Goal: Task Accomplishment & Management: Manage account settings

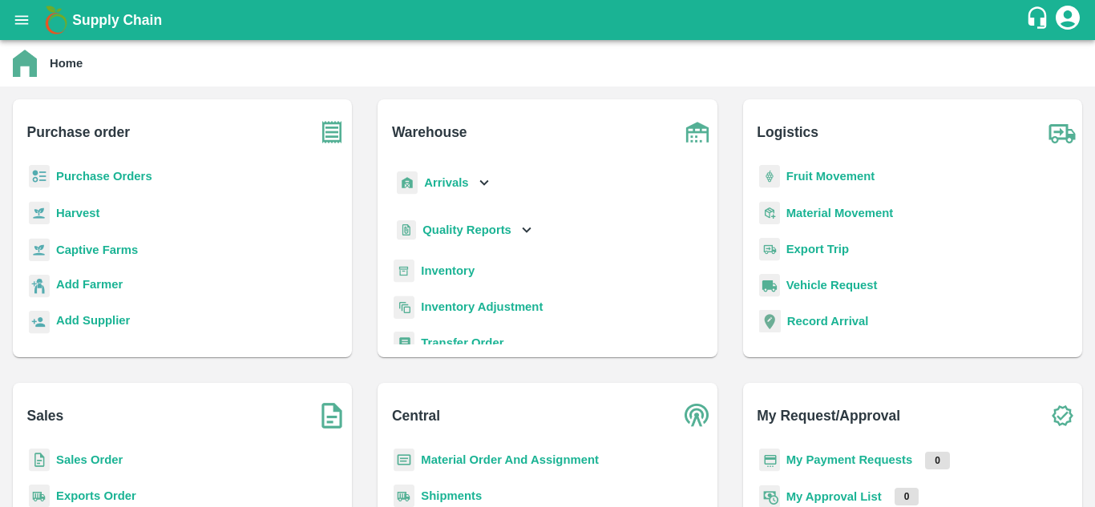
click at [90, 174] on b "Purchase Orders" at bounding box center [104, 176] width 96 height 13
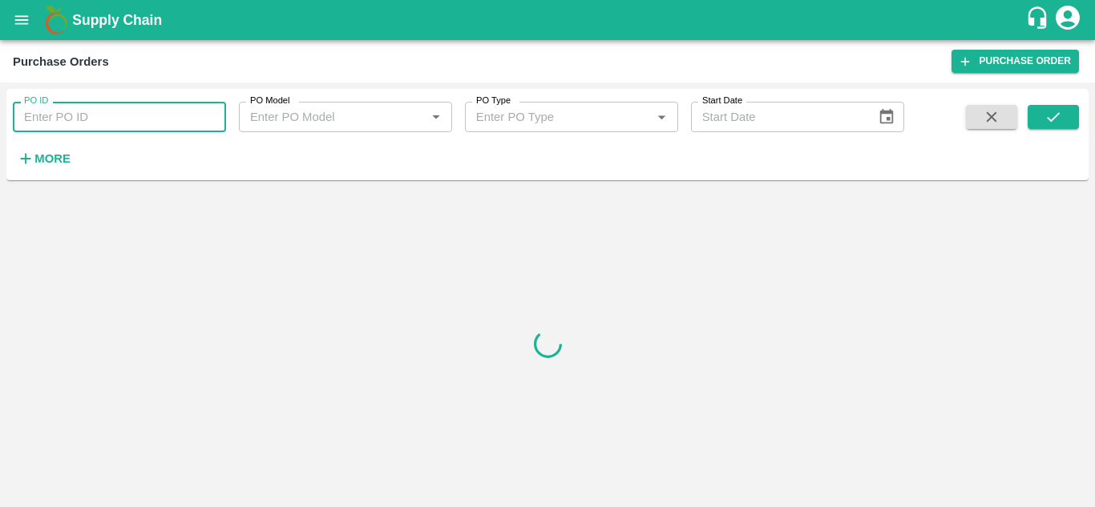
click at [58, 127] on input "PO ID" at bounding box center [119, 117] width 213 height 30
paste input "176018"
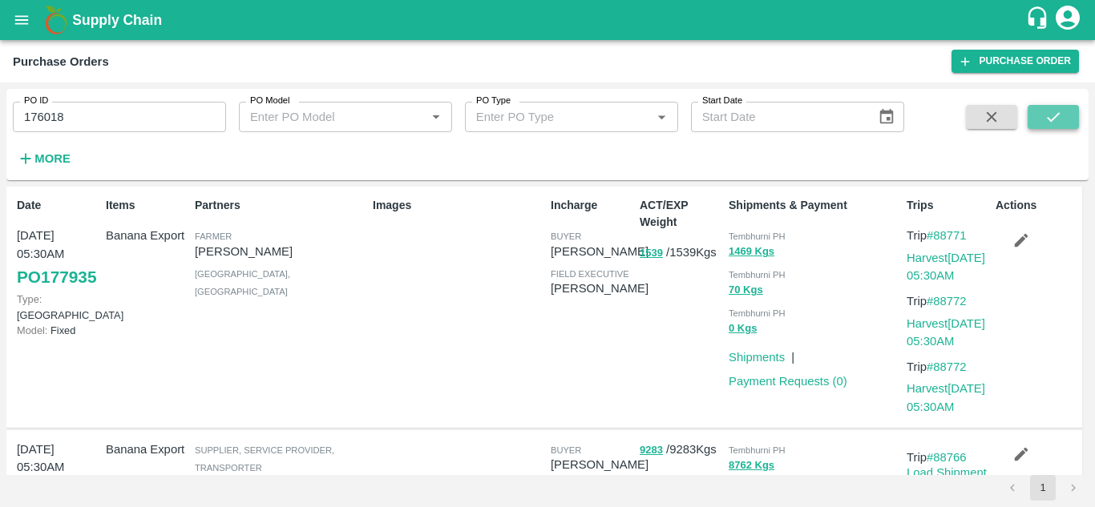
click at [1048, 111] on icon "submit" at bounding box center [1053, 117] width 18 height 18
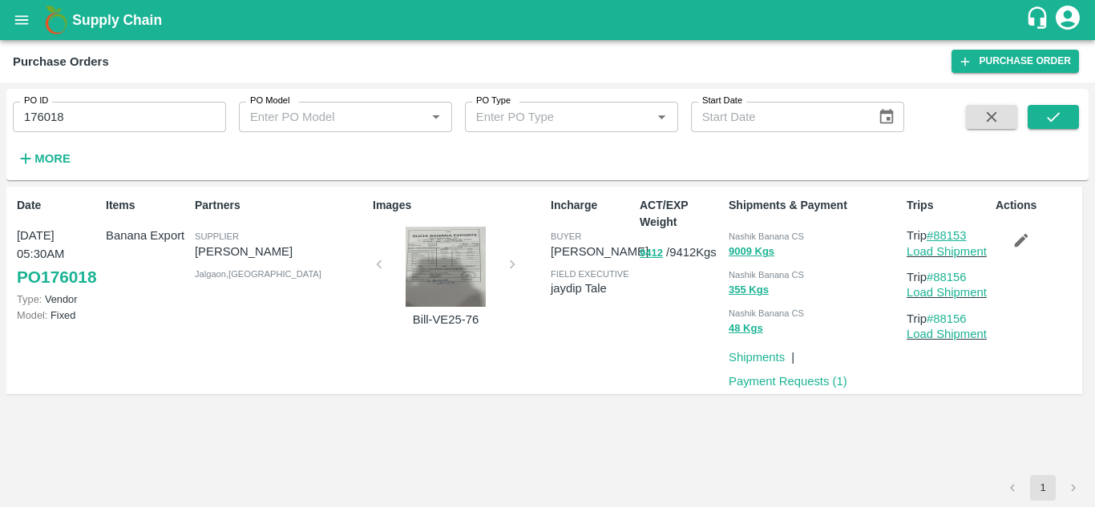
drag, startPoint x: 970, startPoint y: 232, endPoint x: 935, endPoint y: 236, distance: 35.5
click at [935, 236] on p "Trip #88153" at bounding box center [947, 236] width 83 height 18
copy link "88153"
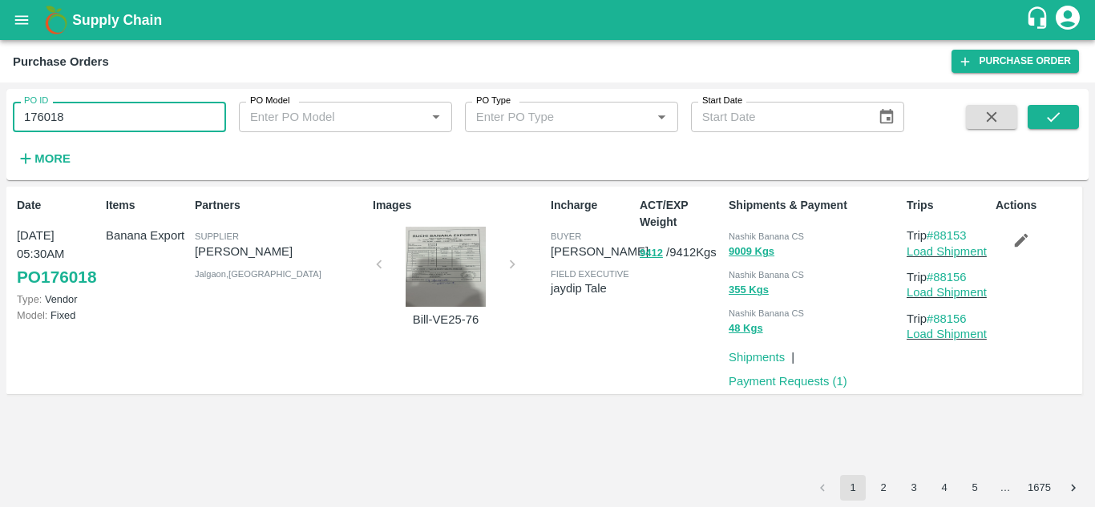
click at [71, 127] on input "176018" at bounding box center [119, 117] width 213 height 30
paste input "text"
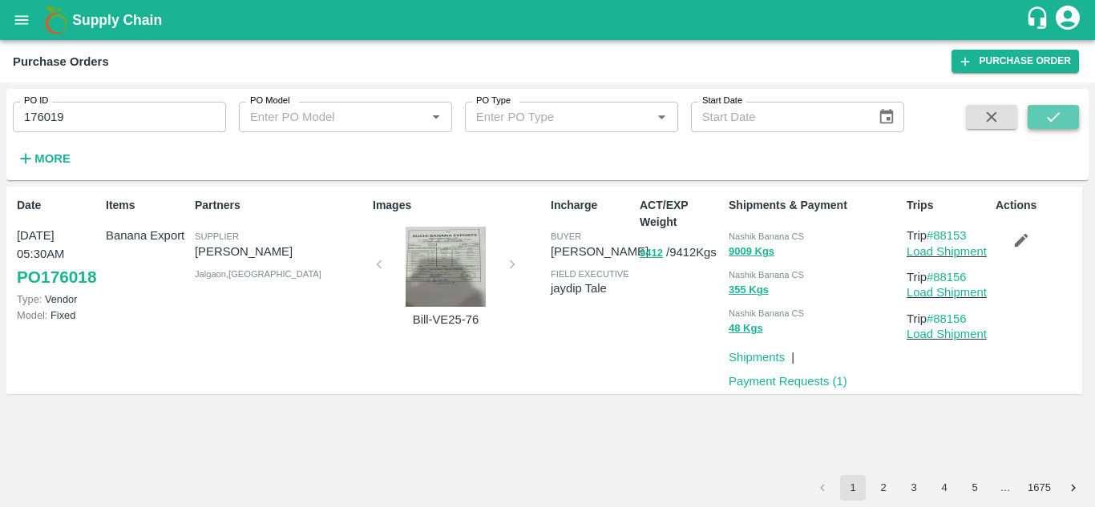
click at [1054, 116] on icon "submit" at bounding box center [1053, 117] width 18 height 18
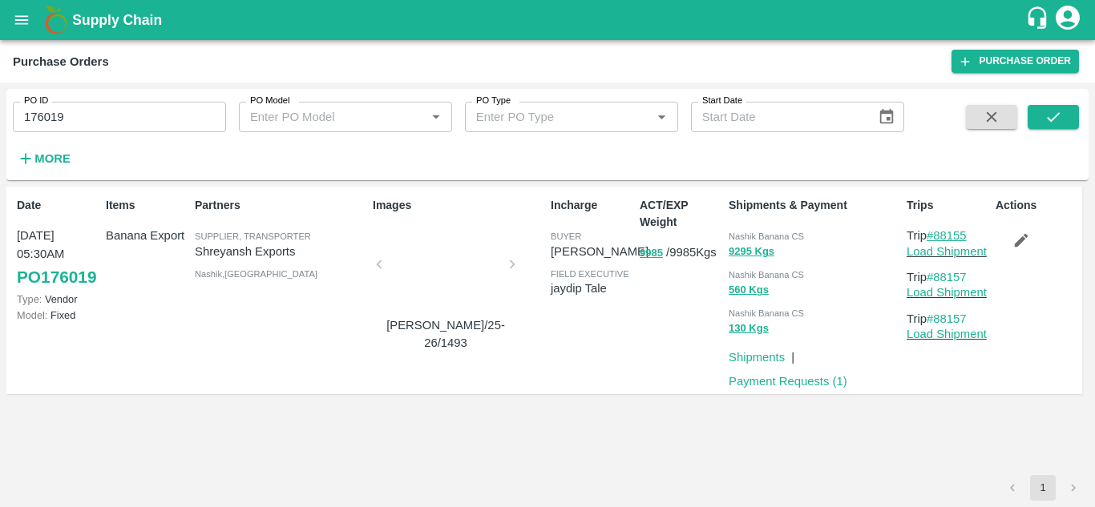
drag, startPoint x: 976, startPoint y: 230, endPoint x: 937, endPoint y: 238, distance: 40.1
click at [937, 238] on p "Trip #88155" at bounding box center [947, 236] width 83 height 18
copy link "88155"
click at [79, 118] on input "176019" at bounding box center [119, 117] width 213 height 30
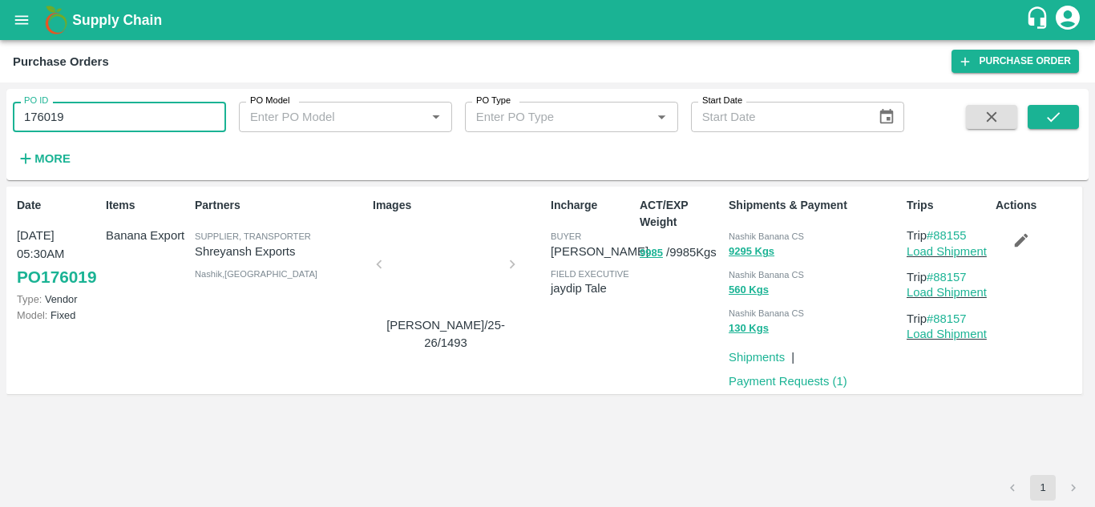
paste input "text"
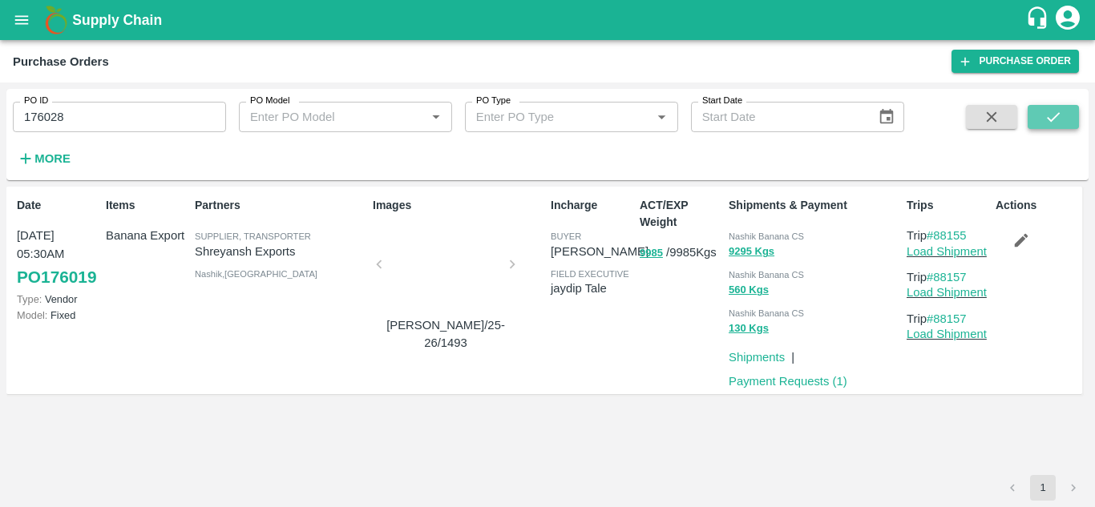
click at [1058, 116] on icon "submit" at bounding box center [1053, 117] width 18 height 18
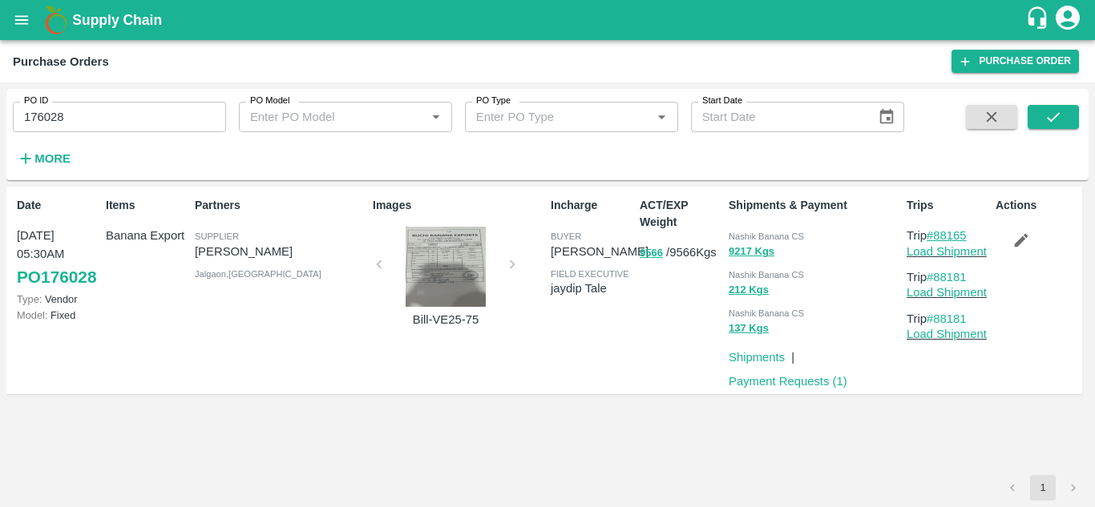
drag, startPoint x: 975, startPoint y: 232, endPoint x: 930, endPoint y: 232, distance: 44.9
click at [930, 232] on p "Trip #88165" at bounding box center [947, 236] width 83 height 18
click at [917, 429] on div "Date 13 Sep, 05:30AM PO 176028 Type: Vendor Model: Fixed Items Banana Export Pa…" at bounding box center [547, 331] width 1082 height 288
click at [978, 232] on p "Trip #88165" at bounding box center [947, 236] width 83 height 18
drag, startPoint x: 978, startPoint y: 232, endPoint x: 945, endPoint y: 232, distance: 32.1
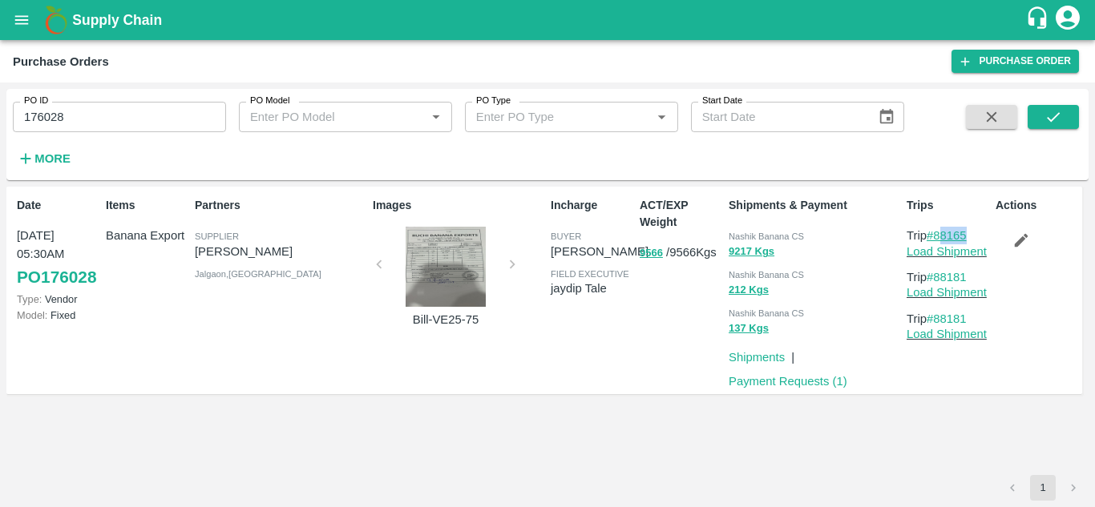
click at [945, 232] on p "Trip #88165" at bounding box center [947, 236] width 83 height 18
copy link "88165"
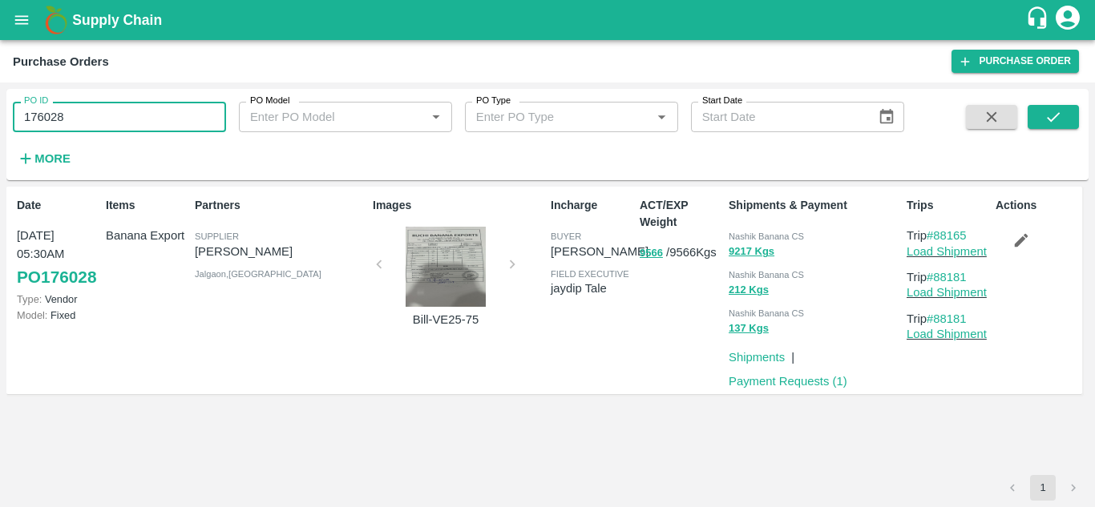
click at [76, 111] on input "176028" at bounding box center [119, 117] width 213 height 30
paste input "text"
type input "176027"
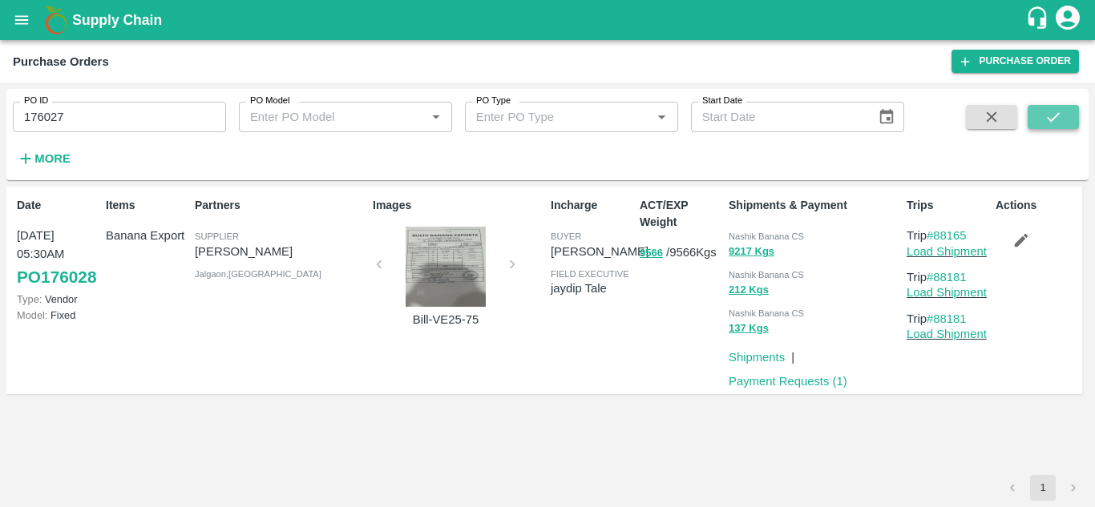
click at [1064, 110] on button "submit" at bounding box center [1052, 117] width 51 height 24
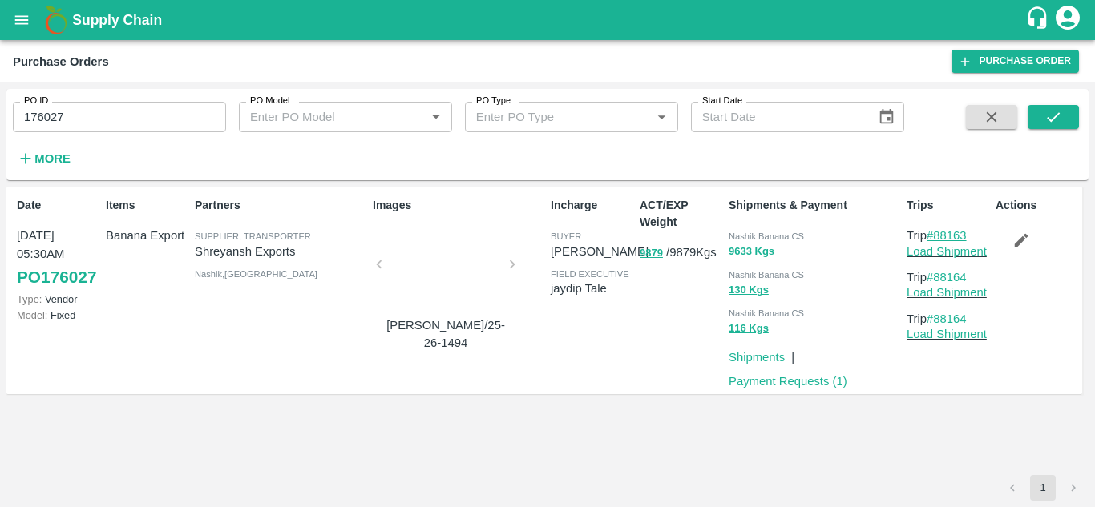
drag, startPoint x: 976, startPoint y: 236, endPoint x: 932, endPoint y: 238, distance: 44.1
click at [932, 238] on p "Trip #88163" at bounding box center [947, 236] width 83 height 18
click at [891, 412] on div "Date 13 Sep, 05:30AM PO 176027 Type: Vendor Model: Fixed Items Banana Export Pa…" at bounding box center [547, 331] width 1082 height 288
drag, startPoint x: 974, startPoint y: 234, endPoint x: 935, endPoint y: 235, distance: 38.5
click at [935, 235] on p "Trip #88163" at bounding box center [947, 236] width 83 height 18
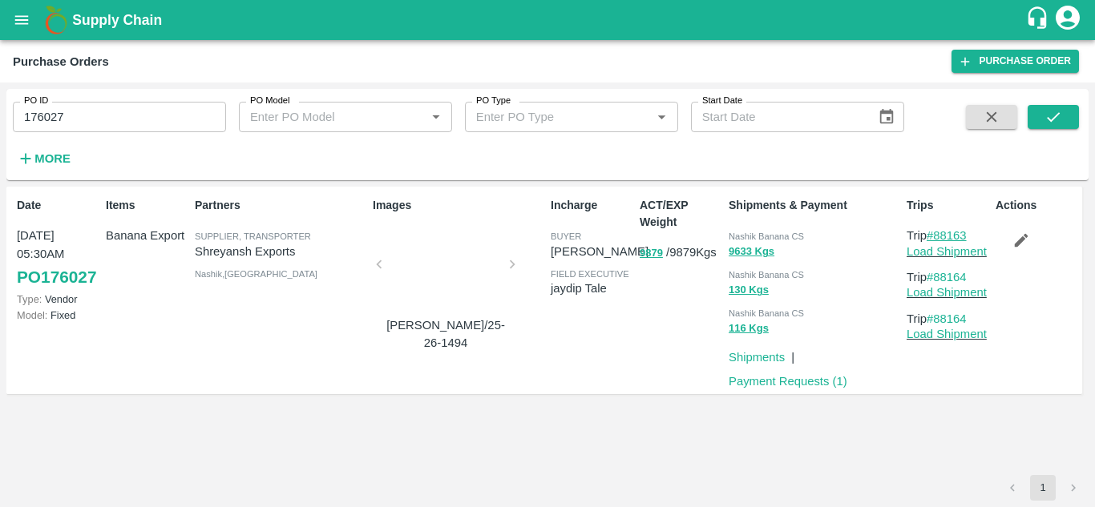
copy link "88163"
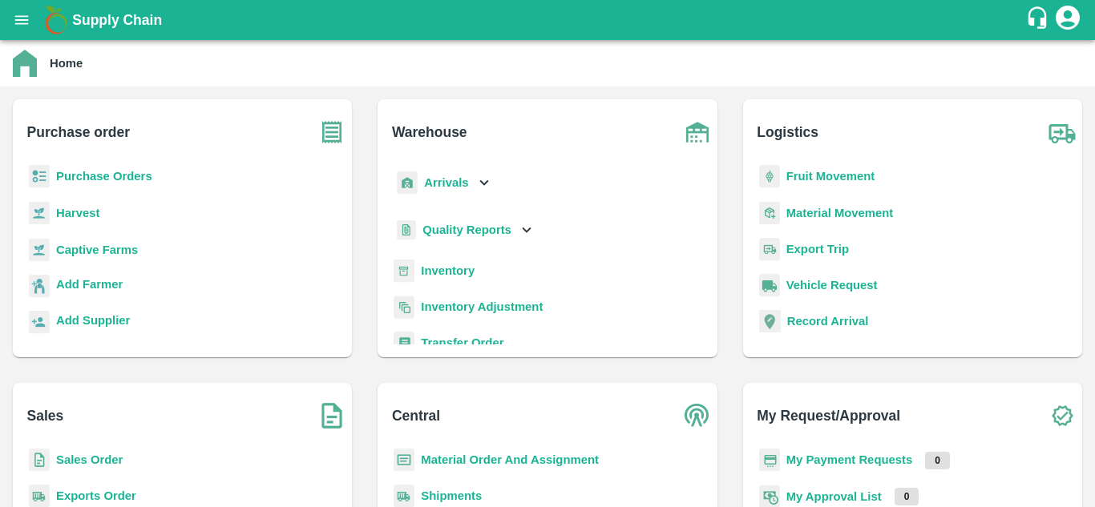
click at [816, 184] on p "Fruit Movement" at bounding box center [830, 176] width 89 height 18
click at [826, 179] on b "Fruit Movement" at bounding box center [830, 176] width 89 height 13
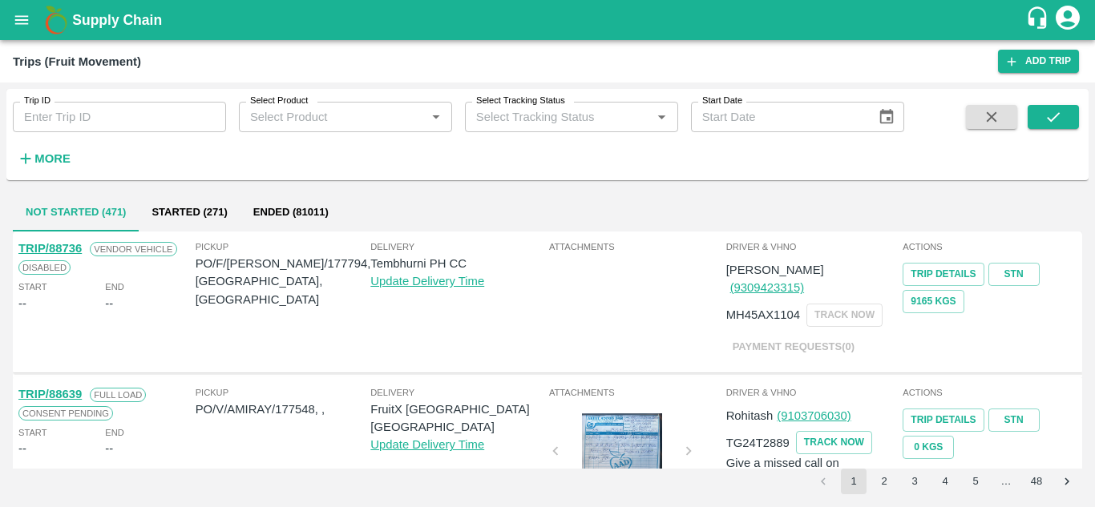
click at [70, 110] on input "Trip ID" at bounding box center [119, 117] width 213 height 30
paste input "88153"
click at [1062, 111] on icon "submit" at bounding box center [1053, 117] width 18 height 18
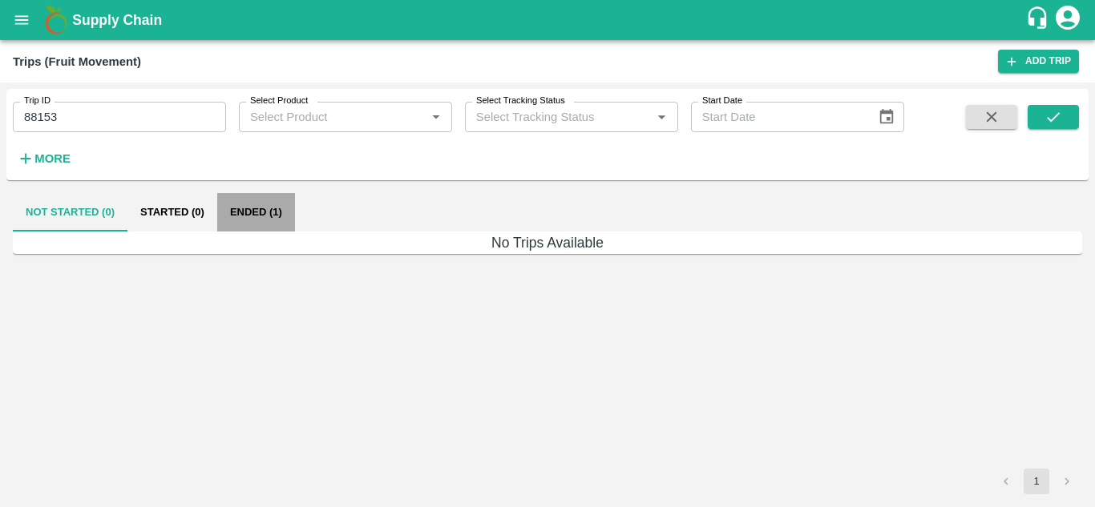
click at [272, 217] on button "Ended (1)" at bounding box center [256, 212] width 78 height 38
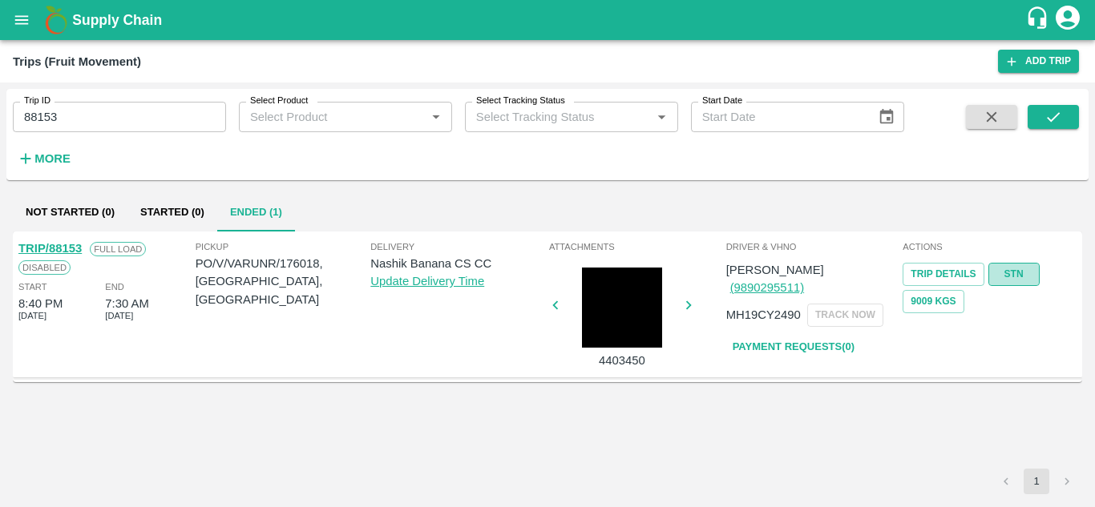
click at [1018, 269] on link "STN" at bounding box center [1013, 274] width 51 height 23
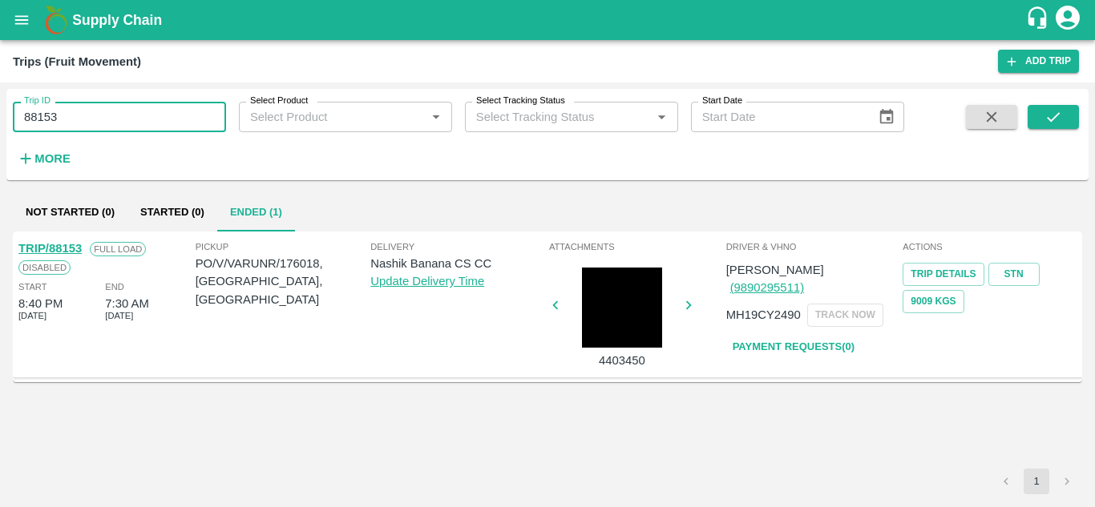
click at [69, 124] on input "88153" at bounding box center [119, 117] width 213 height 30
paste input "text"
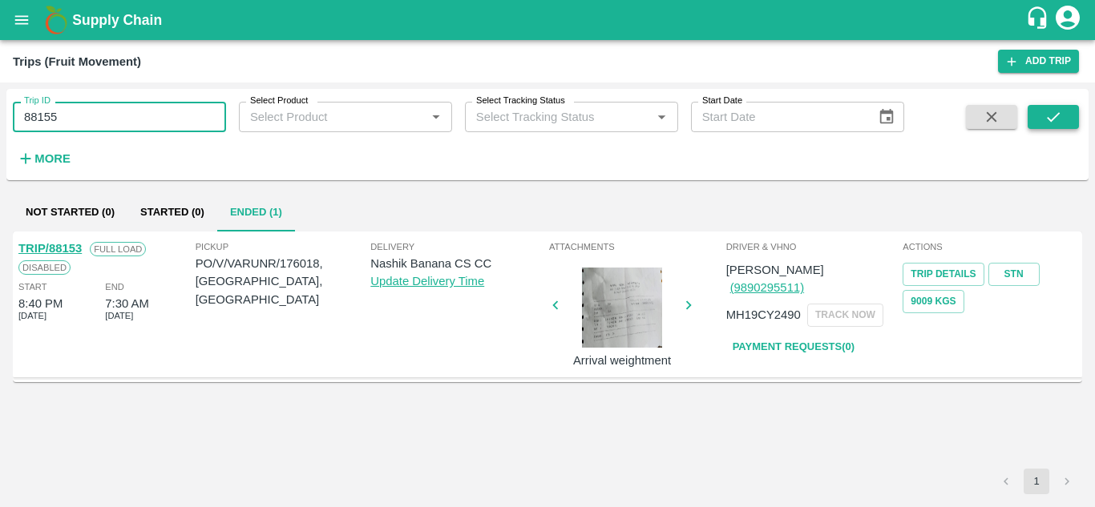
click at [1050, 119] on icon "submit" at bounding box center [1053, 117] width 18 height 18
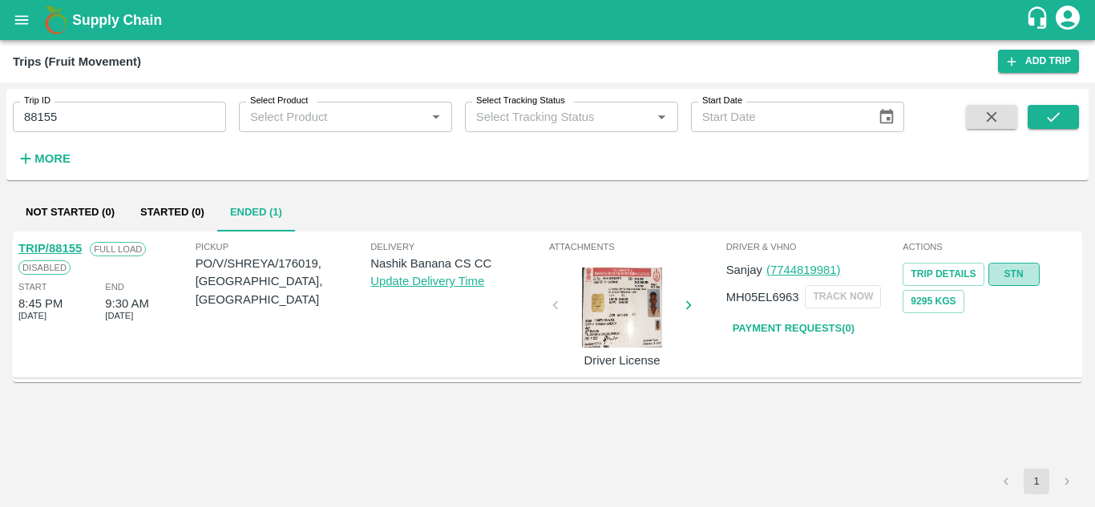
click at [1018, 277] on link "STN" at bounding box center [1013, 274] width 51 height 23
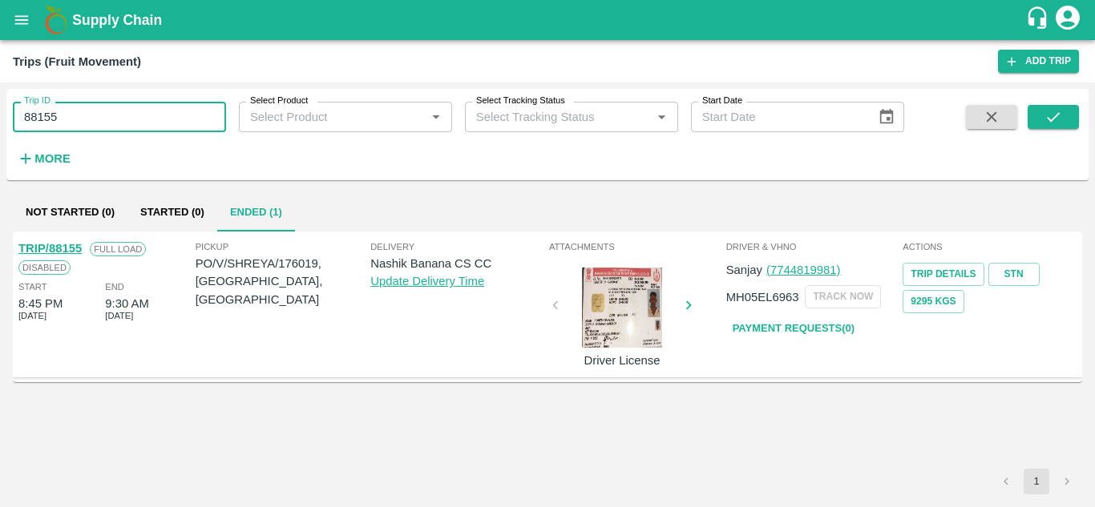
click at [97, 117] on input "88155" at bounding box center [119, 117] width 213 height 30
paste input "text"
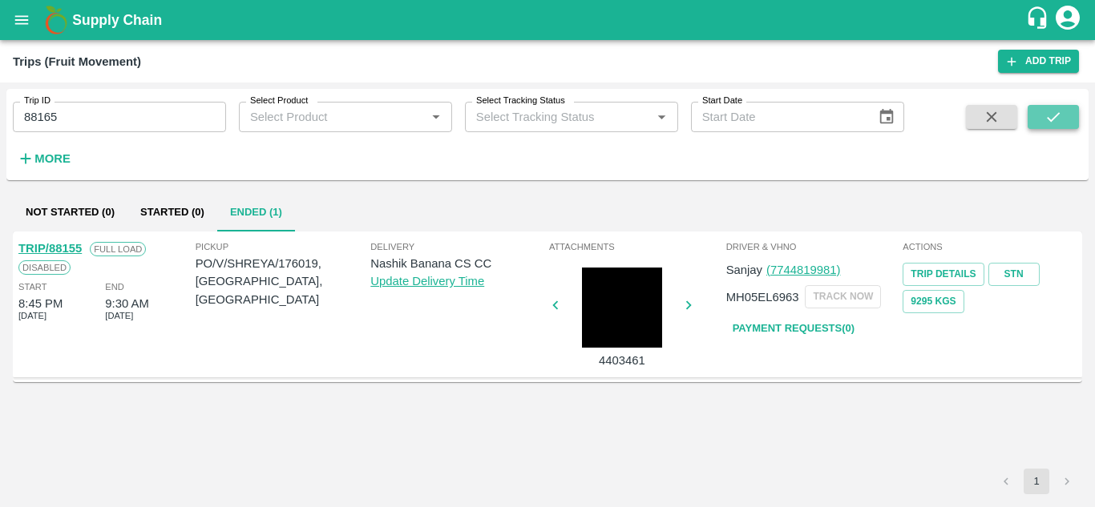
click at [1053, 109] on icon "submit" at bounding box center [1053, 117] width 18 height 18
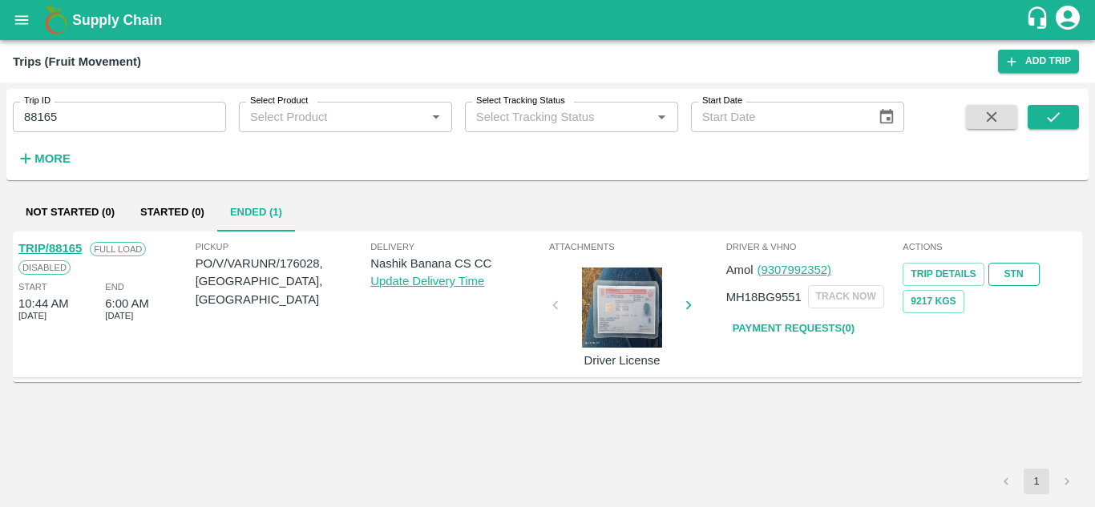
click at [1002, 268] on link "STN" at bounding box center [1013, 274] width 51 height 23
click at [67, 117] on input "88165" at bounding box center [119, 117] width 213 height 30
paste input "text"
click at [67, 117] on input "88163" at bounding box center [119, 117] width 213 height 30
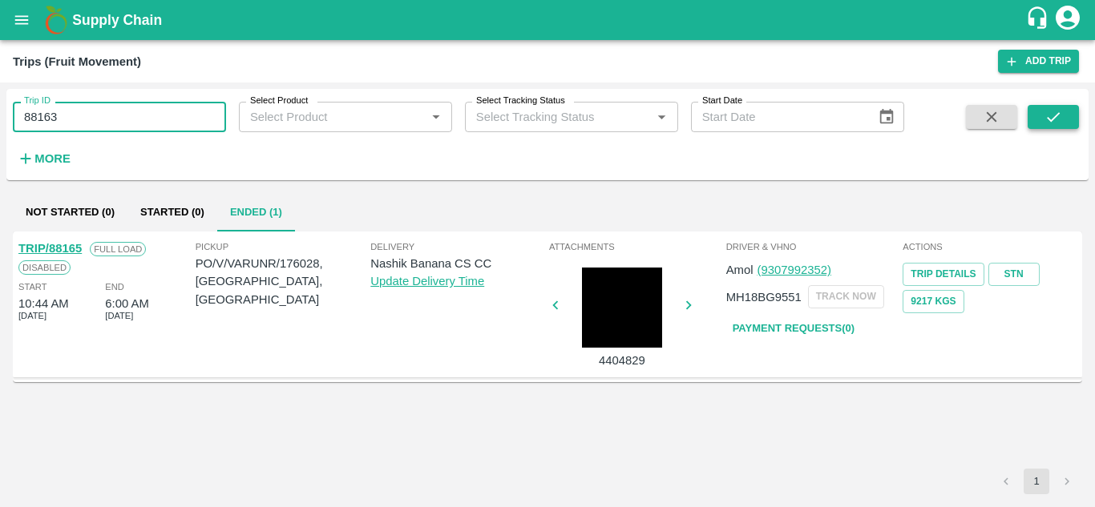
type input "88163"
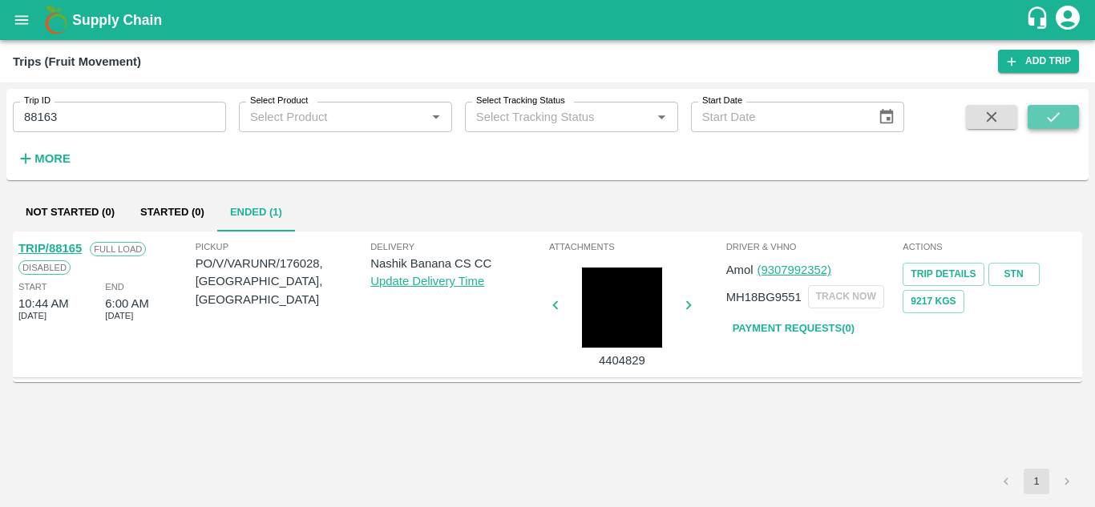
click at [1068, 107] on button "submit" at bounding box center [1052, 117] width 51 height 24
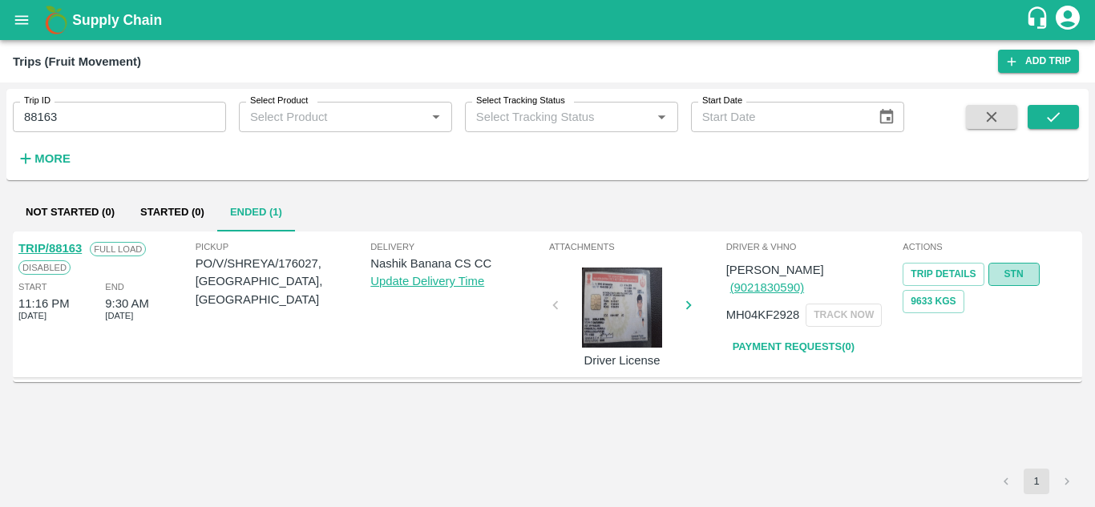
click at [1023, 265] on link "STN" at bounding box center [1013, 274] width 51 height 23
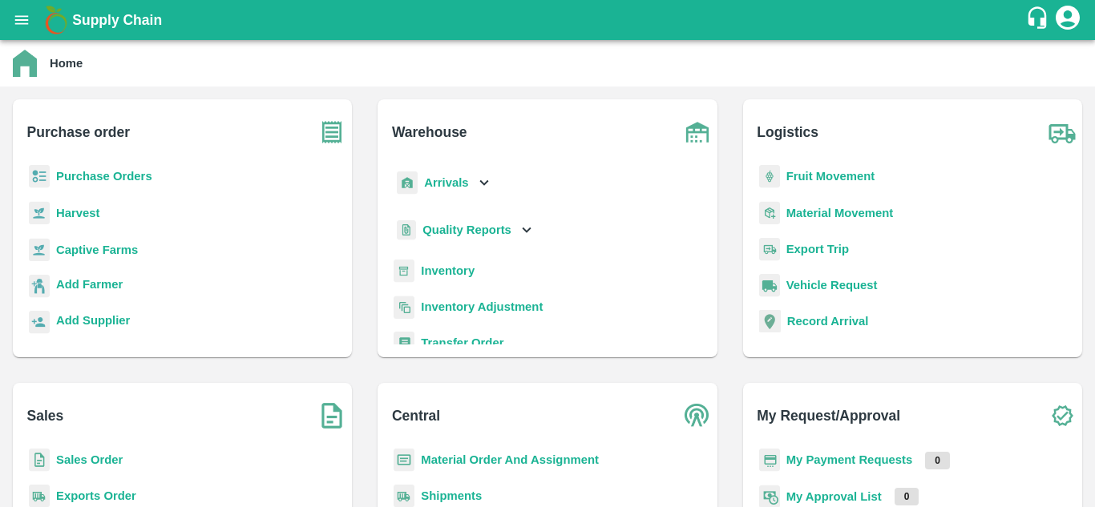
click at [99, 179] on b "Purchase Orders" at bounding box center [104, 176] width 96 height 13
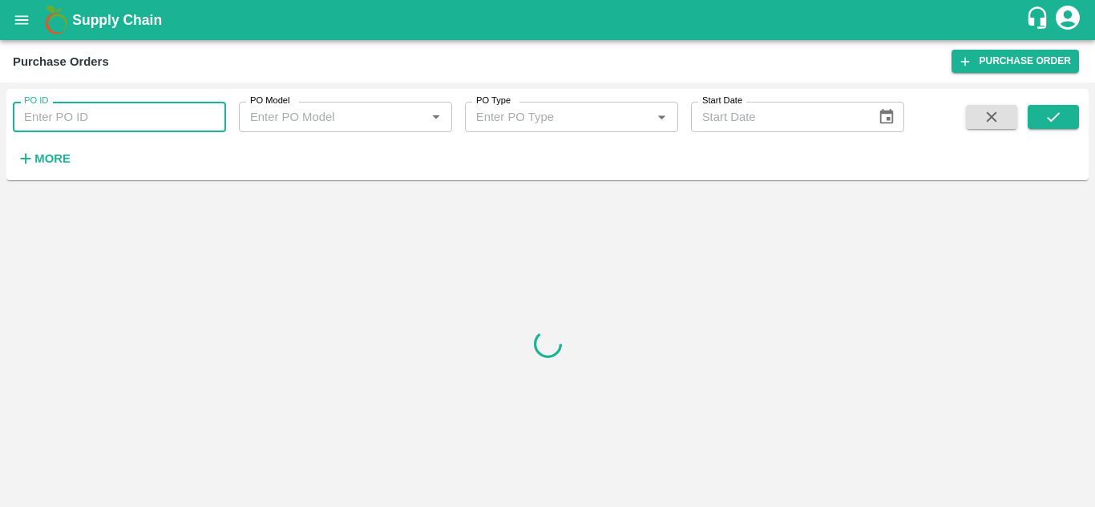
click at [50, 124] on input "PO ID" at bounding box center [119, 117] width 213 height 30
paste input "176037"
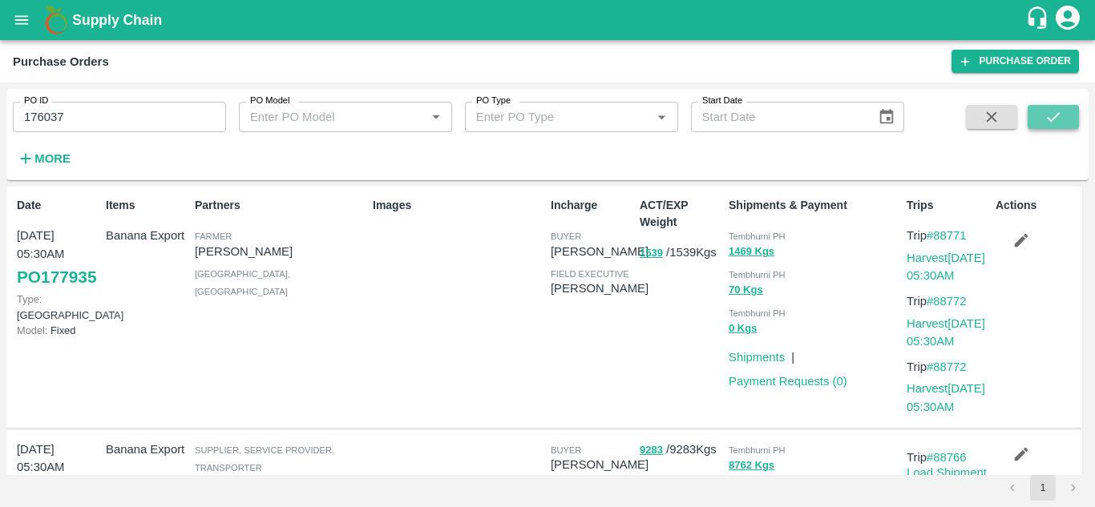
click at [1054, 115] on icon "submit" at bounding box center [1053, 117] width 18 height 18
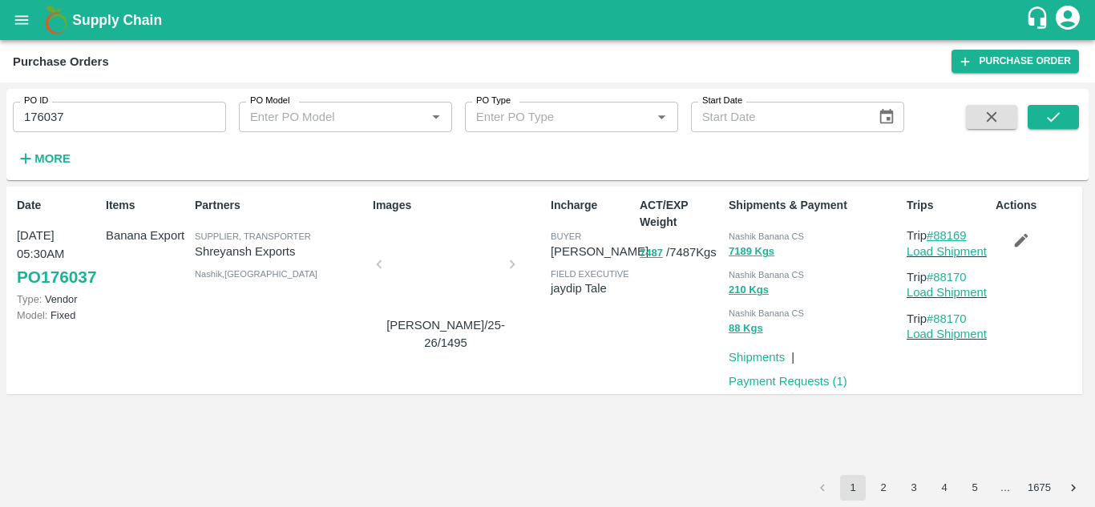
drag, startPoint x: 974, startPoint y: 233, endPoint x: 937, endPoint y: 234, distance: 36.9
click at [937, 234] on p "Trip #88169" at bounding box center [947, 236] width 83 height 18
copy link "88169"
click at [78, 111] on input "176037" at bounding box center [119, 117] width 213 height 30
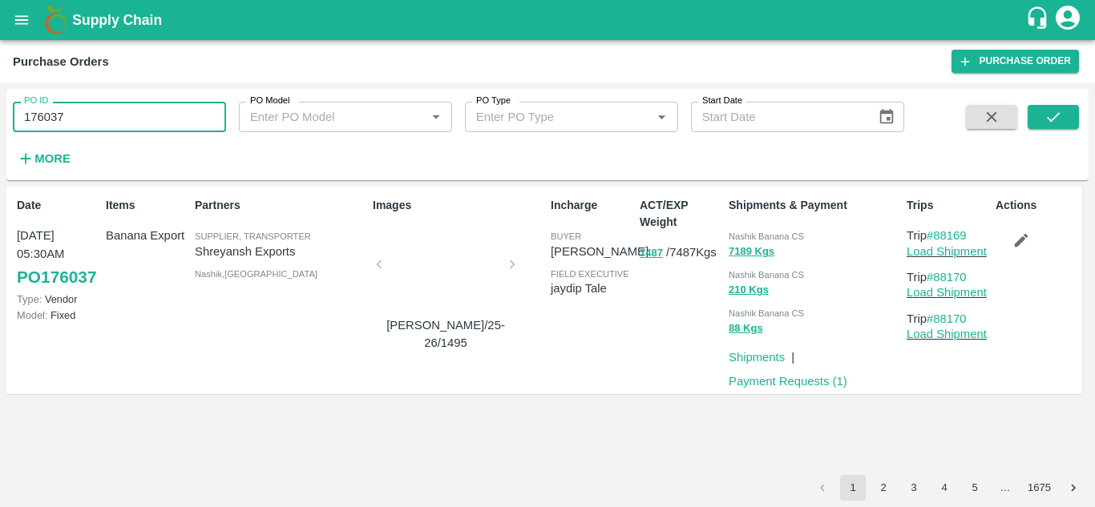
paste input "text"
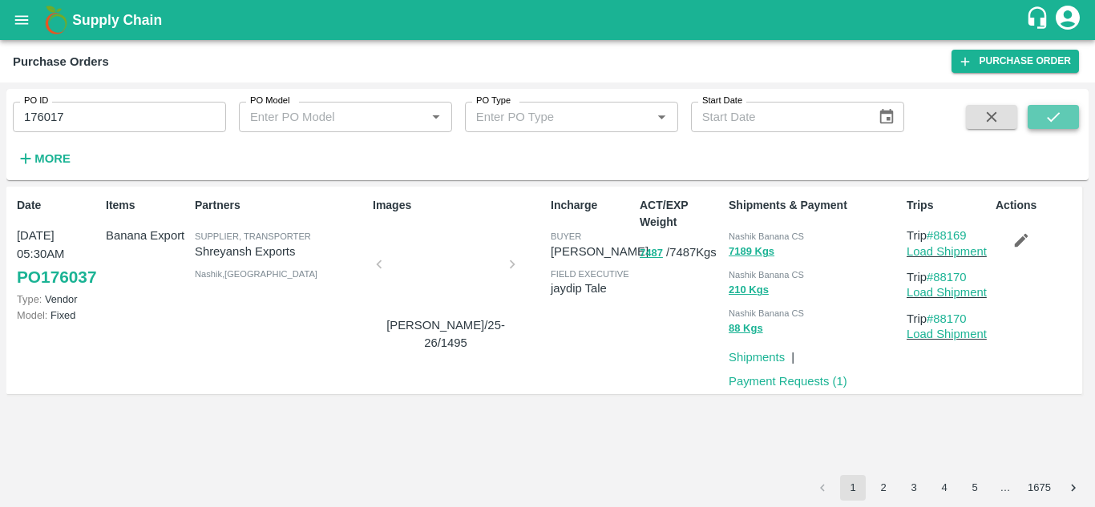
click at [1056, 115] on icon "submit" at bounding box center [1053, 117] width 18 height 18
drag, startPoint x: 975, startPoint y: 238, endPoint x: 938, endPoint y: 236, distance: 36.9
click at [938, 236] on p "Trip #88151" at bounding box center [947, 236] width 83 height 18
copy link "88151"
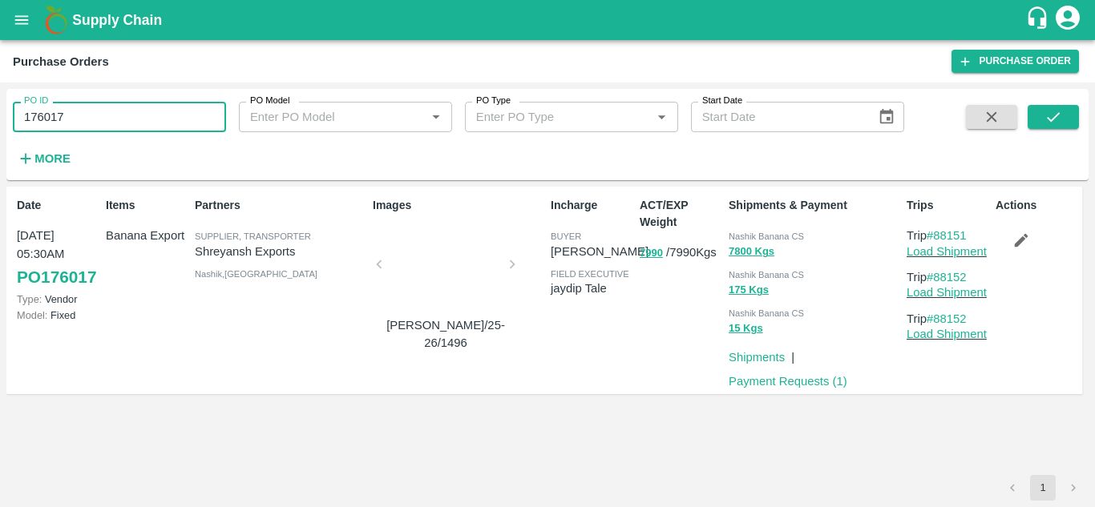
click at [77, 127] on input "176017" at bounding box center [119, 117] width 213 height 30
paste input "text"
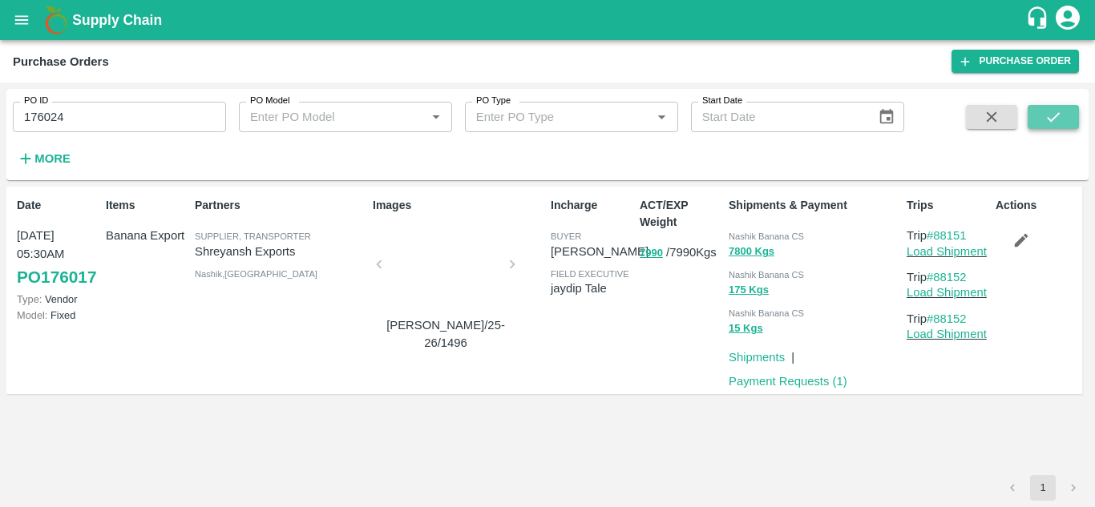
click at [1058, 113] on icon "submit" at bounding box center [1053, 117] width 18 height 18
drag, startPoint x: 979, startPoint y: 231, endPoint x: 937, endPoint y: 229, distance: 42.5
click at [937, 229] on p "Trip #88160" at bounding box center [947, 236] width 83 height 18
copy link "88160"
click at [74, 120] on input "176024" at bounding box center [119, 117] width 213 height 30
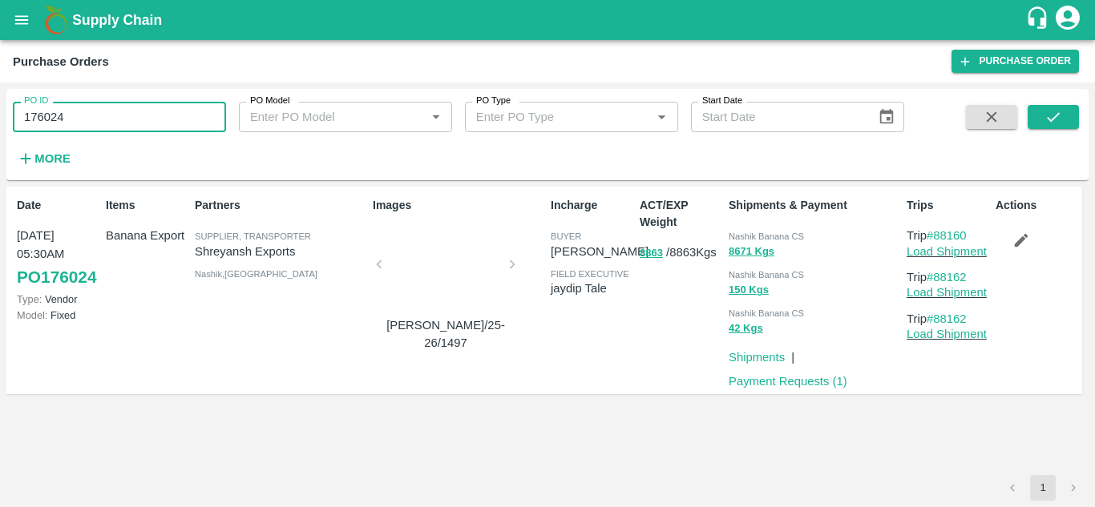
click at [74, 120] on input "176024" at bounding box center [119, 117] width 213 height 30
paste input "text"
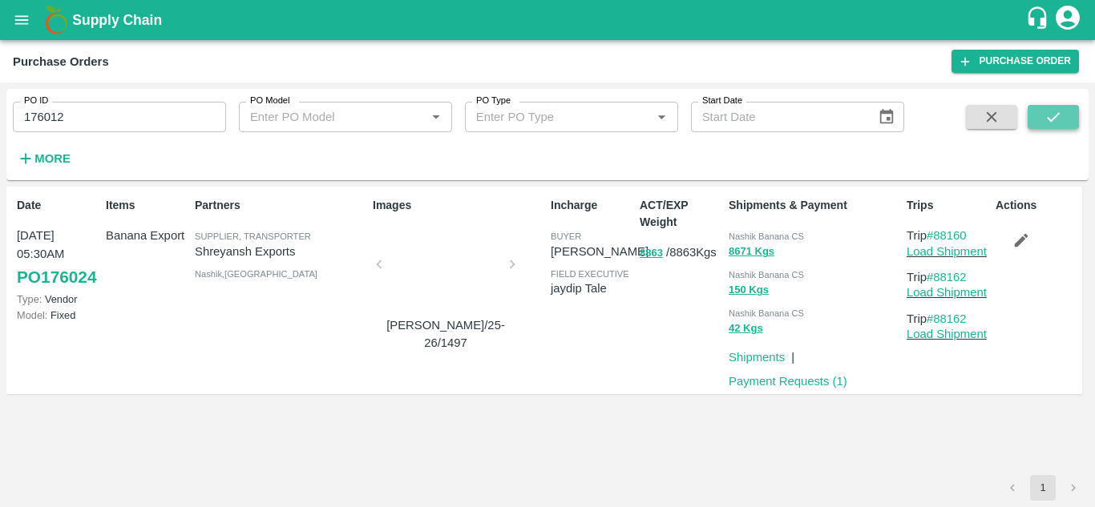
click at [1071, 112] on button "submit" at bounding box center [1052, 117] width 51 height 24
drag, startPoint x: 974, startPoint y: 233, endPoint x: 935, endPoint y: 236, distance: 39.3
click at [935, 236] on p "Trip #88150" at bounding box center [947, 236] width 83 height 18
copy link "88150"
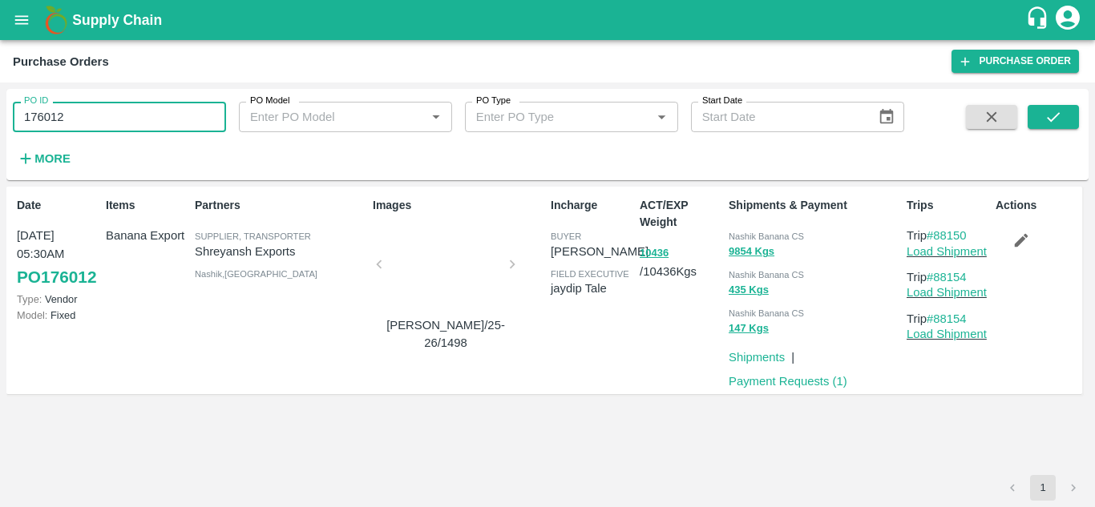
click at [80, 112] on input "176012" at bounding box center [119, 117] width 213 height 30
click at [72, 128] on input "v" at bounding box center [119, 117] width 213 height 30
paste input "text"
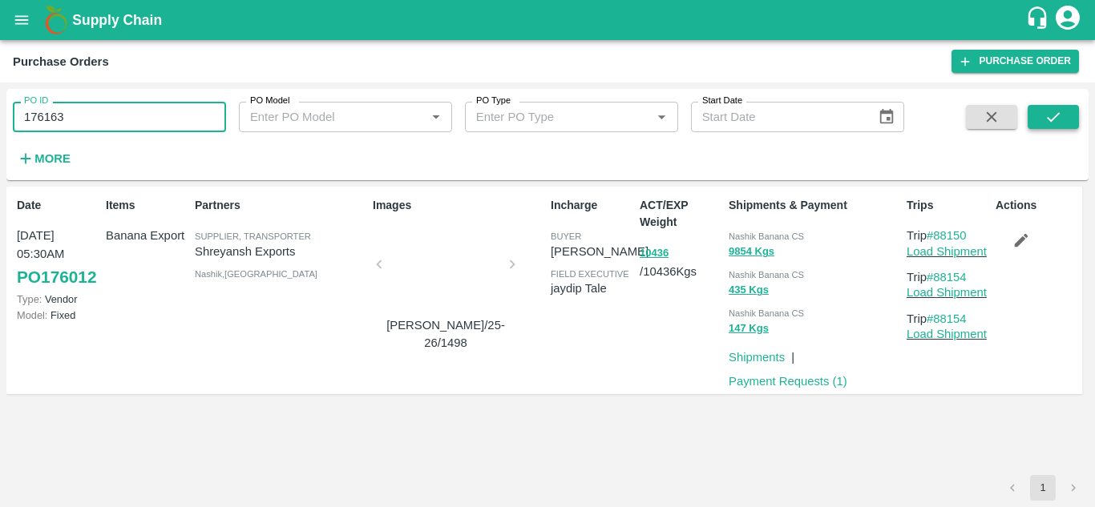
click at [1051, 118] on icon "submit" at bounding box center [1053, 117] width 18 height 18
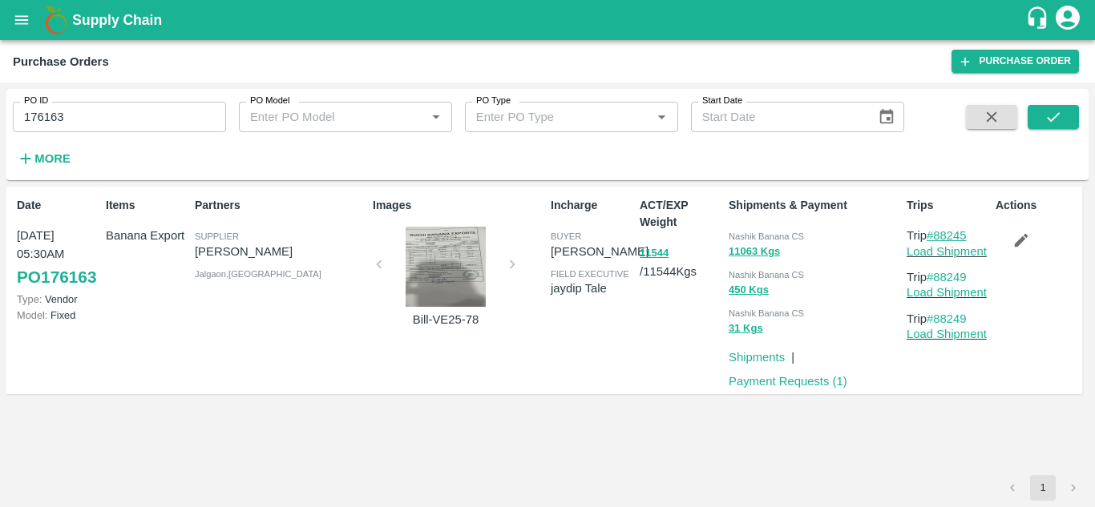
drag, startPoint x: 973, startPoint y: 230, endPoint x: 933, endPoint y: 236, distance: 40.6
click at [933, 236] on p "Trip #88245" at bounding box center [947, 236] width 83 height 18
click at [853, 454] on div "Date 14 Sep, 05:30AM PO 176163 Type: Vendor Model: Fixed Items Banana Export Pa…" at bounding box center [547, 331] width 1082 height 288
drag, startPoint x: 977, startPoint y: 232, endPoint x: 933, endPoint y: 232, distance: 43.3
click at [933, 232] on p "Trip #88245" at bounding box center [947, 236] width 83 height 18
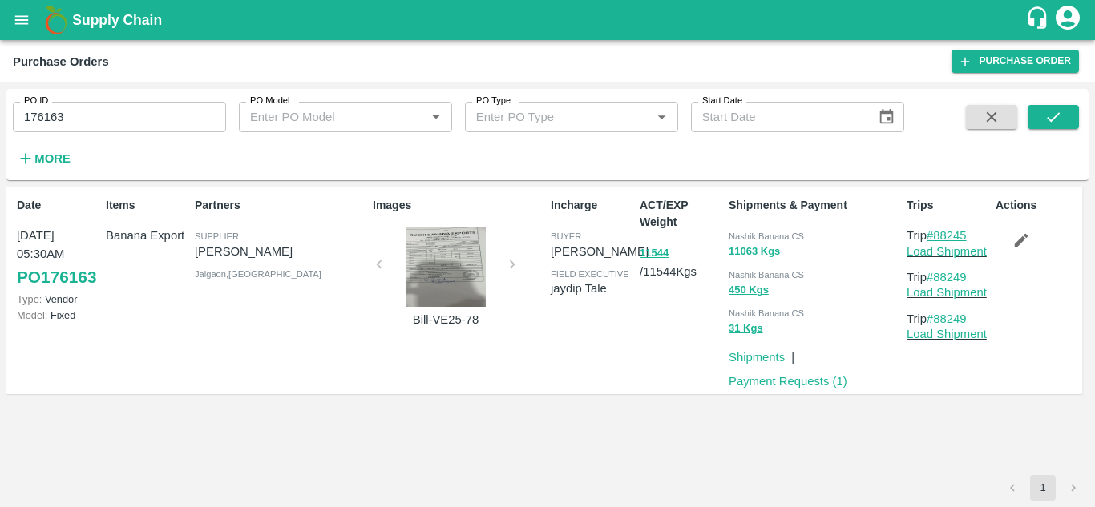
copy link "88245"
click at [79, 111] on input "176163" at bounding box center [119, 117] width 213 height 30
paste input "text"
click at [1061, 117] on icon "submit" at bounding box center [1053, 117] width 18 height 18
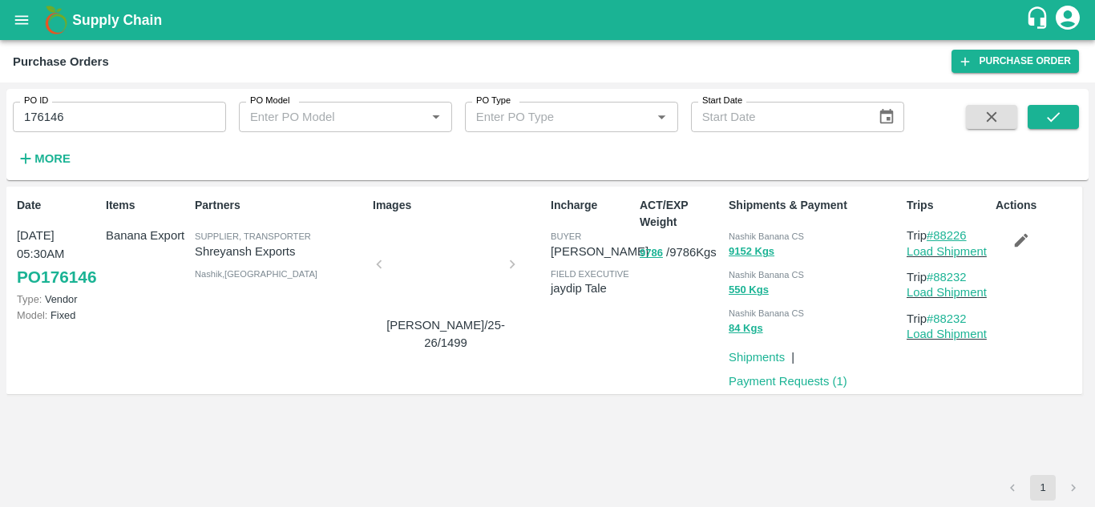
drag, startPoint x: 972, startPoint y: 237, endPoint x: 935, endPoint y: 240, distance: 36.9
click at [935, 240] on p "Trip #88226" at bounding box center [947, 236] width 83 height 18
copy link "88226"
click at [99, 130] on input "176146" at bounding box center [119, 117] width 213 height 30
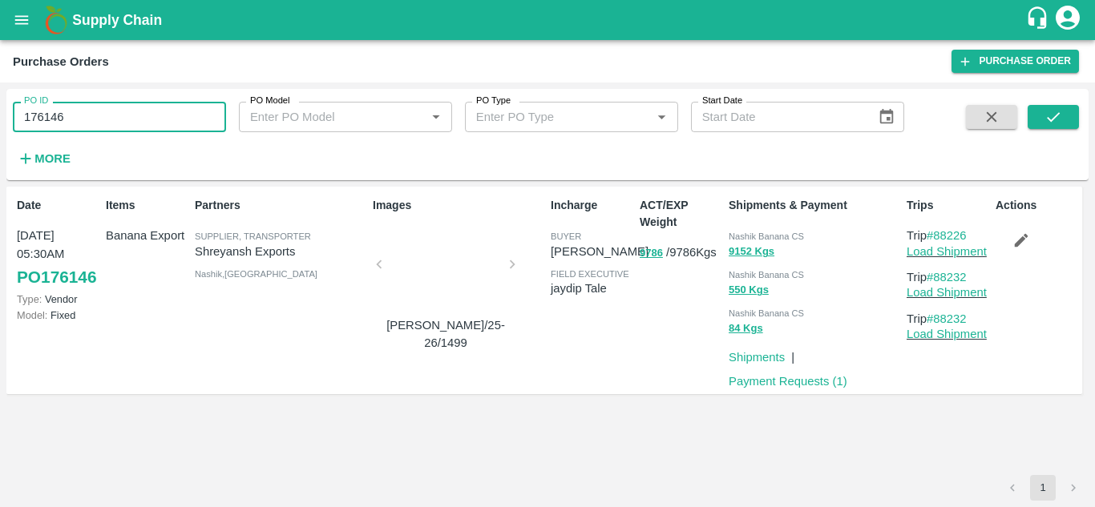
paste input "text"
click at [1058, 118] on icon "submit" at bounding box center [1053, 117] width 18 height 18
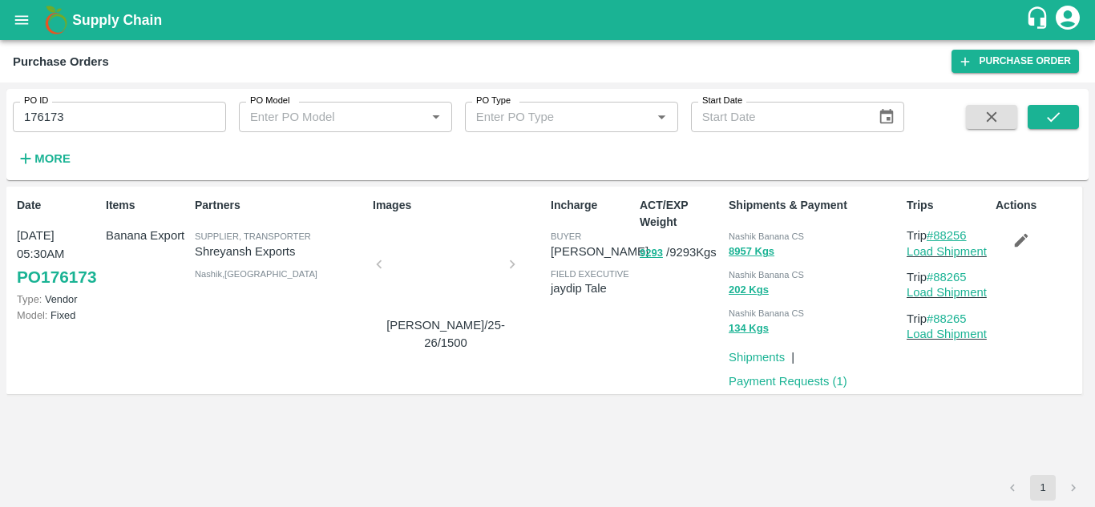
drag, startPoint x: 976, startPoint y: 237, endPoint x: 936, endPoint y: 237, distance: 40.1
click at [936, 237] on p "Trip #88256" at bounding box center [947, 236] width 83 height 18
copy link "88256"
click at [83, 113] on input "176173" at bounding box center [119, 117] width 213 height 30
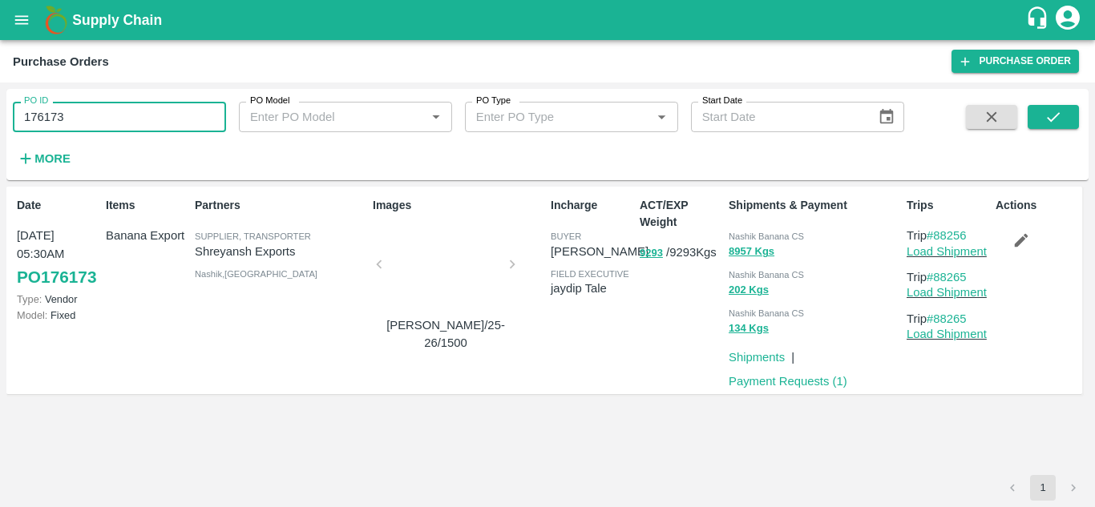
paste input "text"
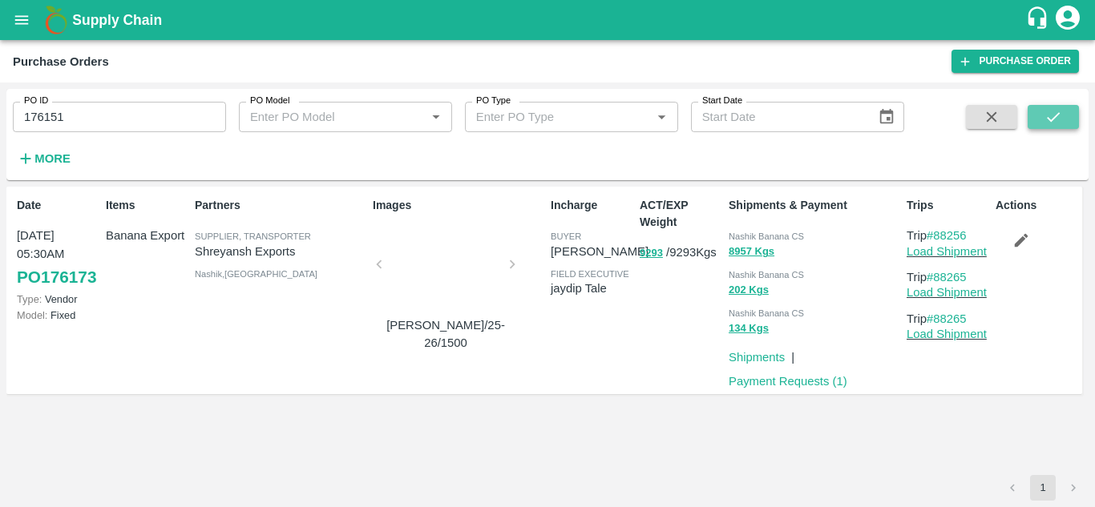
click at [1062, 123] on icon "submit" at bounding box center [1053, 117] width 18 height 18
drag, startPoint x: 974, startPoint y: 239, endPoint x: 938, endPoint y: 238, distance: 35.3
click at [938, 238] on p "Trip #88234" at bounding box center [947, 236] width 83 height 18
copy link "88234"
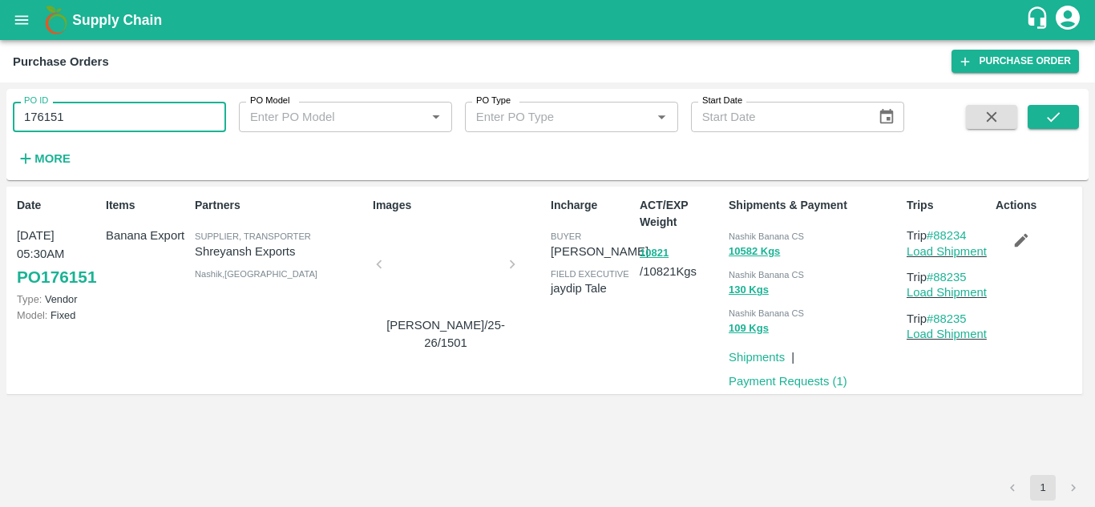
click at [71, 115] on input "176151" at bounding box center [119, 117] width 213 height 30
paste input "text"
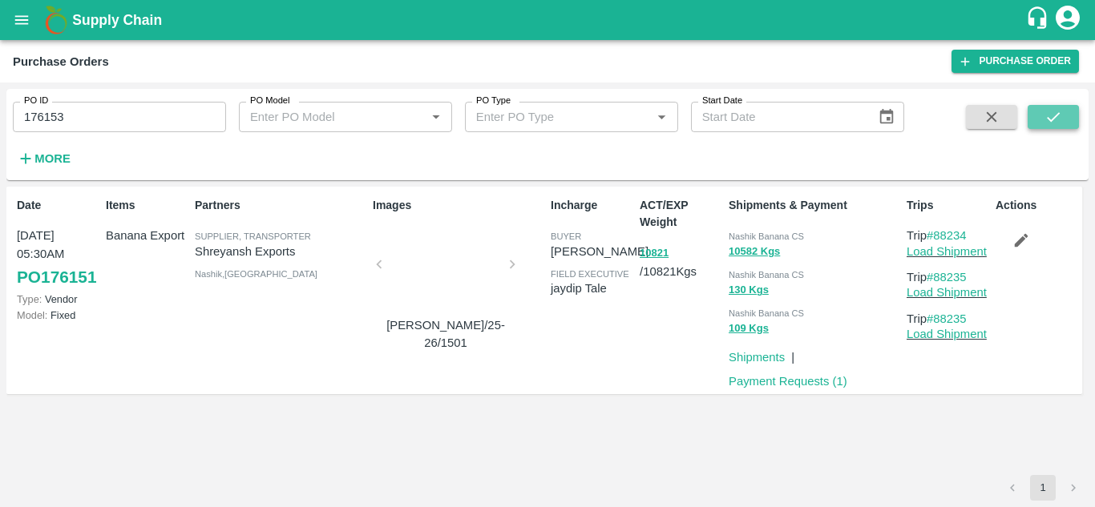
click at [1058, 118] on icon "submit" at bounding box center [1053, 117] width 18 height 18
drag, startPoint x: 973, startPoint y: 234, endPoint x: 935, endPoint y: 235, distance: 37.7
click at [935, 235] on p "Trip #88236" at bounding box center [947, 236] width 83 height 18
copy link "88236"
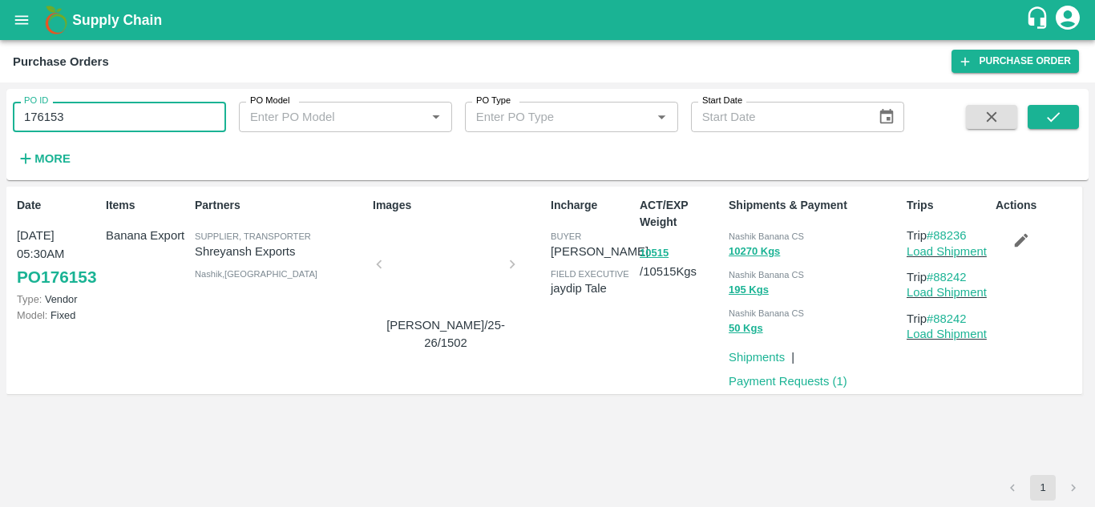
click at [65, 126] on input "176153" at bounding box center [119, 117] width 213 height 30
paste input "text"
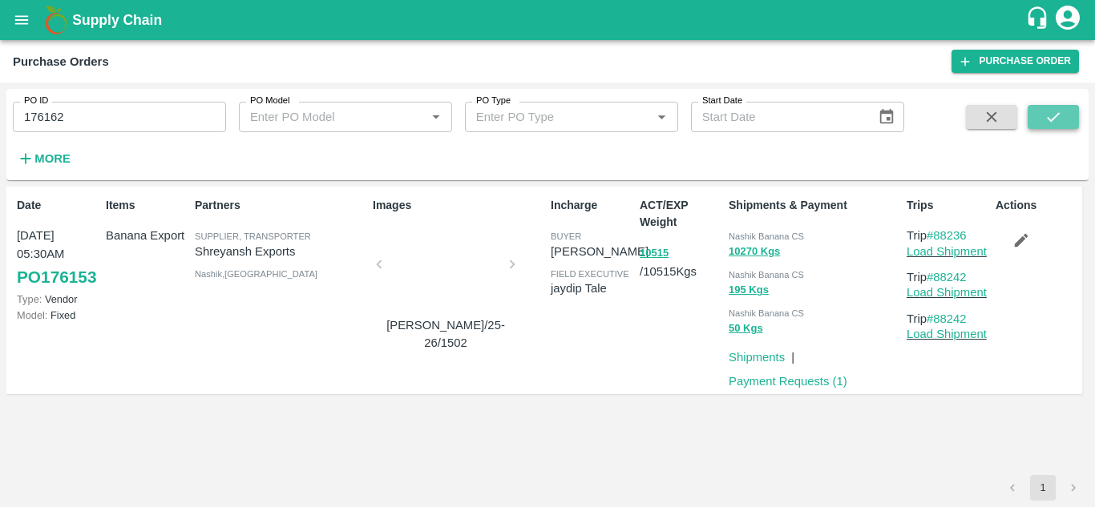
click at [1048, 109] on icon "submit" at bounding box center [1053, 117] width 18 height 18
drag, startPoint x: 974, startPoint y: 231, endPoint x: 937, endPoint y: 230, distance: 36.1
click at [937, 230] on p "Trip #88244" at bounding box center [947, 236] width 83 height 18
copy link "88244"
click at [71, 128] on input "176162" at bounding box center [119, 117] width 213 height 30
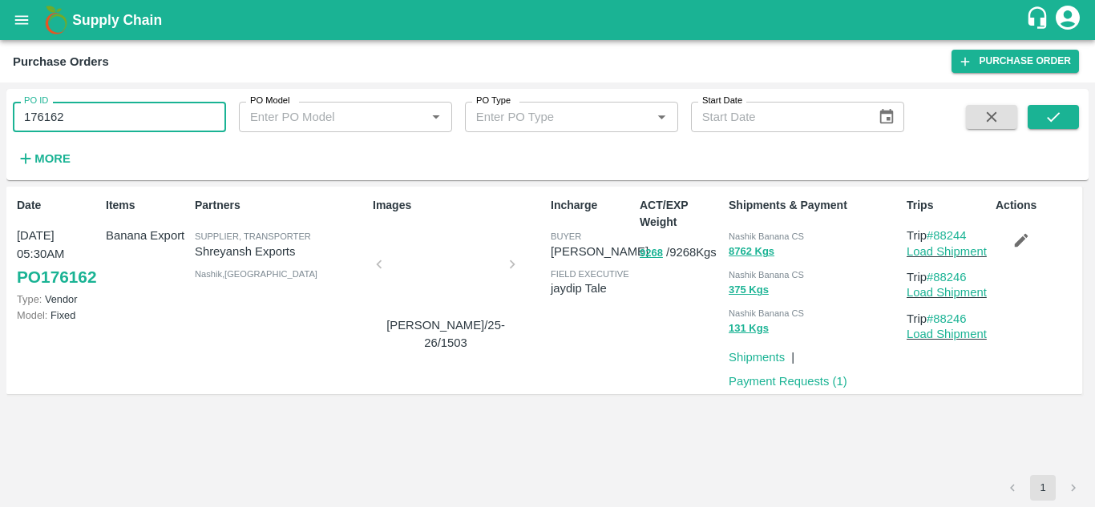
click at [71, 128] on input "176162" at bounding box center [119, 117] width 213 height 30
paste input "text"
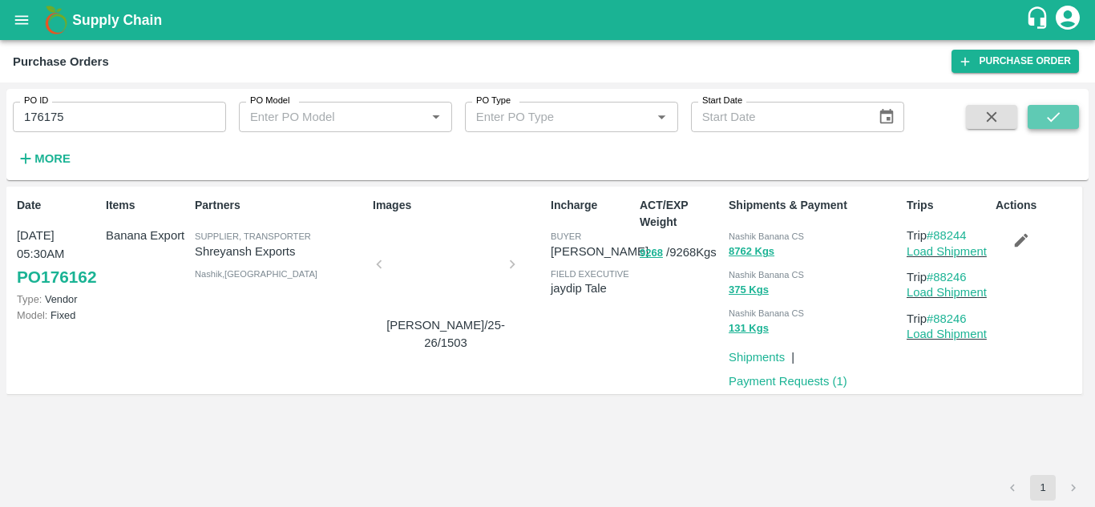
click at [1067, 117] on button "submit" at bounding box center [1052, 117] width 51 height 24
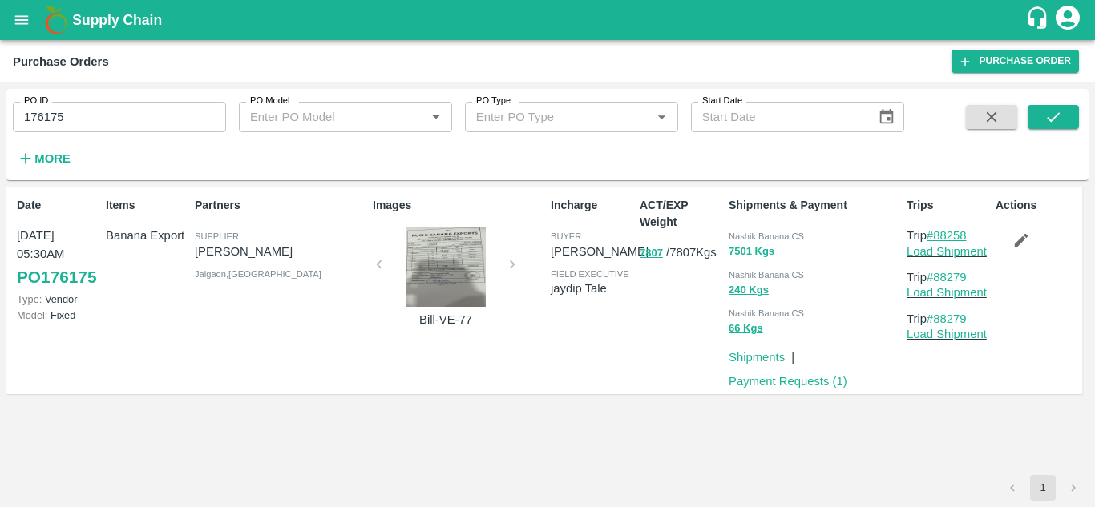
drag, startPoint x: 974, startPoint y: 235, endPoint x: 933, endPoint y: 239, distance: 41.9
click at [933, 239] on p "Trip #88258" at bounding box center [947, 236] width 83 height 18
click at [77, 116] on input "176175" at bounding box center [119, 117] width 213 height 30
paste input "text"
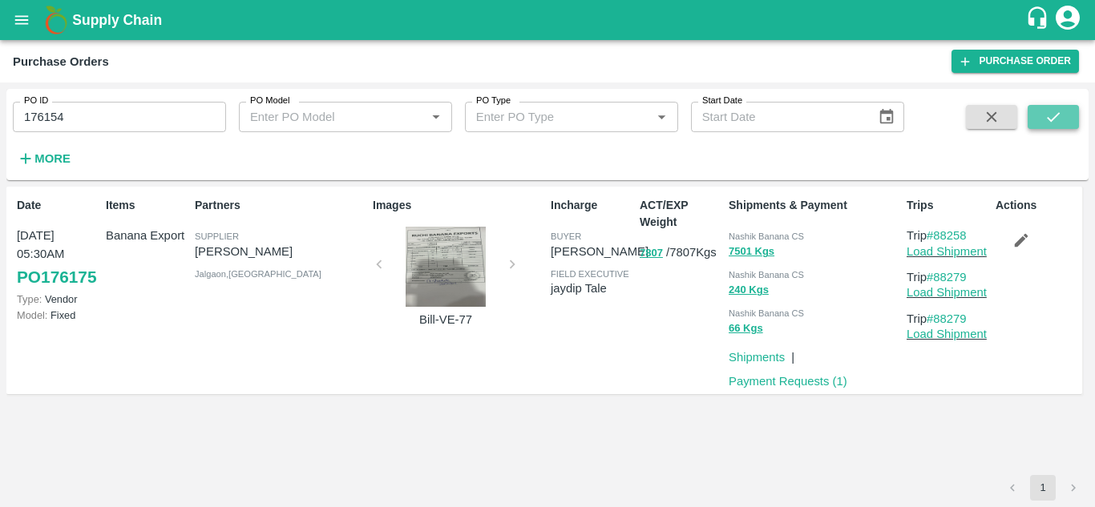
click at [1066, 111] on button "submit" at bounding box center [1052, 117] width 51 height 24
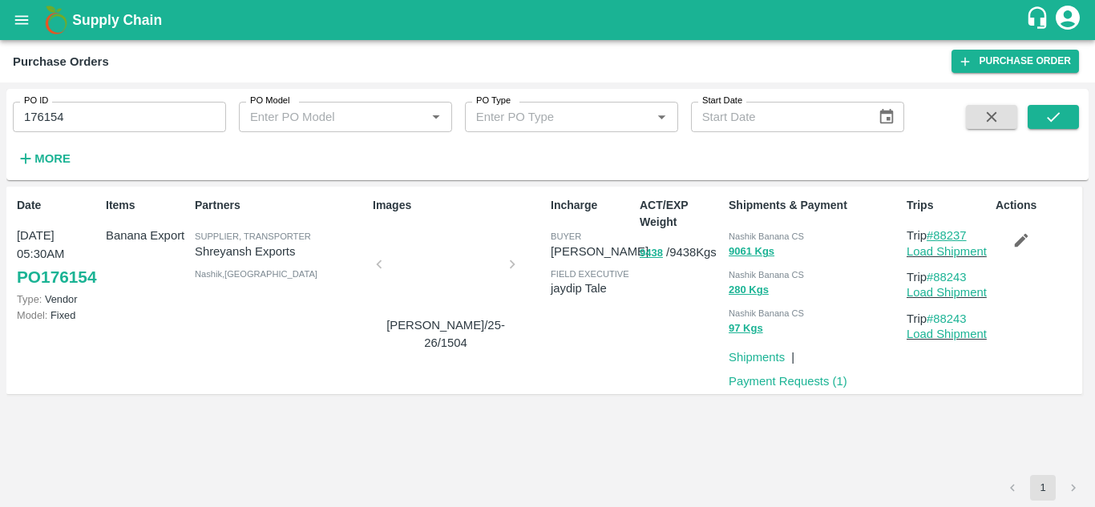
drag, startPoint x: 974, startPoint y: 229, endPoint x: 937, endPoint y: 236, distance: 37.6
click at [937, 236] on p "Trip #88237" at bounding box center [947, 236] width 83 height 18
click at [93, 111] on input "176154" at bounding box center [119, 117] width 213 height 30
paste input "text"
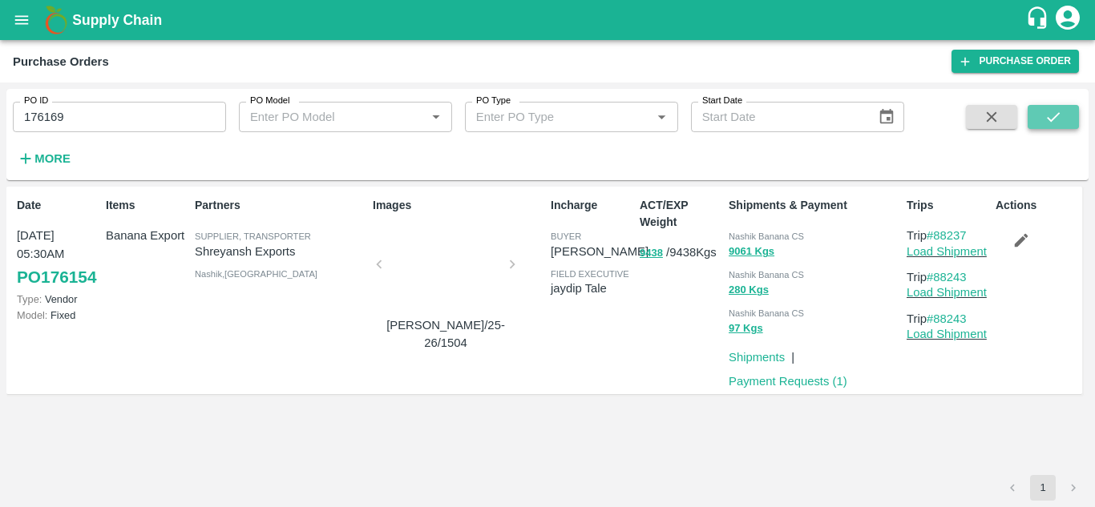
click at [1039, 123] on button "submit" at bounding box center [1052, 117] width 51 height 24
drag, startPoint x: 978, startPoint y: 232, endPoint x: 934, endPoint y: 235, distance: 43.3
click at [934, 235] on p "Trip #88255" at bounding box center [947, 236] width 83 height 18
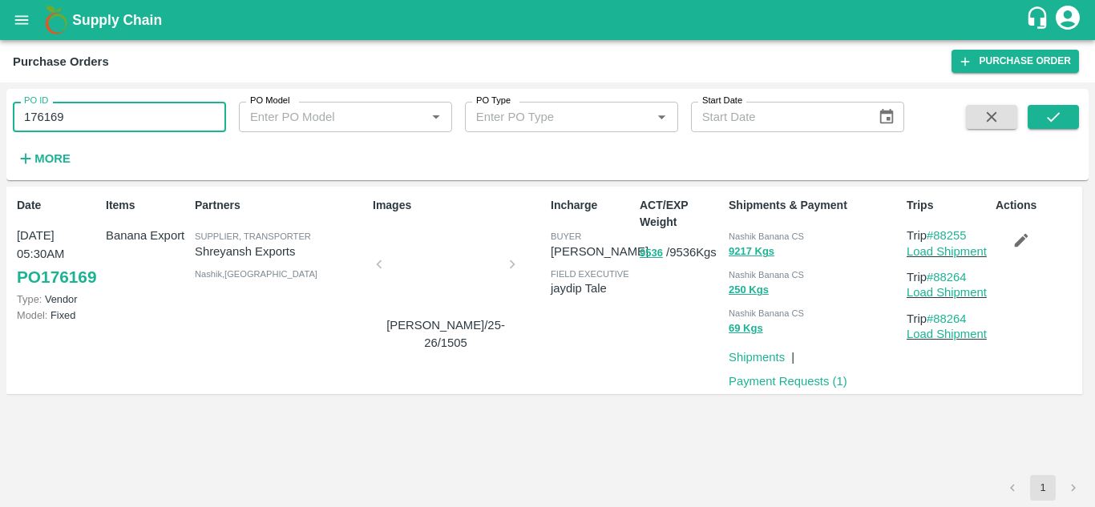
click at [94, 108] on input "176169" at bounding box center [119, 117] width 213 height 30
paste input "text"
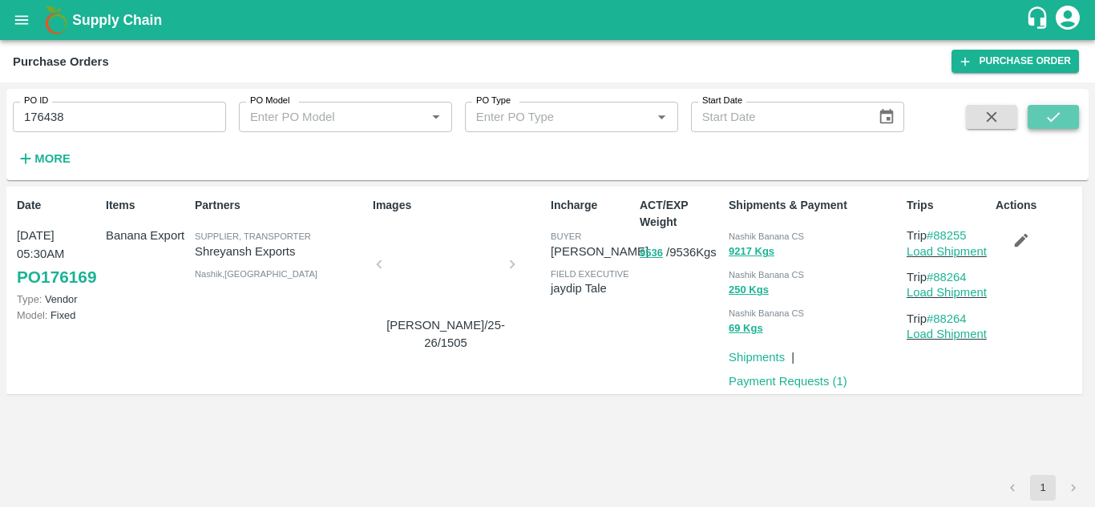
click at [1050, 119] on icon "submit" at bounding box center [1053, 117] width 18 height 18
drag, startPoint x: 972, startPoint y: 236, endPoint x: 936, endPoint y: 236, distance: 36.1
click at [936, 236] on p "Trip #88310" at bounding box center [947, 236] width 83 height 18
click at [72, 107] on input "176438" at bounding box center [119, 117] width 213 height 30
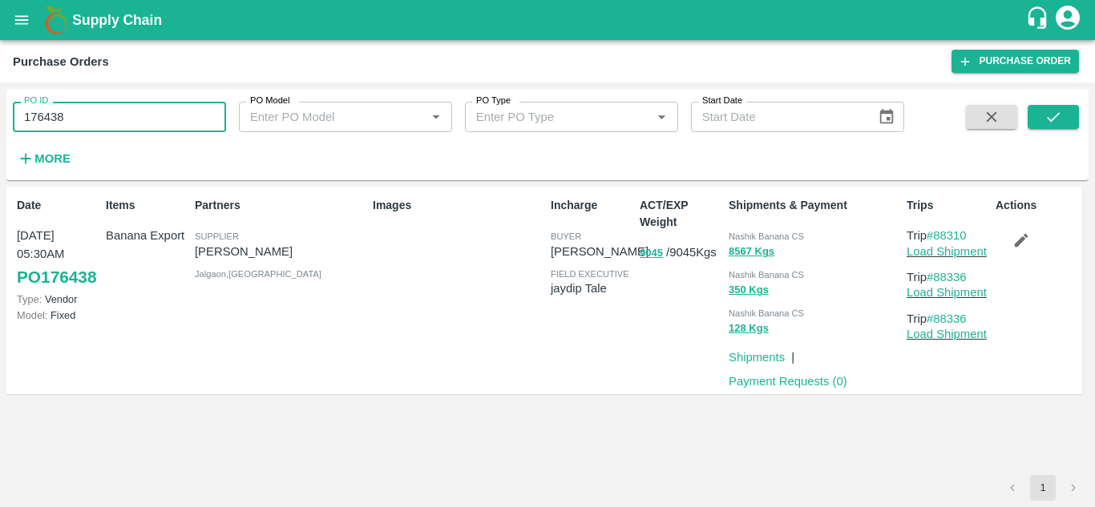
click at [72, 107] on input "176438" at bounding box center [119, 117] width 213 height 30
paste input "text"
click at [1064, 104] on div "PO ID 176472 PO ID PO Model PO Model   * PO Type PO Type   * Start Date Start D…" at bounding box center [547, 134] width 1082 height 79
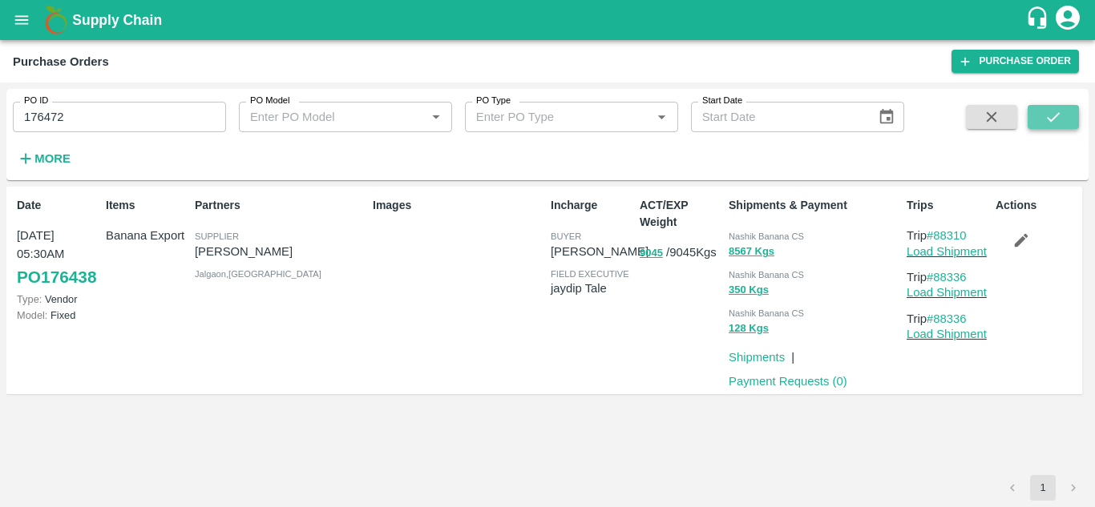
click at [1055, 111] on icon "submit" at bounding box center [1053, 117] width 18 height 18
drag, startPoint x: 975, startPoint y: 235, endPoint x: 937, endPoint y: 232, distance: 38.5
click at [937, 232] on p "Trip #88333" at bounding box center [947, 236] width 83 height 18
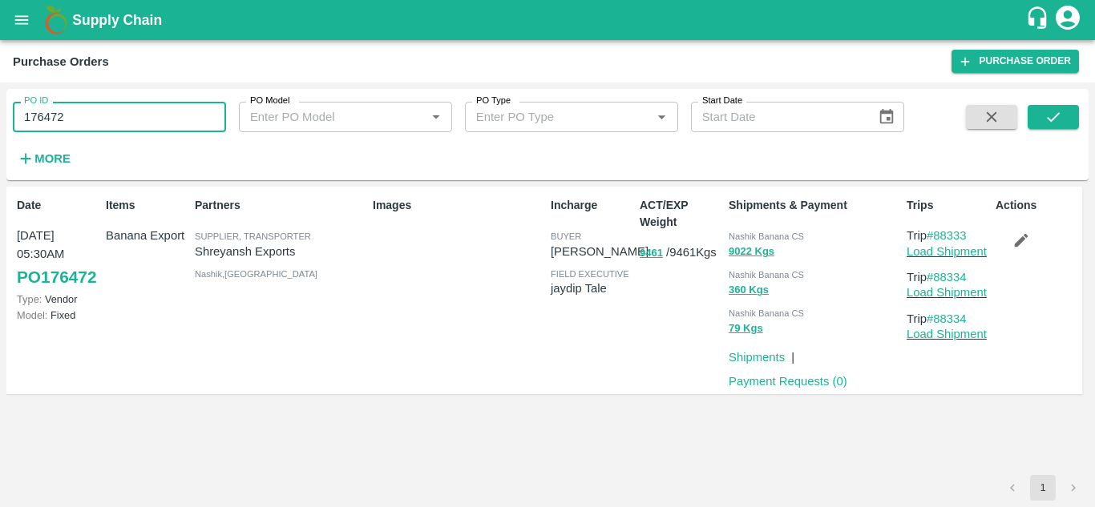
click at [107, 111] on input "176472" at bounding box center [119, 117] width 213 height 30
paste input "text"
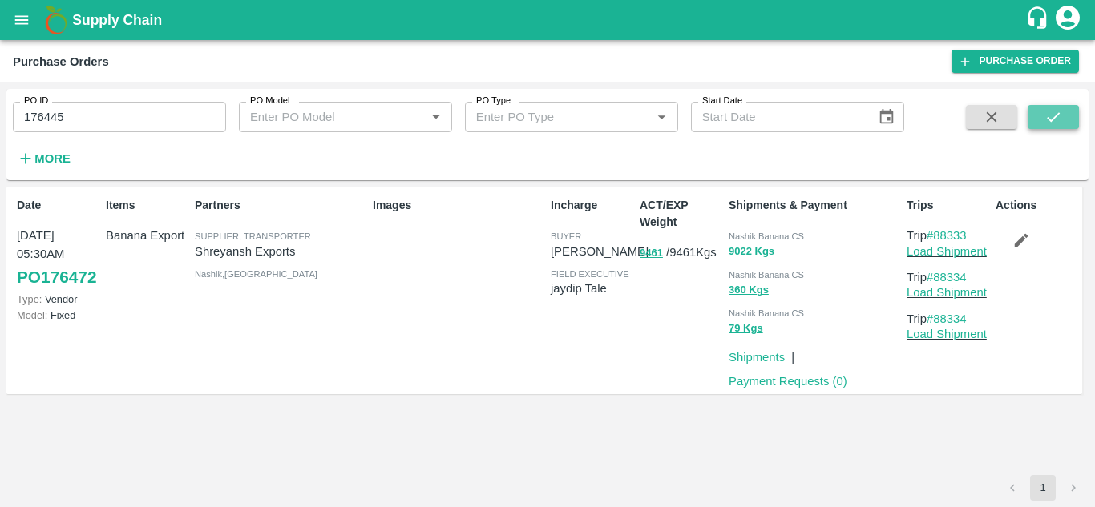
click at [1044, 108] on icon "submit" at bounding box center [1053, 117] width 18 height 18
drag, startPoint x: 974, startPoint y: 236, endPoint x: 935, endPoint y: 239, distance: 38.5
click at [935, 239] on p "Trip #88312" at bounding box center [947, 236] width 83 height 18
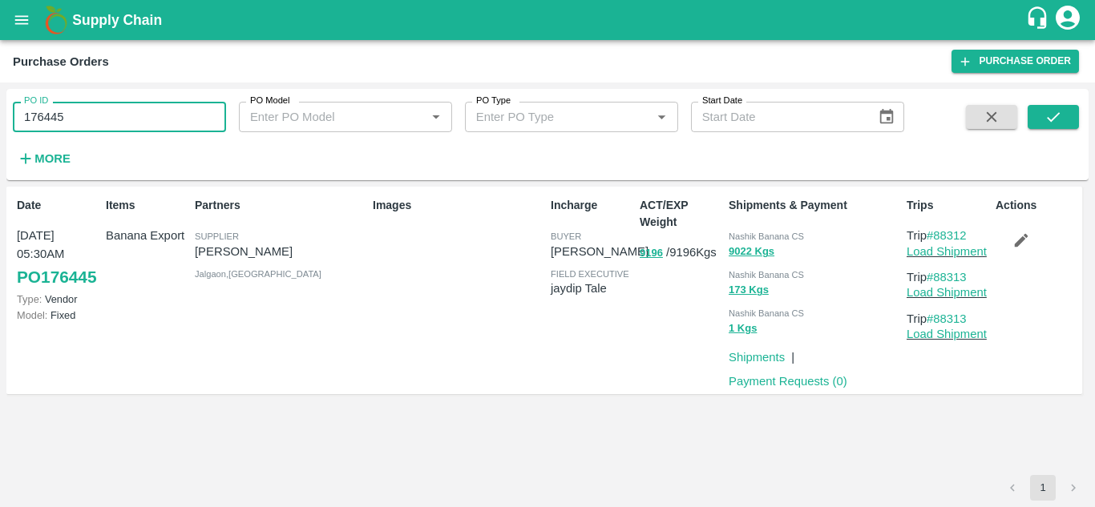
click at [75, 124] on input "176445" at bounding box center [119, 117] width 213 height 30
paste input "text"
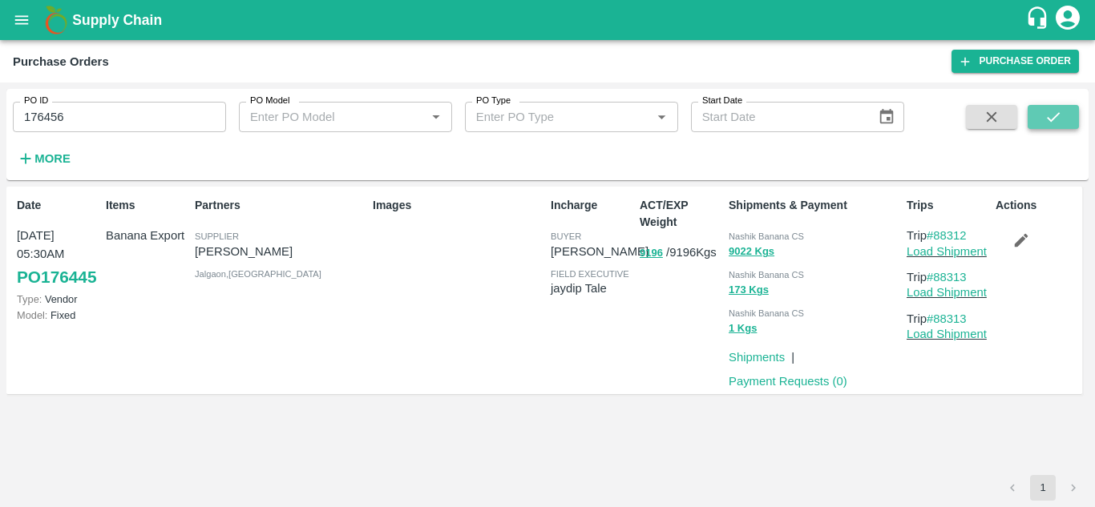
click at [1038, 115] on button "submit" at bounding box center [1052, 117] width 51 height 24
drag, startPoint x: 974, startPoint y: 230, endPoint x: 937, endPoint y: 232, distance: 37.7
click at [937, 232] on p "Trip #88314" at bounding box center [947, 236] width 83 height 18
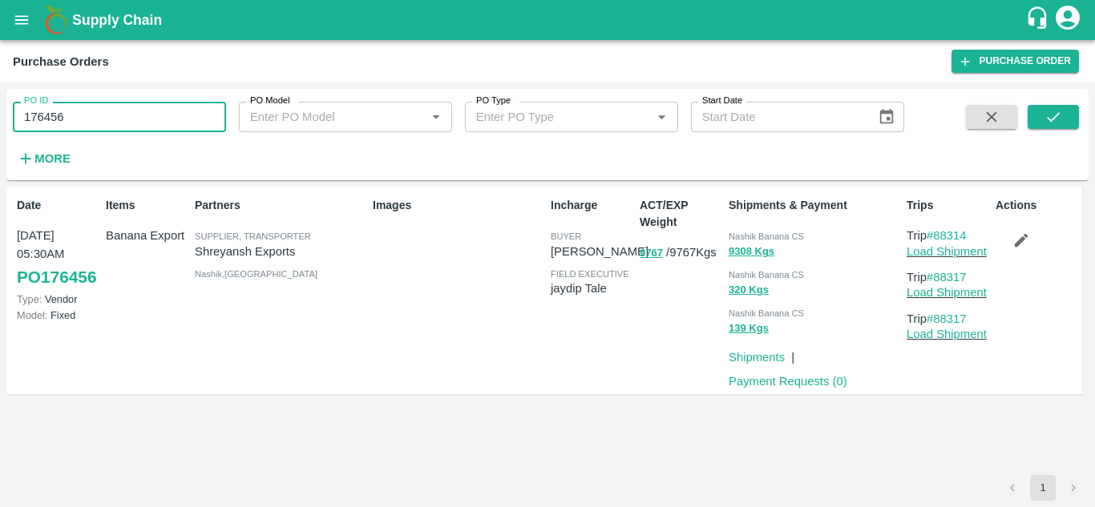
click at [79, 112] on input "176456" at bounding box center [119, 117] width 213 height 30
paste input "text"
click at [1047, 119] on icon "submit" at bounding box center [1052, 117] width 13 height 10
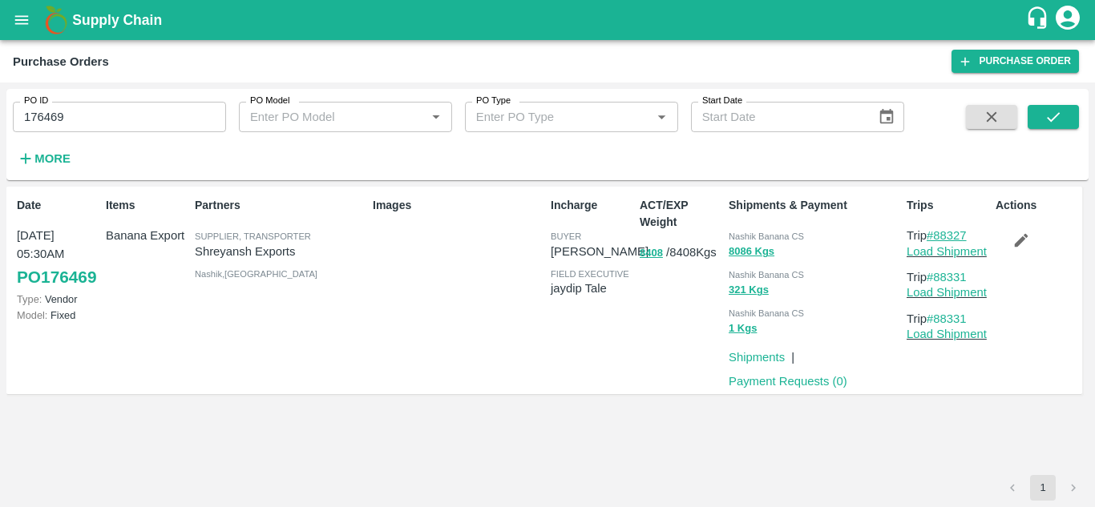
drag, startPoint x: 975, startPoint y: 233, endPoint x: 937, endPoint y: 240, distance: 38.3
click at [937, 240] on p "Trip #88327" at bounding box center [947, 236] width 83 height 18
click at [79, 127] on input "176469" at bounding box center [119, 117] width 213 height 30
paste input "text"
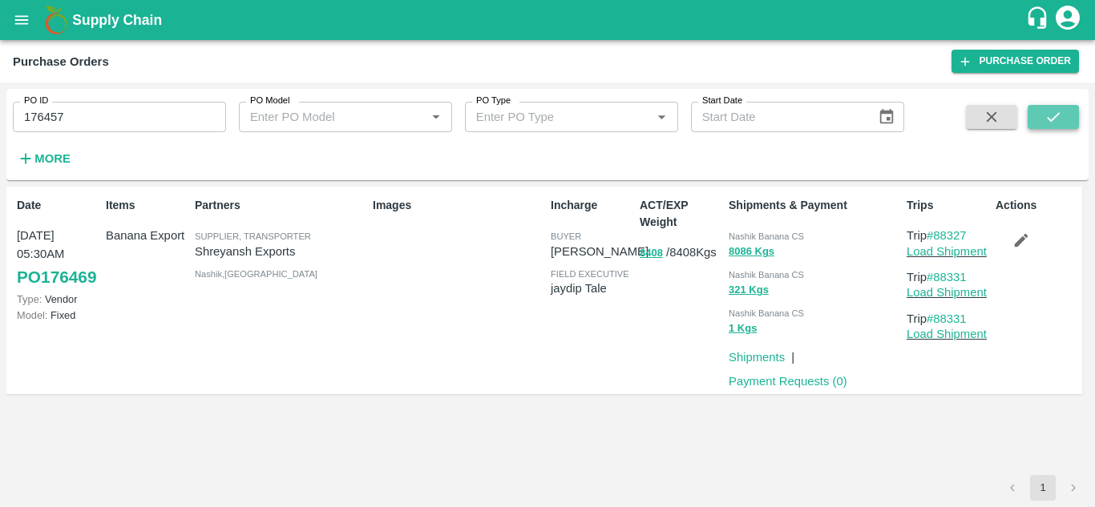
click at [1053, 107] on button "submit" at bounding box center [1052, 117] width 51 height 24
drag, startPoint x: 976, startPoint y: 233, endPoint x: 937, endPoint y: 236, distance: 38.5
click at [937, 236] on p "Trip #88316" at bounding box center [947, 236] width 83 height 18
click at [78, 127] on input "176457" at bounding box center [119, 117] width 213 height 30
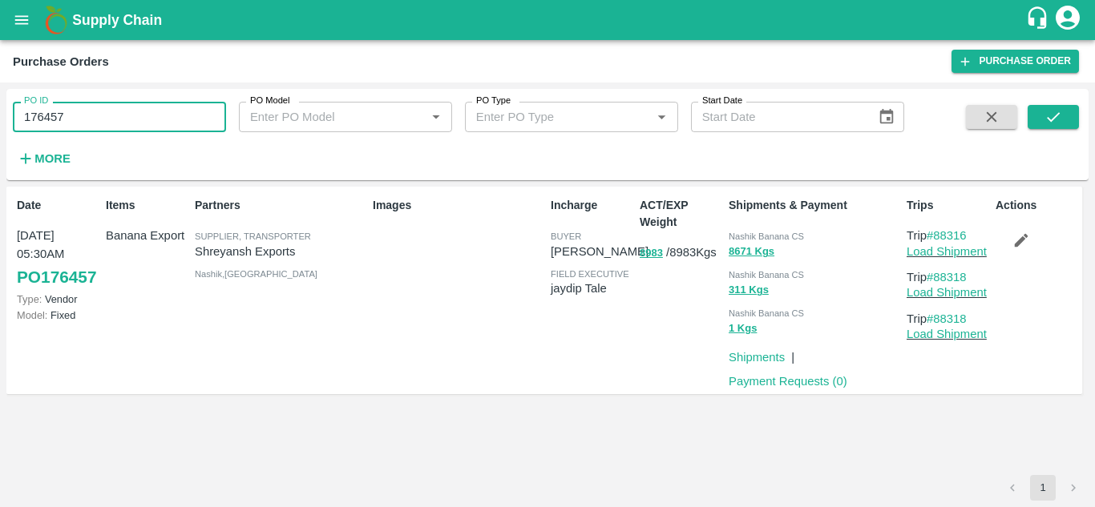
click at [78, 127] on input "176457" at bounding box center [119, 117] width 213 height 30
paste input "text"
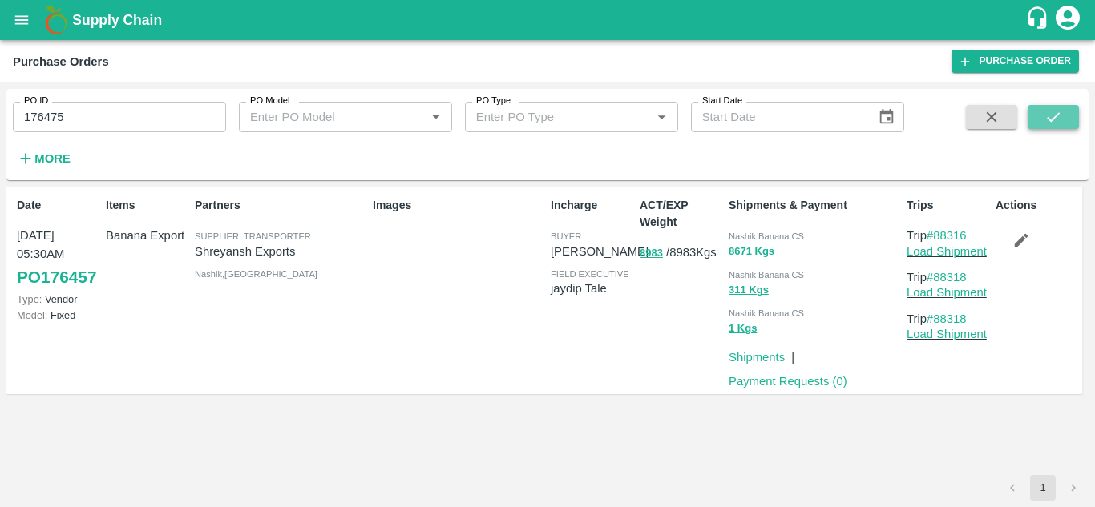
click at [1057, 116] on icon "submit" at bounding box center [1053, 117] width 18 height 18
drag, startPoint x: 974, startPoint y: 238, endPoint x: 937, endPoint y: 237, distance: 36.9
click at [937, 237] on p "Trip #88339" at bounding box center [947, 236] width 83 height 18
click at [67, 118] on input "176475" at bounding box center [119, 117] width 213 height 30
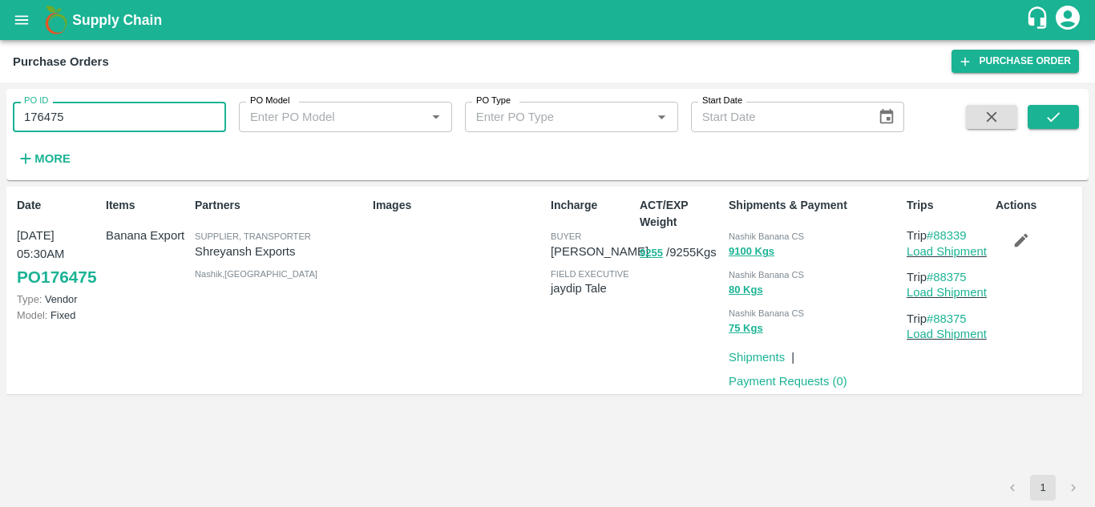
click at [67, 118] on input "176475" at bounding box center [119, 117] width 213 height 30
paste input "text"
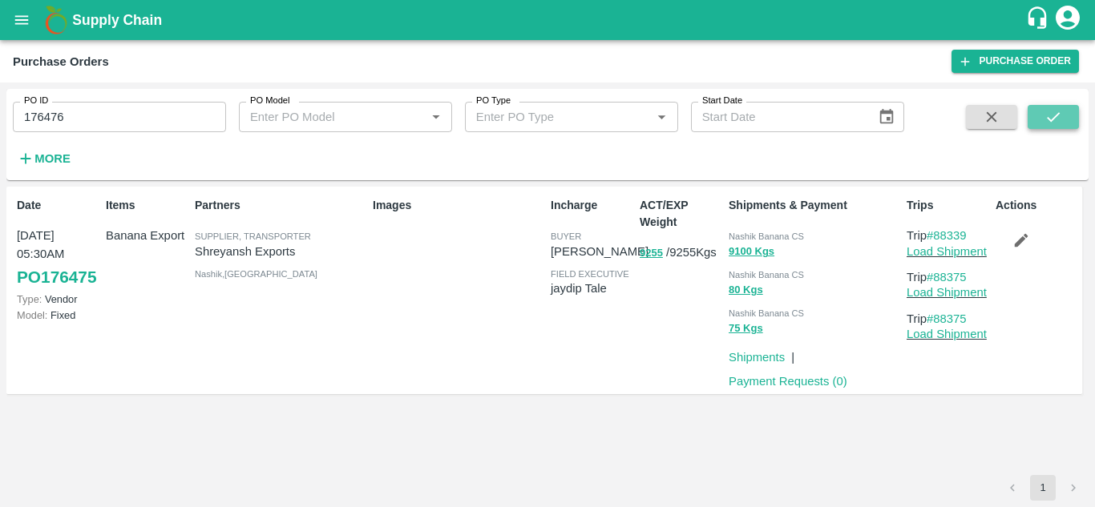
click at [1046, 114] on icon "submit" at bounding box center [1053, 117] width 18 height 18
drag, startPoint x: 980, startPoint y: 235, endPoint x: 937, endPoint y: 237, distance: 42.5
click at [937, 237] on p "Trip #88340" at bounding box center [947, 236] width 83 height 18
click at [937, 237] on link "#88340" at bounding box center [946, 235] width 40 height 13
click at [79, 115] on input "176476" at bounding box center [119, 117] width 213 height 30
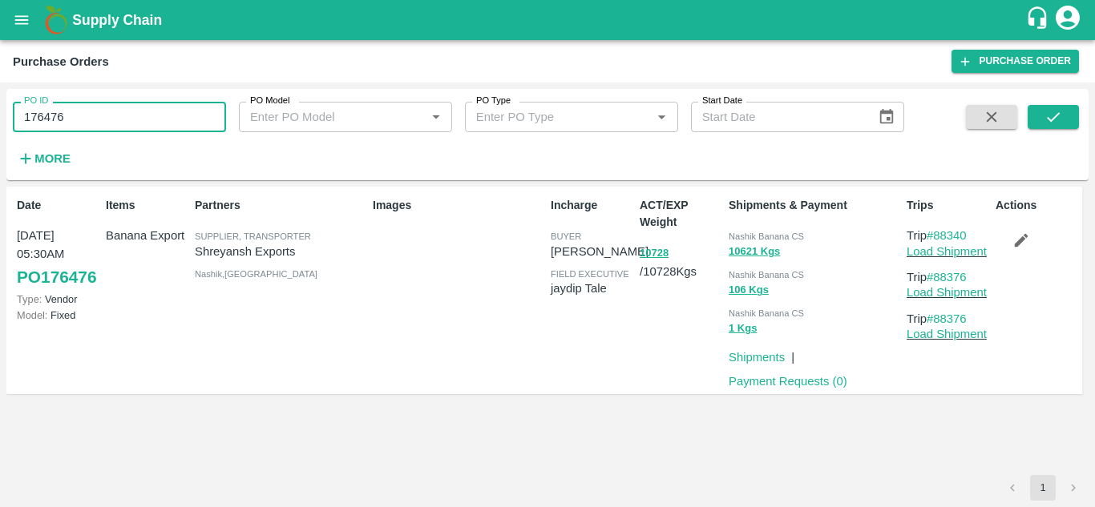
click at [79, 115] on input "176476" at bounding box center [119, 117] width 213 height 30
paste input "text"
type input "176464"
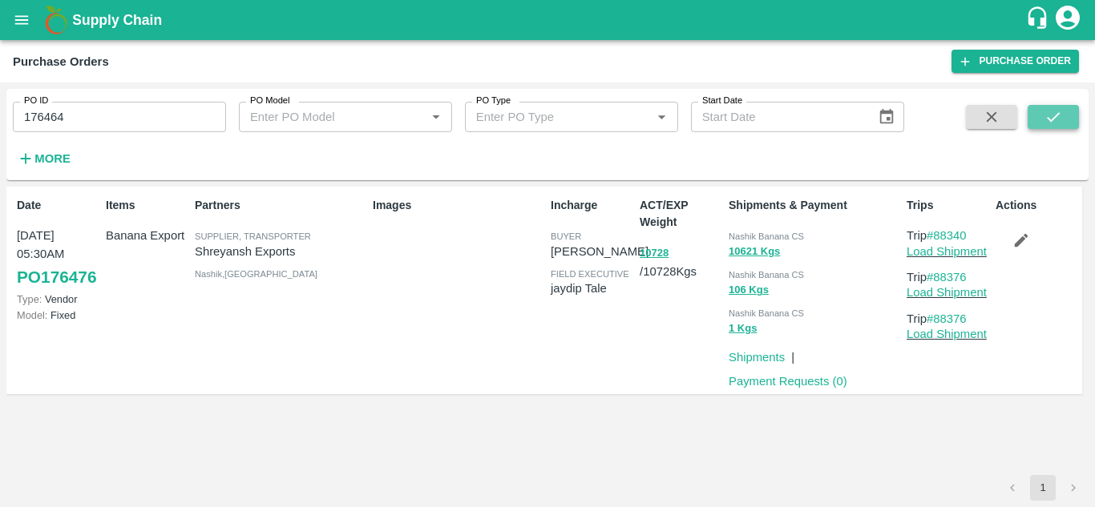
click at [1057, 114] on icon "submit" at bounding box center [1053, 117] width 18 height 18
drag, startPoint x: 974, startPoint y: 234, endPoint x: 937, endPoint y: 236, distance: 37.7
click at [937, 236] on p "Trip #88321" at bounding box center [947, 236] width 83 height 18
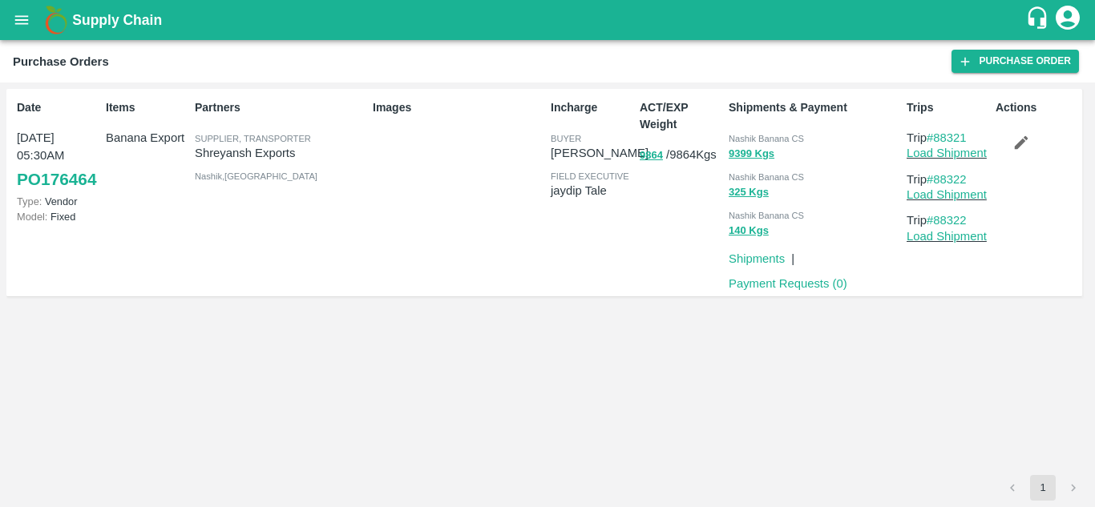
click at [399, 425] on div "Date 15 Sep, 05:30AM PO 176464 Type: Vendor Model: Fixed Items Banana Export Pa…" at bounding box center [547, 282] width 1082 height 386
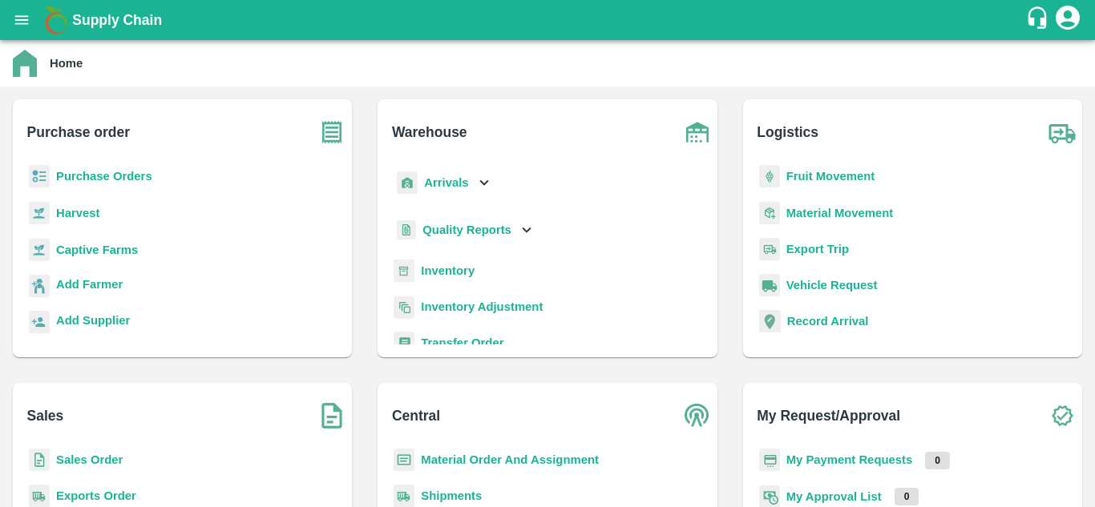
click at [834, 171] on b "Fruit Movement" at bounding box center [830, 176] width 89 height 13
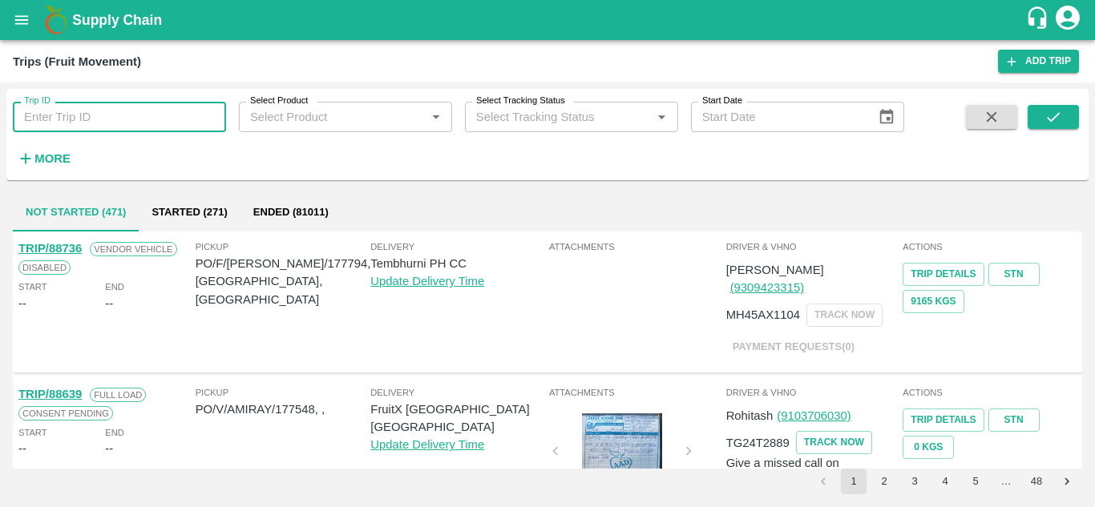
click at [73, 112] on input "Trip ID" at bounding box center [119, 117] width 213 height 30
paste input "88169"
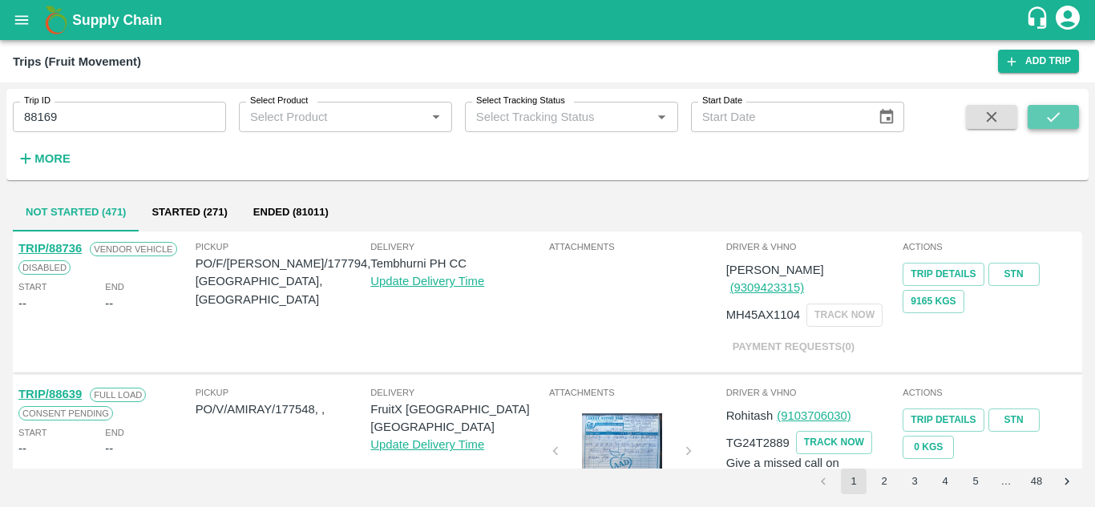
click at [1047, 123] on icon "submit" at bounding box center [1053, 117] width 18 height 18
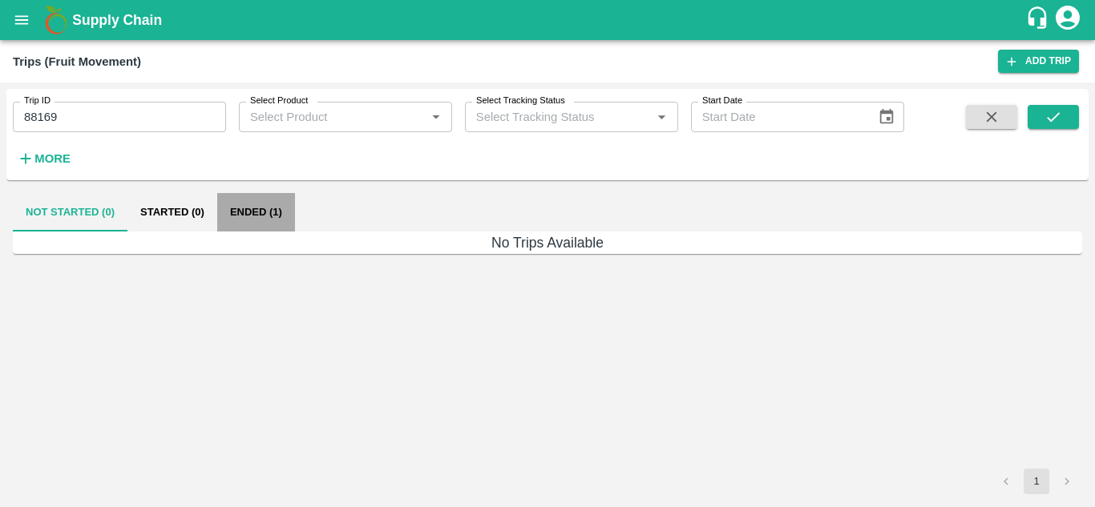
click at [252, 217] on button "Ended (1)" at bounding box center [256, 212] width 78 height 38
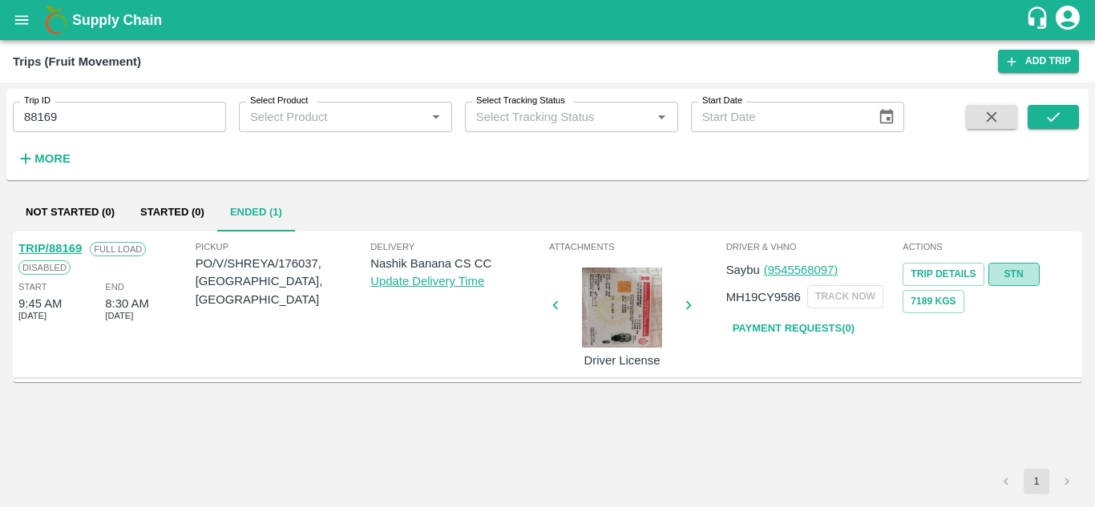
click at [1026, 267] on link "STN" at bounding box center [1013, 274] width 51 height 23
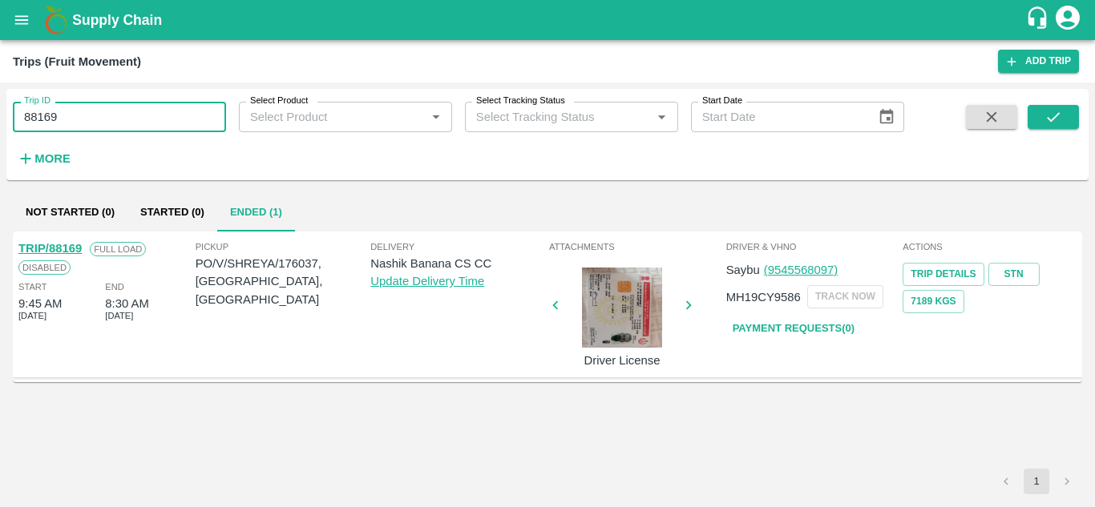
click at [71, 123] on input "88169" at bounding box center [119, 117] width 213 height 30
paste input "text"
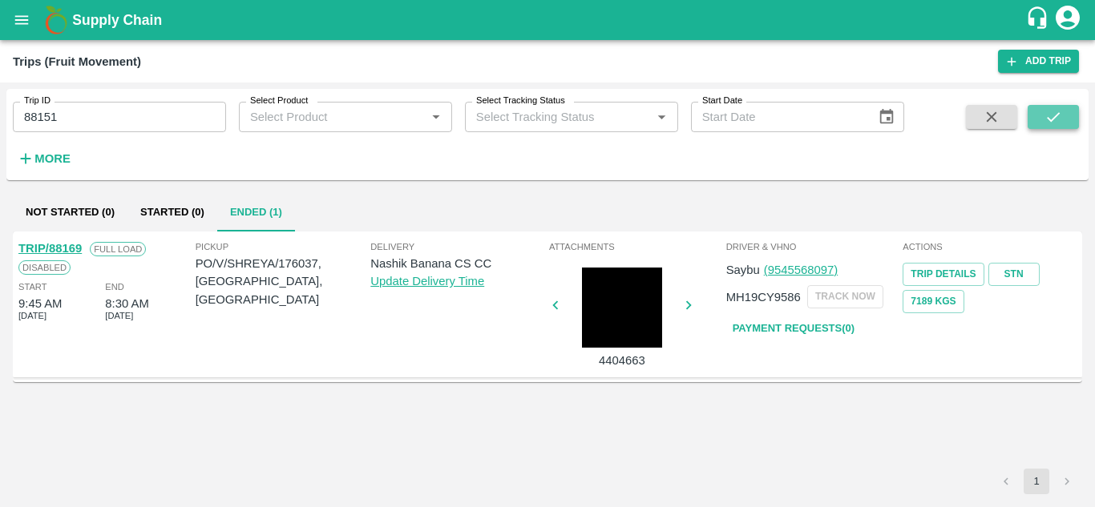
click at [1058, 119] on icon "submit" at bounding box center [1053, 117] width 18 height 18
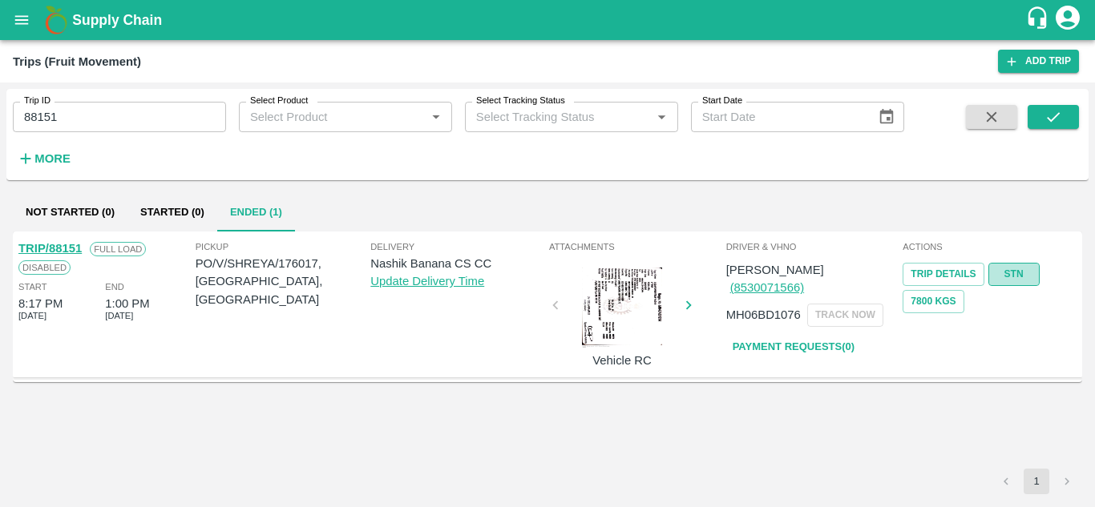
click at [1002, 270] on link "STN" at bounding box center [1013, 274] width 51 height 23
click at [92, 100] on div "Trip ID 88151 Trip ID" at bounding box center [113, 110] width 226 height 43
drag, startPoint x: 92, startPoint y: 100, endPoint x: 72, endPoint y: 115, distance: 25.2
click at [72, 115] on div "Trip ID 88151 Trip ID" at bounding box center [113, 110] width 226 height 43
click at [72, 115] on input "88151" at bounding box center [119, 117] width 213 height 30
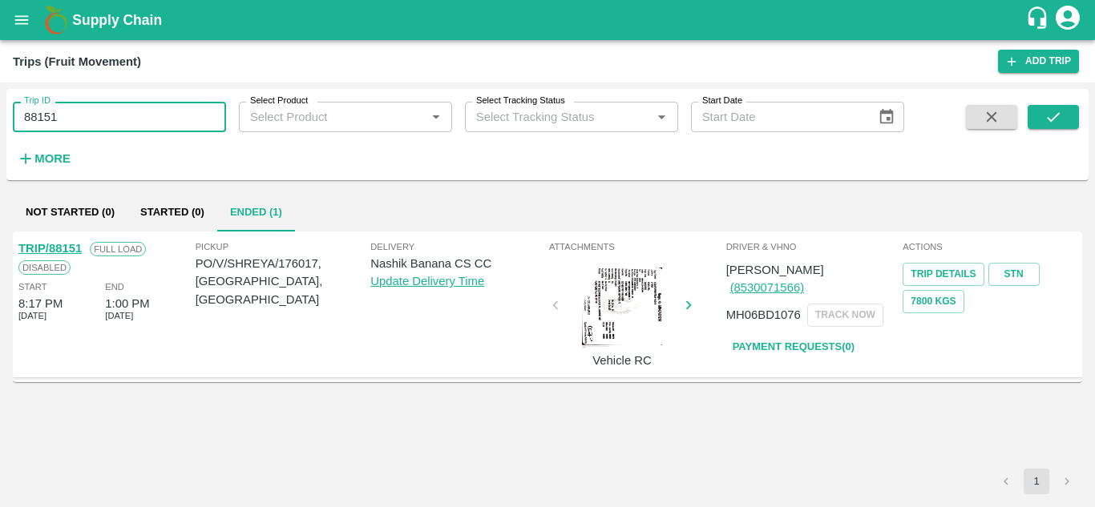
click at [72, 115] on input "88151" at bounding box center [119, 117] width 213 height 30
paste input "text"
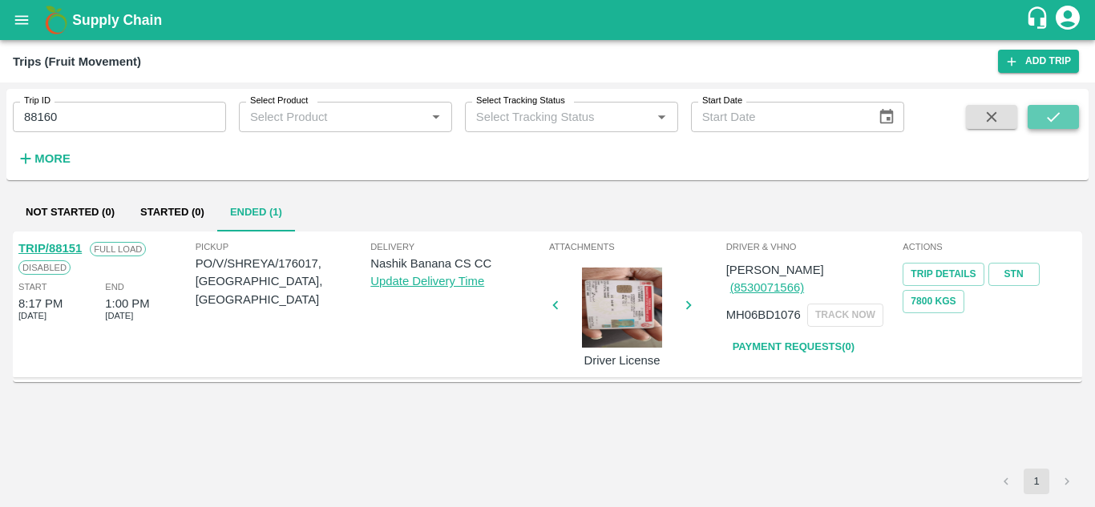
click at [1061, 121] on icon "submit" at bounding box center [1053, 117] width 18 height 18
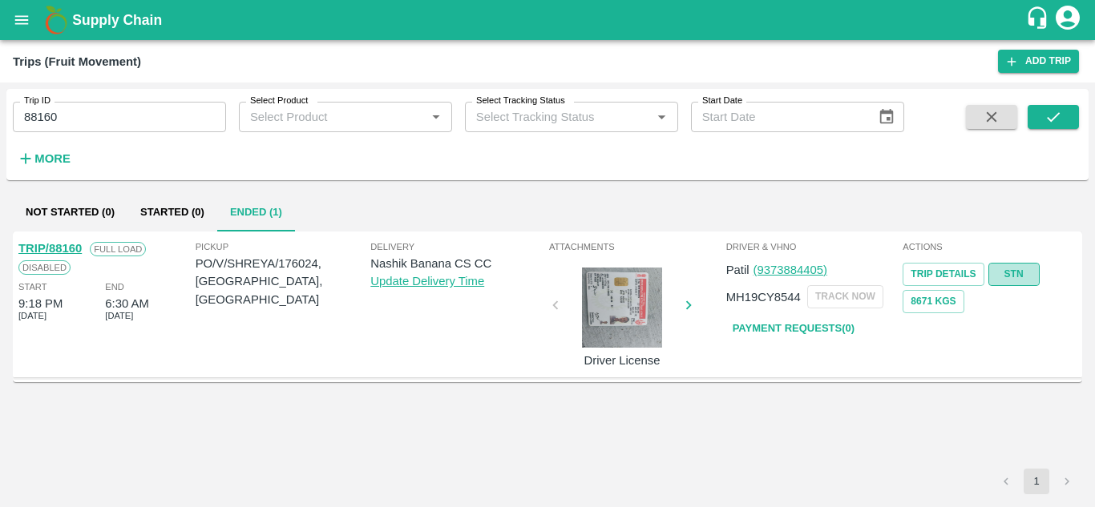
click at [1006, 272] on link "STN" at bounding box center [1013, 274] width 51 height 23
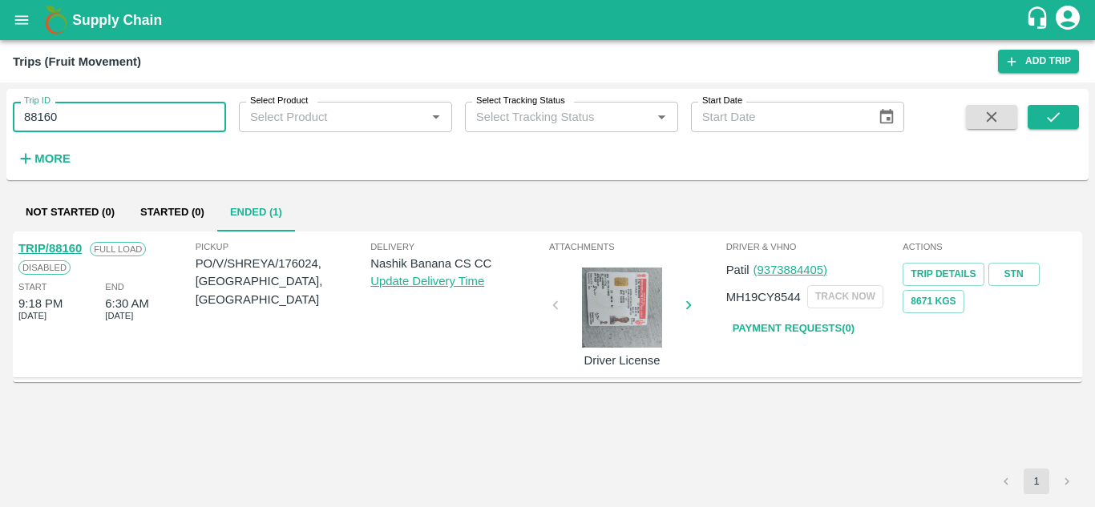
click at [74, 115] on input "88160" at bounding box center [119, 117] width 213 height 30
paste input "text"
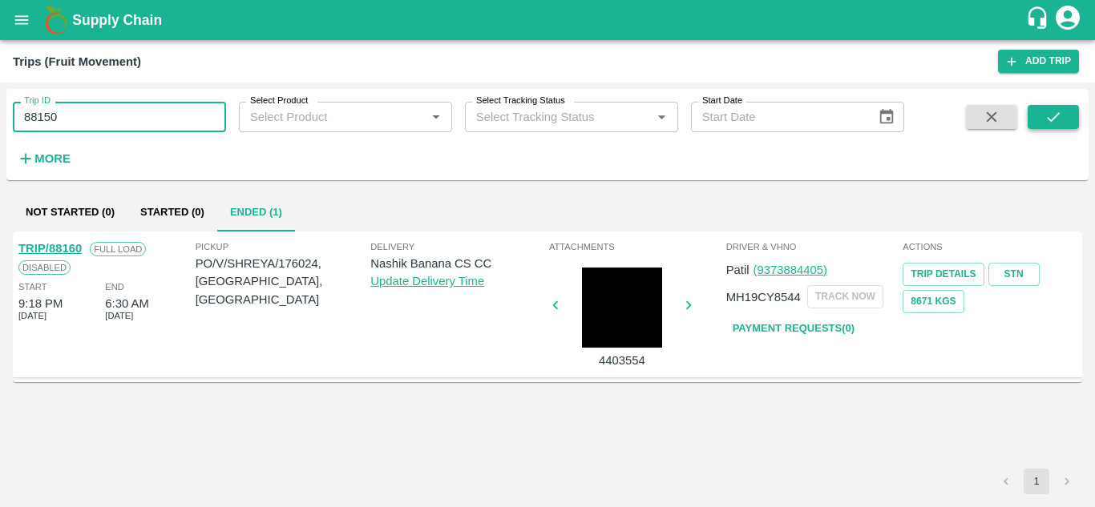
click at [1058, 125] on icon "submit" at bounding box center [1053, 117] width 18 height 18
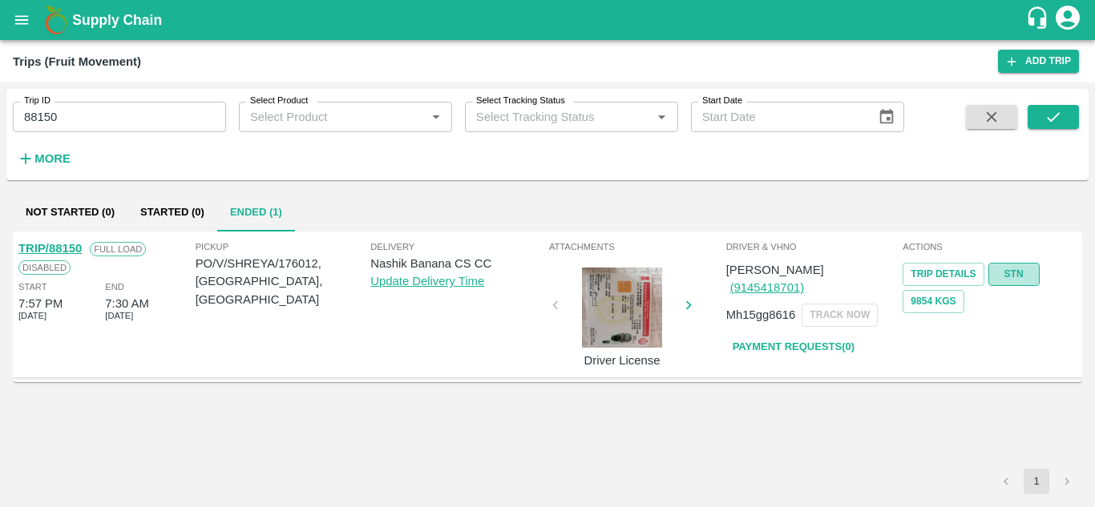
click at [1028, 271] on link "STN" at bounding box center [1013, 274] width 51 height 23
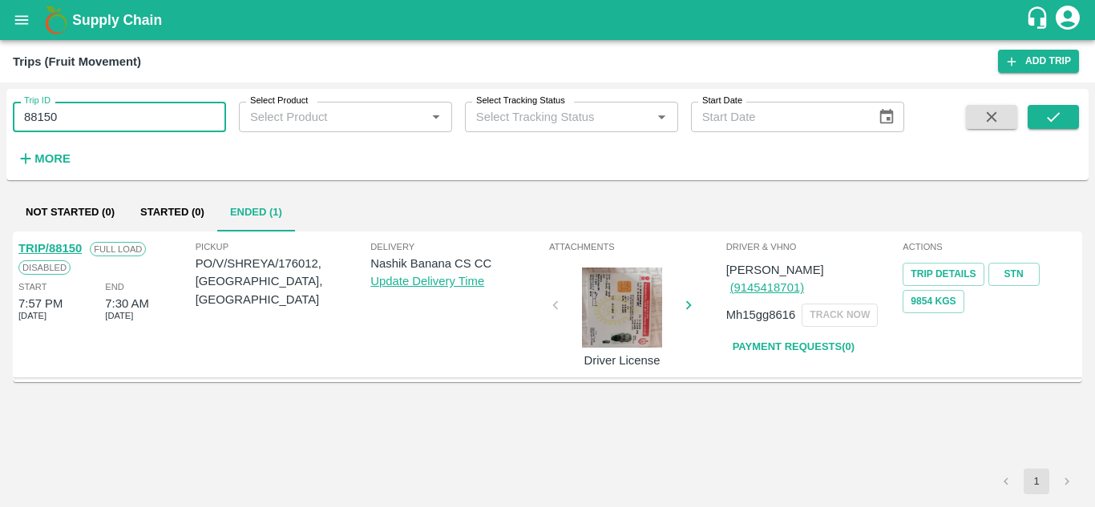
click at [115, 115] on input "88150" at bounding box center [119, 117] width 213 height 30
paste input "text"
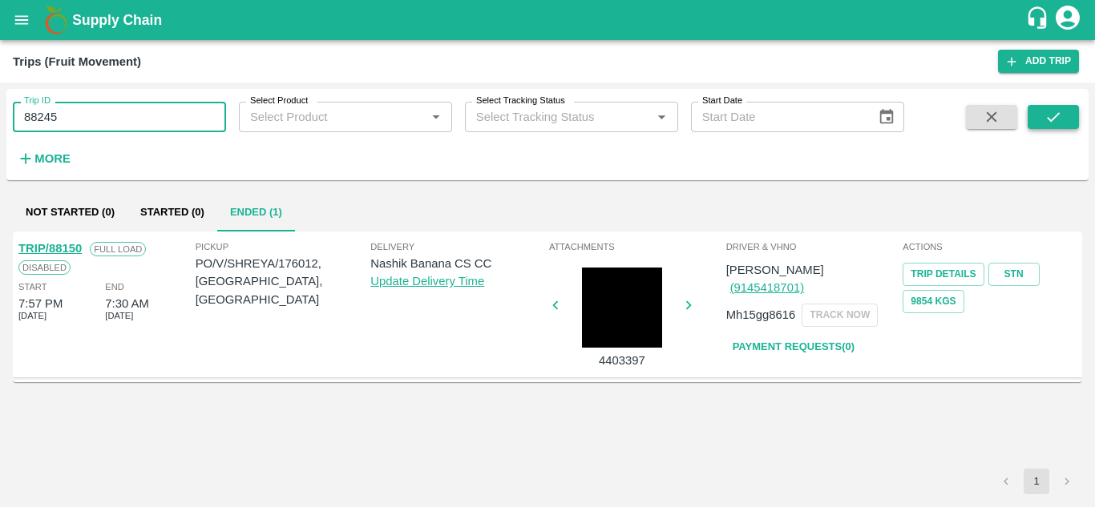
click at [1055, 118] on icon "submit" at bounding box center [1053, 117] width 18 height 18
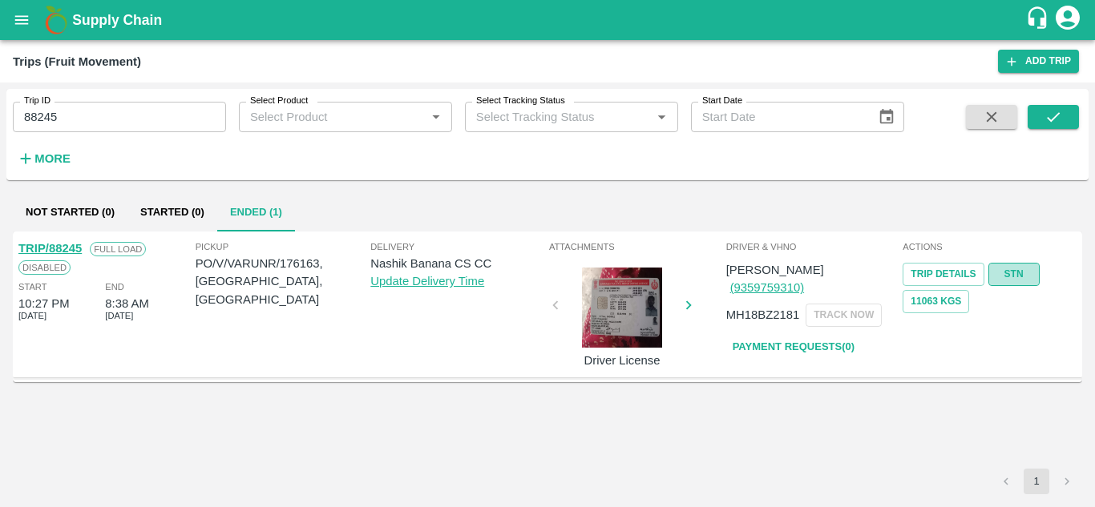
click at [1025, 271] on link "STN" at bounding box center [1013, 274] width 51 height 23
click at [92, 107] on input "88245" at bounding box center [119, 117] width 213 height 30
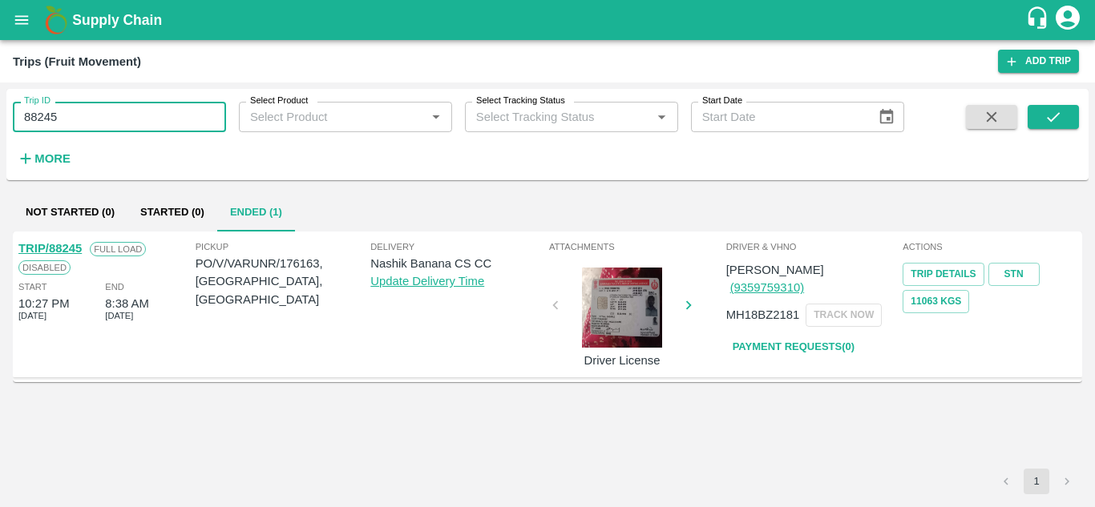
click at [92, 107] on input "88245" at bounding box center [119, 117] width 213 height 30
paste input "text"
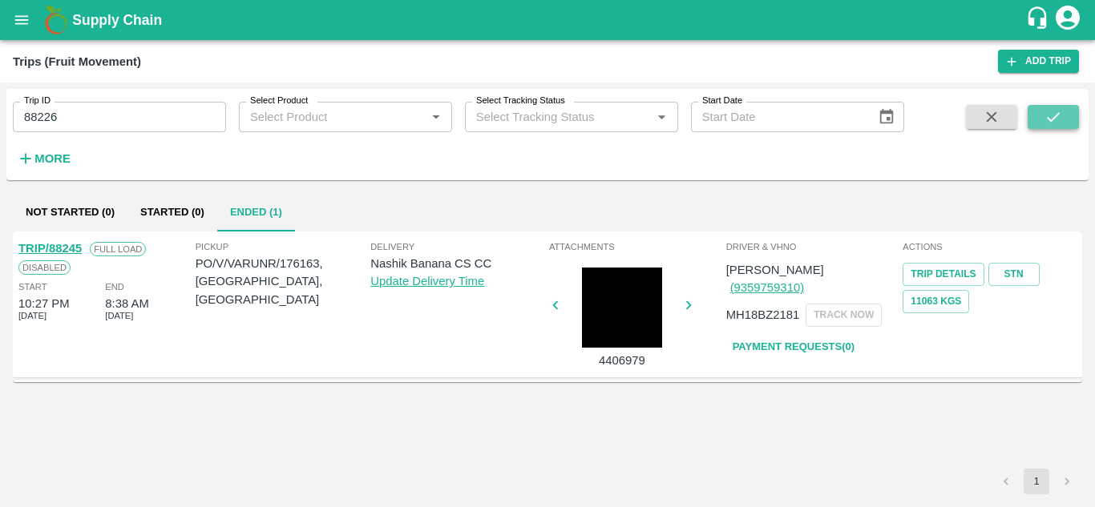
click at [1056, 115] on icon "submit" at bounding box center [1053, 117] width 18 height 18
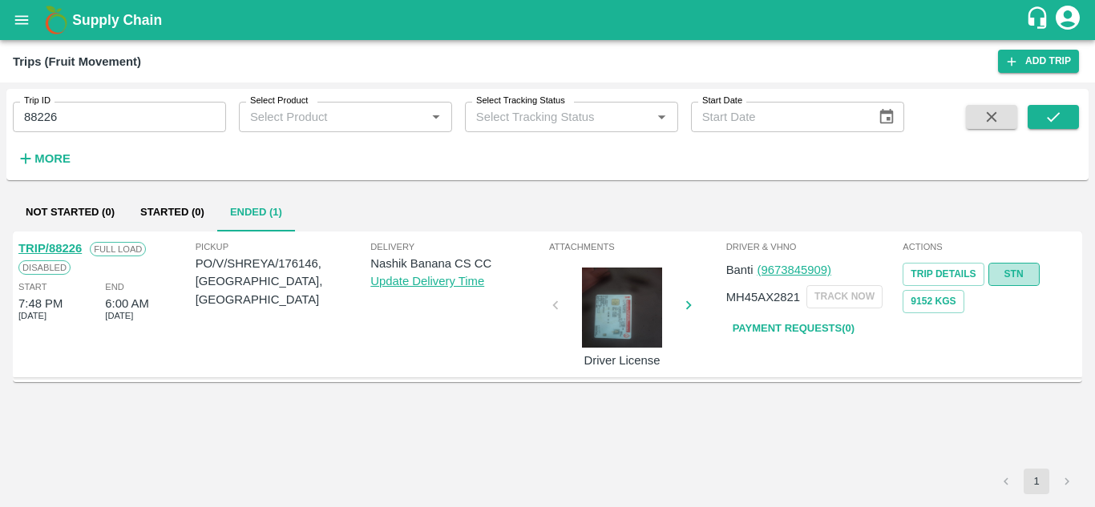
click at [1012, 280] on link "STN" at bounding box center [1013, 274] width 51 height 23
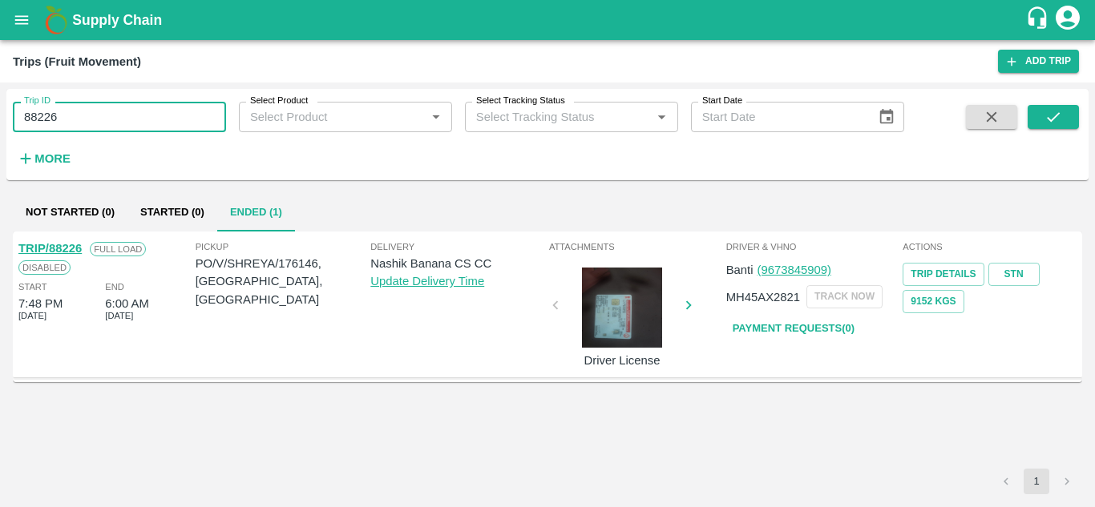
click at [105, 115] on input "88226" at bounding box center [119, 117] width 213 height 30
paste input "text"
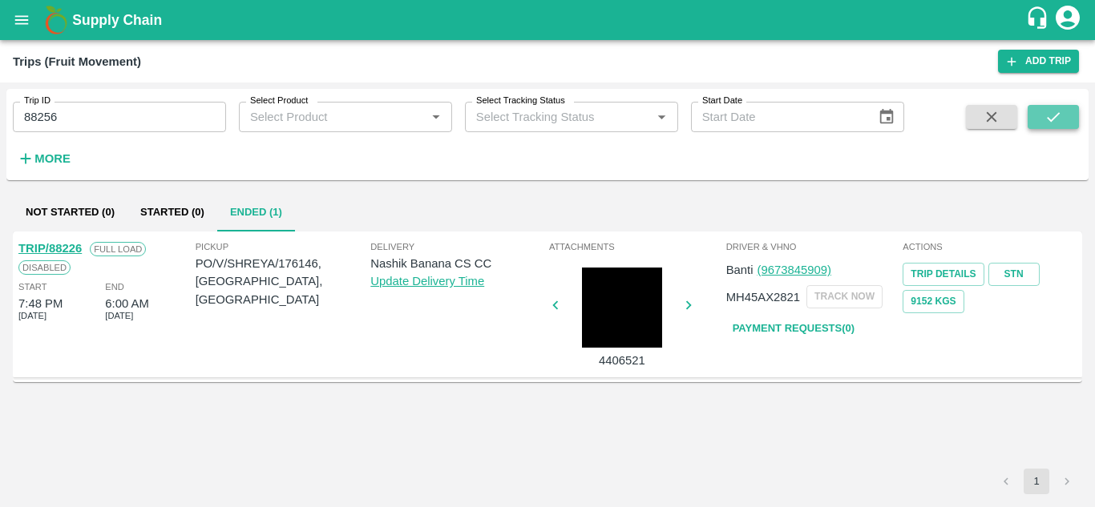
click at [1065, 106] on button "submit" at bounding box center [1052, 117] width 51 height 24
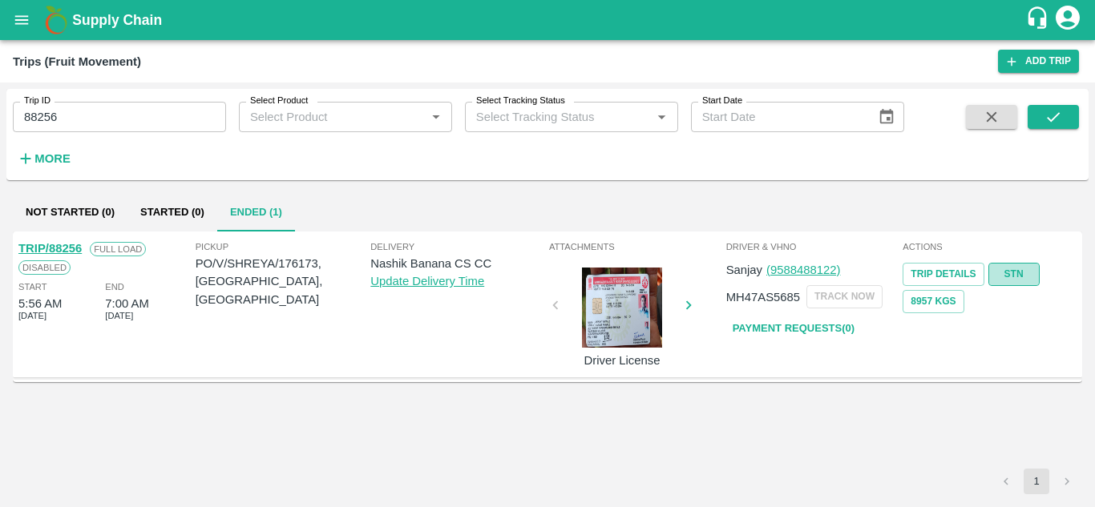
click at [1014, 276] on link "STN" at bounding box center [1013, 274] width 51 height 23
click at [63, 111] on input "88256" at bounding box center [119, 117] width 213 height 30
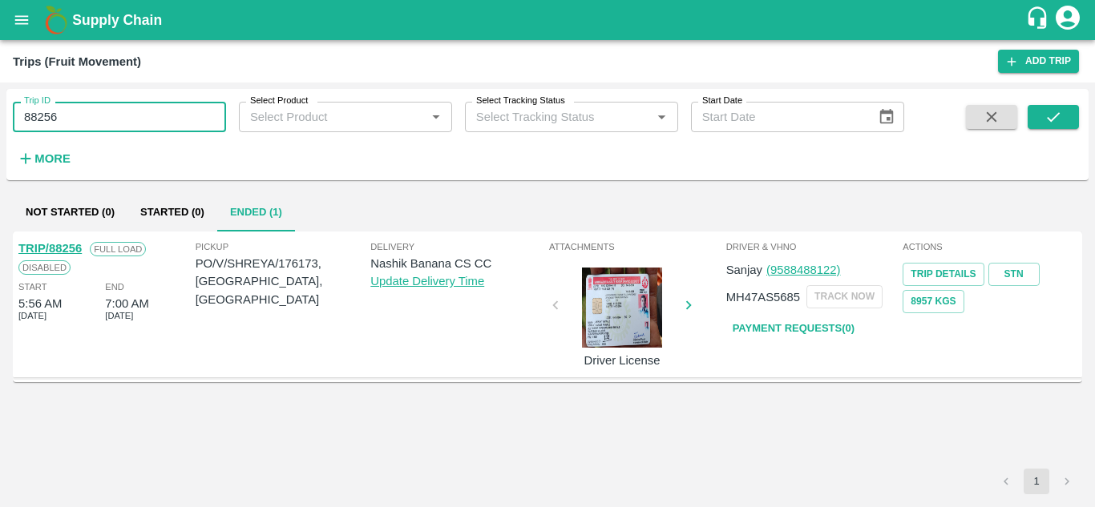
click at [63, 111] on input "88256" at bounding box center [119, 117] width 213 height 30
paste input "text"
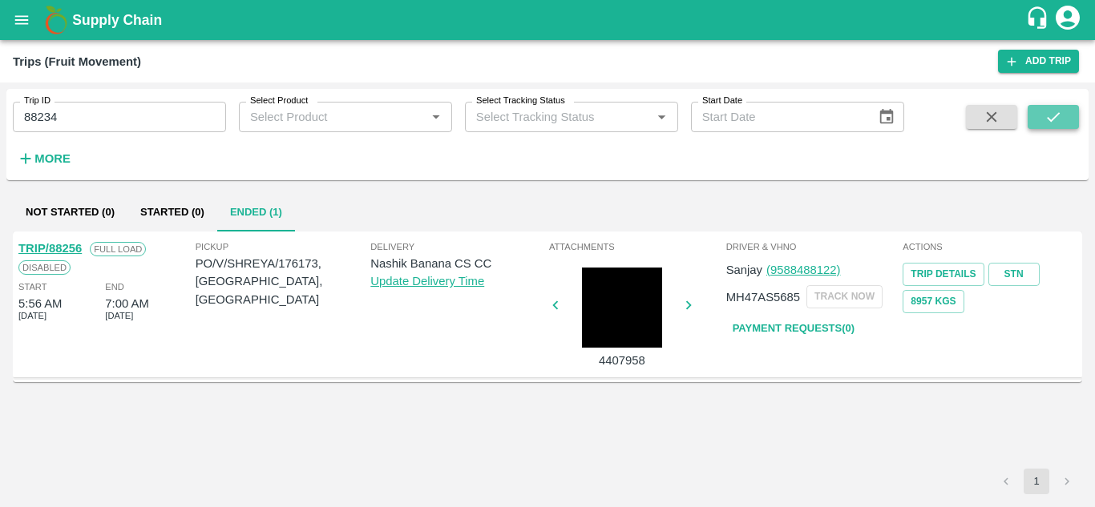
click at [1059, 119] on icon "submit" at bounding box center [1053, 117] width 18 height 18
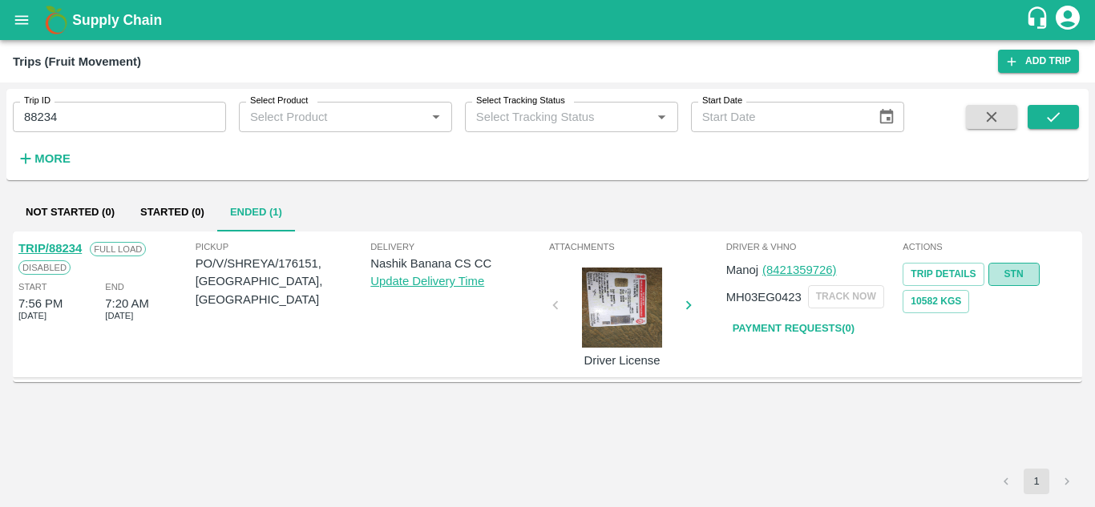
click at [1018, 270] on link "STN" at bounding box center [1013, 274] width 51 height 23
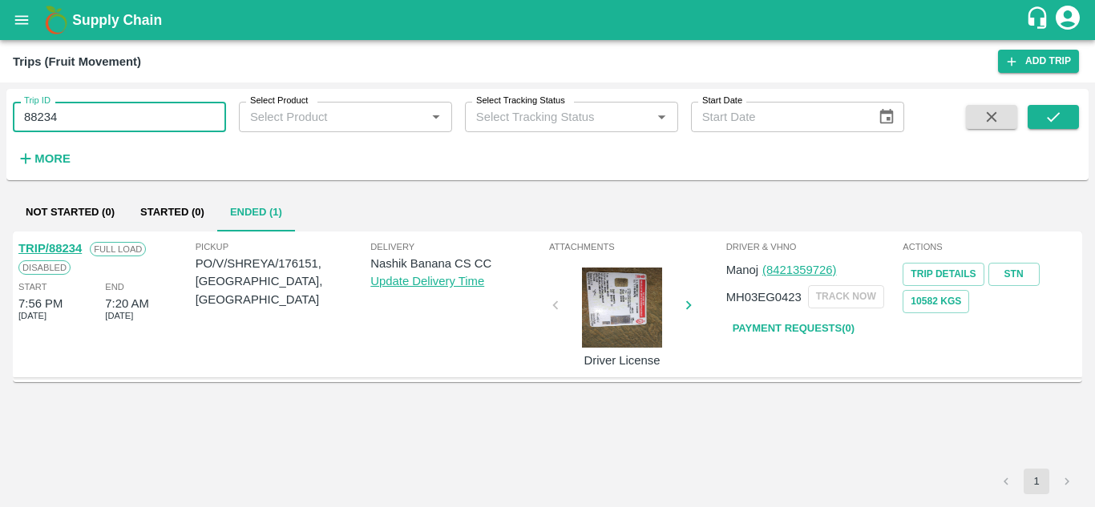
click at [74, 132] on input "88234" at bounding box center [119, 117] width 213 height 30
paste input "text"
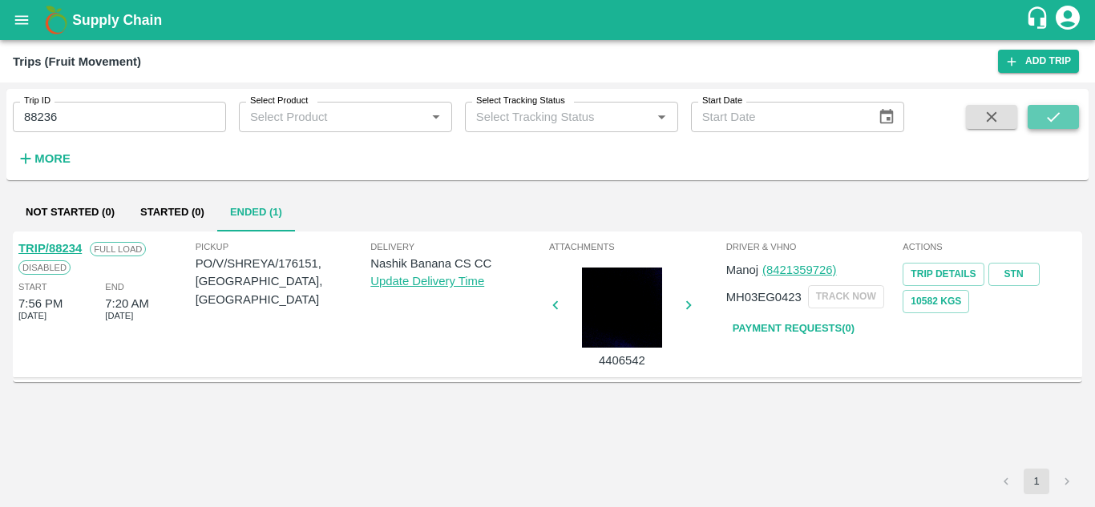
click at [1038, 113] on button "submit" at bounding box center [1052, 117] width 51 height 24
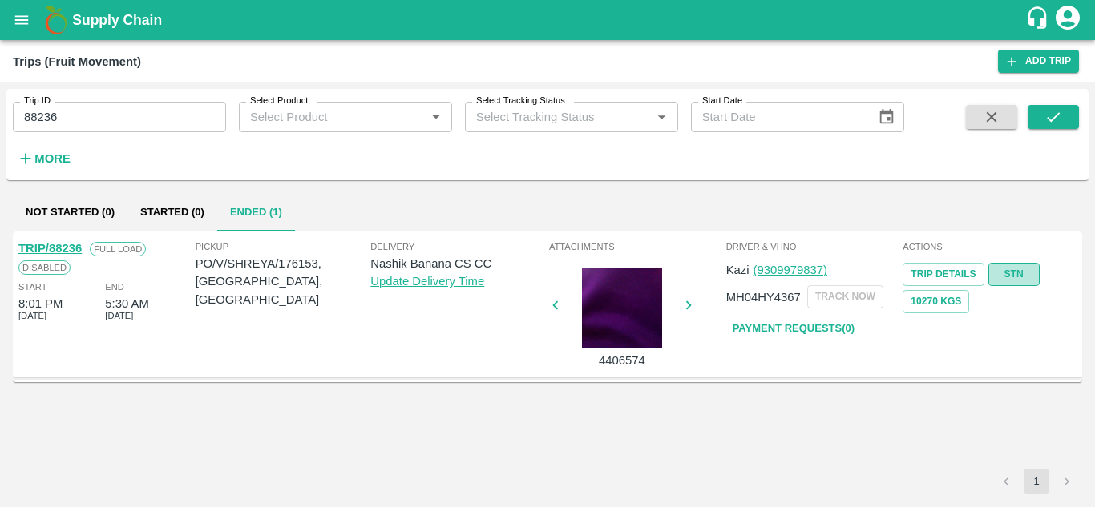
click at [1031, 276] on link "STN" at bounding box center [1013, 274] width 51 height 23
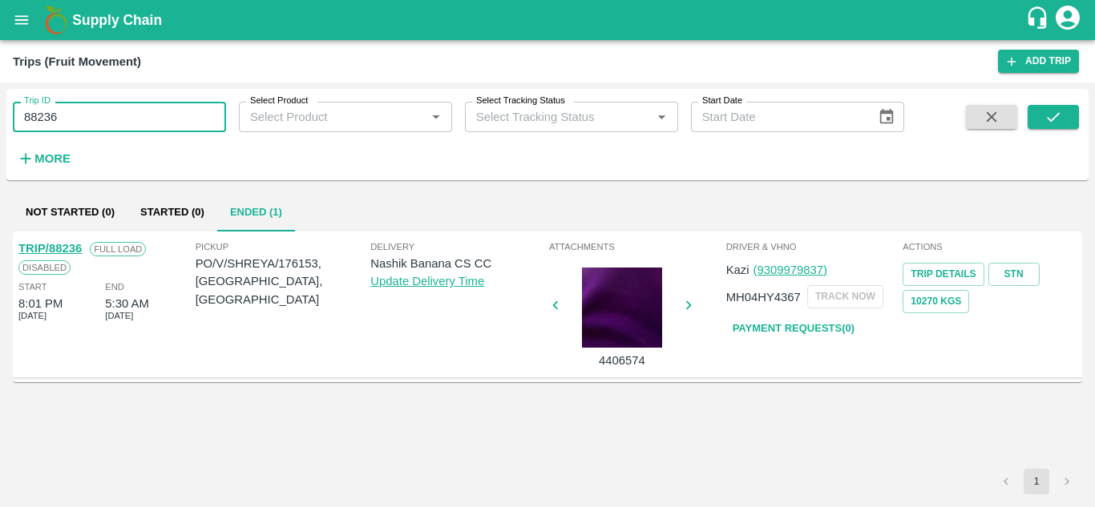
click at [85, 115] on input "88236" at bounding box center [119, 117] width 213 height 30
paste input "text"
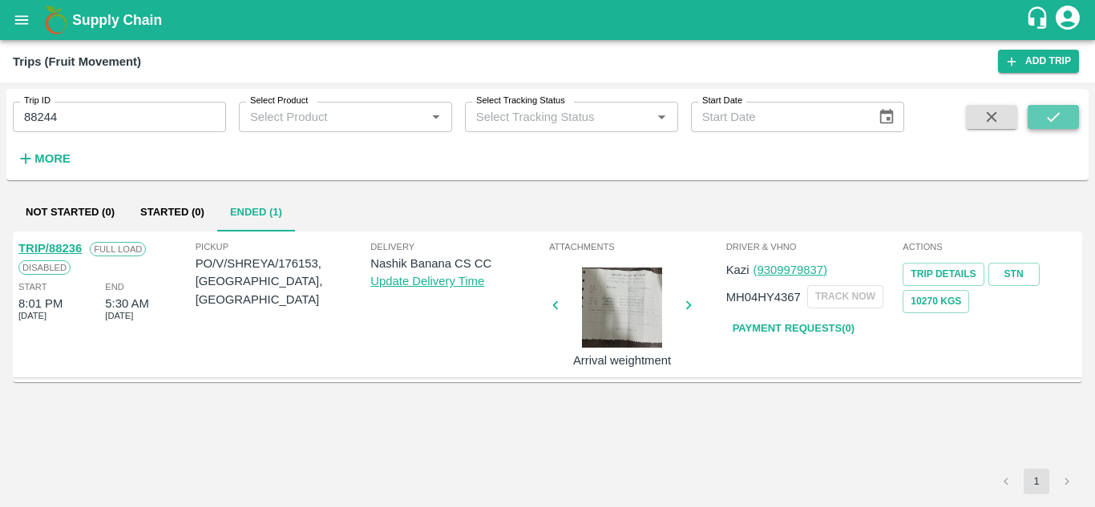
click at [1053, 113] on icon "submit" at bounding box center [1053, 117] width 18 height 18
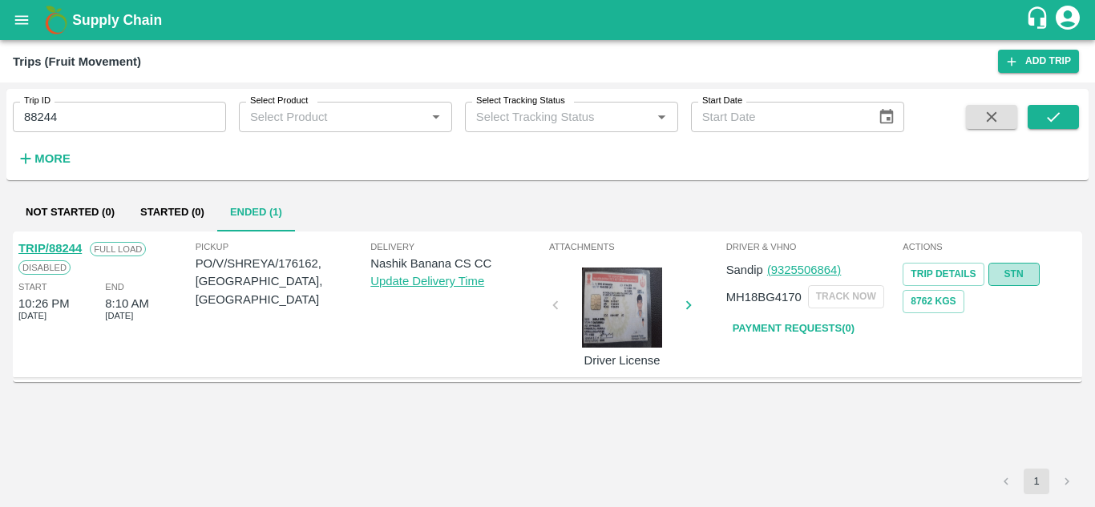
click at [1010, 276] on link "STN" at bounding box center [1013, 274] width 51 height 23
click at [112, 105] on input "88244" at bounding box center [119, 117] width 213 height 30
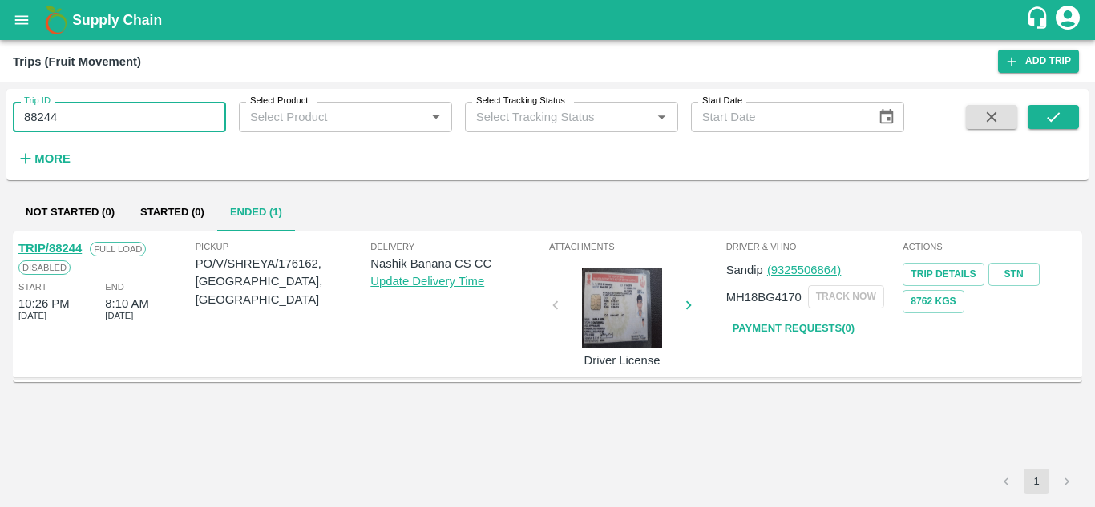
click at [112, 105] on input "88244" at bounding box center [119, 117] width 213 height 30
paste input "text"
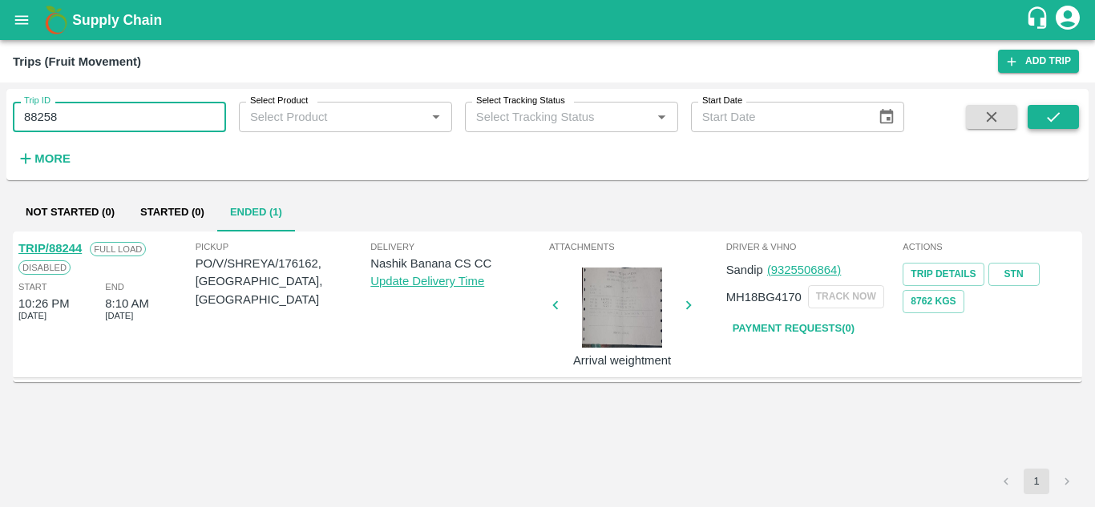
click at [1042, 107] on button "submit" at bounding box center [1052, 117] width 51 height 24
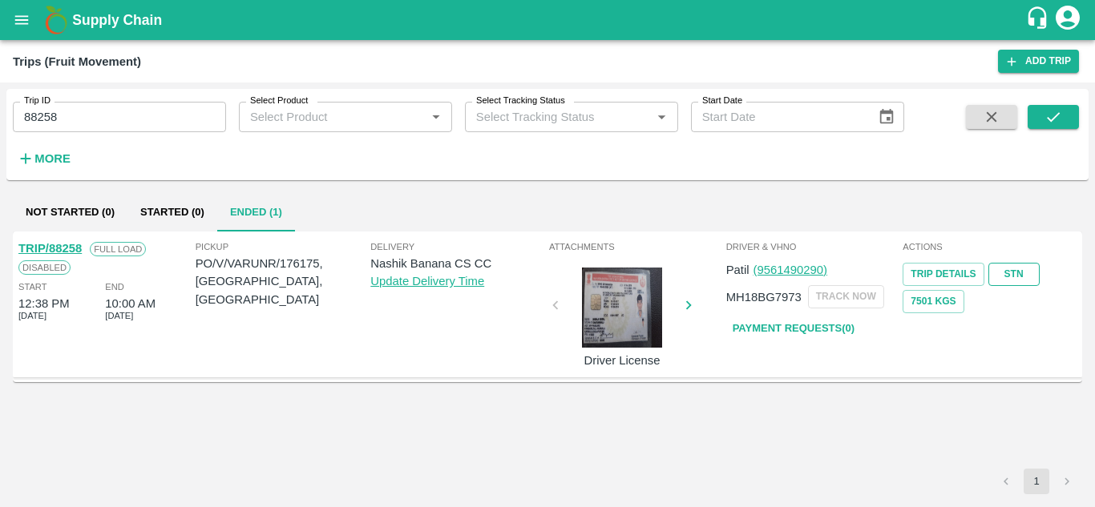
click at [1006, 274] on link "STN" at bounding box center [1013, 274] width 51 height 23
click at [83, 119] on input "88258" at bounding box center [119, 117] width 213 height 30
paste input "text"
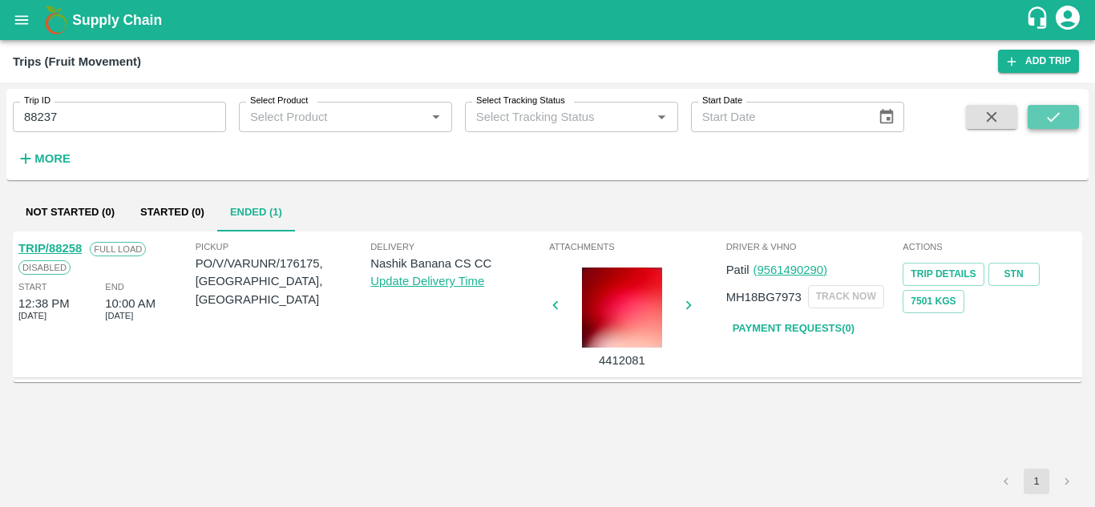
click at [1045, 119] on icon "submit" at bounding box center [1053, 117] width 18 height 18
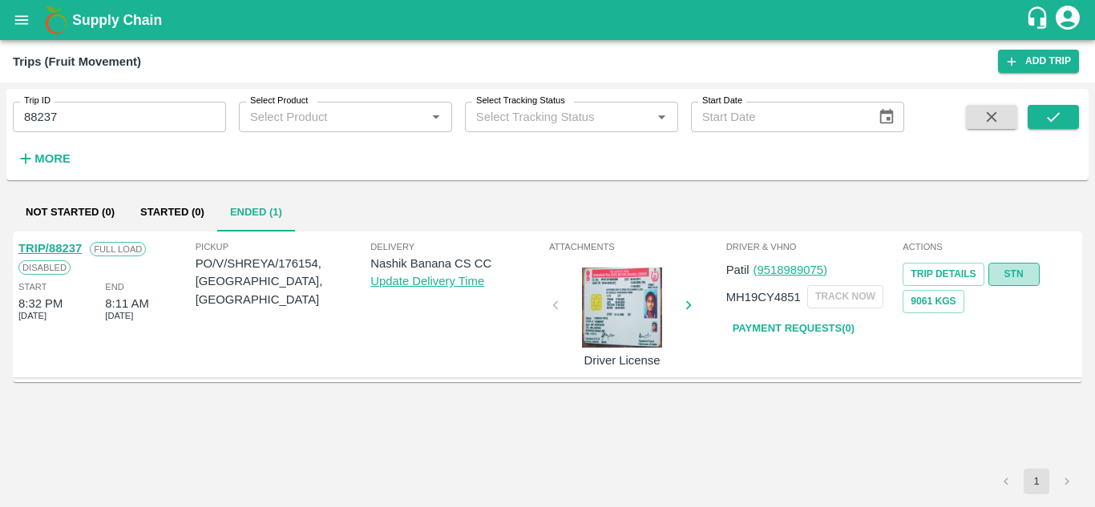
click at [1022, 264] on link "STN" at bounding box center [1013, 274] width 51 height 23
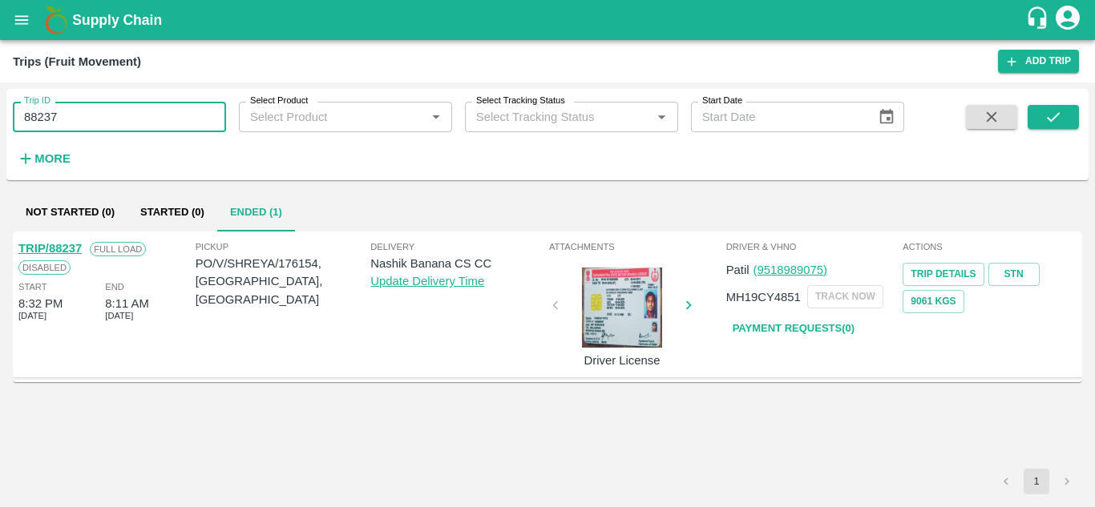
click at [92, 107] on input "88237" at bounding box center [119, 117] width 213 height 30
paste input "text"
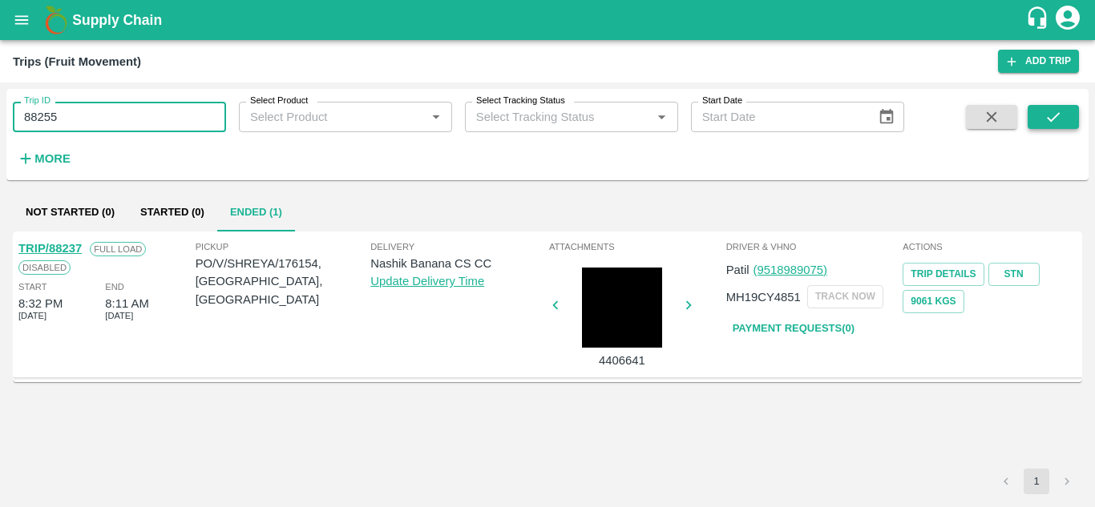
click at [1046, 114] on icon "submit" at bounding box center [1053, 117] width 18 height 18
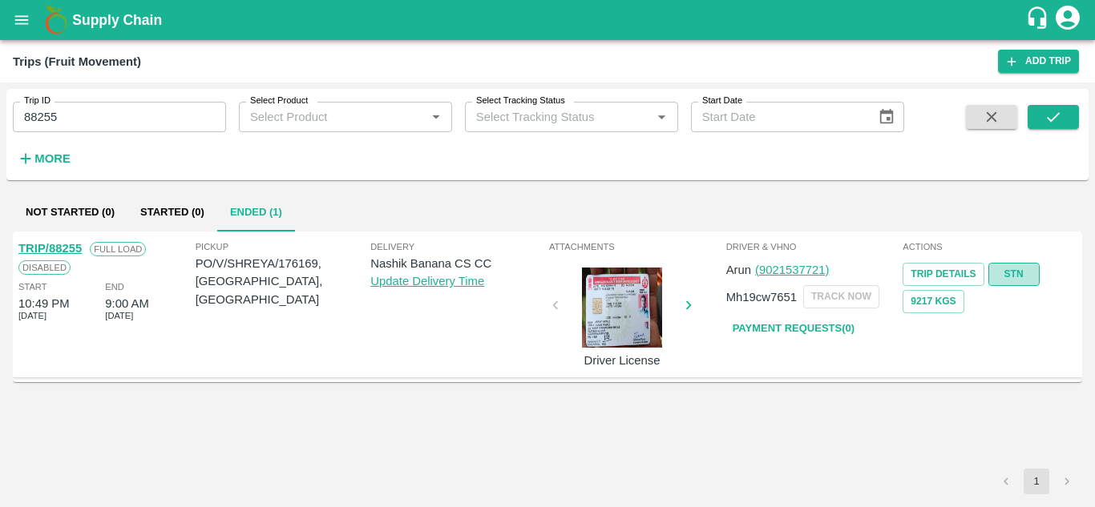
click at [1007, 268] on link "STN" at bounding box center [1013, 274] width 51 height 23
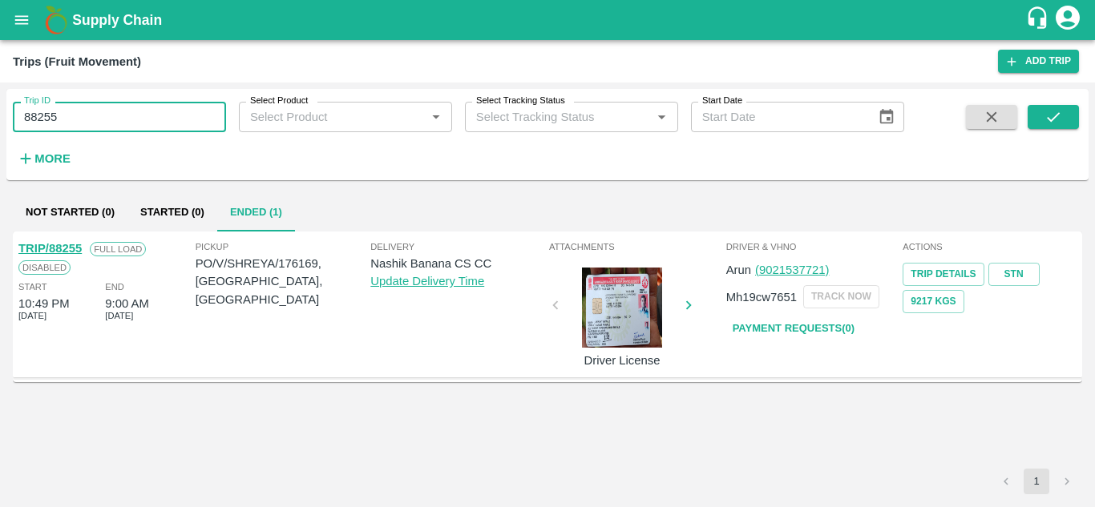
click at [101, 117] on input "88255" at bounding box center [119, 117] width 213 height 30
paste input "text"
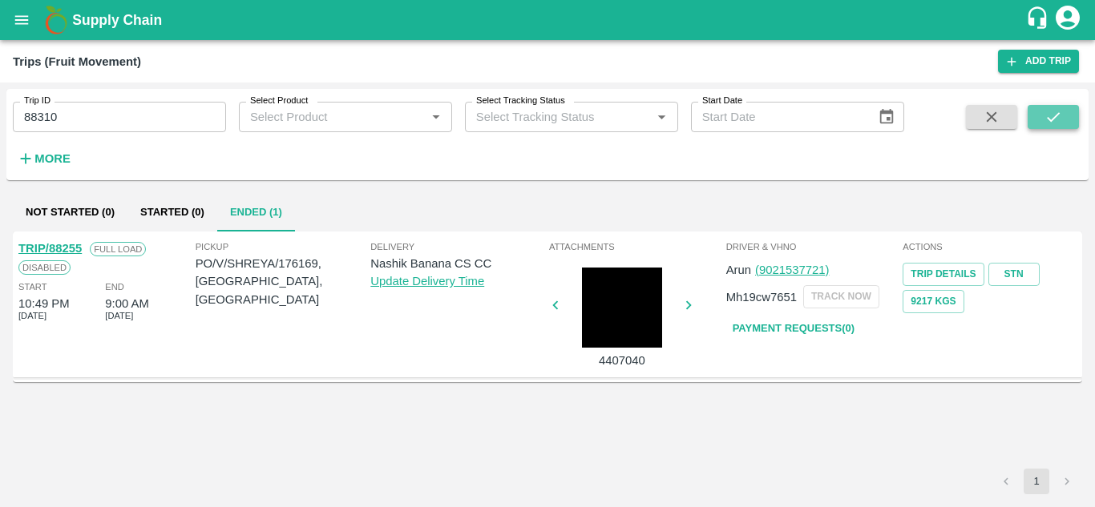
click at [1046, 114] on icon "submit" at bounding box center [1053, 117] width 18 height 18
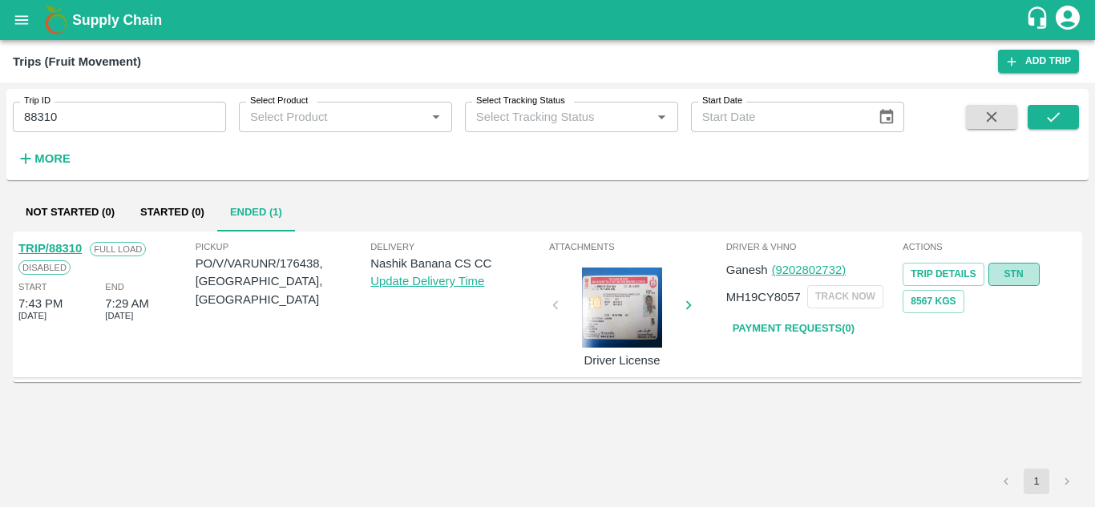
click at [1021, 276] on link "STN" at bounding box center [1013, 274] width 51 height 23
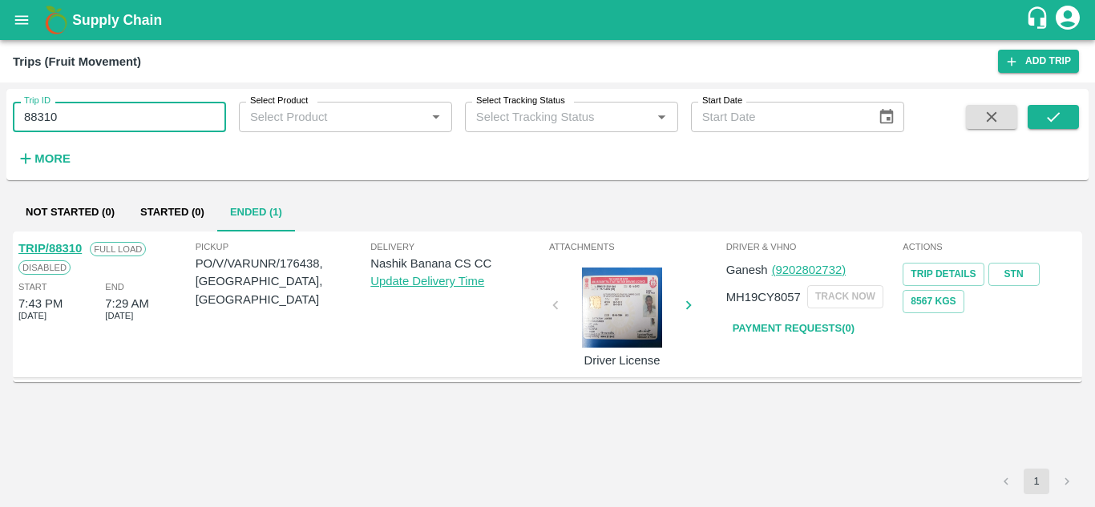
click at [99, 125] on input "88310" at bounding box center [119, 117] width 213 height 30
paste input "text"
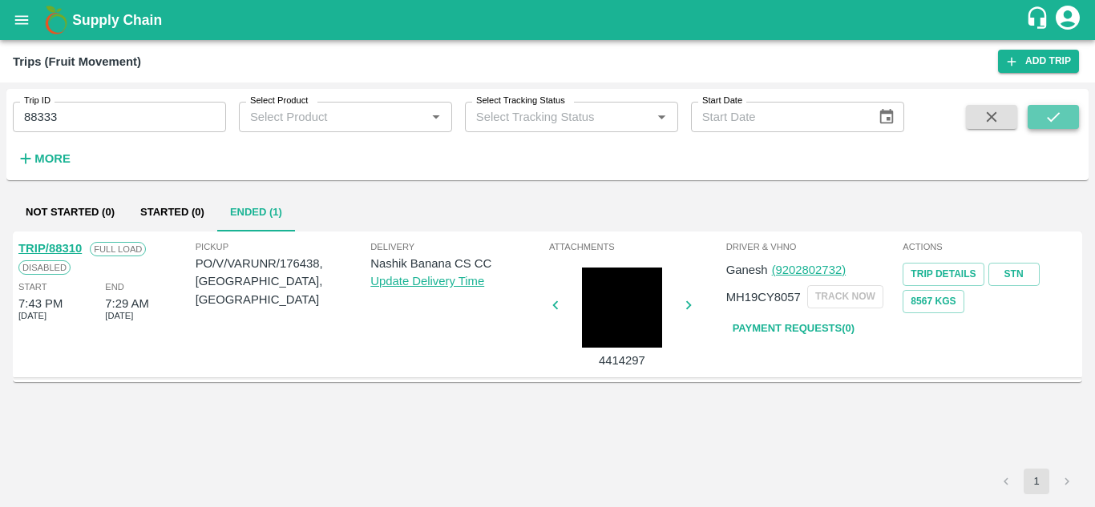
click at [1050, 112] on icon "submit" at bounding box center [1053, 117] width 18 height 18
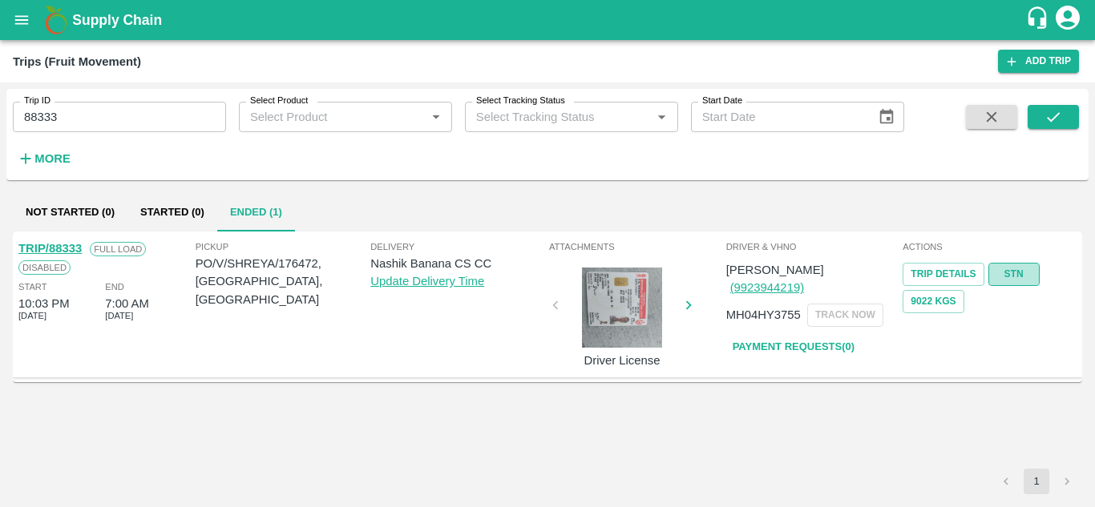
click at [1020, 266] on link "STN" at bounding box center [1013, 274] width 51 height 23
click at [102, 111] on input "88333" at bounding box center [119, 117] width 213 height 30
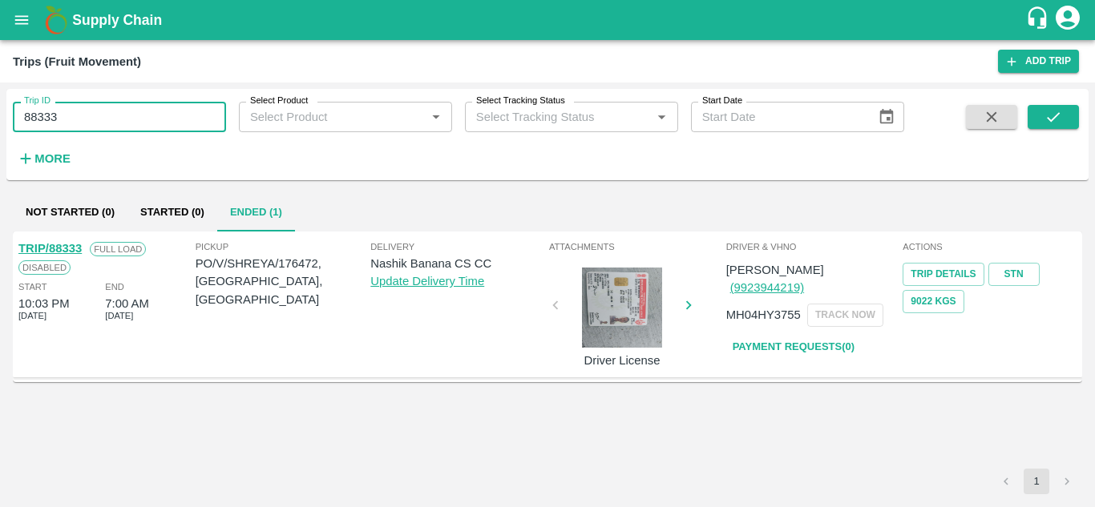
click at [102, 111] on input "88333" at bounding box center [119, 117] width 213 height 30
paste input "text"
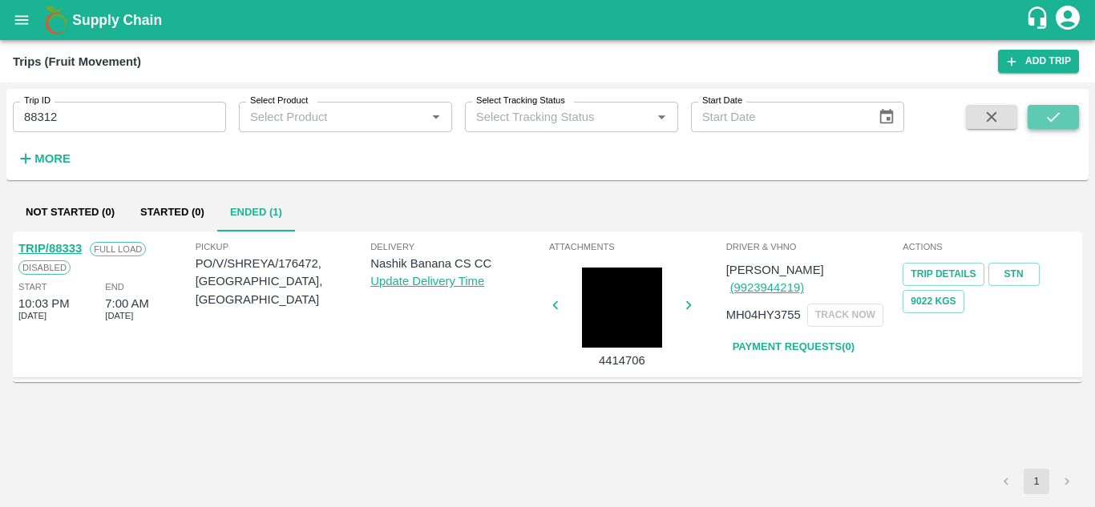
click at [1049, 117] on icon "submit" at bounding box center [1053, 117] width 18 height 18
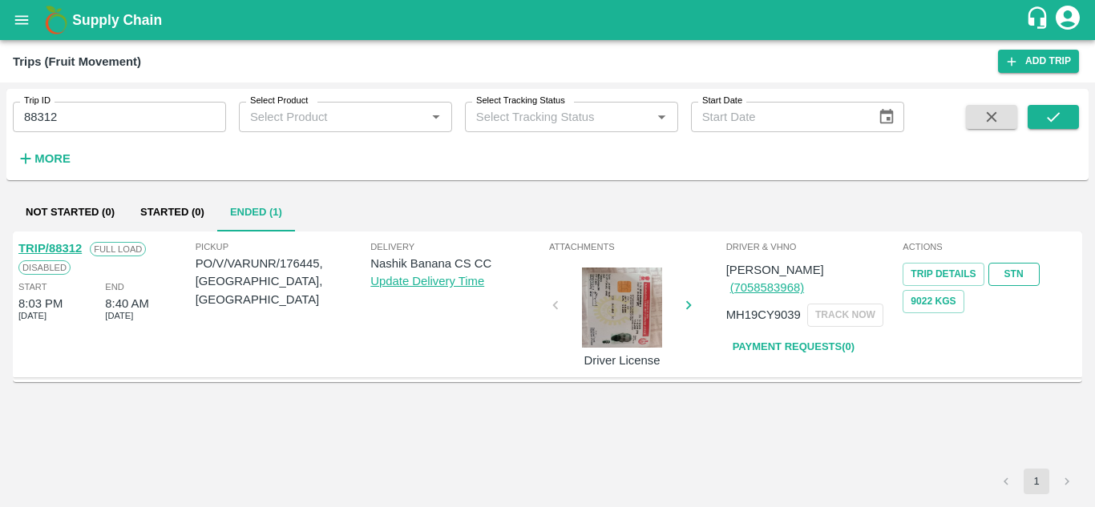
click at [1014, 277] on link "STN" at bounding box center [1013, 274] width 51 height 23
click at [71, 120] on input "88312" at bounding box center [119, 117] width 213 height 30
paste input "text"
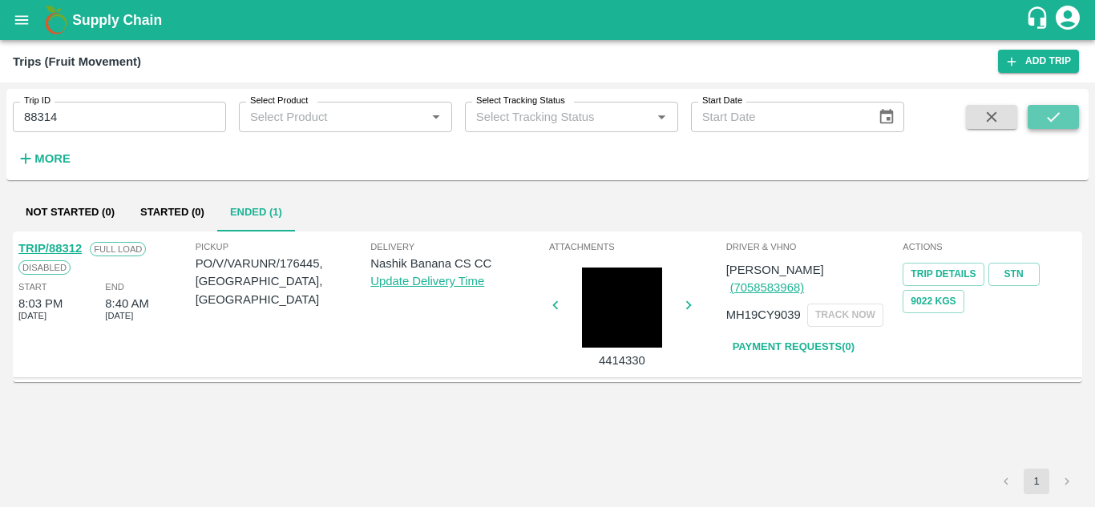
click at [1063, 114] on button "submit" at bounding box center [1052, 117] width 51 height 24
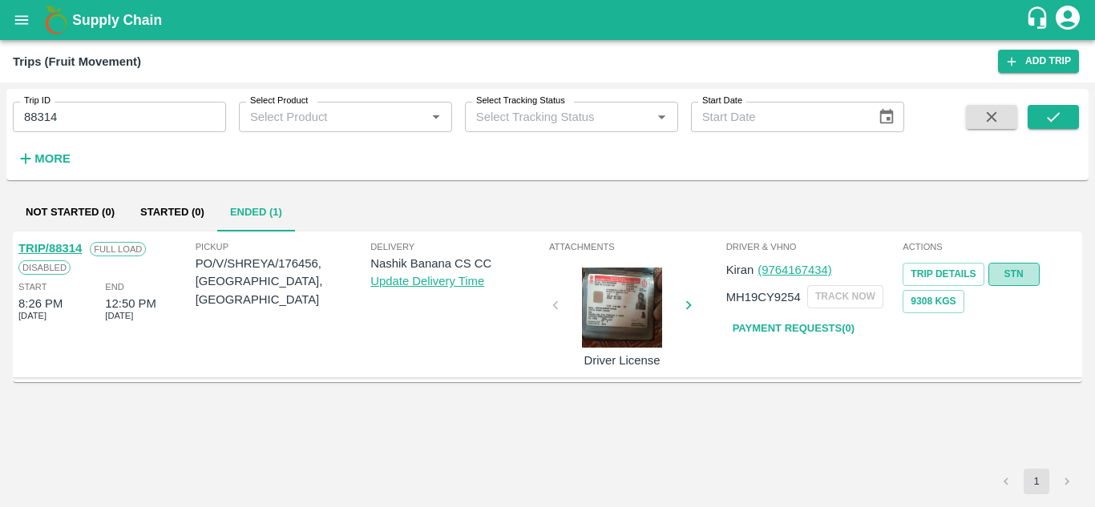
click at [1029, 269] on link "STN" at bounding box center [1013, 274] width 51 height 23
click at [99, 111] on input "88314" at bounding box center [119, 117] width 213 height 30
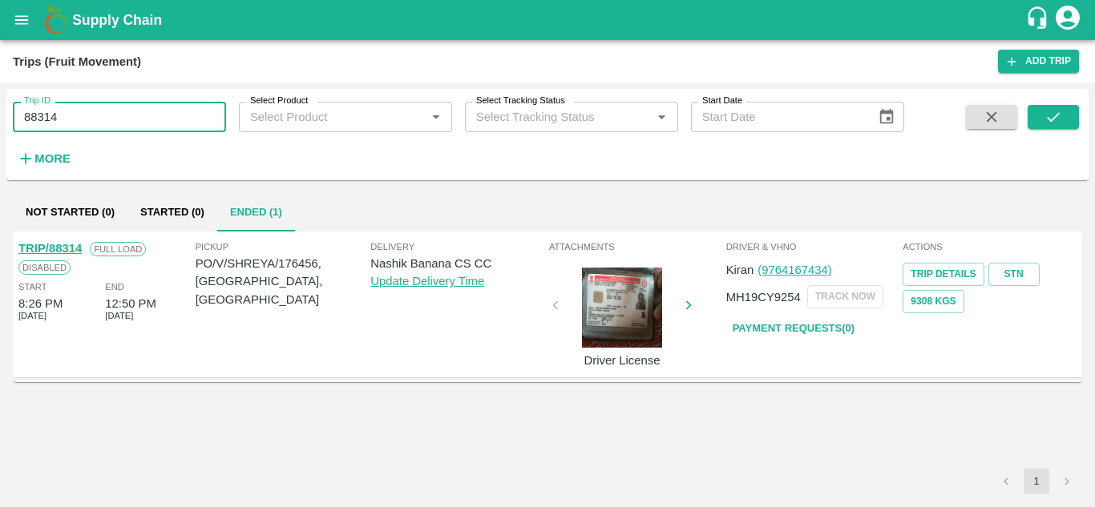
click at [99, 111] on input "88314" at bounding box center [119, 117] width 213 height 30
paste input "text"
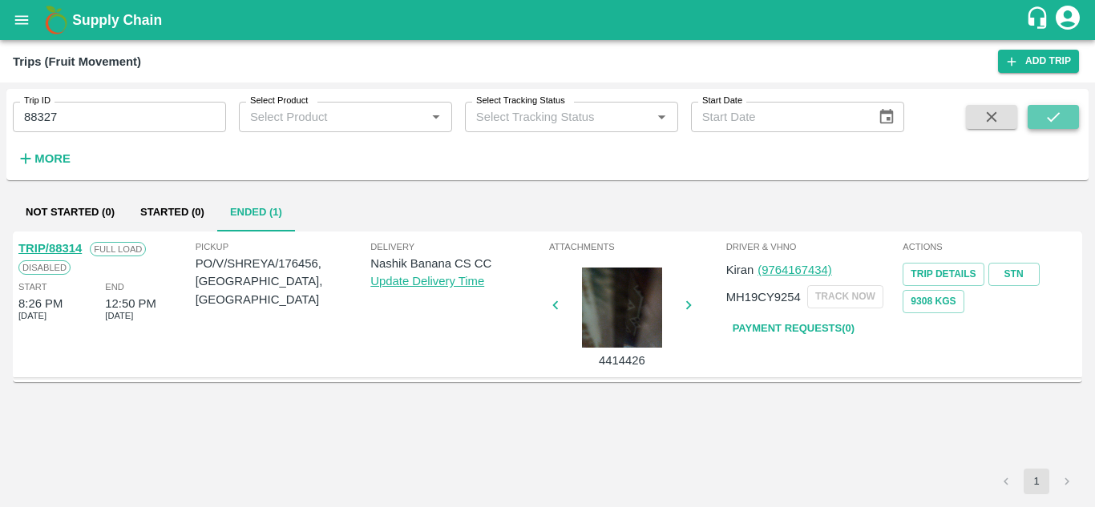
click at [1045, 114] on icon "submit" at bounding box center [1053, 117] width 18 height 18
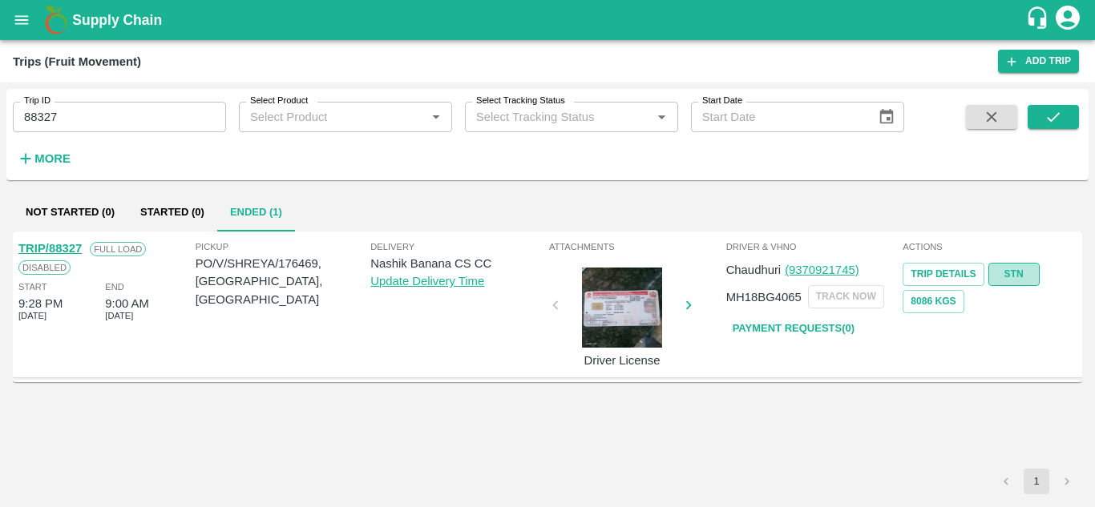
click at [1018, 272] on link "STN" at bounding box center [1013, 274] width 51 height 23
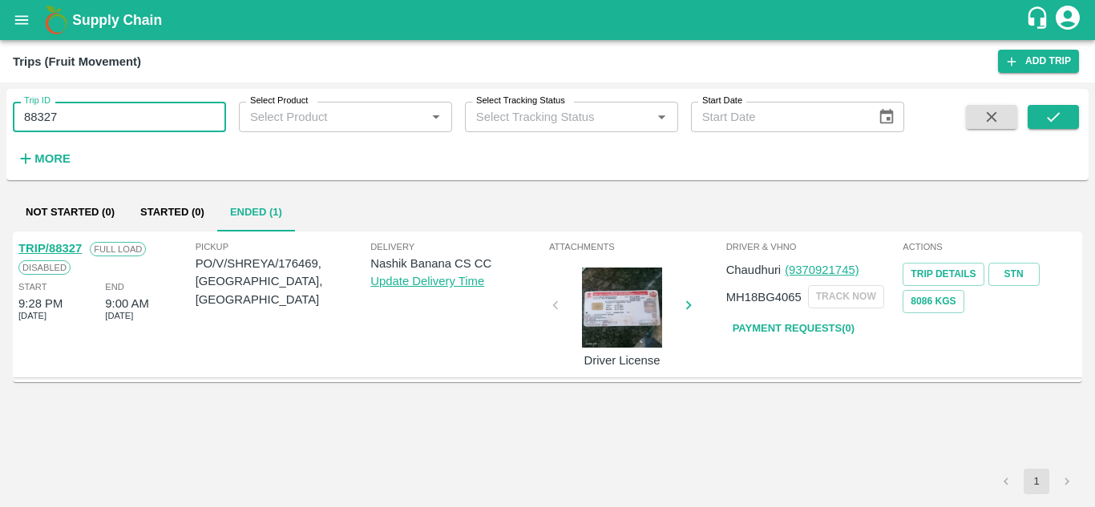
click at [107, 116] on input "88327" at bounding box center [119, 117] width 213 height 30
paste input "text"
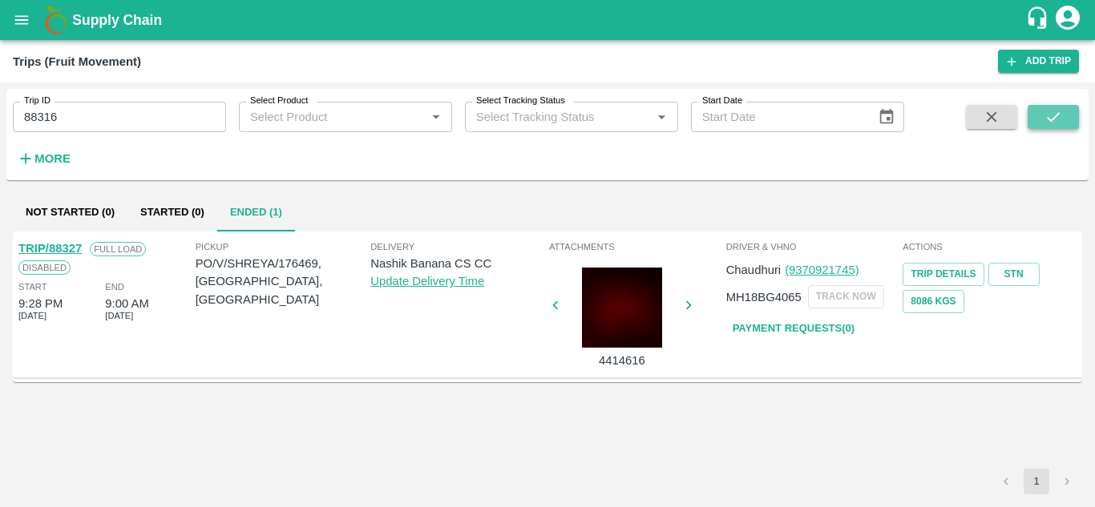
click at [1054, 118] on icon "submit" at bounding box center [1052, 117] width 13 height 10
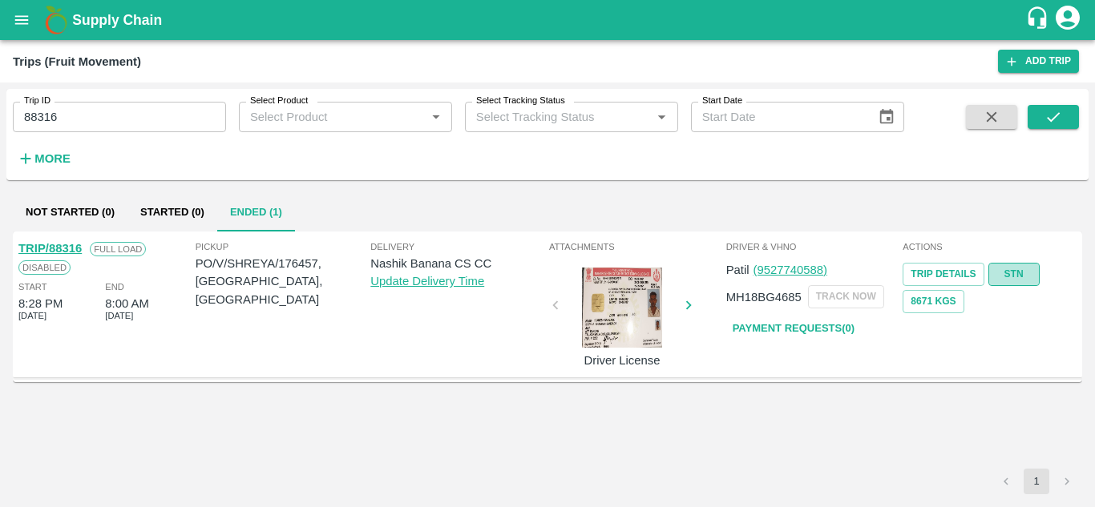
click at [1005, 276] on link "STN" at bounding box center [1013, 274] width 51 height 23
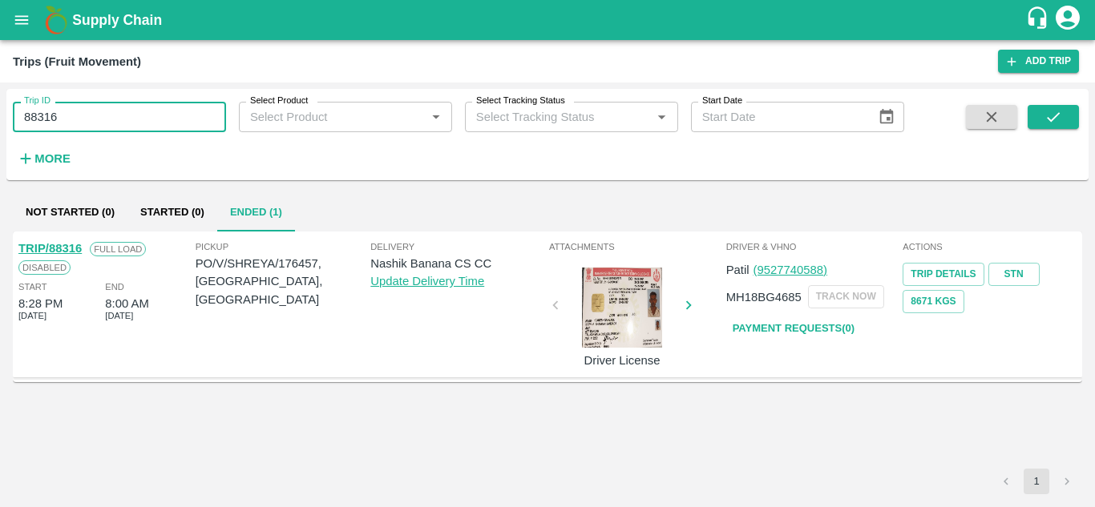
click at [99, 124] on input "88316" at bounding box center [119, 117] width 213 height 30
paste input "text"
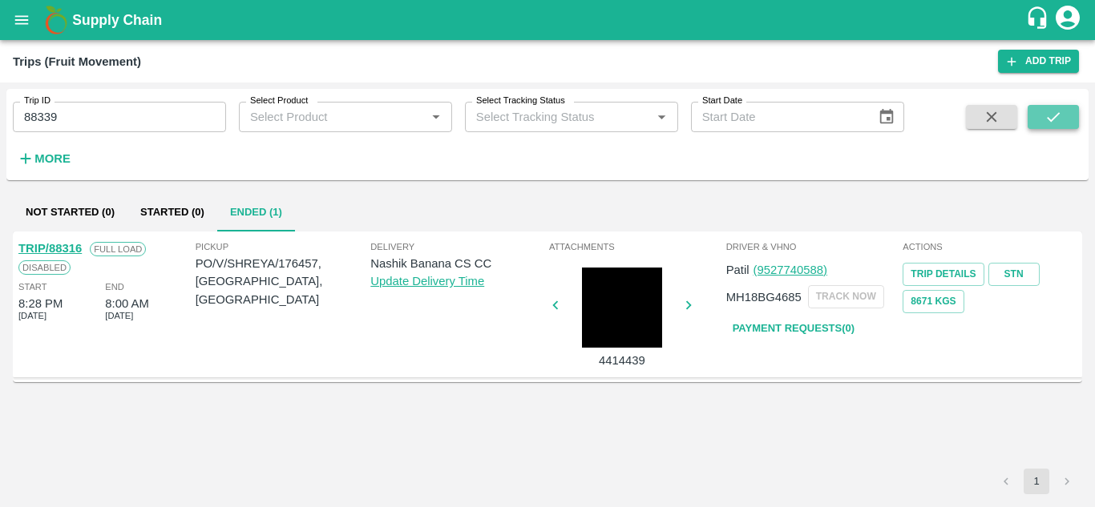
click at [1068, 118] on button "submit" at bounding box center [1052, 117] width 51 height 24
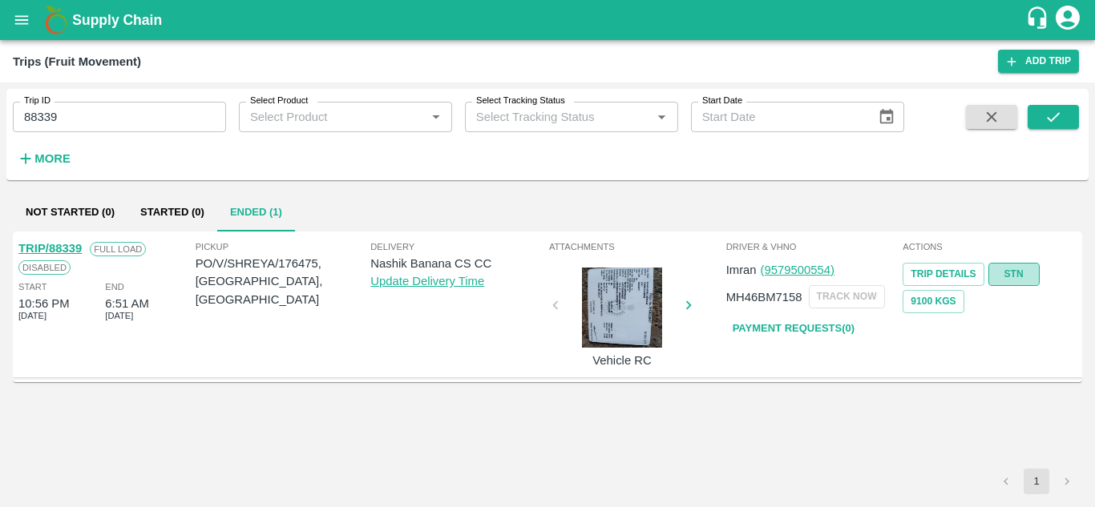
click at [1013, 268] on link "STN" at bounding box center [1013, 274] width 51 height 23
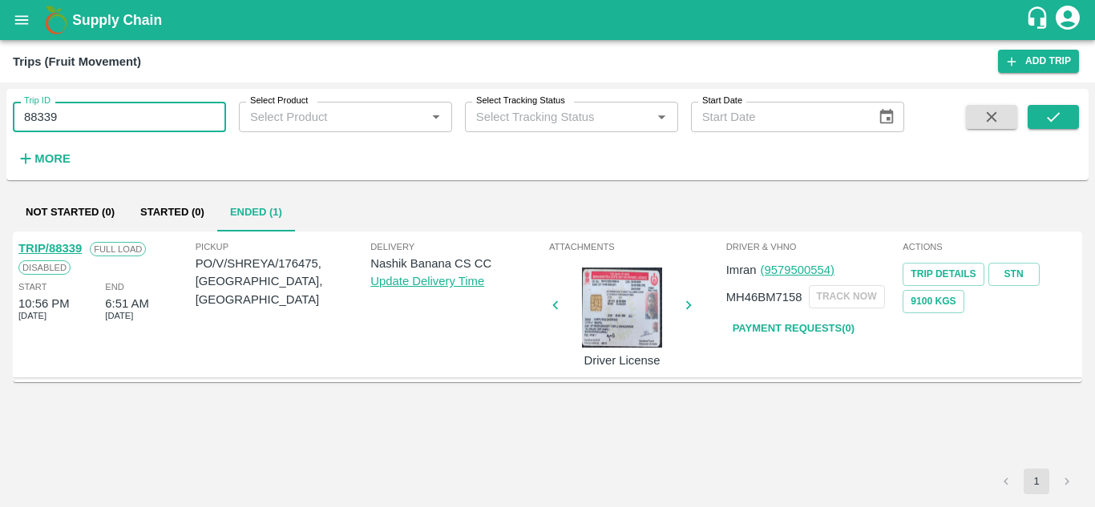
click at [121, 126] on input "88339" at bounding box center [119, 117] width 213 height 30
paste input "text"
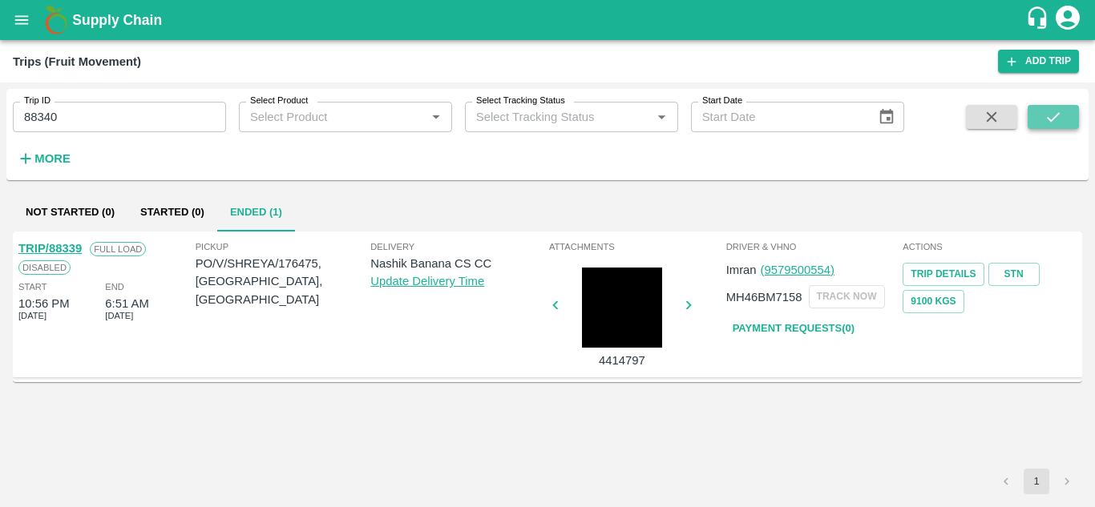
click at [1054, 115] on icon "submit" at bounding box center [1053, 117] width 18 height 18
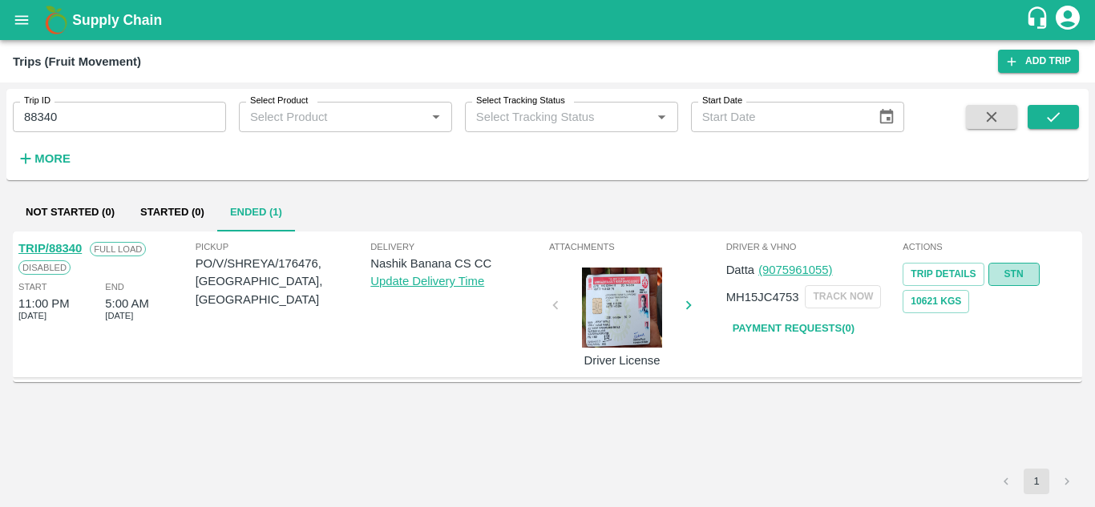
click at [1020, 271] on link "STN" at bounding box center [1013, 274] width 51 height 23
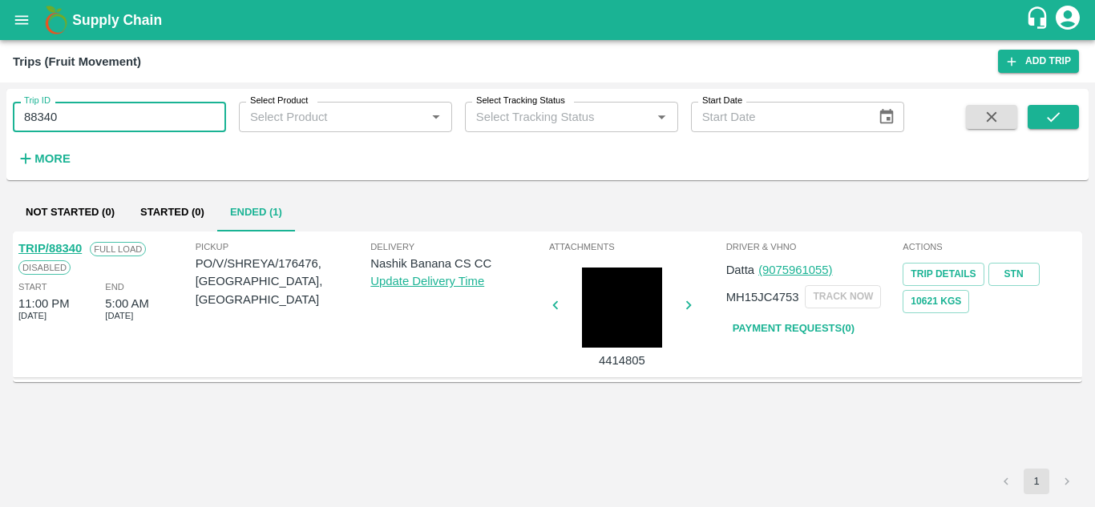
click at [103, 115] on input "88340" at bounding box center [119, 117] width 213 height 30
paste input "text"
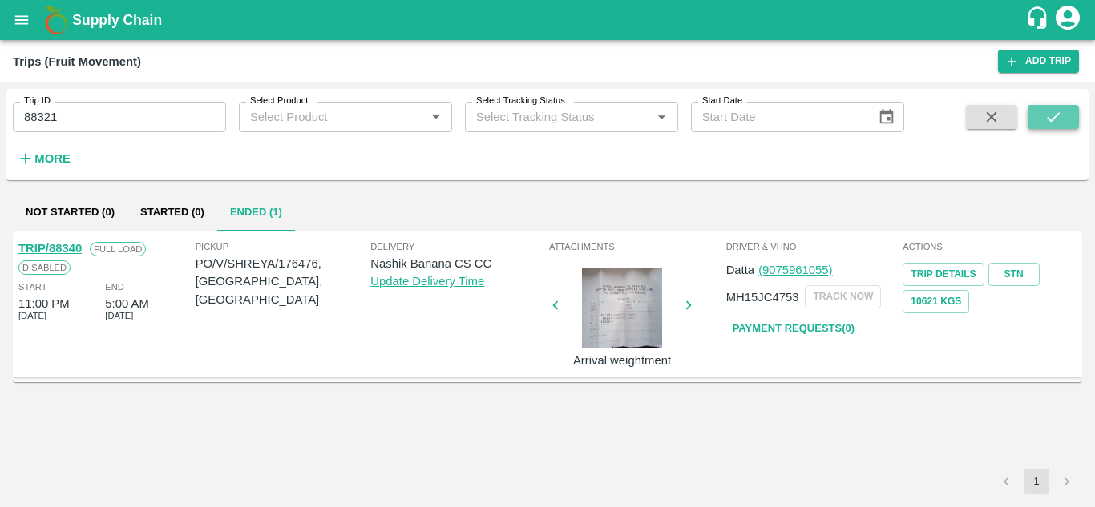
click at [1060, 117] on icon "submit" at bounding box center [1053, 117] width 18 height 18
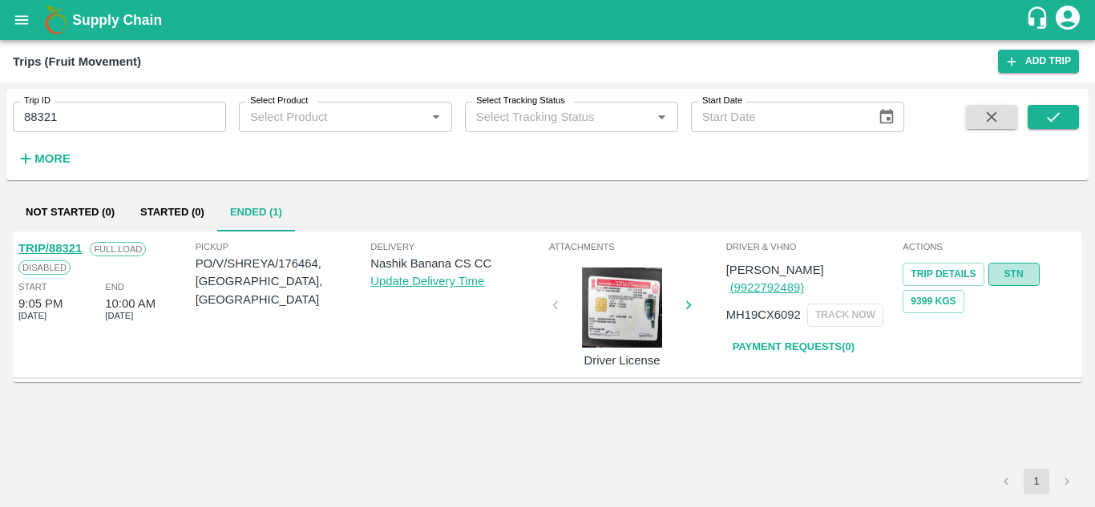
click at [1030, 274] on link "STN" at bounding box center [1013, 274] width 51 height 23
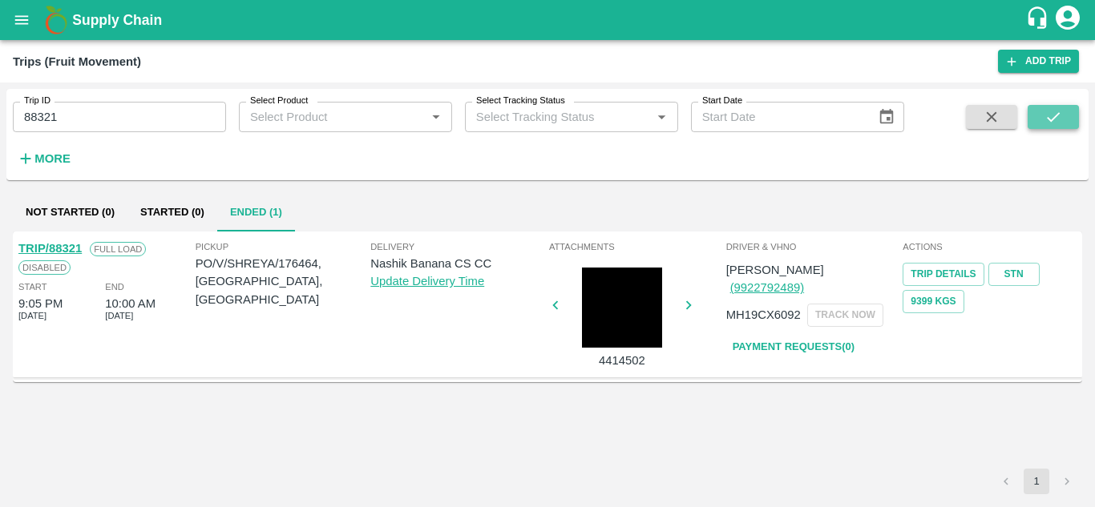
click at [1062, 107] on button "submit" at bounding box center [1052, 117] width 51 height 24
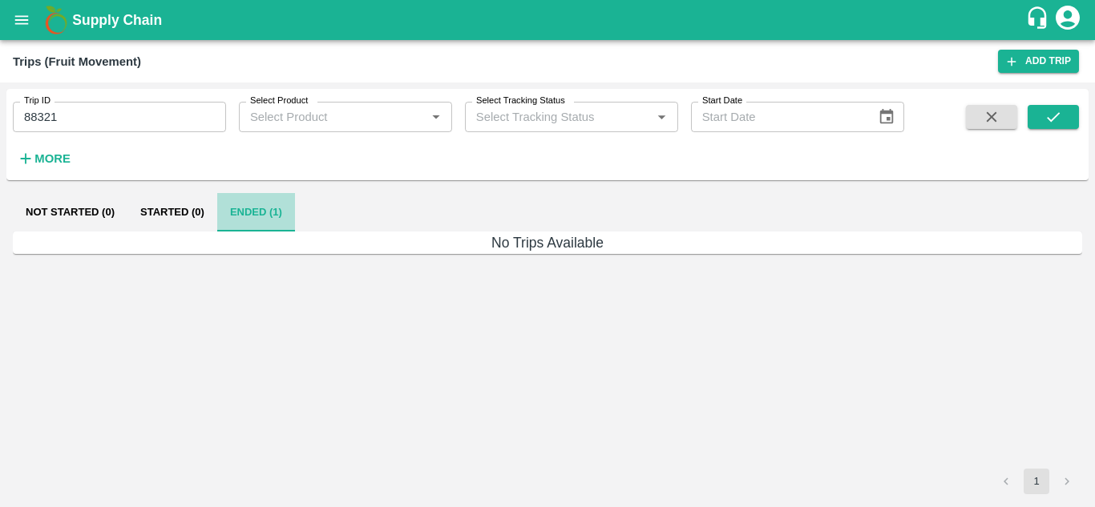
click at [244, 216] on button "Ended (1)" at bounding box center [256, 212] width 78 height 38
click at [86, 119] on input "88321" at bounding box center [119, 117] width 213 height 30
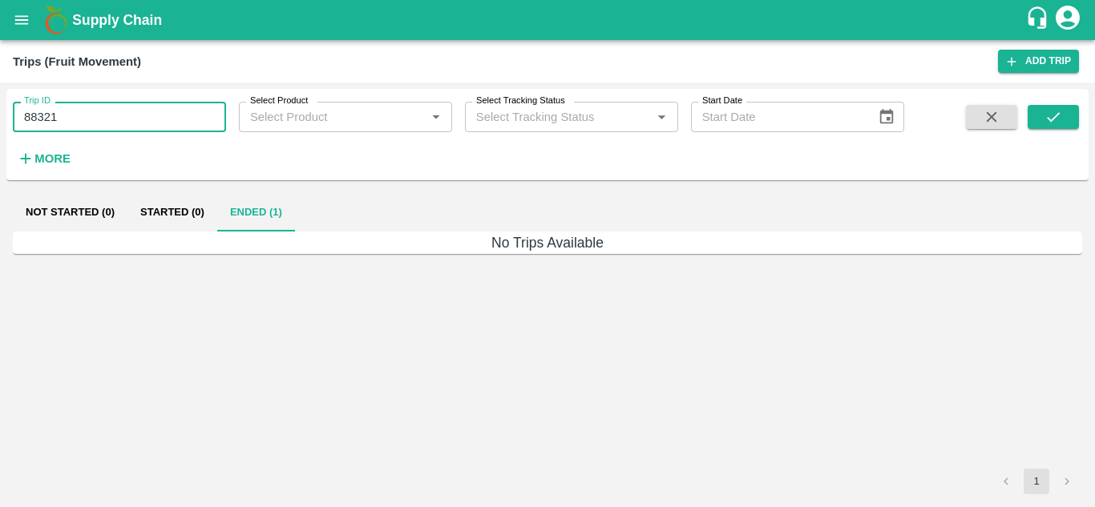
click at [86, 119] on input "88321" at bounding box center [119, 117] width 213 height 30
paste input "text"
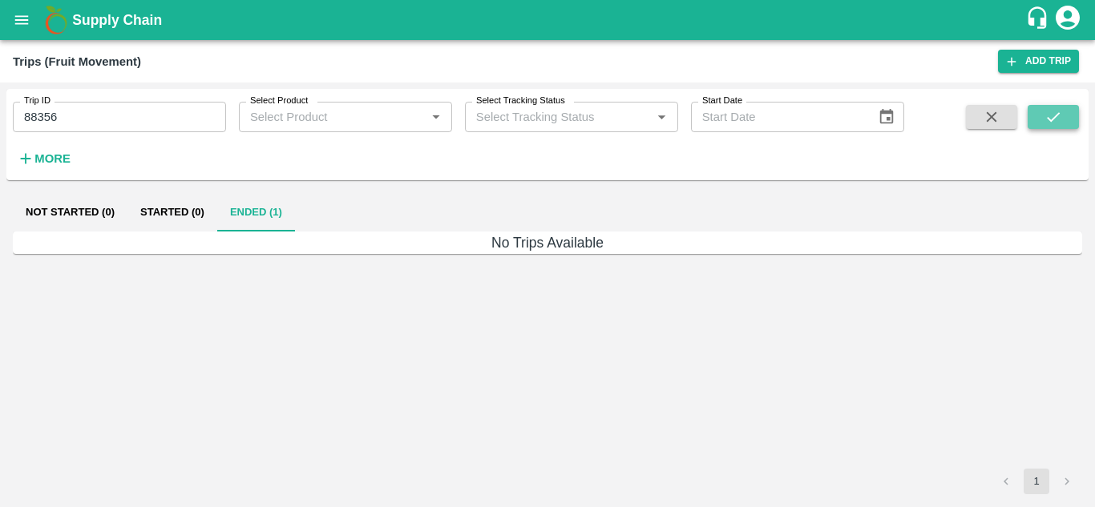
click at [1058, 118] on icon "submit" at bounding box center [1053, 117] width 18 height 18
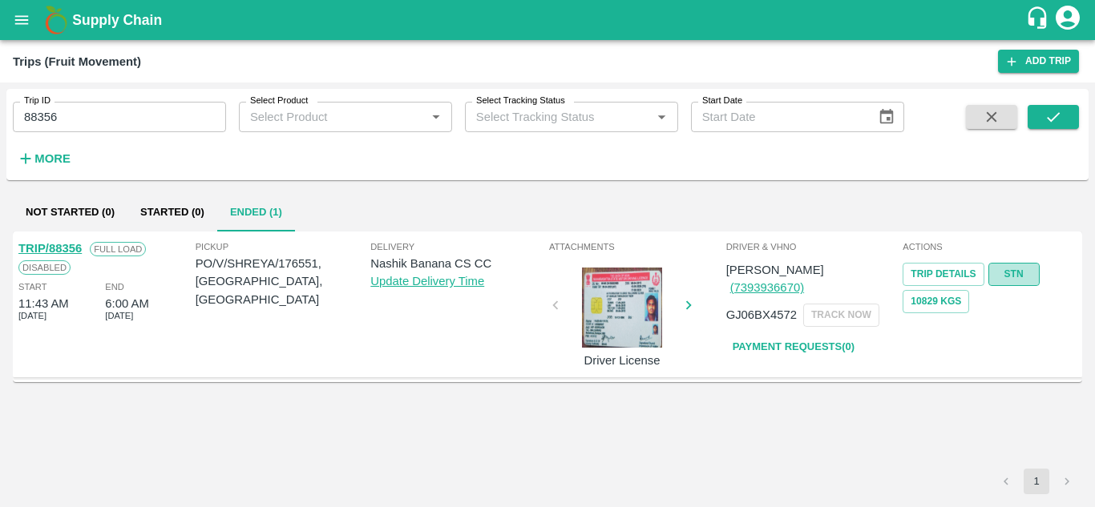
click at [1022, 268] on link "STN" at bounding box center [1013, 274] width 51 height 23
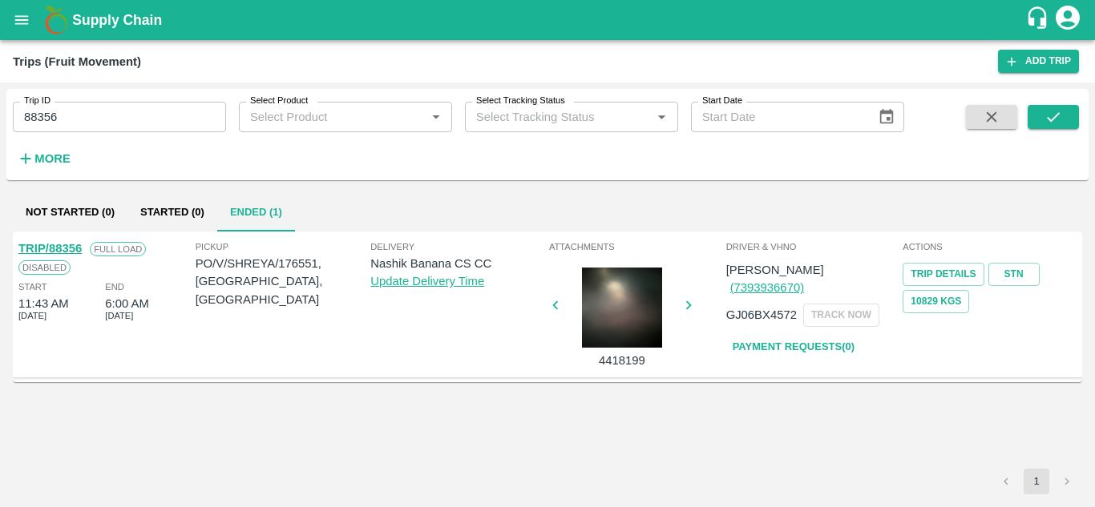
click at [90, 103] on input "88356" at bounding box center [119, 117] width 213 height 30
paste input "text"
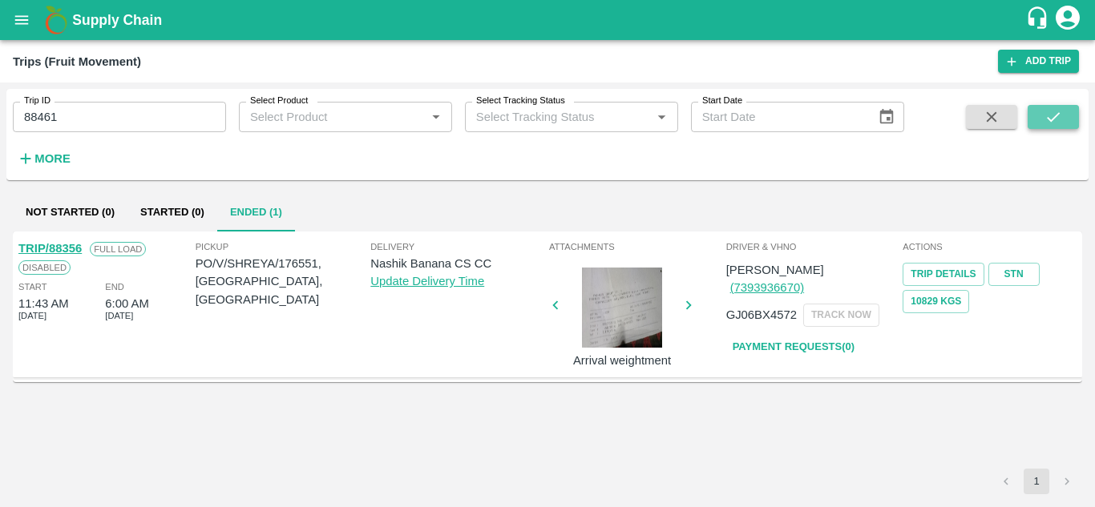
click at [1054, 109] on icon "submit" at bounding box center [1053, 117] width 18 height 18
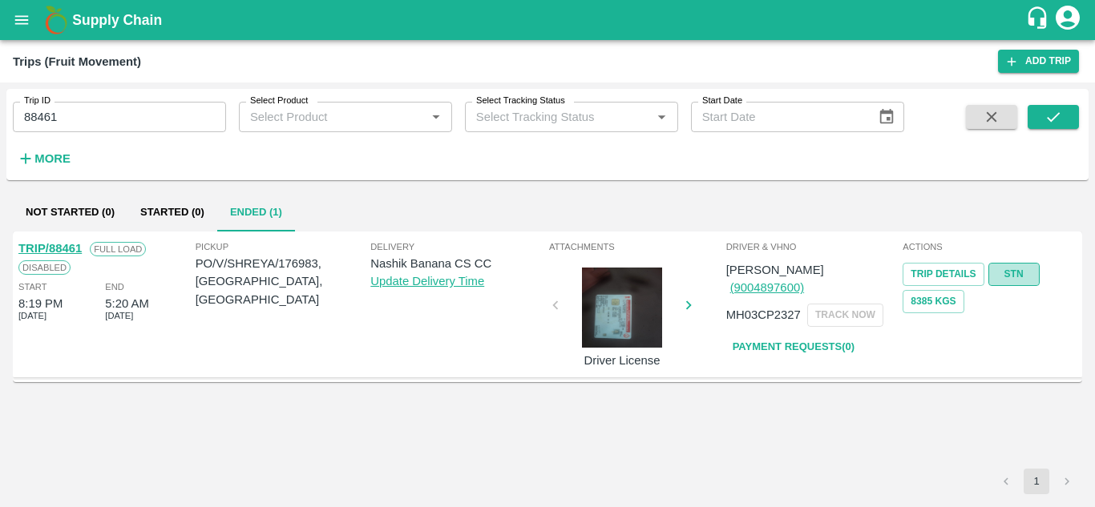
click at [1022, 278] on link "STN" at bounding box center [1013, 274] width 51 height 23
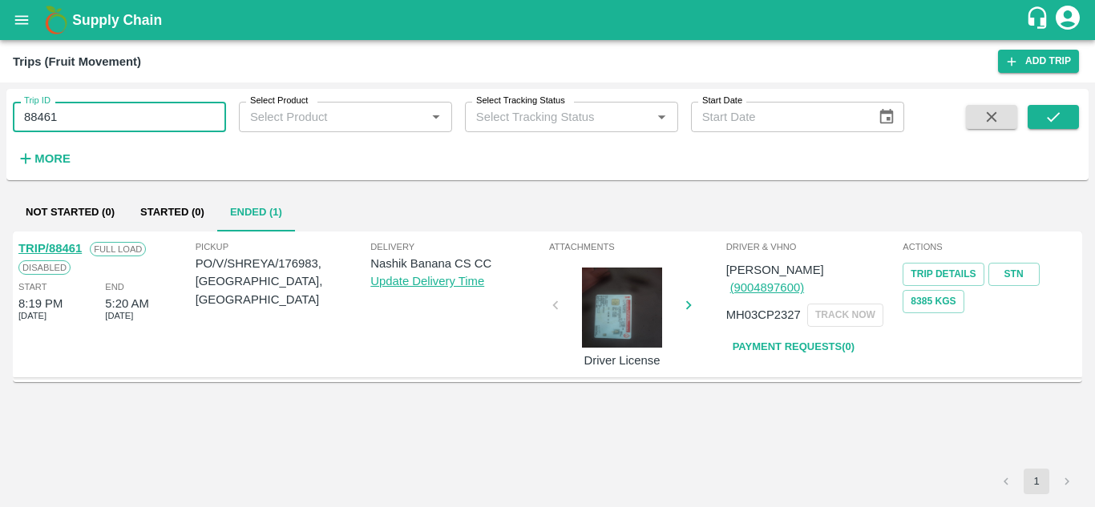
click at [62, 110] on input "88461" at bounding box center [119, 117] width 213 height 30
paste input "text"
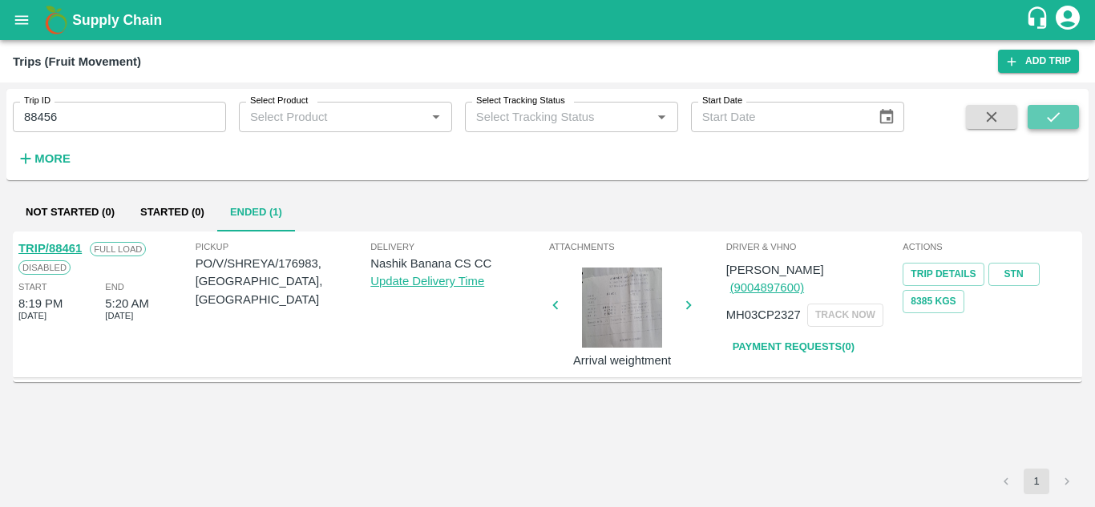
click at [1064, 119] on button "submit" at bounding box center [1052, 117] width 51 height 24
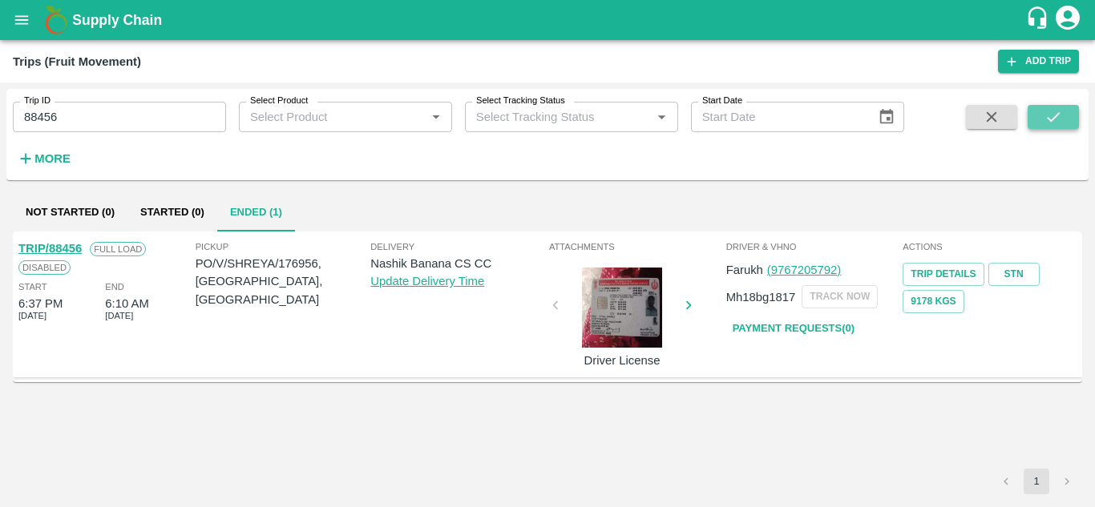
click at [1057, 111] on icon "submit" at bounding box center [1053, 117] width 18 height 18
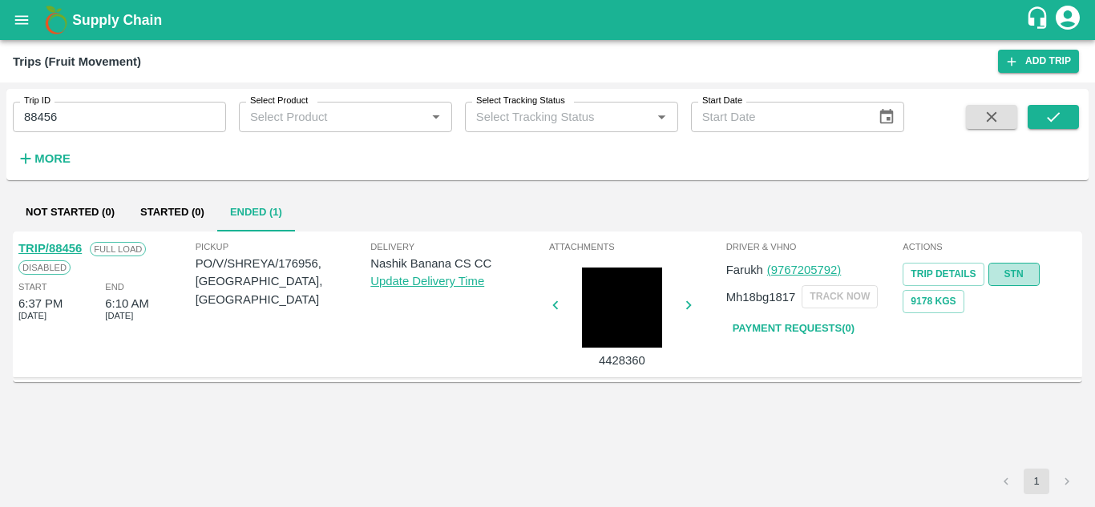
click at [1022, 272] on link "STN" at bounding box center [1013, 274] width 51 height 23
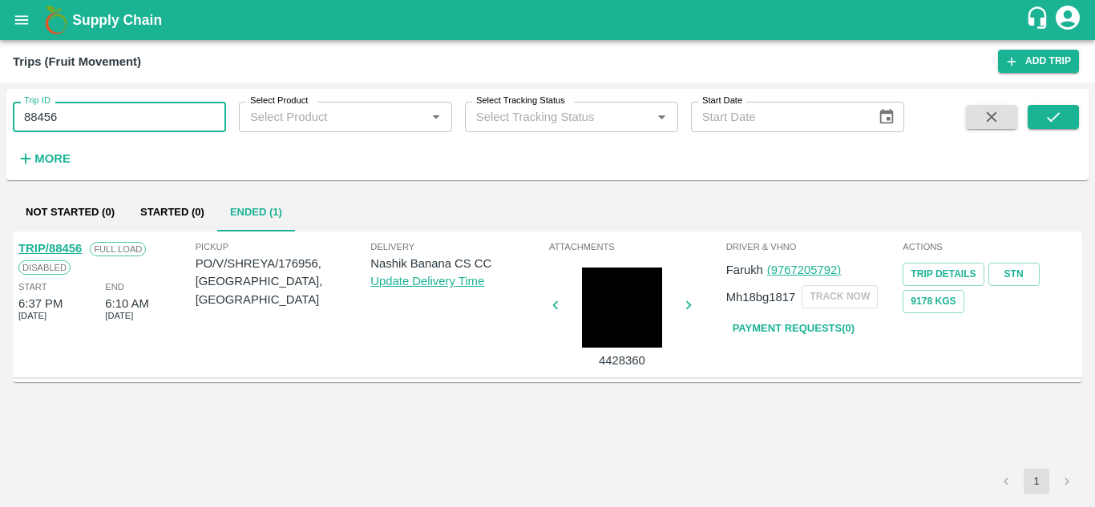
click at [69, 123] on input "88456" at bounding box center [119, 117] width 213 height 30
paste input "text"
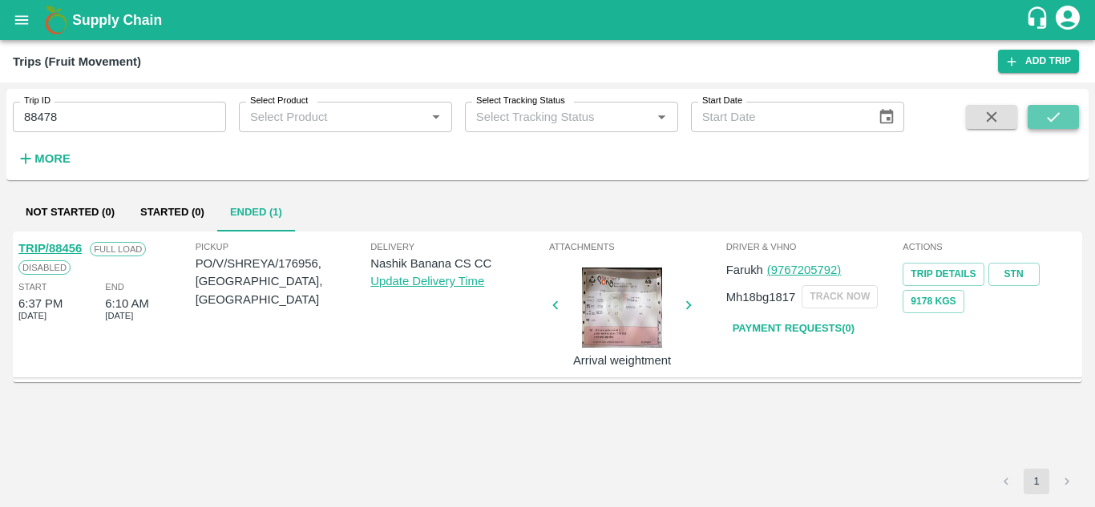
click at [1055, 109] on icon "submit" at bounding box center [1053, 117] width 18 height 18
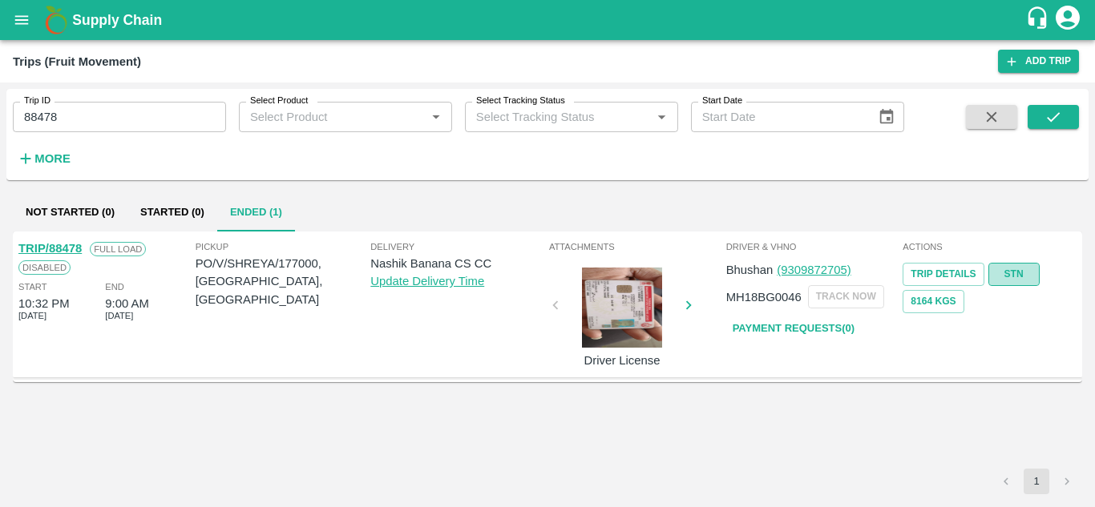
click at [1003, 269] on link "STN" at bounding box center [1013, 274] width 51 height 23
click at [77, 123] on input "88478" at bounding box center [119, 117] width 213 height 30
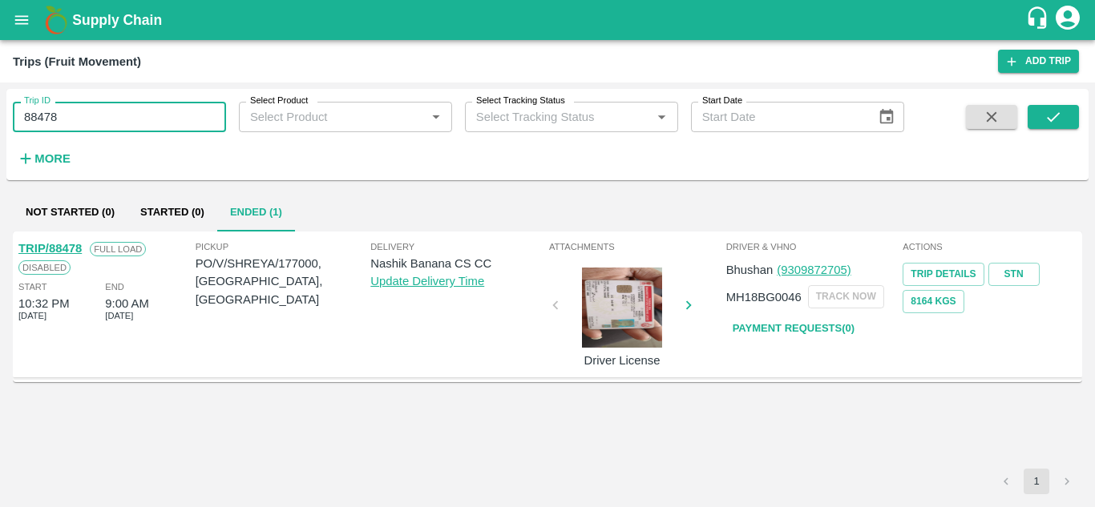
click at [77, 123] on input "88478" at bounding box center [119, 117] width 213 height 30
paste input "text"
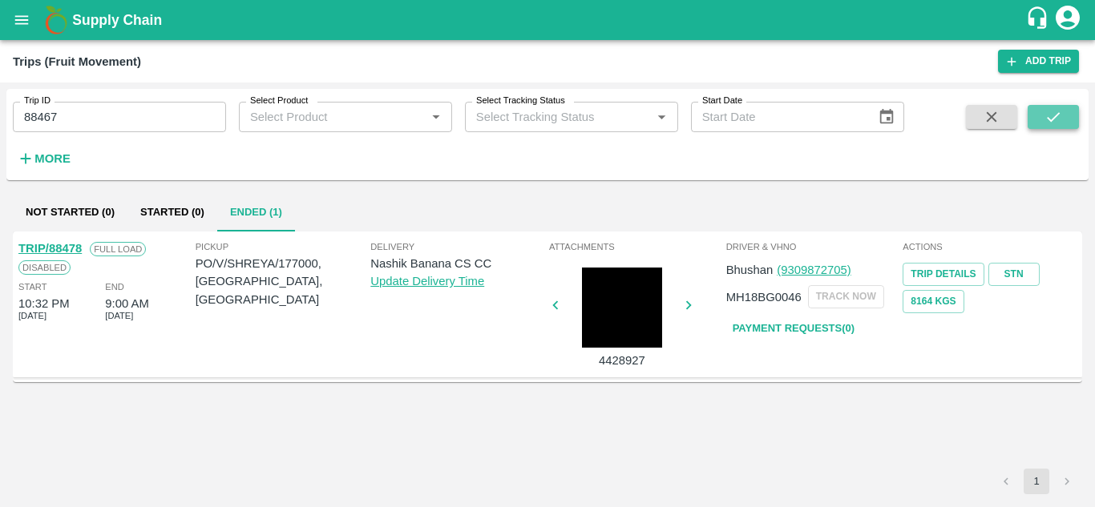
click at [1060, 112] on icon "submit" at bounding box center [1053, 117] width 18 height 18
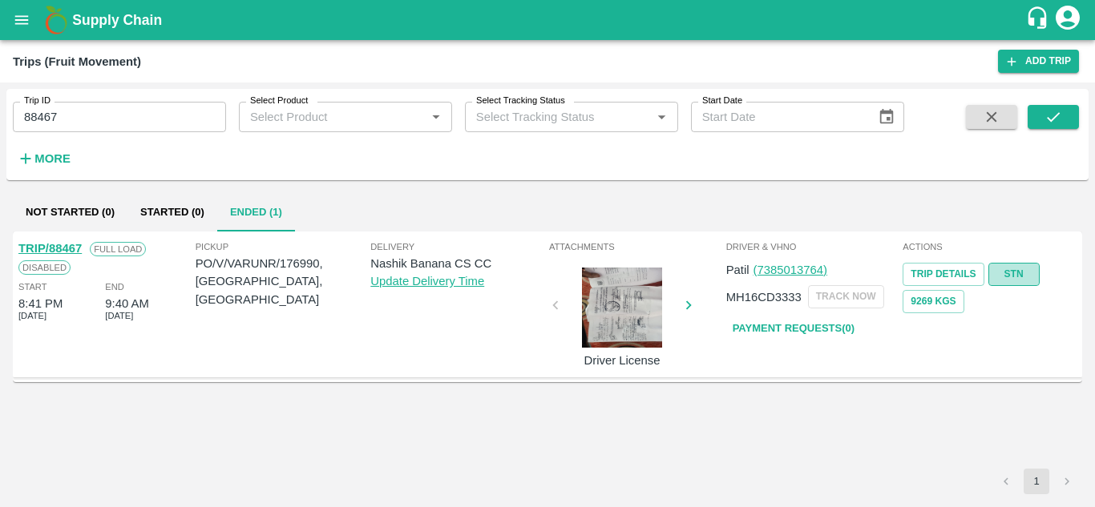
click at [1013, 276] on link "STN" at bounding box center [1013, 274] width 51 height 23
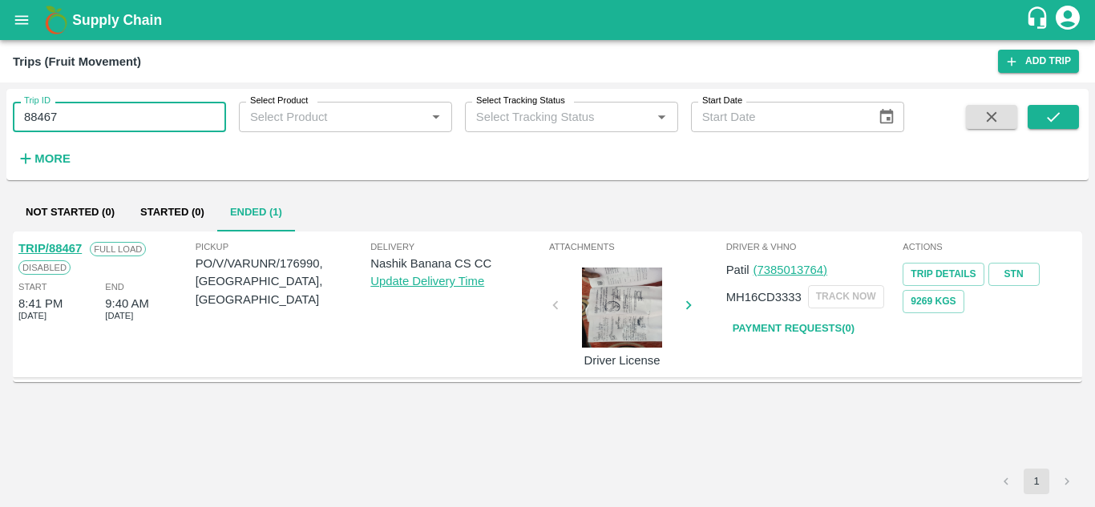
click at [71, 128] on input "88467" at bounding box center [119, 117] width 213 height 30
paste input "text"
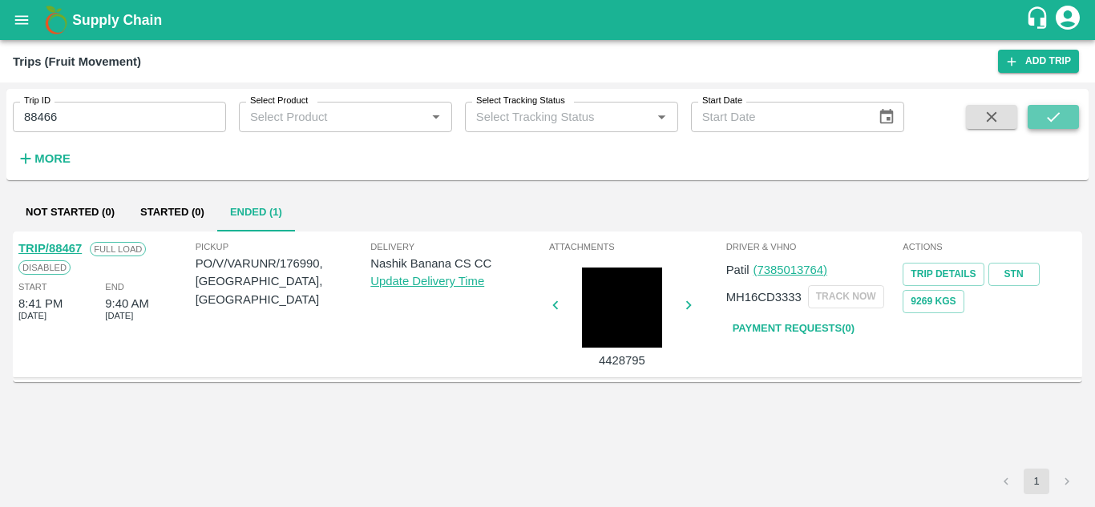
click at [1066, 112] on button "submit" at bounding box center [1052, 117] width 51 height 24
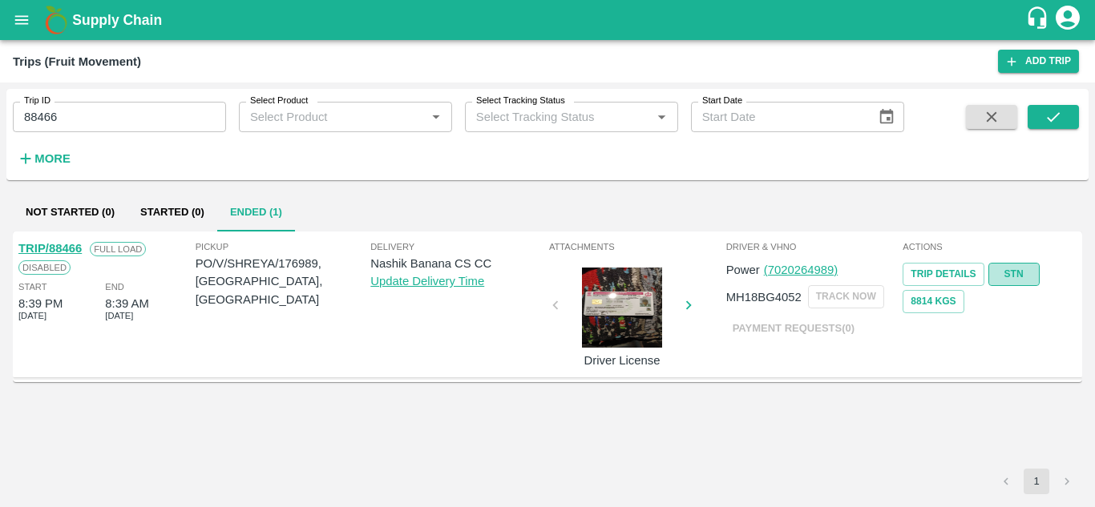
click at [1020, 272] on link "STN" at bounding box center [1013, 274] width 51 height 23
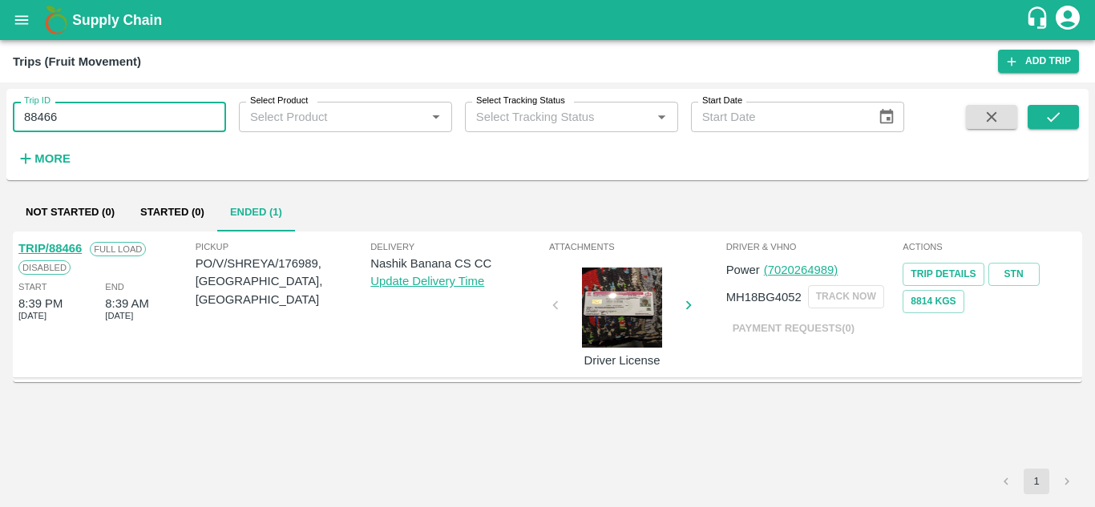
click at [79, 120] on input "88466" at bounding box center [119, 117] width 213 height 30
paste input "text"
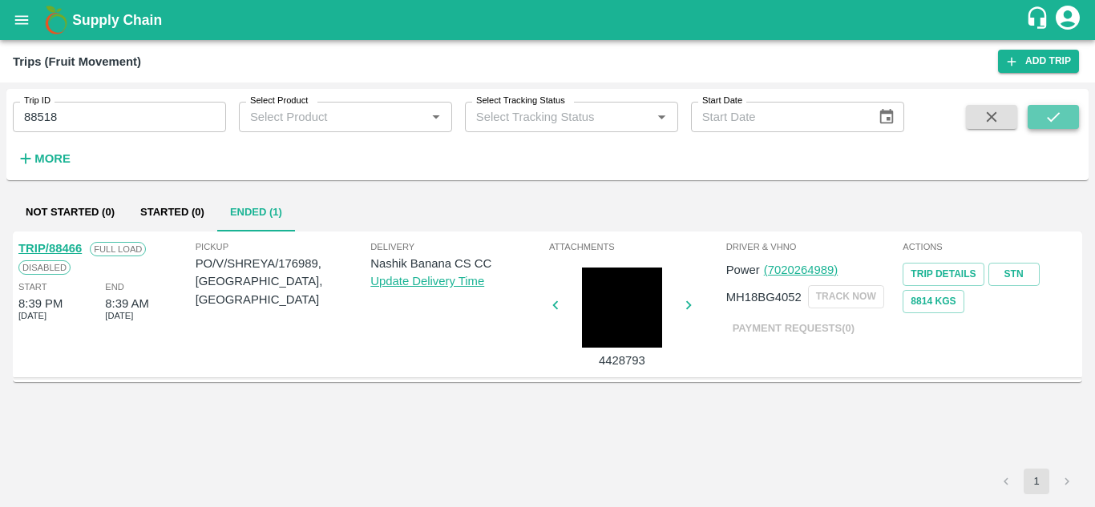
click at [1058, 108] on icon "submit" at bounding box center [1053, 117] width 18 height 18
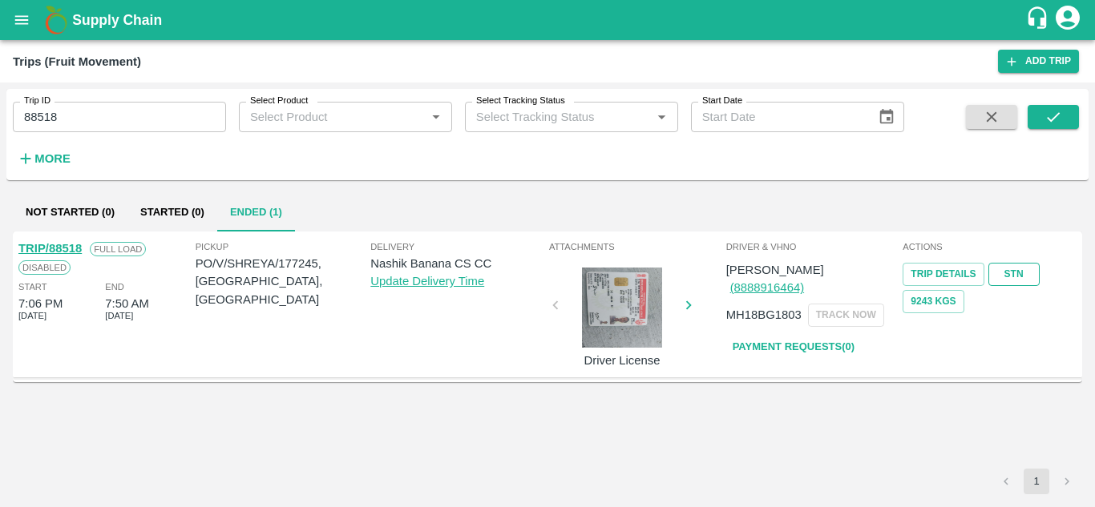
click at [1018, 271] on link "STN" at bounding box center [1013, 274] width 51 height 23
click at [87, 117] on input "88518" at bounding box center [119, 117] width 213 height 30
paste input "text"
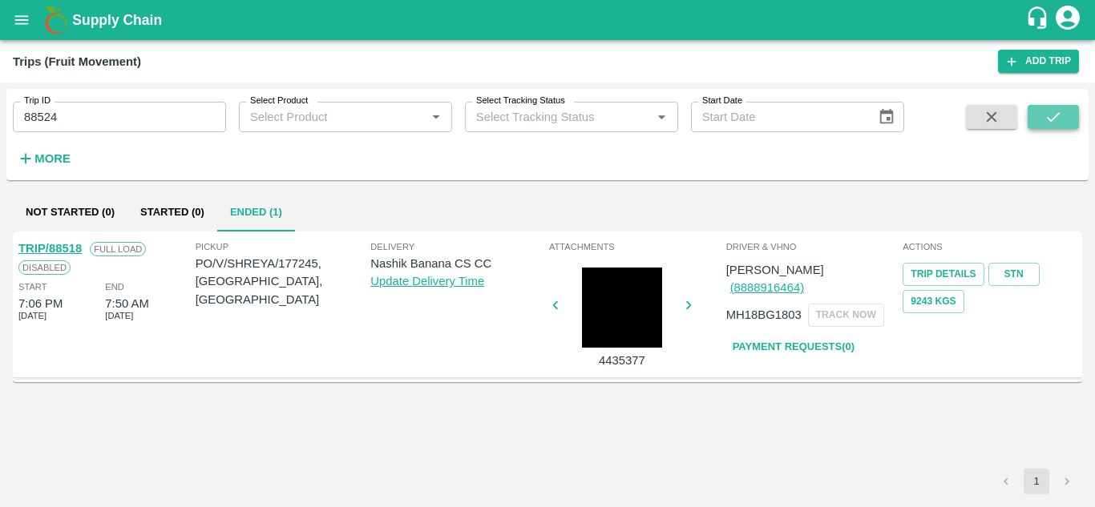
click at [1073, 116] on button "submit" at bounding box center [1052, 117] width 51 height 24
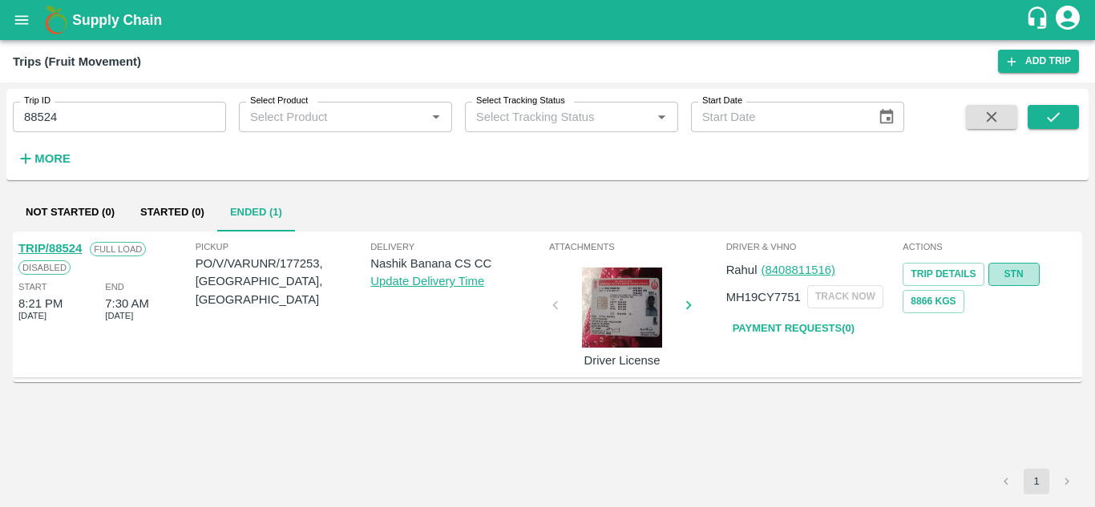
click at [1013, 272] on link "STN" at bounding box center [1013, 274] width 51 height 23
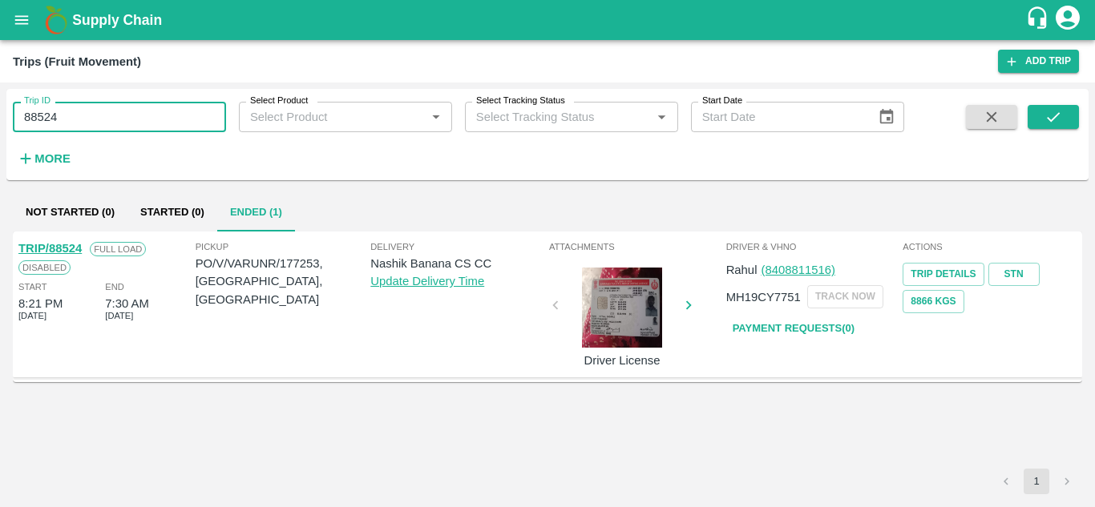
click at [91, 115] on input "88524" at bounding box center [119, 117] width 213 height 30
paste input "text"
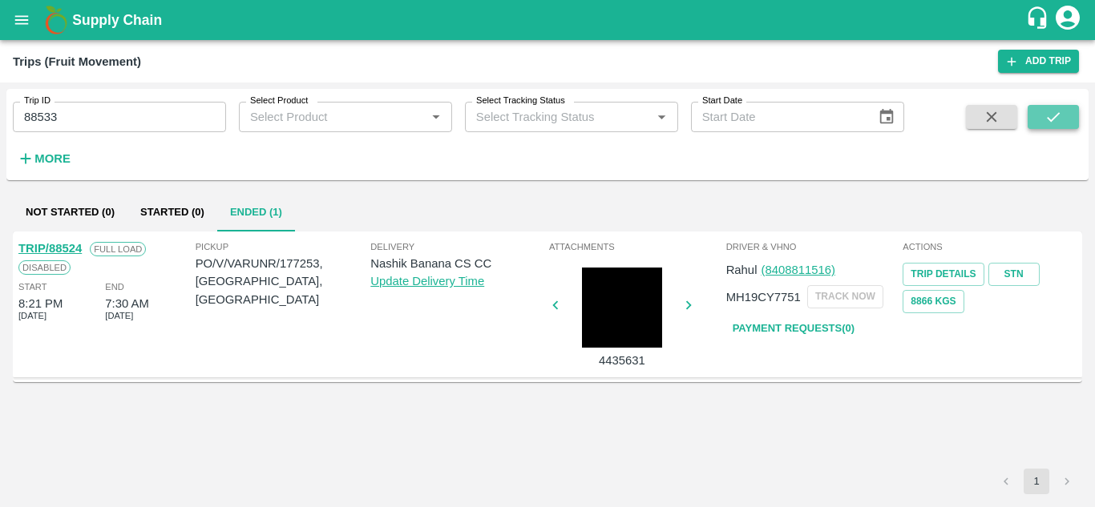
click at [1068, 119] on button "submit" at bounding box center [1052, 117] width 51 height 24
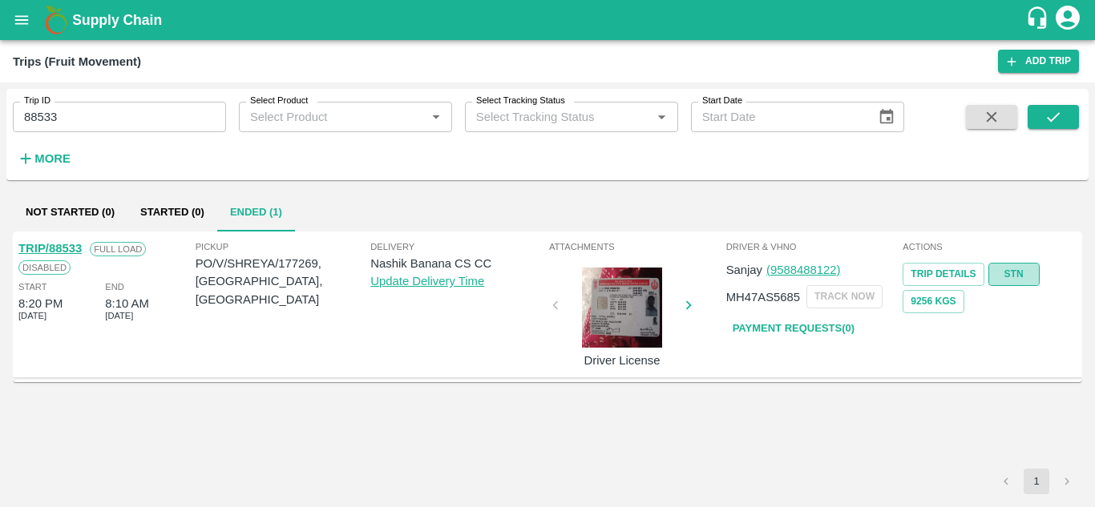
click at [1009, 270] on link "STN" at bounding box center [1013, 274] width 51 height 23
click at [81, 125] on input "88533" at bounding box center [119, 117] width 213 height 30
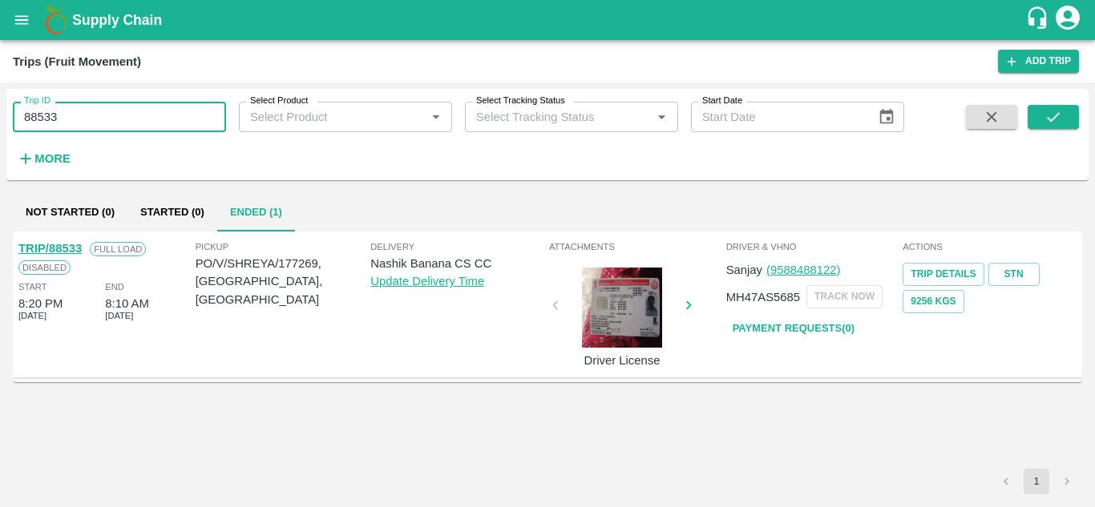
click at [81, 125] on input "88533" at bounding box center [119, 117] width 213 height 30
paste input "text"
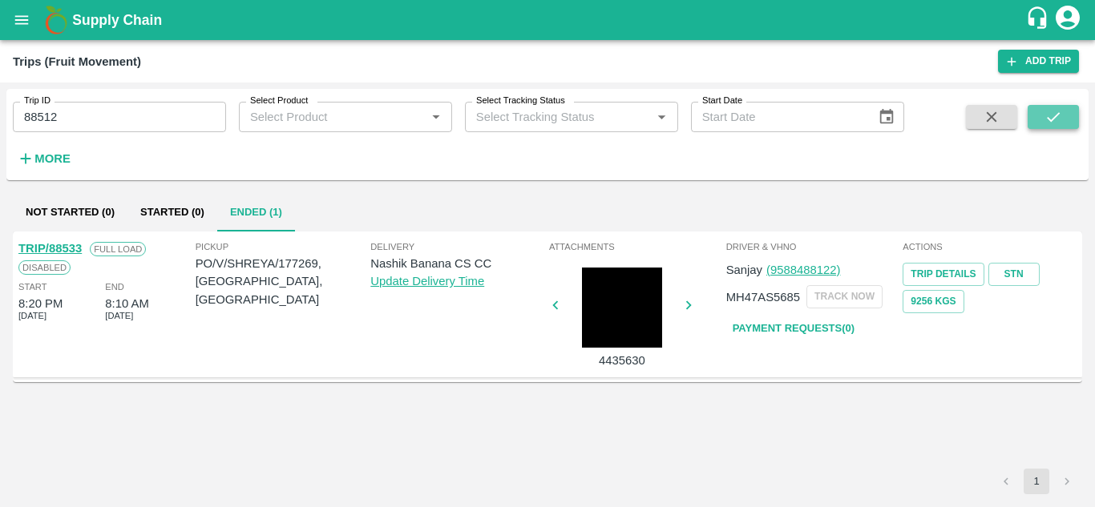
click at [1046, 111] on icon "submit" at bounding box center [1053, 117] width 18 height 18
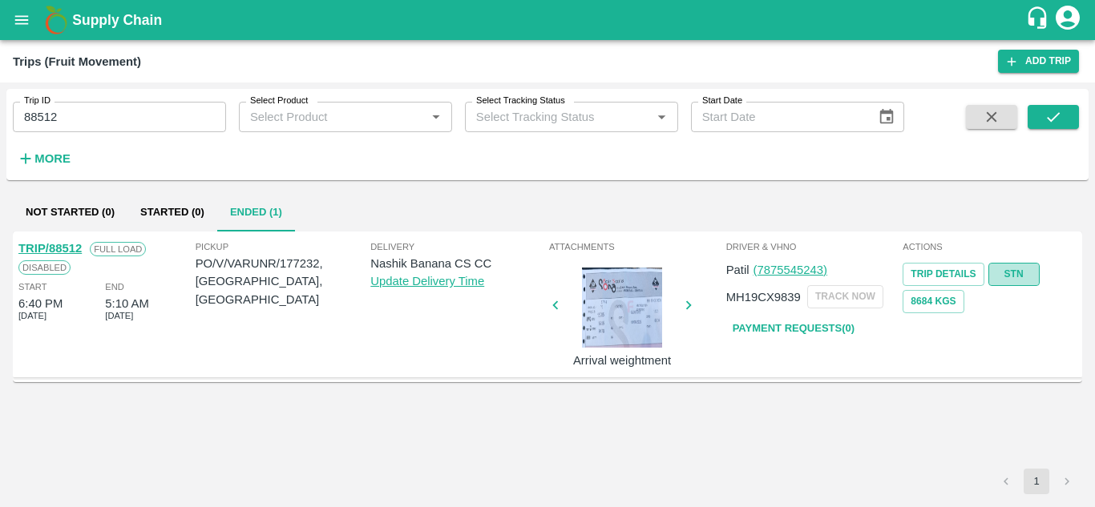
click at [1018, 271] on link "STN" at bounding box center [1013, 274] width 51 height 23
click at [85, 122] on input "88512" at bounding box center [119, 117] width 213 height 30
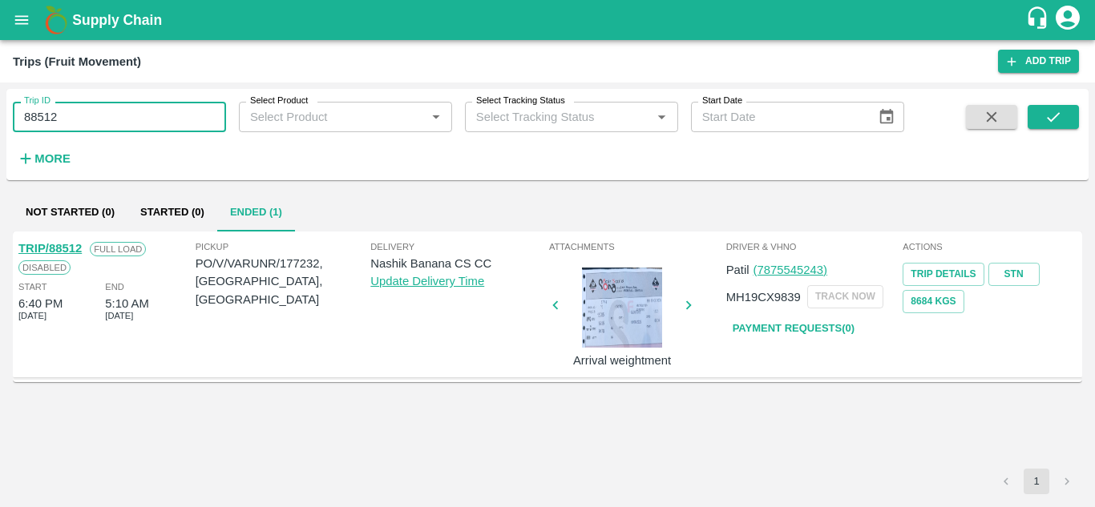
click at [85, 122] on input "88512" at bounding box center [119, 117] width 213 height 30
paste input "text"
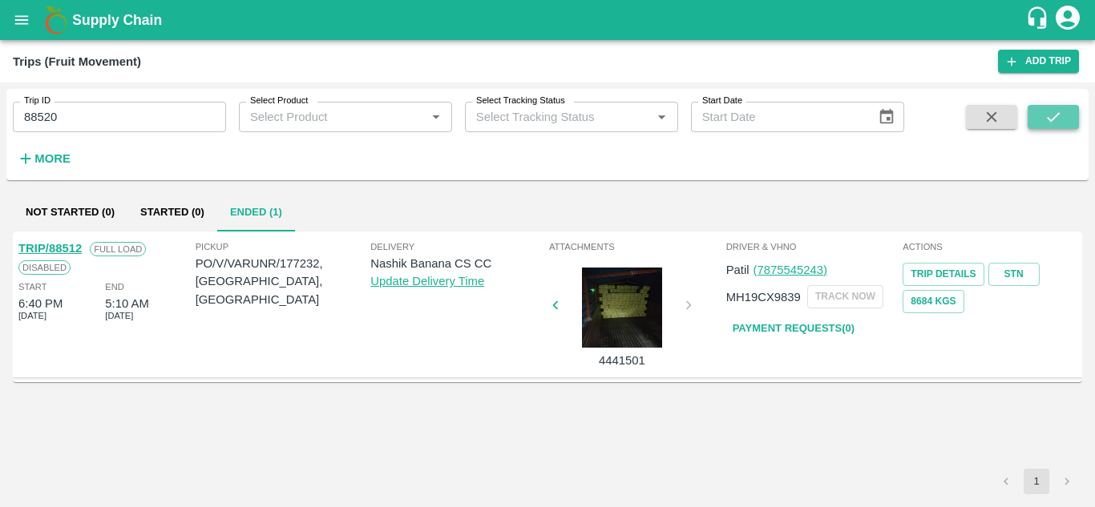
click at [1055, 109] on icon "submit" at bounding box center [1053, 117] width 18 height 18
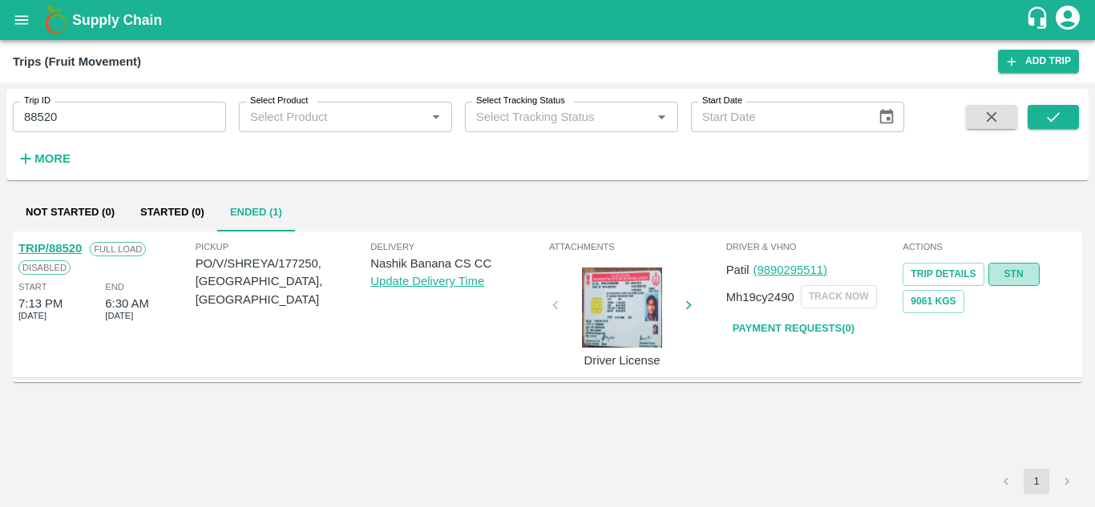
click at [1017, 270] on link "STN" at bounding box center [1013, 274] width 51 height 23
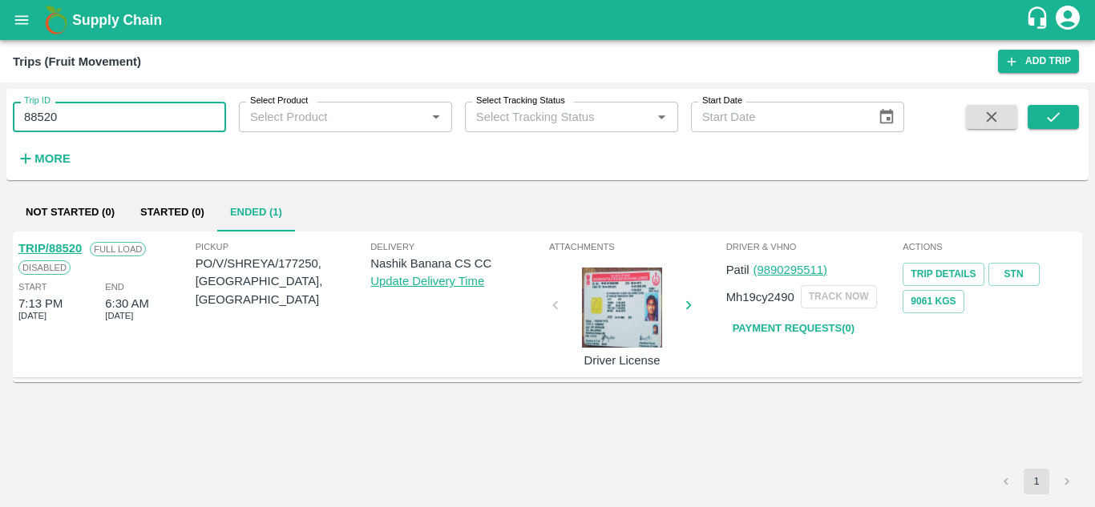
click at [94, 119] on input "88520" at bounding box center [119, 117] width 213 height 30
paste input "text"
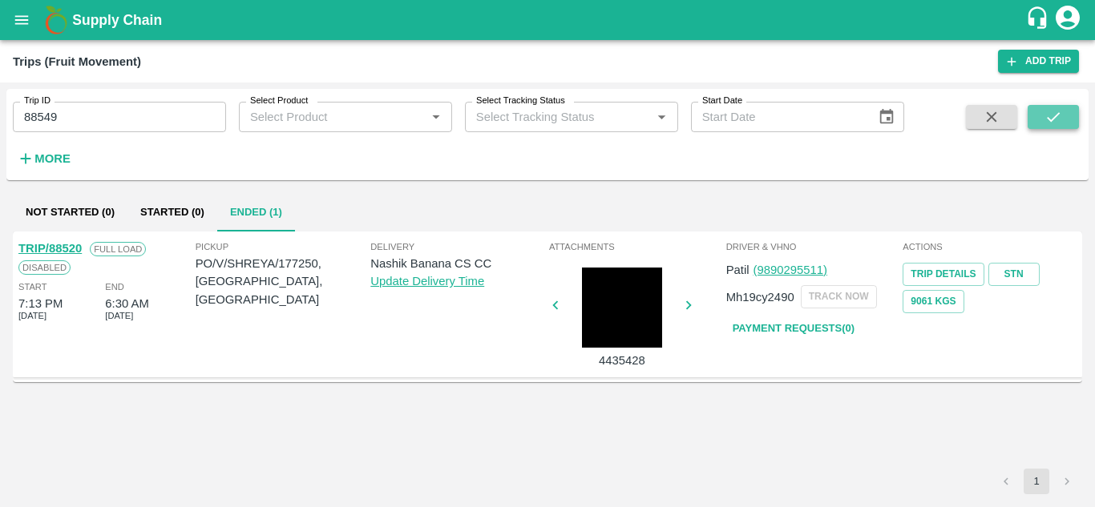
click at [1044, 115] on icon "submit" at bounding box center [1053, 117] width 18 height 18
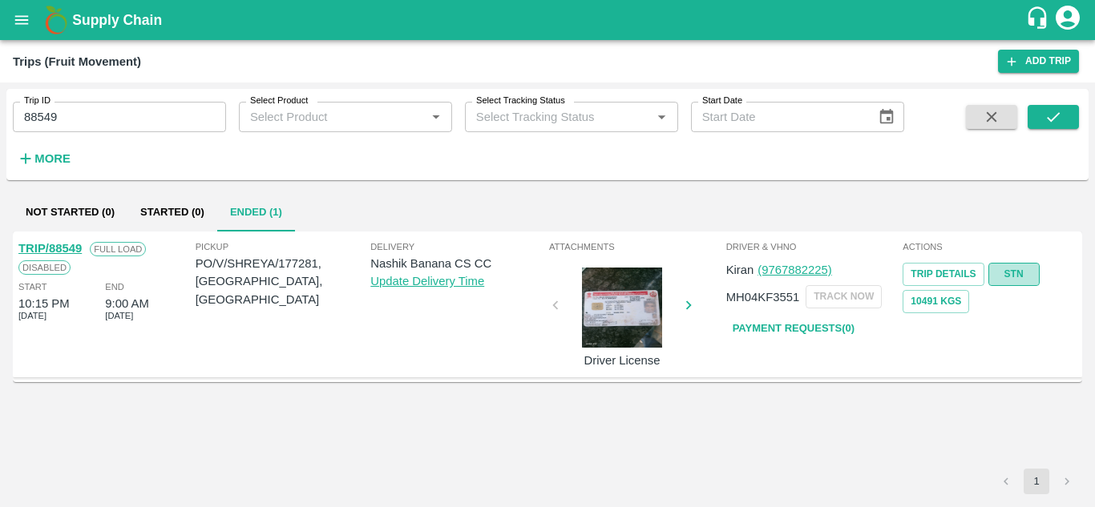
click at [1023, 268] on link "STN" at bounding box center [1013, 274] width 51 height 23
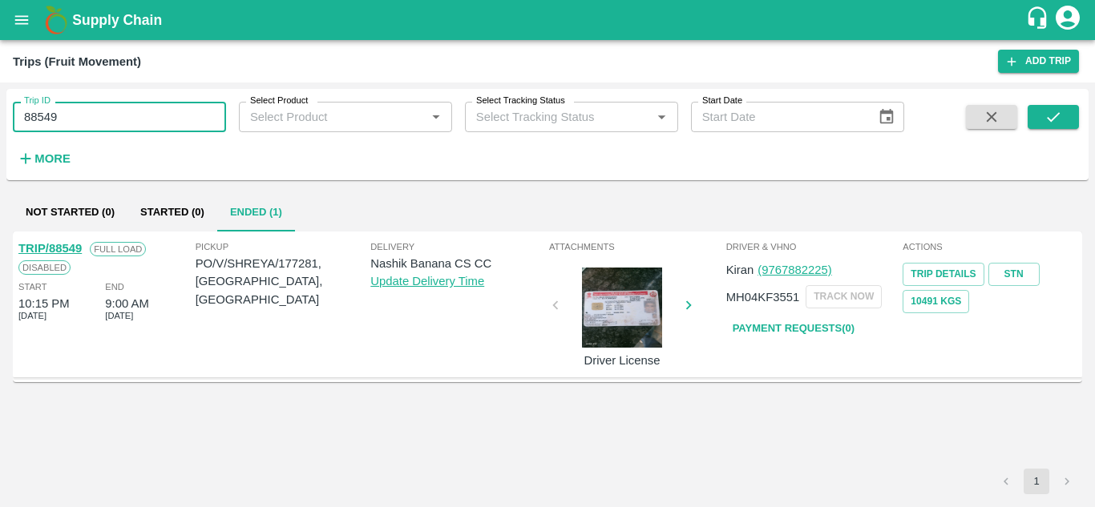
click at [119, 122] on input "88549" at bounding box center [119, 117] width 213 height 30
paste input "text"
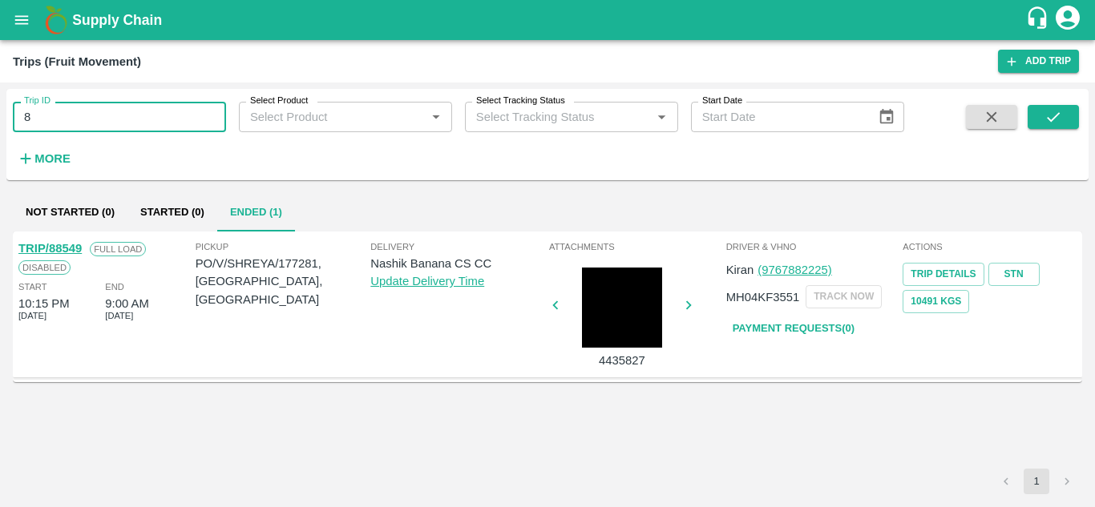
type input "8"
paste input "text"
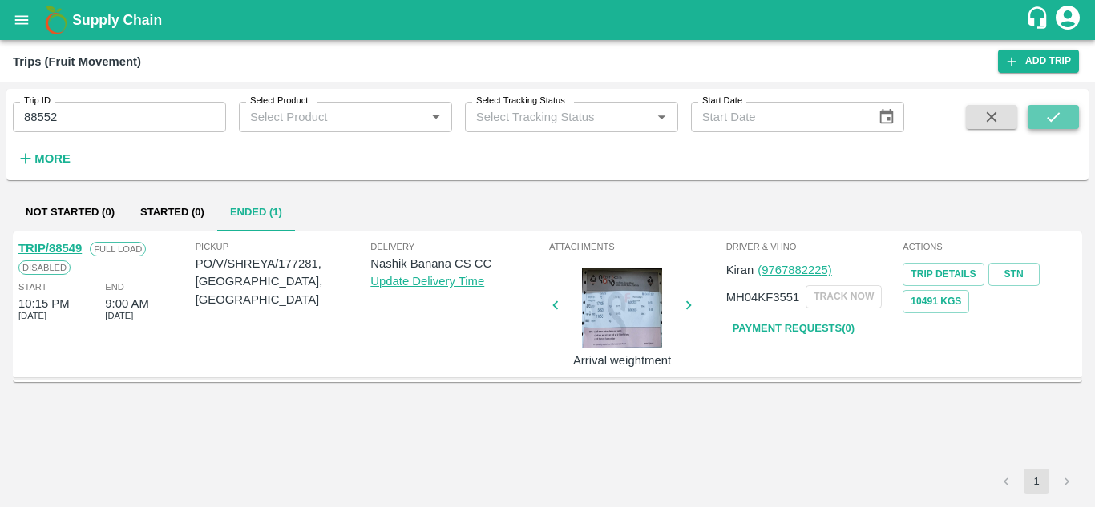
click at [1065, 117] on button "submit" at bounding box center [1052, 117] width 51 height 24
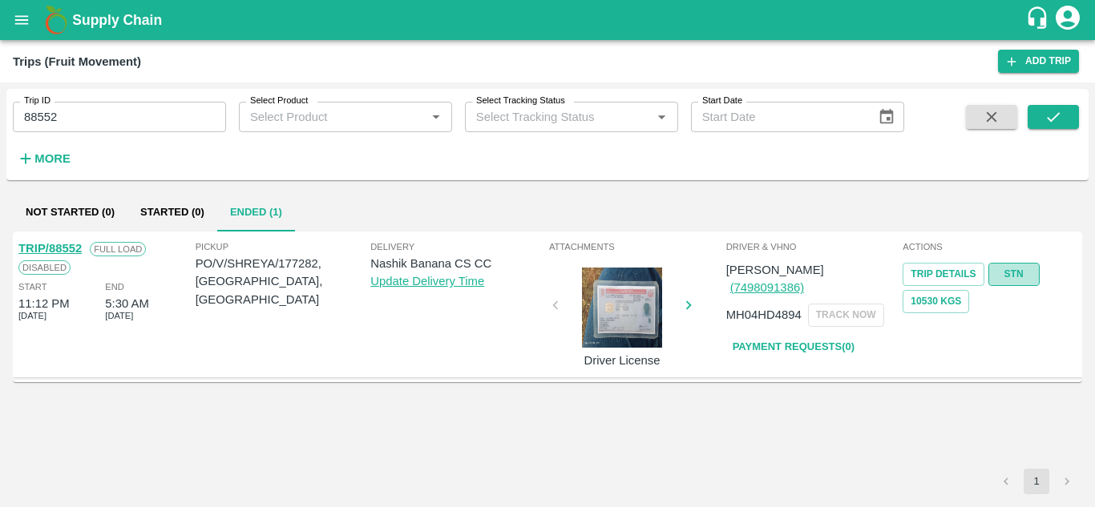
click at [1009, 271] on link "STN" at bounding box center [1013, 274] width 51 height 23
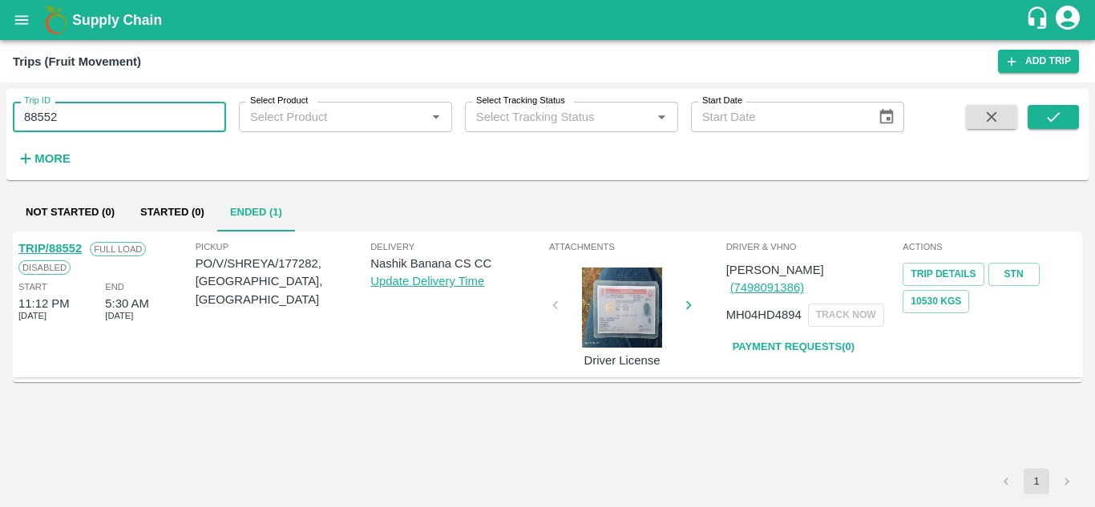
click at [86, 120] on input "88552" at bounding box center [119, 117] width 213 height 30
paste input "text"
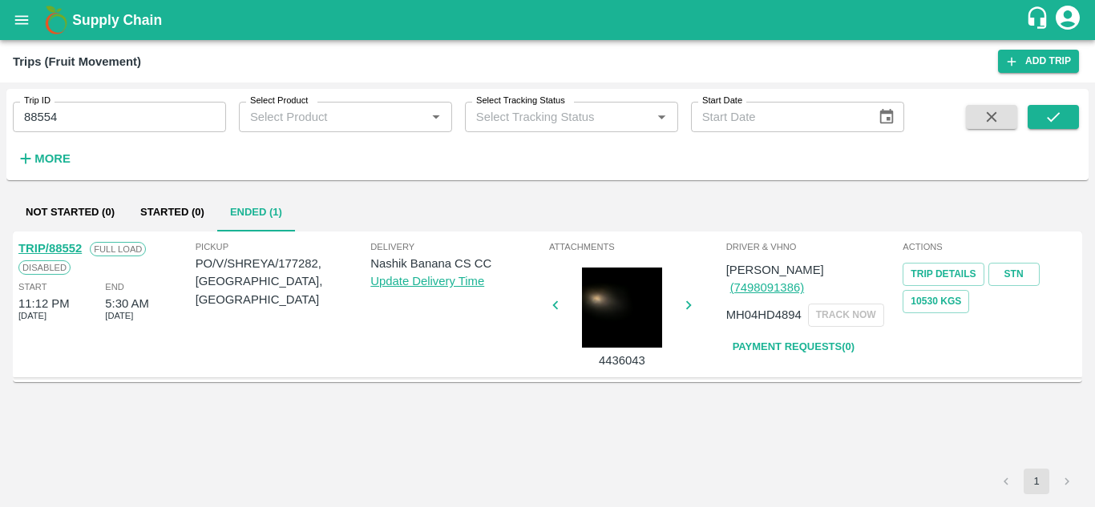
click at [1066, 103] on div "Trip ID 88554 Trip ID Select Product Select Product   * Select Tracking Status …" at bounding box center [547, 134] width 1082 height 79
click at [1046, 117] on icon "submit" at bounding box center [1053, 117] width 18 height 18
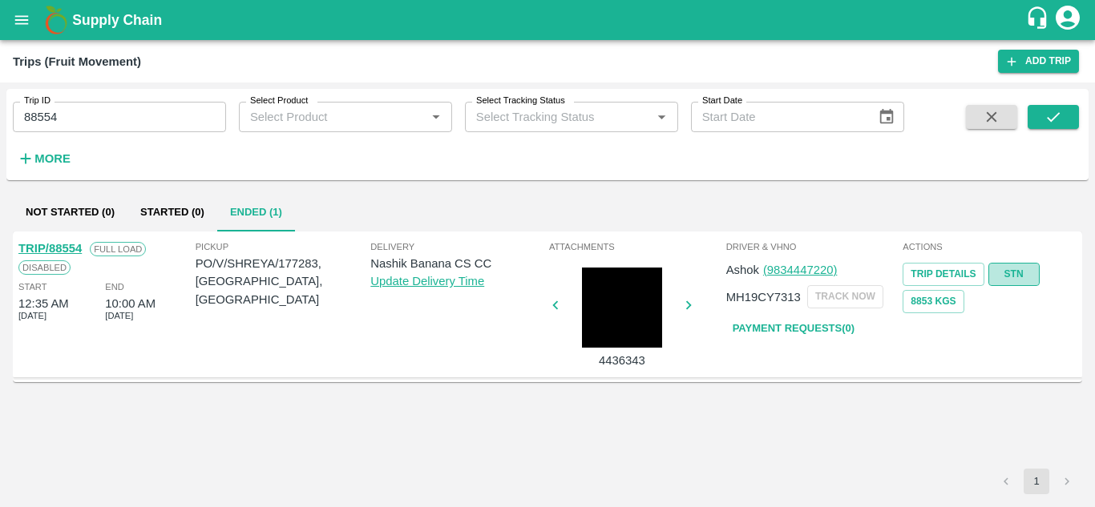
click at [1009, 273] on link "STN" at bounding box center [1013, 274] width 51 height 23
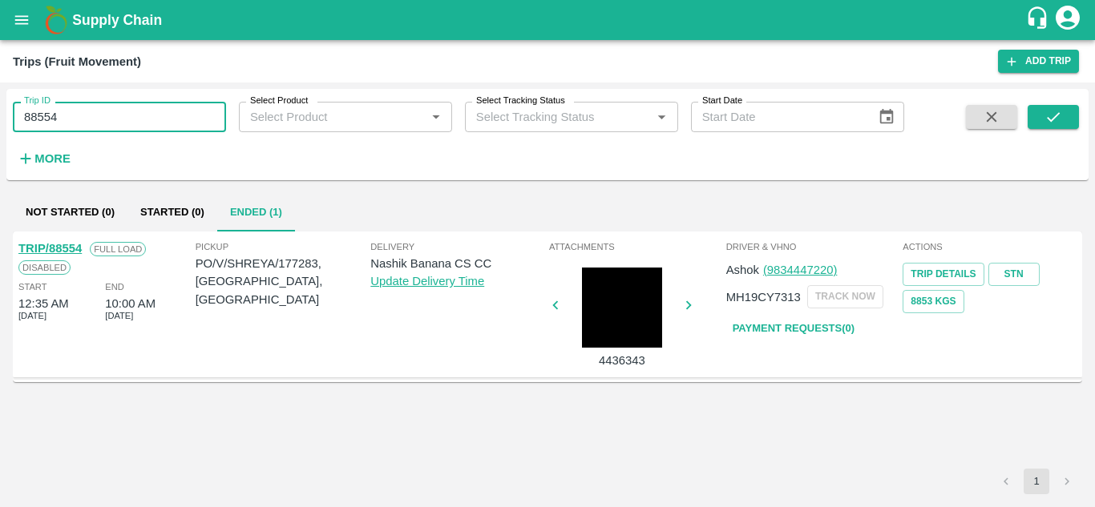
click at [68, 124] on input "88554" at bounding box center [119, 117] width 213 height 30
paste input "text"
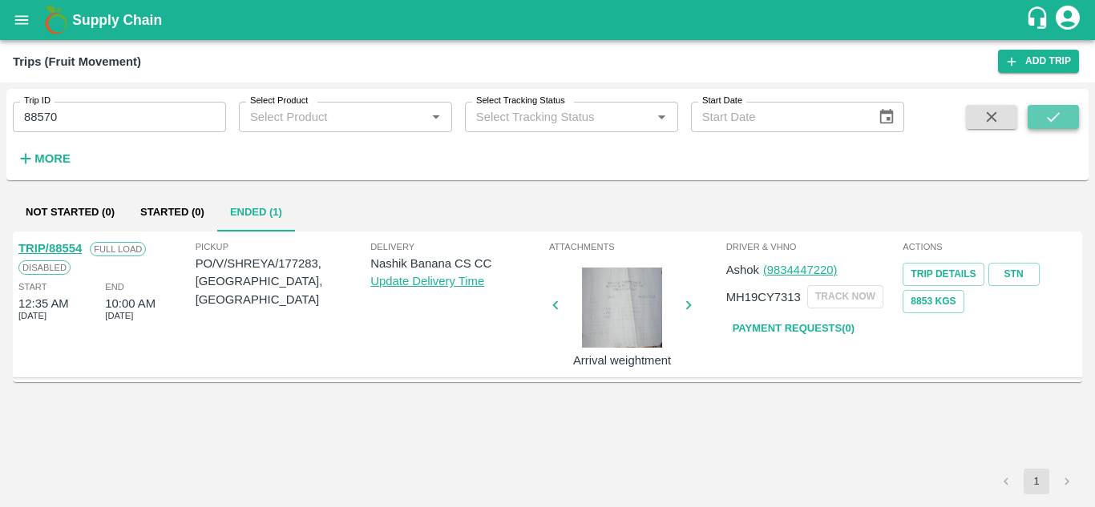
click at [1049, 111] on icon "submit" at bounding box center [1053, 117] width 18 height 18
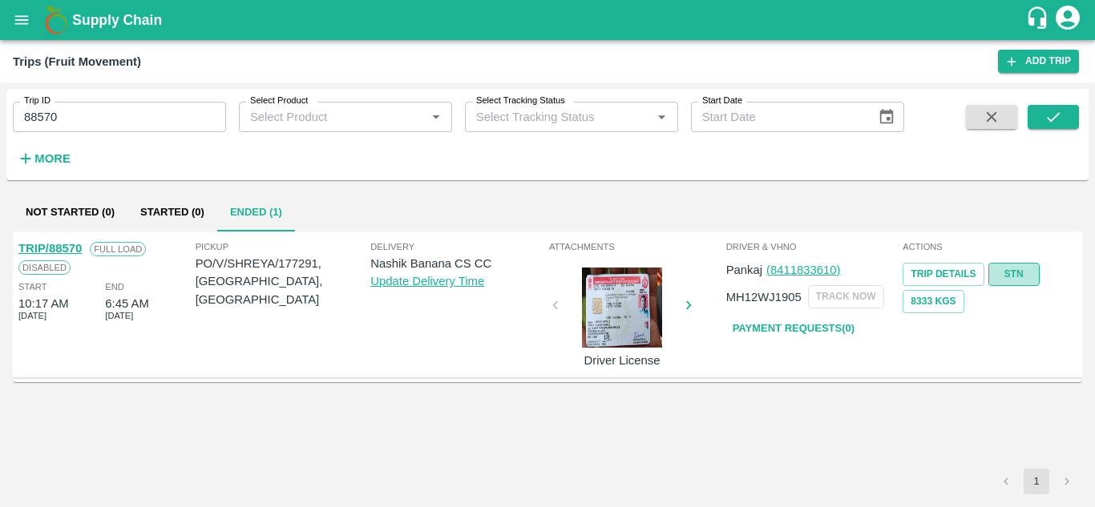
click at [1018, 276] on link "STN" at bounding box center [1013, 274] width 51 height 23
click at [143, 113] on input "88570" at bounding box center [119, 117] width 213 height 30
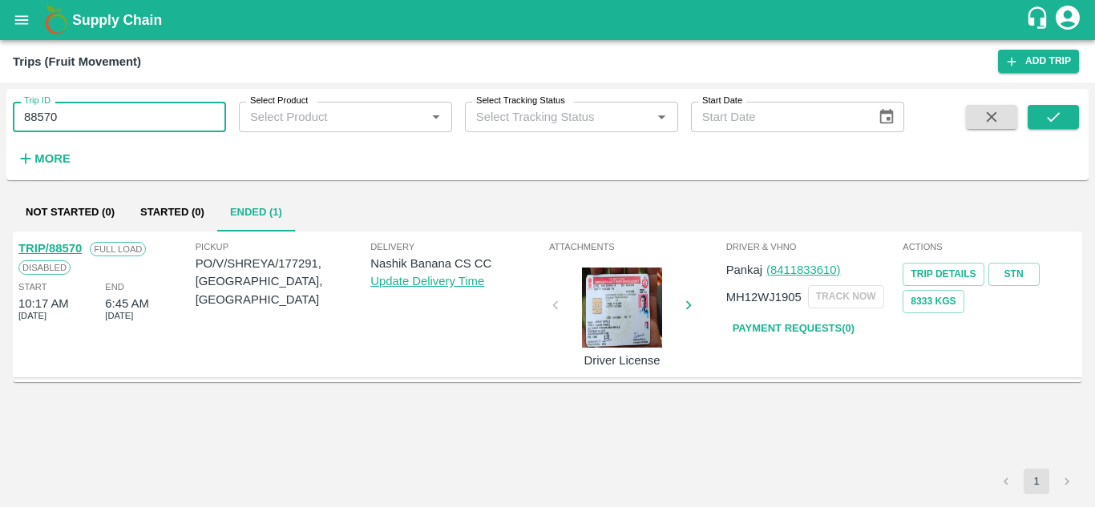
click at [143, 113] on input "88570" at bounding box center [119, 117] width 213 height 30
paste input "text"
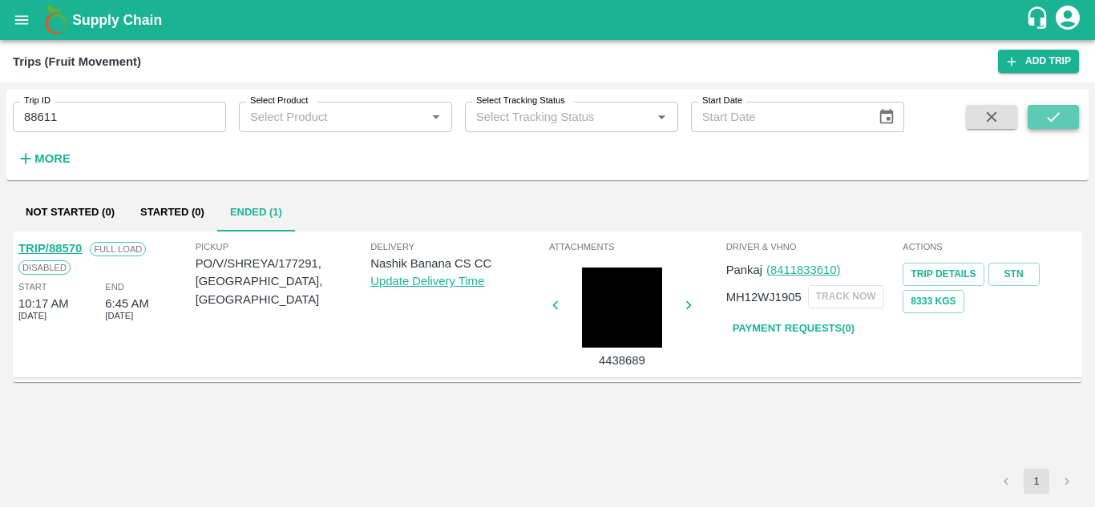
click at [1051, 107] on button "submit" at bounding box center [1052, 117] width 51 height 24
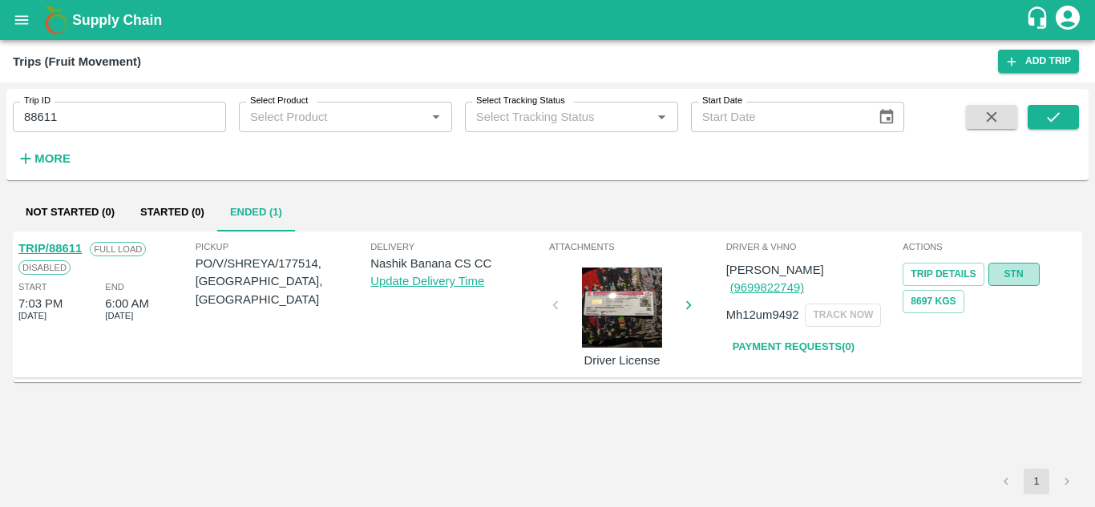
click at [1027, 269] on link "STN" at bounding box center [1013, 274] width 51 height 23
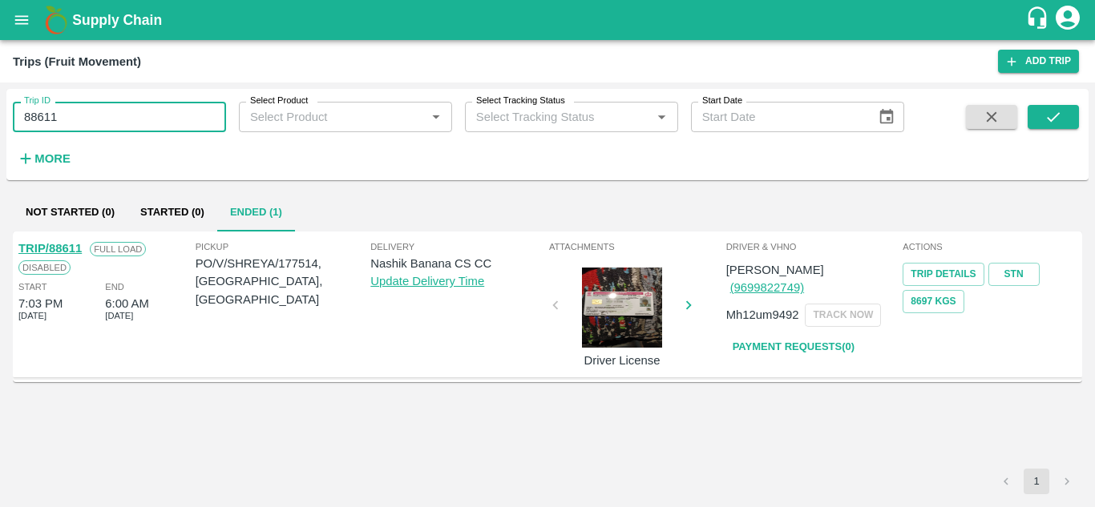
click at [82, 124] on input "88611" at bounding box center [119, 117] width 213 height 30
paste input "text"
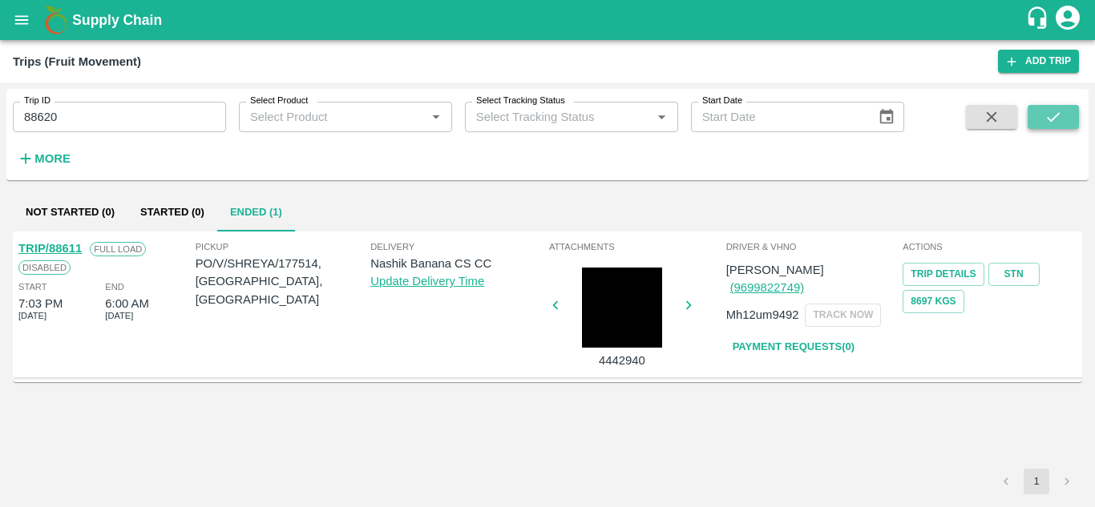
click at [1076, 111] on button "submit" at bounding box center [1052, 117] width 51 height 24
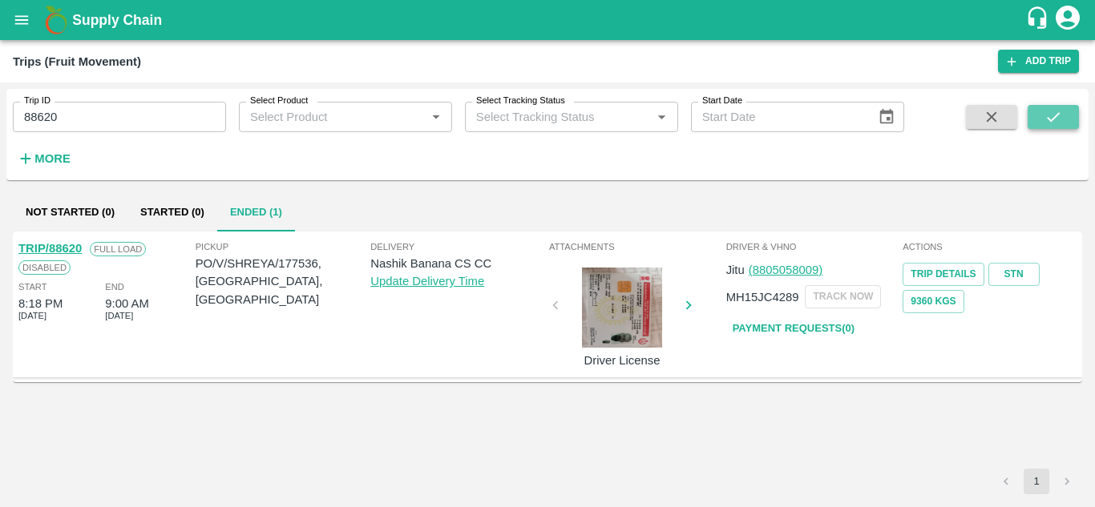
click at [1074, 114] on button "submit" at bounding box center [1052, 117] width 51 height 24
click at [1018, 274] on link "STN" at bounding box center [1013, 274] width 51 height 23
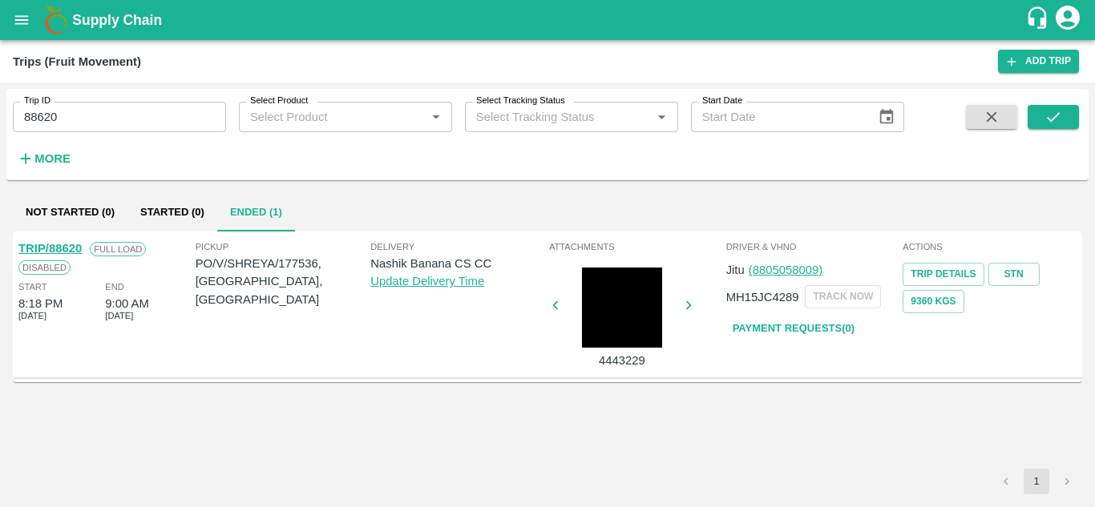
click at [81, 103] on input "88620" at bounding box center [119, 117] width 213 height 30
paste input "text"
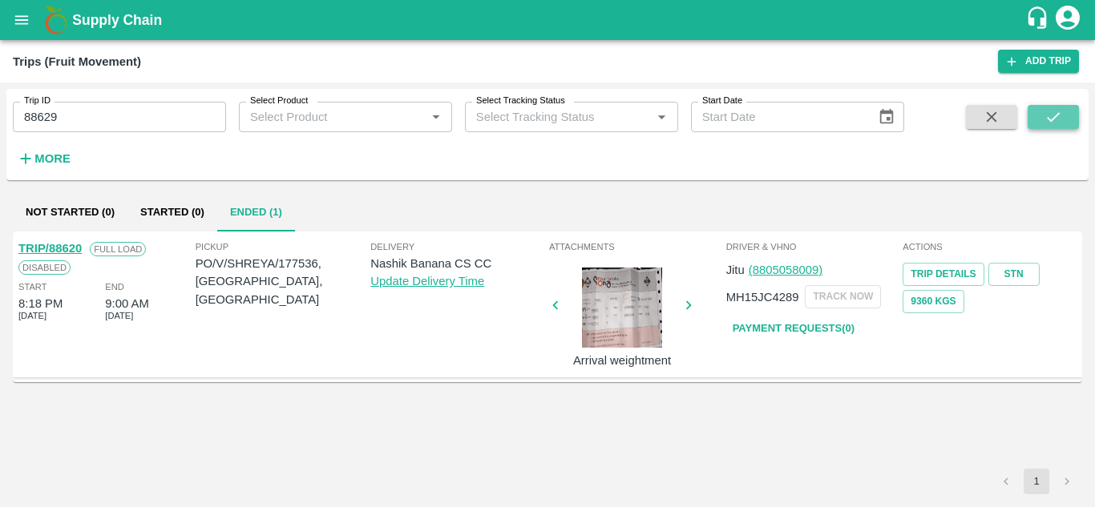
click at [1062, 108] on icon "submit" at bounding box center [1053, 117] width 18 height 18
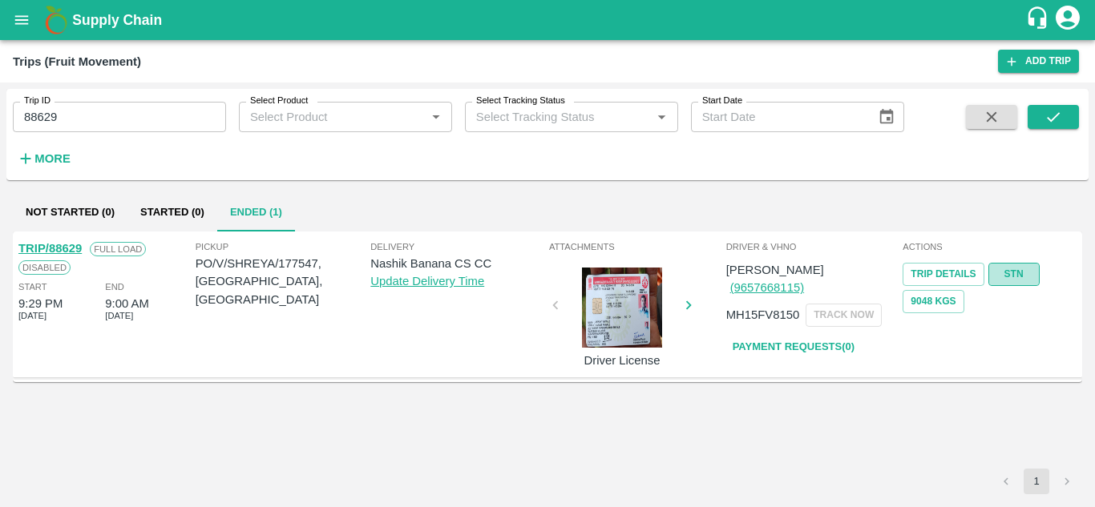
click at [1026, 272] on link "STN" at bounding box center [1013, 274] width 51 height 23
click at [67, 120] on input "88629" at bounding box center [119, 117] width 213 height 30
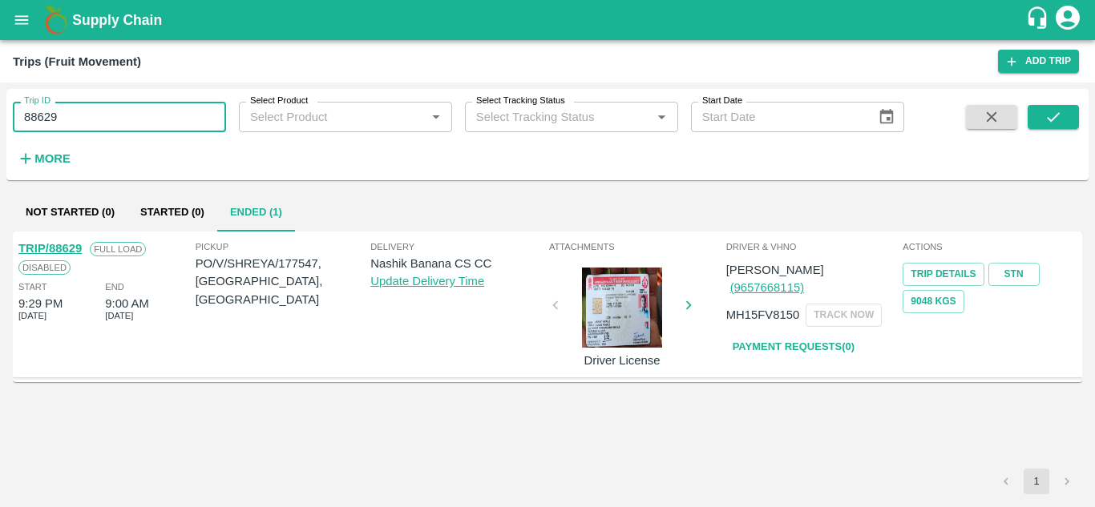
click at [67, 120] on input "88629" at bounding box center [119, 117] width 213 height 30
paste input "text"
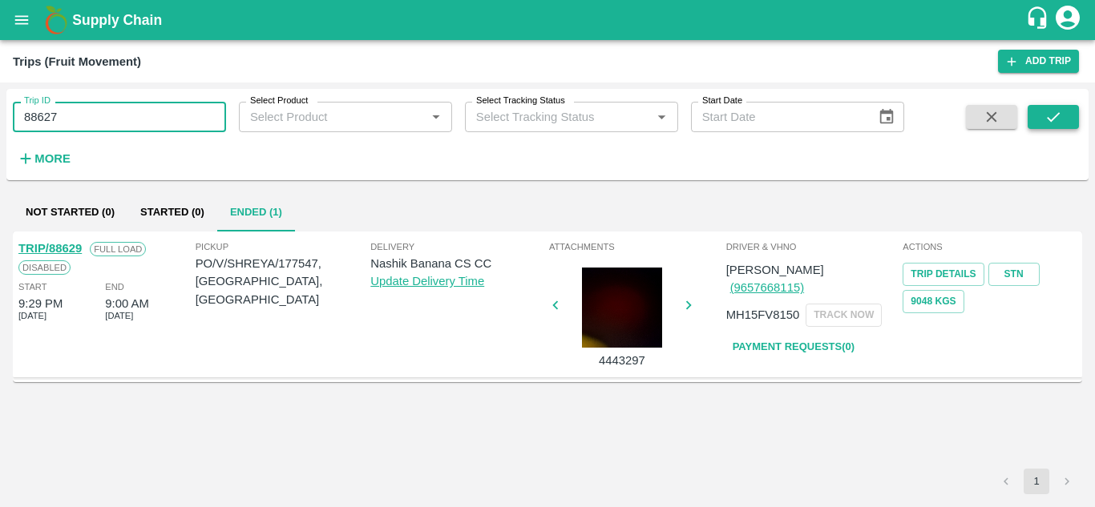
click at [1065, 115] on button "submit" at bounding box center [1052, 117] width 51 height 24
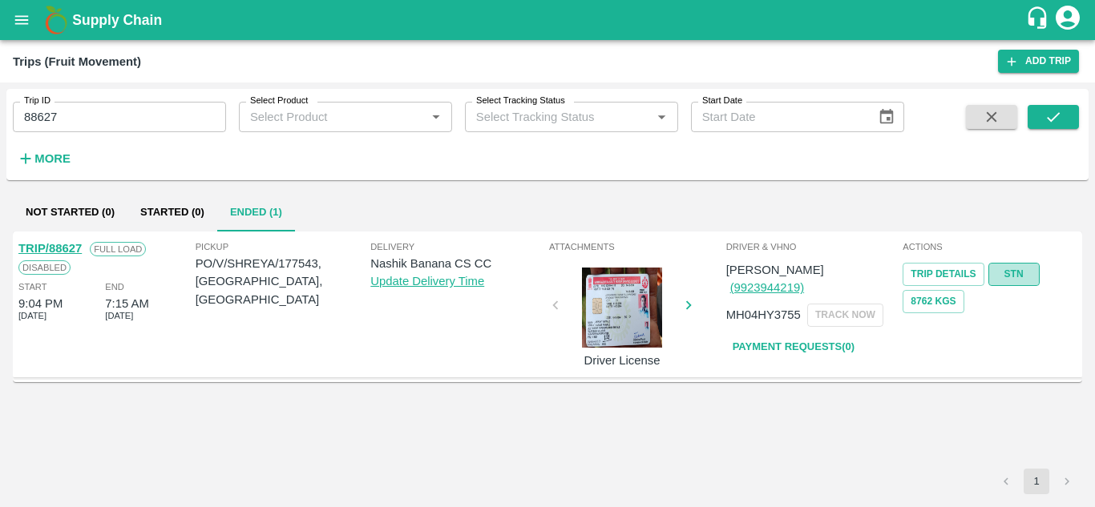
click at [1010, 273] on link "STN" at bounding box center [1013, 274] width 51 height 23
drag, startPoint x: 112, startPoint y: 99, endPoint x: 55, endPoint y: 122, distance: 61.2
click at [55, 122] on div "Trip ID 88627 Trip ID" at bounding box center [113, 110] width 226 height 43
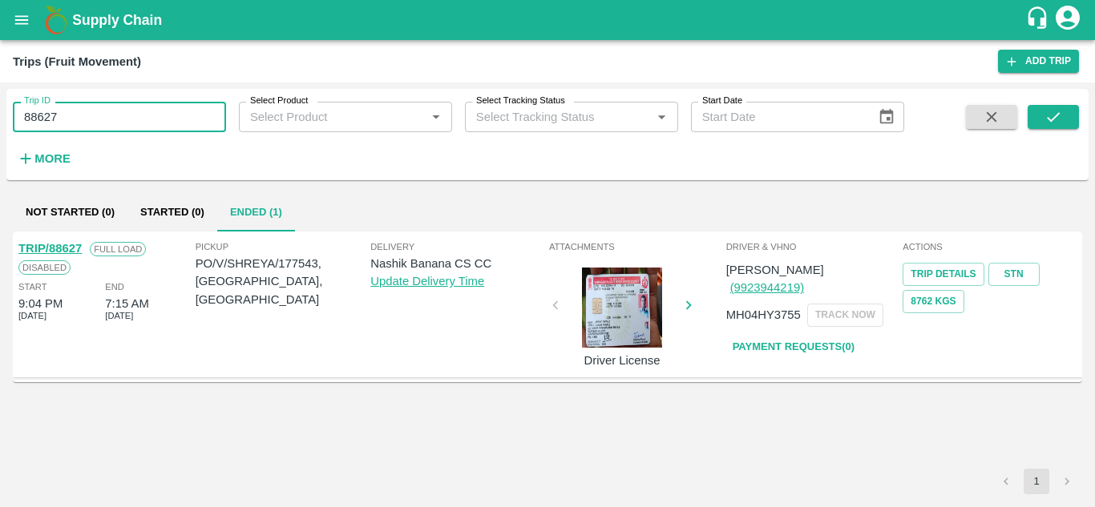
click at [55, 122] on input "88627" at bounding box center [119, 117] width 213 height 30
click at [76, 115] on input "88627" at bounding box center [119, 117] width 213 height 30
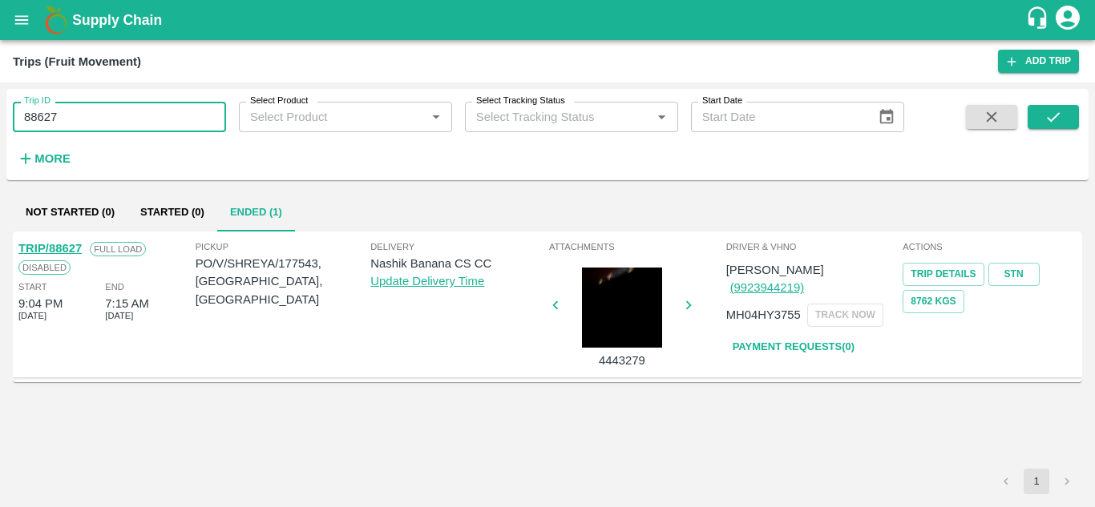
click at [76, 115] on input "88627" at bounding box center [119, 117] width 213 height 30
paste input "text"
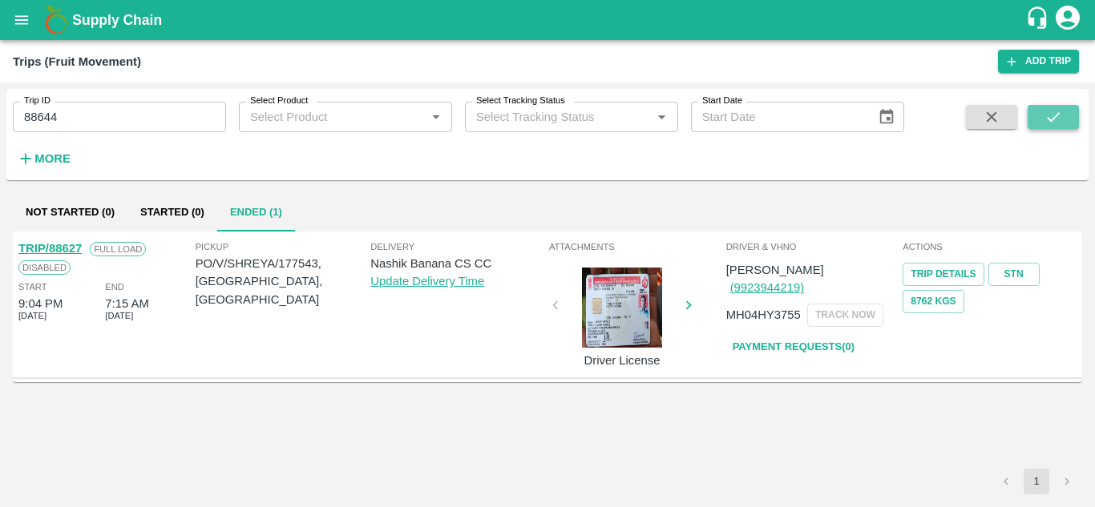
click at [1053, 114] on icon "submit" at bounding box center [1053, 117] width 18 height 18
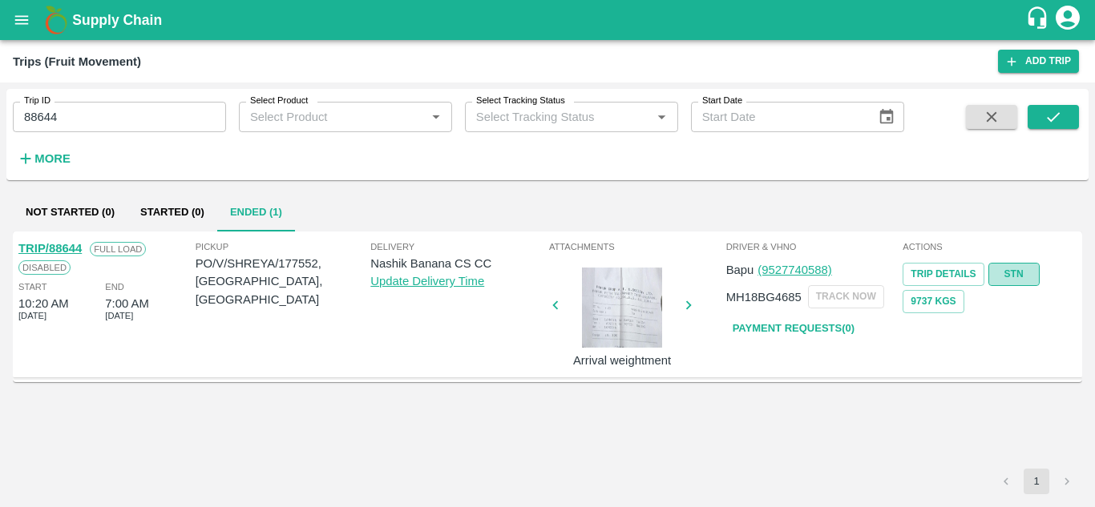
click at [1013, 267] on link "STN" at bounding box center [1013, 274] width 51 height 23
click at [77, 118] on input "88644" at bounding box center [119, 117] width 213 height 30
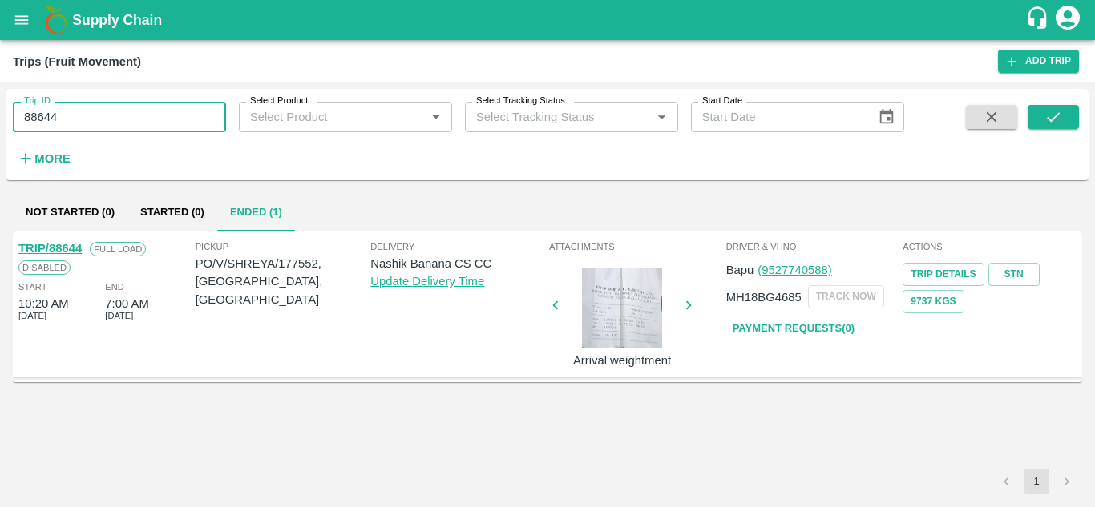
click at [77, 118] on input "88644" at bounding box center [119, 117] width 213 height 30
paste input "text"
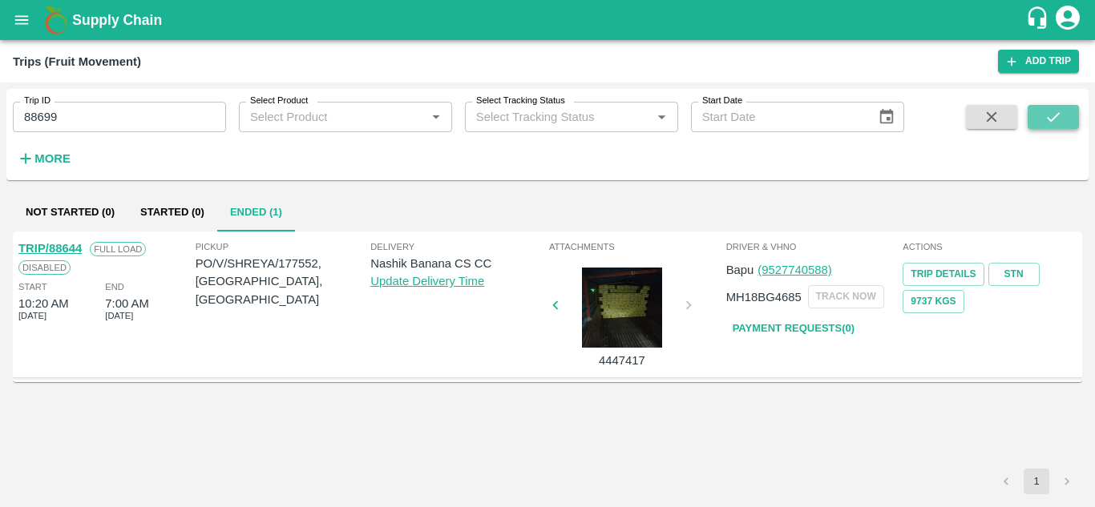
click at [1053, 111] on icon "submit" at bounding box center [1053, 117] width 18 height 18
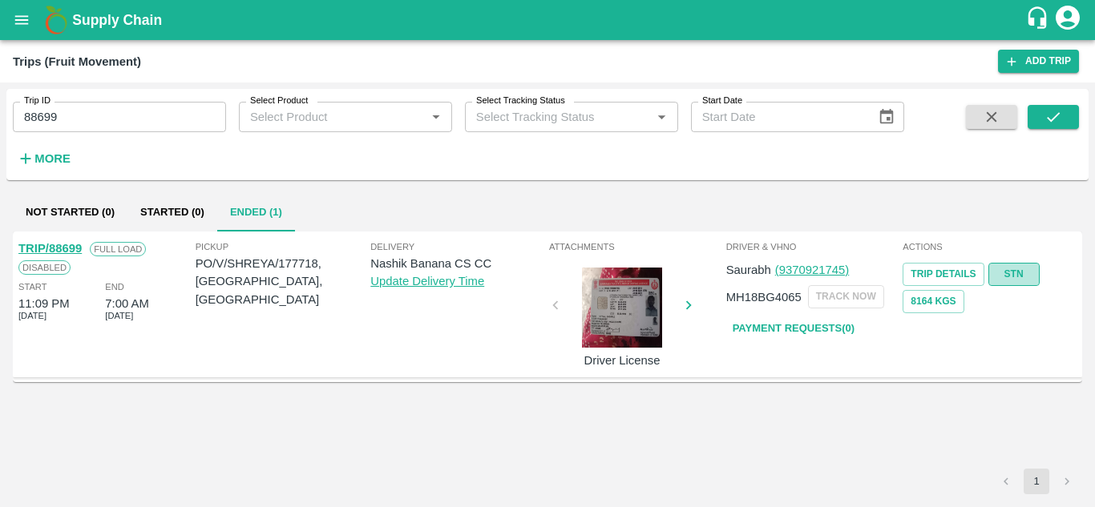
click at [1014, 269] on link "STN" at bounding box center [1013, 274] width 51 height 23
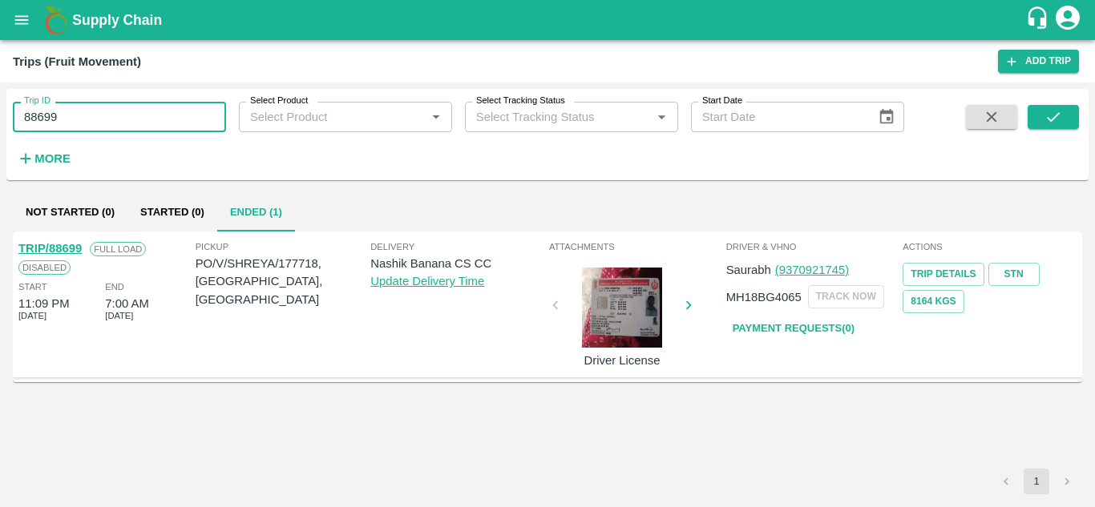
click at [111, 122] on input "88699" at bounding box center [119, 117] width 213 height 30
paste input "text"
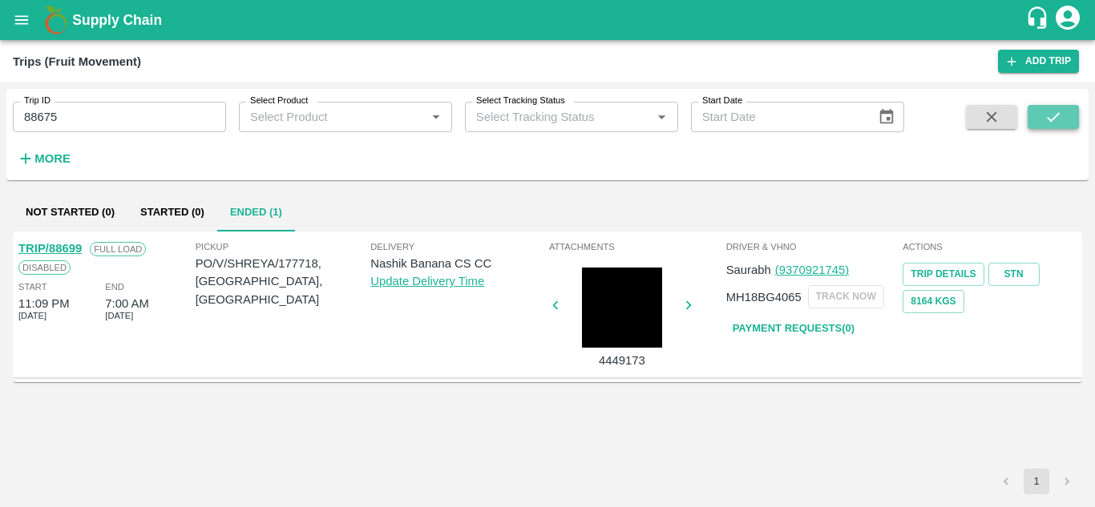
click at [1061, 116] on icon "submit" at bounding box center [1053, 117] width 18 height 18
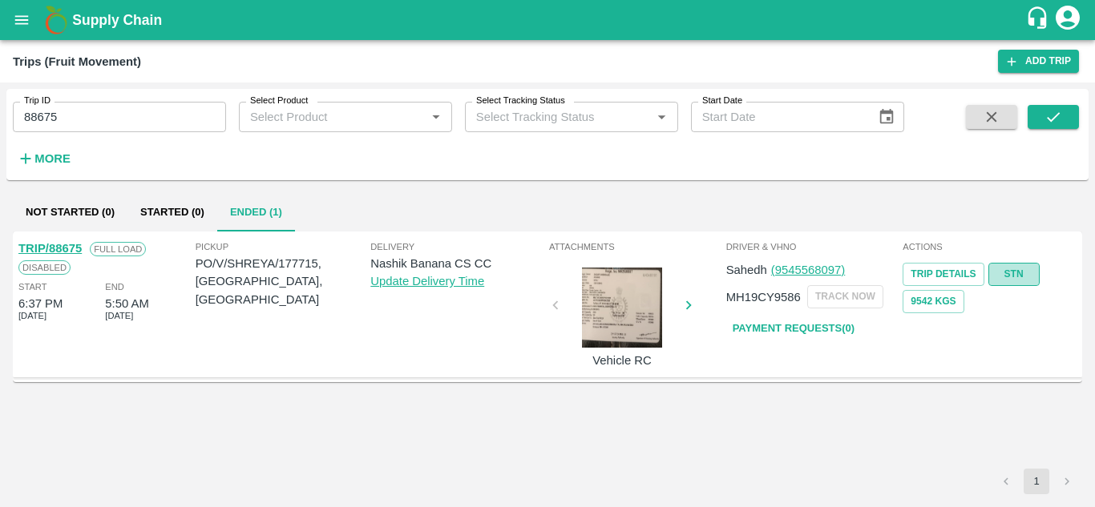
click at [1023, 270] on link "STN" at bounding box center [1013, 274] width 51 height 23
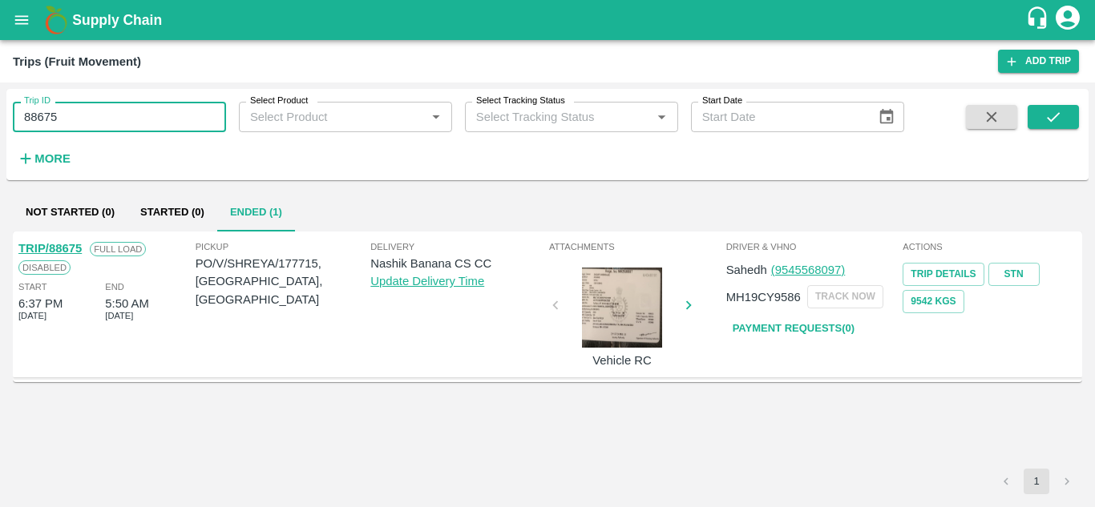
click at [82, 112] on input "88675" at bounding box center [119, 117] width 213 height 30
paste input "text"
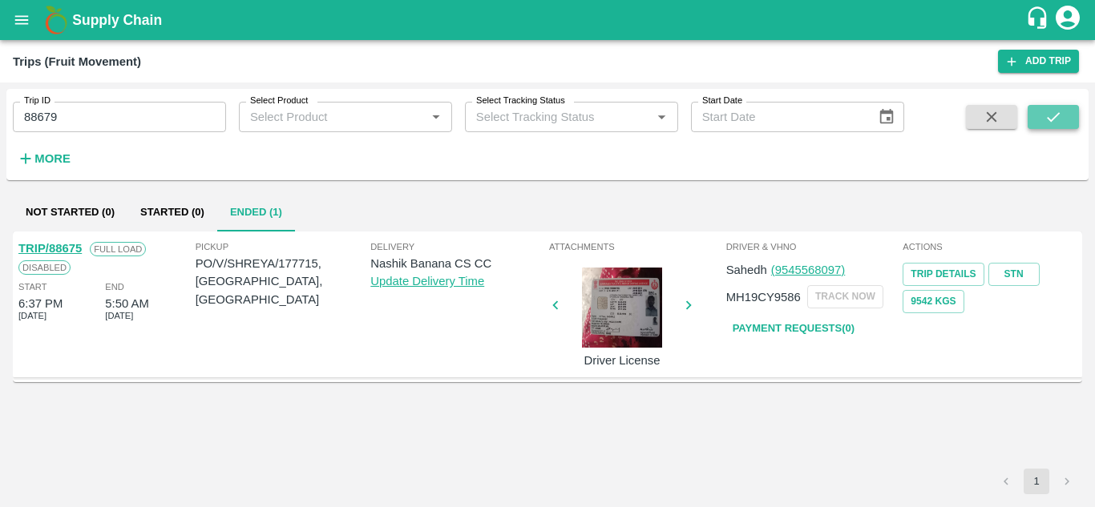
click at [1061, 115] on icon "submit" at bounding box center [1053, 117] width 18 height 18
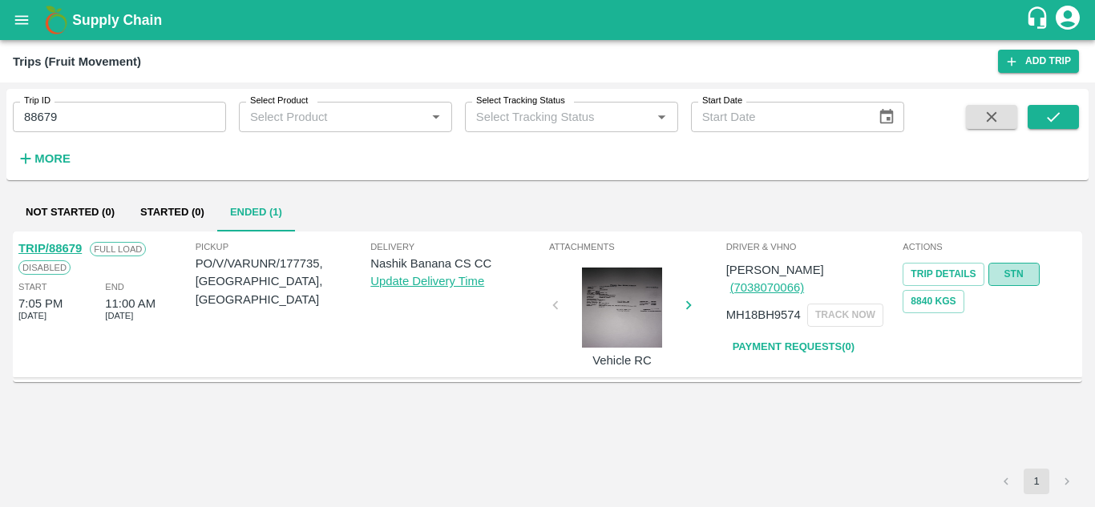
click at [1031, 270] on link "STN" at bounding box center [1013, 274] width 51 height 23
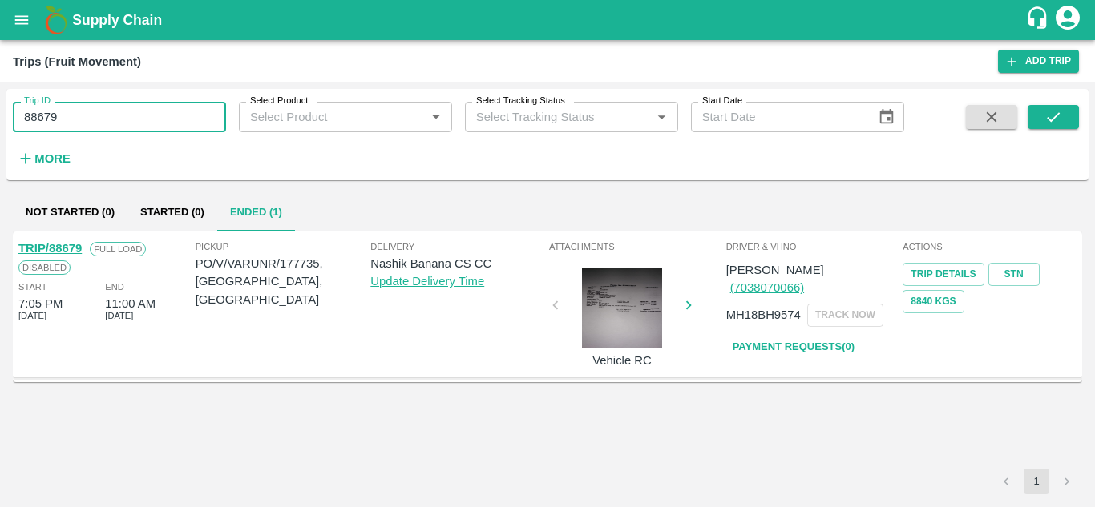
click at [67, 116] on input "88679" at bounding box center [119, 117] width 213 height 30
paste input "text"
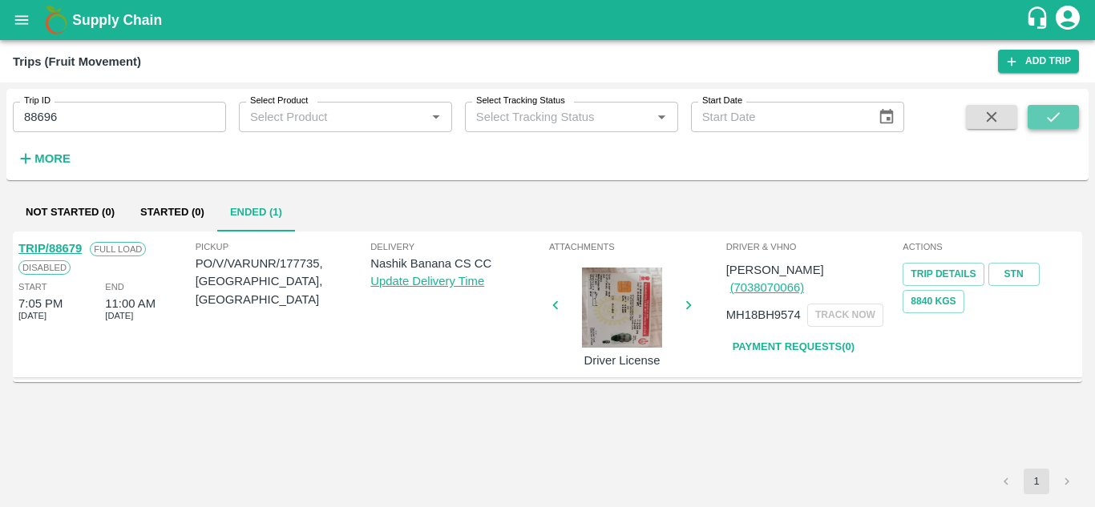
click at [1066, 119] on button "submit" at bounding box center [1052, 117] width 51 height 24
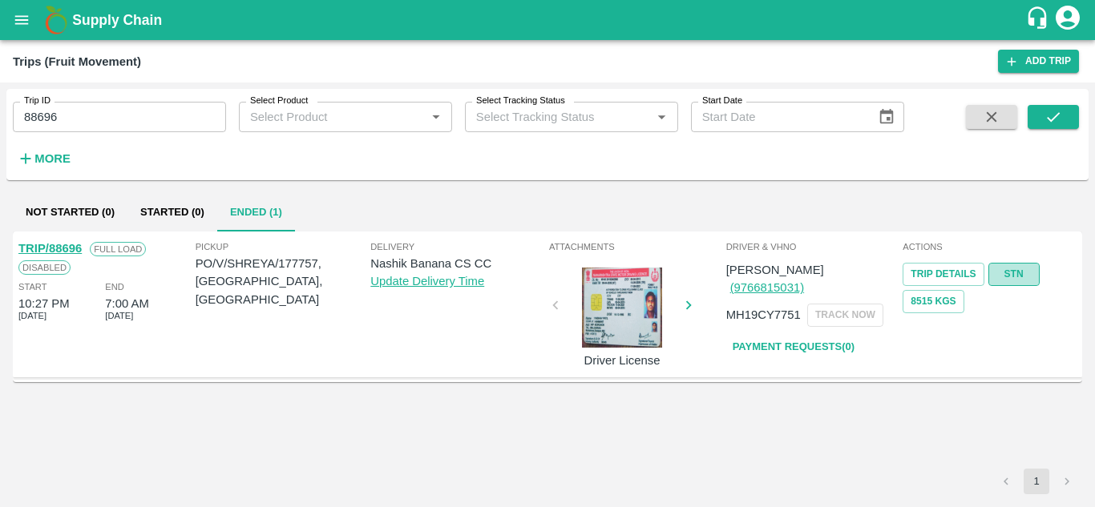
click at [1019, 269] on link "STN" at bounding box center [1013, 274] width 51 height 23
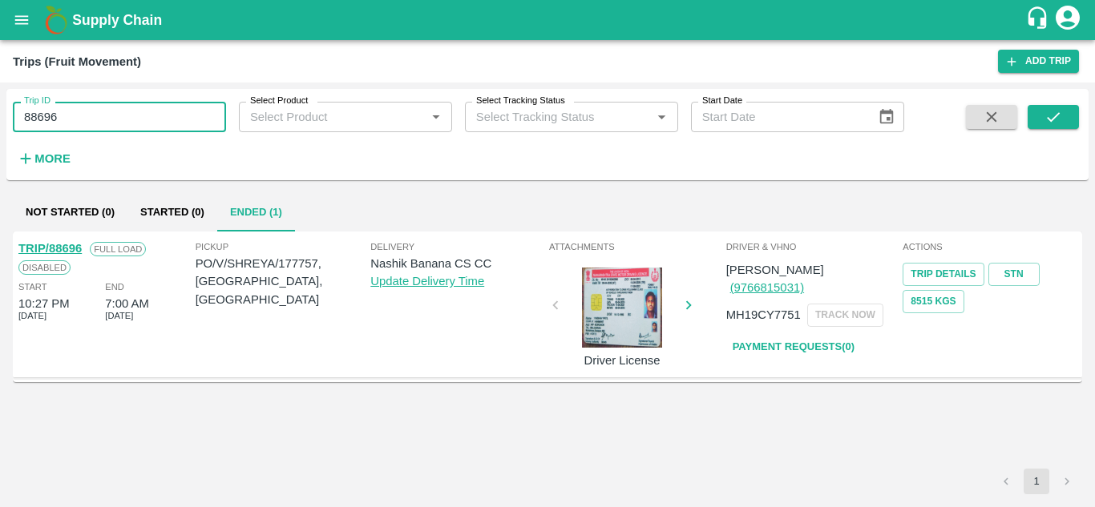
click at [94, 111] on input "88696" at bounding box center [119, 117] width 213 height 30
paste input "text"
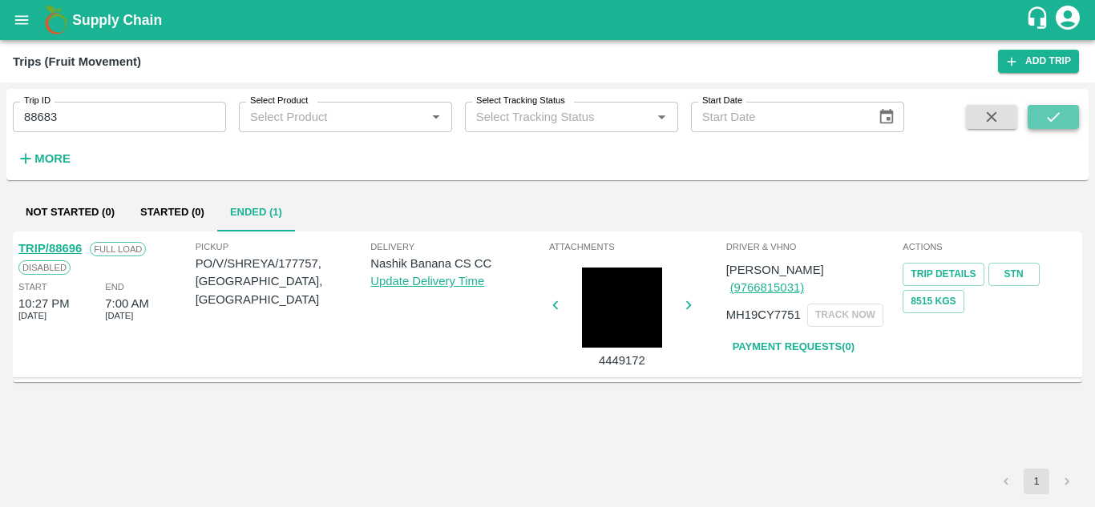
click at [1050, 113] on icon "submit" at bounding box center [1053, 117] width 18 height 18
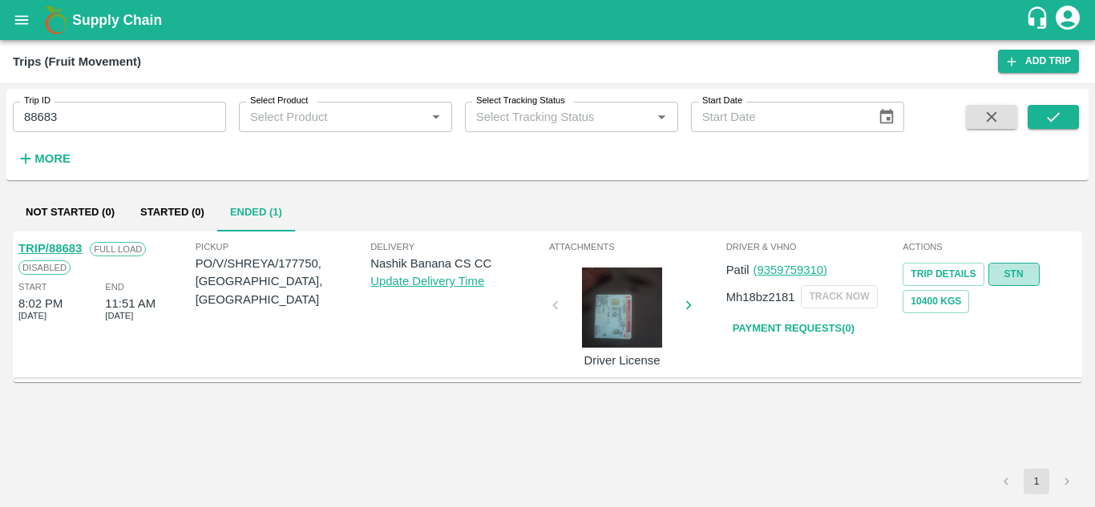
click at [1010, 269] on link "STN" at bounding box center [1013, 274] width 51 height 23
click at [91, 123] on input "88683" at bounding box center [119, 117] width 213 height 30
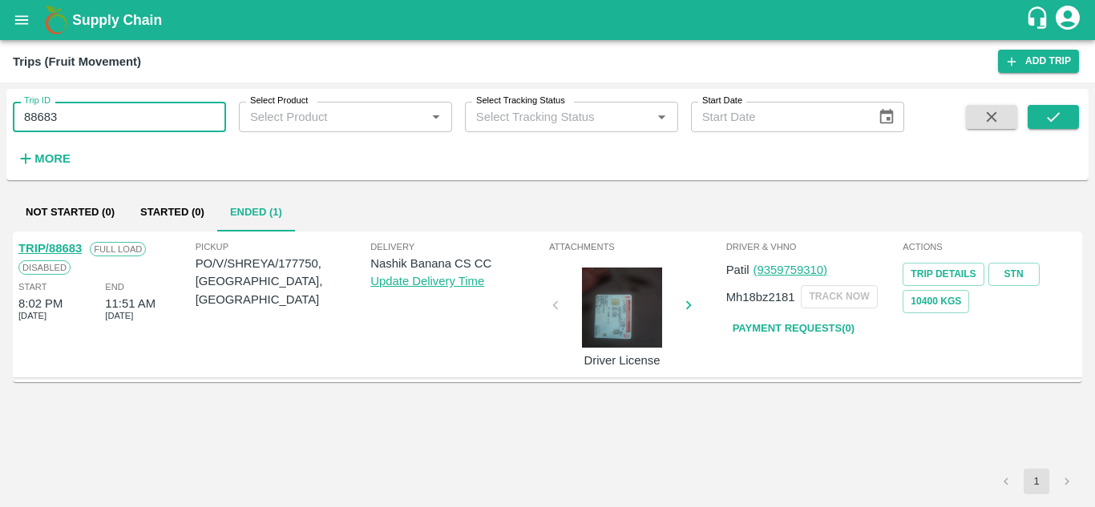
click at [91, 123] on input "88683" at bounding box center [119, 117] width 213 height 30
paste input "text"
type input "88702"
click at [1062, 110] on icon "submit" at bounding box center [1053, 117] width 18 height 18
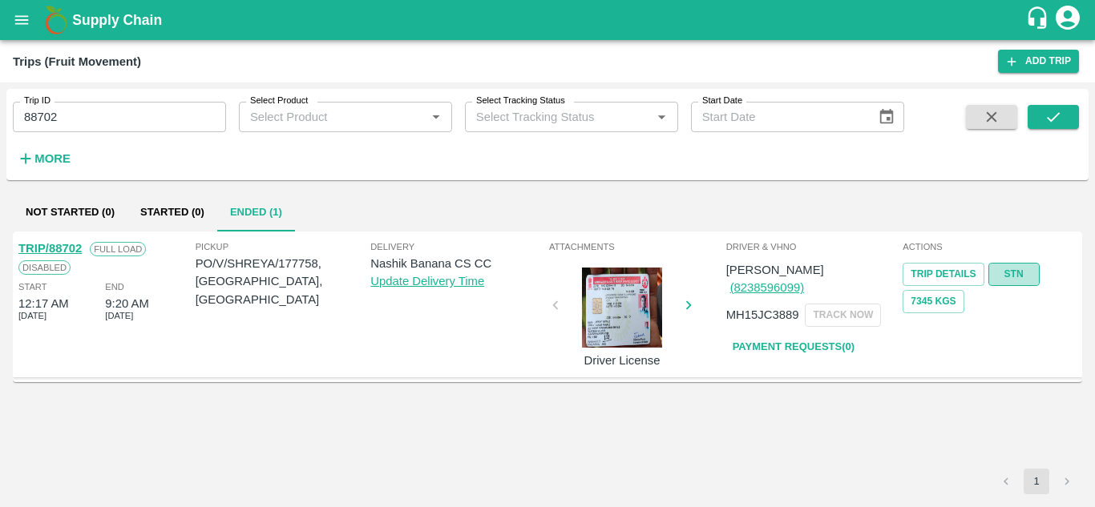
click at [1008, 280] on link "STN" at bounding box center [1013, 274] width 51 height 23
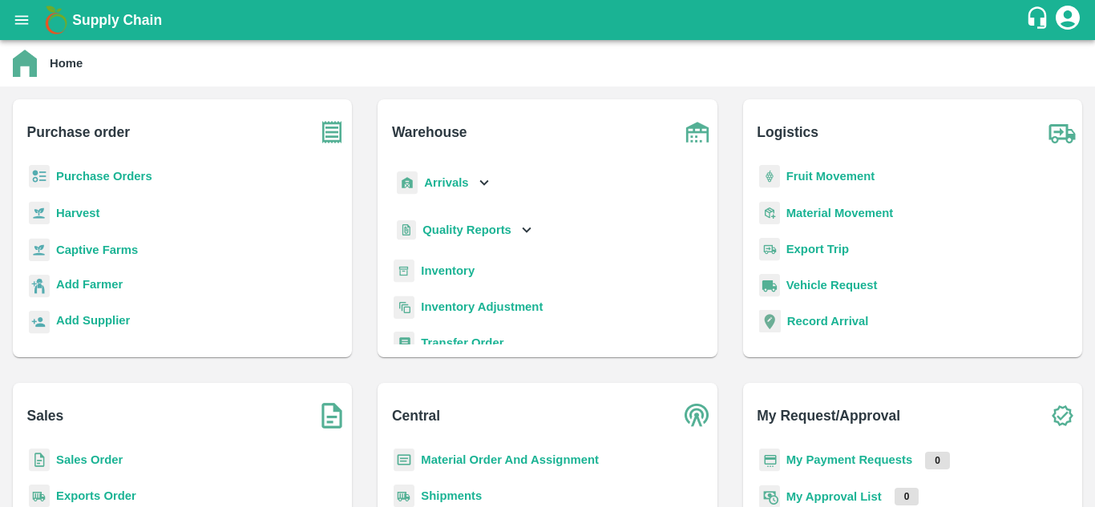
click at [104, 174] on b "Purchase Orders" at bounding box center [104, 176] width 96 height 13
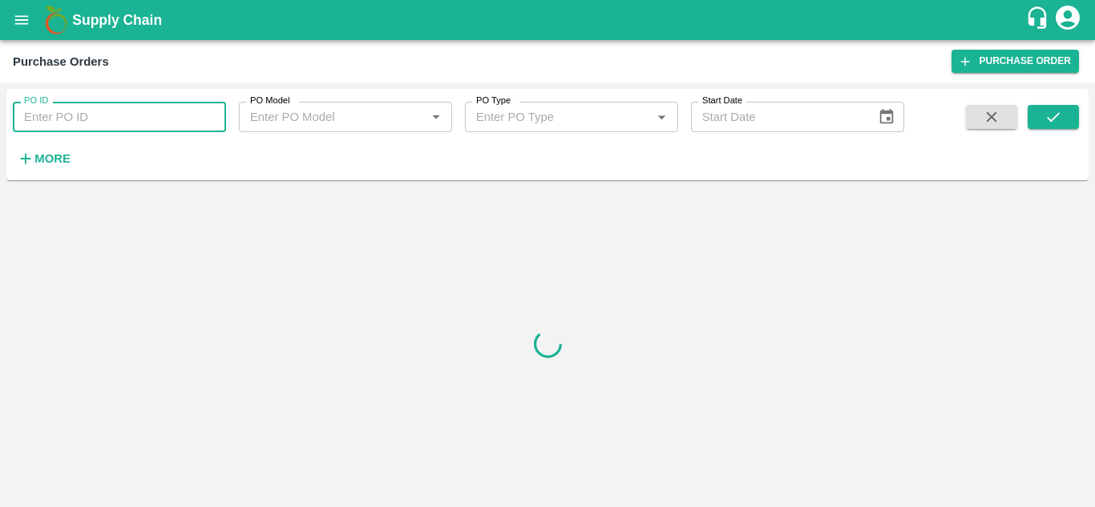
click at [55, 110] on input "PO ID" at bounding box center [119, 117] width 213 height 30
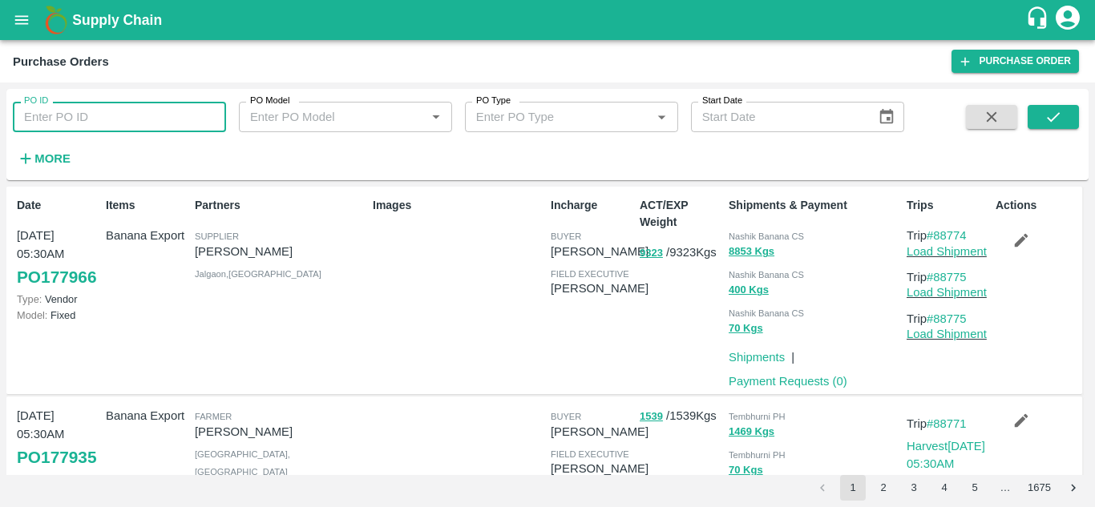
click at [121, 115] on input "PO ID" at bounding box center [119, 117] width 213 height 30
paste input "176551"
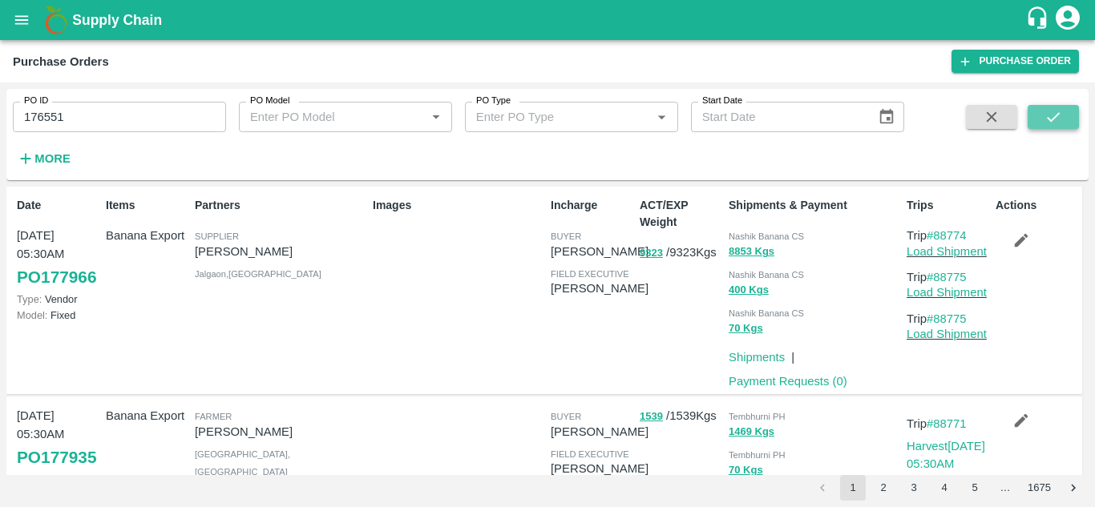
click at [1047, 117] on icon "submit" at bounding box center [1053, 117] width 18 height 18
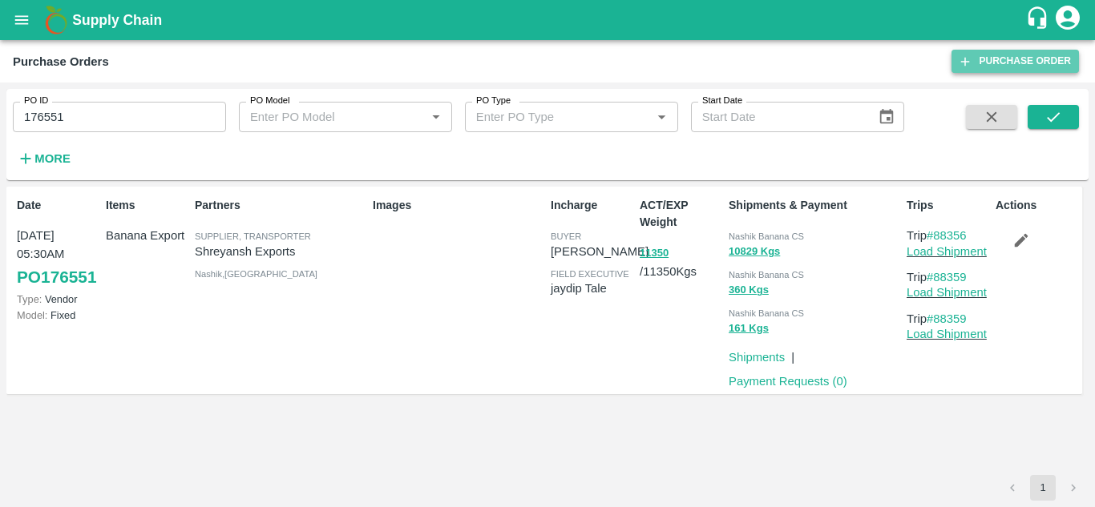
click at [984, 66] on link "Purchase Order" at bounding box center [1014, 61] width 127 height 23
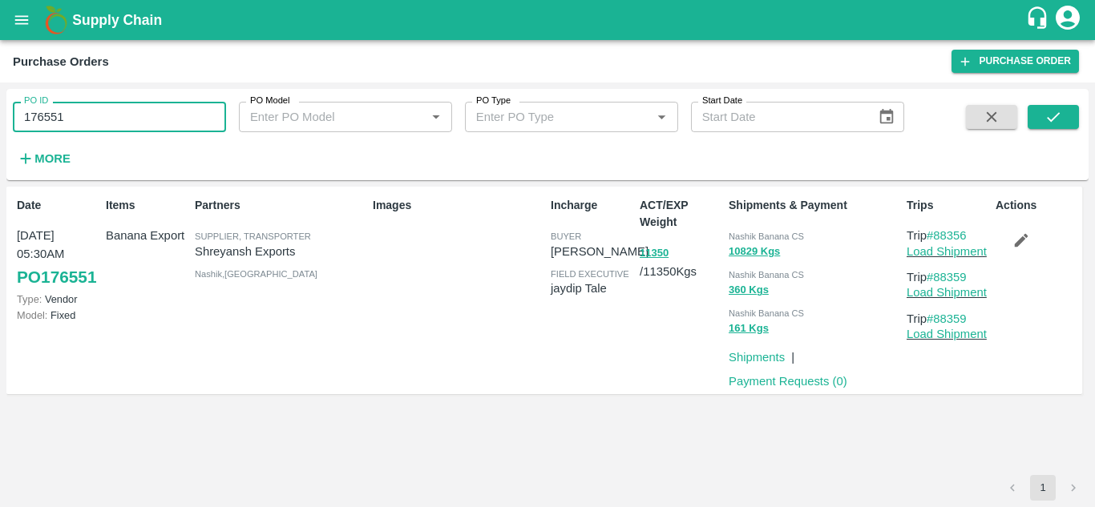
click at [71, 119] on input "176551" at bounding box center [119, 117] width 213 height 30
paste input "text"
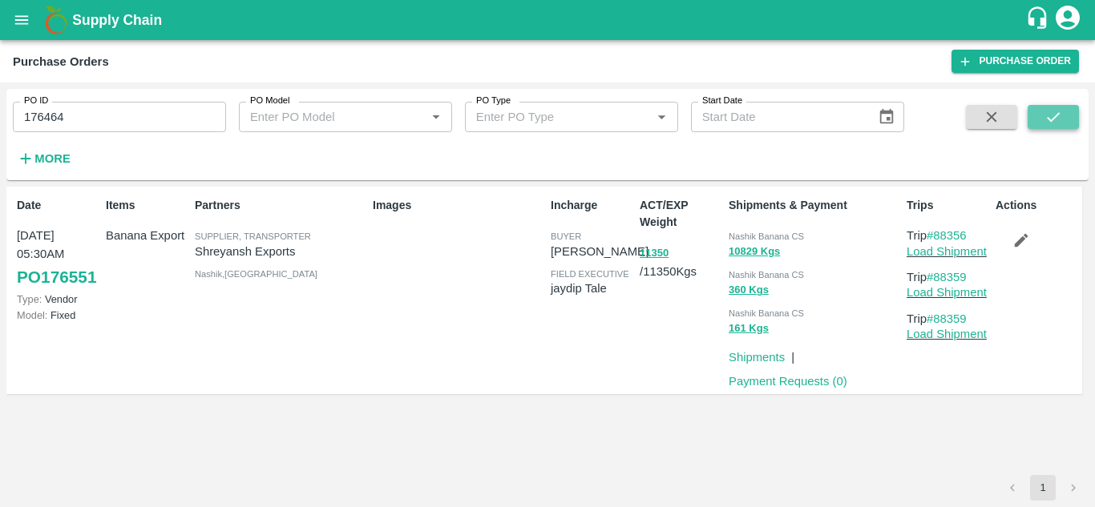
click at [1065, 116] on button "submit" at bounding box center [1052, 117] width 51 height 24
click at [83, 108] on input "176464" at bounding box center [119, 117] width 213 height 30
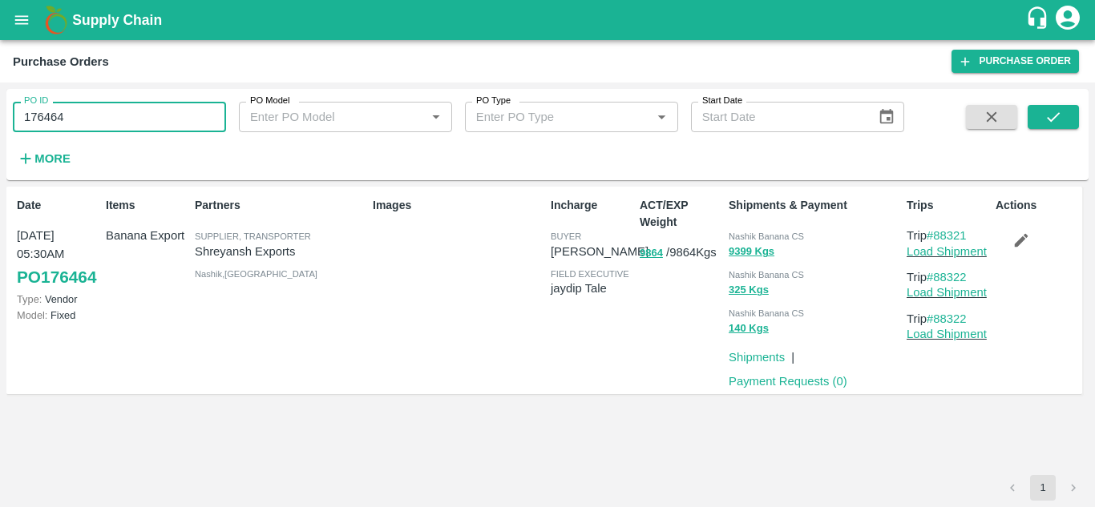
click at [83, 108] on input "176464" at bounding box center [119, 117] width 213 height 30
paste input "text"
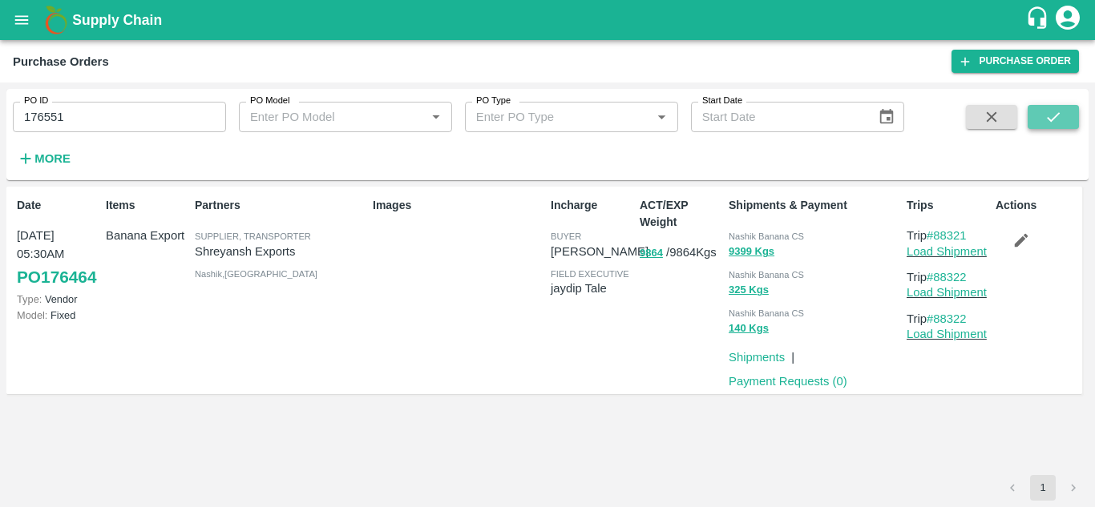
click at [1058, 121] on icon "submit" at bounding box center [1053, 117] width 18 height 18
drag, startPoint x: 973, startPoint y: 228, endPoint x: 939, endPoint y: 232, distance: 33.9
click at [939, 232] on p "Trip #88356" at bounding box center [947, 236] width 83 height 18
copy link "88356"
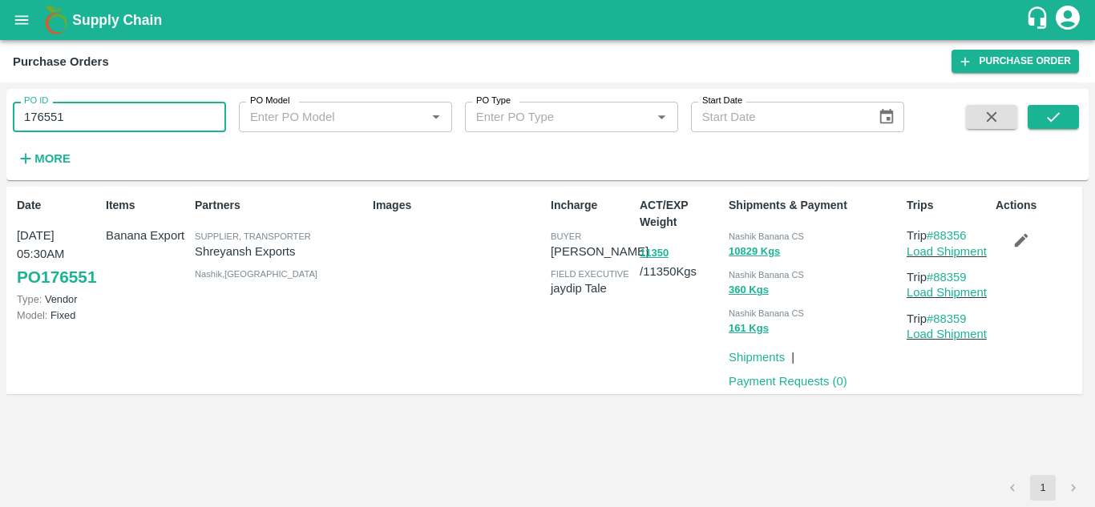
click at [85, 114] on input "176551" at bounding box center [119, 117] width 213 height 30
paste input "text"
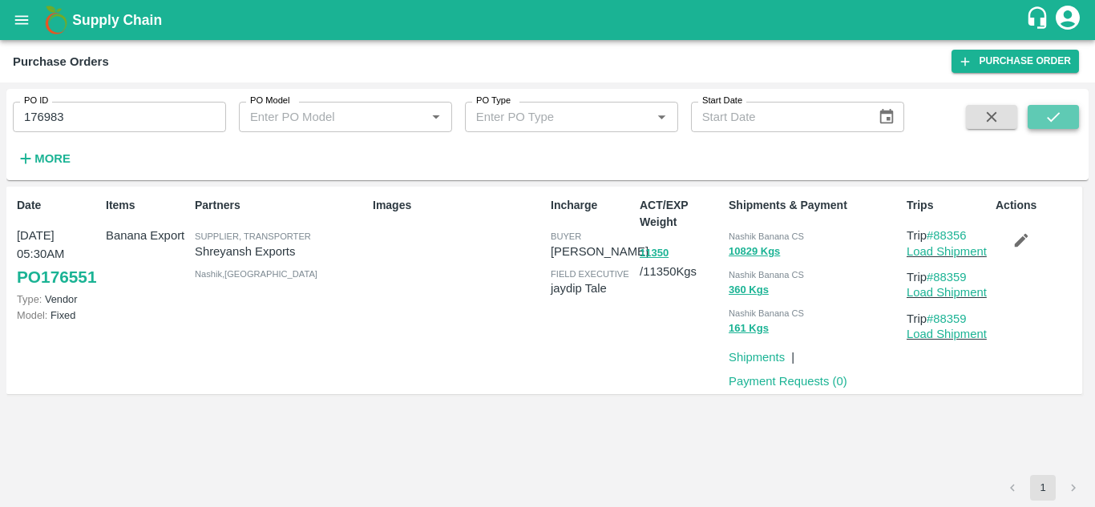
click at [1054, 122] on icon "submit" at bounding box center [1053, 117] width 18 height 18
drag, startPoint x: 978, startPoint y: 232, endPoint x: 934, endPoint y: 234, distance: 43.3
click at [934, 234] on p "Trip #88461" at bounding box center [947, 236] width 83 height 18
copy link "88461"
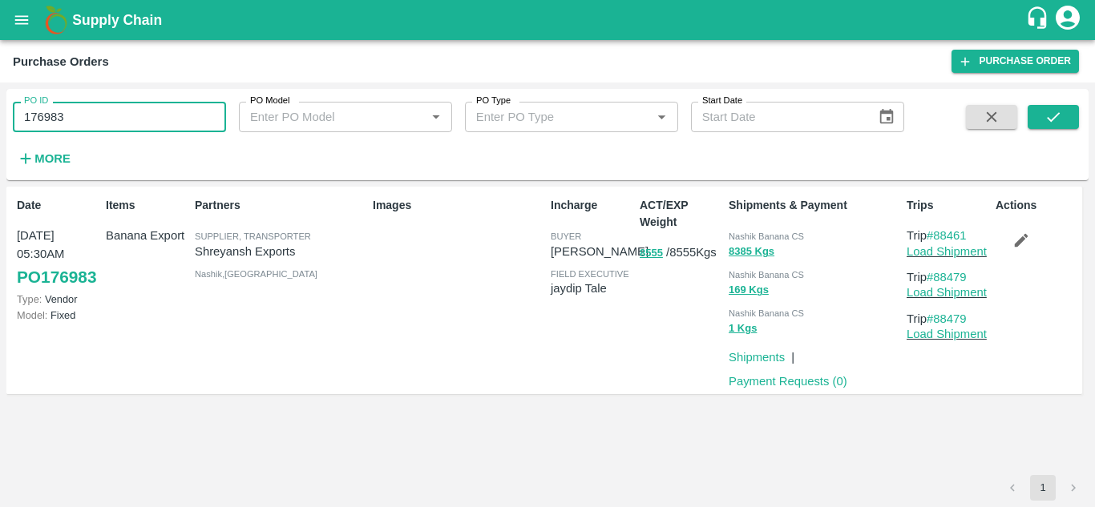
click at [111, 119] on input "176983" at bounding box center [119, 117] width 213 height 30
paste input "text"
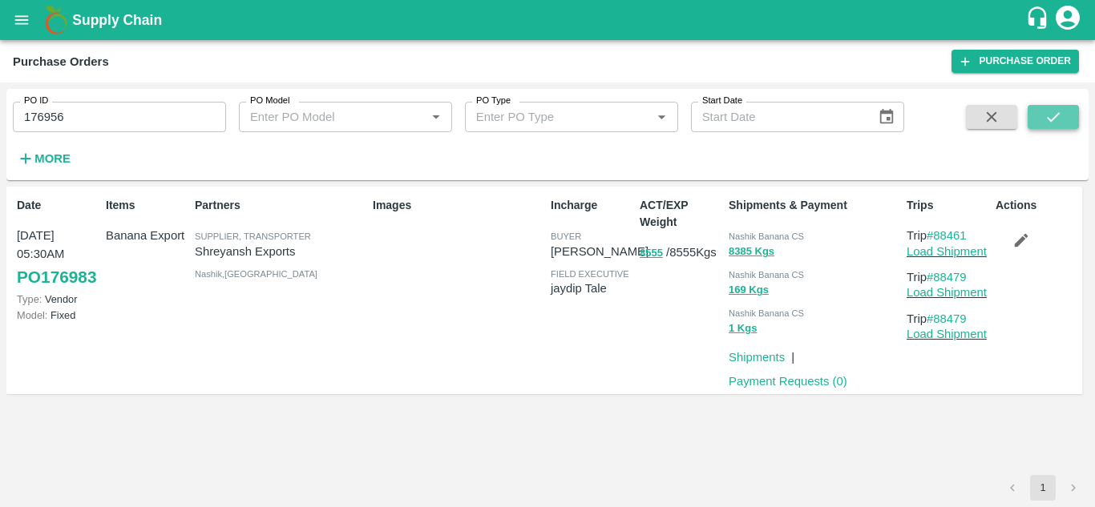
click at [1050, 114] on icon "submit" at bounding box center [1053, 117] width 18 height 18
drag, startPoint x: 977, startPoint y: 236, endPoint x: 936, endPoint y: 234, distance: 40.9
click at [936, 234] on p "Trip #88456" at bounding box center [947, 236] width 83 height 18
copy link "88456"
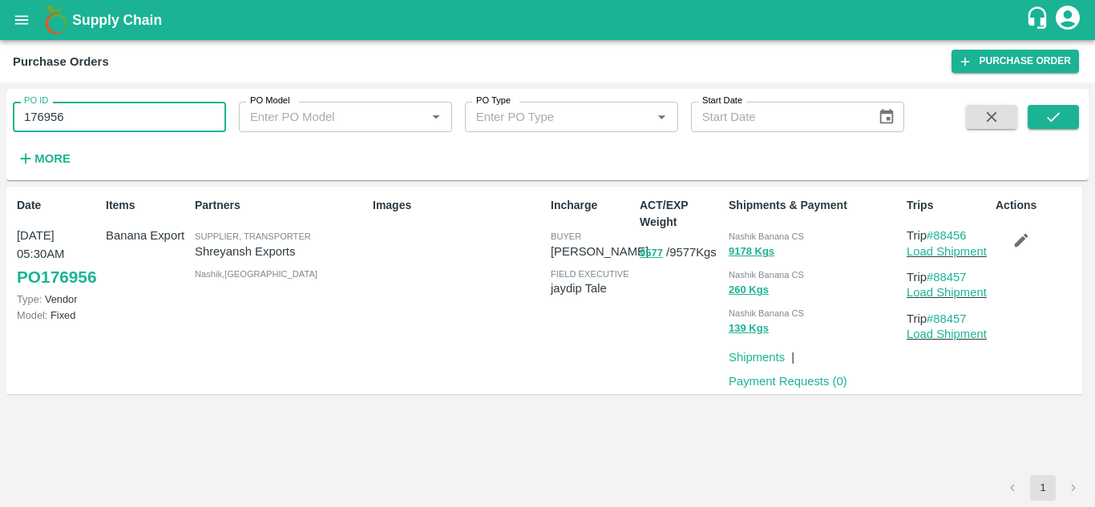
click at [99, 116] on input "176956" at bounding box center [119, 117] width 213 height 30
paste input "text"
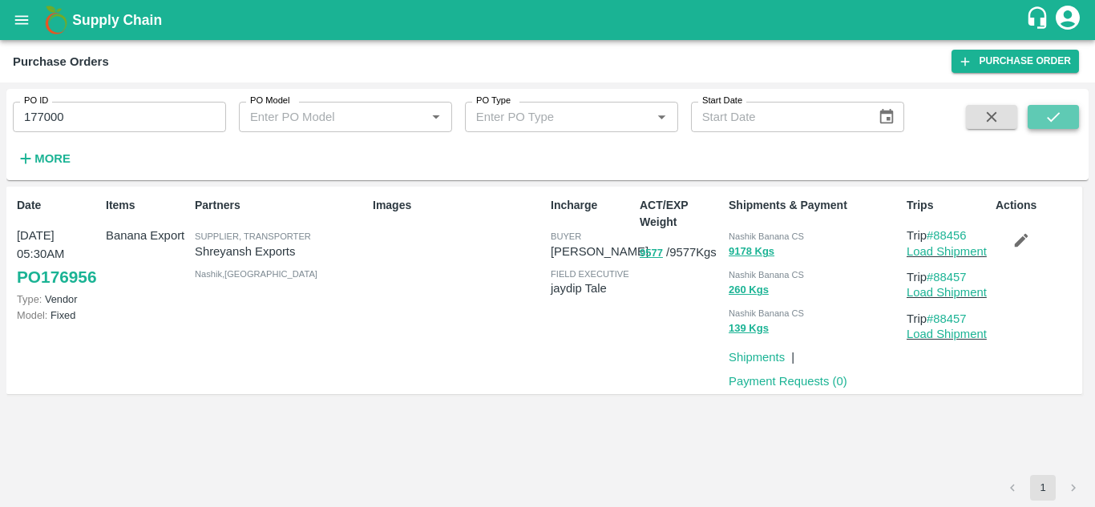
click at [1055, 117] on icon "submit" at bounding box center [1052, 117] width 13 height 10
drag, startPoint x: 974, startPoint y: 236, endPoint x: 937, endPoint y: 239, distance: 37.7
click at [937, 239] on p "Trip #88478" at bounding box center [947, 236] width 83 height 18
copy link "88478"
click at [98, 107] on input "177000" at bounding box center [119, 117] width 213 height 30
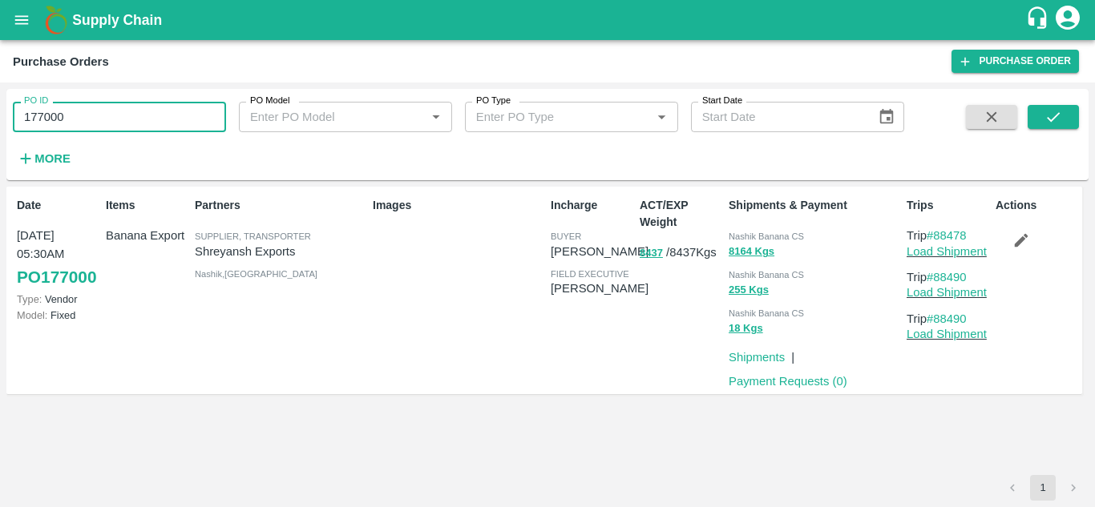
click at [98, 107] on input "177000" at bounding box center [119, 117] width 213 height 30
paste input "text"
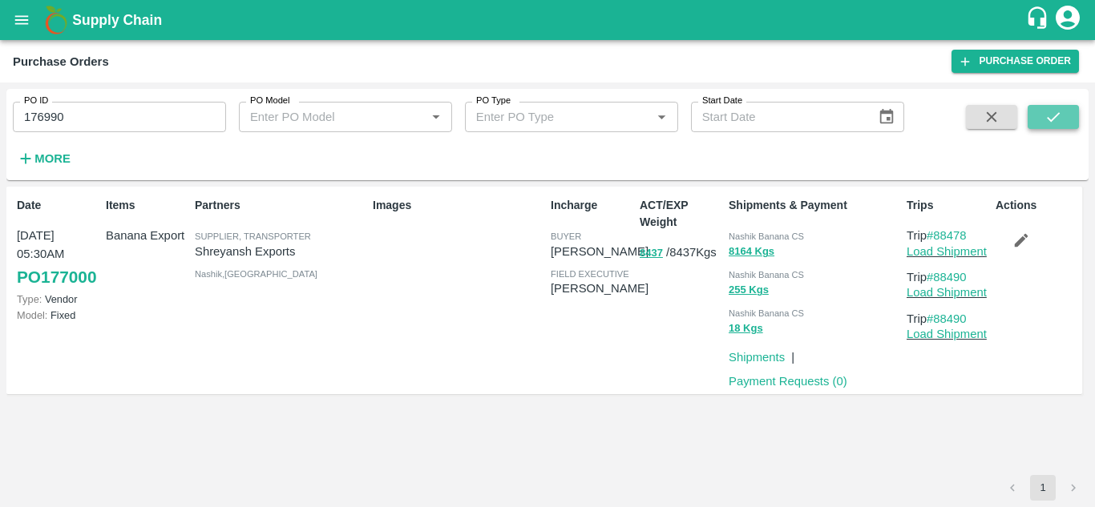
click at [1046, 111] on icon "submit" at bounding box center [1053, 117] width 18 height 18
drag, startPoint x: 973, startPoint y: 228, endPoint x: 937, endPoint y: 232, distance: 36.2
click at [937, 232] on p "Trip #88467" at bounding box center [947, 236] width 83 height 18
copy link "88467"
click at [100, 114] on input "176990" at bounding box center [119, 117] width 213 height 30
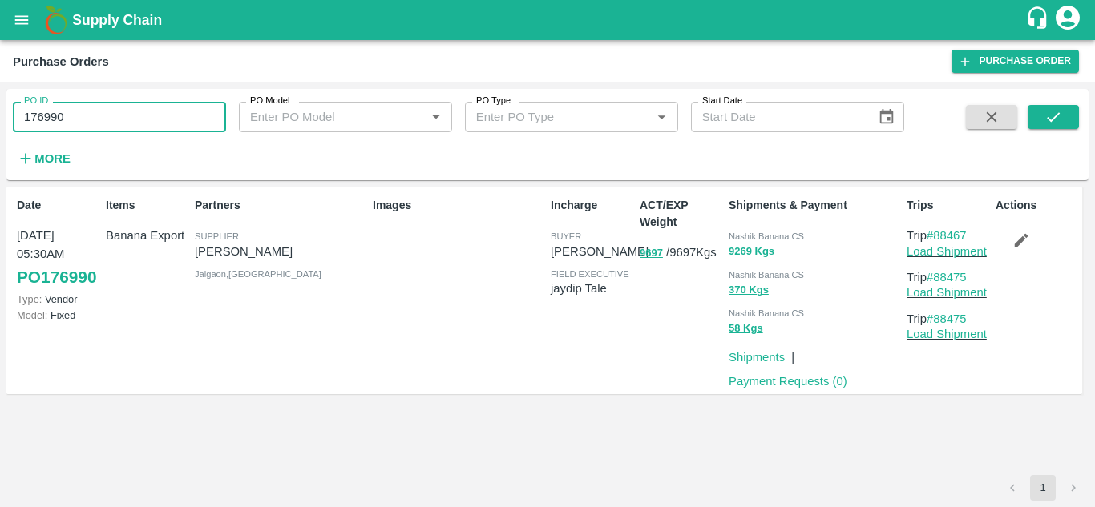
click at [100, 114] on input "176990" at bounding box center [119, 117] width 213 height 30
paste input "text"
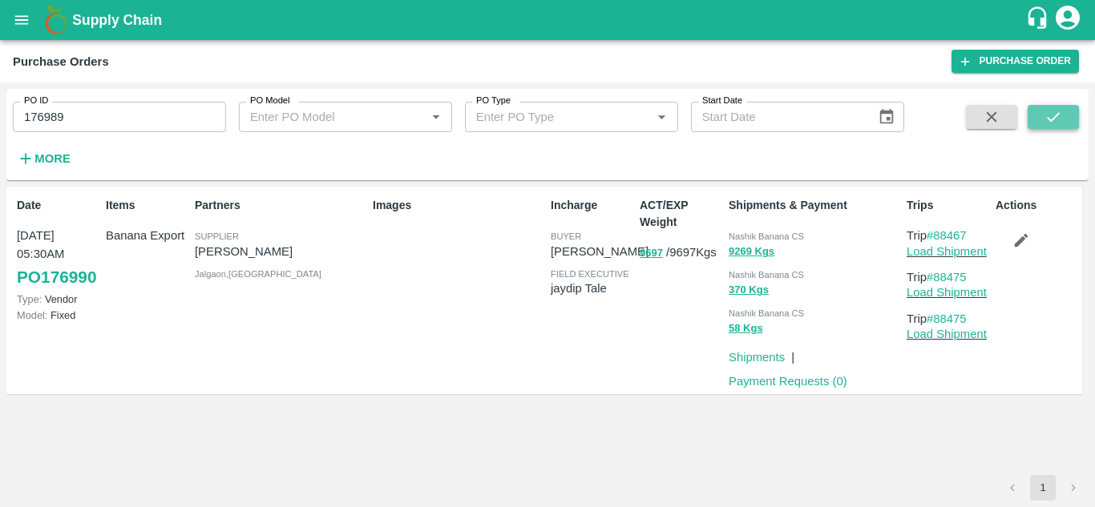
click at [1057, 117] on icon "submit" at bounding box center [1053, 117] width 18 height 18
drag, startPoint x: 977, startPoint y: 236, endPoint x: 936, endPoint y: 236, distance: 40.9
click at [936, 236] on p "Trip #88466" at bounding box center [947, 236] width 83 height 18
copy link "88466"
click at [97, 113] on input "176989" at bounding box center [119, 117] width 213 height 30
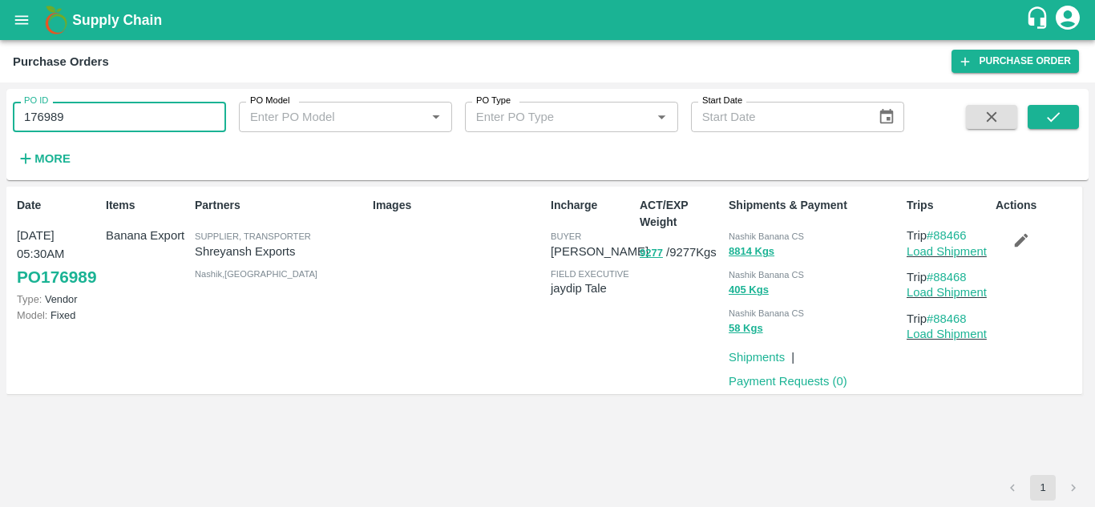
click at [97, 113] on input "176989" at bounding box center [119, 117] width 213 height 30
paste input "text"
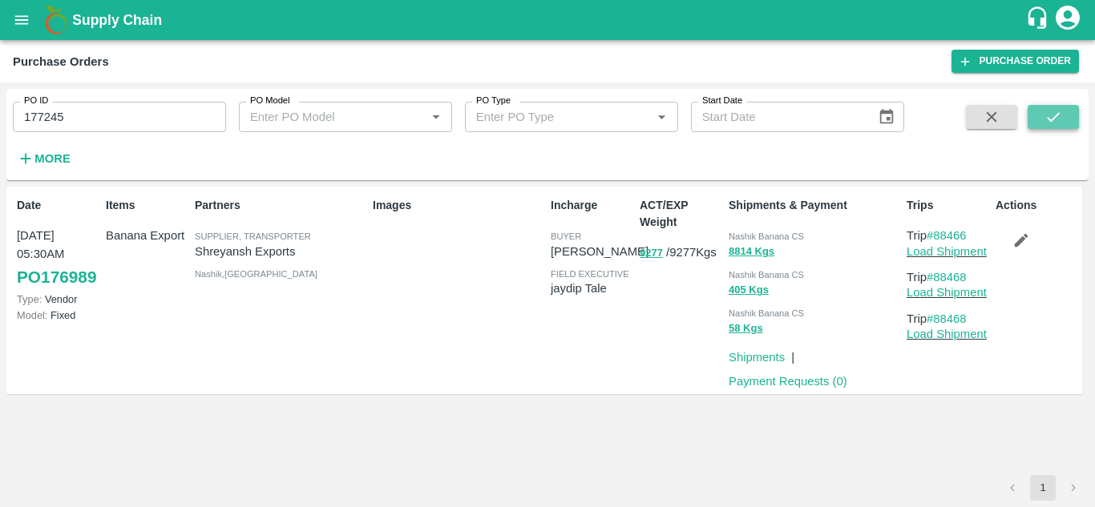
click at [1066, 115] on button "submit" at bounding box center [1052, 117] width 51 height 24
drag, startPoint x: 976, startPoint y: 236, endPoint x: 938, endPoint y: 227, distance: 38.7
click at [938, 227] on p "Trip #88518" at bounding box center [947, 236] width 83 height 18
copy link "88518"
click at [96, 126] on input "177245" at bounding box center [119, 117] width 213 height 30
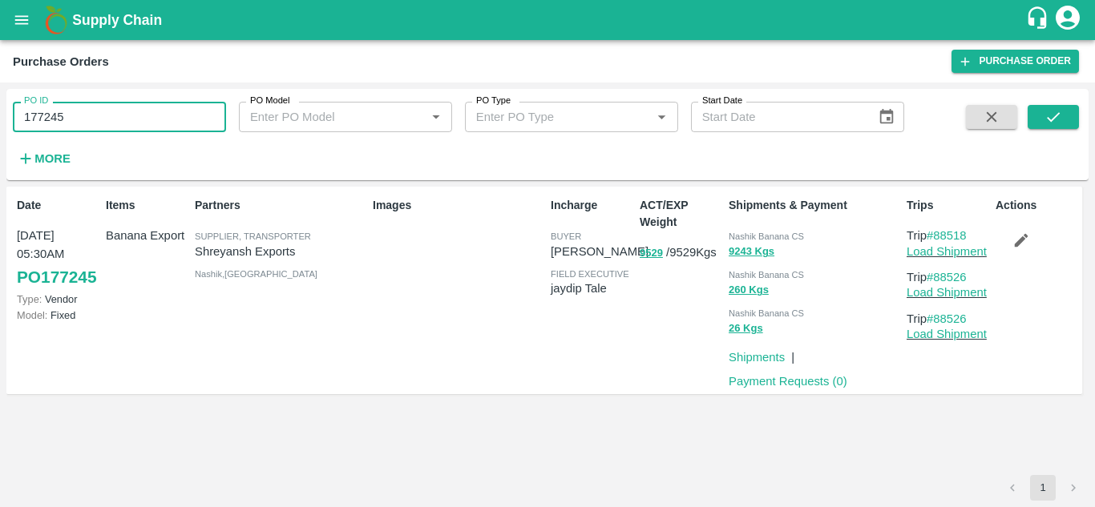
click at [96, 126] on input "177245" at bounding box center [119, 117] width 213 height 30
paste input "text"
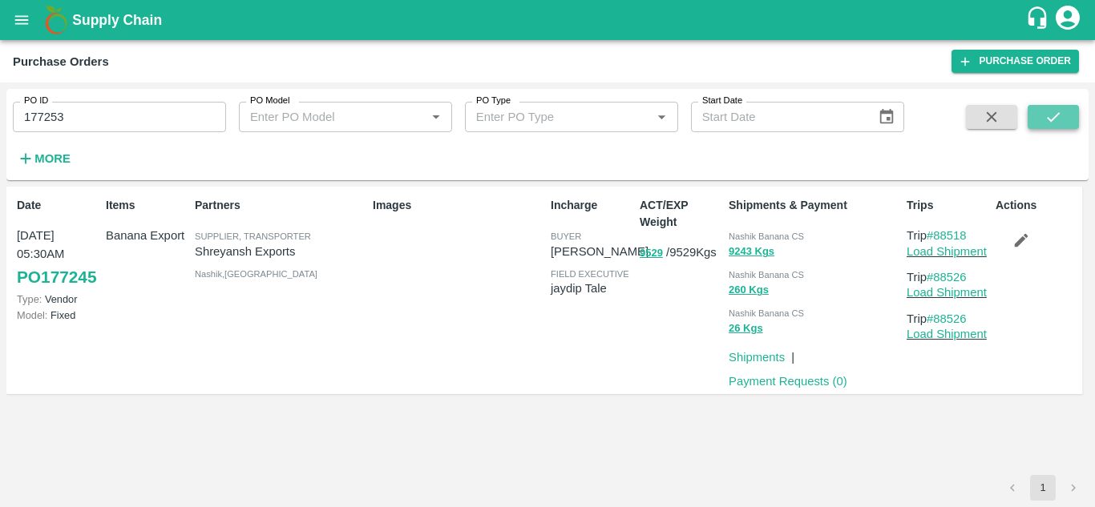
click at [1058, 115] on icon "submit" at bounding box center [1053, 117] width 18 height 18
drag, startPoint x: 974, startPoint y: 234, endPoint x: 934, endPoint y: 237, distance: 40.2
click at [934, 237] on p "Trip #88524" at bounding box center [947, 236] width 83 height 18
copy link "88524"
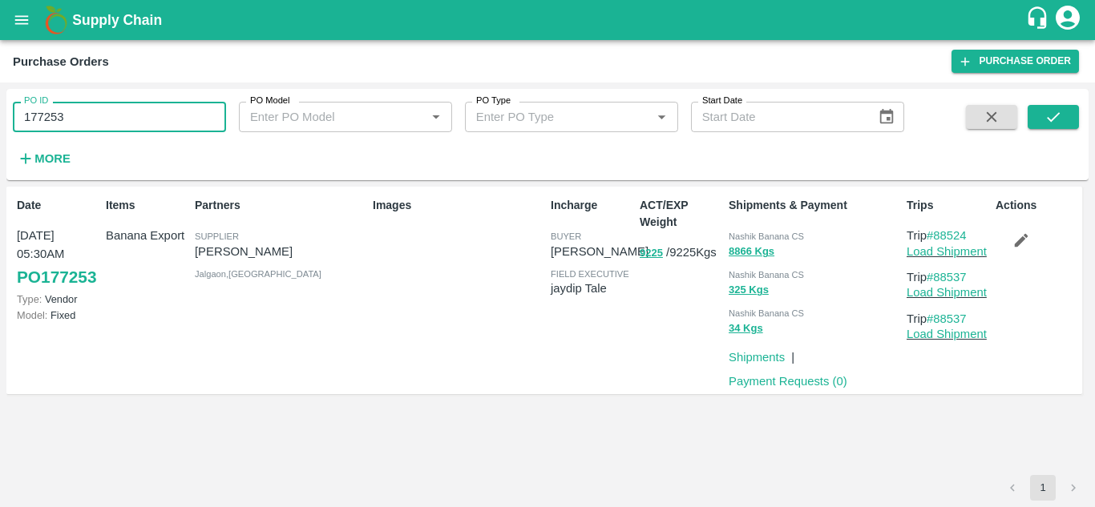
click at [67, 129] on input "177253" at bounding box center [119, 117] width 213 height 30
paste input "text"
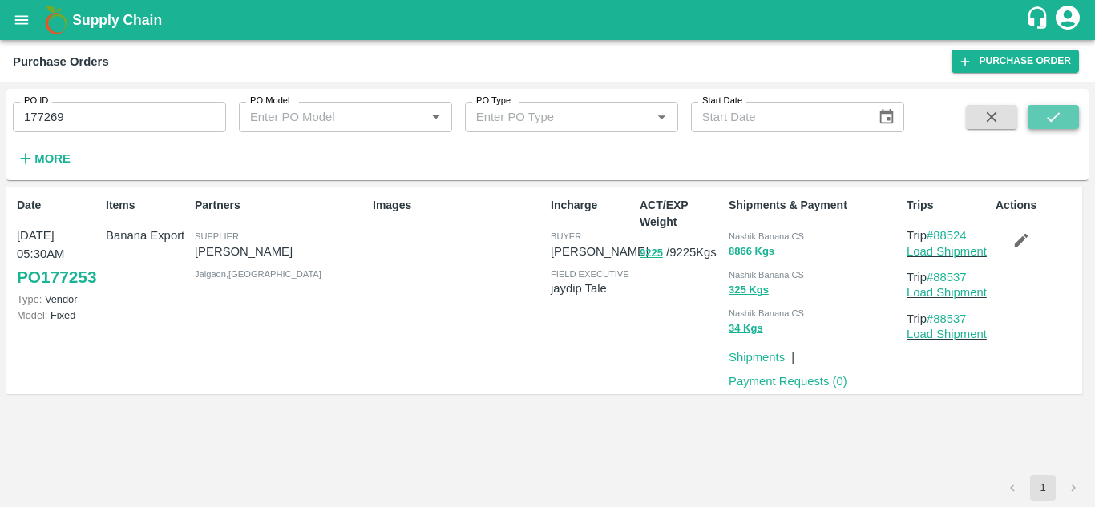
click at [1061, 110] on icon "submit" at bounding box center [1053, 117] width 18 height 18
drag, startPoint x: 974, startPoint y: 236, endPoint x: 937, endPoint y: 240, distance: 37.1
click at [937, 240] on p "Trip #88533" at bounding box center [947, 236] width 83 height 18
copy link "88533"
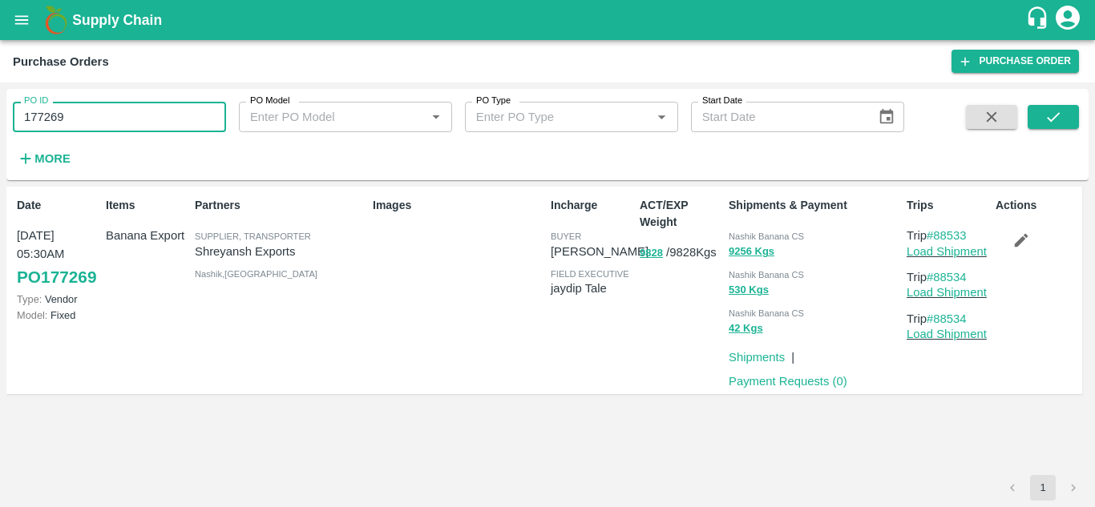
click at [85, 111] on input "177269" at bounding box center [119, 117] width 213 height 30
paste input "text"
click at [1056, 111] on icon "submit" at bounding box center [1053, 117] width 18 height 18
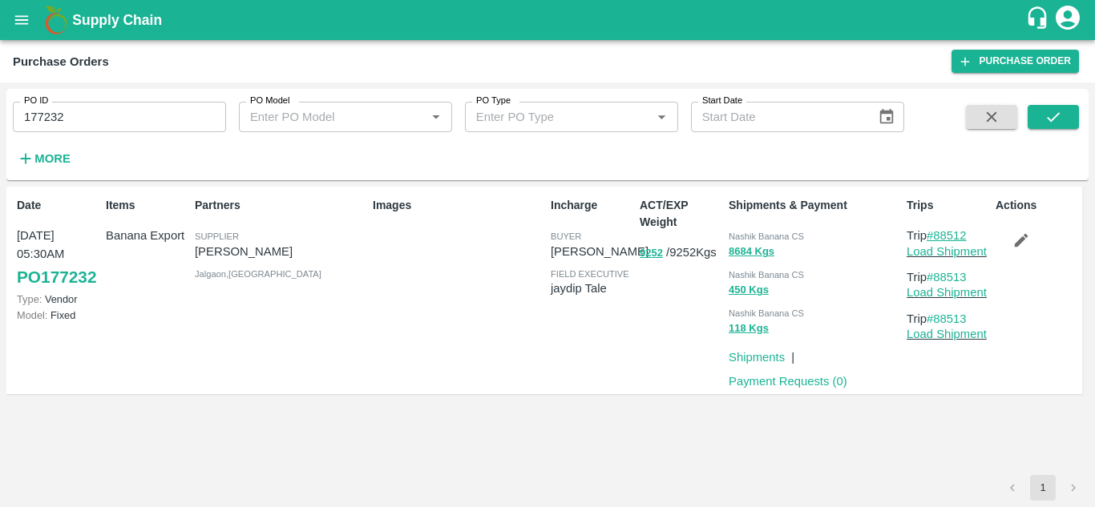
drag, startPoint x: 980, startPoint y: 234, endPoint x: 935, endPoint y: 235, distance: 44.9
click at [935, 235] on p "Trip #88512" at bounding box center [947, 236] width 83 height 18
copy link "88512"
click at [72, 111] on input "177232" at bounding box center [119, 117] width 213 height 30
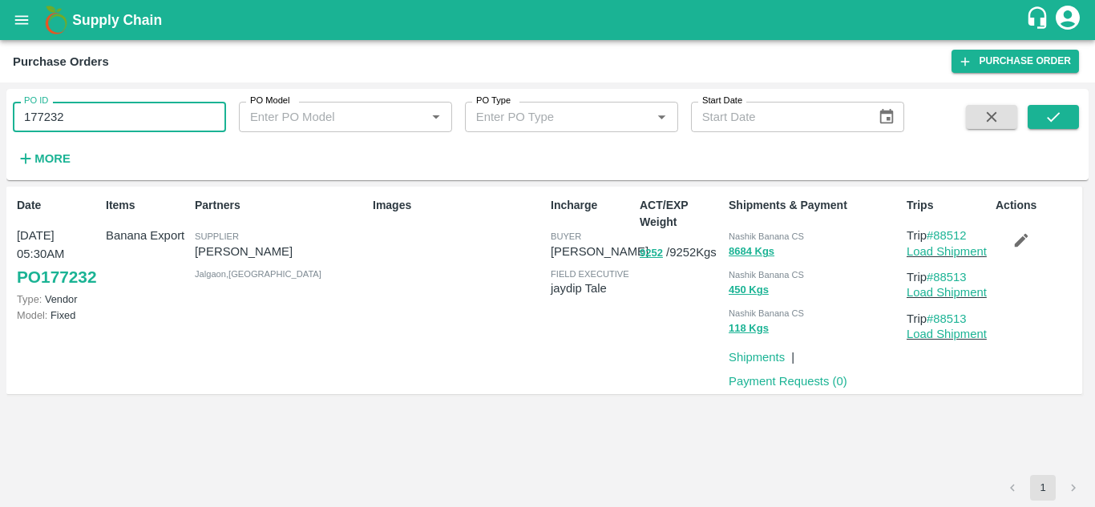
paste input "text"
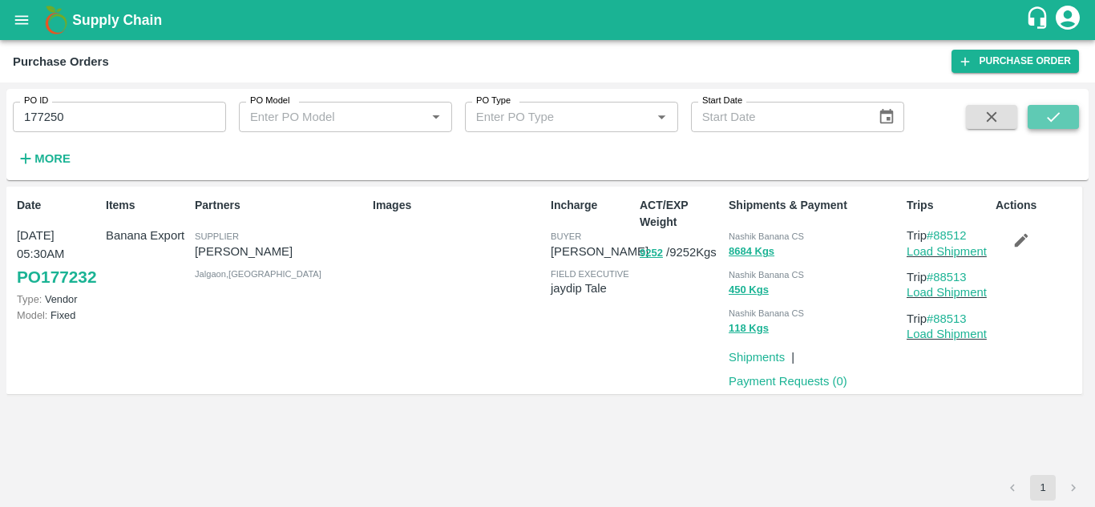
click at [1045, 115] on icon "submit" at bounding box center [1053, 117] width 18 height 18
drag, startPoint x: 974, startPoint y: 241, endPoint x: 937, endPoint y: 234, distance: 36.8
click at [937, 234] on p "Trip #88520" at bounding box center [947, 236] width 83 height 18
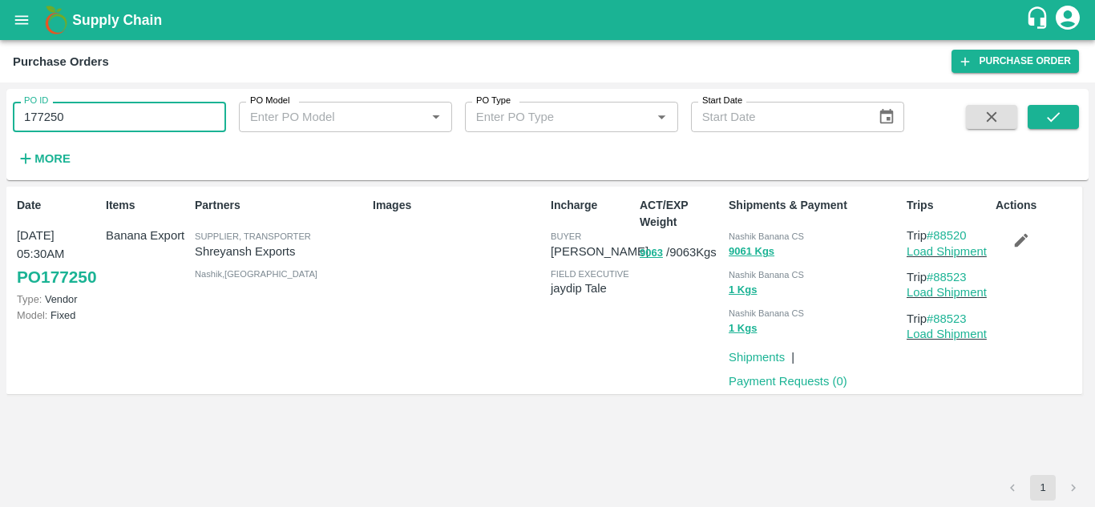
click at [97, 121] on input "177250" at bounding box center [119, 117] width 213 height 30
paste input "text"
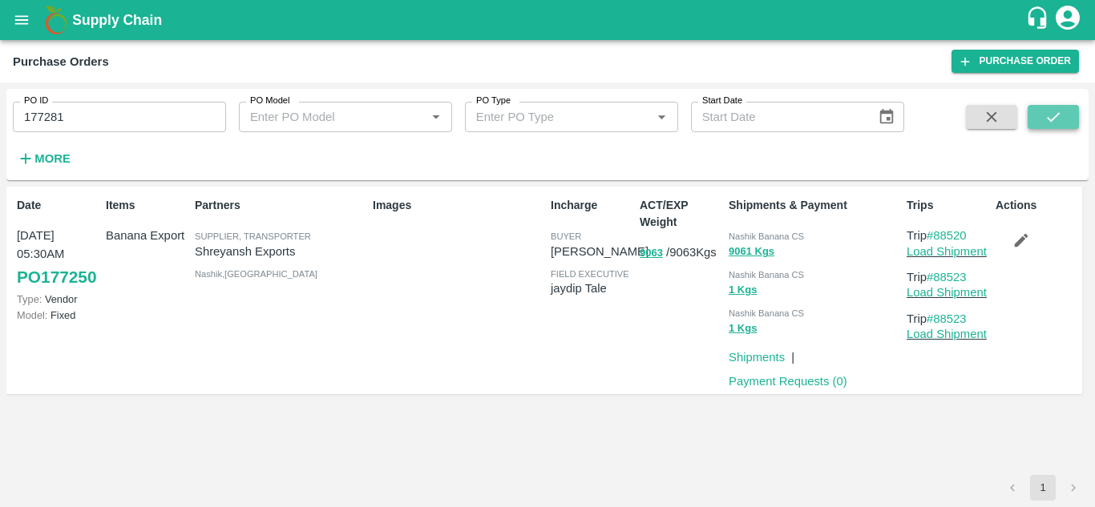
click at [1049, 111] on icon "submit" at bounding box center [1053, 117] width 18 height 18
drag, startPoint x: 975, startPoint y: 236, endPoint x: 939, endPoint y: 240, distance: 36.3
click at [939, 240] on p "Trip #88549" at bounding box center [947, 236] width 83 height 18
click at [85, 111] on input "177281" at bounding box center [119, 117] width 213 height 30
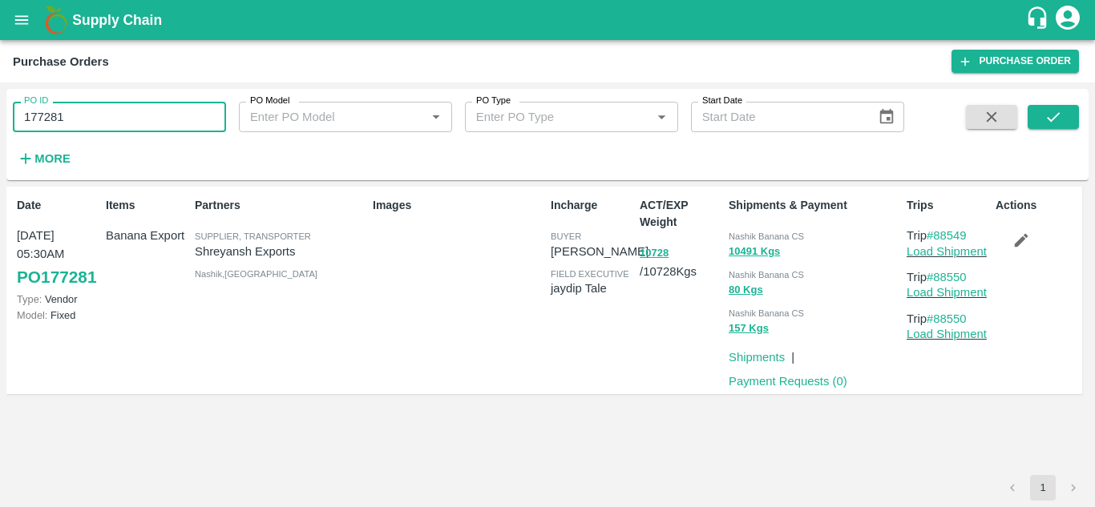
click at [85, 111] on input "177281" at bounding box center [119, 117] width 213 height 30
paste input "text"
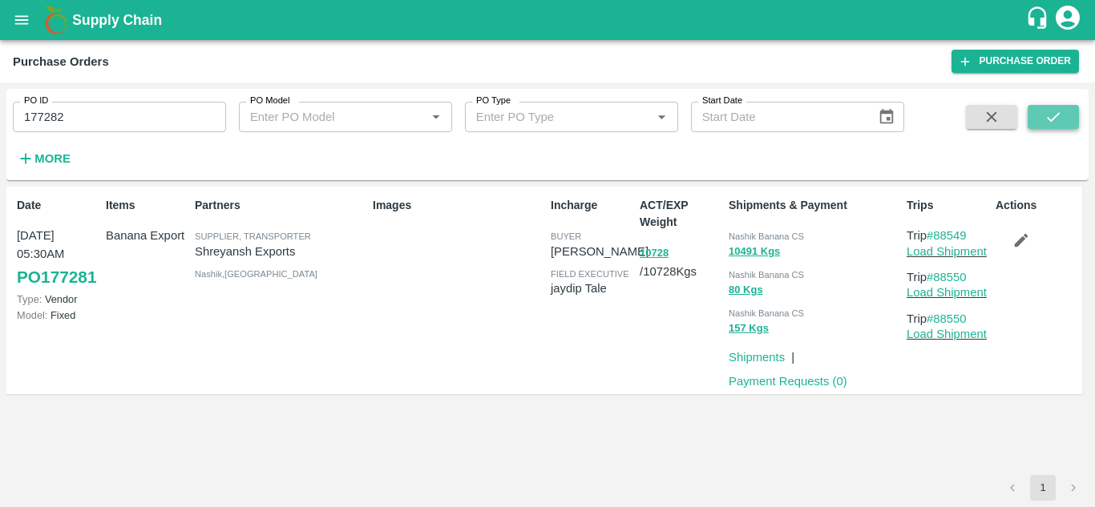
click at [1054, 114] on icon "submit" at bounding box center [1053, 117] width 18 height 18
drag, startPoint x: 974, startPoint y: 234, endPoint x: 936, endPoint y: 232, distance: 38.5
click at [936, 232] on p "Trip #88552" at bounding box center [947, 236] width 83 height 18
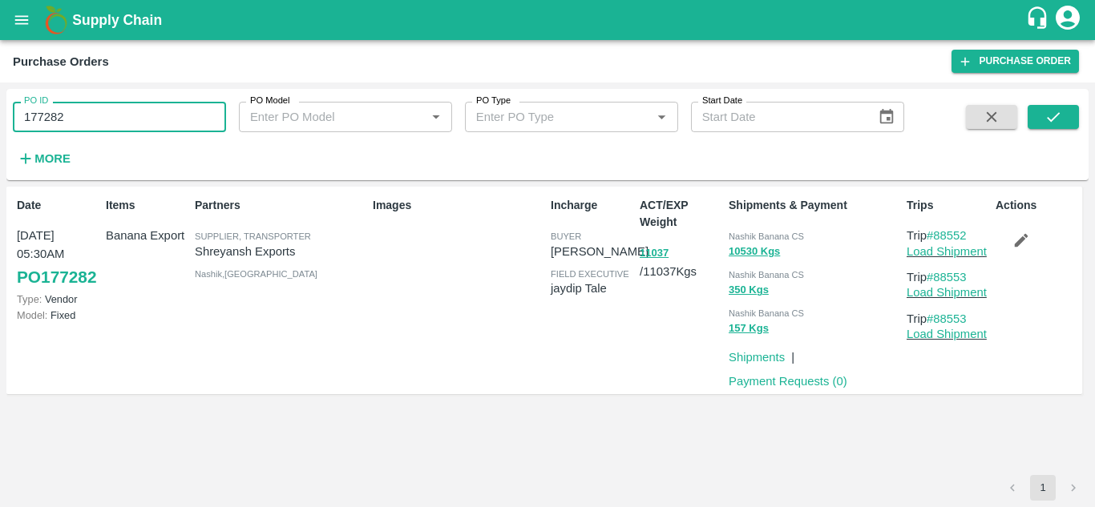
click at [98, 119] on input "177282" at bounding box center [119, 117] width 213 height 30
paste input "text"
click at [1054, 115] on icon "submit" at bounding box center [1053, 117] width 18 height 18
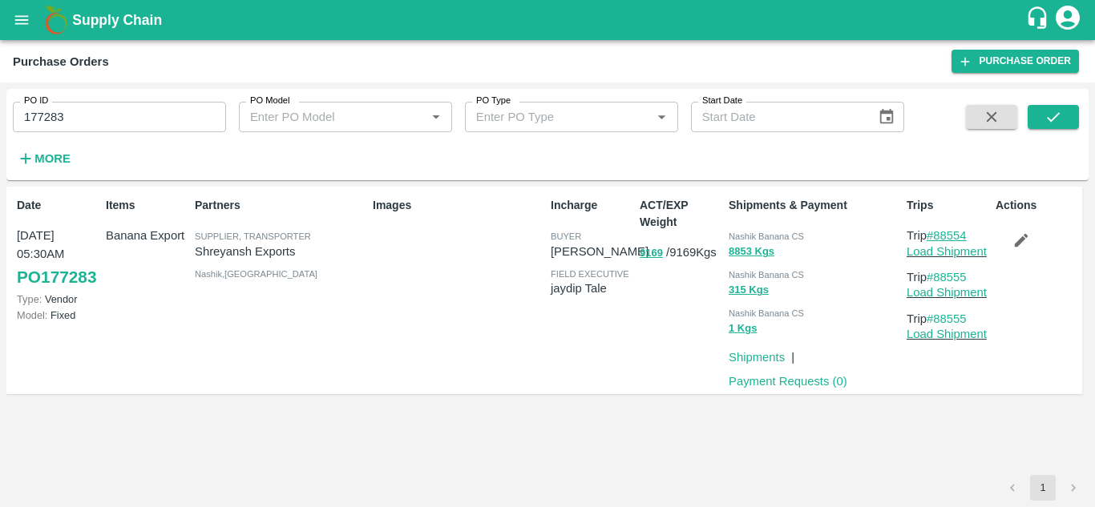
drag, startPoint x: 976, startPoint y: 233, endPoint x: 938, endPoint y: 232, distance: 37.7
click at [938, 232] on p "Trip #88554" at bounding box center [947, 236] width 83 height 18
click at [101, 121] on input "177283" at bounding box center [119, 117] width 213 height 30
paste input "text"
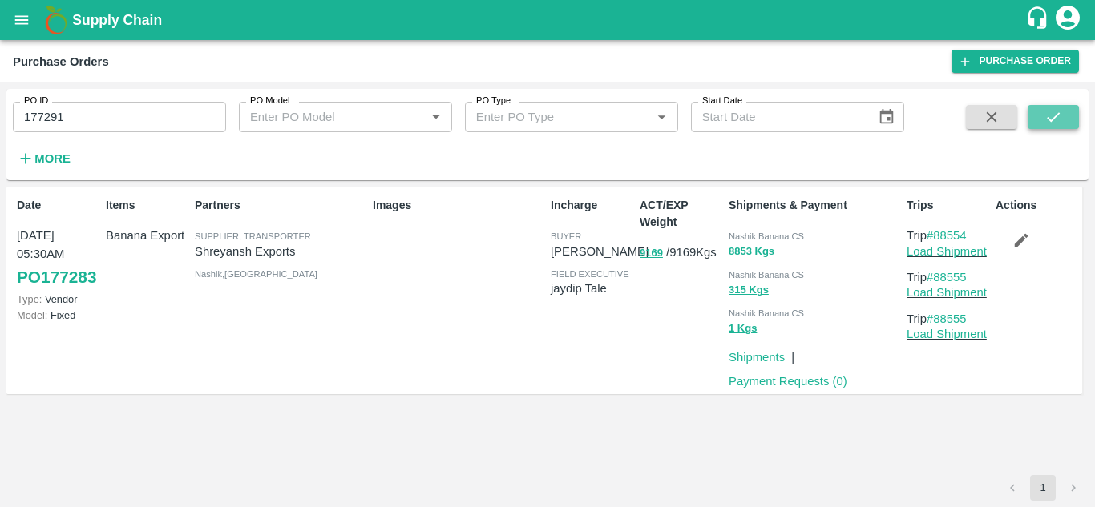
click at [1056, 117] on icon "submit" at bounding box center [1053, 117] width 18 height 18
drag, startPoint x: 976, startPoint y: 232, endPoint x: 937, endPoint y: 236, distance: 39.5
click at [937, 236] on p "Trip #88570" at bounding box center [947, 236] width 83 height 18
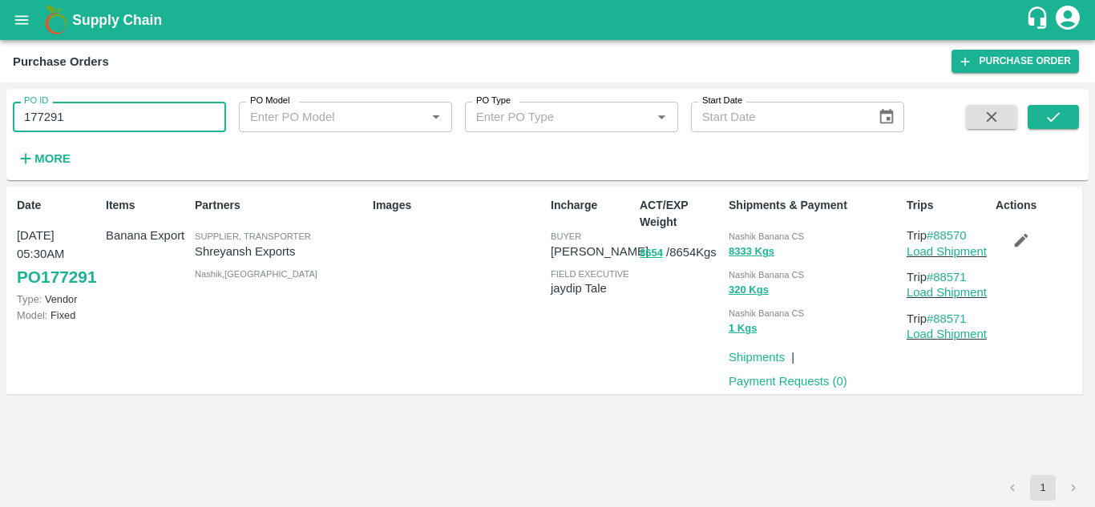
click at [93, 111] on input "177291" at bounding box center [119, 117] width 213 height 30
paste input "text"
click at [1051, 121] on icon "submit" at bounding box center [1052, 117] width 13 height 10
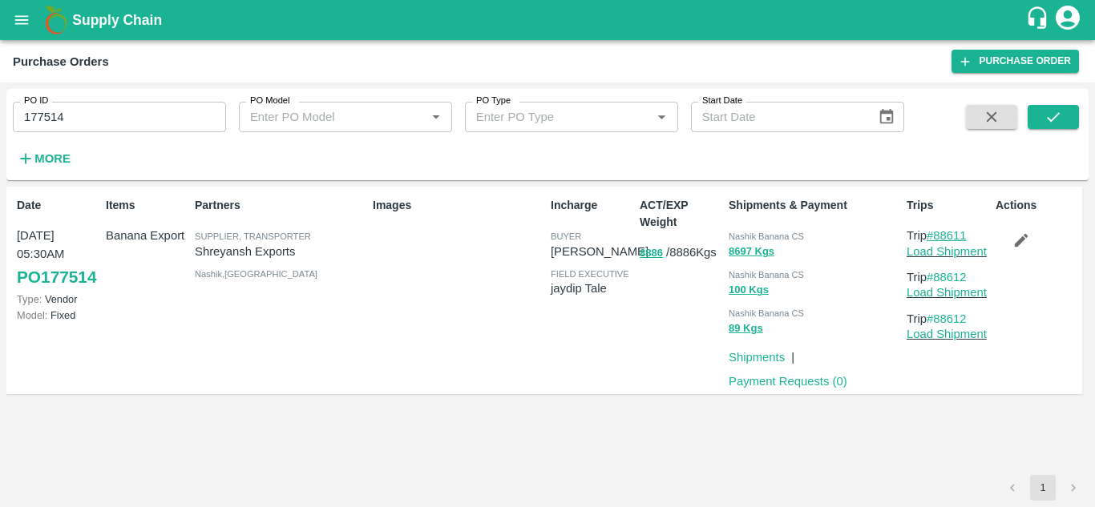
drag, startPoint x: 973, startPoint y: 235, endPoint x: 937, endPoint y: 233, distance: 36.1
click at [937, 233] on p "Trip #88611" at bounding box center [947, 236] width 83 height 18
click at [75, 116] on input "177514" at bounding box center [119, 117] width 213 height 30
paste input "text"
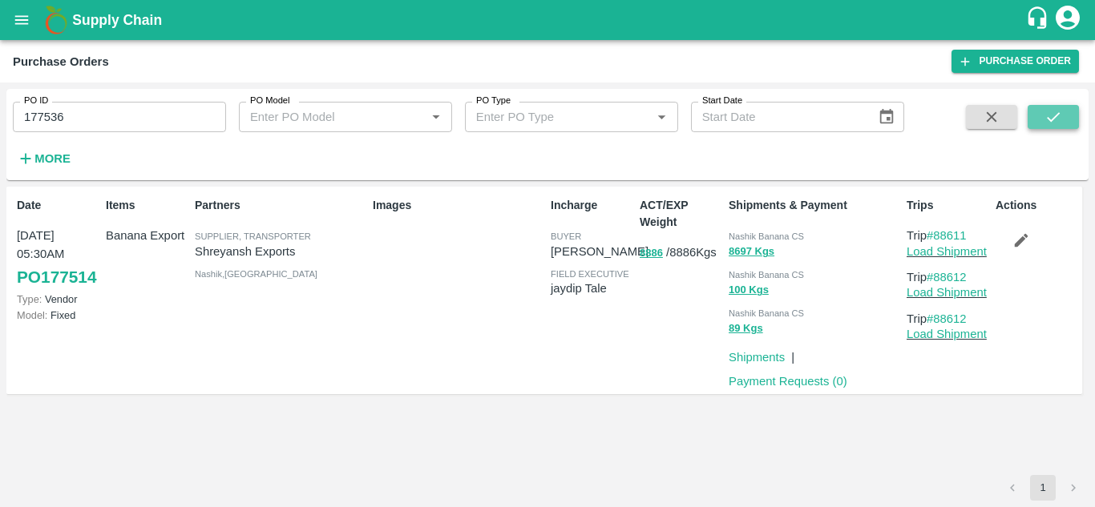
click at [1061, 115] on icon "submit" at bounding box center [1053, 117] width 18 height 18
drag, startPoint x: 971, startPoint y: 234, endPoint x: 934, endPoint y: 233, distance: 36.9
click at [934, 233] on p "Trip #88620" at bounding box center [947, 236] width 83 height 18
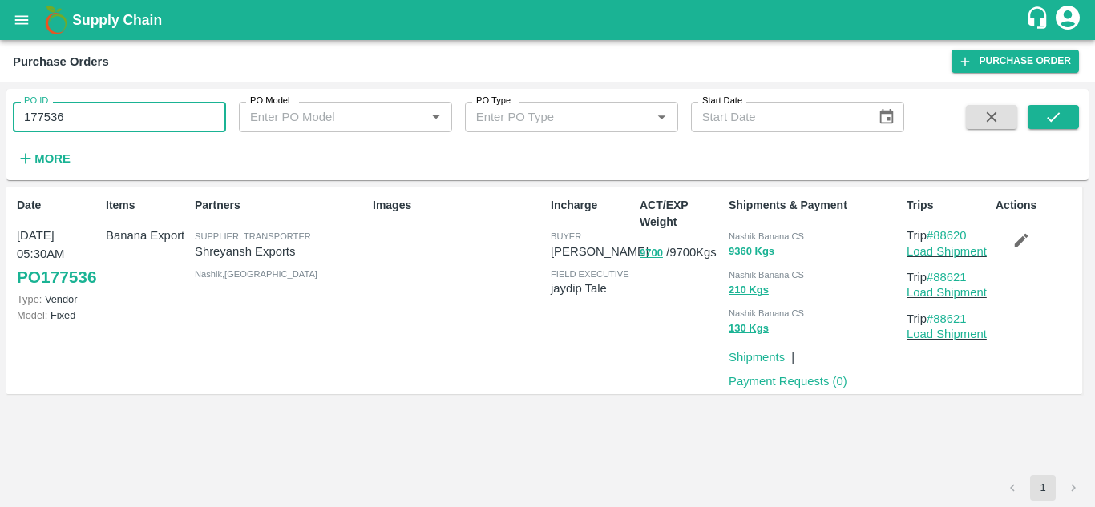
click at [81, 109] on input "177536" at bounding box center [119, 117] width 213 height 30
paste input "text"
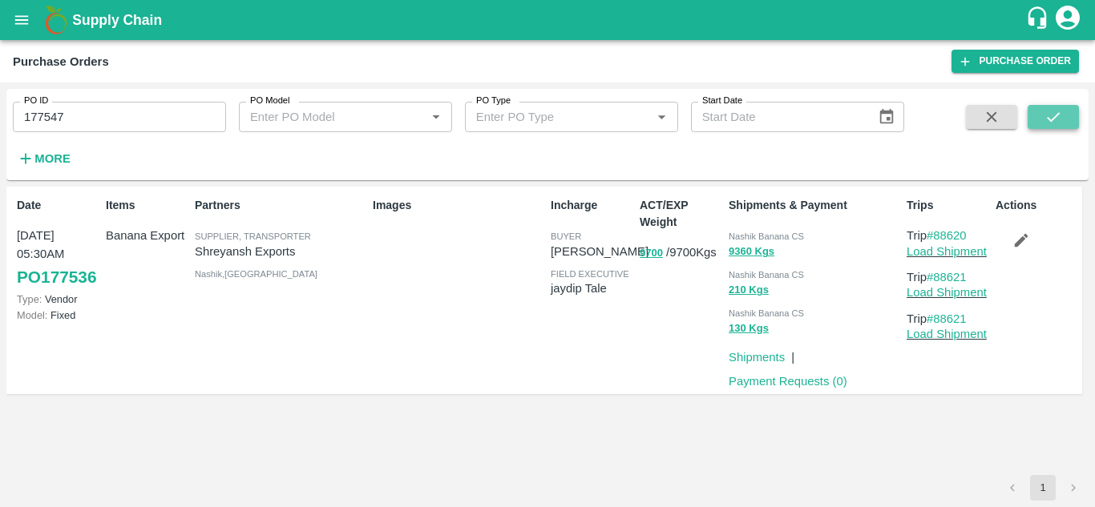
click at [1056, 113] on icon "submit" at bounding box center [1053, 117] width 18 height 18
drag, startPoint x: 978, startPoint y: 232, endPoint x: 936, endPoint y: 233, distance: 41.7
click at [936, 233] on p "Trip #88629" at bounding box center [947, 236] width 83 height 18
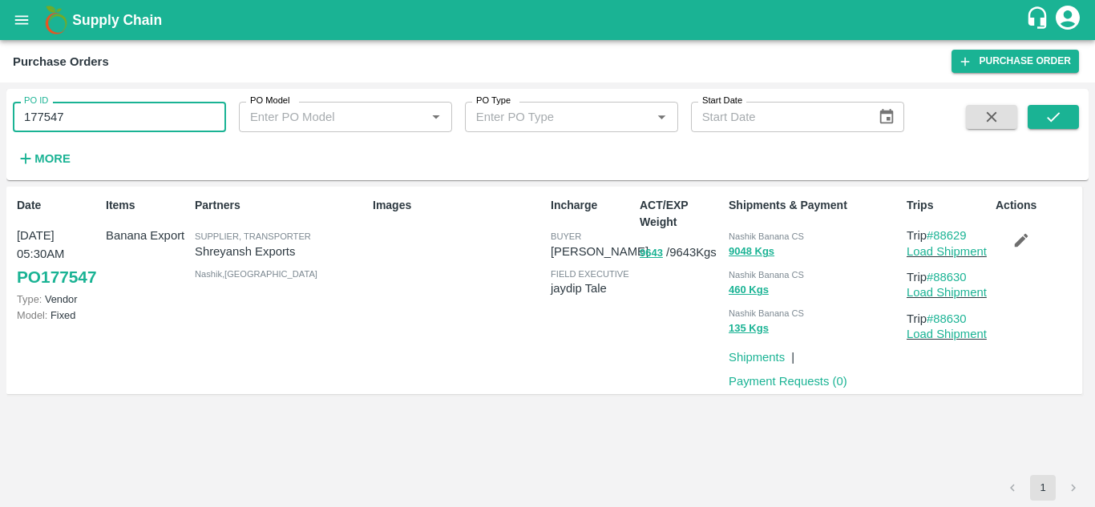
click at [69, 129] on input "177547" at bounding box center [119, 117] width 213 height 30
paste input "text"
click at [1052, 107] on button "submit" at bounding box center [1052, 117] width 51 height 24
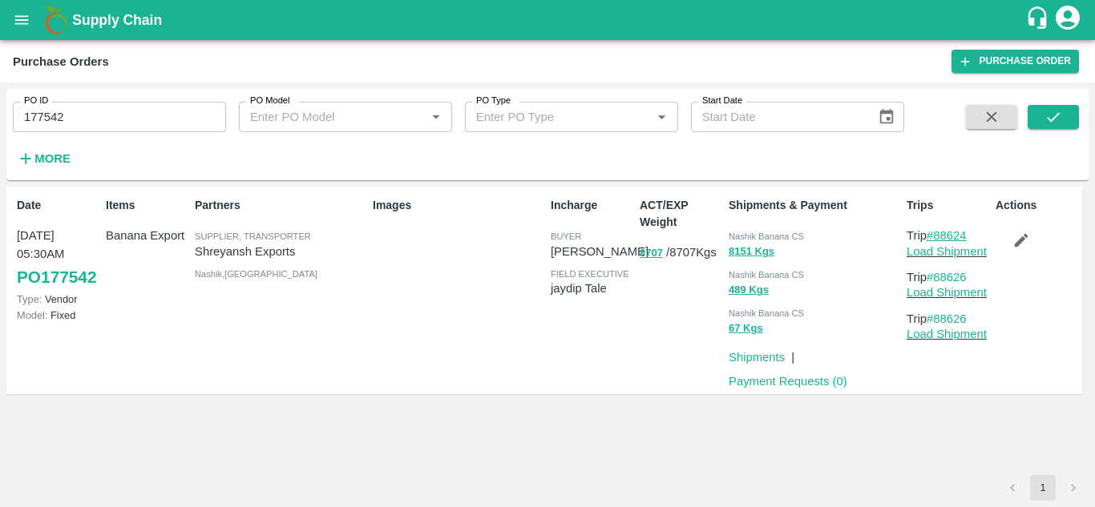
drag, startPoint x: 978, startPoint y: 233, endPoint x: 936, endPoint y: 232, distance: 42.5
click at [936, 232] on p "Trip #88624" at bounding box center [947, 236] width 83 height 18
click at [71, 107] on input "177542" at bounding box center [119, 117] width 213 height 30
paste input "text"
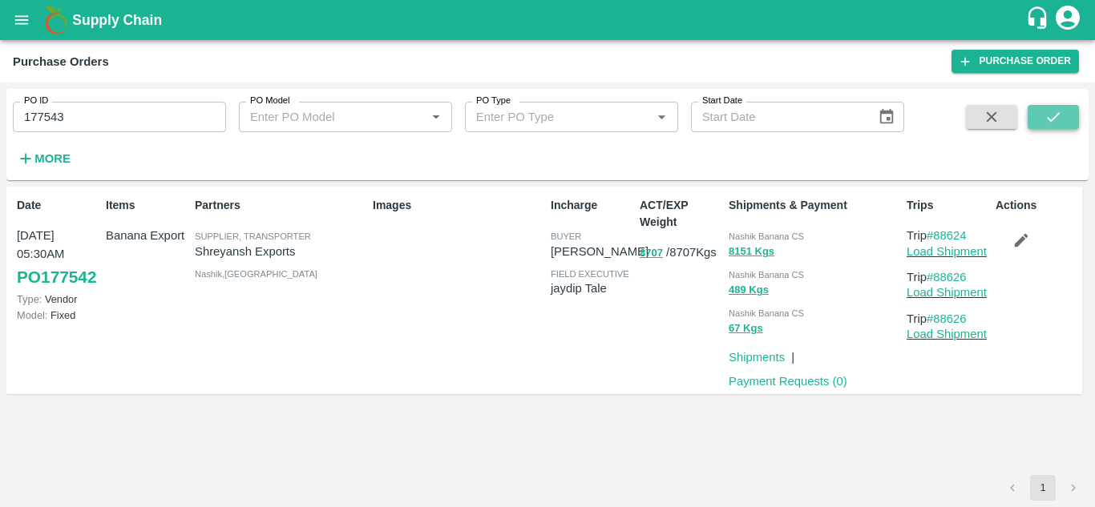
click at [1056, 113] on icon "submit" at bounding box center [1053, 117] width 18 height 18
click at [970, 232] on p "Trip #88627" at bounding box center [947, 236] width 83 height 18
drag, startPoint x: 974, startPoint y: 232, endPoint x: 938, endPoint y: 232, distance: 36.1
click at [938, 232] on p "Trip #88627" at bounding box center [947, 236] width 83 height 18
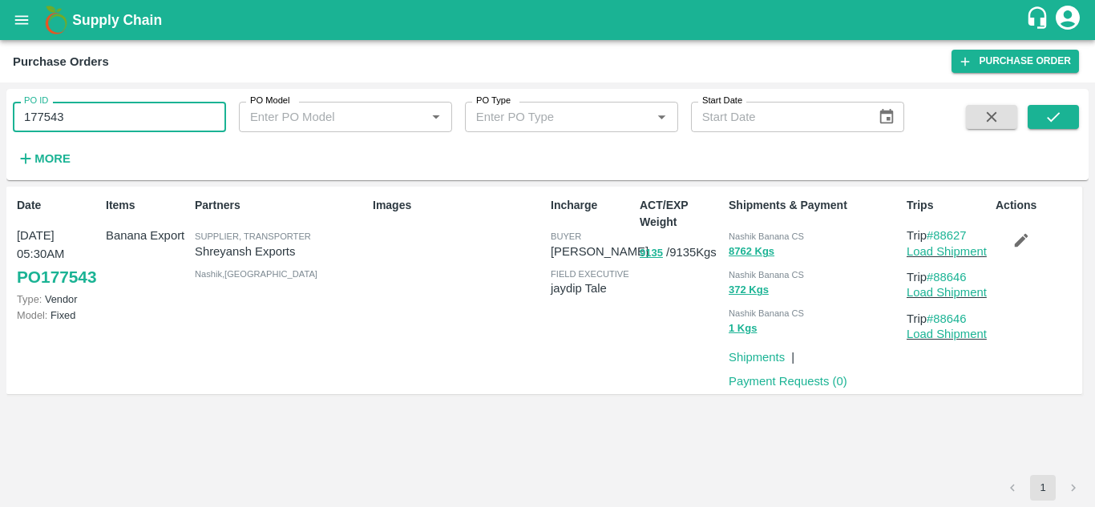
click at [87, 117] on input "177543" at bounding box center [119, 117] width 213 height 30
paste input "text"
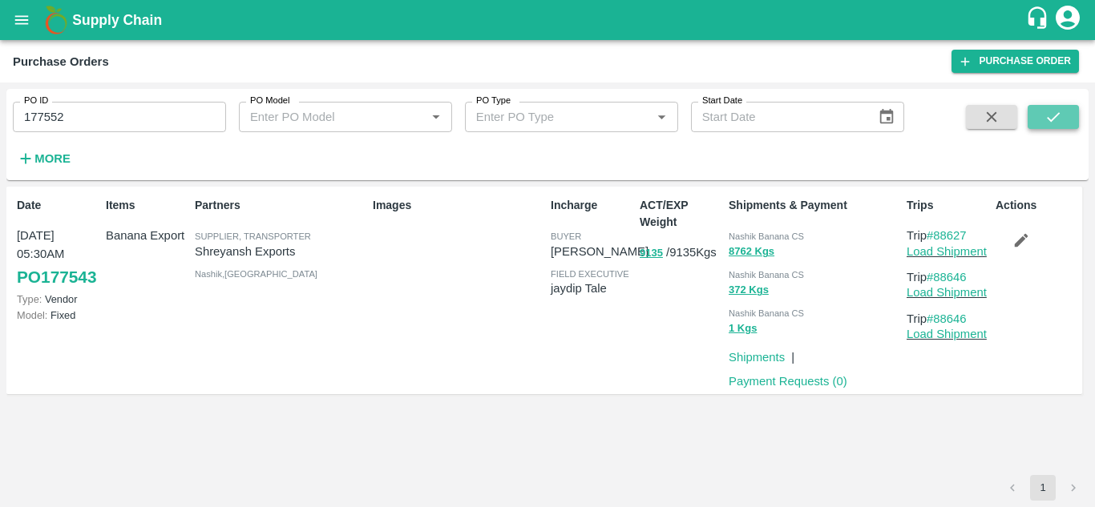
click at [1051, 115] on icon "submit" at bounding box center [1053, 117] width 18 height 18
drag, startPoint x: 977, startPoint y: 234, endPoint x: 936, endPoint y: 236, distance: 40.9
click at [936, 236] on p "Trip #88644" at bounding box center [947, 236] width 83 height 18
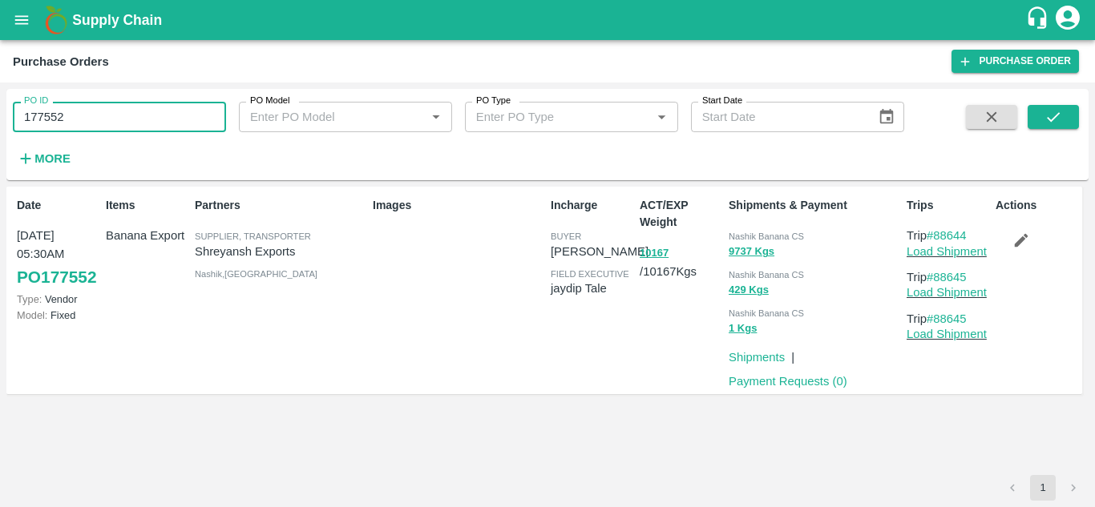
click at [83, 124] on input "177552" at bounding box center [119, 117] width 213 height 30
paste input "text"
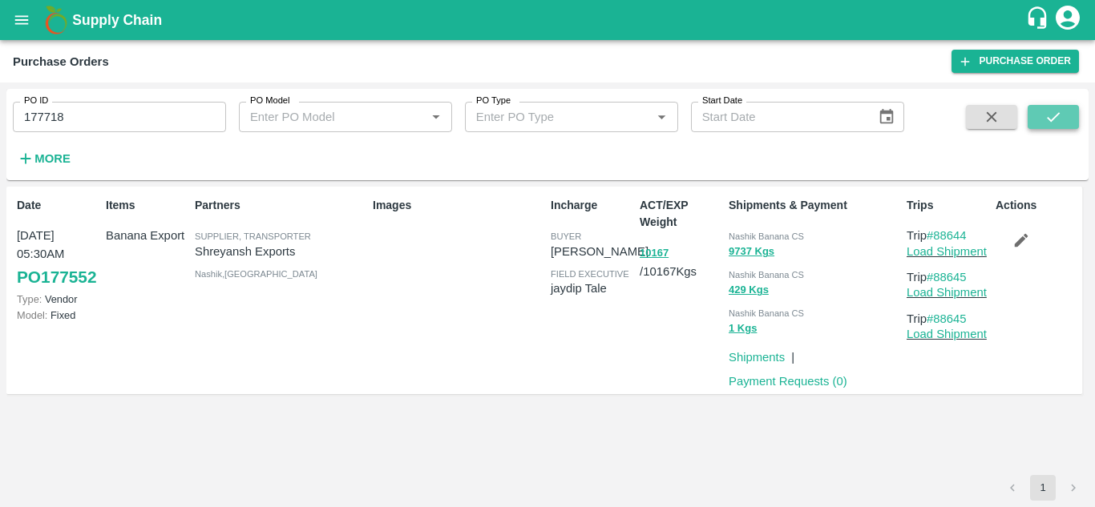
click at [1054, 120] on icon "submit" at bounding box center [1053, 117] width 18 height 18
drag, startPoint x: 976, startPoint y: 233, endPoint x: 937, endPoint y: 231, distance: 39.3
click at [937, 231] on p "Trip #88699" at bounding box center [947, 236] width 83 height 18
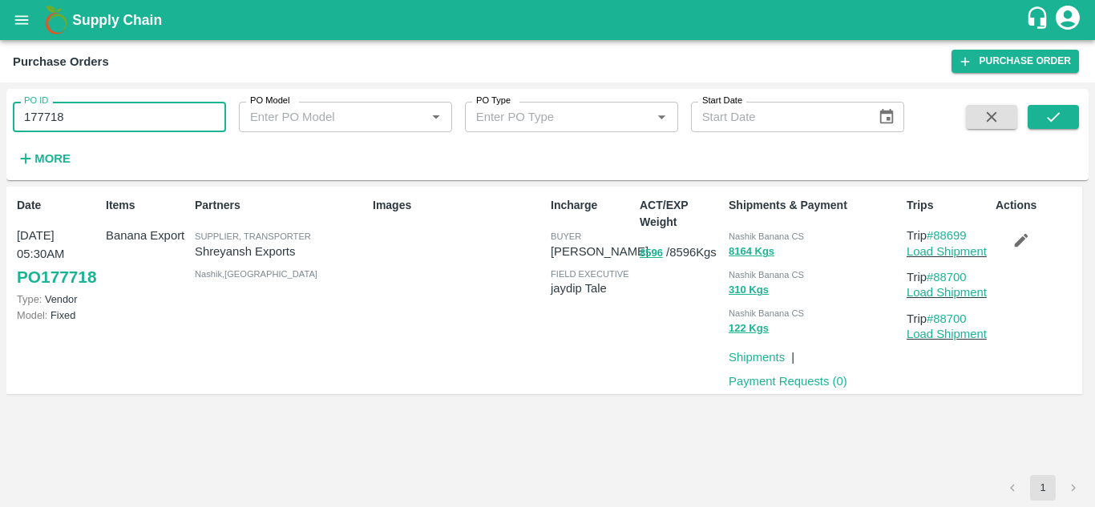
click at [98, 109] on input "177718" at bounding box center [119, 117] width 213 height 30
paste input "text"
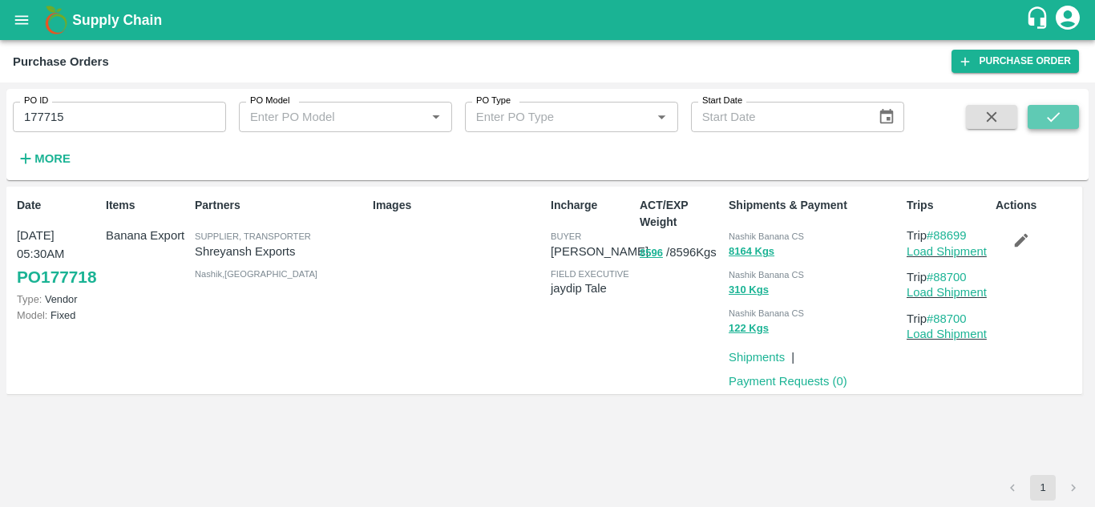
click at [1047, 117] on icon "submit" at bounding box center [1053, 117] width 18 height 18
drag, startPoint x: 975, startPoint y: 231, endPoint x: 937, endPoint y: 237, distance: 39.0
click at [937, 237] on p "Trip #88675" at bounding box center [947, 236] width 83 height 18
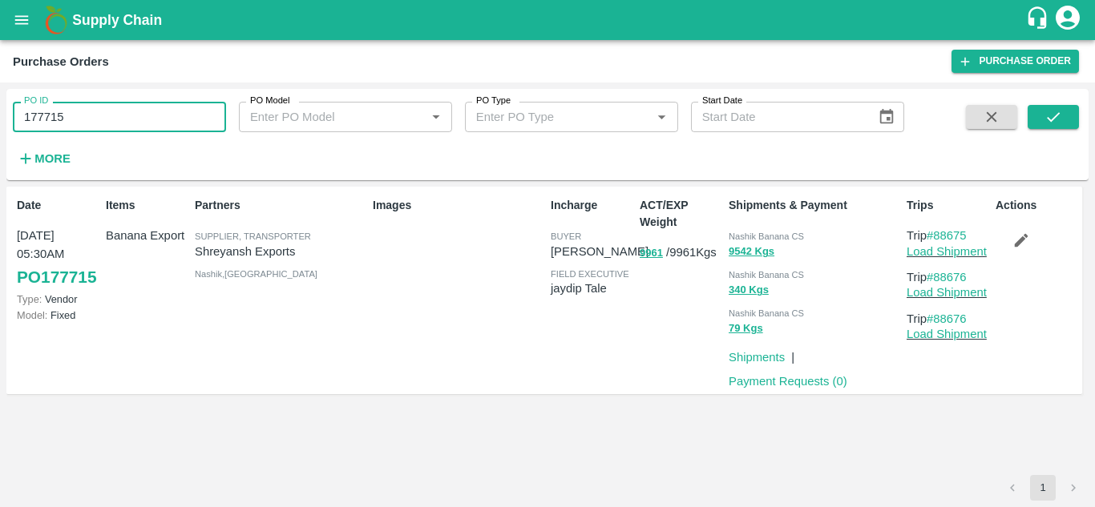
click at [80, 119] on input "177715" at bounding box center [119, 117] width 213 height 30
paste input "text"
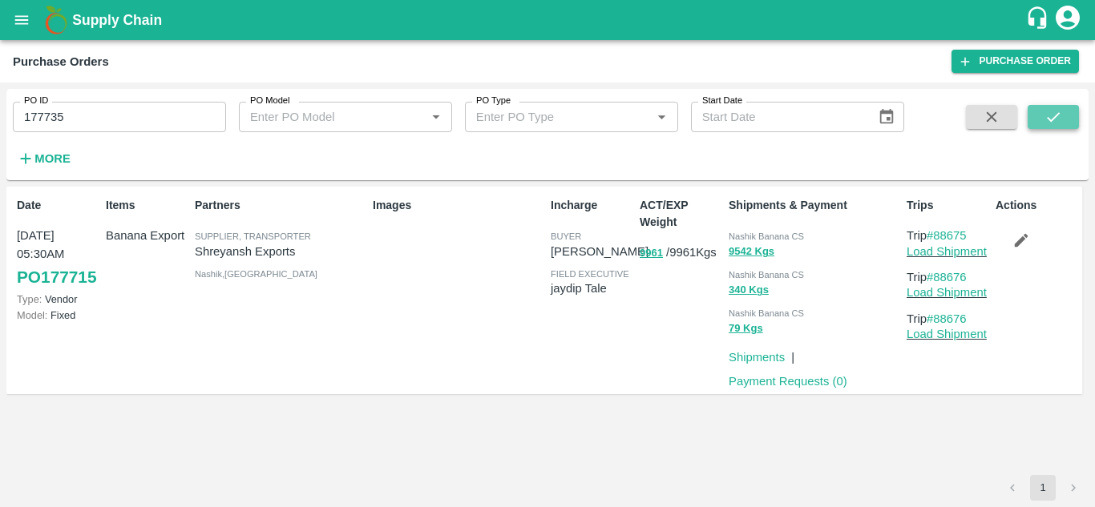
click at [1058, 118] on icon "submit" at bounding box center [1053, 117] width 18 height 18
drag, startPoint x: 978, startPoint y: 235, endPoint x: 937, endPoint y: 234, distance: 40.1
click at [937, 234] on p "Trip #88679" at bounding box center [947, 236] width 83 height 18
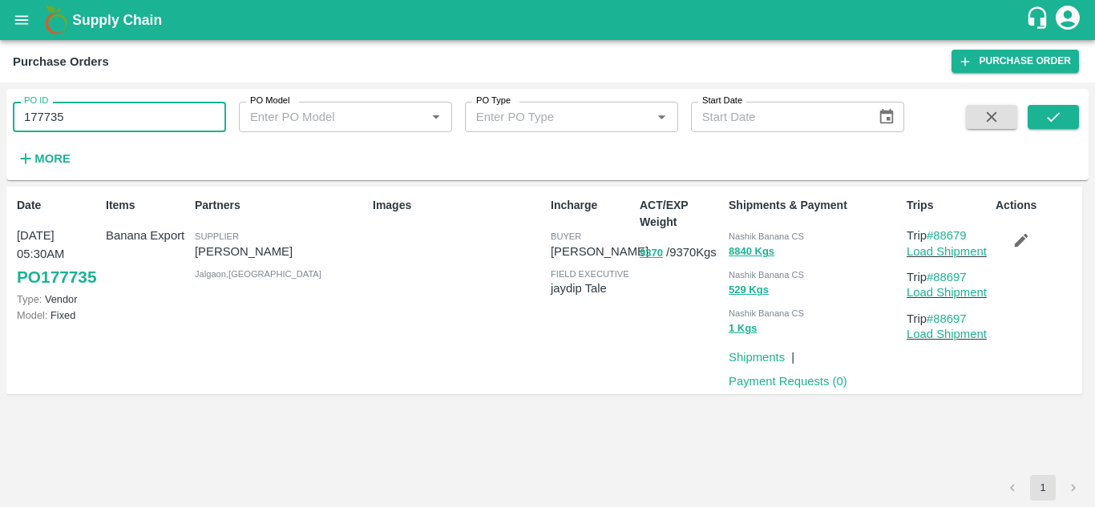
click at [88, 118] on input "177735" at bounding box center [119, 117] width 213 height 30
paste input "text"
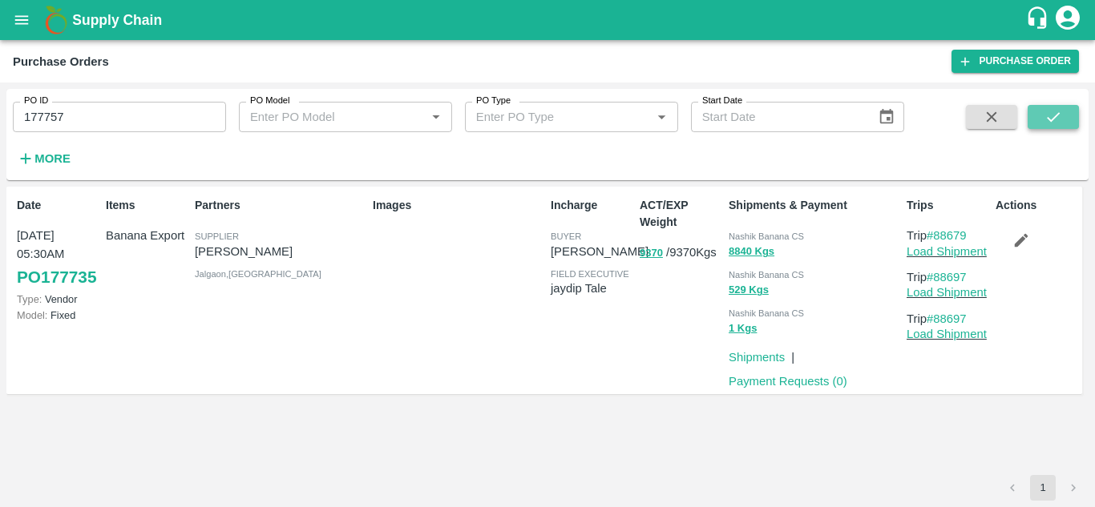
click at [1055, 123] on icon "submit" at bounding box center [1053, 117] width 18 height 18
drag, startPoint x: 978, startPoint y: 235, endPoint x: 935, endPoint y: 237, distance: 43.3
click at [935, 237] on p "Trip #88696" at bounding box center [947, 236] width 83 height 18
click at [76, 116] on input "177757" at bounding box center [119, 117] width 213 height 30
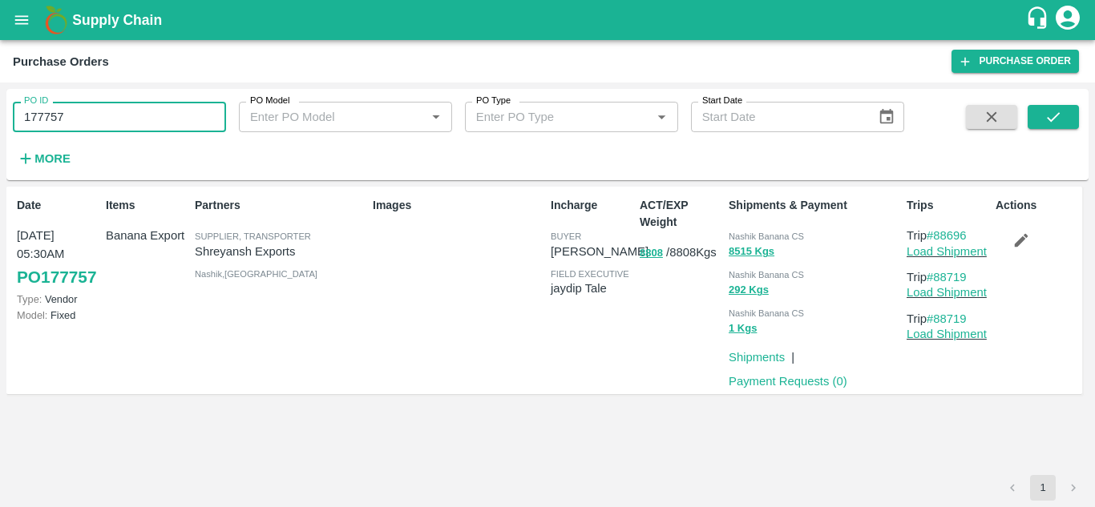
click at [76, 116] on input "177757" at bounding box center [119, 117] width 213 height 30
paste input "text"
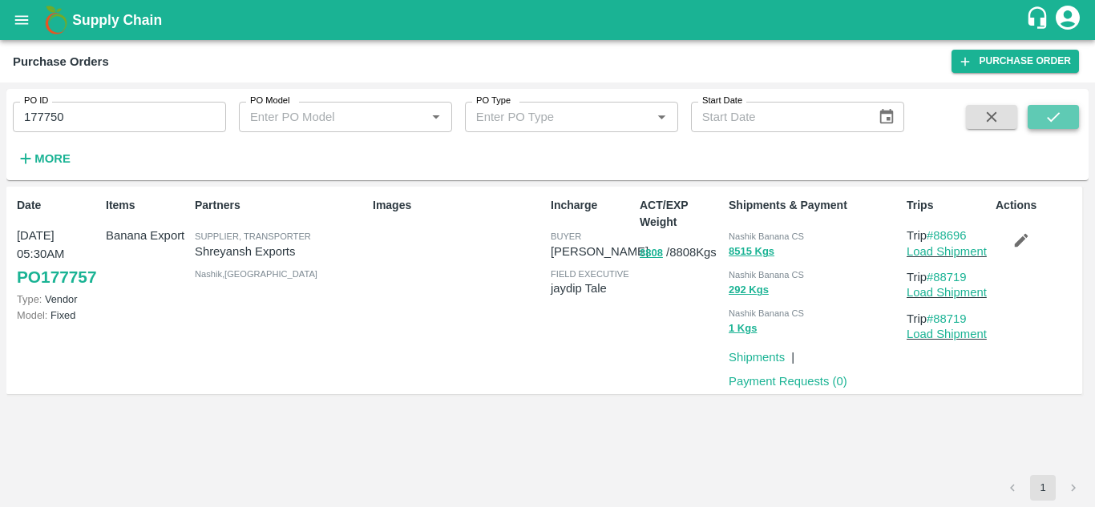
click at [1055, 119] on icon "submit" at bounding box center [1053, 117] width 18 height 18
drag, startPoint x: 976, startPoint y: 235, endPoint x: 937, endPoint y: 237, distance: 38.5
click at [937, 237] on p "Trip #88683" at bounding box center [947, 236] width 83 height 18
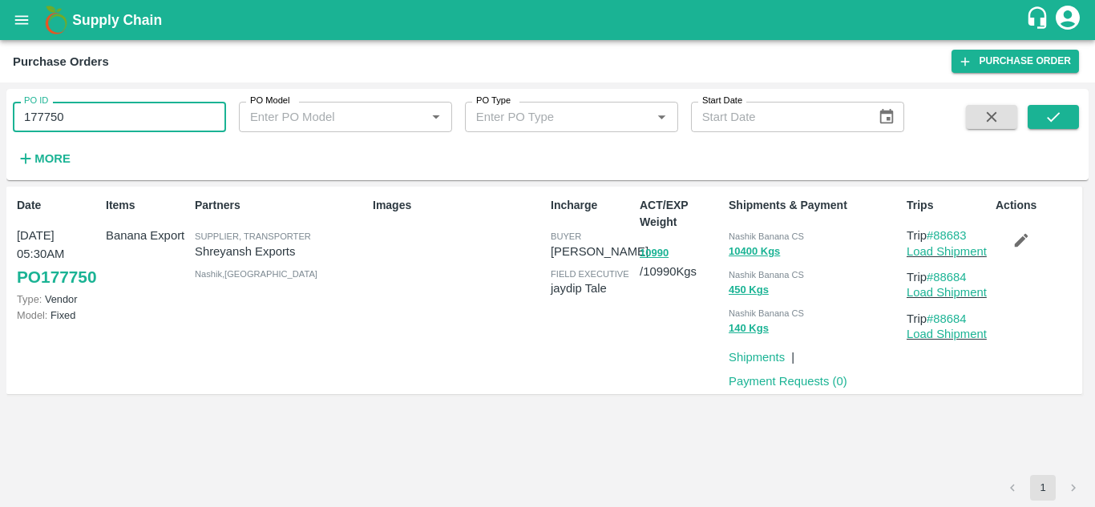
click at [84, 114] on input "177750" at bounding box center [119, 117] width 213 height 30
paste input "text"
type input "177758"
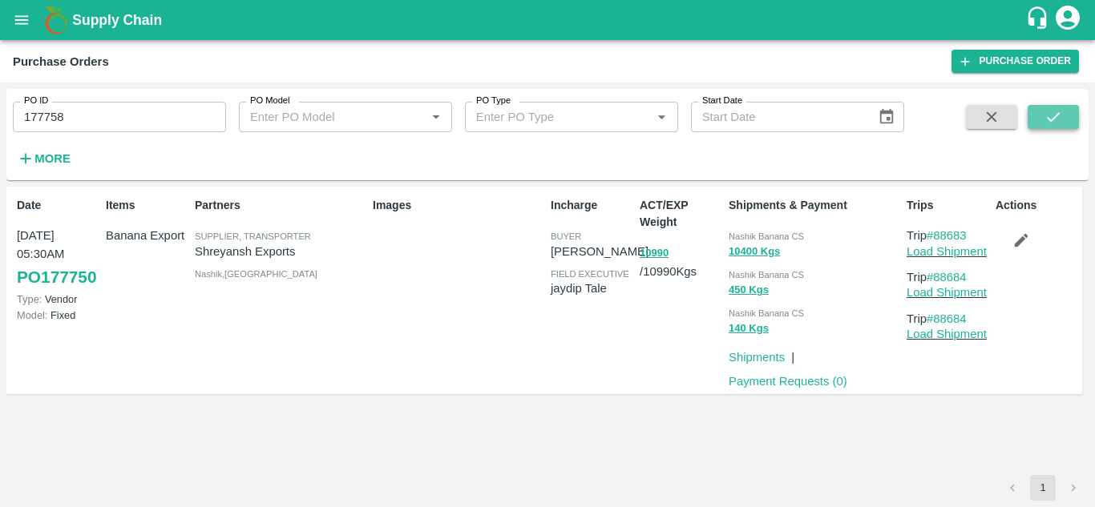
click at [1042, 113] on button "submit" at bounding box center [1052, 117] width 51 height 24
drag, startPoint x: 975, startPoint y: 230, endPoint x: 936, endPoint y: 235, distance: 39.6
click at [936, 235] on p "Trip #88702" at bounding box center [947, 236] width 83 height 18
click at [22, 22] on icon "open drawer" at bounding box center [22, 20] width 18 height 18
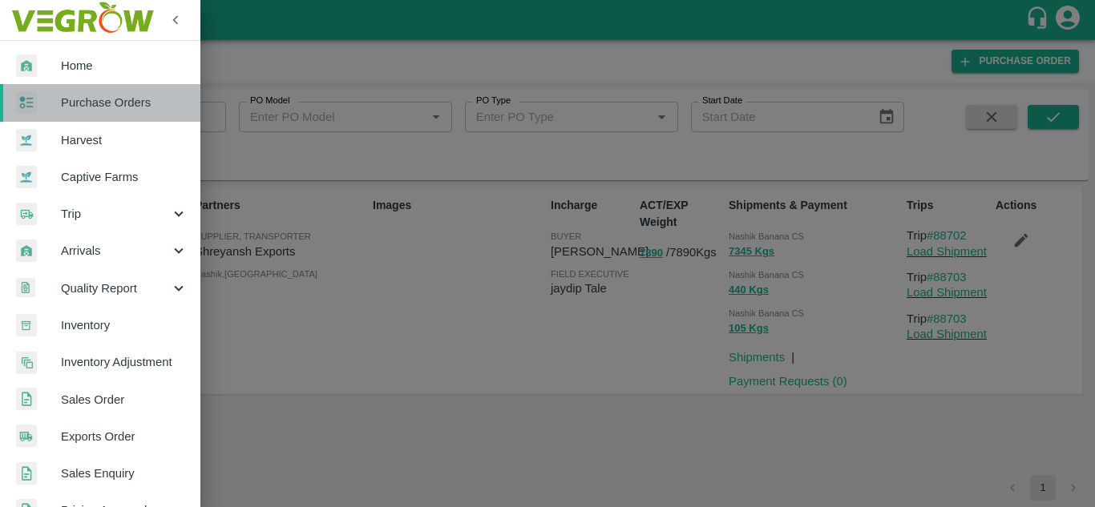
click at [102, 91] on link "Purchase Orders" at bounding box center [100, 102] width 200 height 37
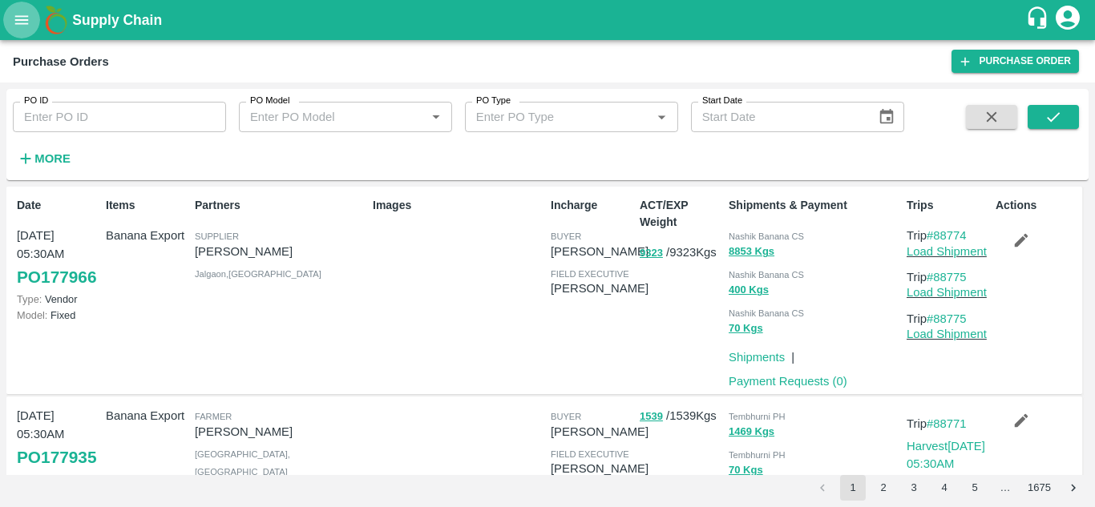
click at [14, 20] on icon "open drawer" at bounding box center [22, 20] width 18 height 18
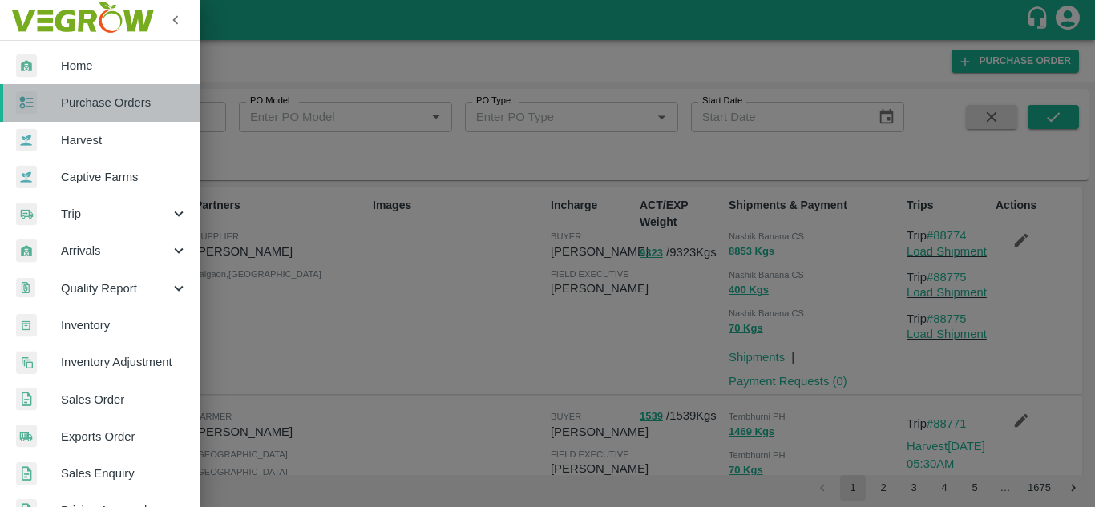
click at [111, 101] on span "Purchase Orders" at bounding box center [124, 103] width 127 height 18
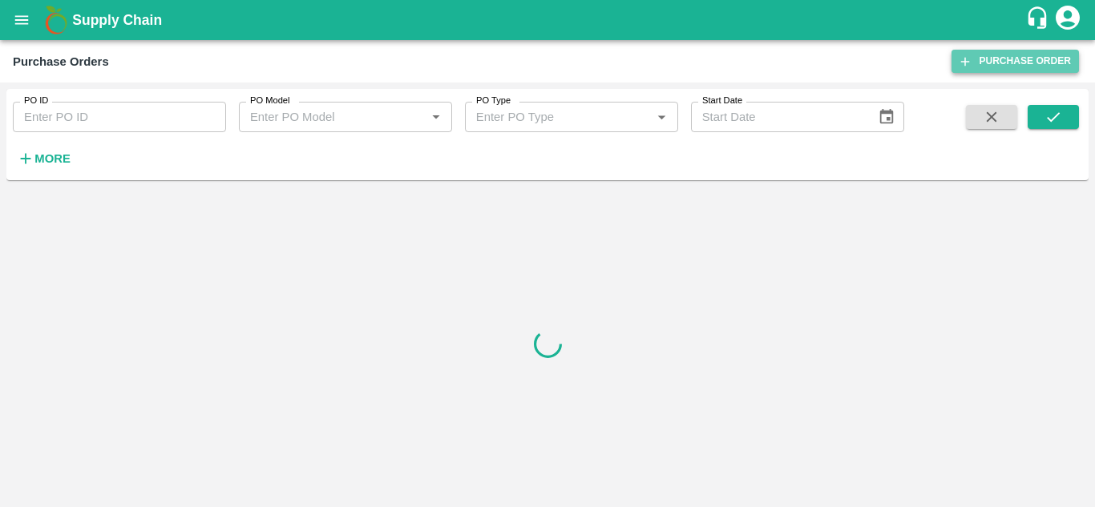
click at [1023, 57] on link "Purchase Order" at bounding box center [1014, 61] width 127 height 23
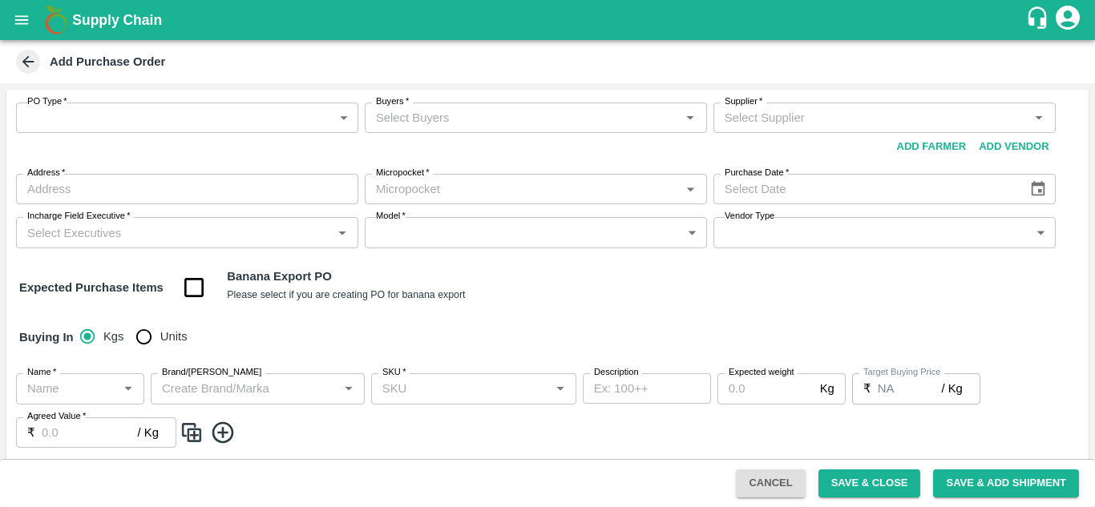
click at [213, 113] on body "Supply Chain Add Purchase Order PO Type   * ​ PO Type Buyers   * Buyers   * Sup…" at bounding box center [547, 253] width 1095 height 507
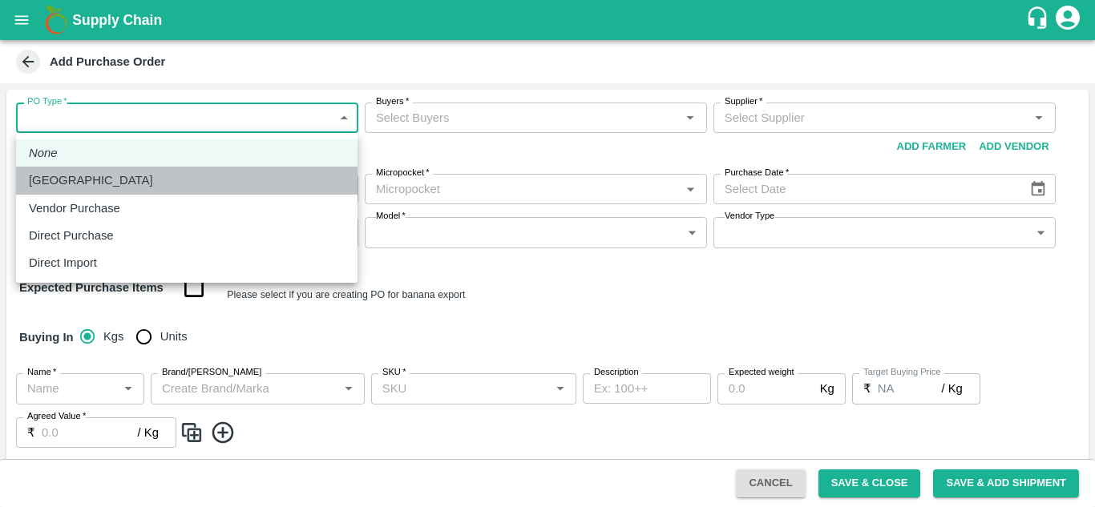
click at [110, 176] on div "[GEOGRAPHIC_DATA]" at bounding box center [187, 180] width 316 height 18
type input "1"
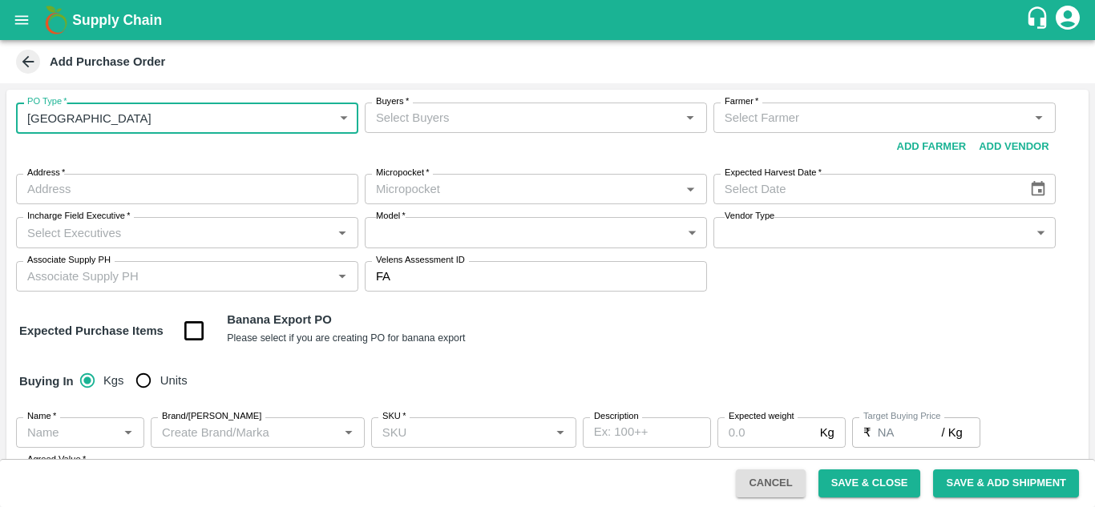
click at [405, 115] on input "Buyers   *" at bounding box center [522, 117] width 306 height 21
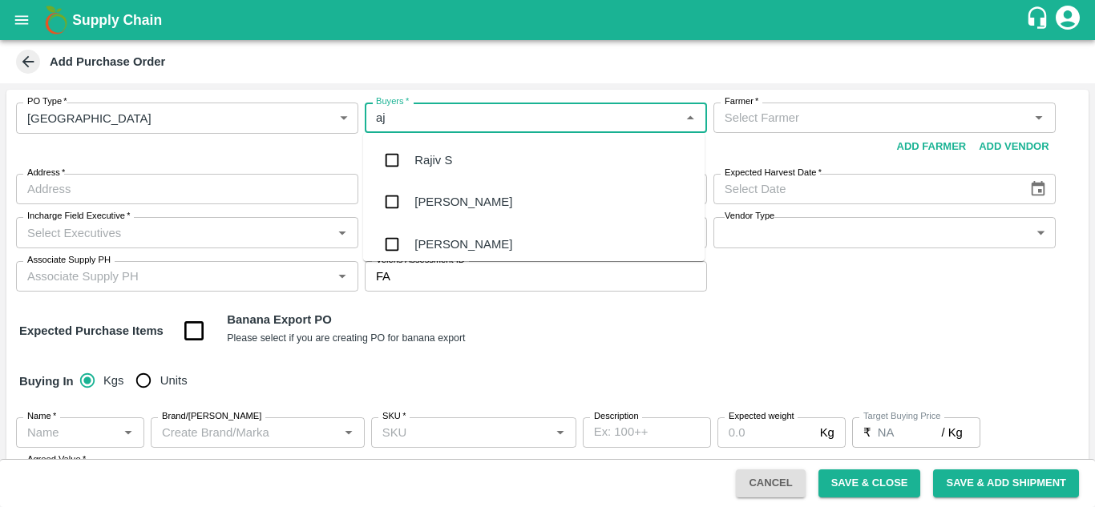
type input "a"
type input "ajit"
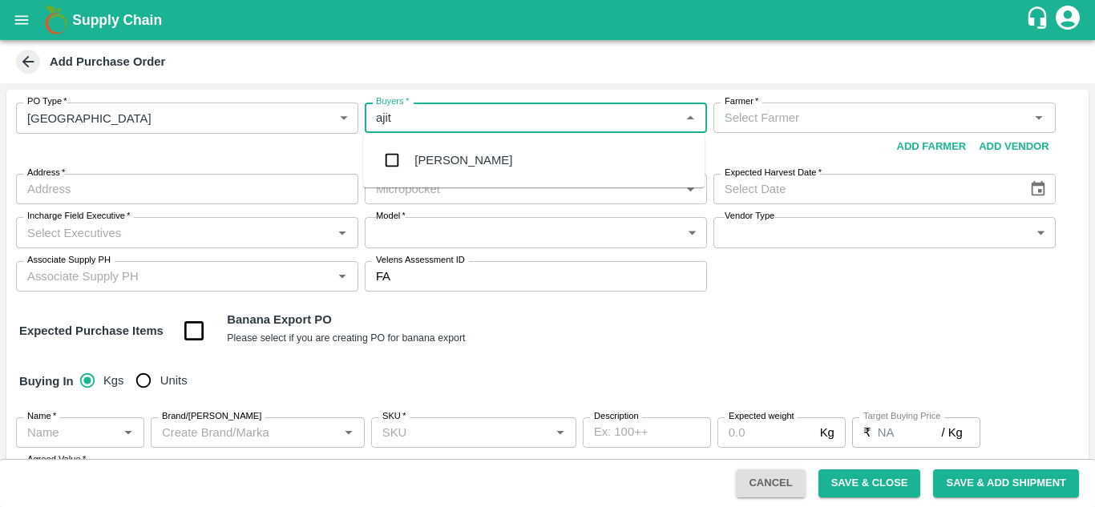
click at [463, 151] on div "[PERSON_NAME]" at bounding box center [533, 160] width 341 height 42
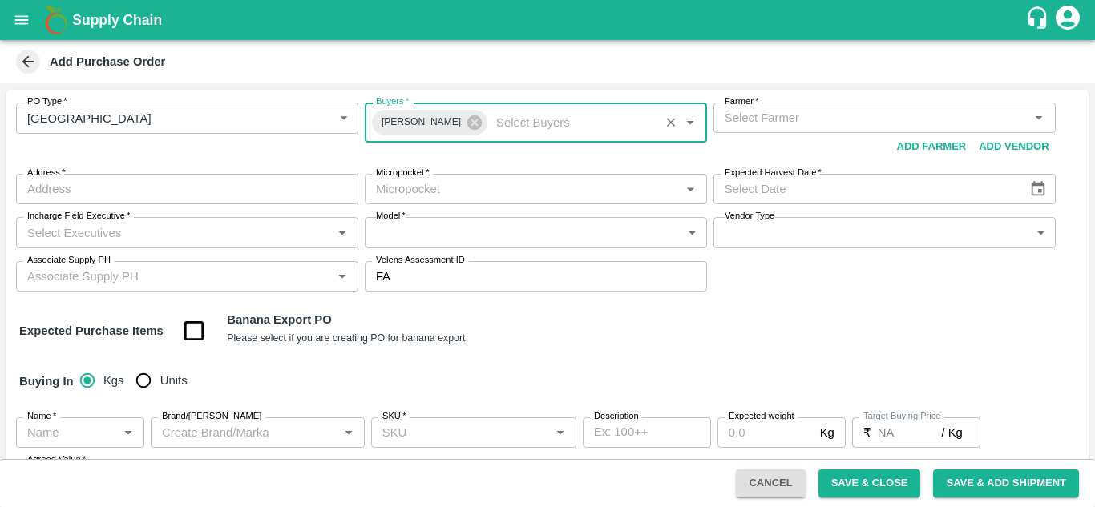
click at [756, 127] on input "Farmer   *" at bounding box center [871, 117] width 306 height 21
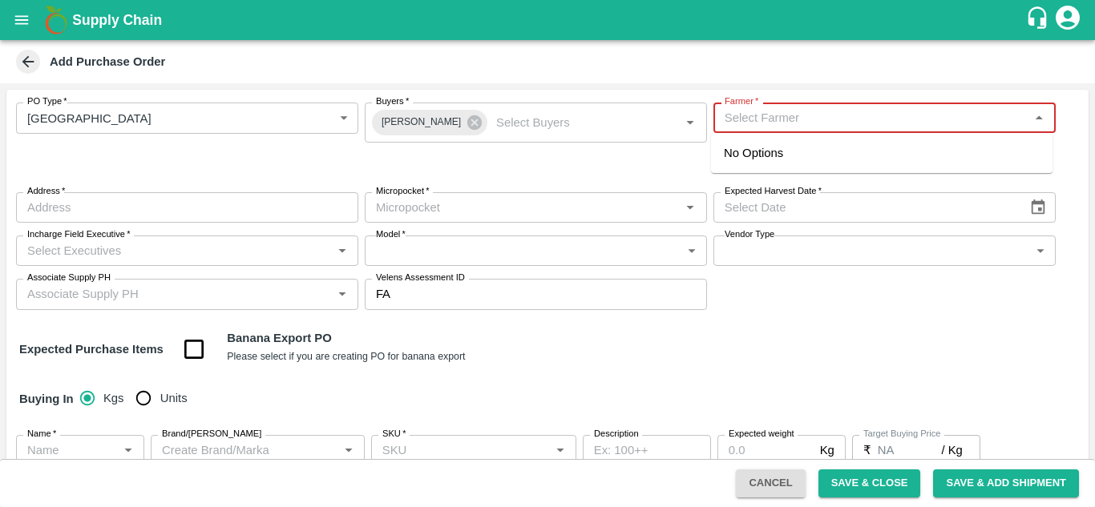
click at [726, 123] on input "Farmer   *" at bounding box center [871, 117] width 306 height 21
type input "a"
type input "A"
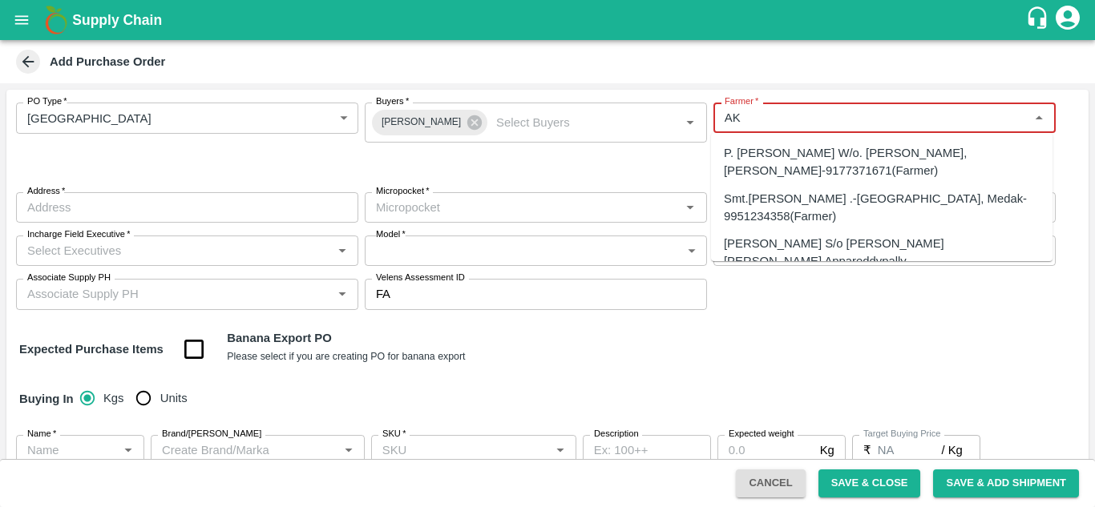
type input "A"
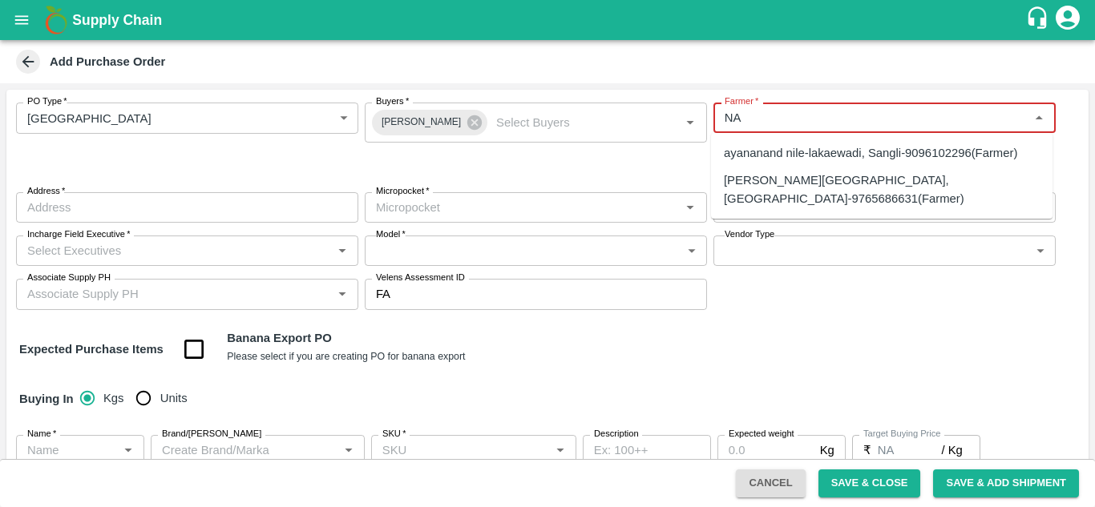
type input "N"
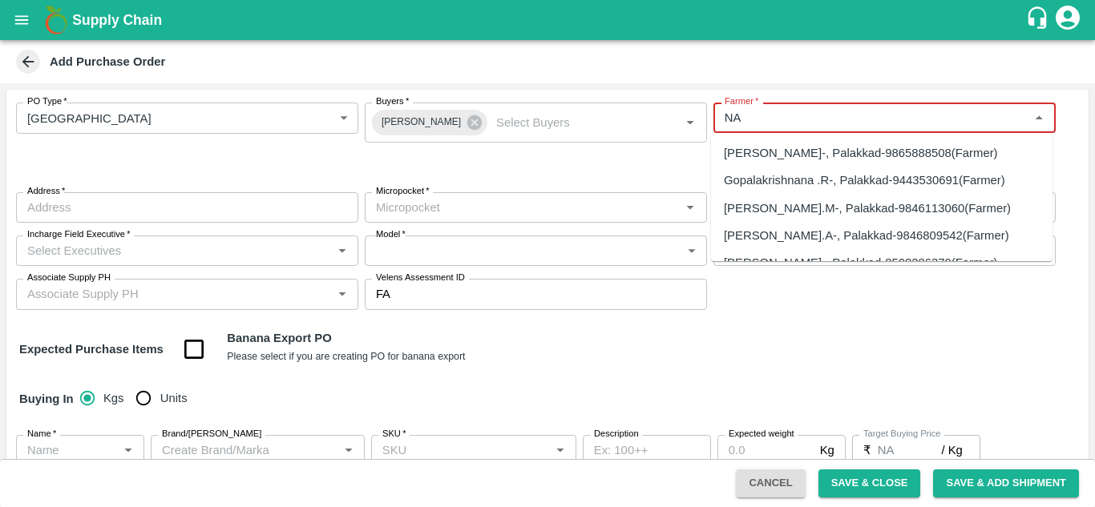
type input "N"
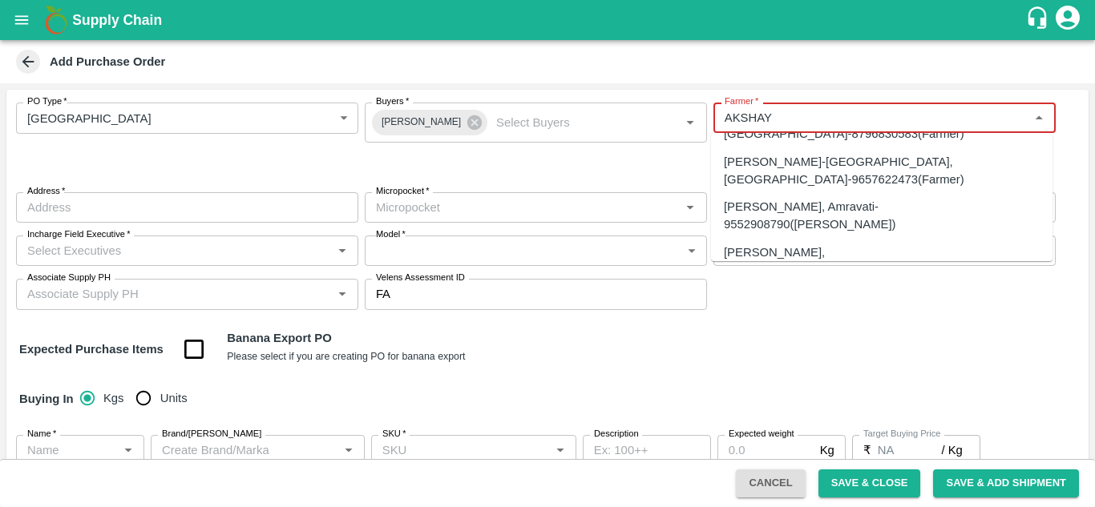
scroll to position [1682, 0]
type input "AKSHAY"
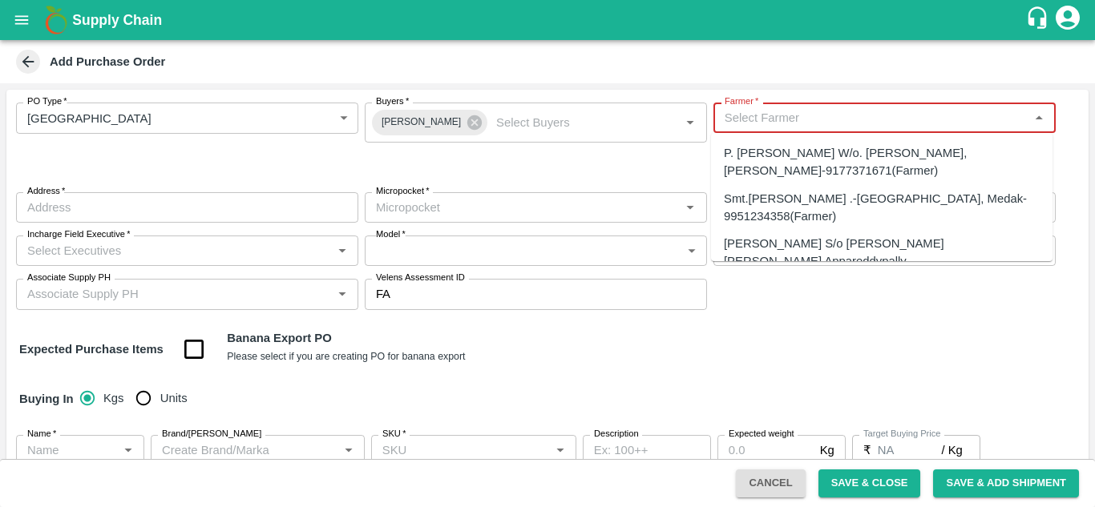
click at [720, 115] on input "Farmer   *" at bounding box center [871, 117] width 306 height 21
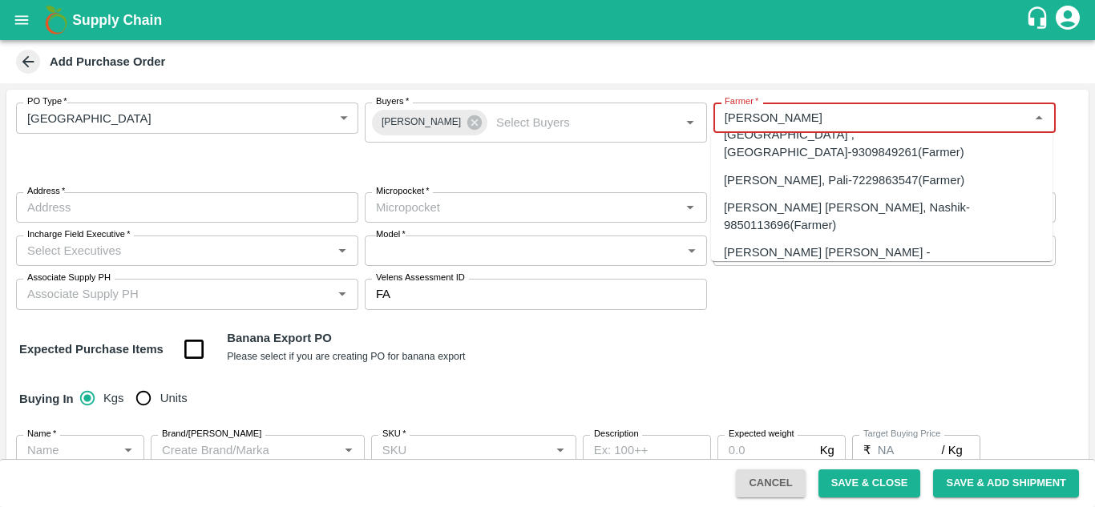
scroll to position [184, 0]
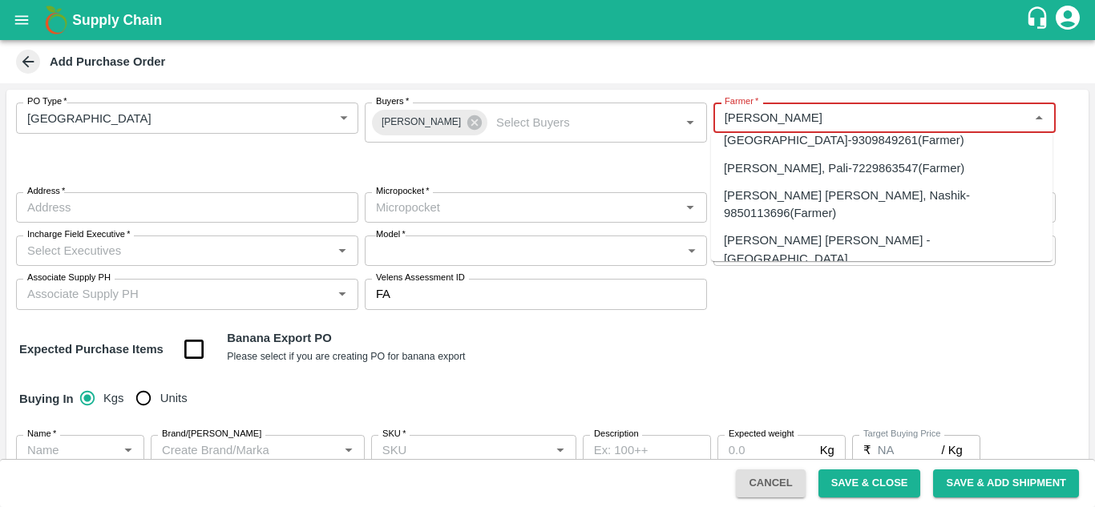
click at [780, 232] on div "[PERSON_NAME] [PERSON_NAME] -[GEOGRAPHIC_DATA], [GEOGRAPHIC_DATA]-9923104155(Fa…" at bounding box center [882, 259] width 316 height 54
type input "[PERSON_NAME] [PERSON_NAME] -[GEOGRAPHIC_DATA], [GEOGRAPHIC_DATA]-9923104155(Fa…"
type input "Chavhanwadi, [GEOGRAPHIC_DATA], [GEOGRAPHIC_DATA] , [GEOGRAPHIC_DATA]"
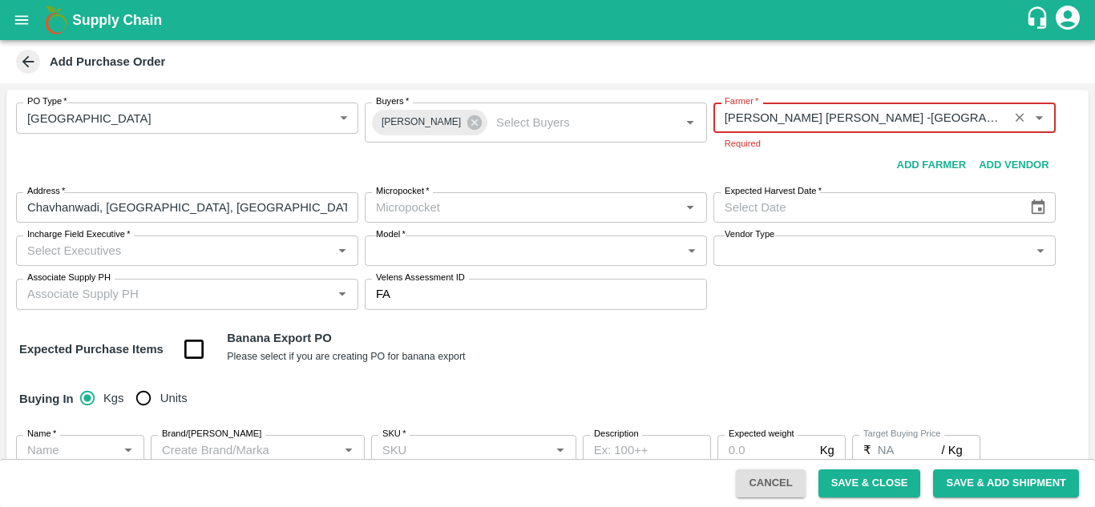
type input "[PERSON_NAME] [PERSON_NAME] -[GEOGRAPHIC_DATA], [GEOGRAPHIC_DATA]-9923104155(Fa…"
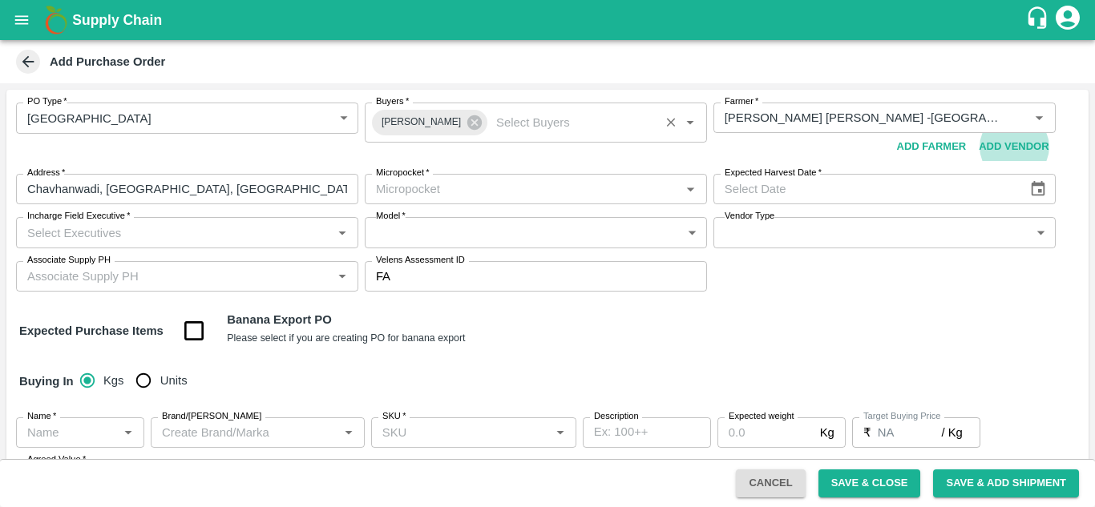
scroll to position [2, 0]
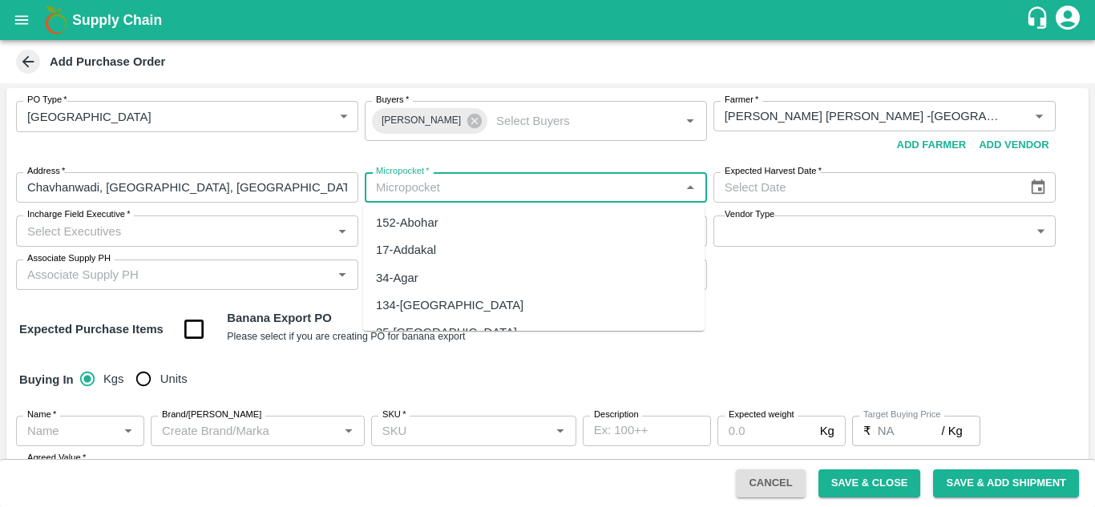
click at [392, 193] on input "Micropocket   *" at bounding box center [522, 187] width 306 height 21
click at [427, 220] on div "109-Tembhurni" at bounding box center [415, 223] width 79 height 18
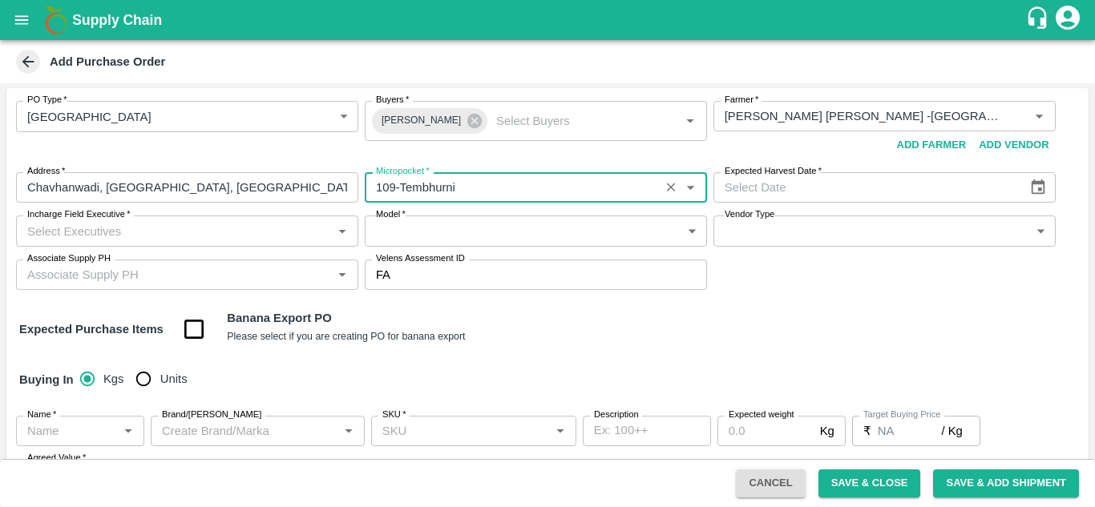
type input "109-Tembhurni"
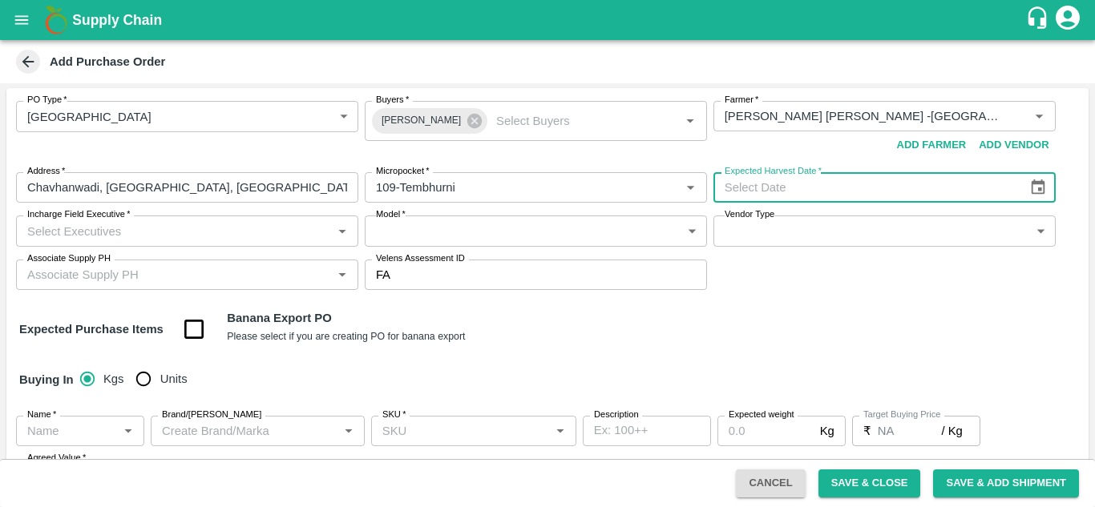
type input "DD/MM/YYYY"
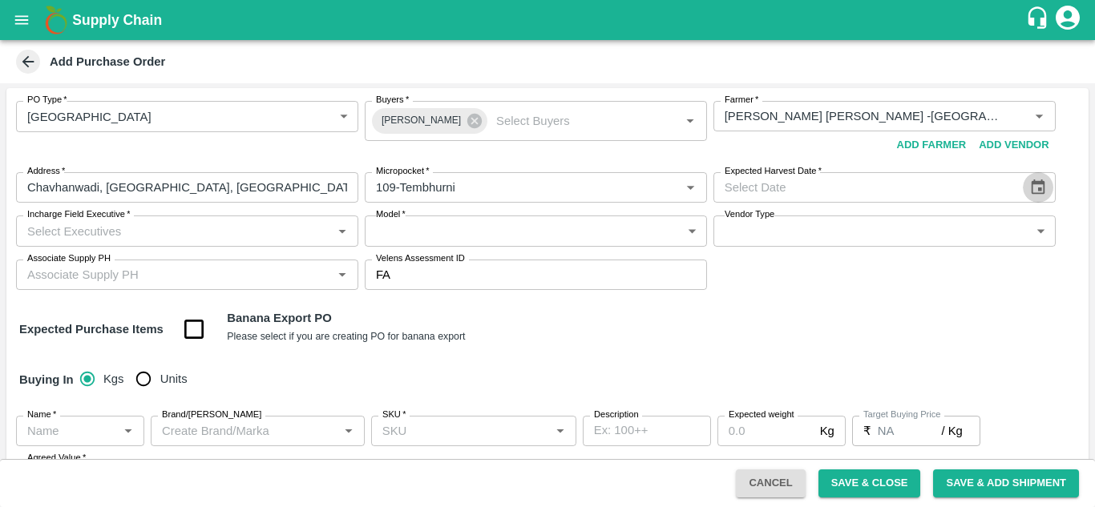
click at [1038, 185] on icon "Choose date" at bounding box center [1038, 188] width 18 height 18
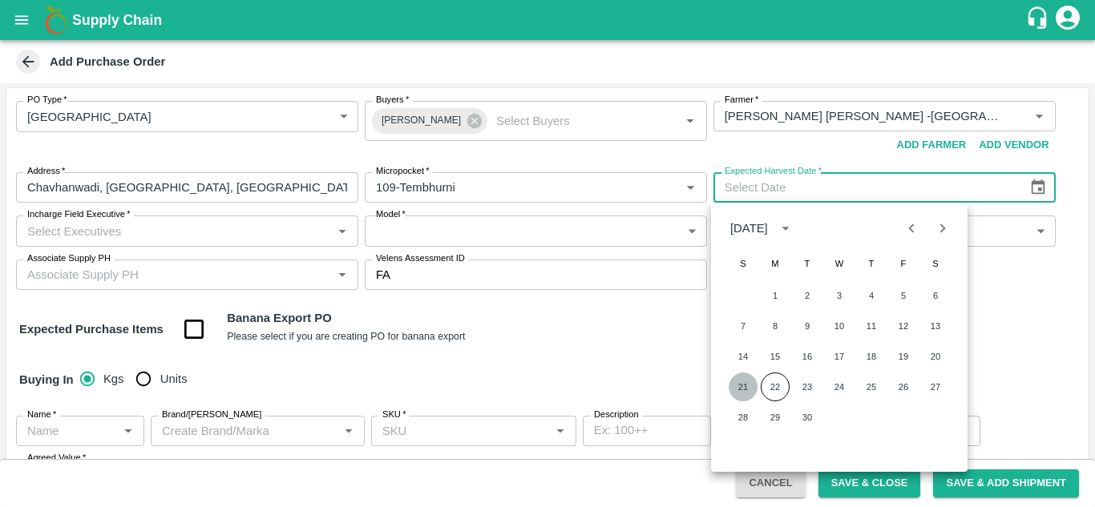
click at [742, 385] on button "21" at bounding box center [742, 387] width 29 height 29
type input "[DATE]"
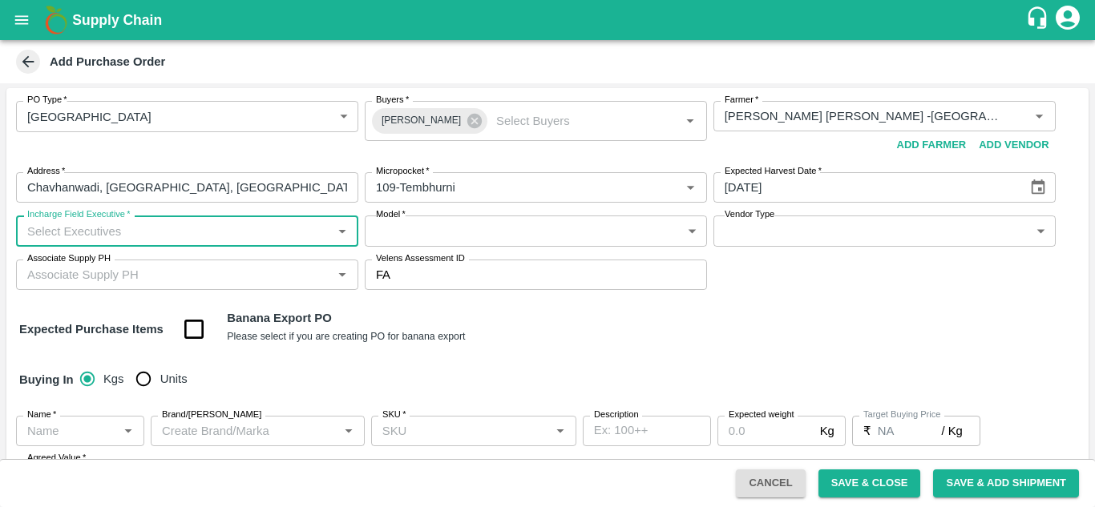
click at [32, 228] on input "Incharge Field Executive   *" at bounding box center [174, 230] width 306 height 21
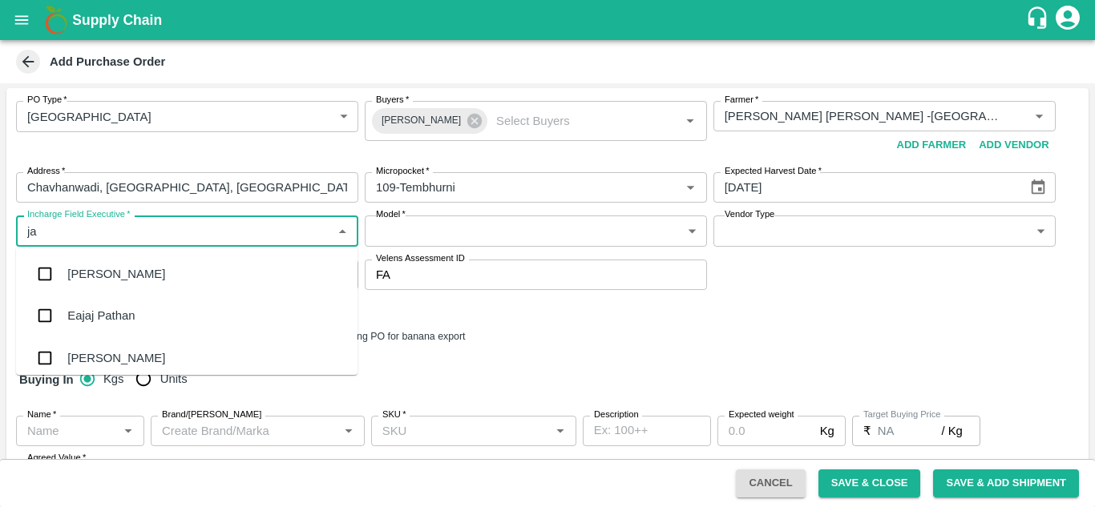
type input "jay"
click at [127, 364] on div "jaydip Tale" at bounding box center [186, 358] width 341 height 42
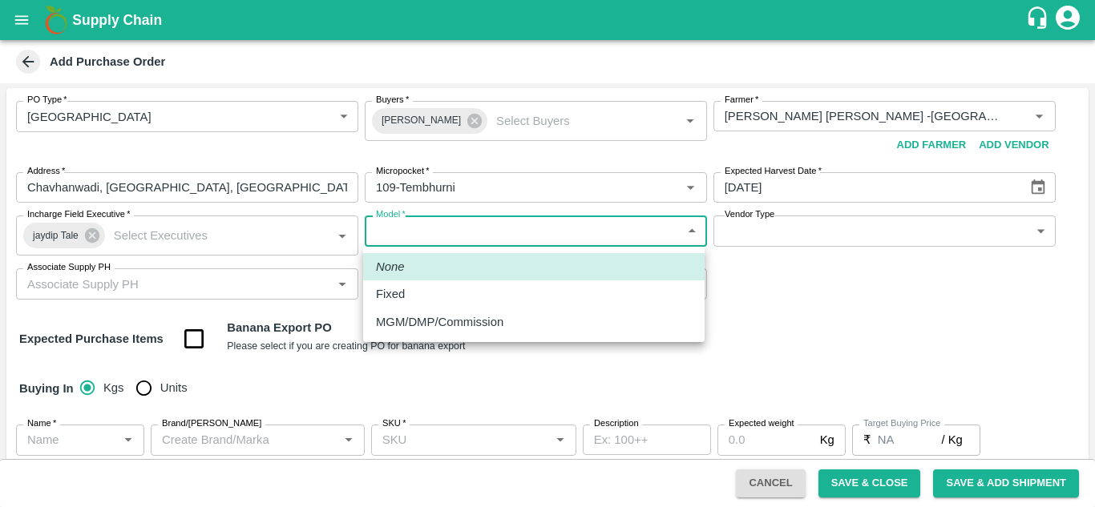
click at [538, 226] on body "Supply Chain Add Purchase Order PO Type   * Farm Gate 1 PO Type Buyers   * Ajit…" at bounding box center [547, 253] width 1095 height 507
click at [414, 301] on div "Fixed" at bounding box center [534, 294] width 316 height 18
type input "Fixed"
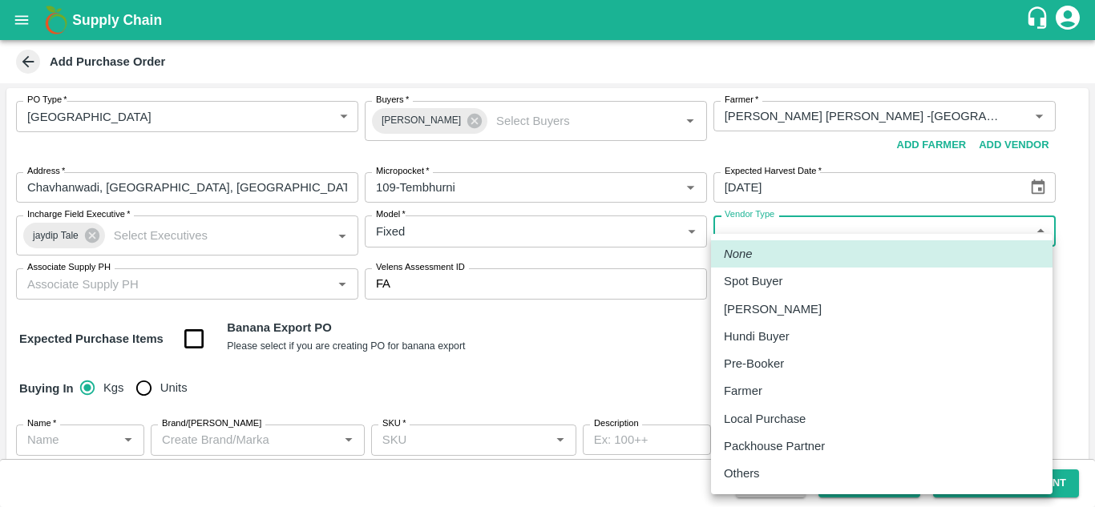
click at [857, 219] on body "Supply Chain Add Purchase Order PO Type   * Farm Gate 1 PO Type Buyers   * Ajit…" at bounding box center [547, 253] width 1095 height 507
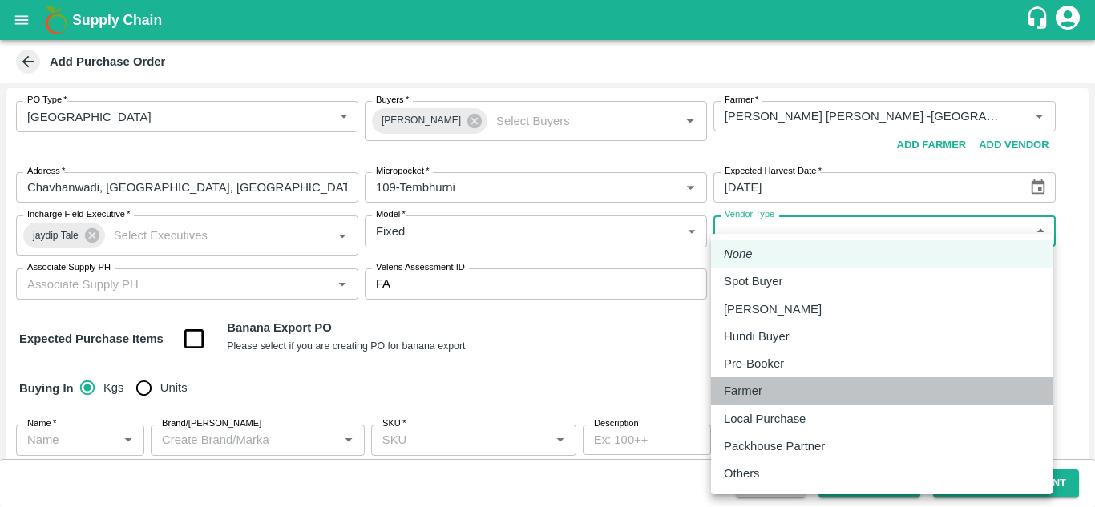
click at [749, 392] on p "Farmer" at bounding box center [743, 391] width 38 height 18
type input "FARMER"
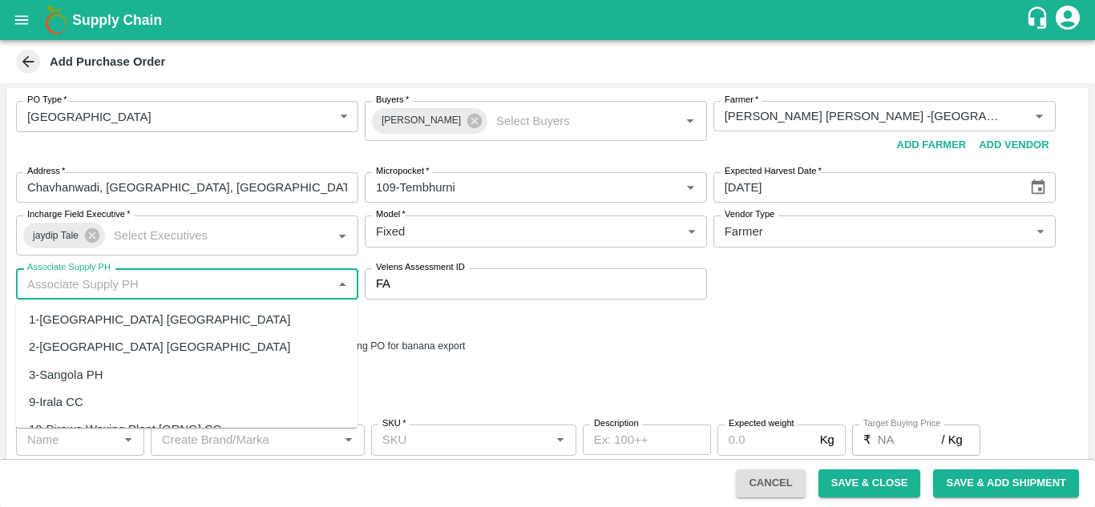
click at [62, 284] on input "Associate Supply PH" at bounding box center [174, 283] width 306 height 21
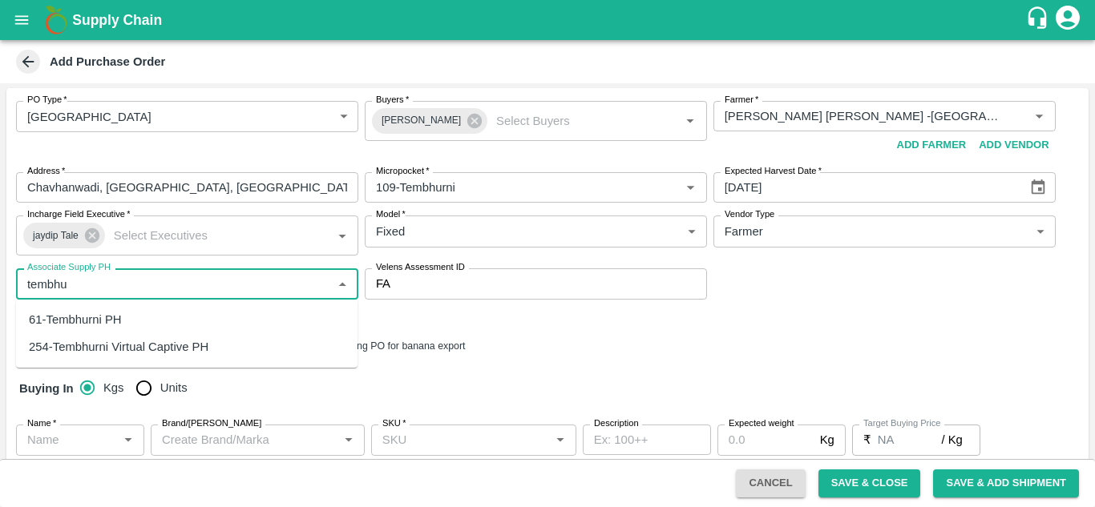
click at [71, 316] on div "61-Tembhurni PH" at bounding box center [75, 320] width 93 height 18
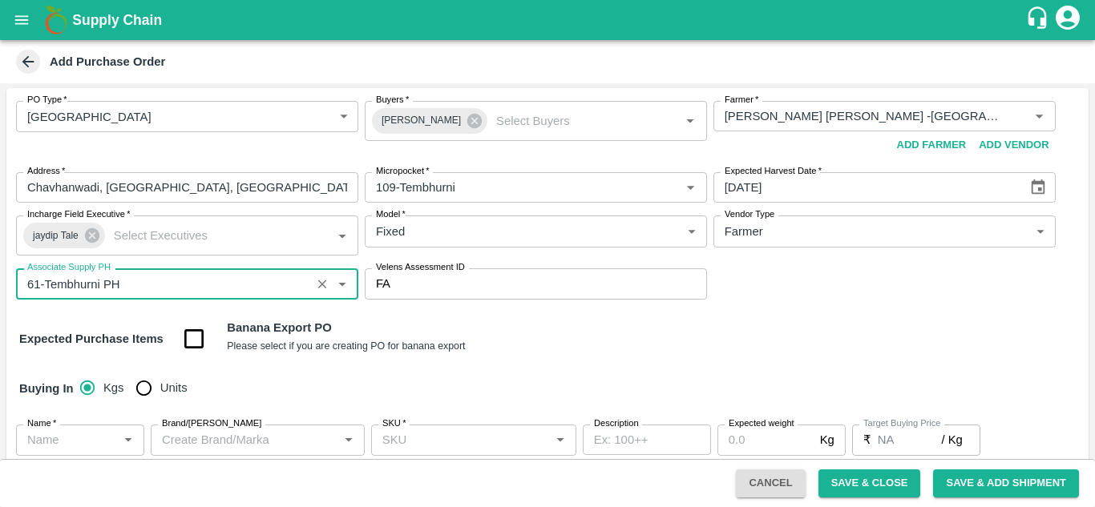
type input "61-Tembhurni PH"
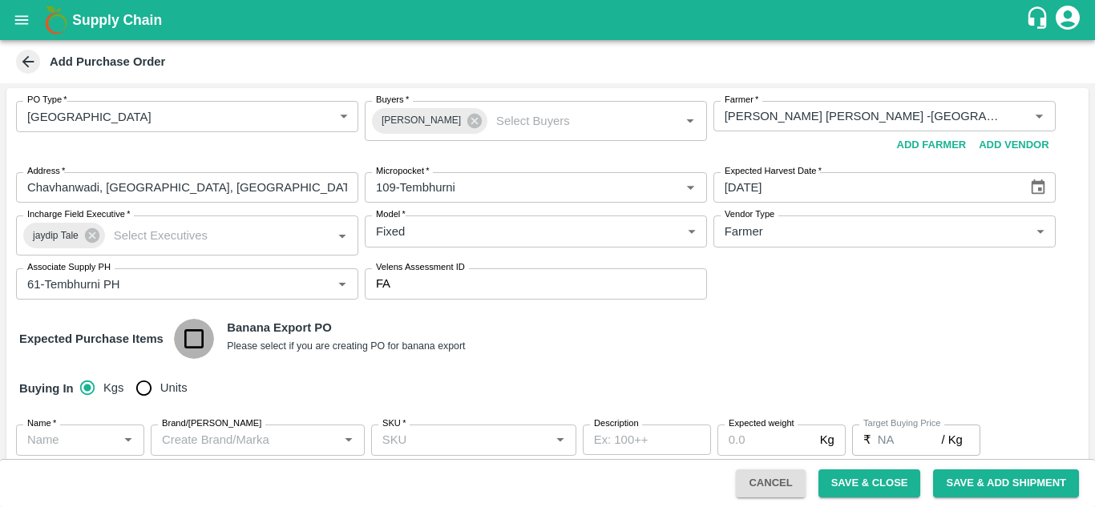
click at [192, 332] on input "checkbox" at bounding box center [194, 339] width 41 height 41
checkbox input "true"
type input "Banana Export"
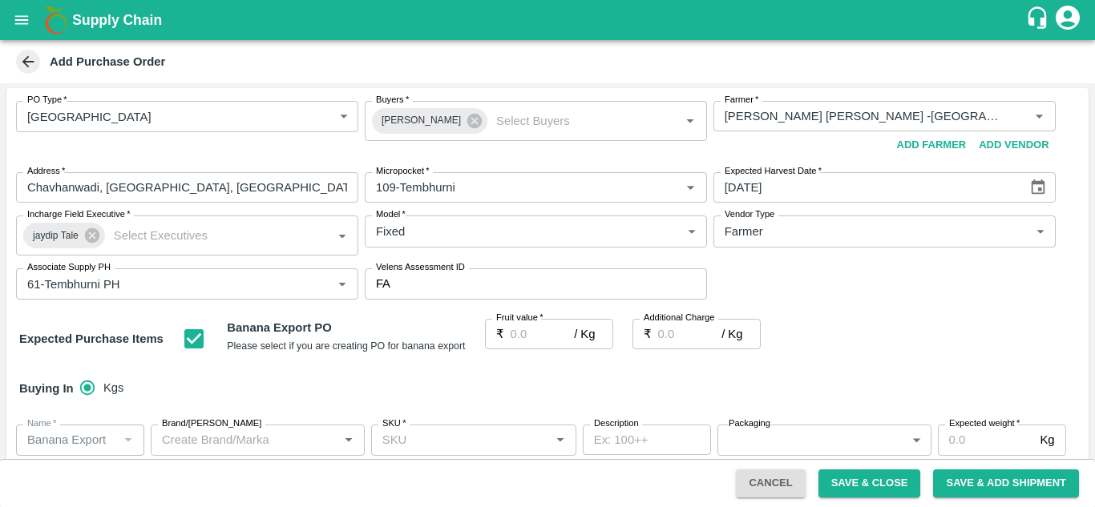
drag, startPoint x: 496, startPoint y: 336, endPoint x: 512, endPoint y: 336, distance: 16.0
click at [512, 336] on div "₹ / Kg Fruit value" at bounding box center [549, 334] width 128 height 30
click at [512, 336] on input "Fruit value   *" at bounding box center [542, 334] width 64 height 30
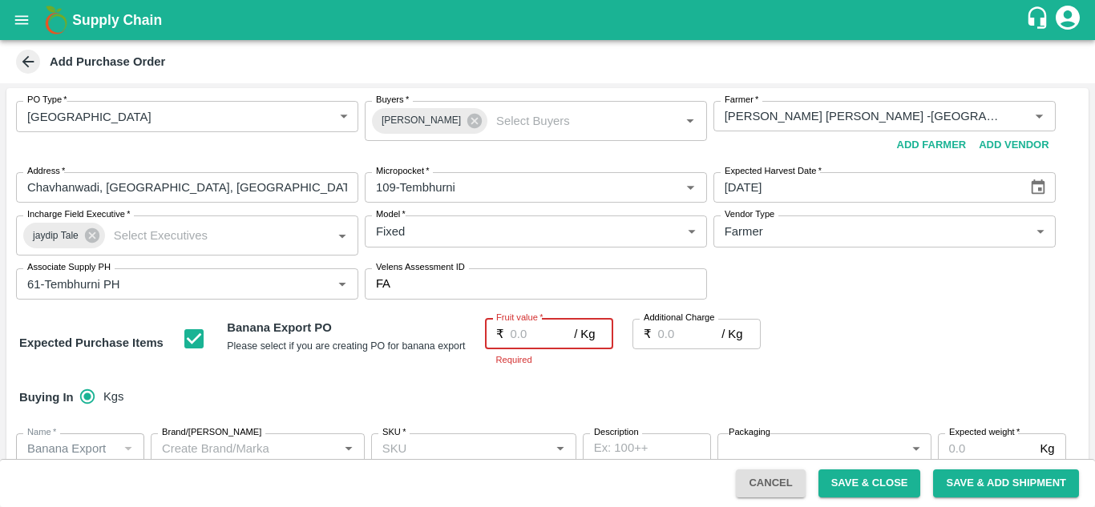
type input "2"
type input "23"
type input "23.5"
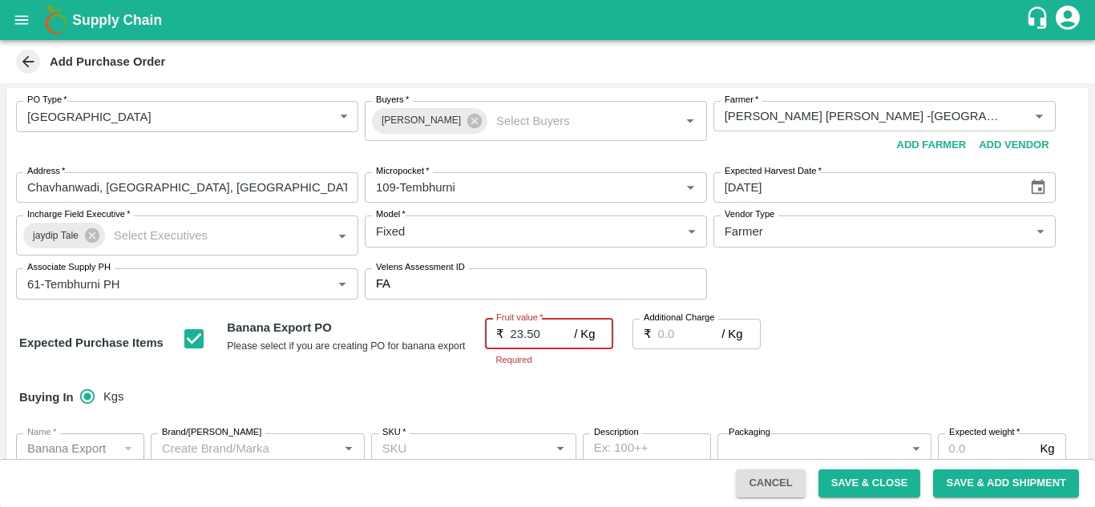
type input "23.50"
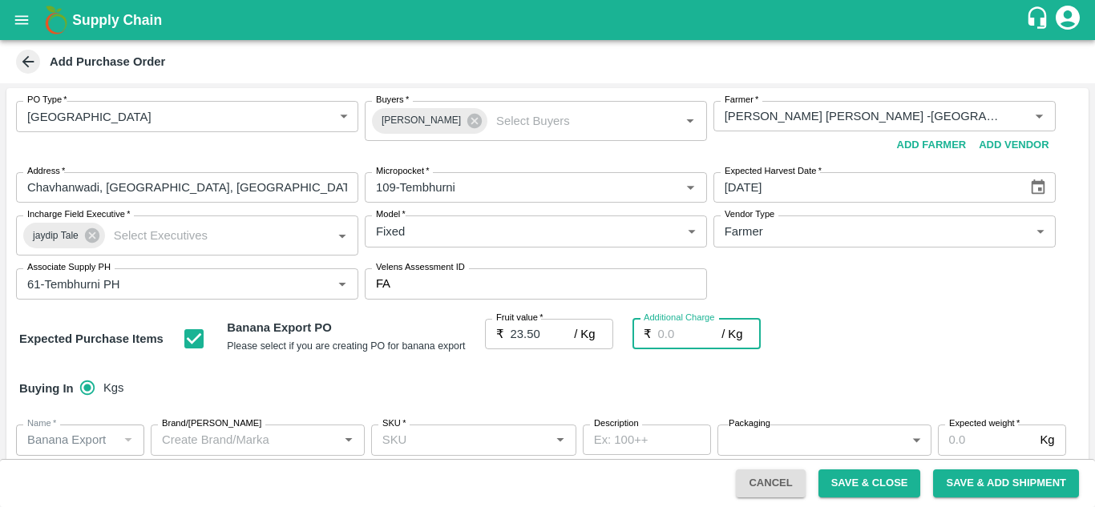
click at [672, 340] on input "Additional Charge" at bounding box center [690, 334] width 64 height 30
type input "0"
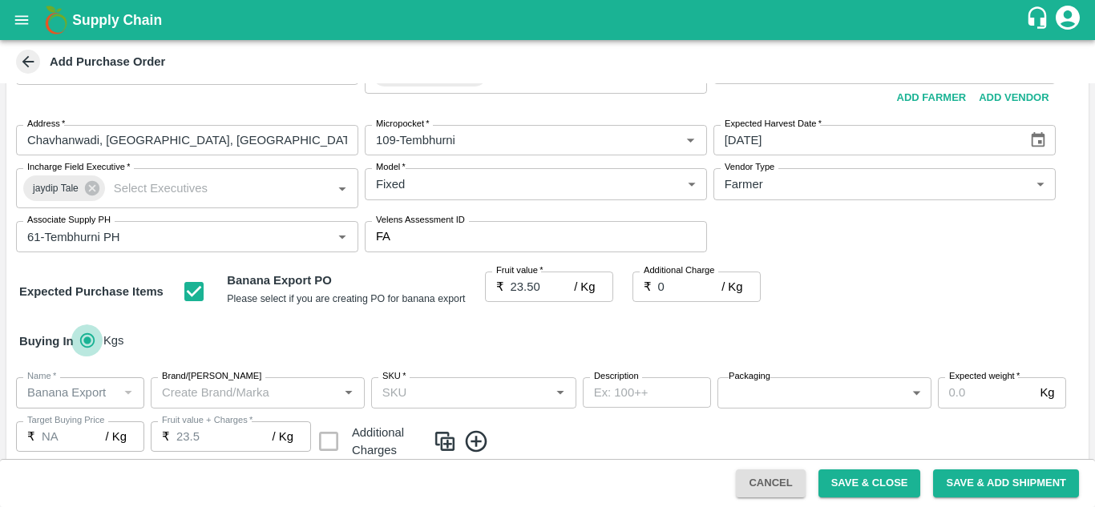
scroll to position [50, 0]
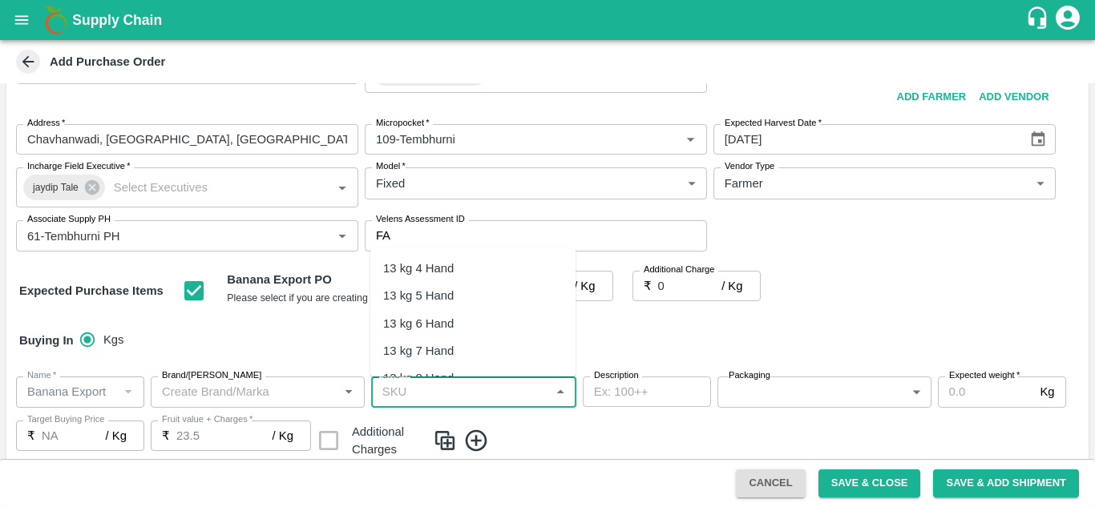
click at [398, 392] on input "SKU   *" at bounding box center [460, 391] width 169 height 21
click at [481, 273] on div "13 kg M N-CHL 4 Hand" at bounding box center [444, 269] width 123 height 18
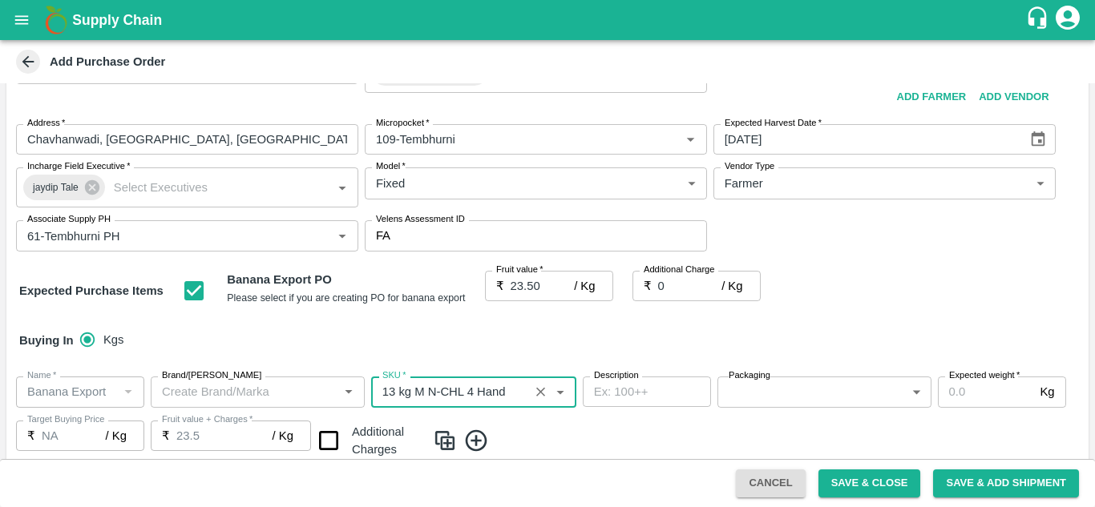
type input "13 kg M N-CHL 4 Hand"
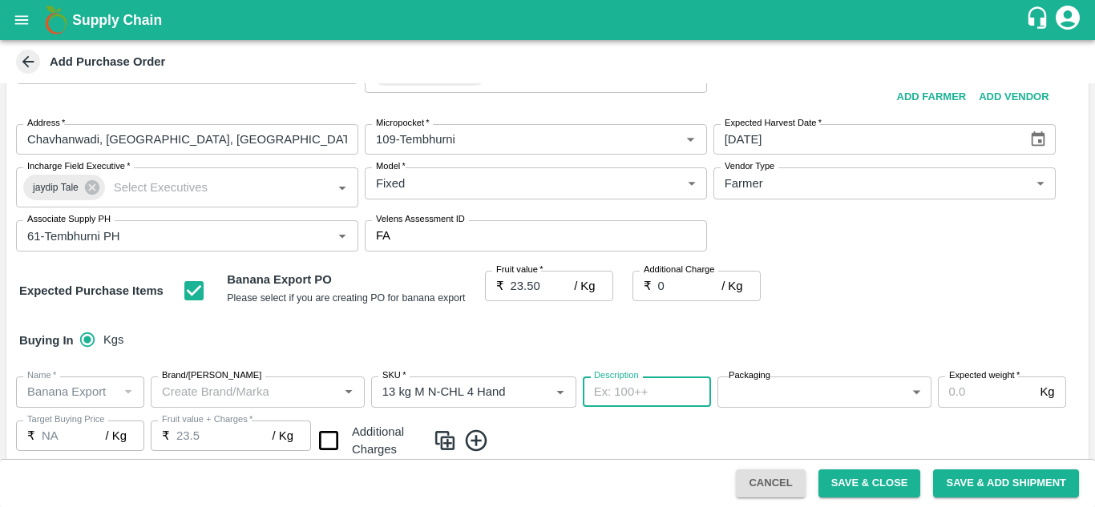
click at [744, 391] on body "Supply Chain Add Purchase Order PO Type   * Farm Gate 1 PO Type Buyers   * Ajit…" at bounding box center [547, 253] width 1095 height 507
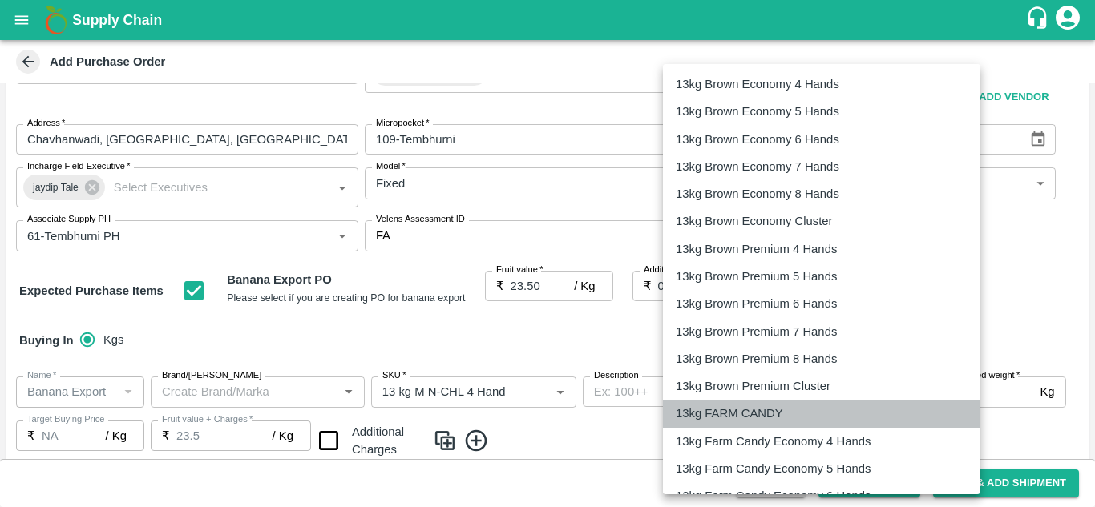
click at [740, 415] on p "13kg FARM CANDY" at bounding box center [728, 414] width 107 height 18
type input "466"
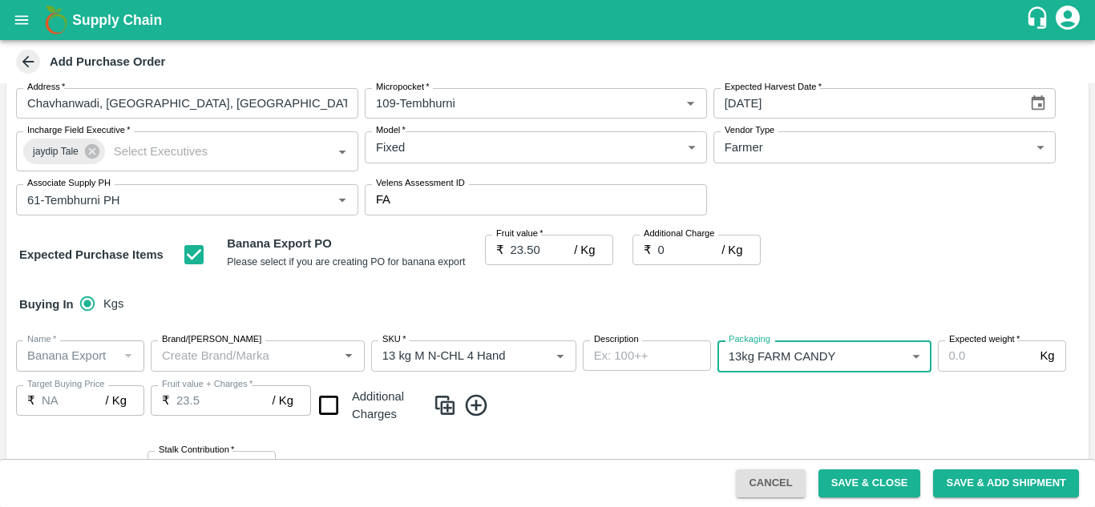
scroll to position [113, 0]
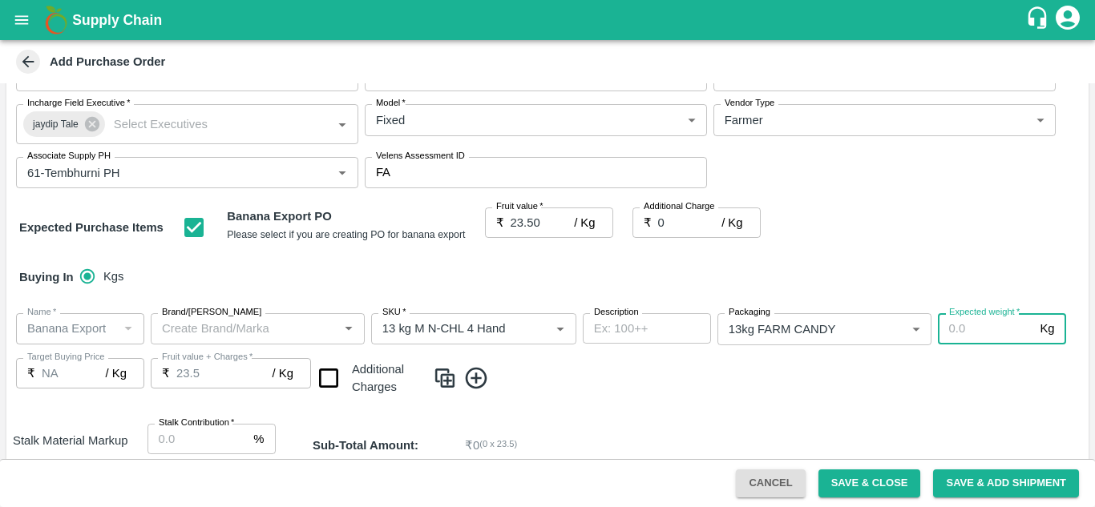
click at [957, 325] on input "Expected weight   *" at bounding box center [985, 328] width 96 height 30
type input "1200"
click at [476, 379] on icon at bounding box center [477, 378] width 22 height 22
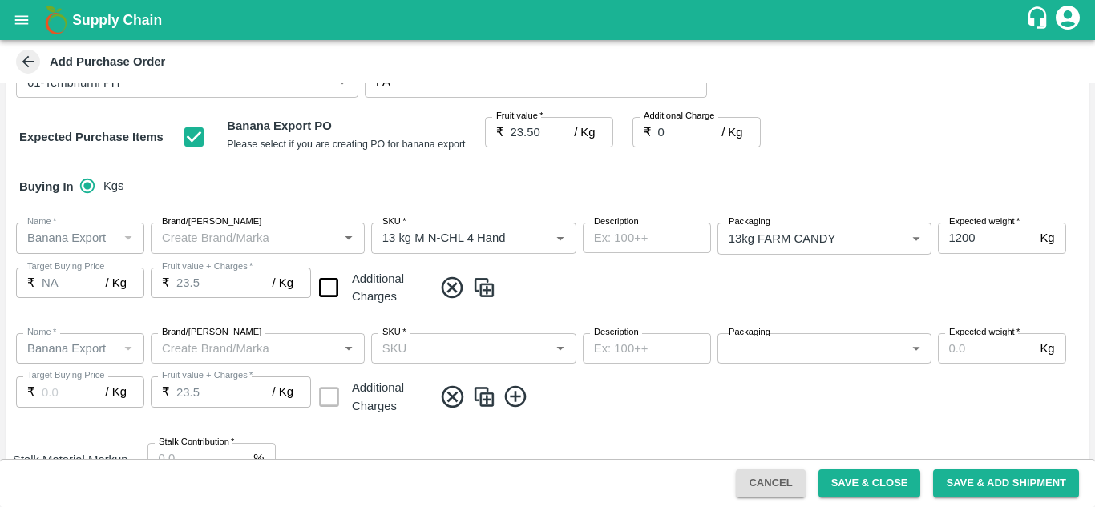
scroll to position [211, 0]
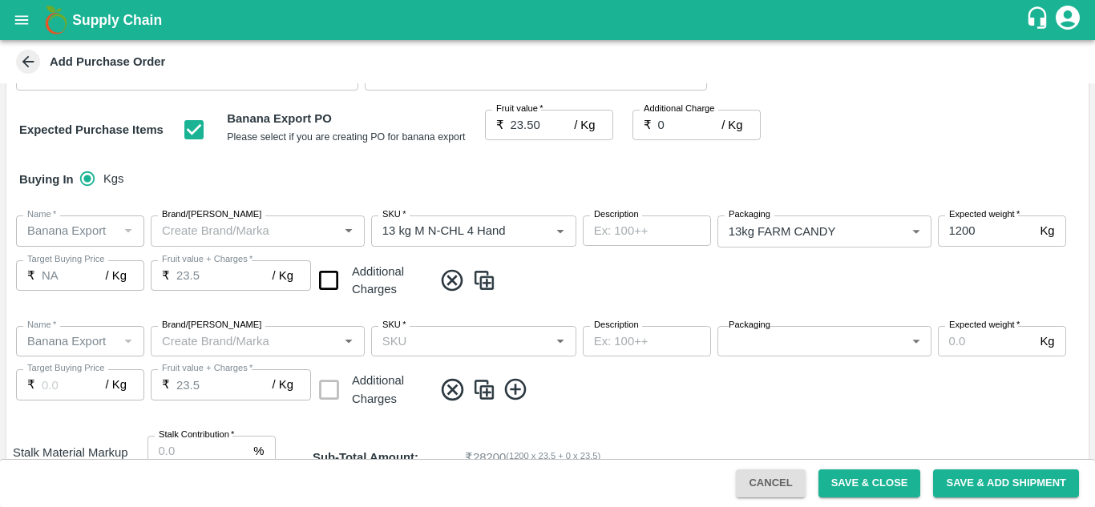
click at [397, 351] on input "SKU   *" at bounding box center [460, 341] width 169 height 21
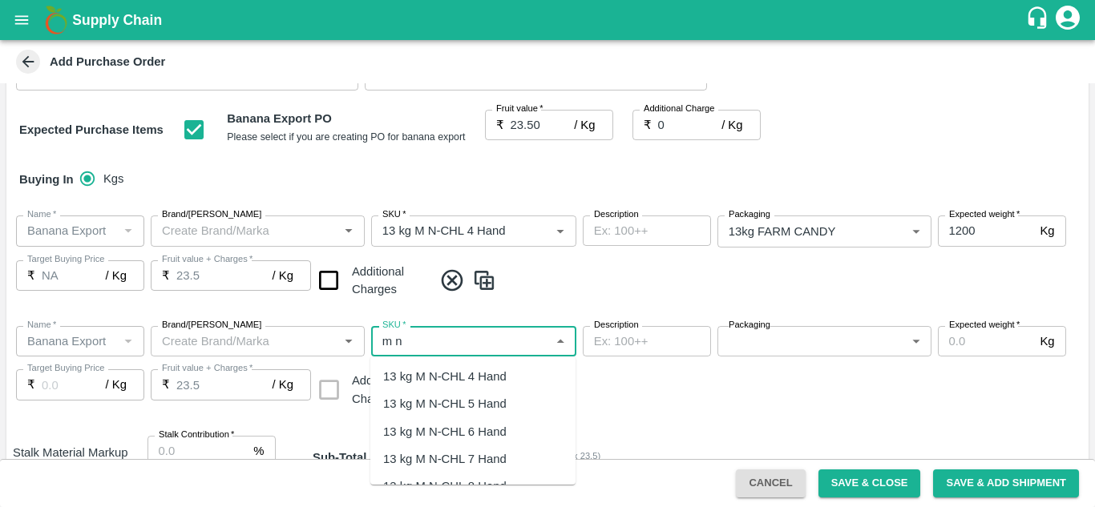
click at [493, 412] on div "13 kg M N-CHL 5 Hand" at bounding box center [444, 404] width 123 height 18
type input "13 kg M N-CHL 5 Hand"
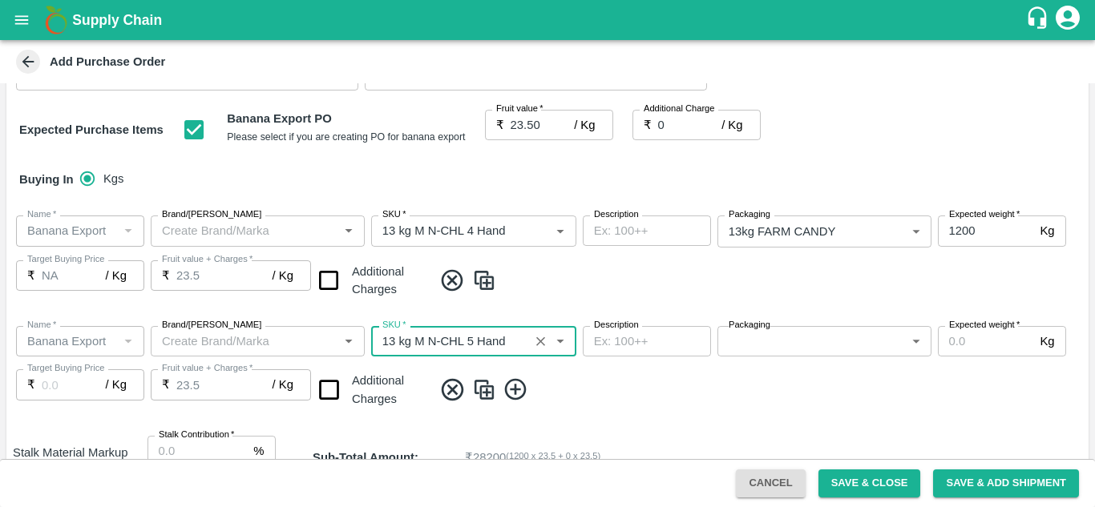
type input "NA"
type input "13 kg M N-CHL 5 Hand"
click at [800, 361] on div "Name   * Name   * Brand/[PERSON_NAME]/[PERSON_NAME]   * SKU   * Description x D…" at bounding box center [547, 368] width 1082 height 110
click at [792, 338] on body "Supply Chain Add Purchase Order PO Type   * Farm Gate 1 PO Type Buyers   * Ajit…" at bounding box center [547, 253] width 1095 height 507
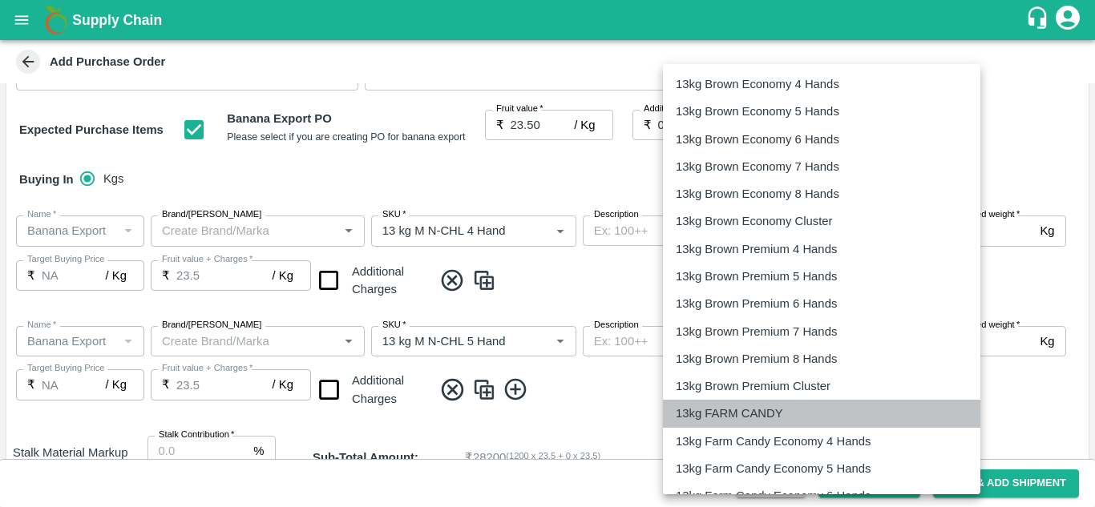
click at [739, 409] on p "13kg FARM CANDY" at bounding box center [728, 414] width 107 height 18
type input "466"
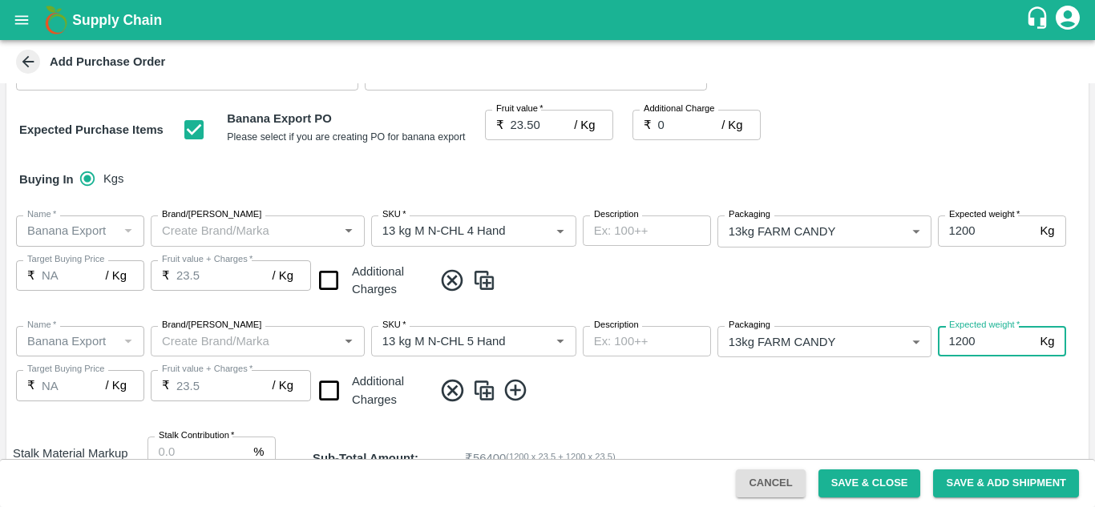
type input "1200"
click at [518, 390] on icon at bounding box center [515, 391] width 22 height 22
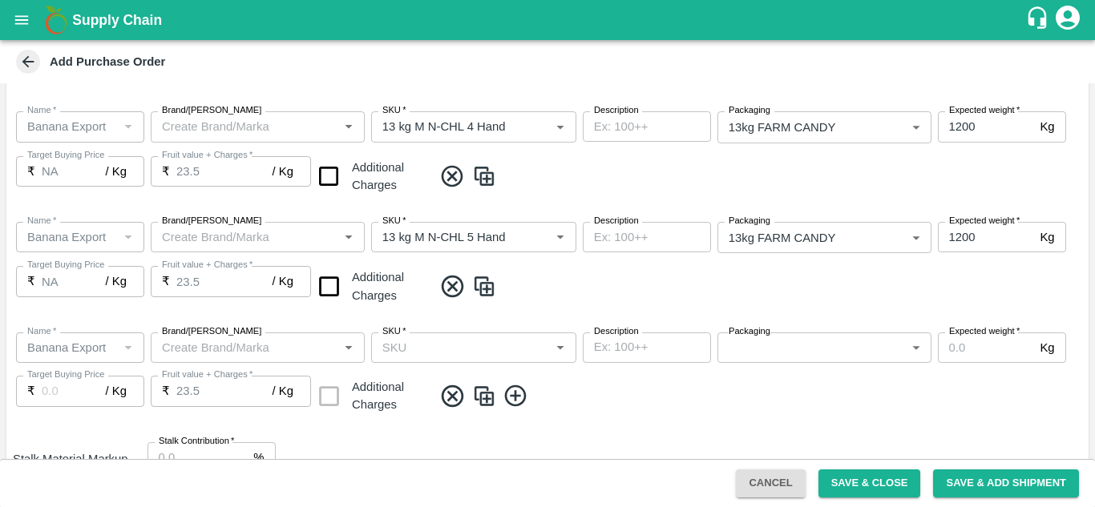
scroll to position [316, 0]
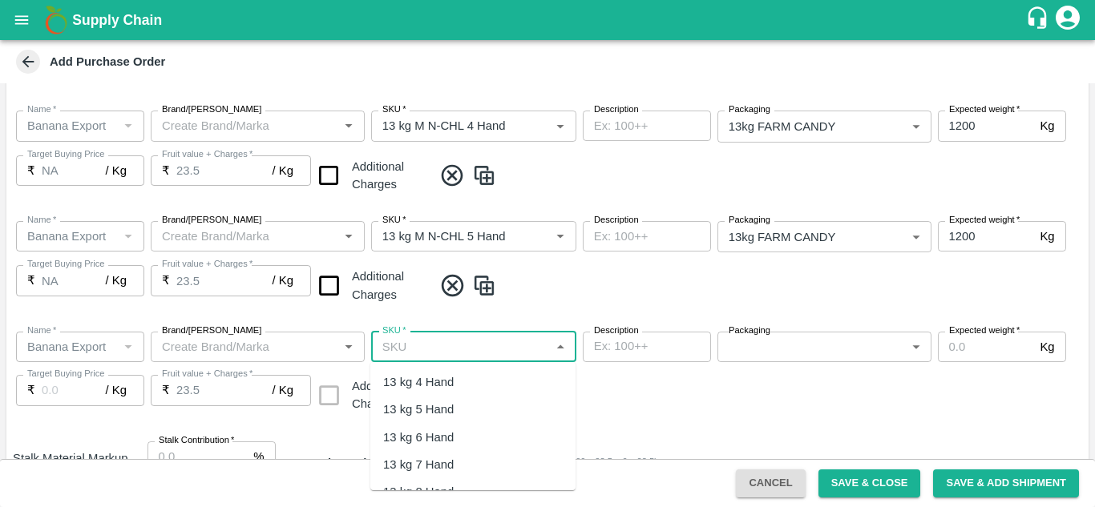
click at [415, 341] on input "SKU   *" at bounding box center [460, 347] width 169 height 21
click at [491, 429] on div "13 kg M N-CHL 6 Hand" at bounding box center [444, 438] width 123 height 18
type input "13 kg M N-CHL 6 Hand"
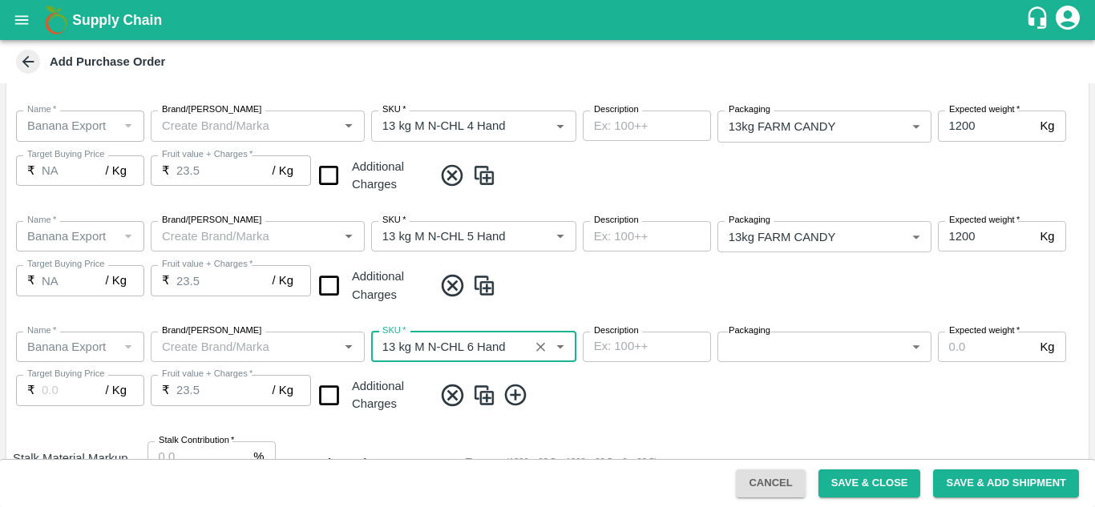
type input "NA"
type input "13 kg M N-CHL 6 Hand"
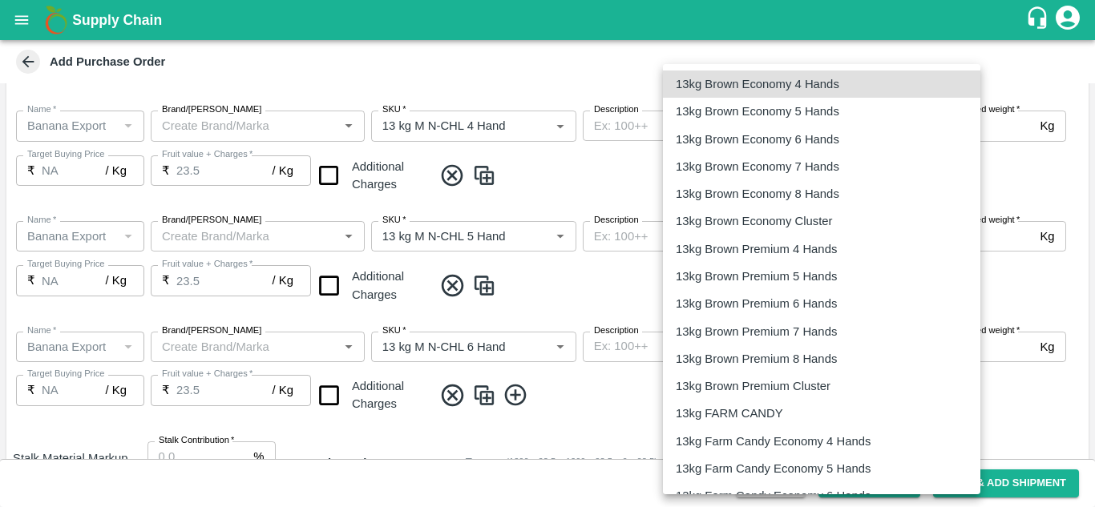
click at [856, 352] on body "Supply Chain Add Purchase Order PO Type   * Farm Gate 1 PO Type Buyers   * Ajit…" at bounding box center [547, 253] width 1095 height 507
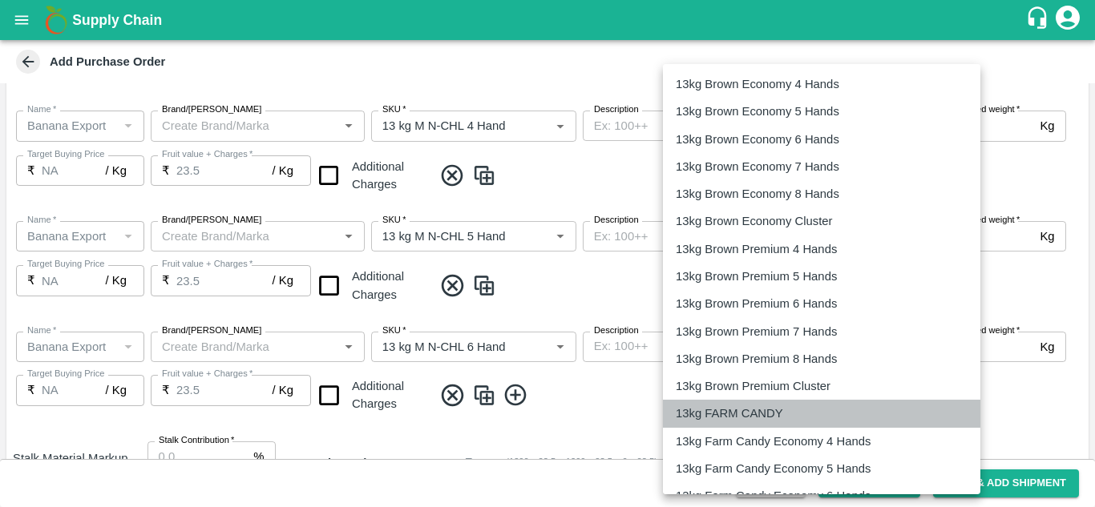
click at [756, 409] on p "13kg FARM CANDY" at bounding box center [728, 414] width 107 height 18
type input "466"
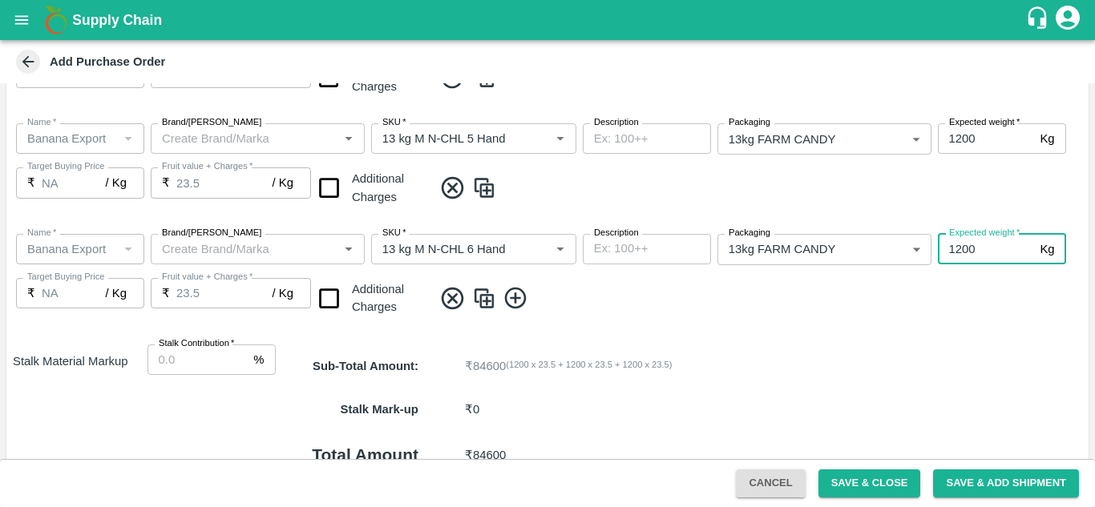
scroll to position [414, 0]
type input "1200"
click at [513, 296] on icon at bounding box center [515, 297] width 26 height 26
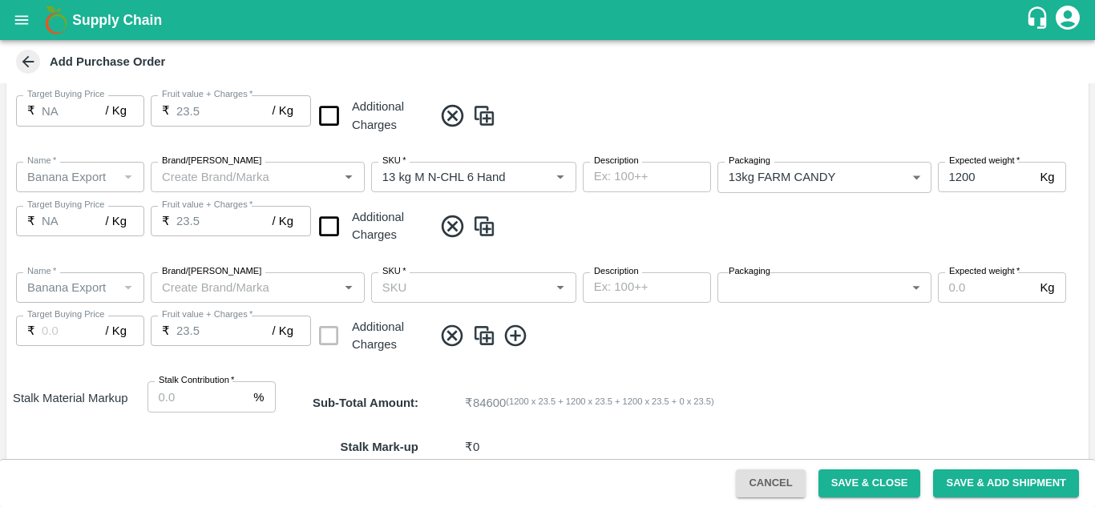
scroll to position [486, 0]
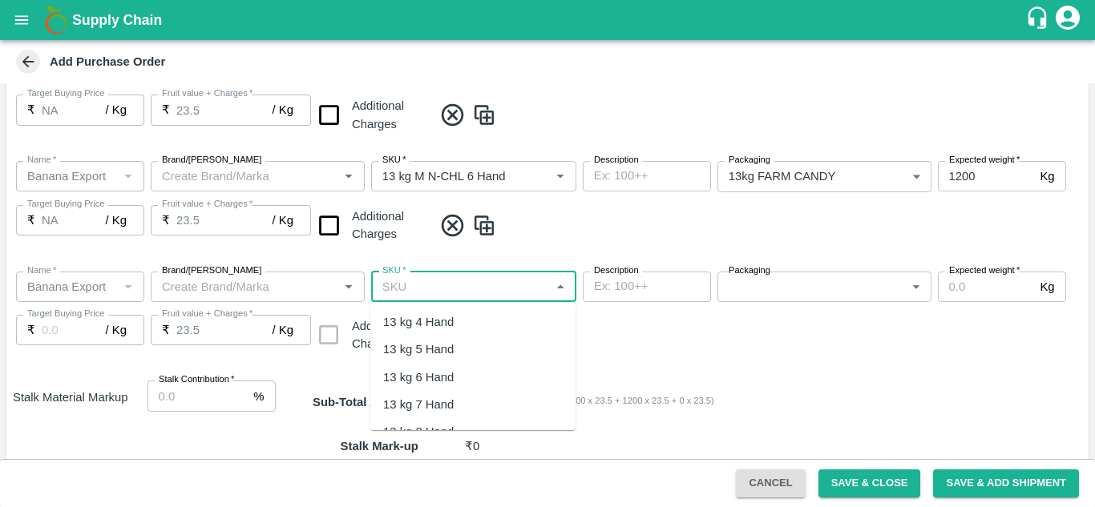
click at [485, 292] on input "SKU   *" at bounding box center [460, 286] width 169 height 21
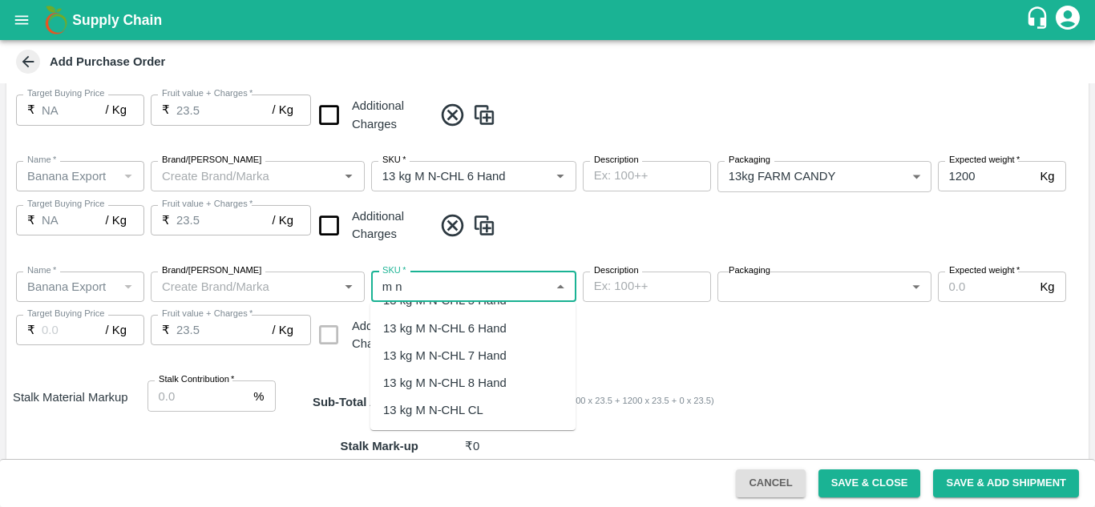
click at [488, 383] on div "13 kg M N-CHL 8 Hand" at bounding box center [444, 383] width 123 height 18
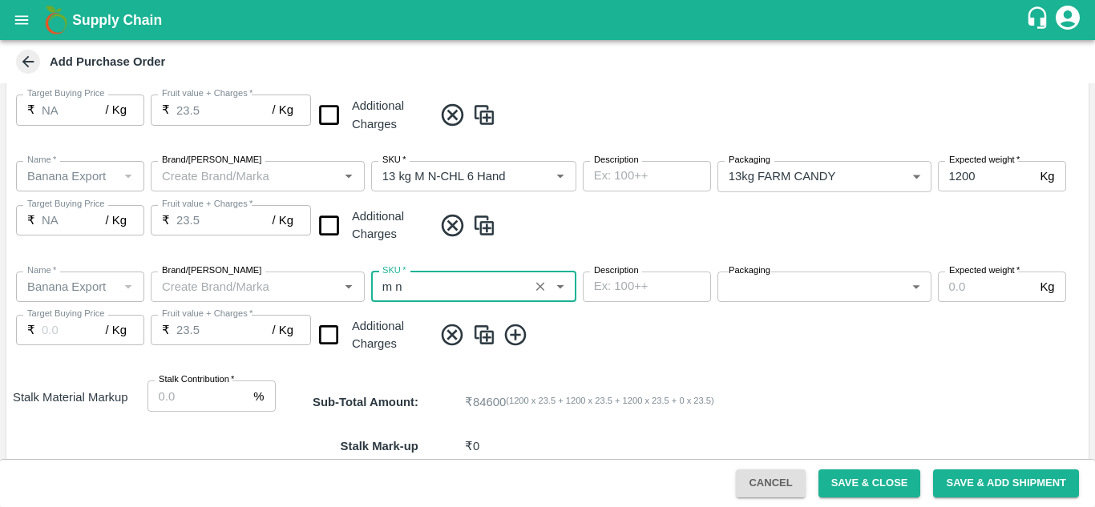
type input "13 kg M N-CHL 8 Hand"
type input "NA"
type input "13 kg M N-CHL 8 Hand"
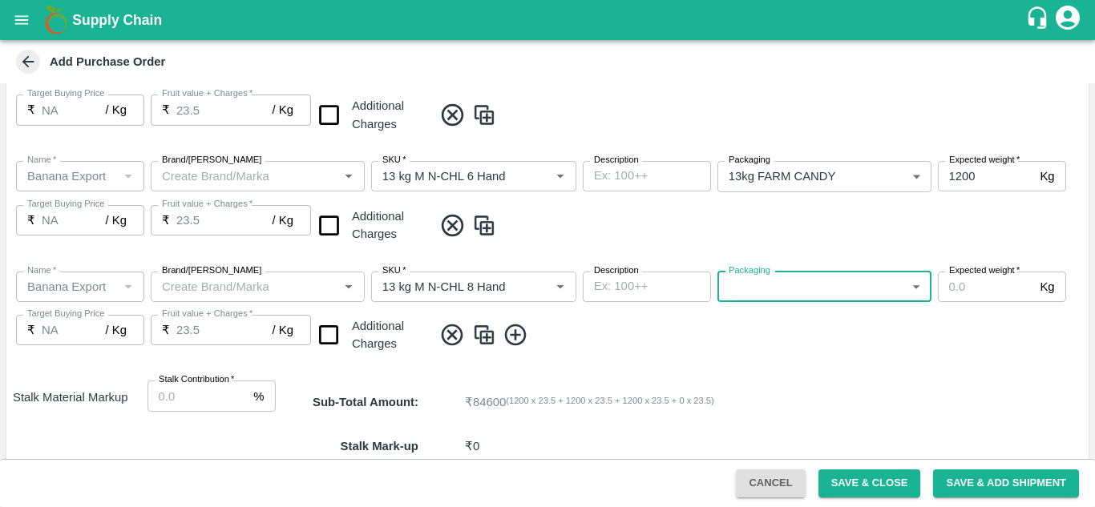
click at [857, 277] on body "Supply Chain Add Purchase Order PO Type   * Farm Gate 1 PO Type Buyers   * Ajit…" at bounding box center [547, 253] width 1095 height 507
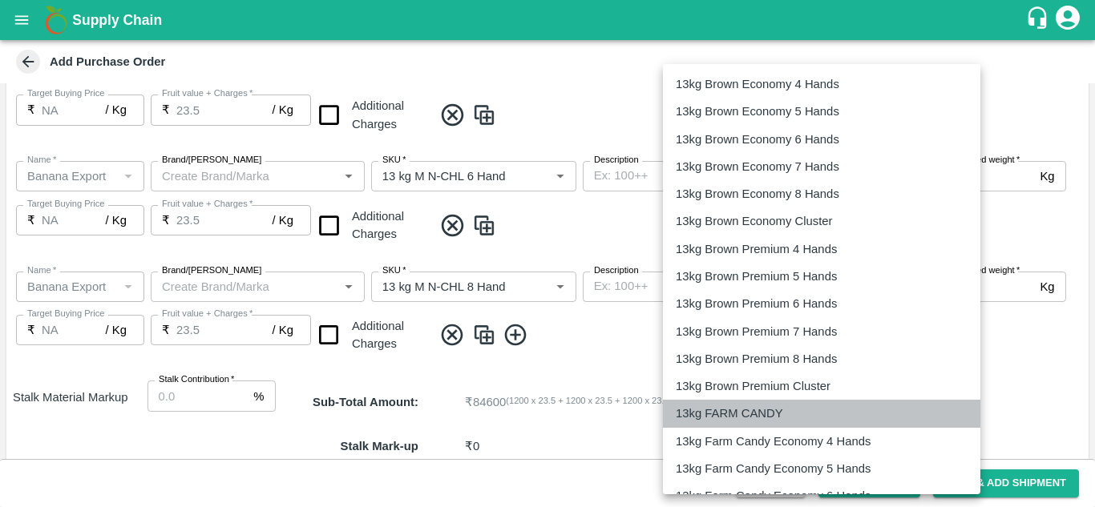
click at [753, 406] on p "13kg FARM CANDY" at bounding box center [728, 414] width 107 height 18
type input "466"
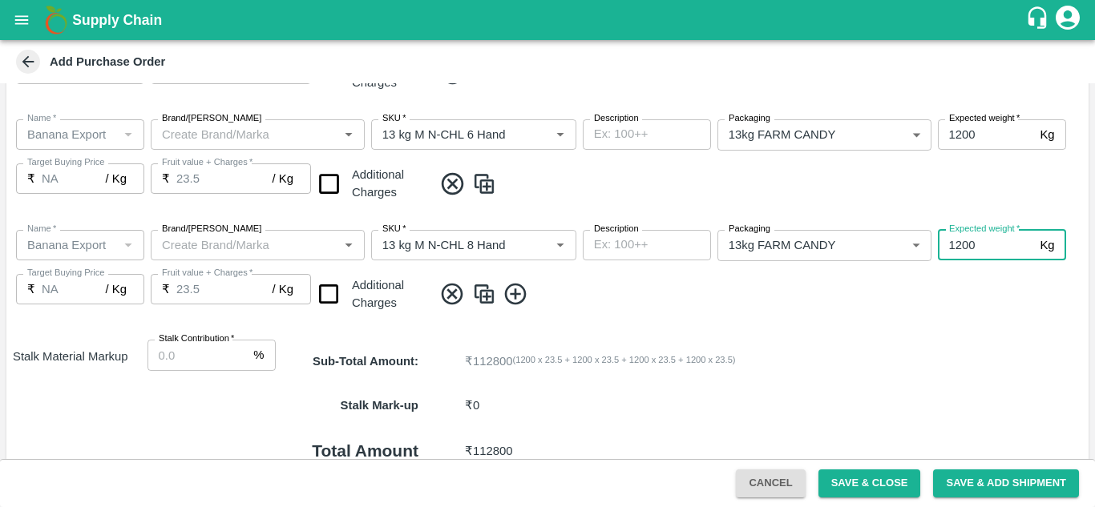
scroll to position [552, 0]
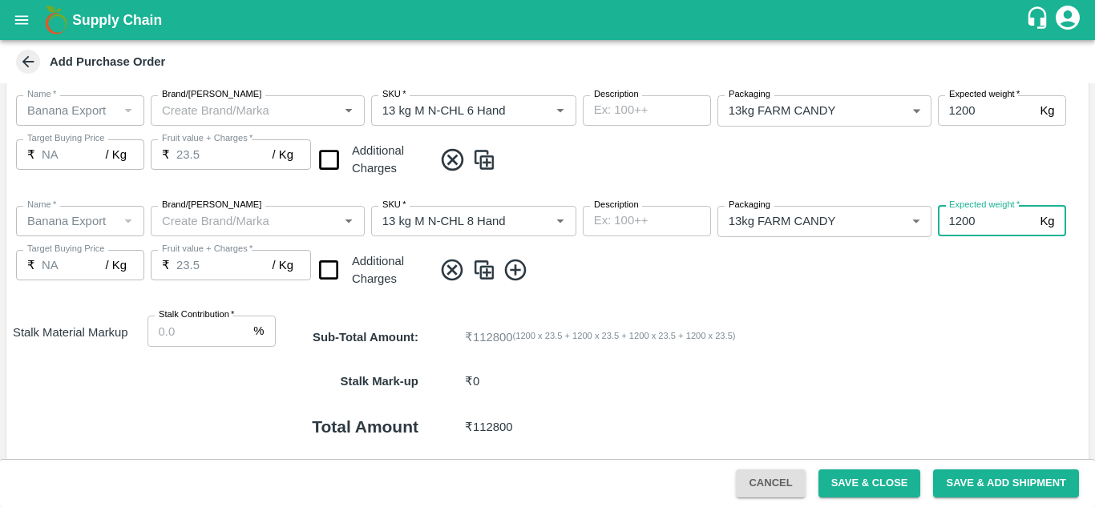
type input "1200"
click at [514, 274] on icon at bounding box center [515, 271] width 22 height 22
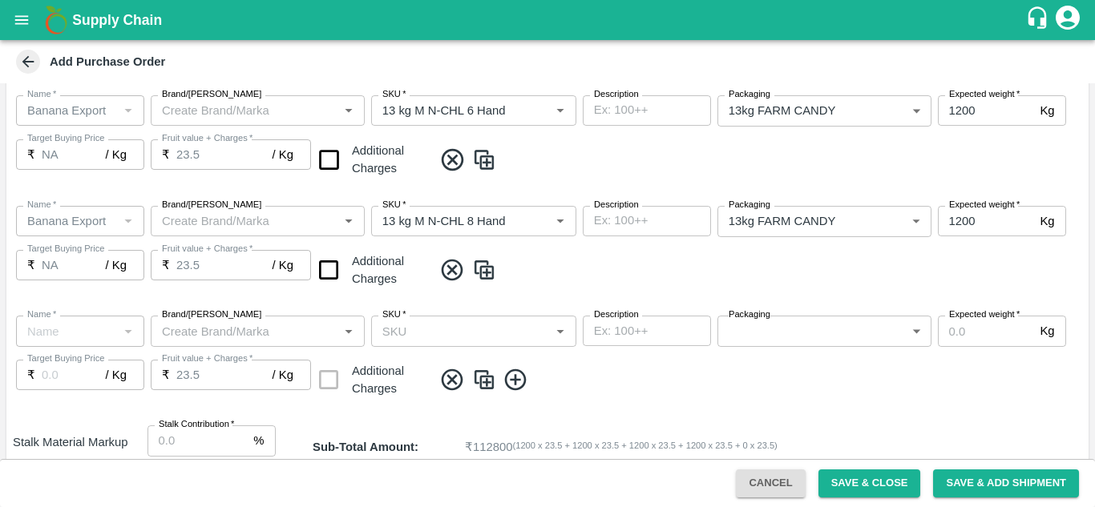
type input "Banana Export"
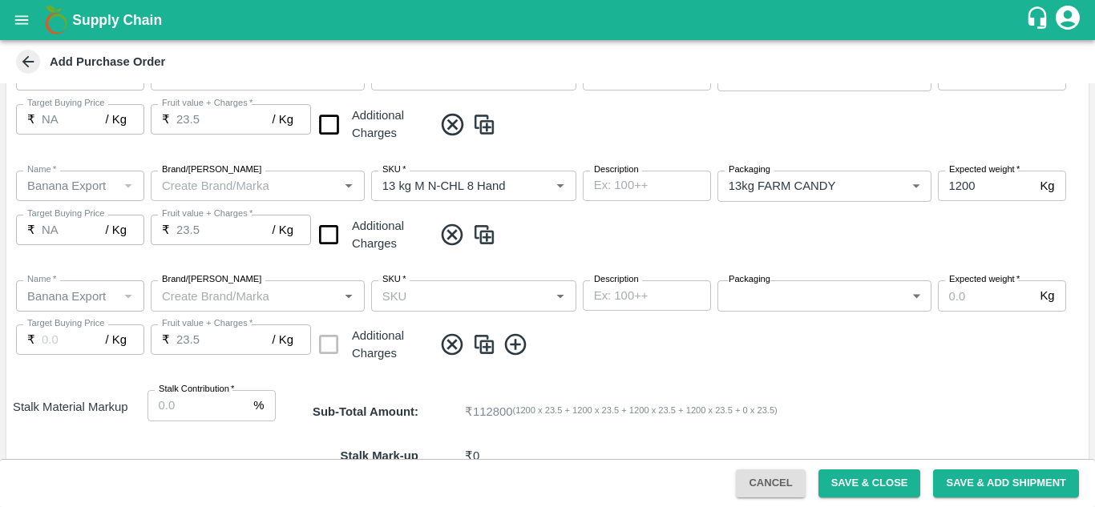
scroll to position [588, 0]
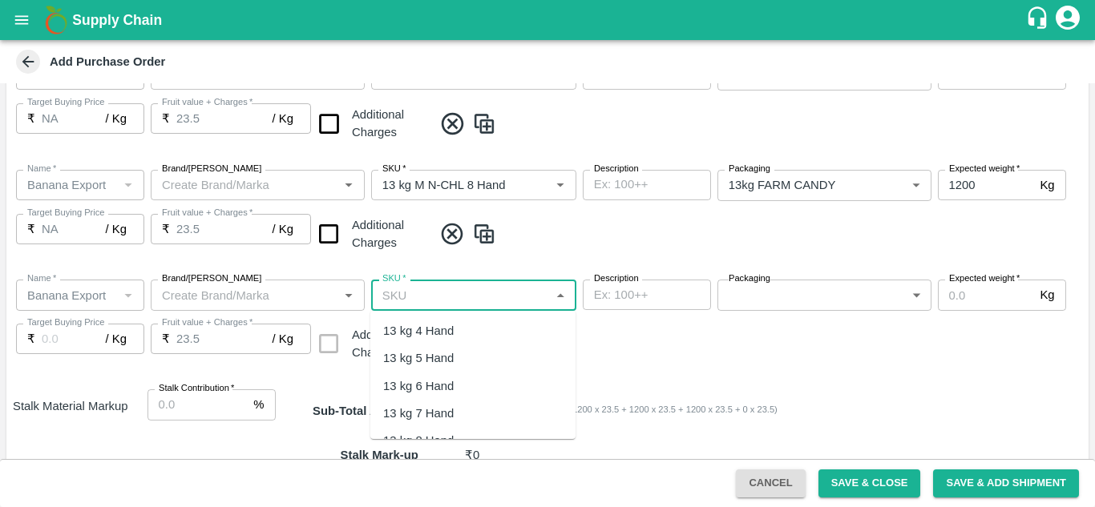
click at [405, 292] on input "SKU   *" at bounding box center [460, 294] width 169 height 21
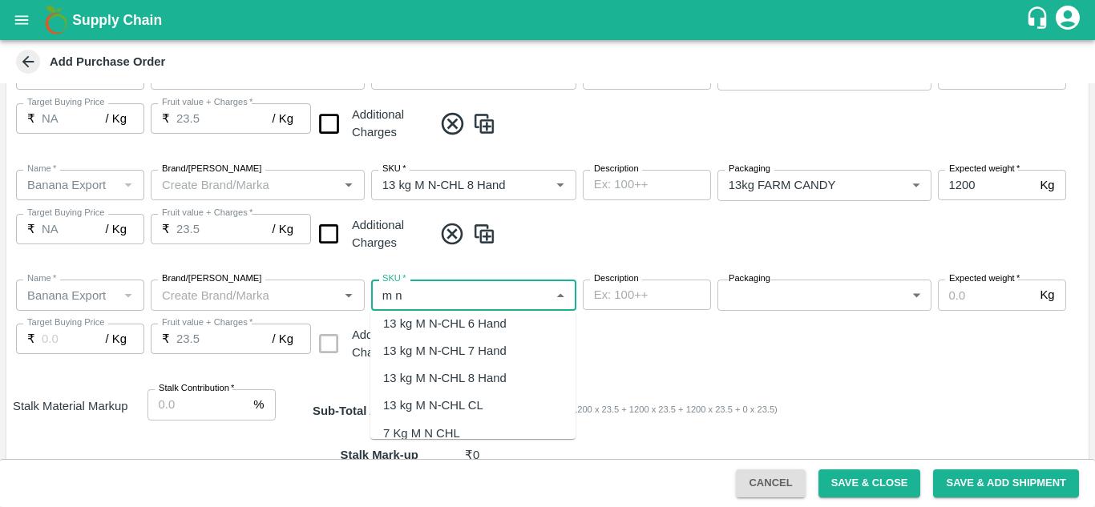
scroll to position [78, 0]
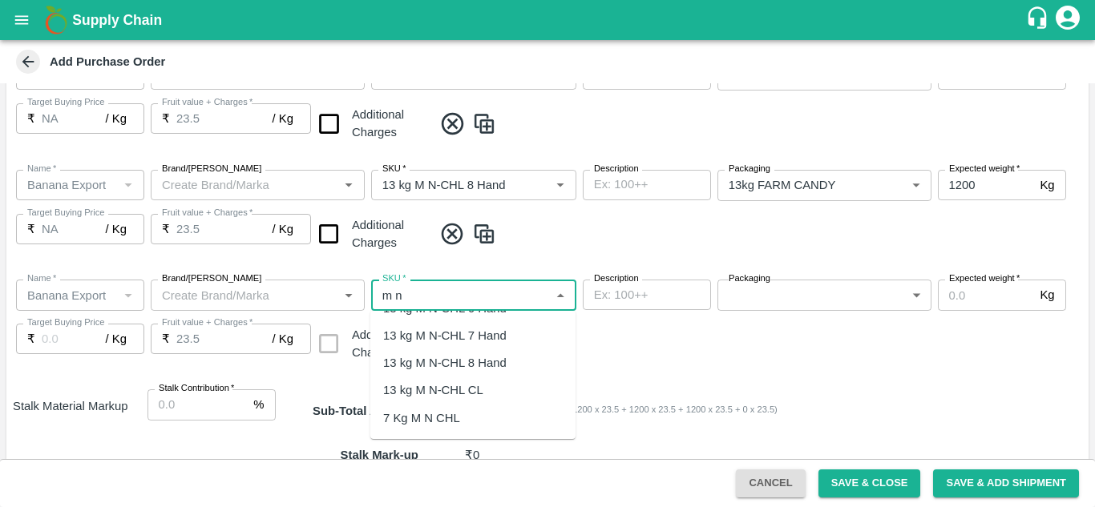
click at [462, 385] on div "13 kg M N-CHL CL" at bounding box center [433, 390] width 100 height 18
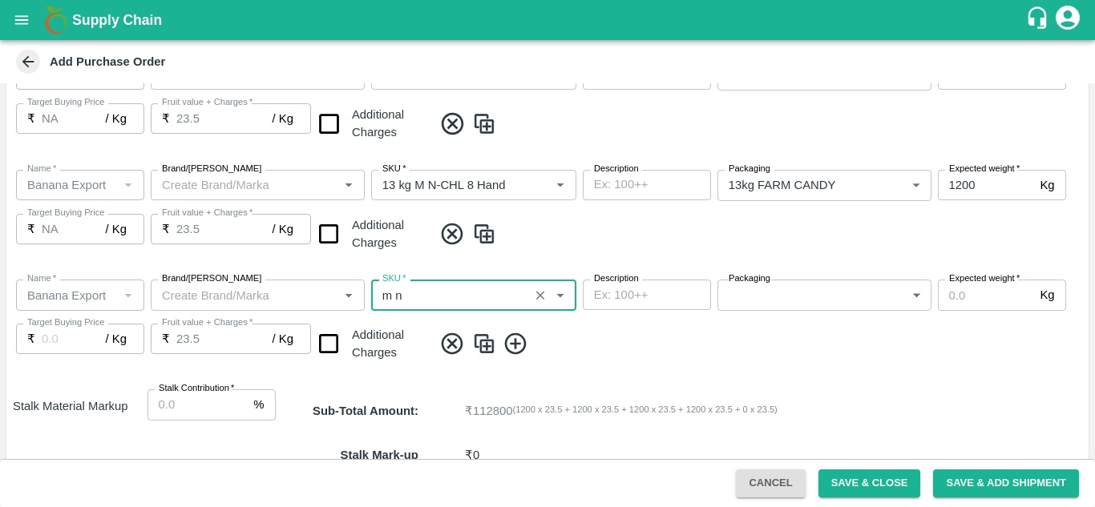
type input "13 kg M N-CHL CL"
type input "NA"
type input "13 kg M N-CHL CL"
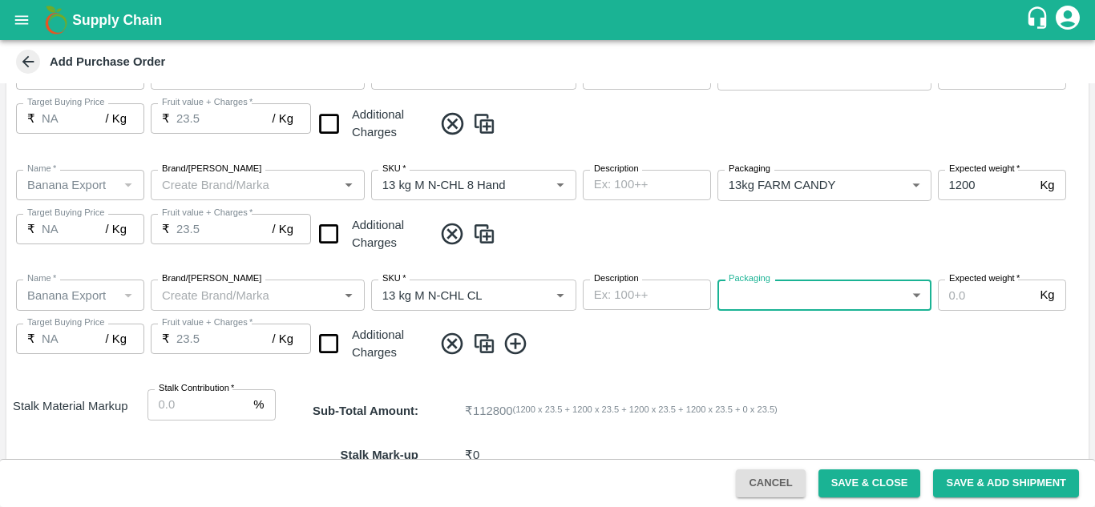
click at [843, 294] on body "Supply Chain Add Purchase Order PO Type   * Farm Gate 1 PO Type Buyers   * Ajit…" at bounding box center [547, 253] width 1095 height 507
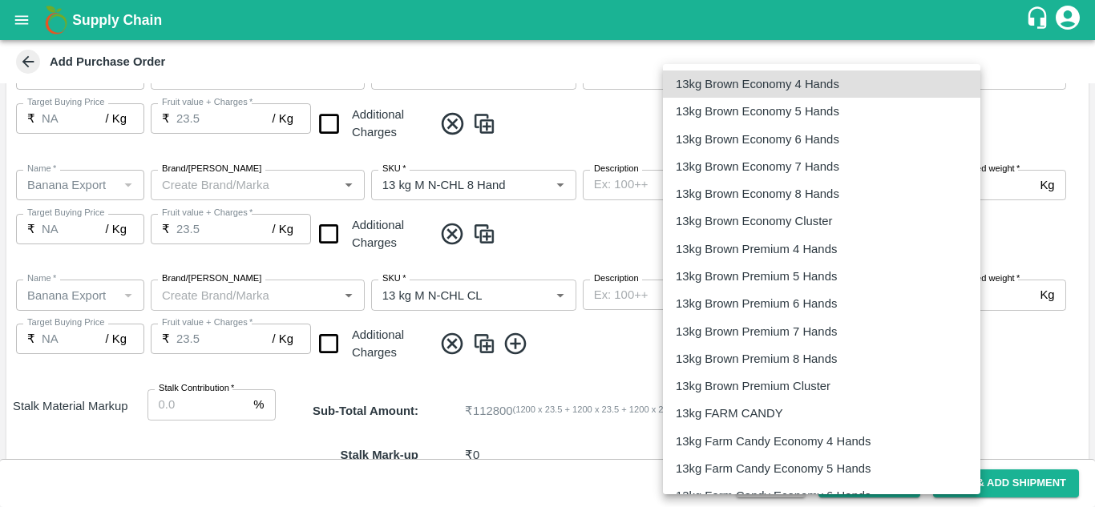
click at [742, 409] on p "13kg FARM CANDY" at bounding box center [728, 414] width 107 height 18
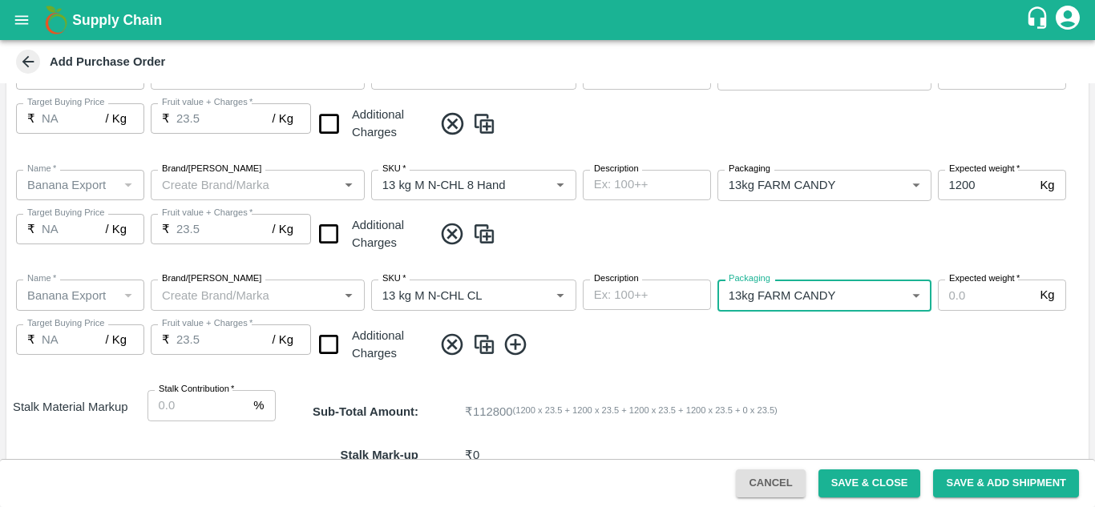
type input "466"
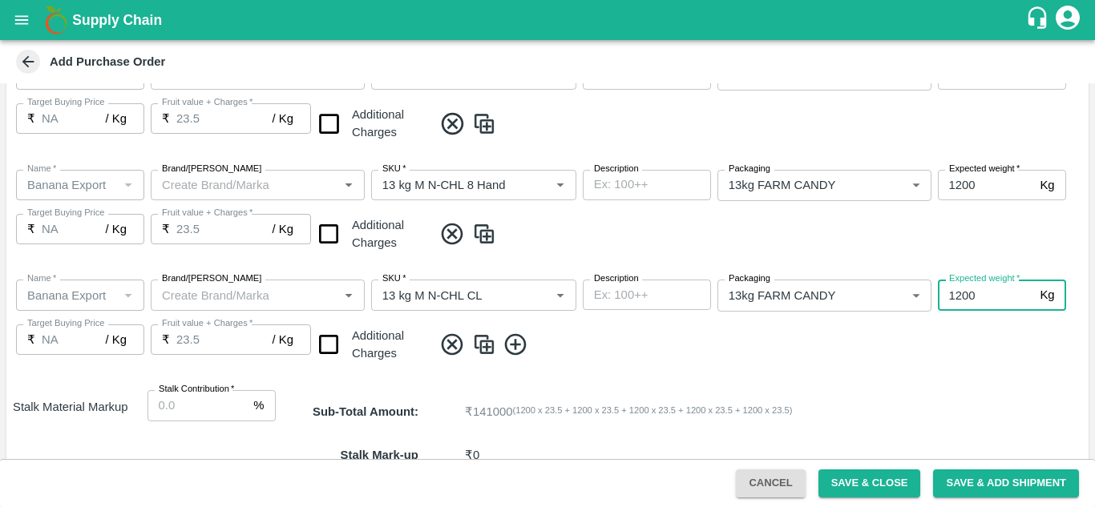
type input "1200"
click at [591, 371] on div "Name   * Name   * Brand/Marka Brand/Marka SKU   * SKU   * Description x Descrip…" at bounding box center [547, 322] width 1082 height 111
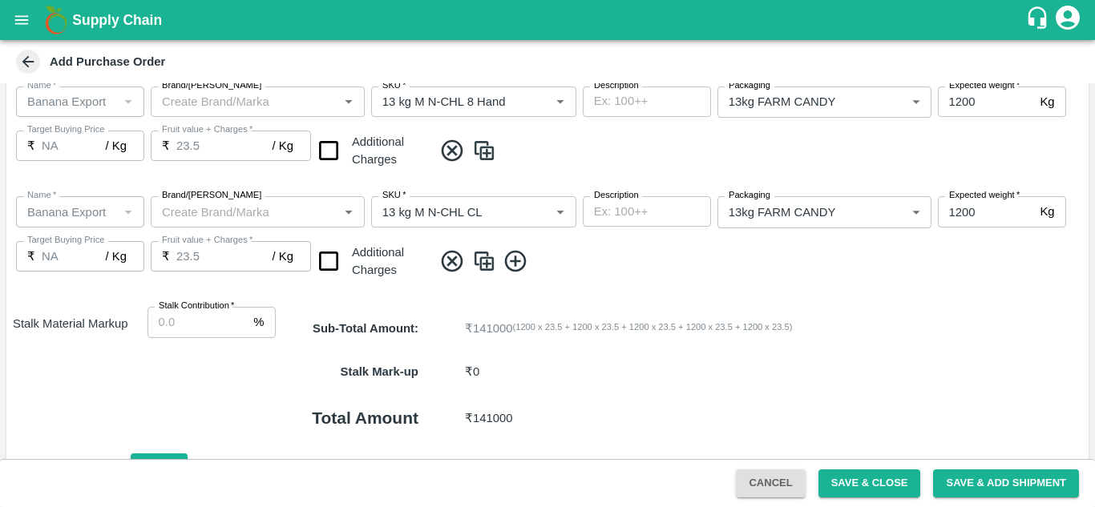
scroll to position [672, 0]
click at [512, 254] on icon at bounding box center [515, 261] width 26 height 26
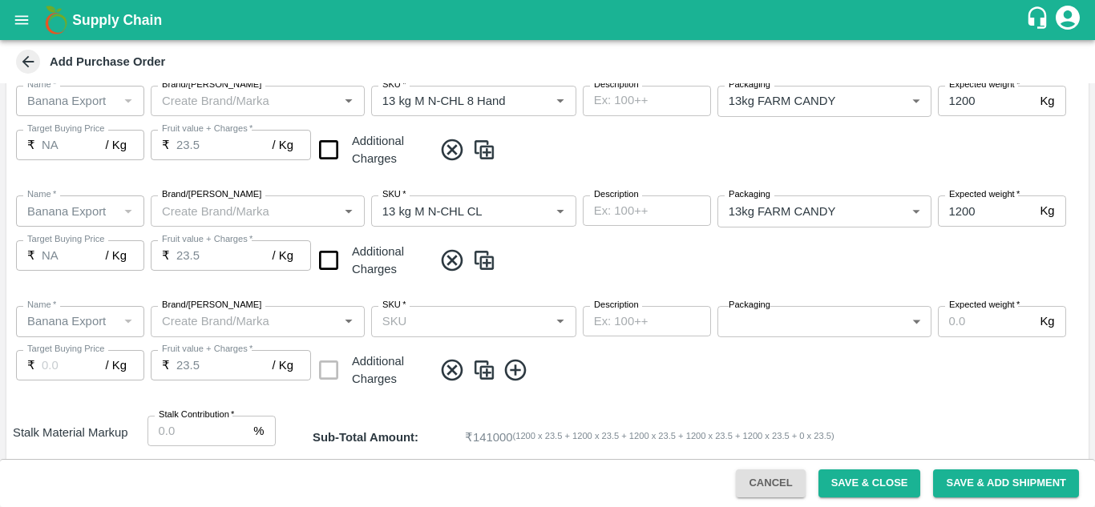
scroll to position [701, 0]
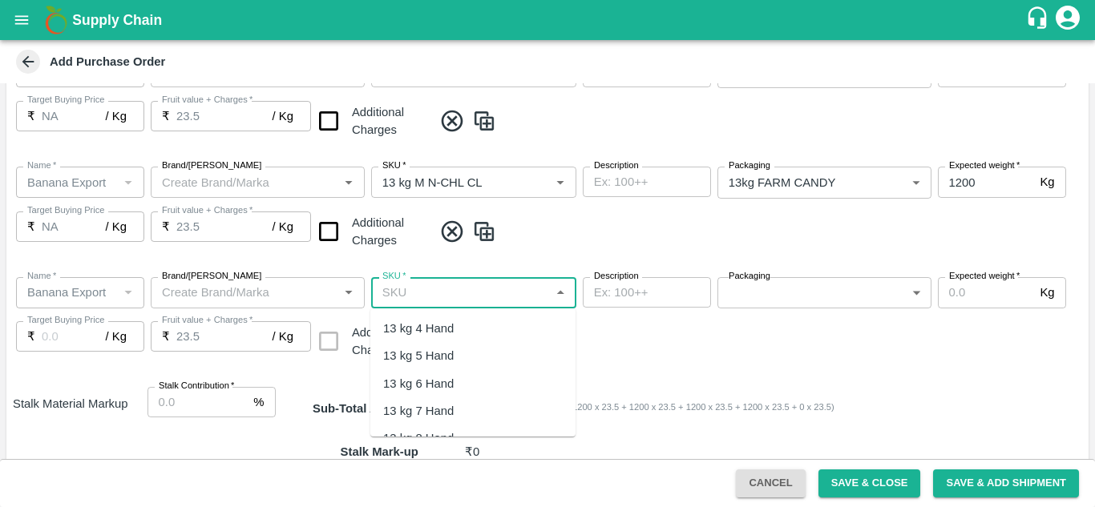
click at [413, 290] on input "SKU   *" at bounding box center [460, 292] width 169 height 21
click at [427, 323] on div "PHR Kg" at bounding box center [472, 328] width 205 height 27
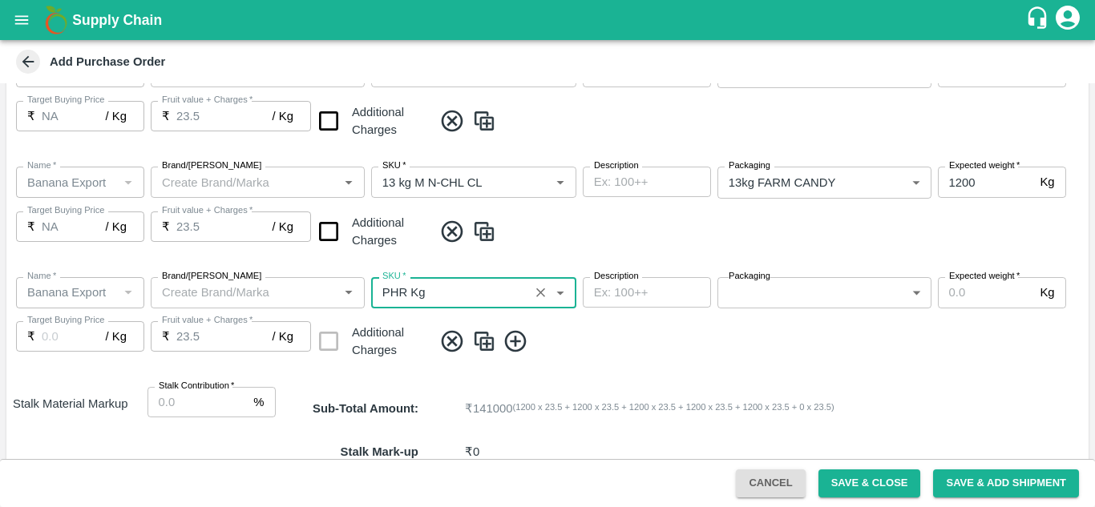
type input "PHR Kg"
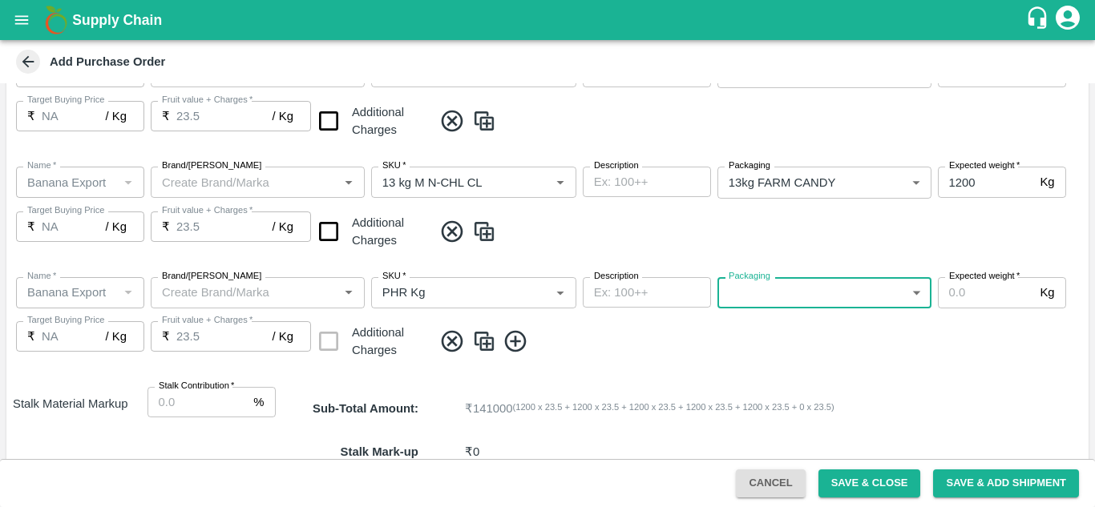
type input "NA"
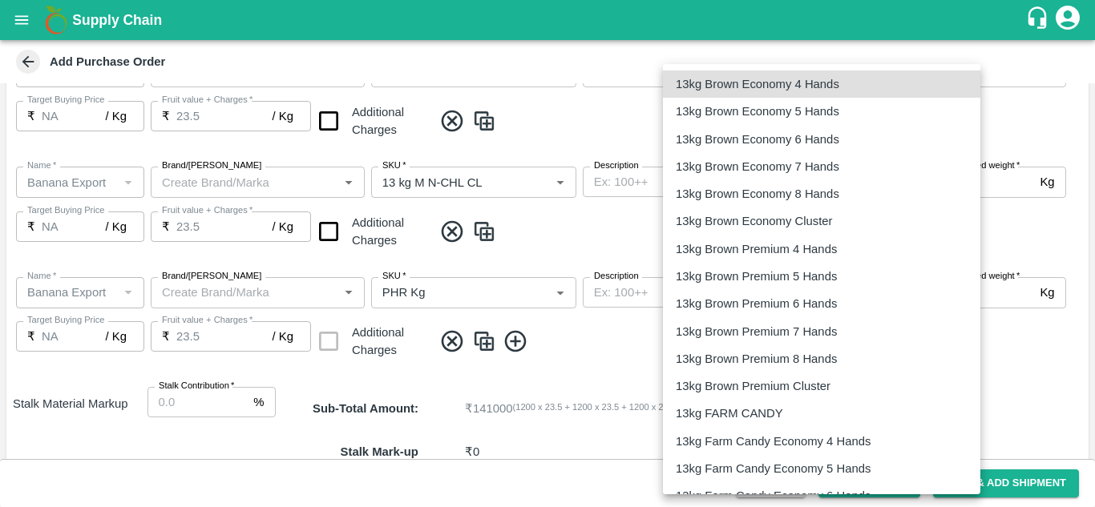
click at [806, 293] on body "Supply Chain Add Purchase Order PO Type   * Farm Gate 1 PO Type Buyers   * Ajit…" at bounding box center [547, 253] width 1095 height 507
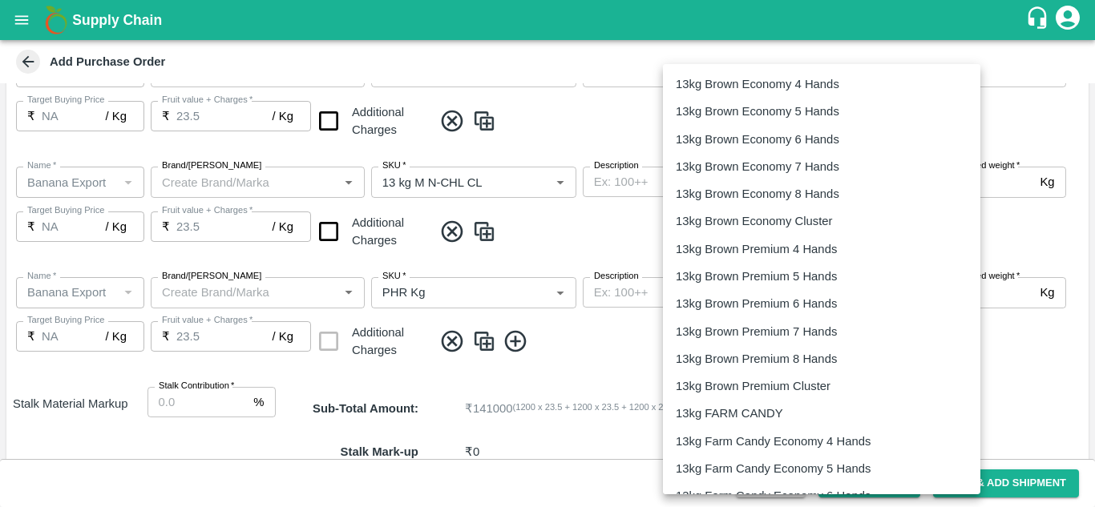
scroll to position [2659, 0]
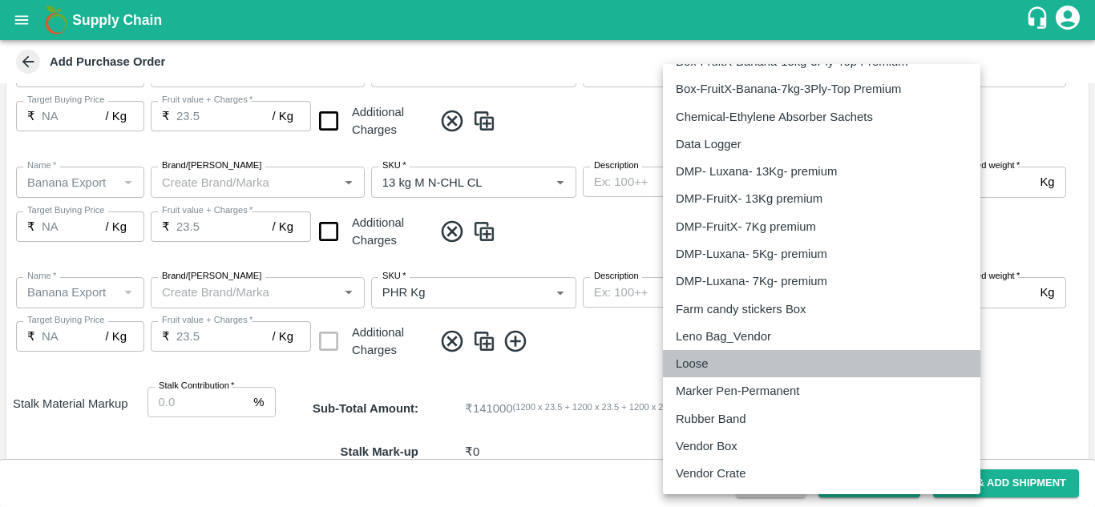
click at [705, 361] on p "Loose" at bounding box center [691, 364] width 32 height 18
type input "258"
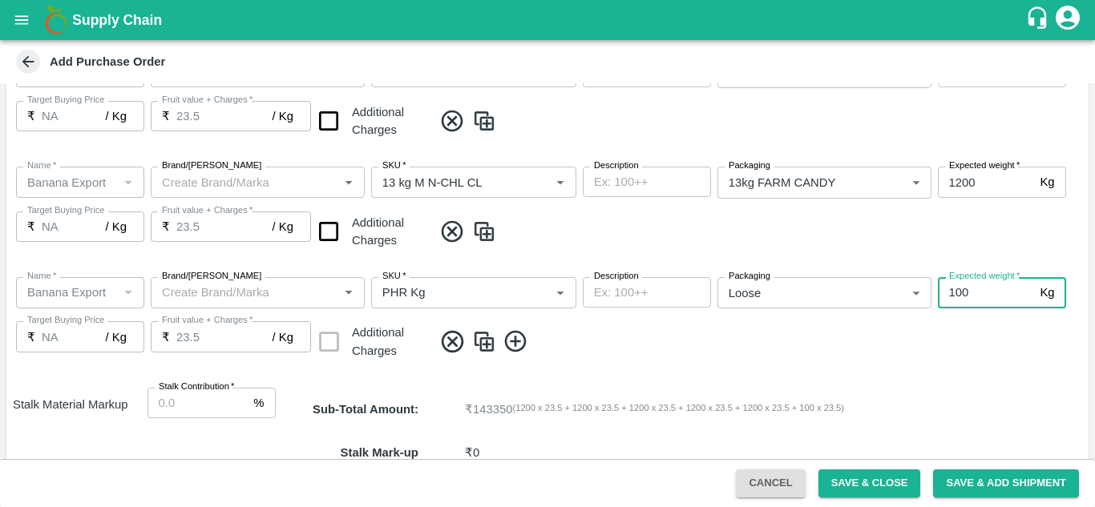
type input "100"
click at [522, 342] on icon at bounding box center [515, 342] width 26 height 26
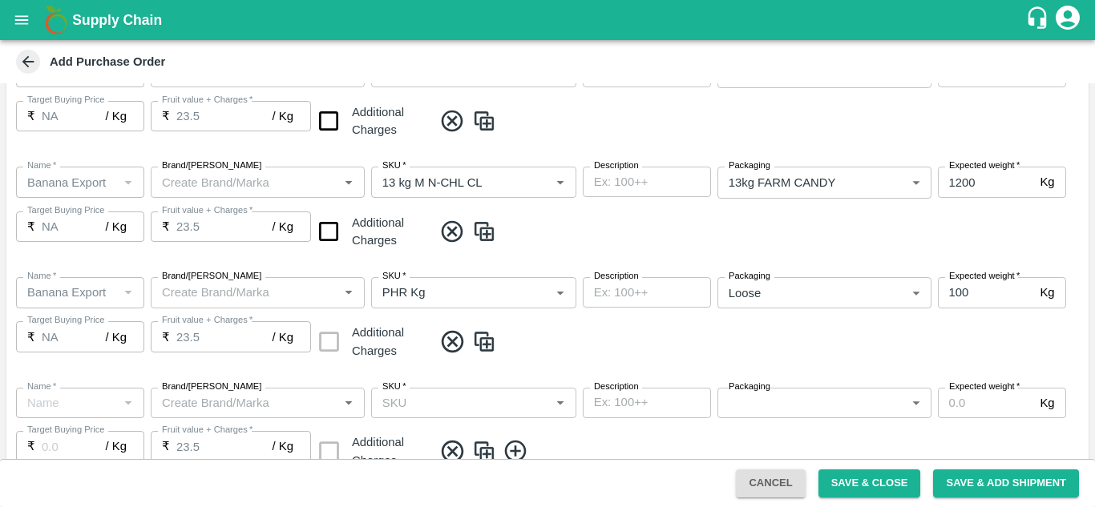
type input "Banana Export"
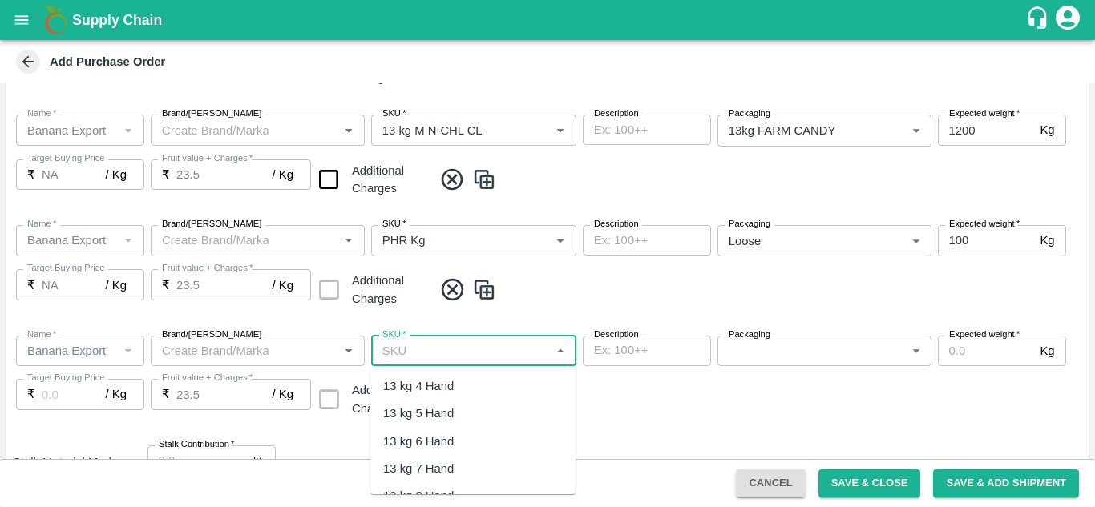
click at [401, 347] on input "SKU   *" at bounding box center [460, 351] width 169 height 21
click at [413, 392] on div "C Class" at bounding box center [404, 386] width 42 height 18
type input "C Class"
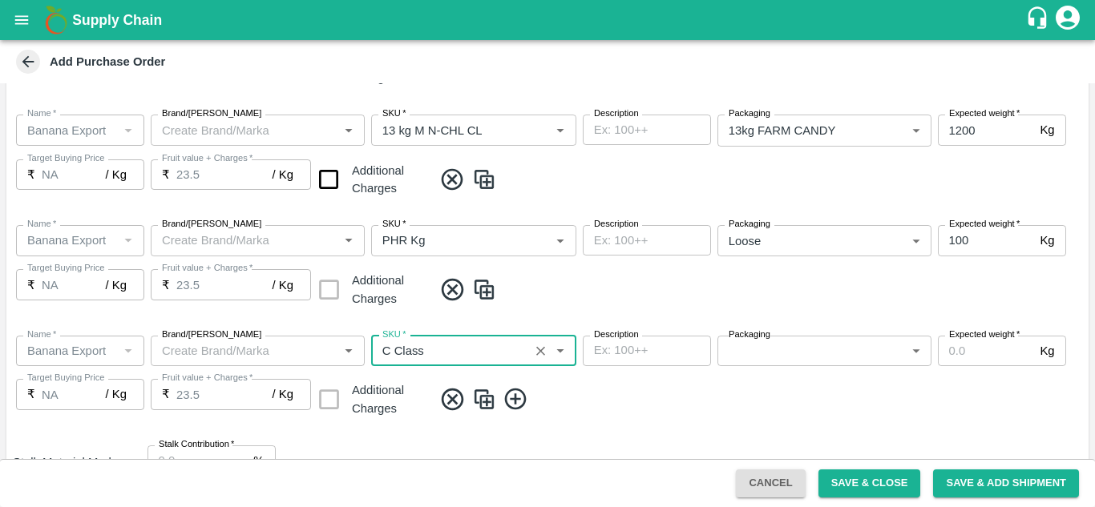
type input "NA"
type input "C Class"
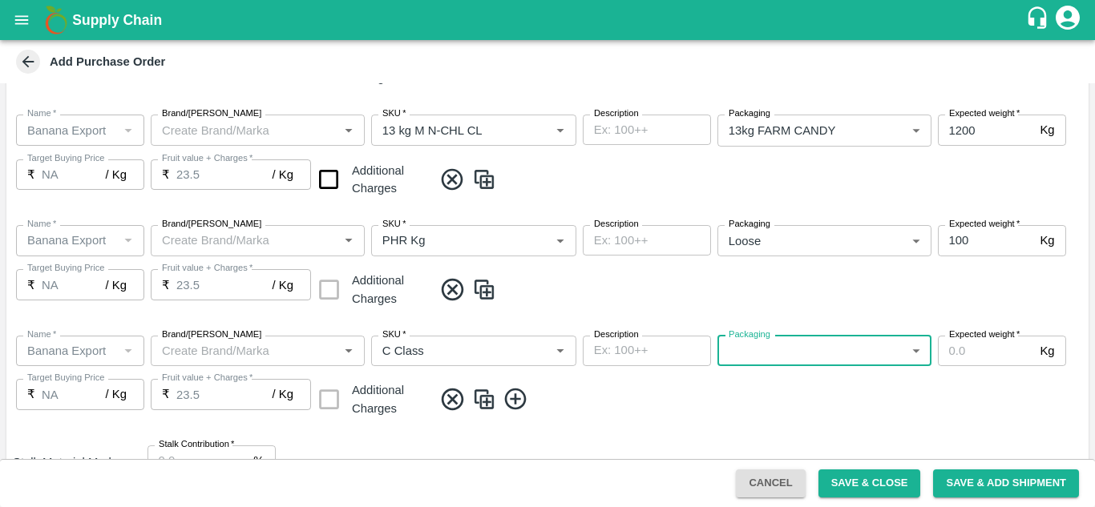
click at [818, 357] on body "Supply Chain Add Purchase Order PO Type   * Farm Gate 1 PO Type Buyers   * Ajit…" at bounding box center [547, 253] width 1095 height 507
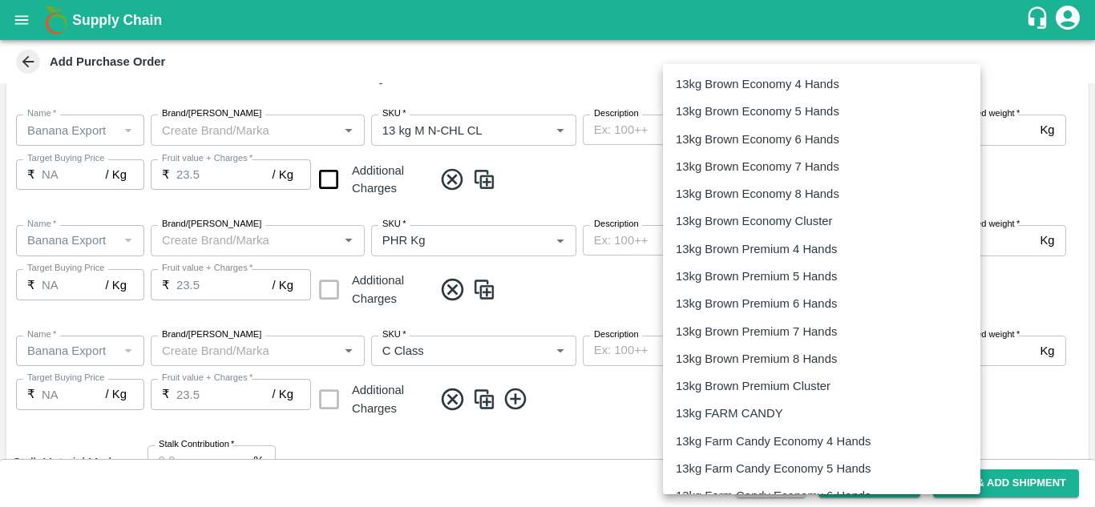
scroll to position [2659, 0]
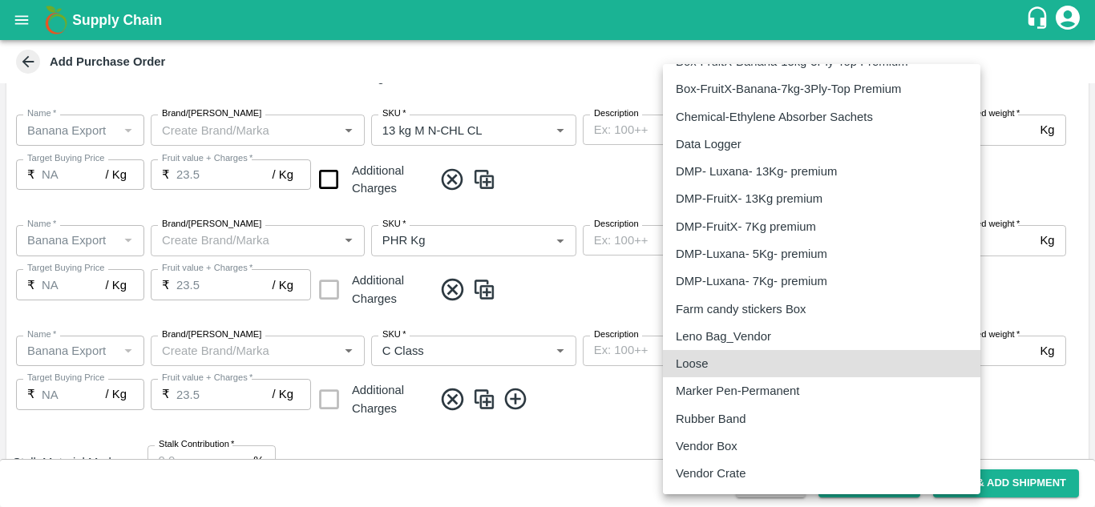
click at [729, 356] on div "Loose" at bounding box center [821, 364] width 292 height 18
type input "258"
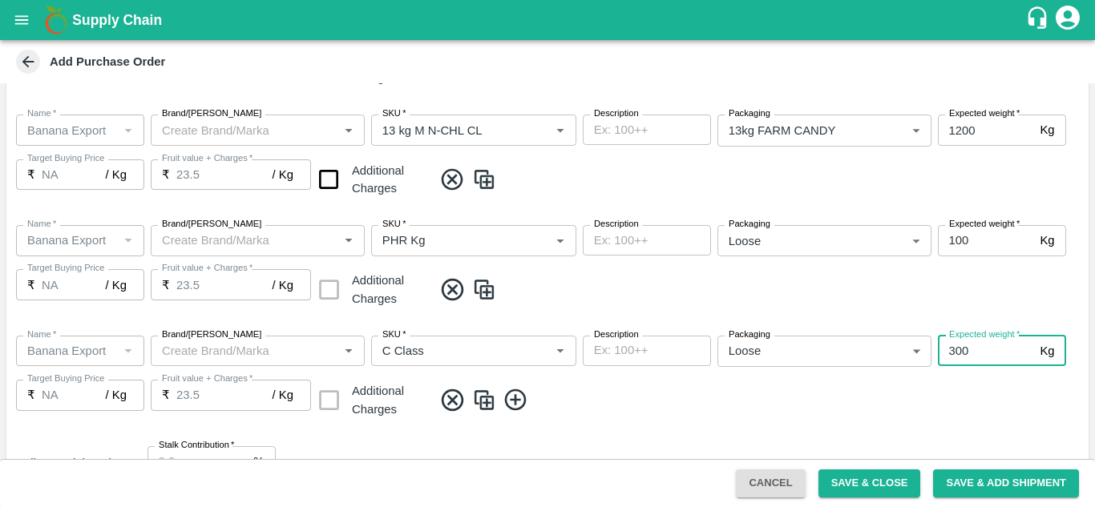
type input "300"
click at [592, 412] on span at bounding box center [757, 400] width 649 height 26
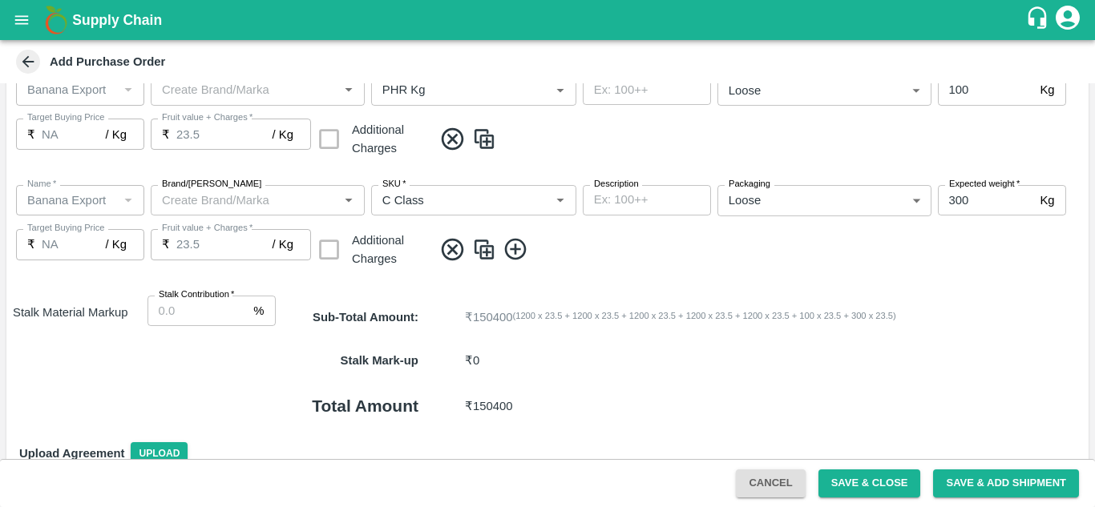
scroll to position [908, 0]
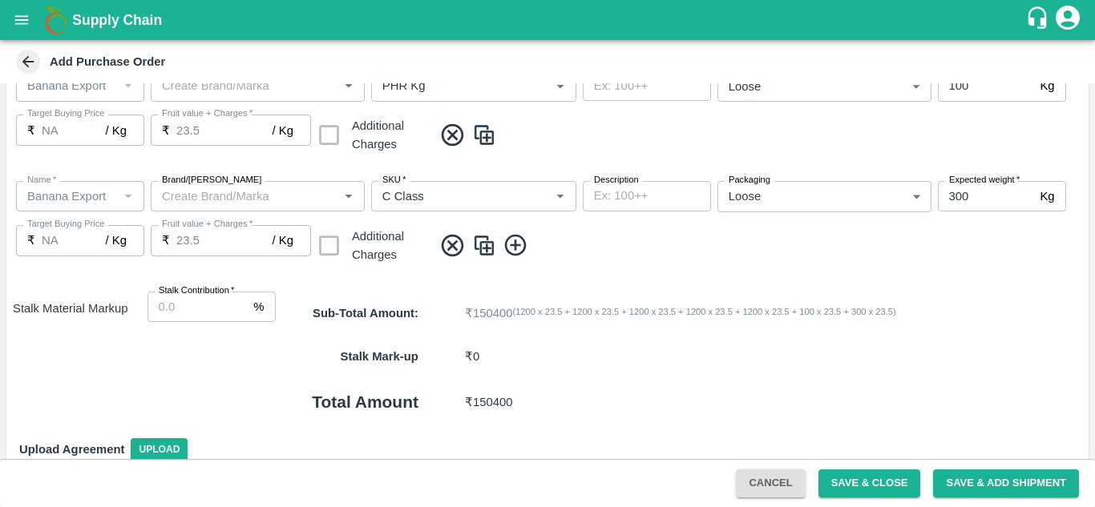
click at [167, 306] on input "Stalk Contribution   *" at bounding box center [197, 307] width 100 height 30
type input "8"
click at [619, 269] on div "Name   * Name   * Brand/Marka Brand/Marka SKU   * SKU   * Description x Descrip…" at bounding box center [547, 223] width 1082 height 111
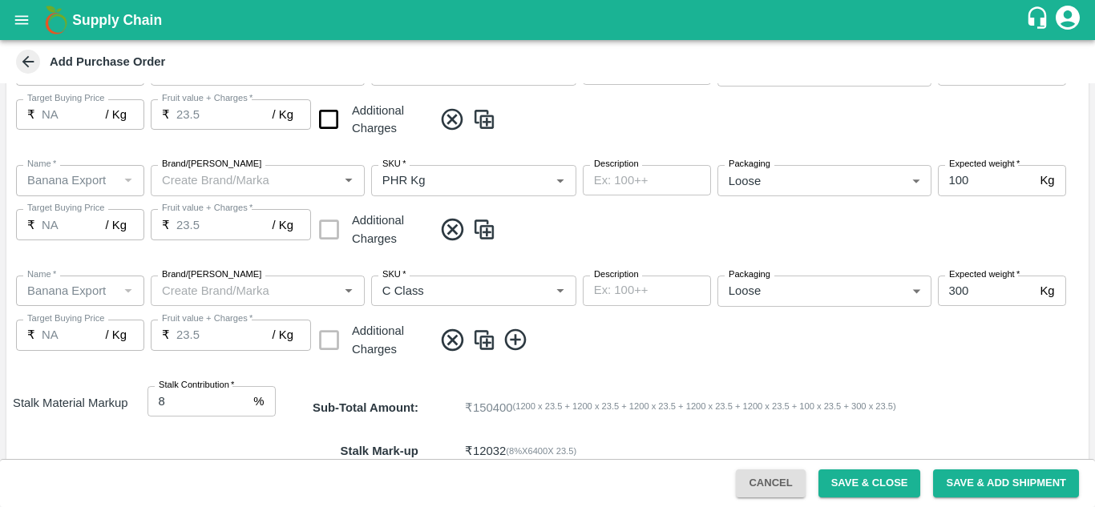
scroll to position [985, 0]
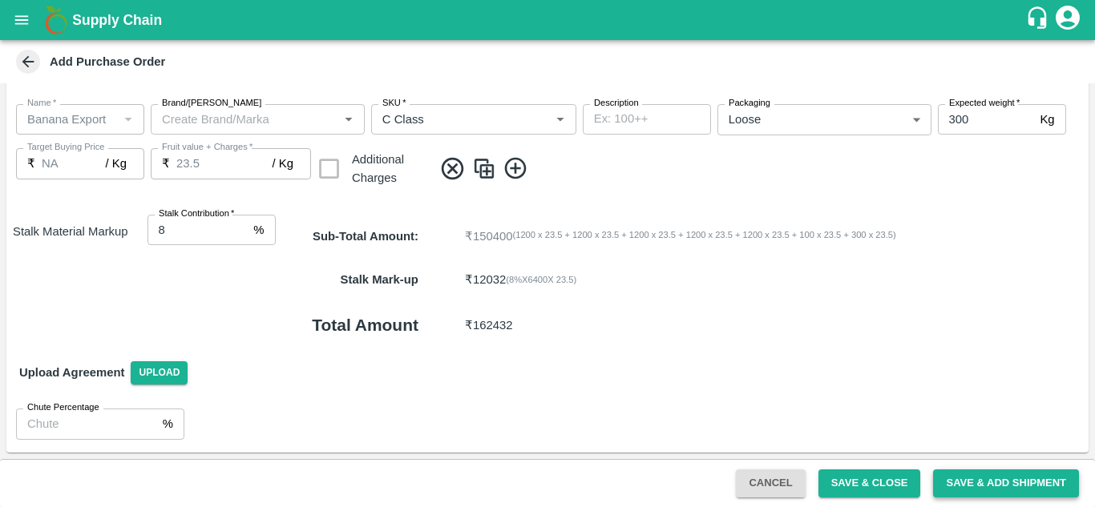
click at [1007, 480] on button "Save & Add Shipment" at bounding box center [1006, 484] width 146 height 28
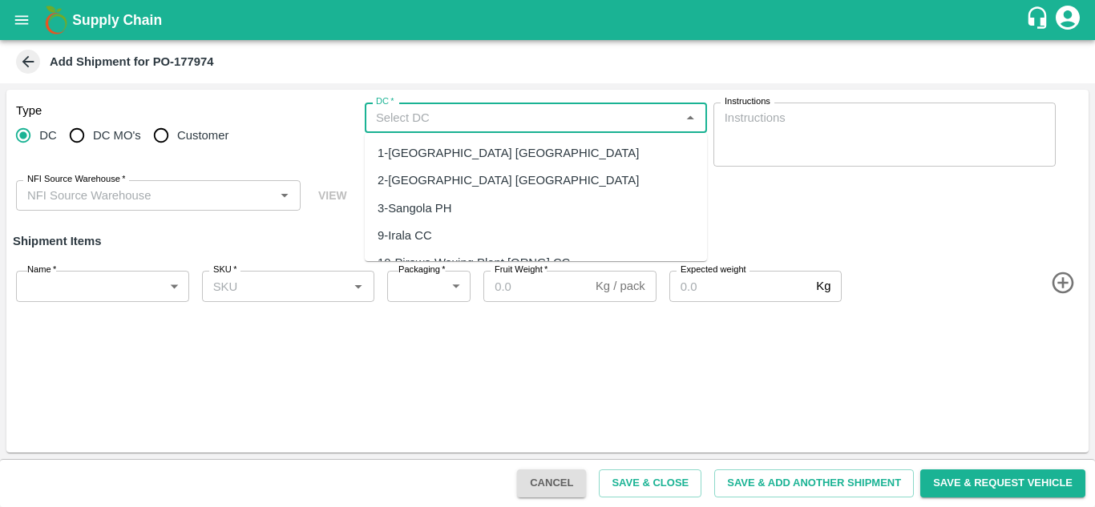
click at [393, 118] on input "DC   *" at bounding box center [522, 117] width 306 height 21
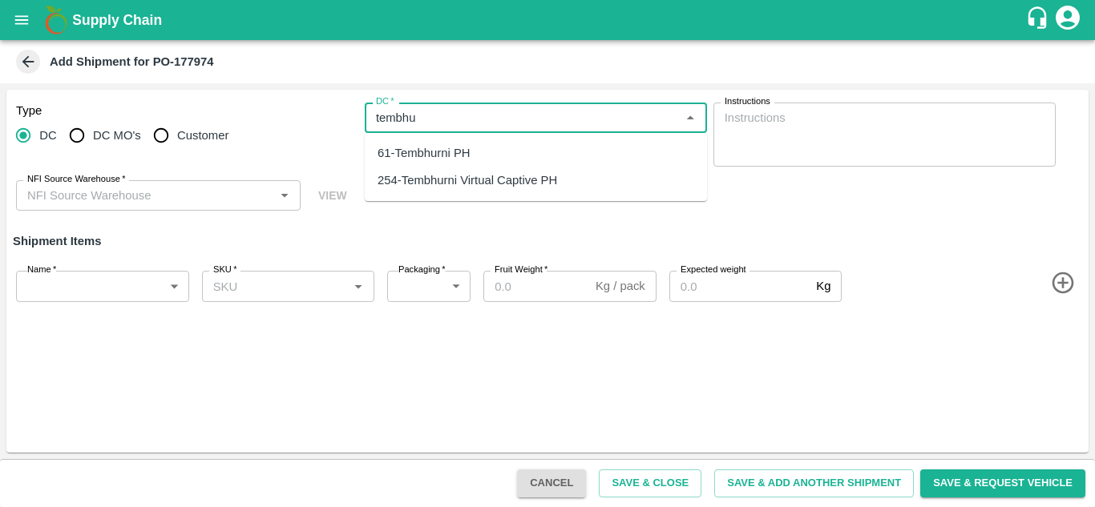
click at [454, 156] on div "61-Tembhurni PH" at bounding box center [423, 153] width 93 height 18
type input "61-Tembhurni PH"
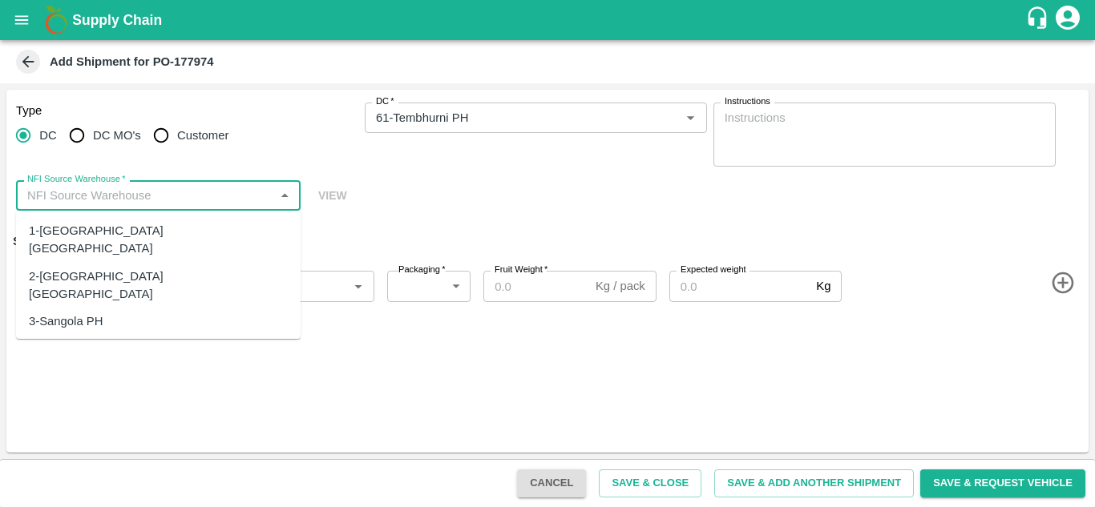
click at [211, 190] on input "NFI Source Warehouse   *" at bounding box center [145, 195] width 248 height 21
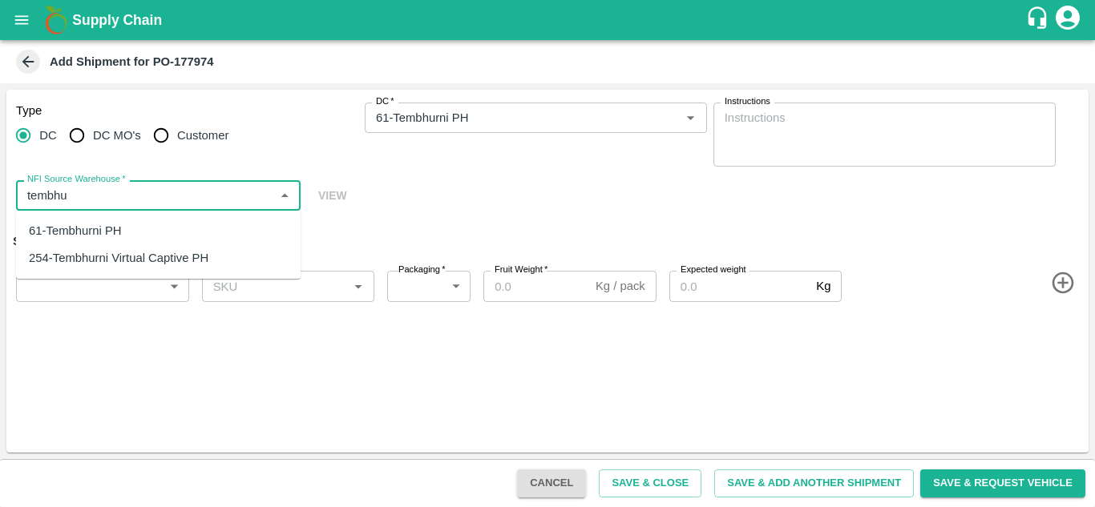
click at [78, 231] on div "61-Tembhurni PH" at bounding box center [75, 231] width 93 height 18
type input "61-Tembhurni PH"
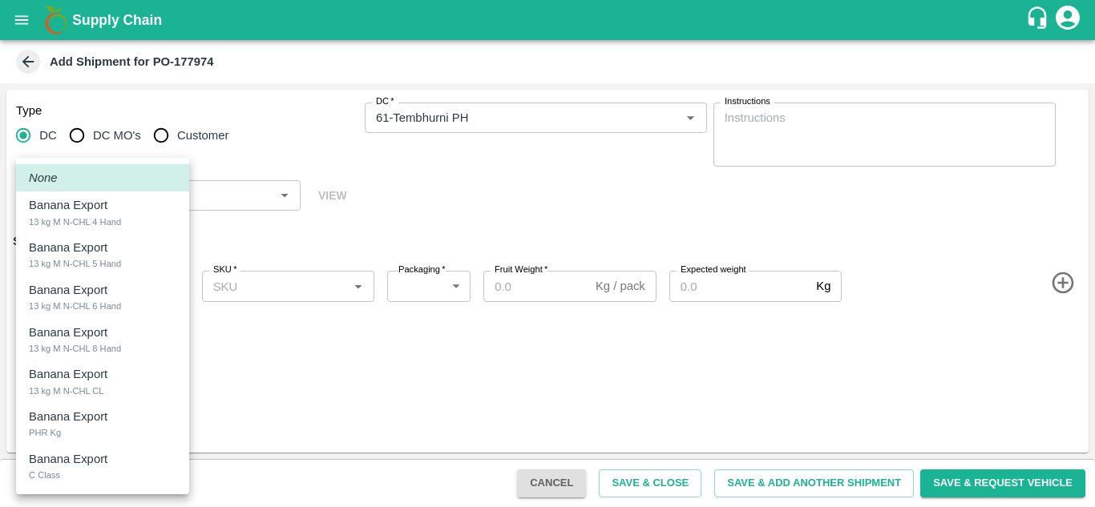
click at [84, 289] on body "Supply Chain Add Shipment for PO-177974 Type DC DC MO's Customer DC   * DC   * …" at bounding box center [547, 253] width 1095 height 507
click at [300, 315] on div at bounding box center [547, 253] width 1095 height 507
click at [92, 287] on body "Supply Chain Add Shipment for PO-177974 Type DC DC MO's Customer DC   * DC   * …" at bounding box center [547, 253] width 1095 height 507
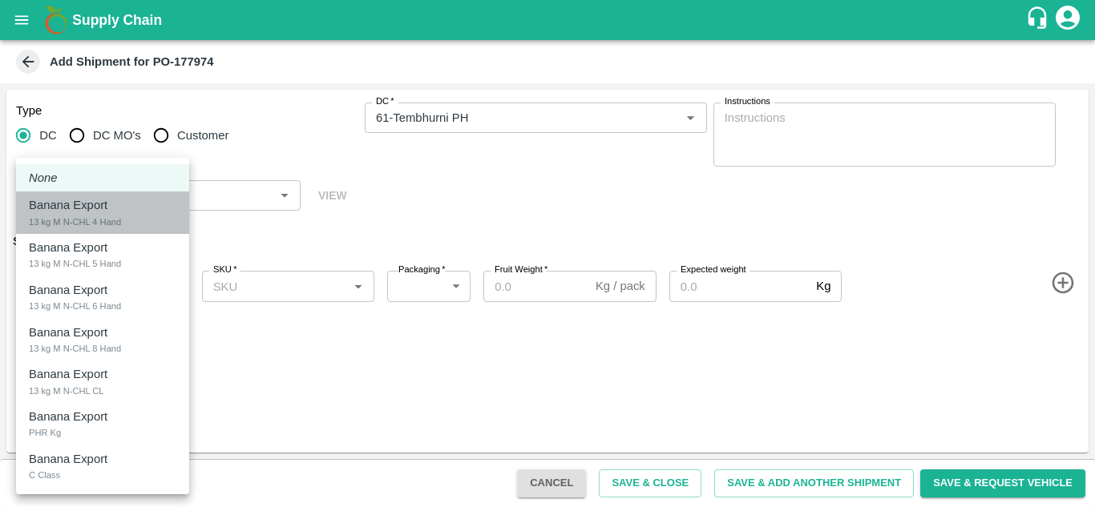
click at [74, 220] on div "13 kg M N-CHL 4 Hand" at bounding box center [75, 222] width 92 height 14
type input "2070796"
type input "466"
type input "1200"
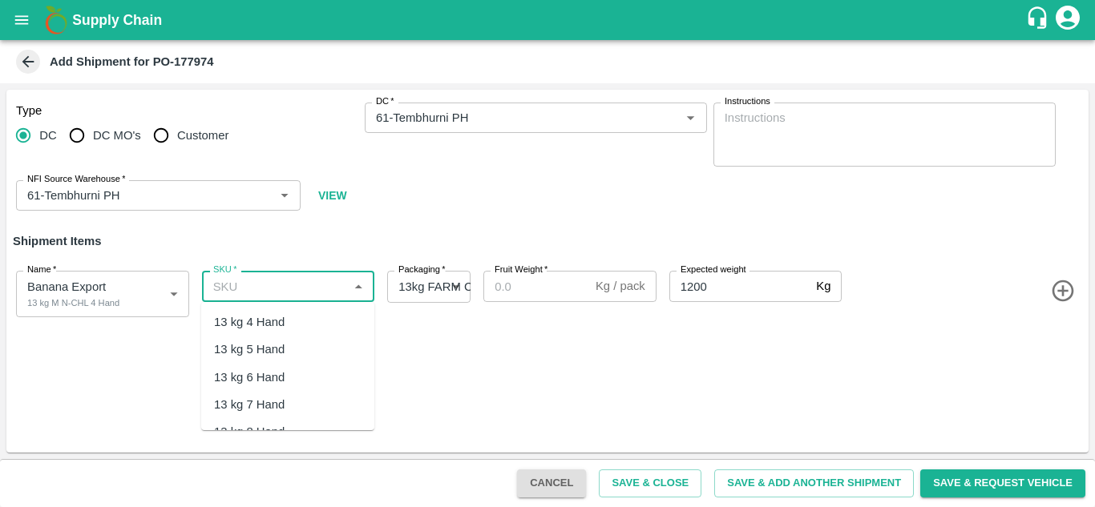
click at [253, 280] on input "SKU   *" at bounding box center [275, 286] width 137 height 21
click at [298, 323] on div "13 kg M N-CHL 4 Hand" at bounding box center [275, 322] width 123 height 18
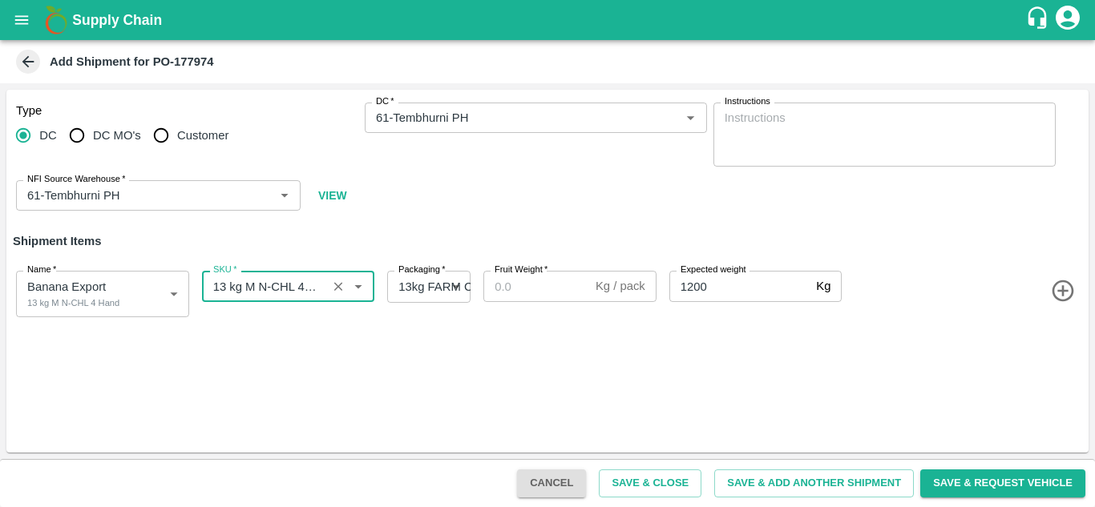
type input "13 kg M N-CHL 4 Hand"
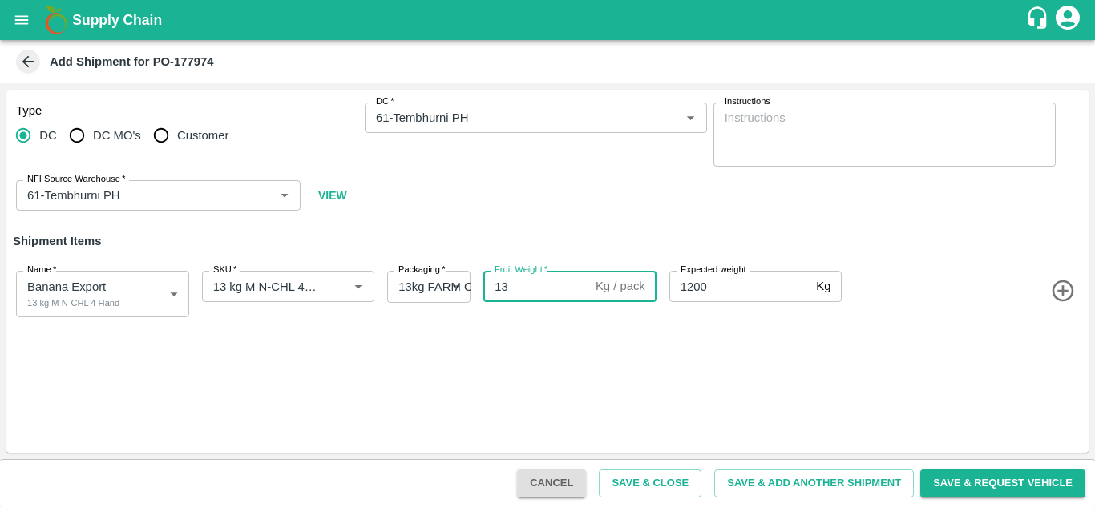
type input "13"
click at [1066, 295] on icon "button" at bounding box center [1063, 291] width 26 height 26
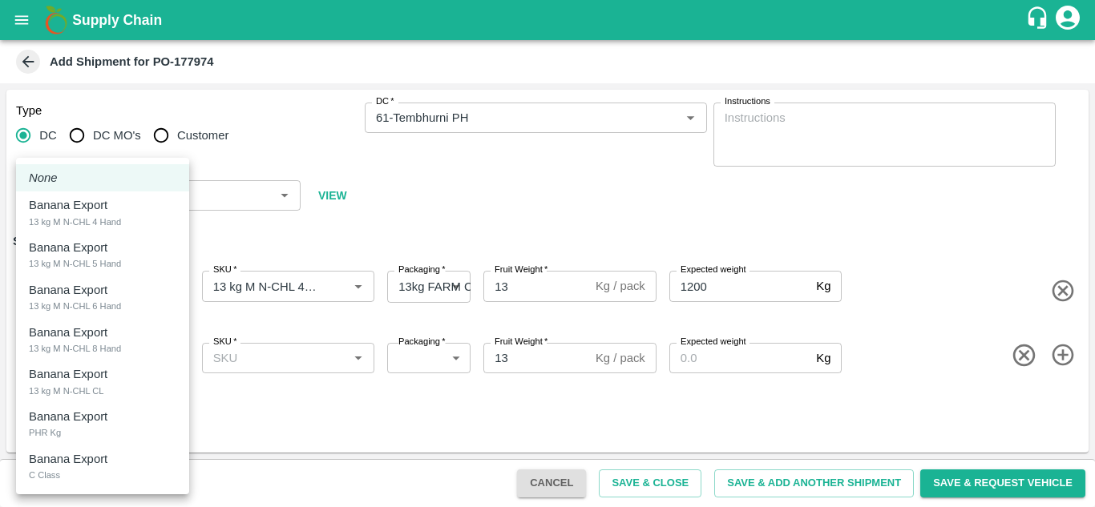
click at [128, 358] on body "Supply Chain Add Shipment for PO-177974 Type [GEOGRAPHIC_DATA] DC MO's Customer…" at bounding box center [547, 253] width 1095 height 507
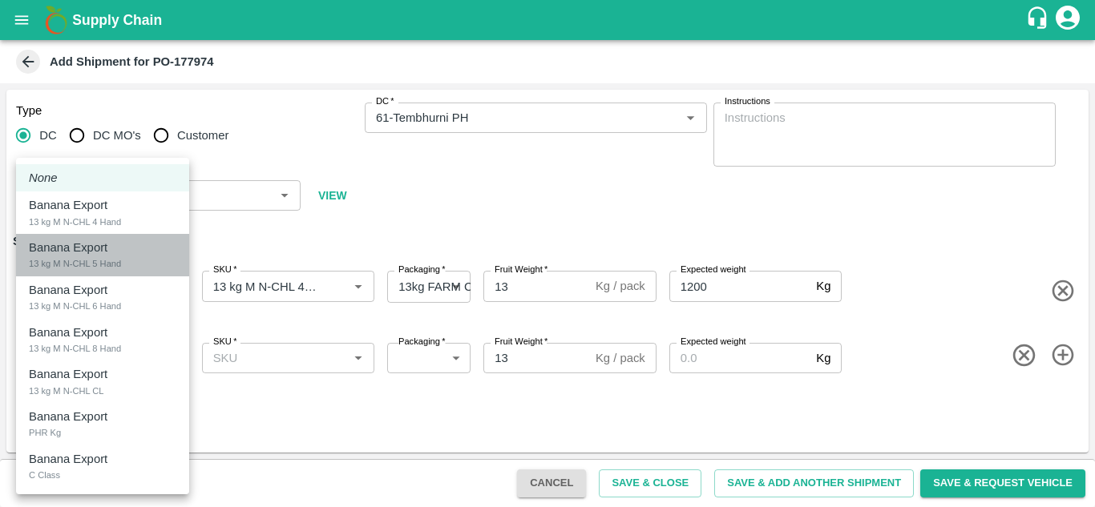
click at [111, 261] on div "13 kg M N-CHL 5 Hand" at bounding box center [75, 263] width 92 height 14
type input "2070797"
type input "466"
type input "1200"
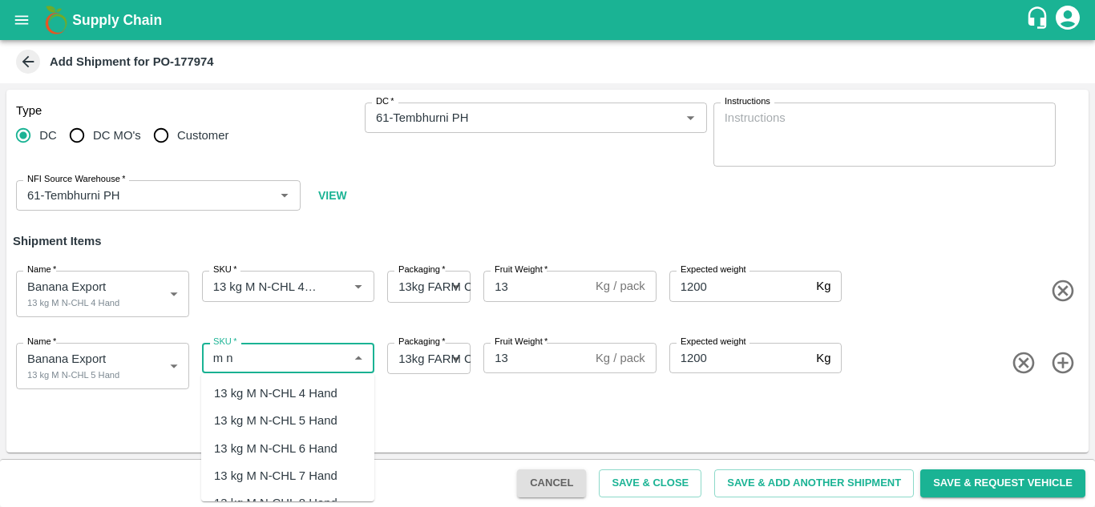
click at [324, 423] on div "13 kg M N-CHL 5 Hand" at bounding box center [275, 421] width 123 height 18
type input "13 kg M N-CHL 5 Hand"
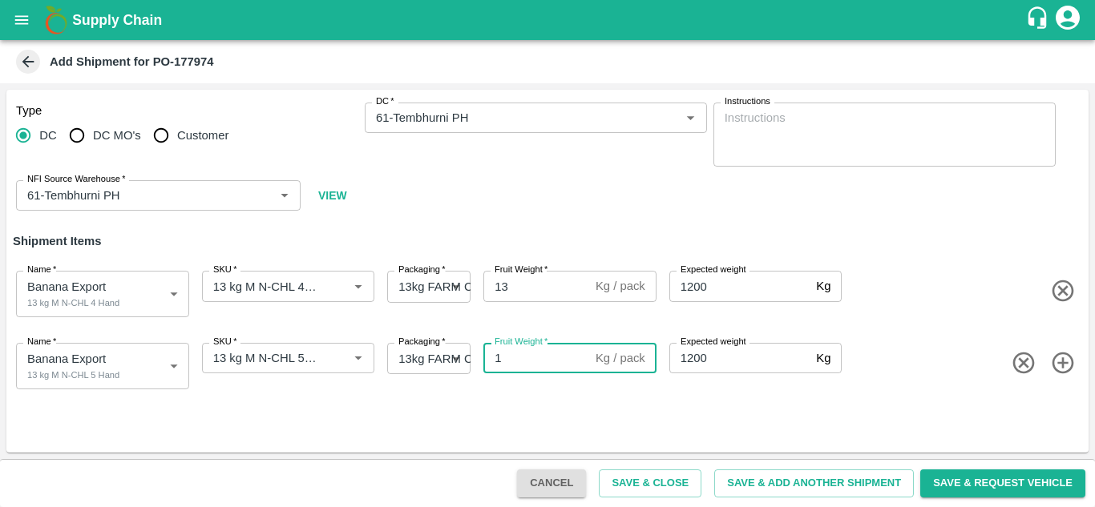
type input "13"
click at [1071, 369] on icon "button" at bounding box center [1063, 363] width 26 height 26
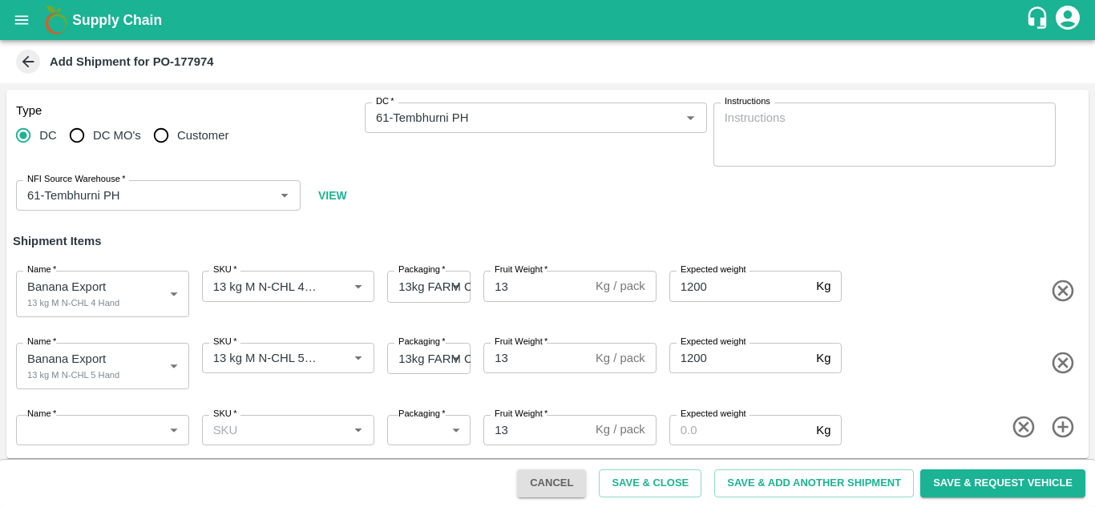
scroll to position [6, 0]
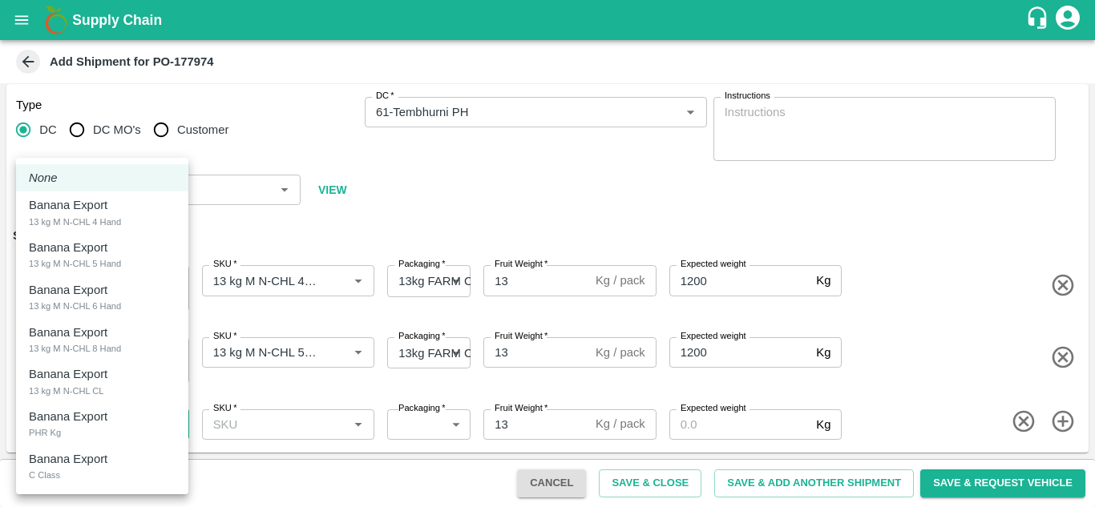
click at [160, 425] on body "Supply Chain Add Shipment for PO-177974 Type [GEOGRAPHIC_DATA] DC MO's Customer…" at bounding box center [547, 253] width 1095 height 507
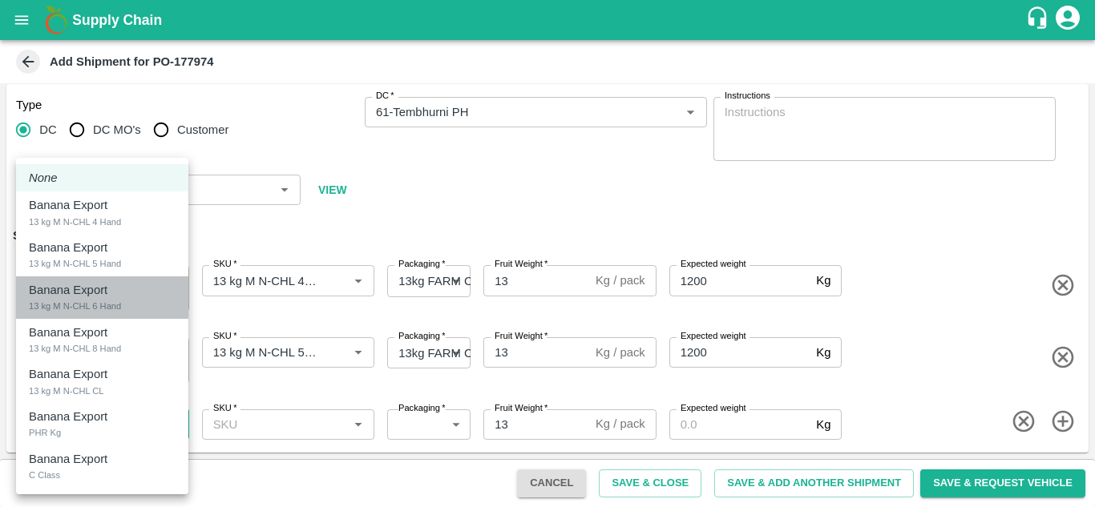
click at [91, 288] on p "Banana Export" at bounding box center [68, 290] width 79 height 18
type input "2070798"
type input "466"
type input "1200"
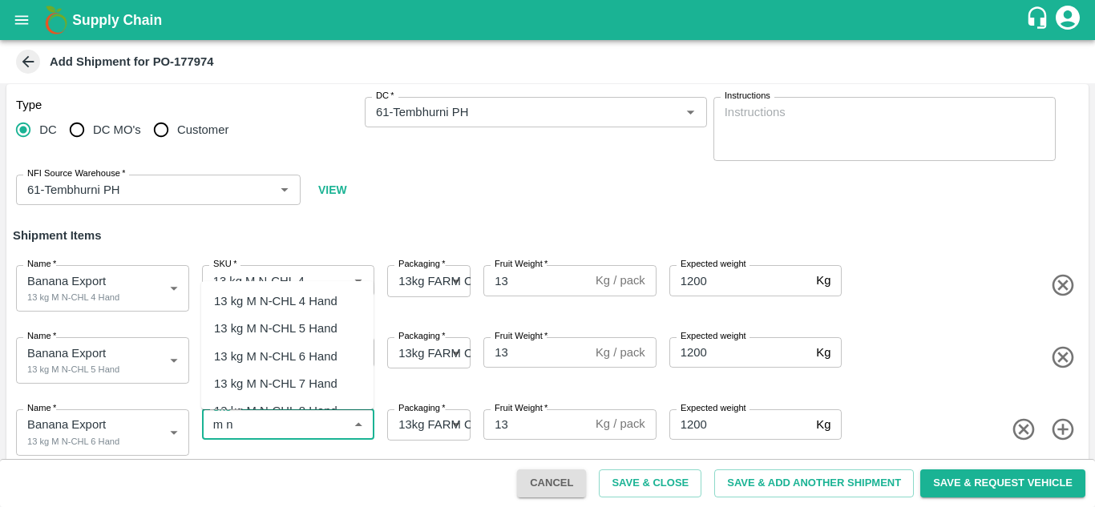
click at [282, 357] on div "13 kg M N-CHL 6 Hand" at bounding box center [275, 357] width 123 height 18
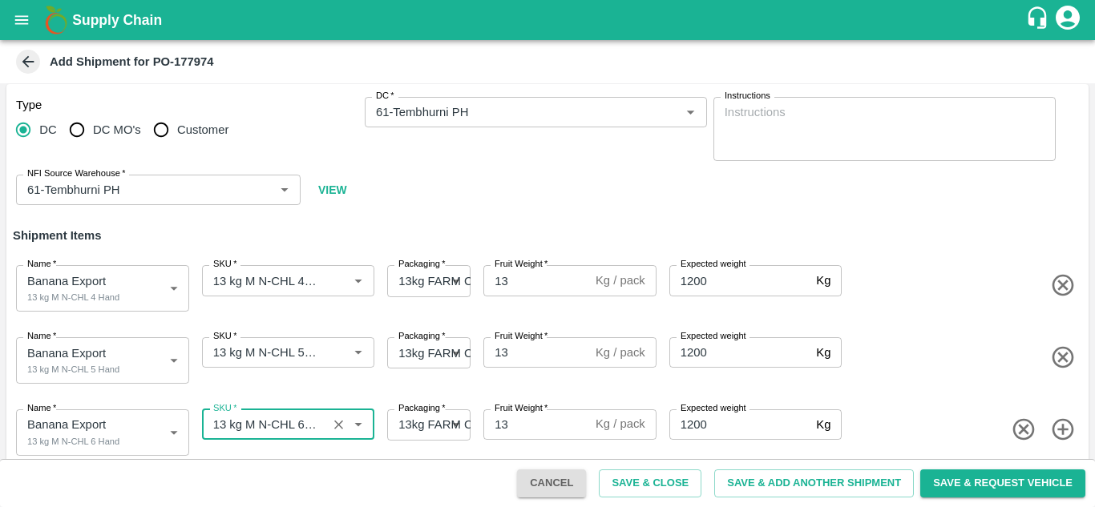
type input "13 kg M N-CHL 6 Hand"
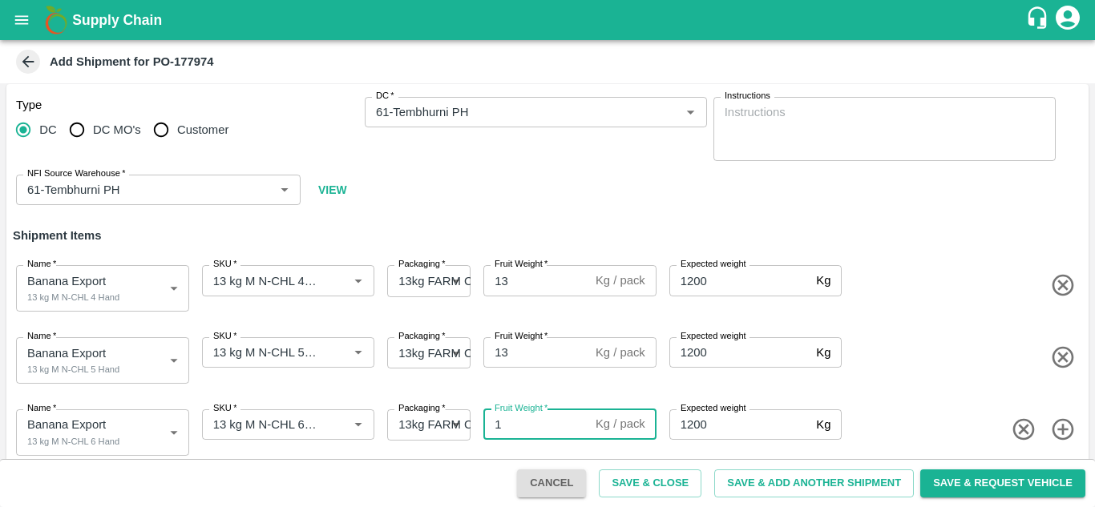
type input "13"
click at [952, 377] on div "Name   * Banana Export 13 kg M N-CHL 5 Hand 2070797 Name SKU   * SKU   * Packag…" at bounding box center [544, 357] width 1088 height 79
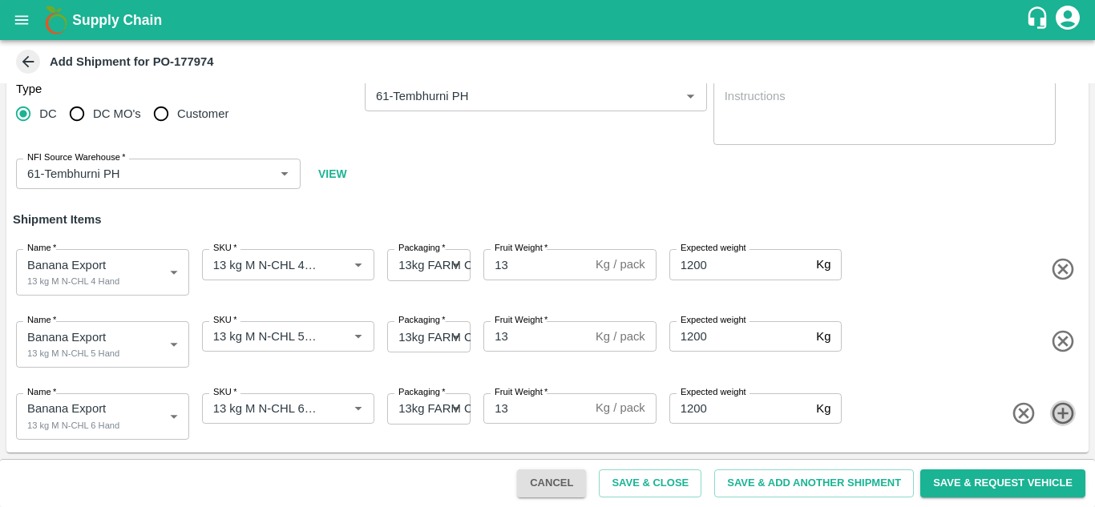
click at [1064, 411] on icon "button" at bounding box center [1063, 414] width 26 height 26
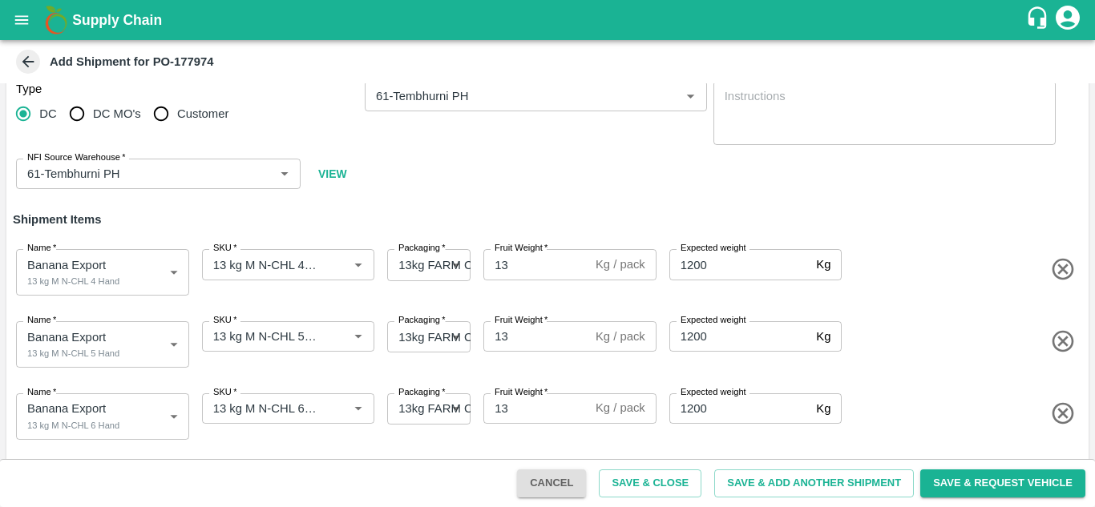
scroll to position [78, 0]
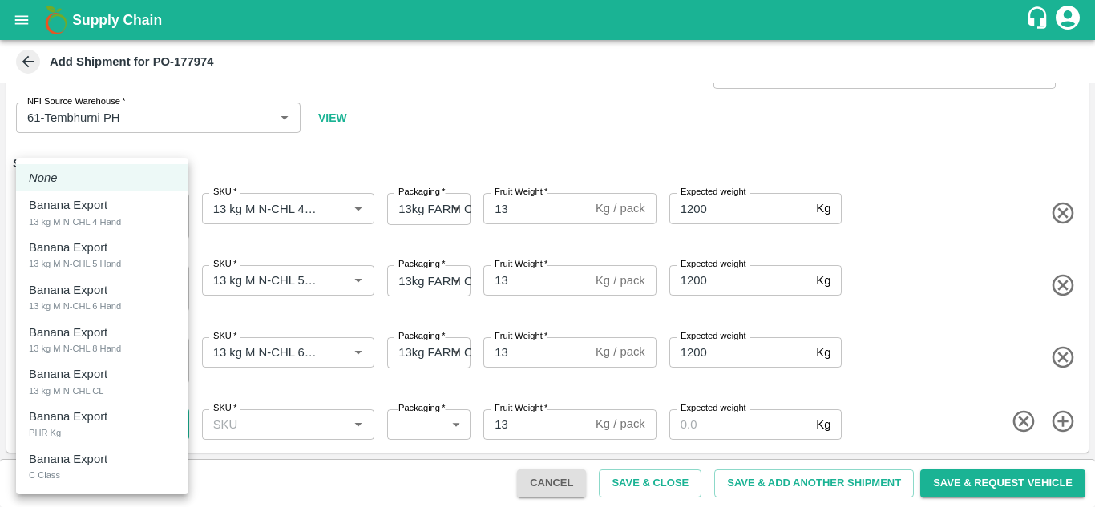
click at [87, 425] on body "Supply Chain Add Shipment for PO-177974 Type [GEOGRAPHIC_DATA] DC MO's Customer…" at bounding box center [547, 253] width 1095 height 507
click at [106, 350] on div "13 kg M N-CHL 8 Hand" at bounding box center [75, 348] width 92 height 14
type input "2070799"
type input "466"
type input "1200"
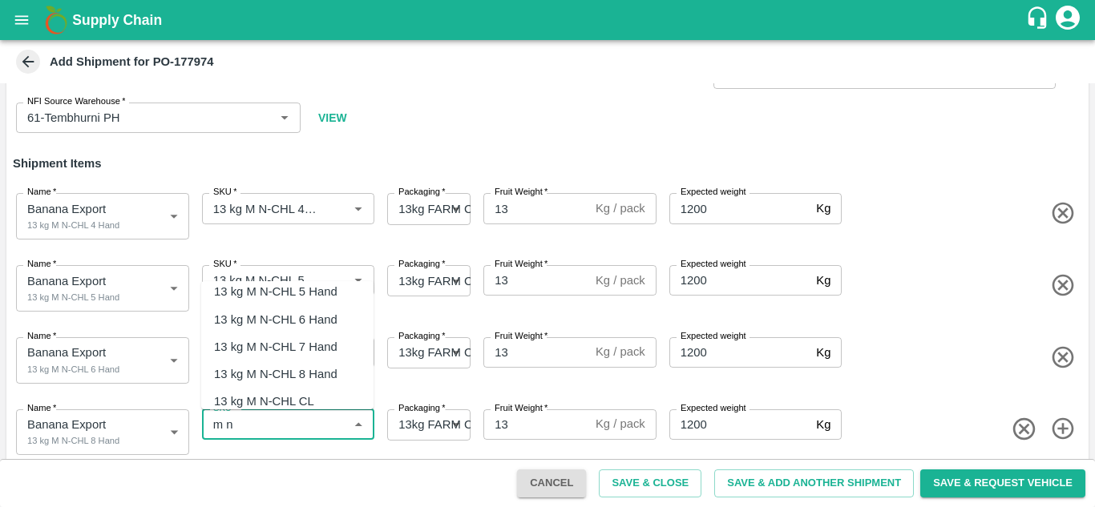
scroll to position [66, 0]
click at [300, 341] on div "13 kg M N-CHL 8 Hand" at bounding box center [275, 346] width 123 height 18
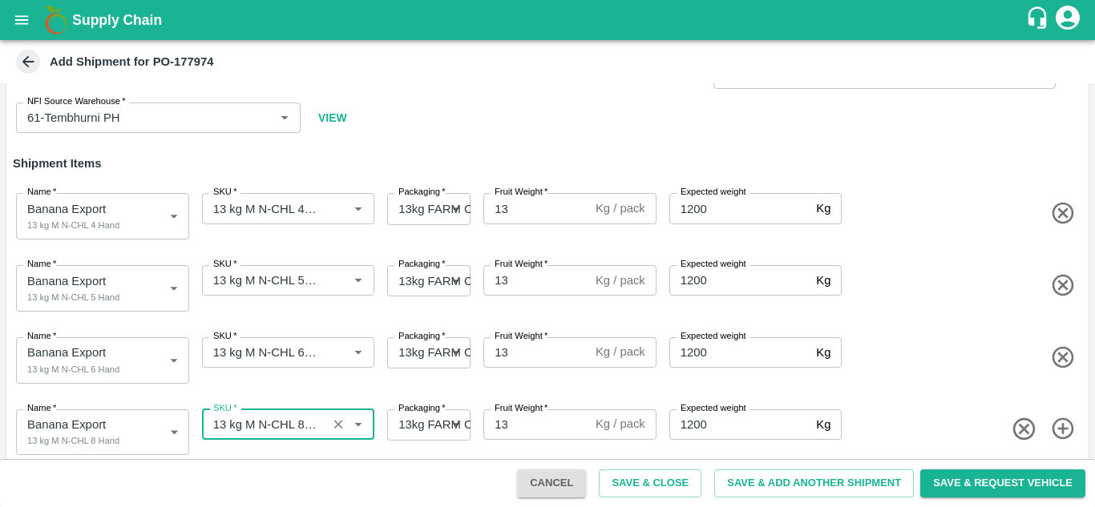
type input "13 kg M N-CHL 8 Hand"
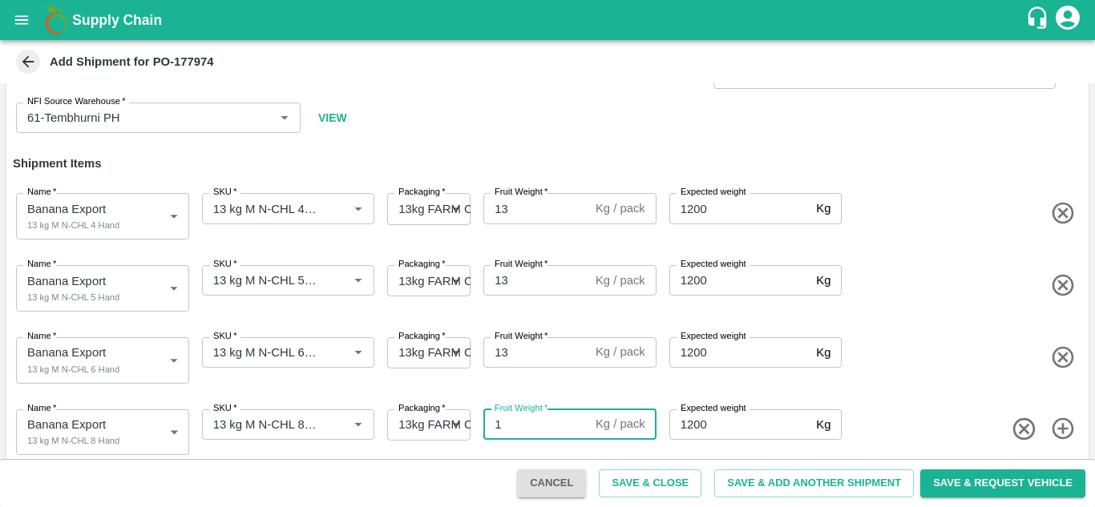
type input "13"
click at [929, 377] on div "Name   * Banana Export 13 kg M N-CHL 6 Hand 2070798 Name SKU   * SKU   * Packag…" at bounding box center [544, 357] width 1088 height 79
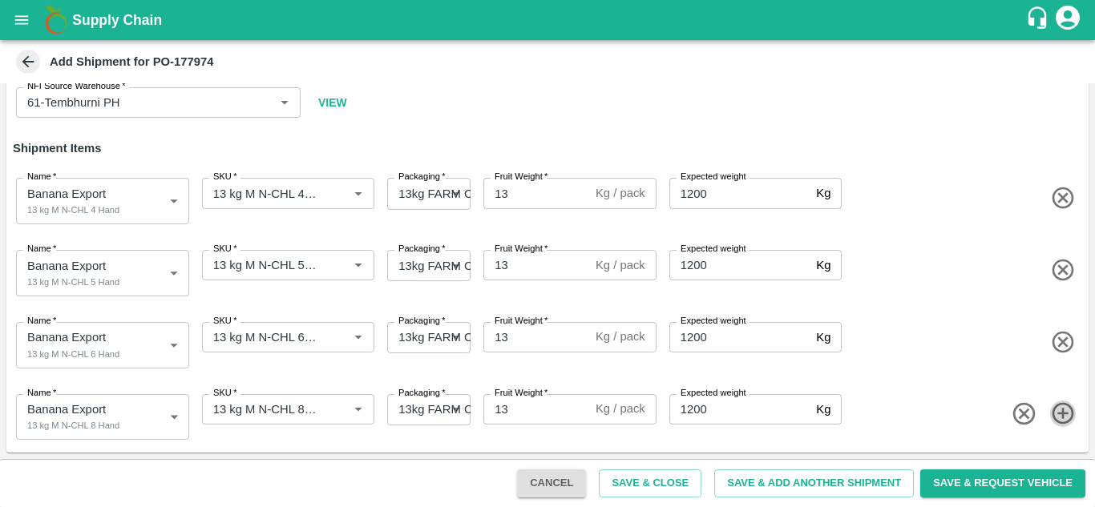
click at [1054, 410] on icon "button" at bounding box center [1063, 414] width 26 height 26
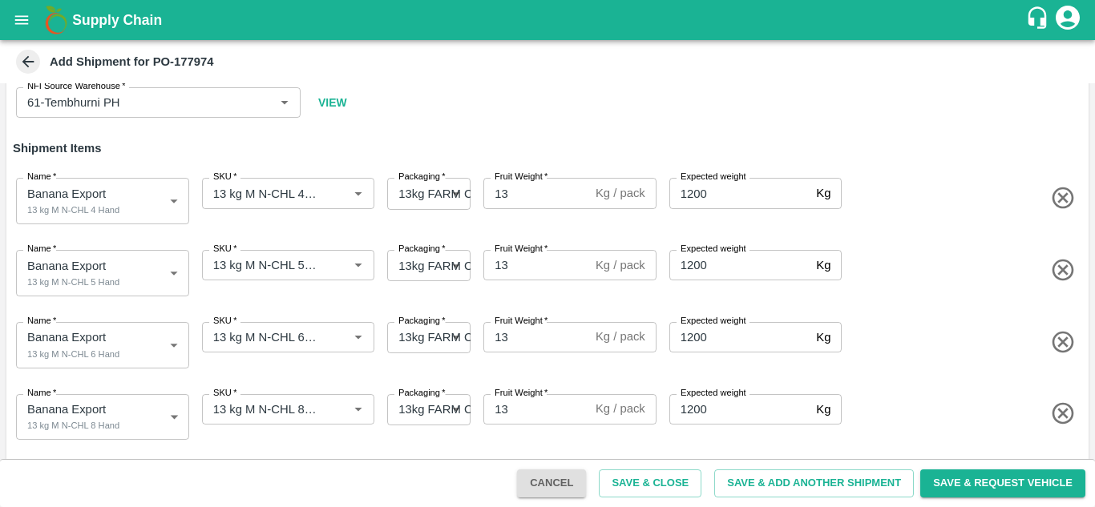
scroll to position [150, 0]
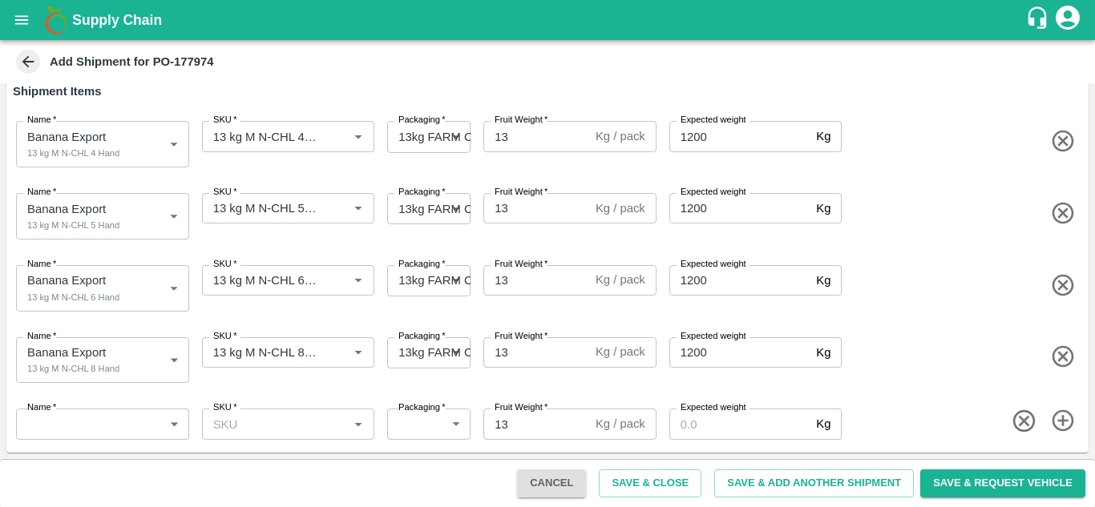
click at [100, 422] on body "Supply Chain Add Shipment for PO-177974 Type [GEOGRAPHIC_DATA] DC MO's Customer…" at bounding box center [547, 253] width 1095 height 507
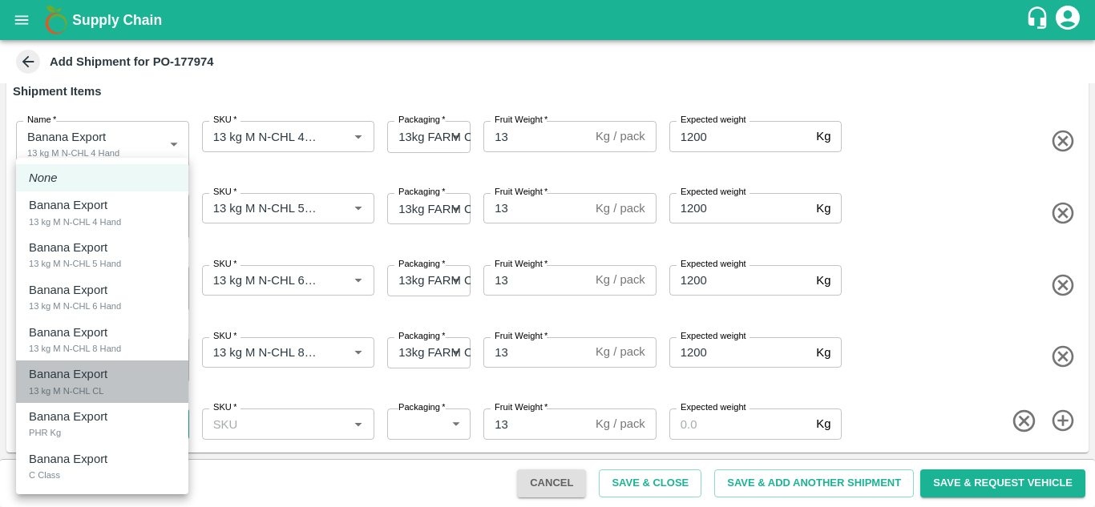
click at [99, 389] on div "13 kg M N-CHL CL" at bounding box center [66, 391] width 75 height 14
type input "2070800"
type input "466"
type input "1200"
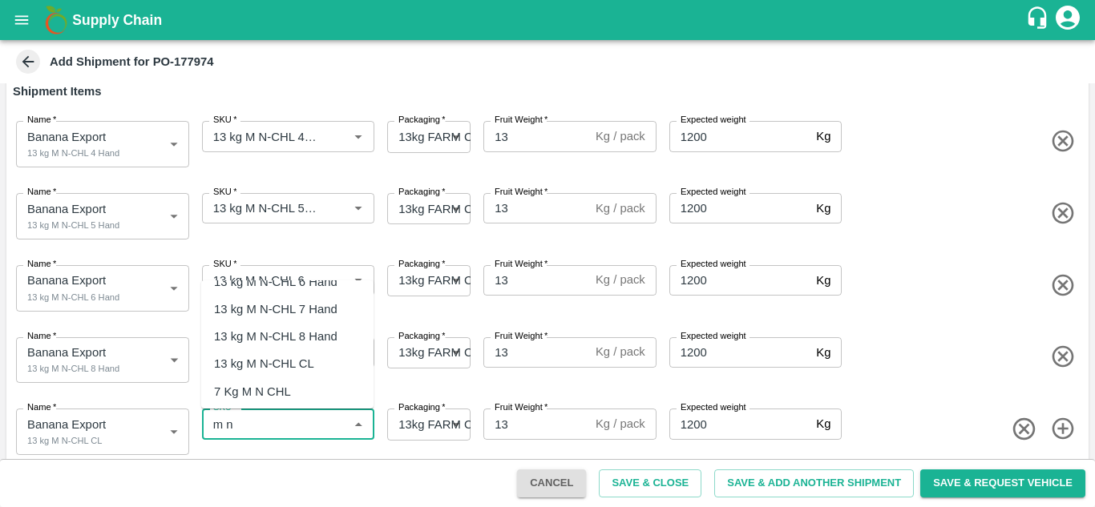
scroll to position [85, 0]
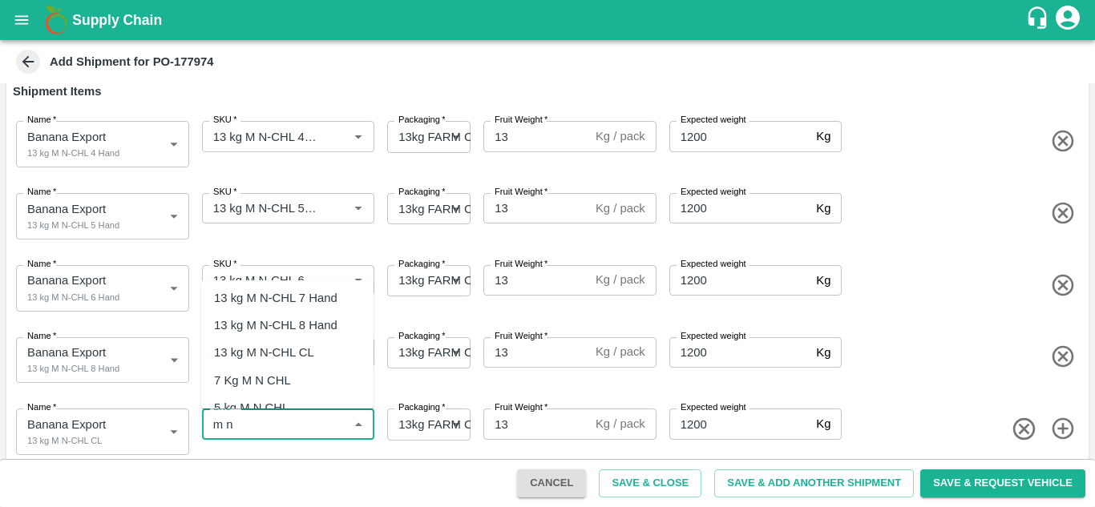
click at [287, 348] on div "13 kg M N-CHL CL" at bounding box center [264, 353] width 100 height 18
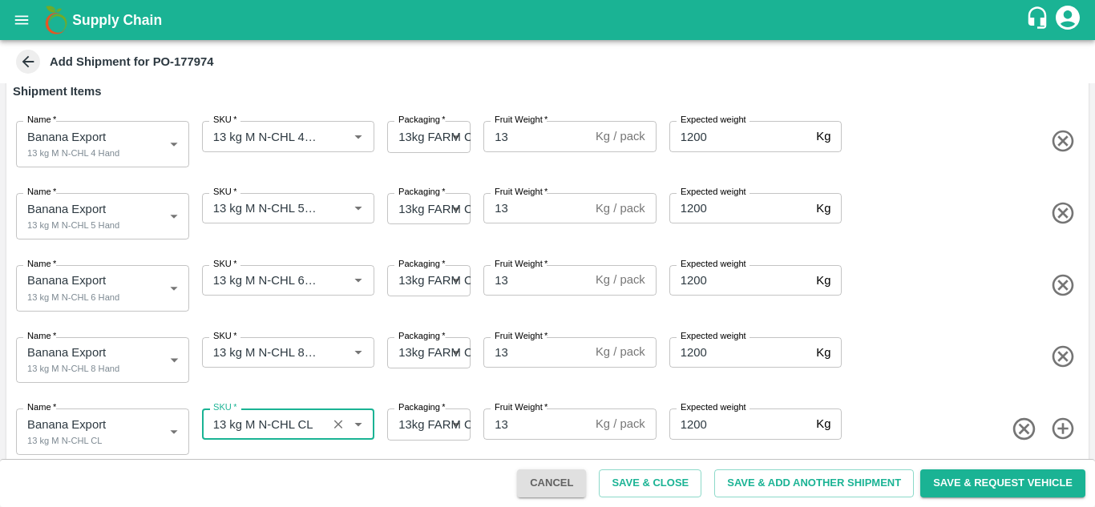
type input "13 kg M N-CHL CL"
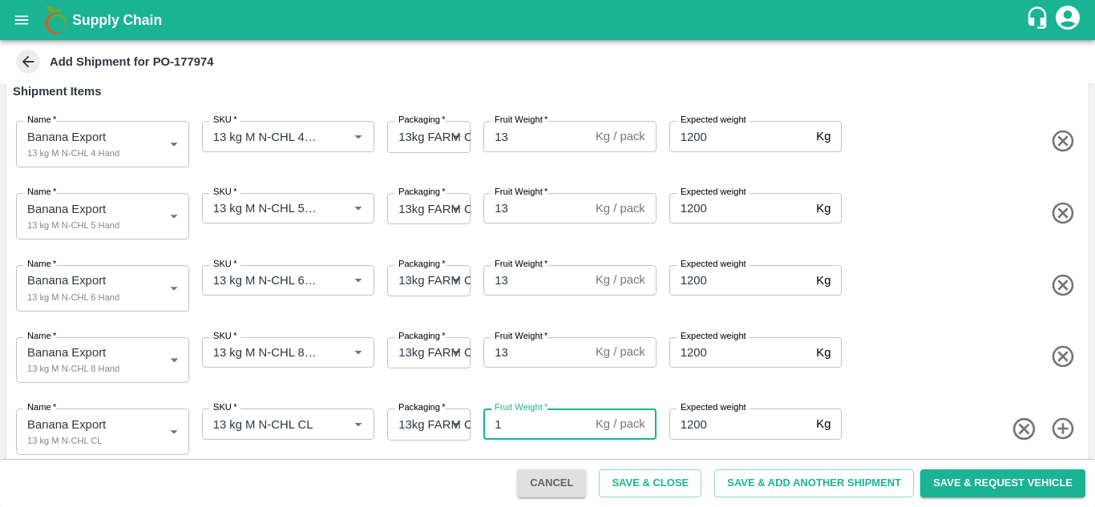
type input "13"
click at [966, 325] on div "Name   * Banana Export 13 kg M N-CHL 8 Hand 2070799 Name SKU   * SKU   * Packag…" at bounding box center [544, 357] width 1088 height 79
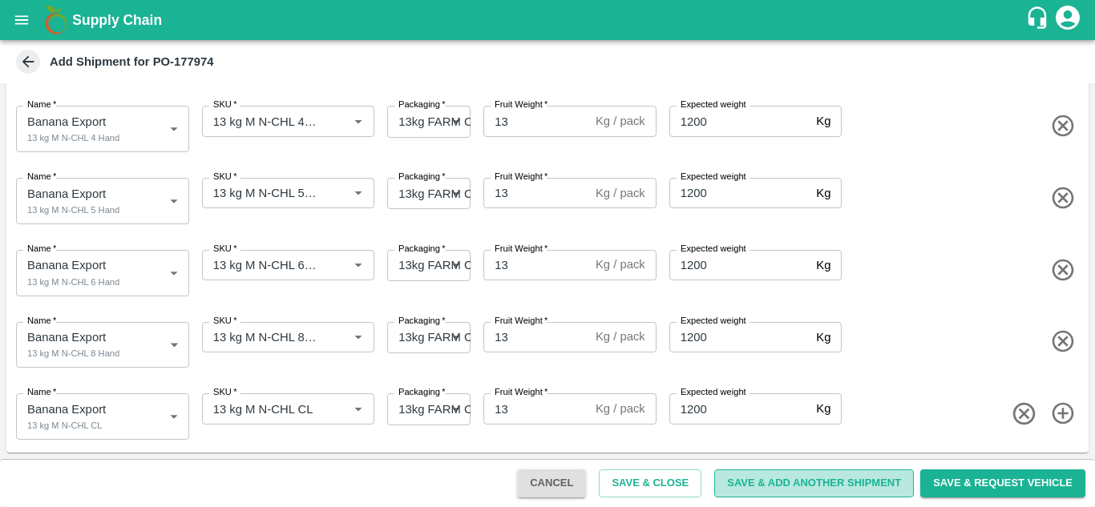
click at [816, 486] on button "Save & Add Another Shipment" at bounding box center [814, 484] width 200 height 28
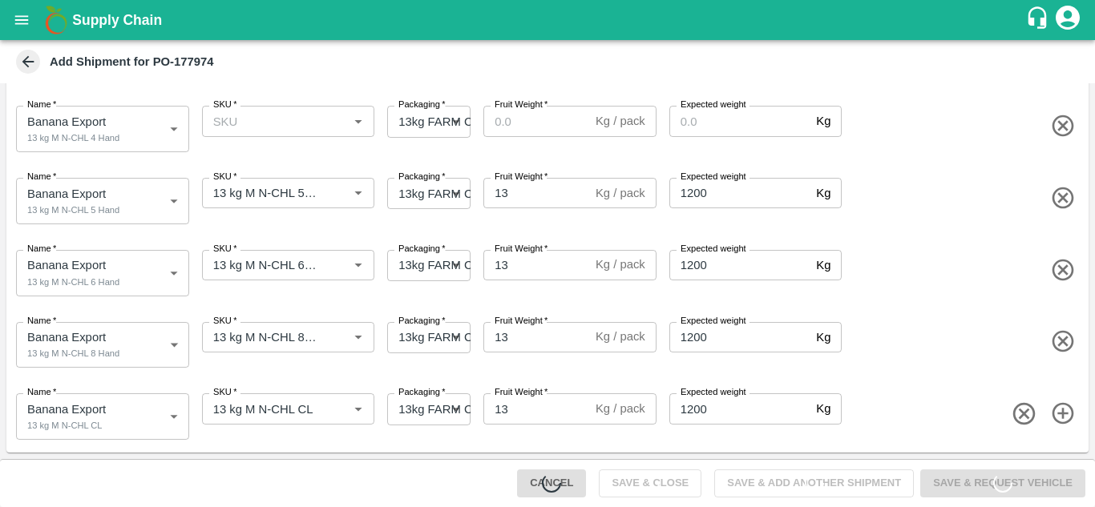
scroll to position [0, 0]
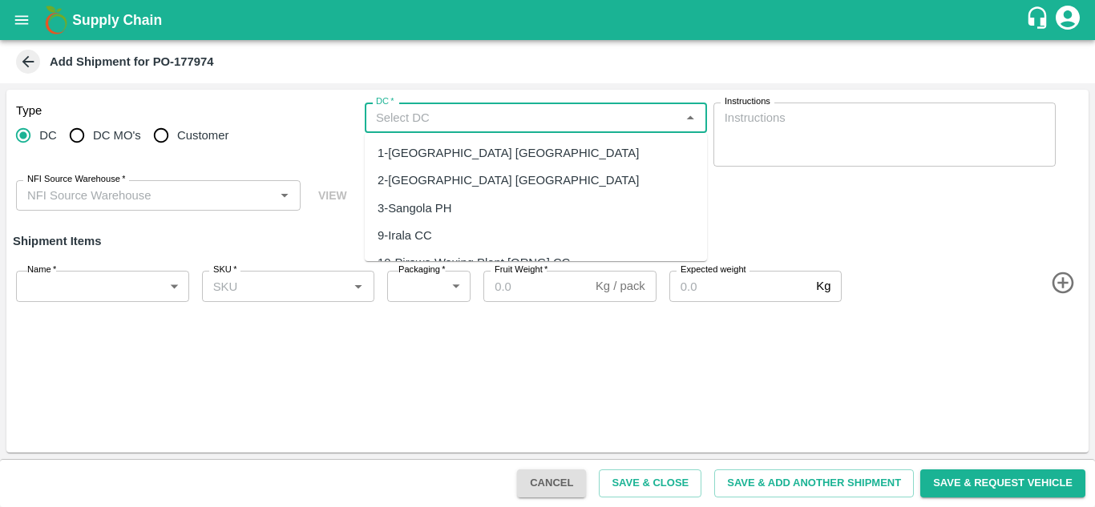
click at [414, 119] on input "DC   *" at bounding box center [522, 117] width 306 height 21
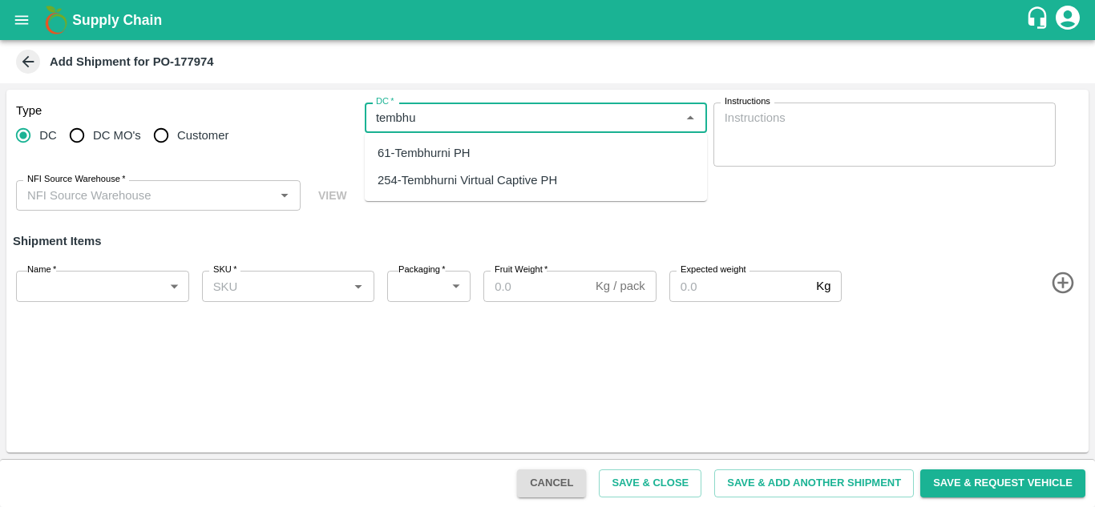
click at [442, 156] on div "61-Tembhurni PH" at bounding box center [423, 153] width 93 height 18
type input "61-Tembhurni PH"
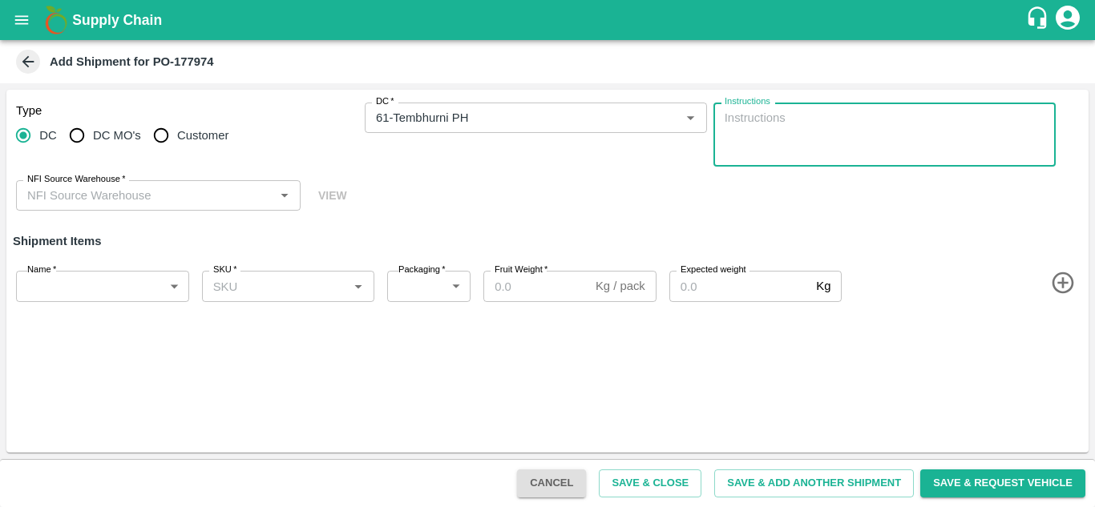
click at [236, 183] on div "NFI Source Warehouse   *" at bounding box center [158, 195] width 284 height 30
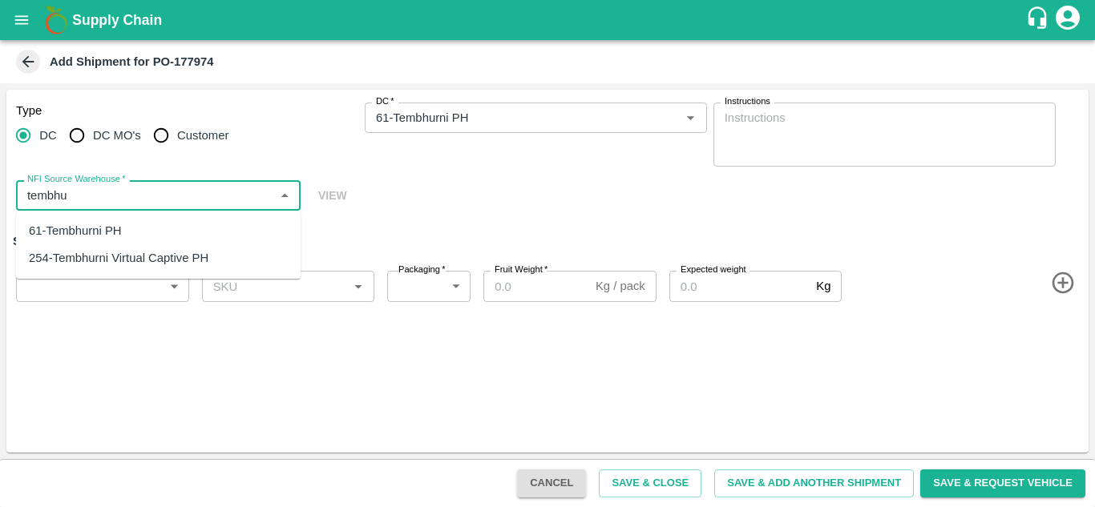
click at [95, 231] on div "61-Tembhurni PH" at bounding box center [75, 231] width 93 height 18
type input "61-Tembhurni PH"
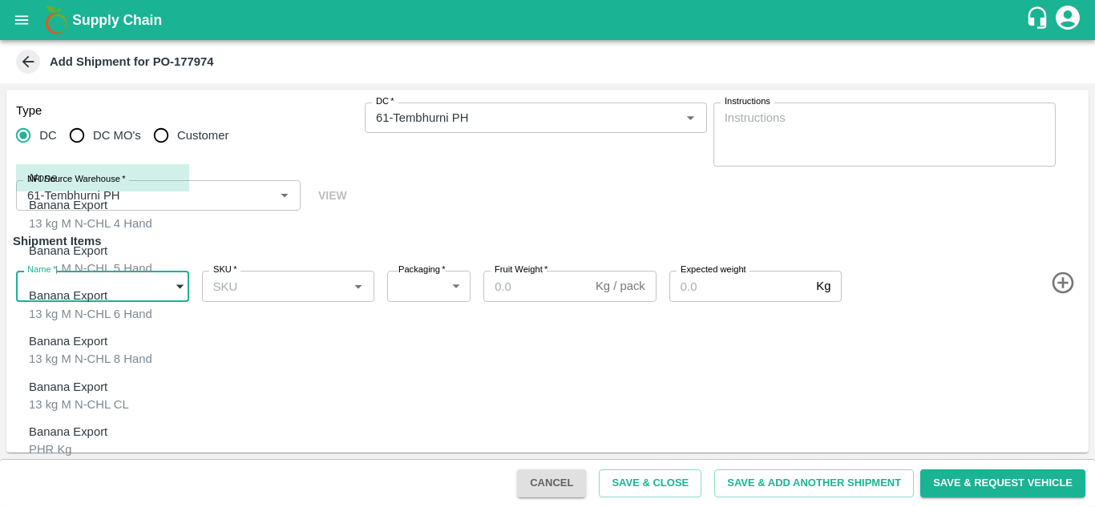
click at [103, 293] on body "Supply Chain Add Shipment for PO-177974 Type DC DC MO's Customer DC   * DC   * …" at bounding box center [547, 253] width 1095 height 507
click at [90, 437] on div "Banana Export PHR Kg" at bounding box center [72, 441] width 87 height 36
type input "2070801"
type input "258"
type input "100"
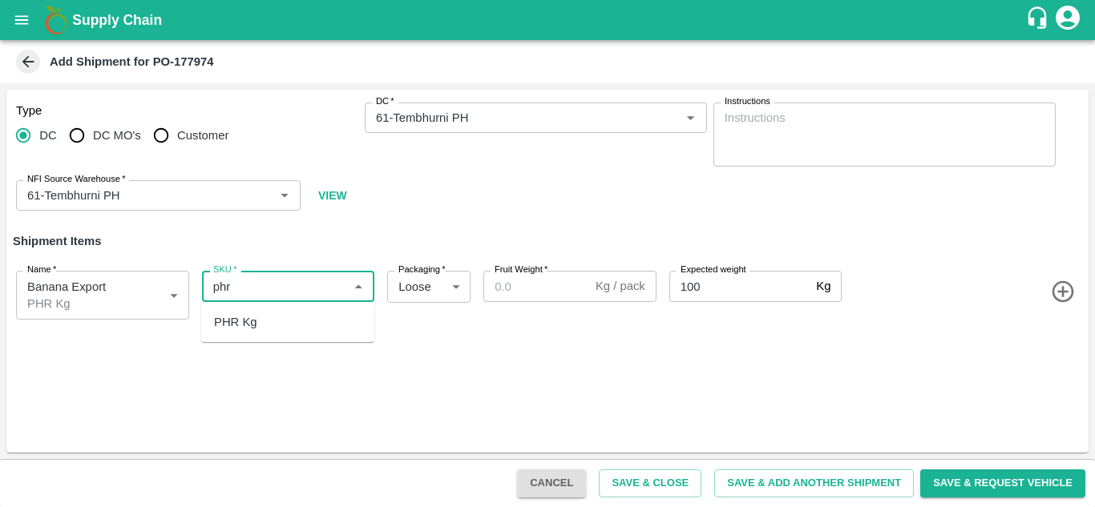
type input "phr"
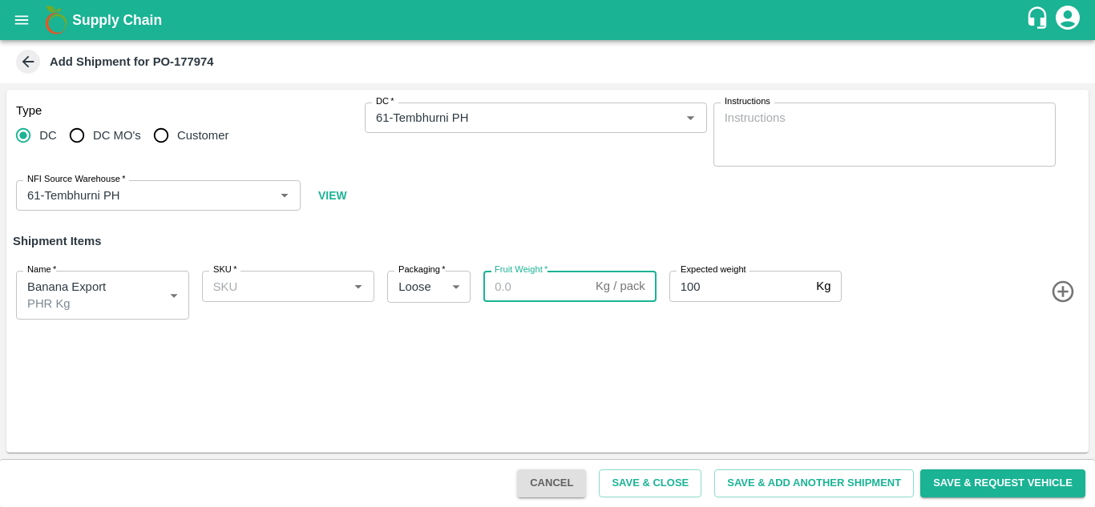
click at [519, 287] on input "Fruit Weight   *" at bounding box center [536, 286] width 106 height 30
type input "1"
click at [750, 325] on div "Name   * Banana Export PHR Kg 2070801 Name SKU   * SKU   * Packaging   * Loose …" at bounding box center [544, 292] width 1088 height 81
click at [804, 481] on button "Save & Add Another Shipment" at bounding box center [814, 484] width 200 height 28
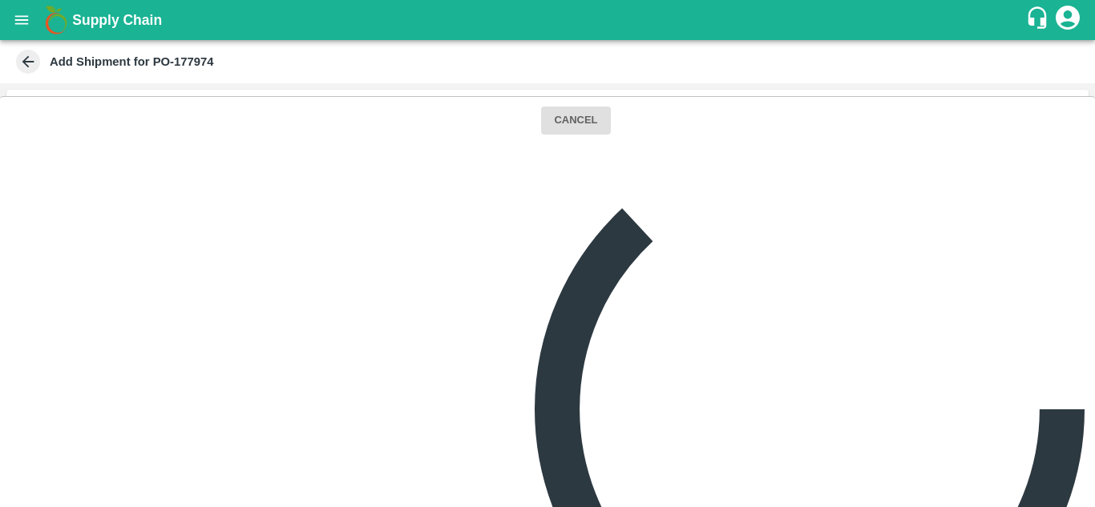
click at [688, 333] on div "Type DC DC MO's Customer DC   * DC   * Instructions x Instructions NFI Source W…" at bounding box center [547, 211] width 1082 height 243
click at [465, 333] on div "Type DC DC MO's Customer DC   * DC   * Instructions x Instructions NFI Source W…" at bounding box center [547, 211] width 1082 height 243
click at [712, 333] on div "Type DC DC MO's Customer DC   * DC   * Instructions x Instructions NFI Source W…" at bounding box center [547, 211] width 1082 height 243
click at [188, 333] on div "Type DC DC MO's Customer DC   * DC   * Instructions x Instructions NFI Source W…" at bounding box center [547, 211] width 1082 height 243
click at [365, 333] on div "Type DC DC MO's Customer DC   * DC   * Instructions x Instructions NFI Source W…" at bounding box center [547, 211] width 1082 height 243
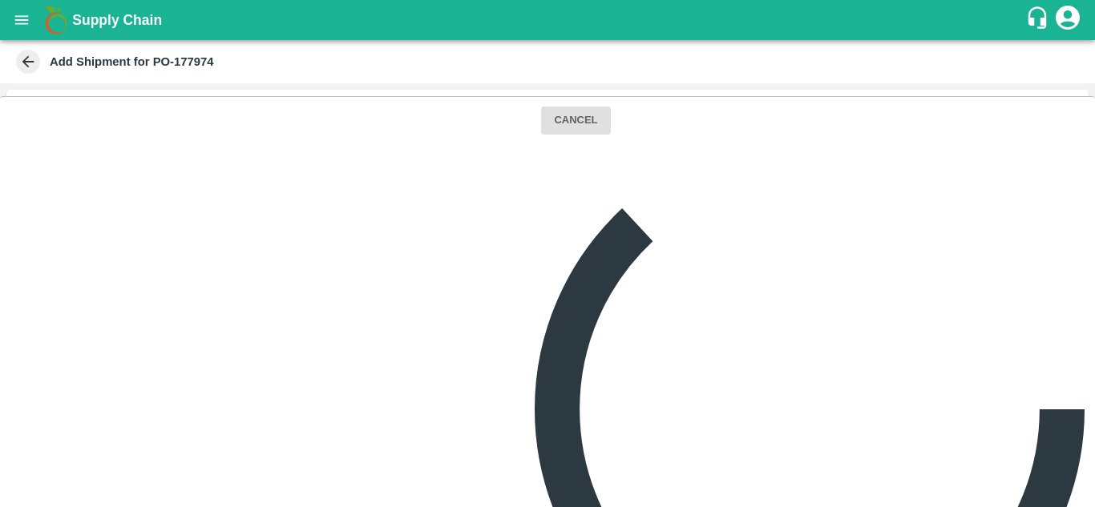
click at [25, 62] on icon at bounding box center [28, 62] width 12 height 12
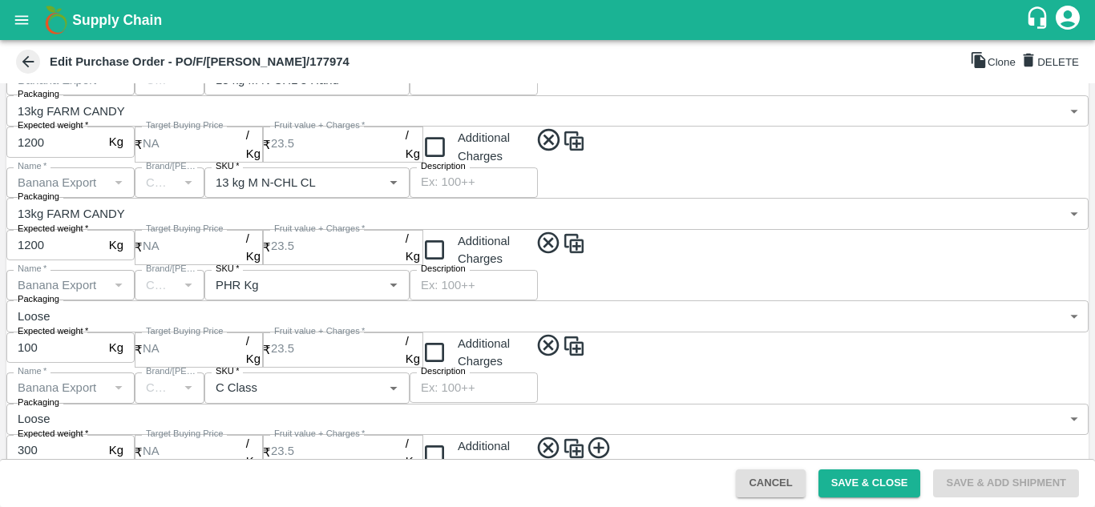
scroll to position [732, 0]
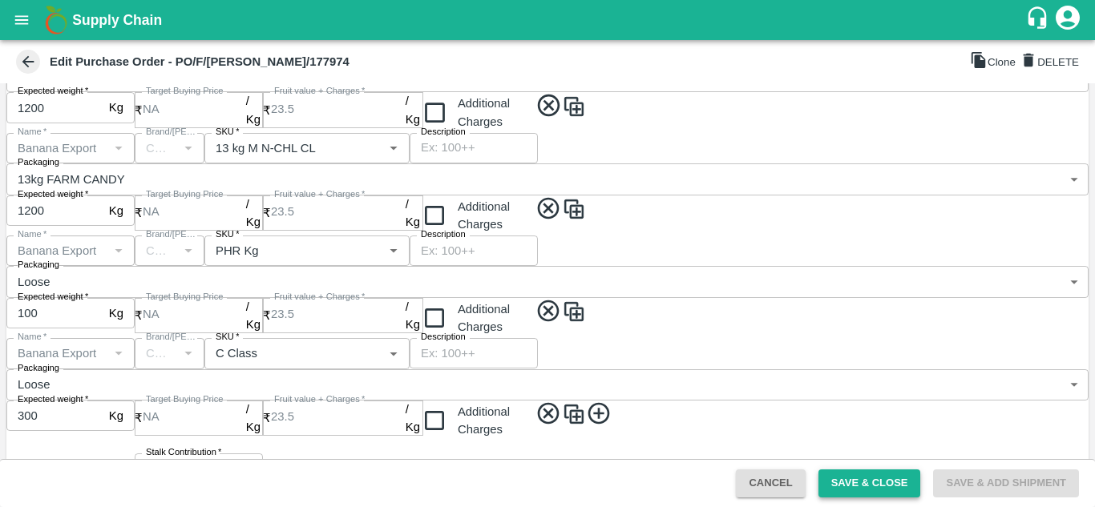
click at [863, 474] on button "Save & Close" at bounding box center [869, 484] width 103 height 28
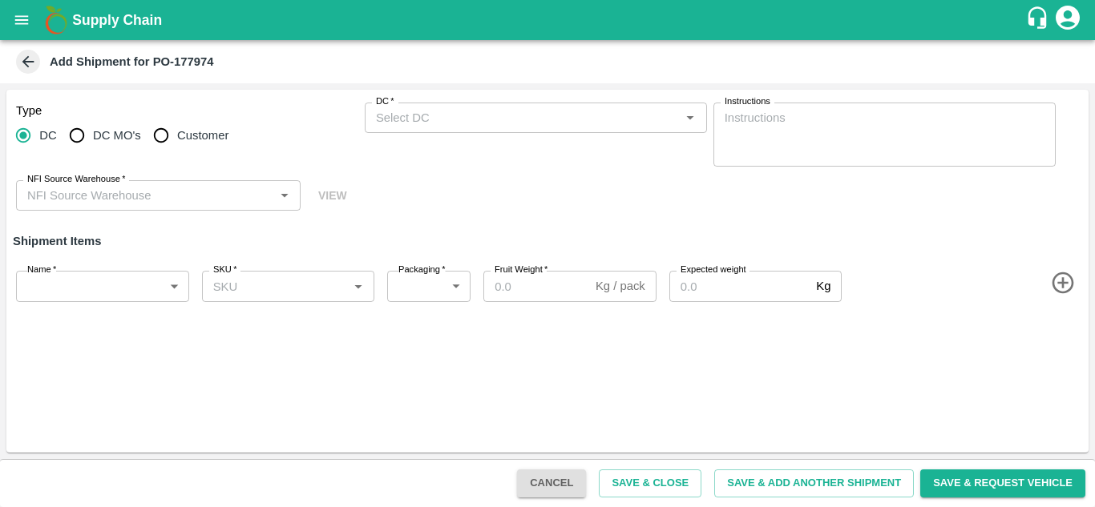
click at [22, 26] on icon "open drawer" at bounding box center [22, 20] width 18 height 18
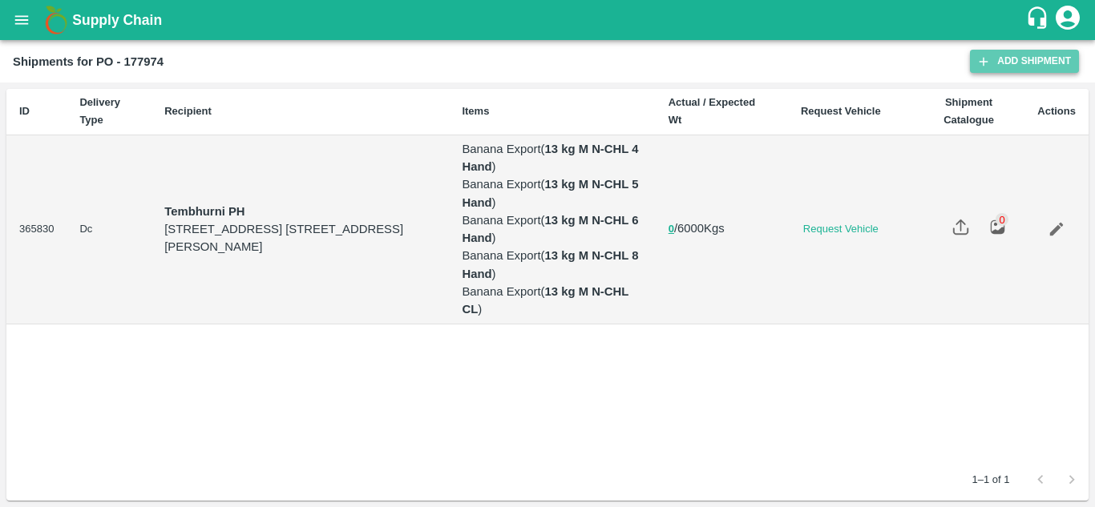
click at [1022, 64] on link "Add Shipment" at bounding box center [1024, 61] width 109 height 23
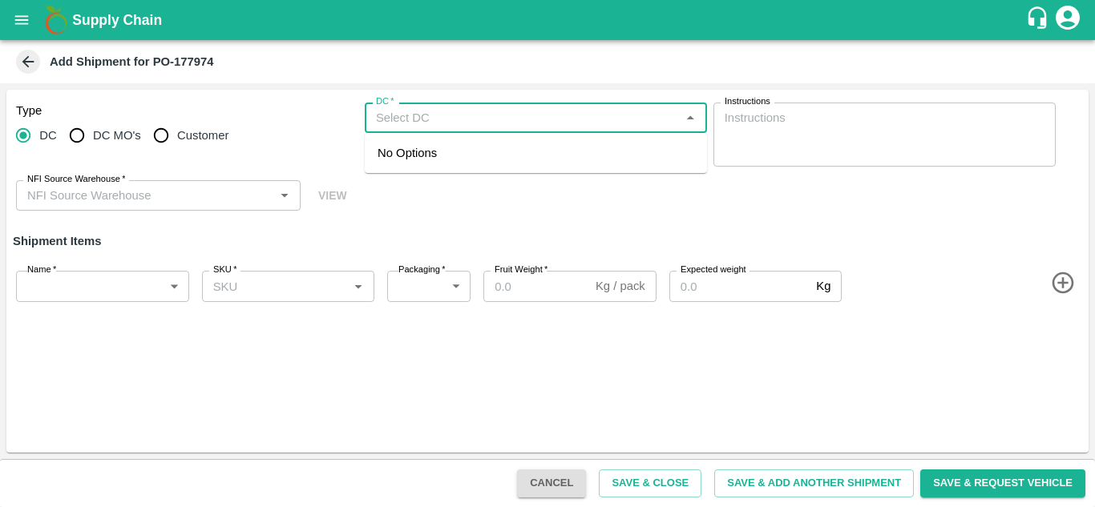
click at [403, 117] on input "DC   *" at bounding box center [522, 117] width 306 height 21
click at [462, 150] on div "61-Tembhurni PH" at bounding box center [423, 153] width 93 height 18
click at [145, 208] on div "NFI Source Warehouse   *" at bounding box center [158, 195] width 284 height 30
type input "61-Tembhurni PH"
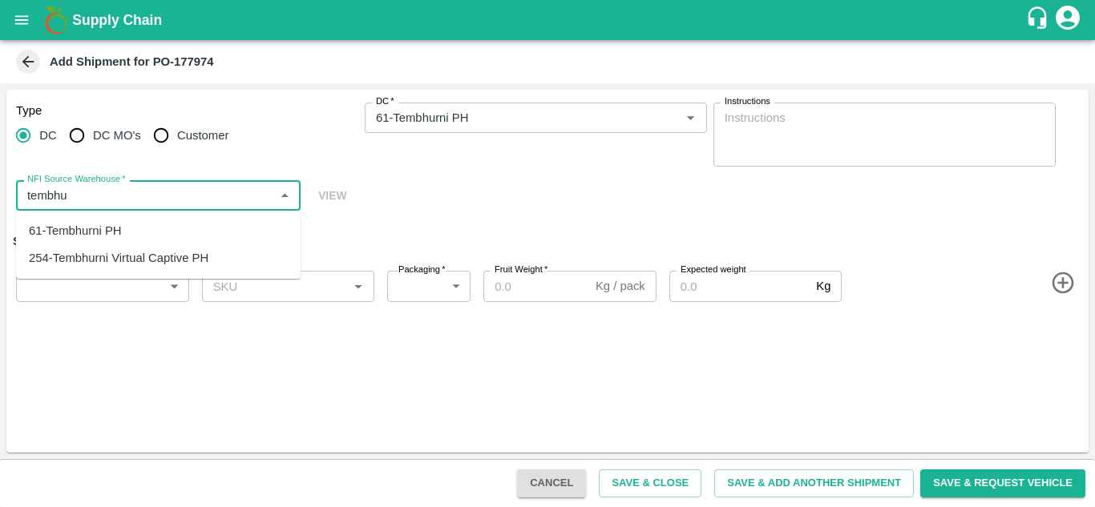
click at [88, 227] on div "61-Tembhurni PH" at bounding box center [75, 231] width 93 height 18
type input "61-Tembhurni PH"
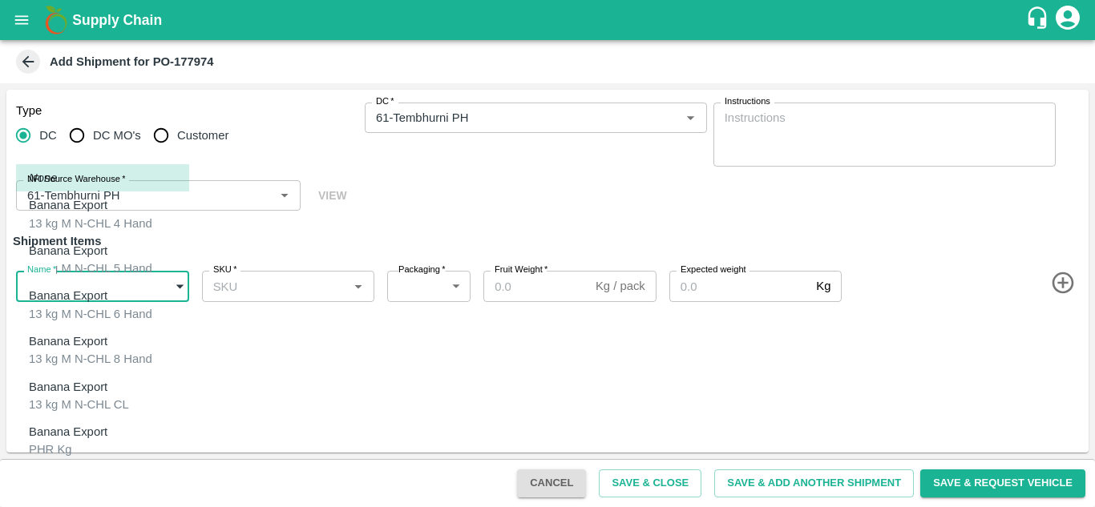
click at [80, 279] on body "Supply Chain Add Shipment for PO-177974 Type DC DC MO's Customer DC   * DC   * …" at bounding box center [547, 253] width 1095 height 507
click at [72, 423] on p "Banana Export" at bounding box center [68, 432] width 79 height 18
type input "2070801"
type input "258"
type input "100"
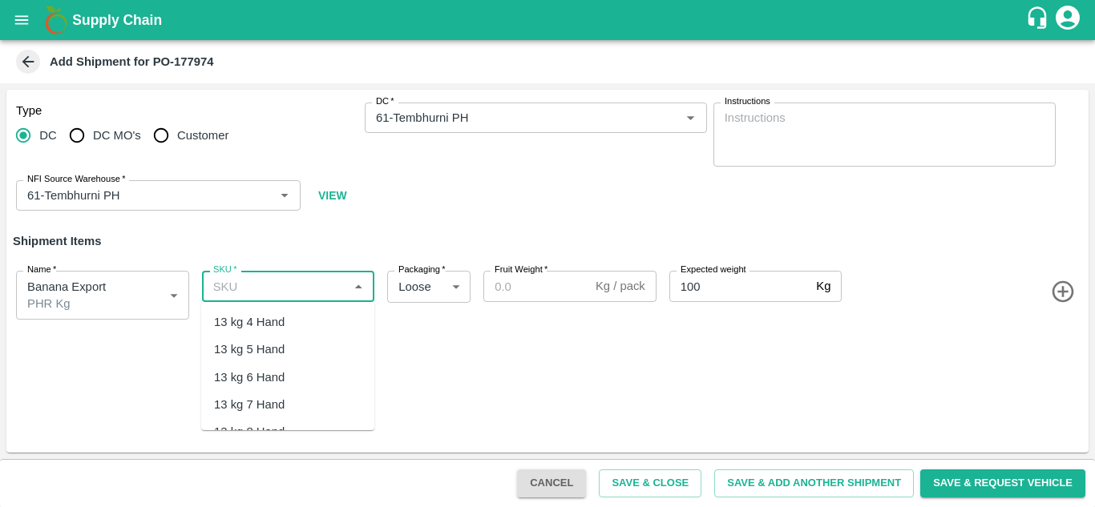
click at [252, 294] on input "SKU   *" at bounding box center [275, 286] width 137 height 21
click at [277, 319] on div "PHR Kg" at bounding box center [287, 321] width 173 height 27
type input "PHR Kg"
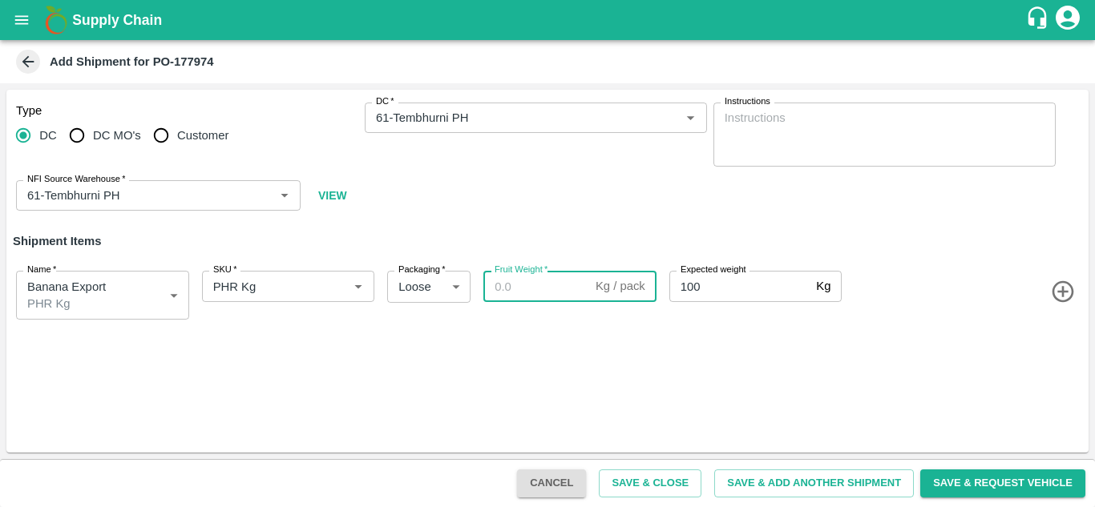
click at [504, 286] on input "Fruit Weight   *" at bounding box center [536, 286] width 106 height 30
type input "1"
click at [824, 419] on div "Type DC DC MO's Customer DC   * DC   * Instructions x Instructions NFI Source W…" at bounding box center [547, 271] width 1082 height 363
click at [798, 482] on button "Save & Add Another Shipment" at bounding box center [814, 484] width 200 height 28
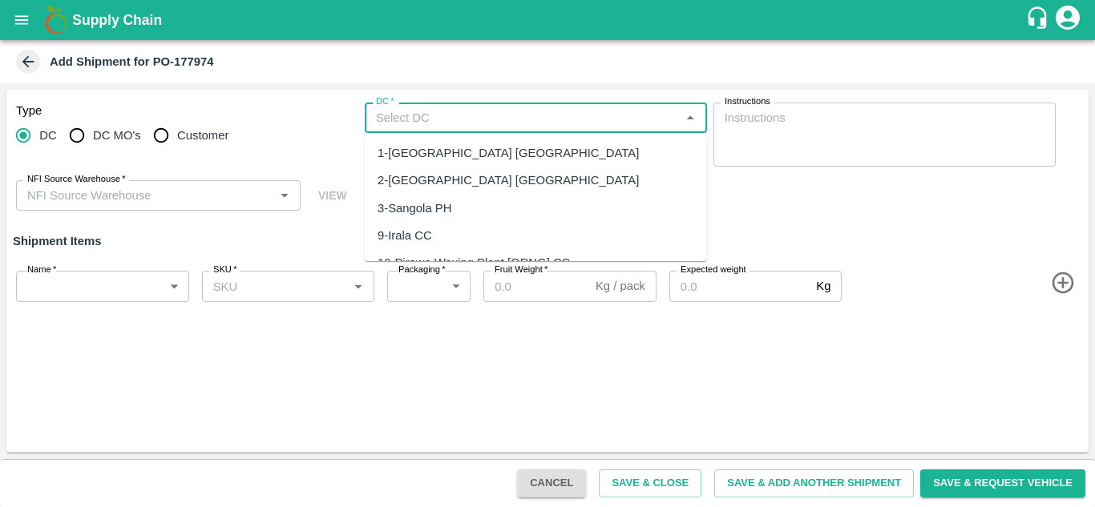
click at [407, 116] on input "DC   *" at bounding box center [522, 117] width 306 height 21
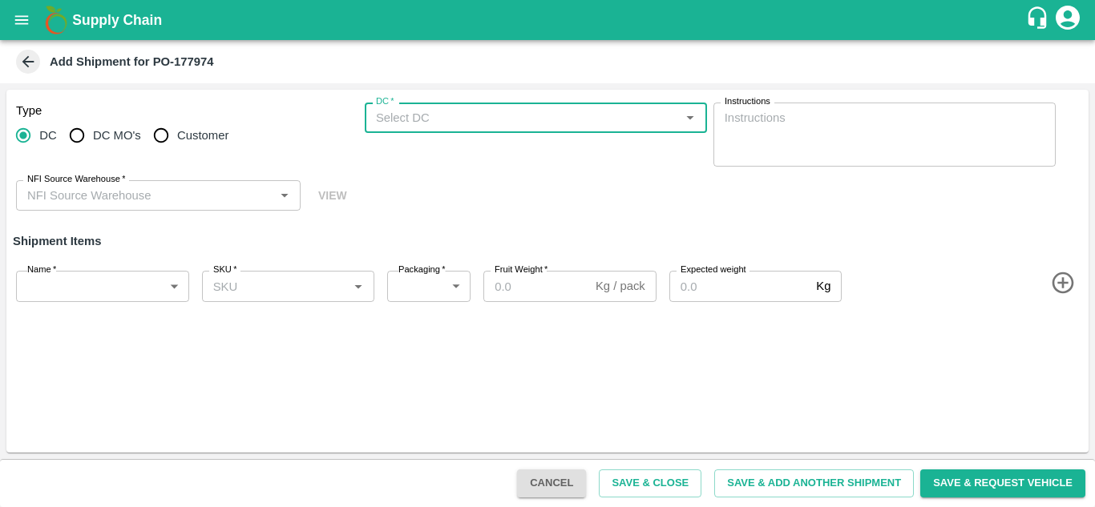
click at [407, 116] on input "DC   *" at bounding box center [522, 117] width 306 height 21
click at [454, 163] on div "61-Tembhurni PH" at bounding box center [536, 152] width 342 height 27
type input "61-Tembhurni PH"
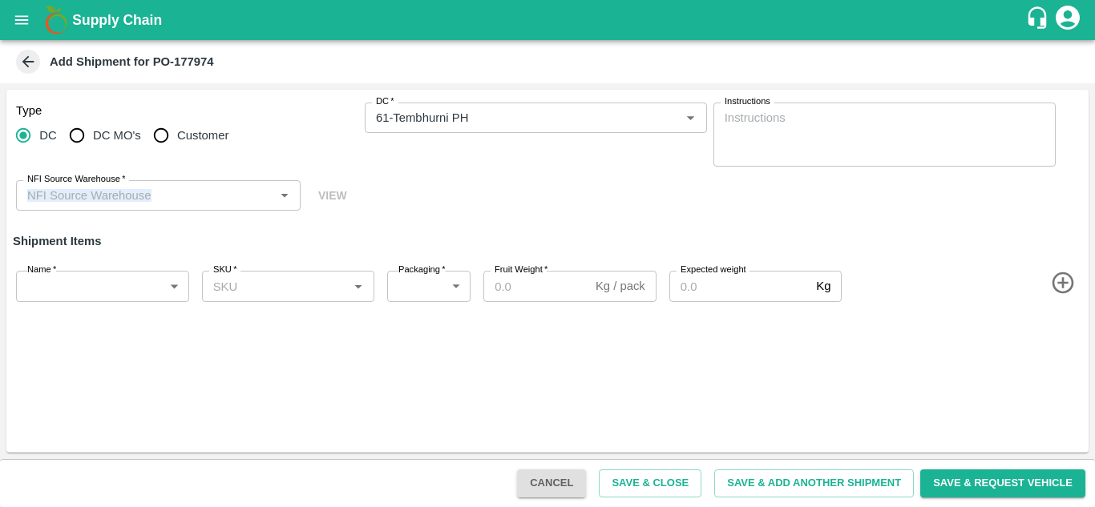
drag, startPoint x: 147, startPoint y: 216, endPoint x: 123, endPoint y: 205, distance: 26.2
click at [123, 205] on div "Type DC DC MO's Customer DC   * DC   * Instructions x Instructions NFI Source W…" at bounding box center [547, 157] width 1082 height 135
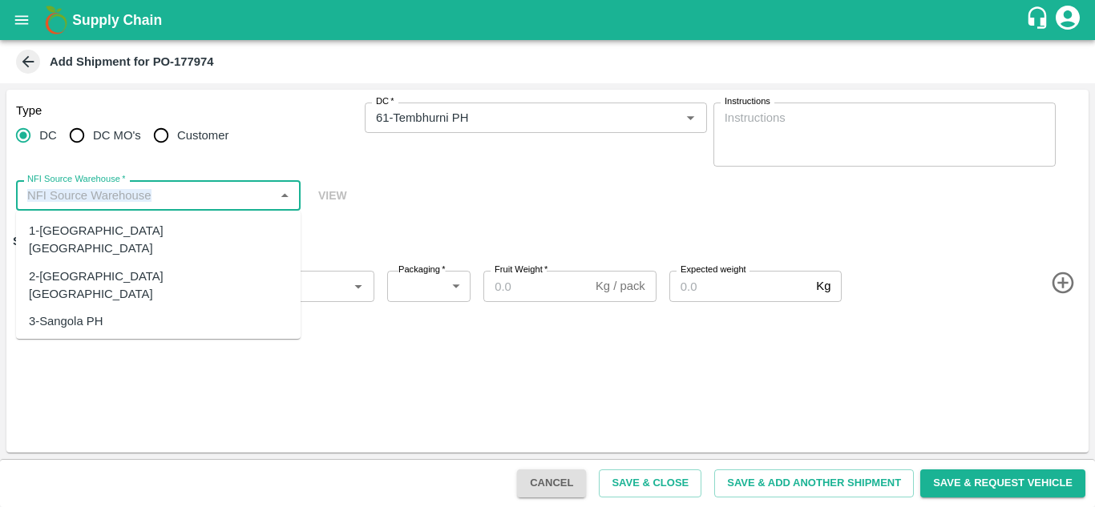
click at [123, 205] on input "NFI Source Warehouse   *" at bounding box center [145, 195] width 248 height 21
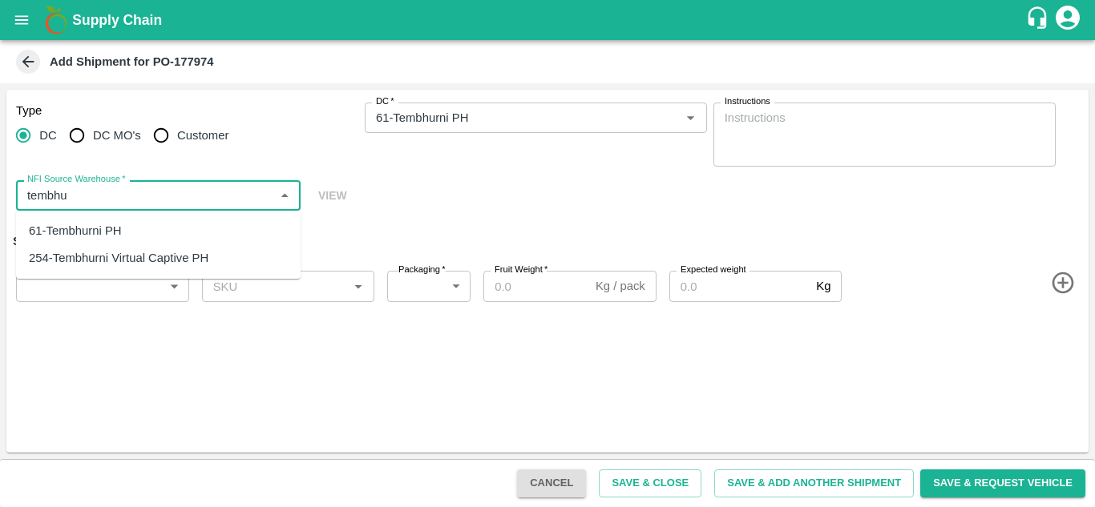
click at [87, 237] on div "61-Tembhurni PH" at bounding box center [75, 231] width 93 height 18
type input "61-Tembhurni PH"
click at [67, 287] on body "Supply Chain Add Shipment for PO-177974 Type DC DC MO's Customer DC   * DC   * …" at bounding box center [547, 253] width 1095 height 507
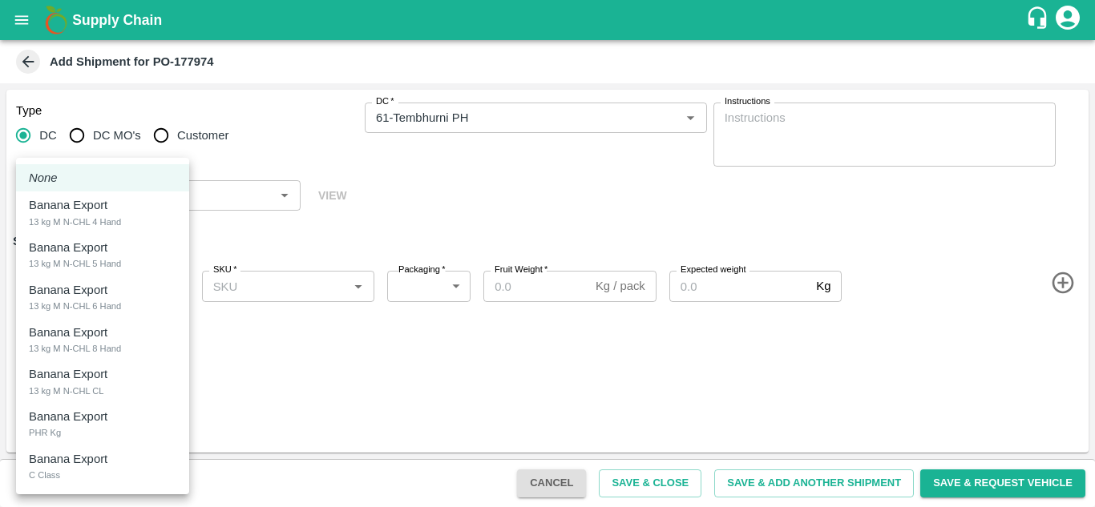
click at [292, 357] on div at bounding box center [547, 253] width 1095 height 507
click at [113, 293] on body "Supply Chain Add Shipment for PO-177974 Type DC DC MO's Customer DC   * DC   * …" at bounding box center [547, 253] width 1095 height 507
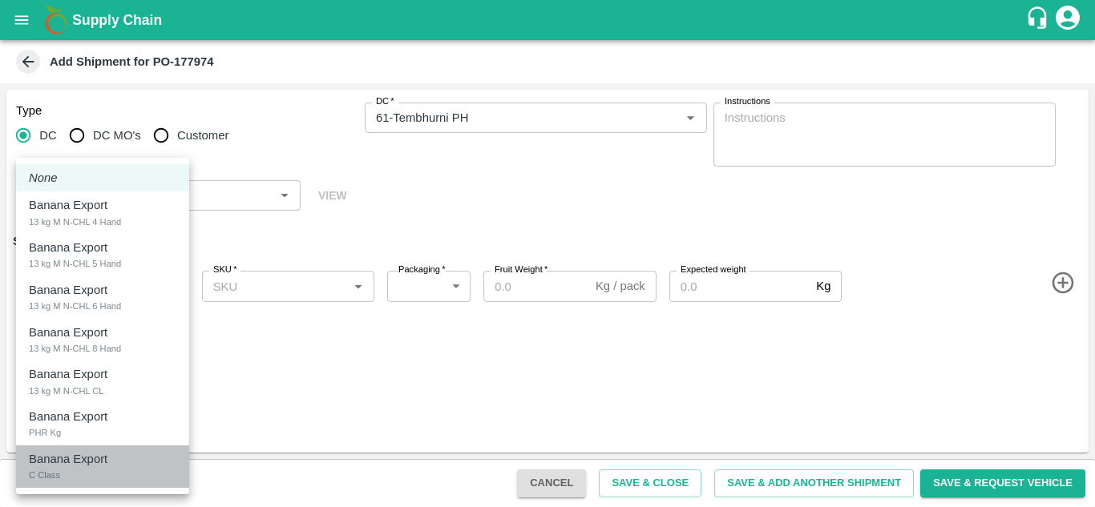
click at [54, 454] on p "Banana Export" at bounding box center [68, 459] width 79 height 18
type input "2070802"
type input "258"
type input "300"
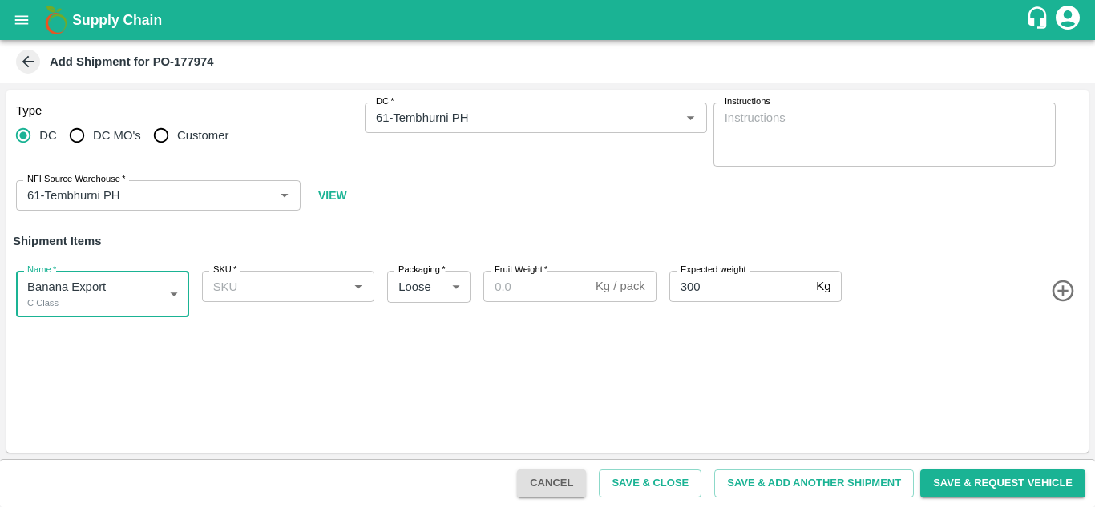
click at [236, 292] on input "SKU   *" at bounding box center [275, 286] width 137 height 21
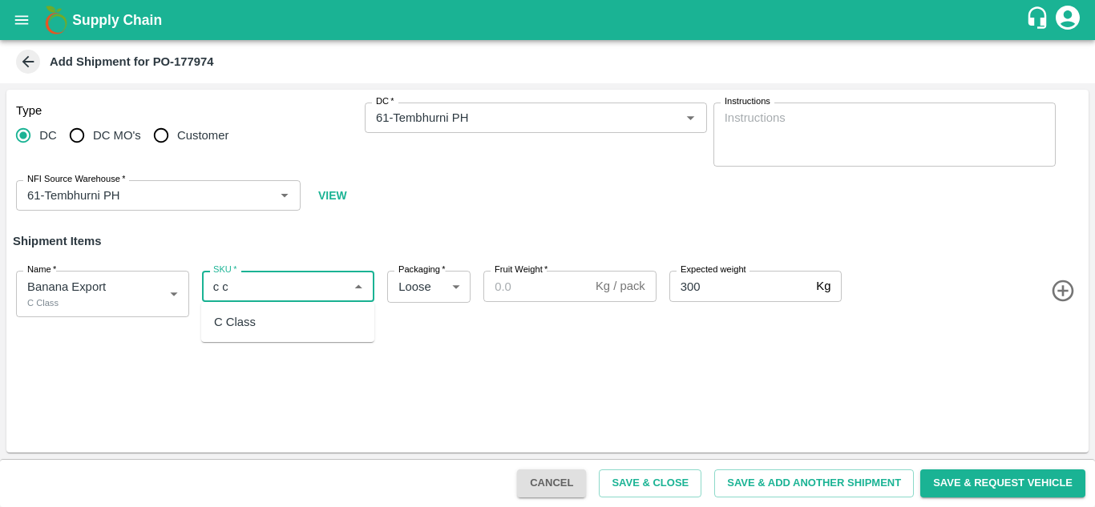
click at [256, 322] on div "C Class" at bounding box center [287, 321] width 173 height 27
type input "C Class"
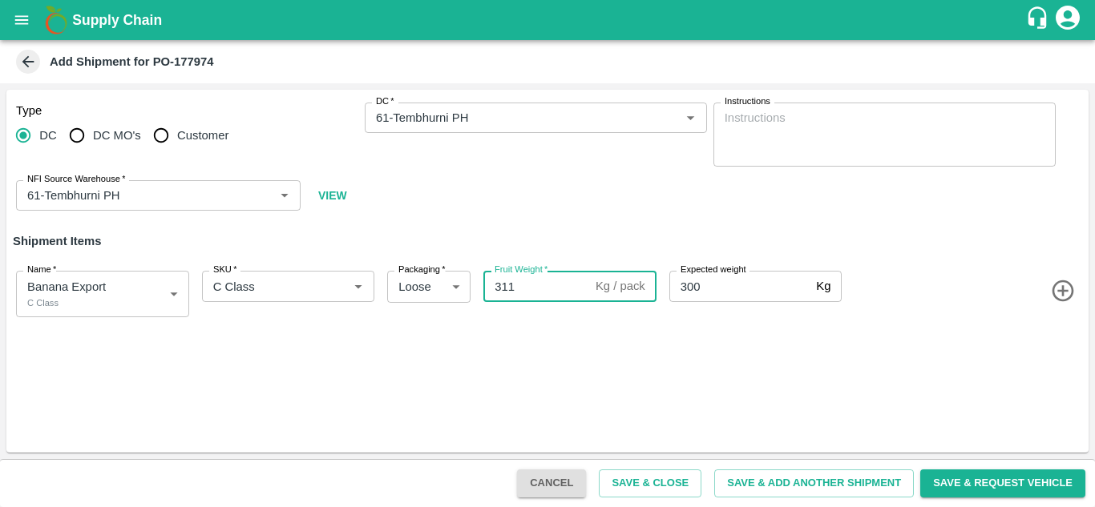
type input "311"
click at [736, 372] on div "Type DC DC MO's Customer DC   * DC   * Instructions x Instructions NFI Source W…" at bounding box center [547, 271] width 1082 height 363
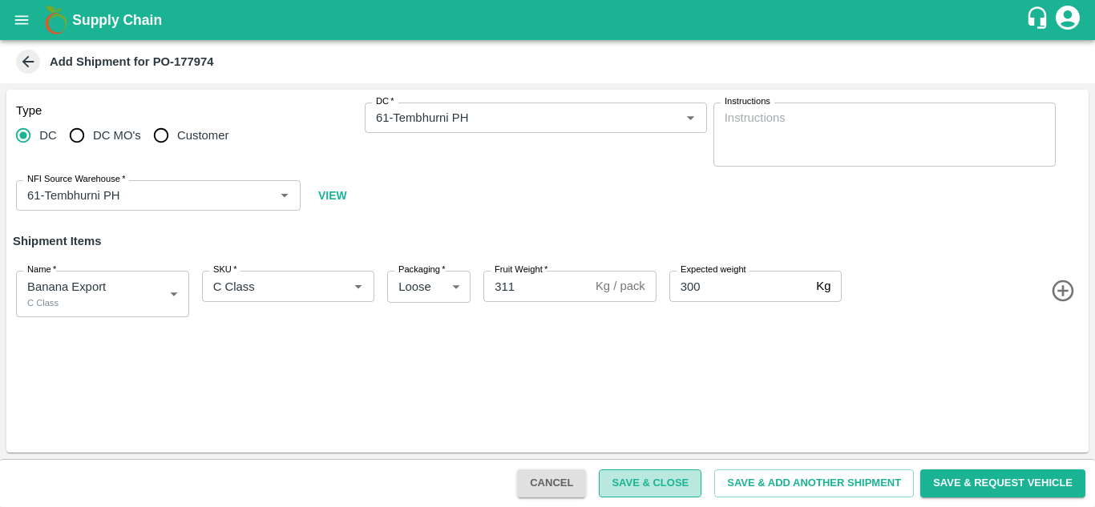
click at [632, 479] on button "Save & Close" at bounding box center [650, 484] width 103 height 28
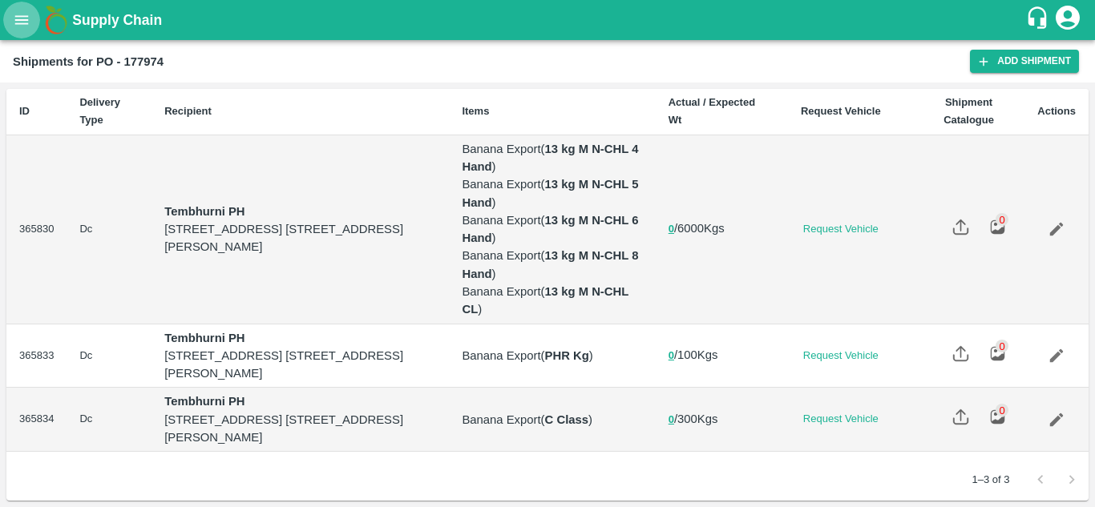
click at [19, 18] on icon "open drawer" at bounding box center [22, 20] width 18 height 18
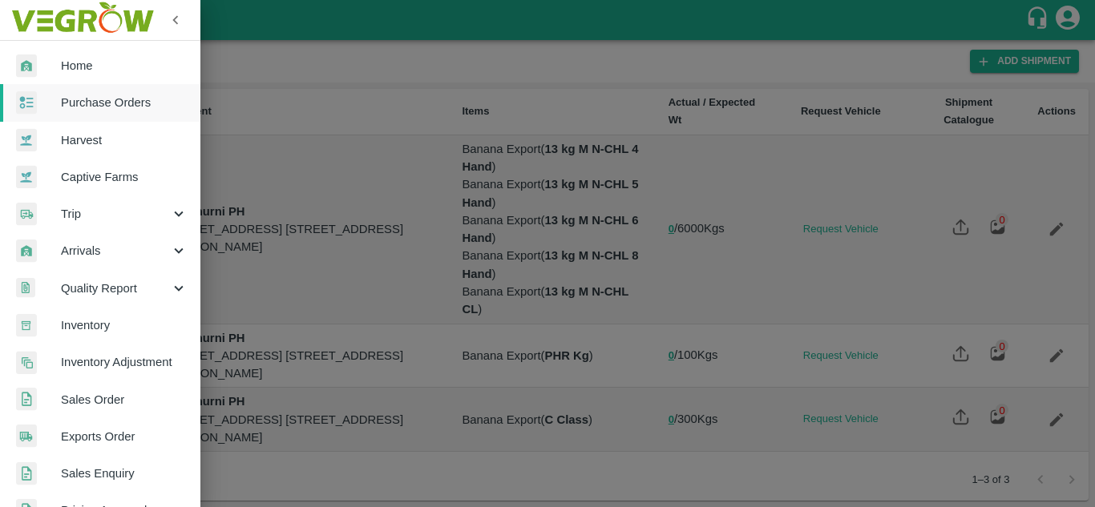
click at [99, 224] on div "Trip" at bounding box center [100, 214] width 200 height 37
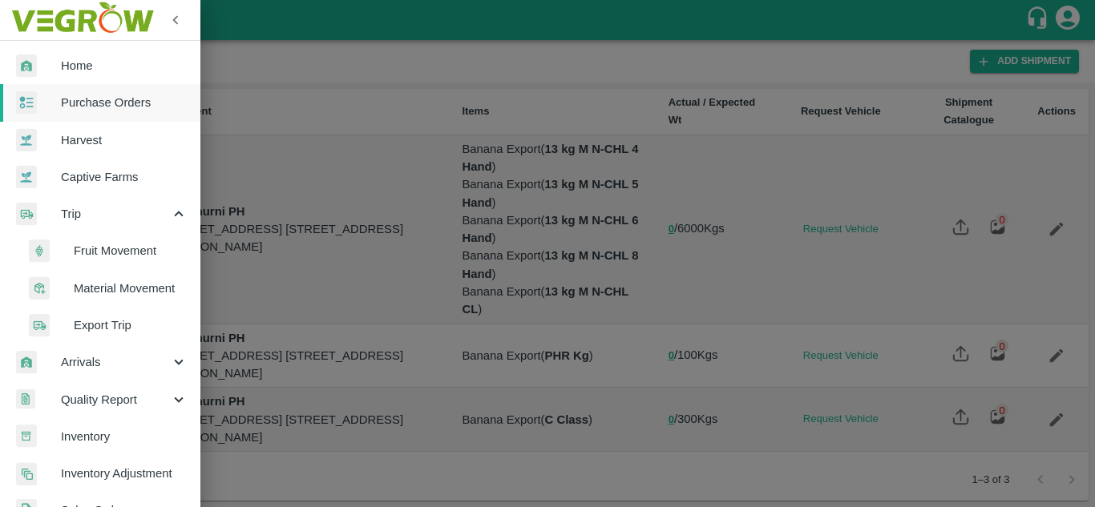
click at [123, 244] on span "Fruit Movement" at bounding box center [131, 251] width 114 height 18
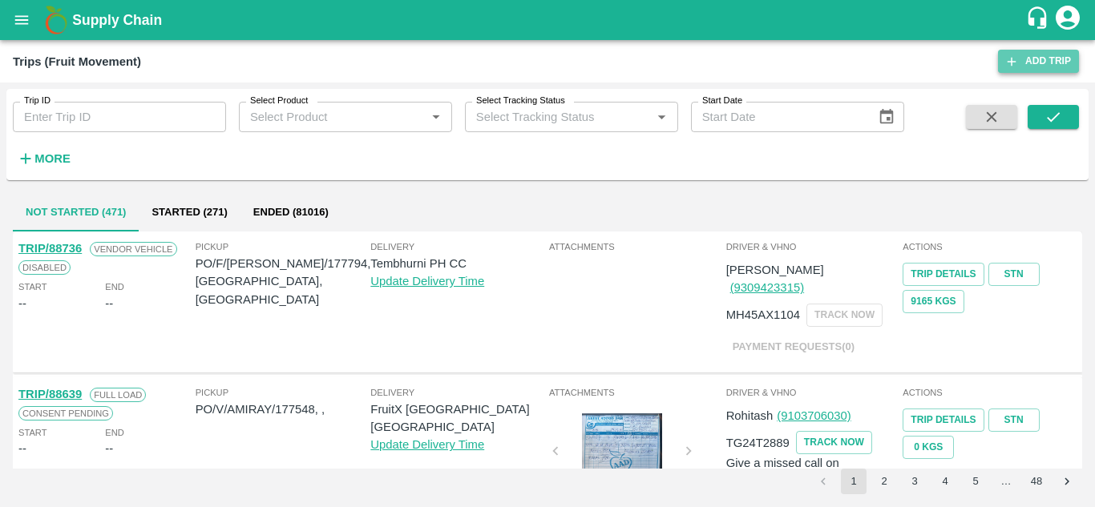
click at [1055, 61] on link "Add Trip" at bounding box center [1038, 61] width 81 height 23
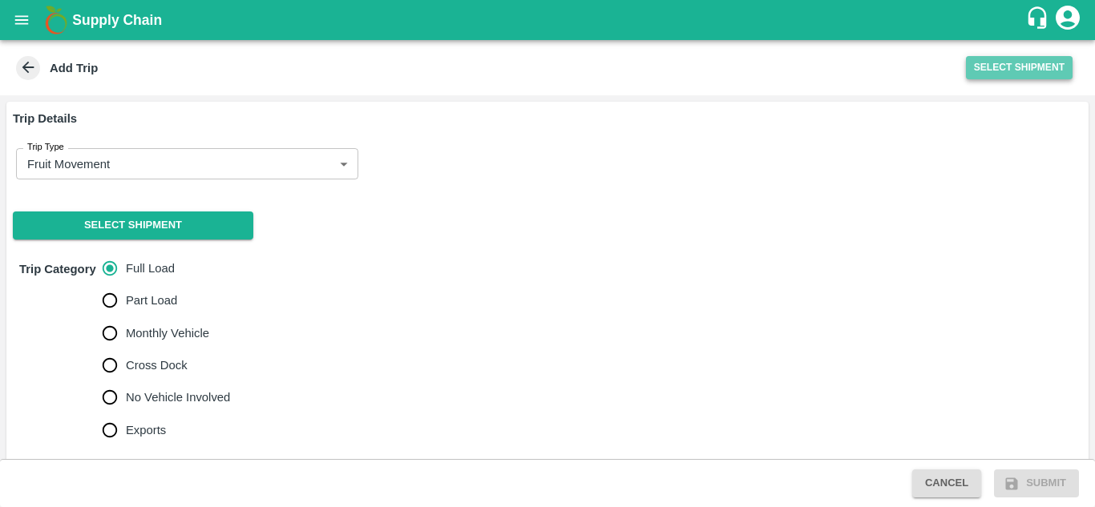
click at [1028, 62] on button "Select Shipment" at bounding box center [1019, 67] width 107 height 23
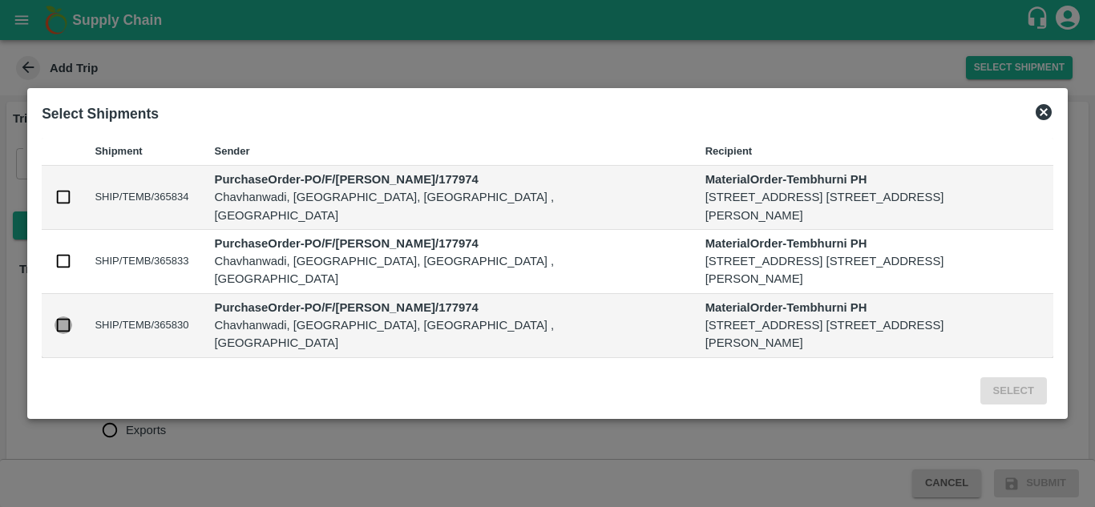
click at [67, 334] on input "checkbox" at bounding box center [63, 325] width 18 height 18
checkbox input "true"
click at [1022, 405] on button "Select" at bounding box center [1013, 391] width 67 height 28
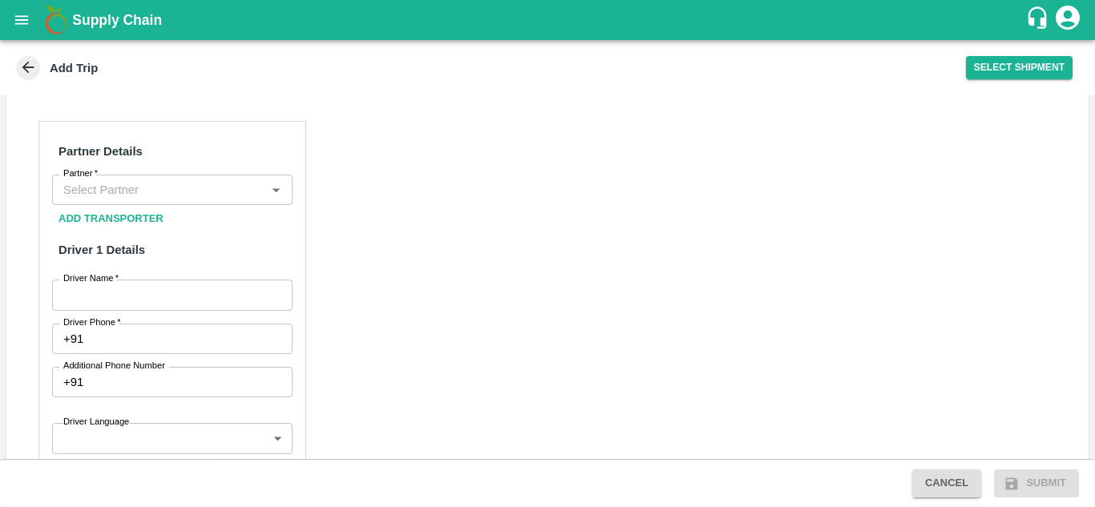
scroll to position [721, 0]
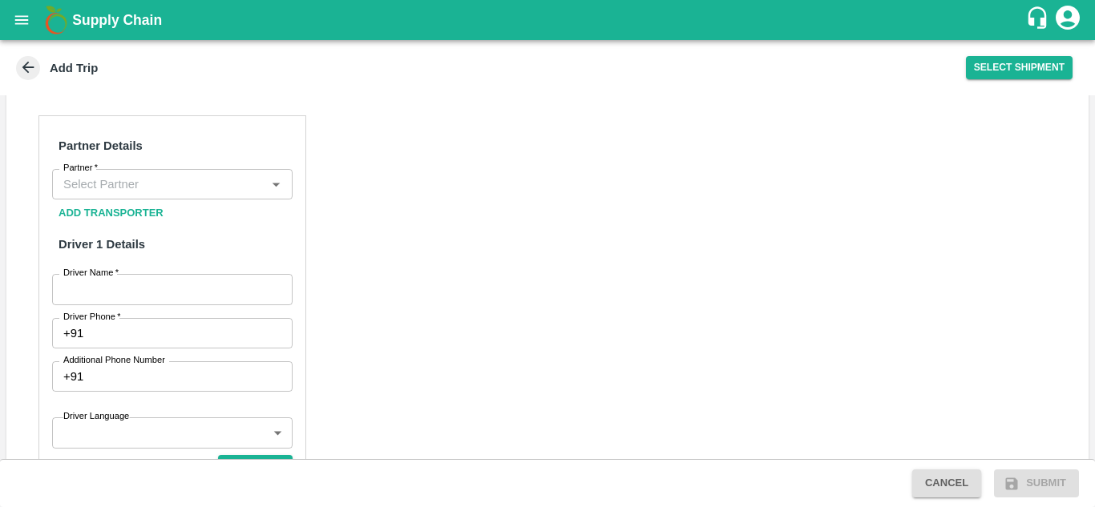
click at [127, 200] on div "Partner" at bounding box center [172, 184] width 240 height 30
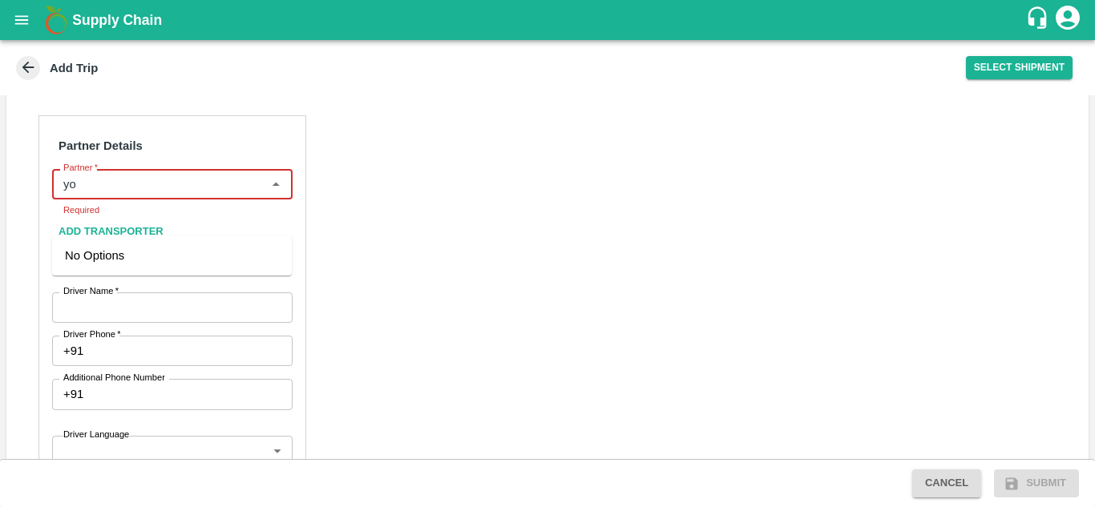
type input "y"
type input "yog"
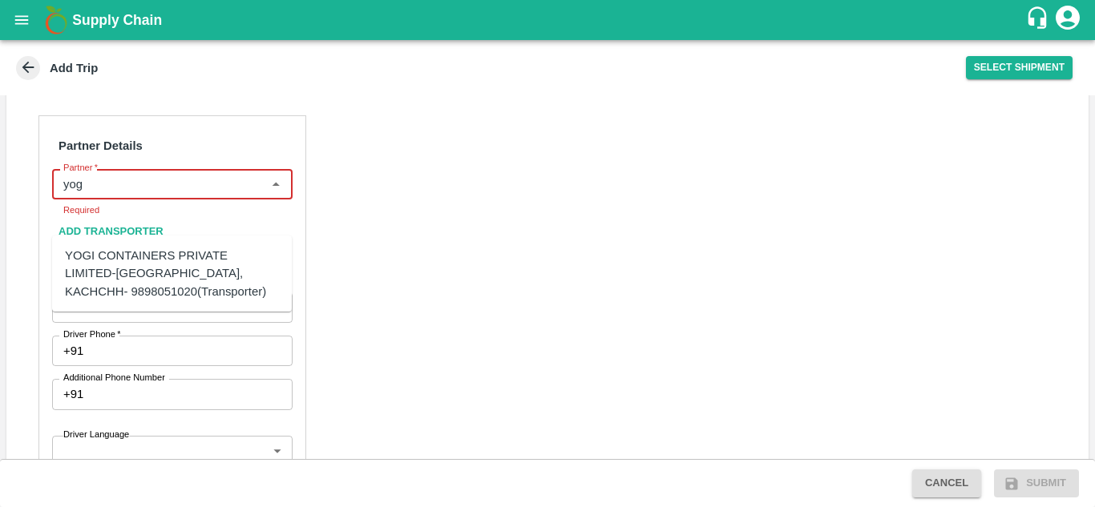
click at [111, 195] on input "Partner   *" at bounding box center [159, 184] width 204 height 21
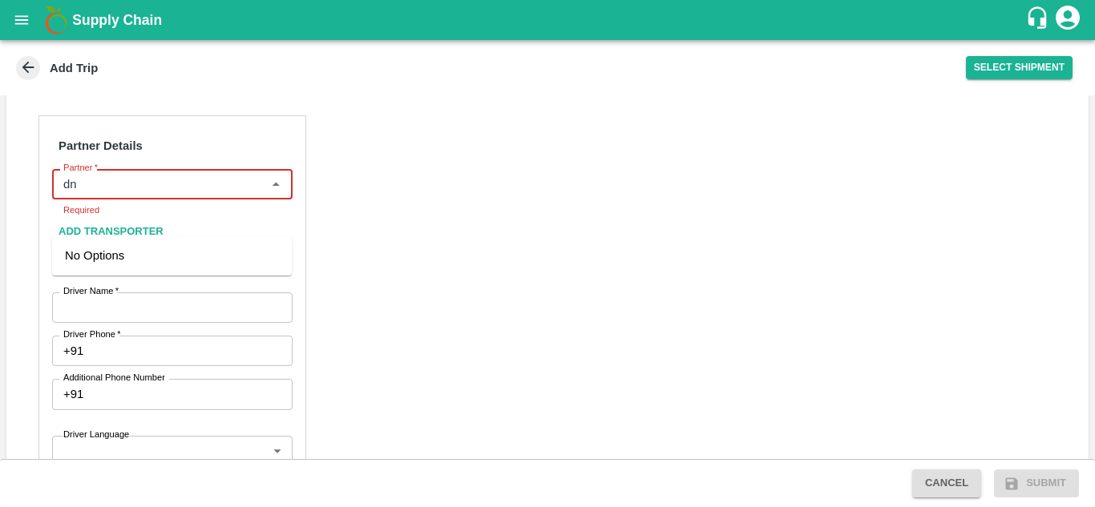
type input "d"
type input "y"
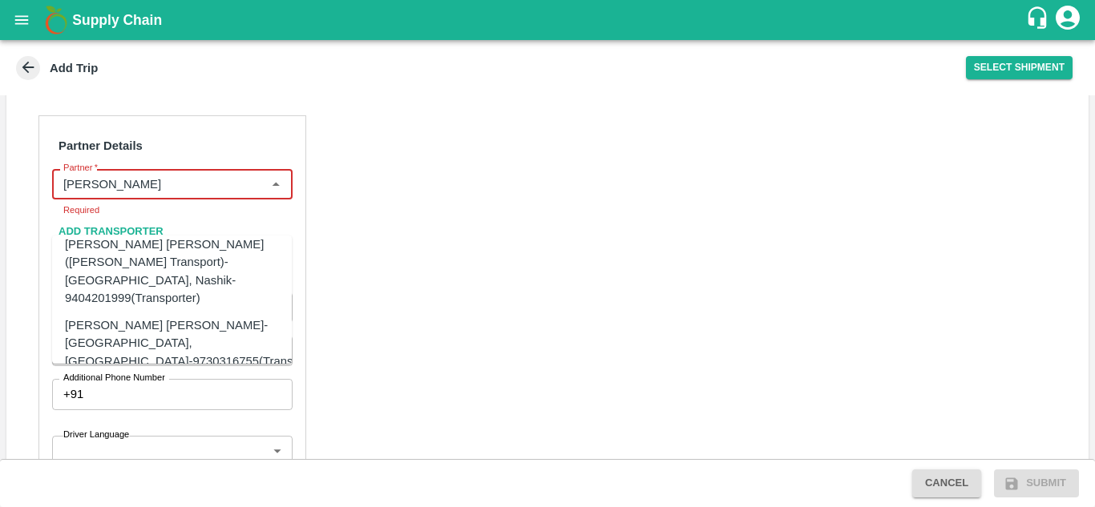
scroll to position [14, 0]
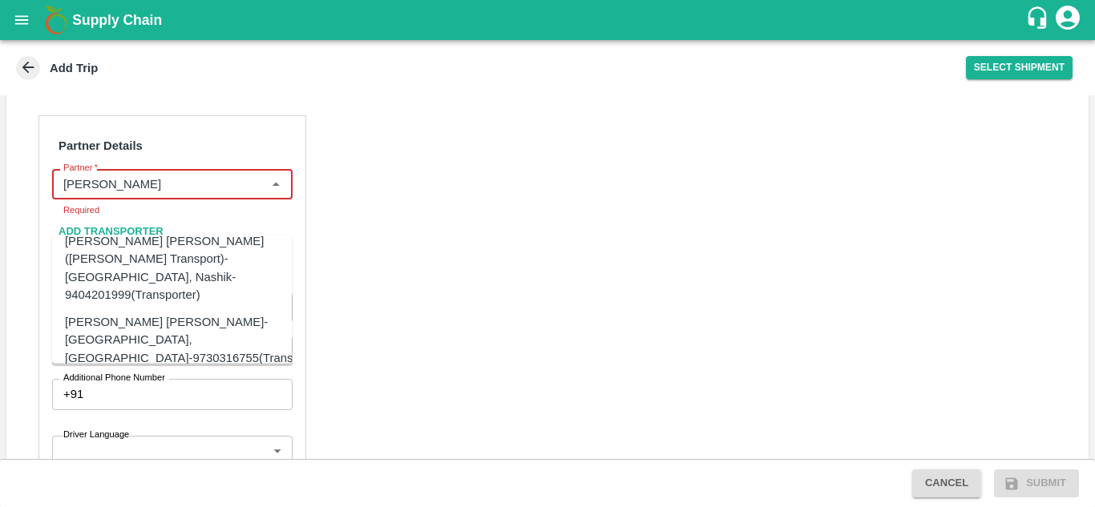
click at [151, 313] on div "Dnyaneshwar Vitthal Godse-Kandar, Solapur-9730316755(Transporter)" at bounding box center [196, 340] width 263 height 54
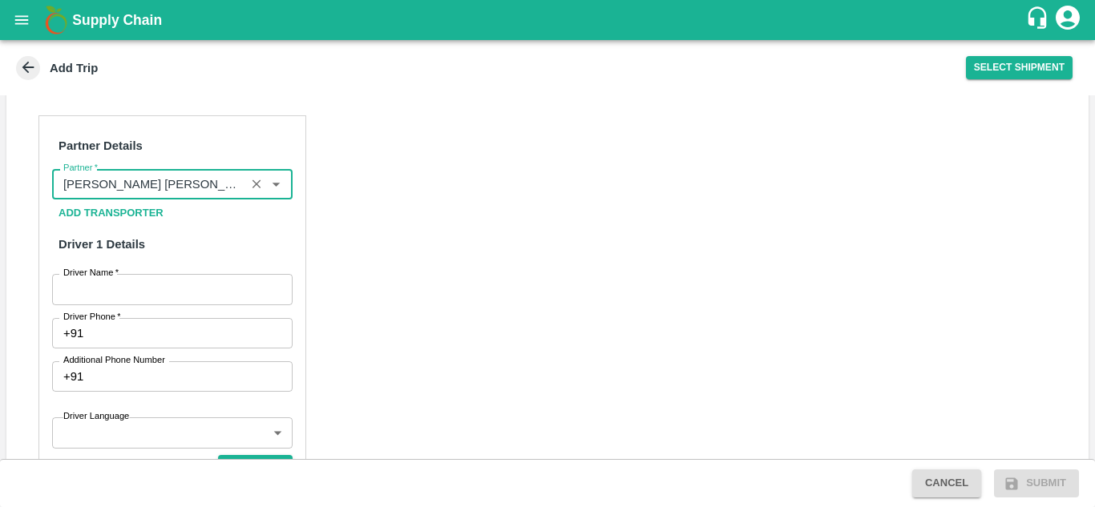
type input "Dnyaneshwar Vitthal Godse-Kandar, Solapur-9730316755(Transporter)"
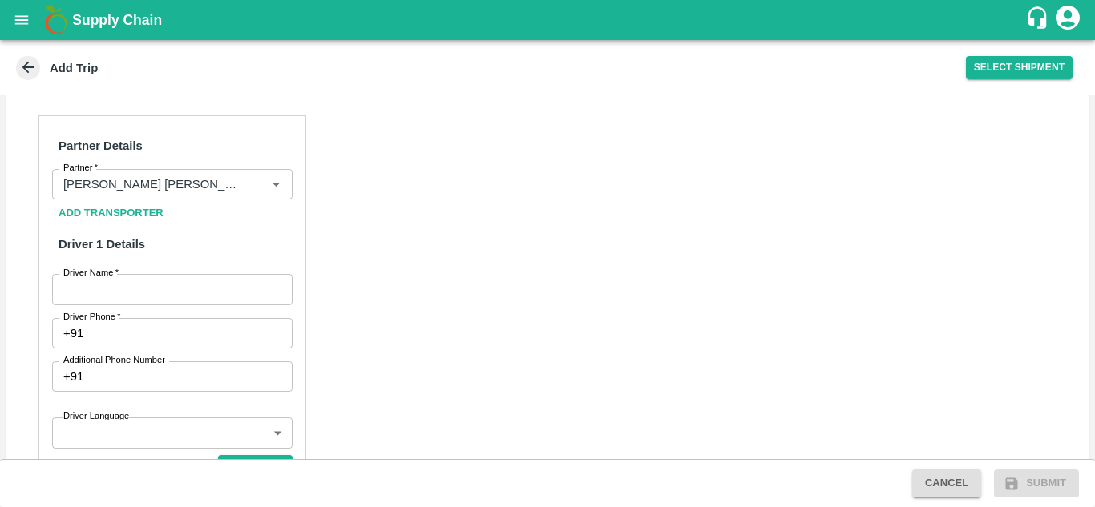
drag, startPoint x: 381, startPoint y: 286, endPoint x: 123, endPoint y: 334, distance: 262.4
click at [123, 334] on div "Partner Details Partner   * Partner Add Transporter Driver 1 Details Driver Nam…" at bounding box center [547, 479] width 1082 height 766
click at [123, 304] on input "Driver Name   *" at bounding box center [172, 289] width 240 height 30
type input "Shaikh"
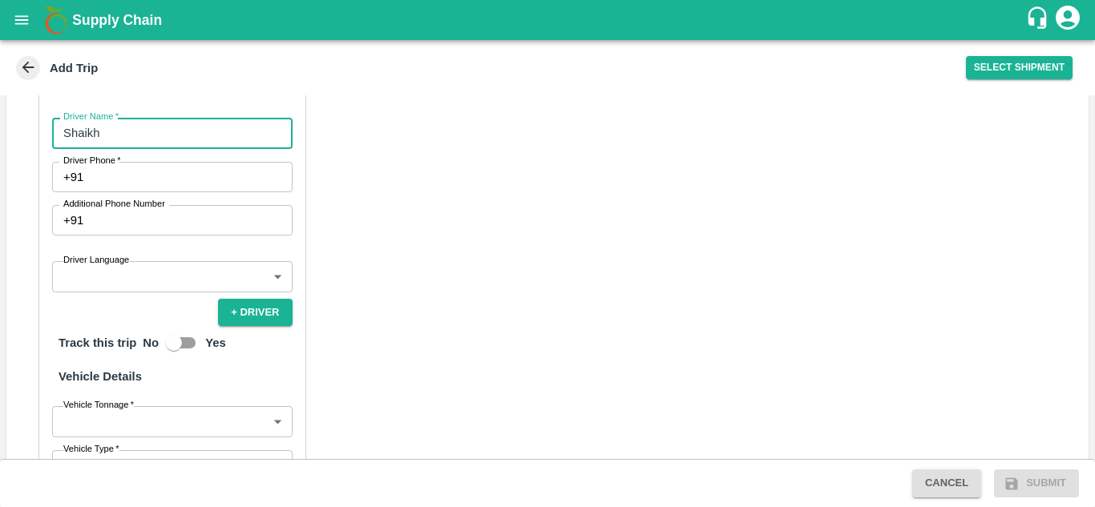
scroll to position [878, 0]
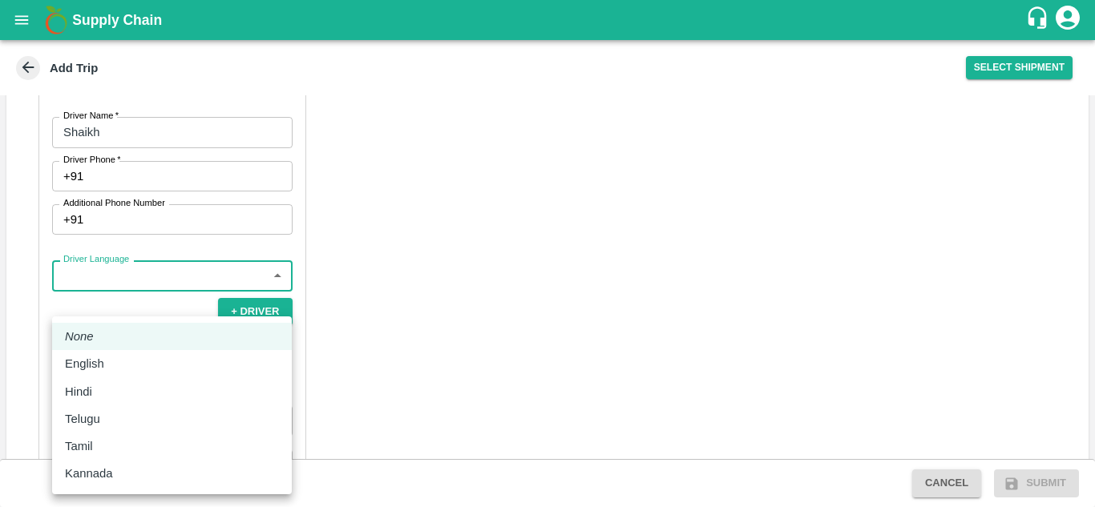
click at [105, 315] on body "Supply Chain Add Trip Select Shipment Trip Details Trip Type Fruit Movement 1 T…" at bounding box center [547, 253] width 1095 height 507
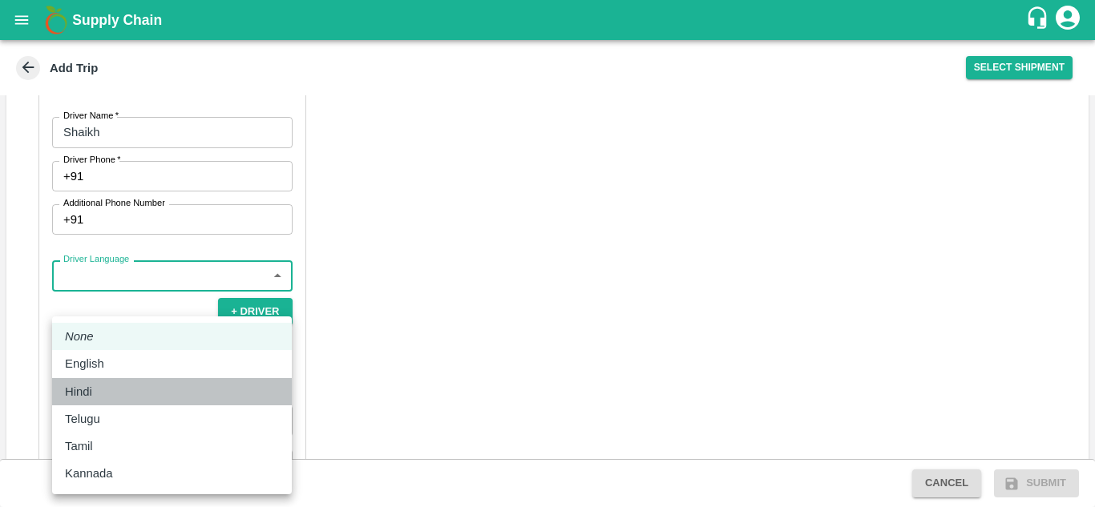
click at [95, 394] on div "Hindi" at bounding box center [82, 392] width 35 height 18
type input "hi"
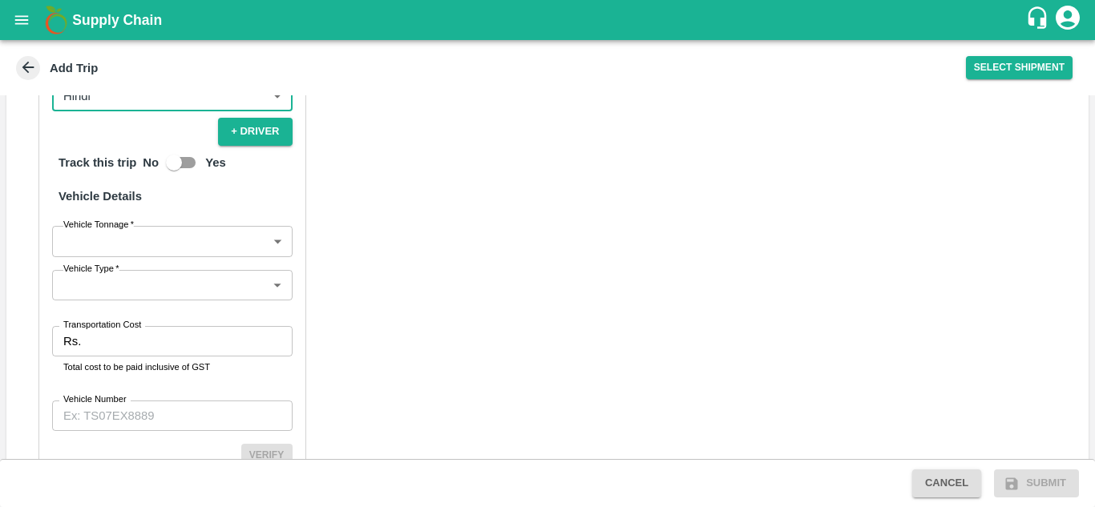
scroll to position [1079, 0]
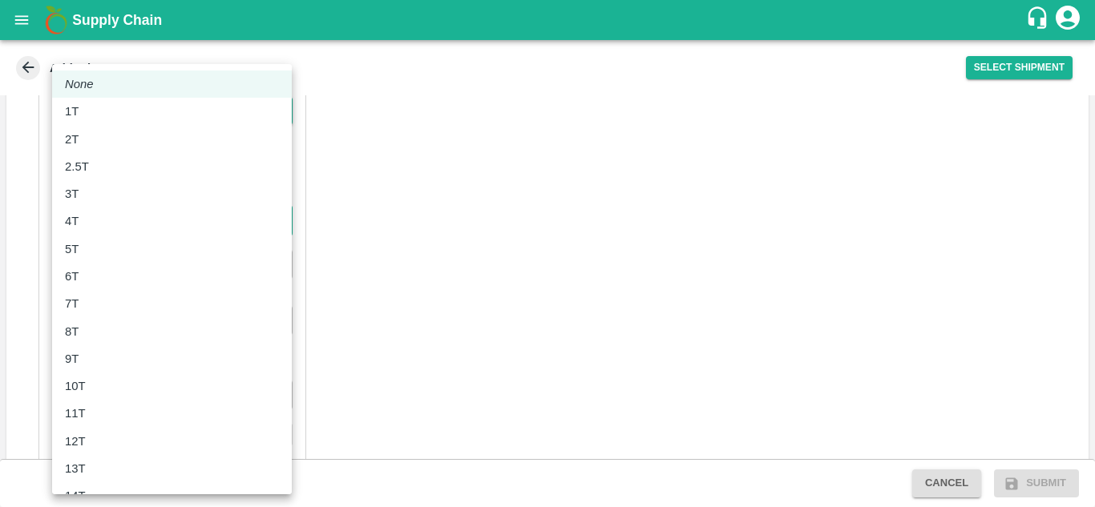
click at [169, 259] on body "Supply Chain Add Trip Select Shipment Trip Details Trip Type Fruit Movement 1 T…" at bounding box center [547, 253] width 1095 height 507
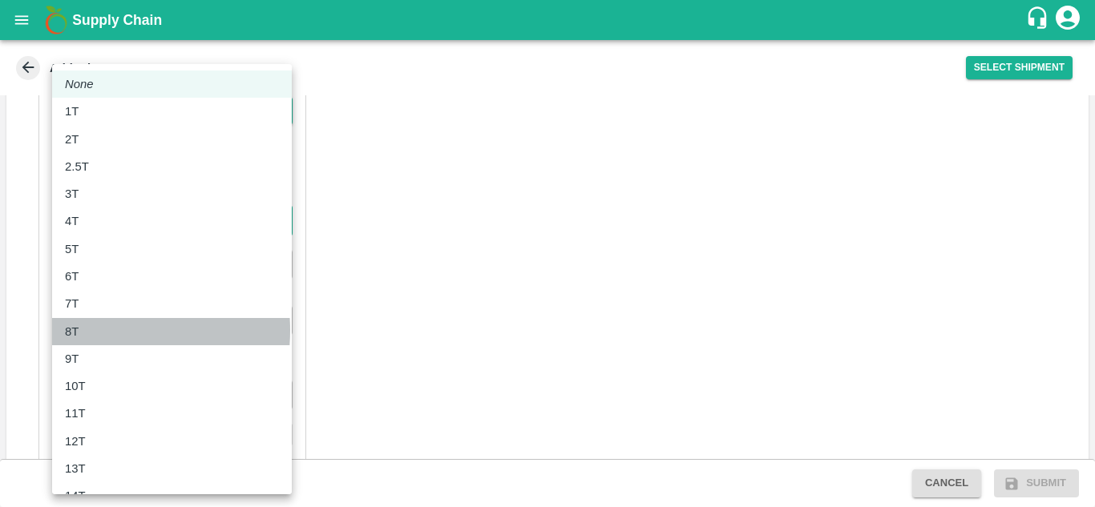
click at [93, 331] on div "8T" at bounding box center [172, 332] width 214 height 18
type input "8000"
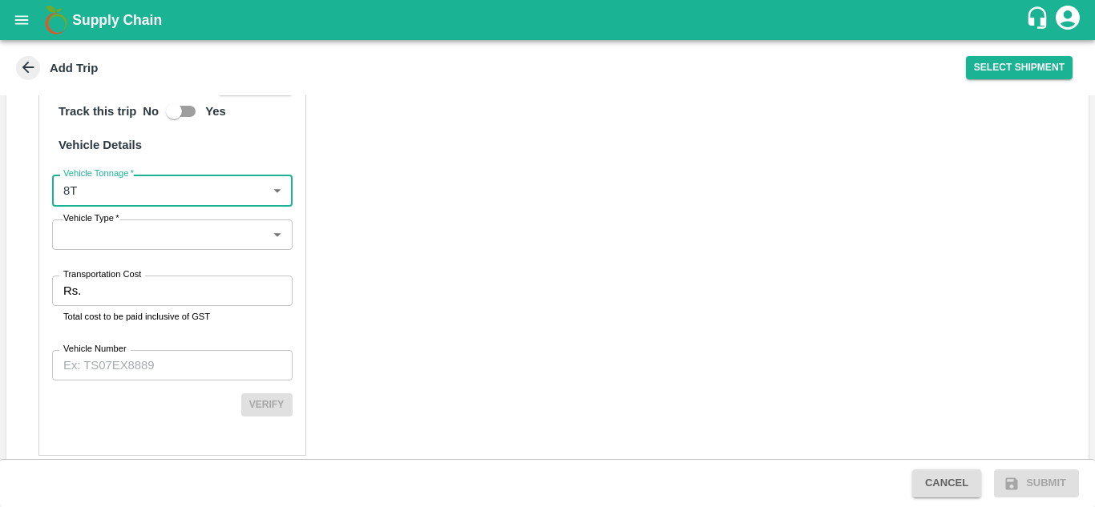
scroll to position [1111, 0]
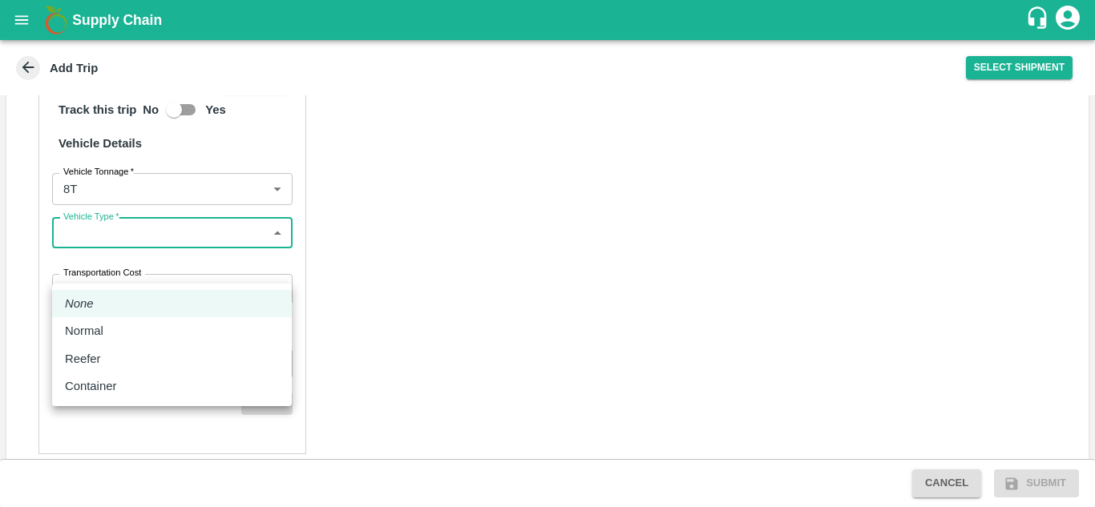
click at [151, 269] on body "Supply Chain Add Trip Select Shipment Trip Details Trip Type Fruit Movement 1 T…" at bounding box center [547, 253] width 1095 height 507
click at [91, 326] on p "Normal" at bounding box center [84, 331] width 38 height 18
type input "Normal"
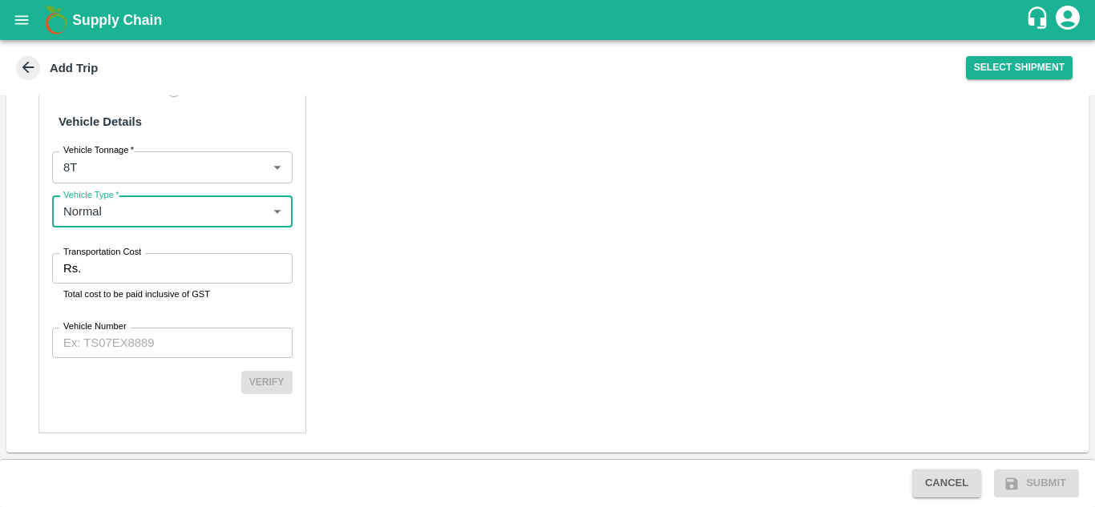
scroll to position [1139, 0]
click at [122, 284] on input "Transportation Cost" at bounding box center [189, 268] width 204 height 30
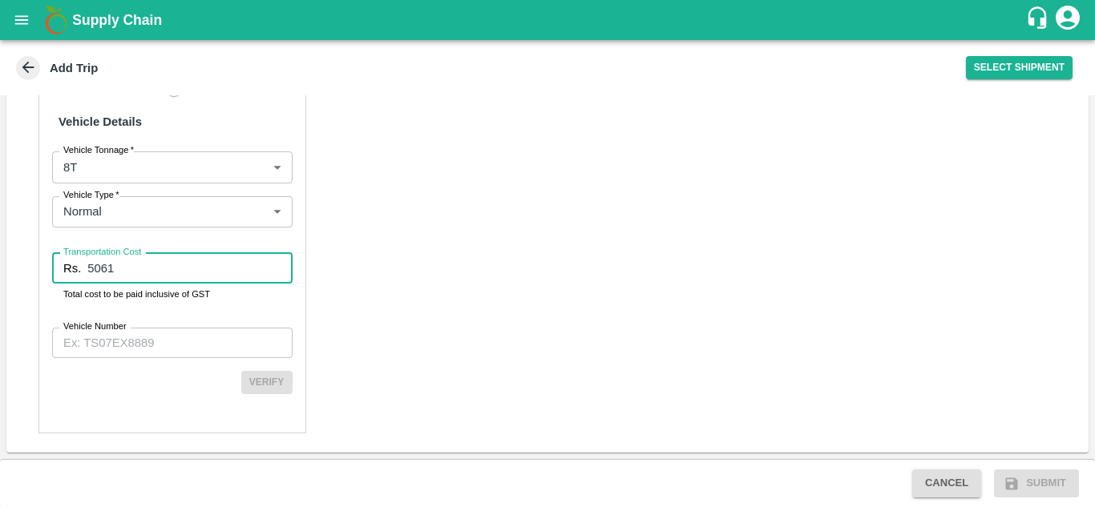
type input "5061"
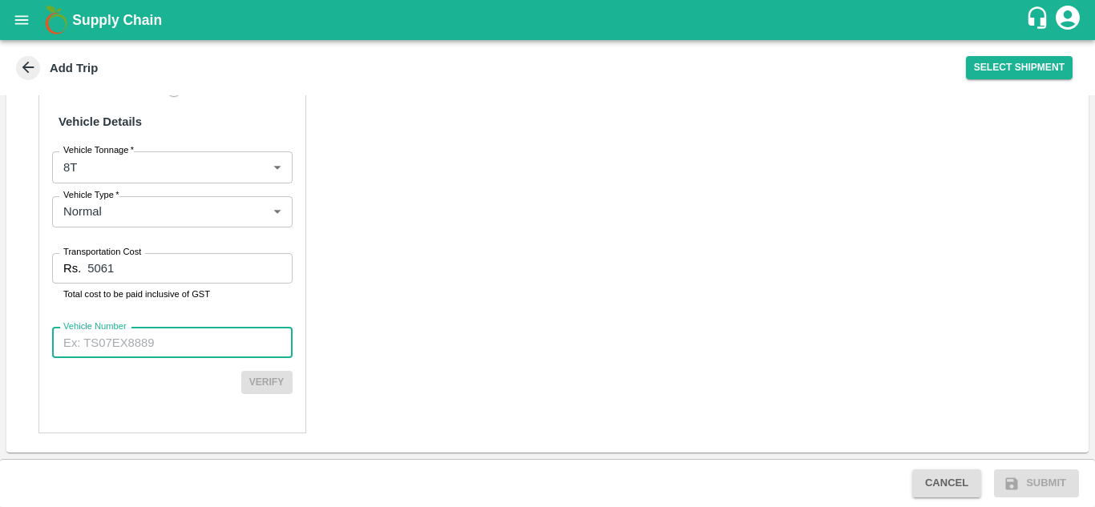
click at [113, 358] on input "Vehicle Number" at bounding box center [172, 343] width 240 height 30
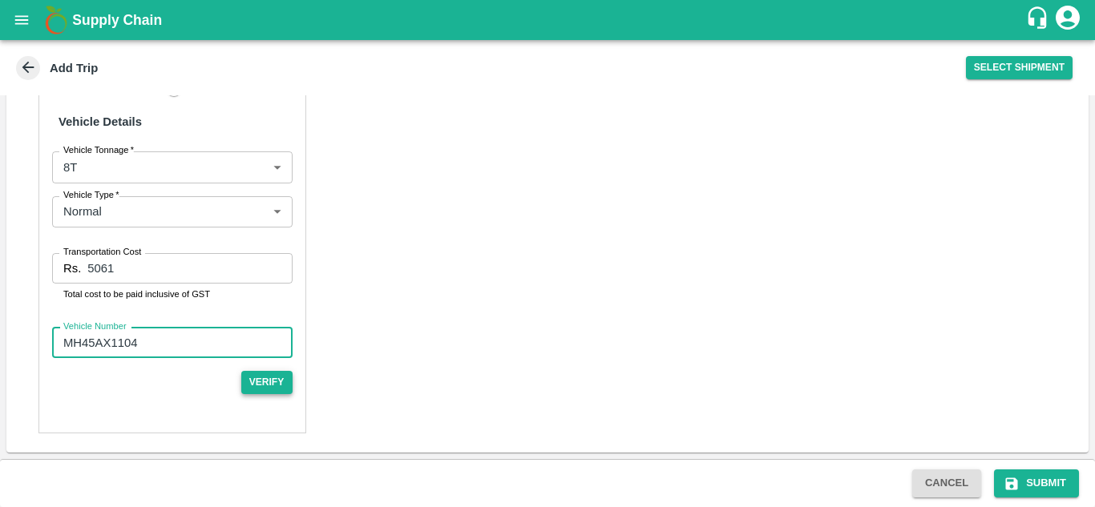
type input "MH45AX1104"
click at [264, 394] on button "Verify" at bounding box center [266, 382] width 51 height 23
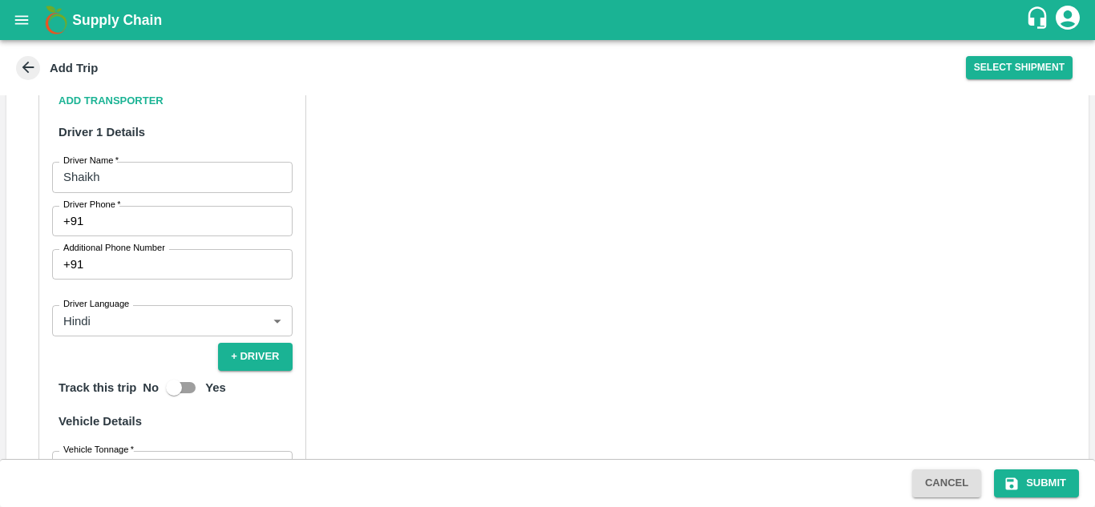
scroll to position [1184, 0]
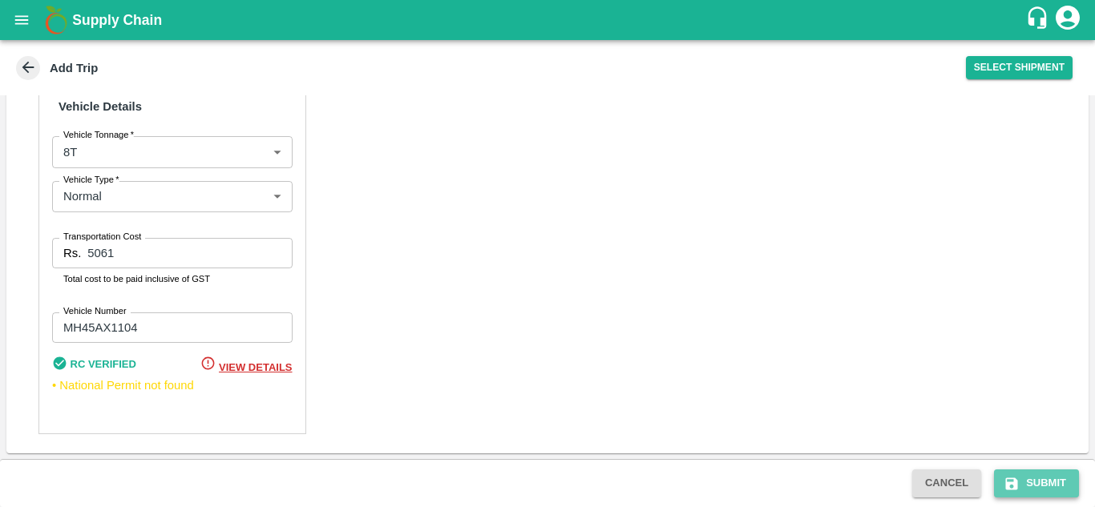
click at [1038, 482] on button "Submit" at bounding box center [1036, 484] width 85 height 28
click at [1046, 483] on button "Submit" at bounding box center [1036, 484] width 85 height 28
click at [1049, 482] on button "Submit" at bounding box center [1036, 484] width 85 height 28
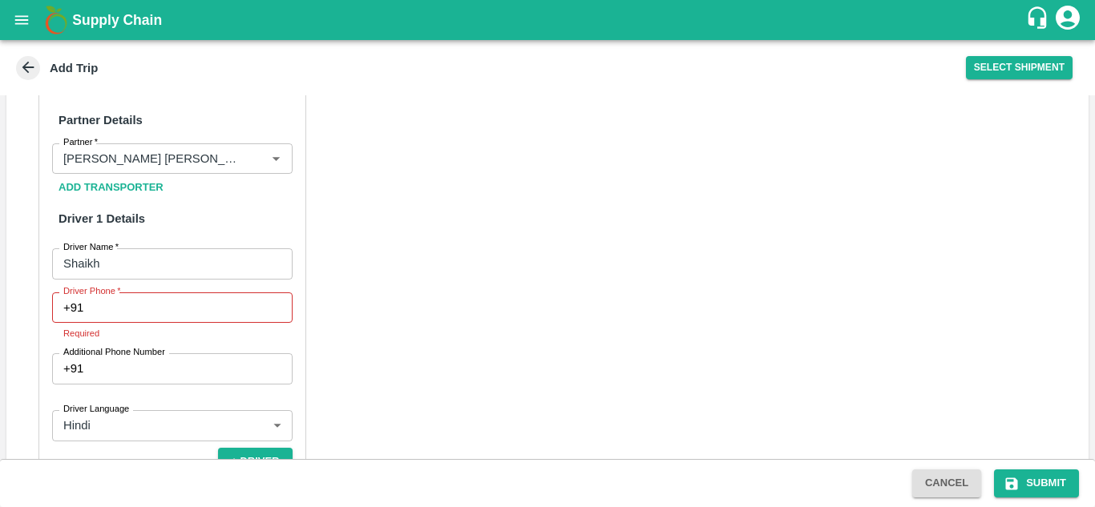
scroll to position [778, 0]
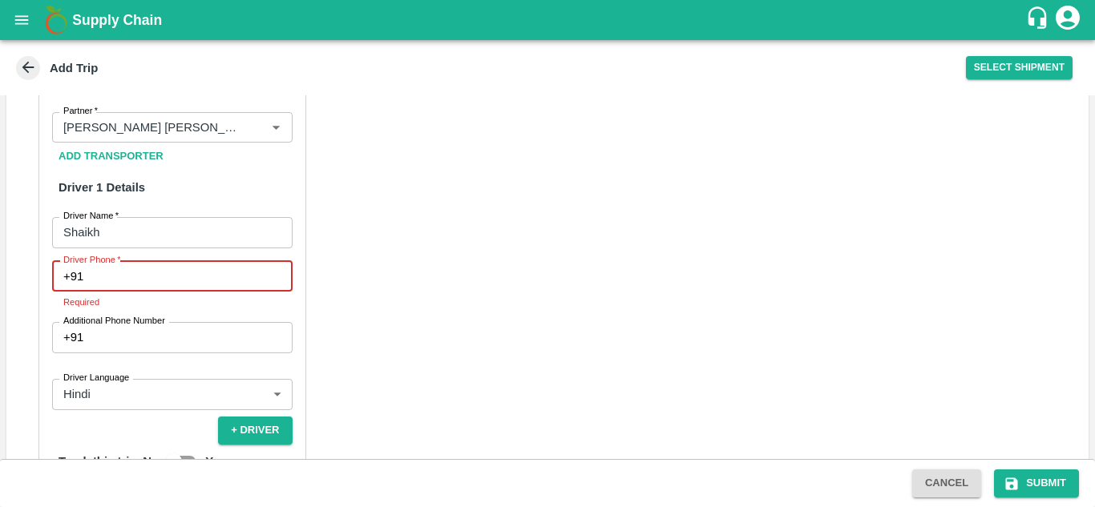
click at [165, 292] on input "Driver Phone   *" at bounding box center [191, 276] width 202 height 30
type input "8668769877"
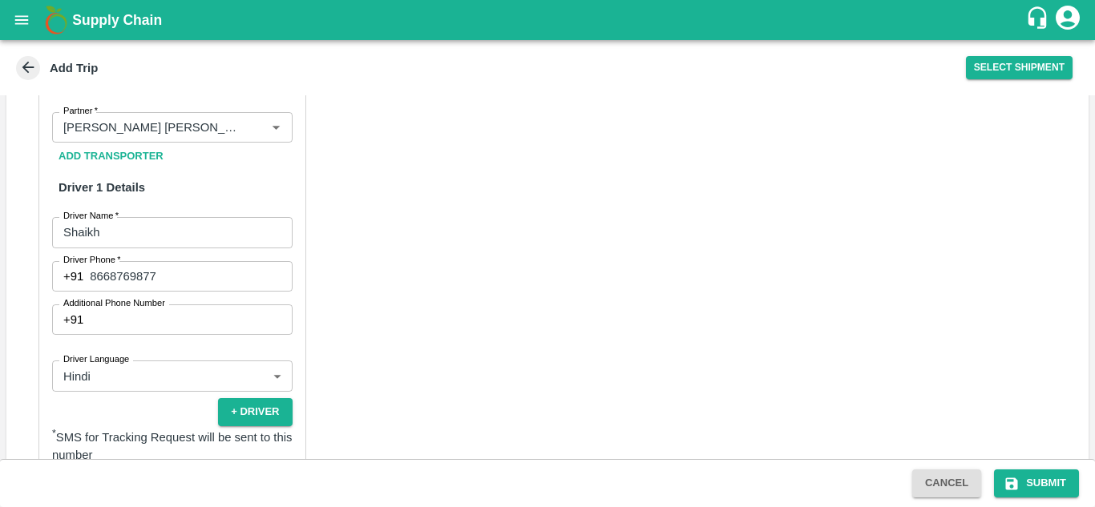
click at [409, 276] on div "Partner Details Partner   * Partner Add Transporter Driver 1 Details Driver Nam…" at bounding box center [547, 450] width 1082 height 822
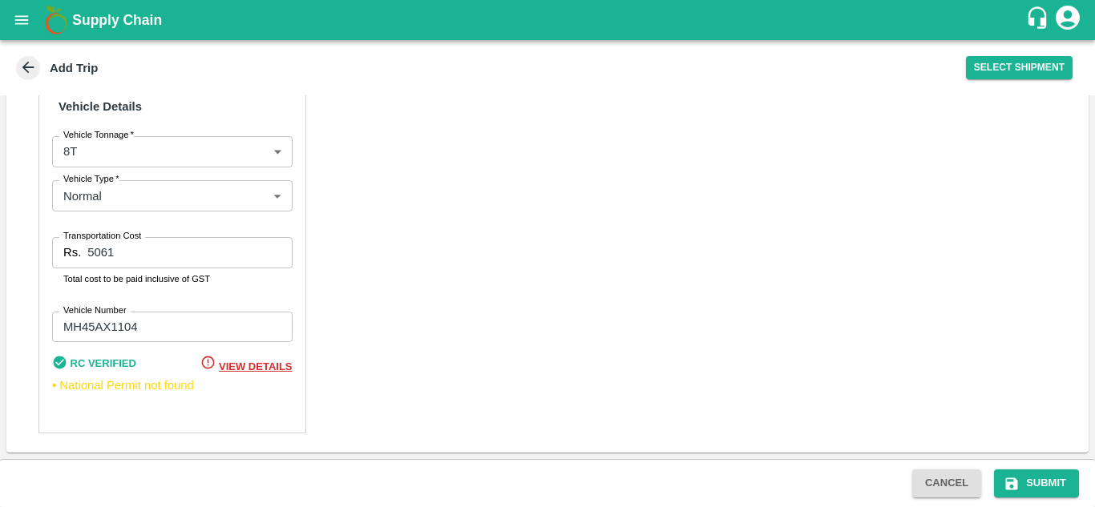
scroll to position [1223, 0]
click at [1036, 481] on button "Submit" at bounding box center [1036, 484] width 85 height 28
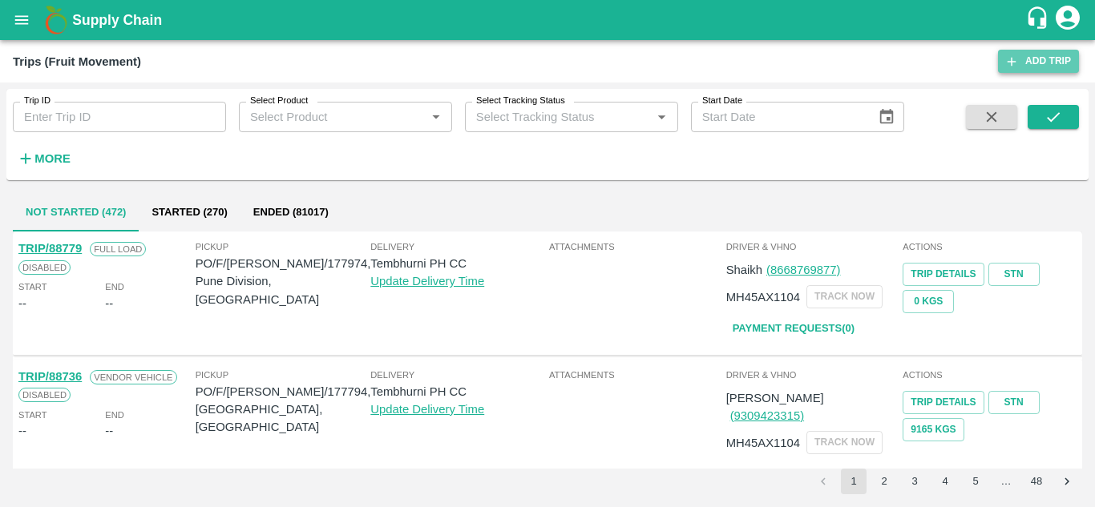
click at [1043, 56] on link "Add Trip" at bounding box center [1038, 61] width 81 height 23
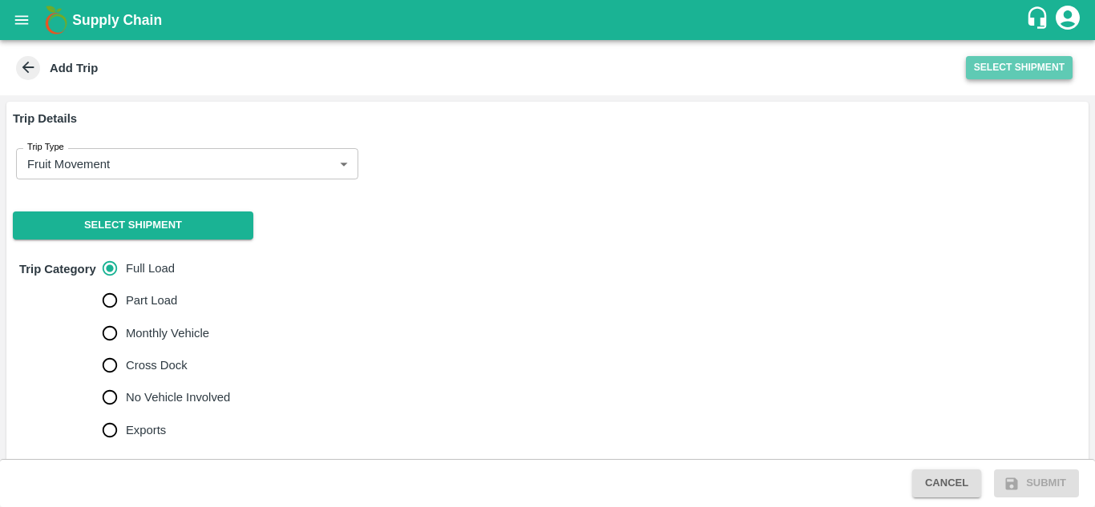
click at [1008, 67] on button "Select Shipment" at bounding box center [1019, 67] width 107 height 23
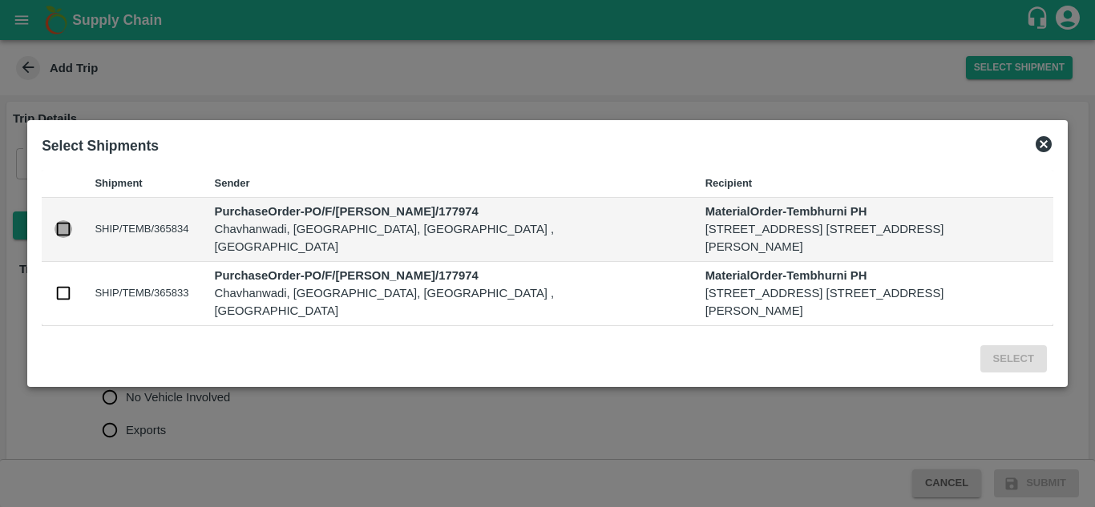
click at [61, 220] on input "checkbox" at bounding box center [63, 229] width 18 height 18
checkbox input "true"
click at [66, 301] on input "checkbox" at bounding box center [63, 293] width 18 height 18
checkbox input "true"
click at [1013, 373] on button "Select" at bounding box center [1013, 359] width 67 height 28
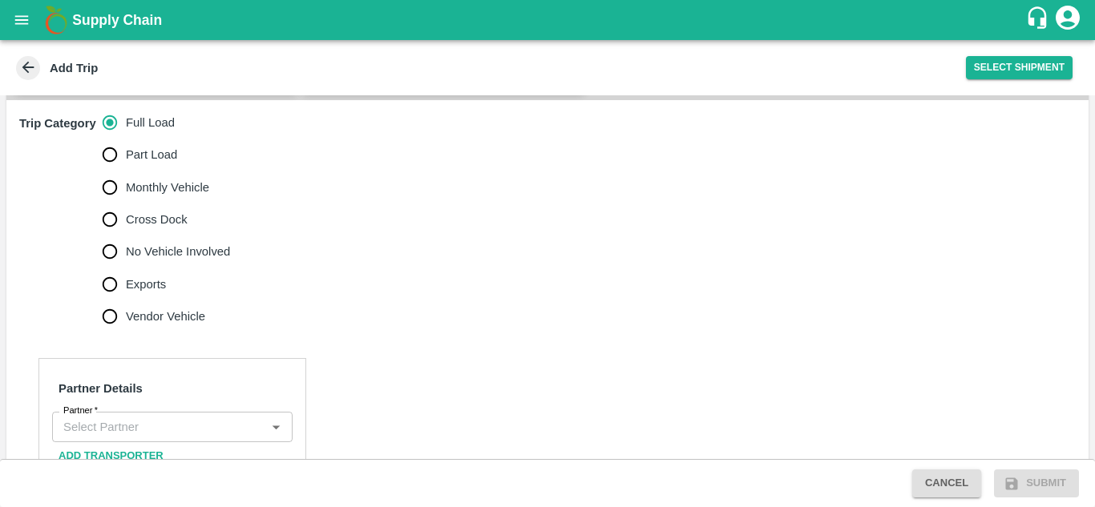
scroll to position [442, 0]
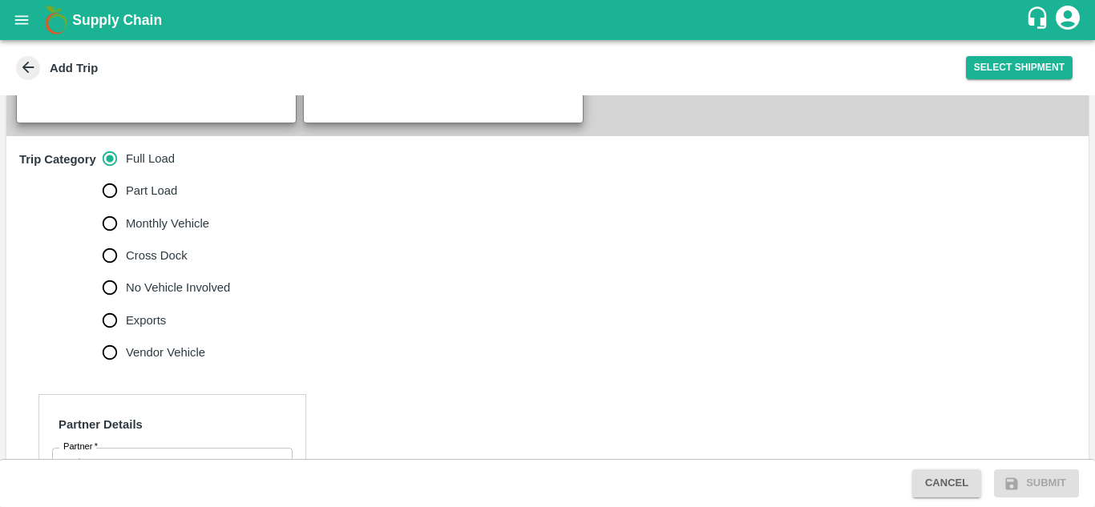
click at [151, 296] on span "No Vehicle Involved" at bounding box center [178, 288] width 104 height 18
click at [126, 304] on input "No Vehicle Involved" at bounding box center [110, 288] width 32 height 32
radio input "true"
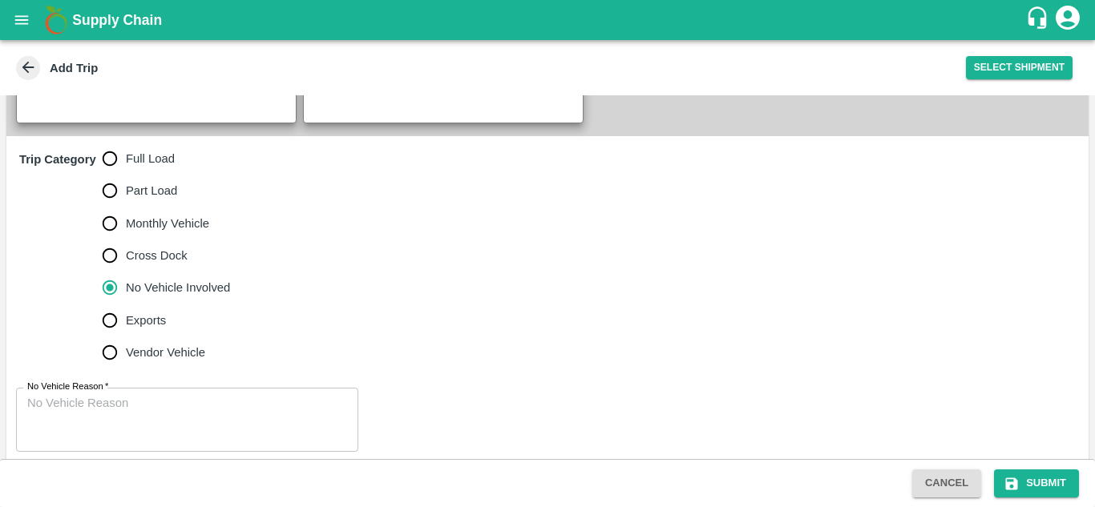
scroll to position [490, 0]
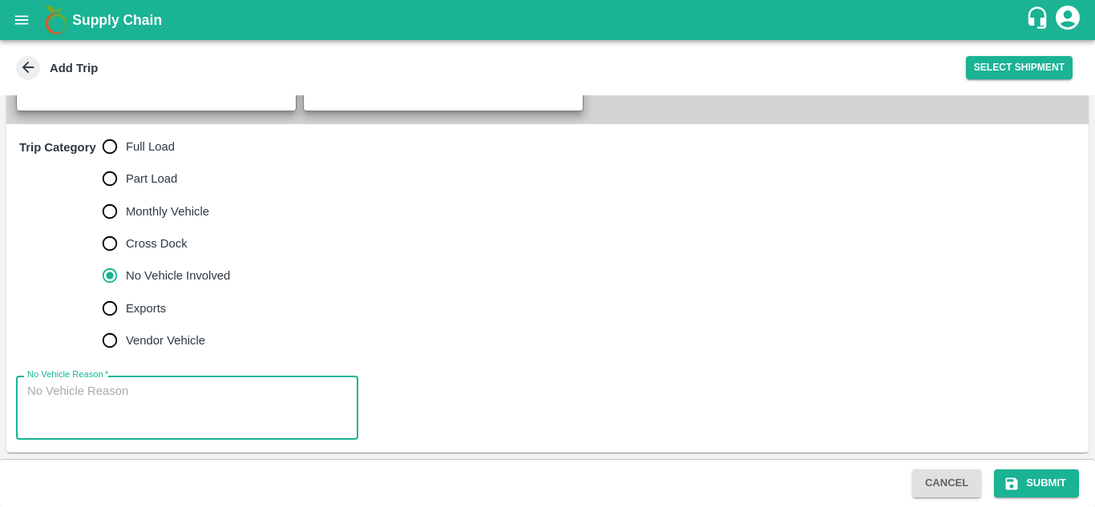
click at [71, 387] on textarea "No Vehicle Reason   *" at bounding box center [187, 408] width 320 height 50
type textarea "Field Dump"
click at [523, 377] on div "No Vehicle Reason   * Field Dump x No Vehicle Reason" at bounding box center [547, 408] width 1082 height 90
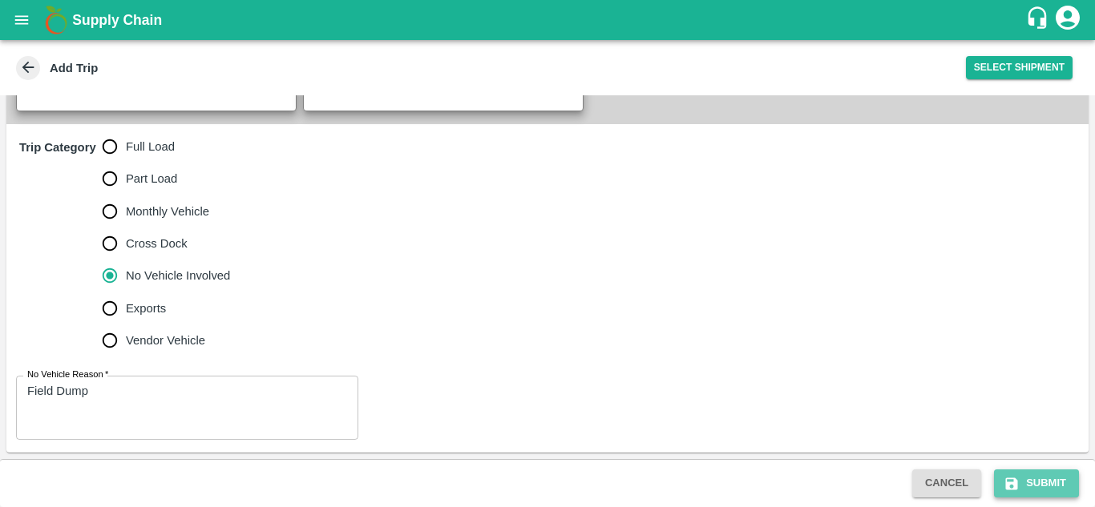
click at [1040, 472] on button "Submit" at bounding box center [1036, 484] width 85 height 28
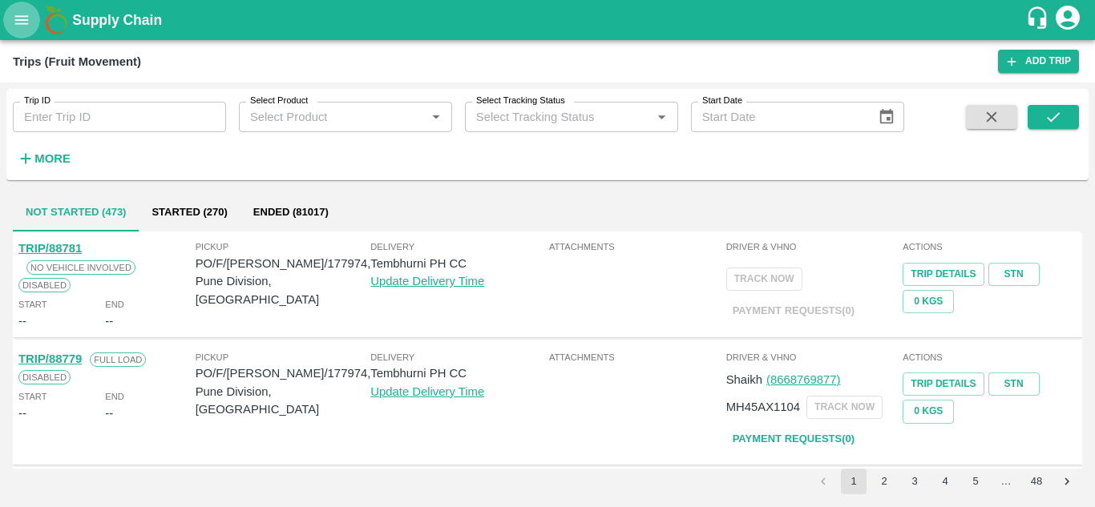
click at [18, 9] on button "open drawer" at bounding box center [21, 20] width 37 height 37
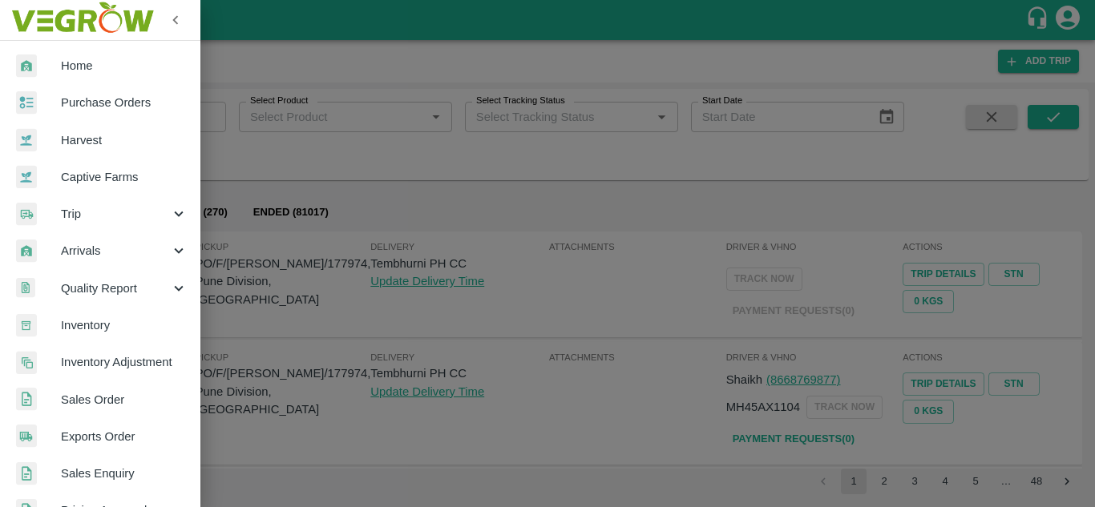
click at [126, 113] on link "Purchase Orders" at bounding box center [100, 102] width 200 height 37
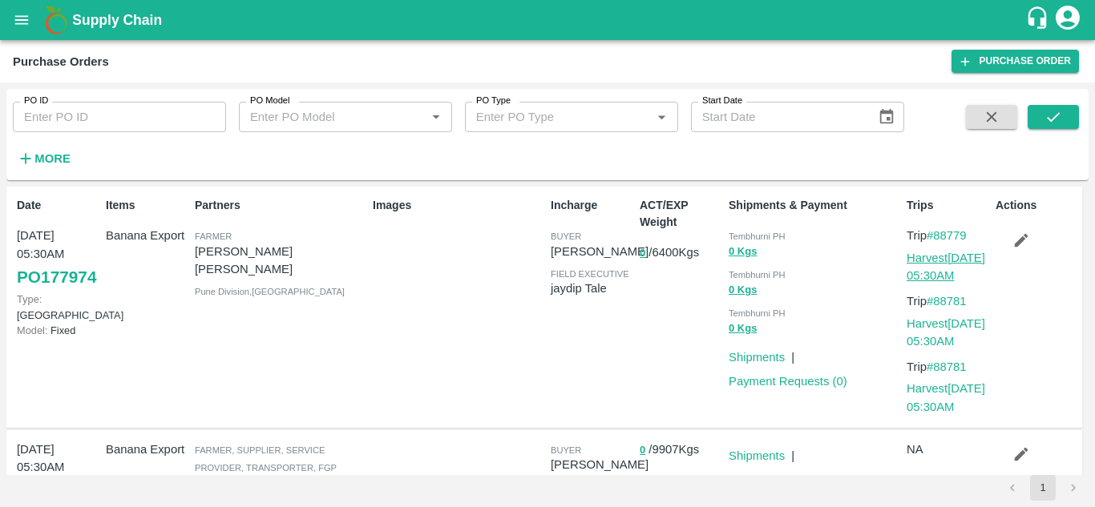
click at [941, 256] on link "Harvest 21 Sep, 05:30AM" at bounding box center [945, 267] width 79 height 30
click at [13, 10] on button "open drawer" at bounding box center [21, 20] width 37 height 37
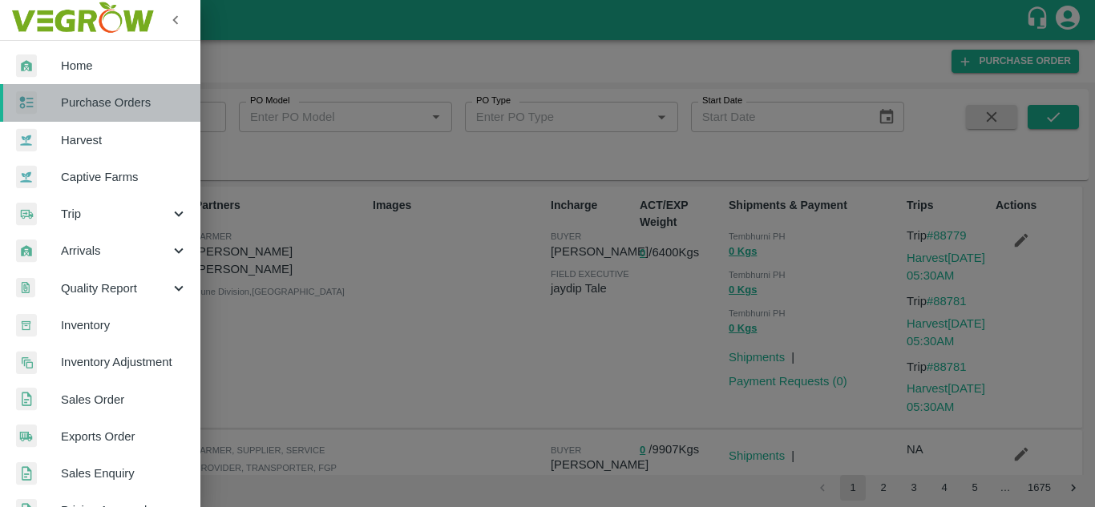
click at [108, 87] on link "Purchase Orders" at bounding box center [100, 102] width 200 height 37
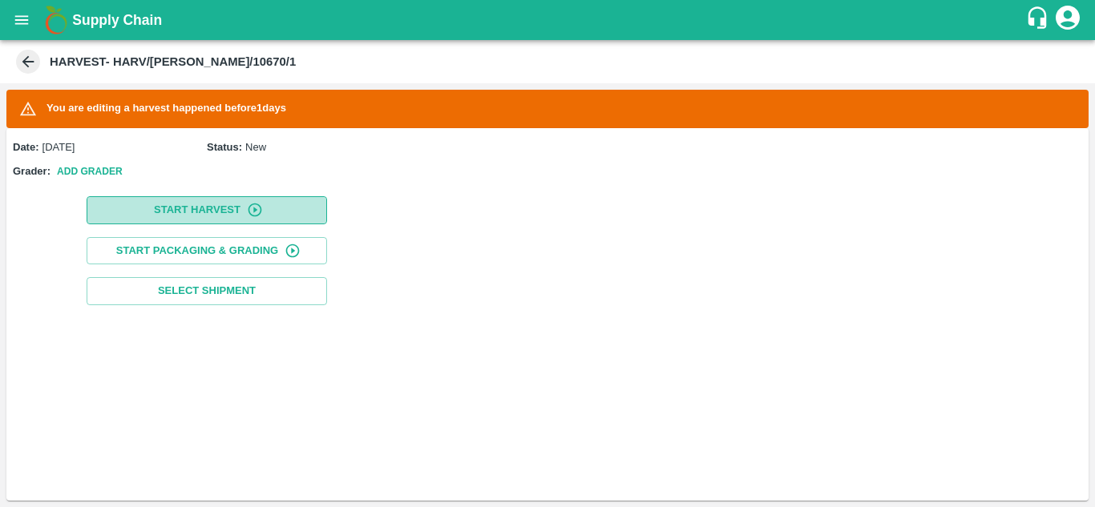
click at [207, 211] on button "Start Harvest" at bounding box center [207, 210] width 240 height 28
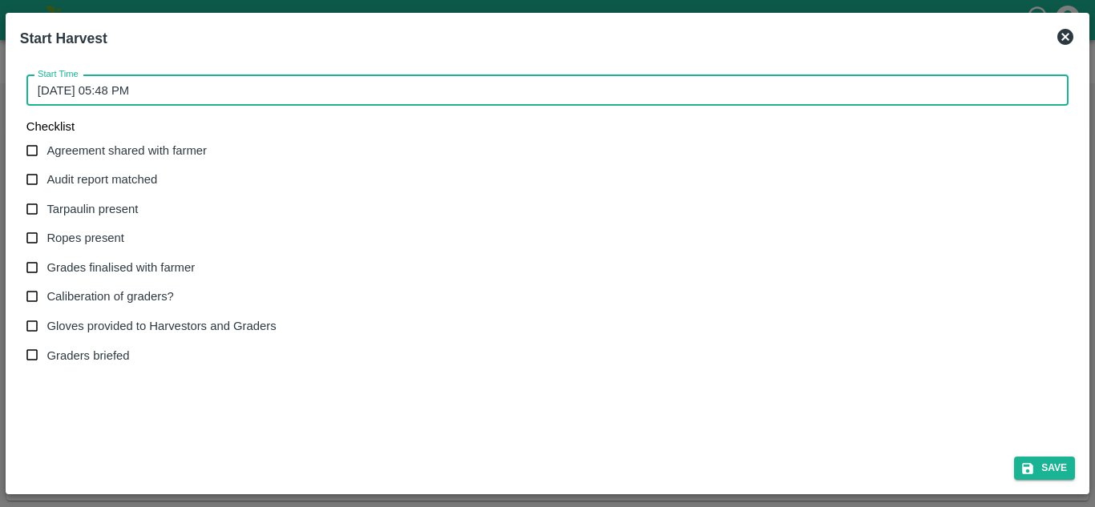
click at [110, 87] on input "[DATE] 05:48 PM" at bounding box center [541, 90] width 1030 height 30
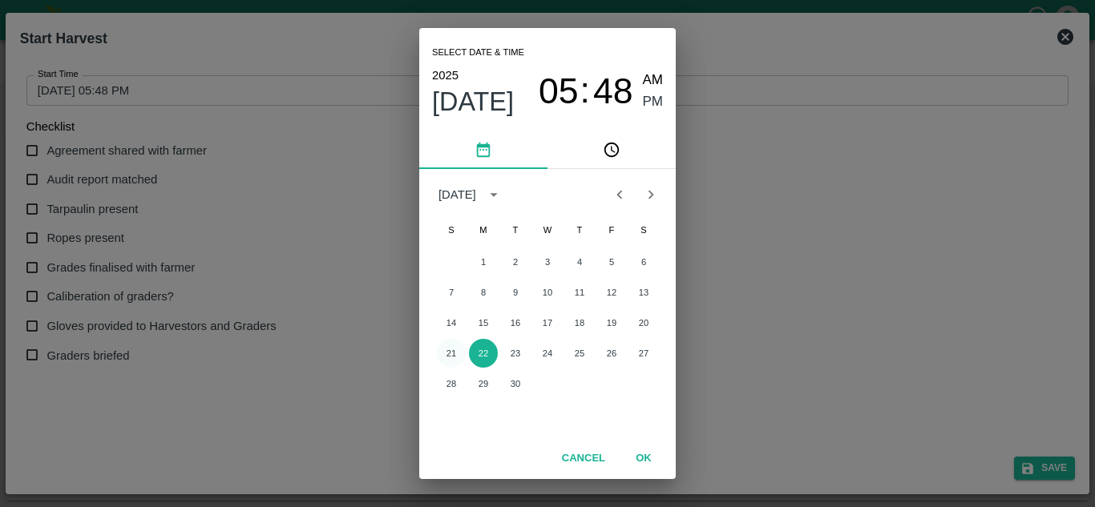
click at [451, 354] on button "21" at bounding box center [451, 353] width 29 height 29
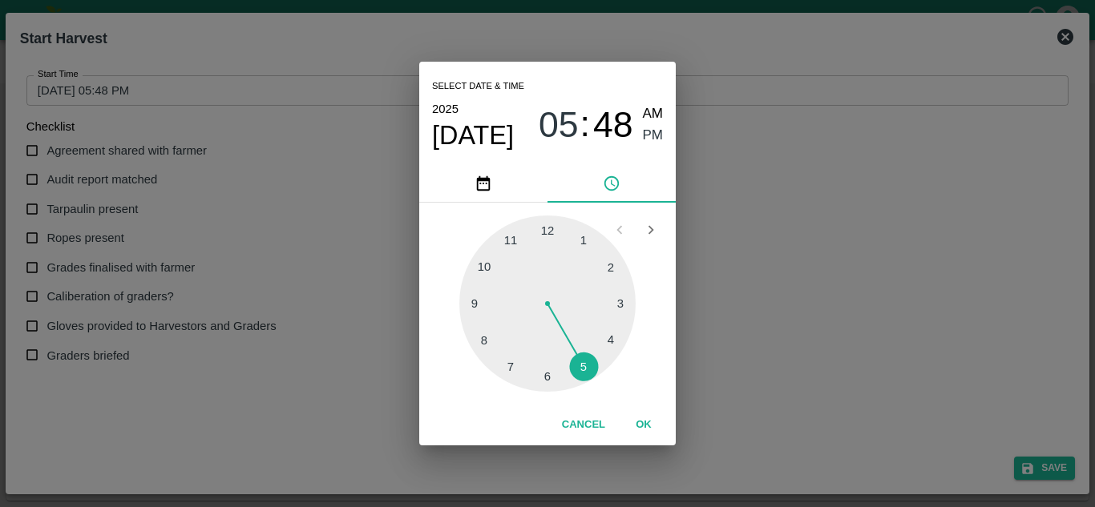
click at [486, 262] on div at bounding box center [547, 304] width 176 height 176
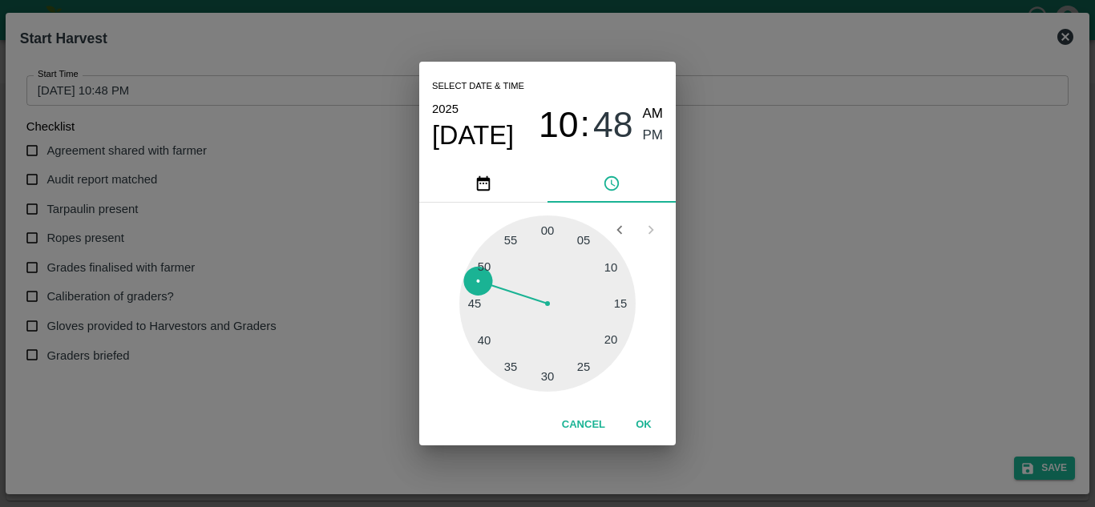
click at [548, 232] on div at bounding box center [547, 304] width 176 height 176
click at [642, 422] on button "OK" at bounding box center [643, 425] width 51 height 28
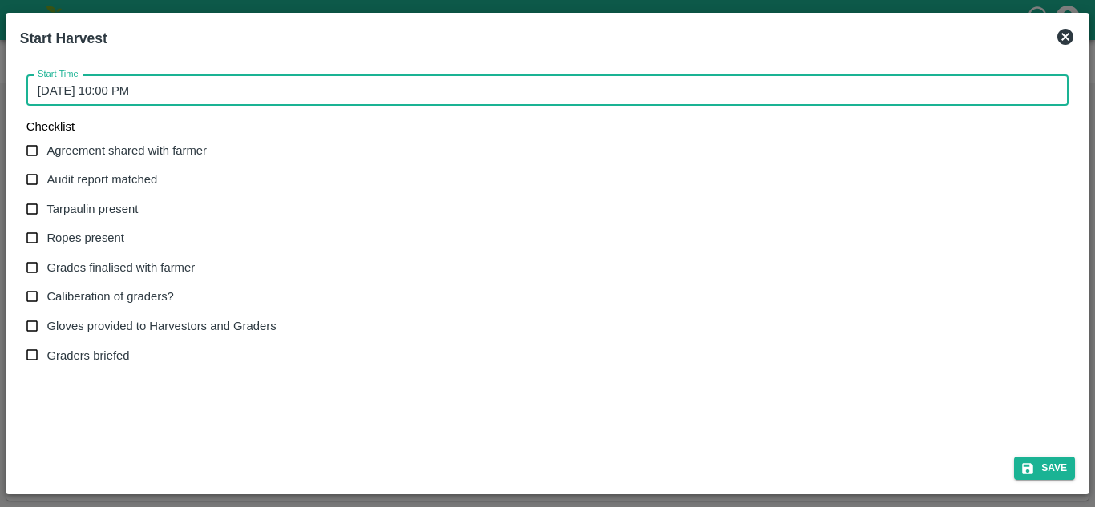
click at [148, 89] on input "[DATE] 10:00 PM" at bounding box center [541, 90] width 1030 height 30
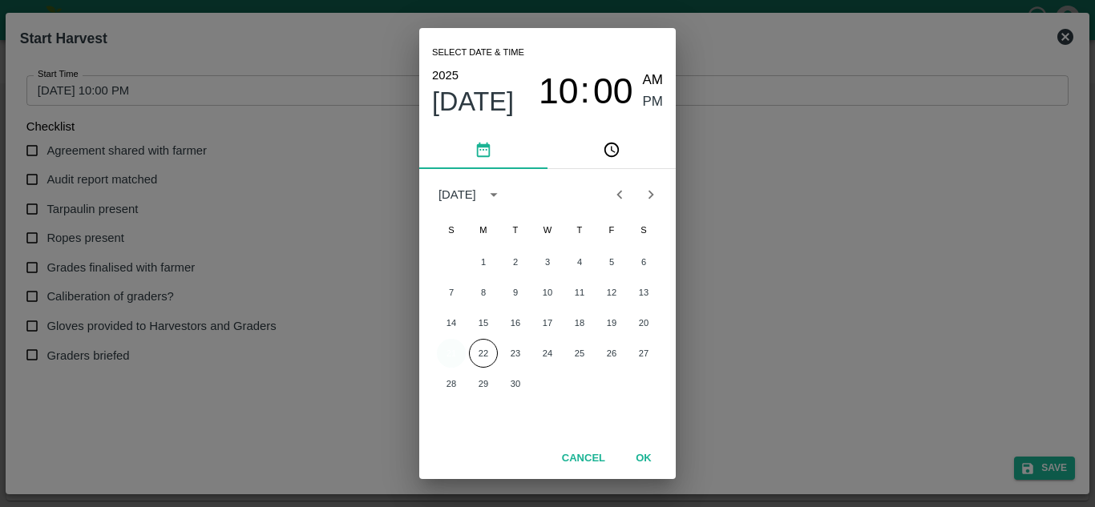
click at [461, 350] on button "21" at bounding box center [451, 353] width 29 height 29
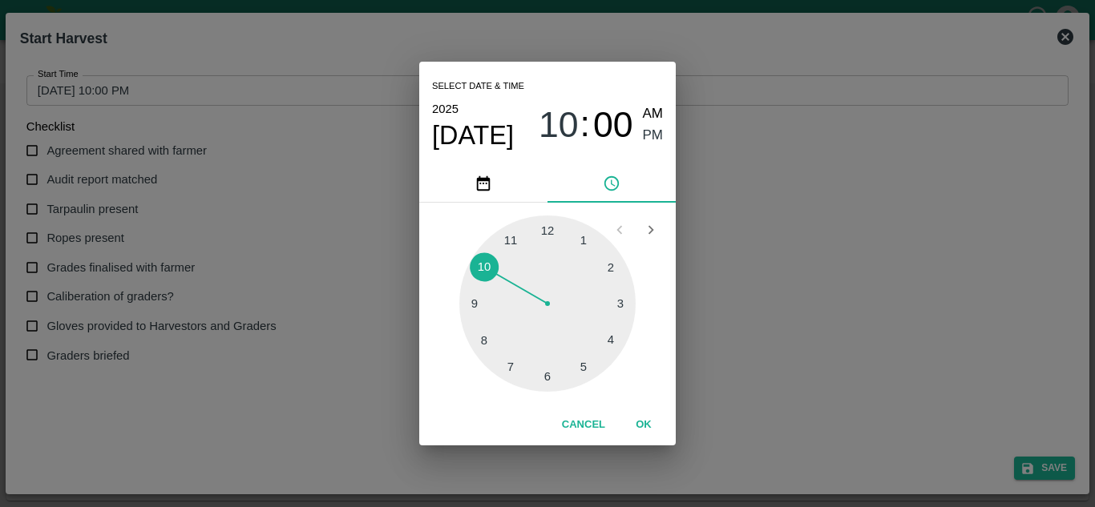
click at [652, 139] on span "PM" at bounding box center [653, 136] width 21 height 22
click at [651, 108] on span "AM" at bounding box center [653, 114] width 21 height 22
type input "[DATE] 10:00 AM"
click at [648, 422] on button "OK" at bounding box center [643, 425] width 51 height 28
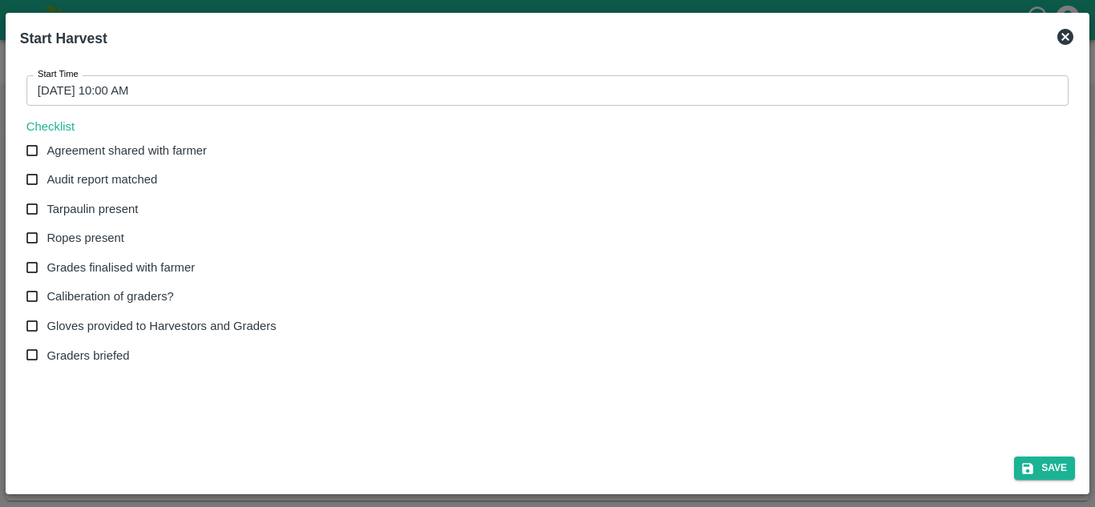
drag, startPoint x: 33, startPoint y: 147, endPoint x: 30, endPoint y: 178, distance: 30.6
click at [30, 178] on div "Agreement shared with farmer Audit report matched Tarpaulin present Ropes prese…" at bounding box center [157, 253] width 263 height 235
click at [30, 178] on input "Audit report matched" at bounding box center [33, 180] width 30 height 30
checkbox input "true"
click at [26, 148] on input "Agreement shared with farmer" at bounding box center [33, 151] width 30 height 30
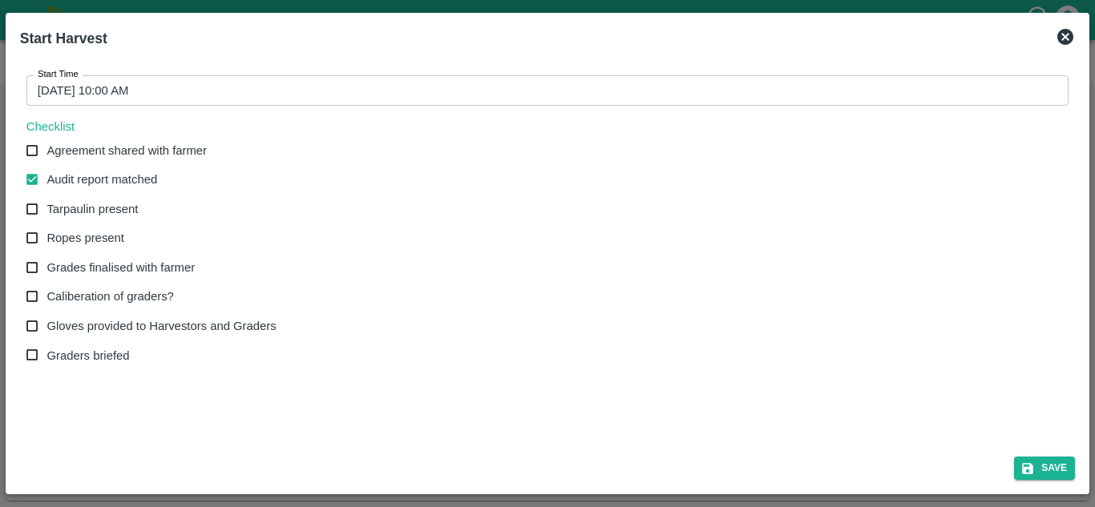
checkbox input "true"
click at [30, 204] on input "Tarpaulin present" at bounding box center [33, 210] width 30 height 30
checkbox input "true"
click at [34, 242] on input "Ropes present" at bounding box center [33, 239] width 30 height 30
checkbox input "true"
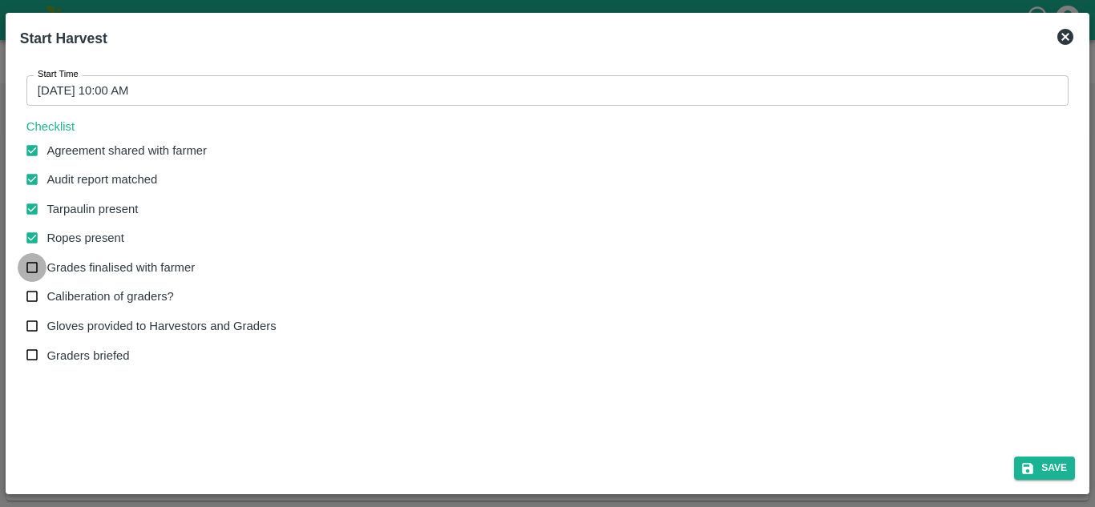
click at [36, 270] on input "Grades finalised with farmer" at bounding box center [33, 268] width 30 height 30
checkbox input "true"
click at [34, 291] on input "Caliberation of graders?" at bounding box center [33, 297] width 30 height 30
checkbox input "true"
click at [30, 326] on input "Gloves provided to Harvestors and Graders" at bounding box center [33, 327] width 30 height 30
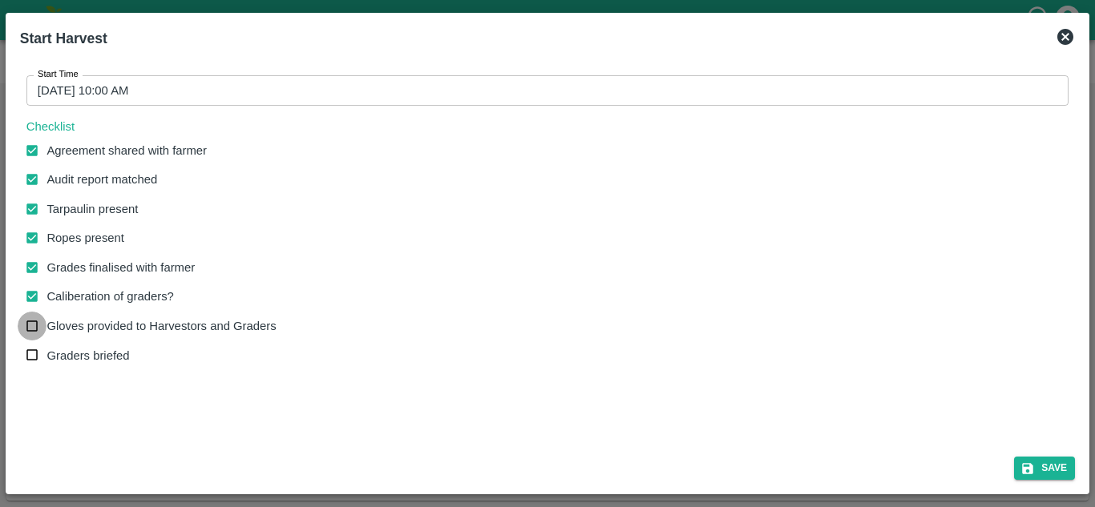
checkbox input "true"
click at [31, 359] on input "Graders briefed" at bounding box center [33, 356] width 30 height 30
checkbox input "true"
click at [1046, 464] on button "Save" at bounding box center [1044, 468] width 61 height 23
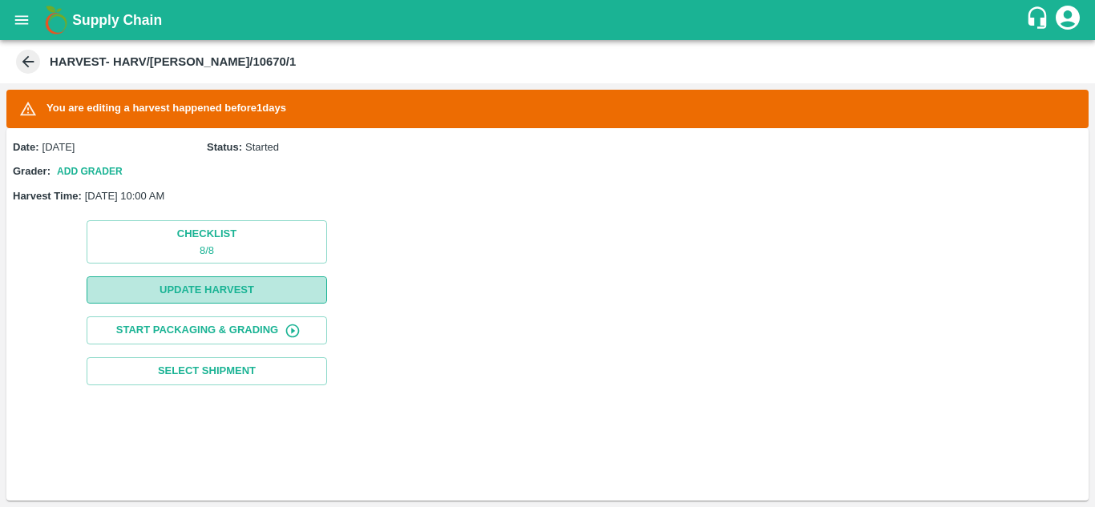
click at [248, 285] on button "Update Harvest" at bounding box center [207, 290] width 240 height 28
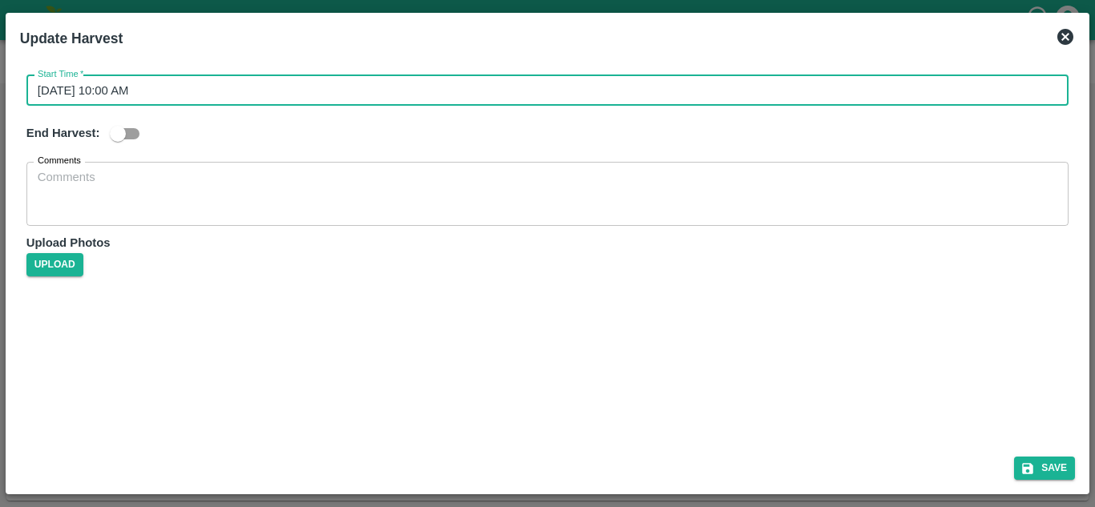
click at [155, 89] on input "[DATE] 10:00 AM" at bounding box center [541, 90] width 1030 height 30
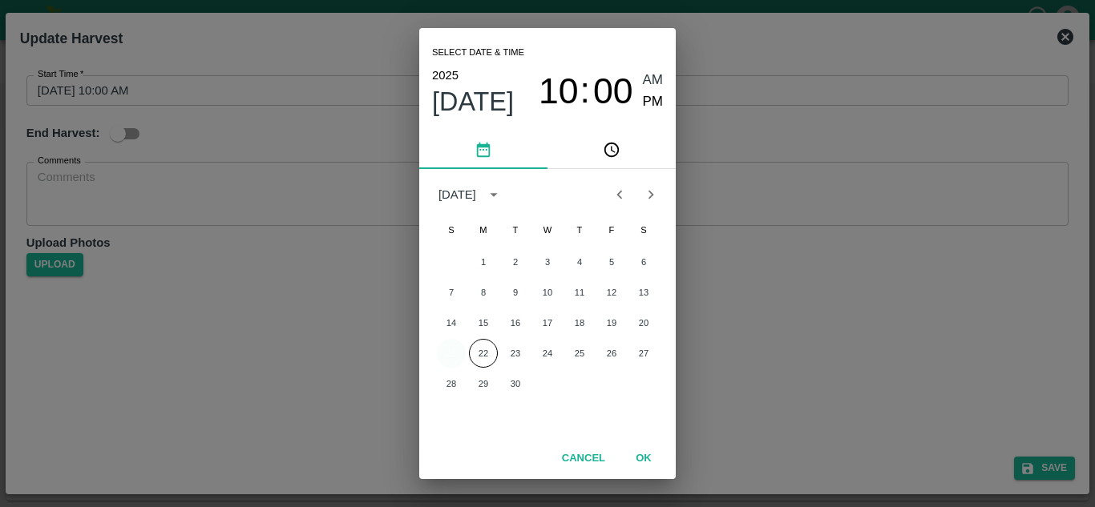
click at [444, 353] on button "21" at bounding box center [451, 353] width 29 height 29
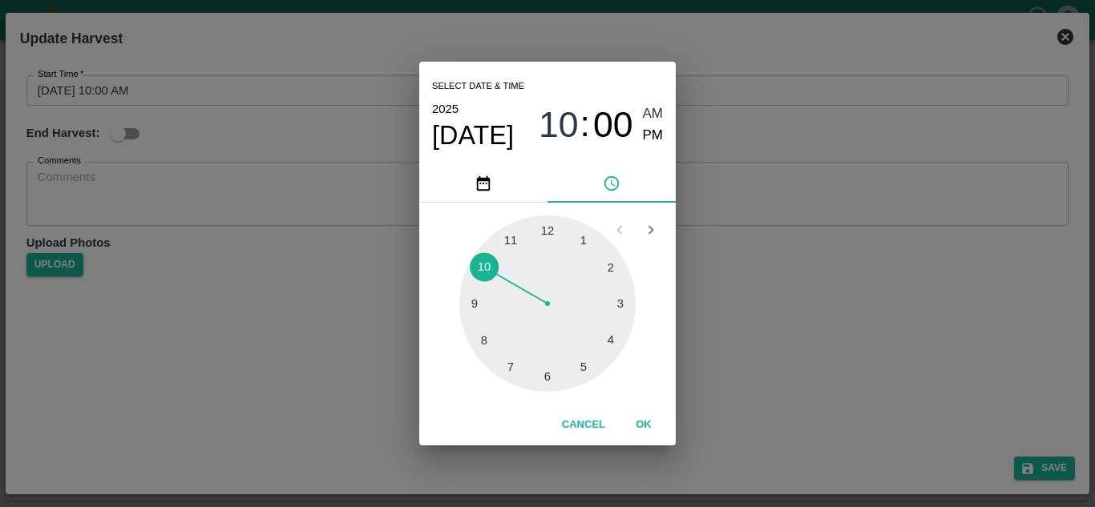
click at [484, 263] on div at bounding box center [547, 304] width 176 height 176
click at [546, 223] on div at bounding box center [547, 304] width 176 height 176
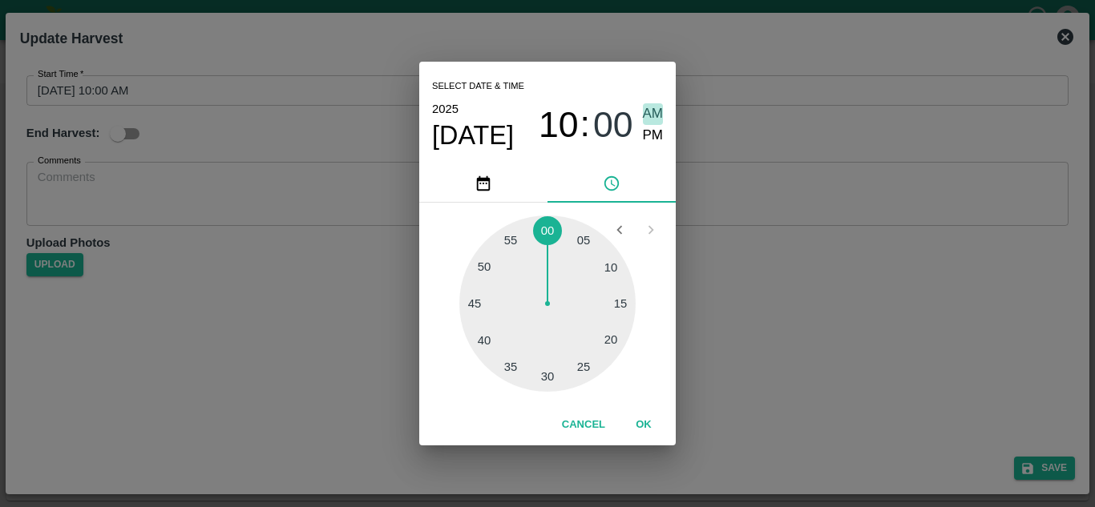
click at [656, 111] on span "AM" at bounding box center [653, 114] width 21 height 22
click at [644, 418] on button "OK" at bounding box center [643, 425] width 51 height 28
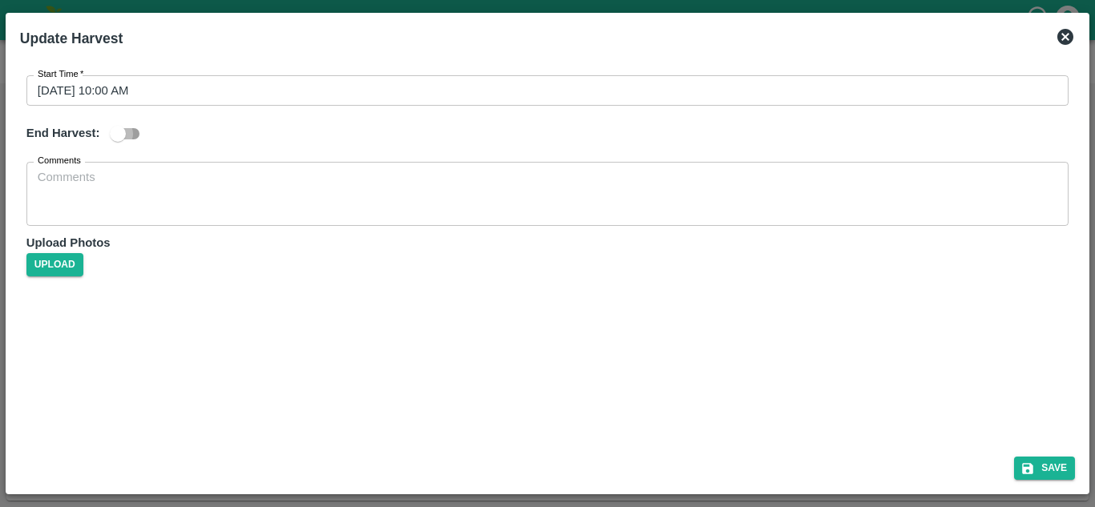
click at [133, 133] on input "checkbox" at bounding box center [117, 134] width 91 height 30
checkbox input "true"
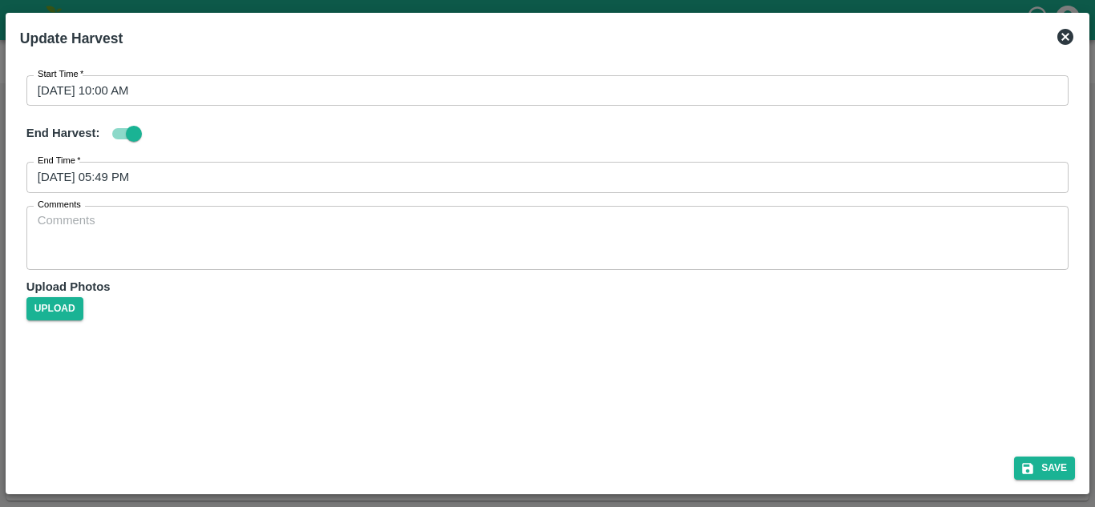
click at [83, 179] on input "[DATE] 05:49 PM" at bounding box center [541, 177] width 1030 height 30
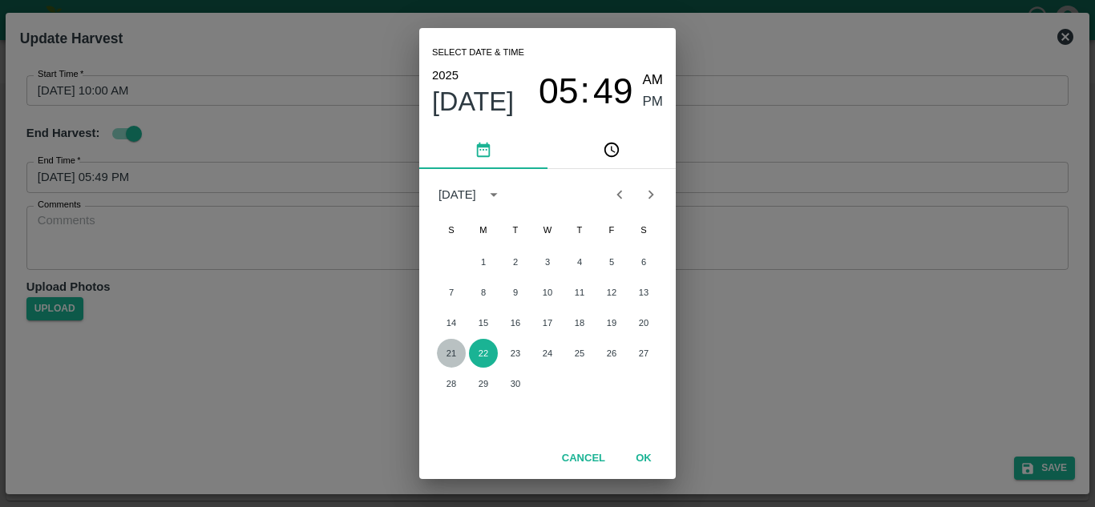
click at [455, 349] on button "21" at bounding box center [451, 353] width 29 height 29
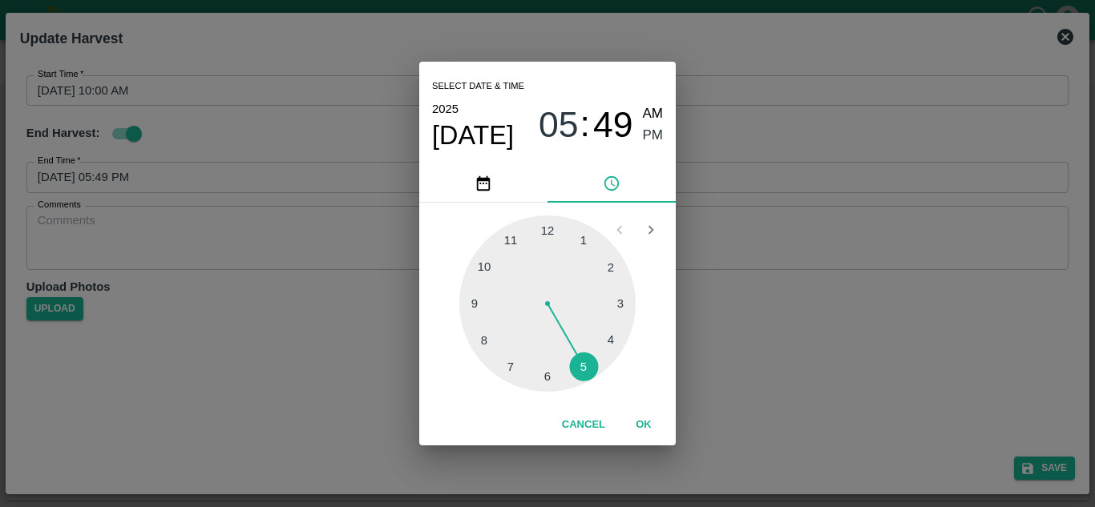
click at [585, 366] on div at bounding box center [547, 304] width 176 height 176
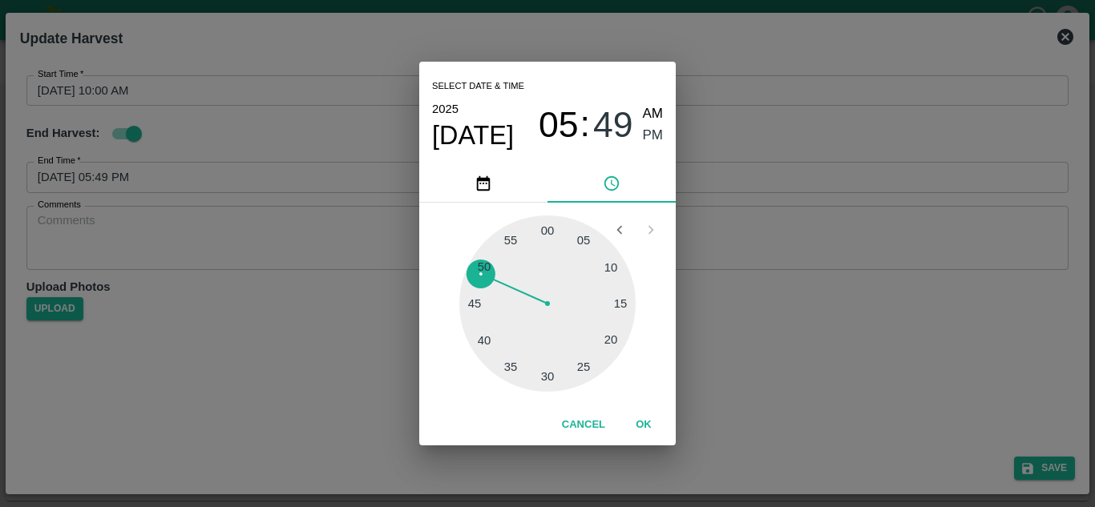
click at [549, 225] on div at bounding box center [547, 304] width 176 height 176
type input "[DATE] 05:00 PM"
click at [651, 136] on span "PM" at bounding box center [653, 136] width 21 height 22
click at [639, 429] on button "OK" at bounding box center [643, 425] width 51 height 28
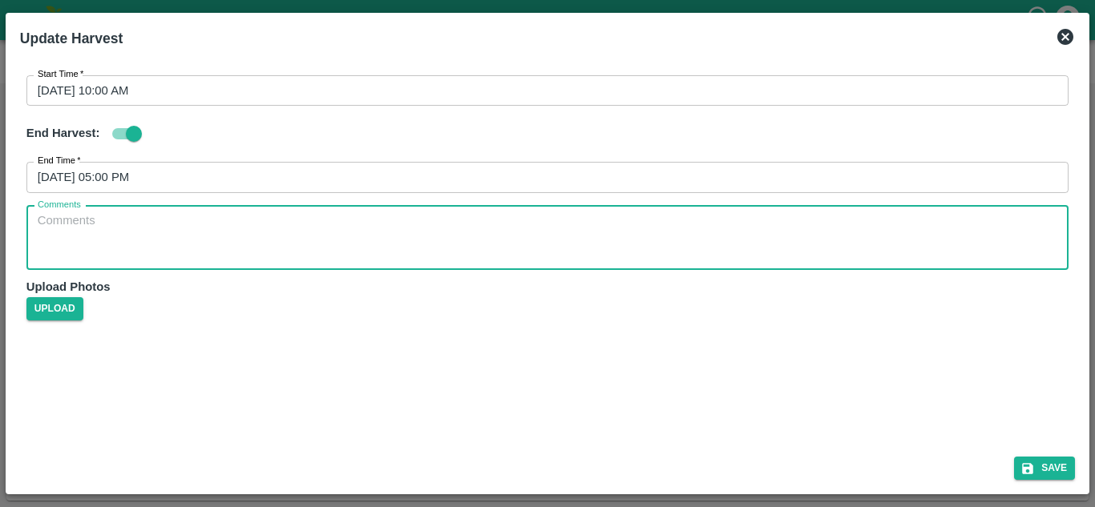
click at [204, 233] on textarea "Comments" at bounding box center [547, 237] width 1019 height 50
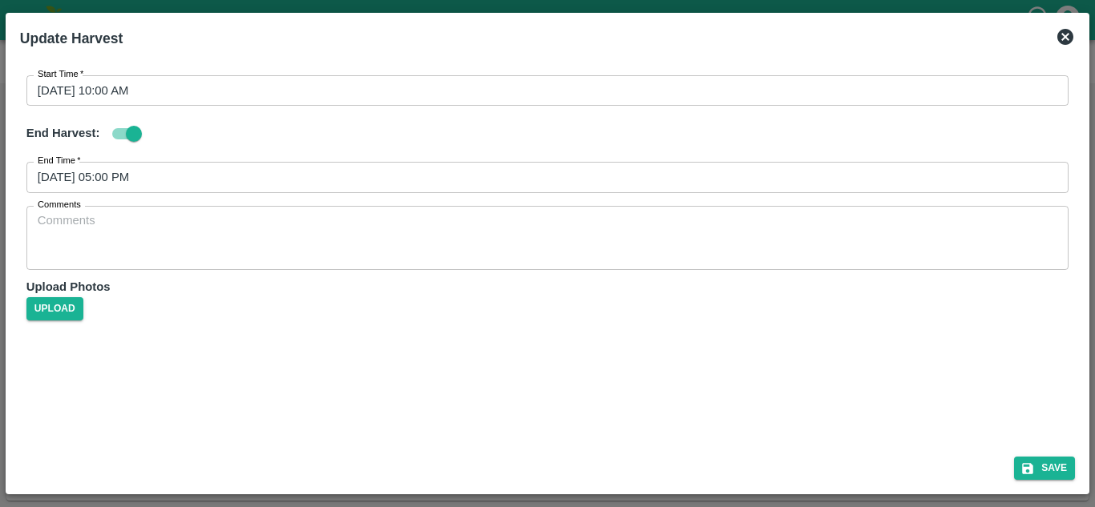
click at [456, 356] on div "Start Time   * [DATE] 10:00 AM Start Time End Harvest: End Time   * [DATE] 05:0…" at bounding box center [547, 250] width 1067 height 388
click at [1052, 466] on button "Save" at bounding box center [1044, 468] width 61 height 23
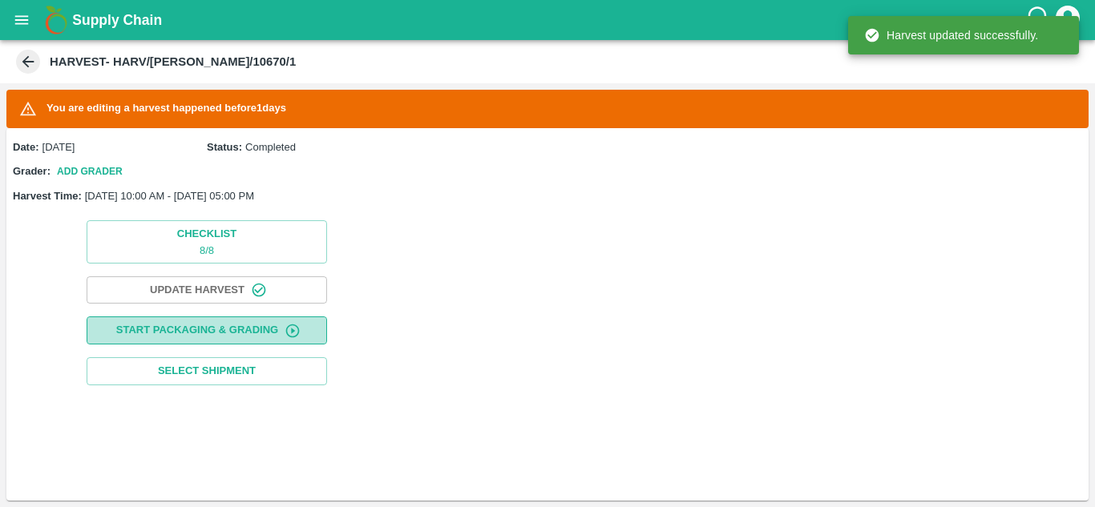
click at [206, 333] on button "Start Packaging & Grading" at bounding box center [207, 330] width 240 height 28
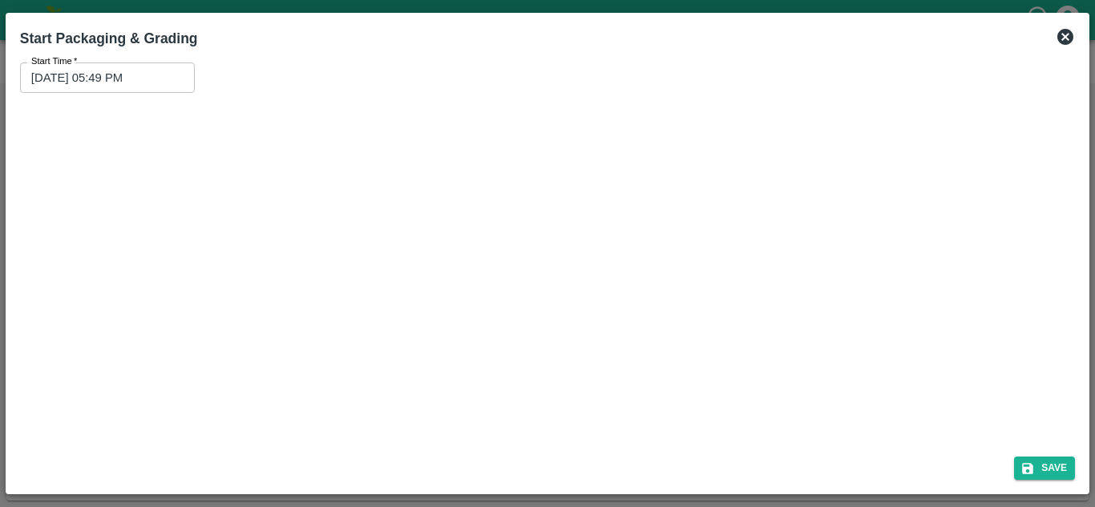
click at [104, 71] on input "[DATE] 05:49 PM" at bounding box center [101, 77] width 163 height 30
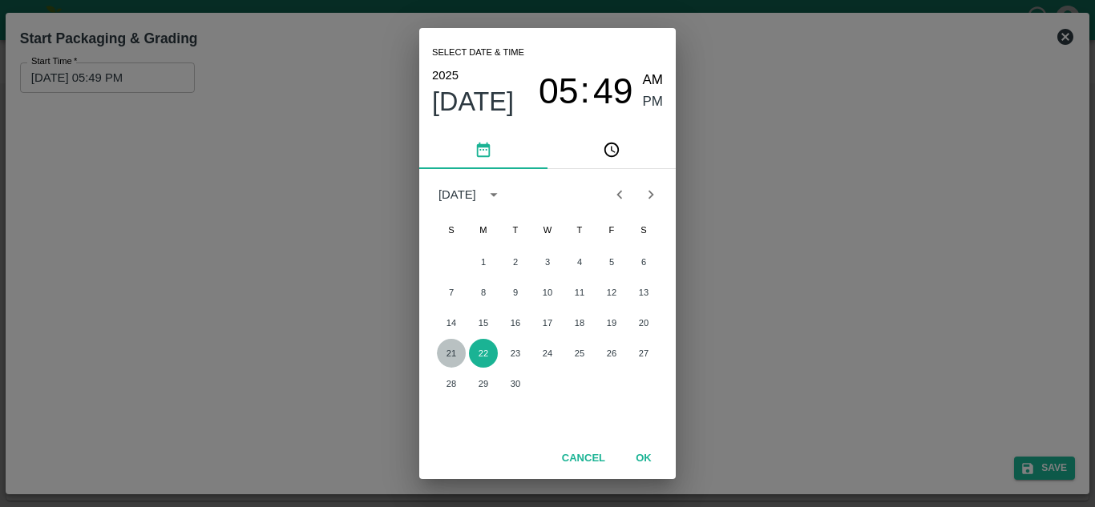
click at [450, 355] on button "21" at bounding box center [451, 353] width 29 height 29
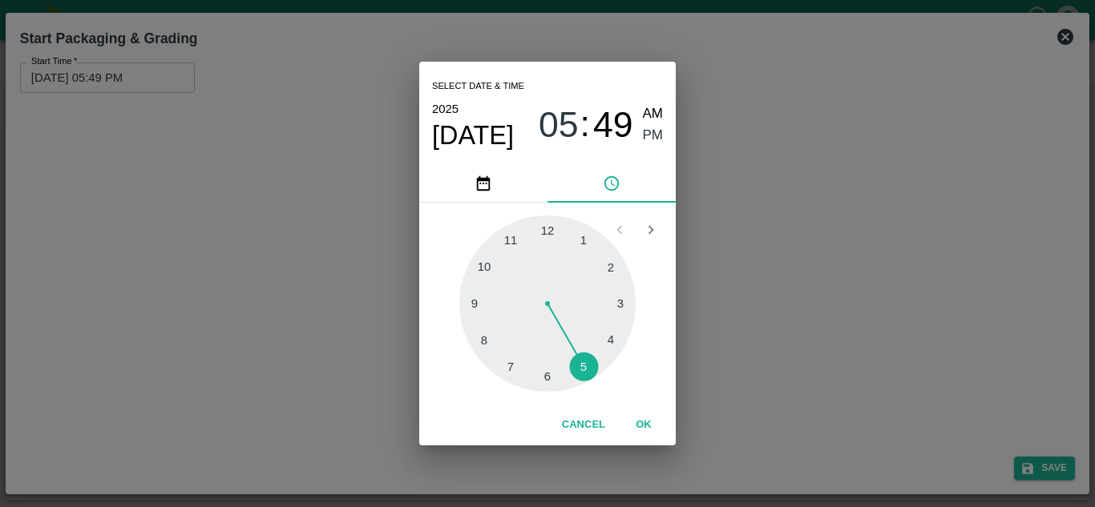
click at [485, 266] on div at bounding box center [547, 304] width 176 height 176
click at [550, 225] on div at bounding box center [547, 304] width 176 height 176
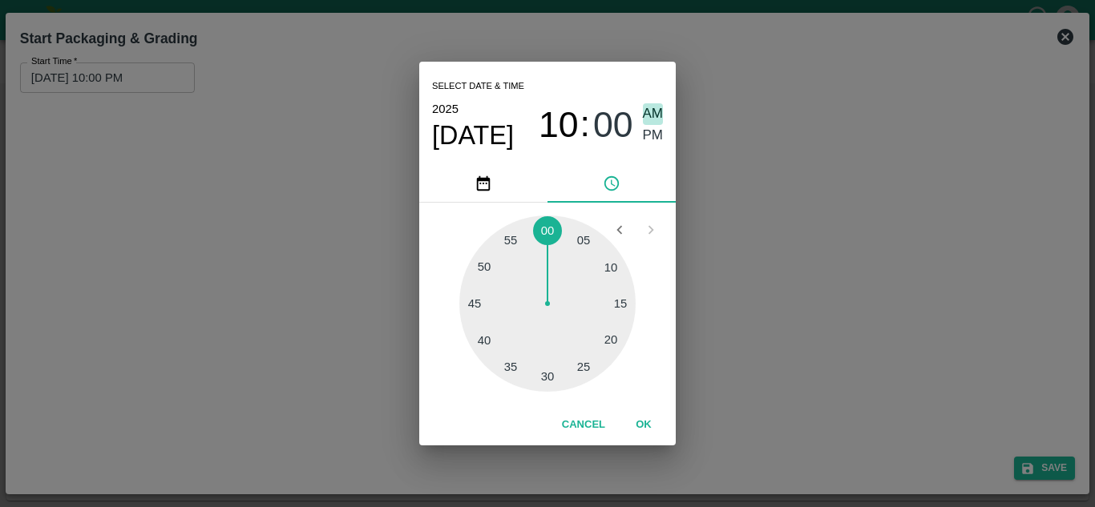
click at [651, 111] on span "AM" at bounding box center [653, 114] width 21 height 22
type input "[DATE] 10:00 AM"
click at [643, 428] on button "OK" at bounding box center [643, 425] width 51 height 28
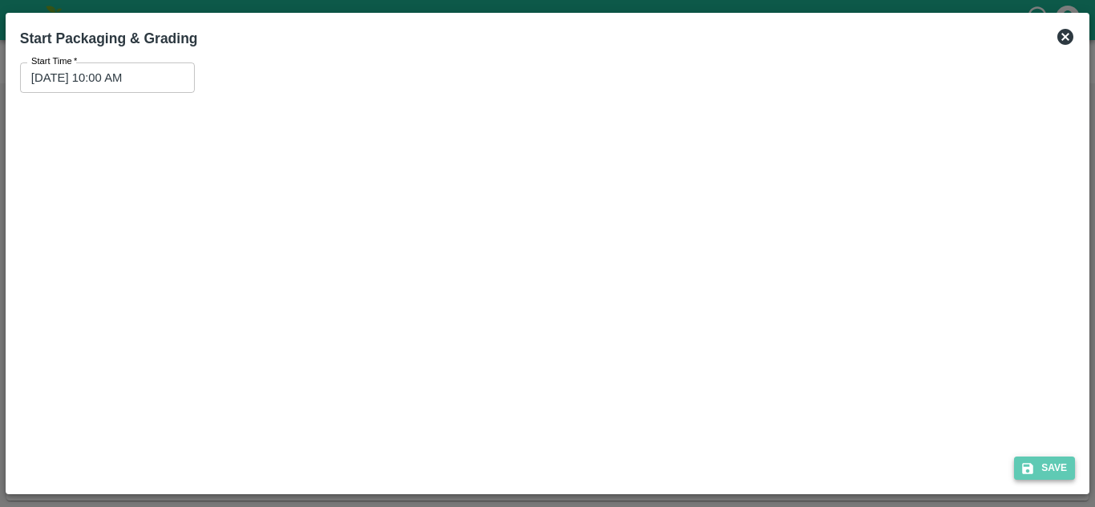
click at [1053, 461] on button "Save" at bounding box center [1044, 468] width 61 height 23
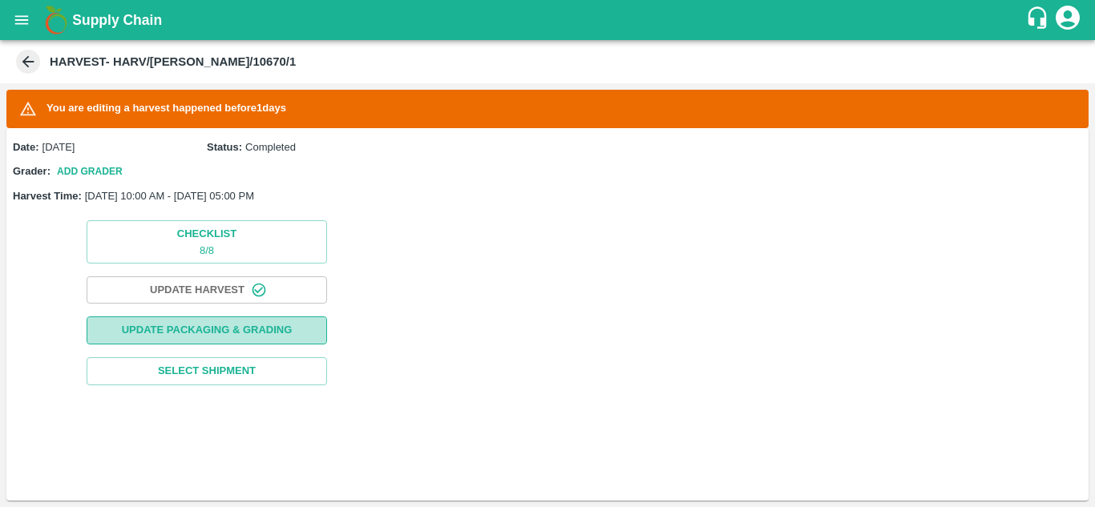
click at [208, 333] on button "Update Packaging & Grading" at bounding box center [207, 330] width 240 height 28
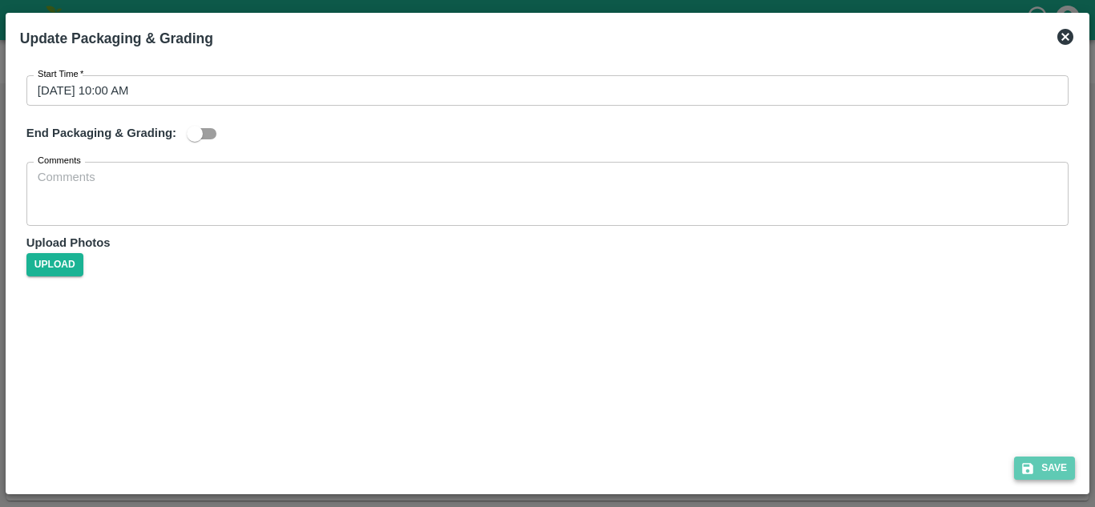
click at [1050, 468] on button "Save" at bounding box center [1044, 468] width 61 height 23
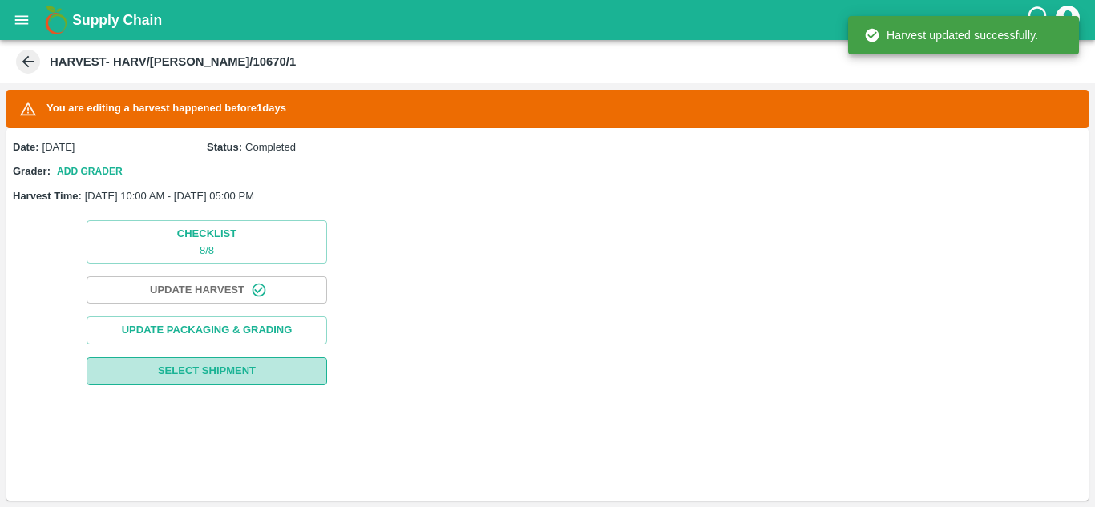
click at [234, 366] on span "Select Shipment" at bounding box center [207, 371] width 98 height 18
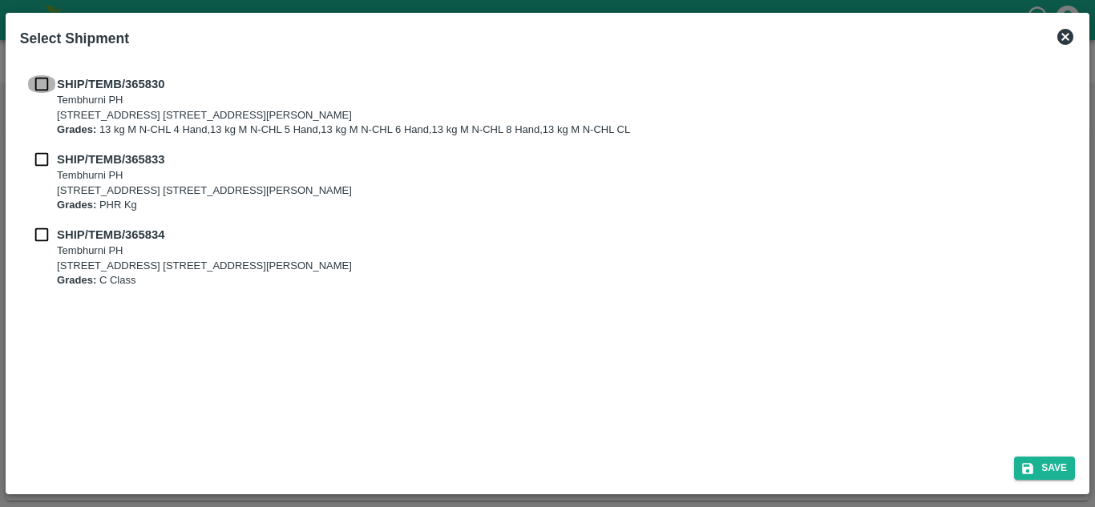
click at [50, 87] on input "checkbox" at bounding box center [41, 84] width 30 height 18
checkbox input "true"
click at [42, 160] on input "checkbox" at bounding box center [41, 160] width 30 height 18
checkbox input "true"
click at [42, 233] on input "checkbox" at bounding box center [41, 235] width 30 height 18
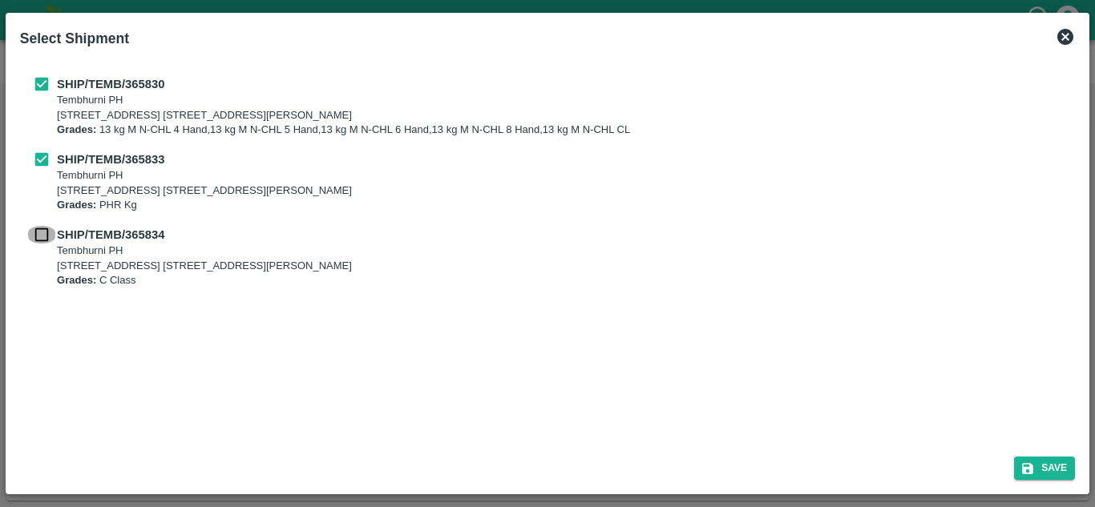
checkbox input "true"
click at [1052, 467] on button "Save" at bounding box center [1044, 468] width 61 height 23
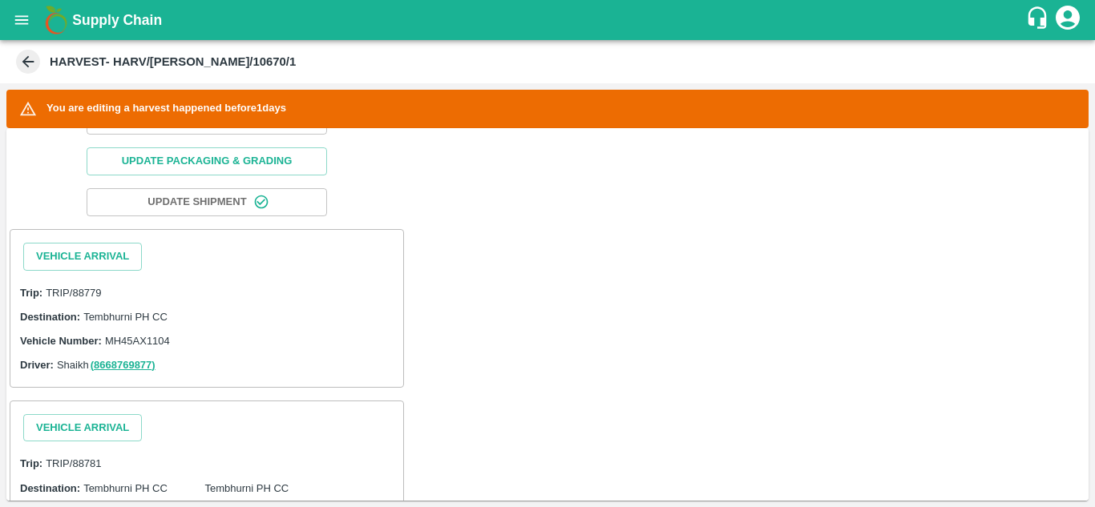
scroll to position [173, 0]
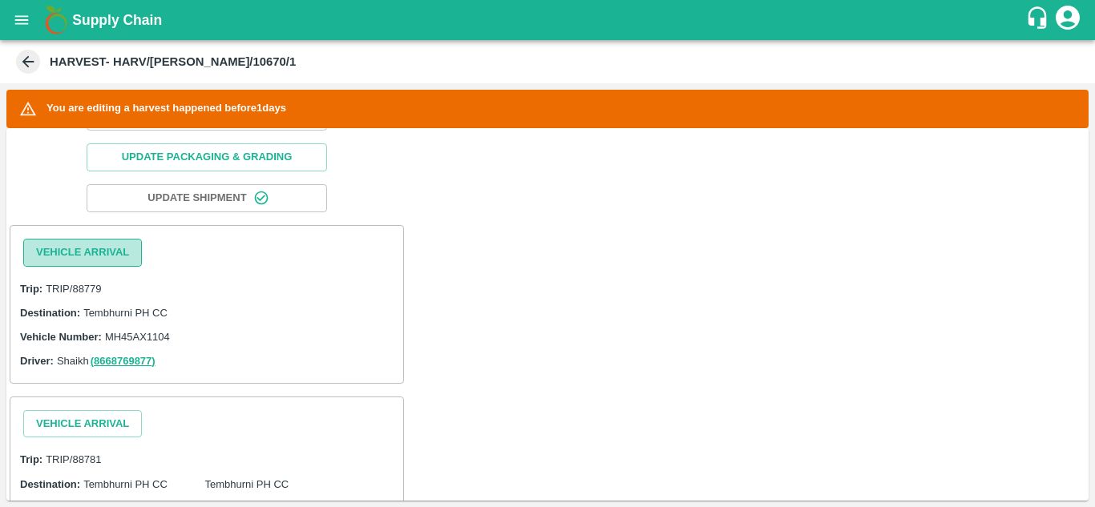
click at [104, 254] on button "Vehicle Arrival" at bounding box center [82, 253] width 119 height 28
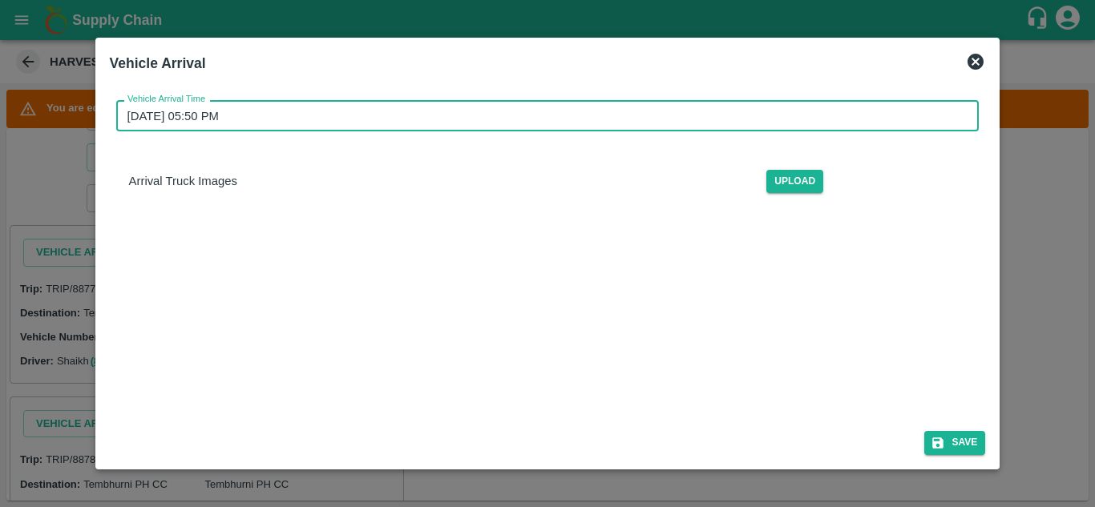
click at [159, 123] on input "[DATE] 05:50 PM" at bounding box center [542, 115] width 852 height 30
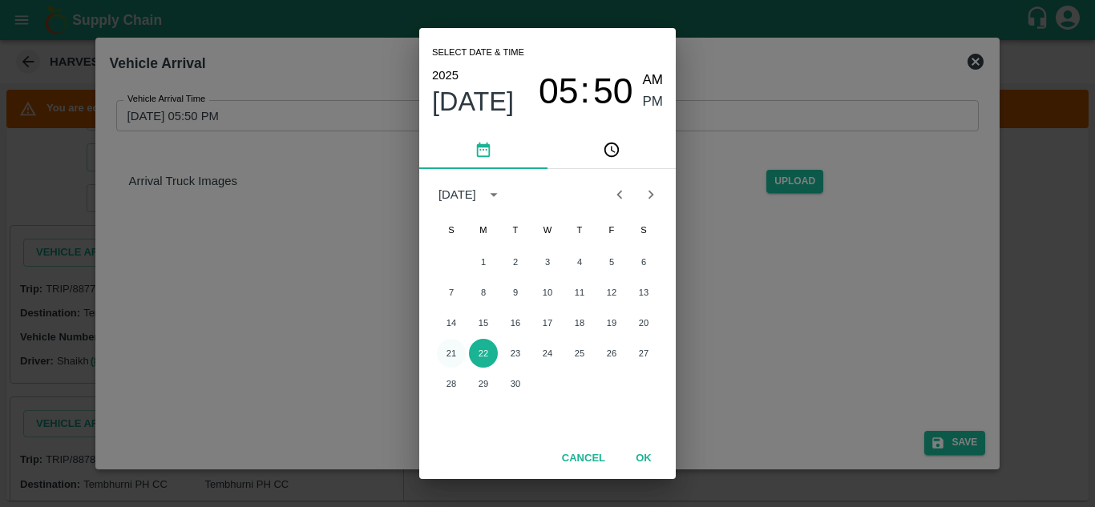
click at [454, 349] on button "21" at bounding box center [451, 353] width 29 height 29
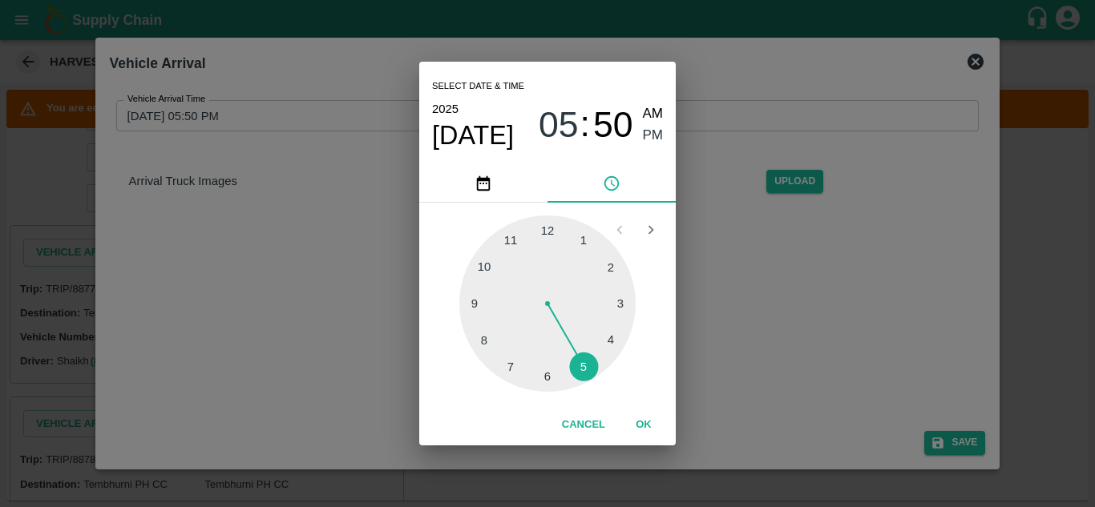
click at [479, 260] on div at bounding box center [547, 304] width 176 height 176
click at [546, 227] on div at bounding box center [547, 304] width 176 height 176
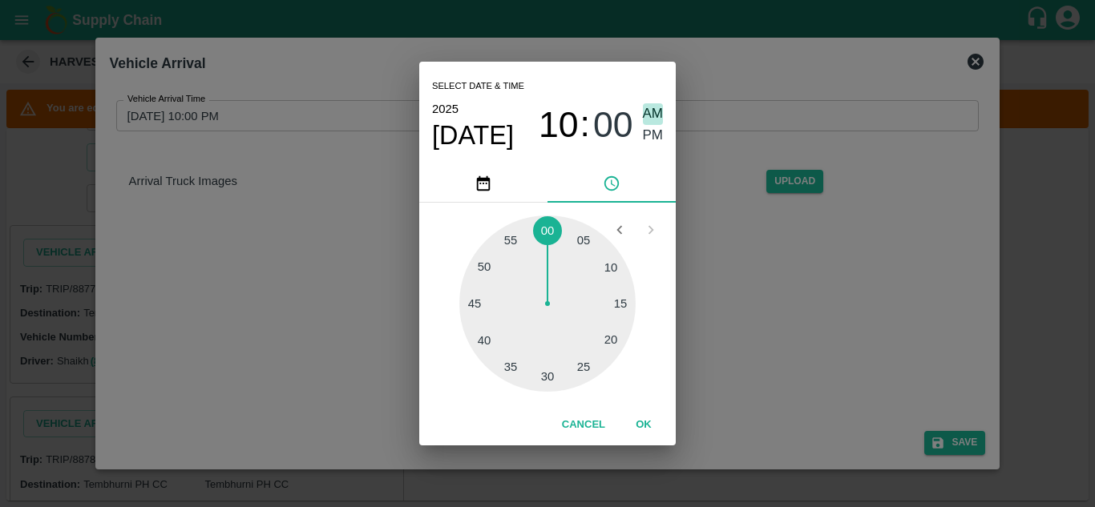
click at [653, 111] on span "AM" at bounding box center [653, 114] width 21 height 22
type input "[DATE] 10:00 AM"
click at [639, 427] on button "OK" at bounding box center [643, 425] width 51 height 28
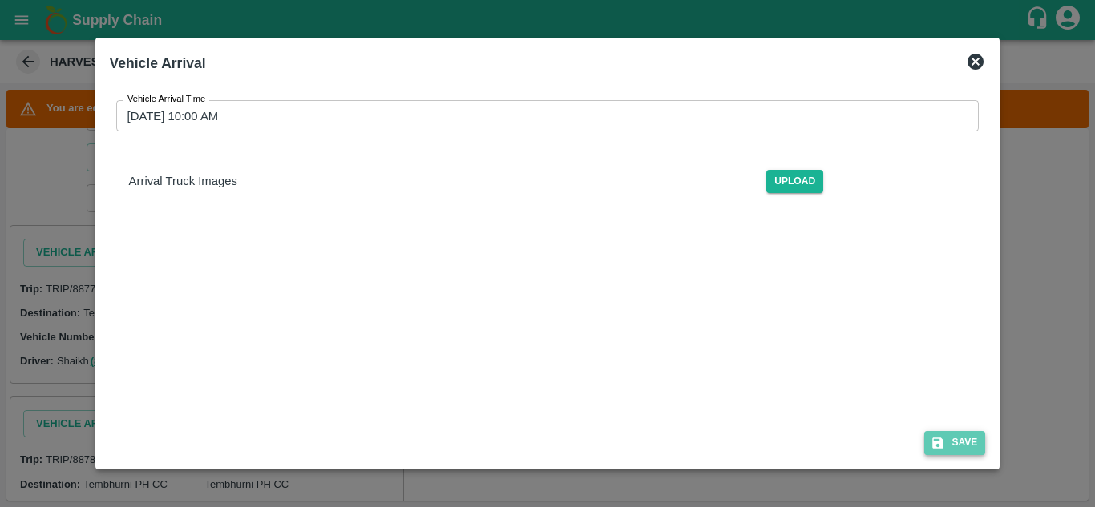
click at [964, 440] on button "Save" at bounding box center [954, 442] width 61 height 23
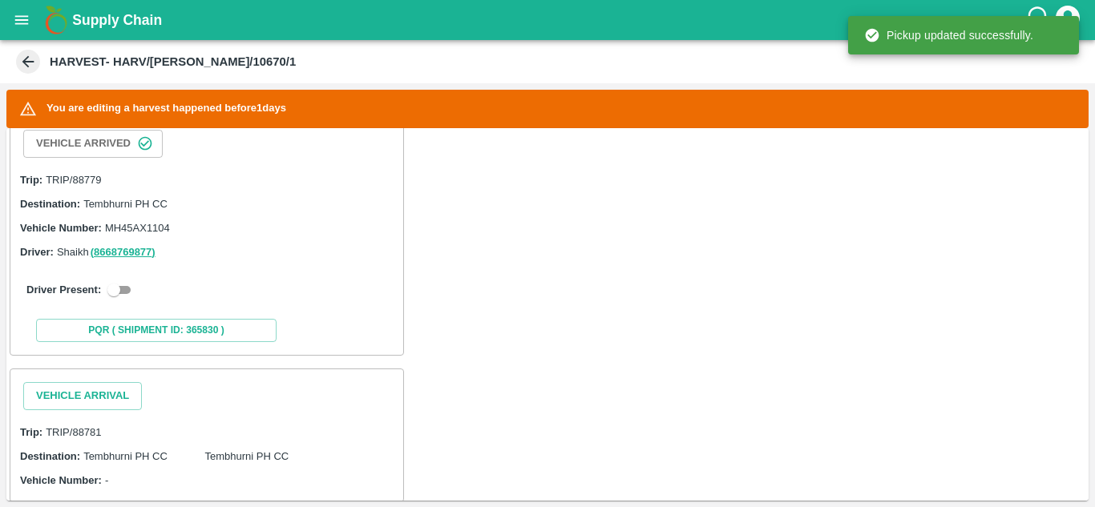
scroll to position [289, 0]
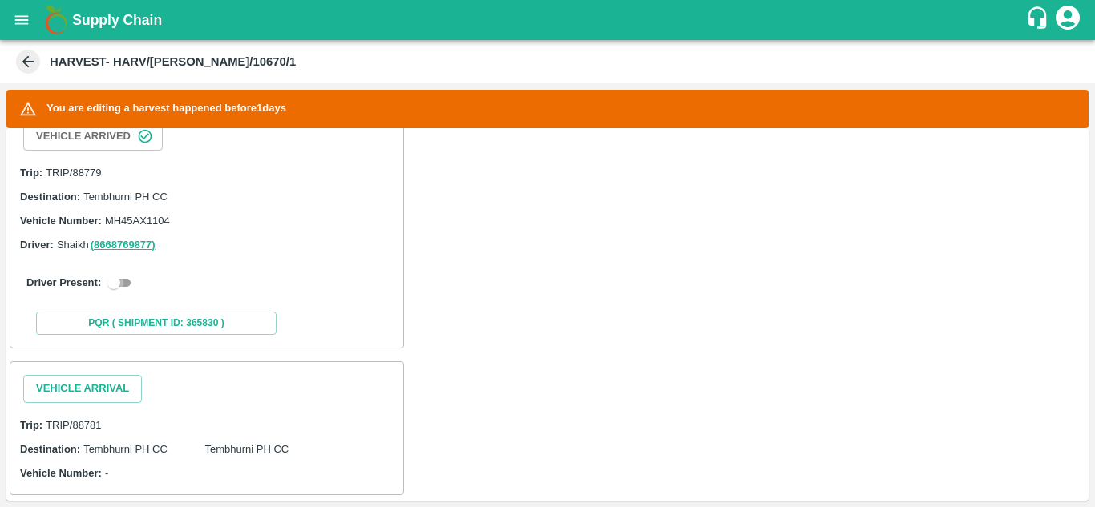
click at [121, 284] on input "checkbox" at bounding box center [114, 282] width 58 height 19
checkbox input "true"
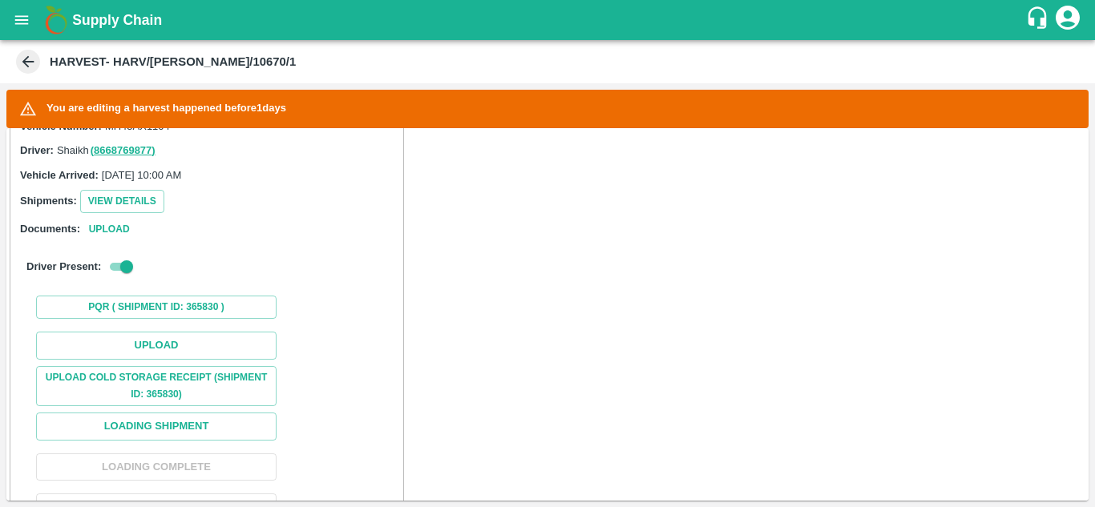
scroll to position [385, 0]
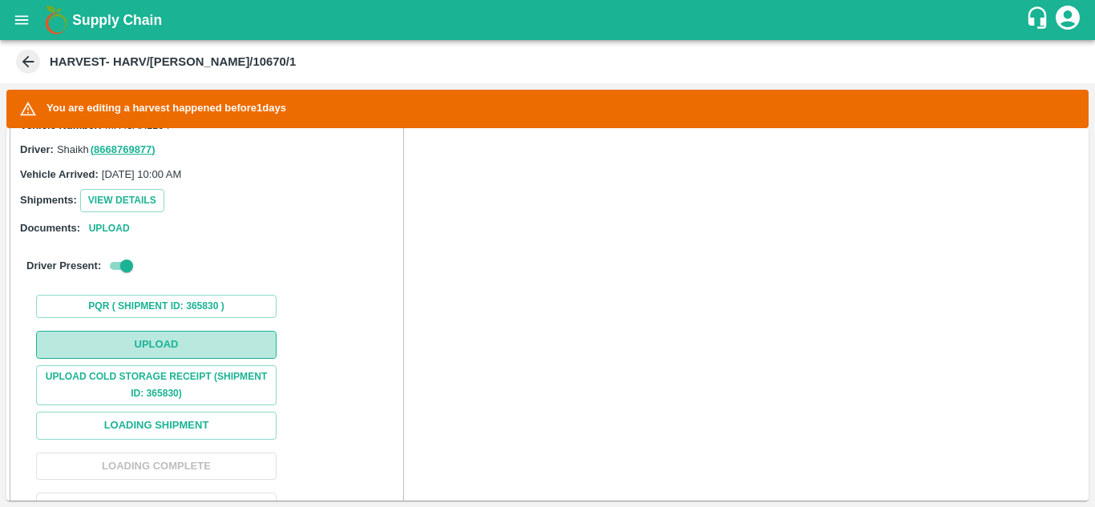
click at [155, 347] on button "Upload" at bounding box center [156, 345] width 240 height 28
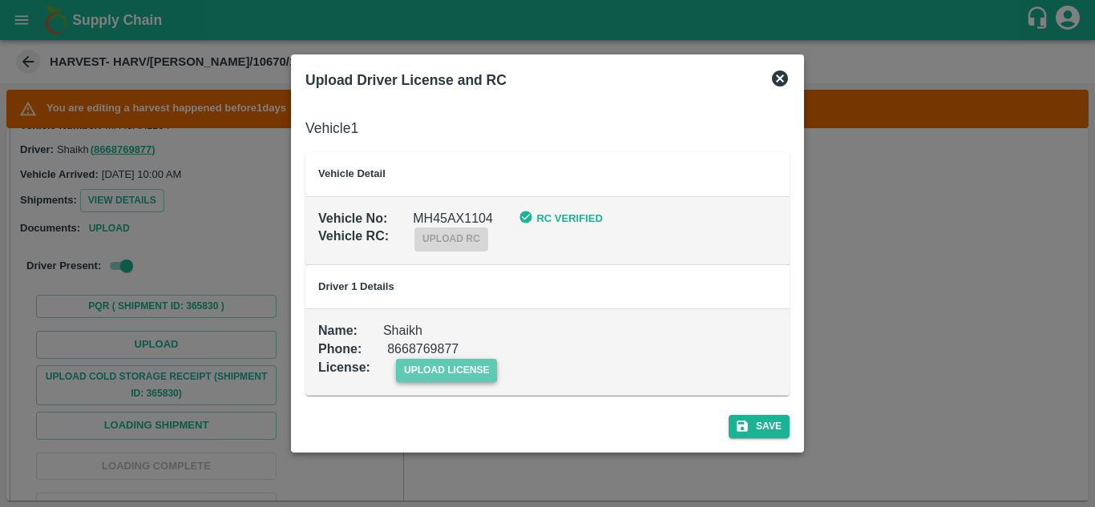
click at [451, 361] on span "upload license" at bounding box center [447, 370] width 102 height 23
click at [0, 0] on input "upload license" at bounding box center [0, 0] width 0 height 0
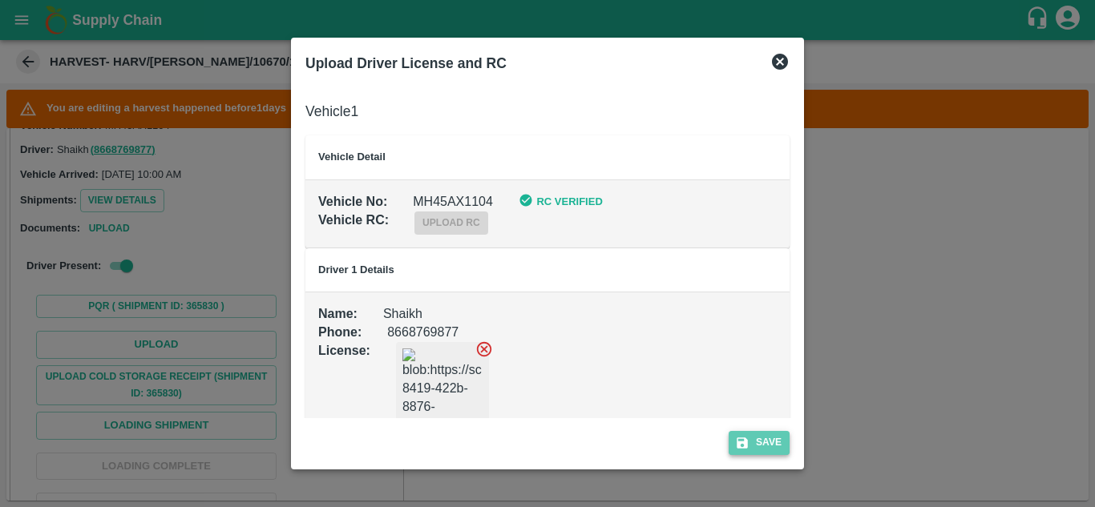
click at [776, 440] on button "Save" at bounding box center [758, 442] width 61 height 23
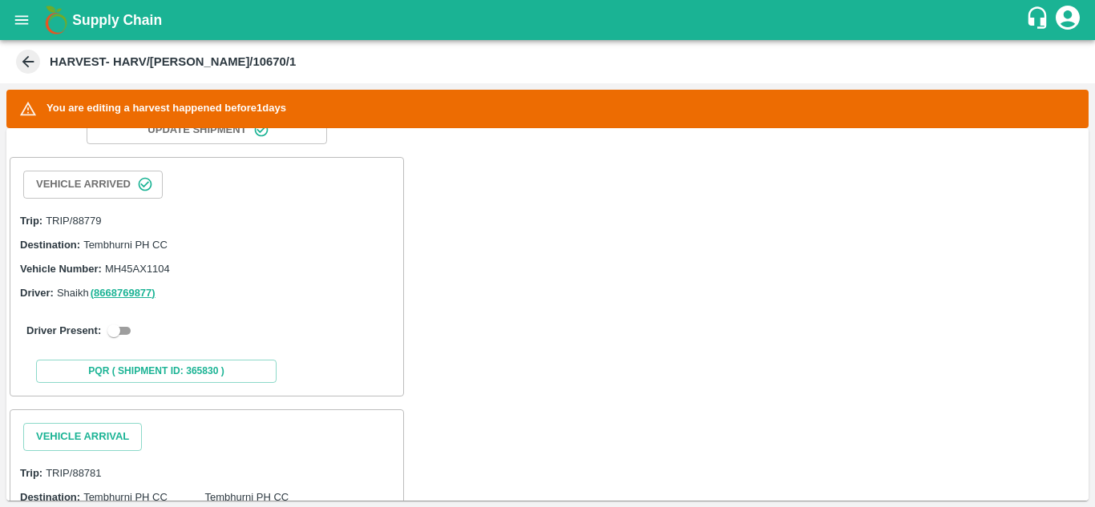
scroll to position [242, 0]
click at [123, 331] on input "checkbox" at bounding box center [114, 330] width 58 height 19
checkbox input "true"
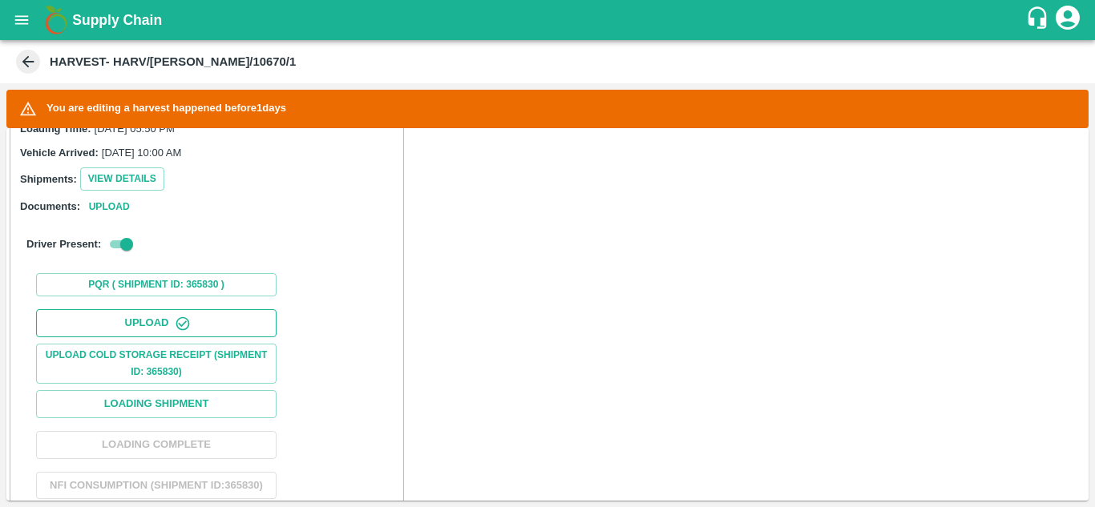
scroll to position [471, 0]
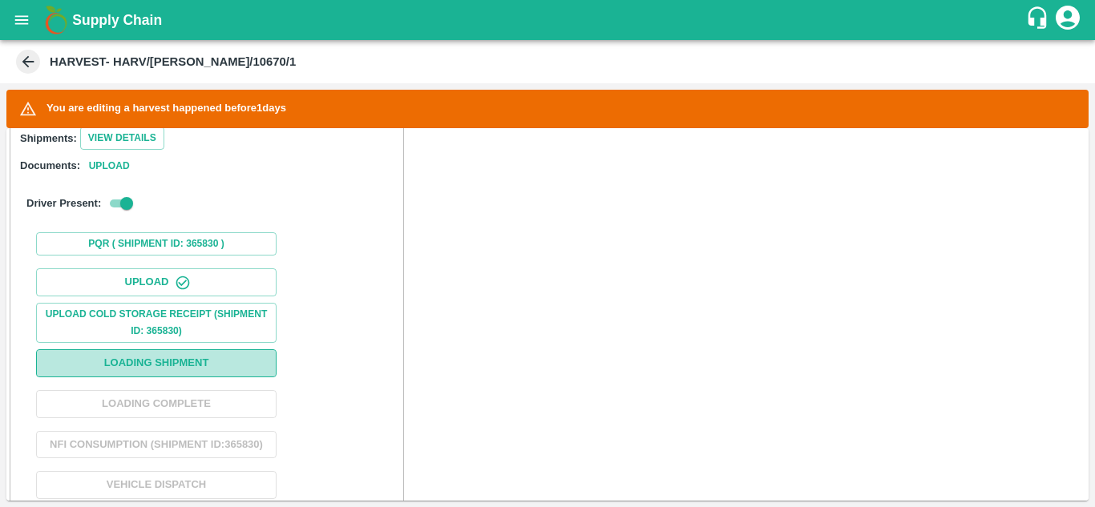
click at [162, 367] on button "Loading Shipment" at bounding box center [156, 363] width 240 height 28
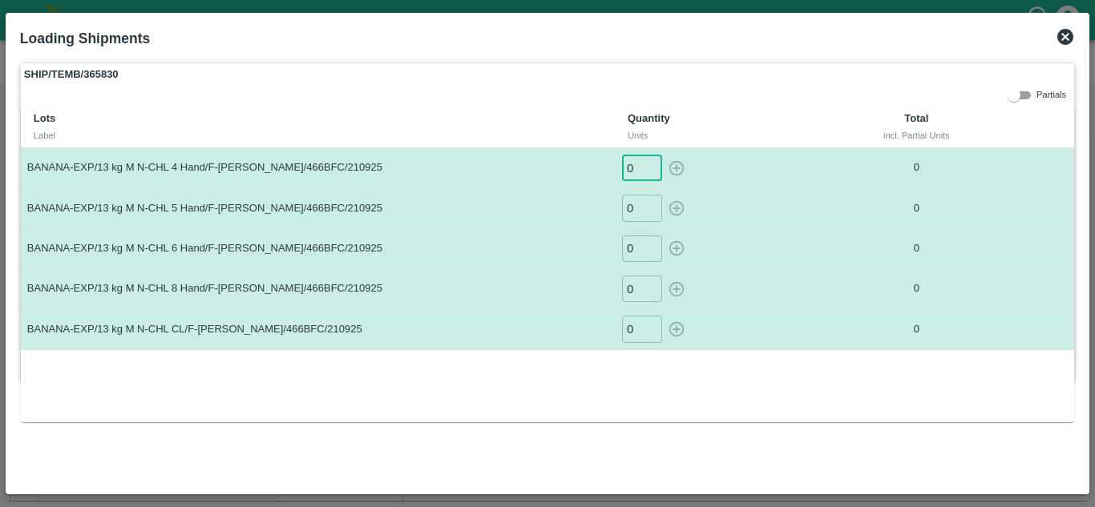
click at [631, 165] on input "0" at bounding box center [642, 168] width 40 height 26
type input "21"
click at [676, 166] on icon "button" at bounding box center [676, 167] width 15 height 15
type input "0"
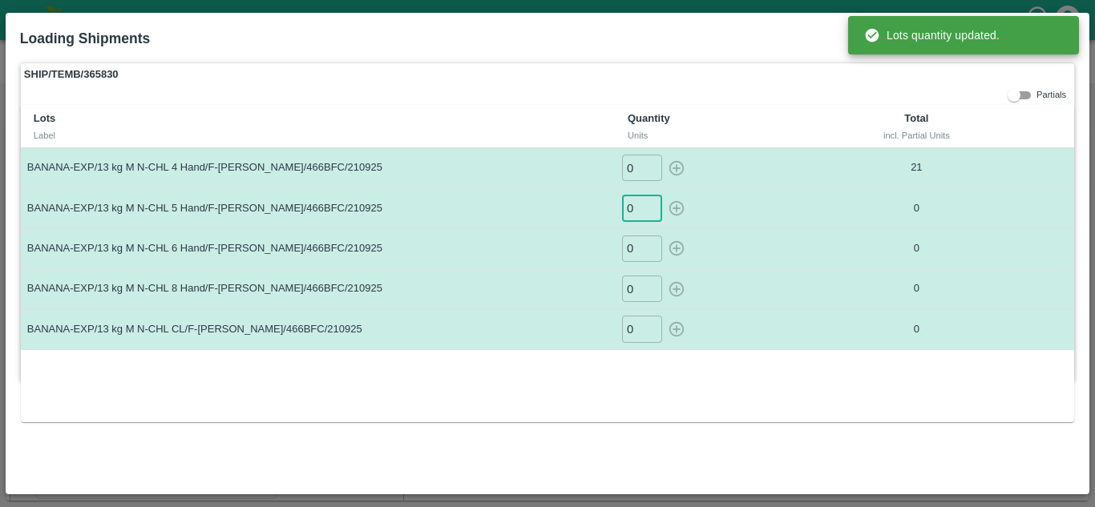
click at [635, 204] on input "0" at bounding box center [642, 208] width 40 height 26
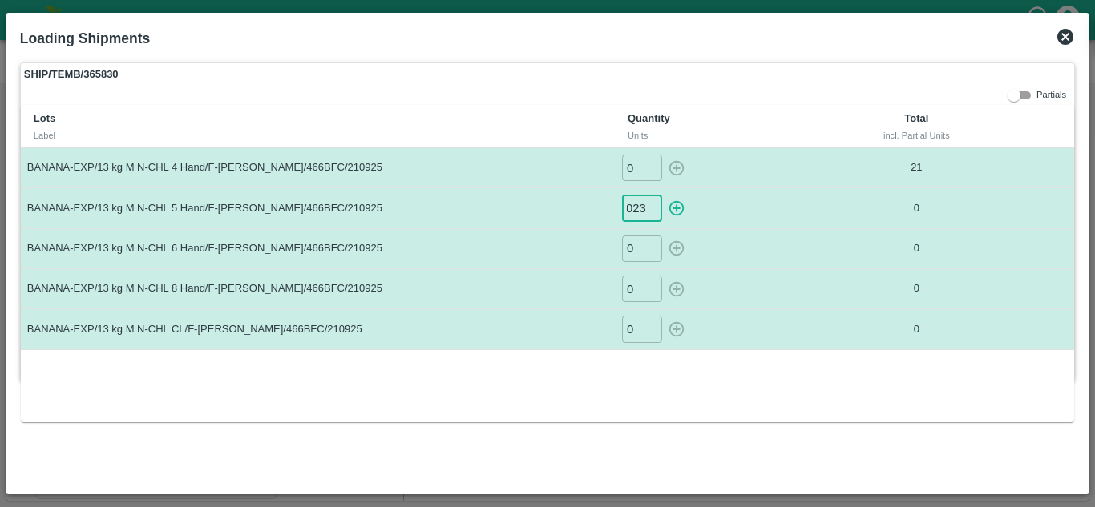
scroll to position [0, 8]
type input "0238"
click at [663, 195] on button "button" at bounding box center [676, 208] width 26 height 26
type input "0"
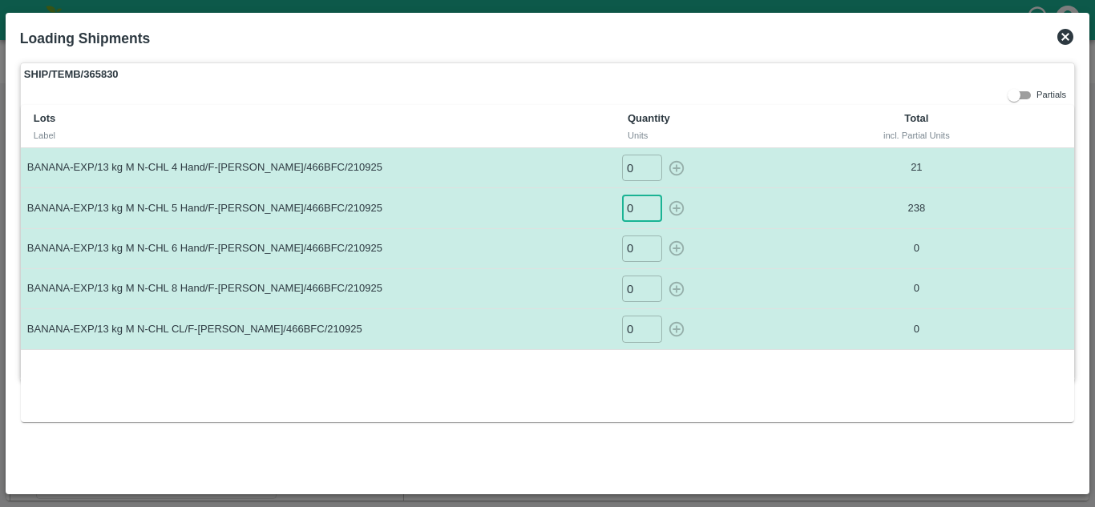
click at [636, 204] on input "0" at bounding box center [642, 208] width 40 height 26
click at [663, 195] on button "button" at bounding box center [676, 208] width 26 height 26
type input "0"
click at [642, 206] on input "0" at bounding box center [642, 208] width 40 height 26
click at [663, 195] on button "button" at bounding box center [676, 208] width 26 height 26
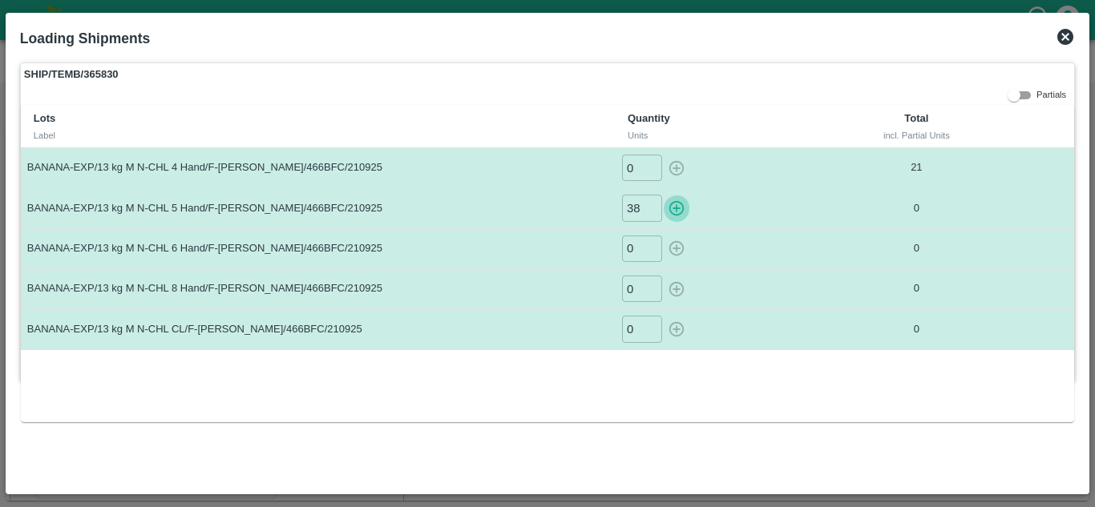
type input "0"
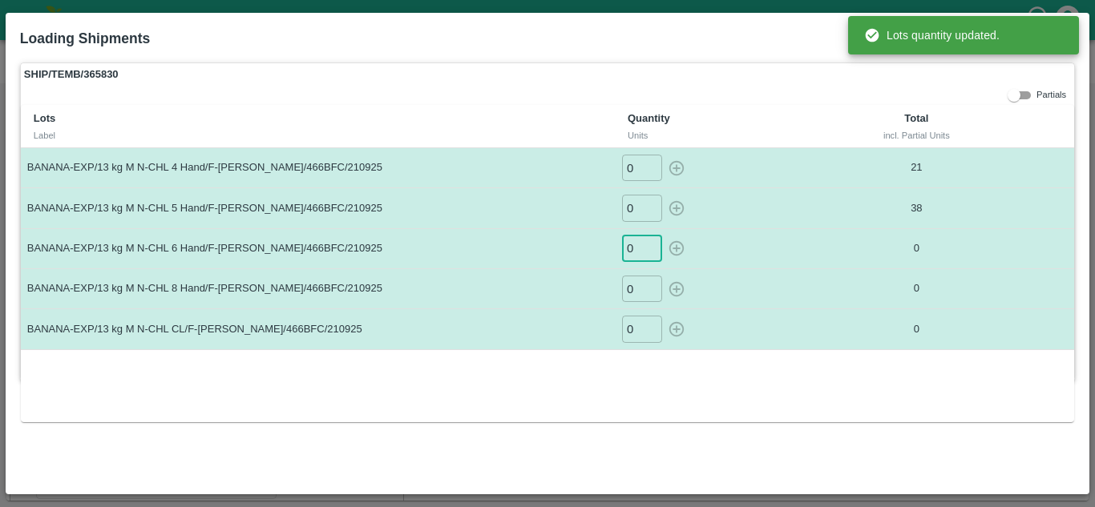
click at [635, 248] on input "0" at bounding box center [642, 249] width 40 height 26
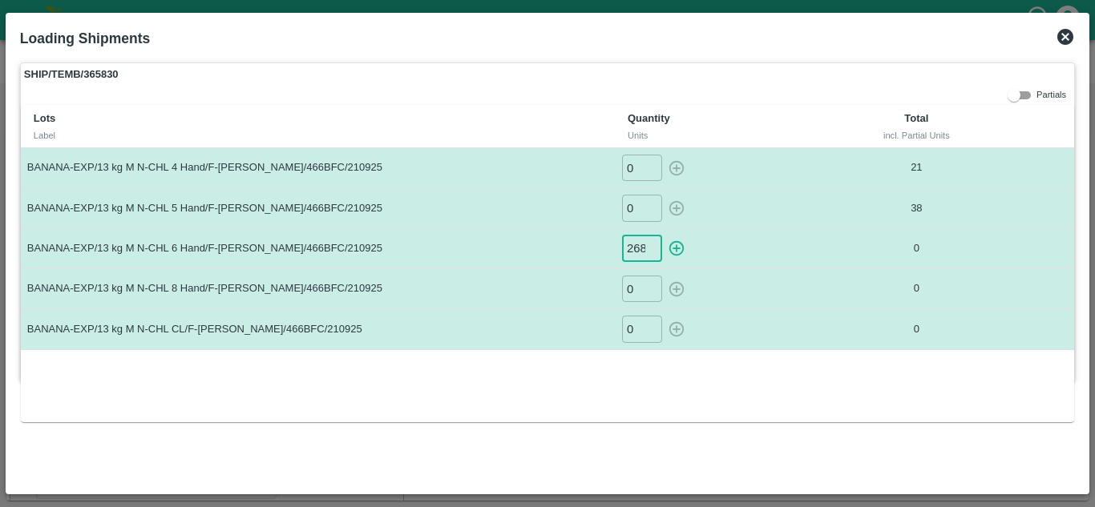
scroll to position [0, 1]
type input "268"
click at [663, 236] on button "button" at bounding box center [676, 249] width 26 height 26
type input "0"
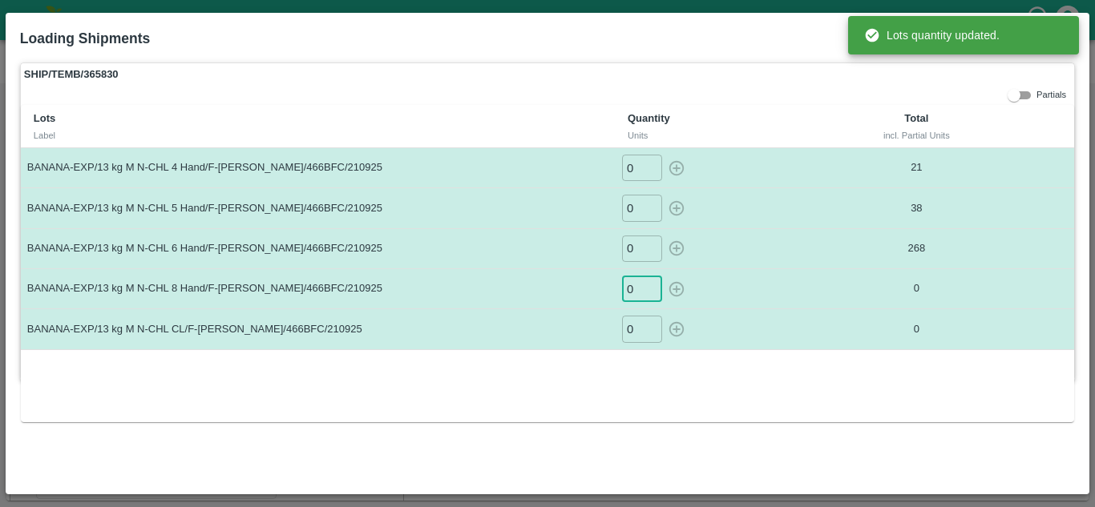
click at [641, 289] on input "0" at bounding box center [642, 289] width 40 height 26
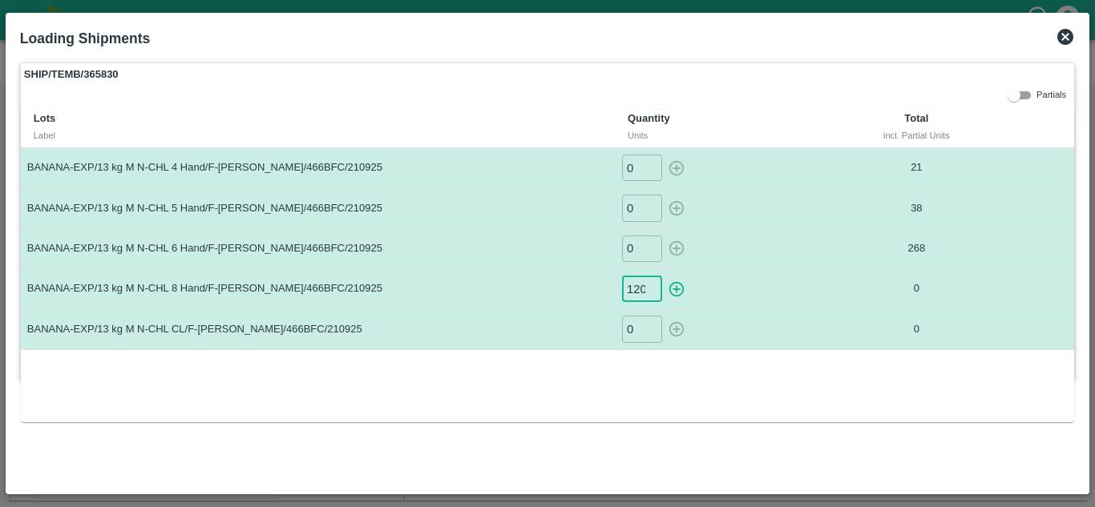
scroll to position [0, 1]
type input "120"
click at [663, 276] on button "button" at bounding box center [676, 289] width 26 height 26
type input "0"
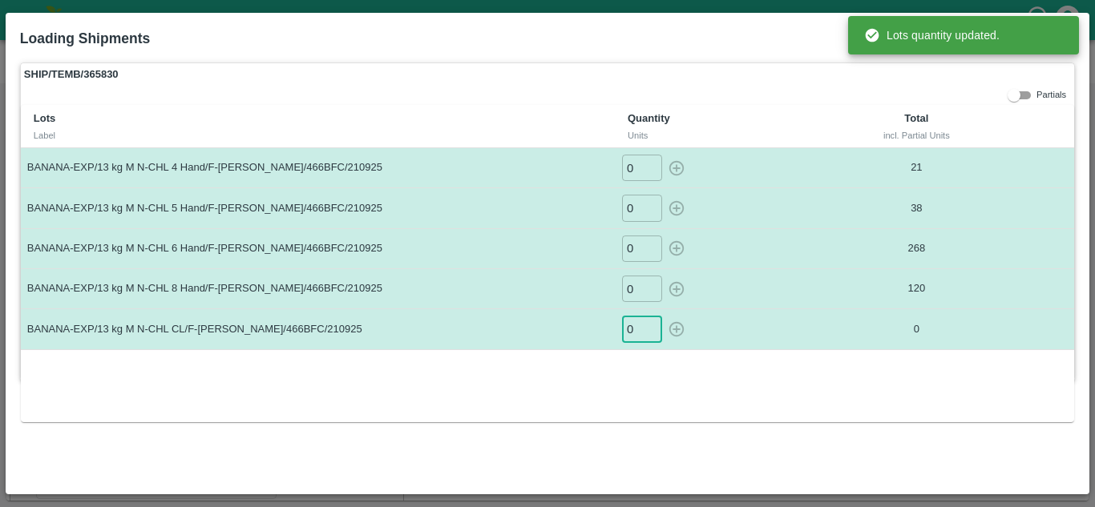
click at [642, 328] on input "0" at bounding box center [642, 329] width 40 height 26
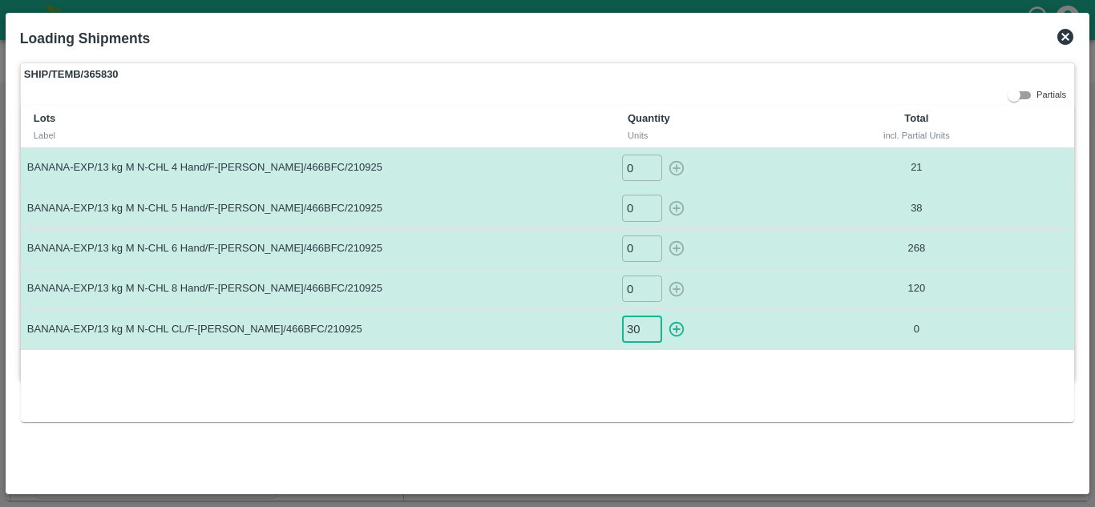
type input "30"
click at [663, 316] on button "button" at bounding box center [676, 329] width 26 height 26
type input "0"
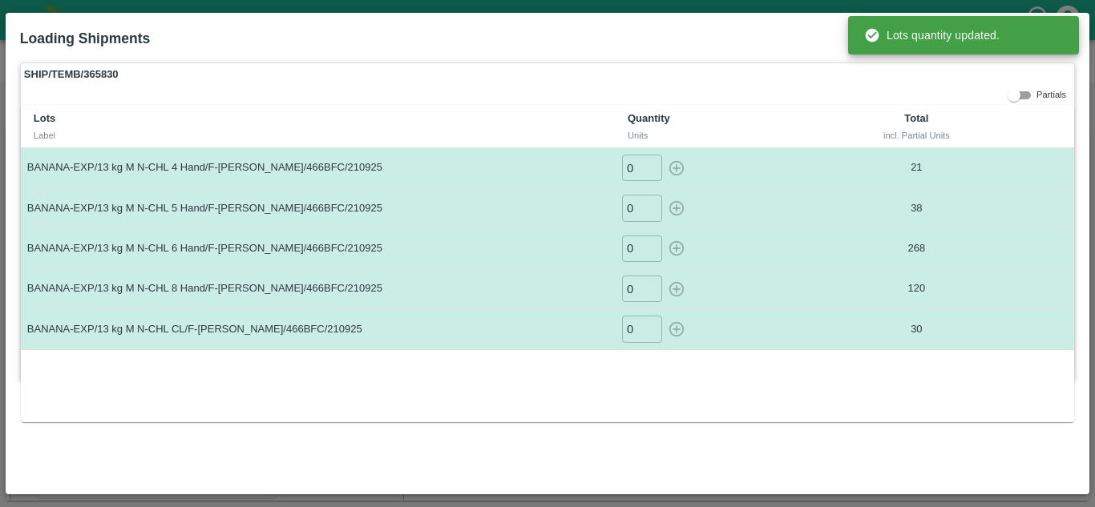
click at [695, 402] on div "Lots Label Quantity Units Total incl. Partial Units BANANA-EXP/13 kg M N-CHL 4 …" at bounding box center [547, 263] width 1053 height 316
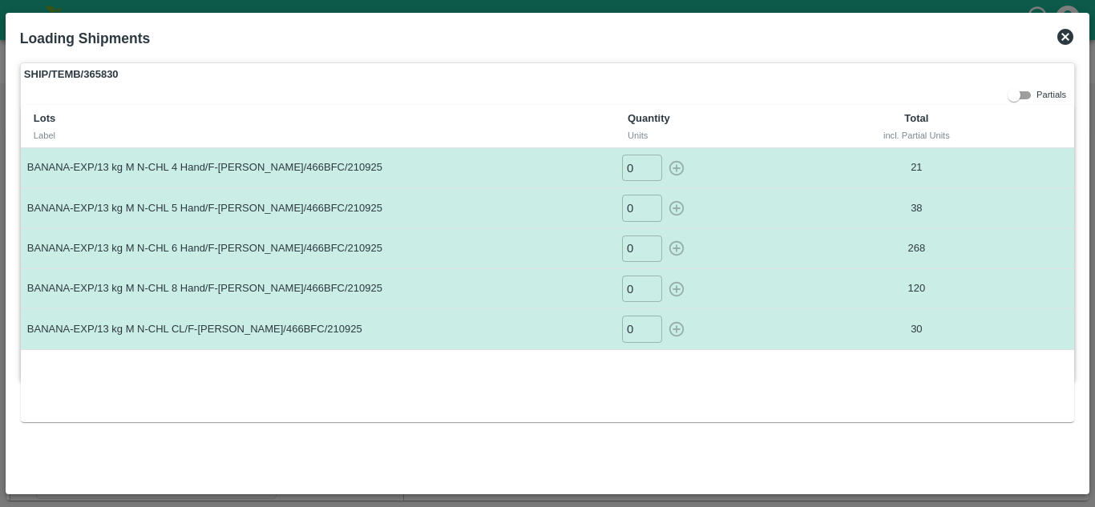
click at [1061, 34] on icon at bounding box center [1065, 37] width 16 height 16
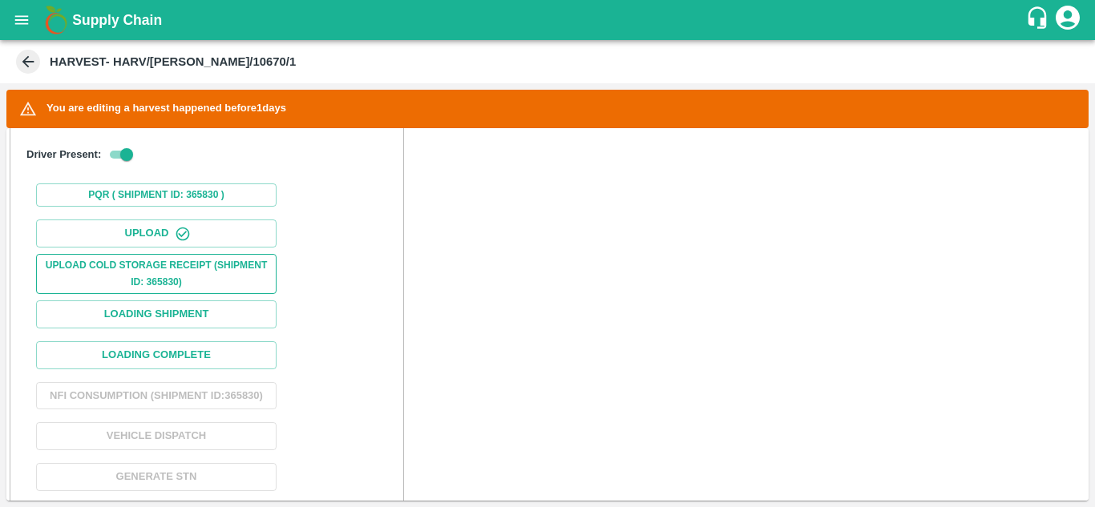
scroll to position [521, 0]
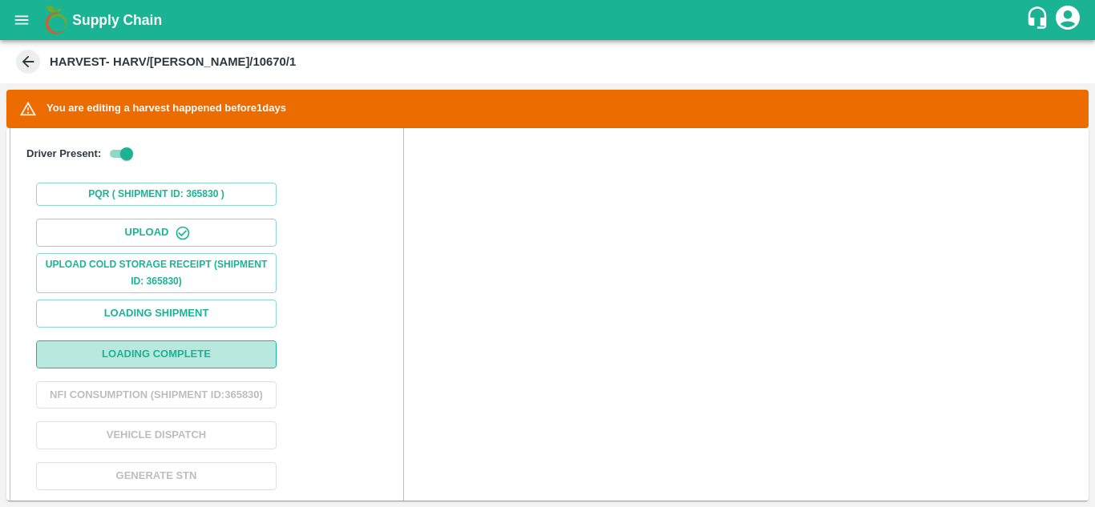
click at [207, 347] on button "Loading Complete" at bounding box center [156, 355] width 240 height 28
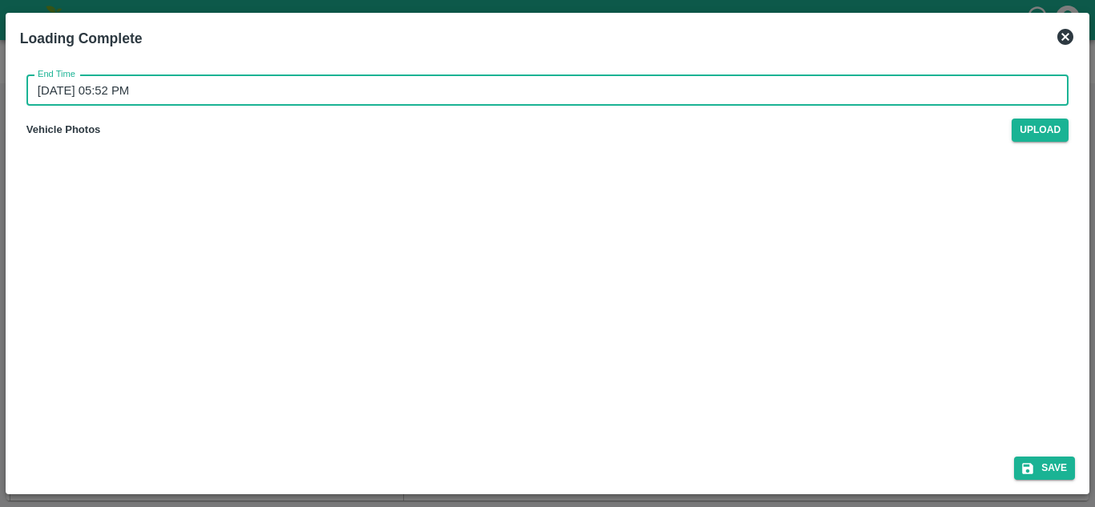
click at [86, 86] on input "[DATE] 05:52 PM" at bounding box center [541, 90] width 1030 height 30
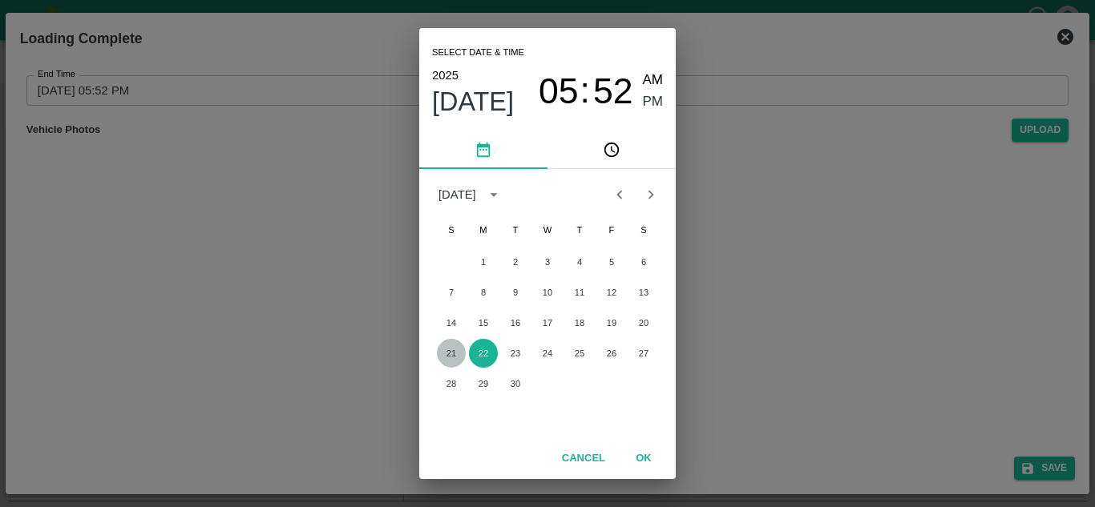
click at [448, 354] on button "21" at bounding box center [451, 353] width 29 height 29
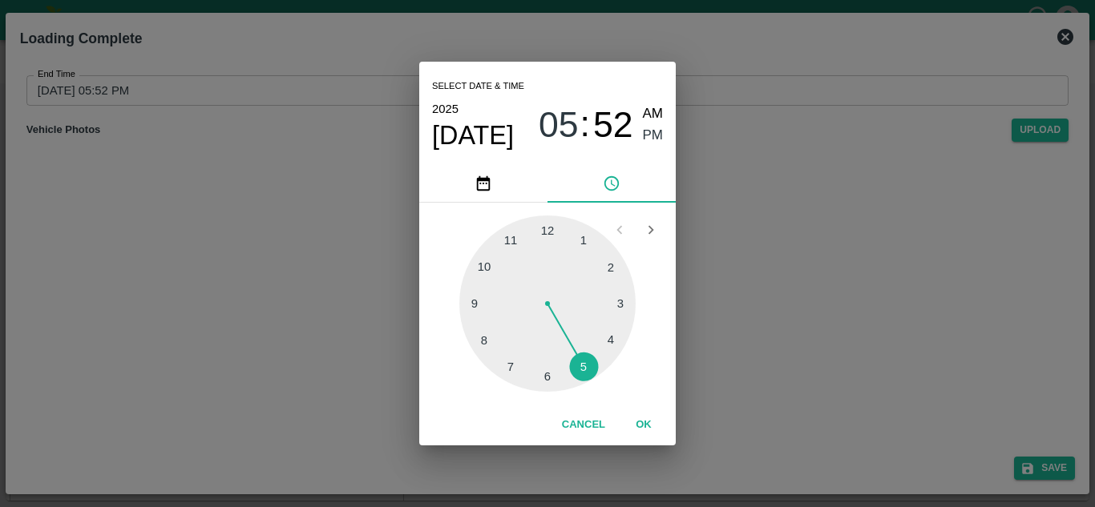
click at [590, 367] on div at bounding box center [547, 304] width 176 height 176
click at [552, 224] on div at bounding box center [547, 304] width 176 height 176
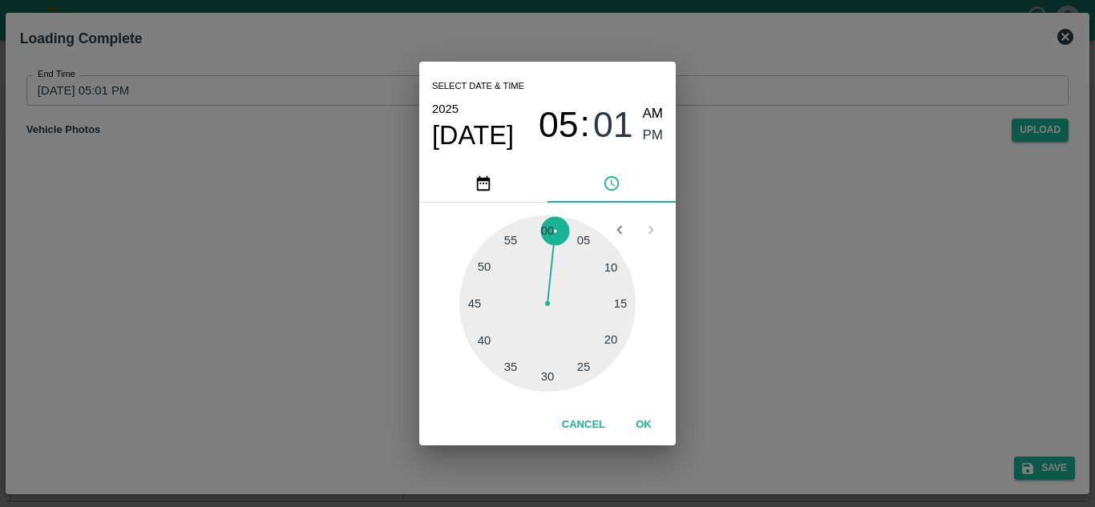
click at [546, 228] on div at bounding box center [547, 304] width 176 height 176
click at [648, 131] on span "PM" at bounding box center [653, 136] width 21 height 22
click at [639, 427] on button "OK" at bounding box center [643, 425] width 51 height 28
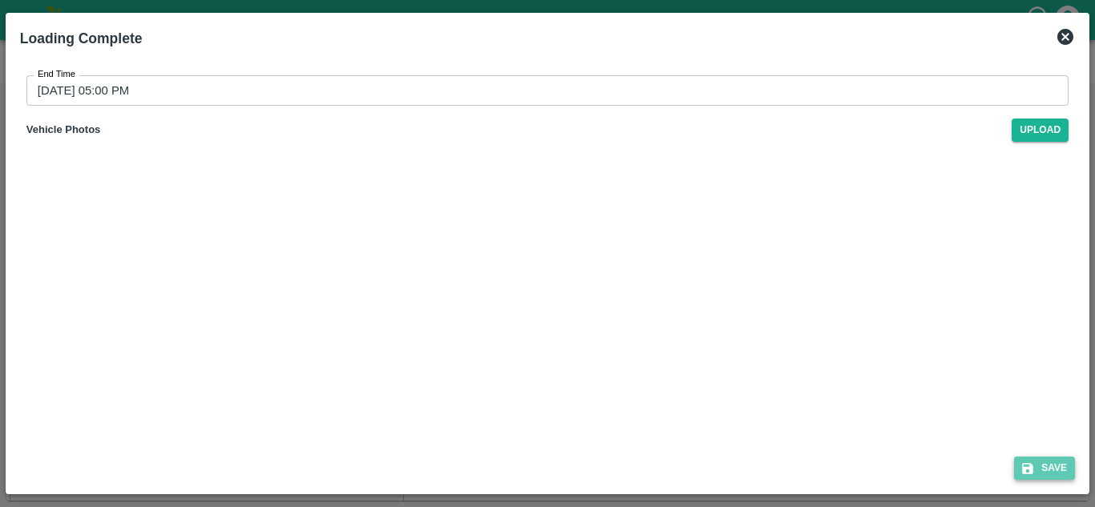
click at [1057, 466] on button "Save" at bounding box center [1044, 468] width 61 height 23
type input "[DATE] 05:52 PM"
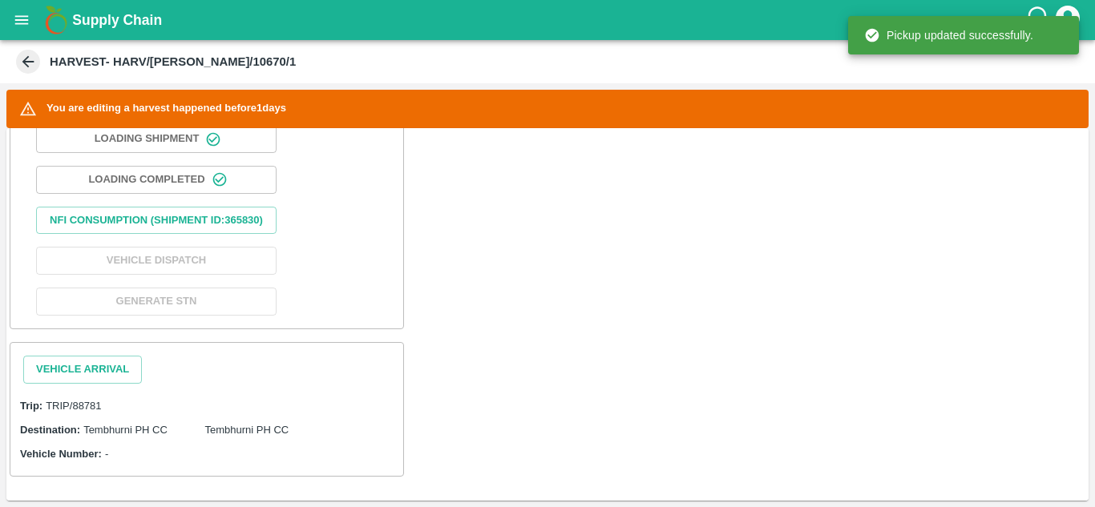
scroll to position [719, 0]
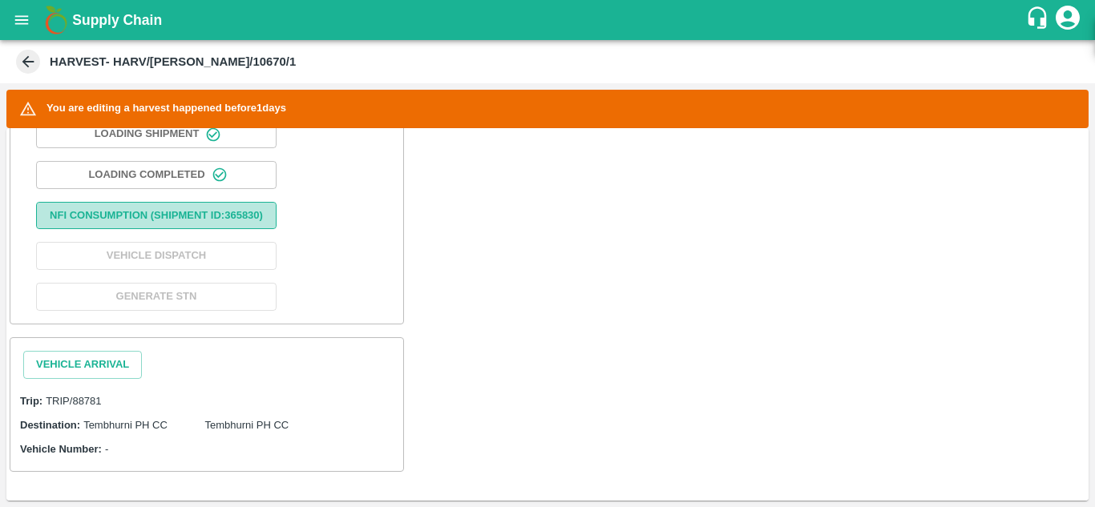
click at [177, 208] on button "Nfi Consumption (SHIPMENT ID: 365830 )" at bounding box center [156, 216] width 240 height 28
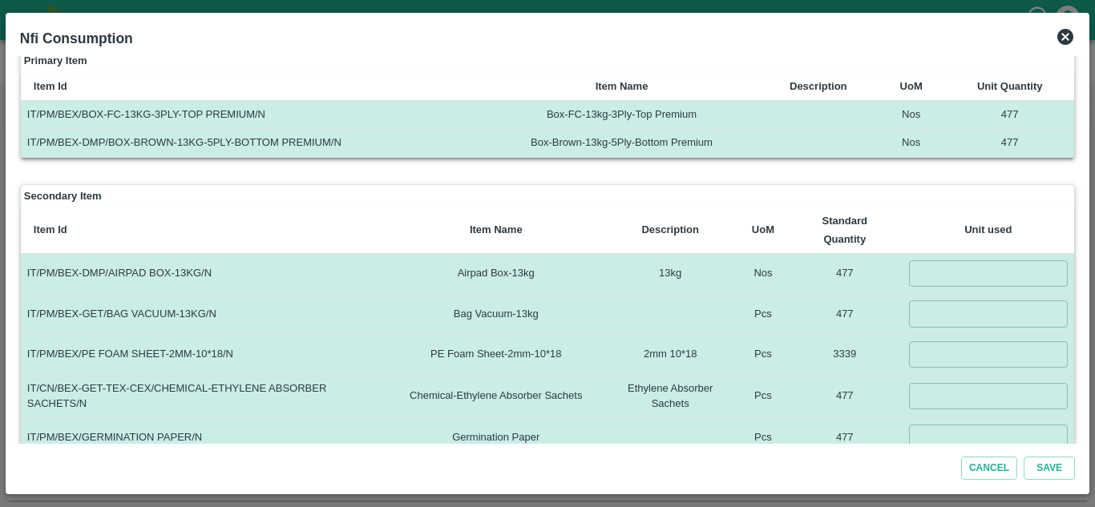
scroll to position [95, 0]
click at [942, 267] on input "number" at bounding box center [988, 273] width 159 height 26
type input "477"
type input "3339"
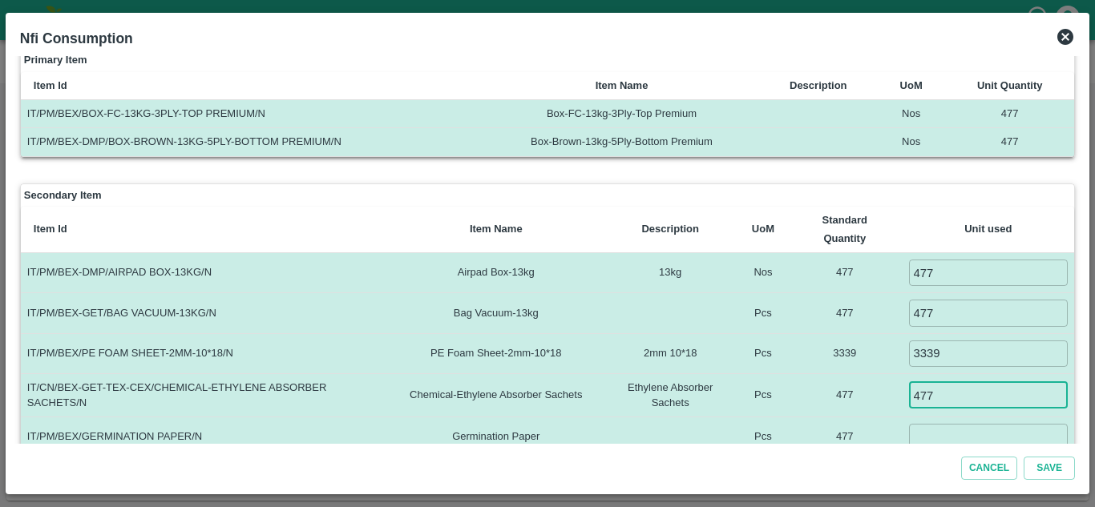
type input "477"
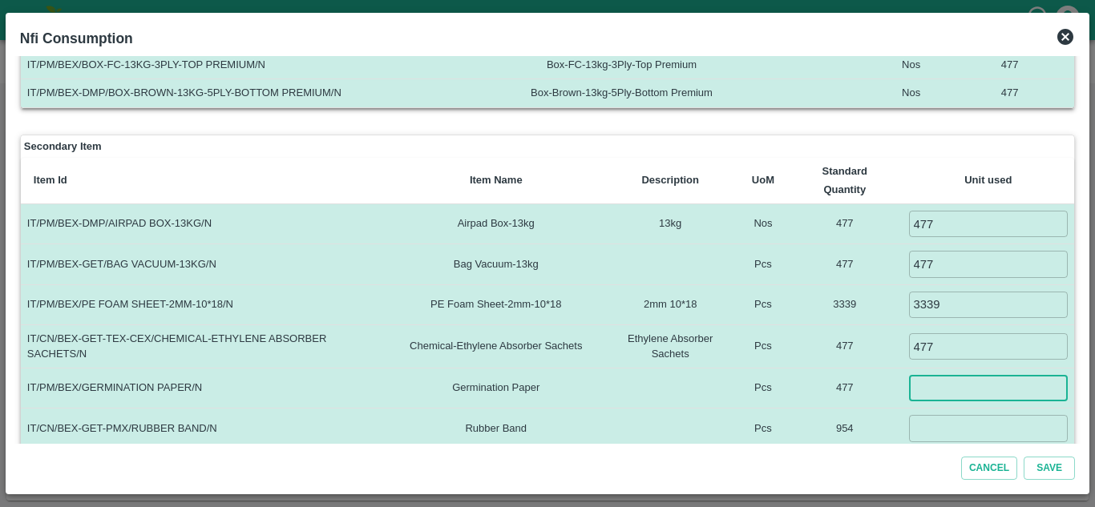
scroll to position [146, 0]
type input "477"
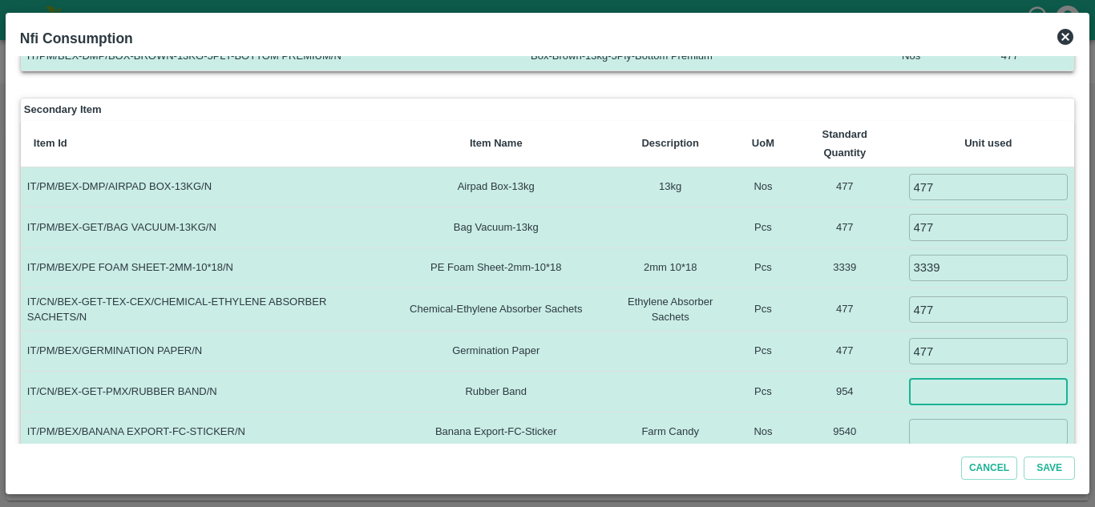
scroll to position [194, 0]
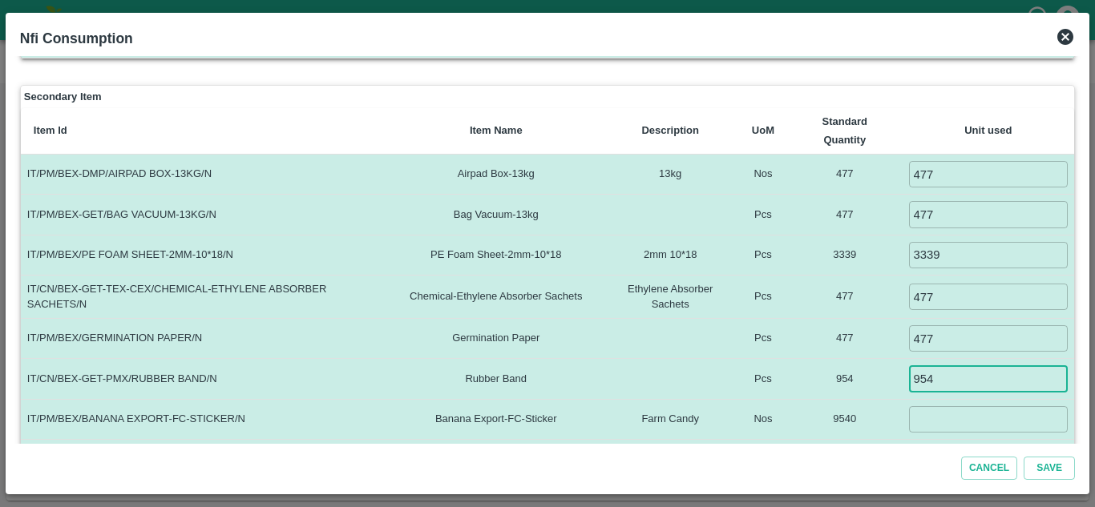
type input "954"
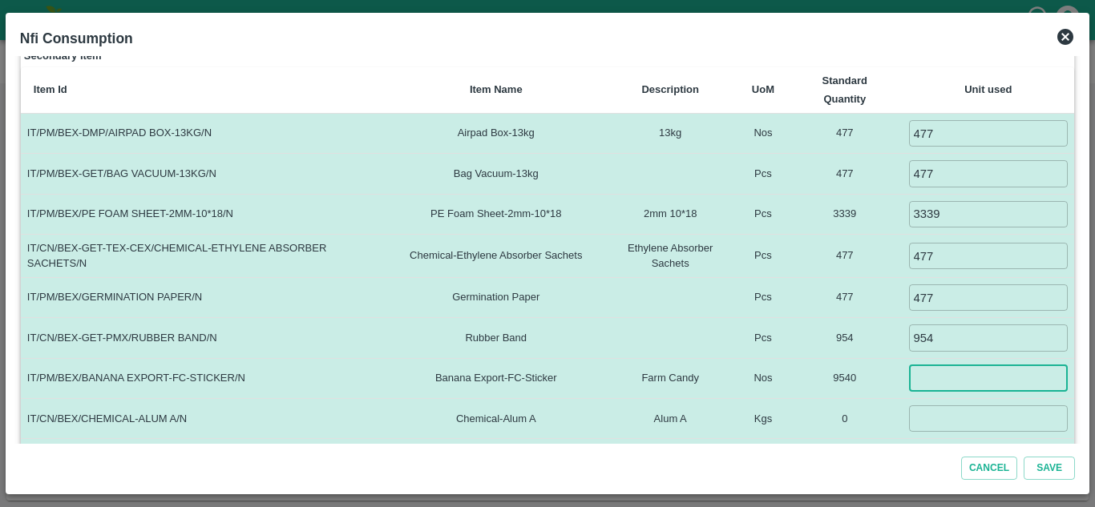
scroll to position [236, 0]
type input "1"
type input "9540"
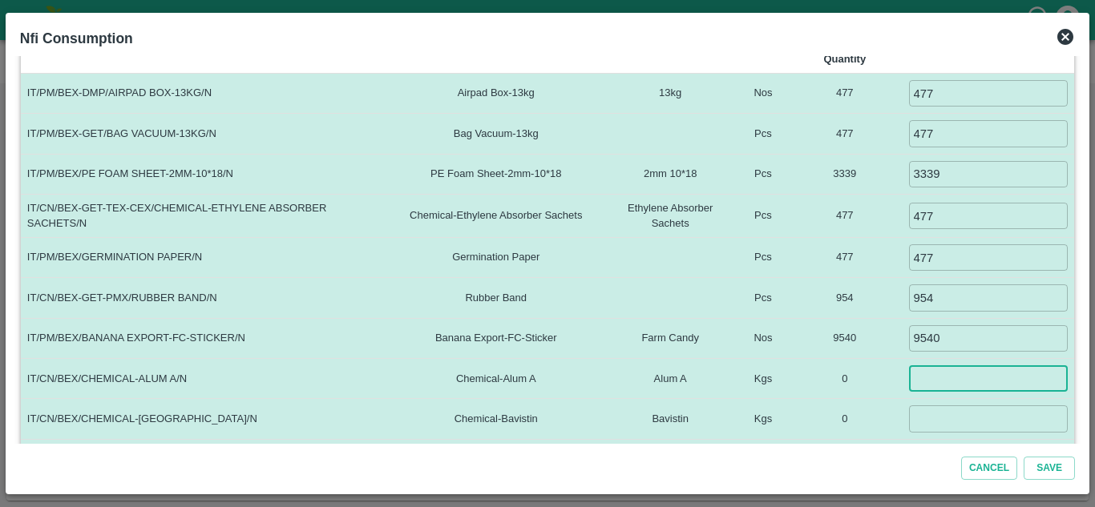
scroll to position [276, 0]
type input "0"
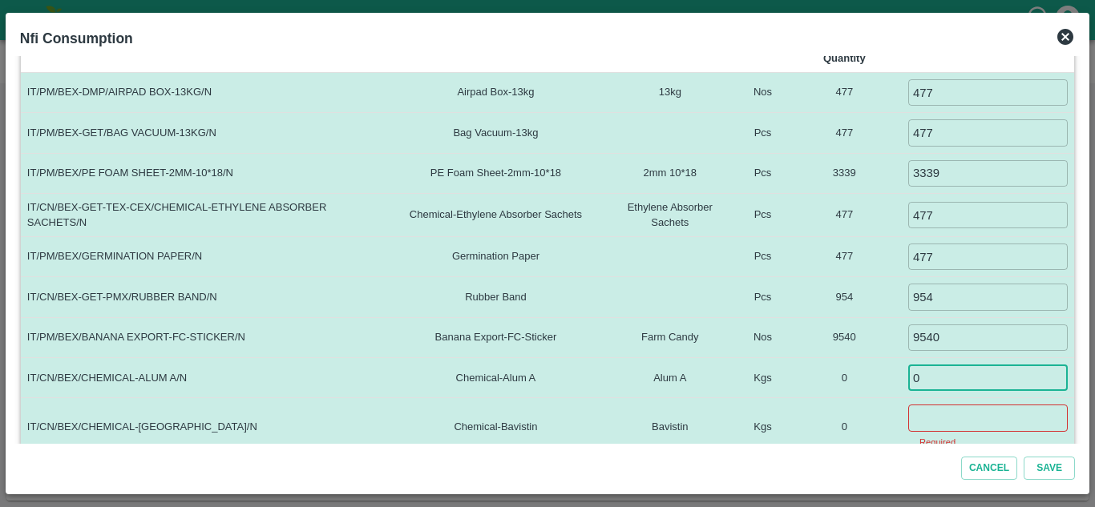
click at [941, 378] on input "0" at bounding box center [987, 378] width 159 height 26
type input "5"
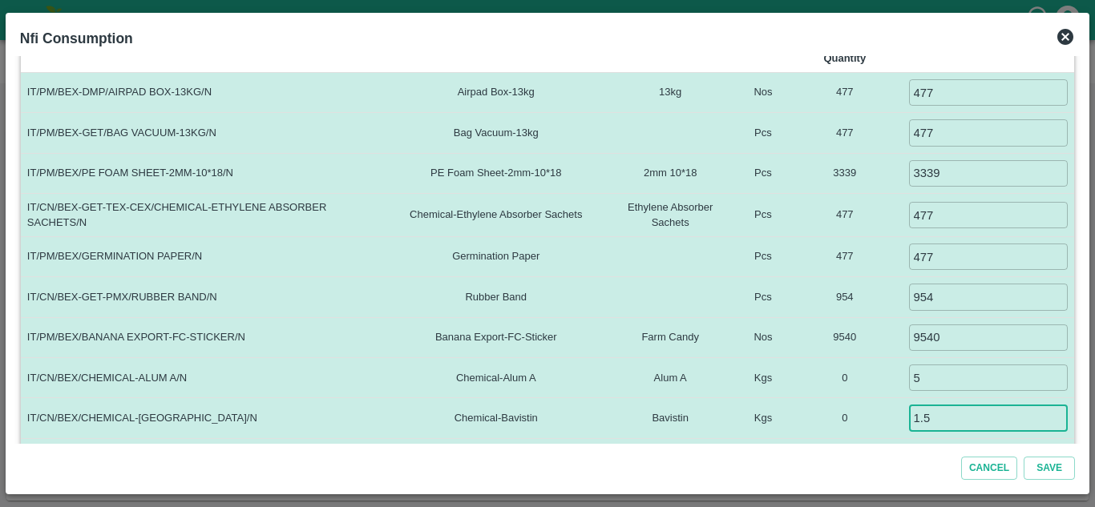
type input "1.5"
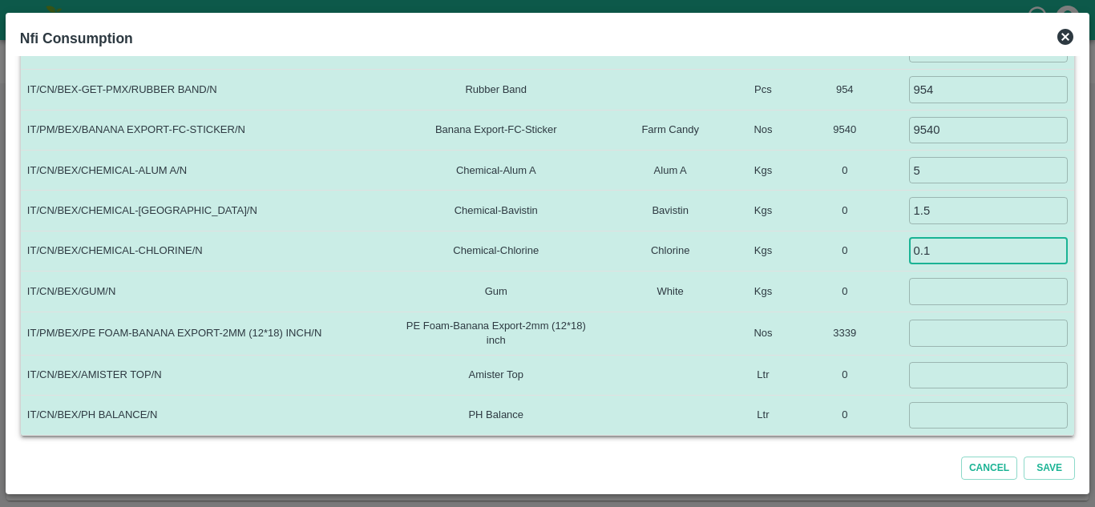
type input "0.1"
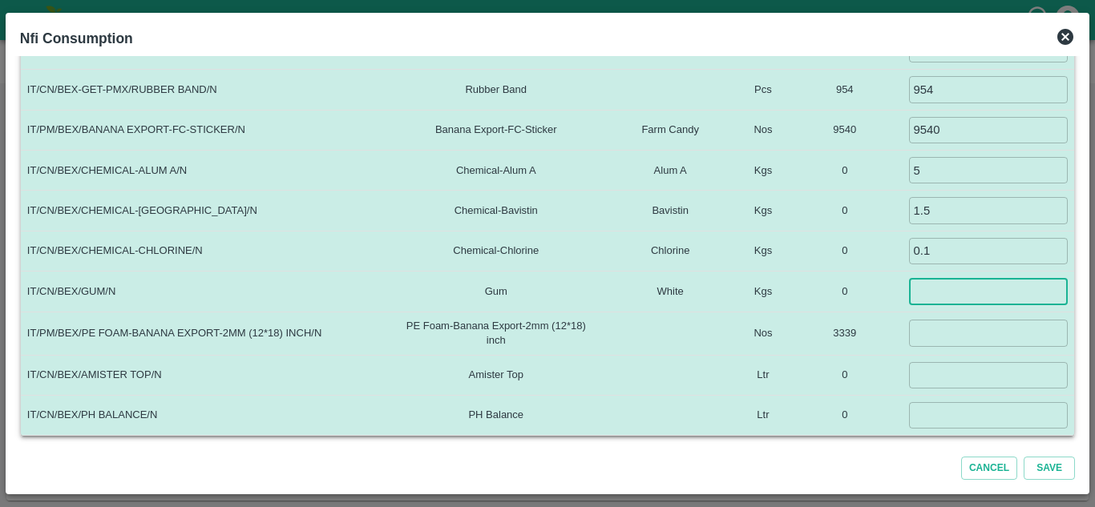
click at [929, 292] on input "number" at bounding box center [988, 291] width 159 height 26
type input "2"
type input "3"
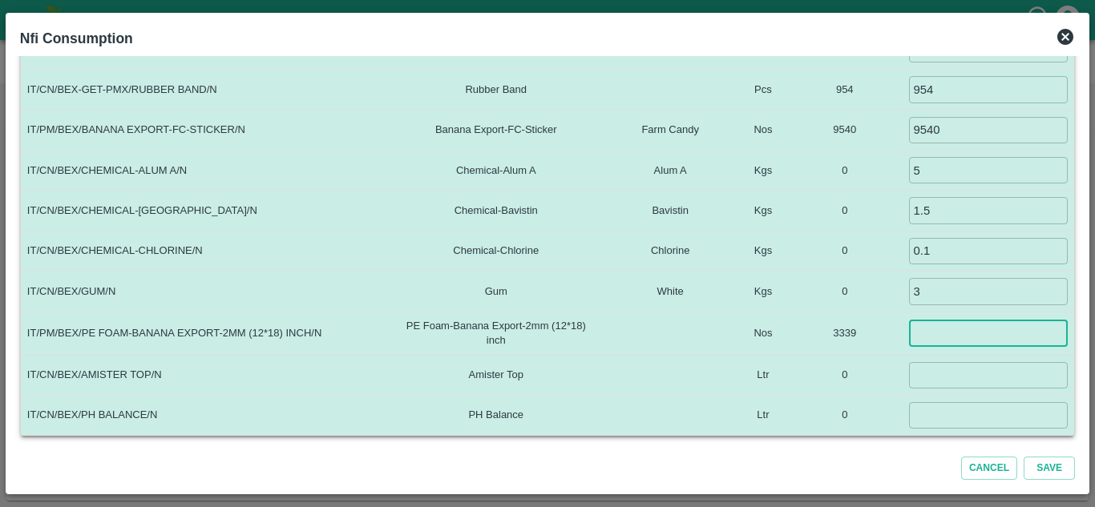
click at [932, 331] on input "number" at bounding box center [988, 333] width 159 height 26
type input "0"
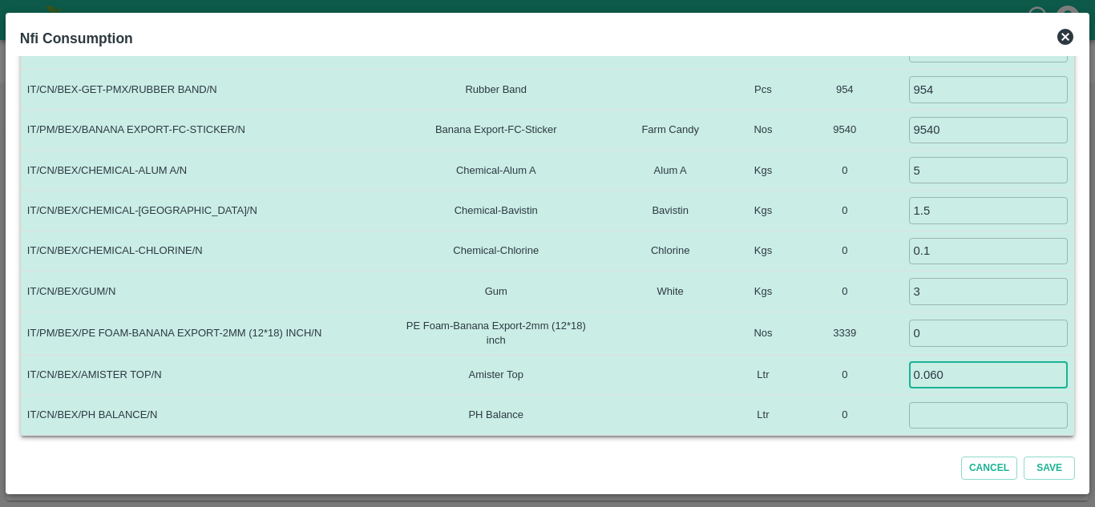
type input "0.060"
type input "0.035"
click at [1058, 461] on button "Save" at bounding box center [1048, 468] width 51 height 23
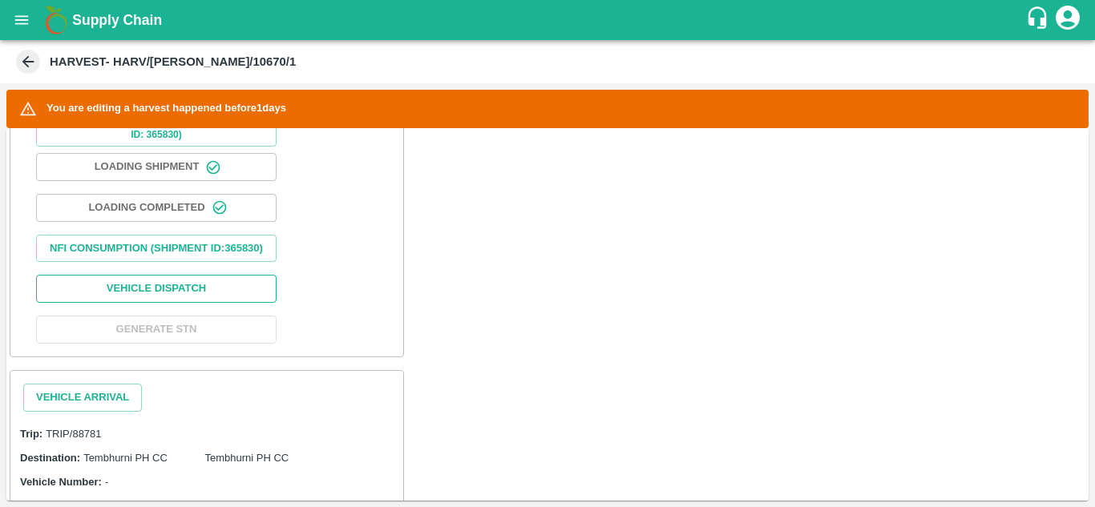
scroll to position [719, 0]
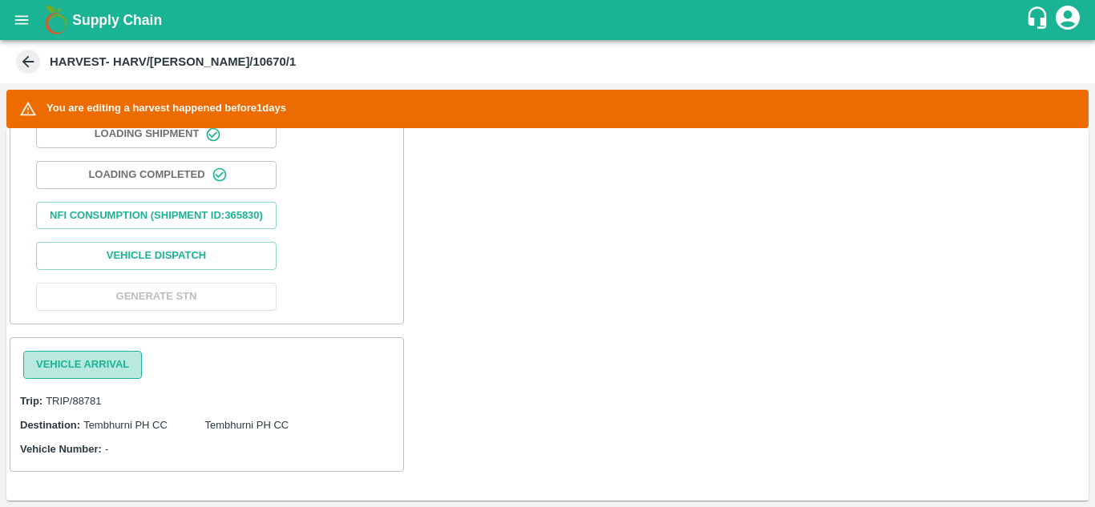
click at [89, 361] on button "Vehicle Arrival" at bounding box center [82, 365] width 119 height 28
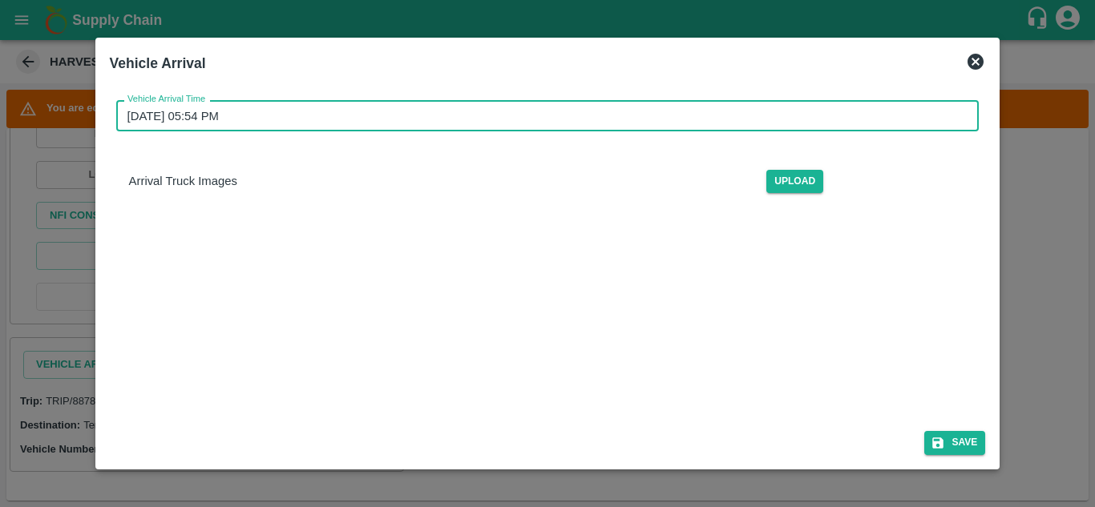
click at [193, 118] on input "[DATE] 05:54 PM" at bounding box center [542, 115] width 852 height 30
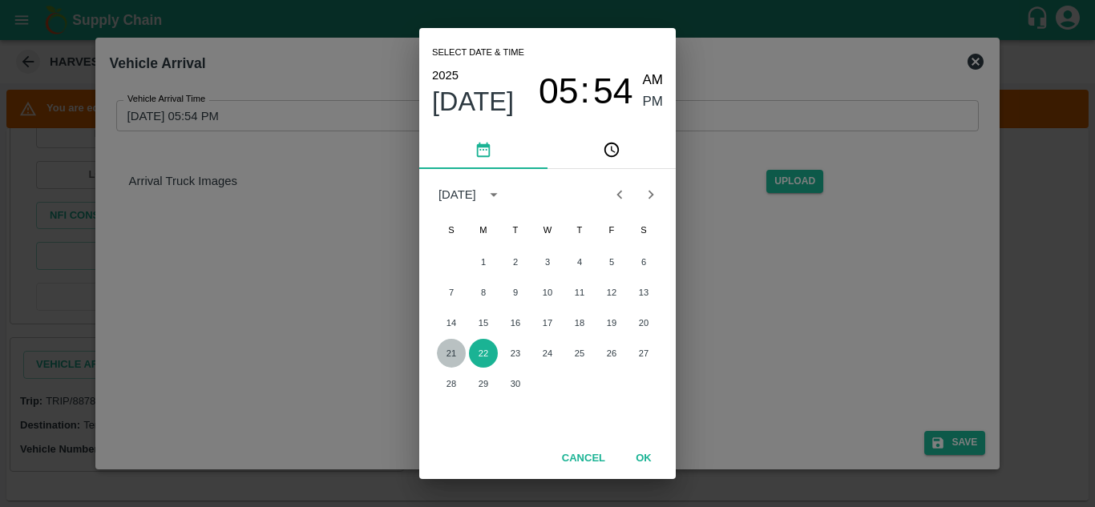
click at [449, 351] on button "21" at bounding box center [451, 353] width 29 height 29
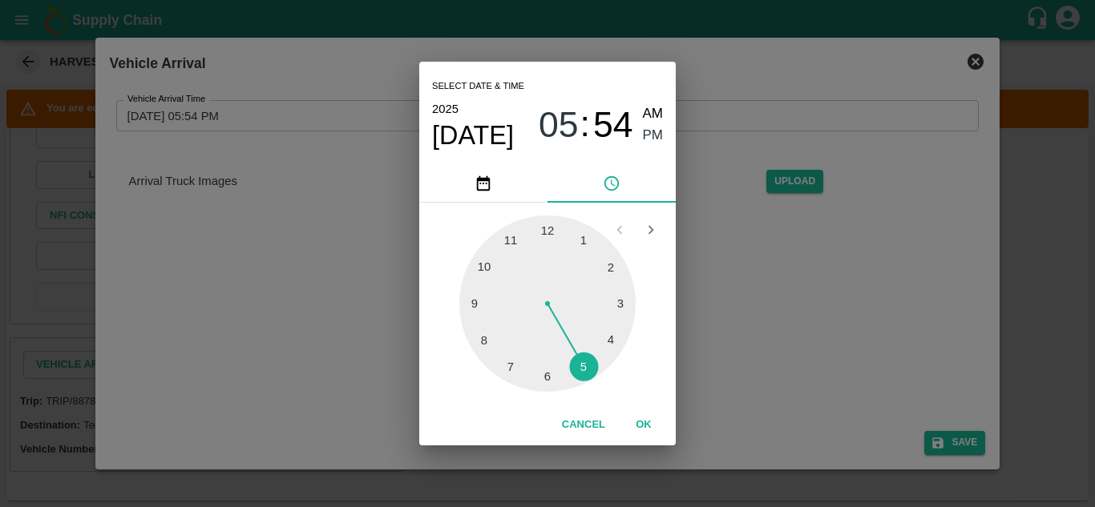
click at [482, 267] on div at bounding box center [547, 304] width 176 height 176
click at [545, 230] on div at bounding box center [547, 304] width 176 height 176
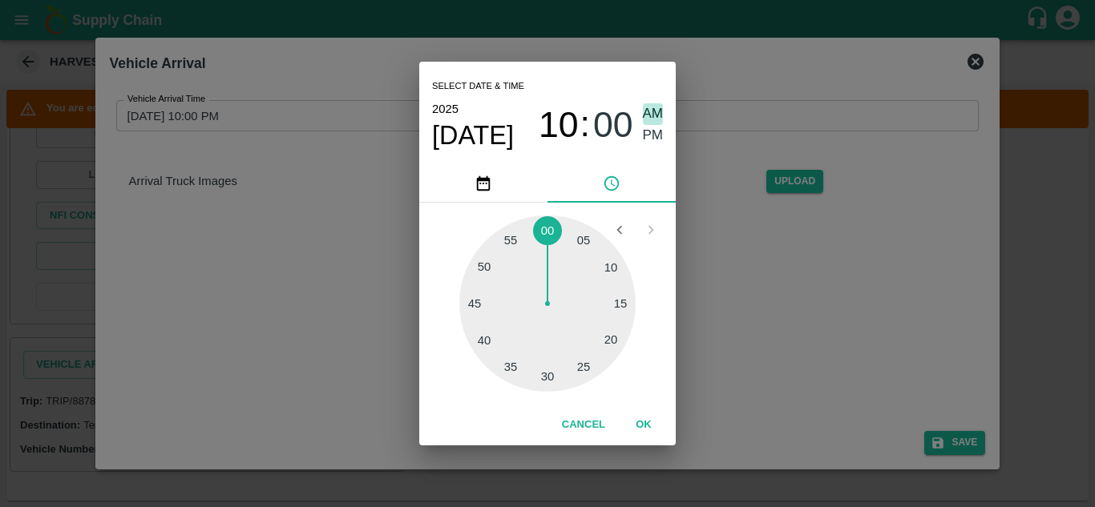
click at [651, 115] on span "AM" at bounding box center [653, 114] width 21 height 22
type input "21/09/2025 10:00 AM"
click at [648, 421] on button "OK" at bounding box center [643, 425] width 51 height 28
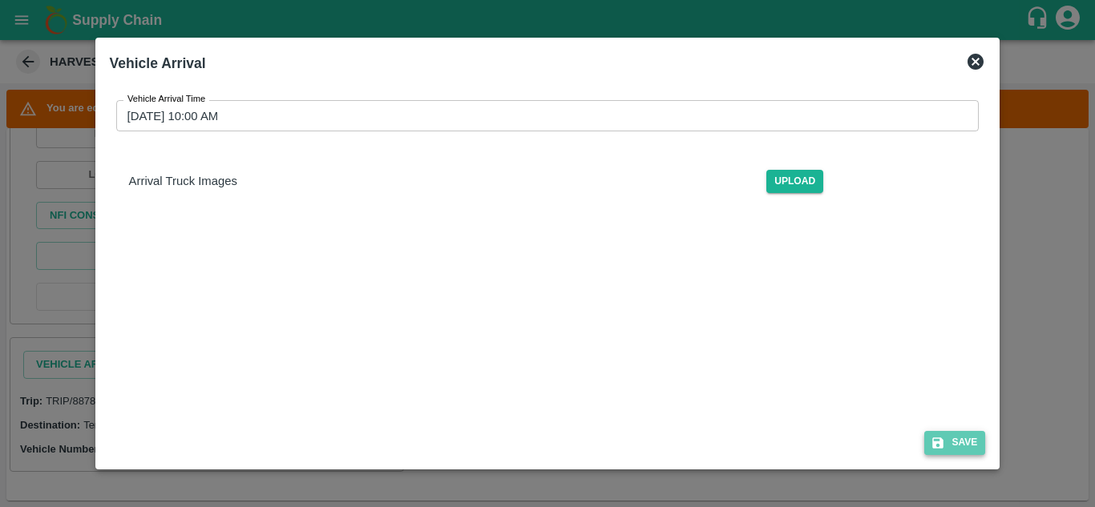
click at [962, 437] on button "Save" at bounding box center [954, 442] width 61 height 23
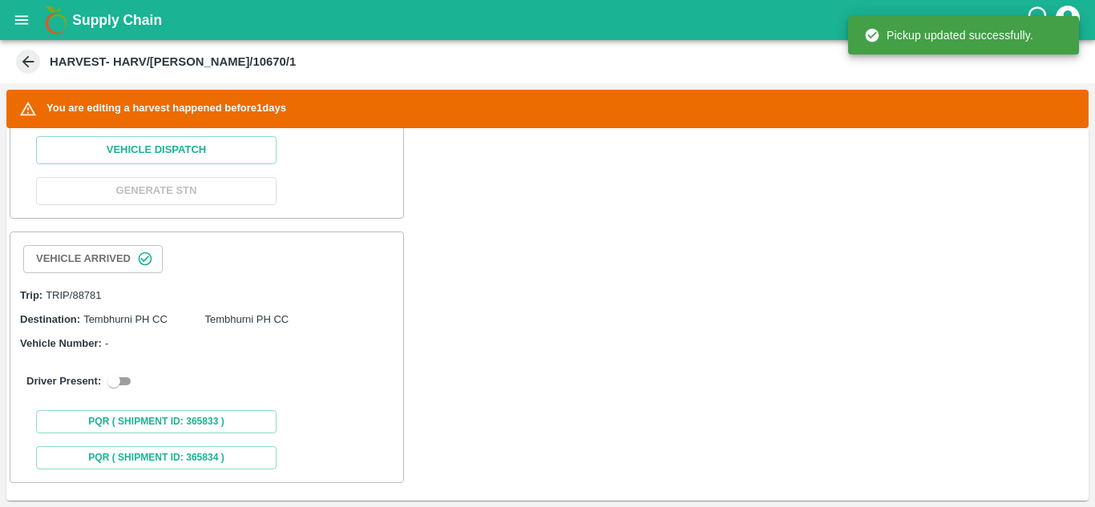
scroll to position [836, 0]
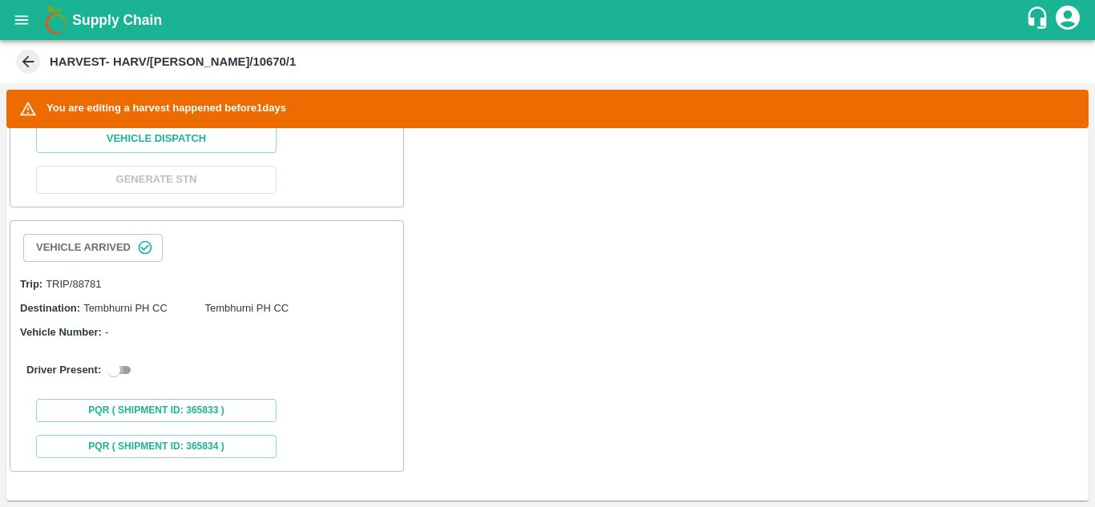
click at [124, 365] on input "checkbox" at bounding box center [114, 370] width 58 height 19
checkbox input "true"
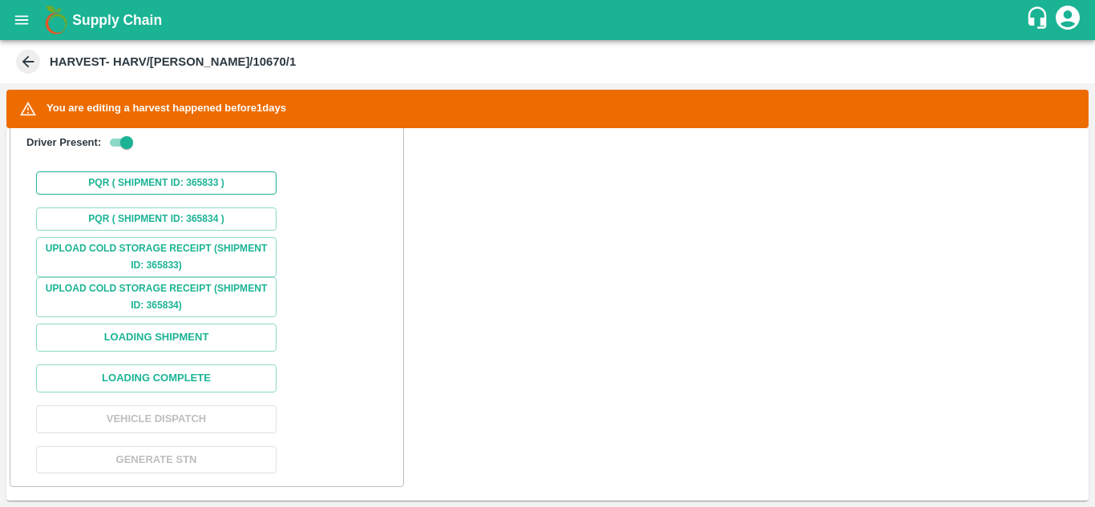
scroll to position [1124, 0]
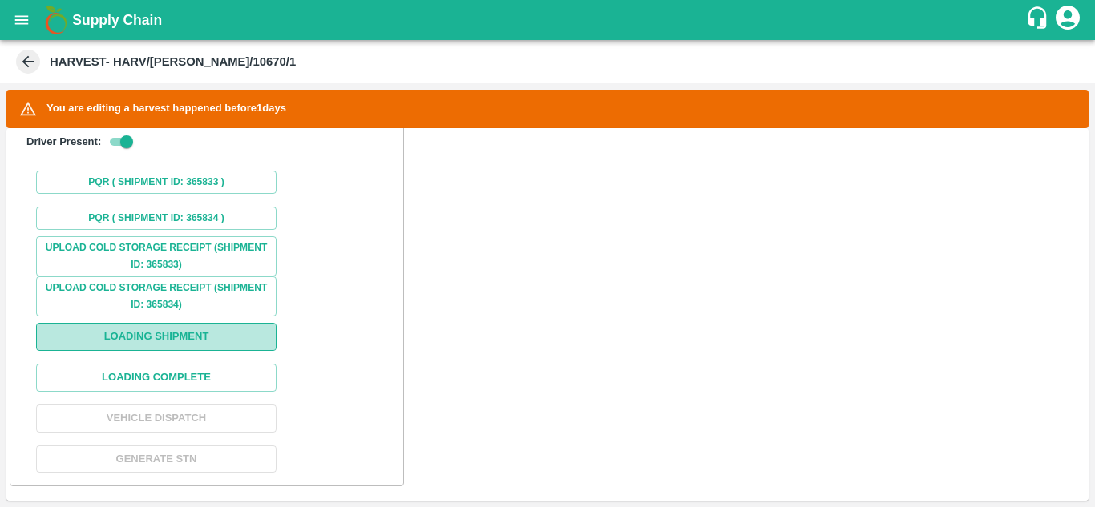
click at [208, 351] on button "Loading Shipment" at bounding box center [156, 337] width 240 height 28
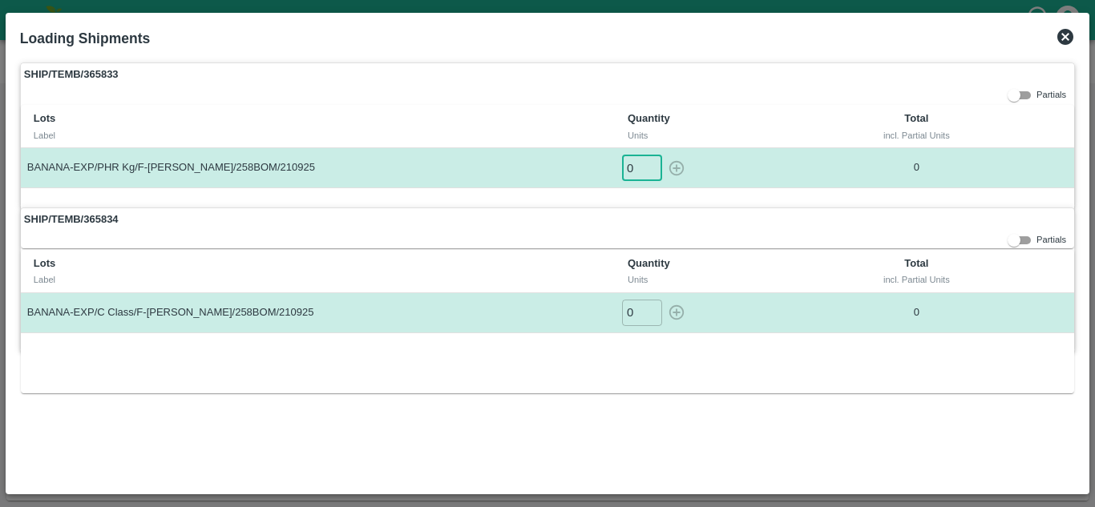
click at [639, 168] on input "0" at bounding box center [642, 168] width 40 height 26
type input "1"
click at [663, 155] on button "button" at bounding box center [676, 168] width 26 height 26
type input "0"
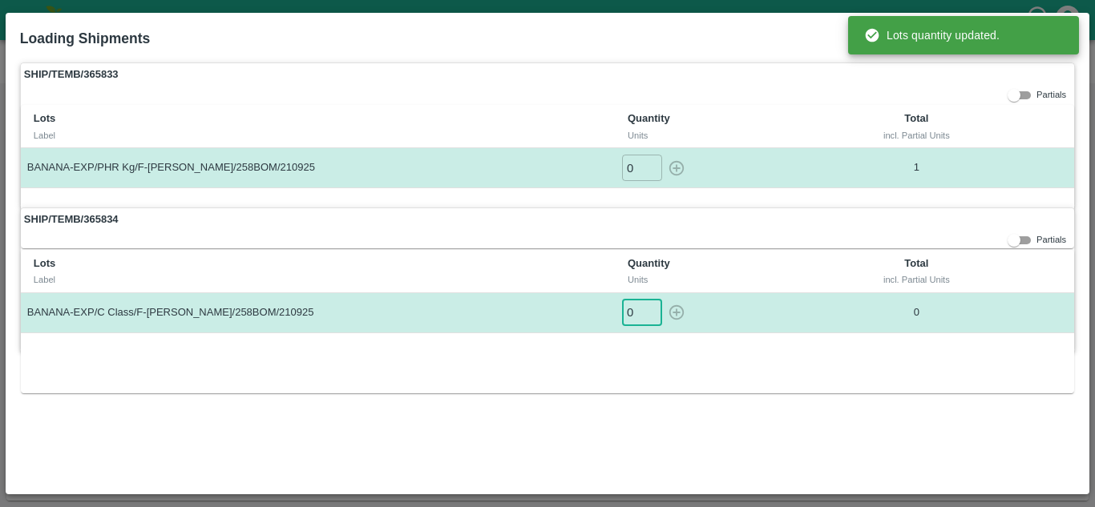
click at [639, 313] on input "0" at bounding box center [642, 313] width 40 height 26
type input "1"
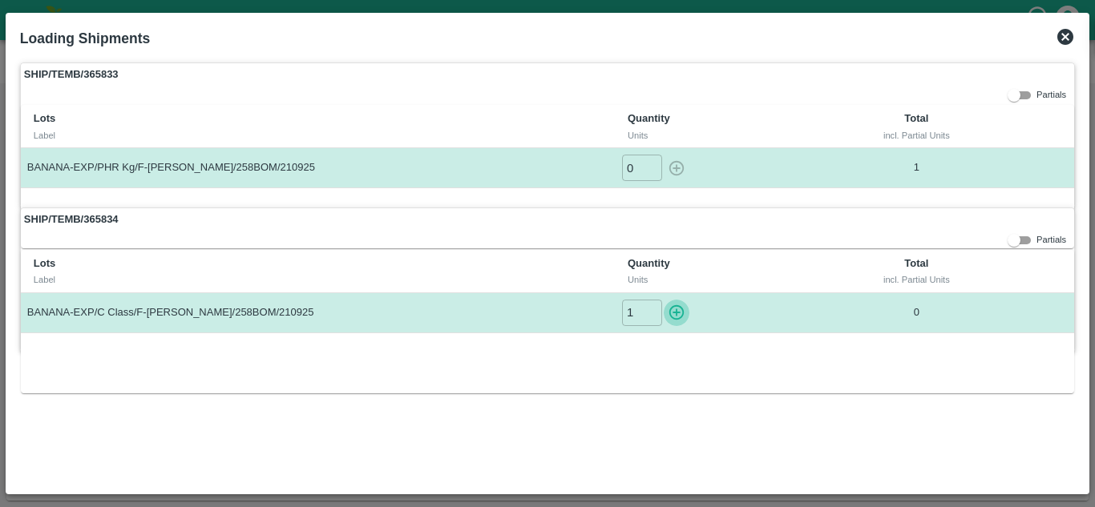
click at [663, 300] on button "button" at bounding box center [676, 313] width 26 height 26
type input "0"
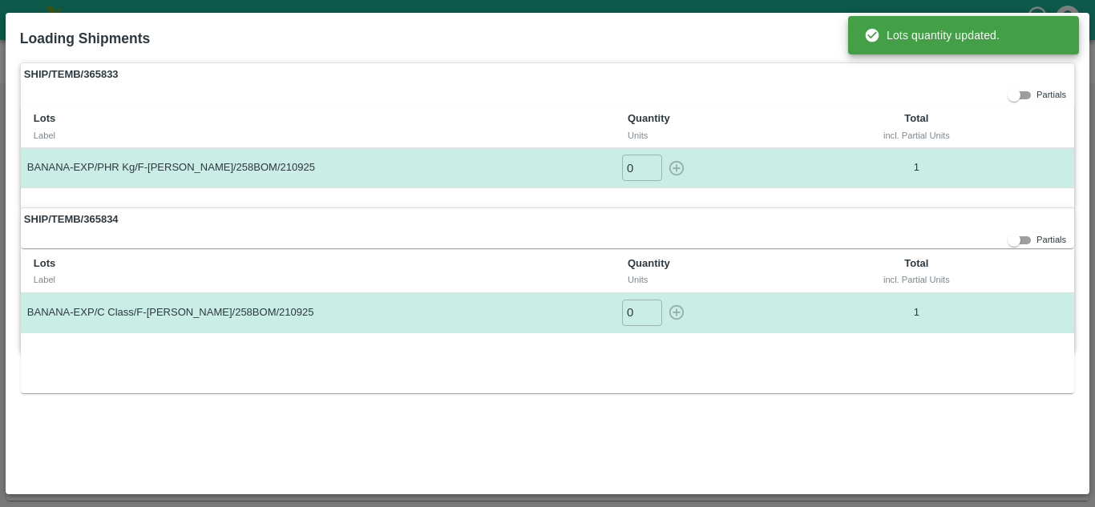
click at [698, 395] on div "SHIP/TEMB/365833 Partials Lots Label Quantity Units Total incl. Partial Units B…" at bounding box center [547, 271] width 1067 height 430
click at [748, 61] on div "SHIP/TEMB/365833 Partials Lots Label Quantity Units Total incl. Partial Units B…" at bounding box center [547, 271] width 1067 height 430
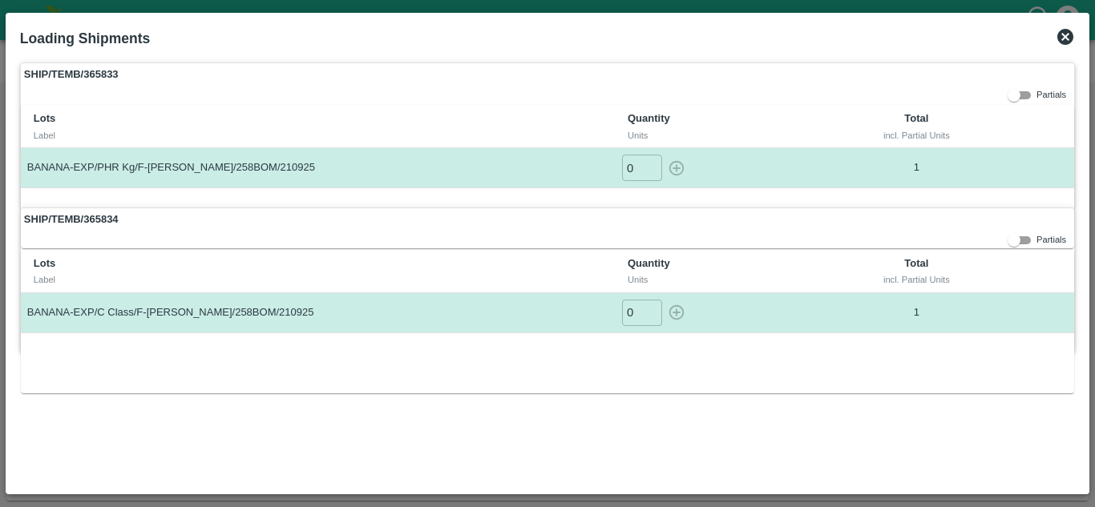
click at [1065, 38] on icon at bounding box center [1064, 36] width 19 height 19
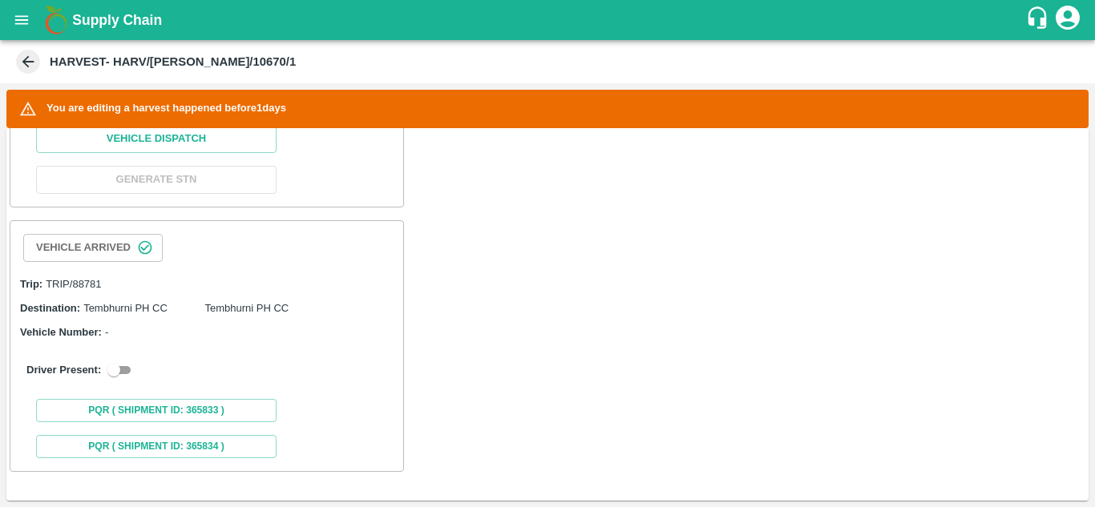
scroll to position [836, 0]
click at [124, 365] on input "checkbox" at bounding box center [114, 370] width 58 height 19
checkbox input "true"
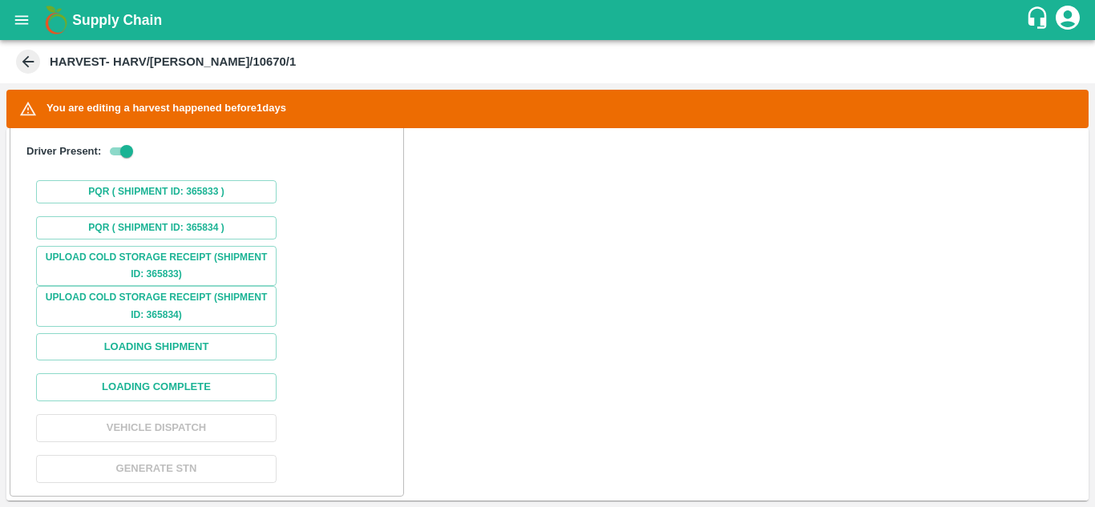
scroll to position [1182, 0]
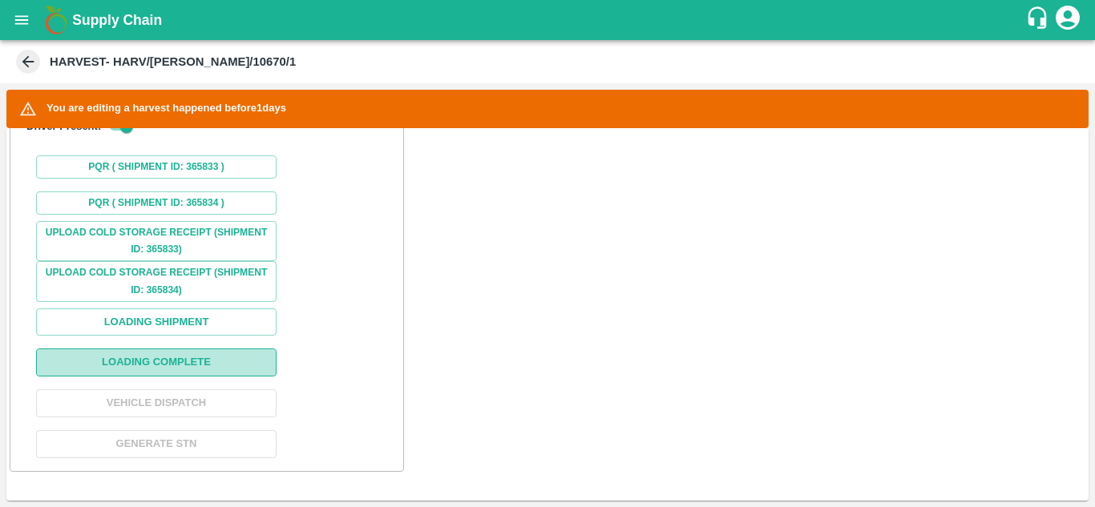
click at [176, 350] on button "Loading Complete" at bounding box center [156, 363] width 240 height 28
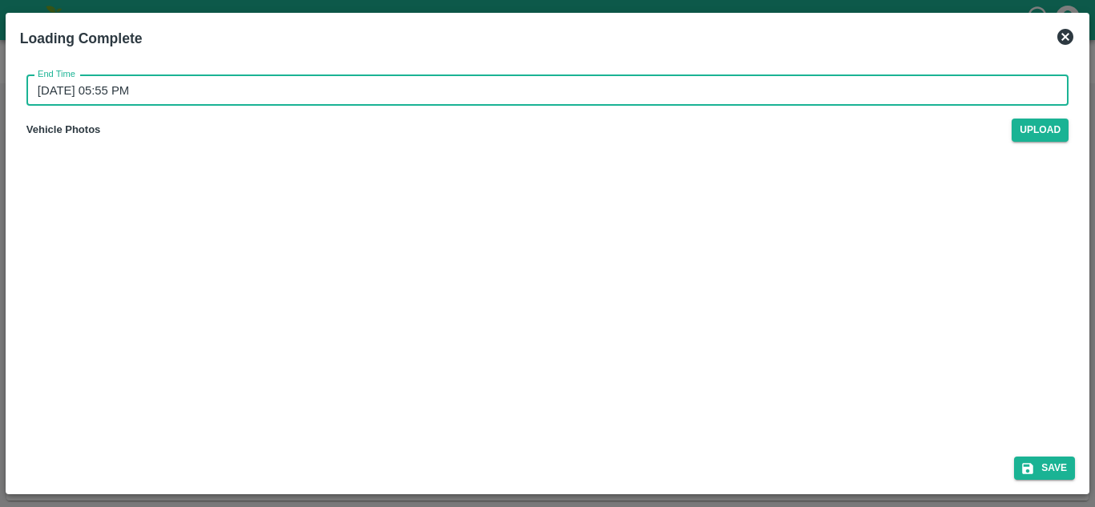
click at [179, 99] on input "22/09/2025 05:55 PM" at bounding box center [541, 90] width 1030 height 30
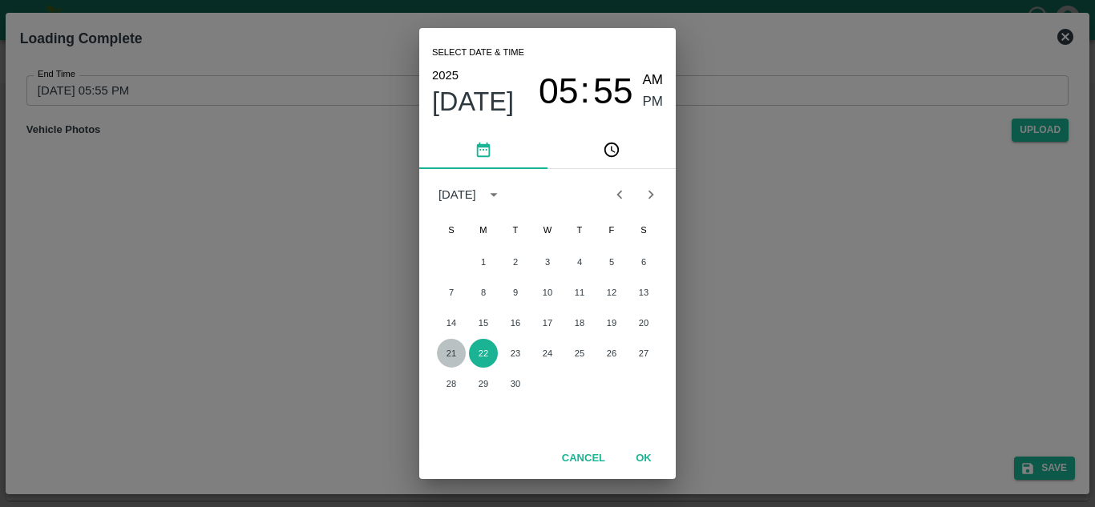
click at [446, 351] on button "21" at bounding box center [451, 353] width 29 height 29
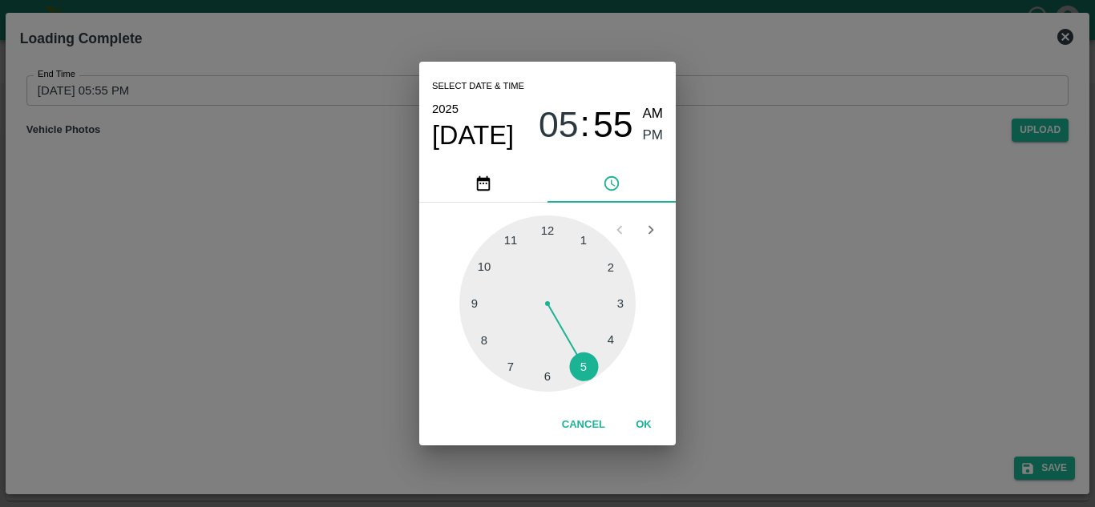
click at [579, 367] on div at bounding box center [547, 304] width 176 height 176
click at [542, 234] on div at bounding box center [547, 304] width 176 height 176
click at [550, 233] on div at bounding box center [547, 304] width 176 height 176
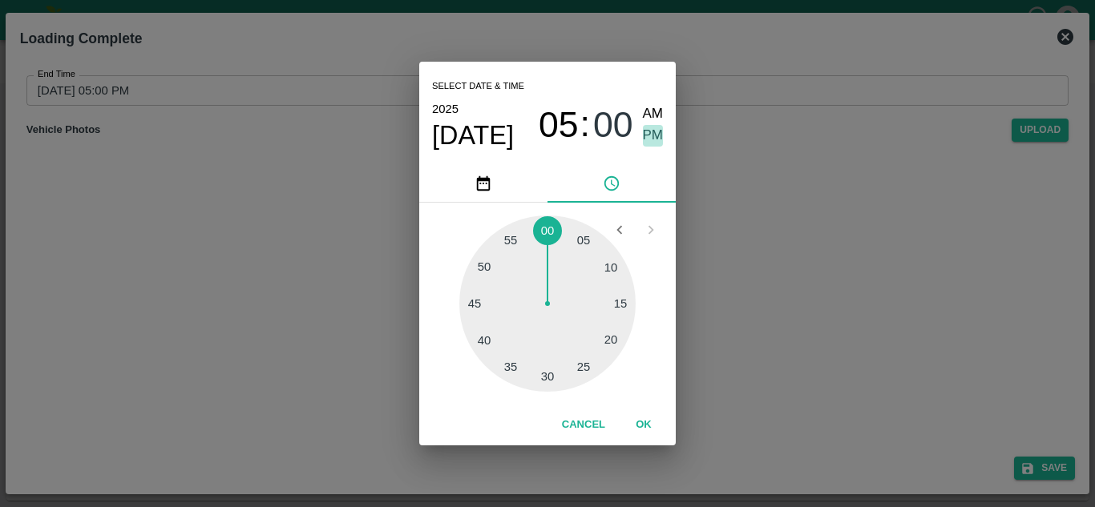
click at [653, 133] on span "PM" at bounding box center [653, 136] width 21 height 22
click at [646, 428] on button "OK" at bounding box center [643, 425] width 51 height 28
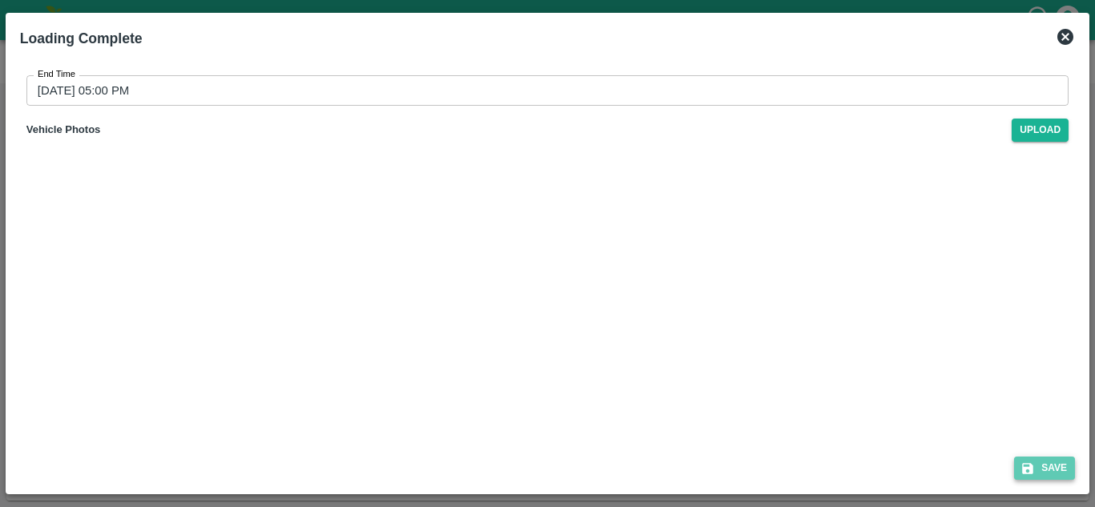
click at [1047, 467] on button "Save" at bounding box center [1044, 468] width 61 height 23
type input "22/09/2025 05:55 PM"
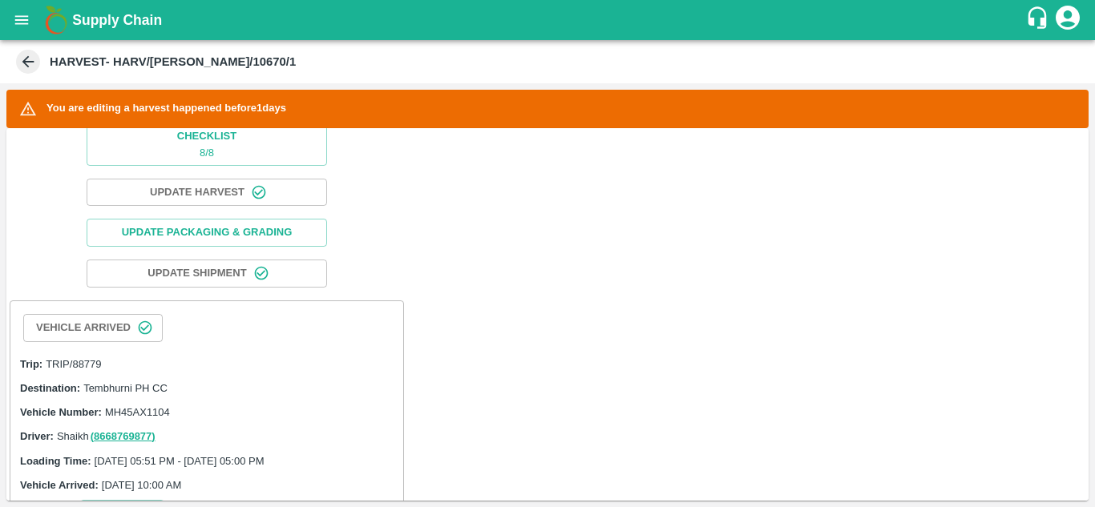
scroll to position [0, 0]
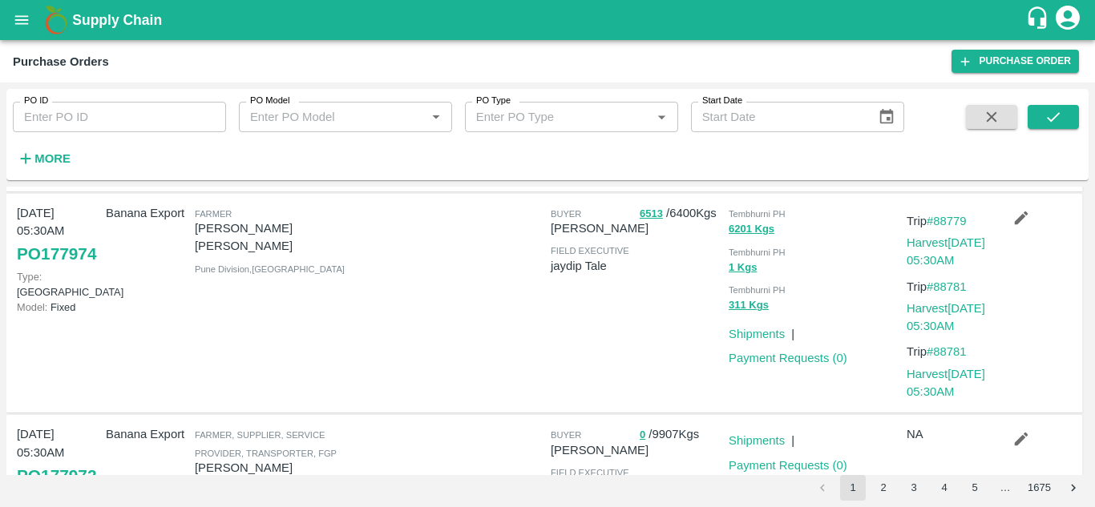
scroll to position [159, 0]
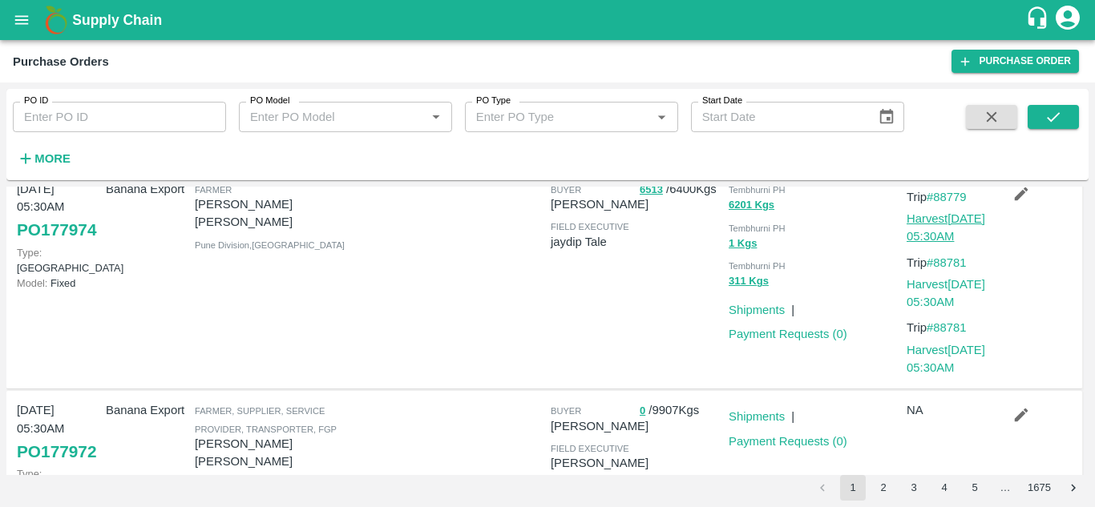
click at [951, 243] on link "Harvest 21 Sep, 05:30AM" at bounding box center [945, 227] width 79 height 30
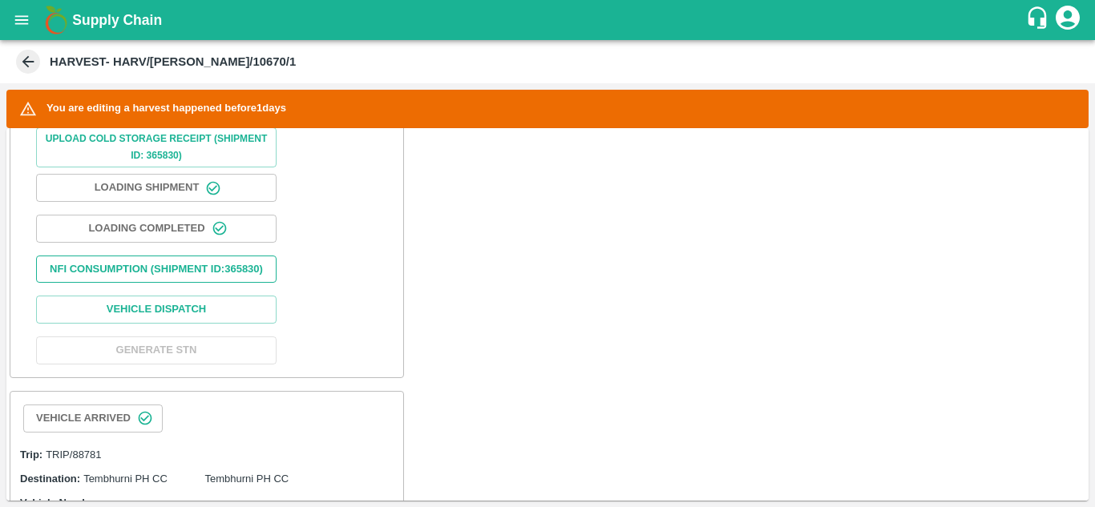
scroll to position [645, 0]
click at [171, 324] on button "Vehicle Dispatch" at bounding box center [156, 311] width 240 height 28
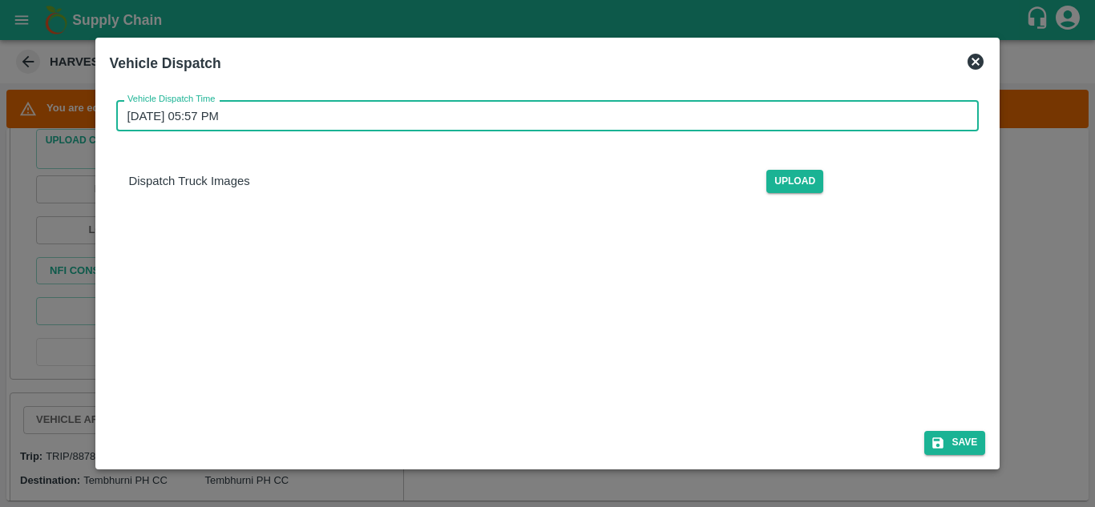
click at [225, 111] on input "[DATE] 05:57 PM" at bounding box center [542, 115] width 852 height 30
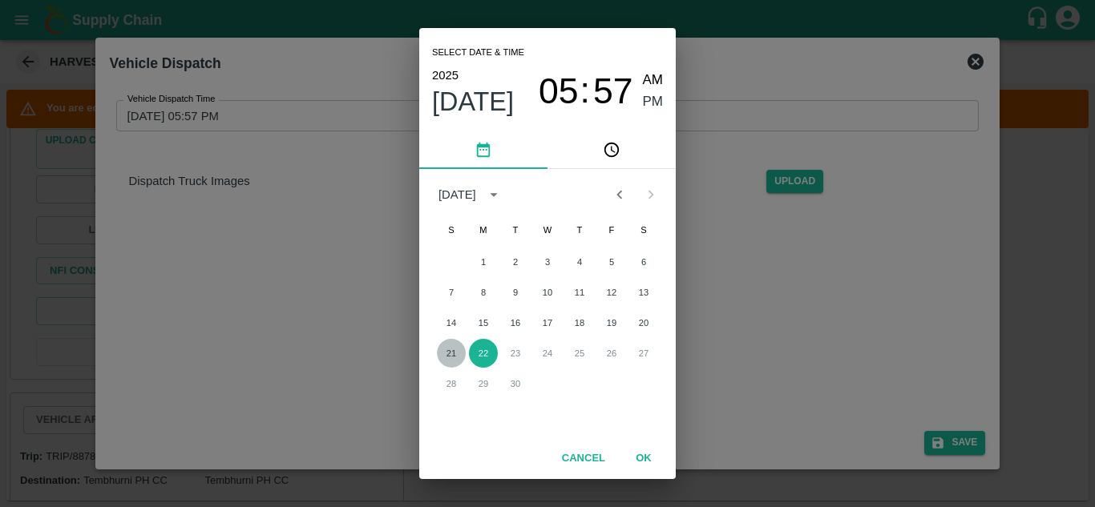
click at [450, 350] on button "21" at bounding box center [451, 353] width 29 height 29
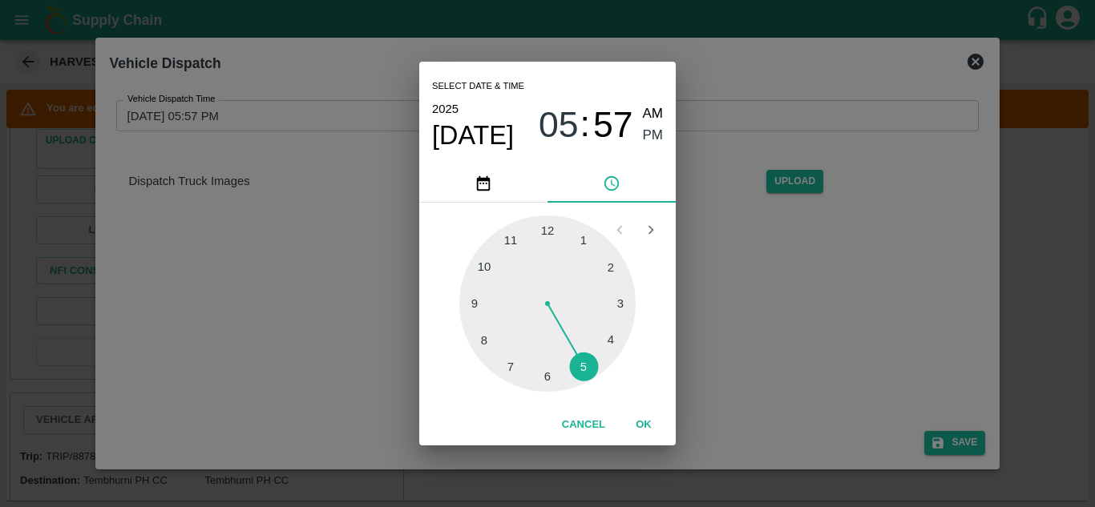
click at [581, 373] on div at bounding box center [547, 304] width 176 height 176
click at [612, 269] on div at bounding box center [547, 304] width 176 height 176
type input "[DATE] 05:10 PM"
click at [651, 133] on span "PM" at bounding box center [653, 136] width 21 height 22
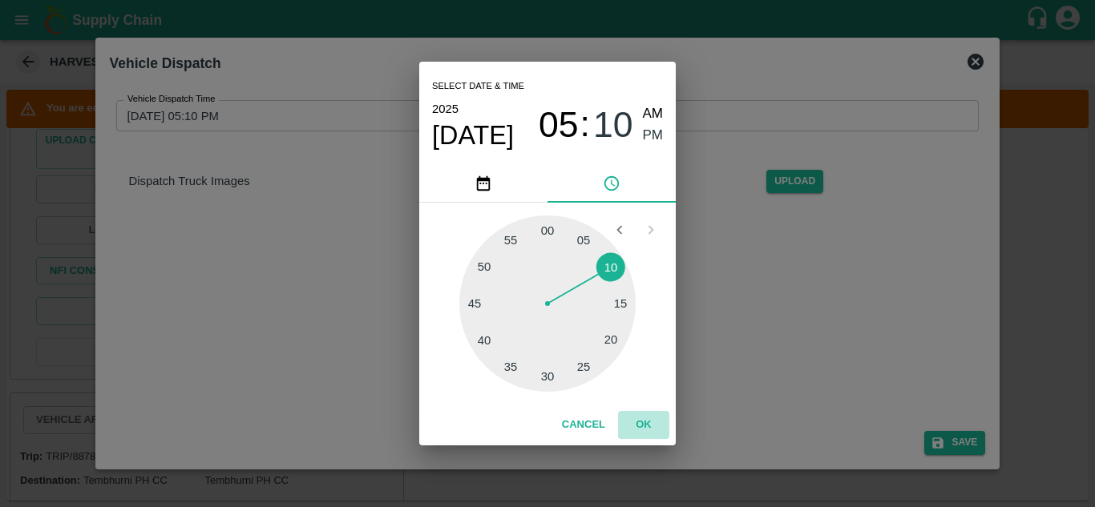
click at [651, 418] on button "OK" at bounding box center [643, 425] width 51 height 28
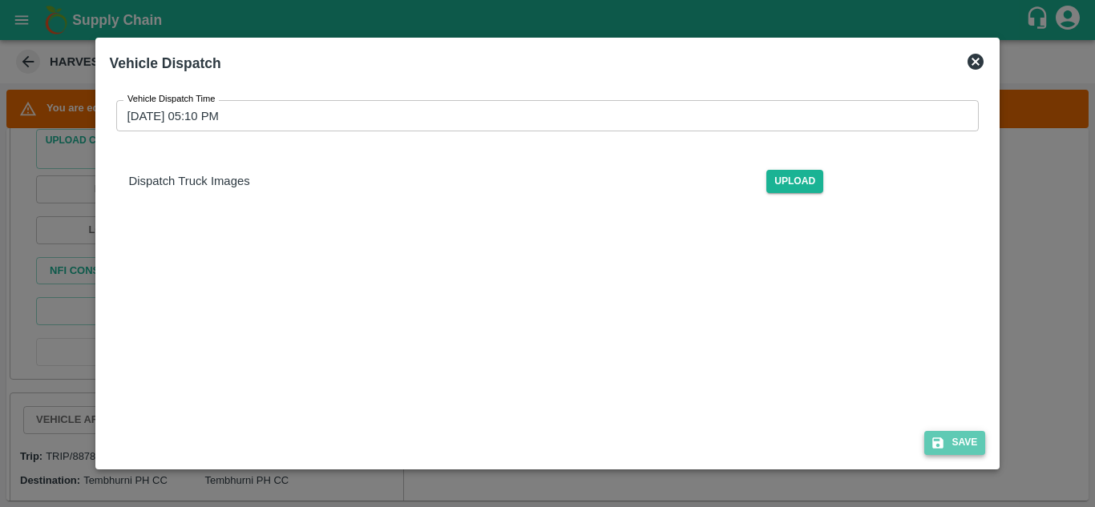
click at [957, 438] on button "Save" at bounding box center [954, 442] width 61 height 23
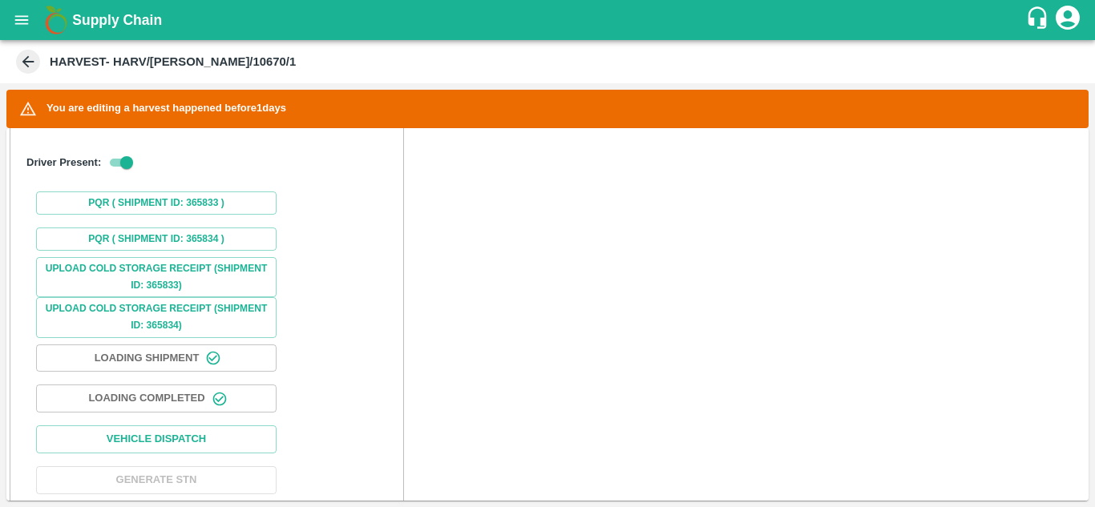
scroll to position [1183, 0]
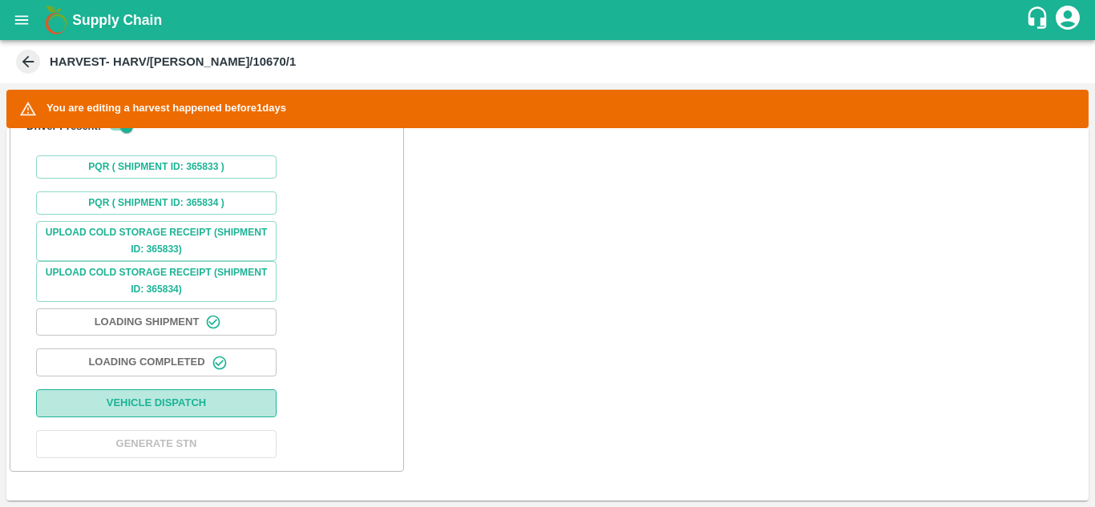
click at [188, 401] on button "Vehicle Dispatch" at bounding box center [156, 403] width 240 height 28
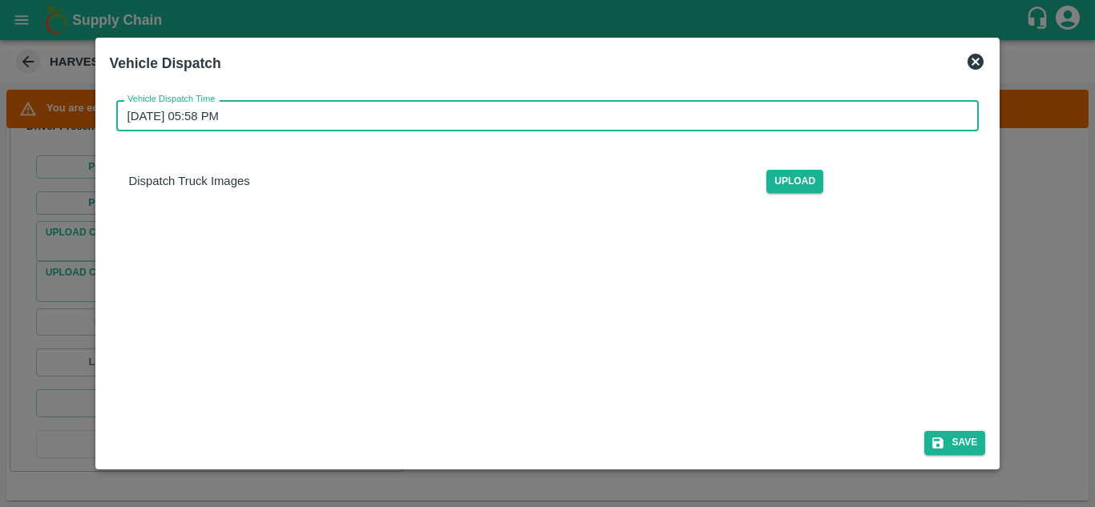
click at [167, 108] on input "[DATE] 05:58 PM" at bounding box center [542, 115] width 852 height 30
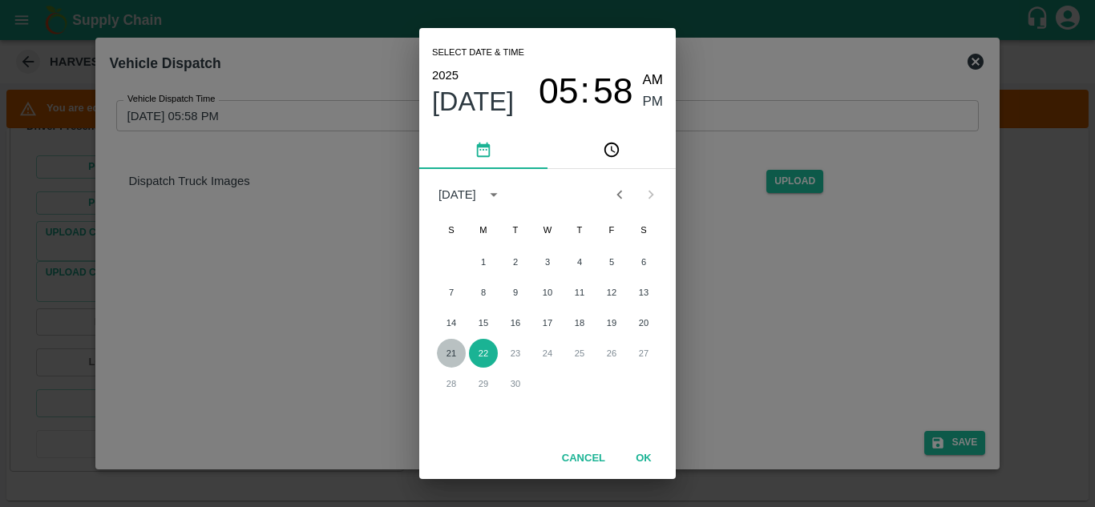
click at [454, 348] on button "21" at bounding box center [451, 353] width 29 height 29
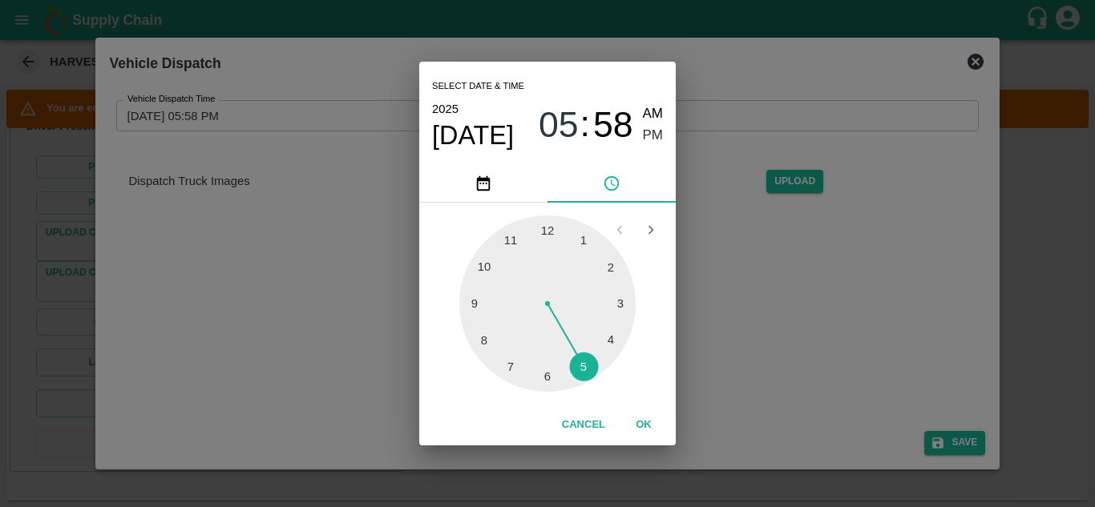
click at [580, 369] on div at bounding box center [547, 304] width 176 height 176
click at [611, 264] on div at bounding box center [547, 304] width 176 height 176
type input "[DATE] 05:10 PM"
click at [653, 127] on span "PM" at bounding box center [653, 136] width 21 height 22
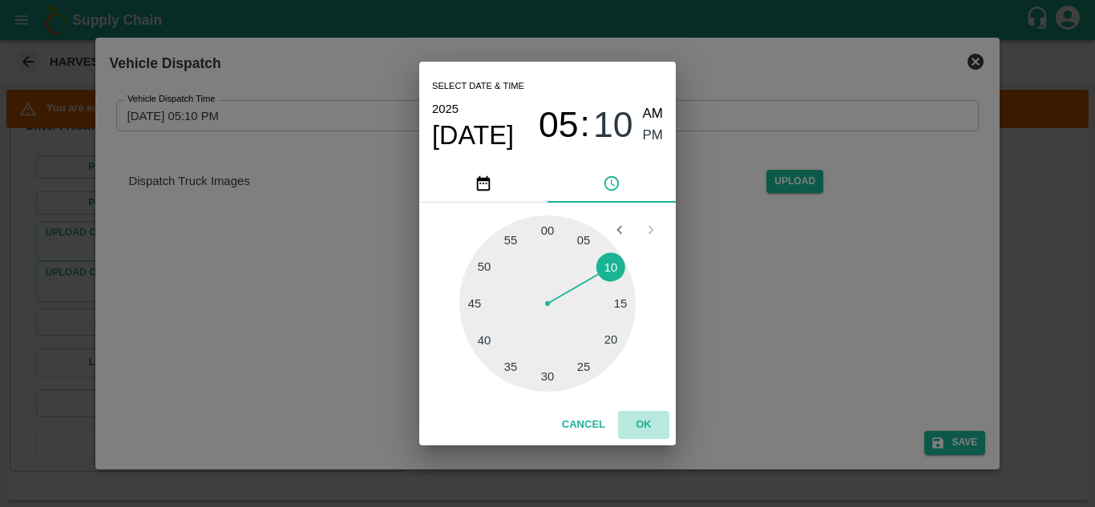
click at [643, 420] on button "OK" at bounding box center [643, 425] width 51 height 28
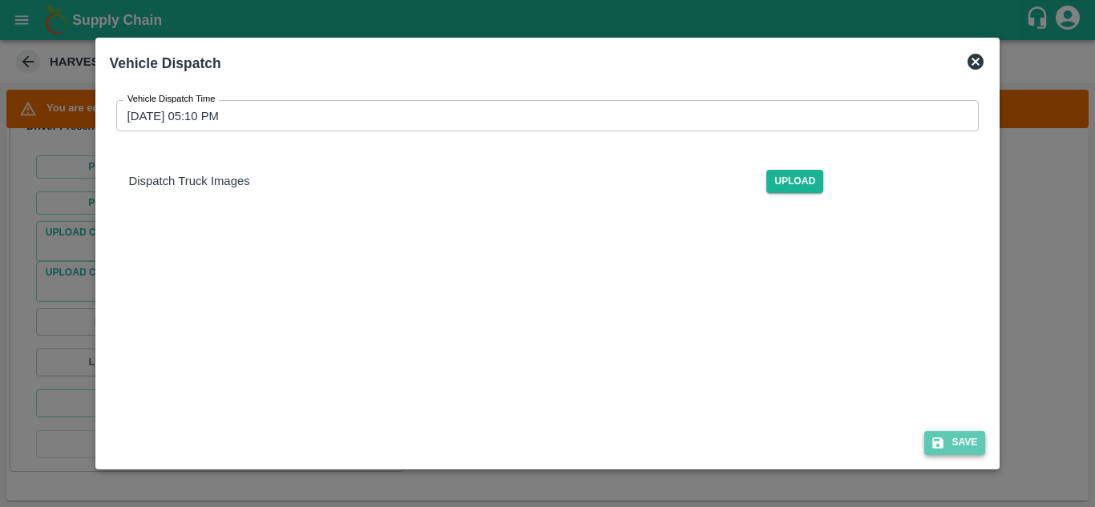
click at [965, 445] on button "Save" at bounding box center [954, 442] width 61 height 23
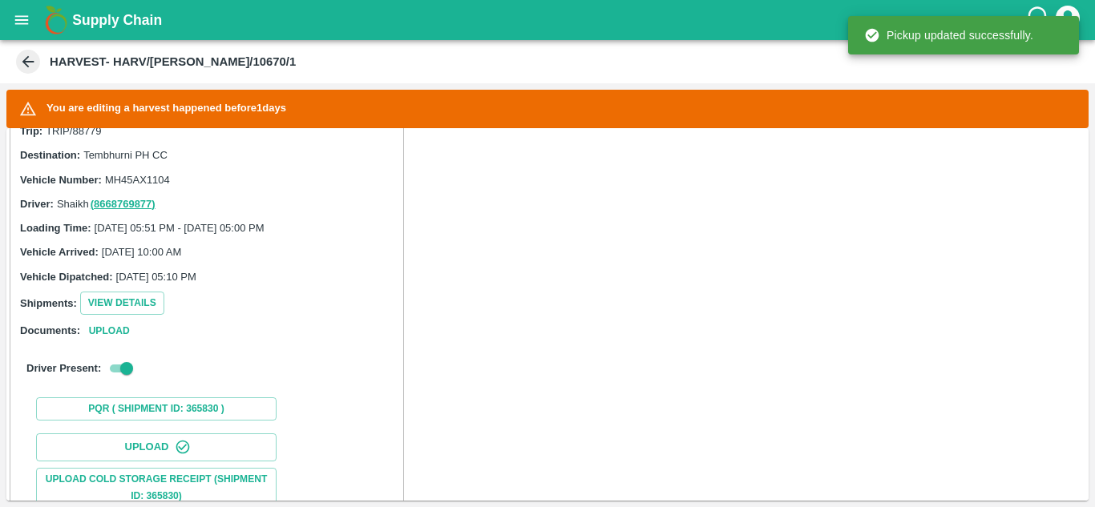
scroll to position [0, 0]
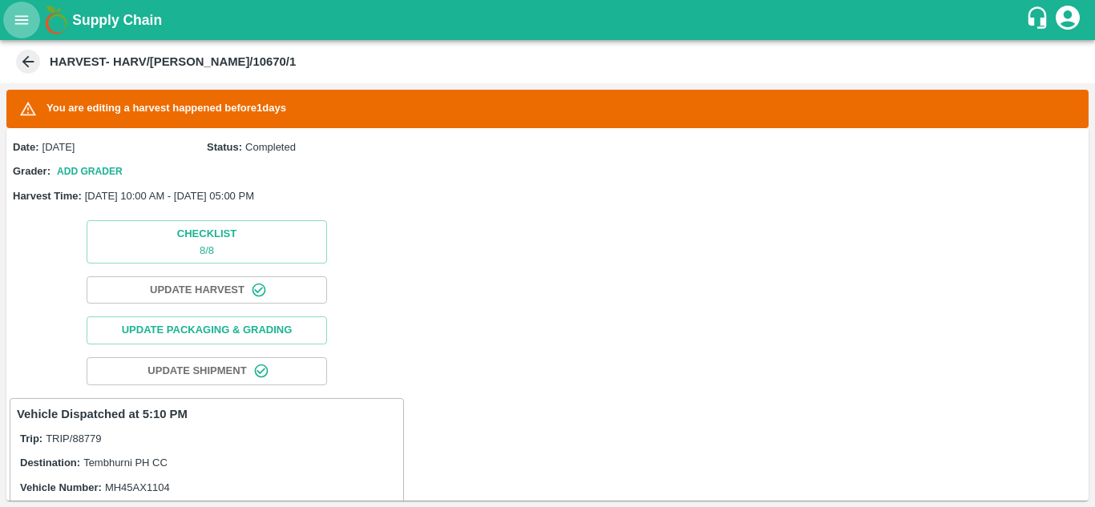
click at [14, 29] on icon "open drawer" at bounding box center [22, 20] width 18 height 18
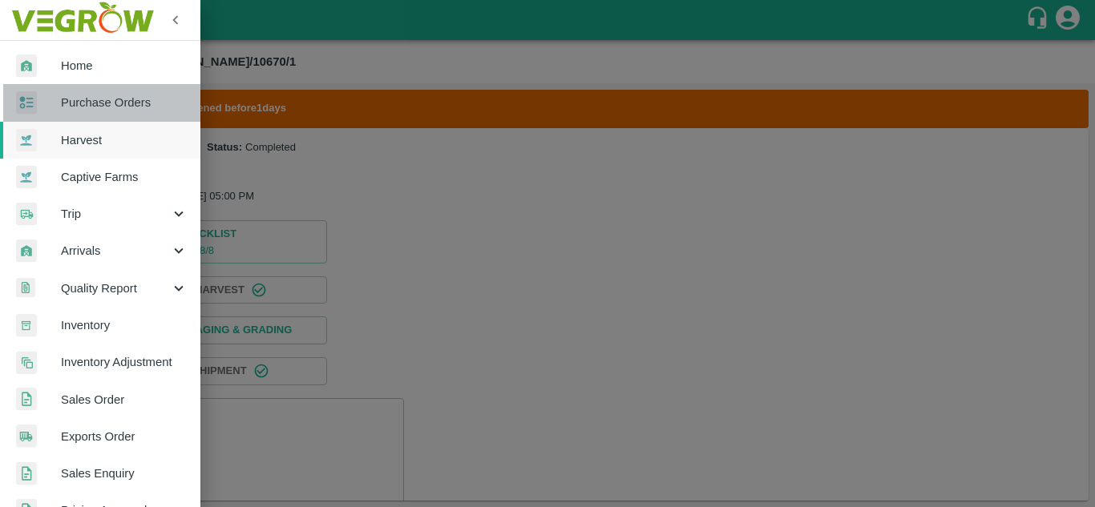
click at [109, 95] on span "Purchase Orders" at bounding box center [124, 103] width 127 height 18
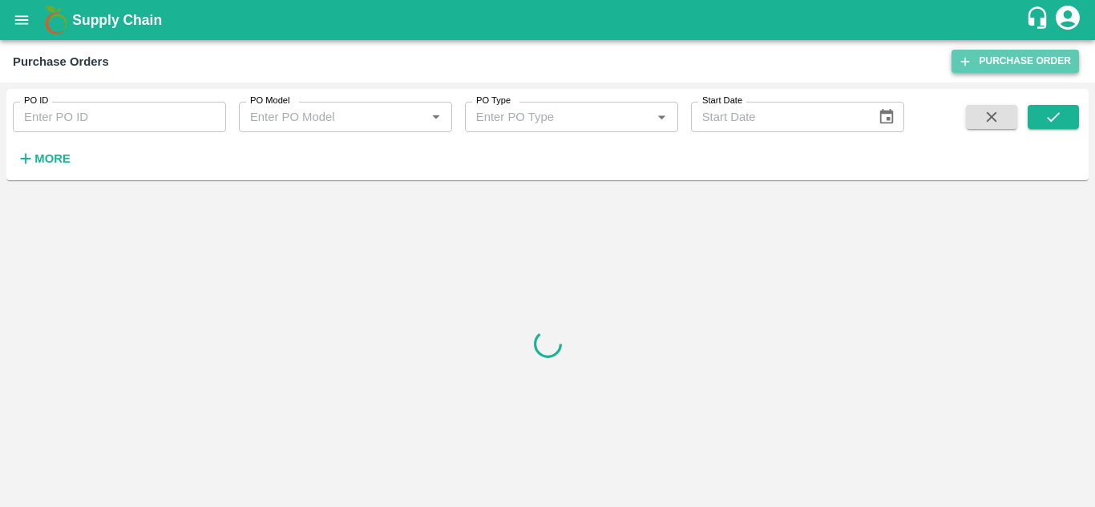
click at [982, 53] on link "Purchase Order" at bounding box center [1014, 61] width 127 height 23
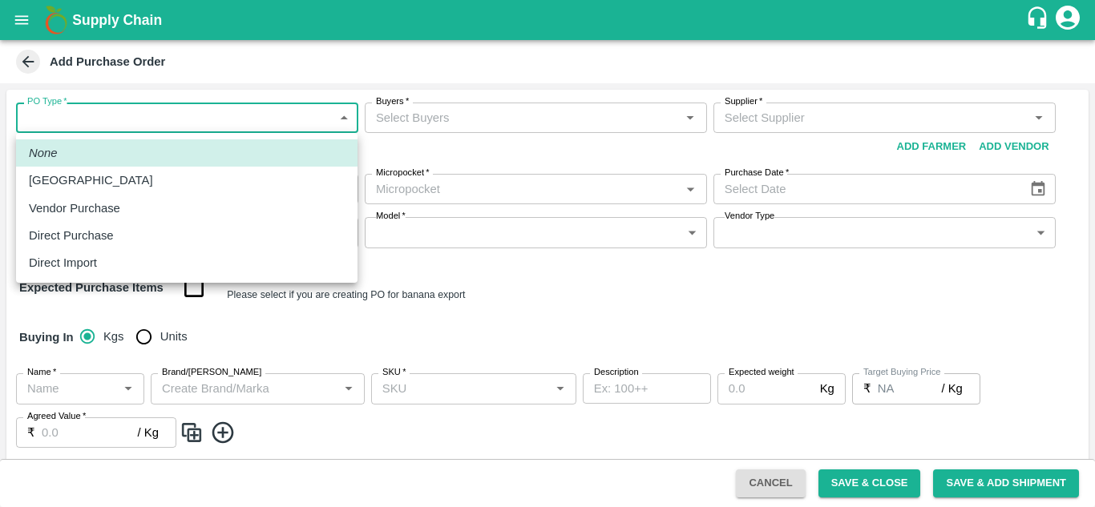
click at [204, 119] on body "Supply Chain Add Purchase Order PO Type   * ​ PO Type Buyers   * Buyers   * Sup…" at bounding box center [547, 253] width 1095 height 507
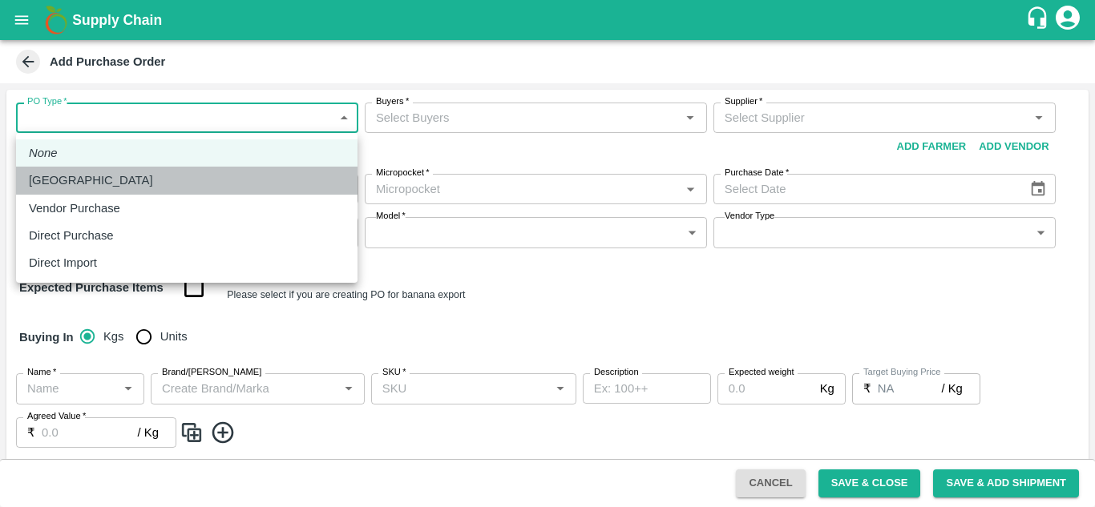
click at [122, 180] on div "Farm Gate" at bounding box center [187, 180] width 316 height 18
type input "1"
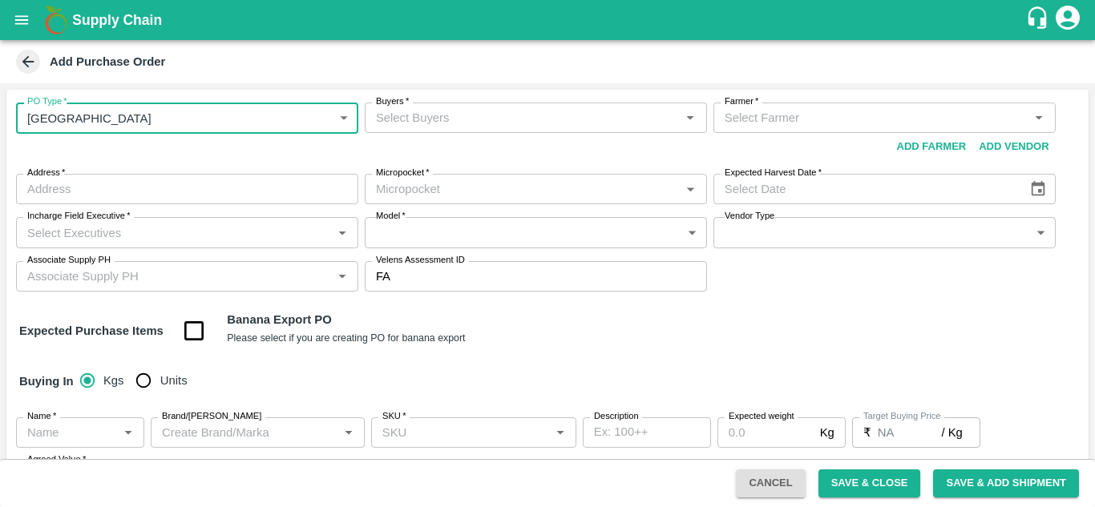
click at [440, 126] on input "Buyers   *" at bounding box center [522, 117] width 306 height 21
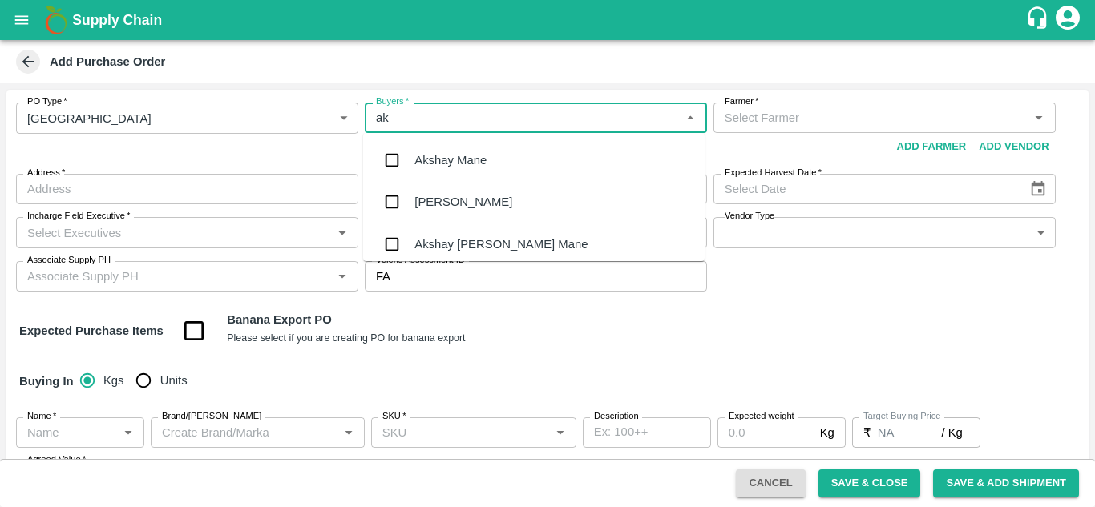
type input "a"
type input "ajit"
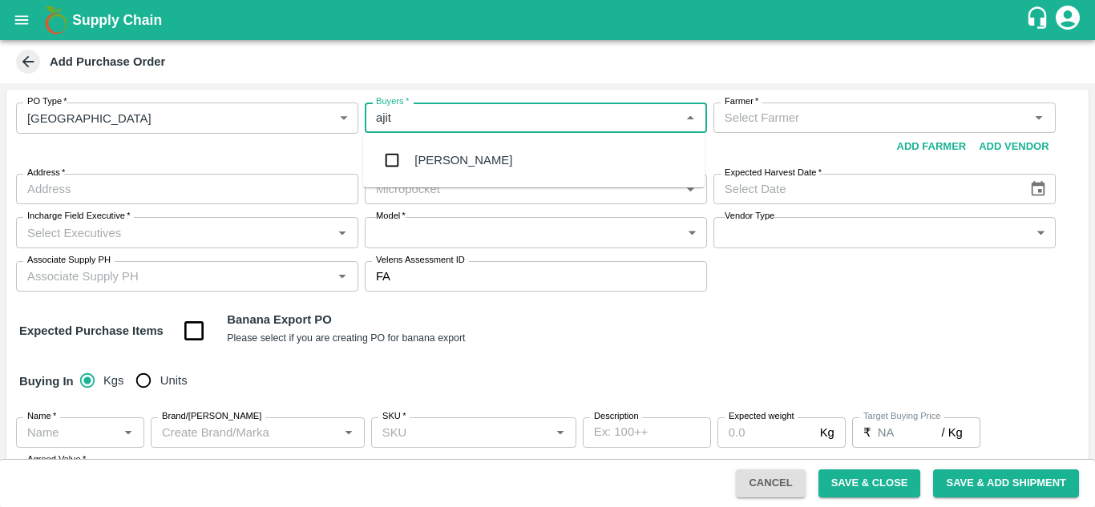
click at [425, 166] on div "Ajit Otari" at bounding box center [463, 160] width 98 height 18
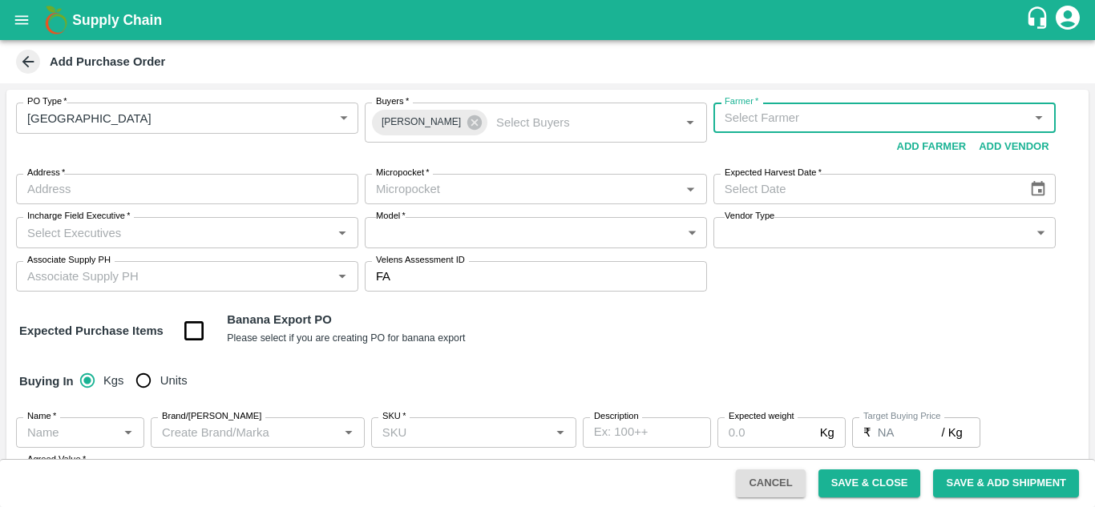
drag, startPoint x: 741, startPoint y: 107, endPoint x: 712, endPoint y: 127, distance: 36.2
click at [713, 127] on div "Farmer   * Farmer   *" at bounding box center [884, 118] width 342 height 30
click at [721, 124] on input "Farmer   *" at bounding box center [871, 117] width 306 height 21
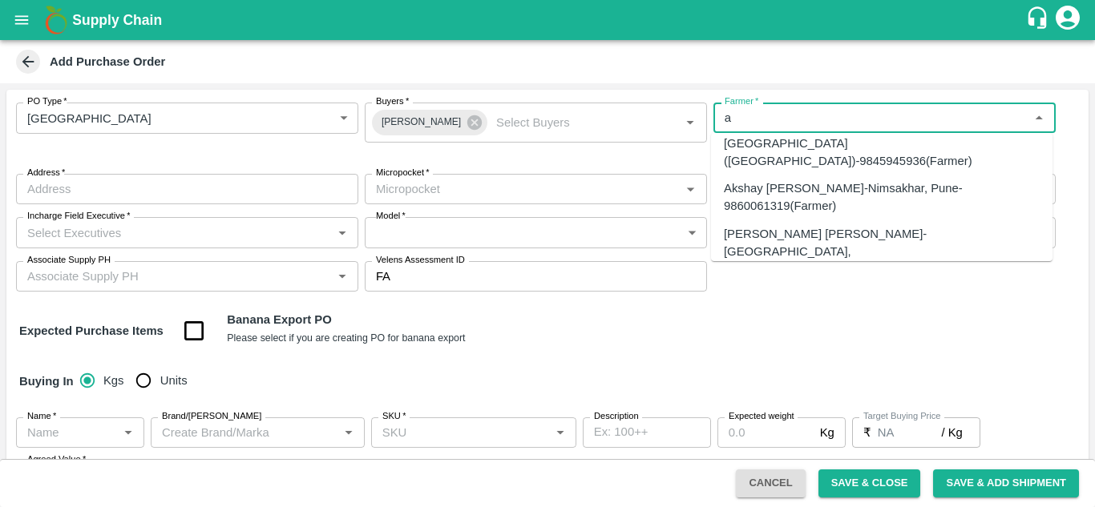
scroll to position [483, 0]
click at [735, 123] on input "Farmer   *" at bounding box center [871, 117] width 306 height 21
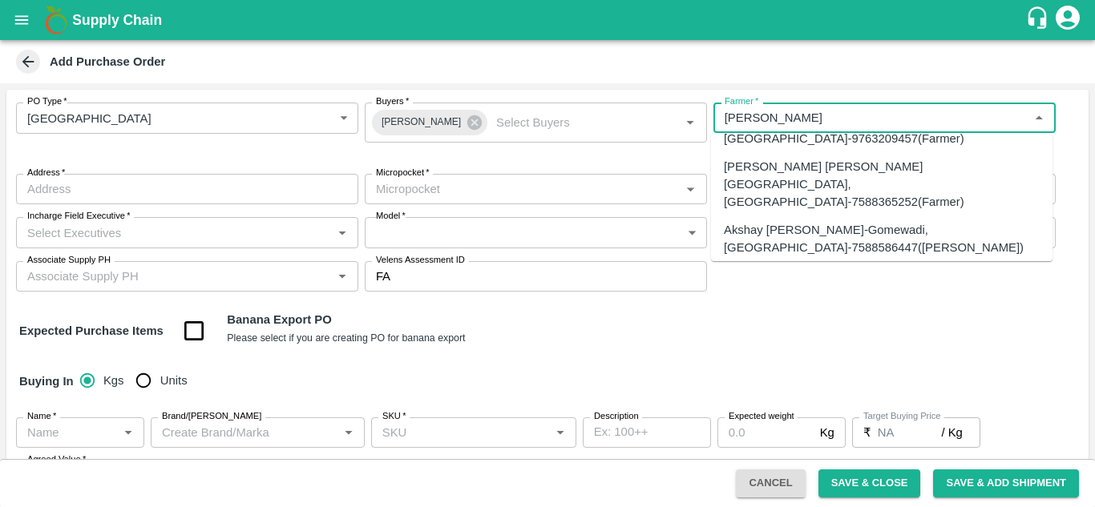
scroll to position [0, 0]
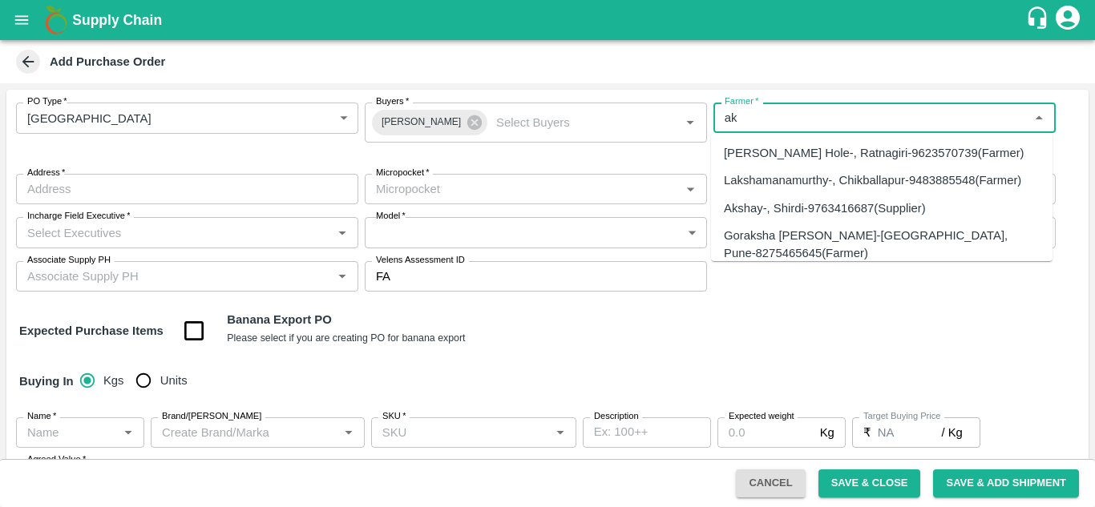
type input "a"
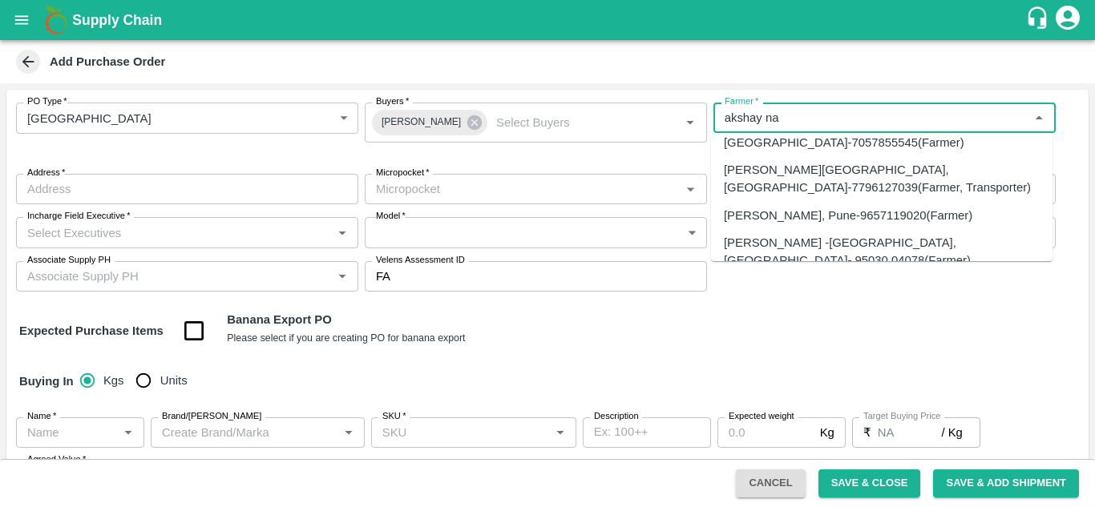
scroll to position [94, 0]
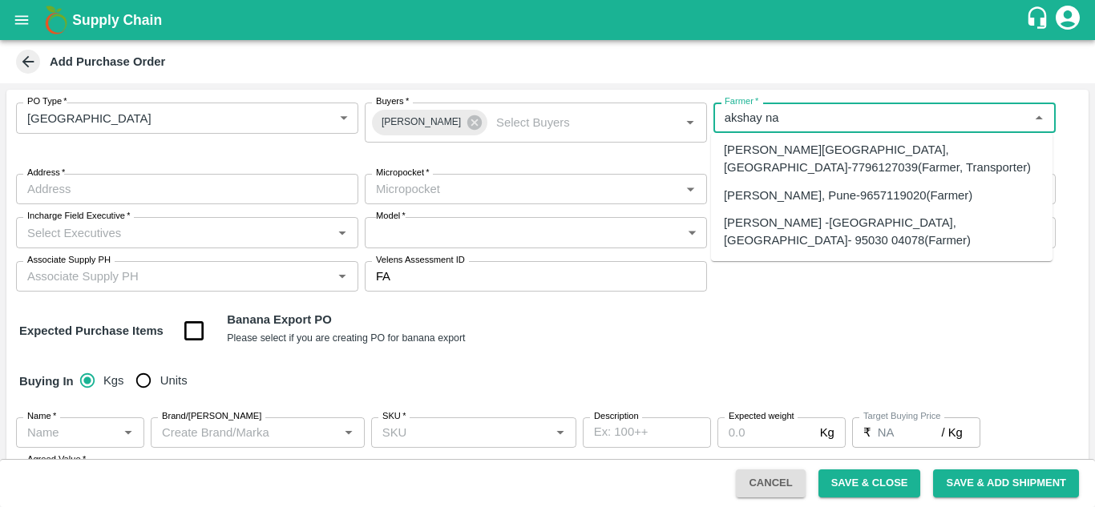
click at [849, 226] on div "Akshay Nanasaheb Lokare -Kandar, Solapur- 95030 04078(Farmer)" at bounding box center [882, 232] width 316 height 36
type input "Akshay Nanasaheb Lokare -Kandar, Solapur- 95030 04078(Farmer)"
type input "Kandar, Solapur, Karamala, Maharashtra"
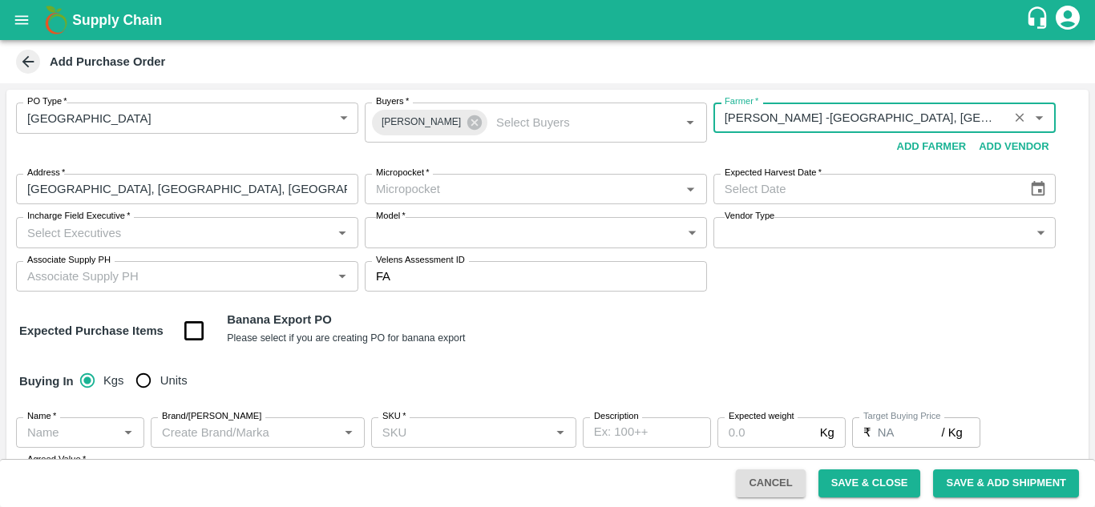
type input "Akshay Nanasaheb Lokare -Kandar, Solapur- 95030 04078(Farmer)"
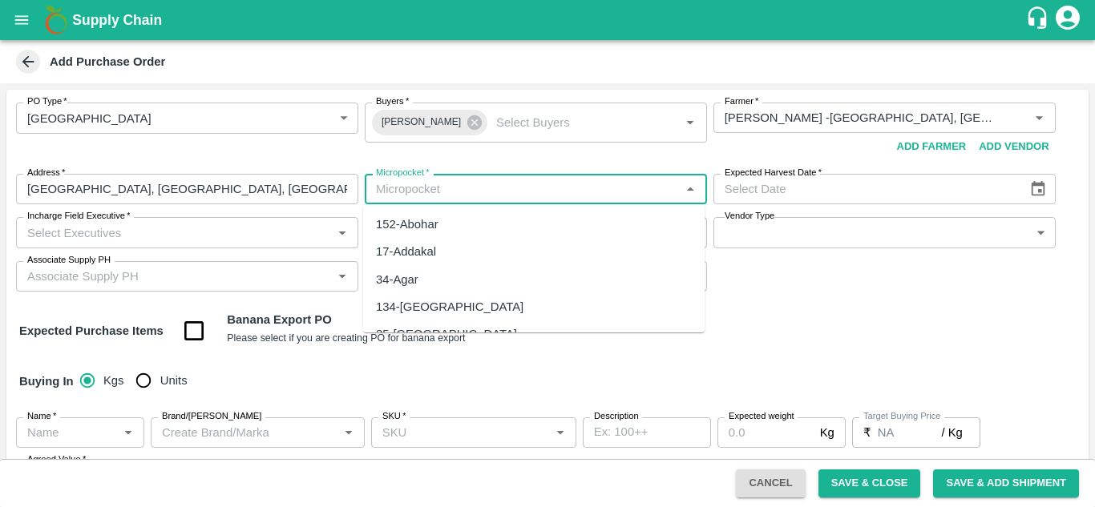
click at [396, 195] on input "Micropocket   *" at bounding box center [522, 189] width 306 height 21
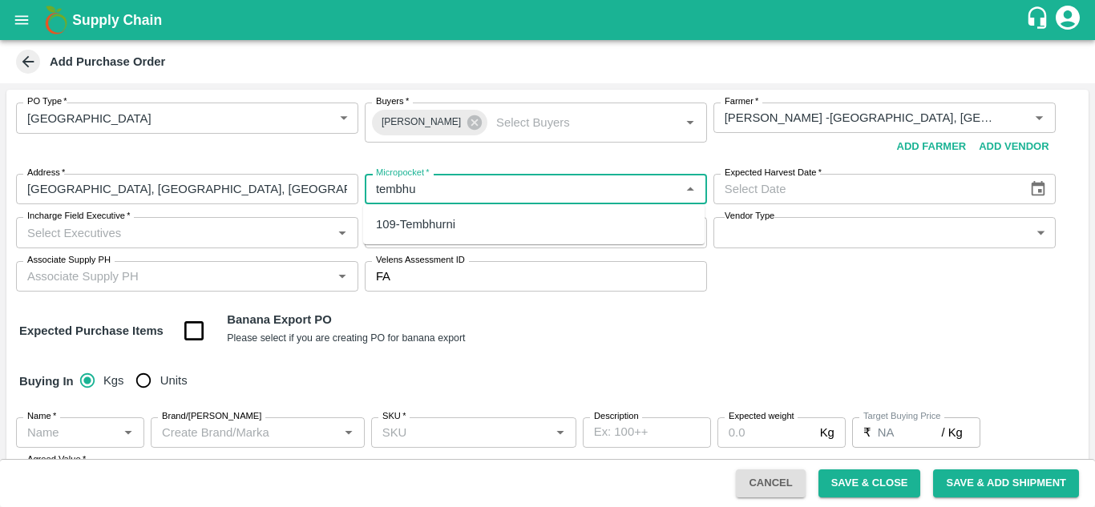
click at [454, 214] on div "109-Tembhurni" at bounding box center [533, 224] width 341 height 27
type input "109-Tembhurni"
type input "DD/MM/YYYY"
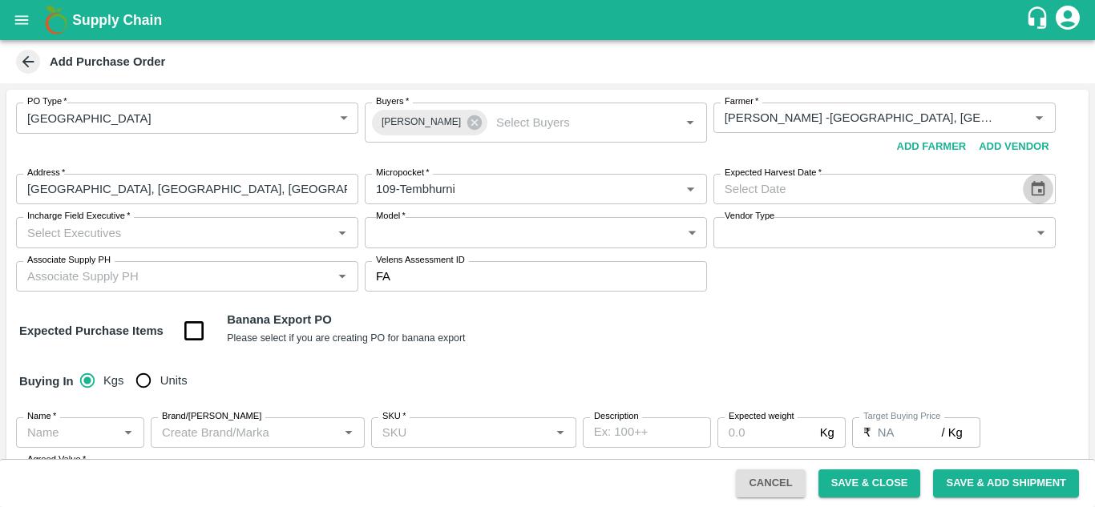
click at [1040, 187] on icon "Choose date" at bounding box center [1038, 189] width 18 height 18
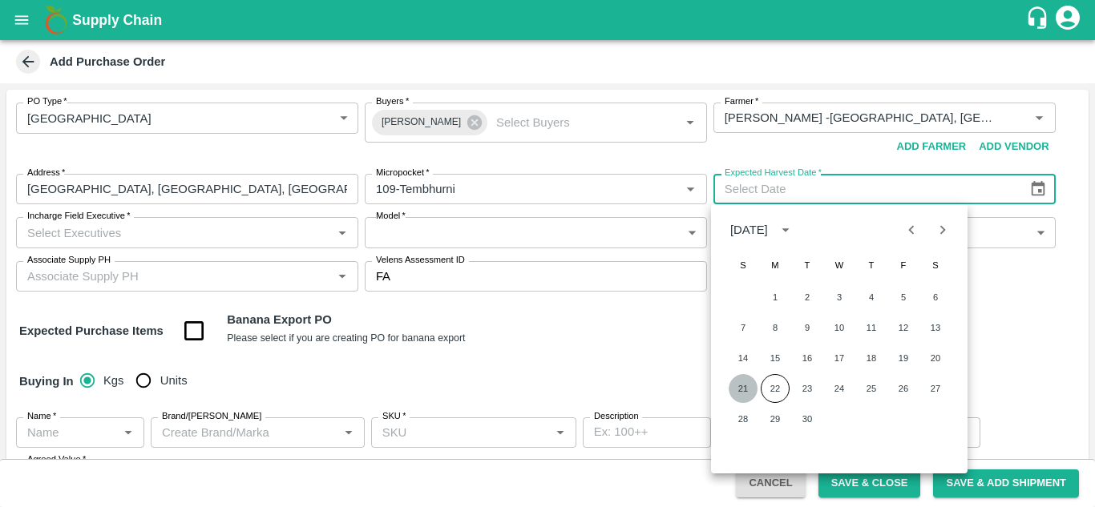
click at [743, 393] on button "21" at bounding box center [742, 388] width 29 height 29
type input "21/09/2025"
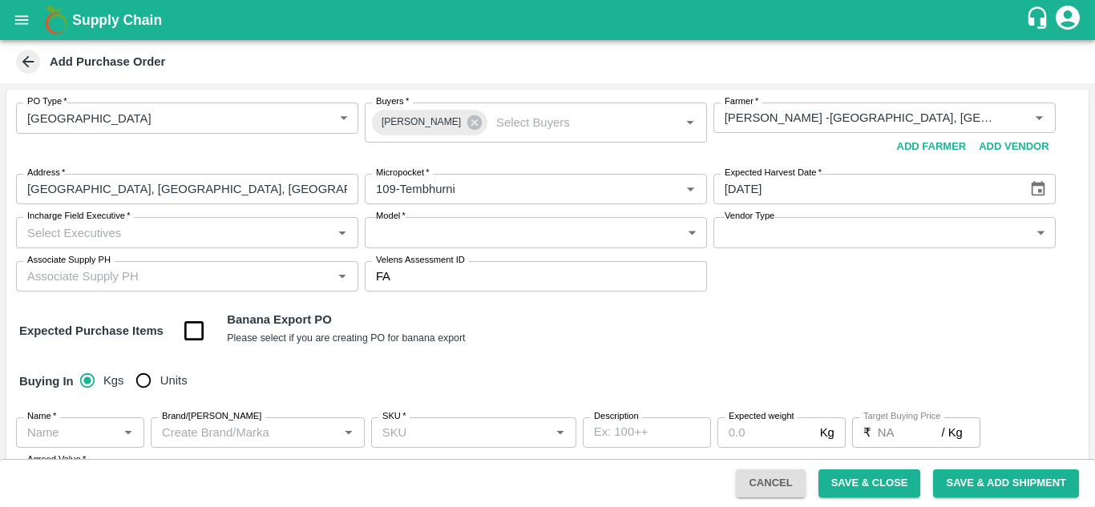
click at [228, 222] on input "Incharge Field Executive   *" at bounding box center [174, 232] width 306 height 21
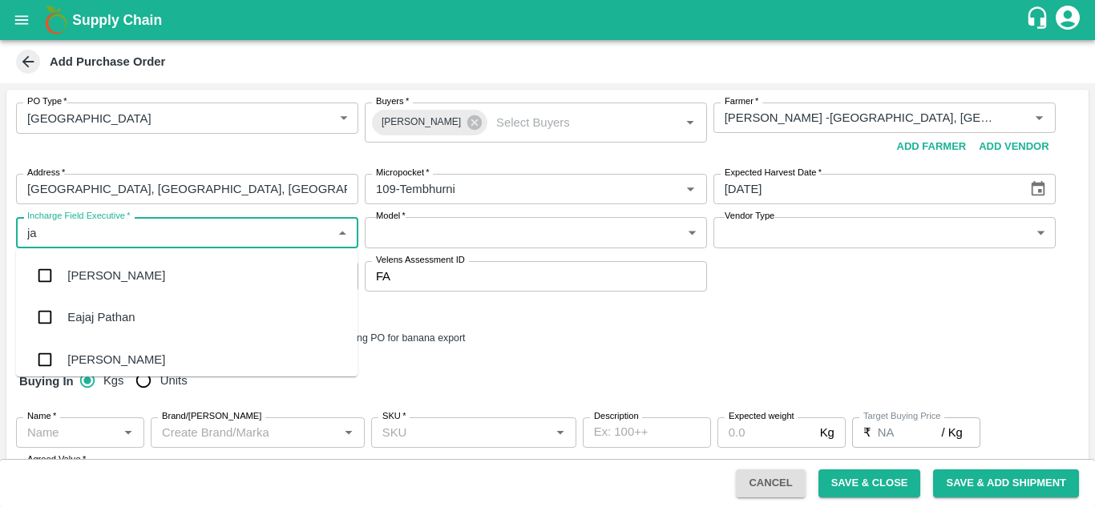
type input "jay"
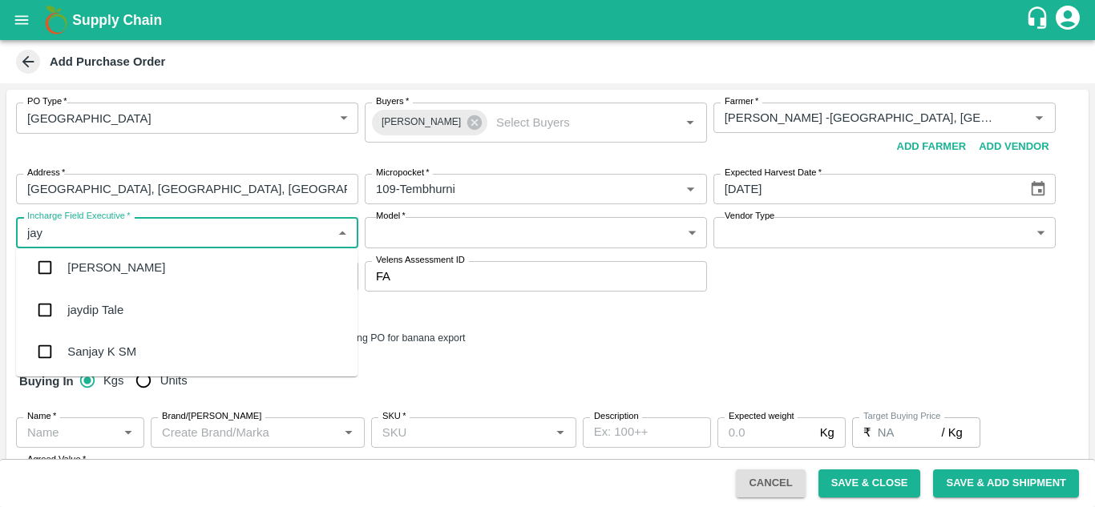
click at [114, 319] on div "jaydip Tale" at bounding box center [186, 310] width 341 height 42
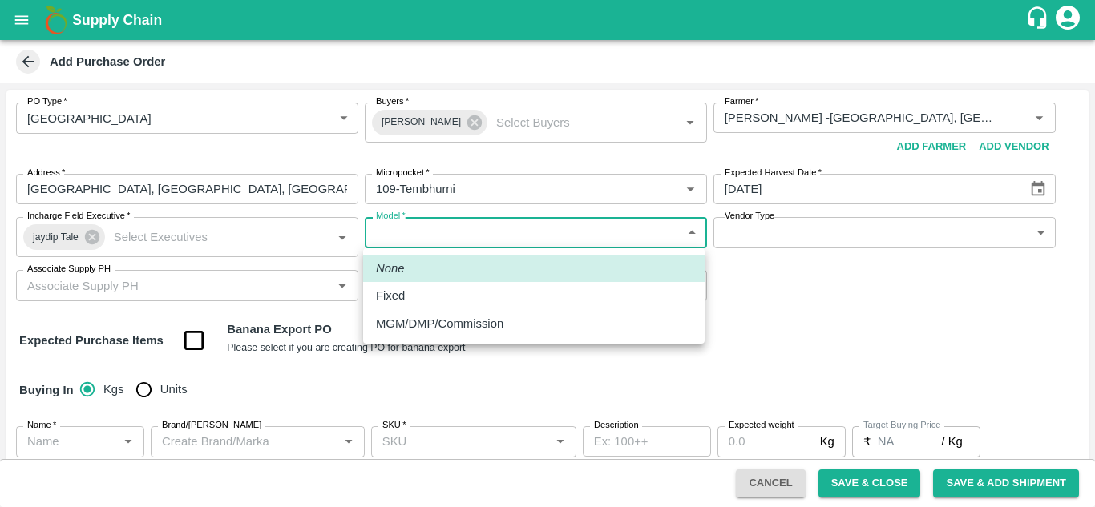
click at [400, 232] on body "Supply Chain Add Purchase Order PO Type   * Farm Gate 1 PO Type Buyers   * Ajit…" at bounding box center [547, 253] width 1095 height 507
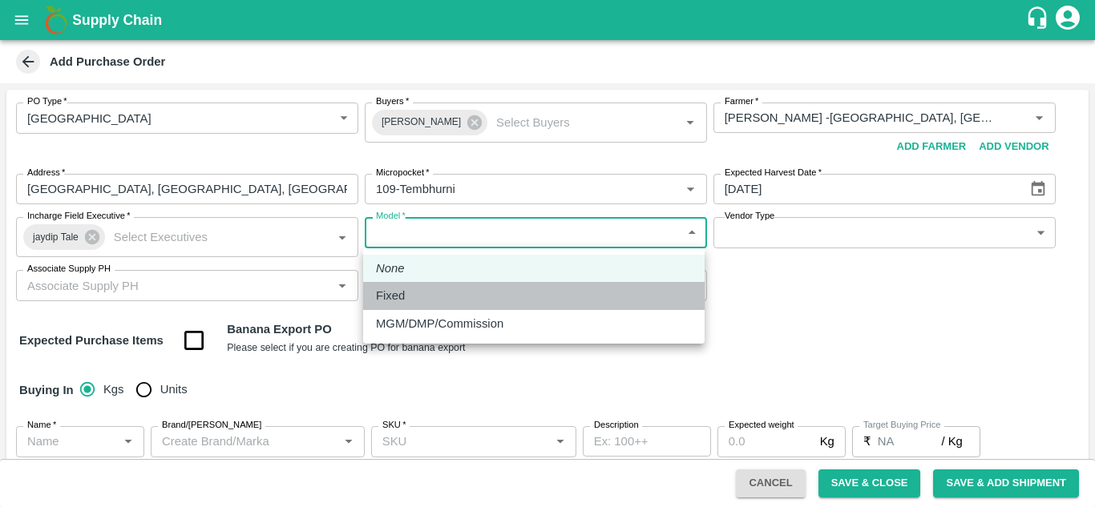
click at [389, 298] on p "Fixed" at bounding box center [390, 296] width 29 height 18
type input "Fixed"
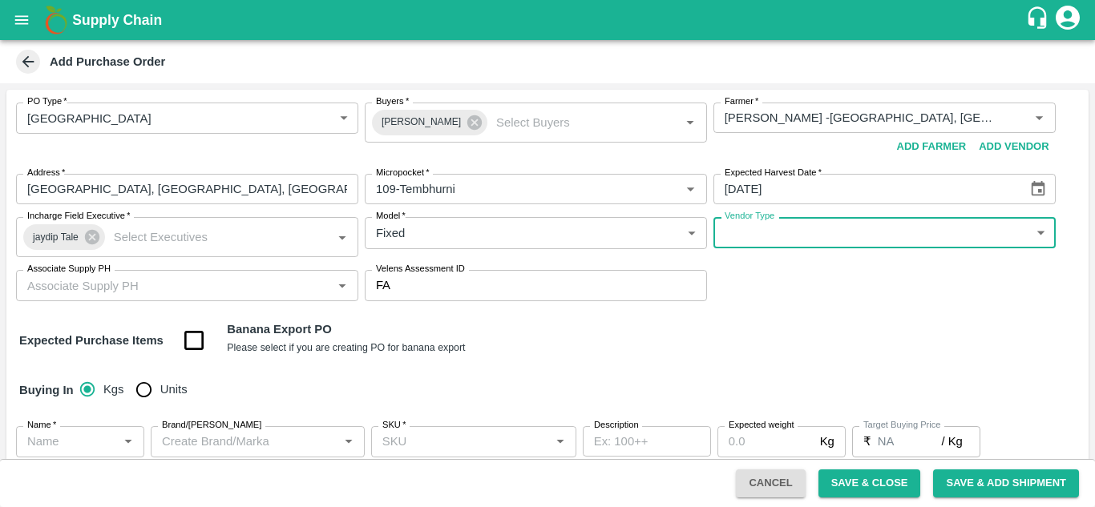
click at [838, 221] on body "Supply Chain Add Purchase Order PO Type   * Farm Gate 1 PO Type Buyers   * Ajit…" at bounding box center [547, 253] width 1095 height 507
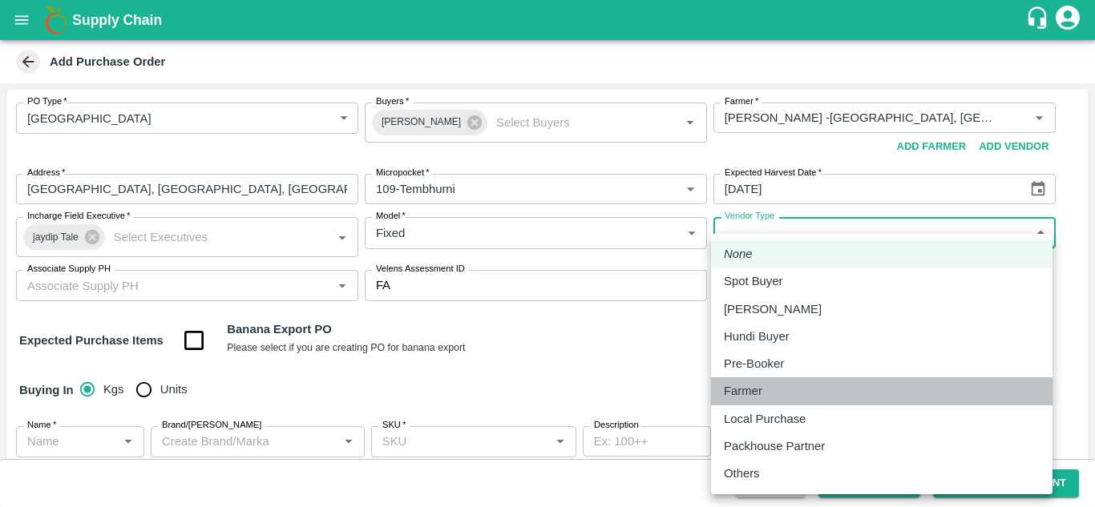
click at [775, 383] on div "Farmer" at bounding box center [882, 391] width 316 height 18
type input "FARMER"
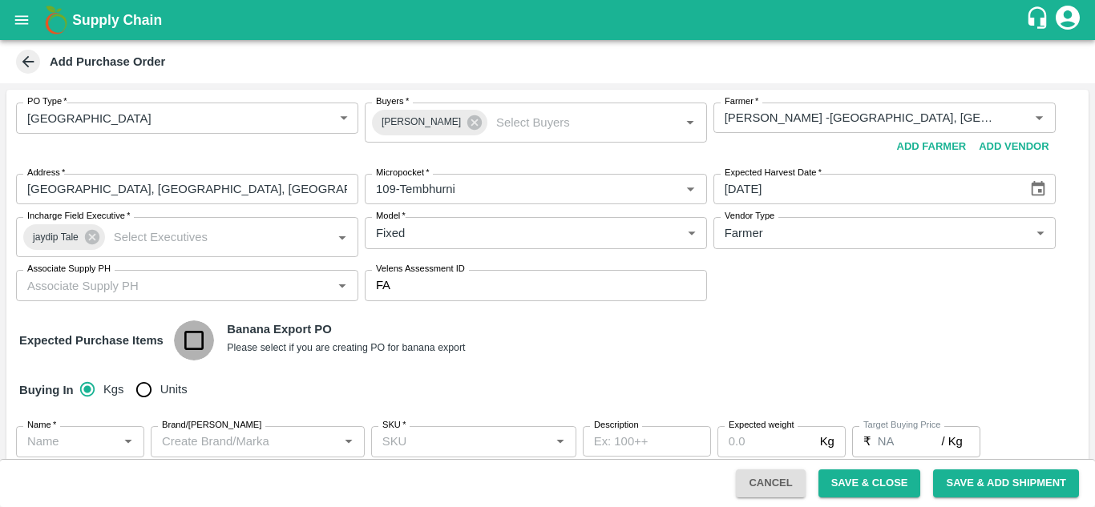
click at [190, 339] on input "checkbox" at bounding box center [194, 341] width 41 height 41
checkbox input "true"
type input "Banana Export"
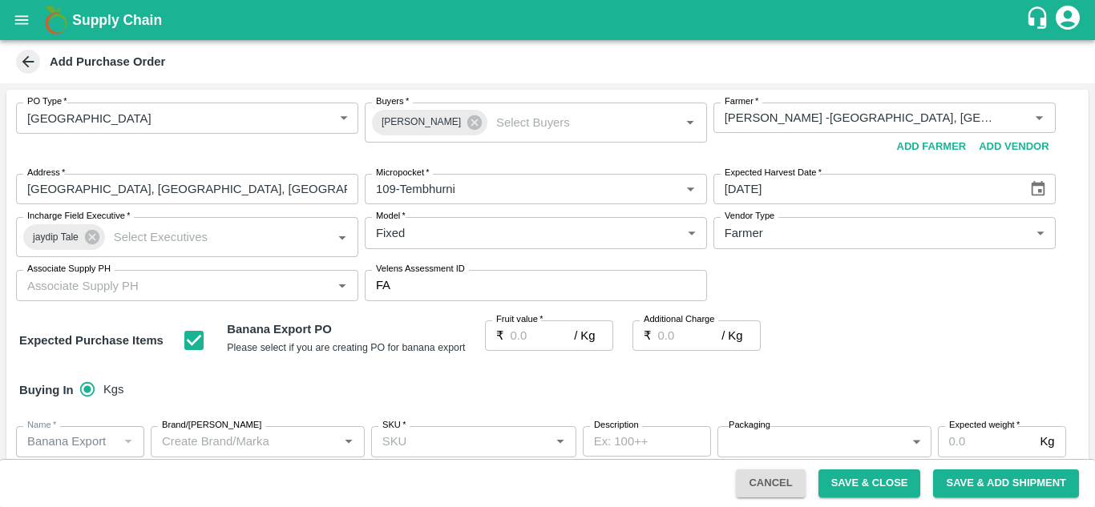
click at [526, 335] on input "Fruit value   *" at bounding box center [542, 336] width 64 height 30
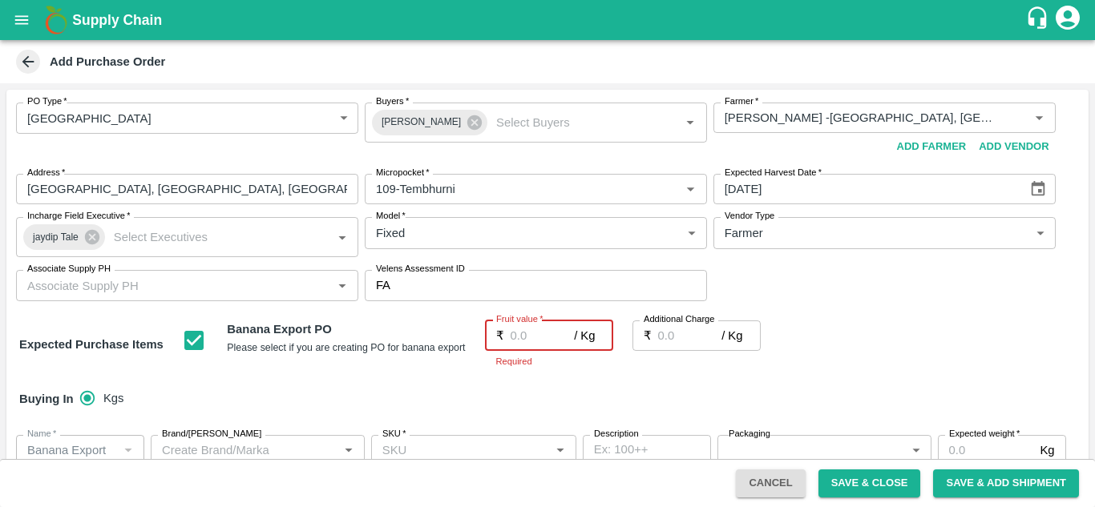
click at [521, 342] on input "Fruit value   *" at bounding box center [542, 336] width 64 height 30
type input "2"
type input "25"
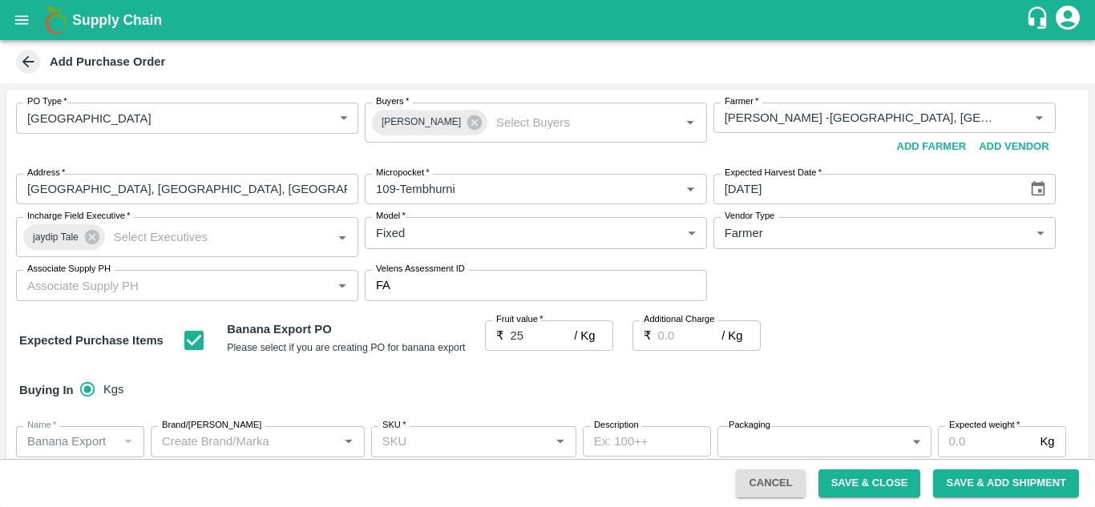
click at [901, 348] on div "Expected Purchase Items Banana Export PO Please select if you are creating PO f…" at bounding box center [547, 341] width 1056 height 41
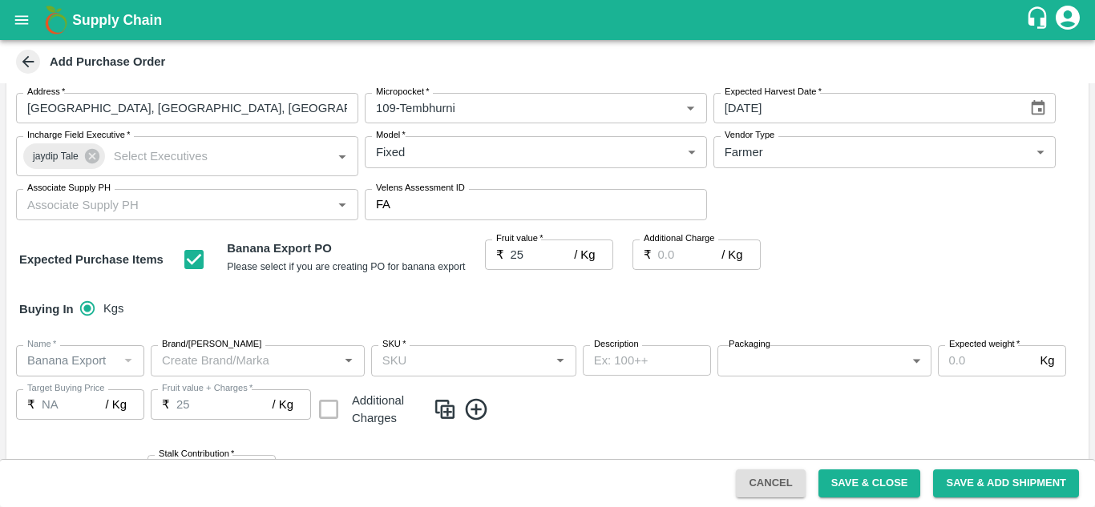
scroll to position [86, 0]
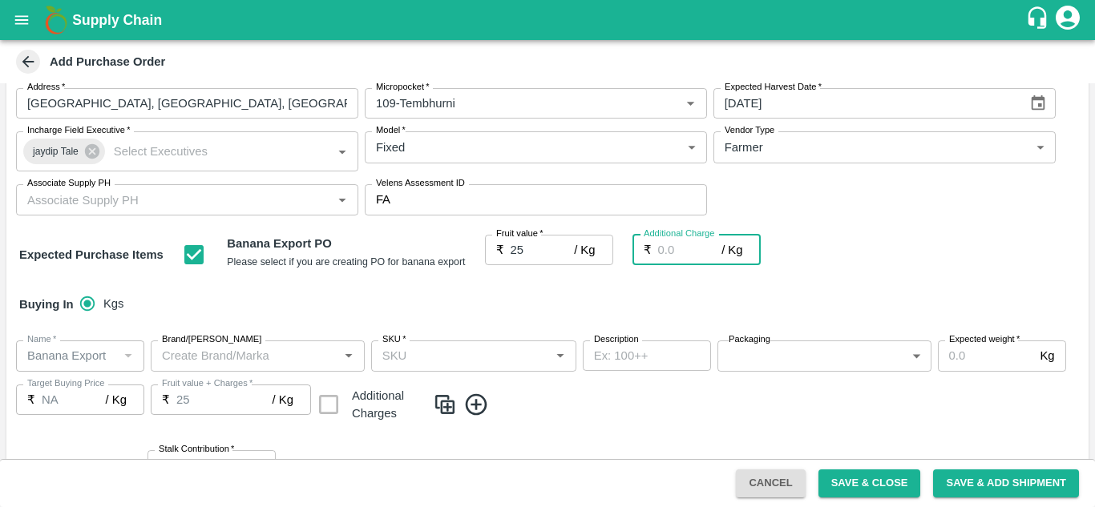
click at [667, 249] on input "Additional Charge" at bounding box center [690, 250] width 64 height 30
type input "0"
click at [824, 271] on div "Expected Purchase Items Banana Export PO Please select if you are creating PO f…" at bounding box center [547, 255] width 1056 height 41
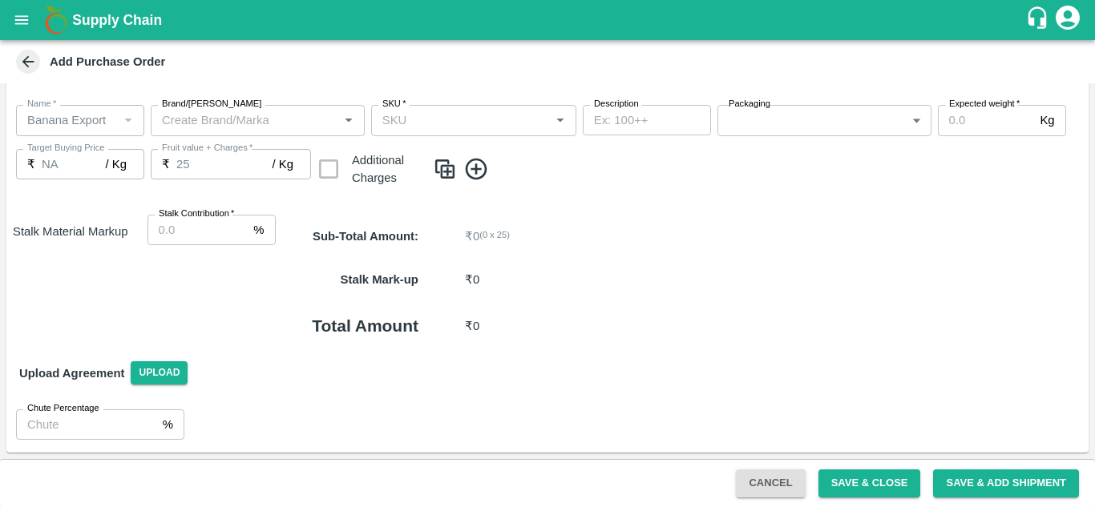
scroll to position [236, 0]
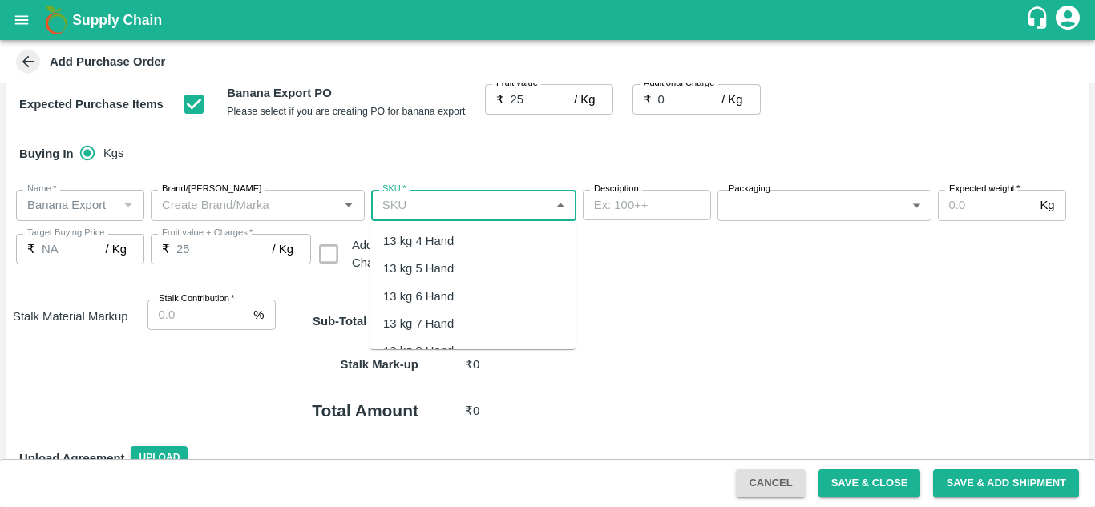
click at [423, 208] on input "SKU   *" at bounding box center [460, 205] width 169 height 21
click at [468, 241] on div "13 kg M N-CHL 4 Hand" at bounding box center [444, 241] width 123 height 18
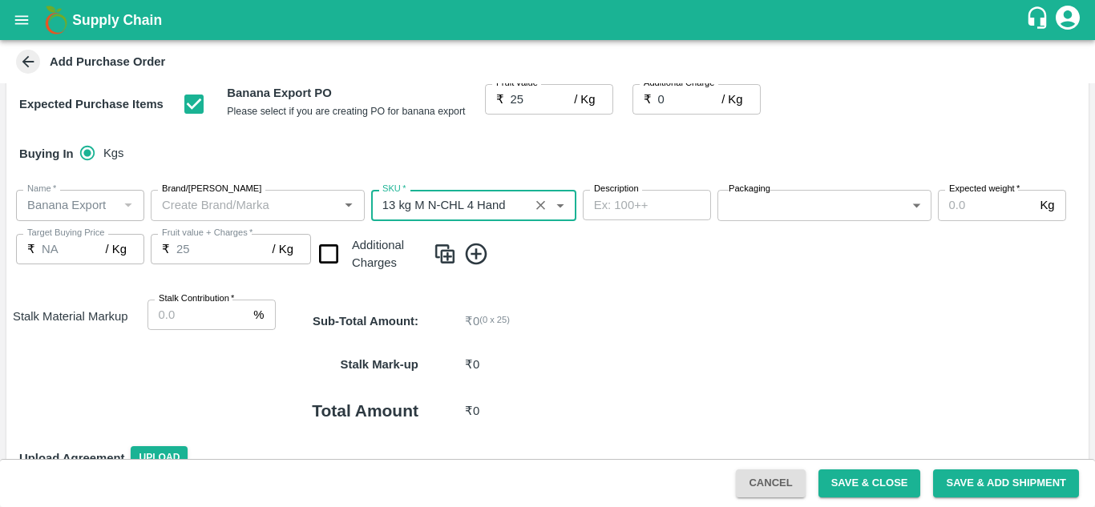
type input "13 kg M N-CHL 4 Hand"
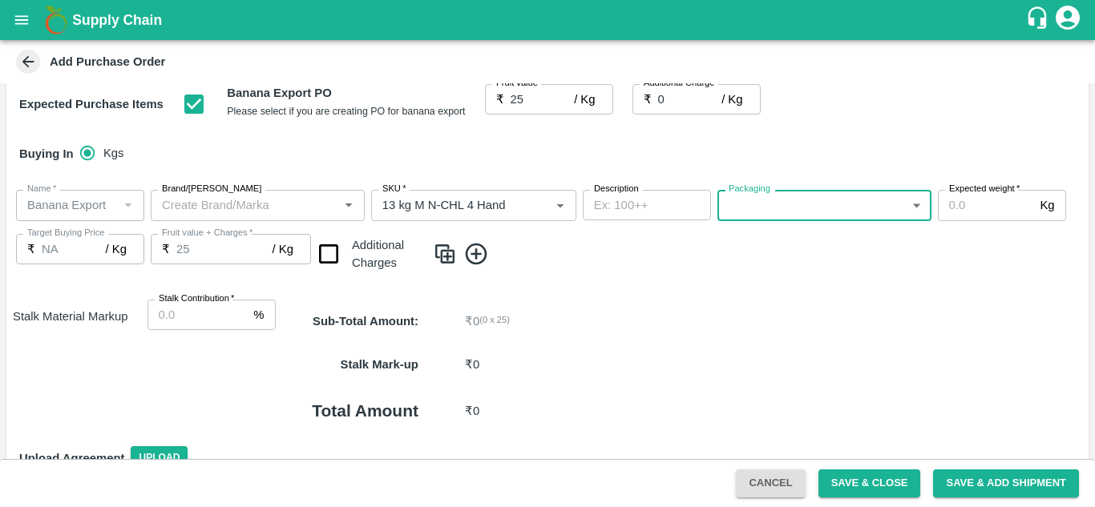
click at [789, 202] on body "Supply Chain Add Purchase Order PO Type   * Farm Gate 1 PO Type Buyers   * Ajit…" at bounding box center [547, 253] width 1095 height 507
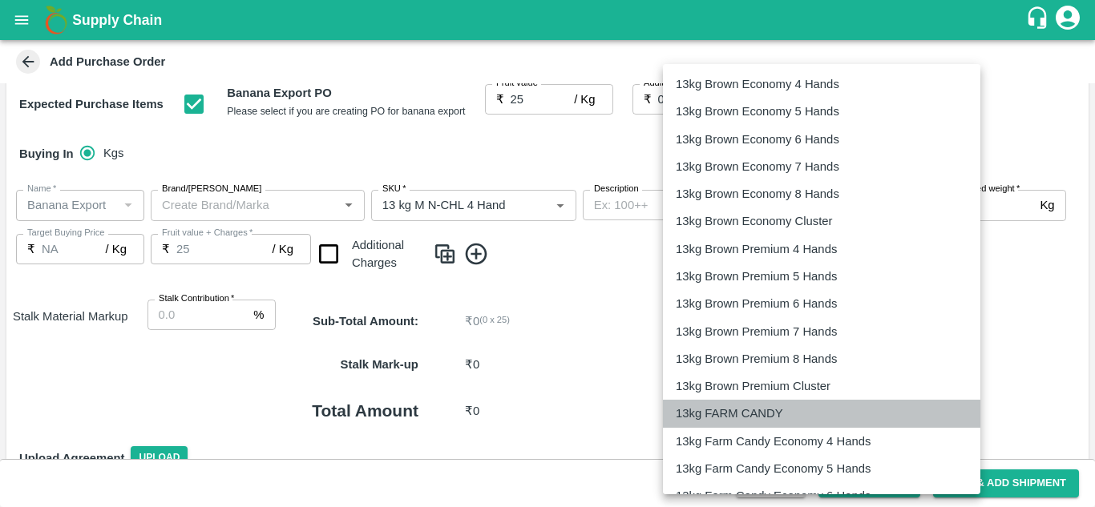
click at [764, 404] on li "13kg FARM CANDY" at bounding box center [821, 413] width 317 height 27
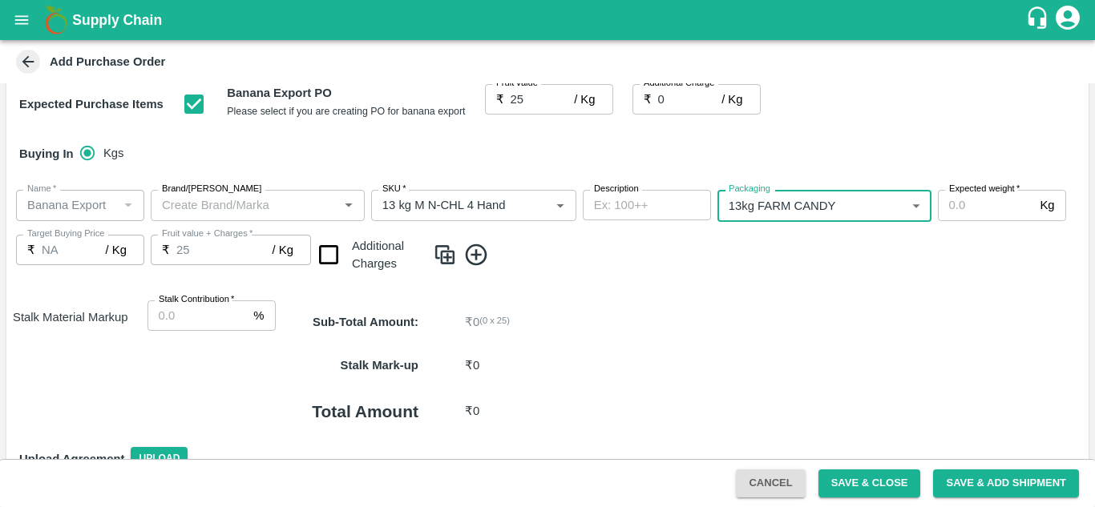
type input "466"
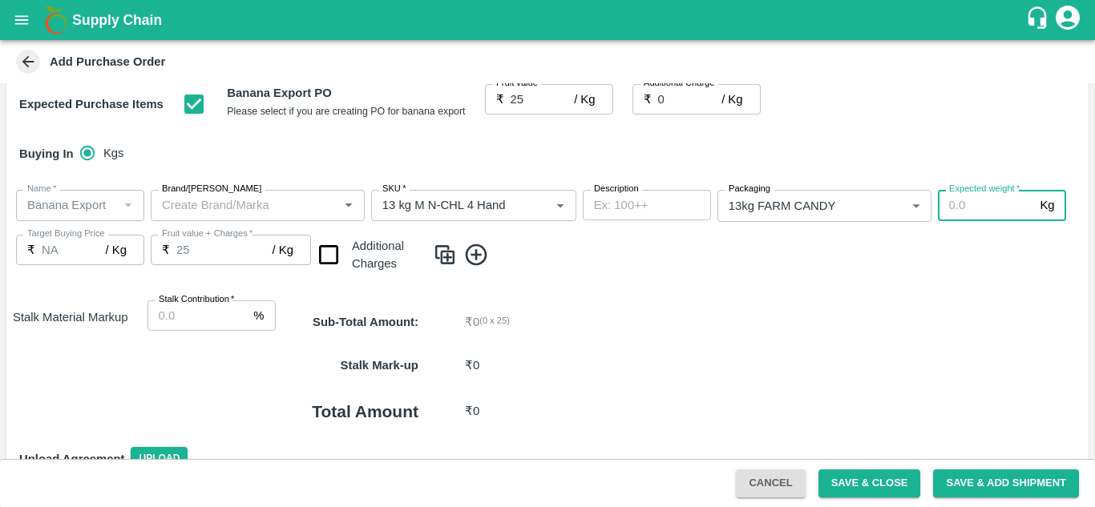
click at [954, 208] on input "Expected weight   *" at bounding box center [985, 205] width 96 height 30
type input "1200"
click at [475, 260] on icon at bounding box center [476, 255] width 26 height 26
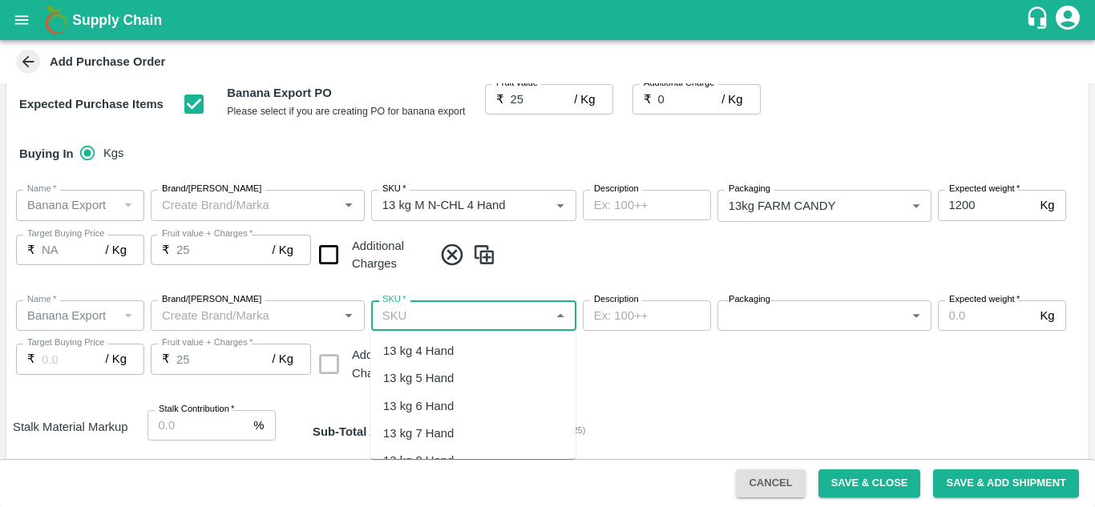
click at [429, 312] on input "SKU   *" at bounding box center [460, 315] width 169 height 21
click at [494, 376] on div "13 kg M N-CHL 5 Hand" at bounding box center [444, 378] width 123 height 18
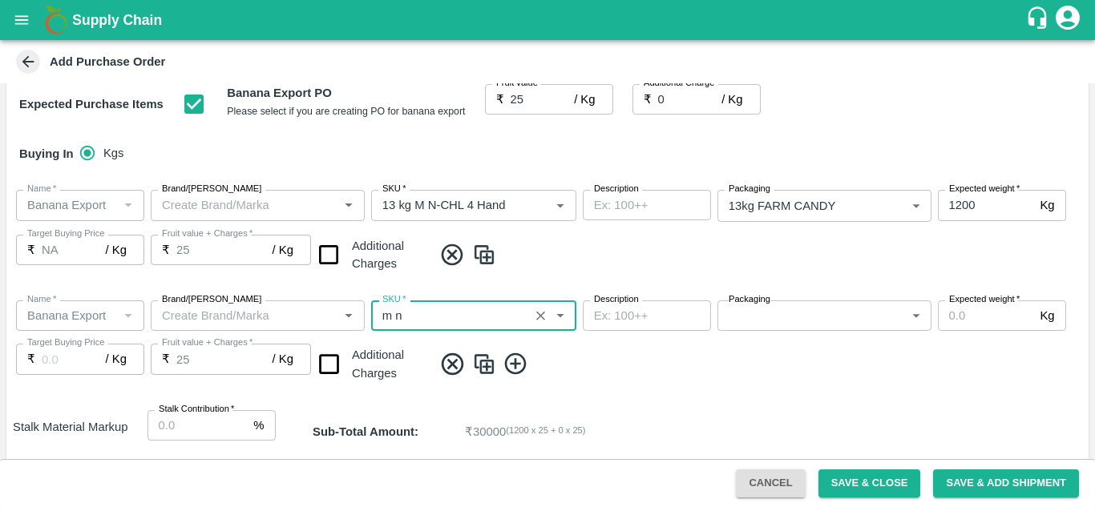
type input "13 kg M N-CHL 5 Hand"
type input "NA"
type input "13 kg M N-CHL 5 Hand"
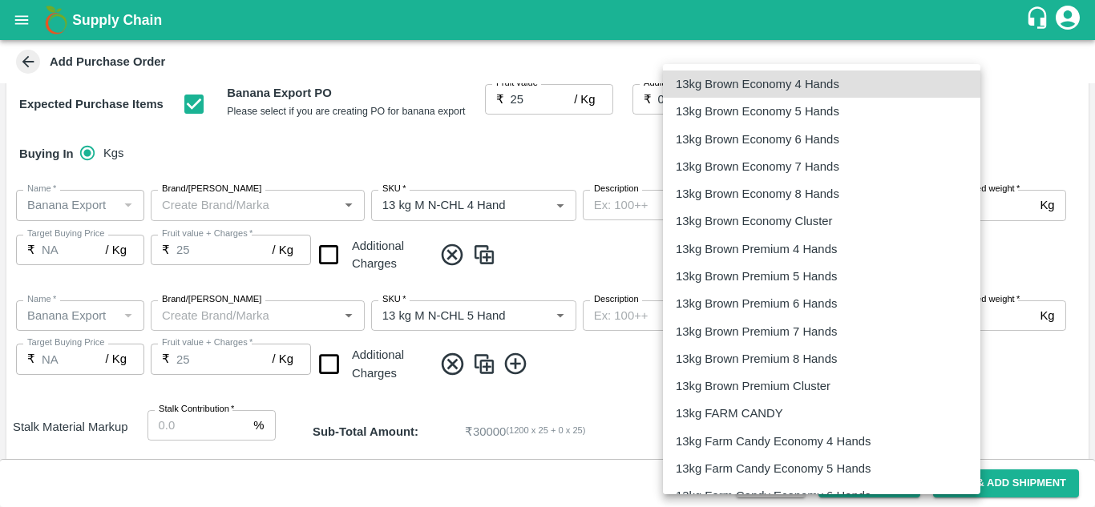
click at [760, 321] on body "Supply Chain Add Purchase Order PO Type   * Farm Gate 1 PO Type Buyers   * Ajit…" at bounding box center [547, 253] width 1095 height 507
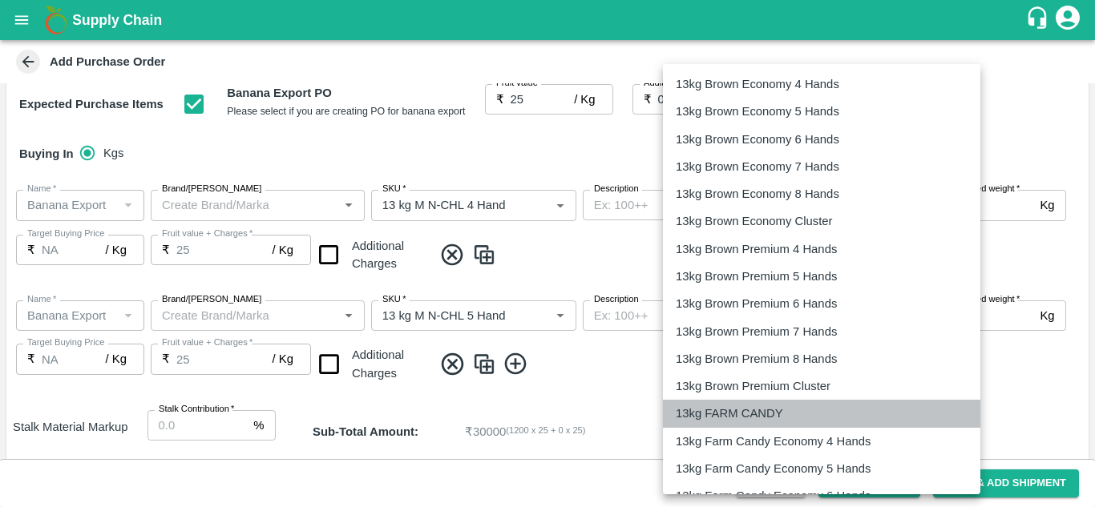
click at [763, 414] on p "13kg FARM CANDY" at bounding box center [728, 414] width 107 height 18
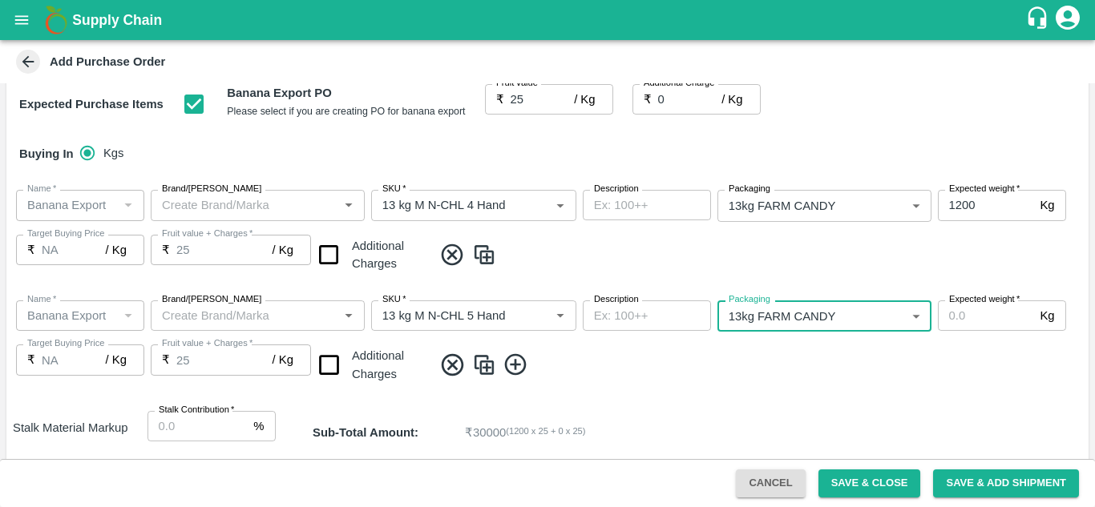
type input "466"
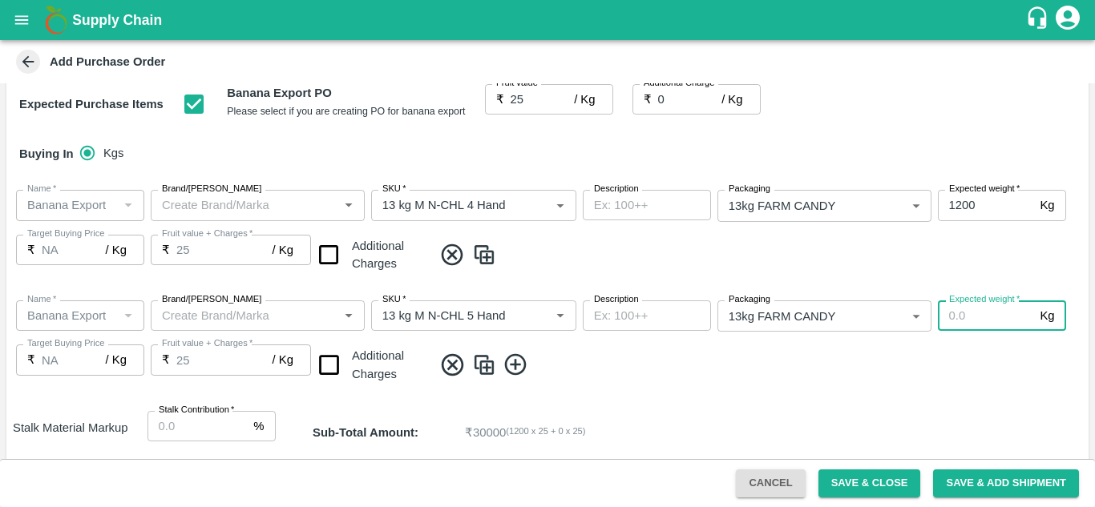
click at [977, 316] on input "Expected weight   *" at bounding box center [985, 315] width 96 height 30
type input "1200"
click at [751, 369] on span at bounding box center [757, 365] width 649 height 26
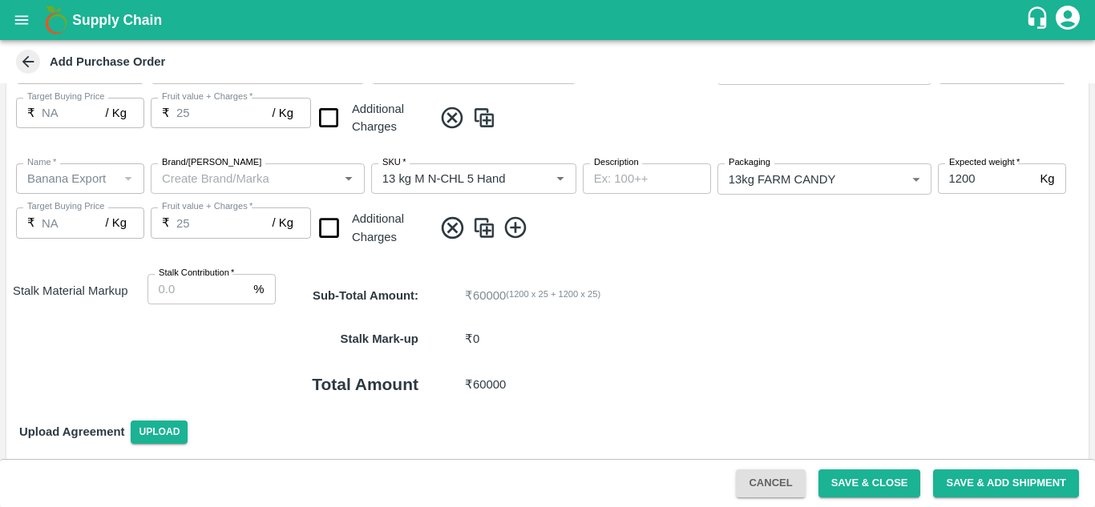
click at [514, 229] on icon at bounding box center [515, 228] width 22 height 22
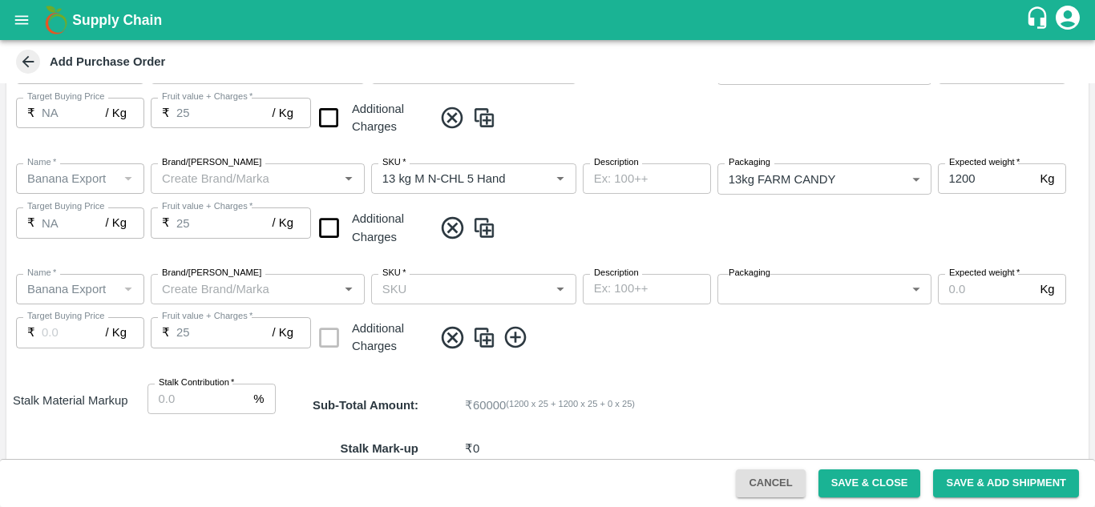
scroll to position [397, 0]
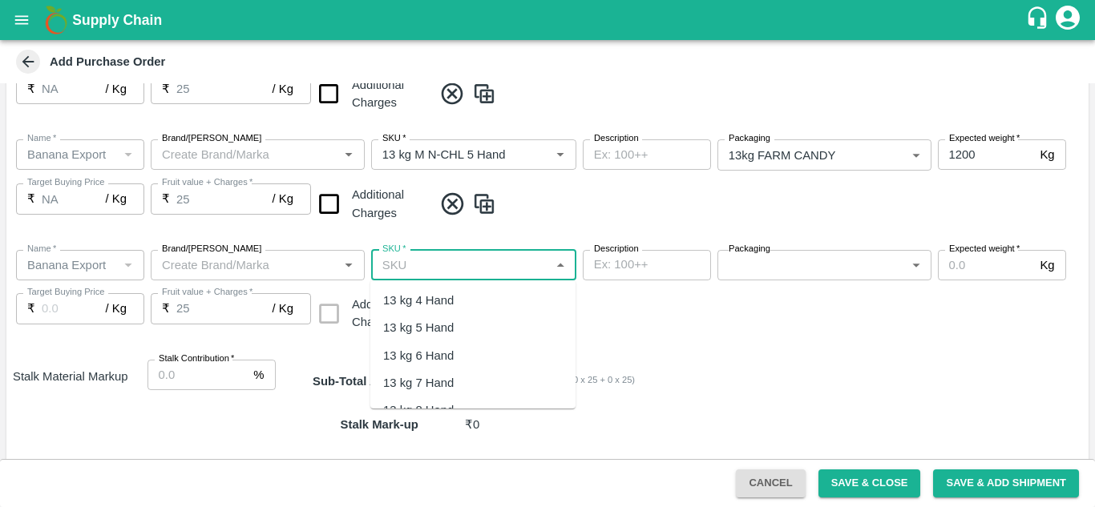
click at [424, 264] on input "SKU   *" at bounding box center [460, 265] width 169 height 21
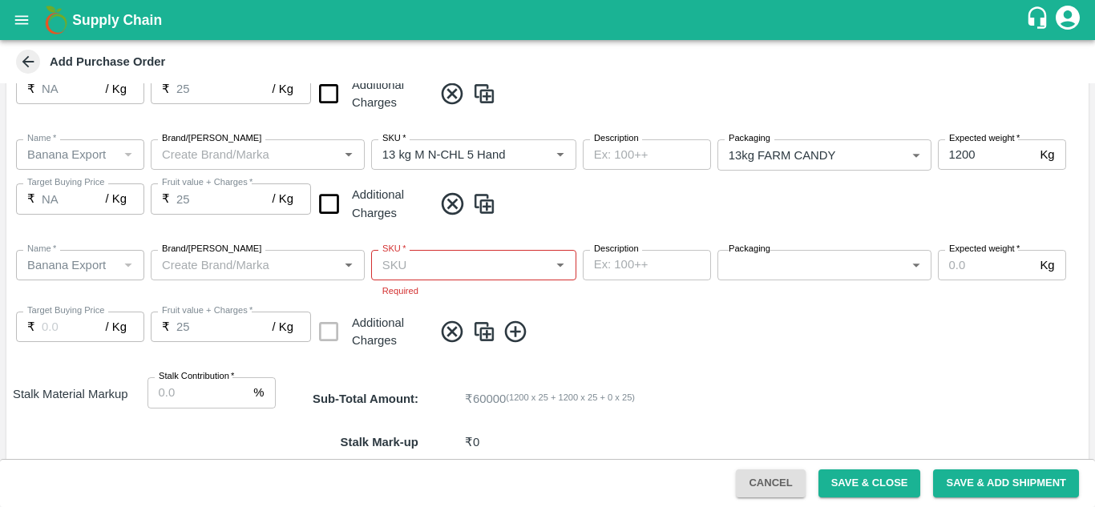
click at [703, 330] on div "Name   * Name   * Brand/Marka Brand/Marka SKU   * SKU   * Required Description …" at bounding box center [547, 300] width 1082 height 127
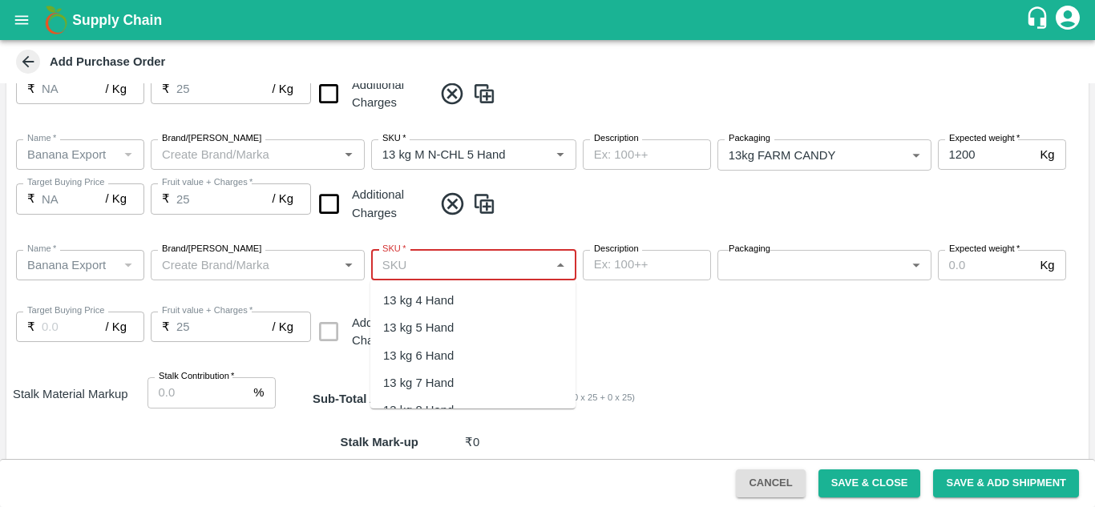
click at [433, 267] on input "SKU   *" at bounding box center [460, 265] width 169 height 21
click at [478, 353] on div "13 kg M N-CHL 6 Hand" at bounding box center [444, 356] width 123 height 18
type input "13 kg M N-CHL 6 Hand"
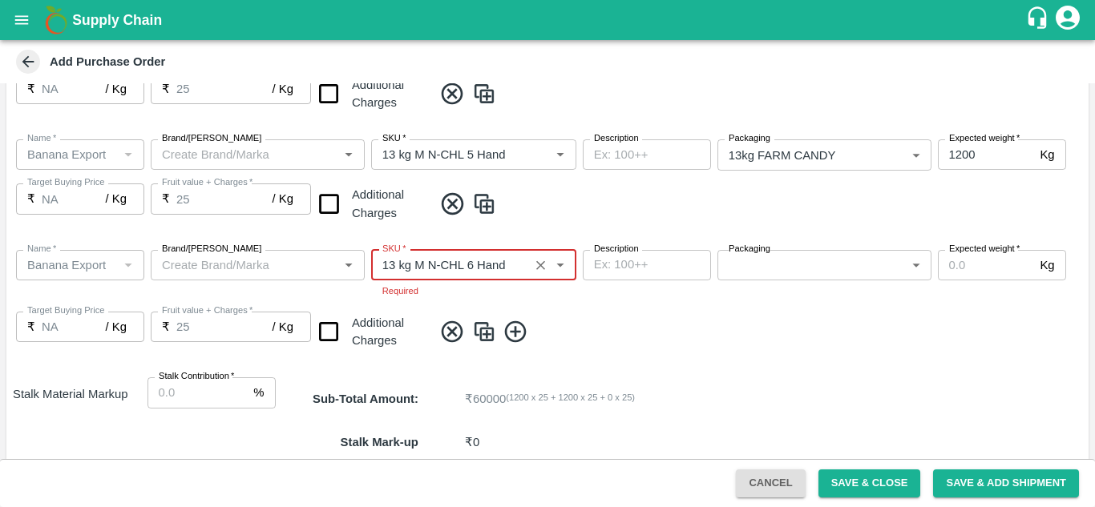
type input "NA"
type input "13 kg M N-CHL 6 Hand"
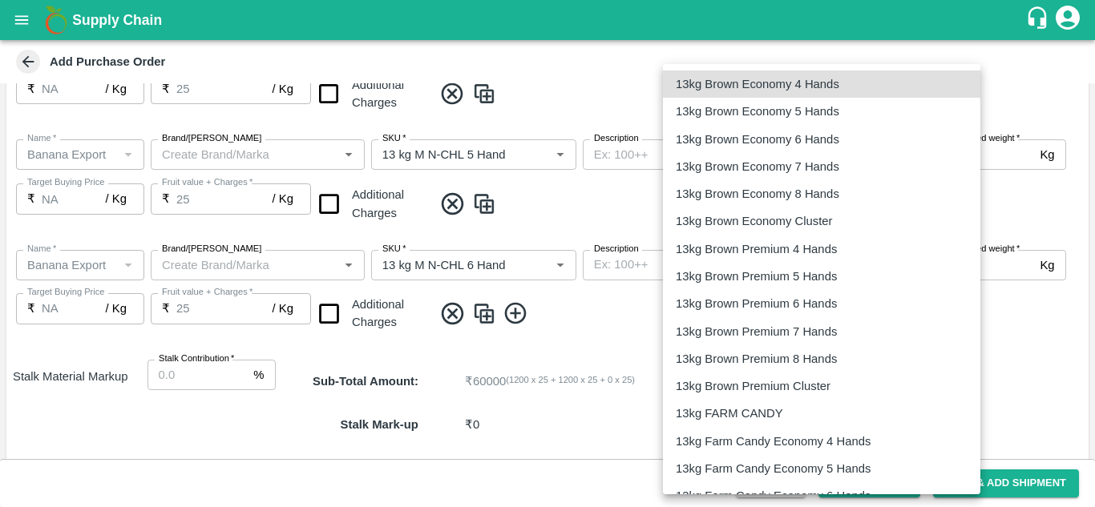
click at [776, 262] on body "Supply Chain Add Purchase Order PO Type   * Farm Gate 1 PO Type Buyers   * Ajit…" at bounding box center [547, 253] width 1095 height 507
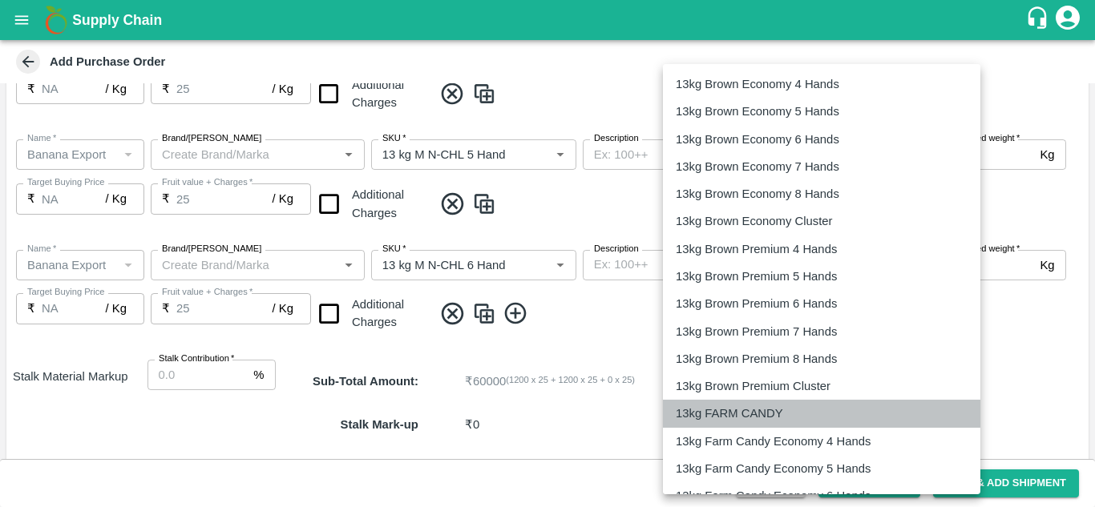
click at [751, 406] on p "13kg FARM CANDY" at bounding box center [728, 414] width 107 height 18
type input "466"
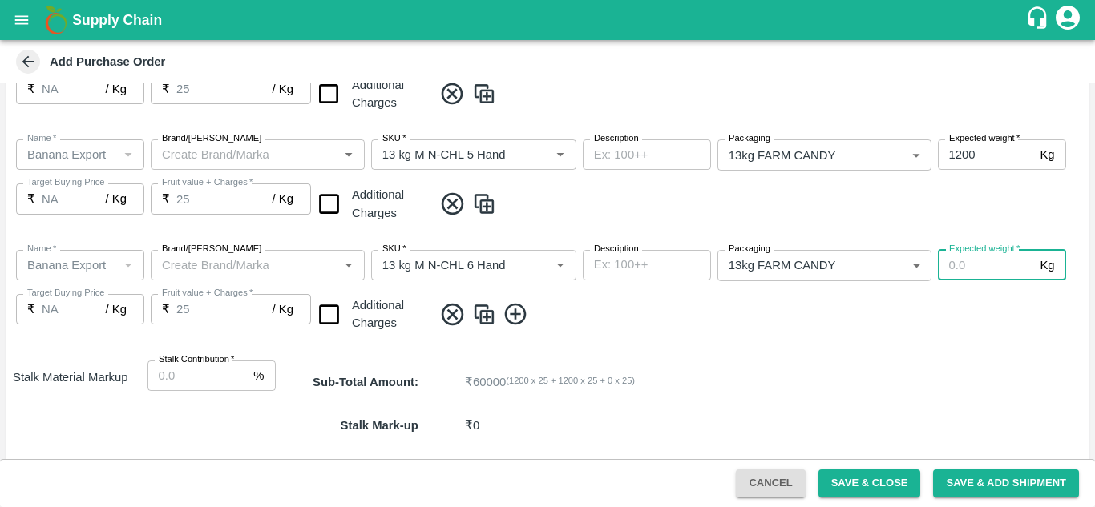
click at [961, 260] on input "Expected weight   *" at bounding box center [985, 265] width 96 height 30
type input "1200"
click at [724, 330] on div "Name   * Name   * Brand/Marka Brand/Marka SKU   * SKU   * Description x Descrip…" at bounding box center [547, 292] width 1082 height 111
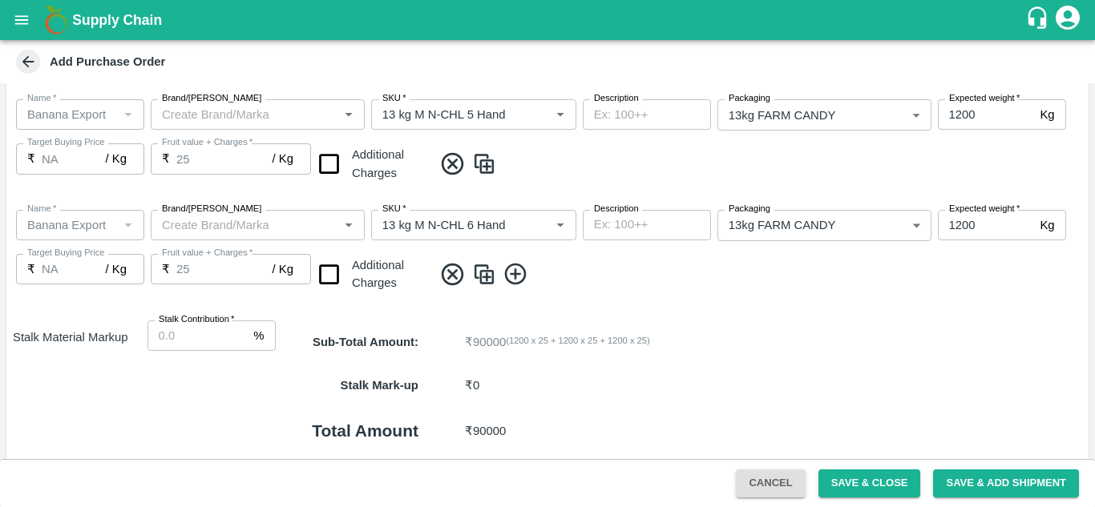
click at [510, 279] on icon at bounding box center [515, 274] width 26 height 26
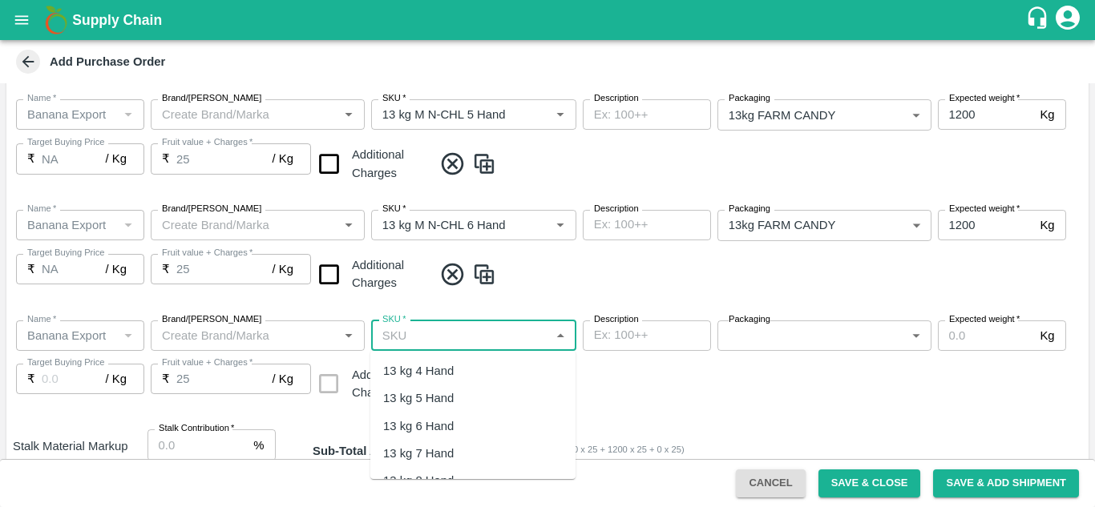
click at [437, 329] on input "SKU   *" at bounding box center [460, 335] width 169 height 21
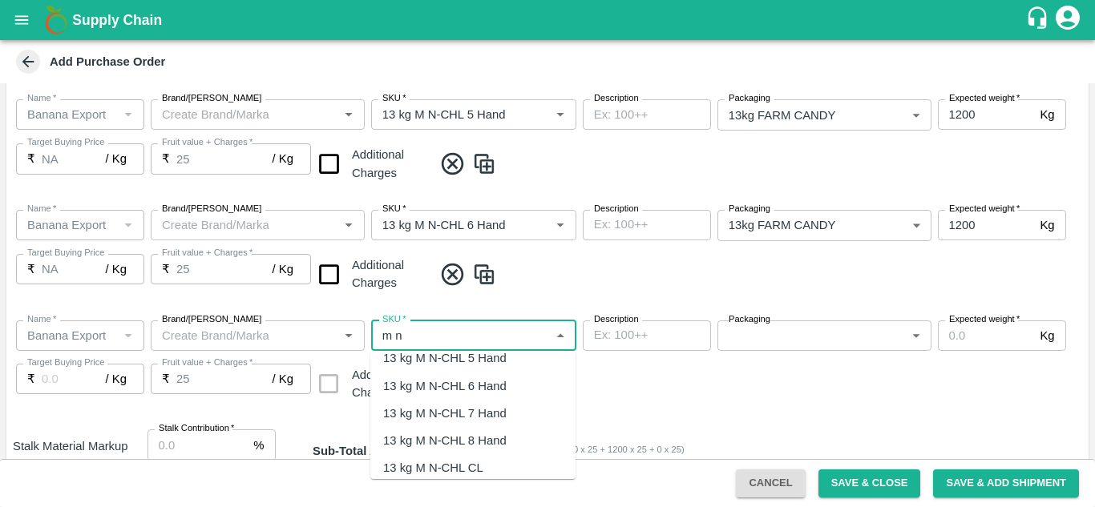
scroll to position [46, 0]
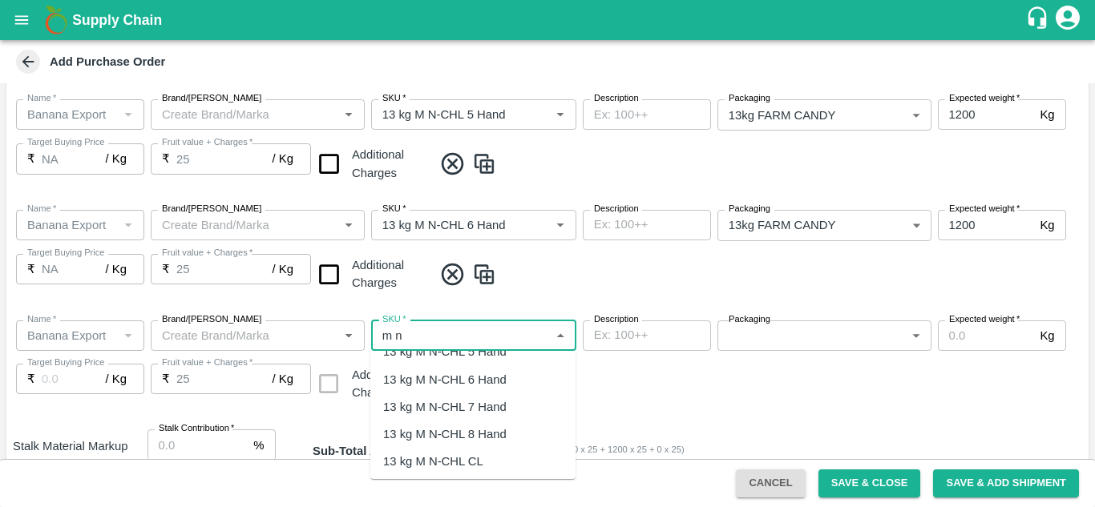
click at [491, 435] on div "13 kg M N-CHL 8 Hand" at bounding box center [444, 434] width 123 height 18
type input "13 kg M N-CHL 8 Hand"
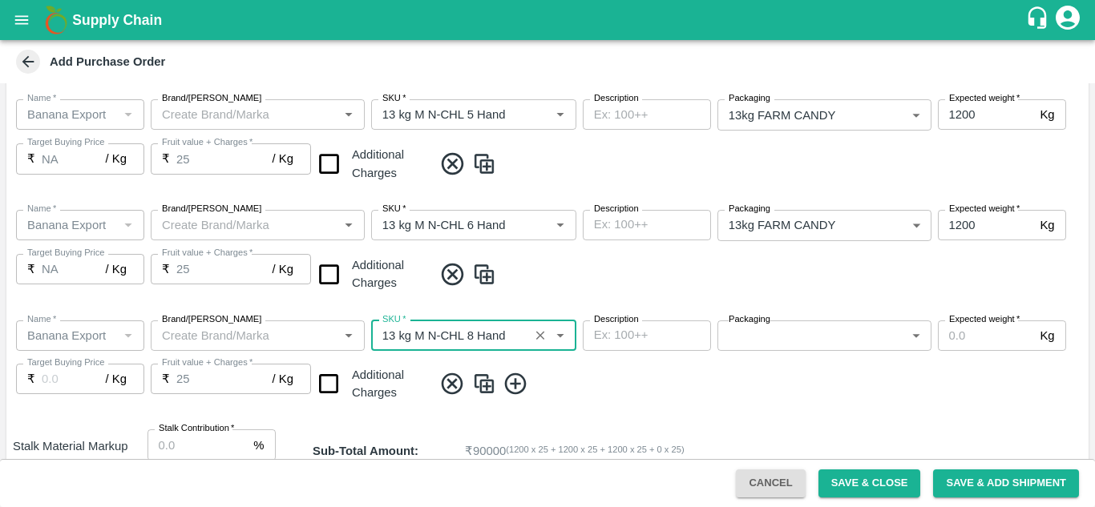
type input "NA"
type input "13 kg M N-CHL 8 Hand"
click at [742, 337] on body "Supply Chain Add Purchase Order PO Type   * Farm Gate 1 PO Type Buyers   * Ajit…" at bounding box center [547, 253] width 1095 height 507
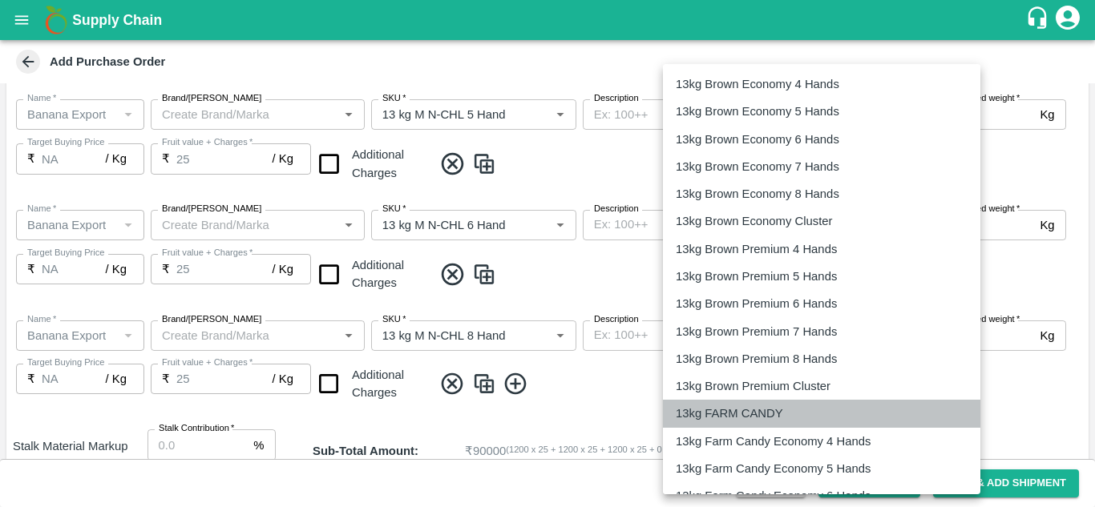
click at [759, 410] on p "13kg FARM CANDY" at bounding box center [728, 414] width 107 height 18
type input "466"
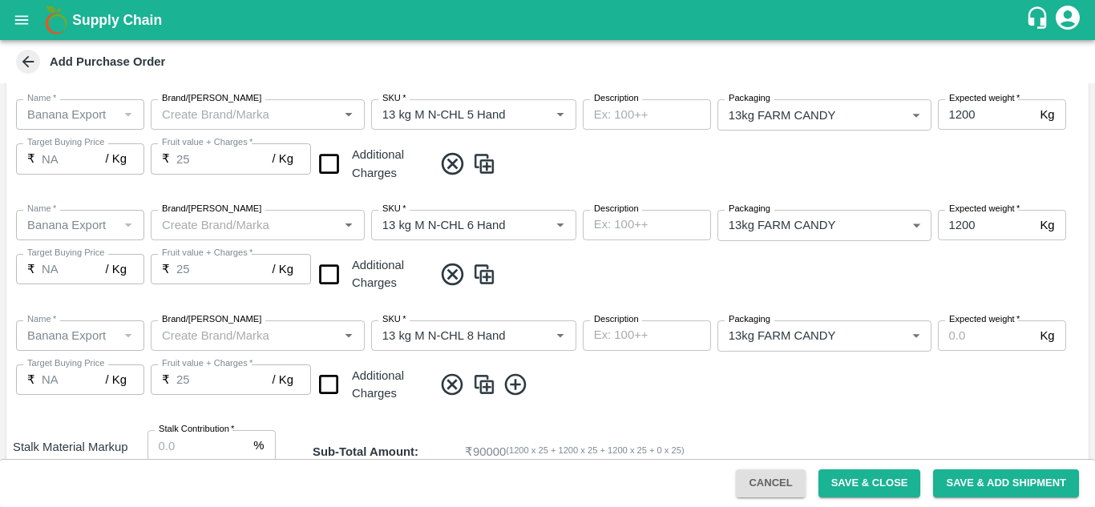
click at [861, 362] on div "Name   * Name   * Brand/Marka Brand/Marka SKU   * SKU   * Description x Descrip…" at bounding box center [547, 363] width 1082 height 111
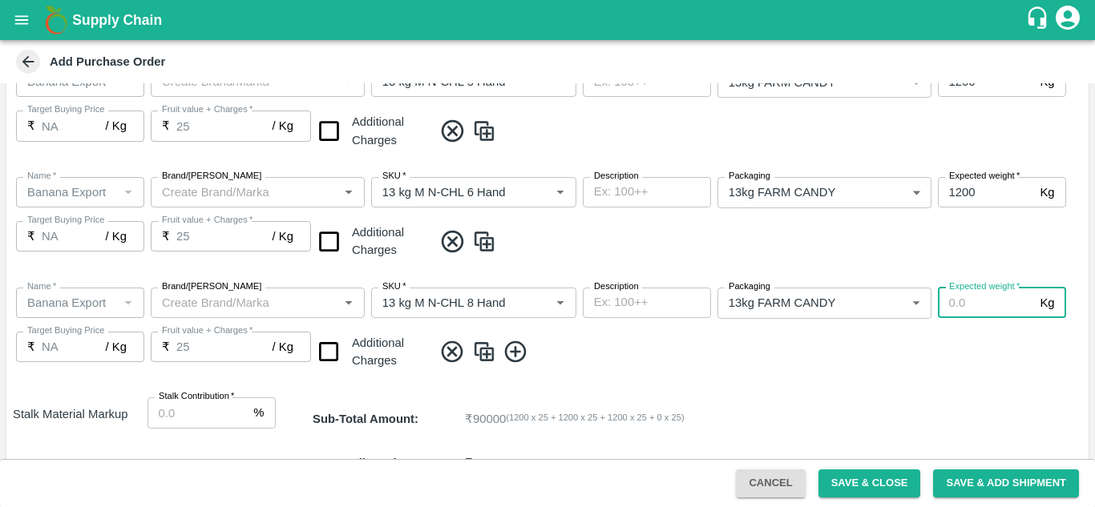
click at [958, 300] on input "Expected weight   *" at bounding box center [985, 303] width 96 height 30
type input "1200"
click at [700, 350] on span at bounding box center [757, 352] width 649 height 26
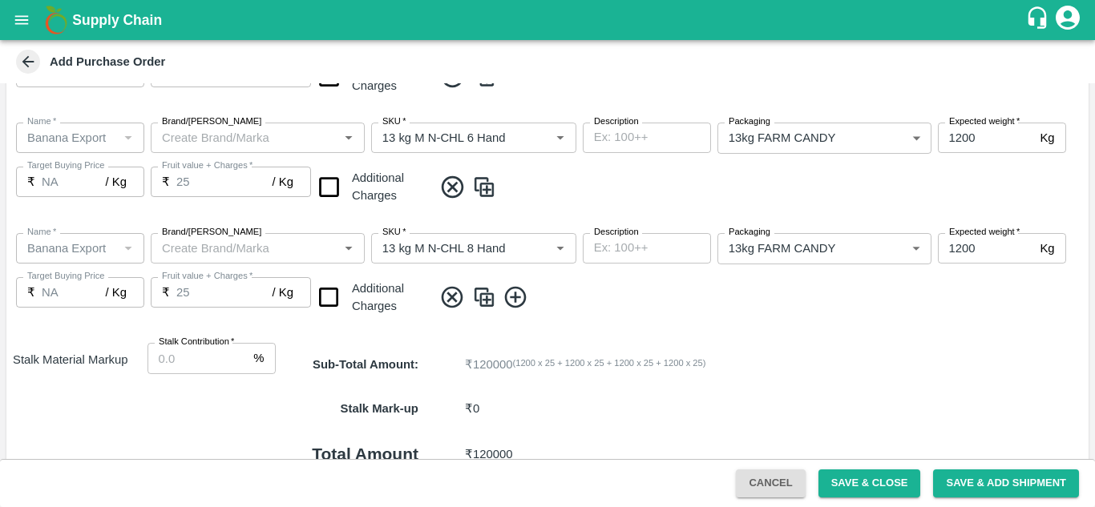
click at [518, 295] on icon at bounding box center [515, 297] width 26 height 26
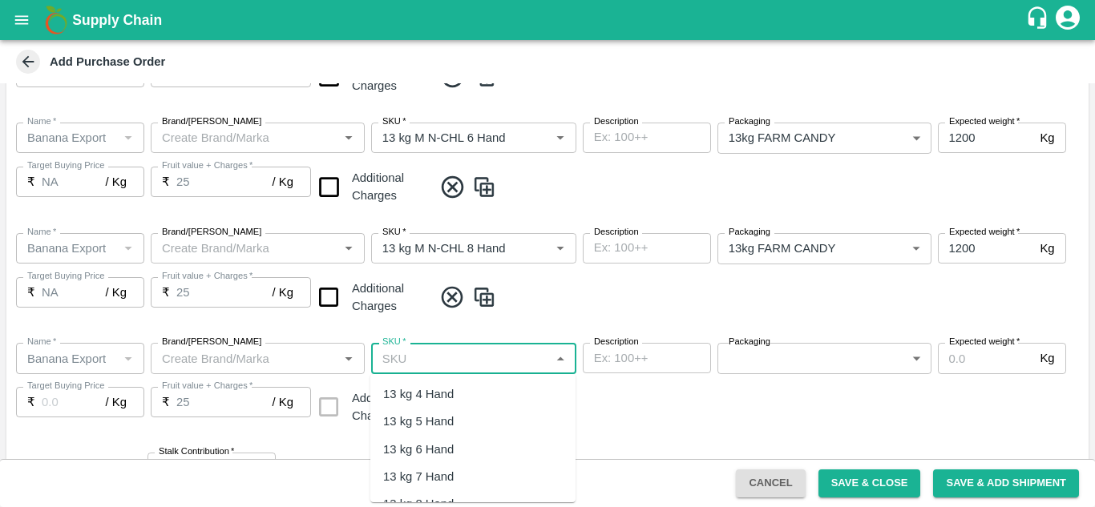
click at [418, 361] on input "SKU   *" at bounding box center [460, 358] width 169 height 21
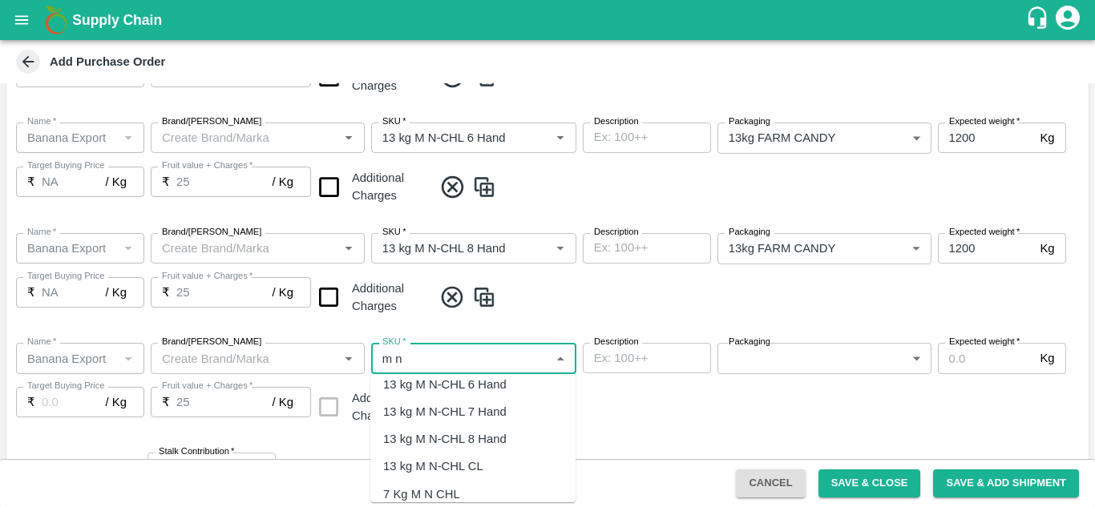
click at [477, 462] on div "13 kg M N-CHL CL" at bounding box center [433, 467] width 100 height 18
type input "13 kg M N-CHL CL"
type input "NA"
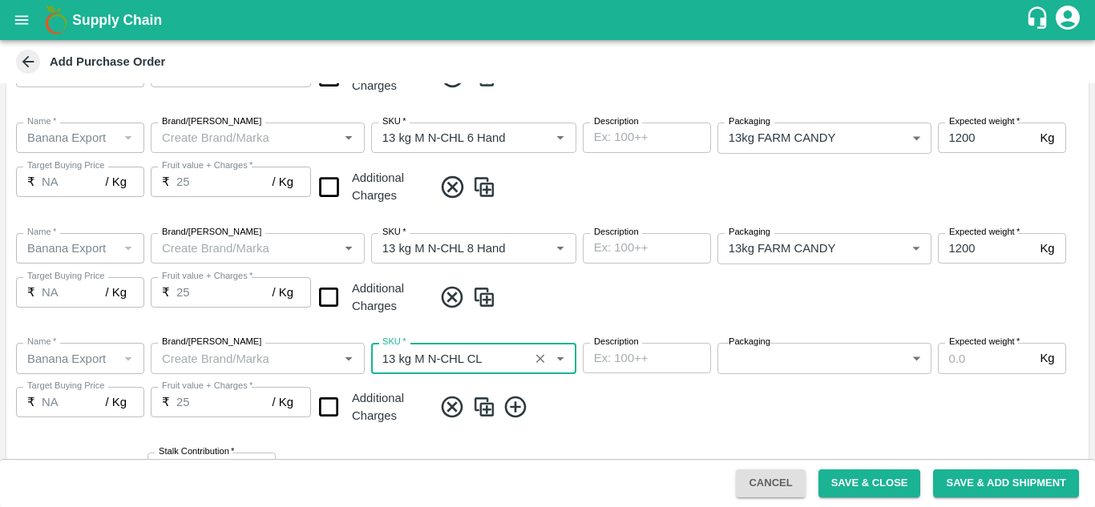
type input "13 kg M N-CHL CL"
click at [747, 355] on body "Supply Chain Add Purchase Order PO Type   * Farm Gate 1 PO Type Buyers   * Ajit…" at bounding box center [547, 253] width 1095 height 507
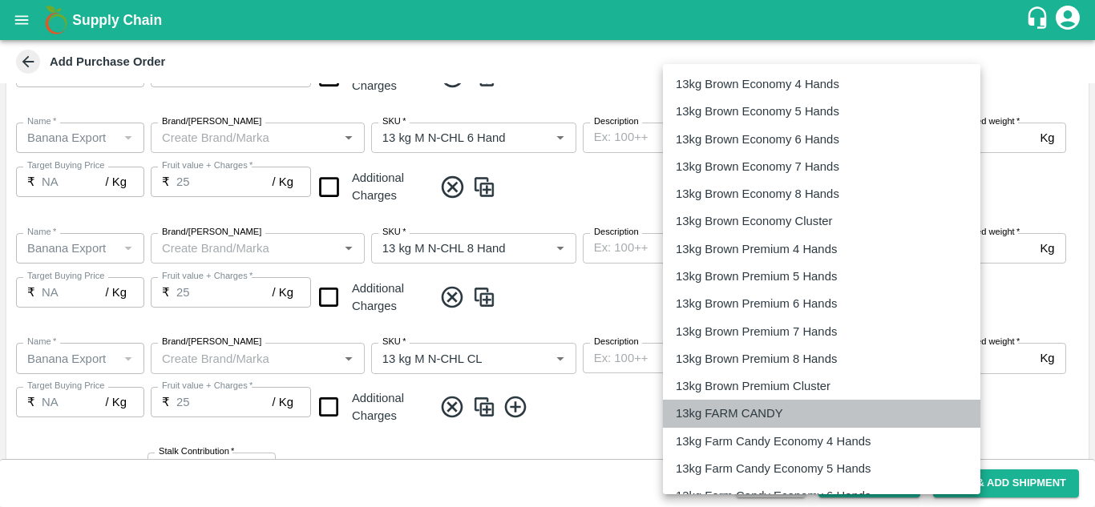
click at [728, 418] on p "13kg FARM CANDY" at bounding box center [728, 414] width 107 height 18
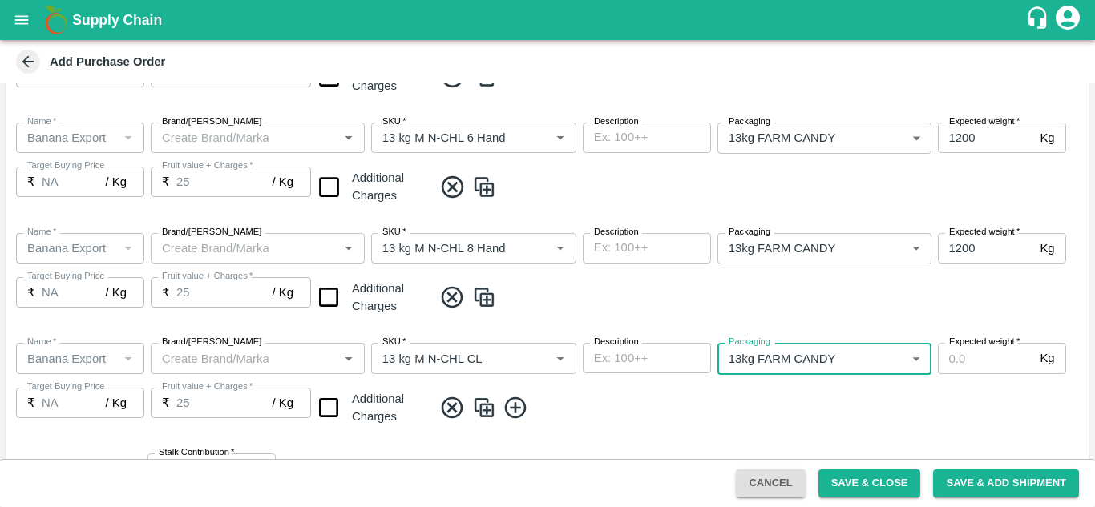
type input "466"
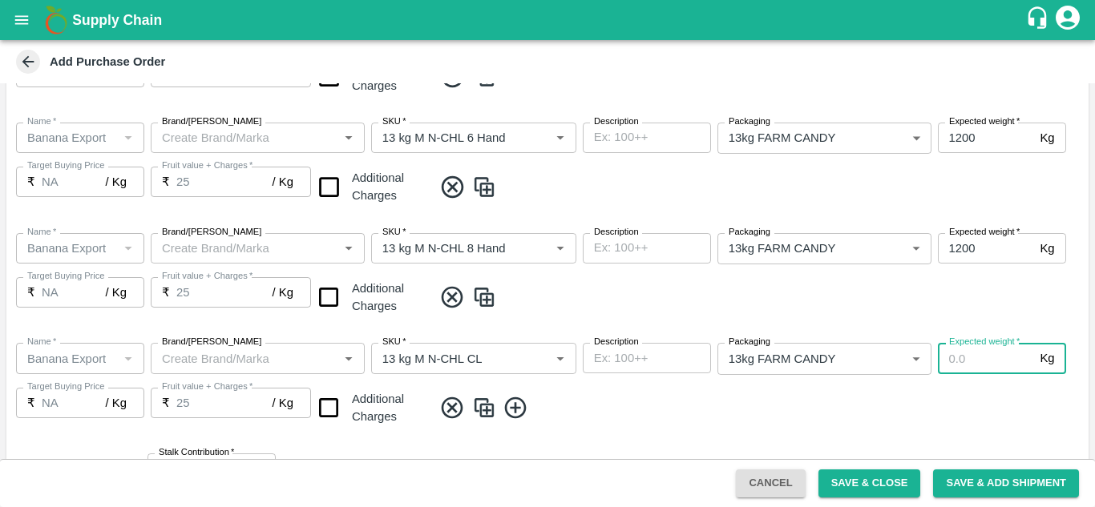
click at [975, 357] on input "Expected weight   *" at bounding box center [985, 358] width 96 height 30
type input "1200"
click at [736, 413] on span at bounding box center [757, 408] width 649 height 26
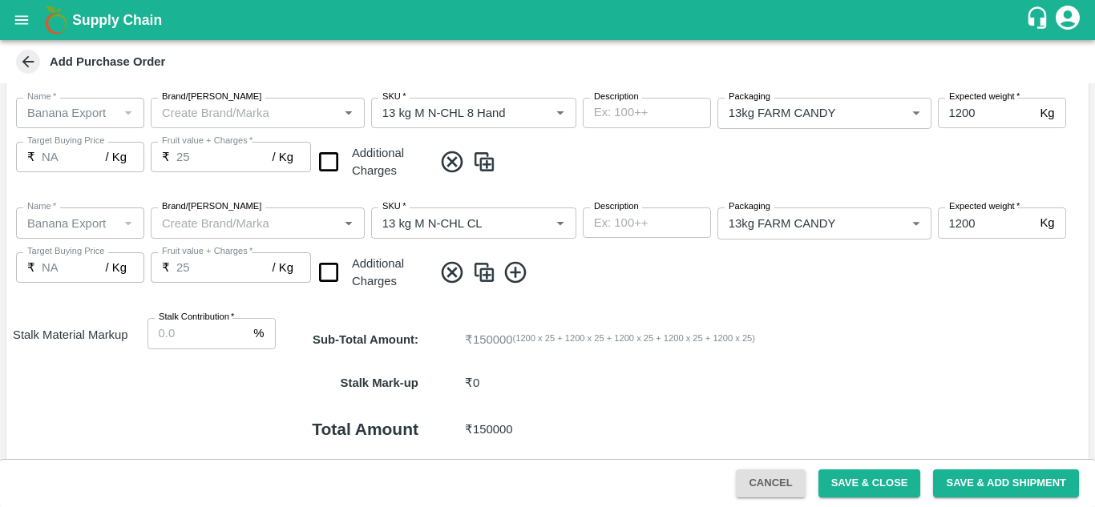
scroll to position [641, 0]
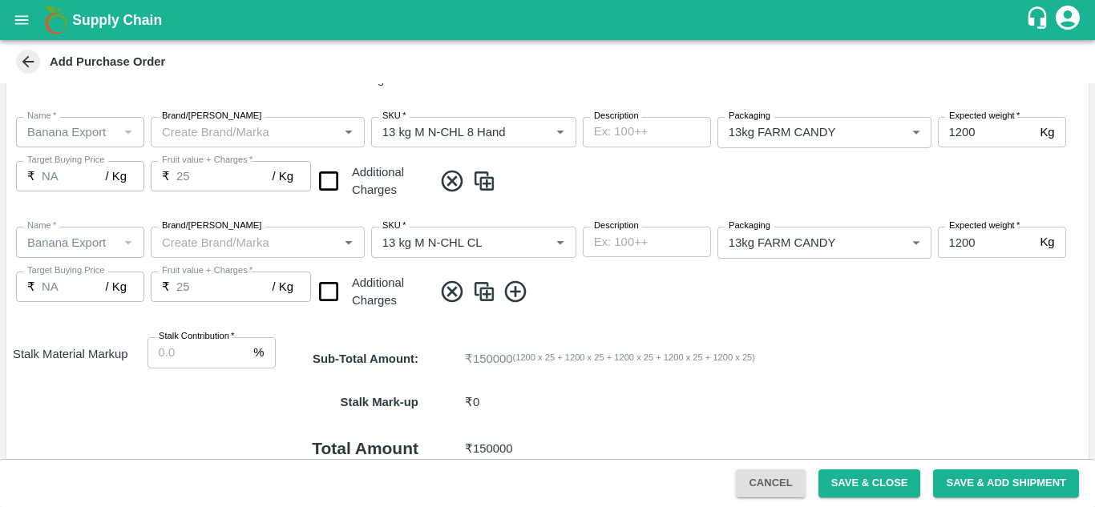
click at [520, 292] on icon at bounding box center [515, 291] width 22 height 22
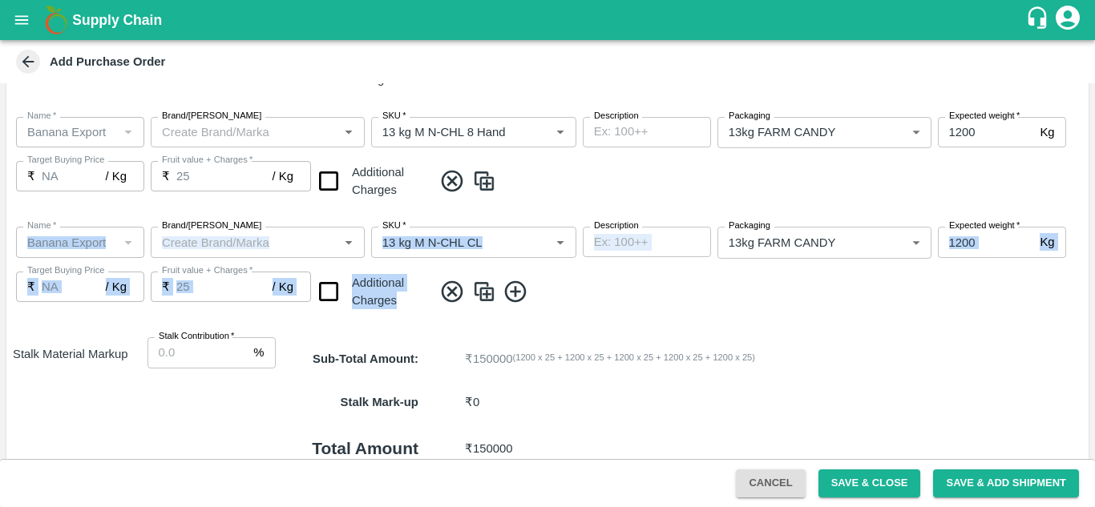
click at [520, 292] on span at bounding box center [757, 292] width 649 height 26
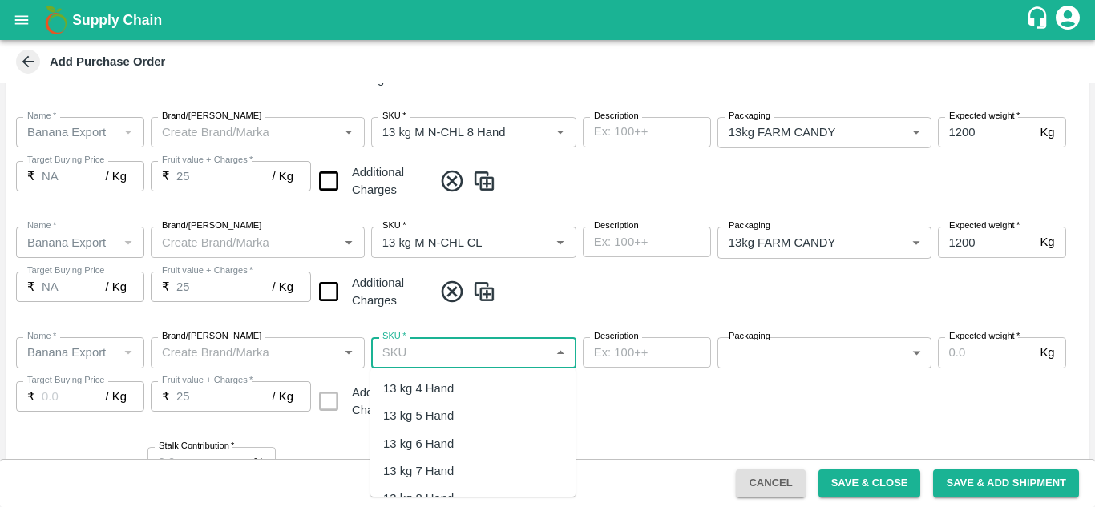
click at [409, 357] on input "SKU   *" at bounding box center [460, 352] width 169 height 21
click at [435, 392] on div "PHR Kg" at bounding box center [472, 388] width 205 height 27
type input "PHR Kg"
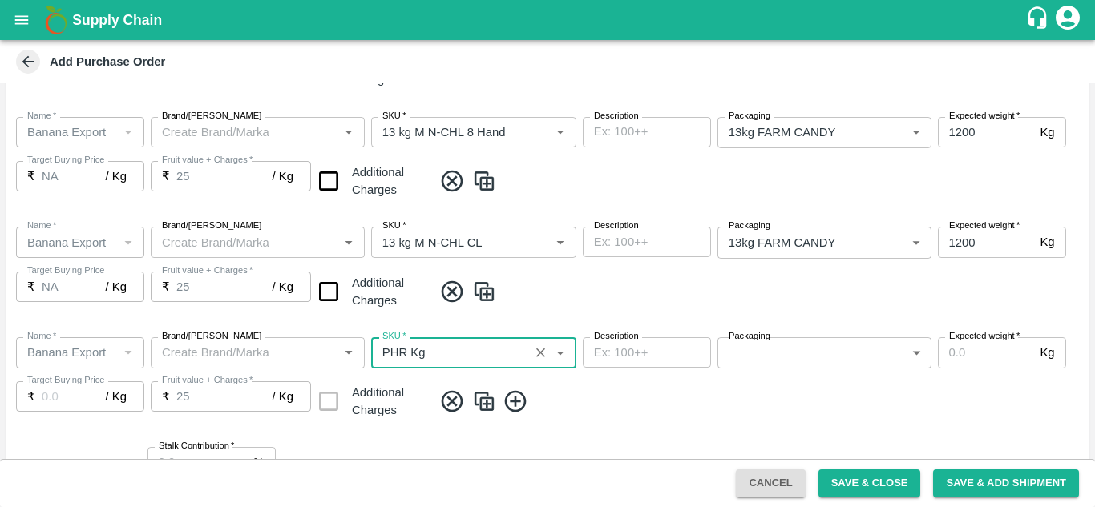
type input "NA"
type input "PHR Kg"
click at [744, 354] on body "Supply Chain Add Purchase Order PO Type   * Farm Gate 1 PO Type Buyers   * Ajit…" at bounding box center [547, 253] width 1095 height 507
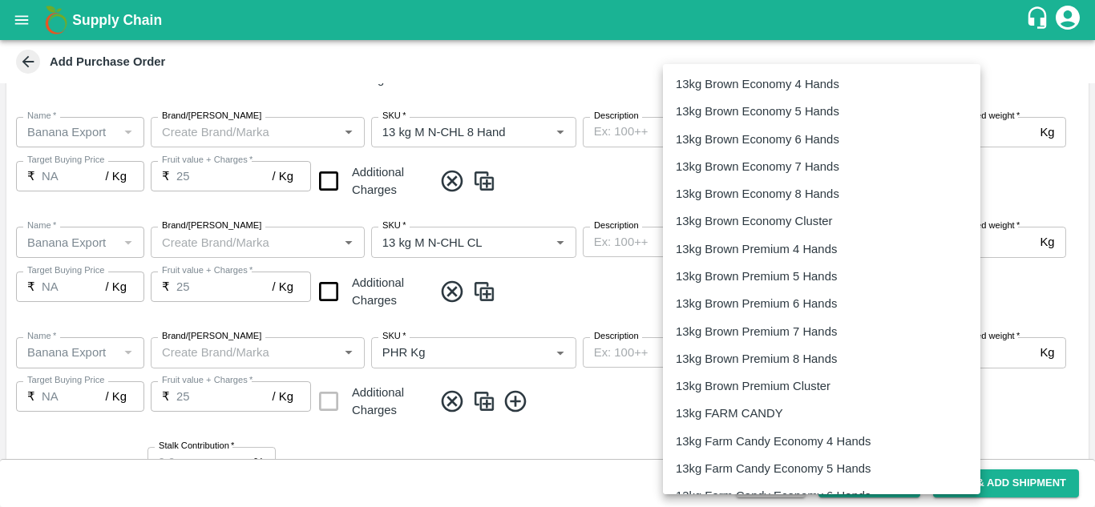
scroll to position [2659, 0]
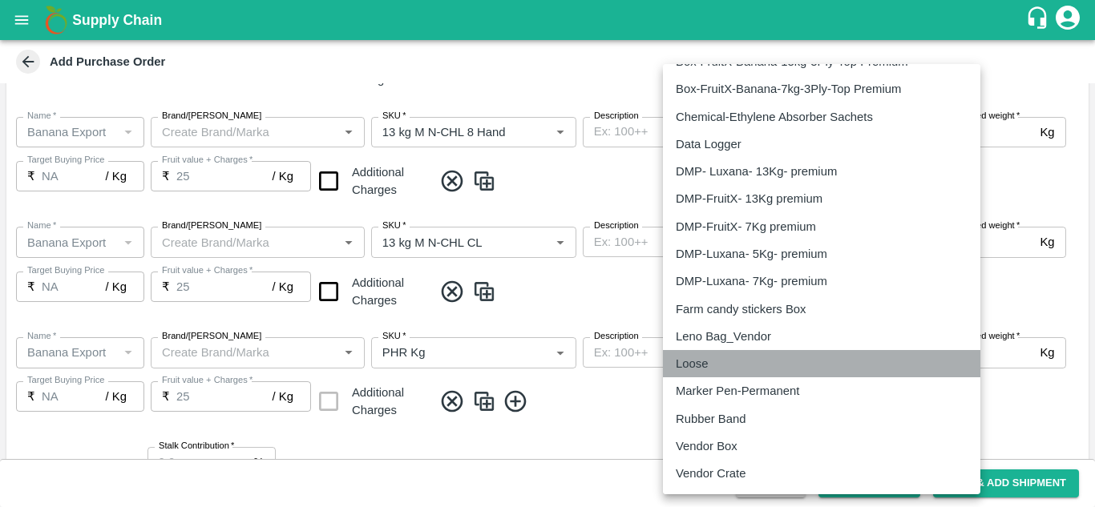
click at [717, 373] on li "Loose" at bounding box center [821, 363] width 317 height 27
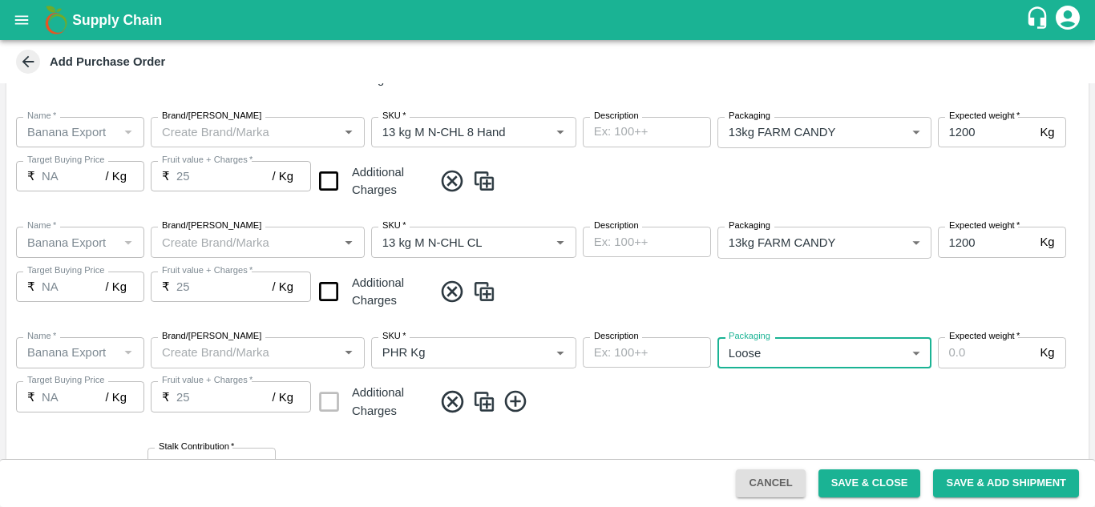
type input "258"
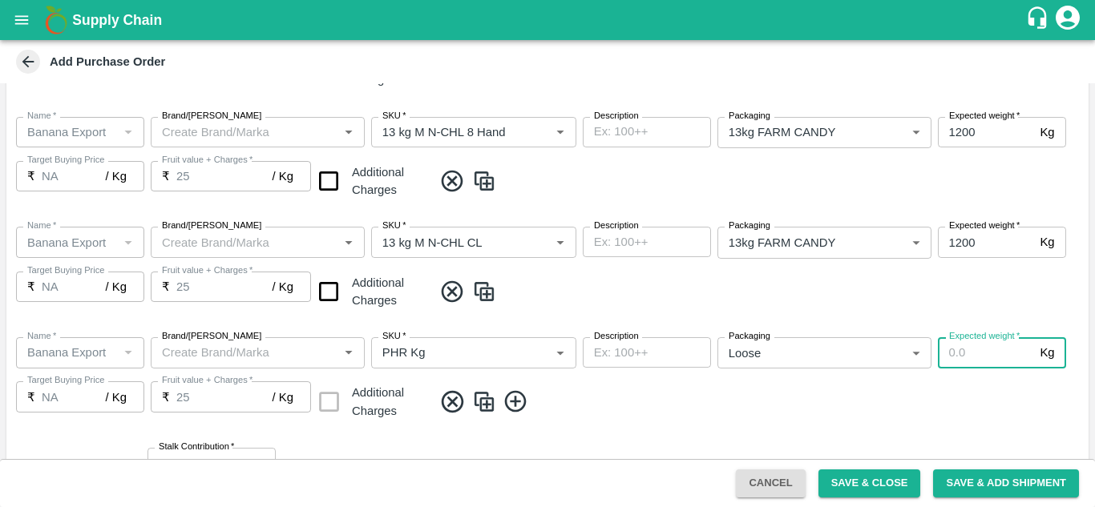
click at [955, 346] on input "Expected weight   *" at bounding box center [985, 352] width 96 height 30
type input "100"
click at [695, 417] on div "Name   * Name   * Brand/Marka Brand/Marka SKU   * SKU   * Description x Descrip…" at bounding box center [547, 380] width 1082 height 111
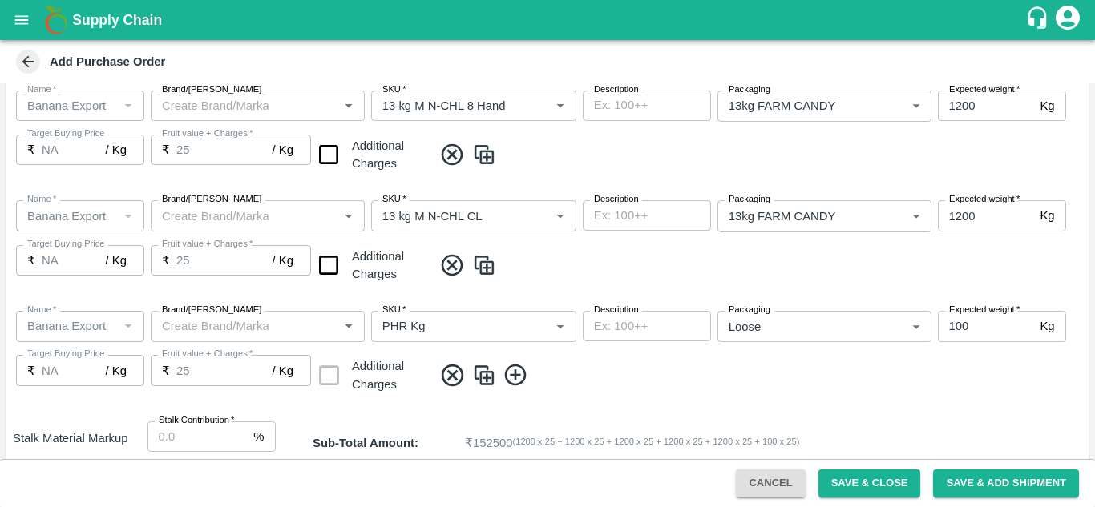
scroll to position [687, 0]
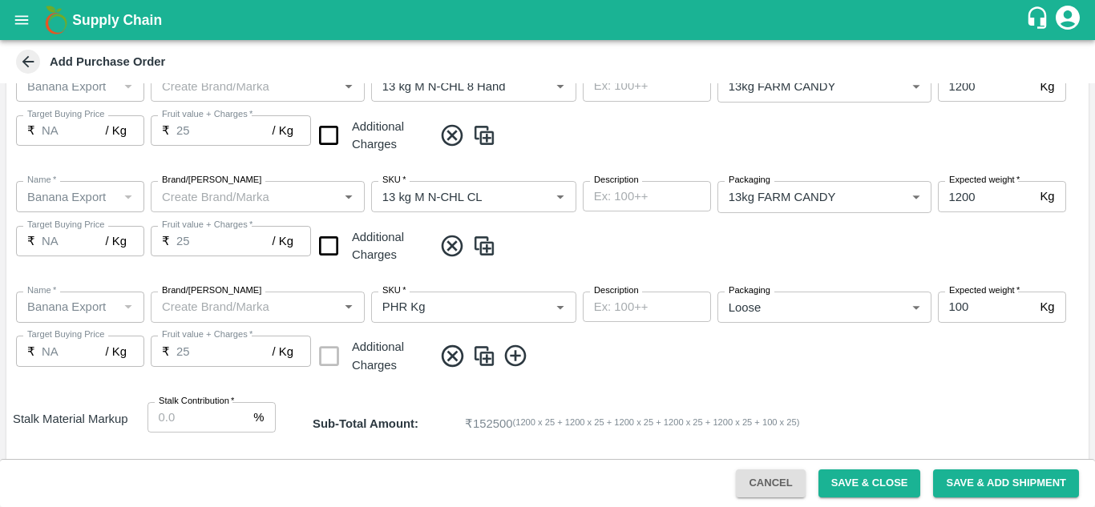
click at [524, 355] on icon at bounding box center [515, 356] width 22 height 22
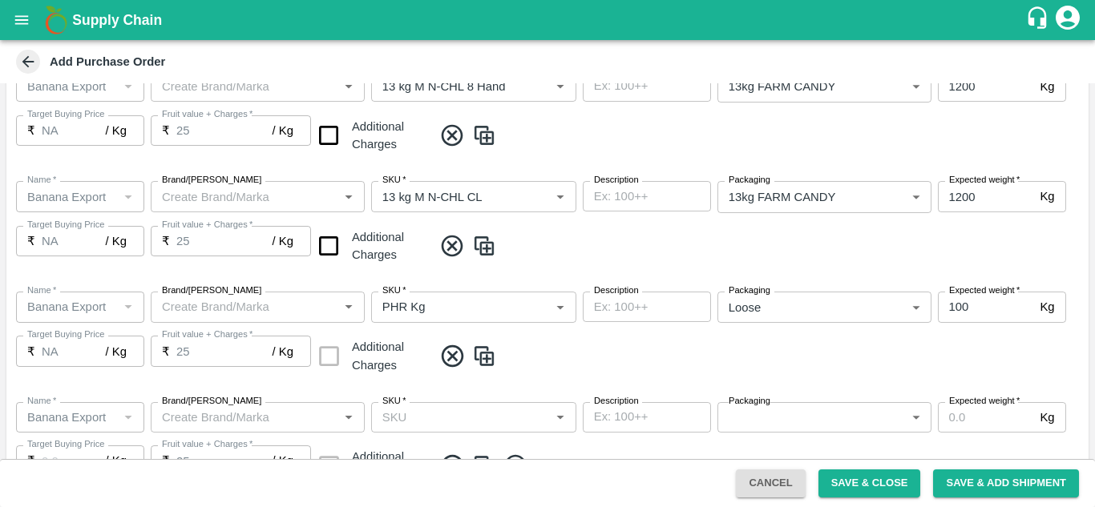
scroll to position [711, 0]
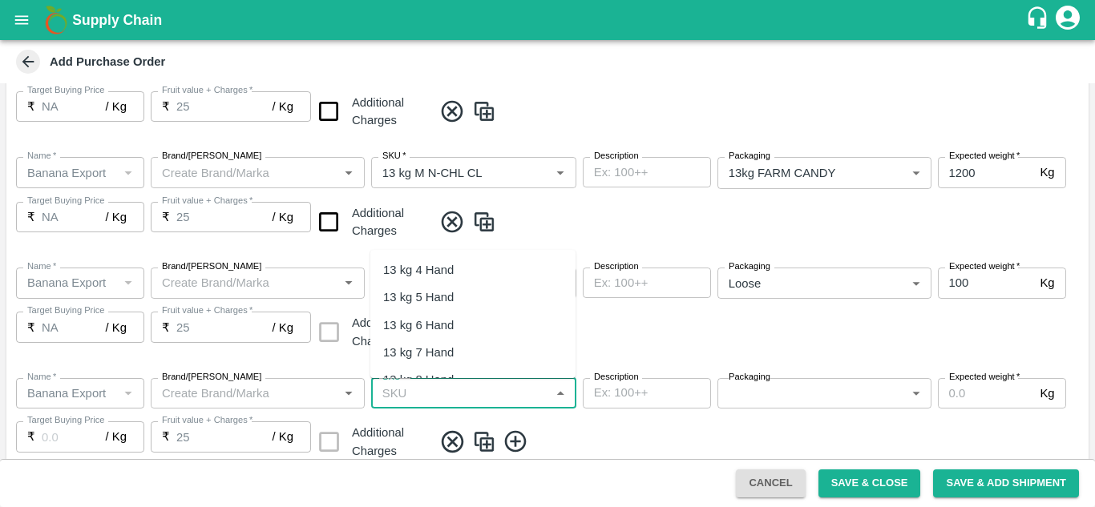
click at [385, 403] on input "SKU   *" at bounding box center [460, 393] width 169 height 21
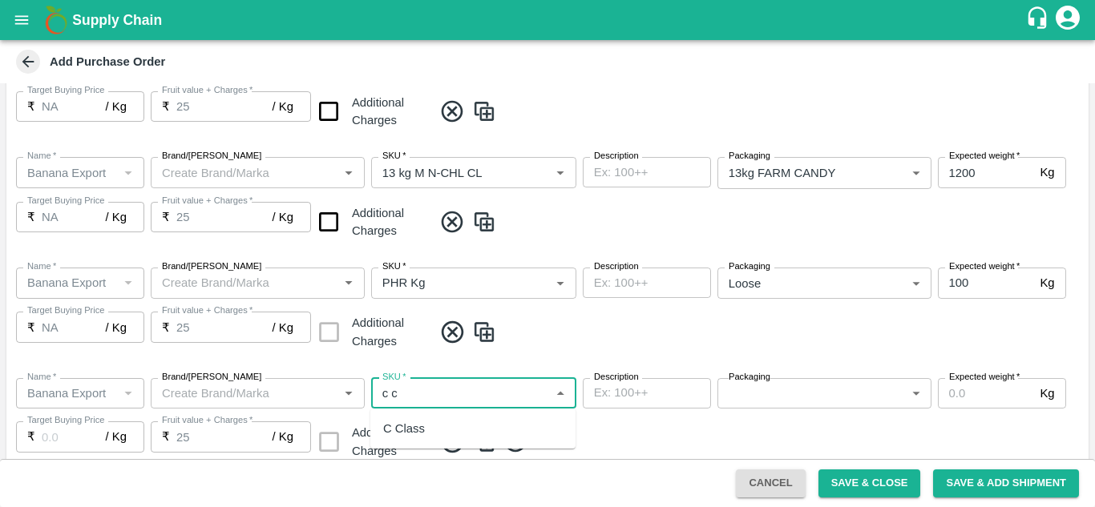
click at [417, 419] on div "C Class" at bounding box center [472, 428] width 205 height 27
type input "C Class"
type input "NA"
type input "C Class"
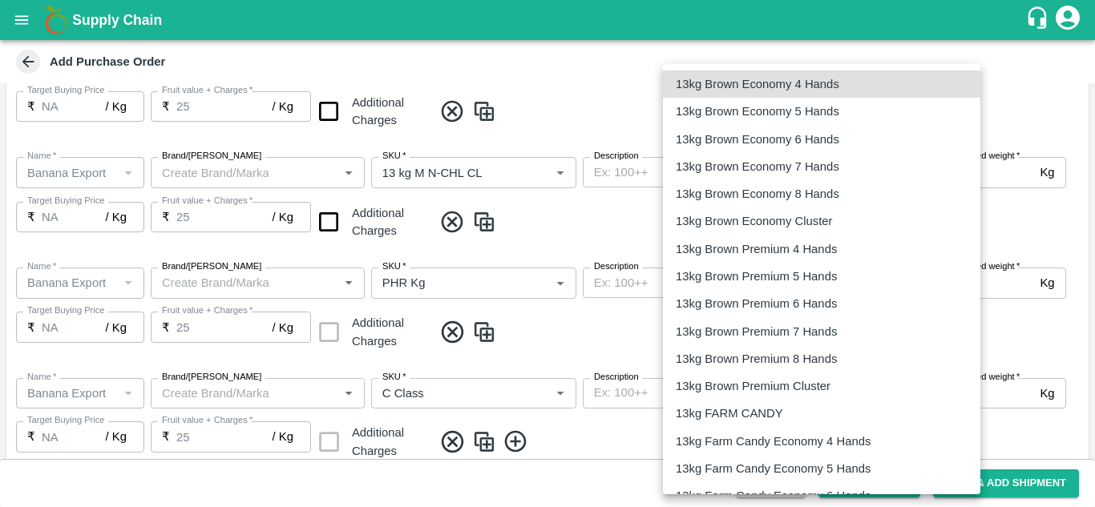
click at [757, 388] on body "Supply Chain Add Purchase Order PO Type   * Farm Gate 1 PO Type Buyers   * Ajit…" at bounding box center [547, 253] width 1095 height 507
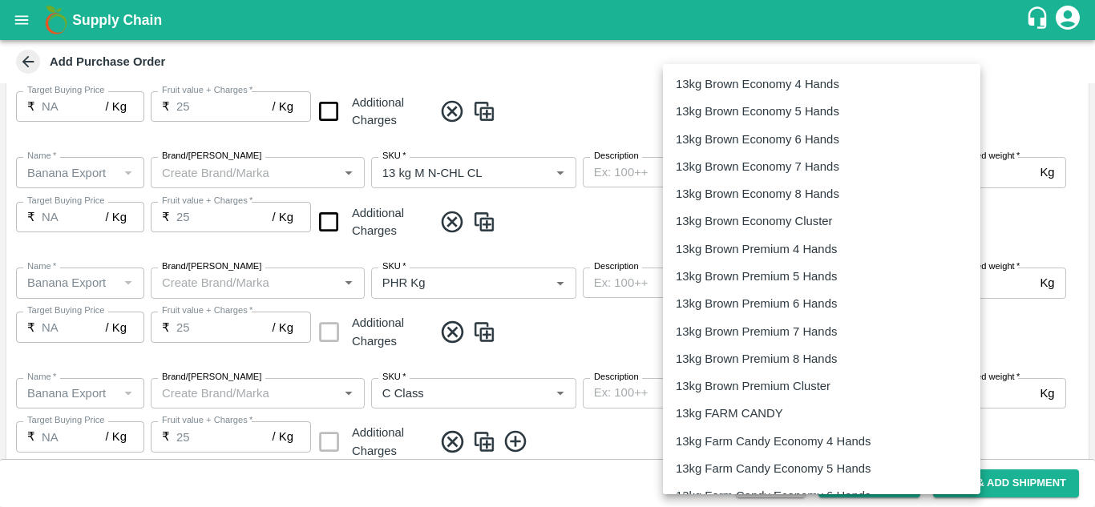
scroll to position [2659, 0]
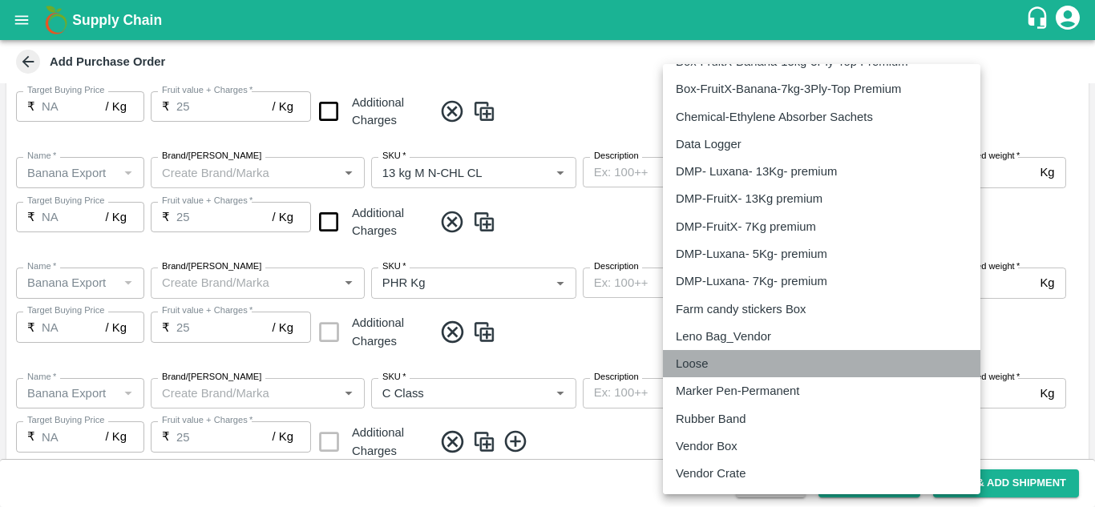
click at [736, 359] on div "Loose" at bounding box center [821, 364] width 292 height 18
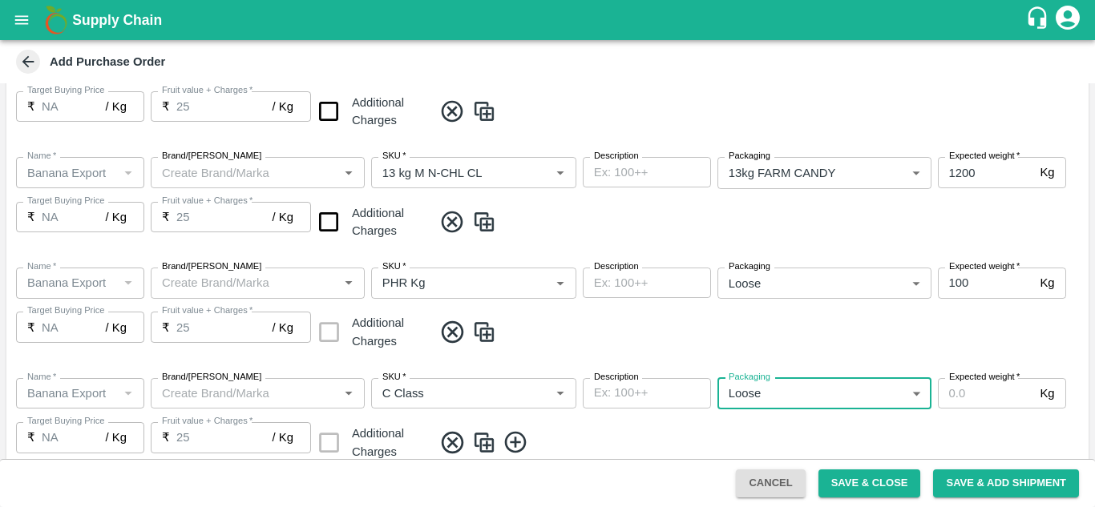
type input "258"
click at [962, 395] on input "Expected weight   *" at bounding box center [985, 393] width 96 height 30
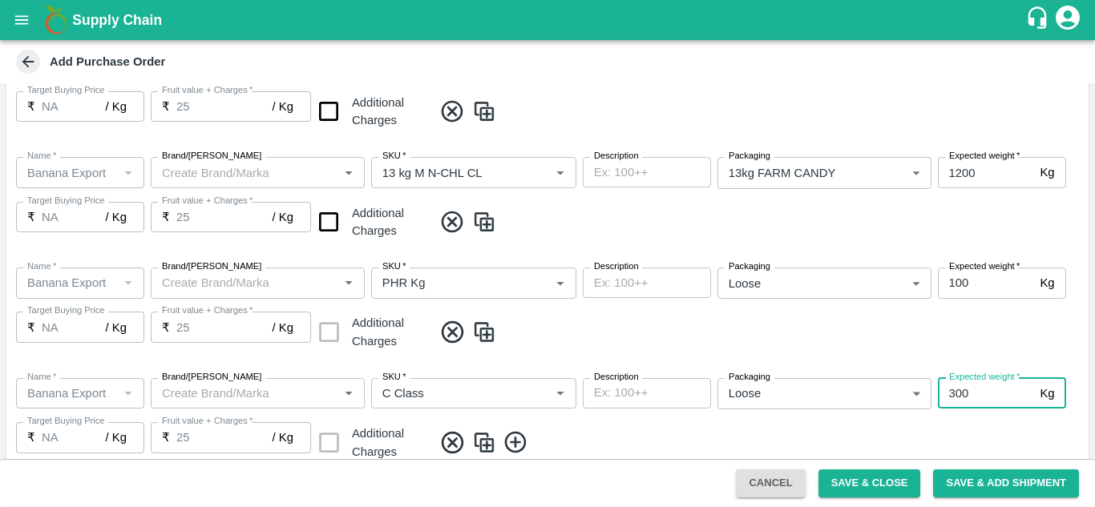
type input "300"
click at [740, 425] on div "Name   * Name   * Brand/Marka Brand/Marka SKU   * SKU   * Description x Descrip…" at bounding box center [547, 420] width 1082 height 111
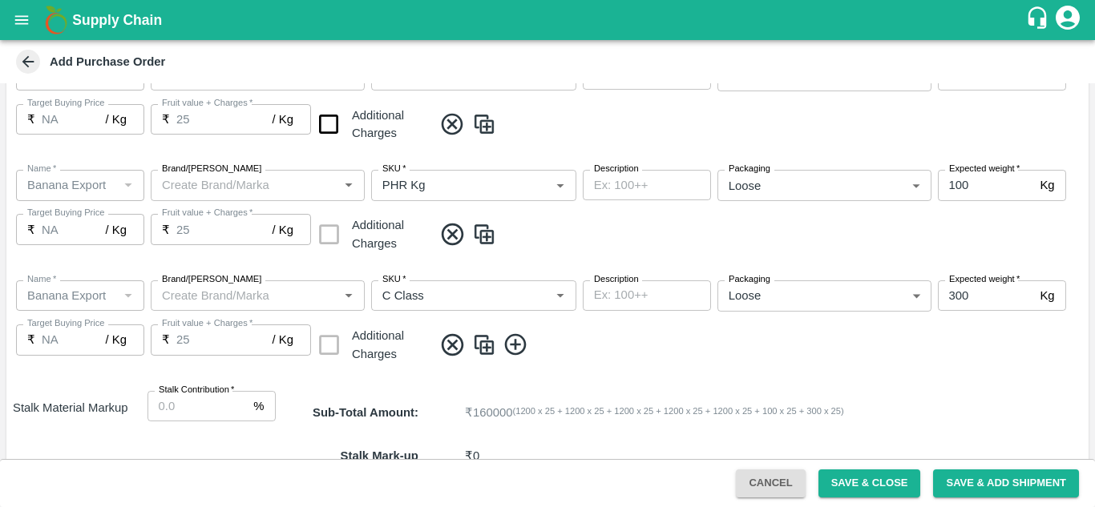
scroll to position [921, 0]
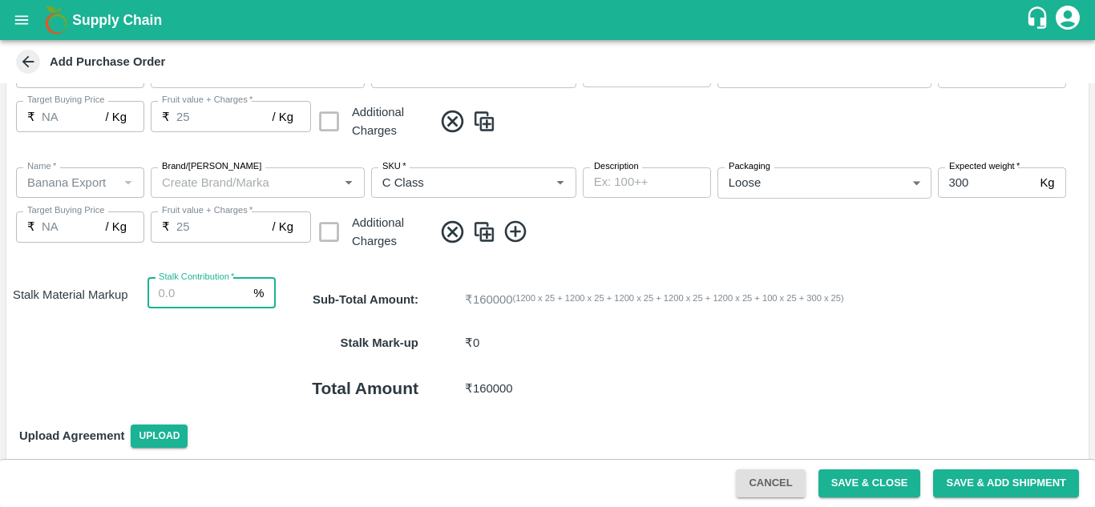
click at [181, 293] on input "Stalk Contribution   *" at bounding box center [197, 293] width 100 height 30
type input "8"
click at [604, 362] on div "Stalk Mark-up ₹ 12800 ( 8 %X 6400 X 25 )" at bounding box center [682, 342] width 812 height 43
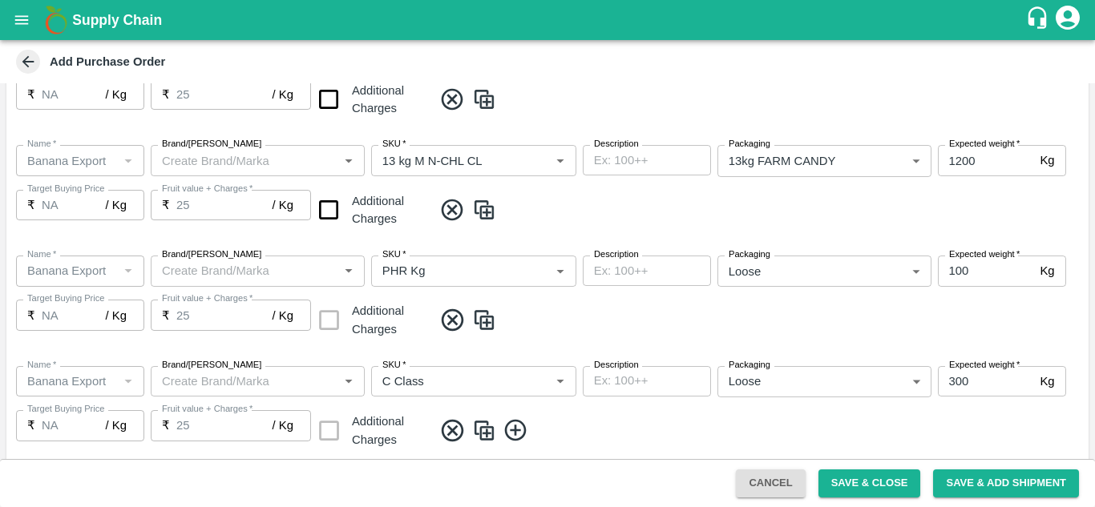
scroll to position [985, 0]
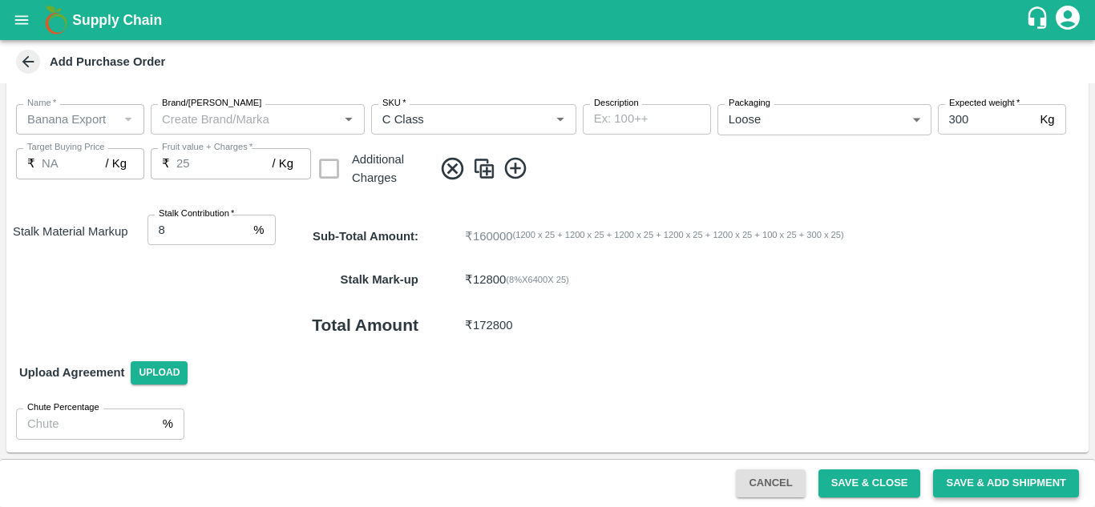
click at [1031, 487] on button "Save & Add Shipment" at bounding box center [1006, 484] width 146 height 28
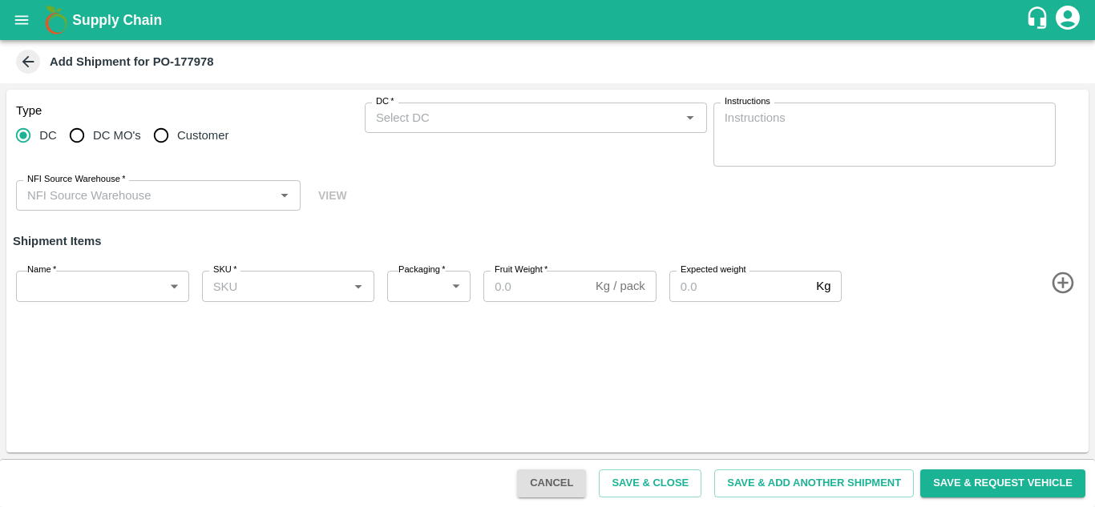
click at [423, 129] on div "DC   *" at bounding box center [536, 118] width 342 height 30
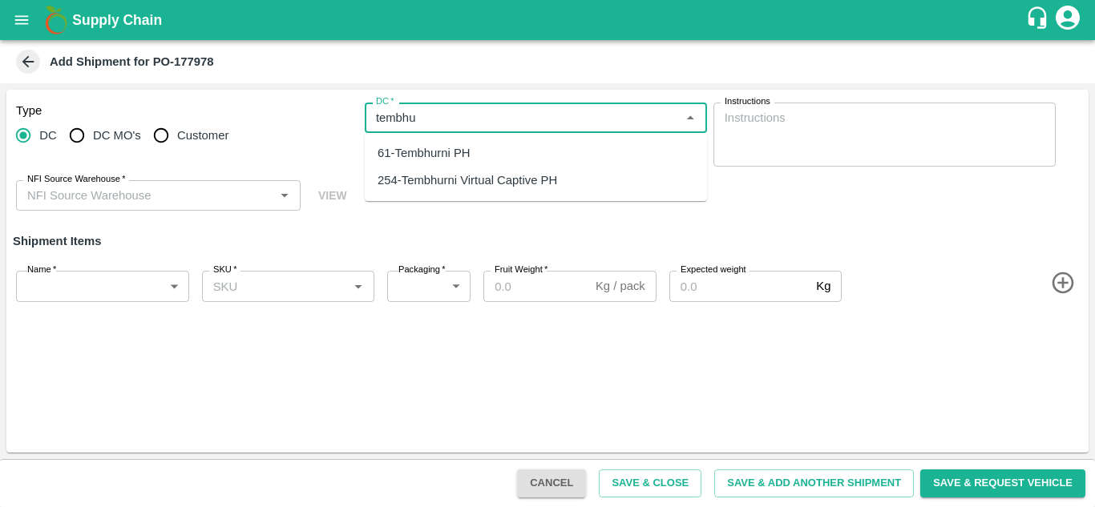
click at [441, 155] on div "61-Tembhurni PH" at bounding box center [423, 153] width 93 height 18
type input "61-Tembhurni PH"
click at [194, 194] on input "NFI Source Warehouse   *" at bounding box center [145, 195] width 248 height 21
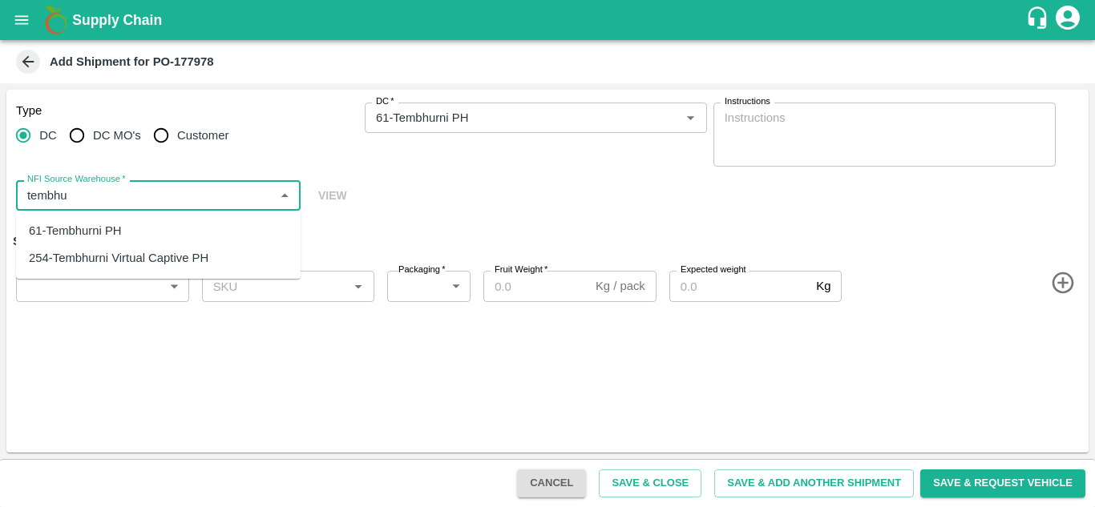
click at [99, 224] on div "61-Tembhurni PH" at bounding box center [75, 231] width 93 height 18
type input "61-Tembhurni PH"
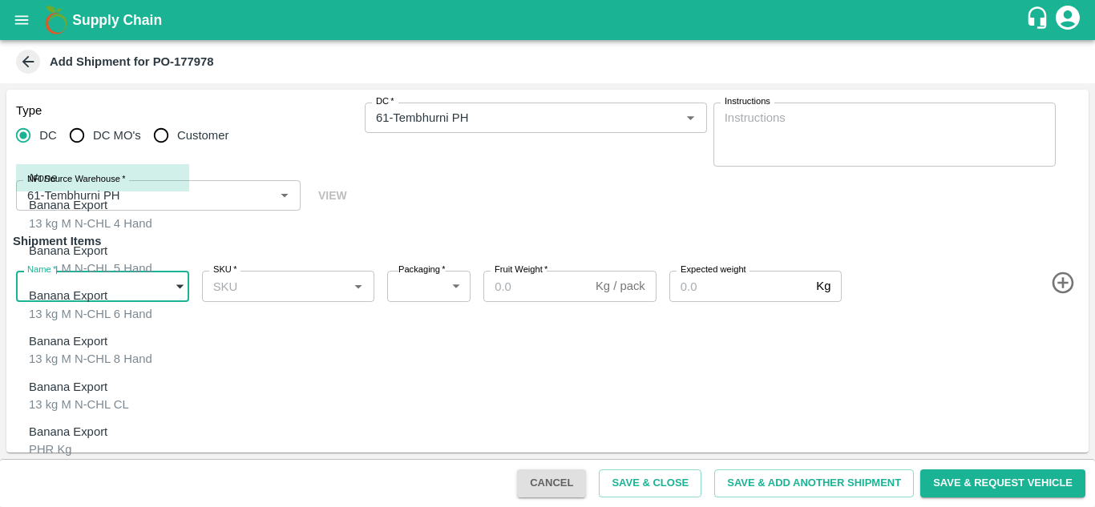
click at [94, 284] on body "Supply Chain Add Shipment for PO-177978 Type [GEOGRAPHIC_DATA] DC MO's Customer…" at bounding box center [547, 253] width 1095 height 507
click at [110, 220] on div "13 kg M N-CHL 4 Hand" at bounding box center [90, 224] width 123 height 18
type input "2070844"
type input "466"
type input "1200"
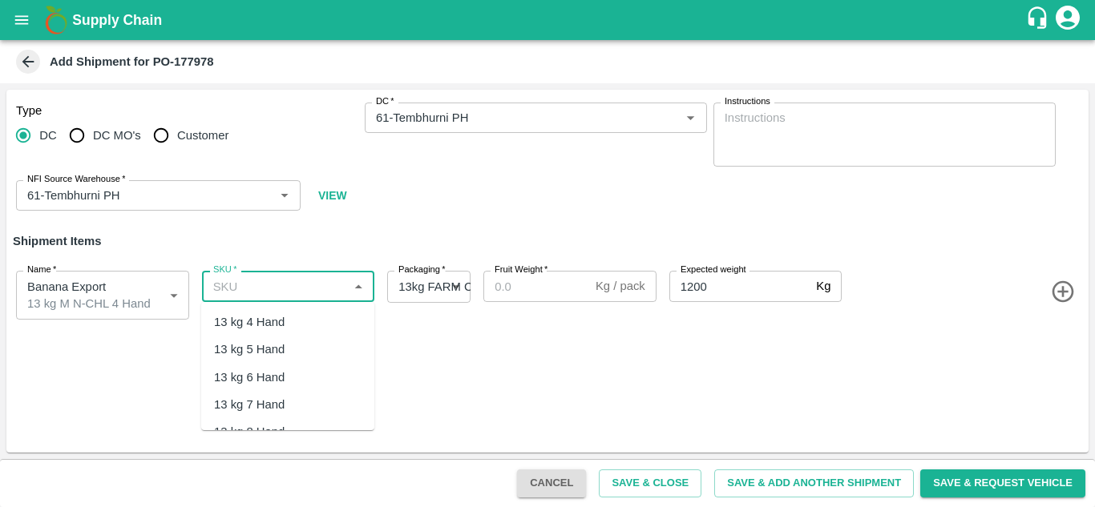
click at [253, 288] on input "SKU   *" at bounding box center [275, 286] width 137 height 21
click at [296, 312] on div "13 kg M N-CHL 4 Hand" at bounding box center [287, 321] width 173 height 27
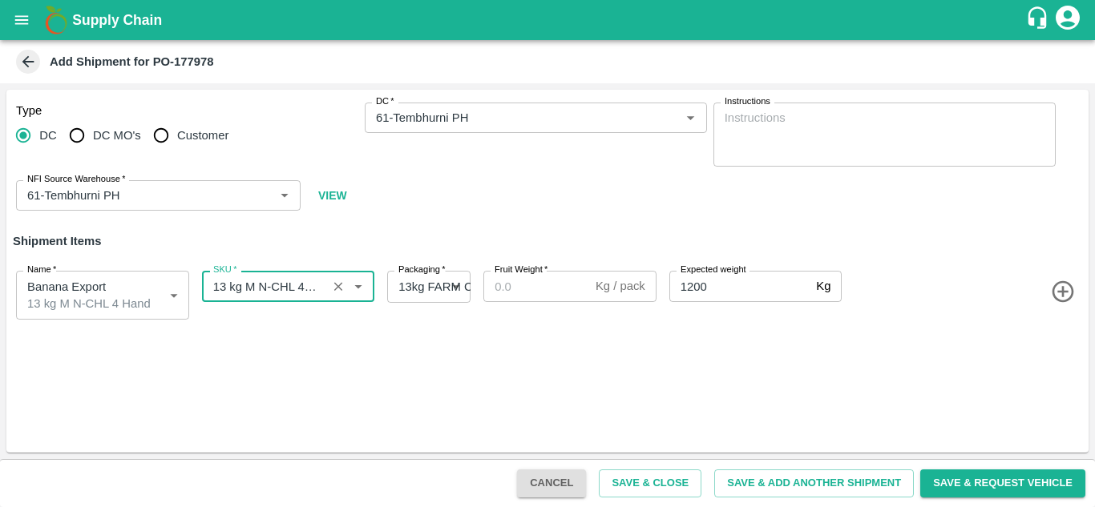
type input "13 kg M N-CHL 4 Hand"
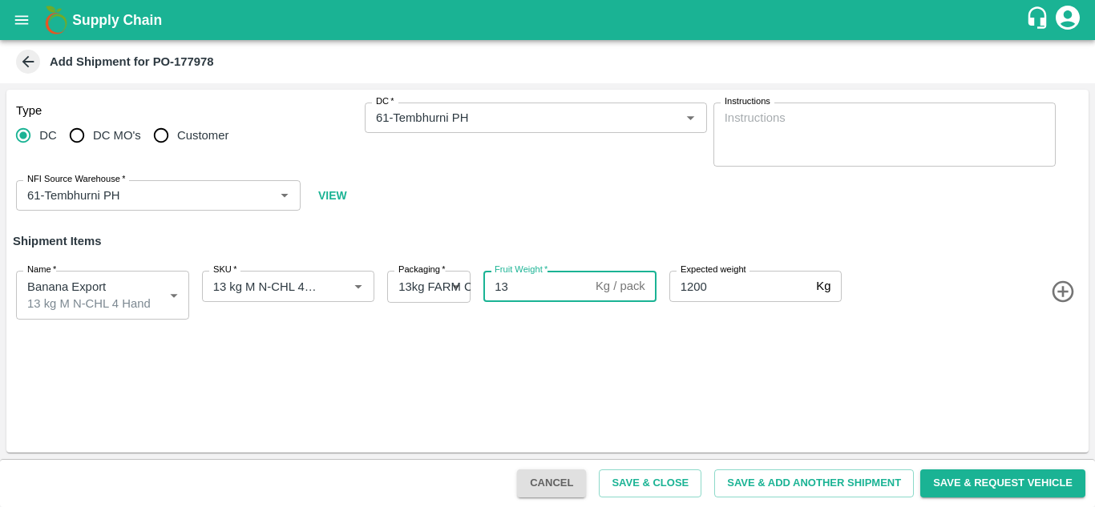
type input "13"
click at [1066, 286] on icon "button" at bounding box center [1063, 292] width 26 height 26
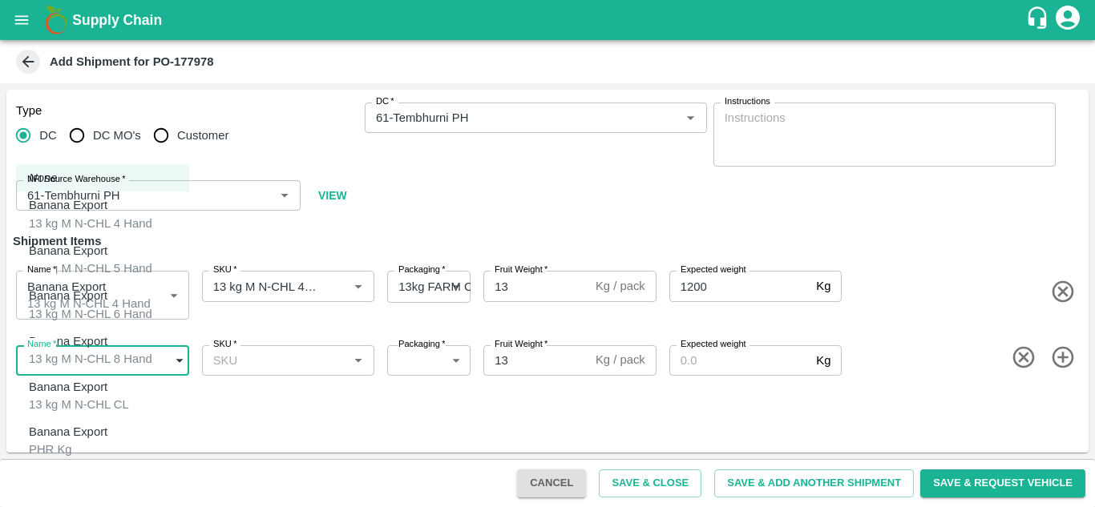
click at [140, 350] on body "Supply Chain Add Shipment for PO-177978 Type DC DC MO's Customer DC   * DC   * …" at bounding box center [547, 253] width 1095 height 507
click at [116, 260] on div "13 kg M N-CHL 5 Hand" at bounding box center [90, 269] width 123 height 18
type input "2070845"
type input "466"
type input "1200"
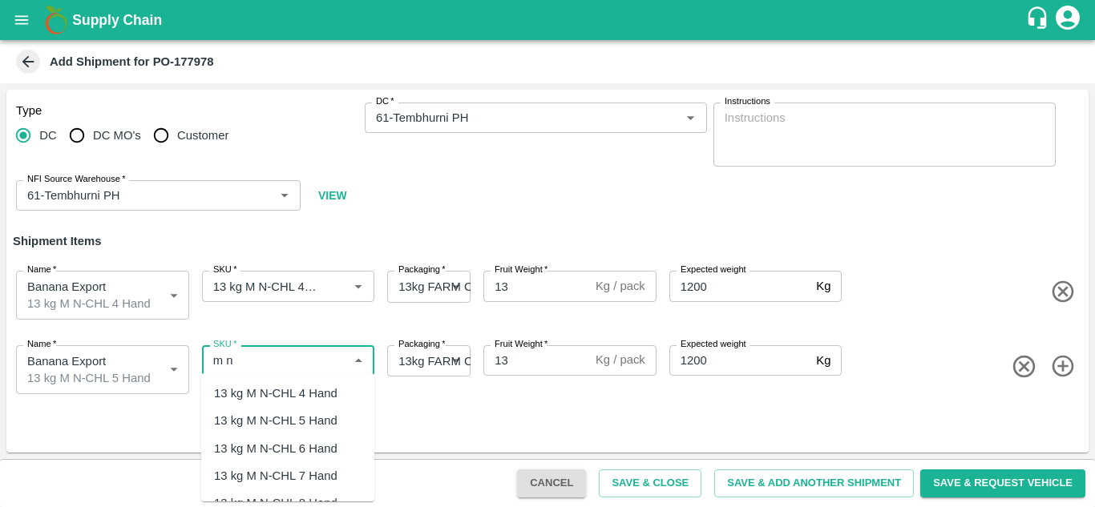
click at [316, 426] on div "13 kg M N-CHL 5 Hand" at bounding box center [275, 421] width 123 height 18
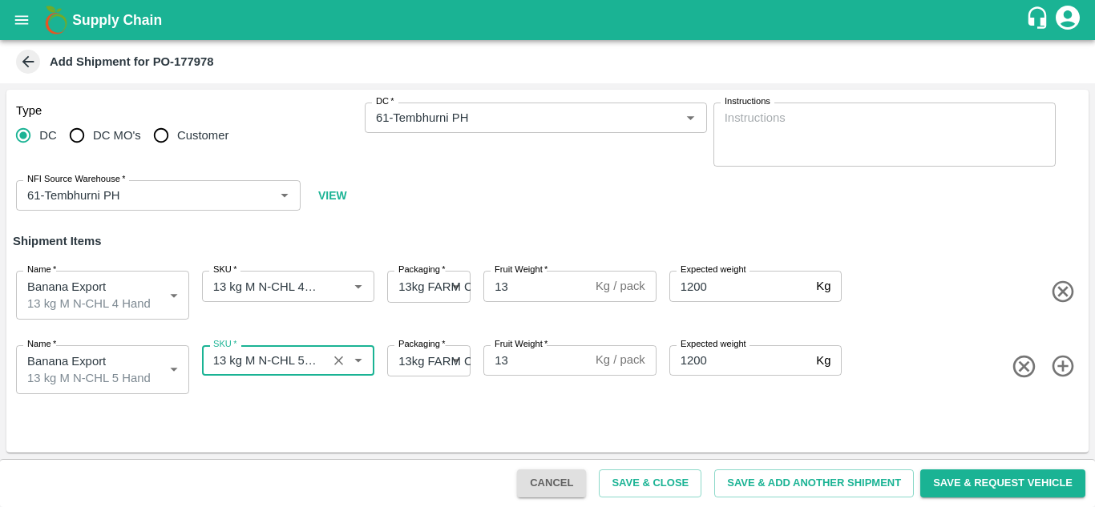
type input "13 kg M N-CHL 5 Hand"
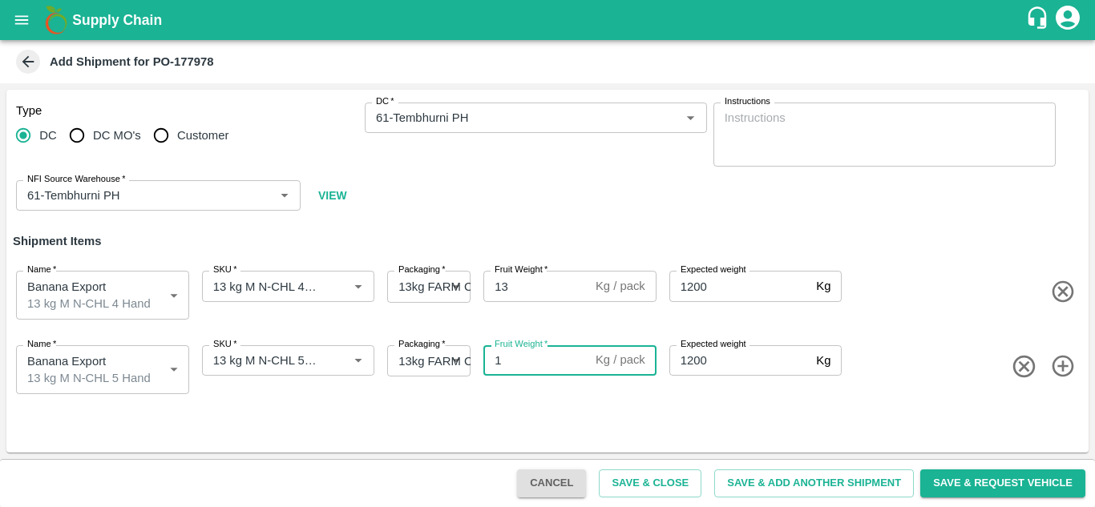
type input "13"
click at [1061, 364] on icon "button" at bounding box center [1062, 367] width 22 height 22
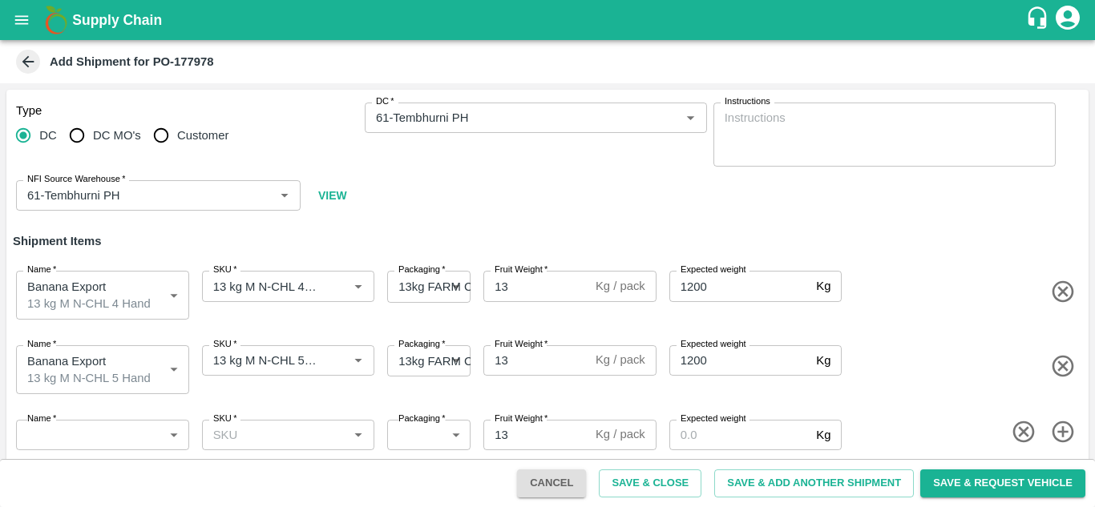
scroll to position [6, 0]
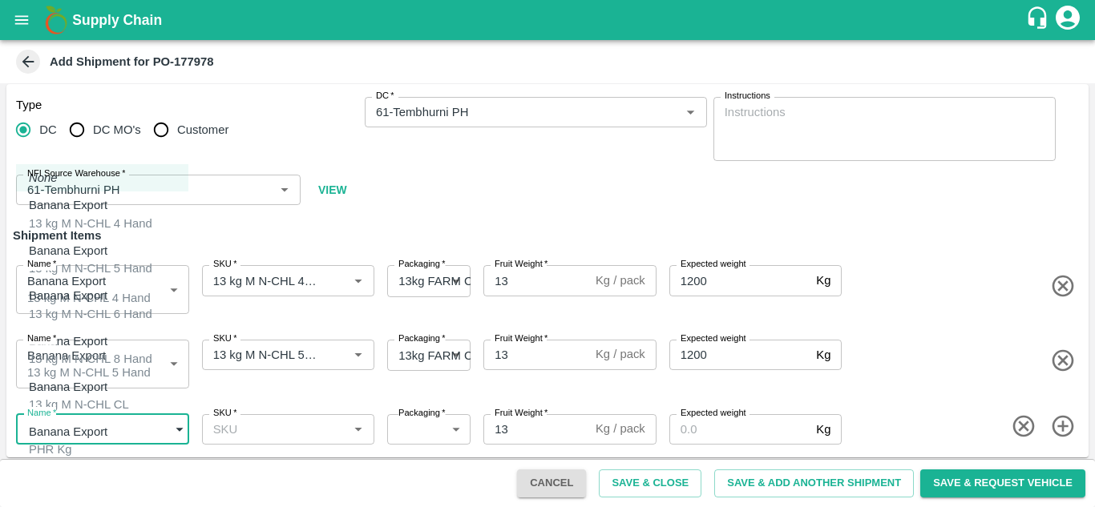
click at [108, 422] on body "Supply Chain Add Shipment for PO-177978 Type DC DC MO's Customer DC   * DC   * …" at bounding box center [547, 253] width 1095 height 507
click at [107, 308] on div "13 kg M N-CHL 6 Hand" at bounding box center [90, 314] width 123 height 18
type input "2070846"
type input "466"
type input "1200"
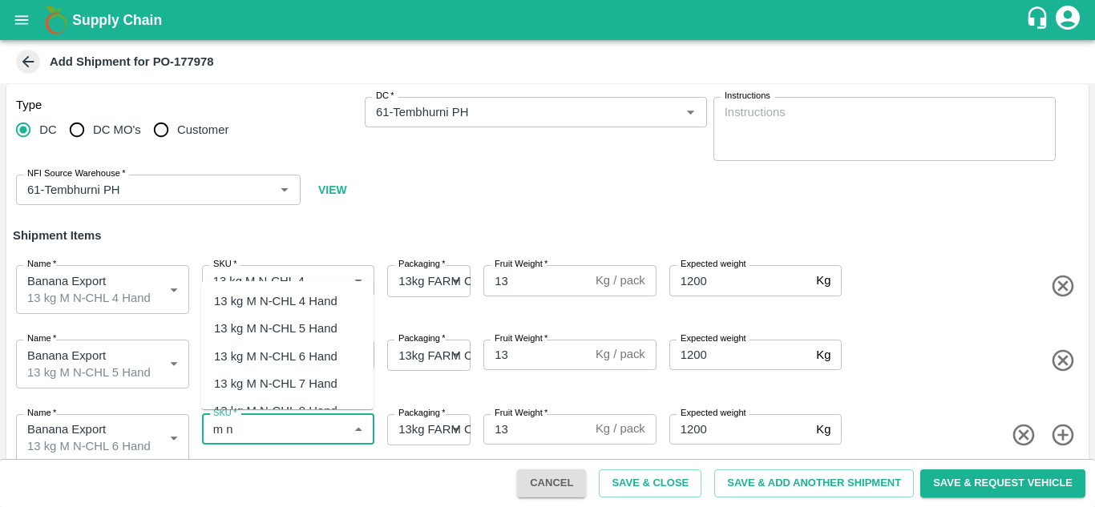
click at [326, 356] on div "13 kg M N-CHL 6 Hand" at bounding box center [275, 357] width 123 height 18
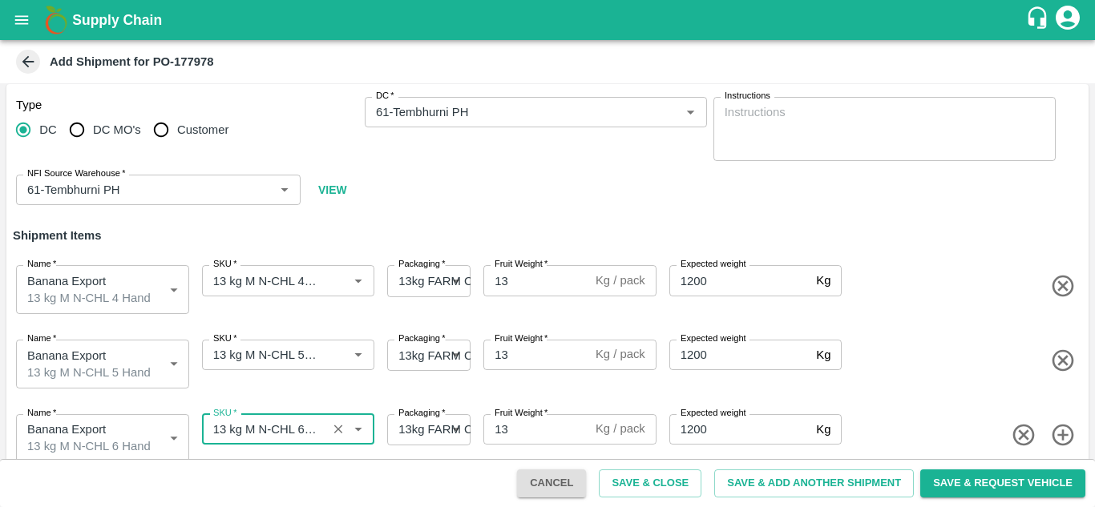
type input "13 kg M N-CHL 6 Hand"
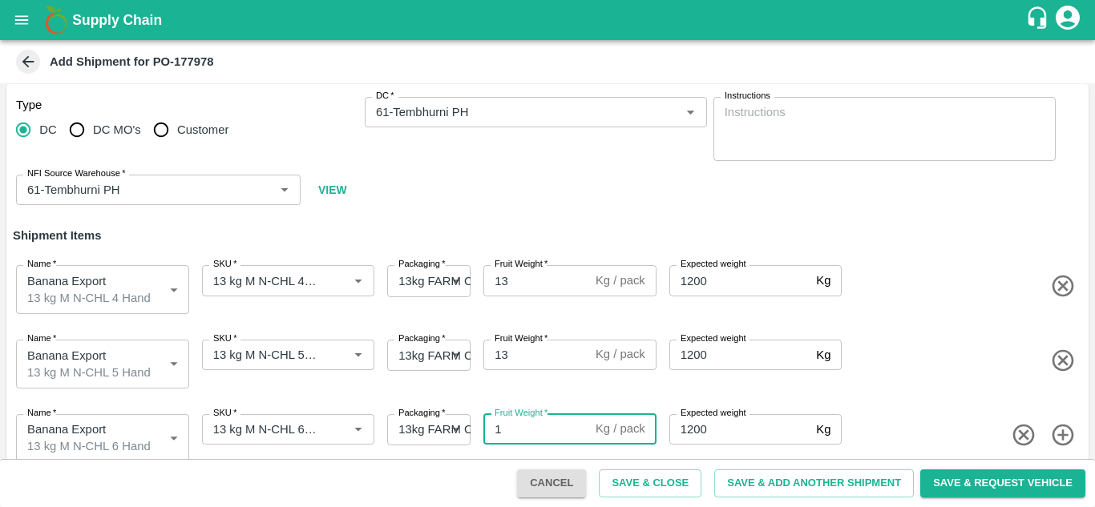
type input "13"
click at [1062, 423] on icon "button" at bounding box center [1063, 435] width 26 height 26
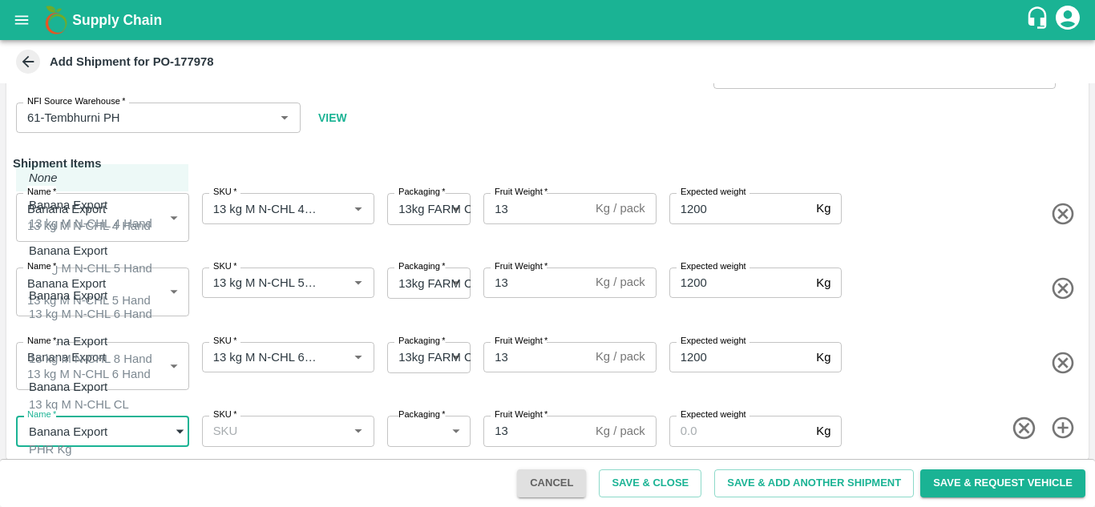
click at [132, 433] on body "Supply Chain Add Shipment for PO-177978 Type DC DC MO's Customer DC   * DC   * …" at bounding box center [547, 253] width 1095 height 507
click at [112, 353] on div "13 kg M N-CHL 8 Hand" at bounding box center [90, 359] width 123 height 18
type input "2070847"
type input "466"
type input "1200"
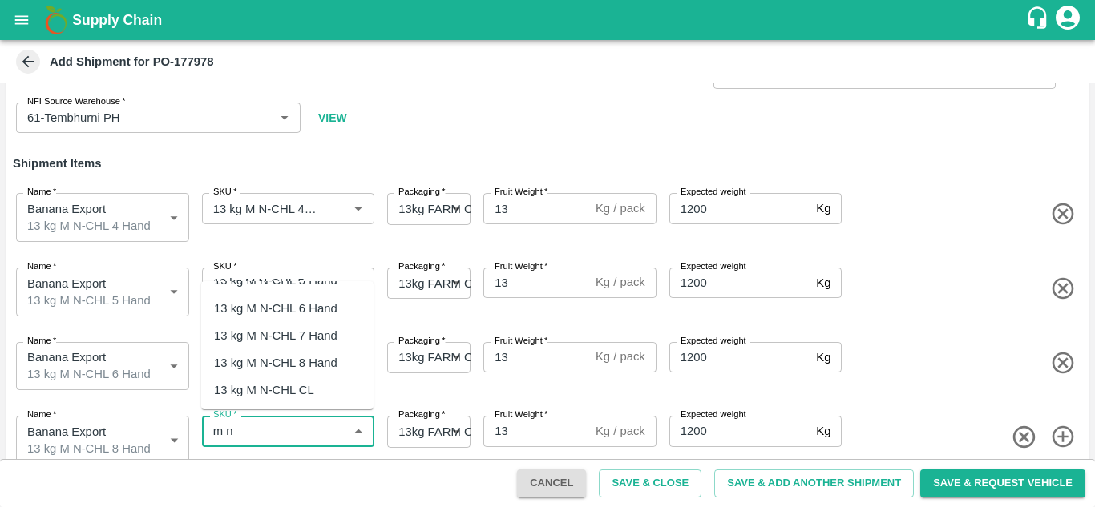
scroll to position [51, 0]
click at [316, 361] on div "13 kg M N-CHL 8 Hand" at bounding box center [275, 360] width 123 height 18
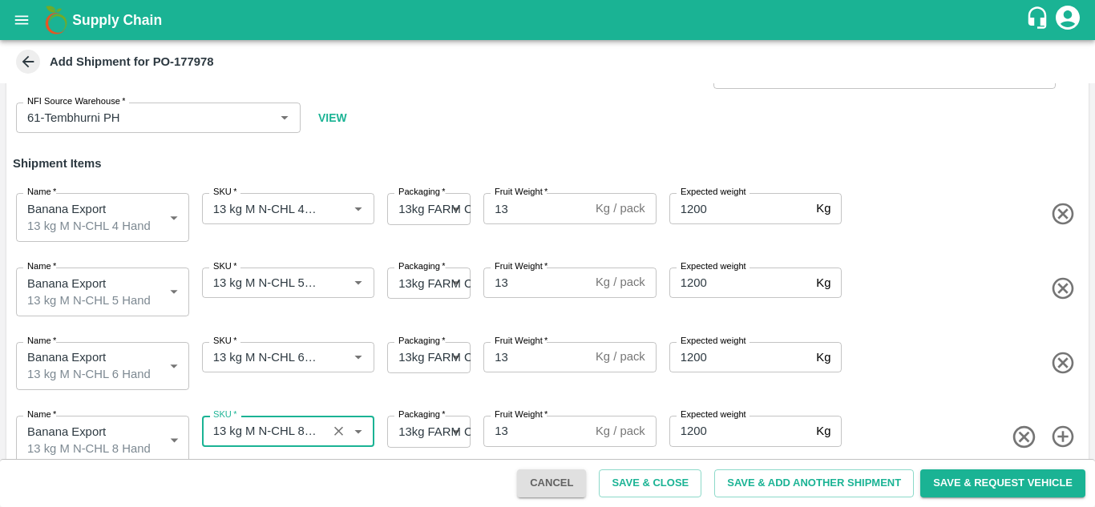
type input "13 kg M N-CHL 8 Hand"
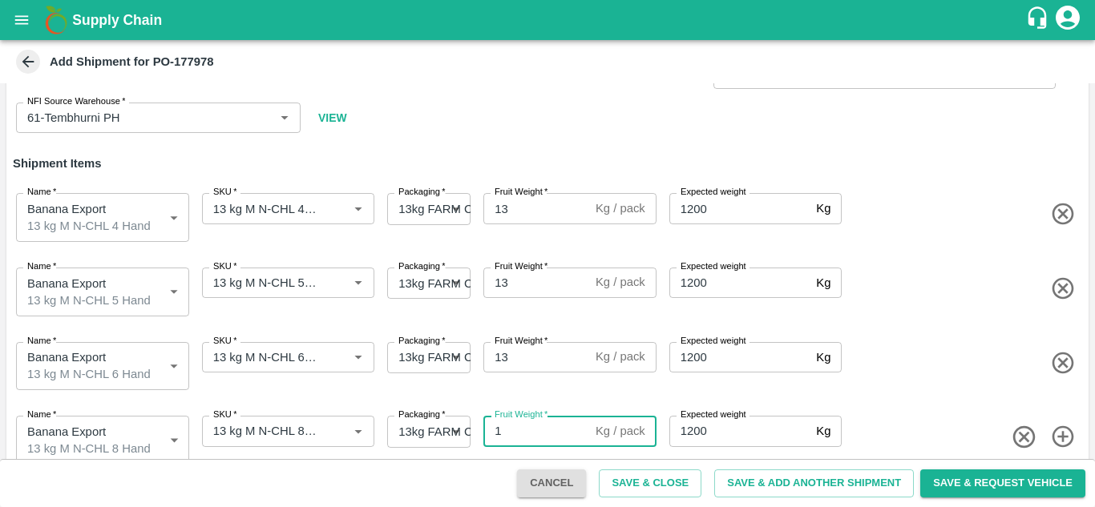
type input "13"
click at [1062, 433] on icon "button" at bounding box center [1063, 437] width 26 height 26
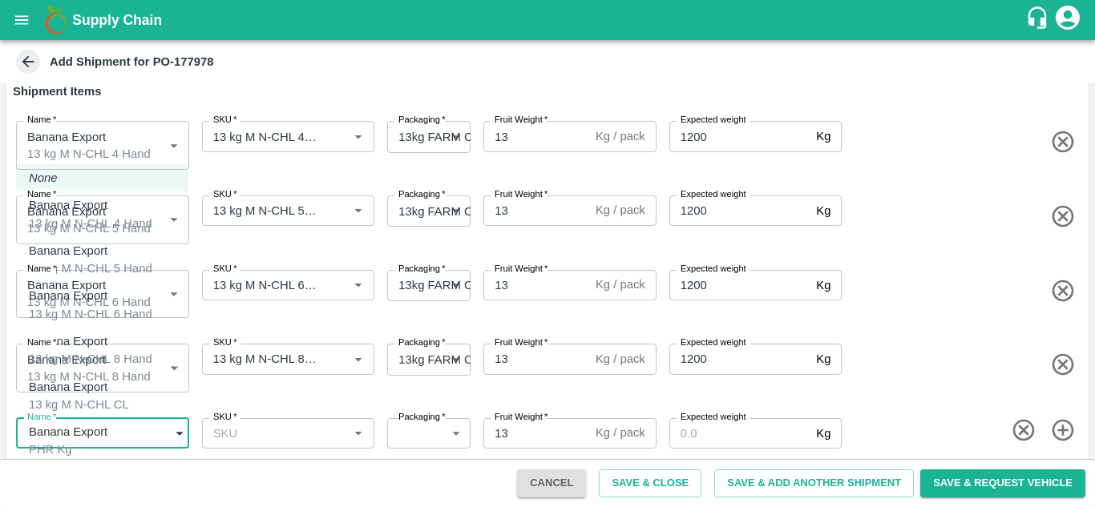
click at [121, 421] on body "Supply Chain Add Shipment for PO-177978 Type DC DC MO's Customer DC   * DC   * …" at bounding box center [547, 253] width 1095 height 507
click at [91, 396] on div "13 kg M N-CHL CL" at bounding box center [79, 405] width 100 height 18
type input "2070848"
type input "466"
type input "1200"
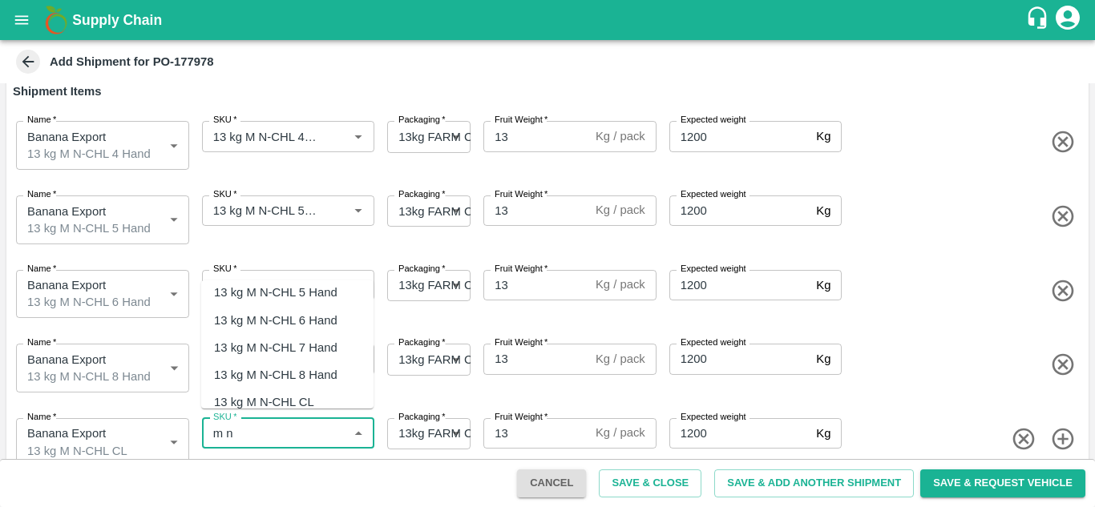
scroll to position [42, 0]
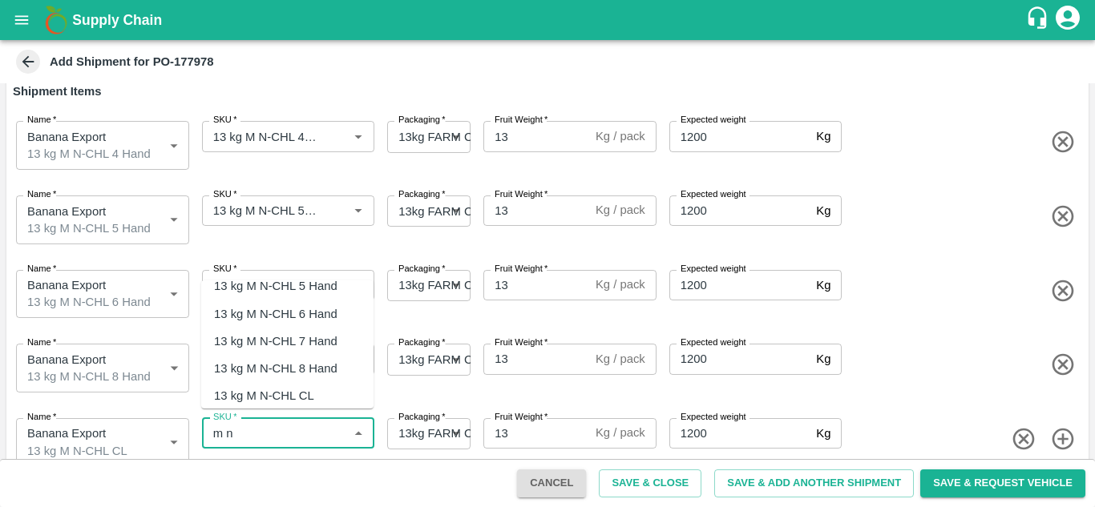
click at [307, 389] on div "13 kg M N-CHL CL" at bounding box center [264, 396] width 100 height 18
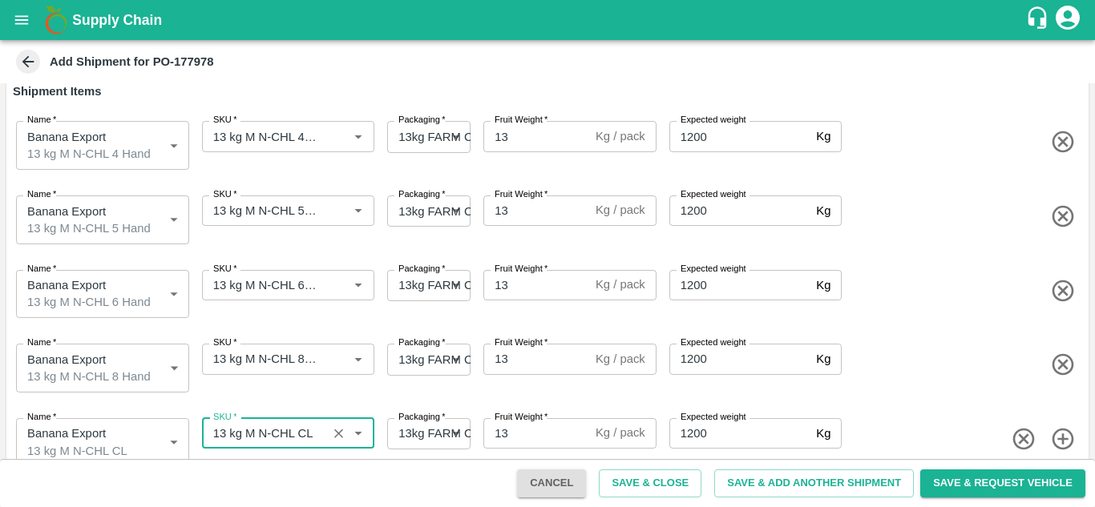
type input "13 kg M N-CHL CL"
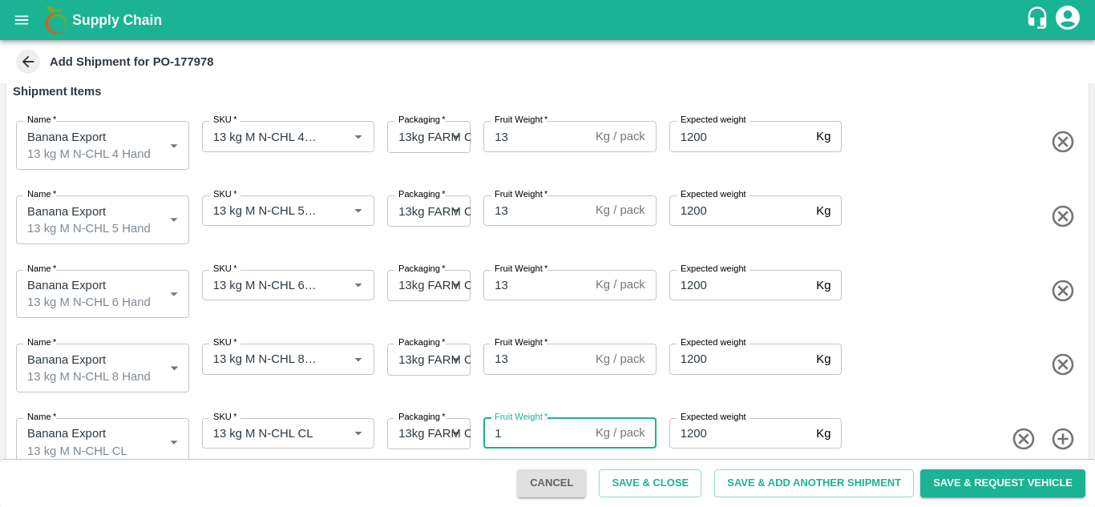
type input "13"
click at [922, 378] on div "Name   * Banana Export 13 kg M N-CHL 8 Hand 2070847 Name SKU   * SKU   * Packag…" at bounding box center [544, 365] width 1088 height 81
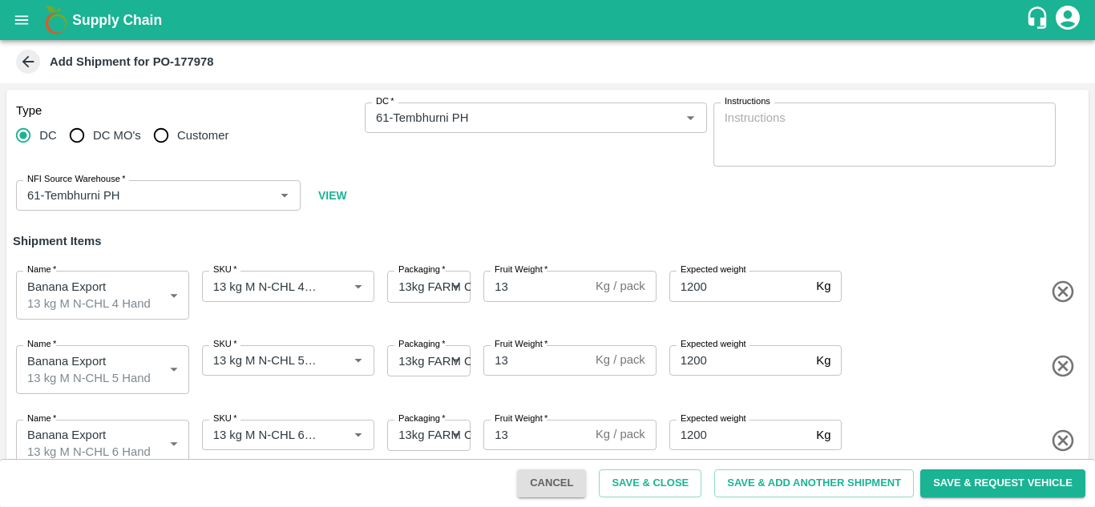
scroll to position [165, 0]
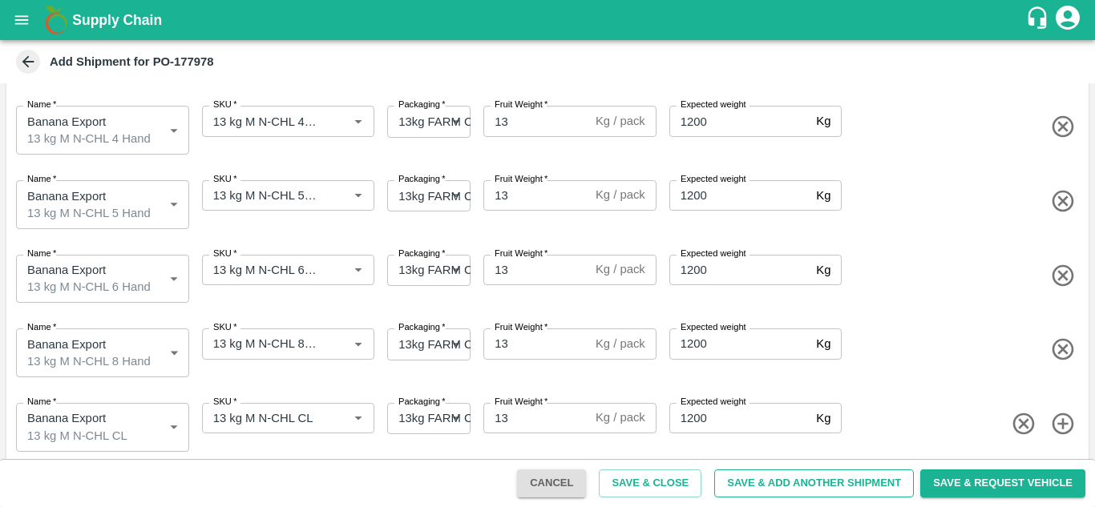
click at [801, 473] on button "Save & Add Another Shipment" at bounding box center [814, 484] width 200 height 28
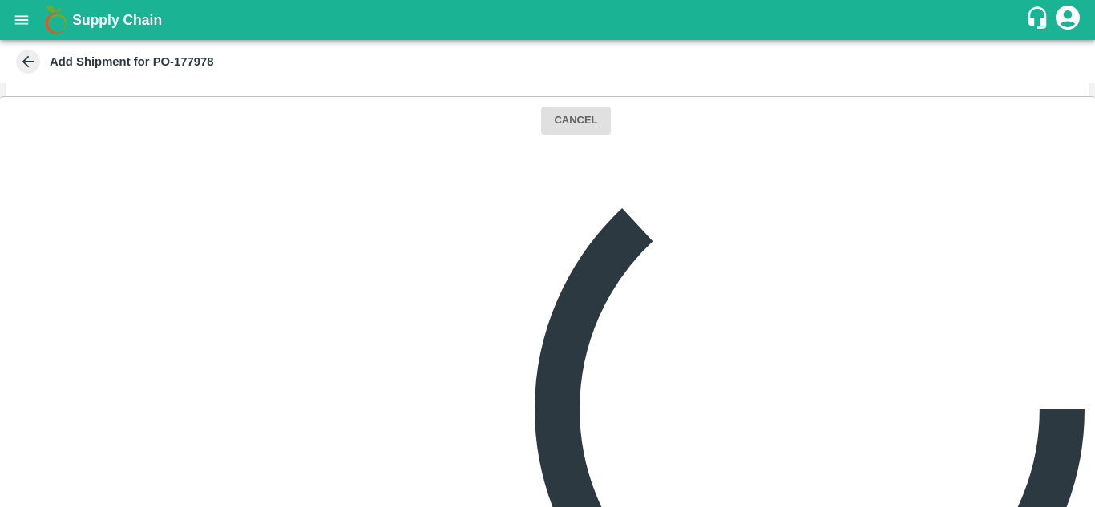
scroll to position [0, 0]
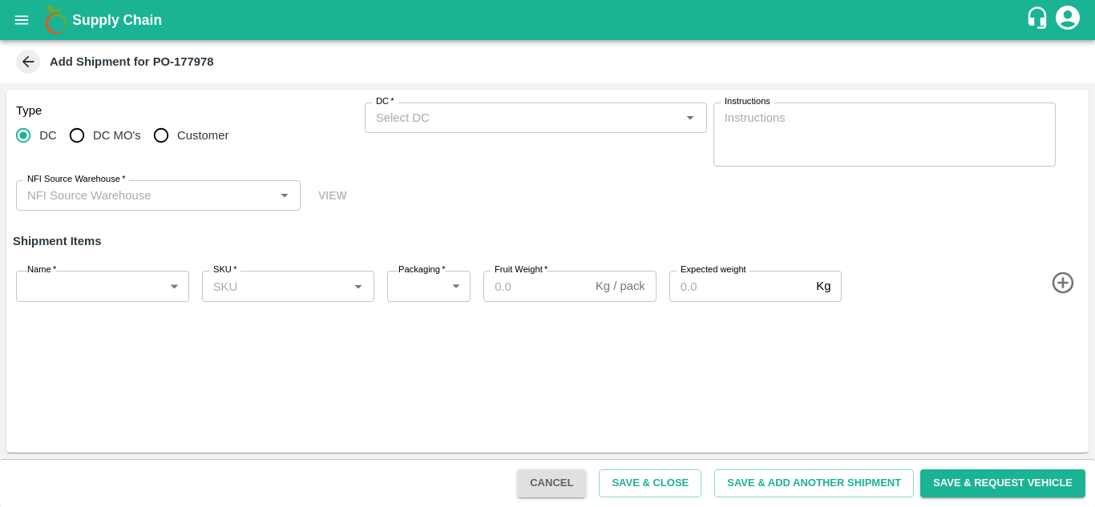
click at [421, 119] on input "DC   *" at bounding box center [522, 117] width 306 height 21
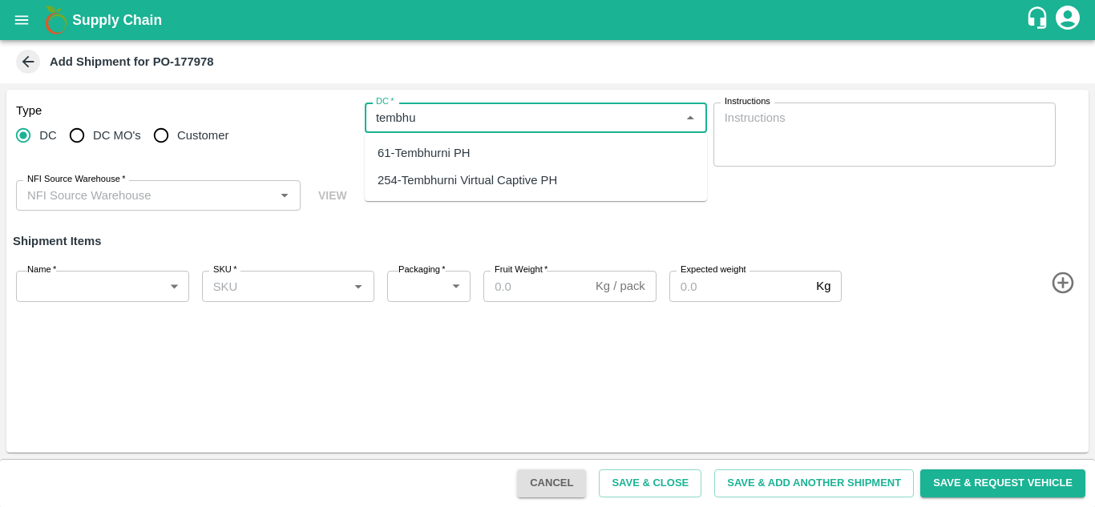
click at [461, 146] on div "61-Tembhurni PH" at bounding box center [423, 153] width 93 height 18
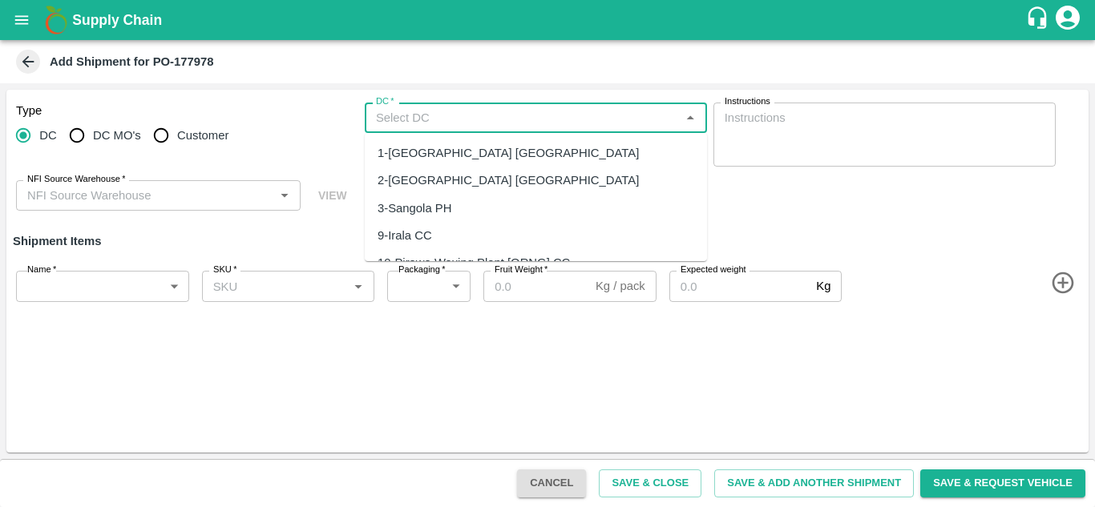
click at [431, 109] on input "DC   *" at bounding box center [522, 117] width 306 height 21
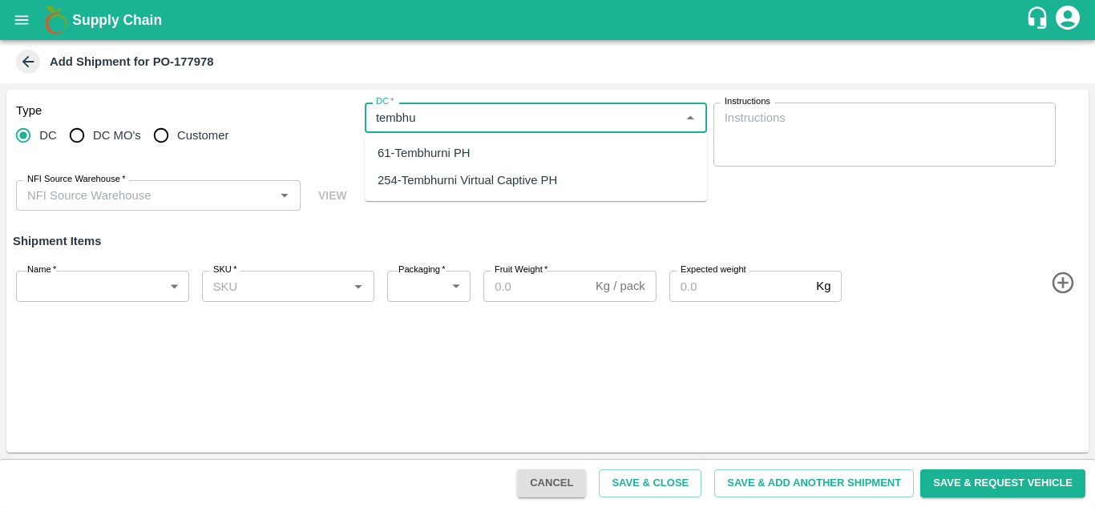
click at [453, 147] on div "61-Tembhurni PH" at bounding box center [423, 153] width 93 height 18
type input "61-Tembhurni PH"
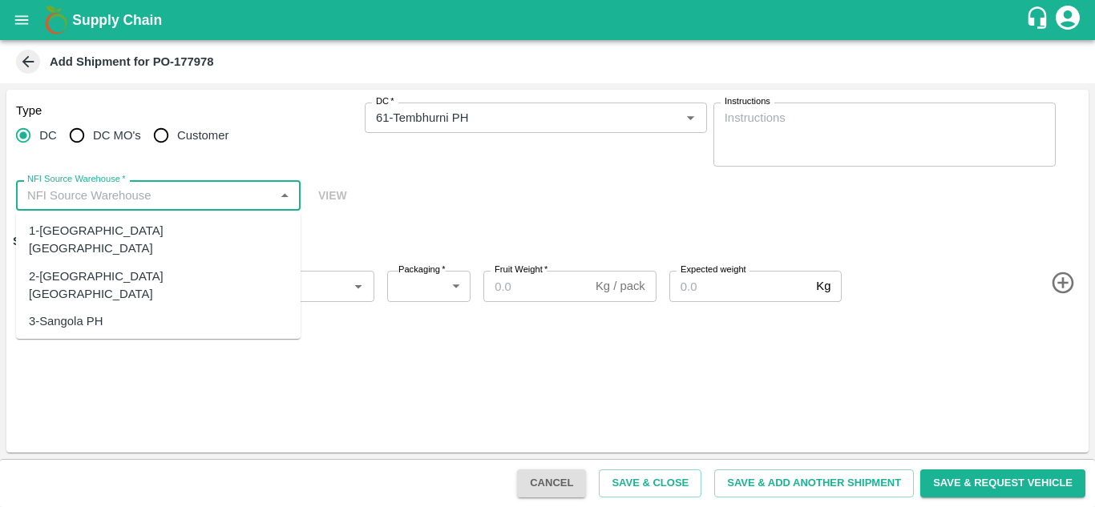
click at [143, 189] on input "NFI Source Warehouse   *" at bounding box center [145, 195] width 248 height 21
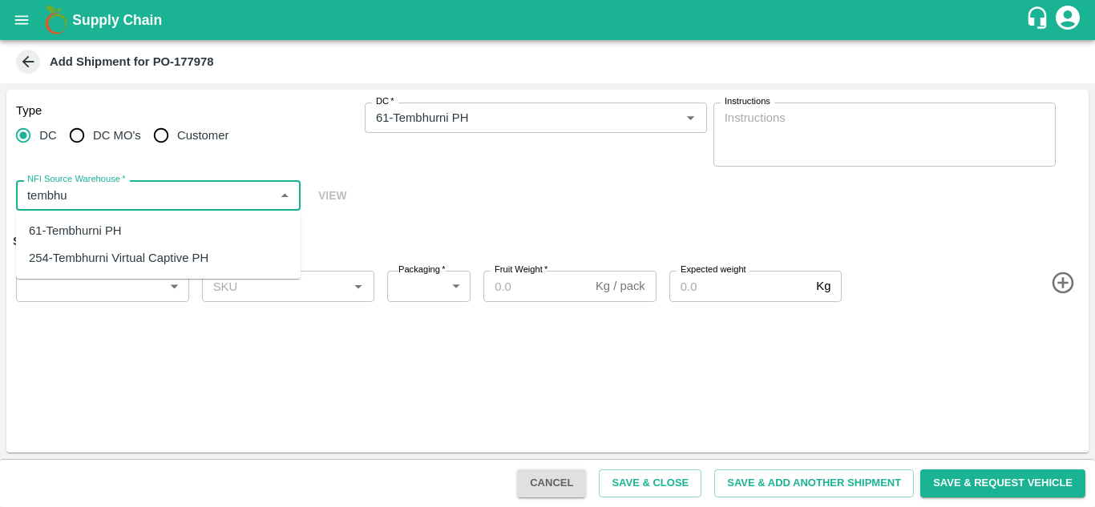
click at [87, 233] on div "61-Tembhurni PH" at bounding box center [75, 231] width 93 height 18
type input "61-Tembhurni PH"
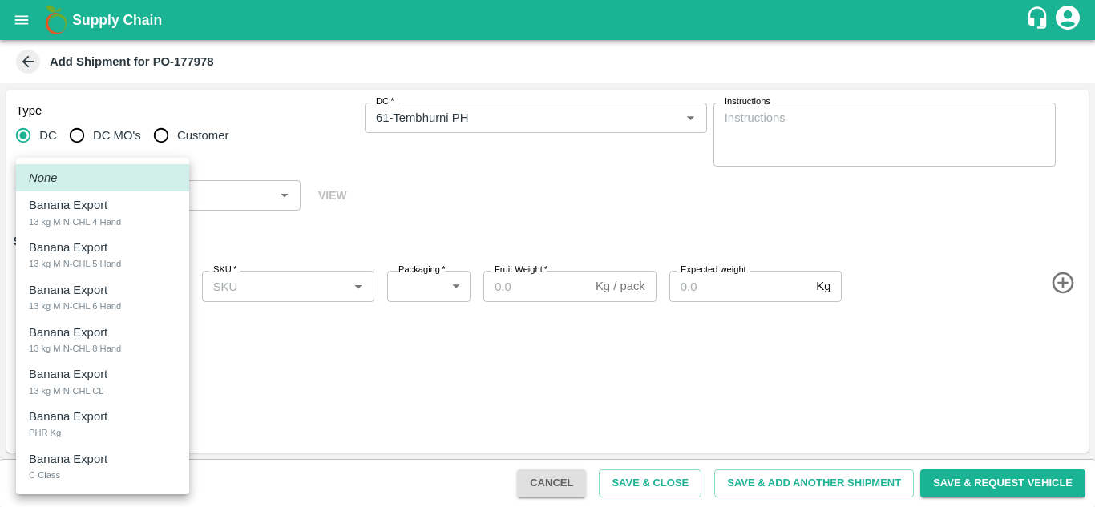
click at [70, 288] on body "Supply Chain Add Shipment for PO-177978 Type [GEOGRAPHIC_DATA] DC MO's Customer…" at bounding box center [547, 253] width 1095 height 507
click at [356, 378] on div at bounding box center [547, 253] width 1095 height 507
click at [107, 287] on body "Supply Chain Add Shipment for PO-177978 Type [GEOGRAPHIC_DATA] DC MO's Customer…" at bounding box center [547, 253] width 1095 height 507
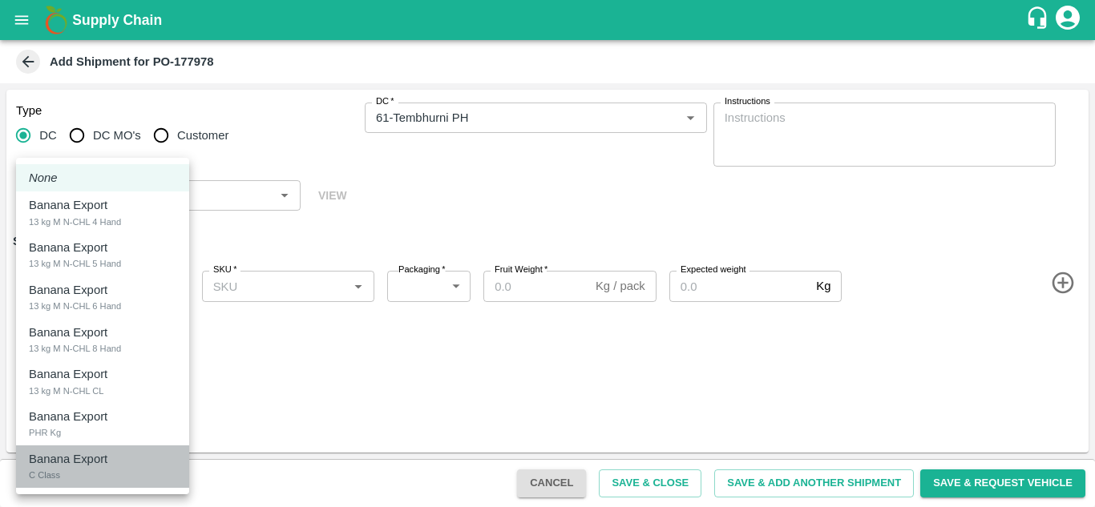
click at [67, 458] on p "Banana Export" at bounding box center [68, 459] width 79 height 18
type input "2070850"
type input "258"
type input "300"
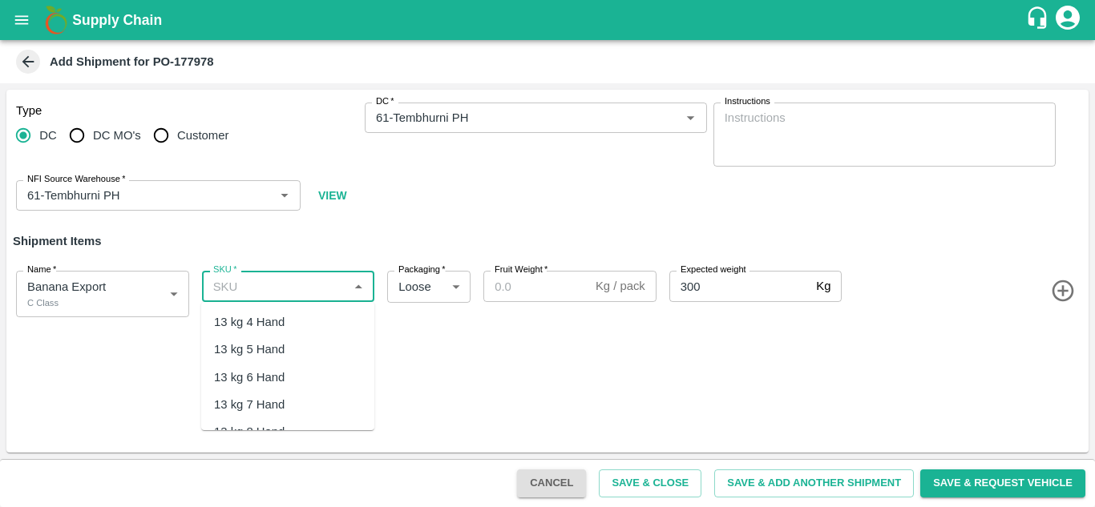
click at [235, 296] on input "SKU   *" at bounding box center [275, 286] width 137 height 21
click at [224, 318] on div "C Class" at bounding box center [235, 322] width 42 height 18
type input "C Class"
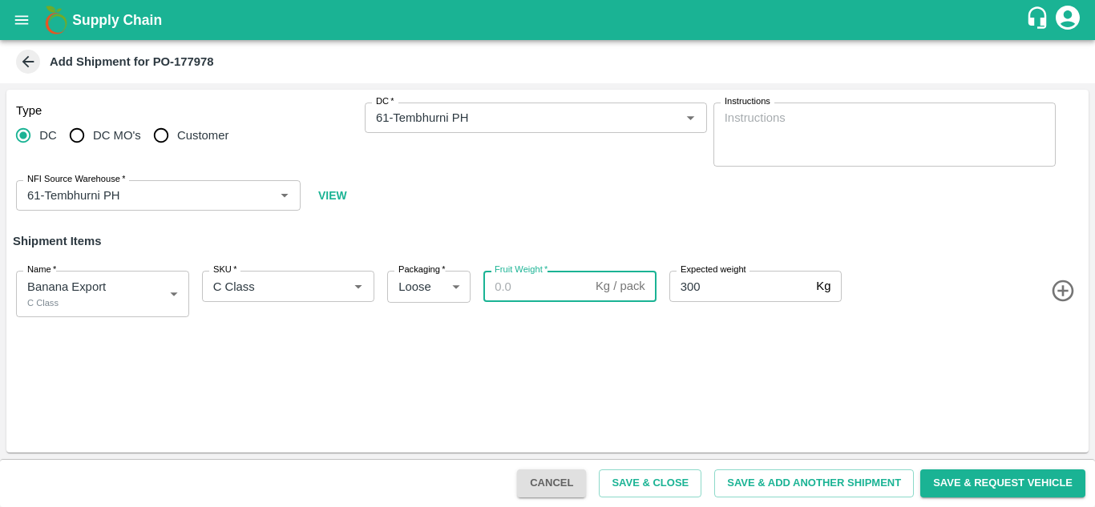
click at [505, 292] on input "Fruit Weight   *" at bounding box center [536, 286] width 106 height 30
type input "85"
click at [679, 343] on div "Type DC DC MO's Customer DC   * DC   * Instructions x Instructions NFI Source W…" at bounding box center [547, 271] width 1082 height 363
click at [662, 481] on button "Save & Close" at bounding box center [650, 484] width 103 height 28
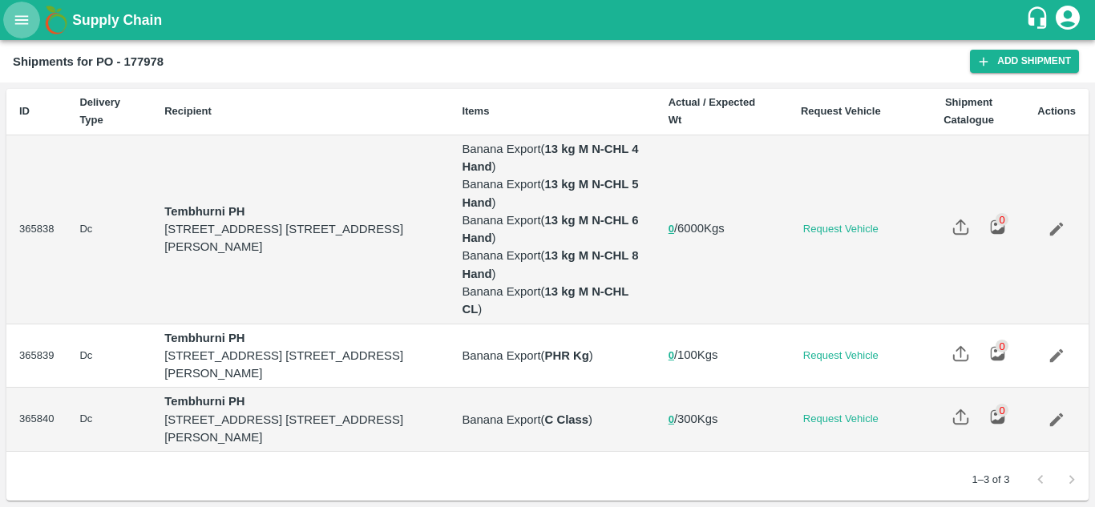
click at [25, 17] on icon "open drawer" at bounding box center [22, 19] width 14 height 9
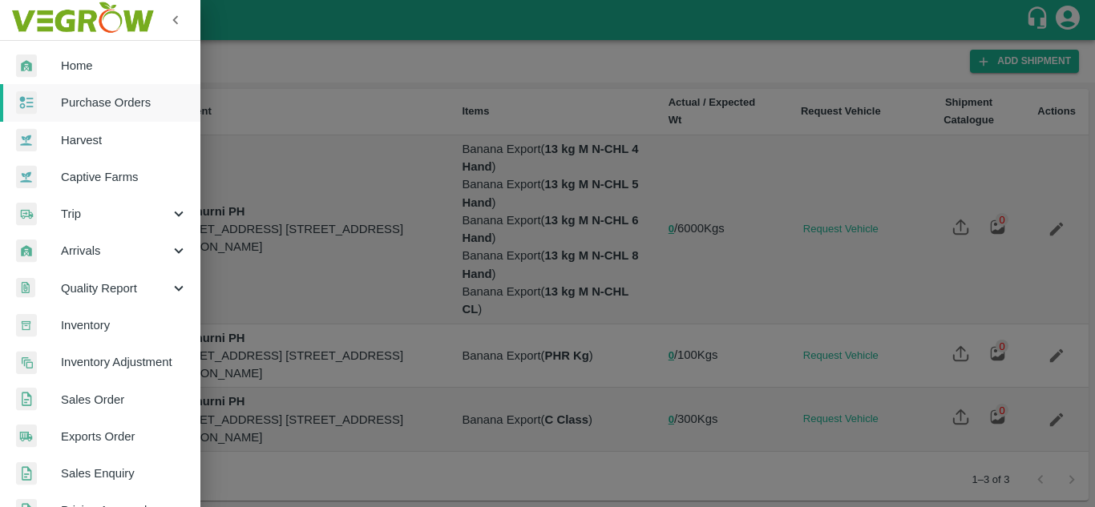
click at [372, 115] on div at bounding box center [547, 253] width 1095 height 507
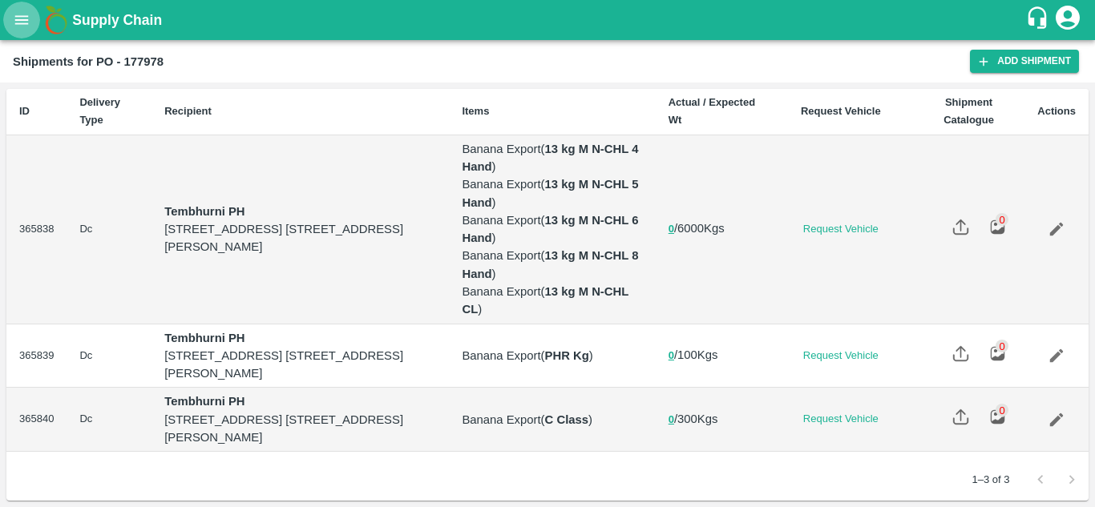
click at [16, 31] on button "open drawer" at bounding box center [21, 20] width 37 height 37
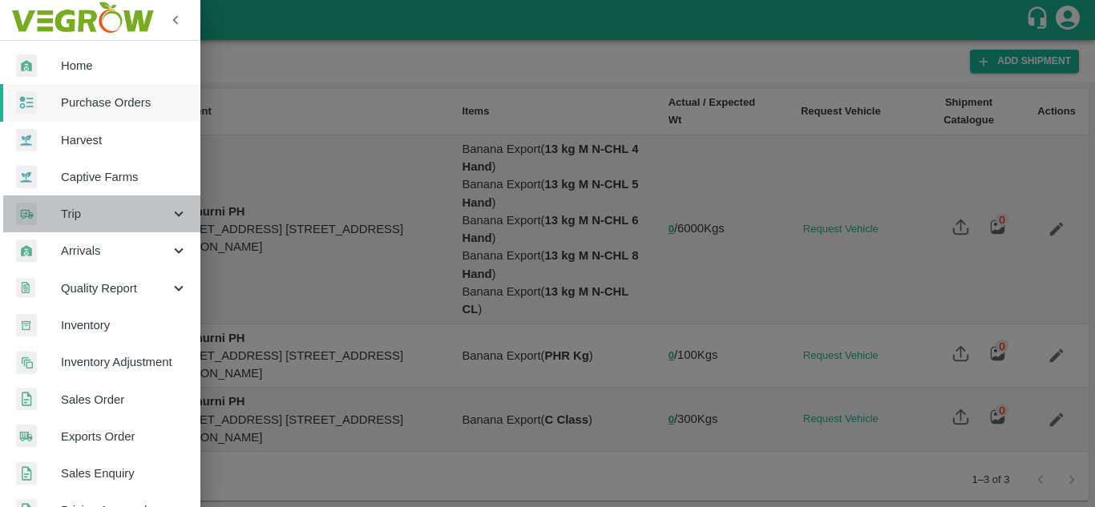
click at [104, 220] on span "Trip" at bounding box center [115, 214] width 109 height 18
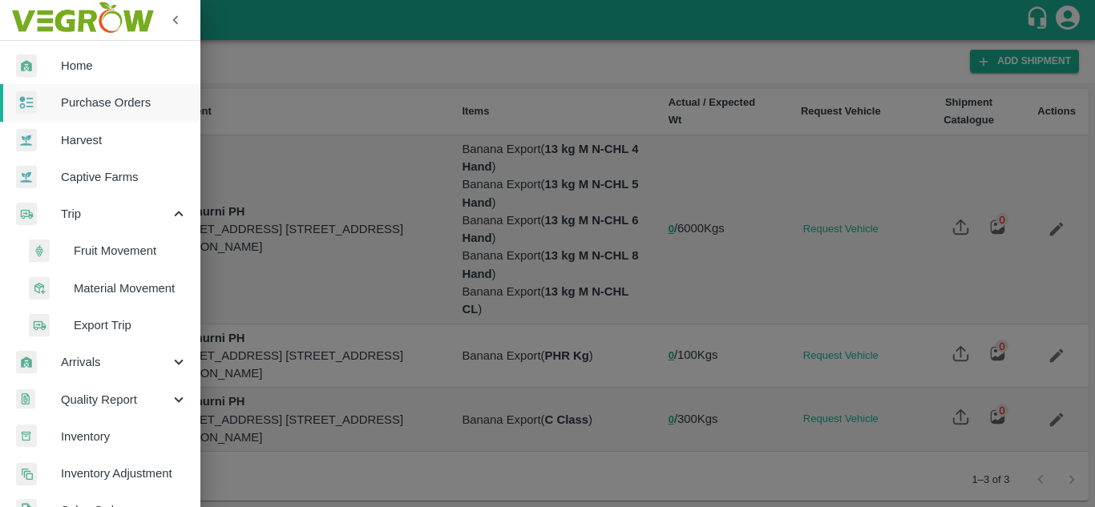
click at [124, 243] on span "Fruit Movement" at bounding box center [131, 251] width 114 height 18
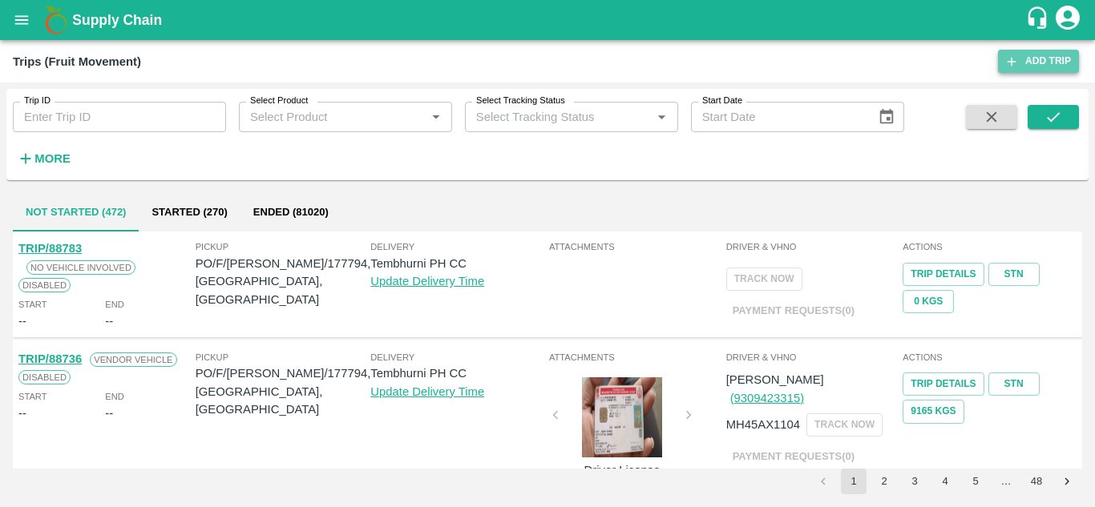
click at [1053, 53] on link "Add Trip" at bounding box center [1038, 61] width 81 height 23
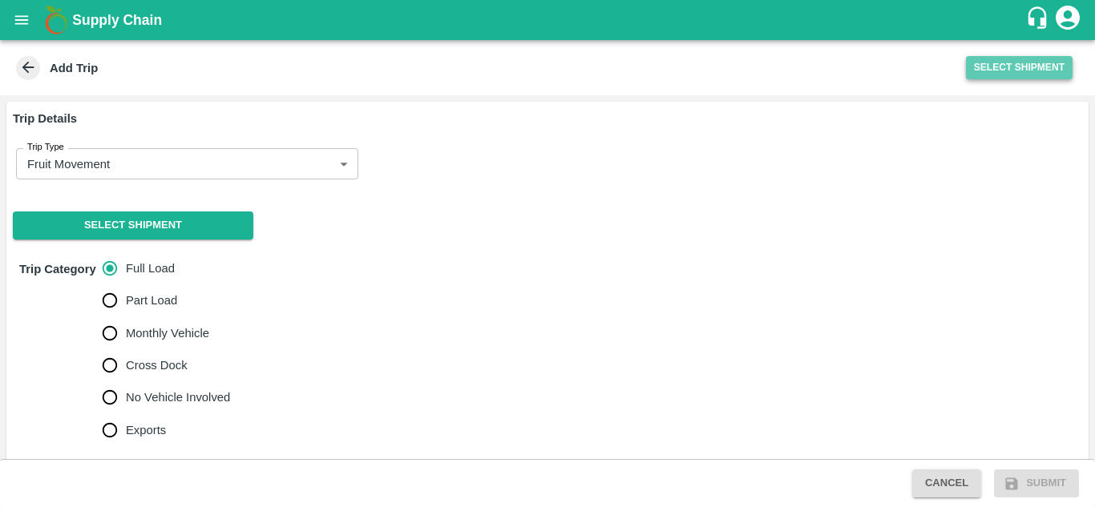
click at [981, 61] on button "Select Shipment" at bounding box center [1019, 67] width 107 height 23
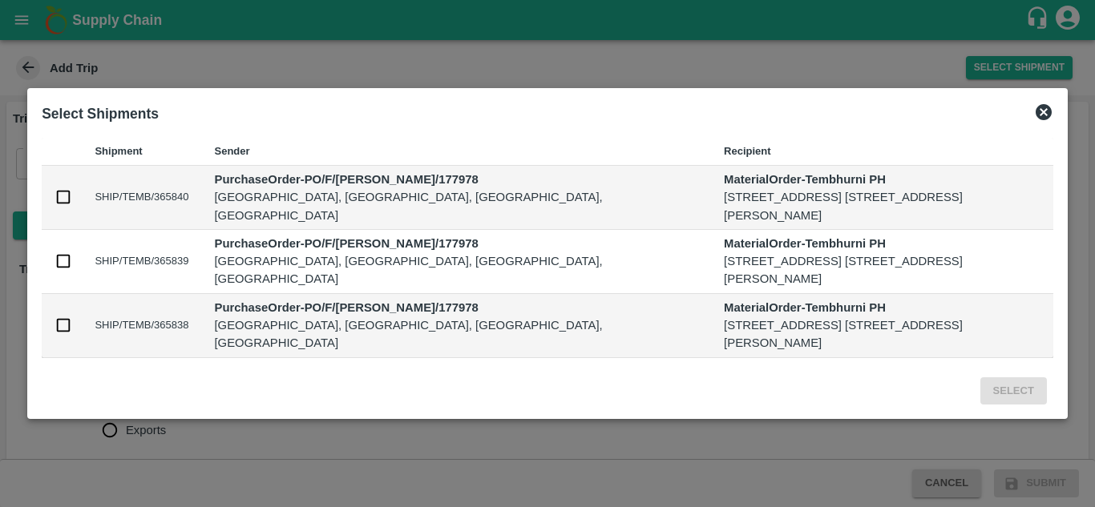
click at [79, 344] on td at bounding box center [62, 326] width 40 height 64
click at [62, 334] on input "checkbox" at bounding box center [63, 325] width 18 height 18
checkbox input "true"
click at [1004, 405] on button "Select" at bounding box center [1013, 391] width 67 height 28
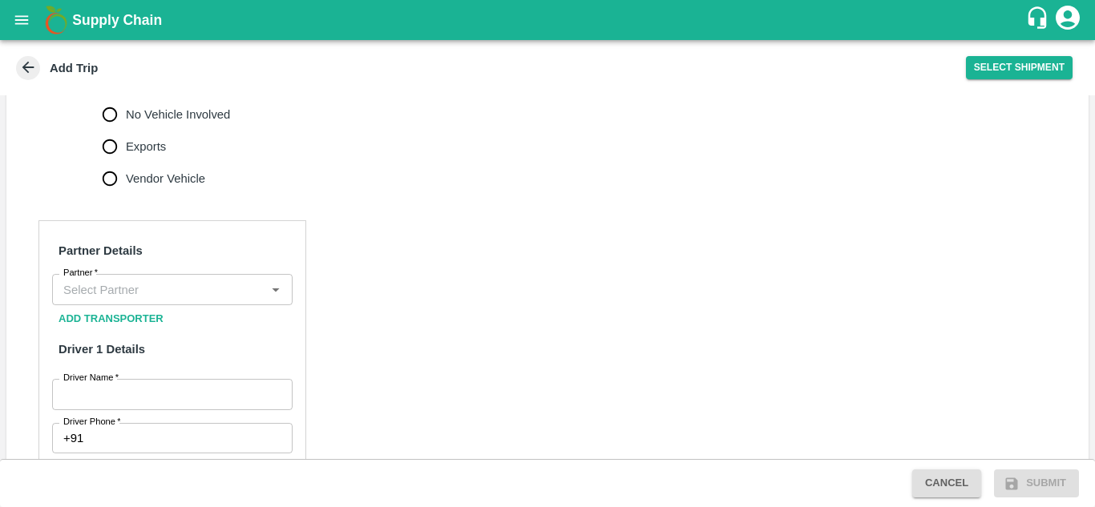
scroll to position [643, 0]
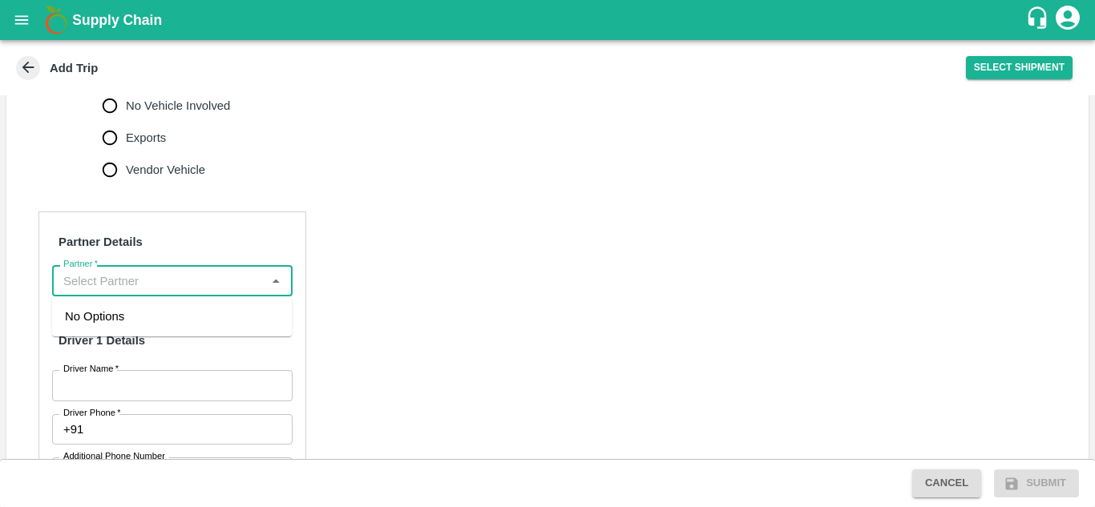
click at [83, 280] on input "Partner   *" at bounding box center [159, 280] width 204 height 21
type input "d"
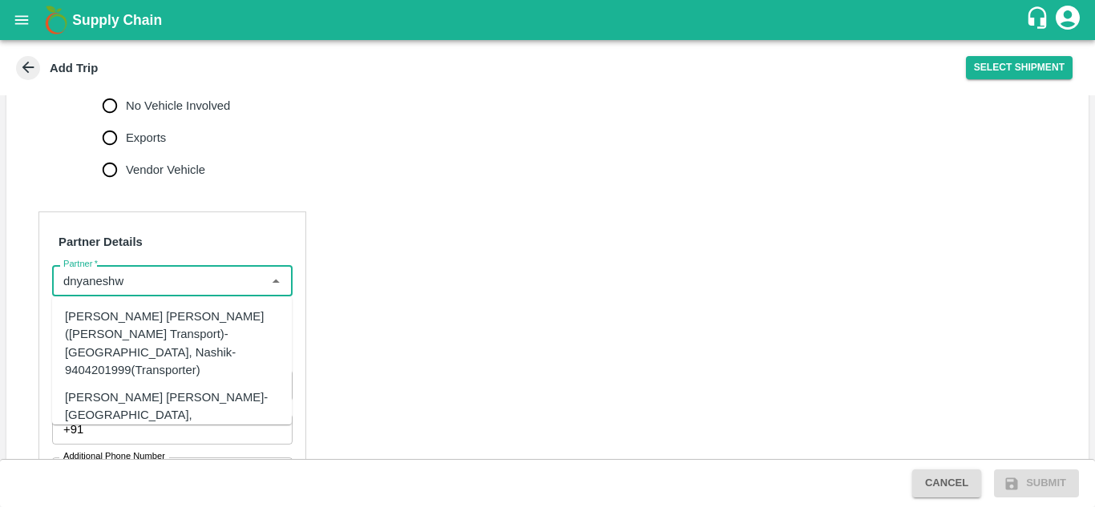
click at [152, 389] on div "[PERSON_NAME] [PERSON_NAME]-[GEOGRAPHIC_DATA], [GEOGRAPHIC_DATA]-9730316755(Tra…" at bounding box center [196, 416] width 263 height 54
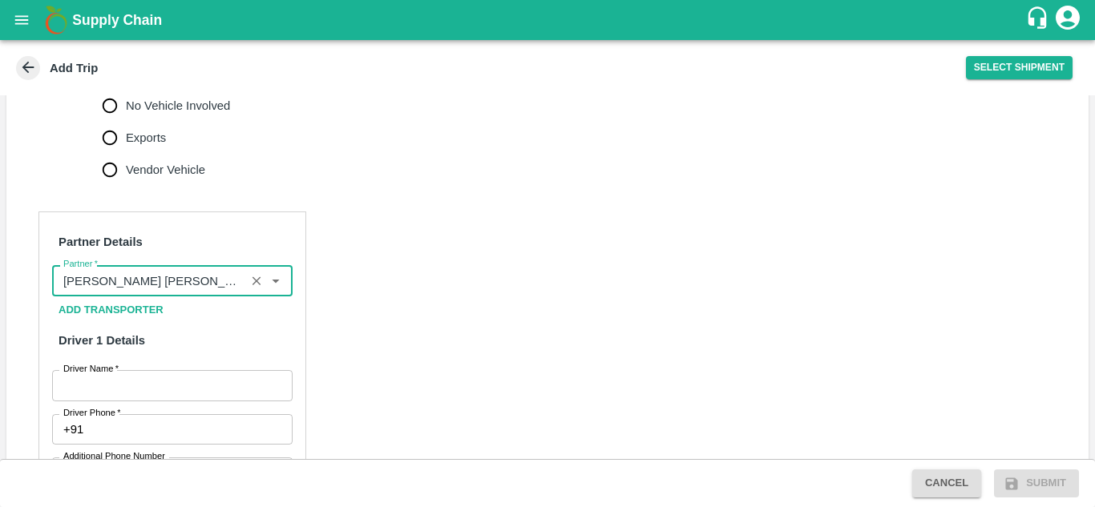
type input "[PERSON_NAME] [PERSON_NAME]-[GEOGRAPHIC_DATA], [GEOGRAPHIC_DATA]-9730316755(Tra…"
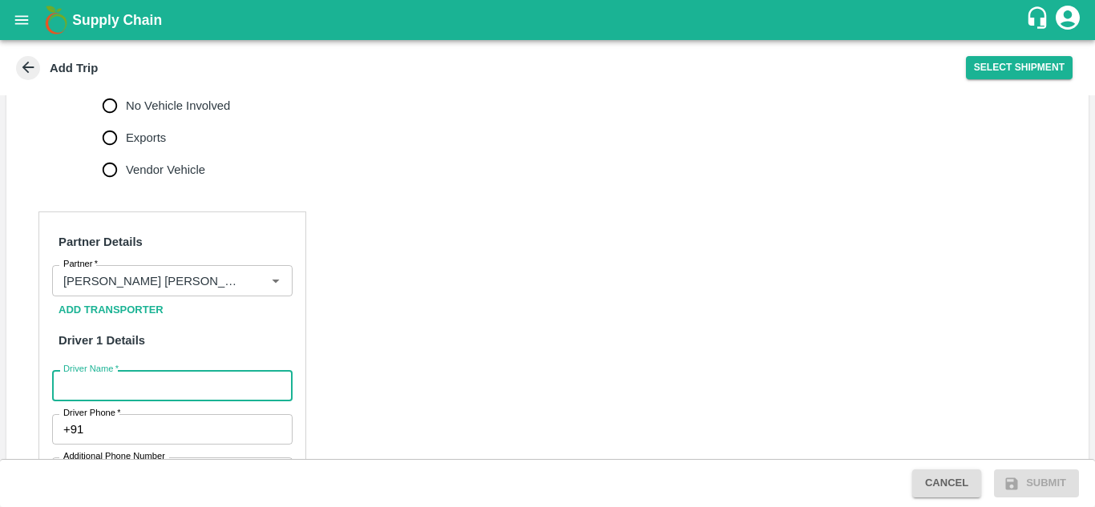
click at [93, 385] on input "Driver Name   *" at bounding box center [172, 385] width 240 height 30
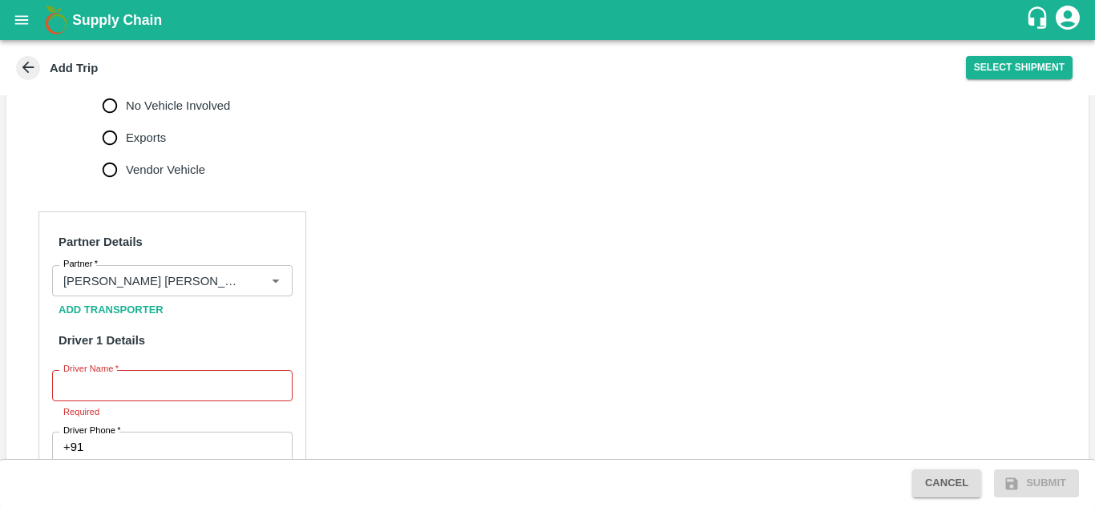
click at [143, 385] on input "Driver Name   *" at bounding box center [172, 385] width 240 height 30
type input "Shaikh"
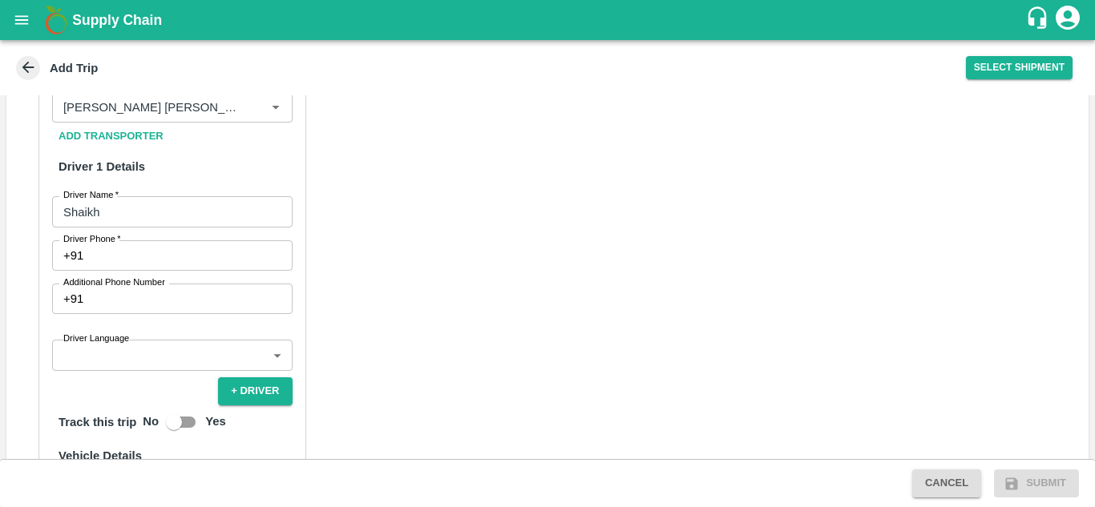
scroll to position [817, 0]
click at [153, 249] on input "Driver Phone   *" at bounding box center [191, 255] width 202 height 30
type input "8668769877"
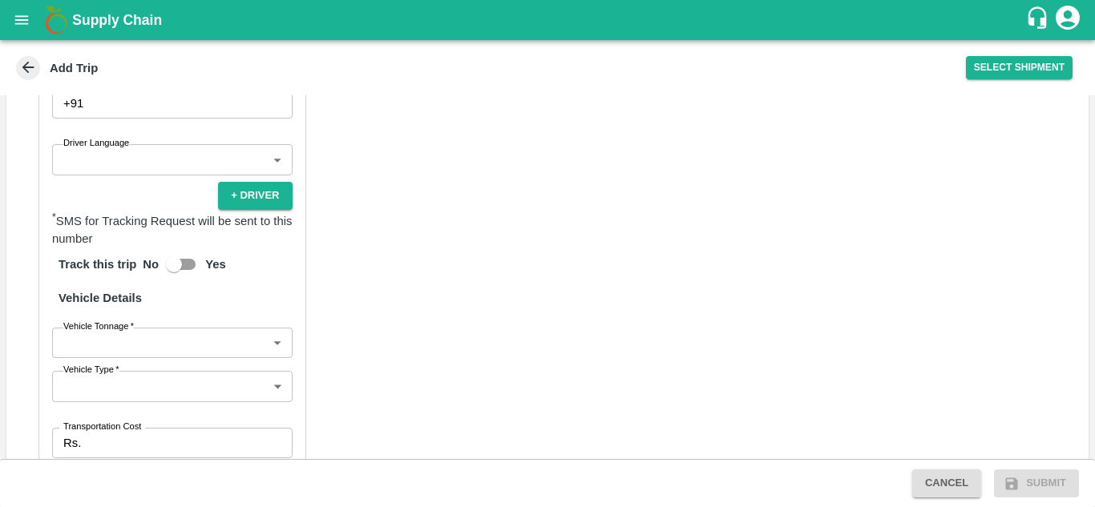
scroll to position [1013, 0]
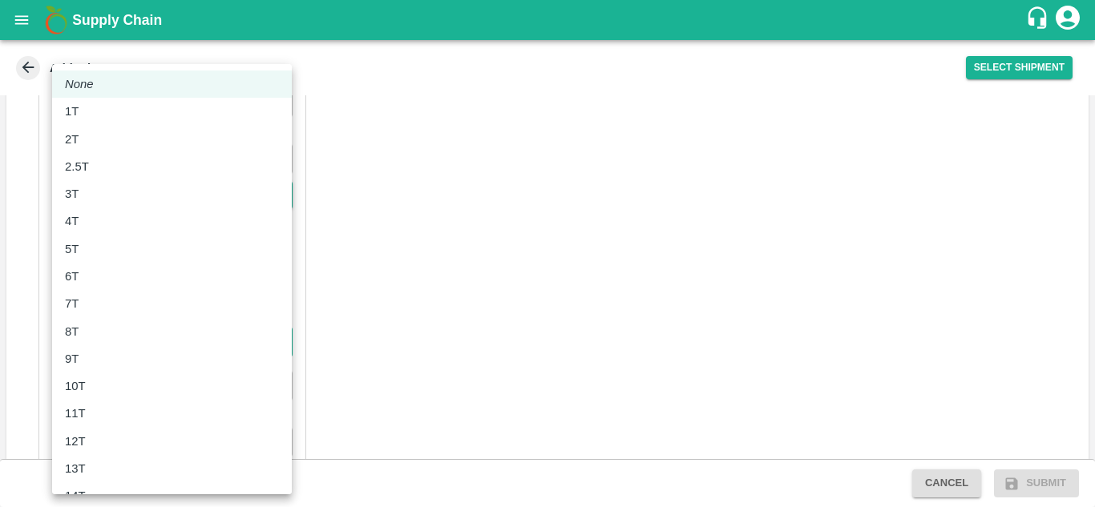
click at [107, 336] on body "Supply Chain Add Trip Select Shipment Trip Details Trip Type Fruit Movement 1 T…" at bounding box center [547, 253] width 1095 height 507
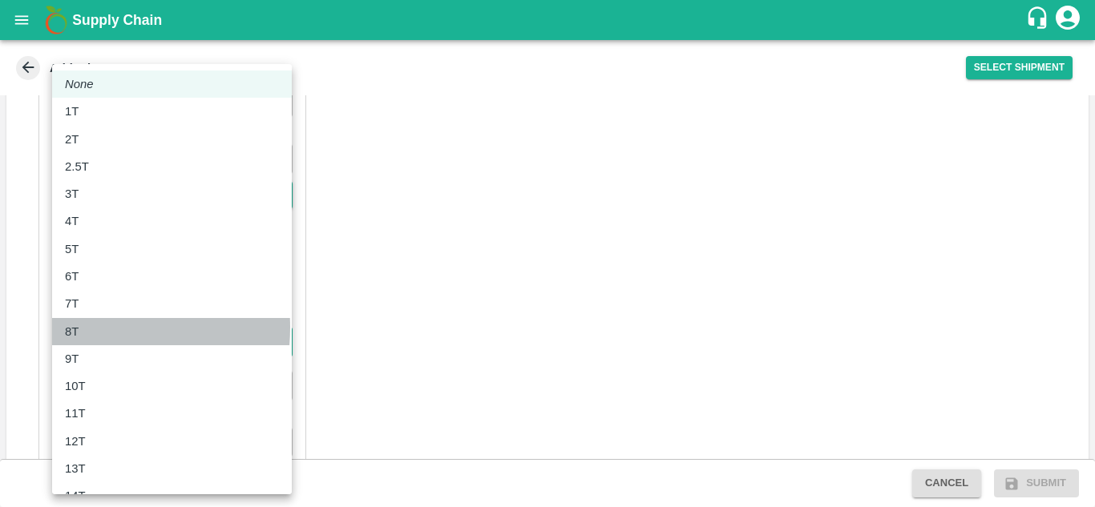
click at [86, 328] on div "8T" at bounding box center [76, 332] width 22 height 18
type input "8000"
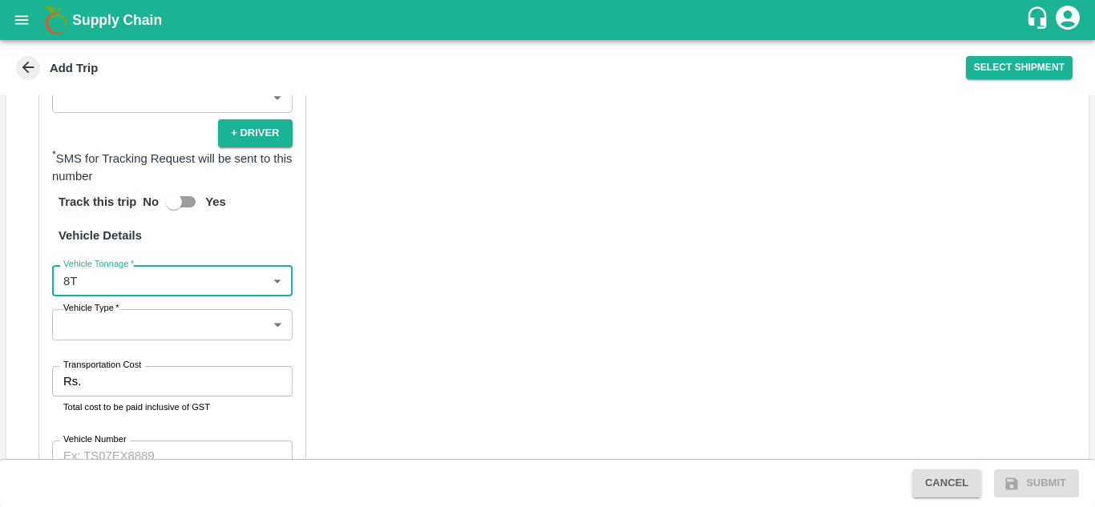
scroll to position [1077, 0]
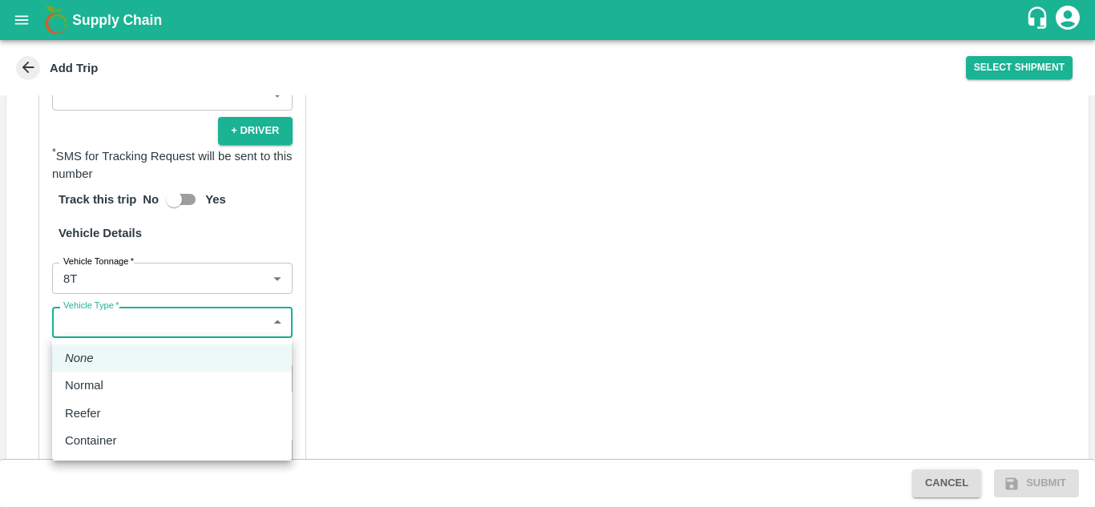
click at [111, 325] on body "Supply Chain Add Trip Select Shipment Trip Details Trip Type Fruit Movement 1 T…" at bounding box center [547, 253] width 1095 height 507
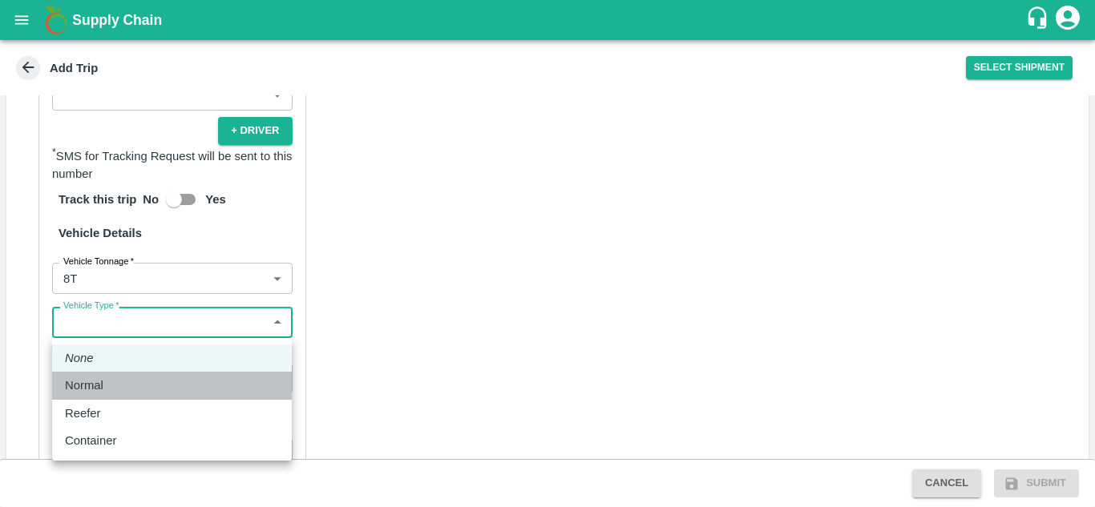
click at [98, 383] on p "Normal" at bounding box center [84, 386] width 38 height 18
type input "Normal"
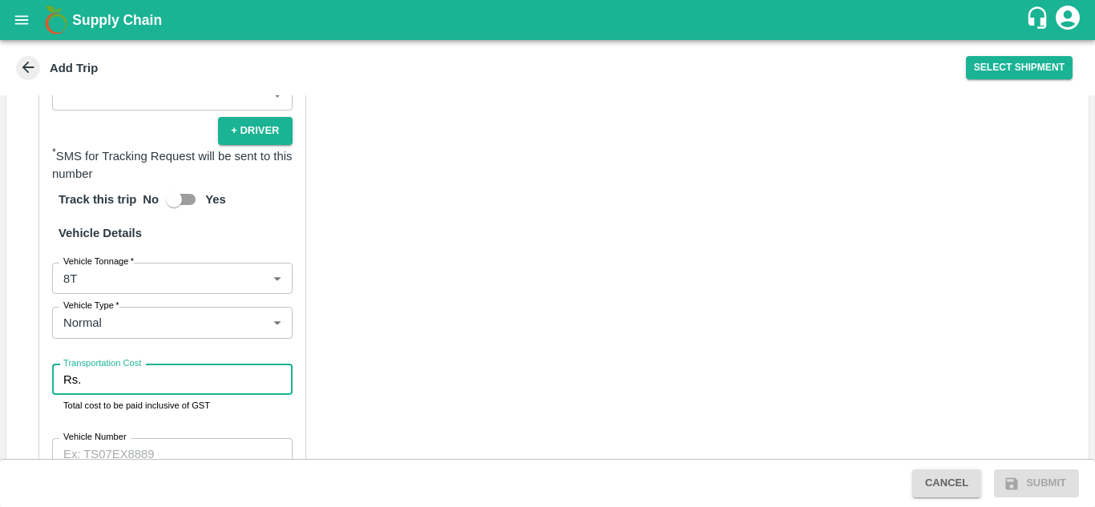
click at [120, 371] on input "Transportation Cost" at bounding box center [189, 380] width 204 height 30
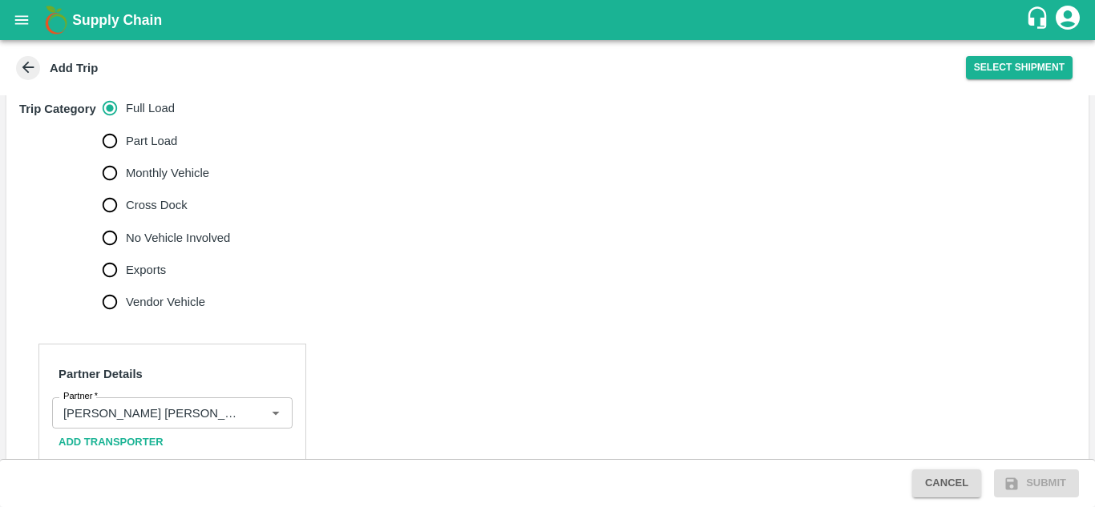
scroll to position [430, 0]
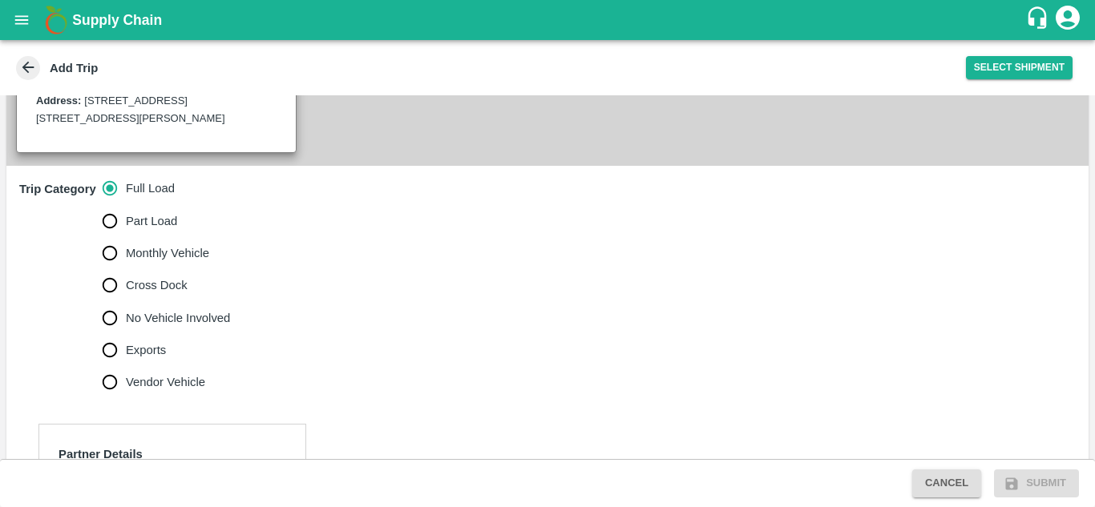
click at [139, 313] on span "No Vehicle Involved" at bounding box center [178, 318] width 104 height 18
click at [126, 313] on input "No Vehicle Involved" at bounding box center [110, 318] width 32 height 32
radio input "true"
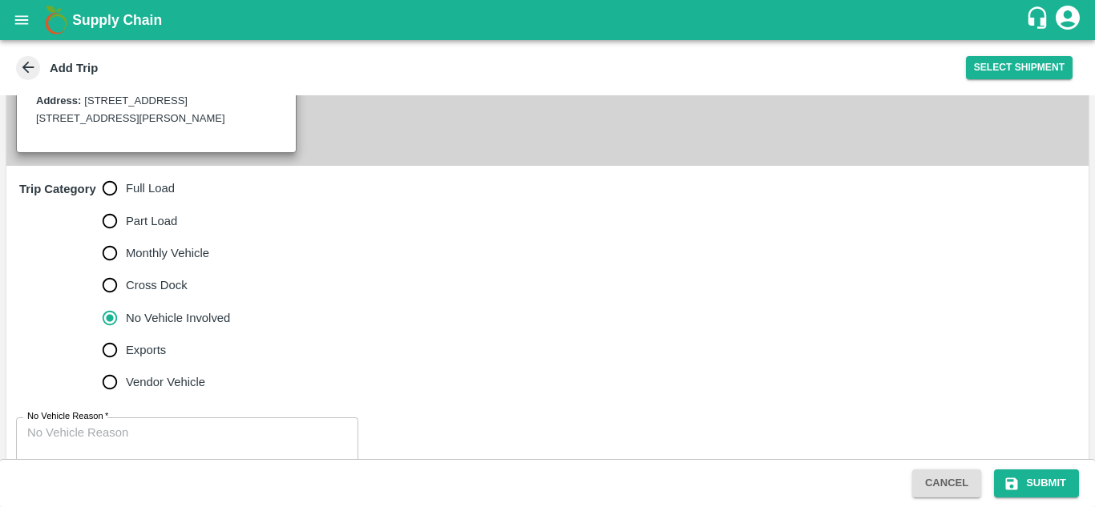
scroll to position [472, 0]
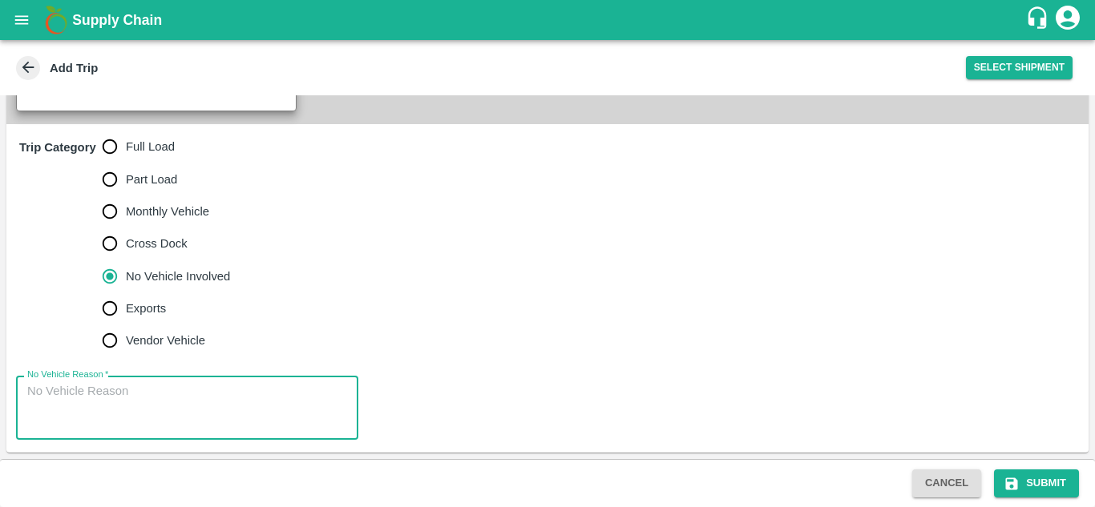
click at [32, 401] on textarea "No Vehicle Reason   *" at bounding box center [187, 408] width 320 height 50
type textarea "NO VEHICLE"
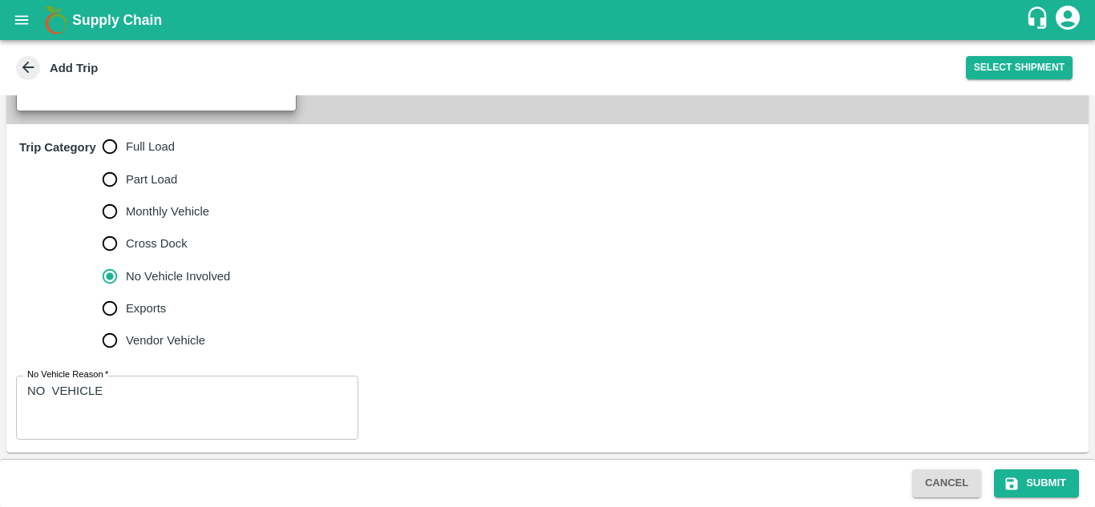
click at [420, 395] on div "No Vehicle Reason   * NO VEHICLE x No Vehicle Reason" at bounding box center [547, 408] width 1082 height 90
click at [1054, 478] on button "Submit" at bounding box center [1036, 484] width 85 height 28
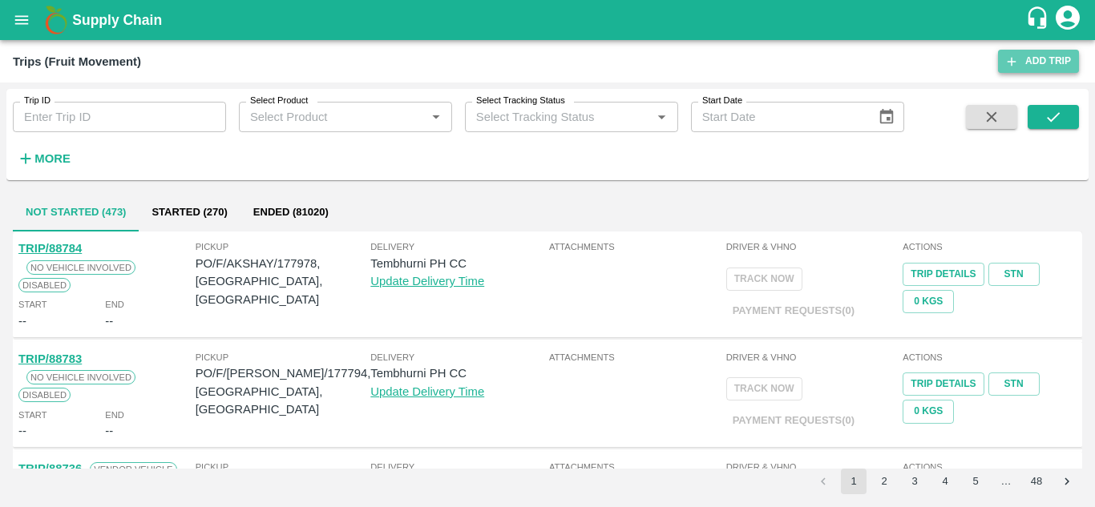
click at [1041, 59] on link "Add Trip" at bounding box center [1038, 61] width 81 height 23
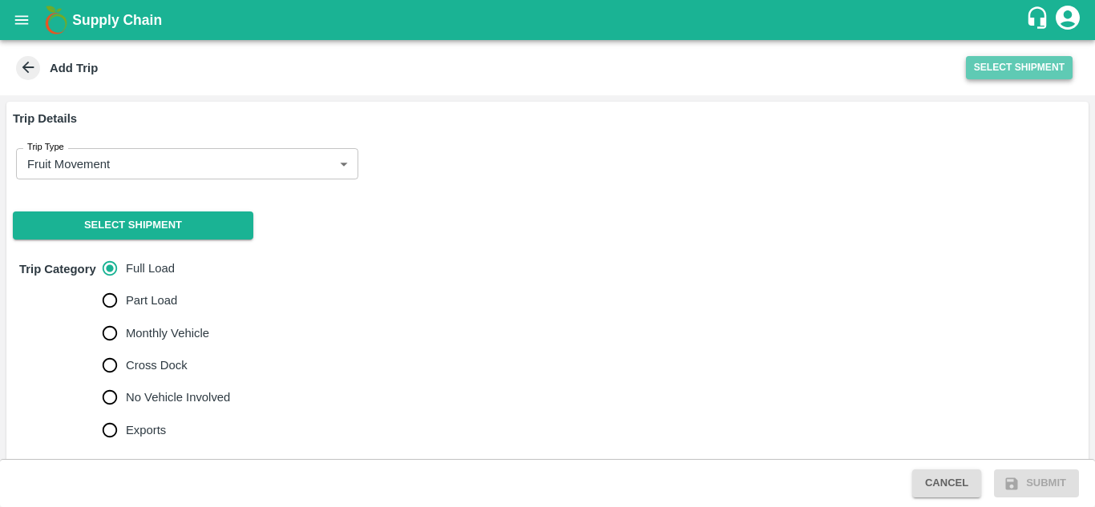
click at [1020, 71] on button "Select Shipment" at bounding box center [1019, 67] width 107 height 23
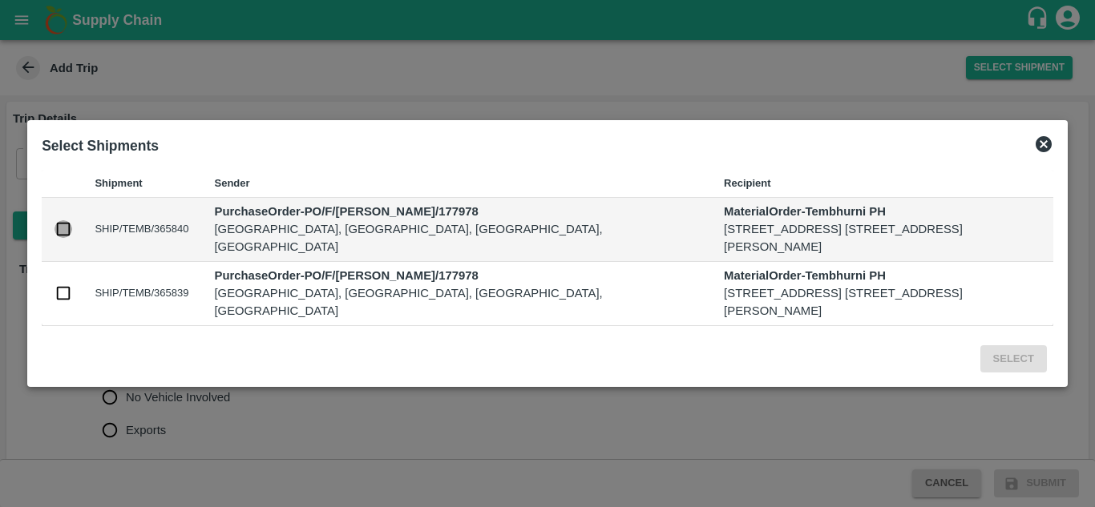
click at [60, 223] on input "checkbox" at bounding box center [63, 229] width 18 height 18
checkbox input "true"
click at [63, 302] on input "checkbox" at bounding box center [63, 293] width 18 height 18
checkbox input "true"
click at [1005, 373] on button "Select" at bounding box center [1013, 359] width 67 height 28
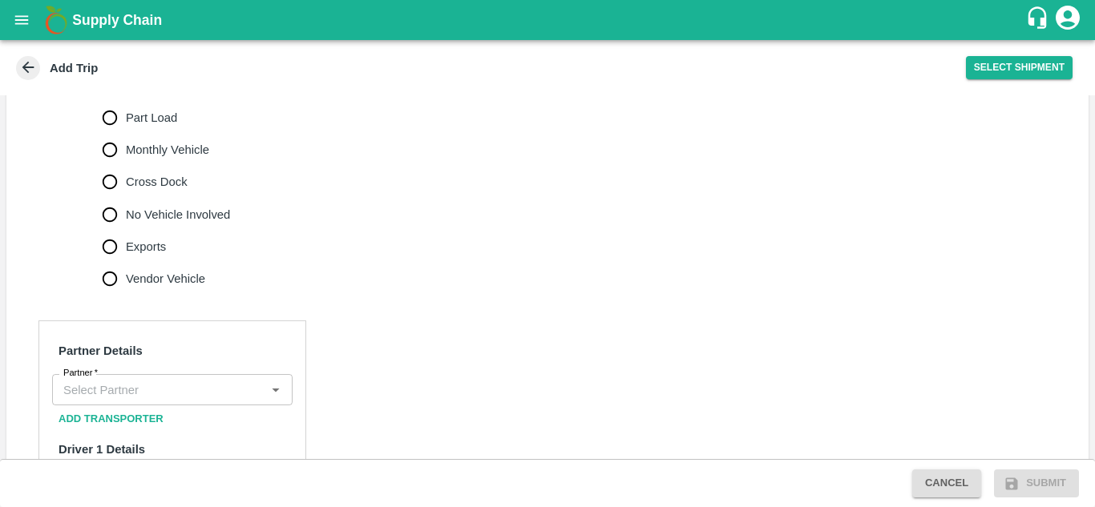
scroll to position [530, 0]
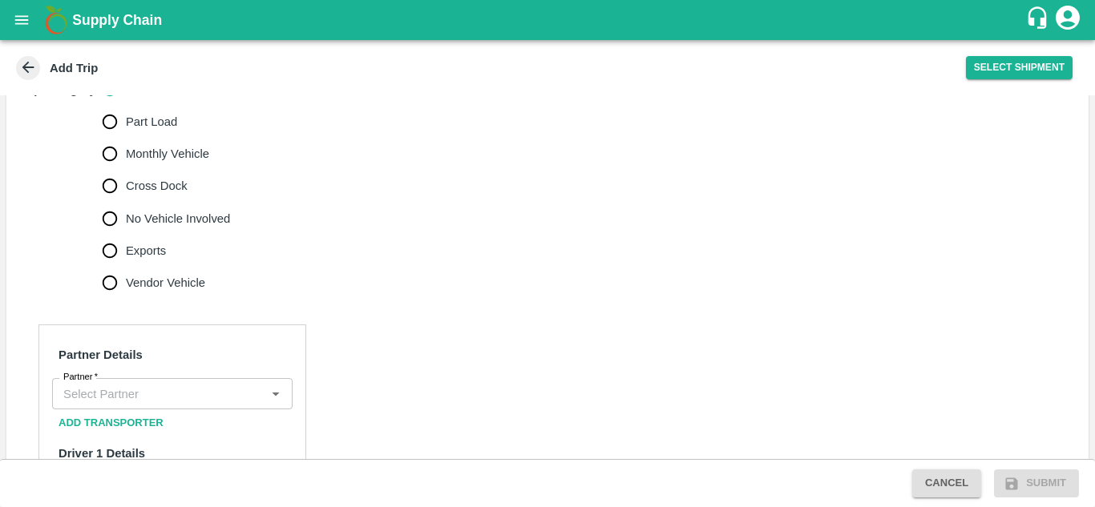
click at [162, 216] on span "No Vehicle Involved" at bounding box center [178, 219] width 104 height 18
click at [126, 216] on input "No Vehicle Involved" at bounding box center [110, 219] width 32 height 32
radio input "true"
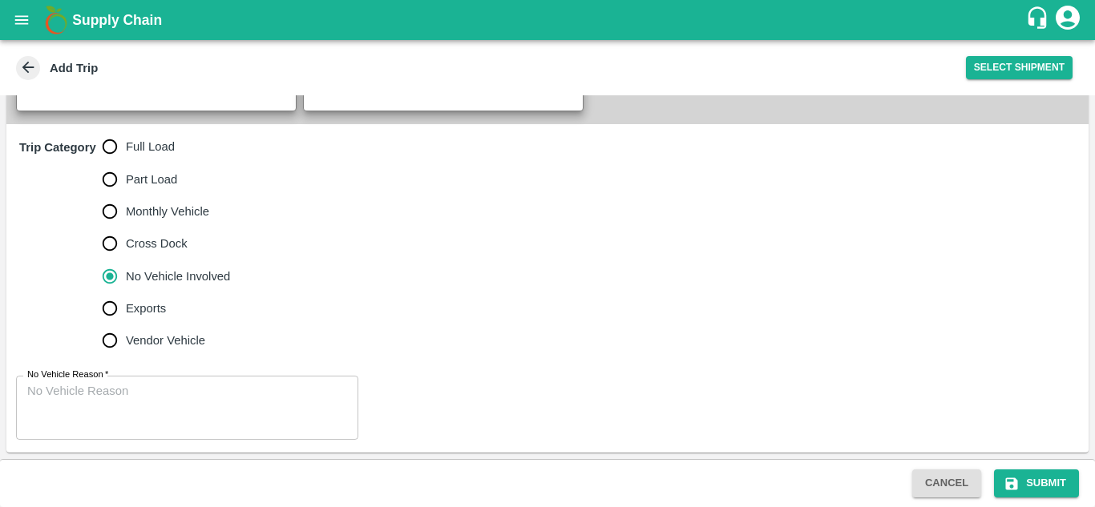
scroll to position [472, 0]
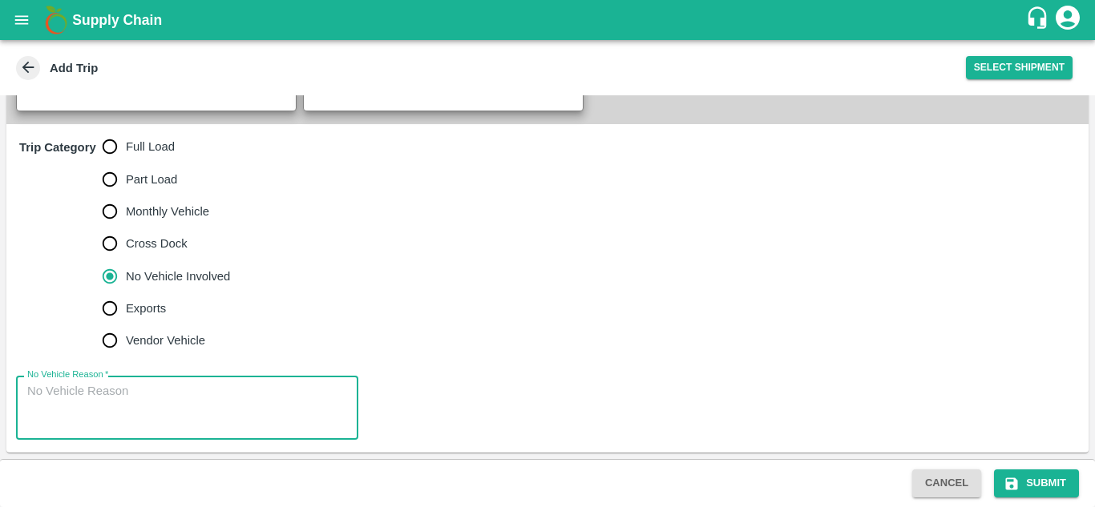
click at [76, 399] on textarea "No Vehicle Reason   *" at bounding box center [187, 408] width 320 height 50
type textarea "f"
type textarea "Field Dump"
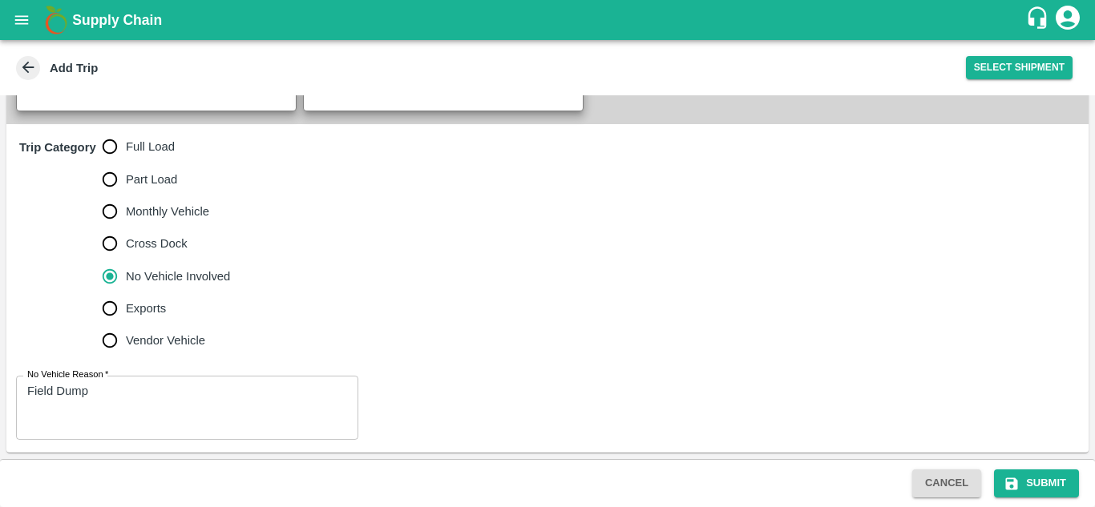
click at [718, 350] on div "Trip Category Full Load Part Load Monthly Vehicle Cross Dock No Vehicle Involve…" at bounding box center [547, 243] width 1082 height 239
click at [1056, 483] on button "Submit" at bounding box center [1036, 484] width 85 height 28
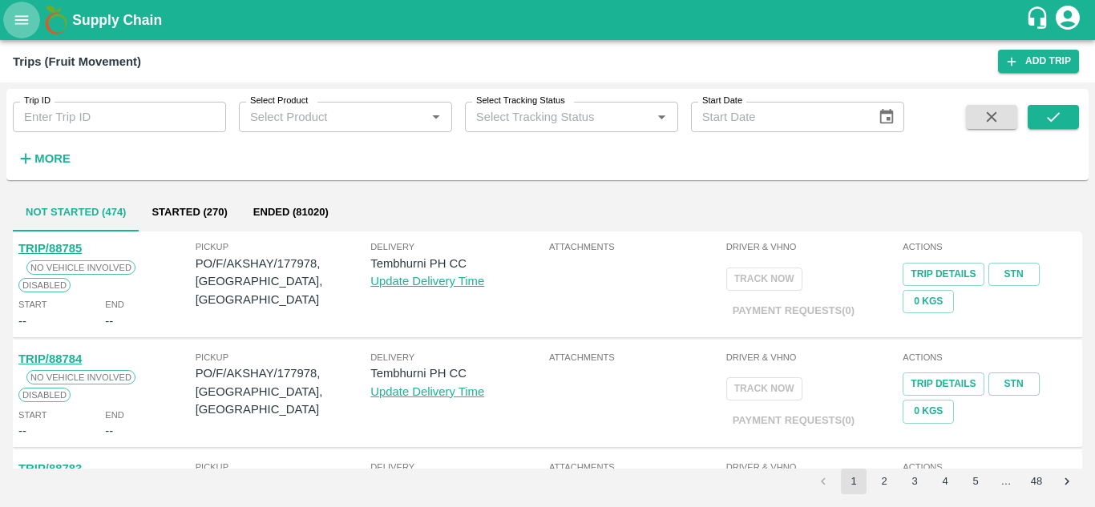
click at [19, 19] on icon "open drawer" at bounding box center [22, 20] width 18 height 18
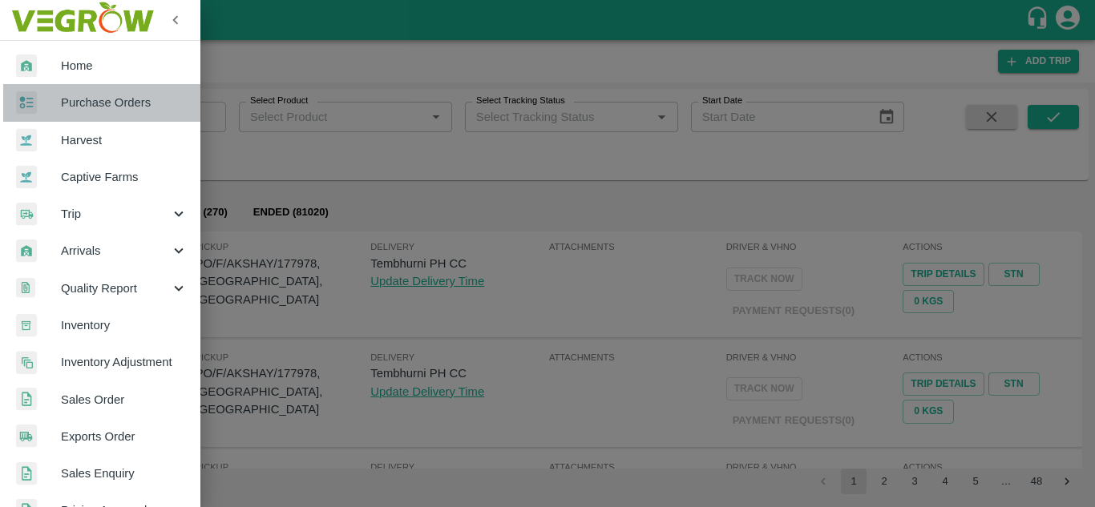
click at [127, 106] on span "Purchase Orders" at bounding box center [124, 103] width 127 height 18
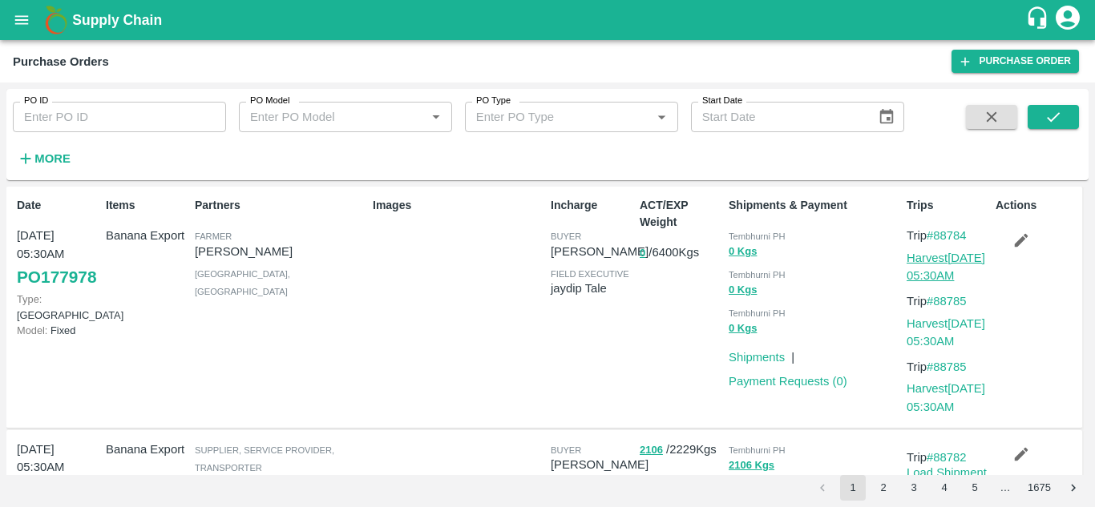
click at [937, 263] on link "Harvest [DATE] 05:30AM" at bounding box center [945, 267] width 79 height 30
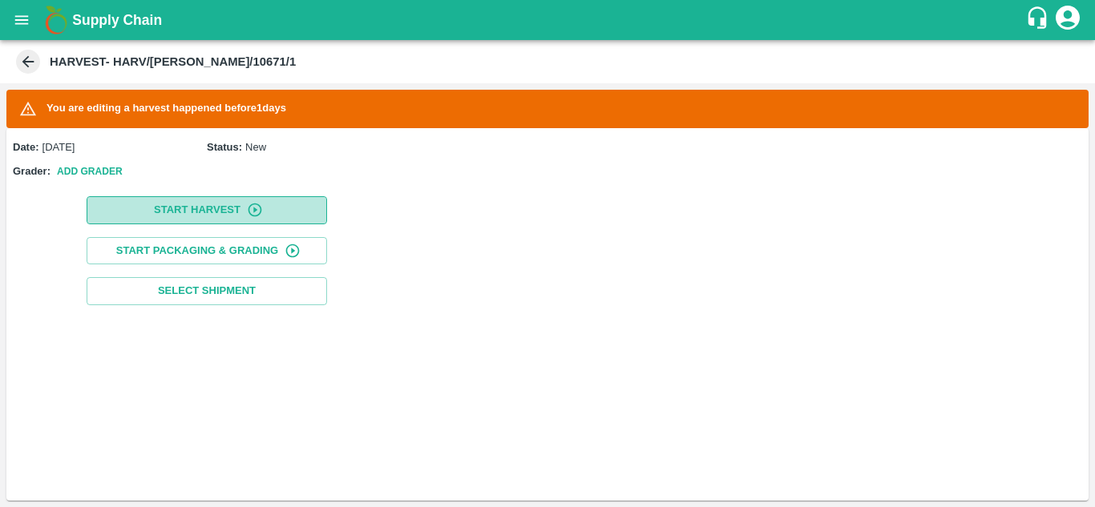
click at [179, 204] on button "Start Harvest" at bounding box center [207, 210] width 240 height 28
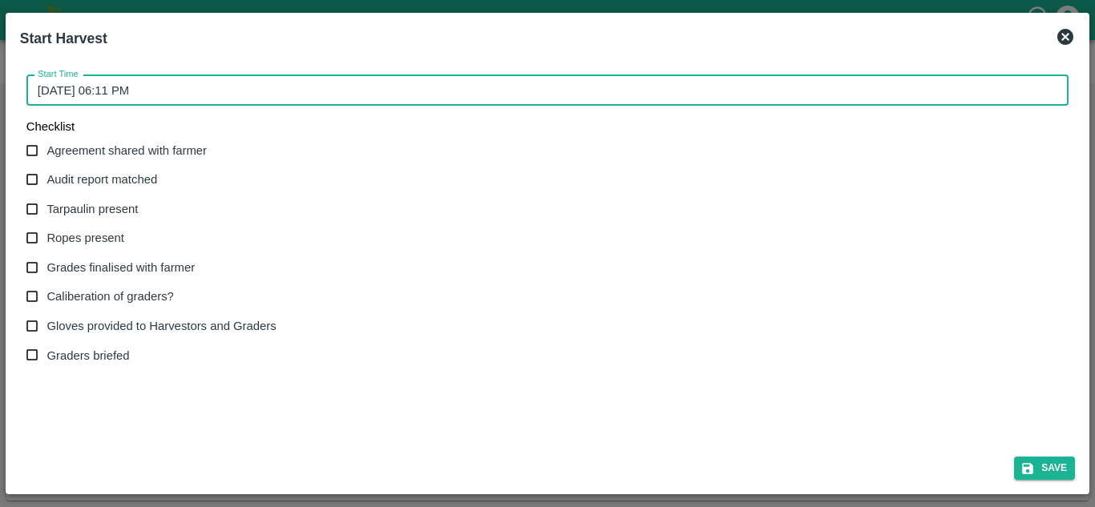
click at [67, 89] on input "22/09/2025 06:11 PM" at bounding box center [541, 90] width 1030 height 30
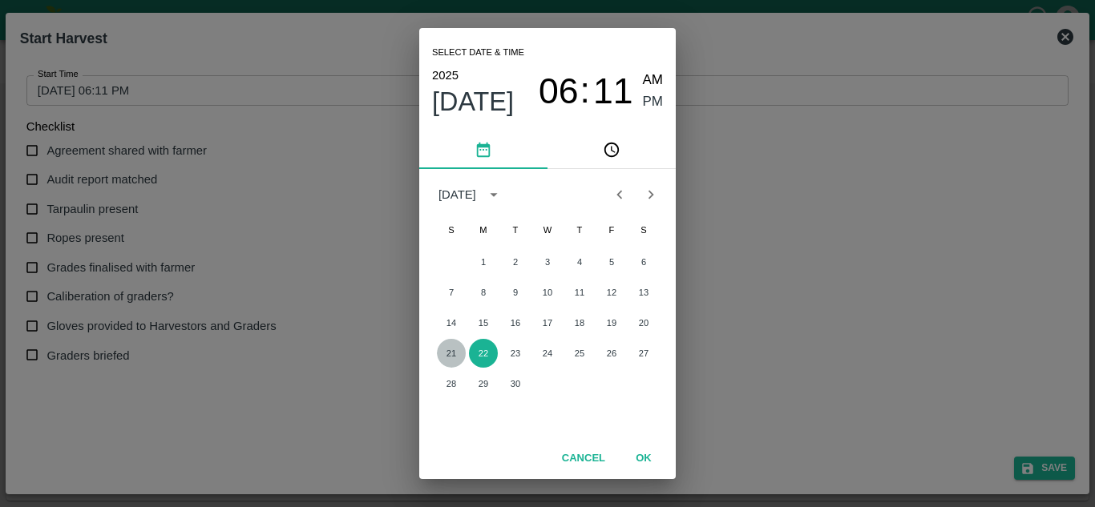
click at [458, 353] on button "21" at bounding box center [451, 353] width 29 height 29
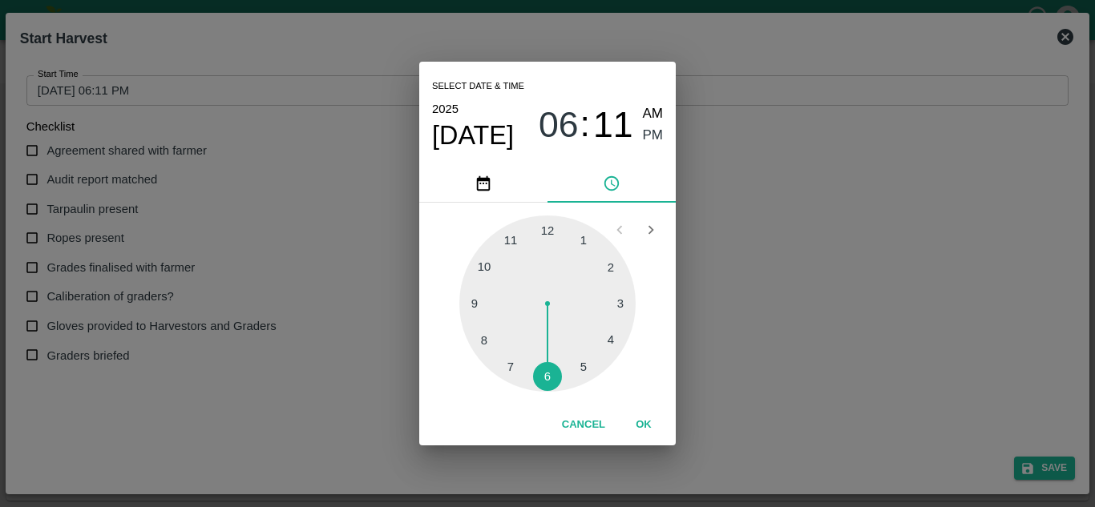
click at [487, 267] on div at bounding box center [547, 304] width 176 height 176
click at [545, 224] on div at bounding box center [547, 304] width 176 height 176
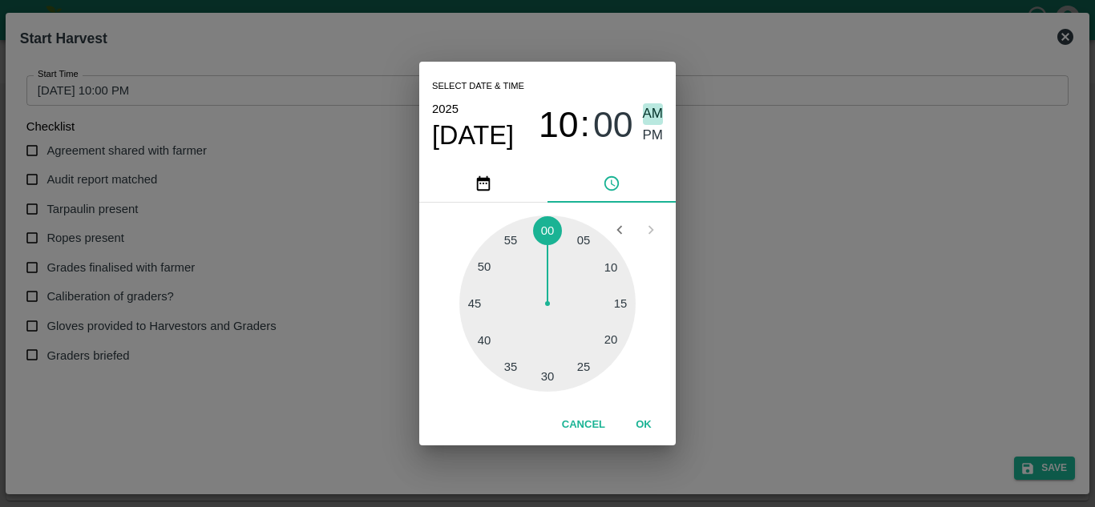
click at [651, 110] on span "AM" at bounding box center [653, 114] width 21 height 22
type input "21/09/2025 10:00 AM"
click at [643, 427] on button "OK" at bounding box center [643, 425] width 51 height 28
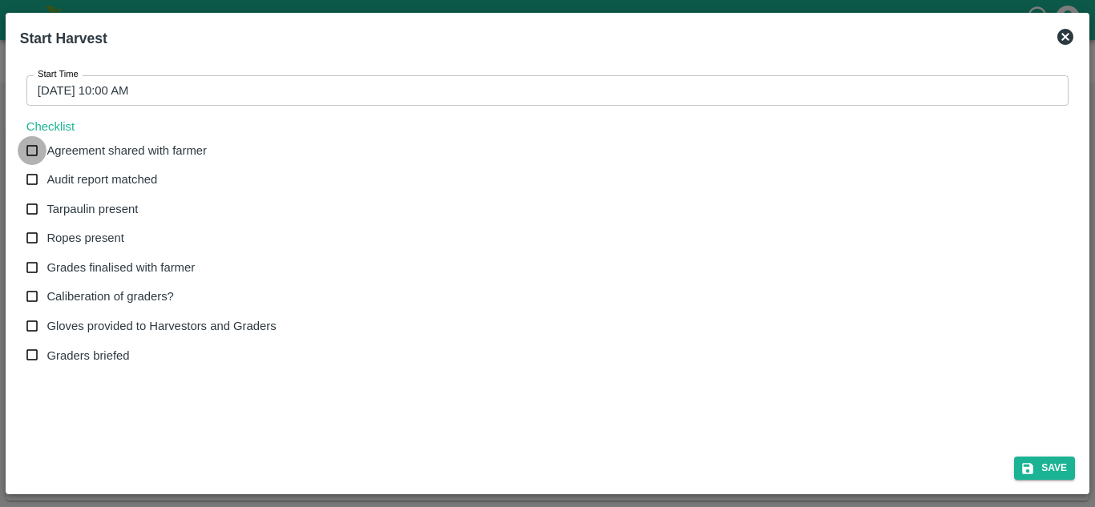
click at [34, 147] on input "Agreement shared with farmer" at bounding box center [33, 151] width 30 height 30
checkbox input "true"
click at [30, 184] on input "Audit report matched" at bounding box center [33, 180] width 30 height 30
checkbox input "true"
drag, startPoint x: 31, startPoint y: 208, endPoint x: 34, endPoint y: 244, distance: 36.9
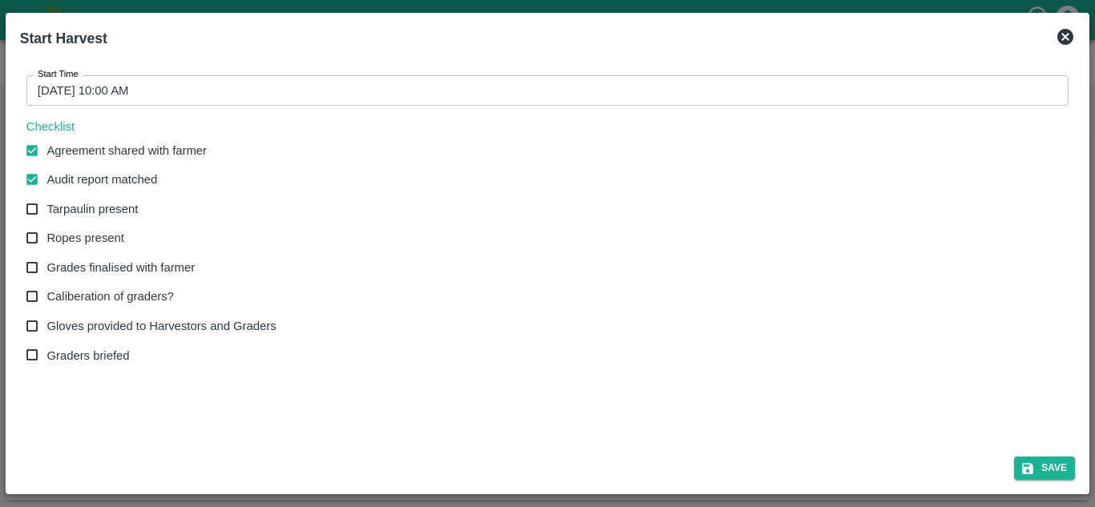
click at [34, 244] on div "Agreement shared with farmer Audit report matched Tarpaulin present Ropes prese…" at bounding box center [157, 253] width 263 height 235
click at [34, 244] on input "Ropes present" at bounding box center [33, 239] width 30 height 30
checkbox input "true"
click at [29, 204] on input "Tarpaulin present" at bounding box center [33, 210] width 30 height 30
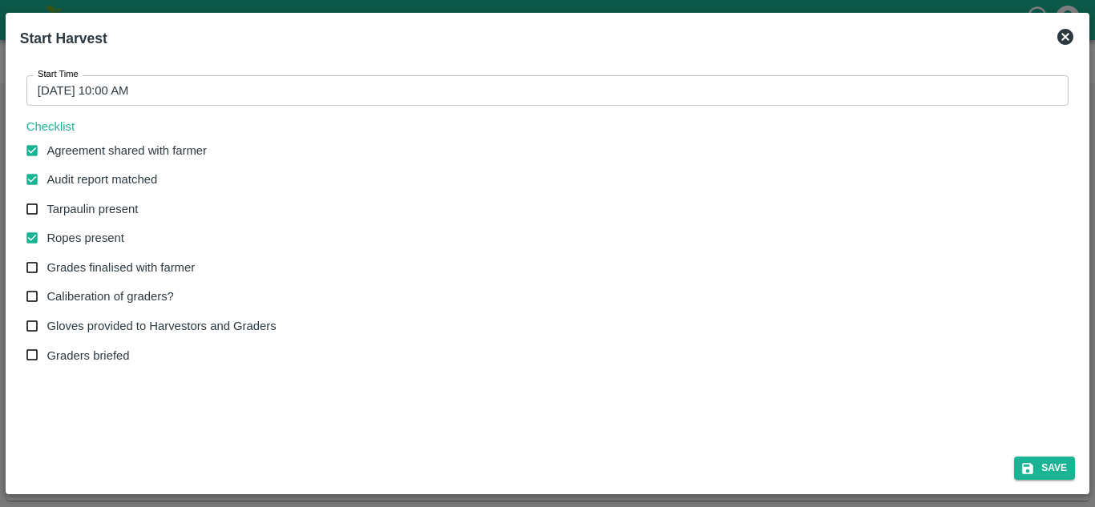
click at [31, 210] on input "Tarpaulin present" at bounding box center [33, 210] width 30 height 30
checkbox input "true"
click at [32, 266] on input "Grades finalised with farmer" at bounding box center [33, 268] width 30 height 30
checkbox input "true"
drag, startPoint x: 32, startPoint y: 292, endPoint x: 32, endPoint y: 325, distance: 32.9
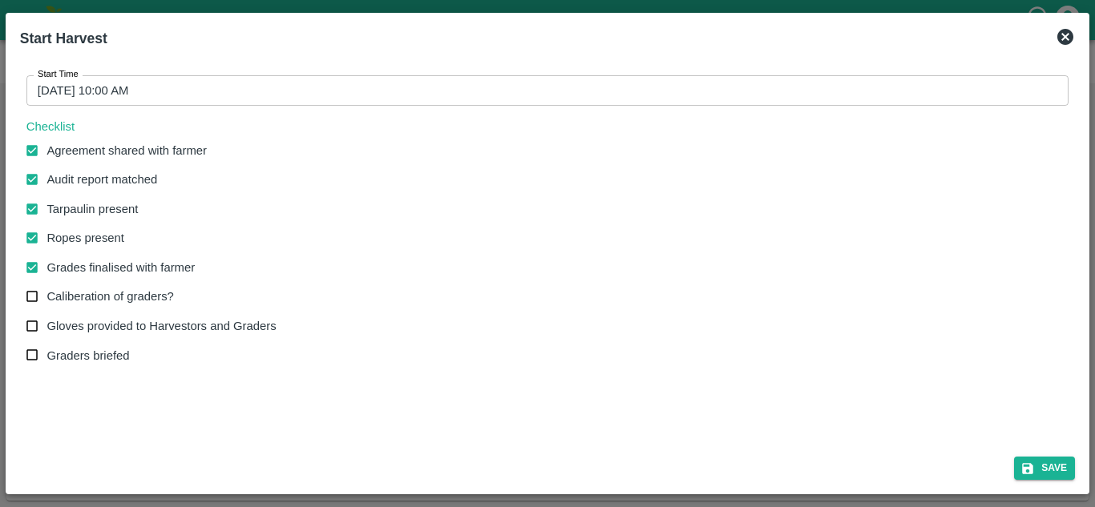
click at [32, 325] on div "Agreement shared with farmer Audit report matched Tarpaulin present Ropes prese…" at bounding box center [157, 253] width 263 height 235
click at [32, 325] on input "Gloves provided to Harvestors and Graders" at bounding box center [33, 327] width 30 height 30
checkbox input "true"
click at [33, 296] on input "Caliberation of graders?" at bounding box center [33, 297] width 30 height 30
checkbox input "true"
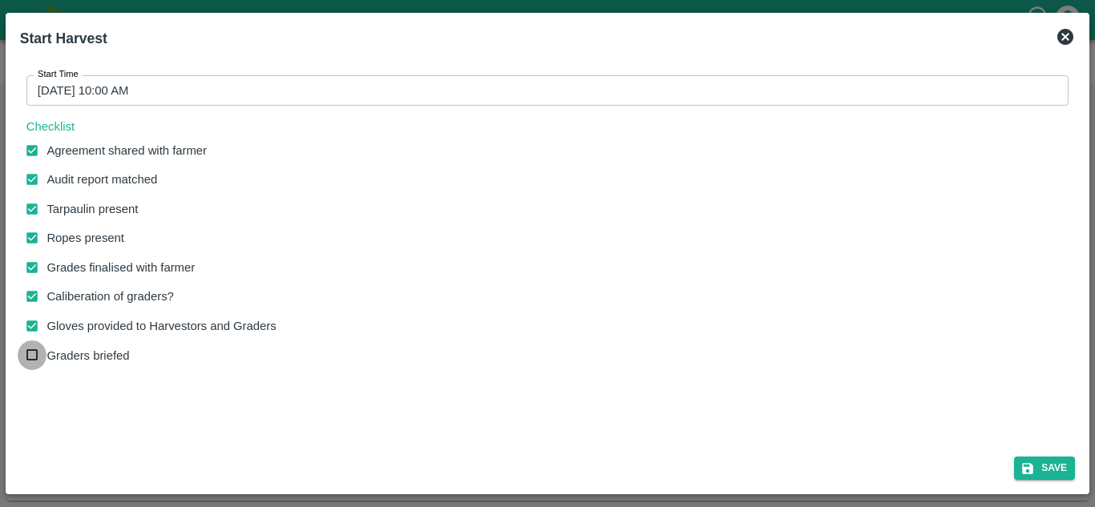
click at [34, 353] on input "Graders briefed" at bounding box center [33, 356] width 30 height 30
checkbox input "true"
click at [1058, 468] on button "Save" at bounding box center [1044, 468] width 61 height 23
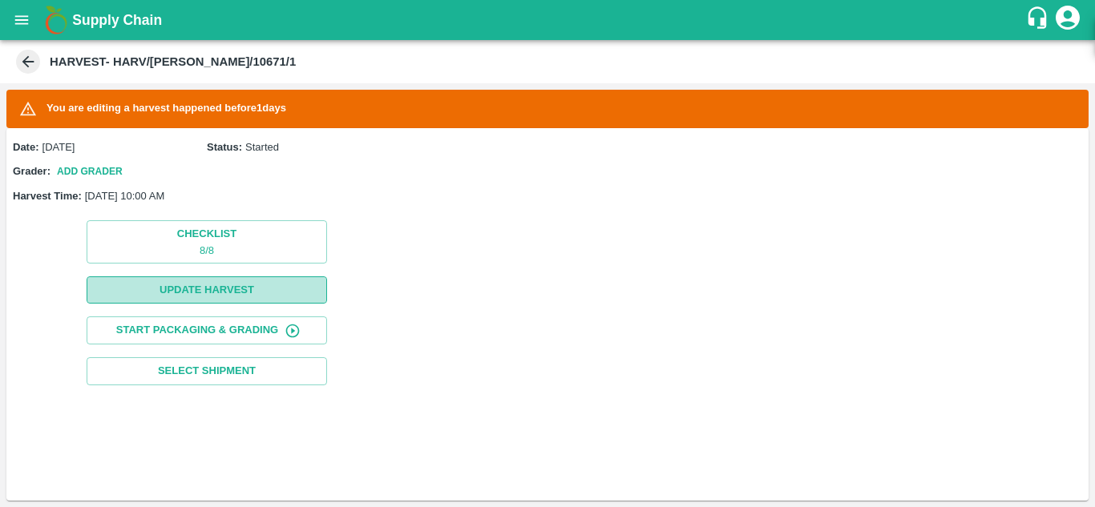
click at [187, 284] on button "Update Harvest" at bounding box center [207, 290] width 240 height 28
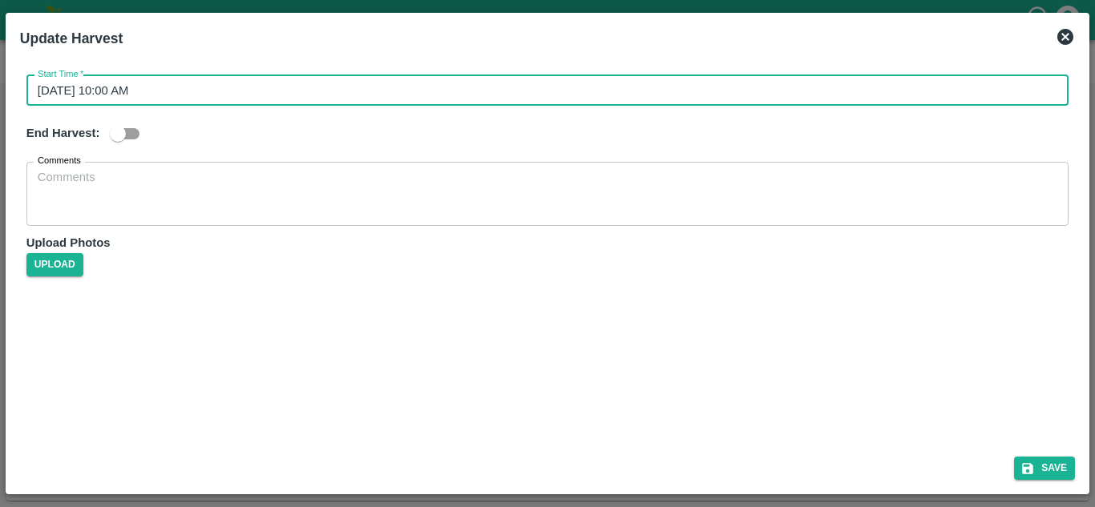
click at [89, 92] on input "21/09/2025 10:00 AM" at bounding box center [541, 90] width 1030 height 30
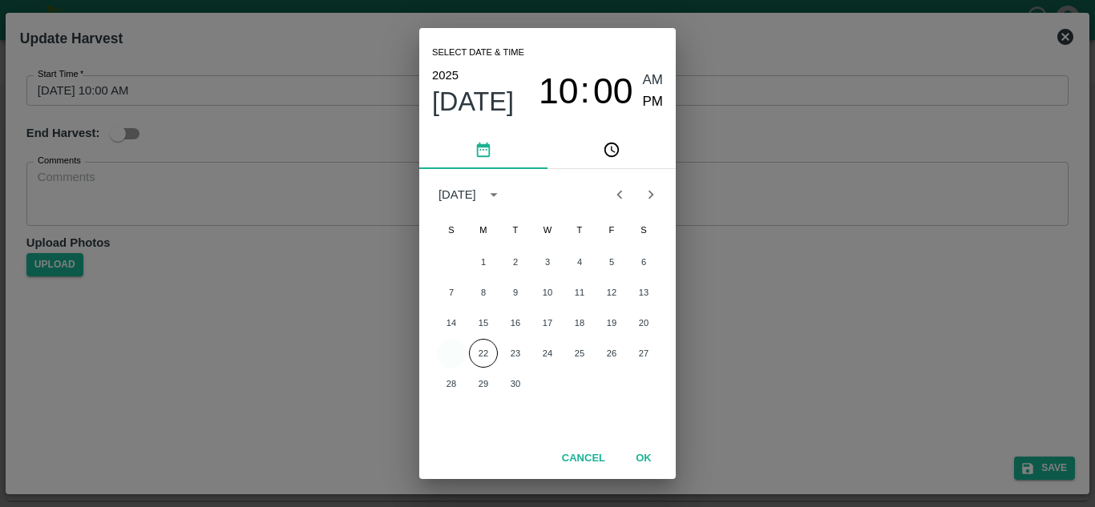
click at [450, 341] on button "21" at bounding box center [451, 353] width 29 height 29
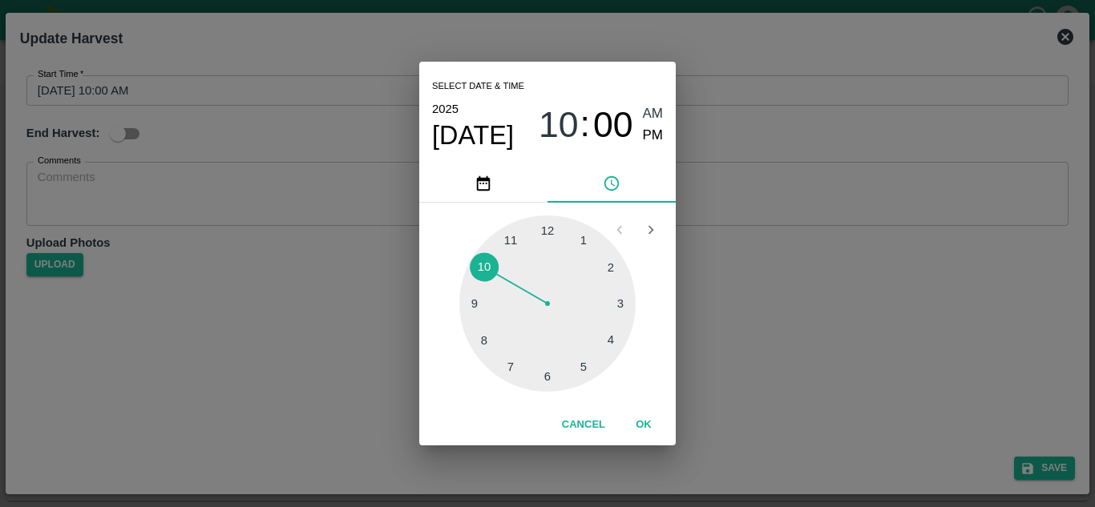
click at [486, 272] on div at bounding box center [547, 304] width 176 height 176
click at [547, 233] on div at bounding box center [547, 304] width 176 height 176
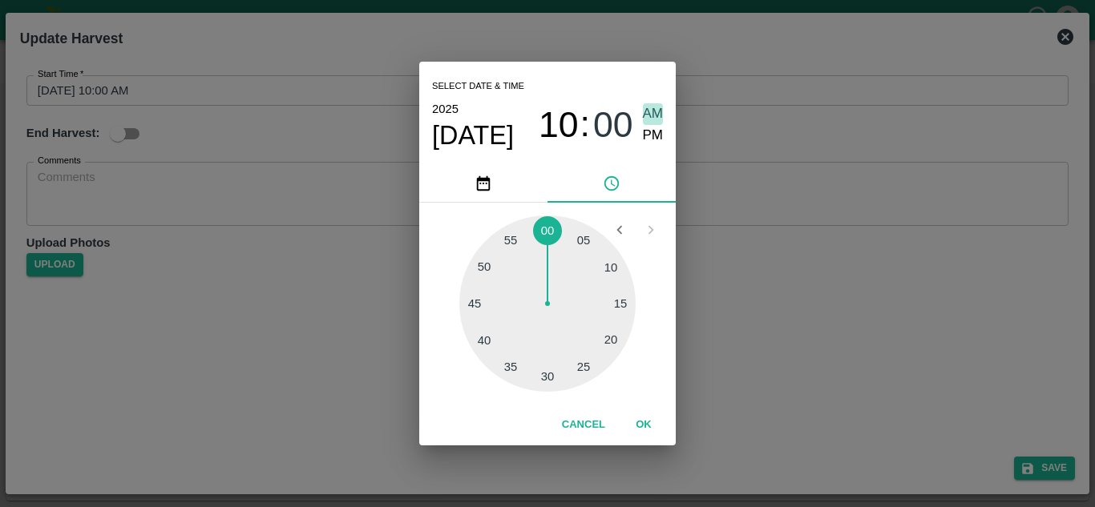
click at [652, 111] on span "AM" at bounding box center [653, 114] width 21 height 22
click at [650, 418] on button "OK" at bounding box center [643, 425] width 51 height 28
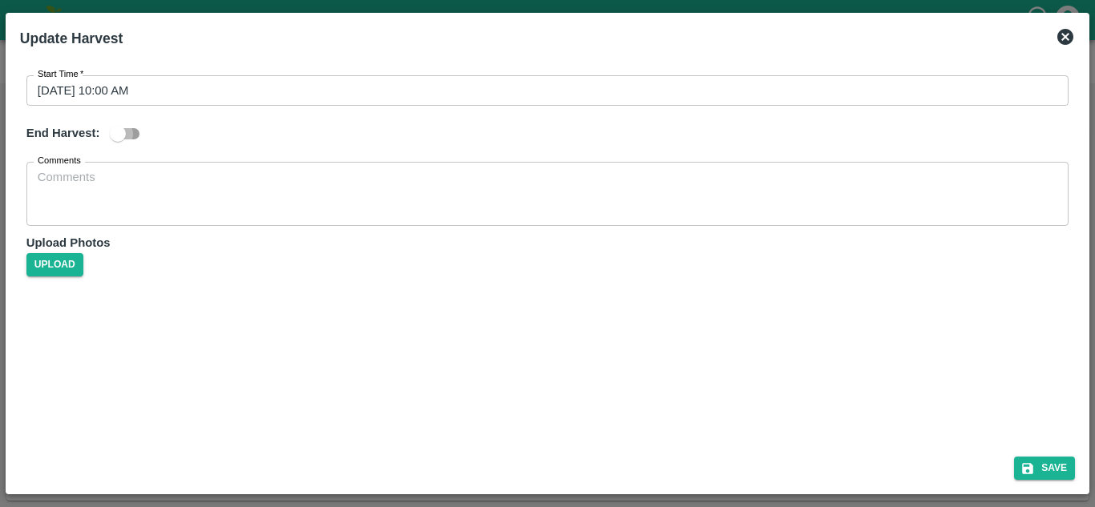
click at [128, 137] on input "checkbox" at bounding box center [117, 134] width 91 height 30
checkbox input "true"
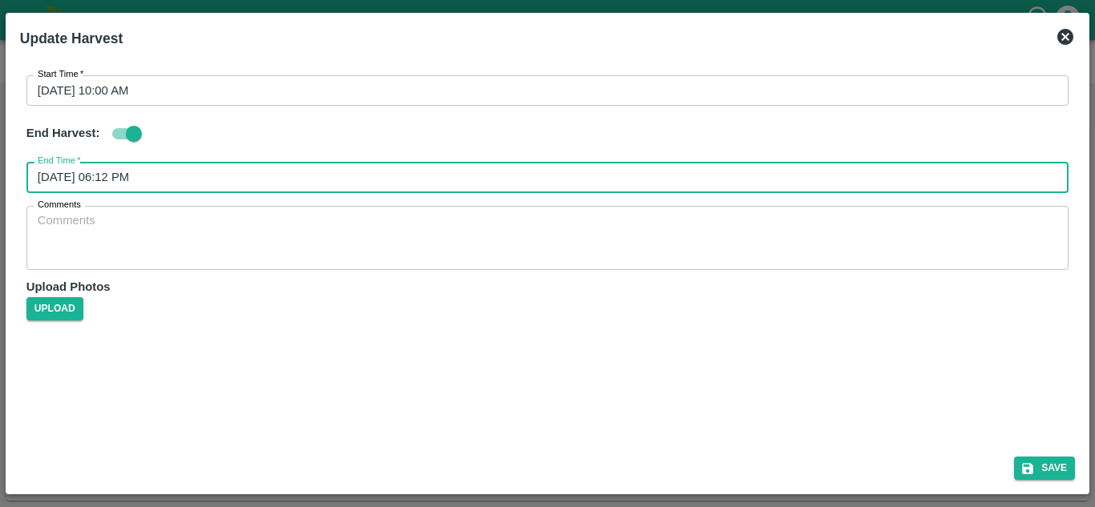
click at [123, 177] on input "22/09/2025 06:12 PM" at bounding box center [541, 177] width 1030 height 30
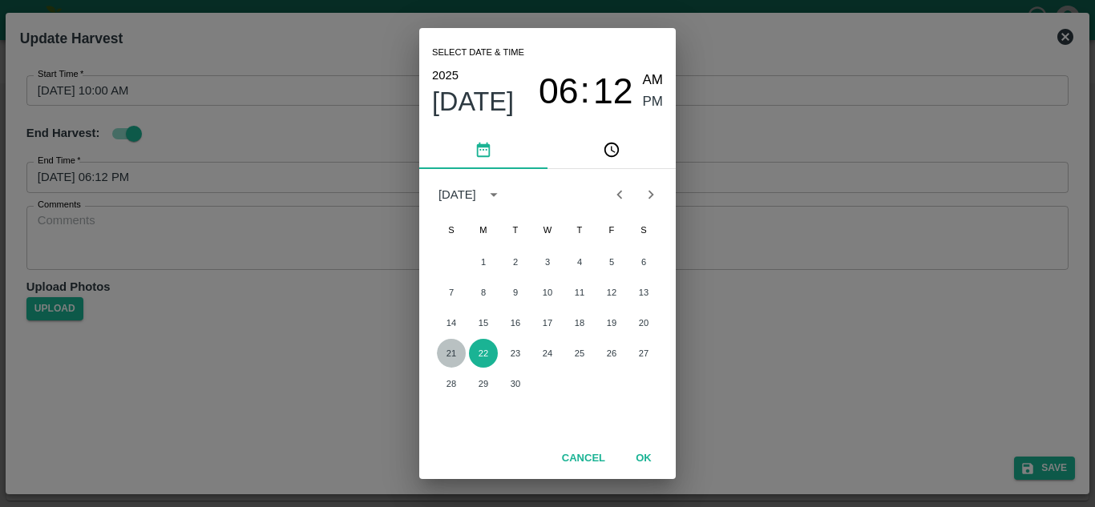
click at [458, 351] on button "21" at bounding box center [451, 353] width 29 height 29
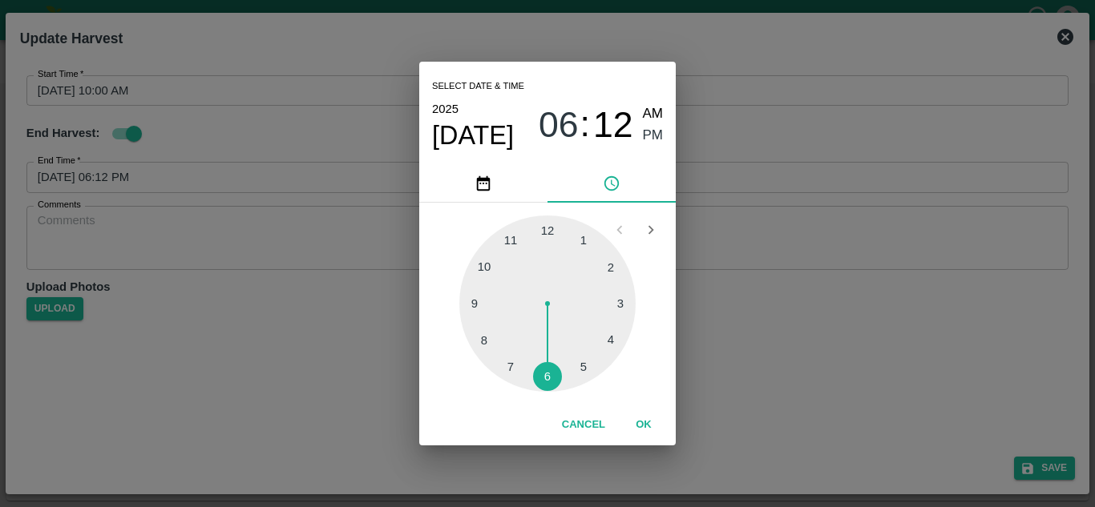
click at [580, 363] on div at bounding box center [547, 304] width 176 height 176
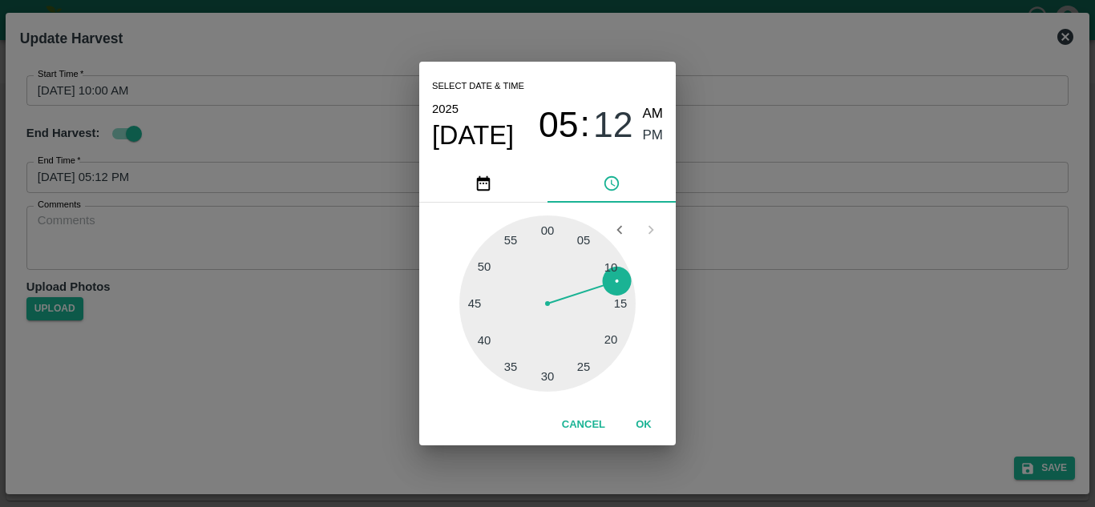
click at [550, 240] on div at bounding box center [547, 304] width 176 height 176
type input "21/09/2025 05:00 PM"
click at [654, 138] on span "PM" at bounding box center [653, 136] width 21 height 22
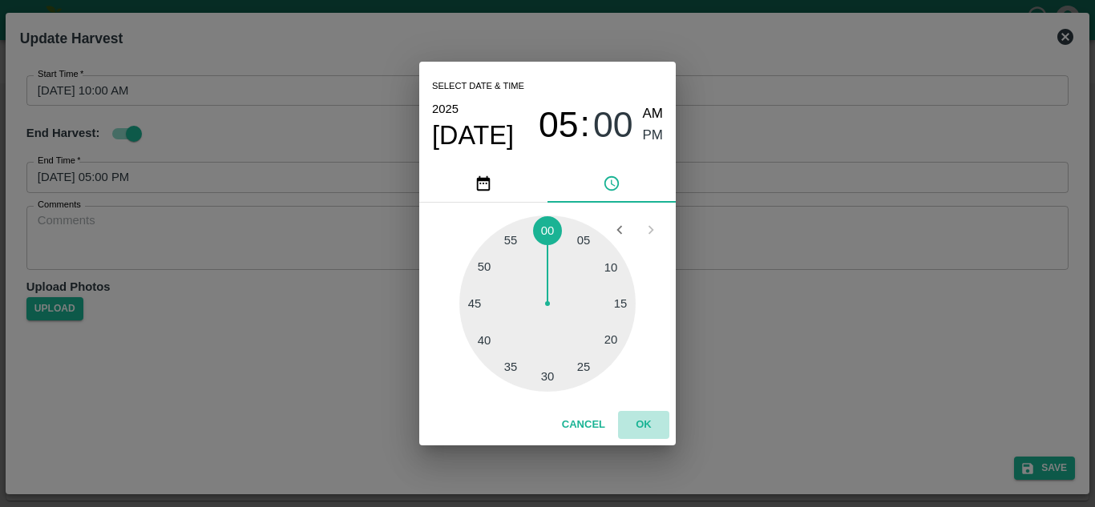
click at [648, 417] on button "OK" at bounding box center [643, 425] width 51 height 28
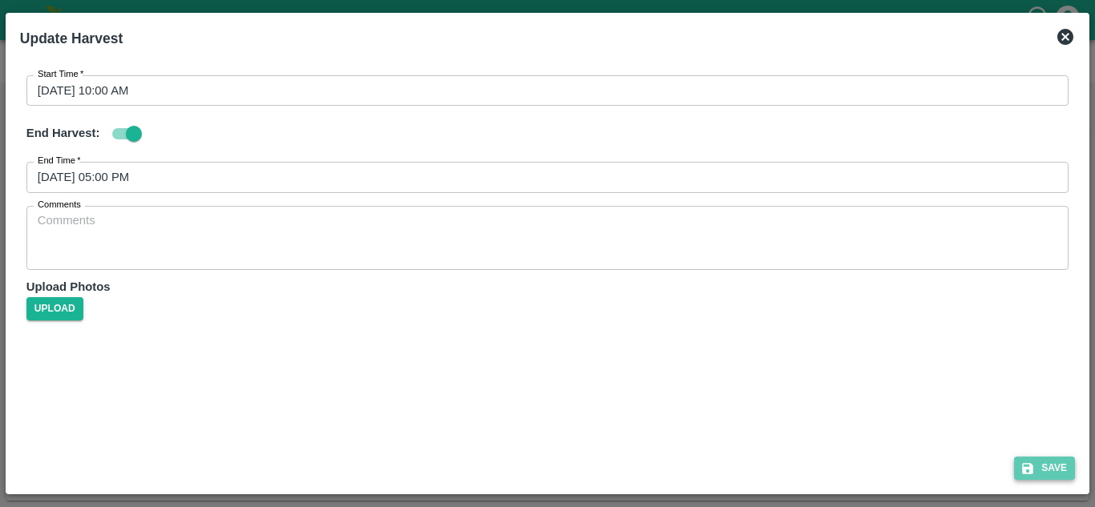
click at [1057, 470] on button "Save" at bounding box center [1044, 468] width 61 height 23
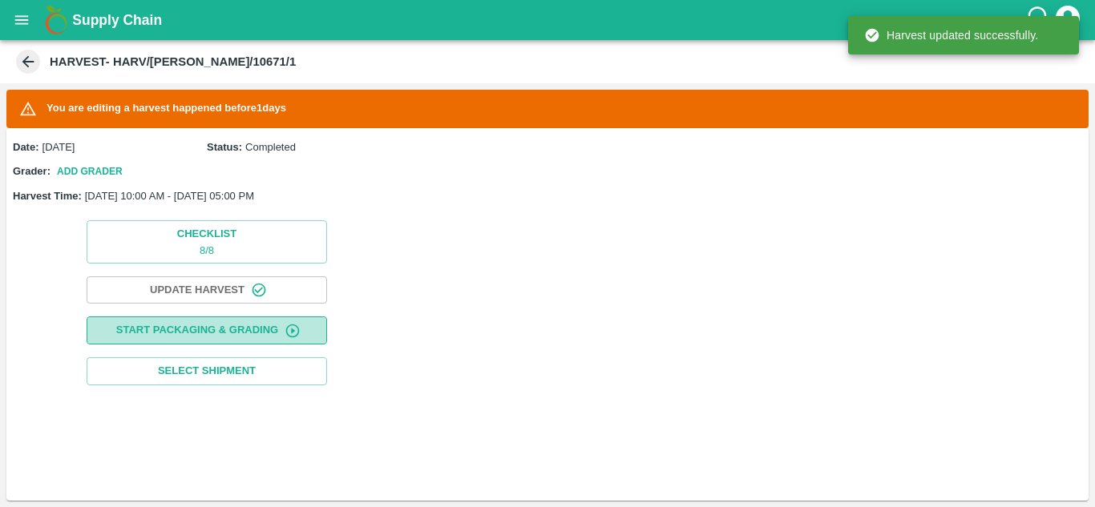
click at [225, 329] on button "Start Packaging & Grading" at bounding box center [207, 330] width 240 height 28
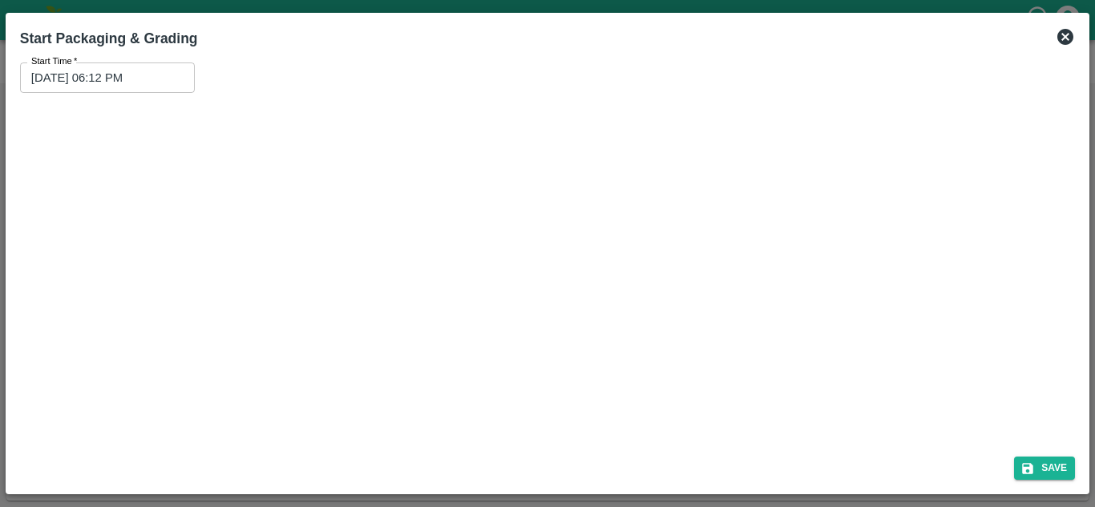
click at [88, 71] on input "22/09/2025 06:12 PM" at bounding box center [101, 77] width 163 height 30
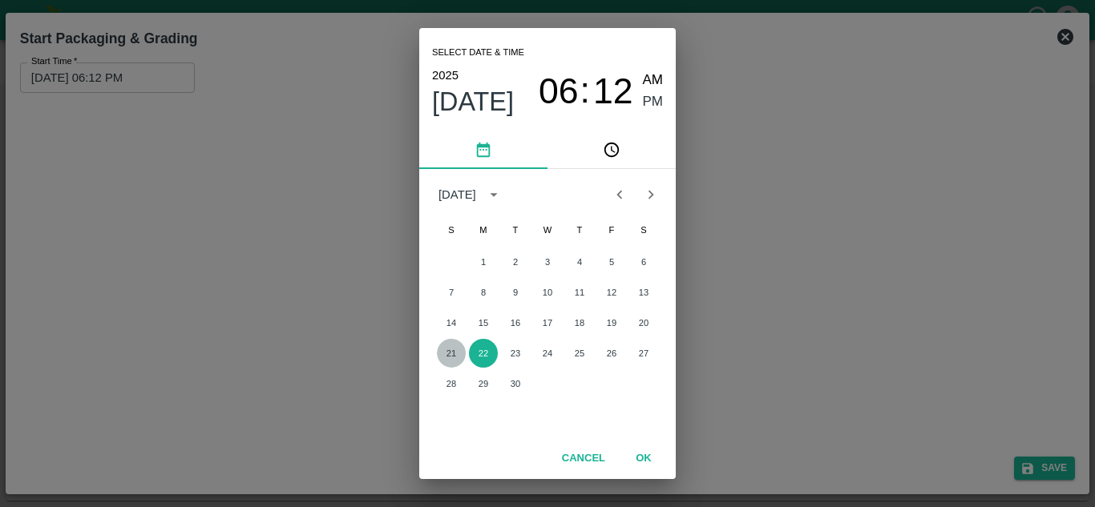
click at [450, 355] on button "21" at bounding box center [451, 353] width 29 height 29
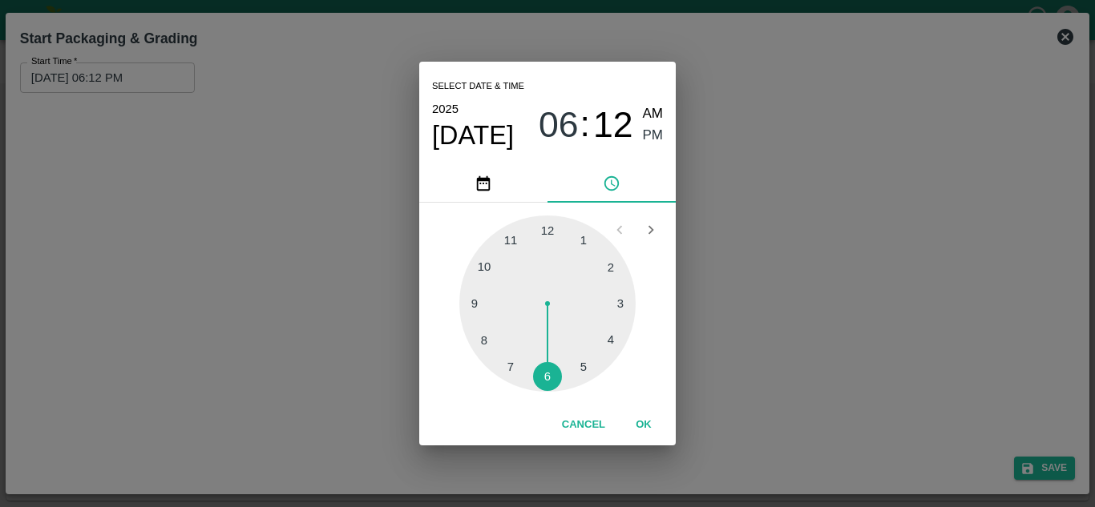
click at [481, 266] on div at bounding box center [547, 304] width 176 height 176
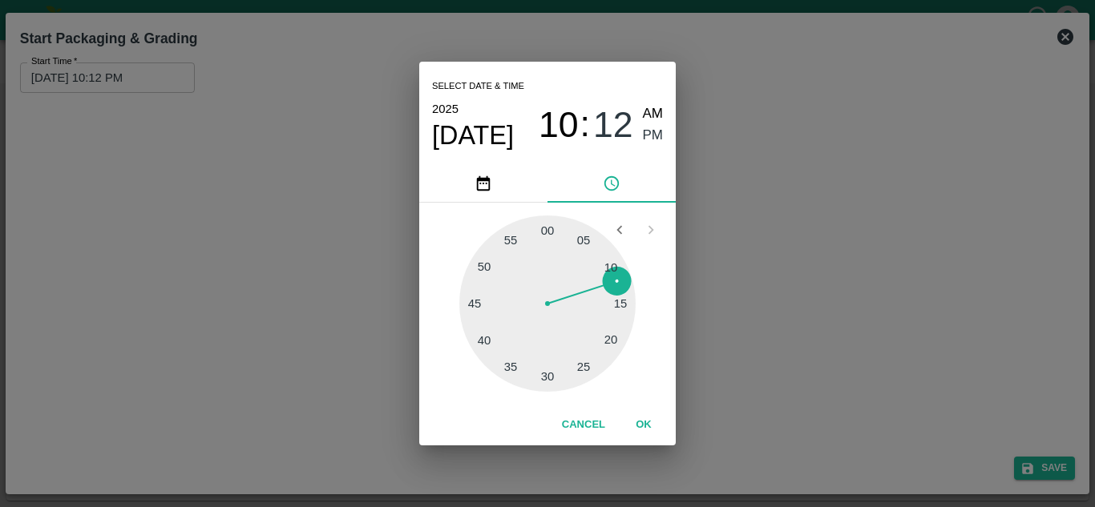
click at [550, 223] on div at bounding box center [547, 304] width 176 height 176
click at [652, 111] on span "AM" at bounding box center [653, 114] width 21 height 22
type input "21/09/2025 10:00 AM"
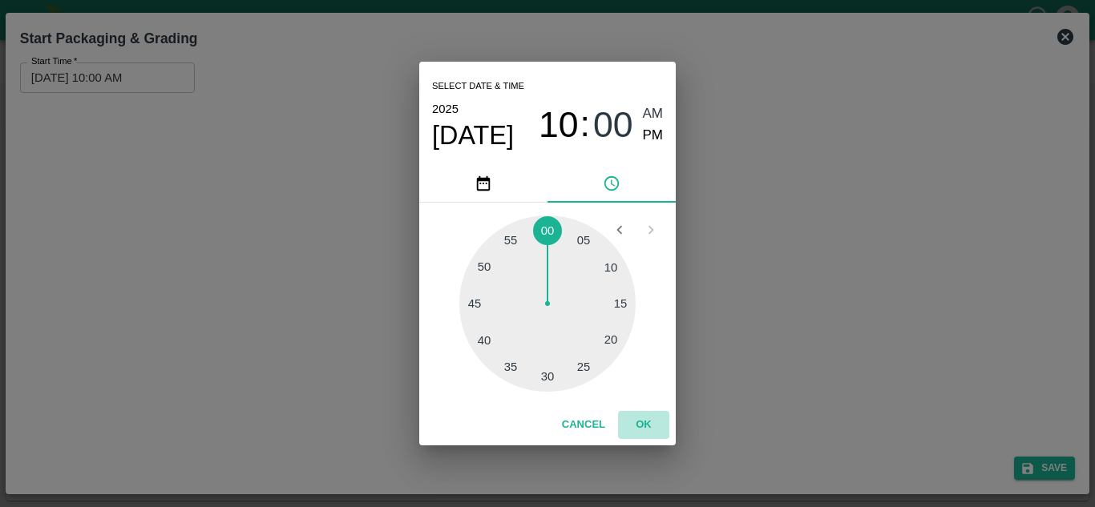
click at [647, 425] on button "OK" at bounding box center [643, 425] width 51 height 28
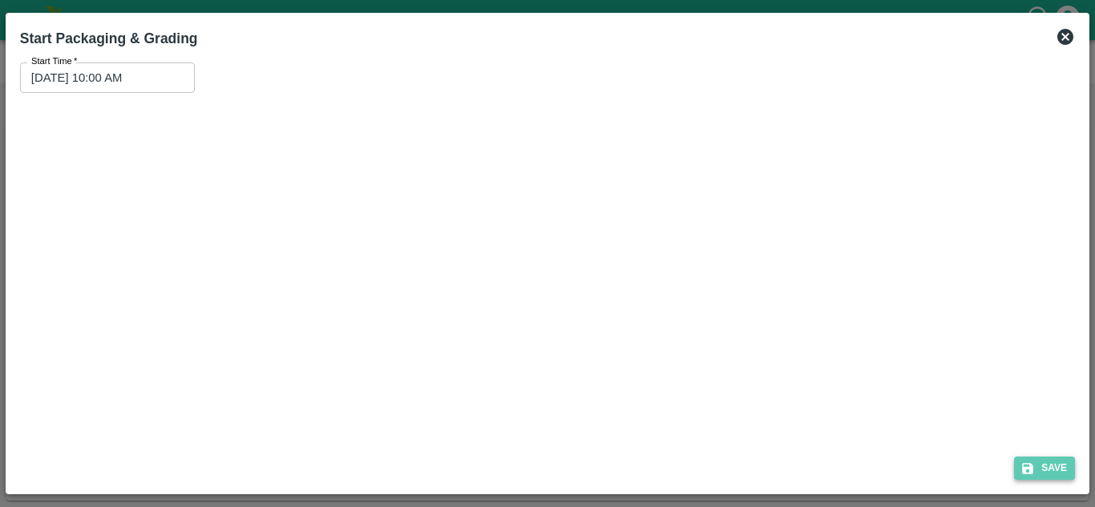
click at [1047, 468] on button "Save" at bounding box center [1044, 468] width 61 height 23
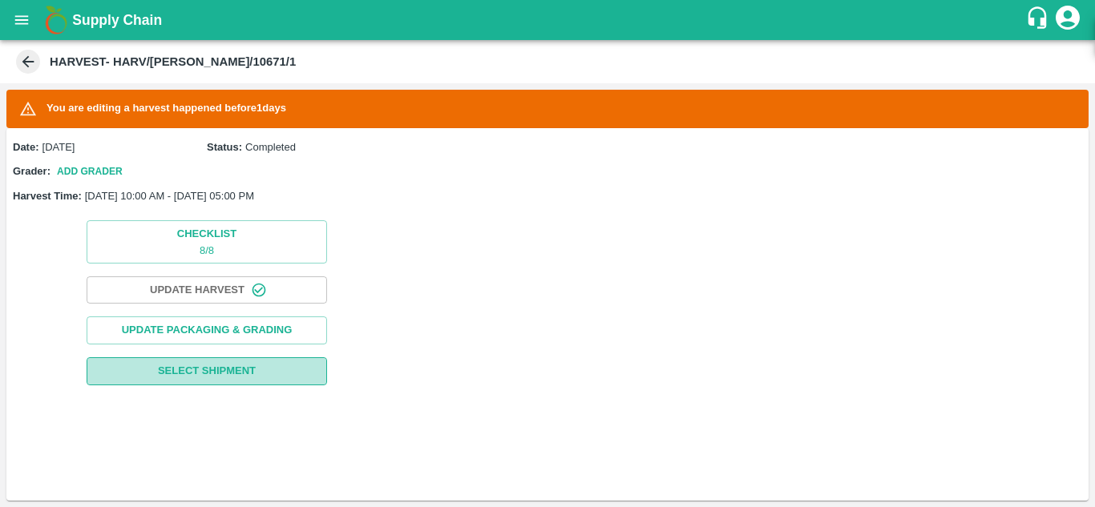
click at [243, 381] on button "Select Shipment" at bounding box center [207, 371] width 240 height 28
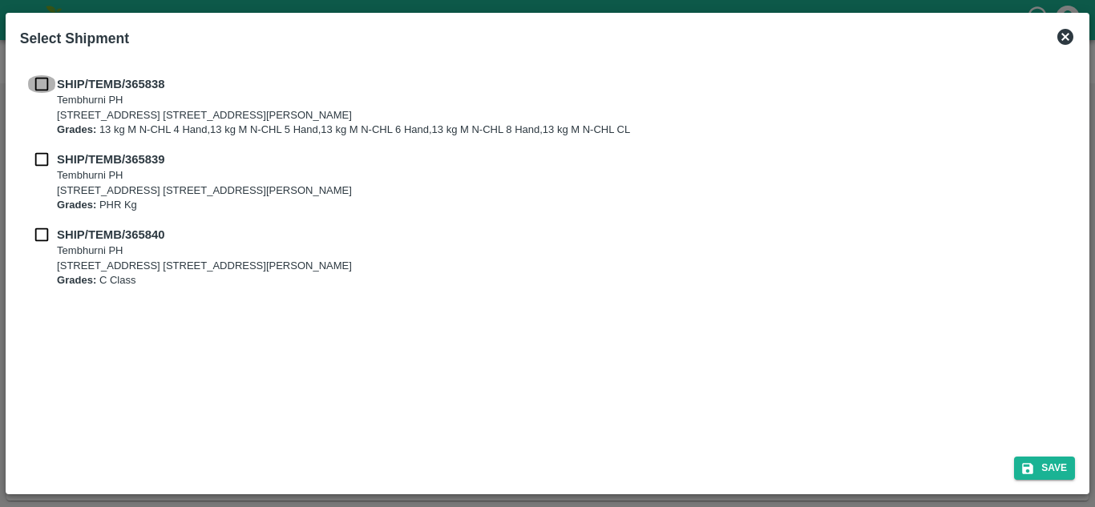
click at [50, 84] on input "checkbox" at bounding box center [41, 84] width 30 height 18
checkbox input "true"
click at [42, 155] on input "checkbox" at bounding box center [41, 160] width 30 height 18
checkbox input "true"
click at [45, 240] on input "checkbox" at bounding box center [41, 235] width 30 height 18
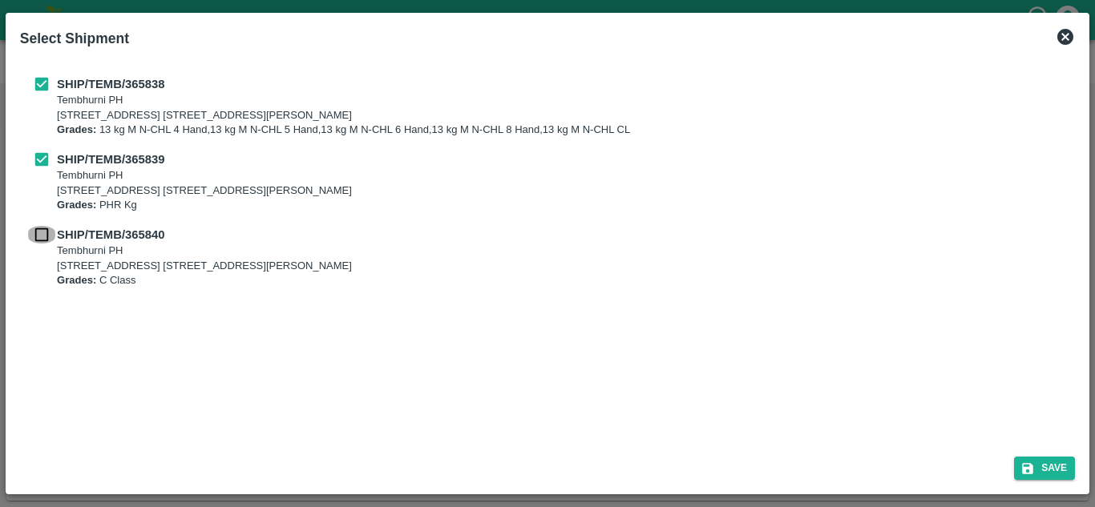
checkbox input "true"
click at [1060, 469] on button "Save" at bounding box center [1044, 468] width 61 height 23
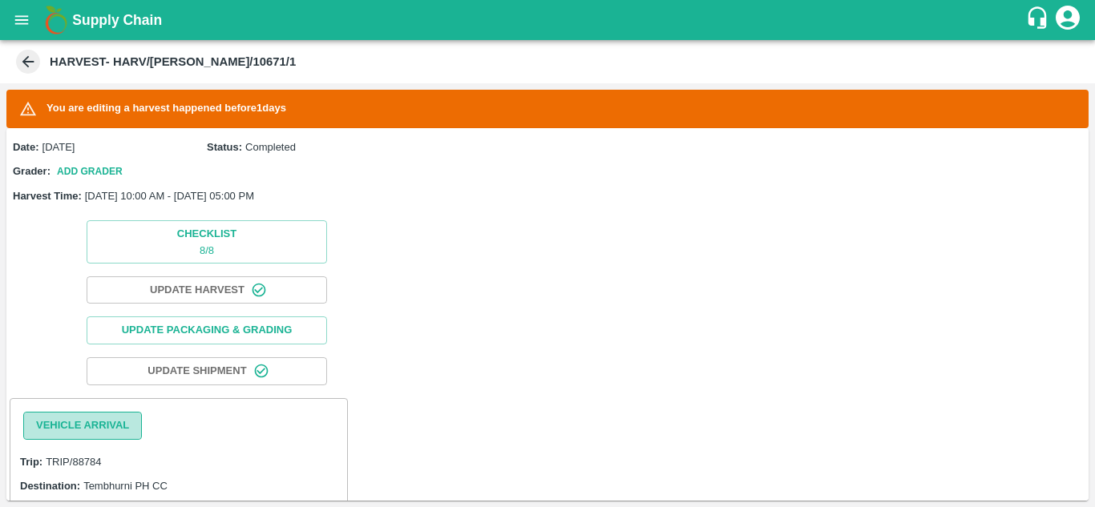
click at [63, 431] on button "Vehicle Arrival" at bounding box center [82, 426] width 119 height 28
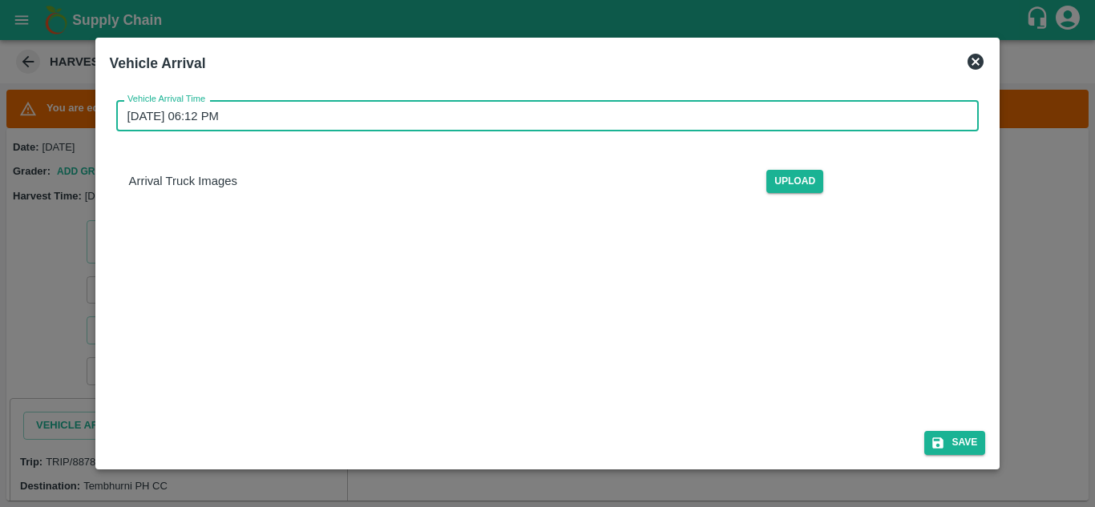
click at [180, 117] on input "22/09/2025 06:12 PM" at bounding box center [542, 115] width 852 height 30
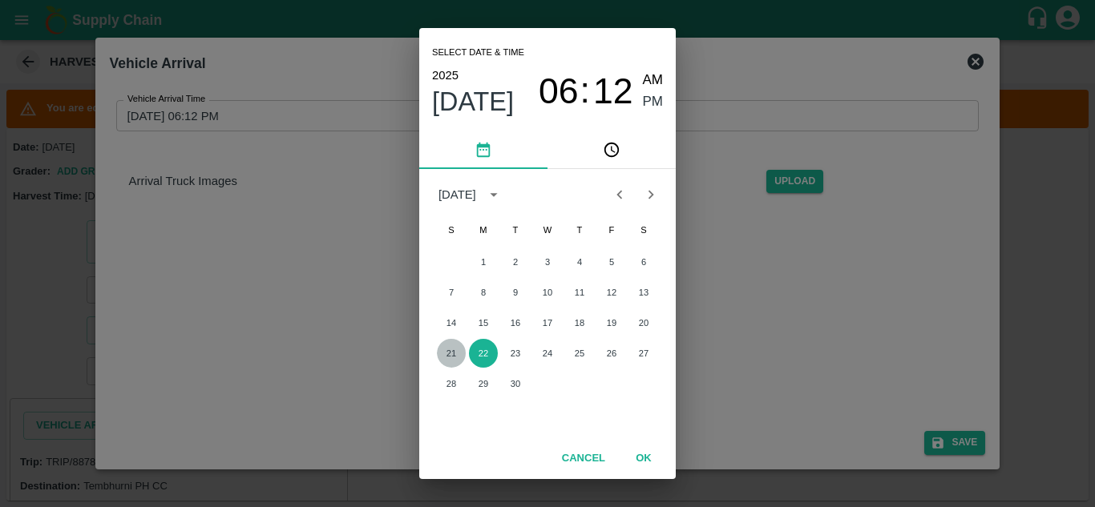
click at [453, 353] on button "21" at bounding box center [451, 353] width 29 height 29
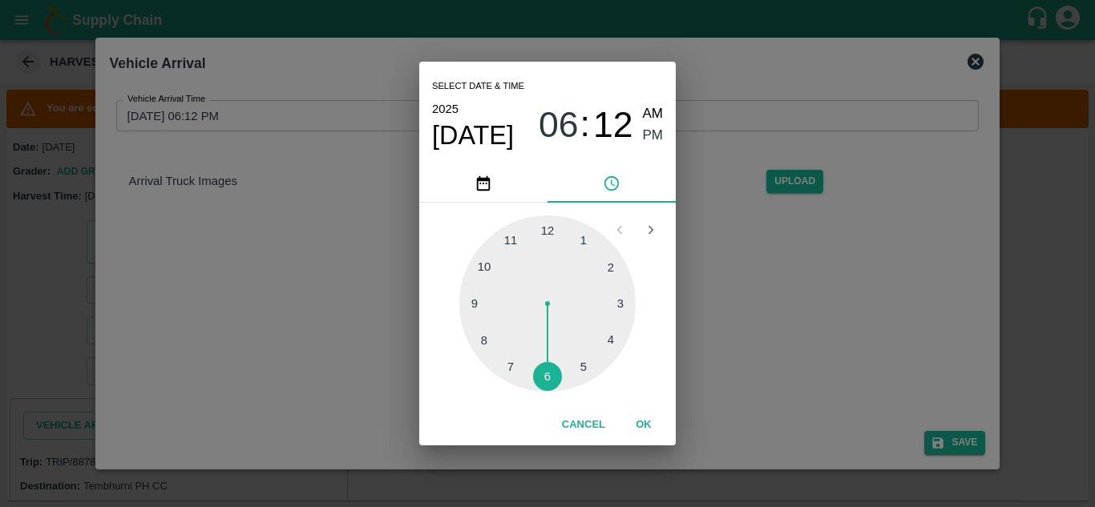
click at [477, 265] on div at bounding box center [547, 304] width 176 height 176
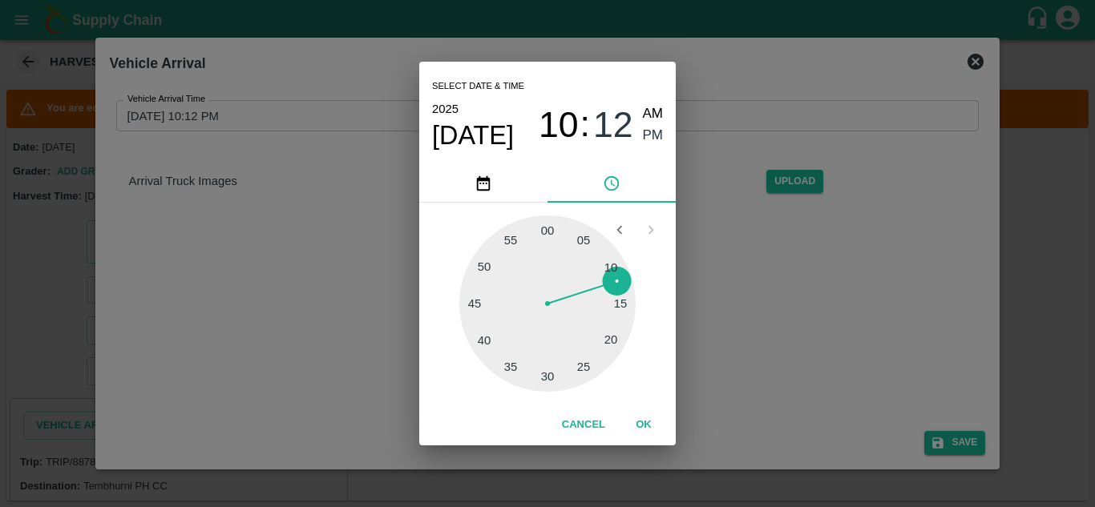
click at [542, 228] on div at bounding box center [547, 304] width 176 height 176
click at [543, 223] on div at bounding box center [547, 304] width 176 height 176
click at [647, 104] on span "AM" at bounding box center [653, 114] width 21 height 22
type input "21/09/2025 10:00 AM"
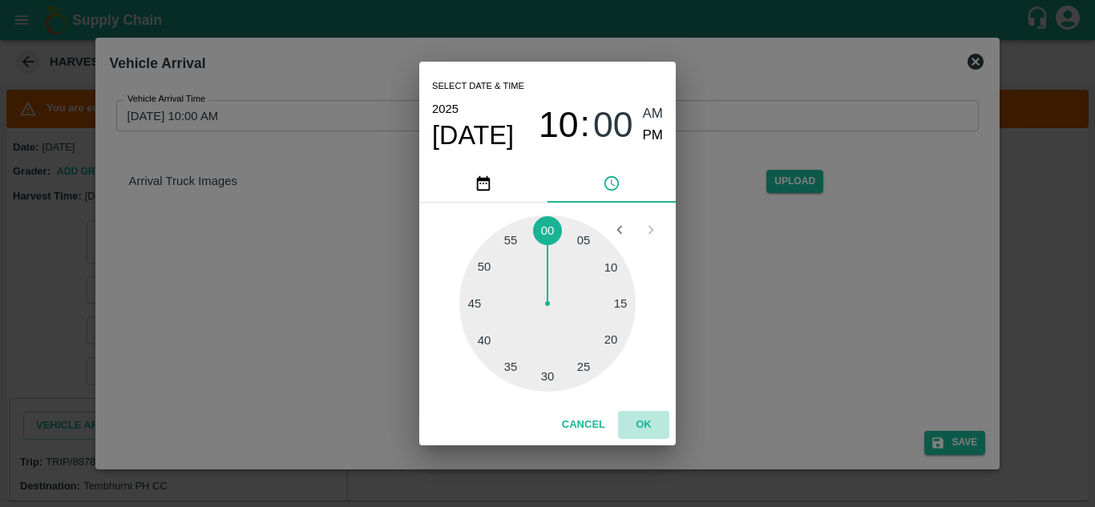
click at [649, 420] on button "OK" at bounding box center [643, 425] width 51 height 28
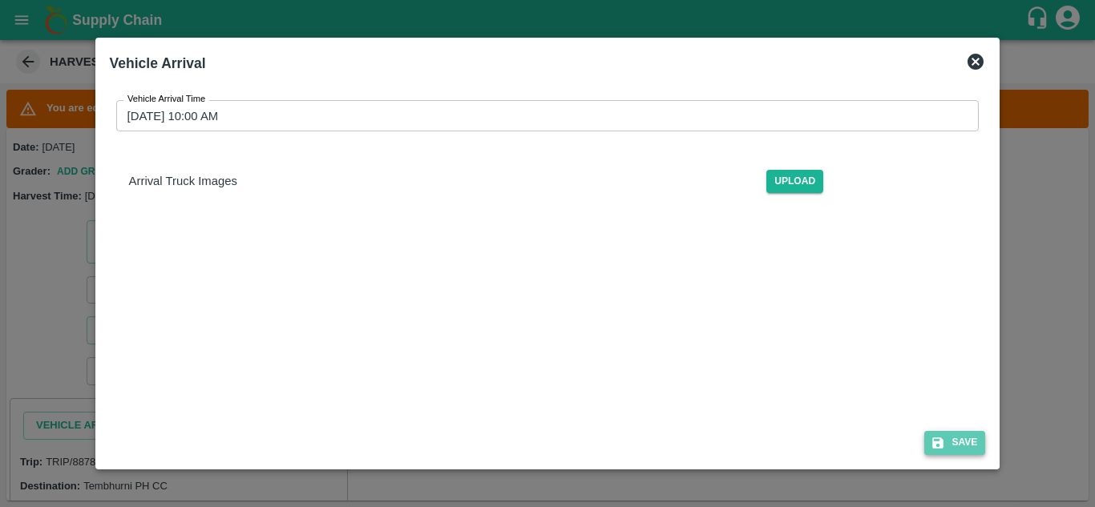
click at [970, 433] on button "Save" at bounding box center [954, 442] width 61 height 23
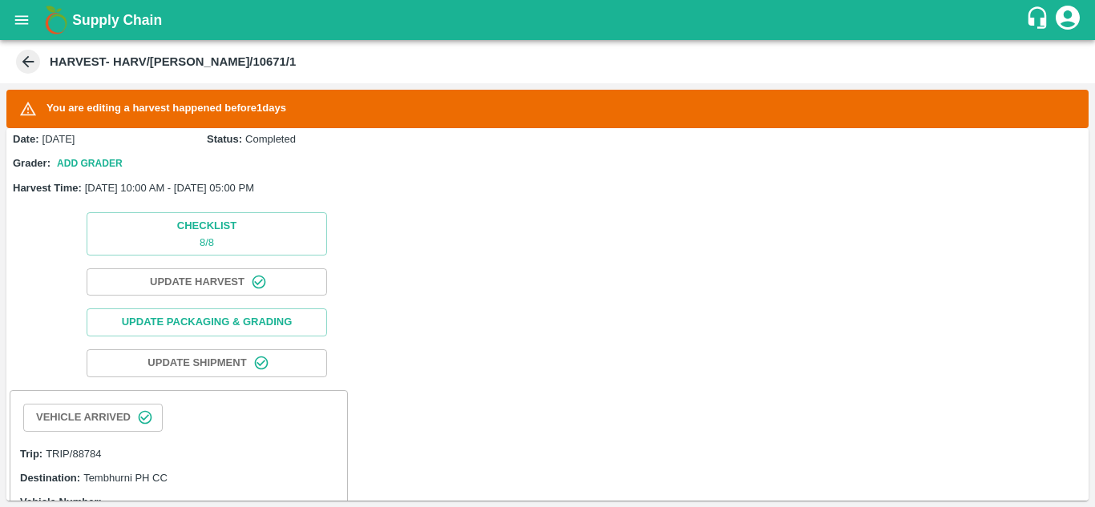
scroll to position [288, 0]
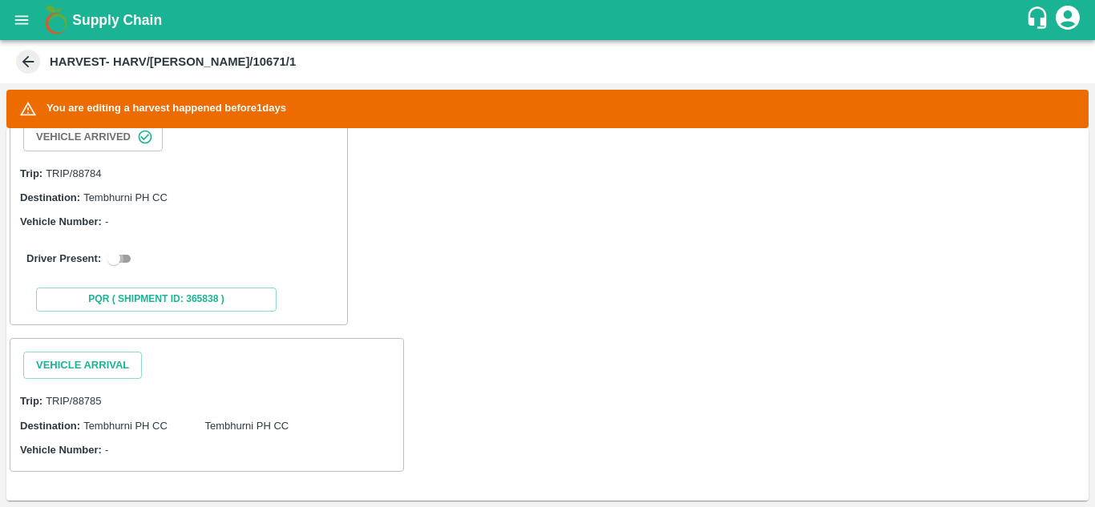
click at [123, 257] on input "checkbox" at bounding box center [114, 258] width 58 height 19
checkbox input "true"
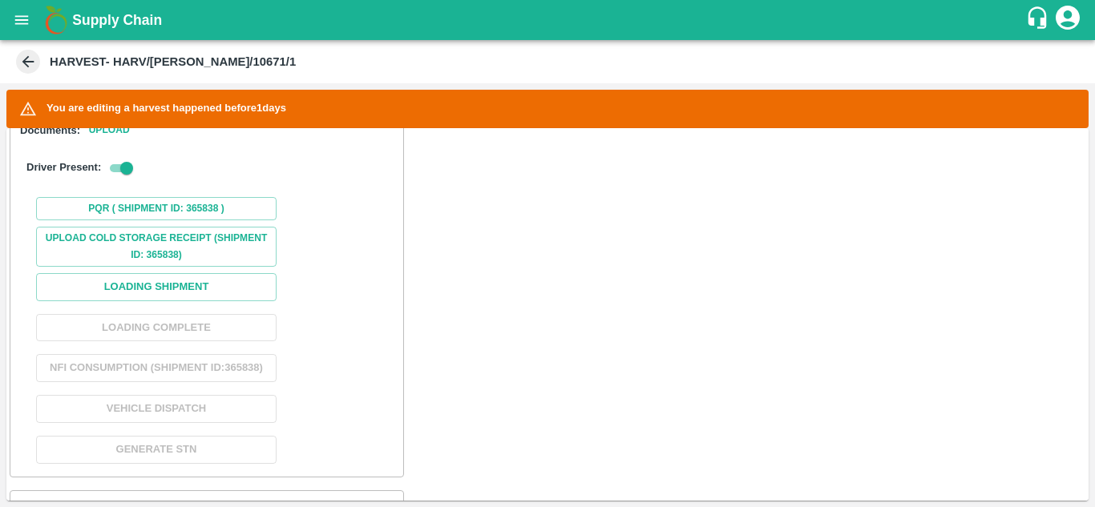
scroll to position [458, 0]
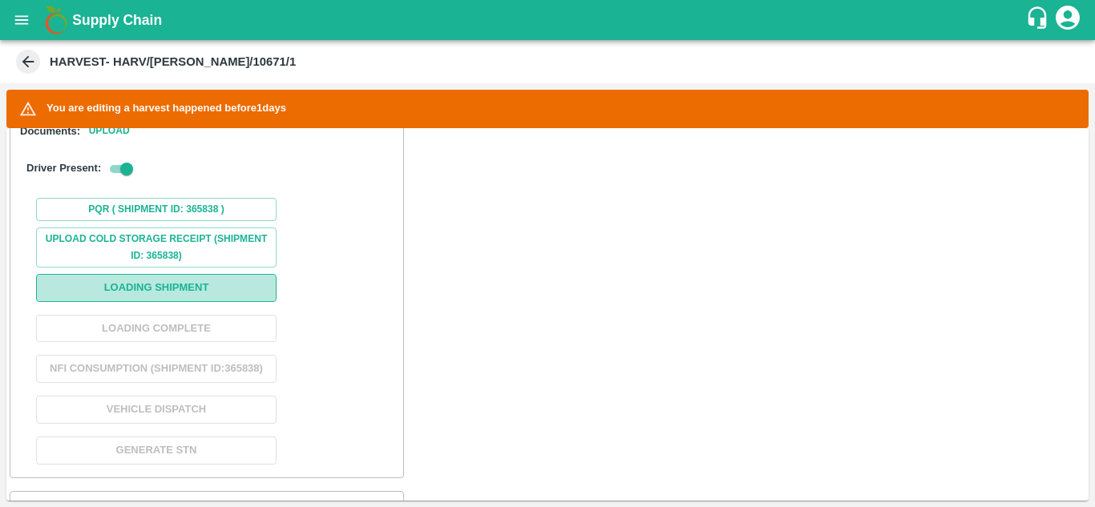
click at [175, 281] on button "Loading Shipment" at bounding box center [156, 288] width 240 height 28
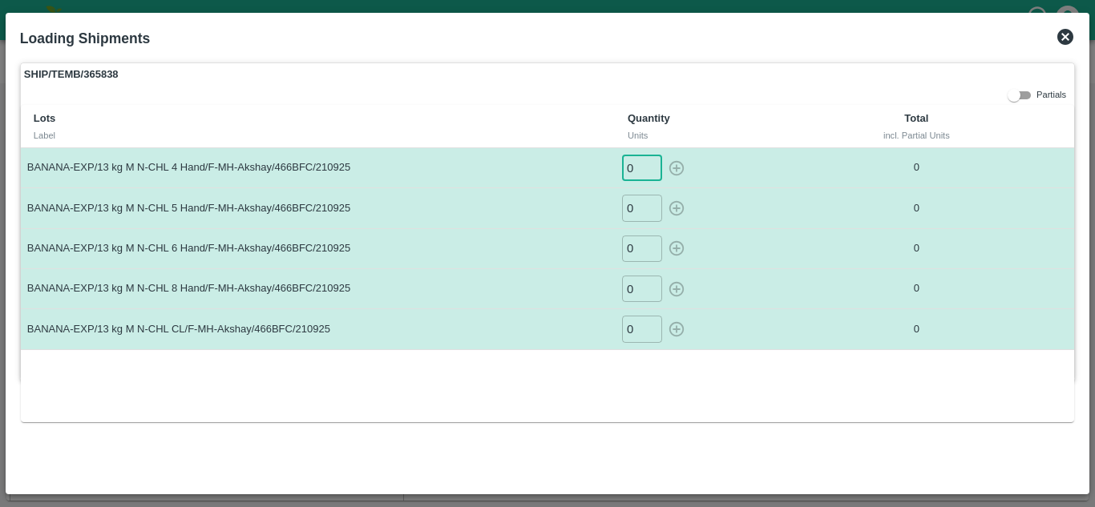
click at [638, 165] on input "0" at bounding box center [642, 168] width 40 height 26
type input "12"
click at [663, 155] on button "button" at bounding box center [676, 168] width 26 height 26
type input "0"
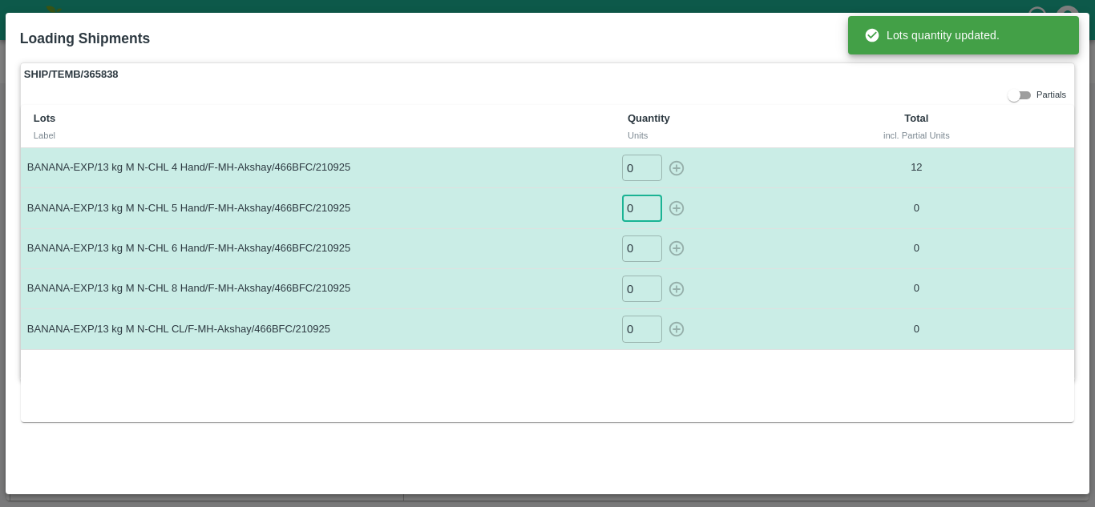
click at [632, 209] on input "0" at bounding box center [642, 208] width 40 height 26
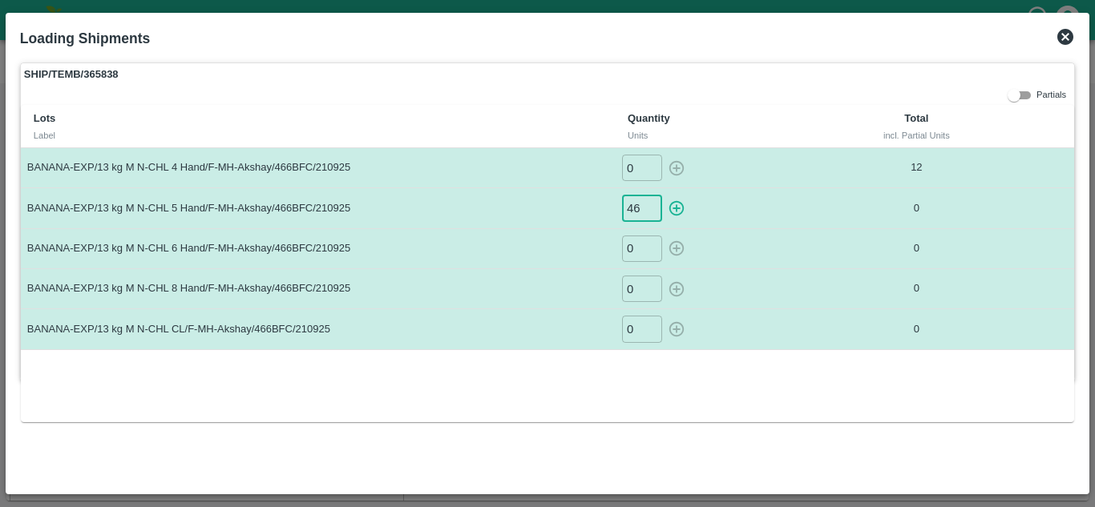
type input "46"
click at [663, 195] on button "button" at bounding box center [676, 208] width 26 height 26
type input "0"
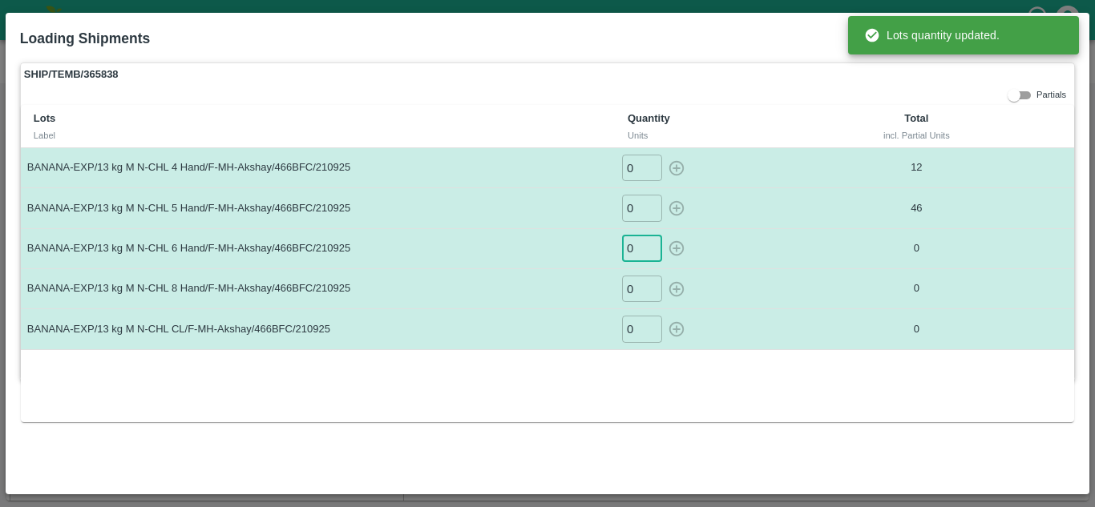
click at [639, 260] on input "0" at bounding box center [642, 249] width 40 height 26
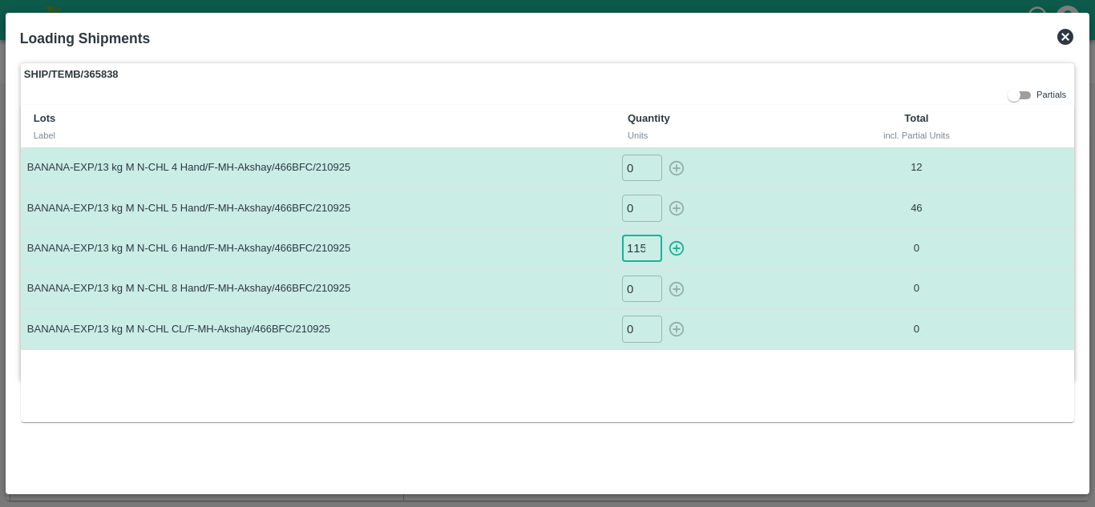
type input "115"
click at [663, 236] on button "button" at bounding box center [676, 249] width 26 height 26
type input "0"
click at [636, 289] on input "0" at bounding box center [642, 289] width 40 height 26
type input "17"
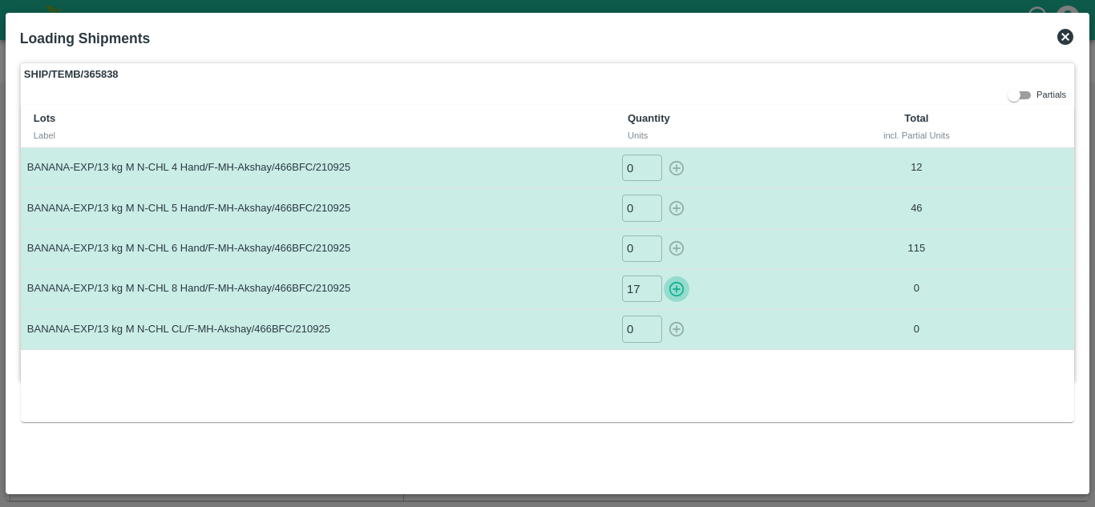
click at [663, 276] on button "button" at bounding box center [676, 289] width 26 height 26
type input "0"
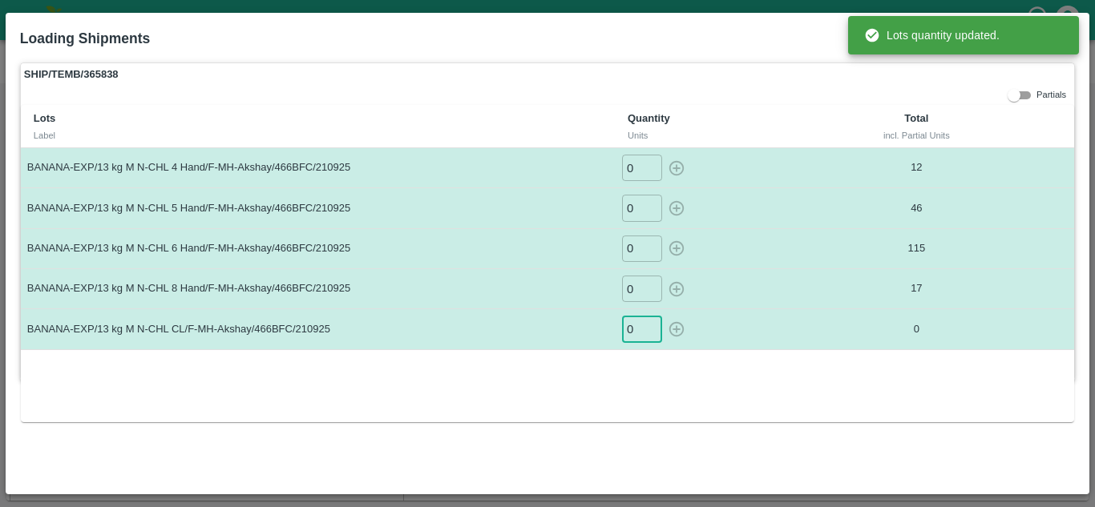
click at [634, 329] on input "0" at bounding box center [642, 329] width 40 height 26
type input "9"
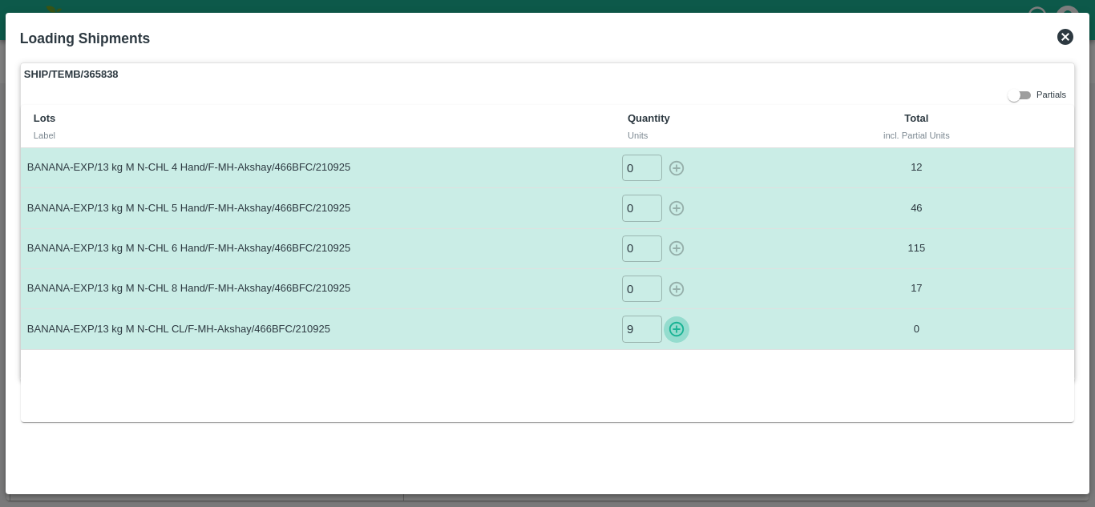
click at [663, 316] on button "button" at bounding box center [676, 329] width 26 height 26
type input "0"
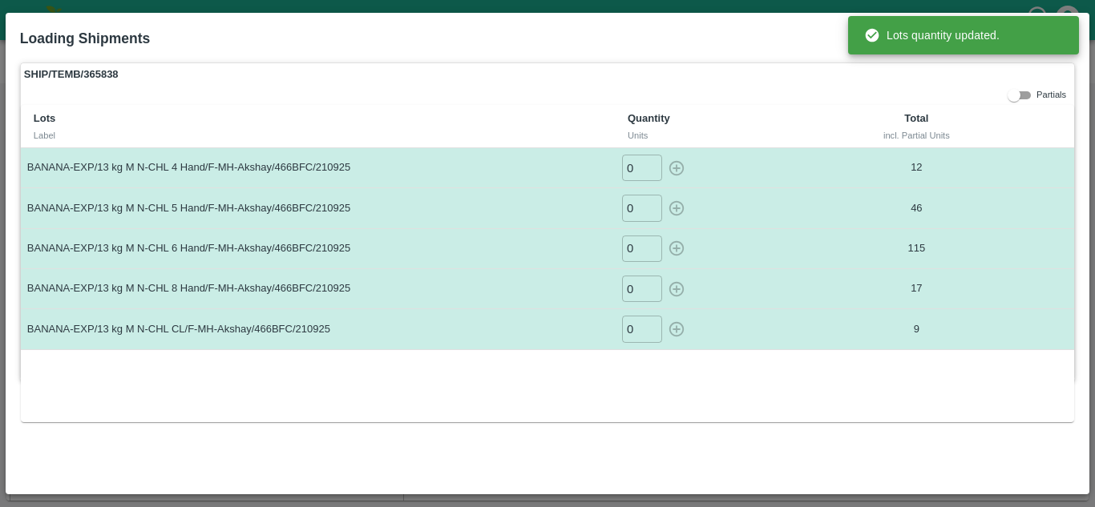
click at [657, 458] on div "SHIP/TEMB/365838 Partials Lots Label Quantity Units Total incl. Partial Units B…" at bounding box center [547, 271] width 1067 height 430
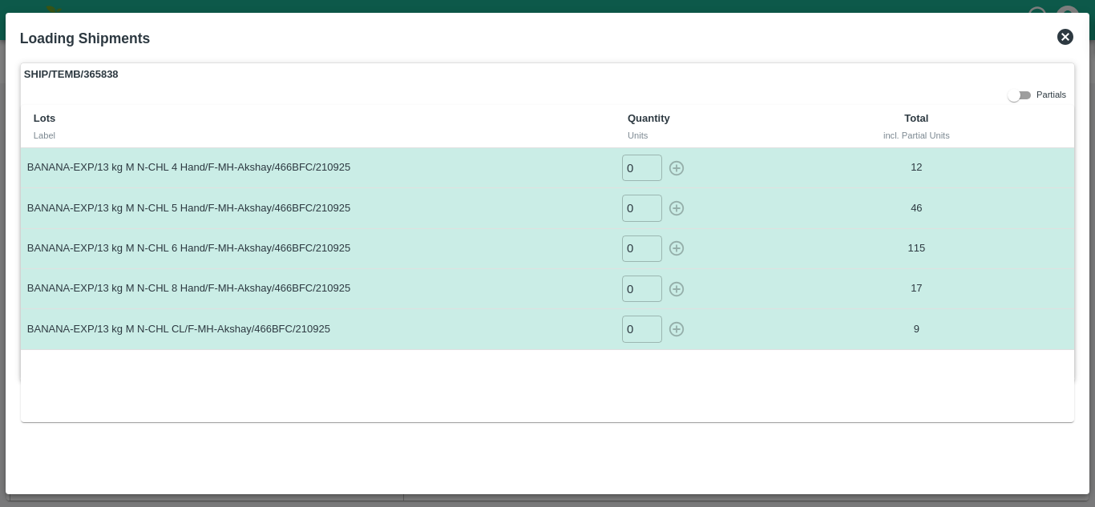
click at [698, 411] on div "Lots Label Quantity Units Total incl. Partial Units BANANA-EXP/13 kg M N-CHL 4 …" at bounding box center [547, 263] width 1053 height 316
click at [1065, 41] on icon at bounding box center [1065, 37] width 16 height 16
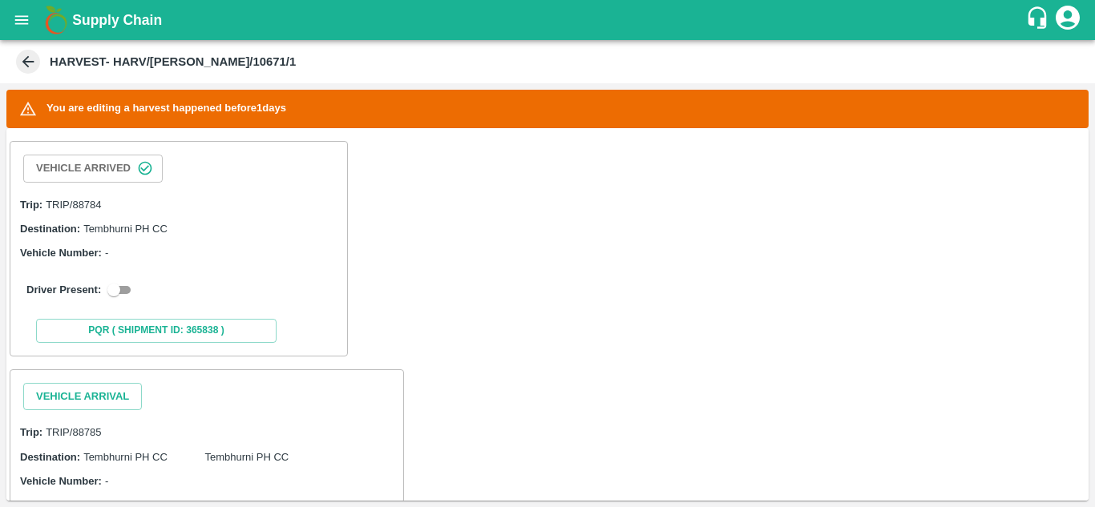
scroll to position [288, 0]
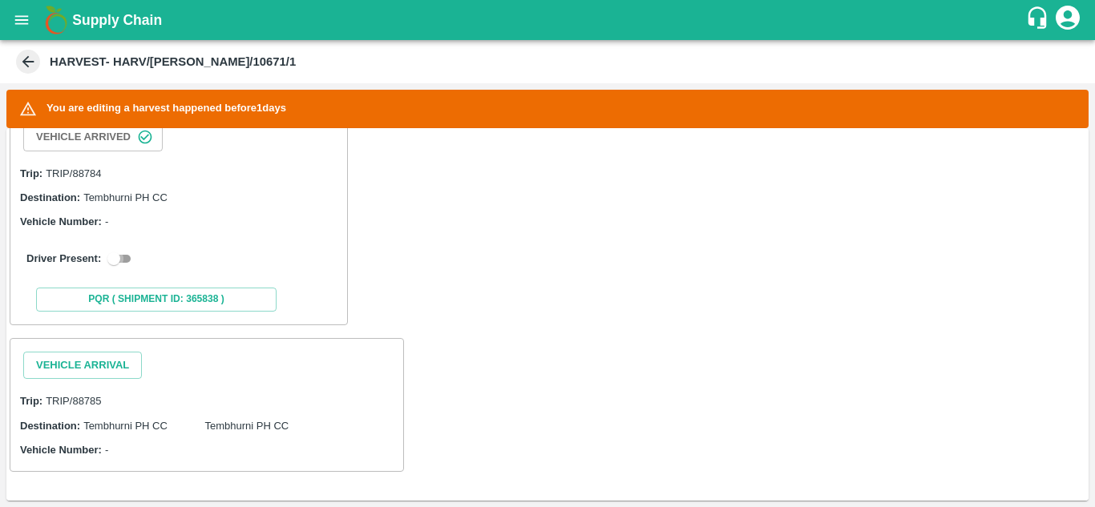
click at [126, 252] on input "checkbox" at bounding box center [114, 258] width 58 height 19
checkbox input "true"
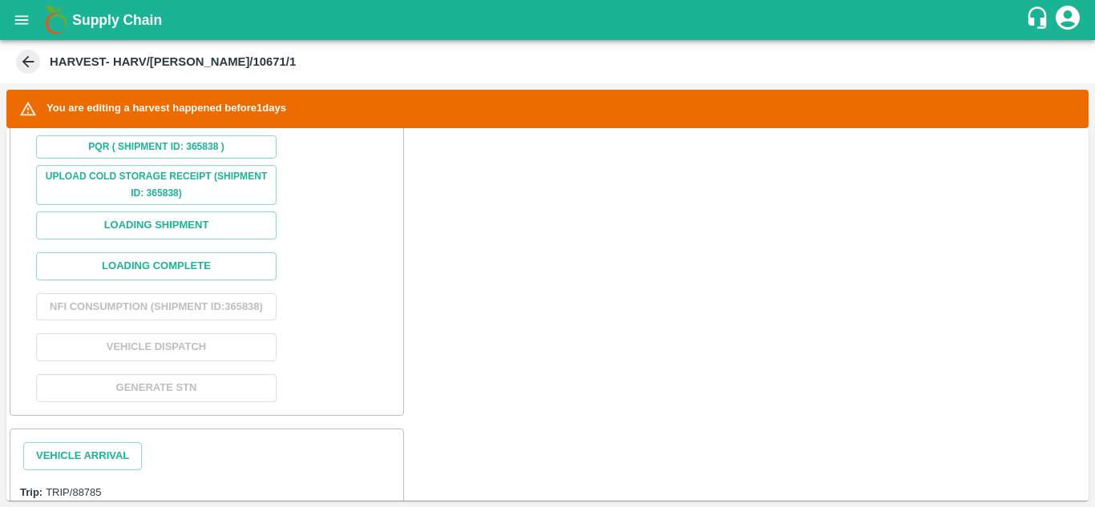
scroll to position [545, 0]
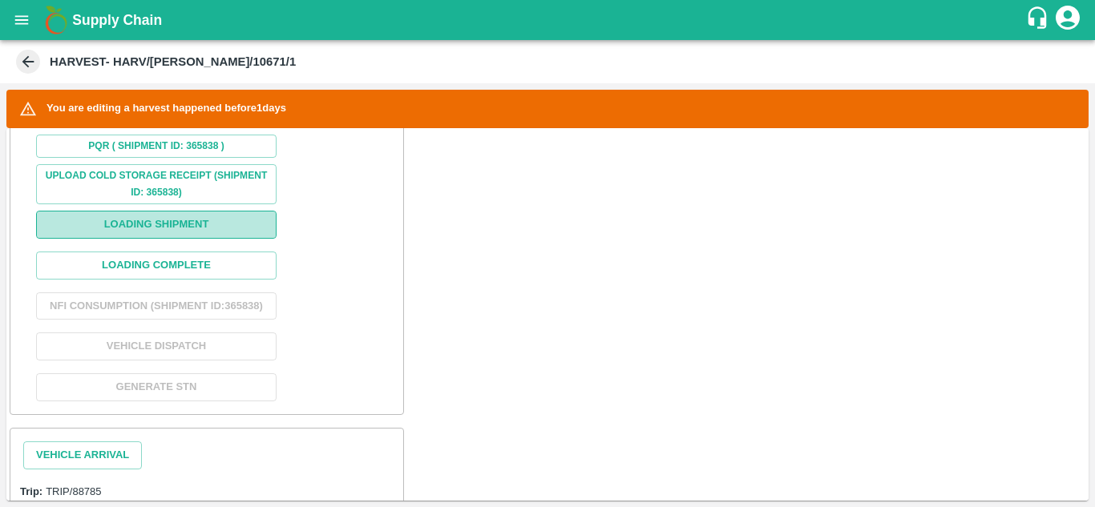
click at [190, 230] on button "Loading Shipment" at bounding box center [156, 225] width 240 height 28
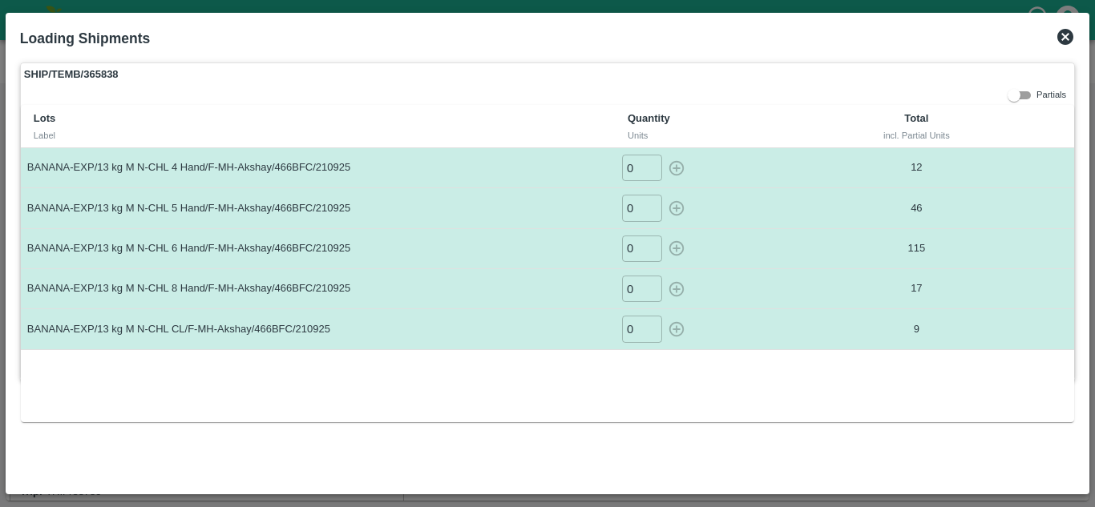
click at [1063, 38] on icon at bounding box center [1064, 36] width 19 height 19
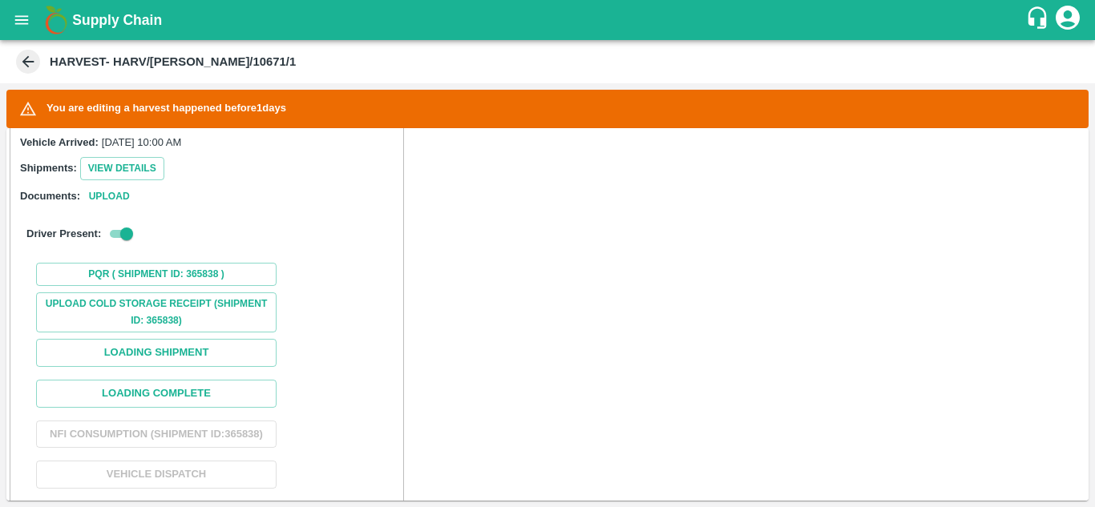
scroll to position [417, 0]
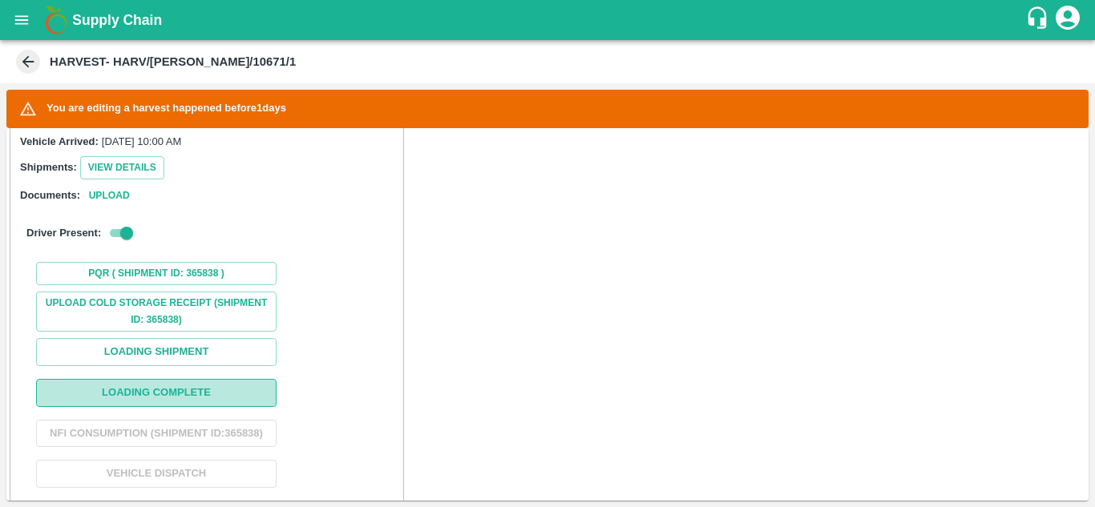
click at [119, 395] on button "Loading Complete" at bounding box center [156, 393] width 240 height 28
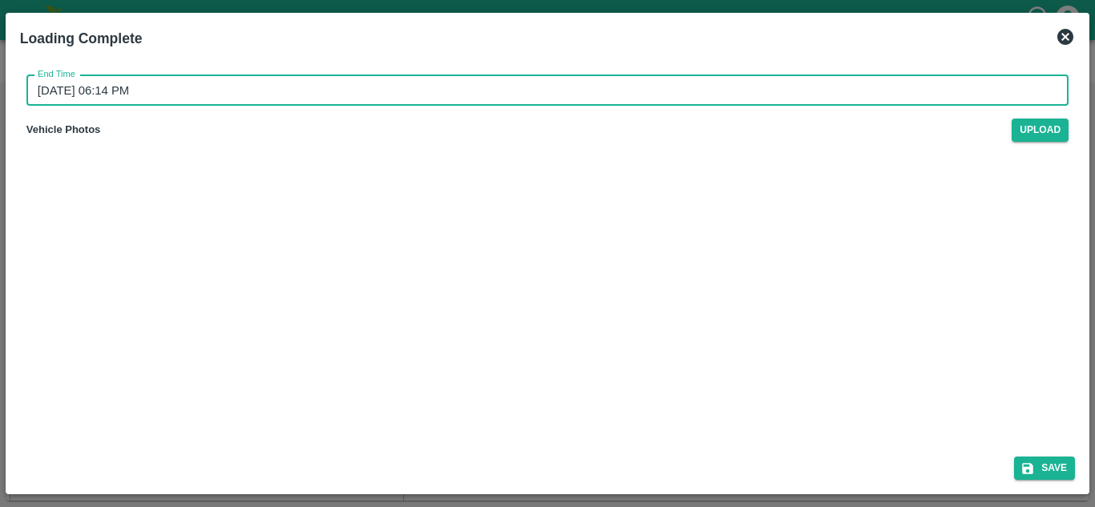
click at [97, 85] on input "22/09/2025 06:14 PM" at bounding box center [541, 90] width 1030 height 30
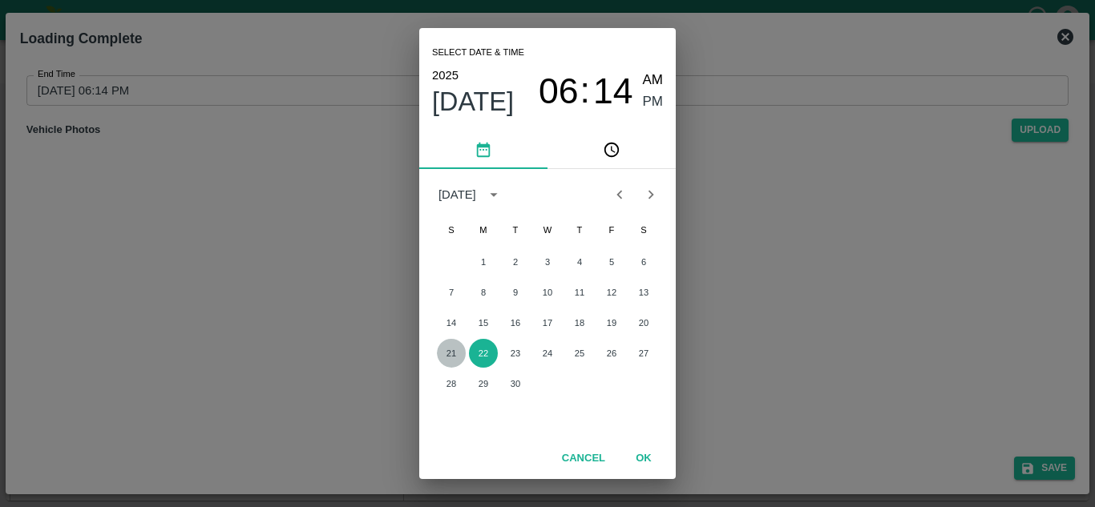
click at [457, 353] on button "21" at bounding box center [451, 353] width 29 height 29
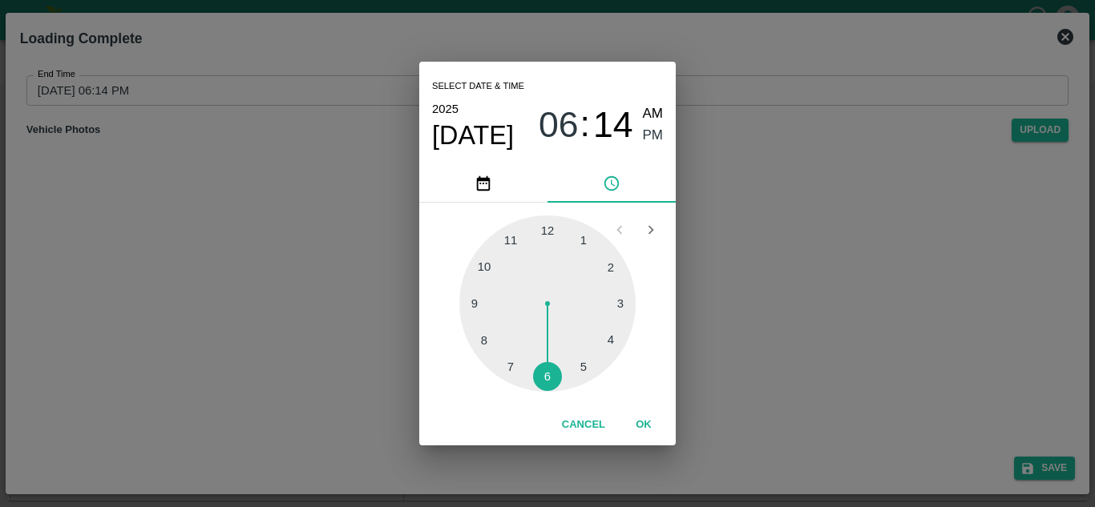
click at [590, 369] on div at bounding box center [547, 304] width 176 height 176
click at [546, 224] on div at bounding box center [547, 304] width 176 height 176
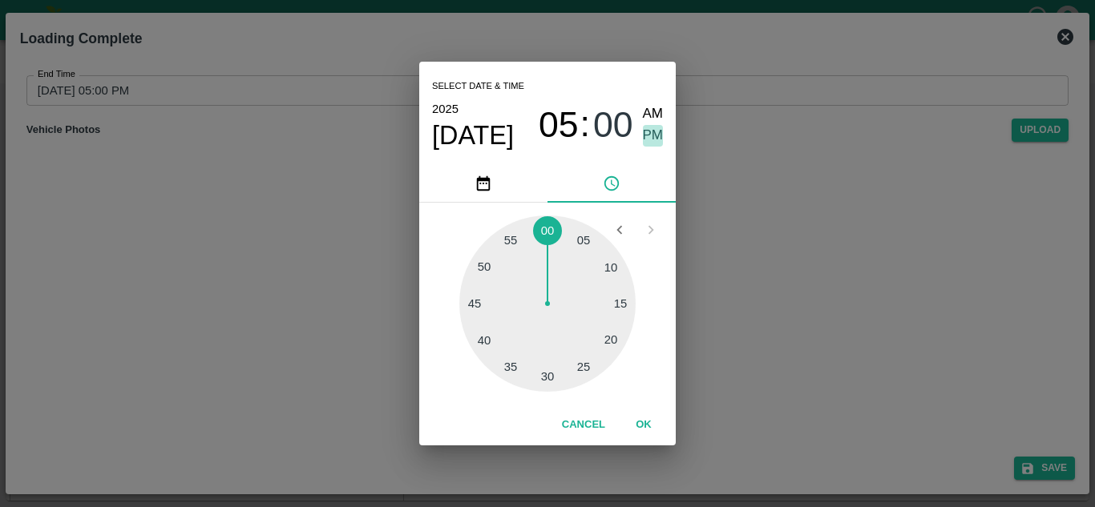
click at [654, 131] on span "PM" at bounding box center [653, 136] width 21 height 22
click at [647, 425] on button "OK" at bounding box center [643, 425] width 51 height 28
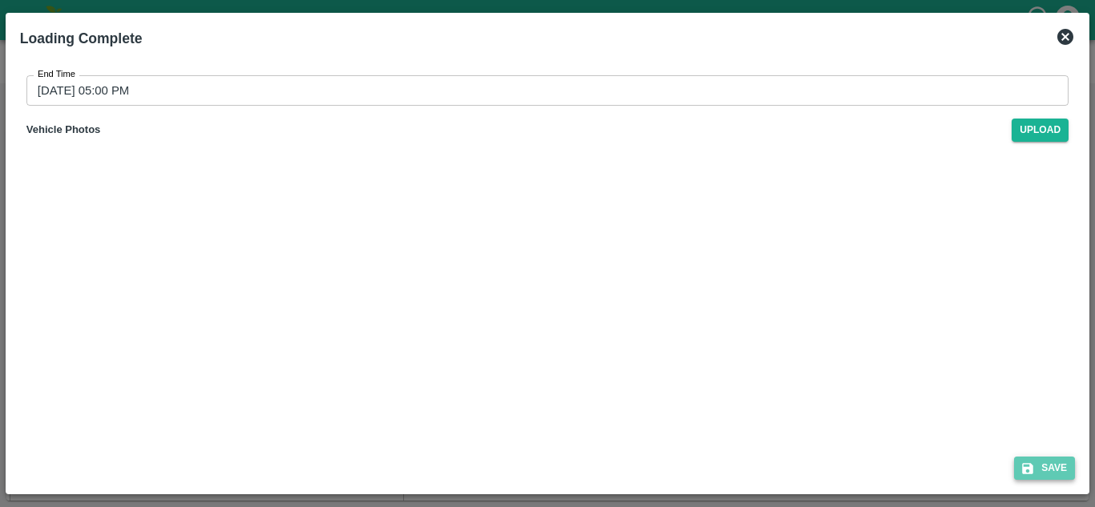
click at [1054, 462] on button "Save" at bounding box center [1044, 468] width 61 height 23
type input "22/09/2025 06:14 PM"
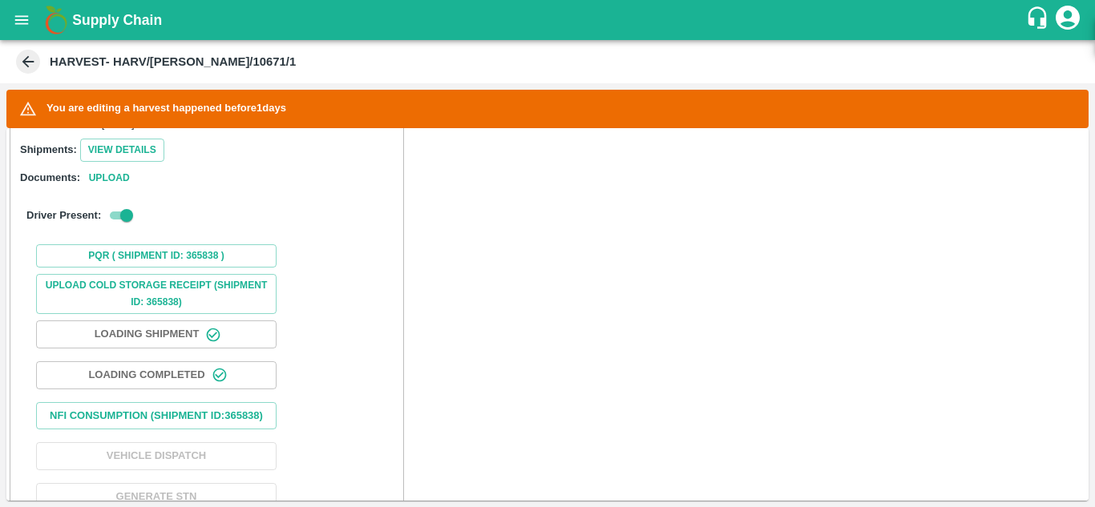
scroll to position [436, 0]
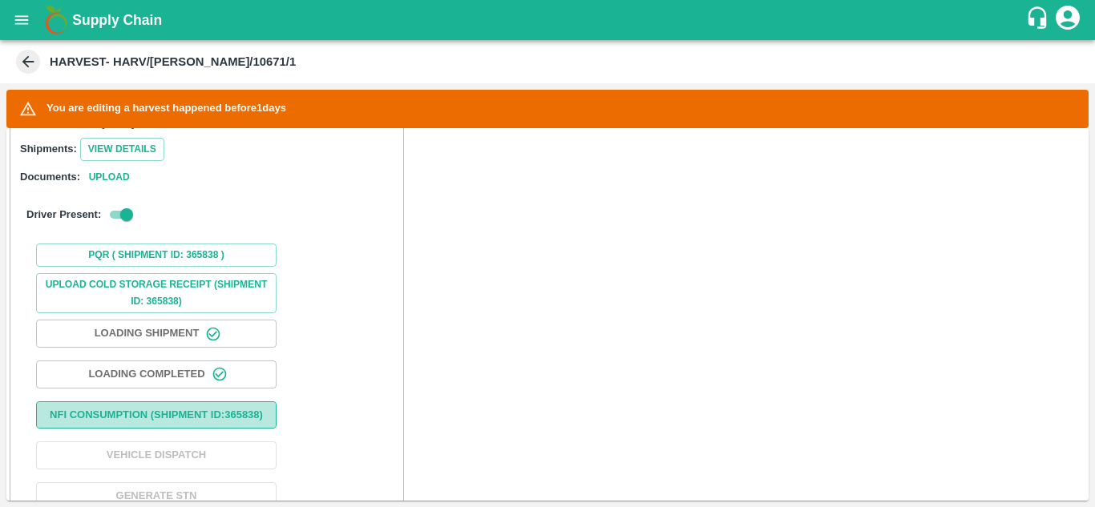
click at [161, 402] on button "Nfi Consumption (SHIPMENT ID: 365838 )" at bounding box center [156, 415] width 240 height 28
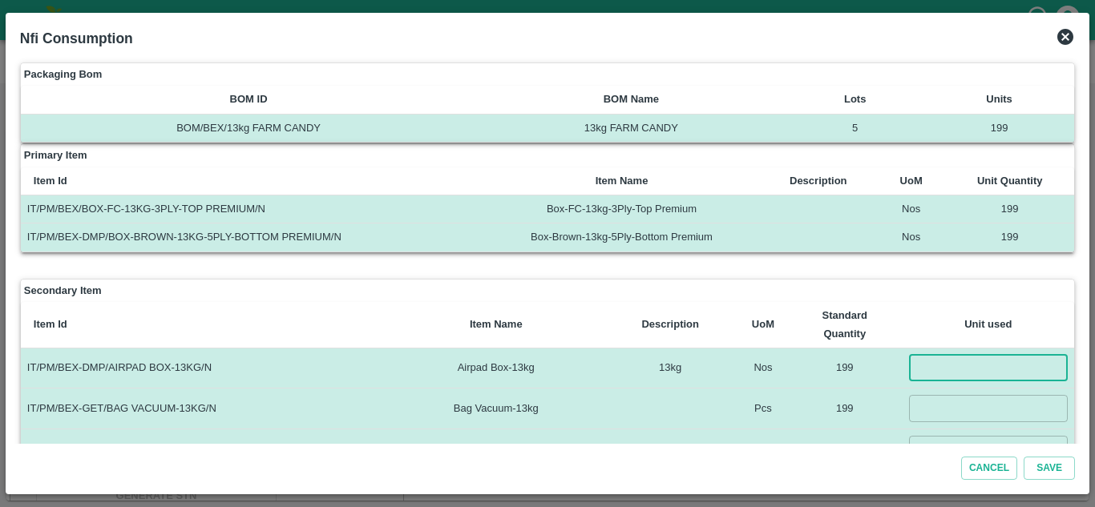
click at [966, 372] on input "number" at bounding box center [988, 368] width 159 height 26
type input "199"
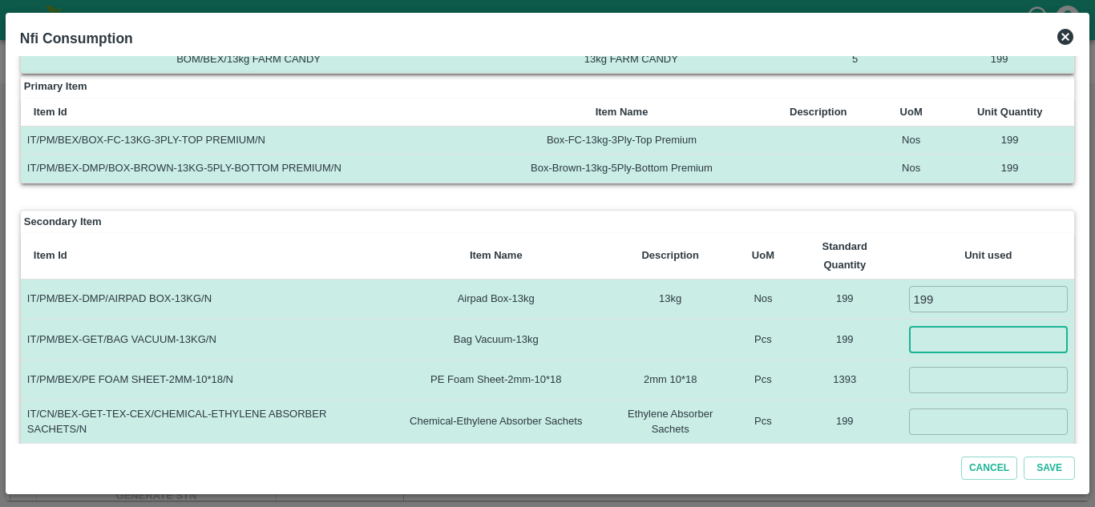
scroll to position [73, 0]
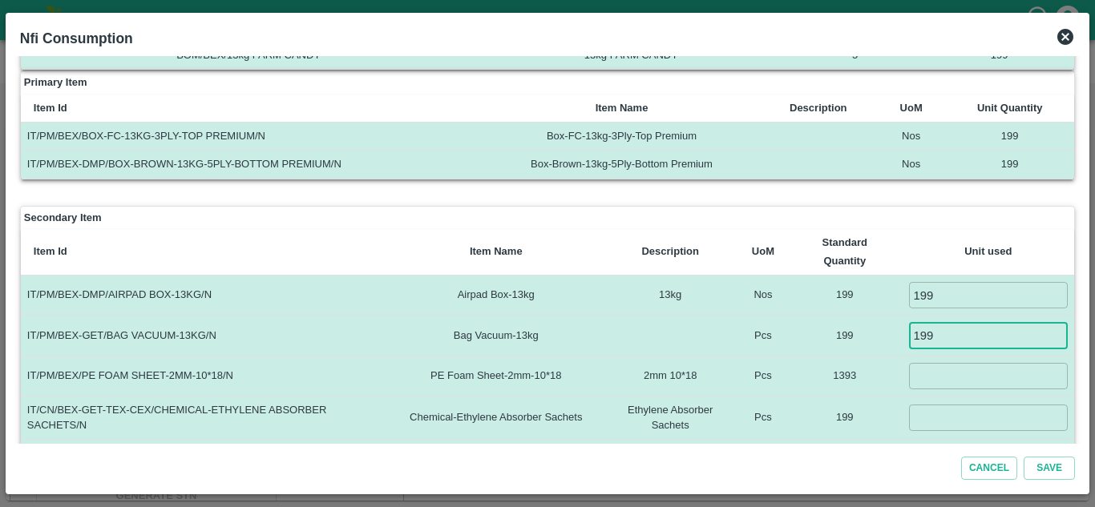
type input "199"
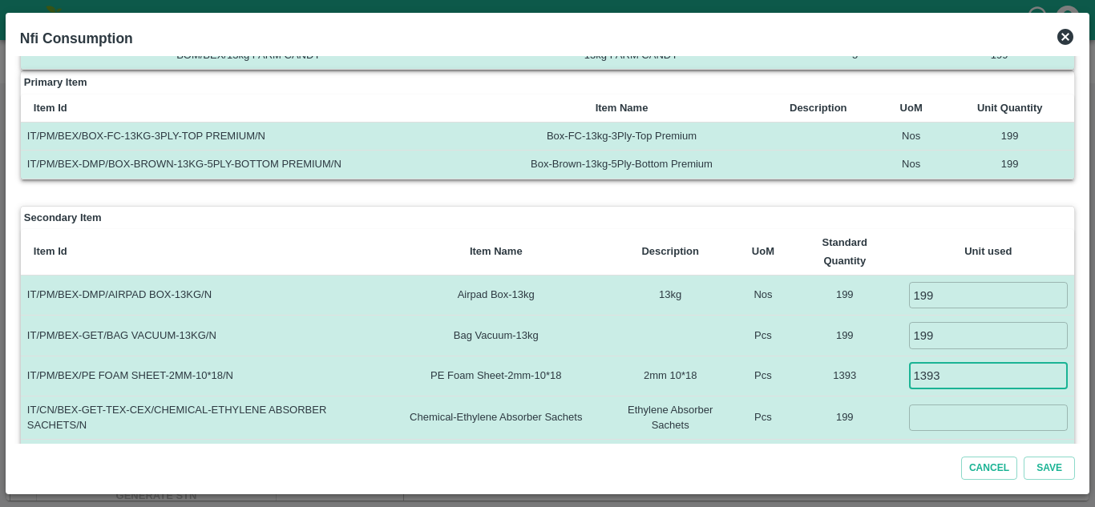
type input "1393"
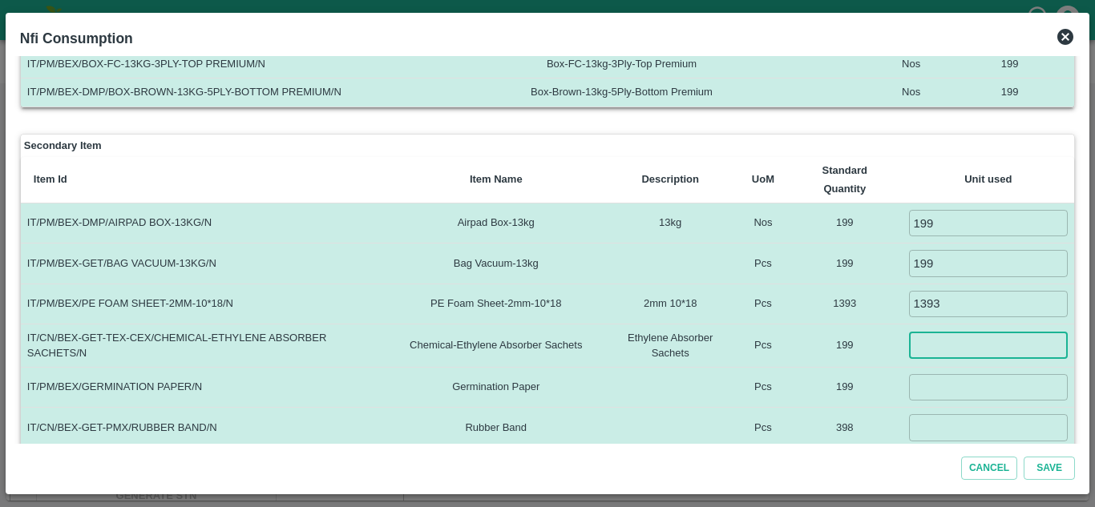
scroll to position [146, 0]
click at [929, 352] on input "number" at bounding box center [988, 345] width 159 height 26
type input "199"
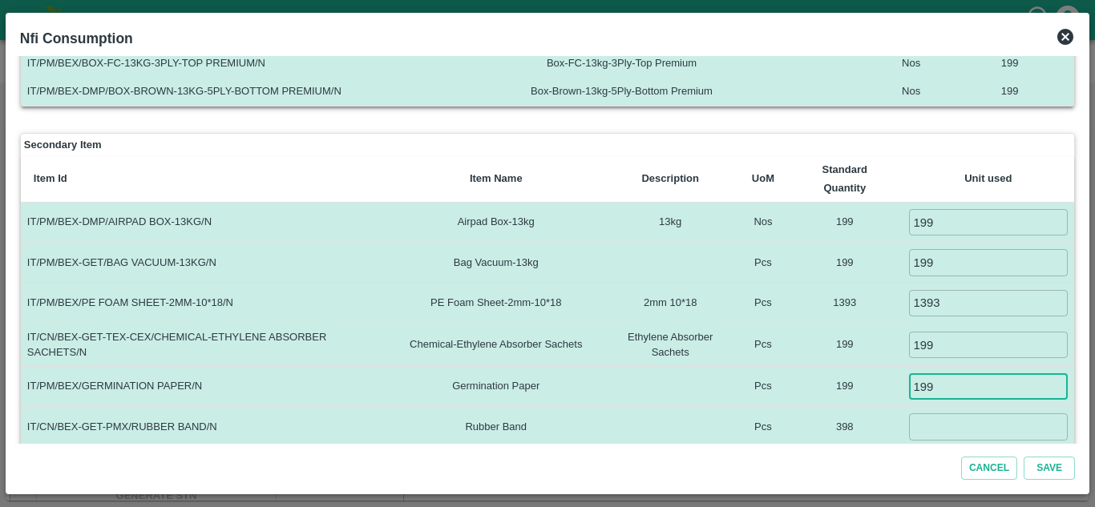
type input "199"
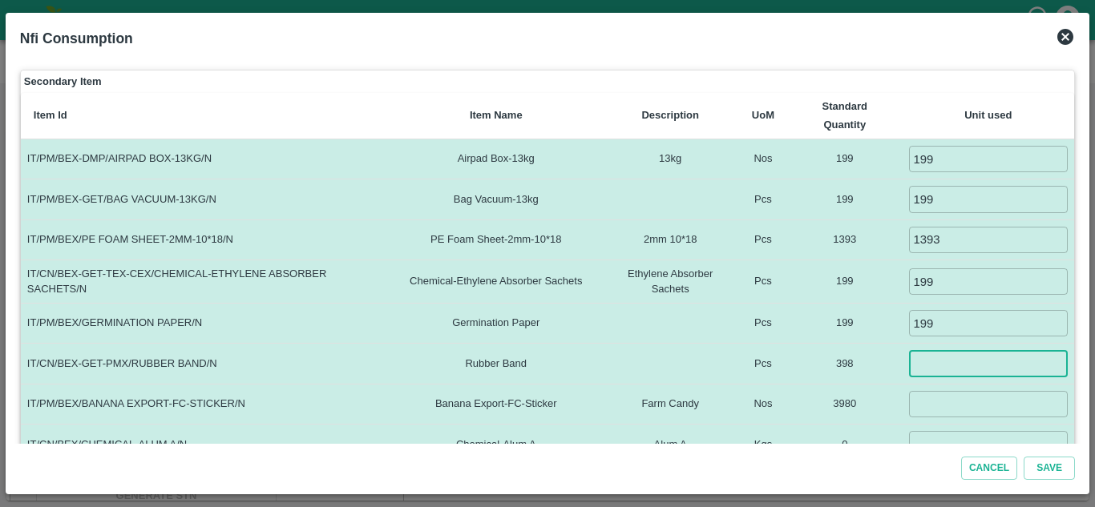
scroll to position [210, 0]
type input "398"
type input "3980"
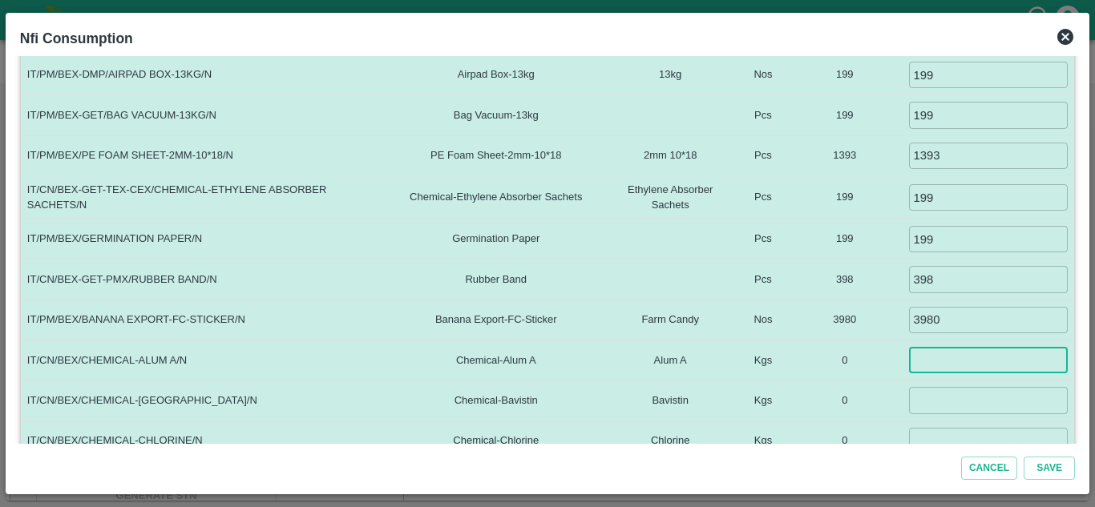
scroll to position [295, 0]
type input "5"
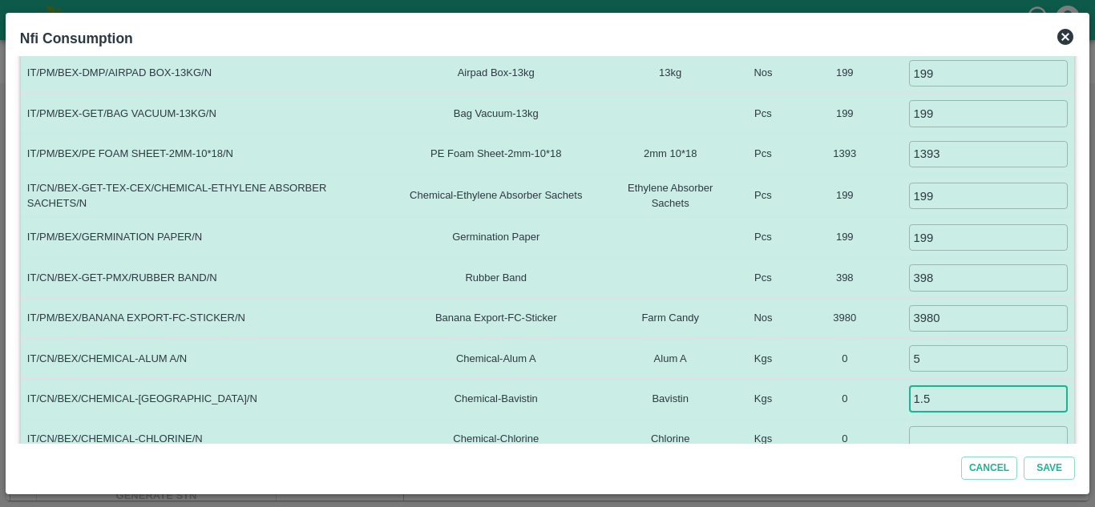
type input "1.5"
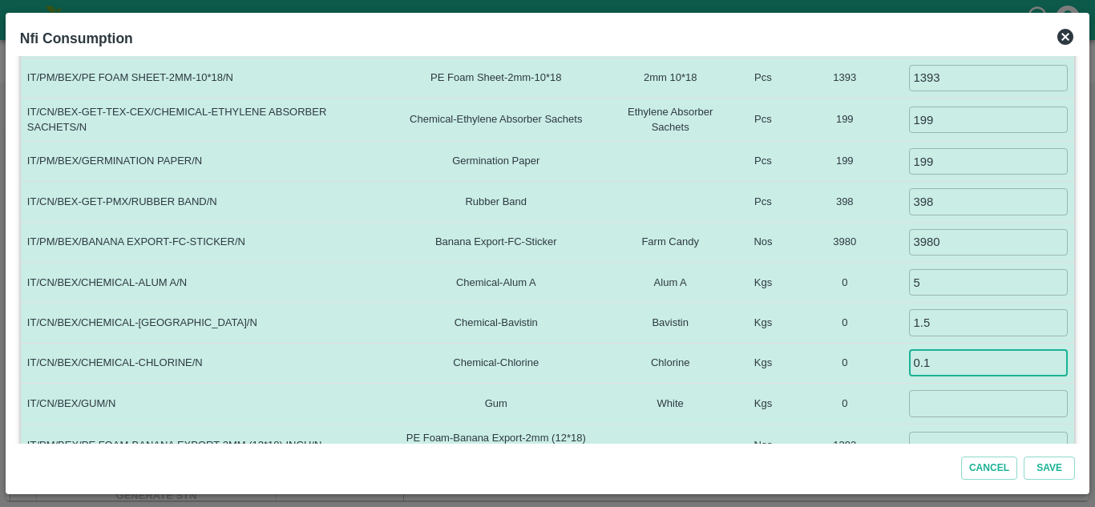
scroll to position [373, 0]
type input "0.1"
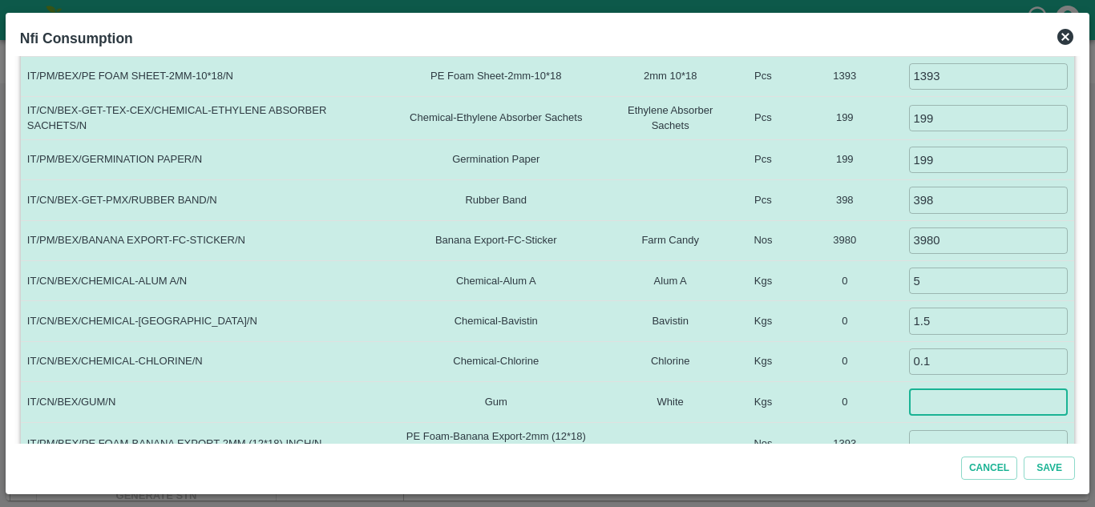
click at [933, 402] on input "number" at bounding box center [988, 402] width 159 height 26
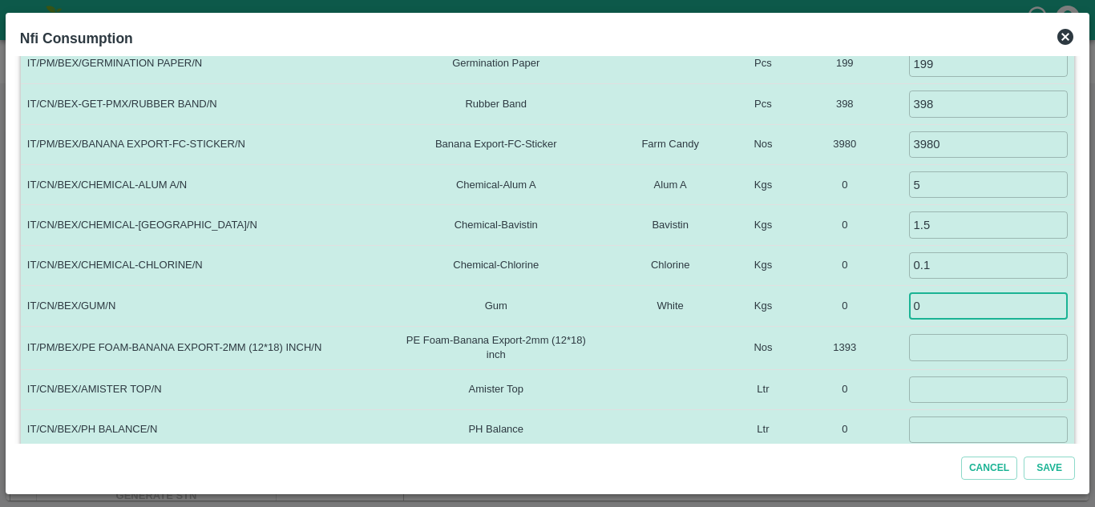
scroll to position [470, 0]
type input "0"
click at [933, 402] on td "​" at bounding box center [988, 389] width 172 height 40
click at [937, 308] on input "0" at bounding box center [988, 305] width 159 height 26
type input "1"
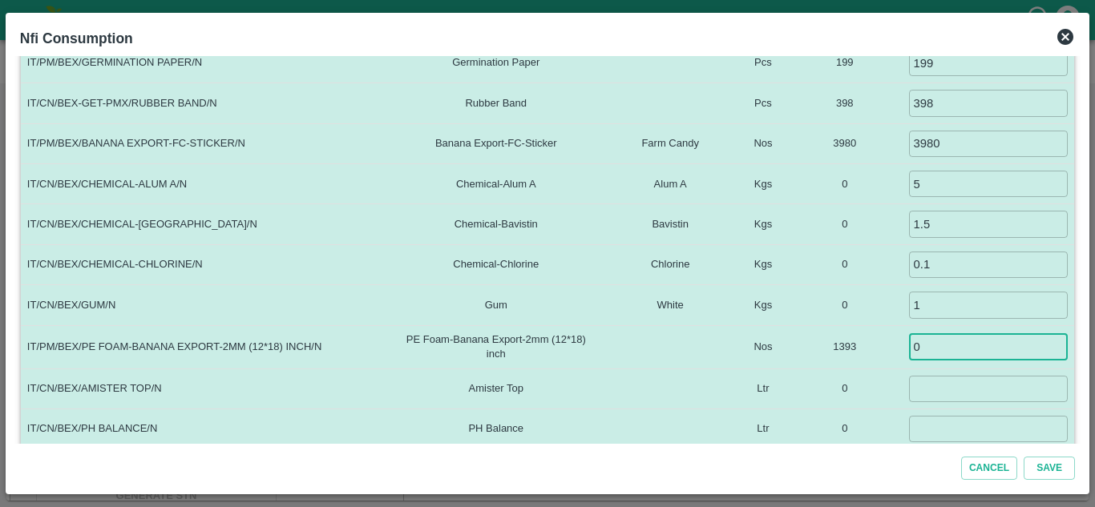
type input "0"
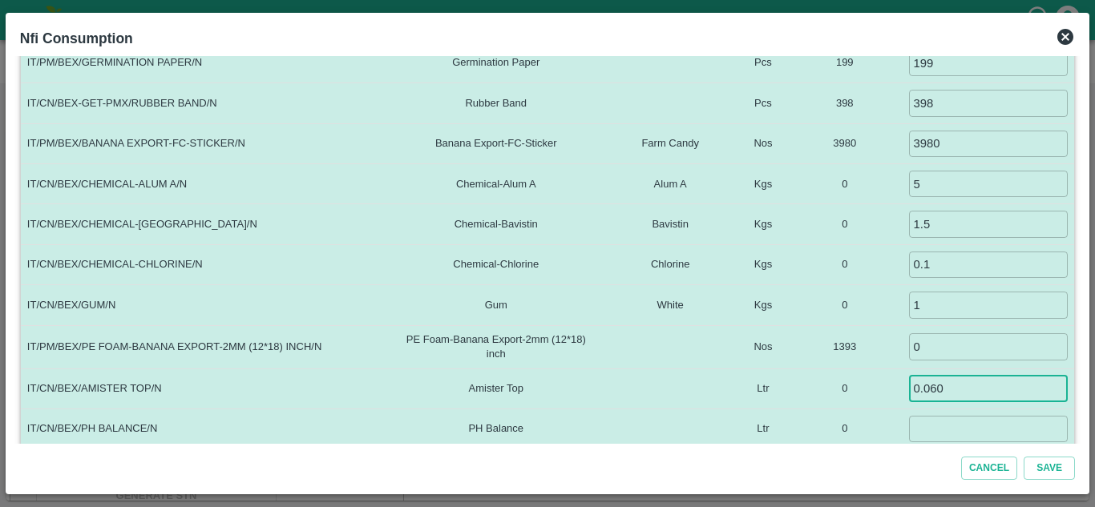
type input "0.060"
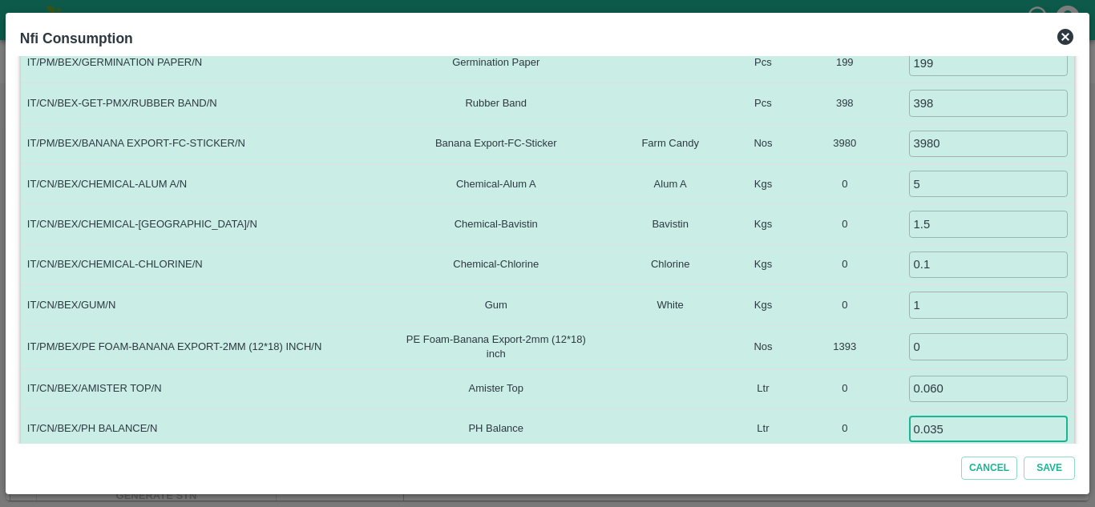
type input "0.035"
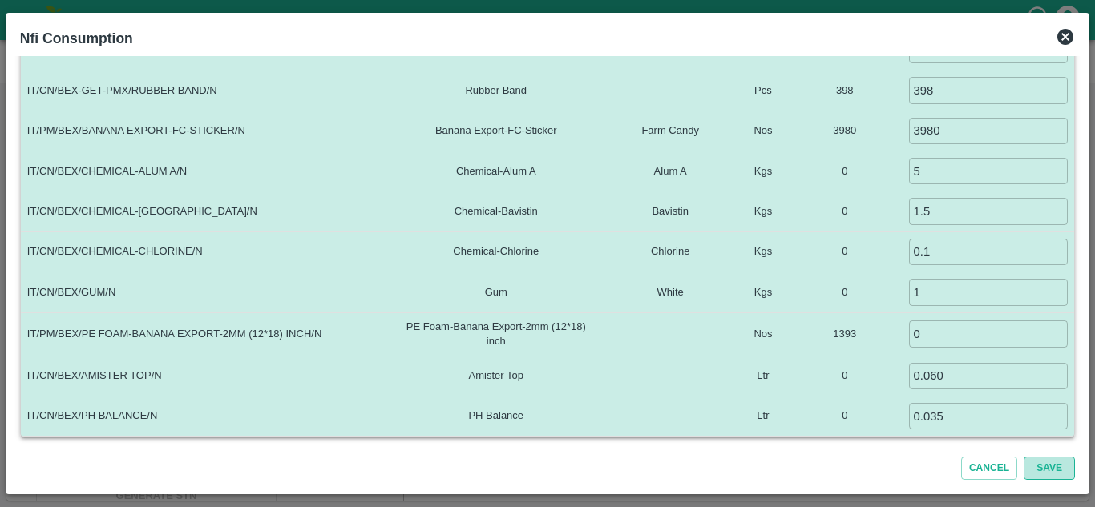
click at [1053, 463] on button "Save" at bounding box center [1048, 468] width 51 height 23
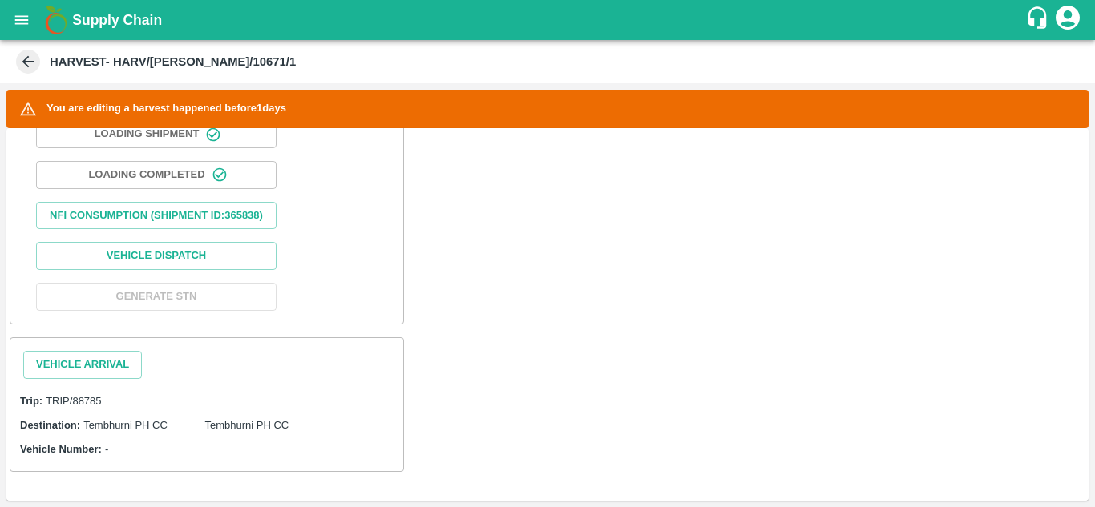
scroll to position [609, 0]
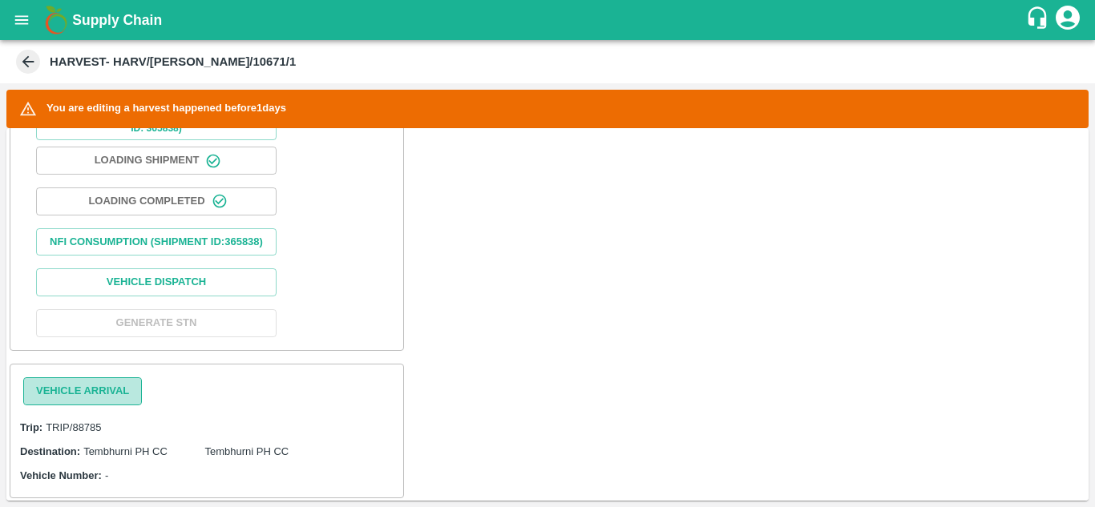
click at [88, 401] on button "Vehicle Arrival" at bounding box center [82, 391] width 119 height 28
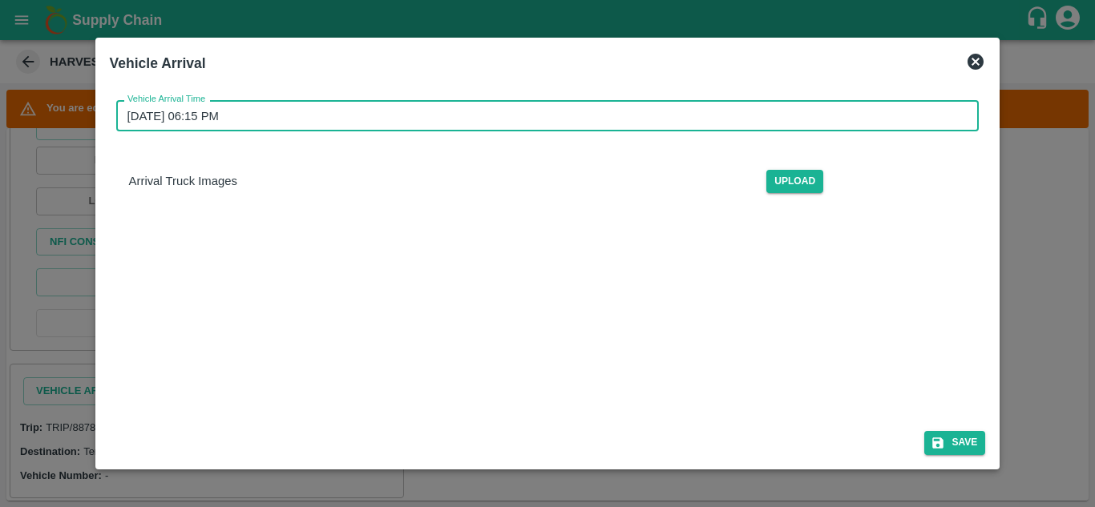
click at [190, 107] on input "22/09/2025 06:15 PM" at bounding box center [542, 115] width 852 height 30
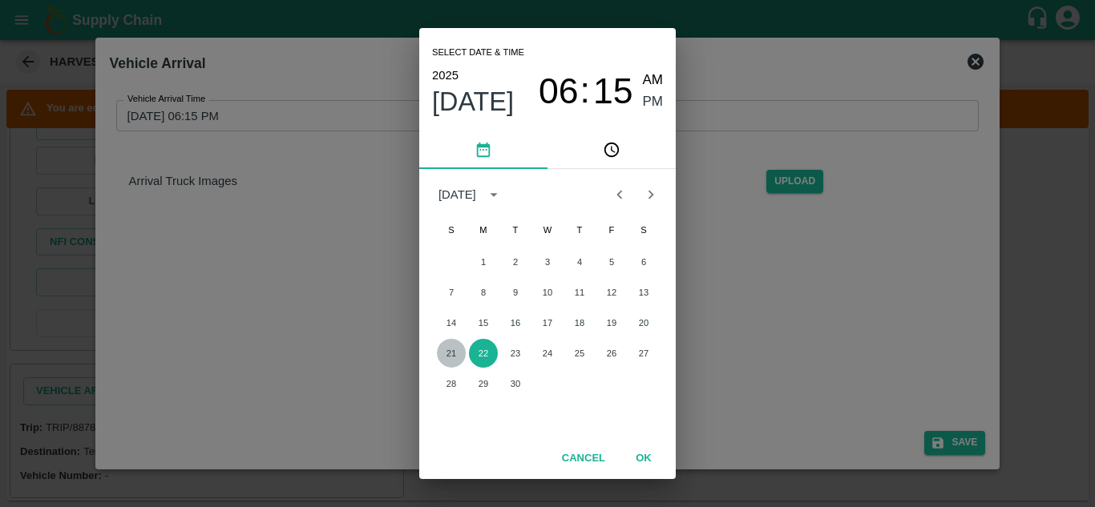
click at [451, 345] on button "21" at bounding box center [451, 353] width 29 height 29
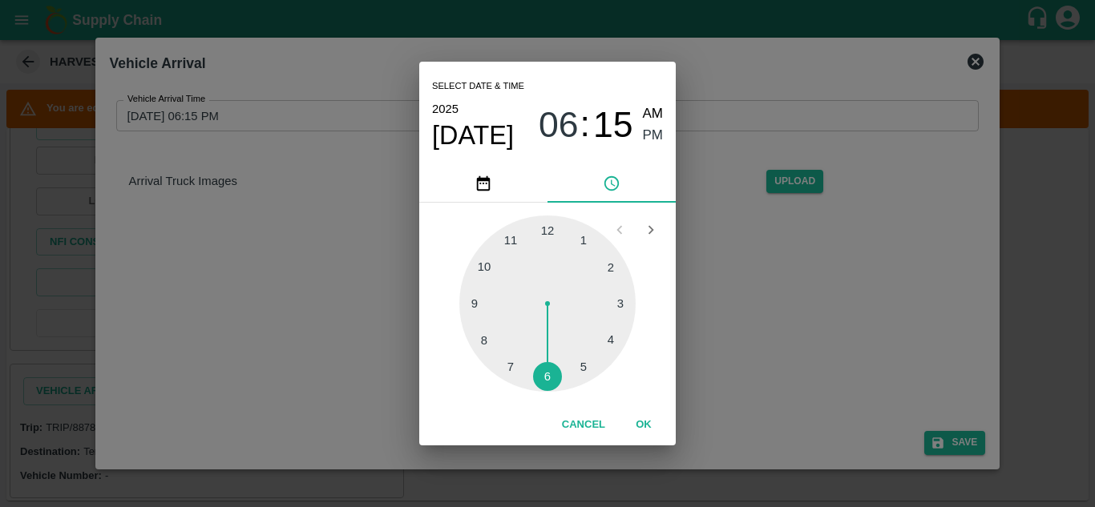
click at [482, 262] on div at bounding box center [547, 304] width 176 height 176
click at [547, 226] on div at bounding box center [547, 304] width 176 height 176
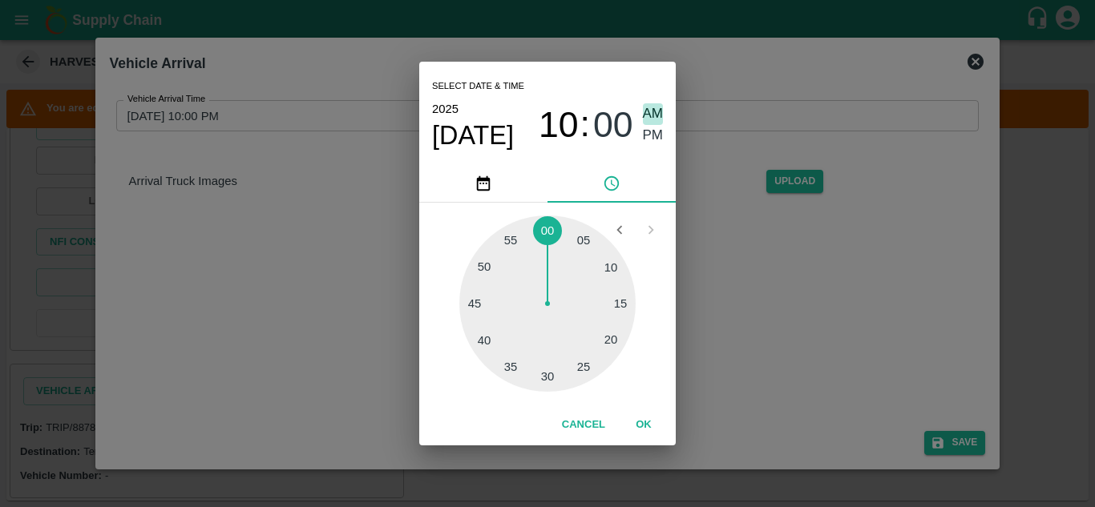
click at [654, 113] on span "AM" at bounding box center [653, 114] width 21 height 22
type input "21/09/2025 10:00 AM"
click at [646, 423] on button "OK" at bounding box center [643, 425] width 51 height 28
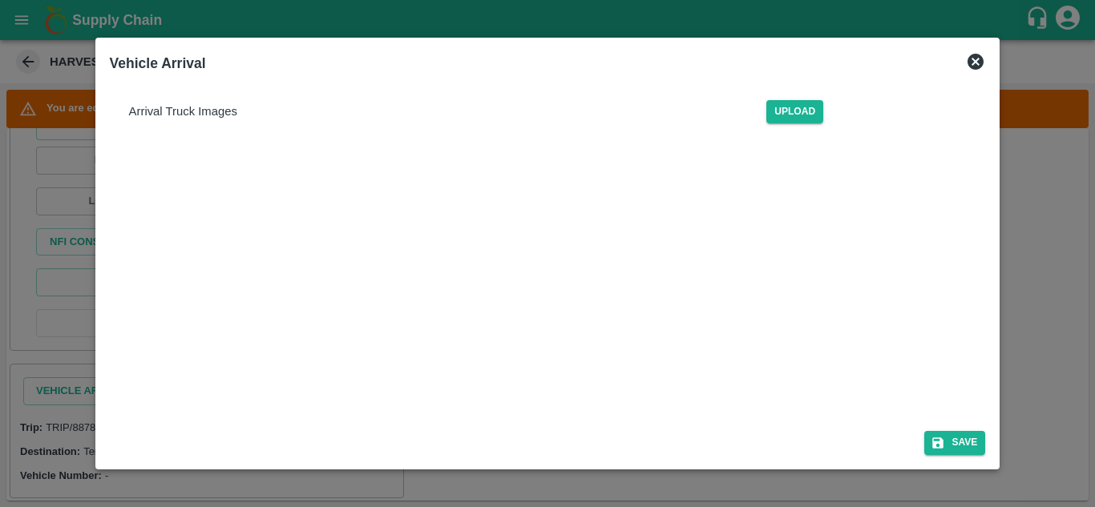
scroll to position [72, 0]
click at [962, 439] on button "Save" at bounding box center [954, 442] width 61 height 23
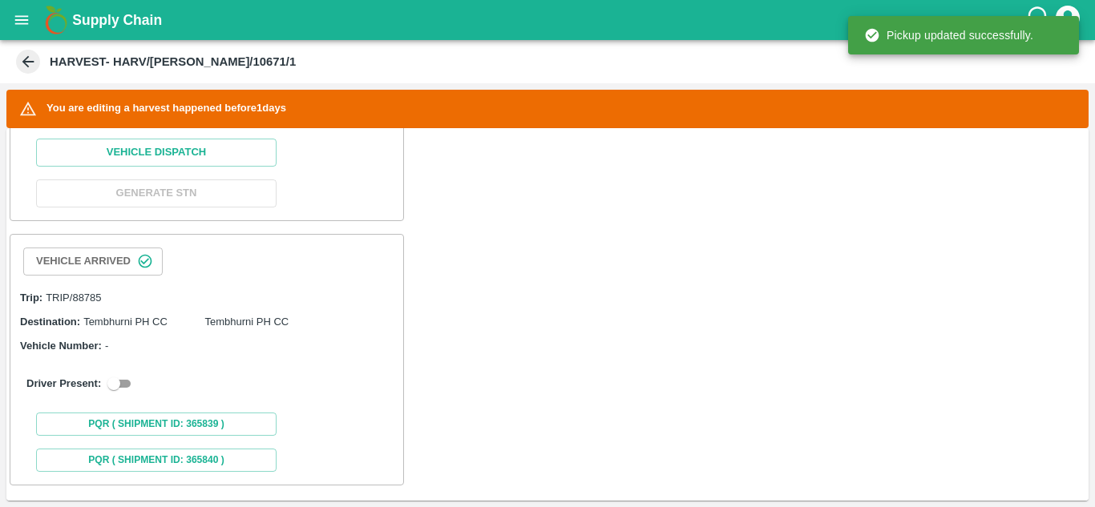
scroll to position [771, 0]
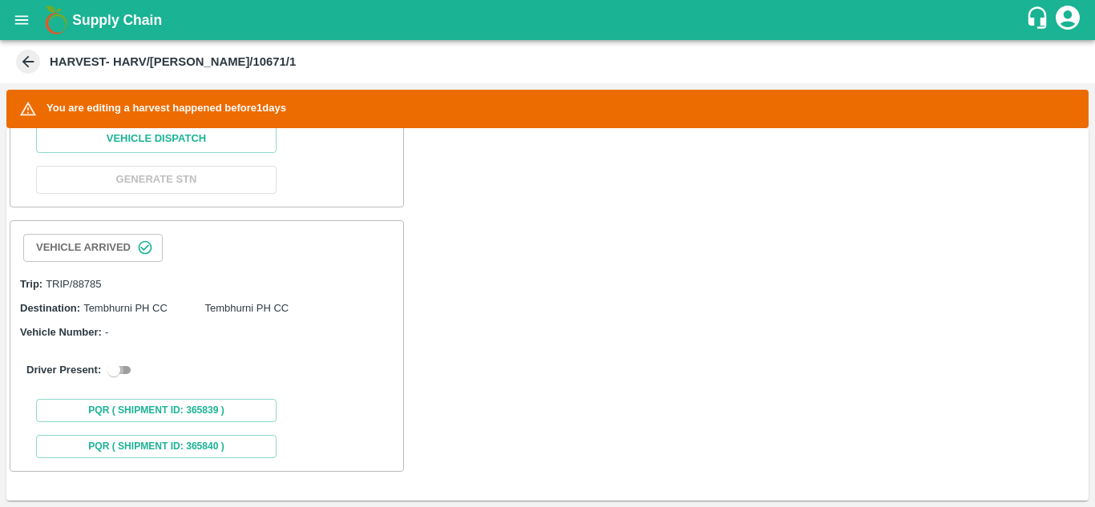
click at [126, 368] on input "checkbox" at bounding box center [114, 370] width 58 height 19
checkbox input "true"
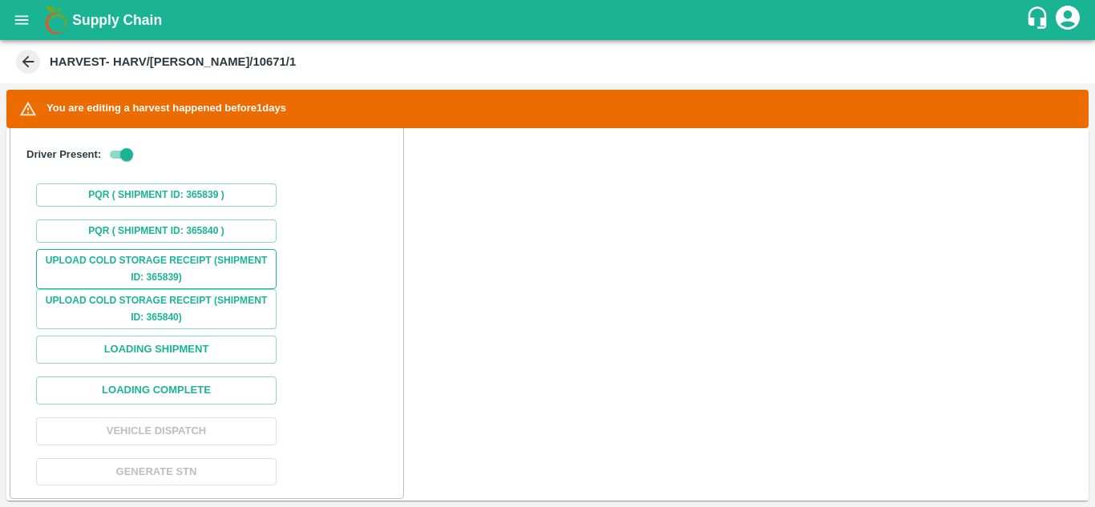
scroll to position [1093, 0]
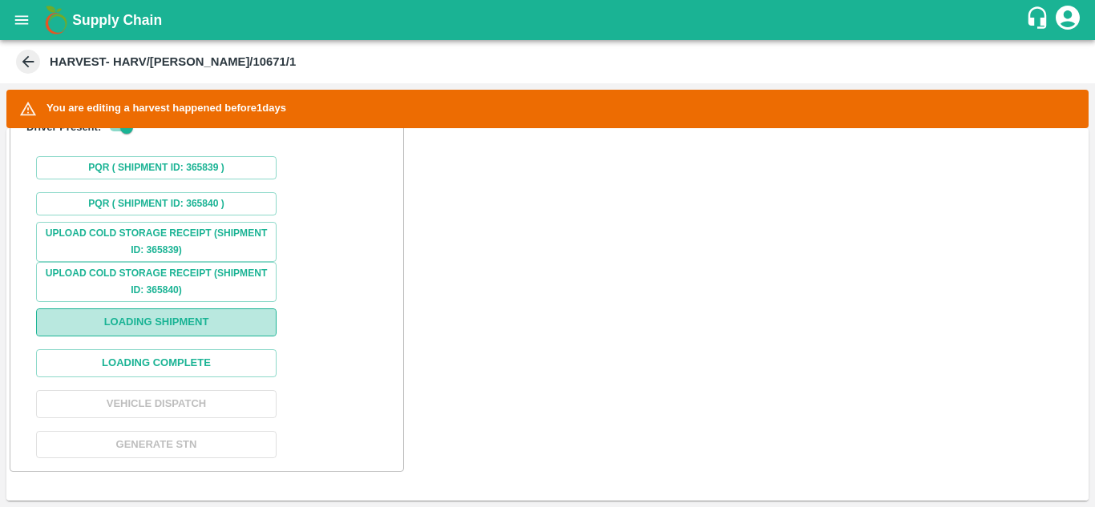
click at [176, 319] on button "Loading Shipment" at bounding box center [156, 322] width 240 height 28
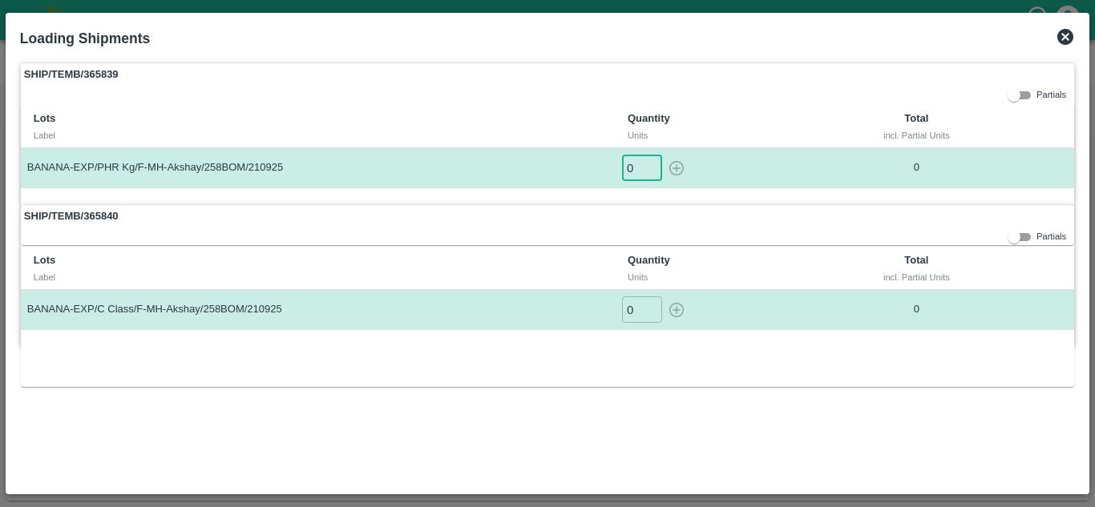
click at [636, 170] on input "0" at bounding box center [642, 168] width 40 height 26
type input "1"
click at [663, 155] on button "button" at bounding box center [676, 168] width 26 height 26
type input "0"
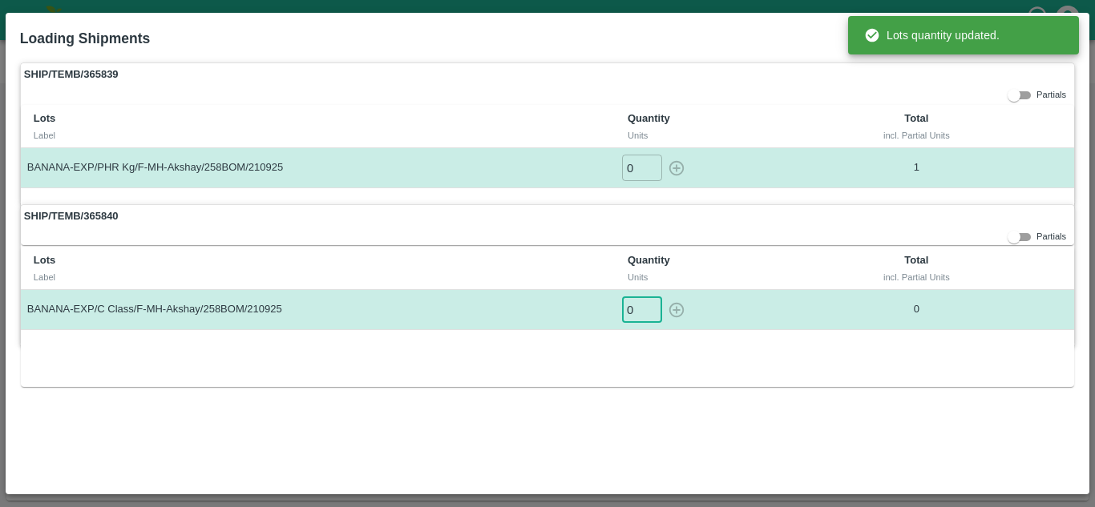
click at [635, 308] on input "0" at bounding box center [642, 309] width 40 height 26
type input "1"
click at [663, 296] on button "button" at bounding box center [676, 309] width 26 height 26
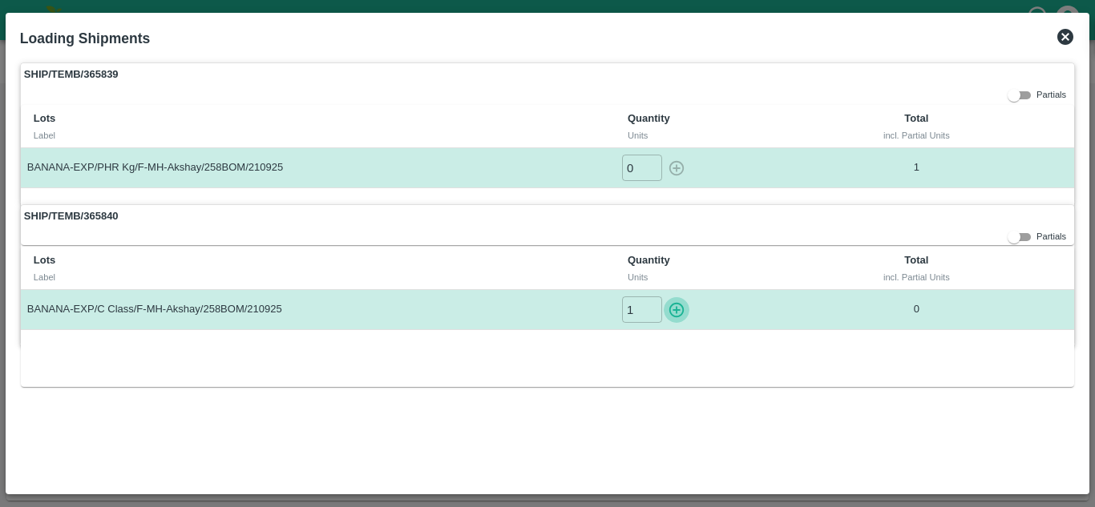
type input "0"
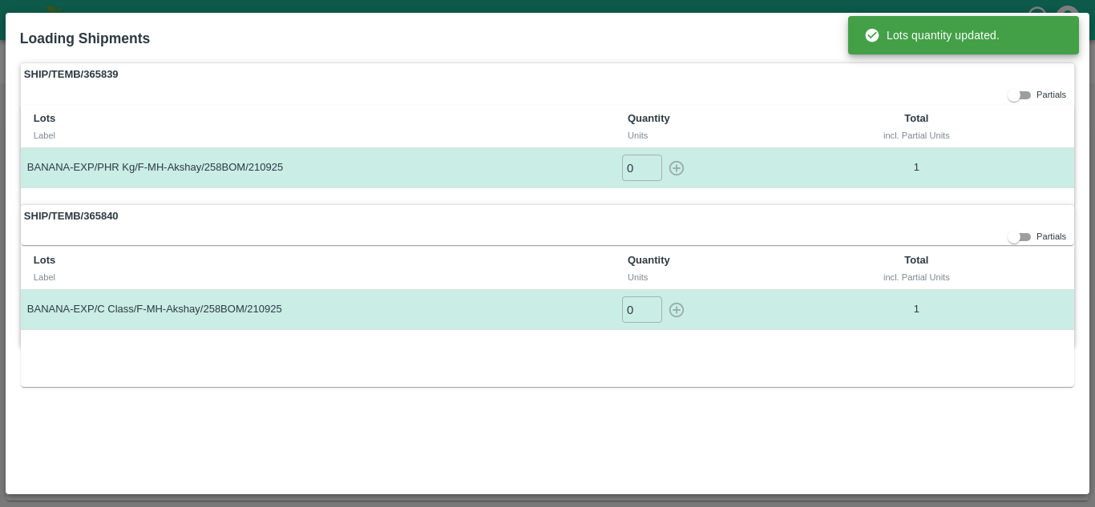
click at [824, 413] on div "SHIP/TEMB/365839 Partials Lots Label Quantity Units Total incl. Partial Units B…" at bounding box center [547, 271] width 1067 height 430
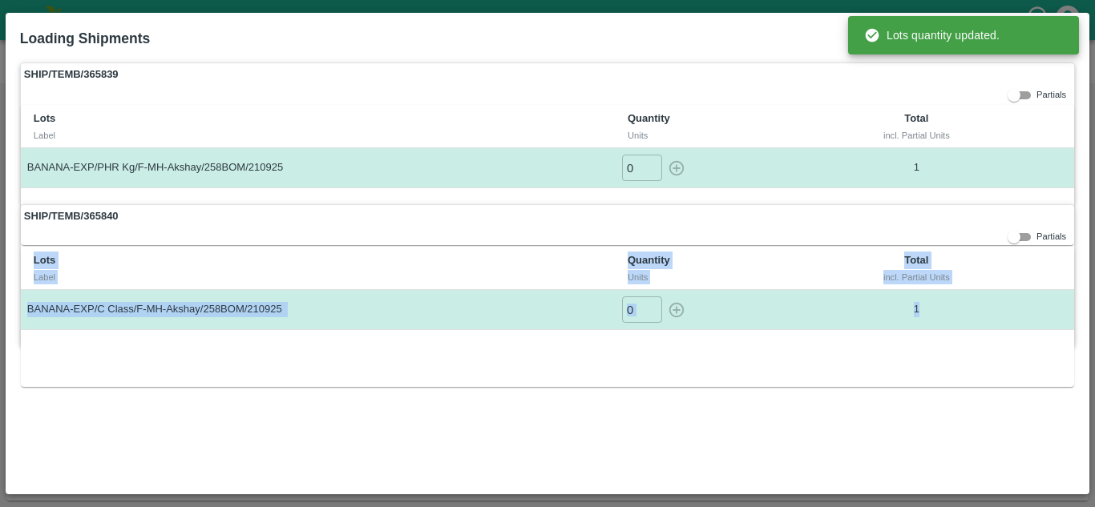
click at [824, 413] on div "SHIP/TEMB/365839 Partials Lots Label Quantity Units Total incl. Partial Units B…" at bounding box center [547, 271] width 1067 height 430
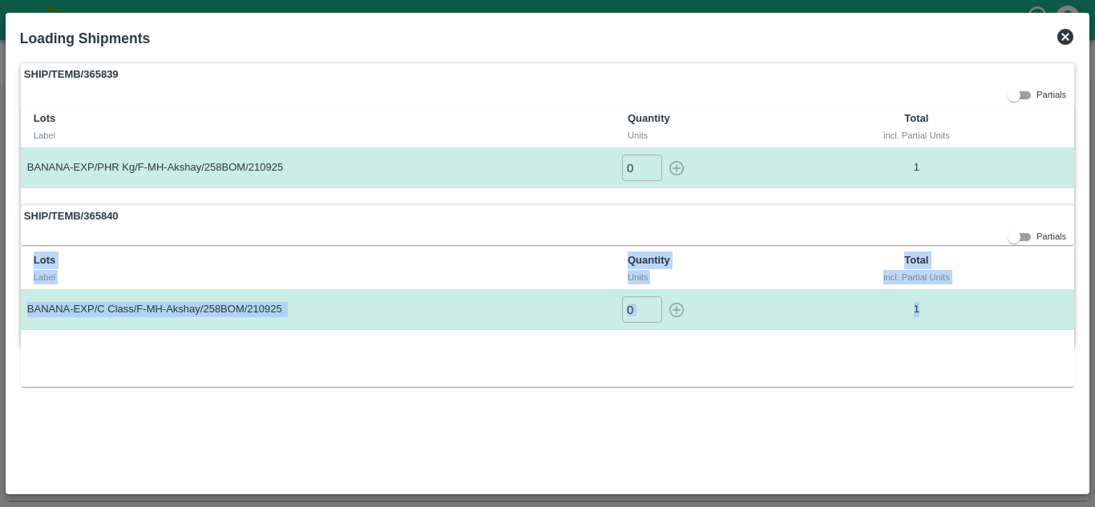
click at [1067, 33] on icon at bounding box center [1065, 37] width 16 height 16
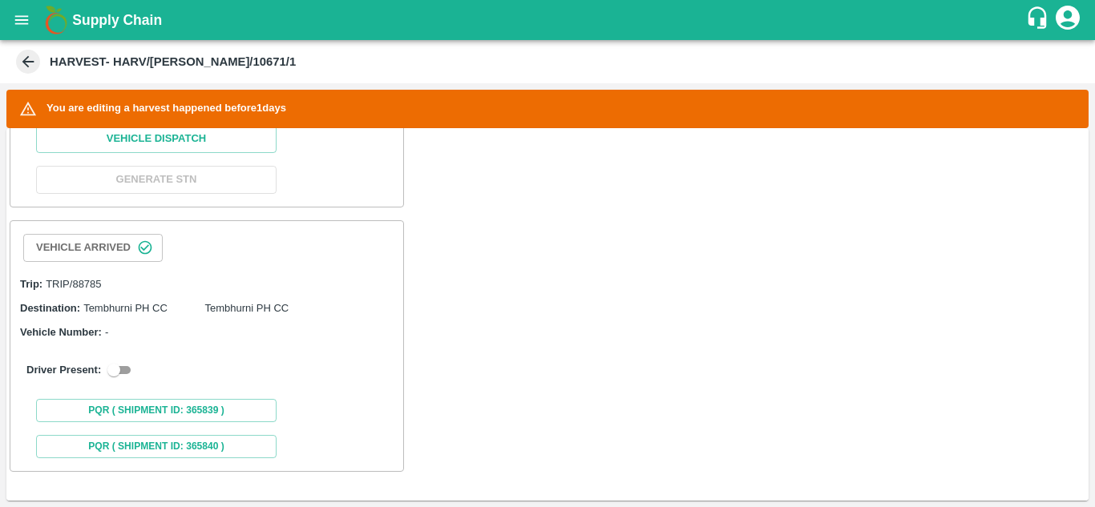
scroll to position [729, 0]
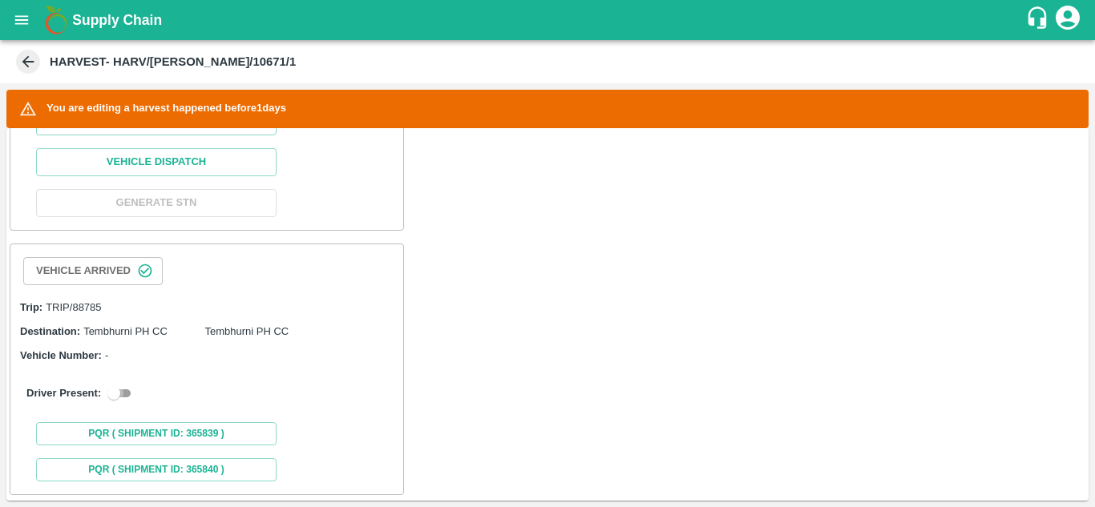
click at [122, 403] on input "checkbox" at bounding box center [114, 393] width 58 height 19
checkbox input "true"
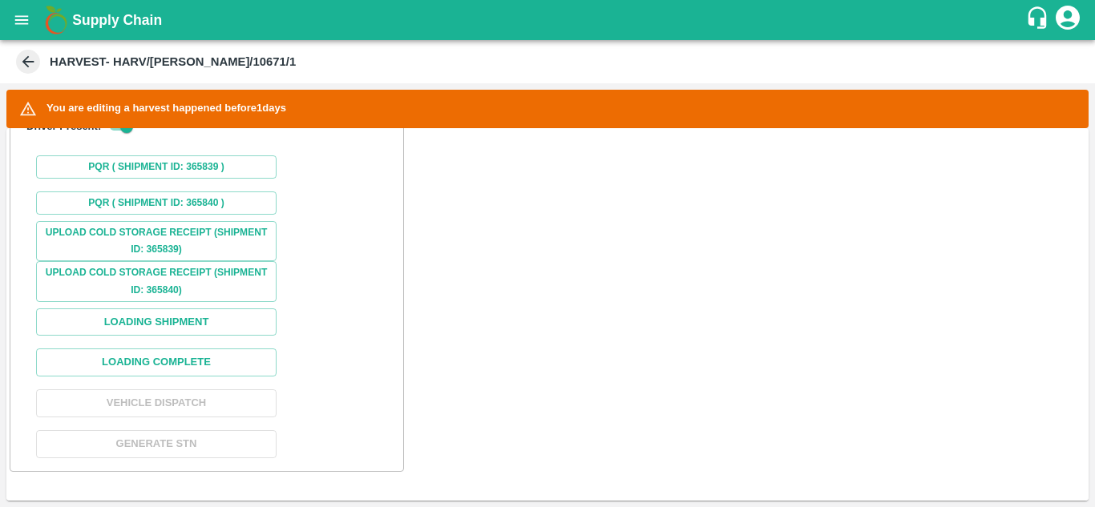
scroll to position [1117, 0]
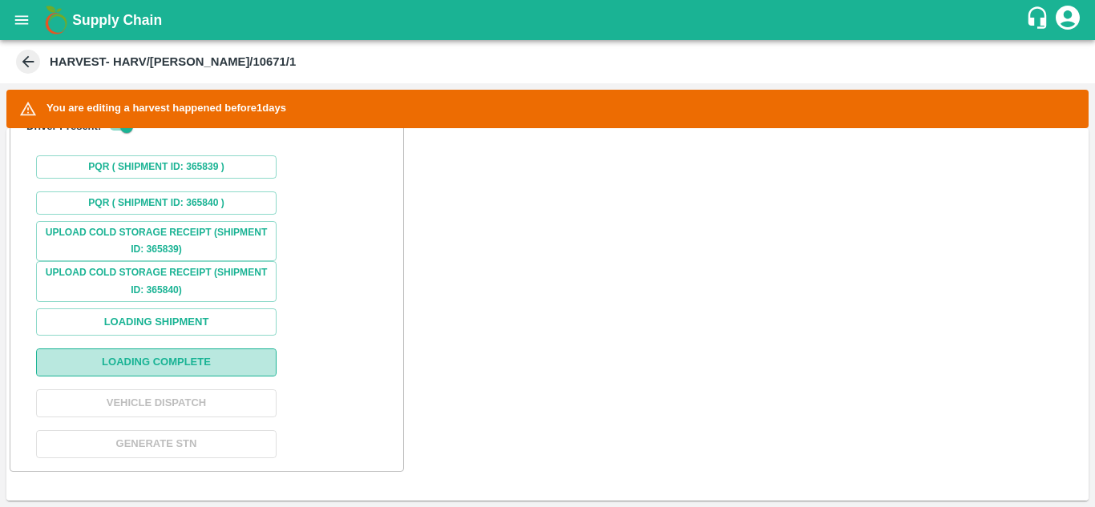
click at [178, 365] on button "Loading Complete" at bounding box center [156, 363] width 240 height 28
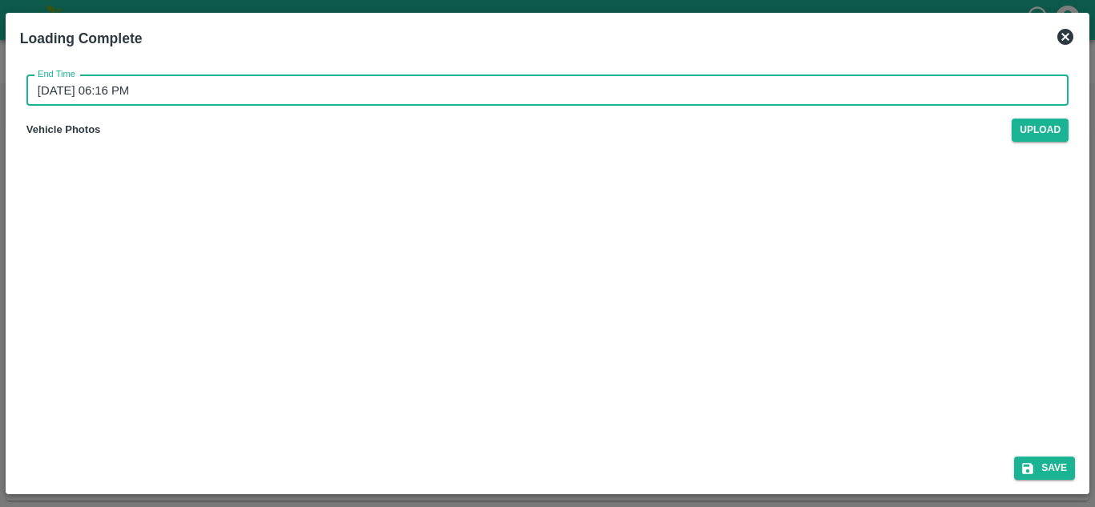
click at [192, 87] on input "22/09/2025 06:16 PM" at bounding box center [541, 90] width 1030 height 30
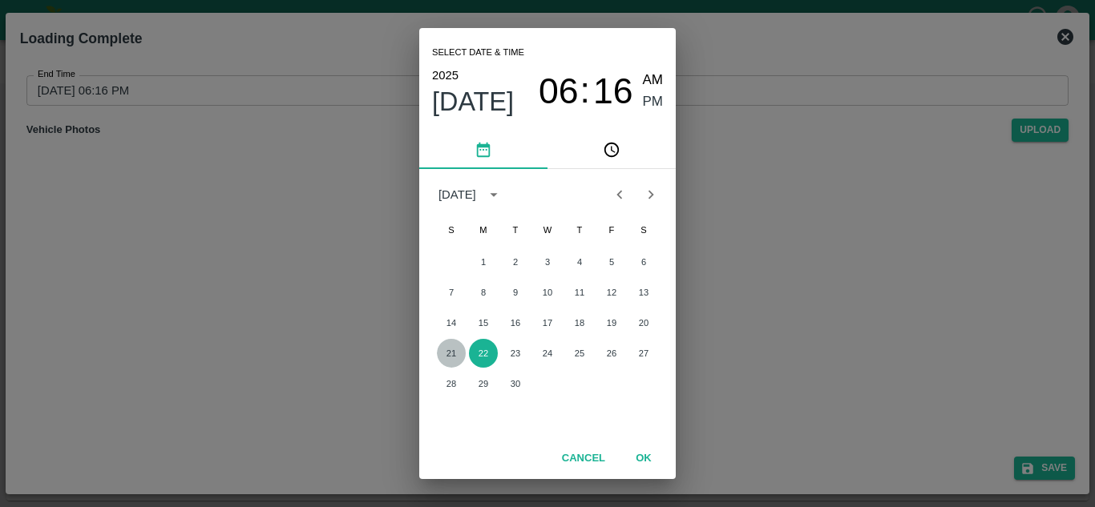
click at [457, 348] on button "21" at bounding box center [451, 353] width 29 height 29
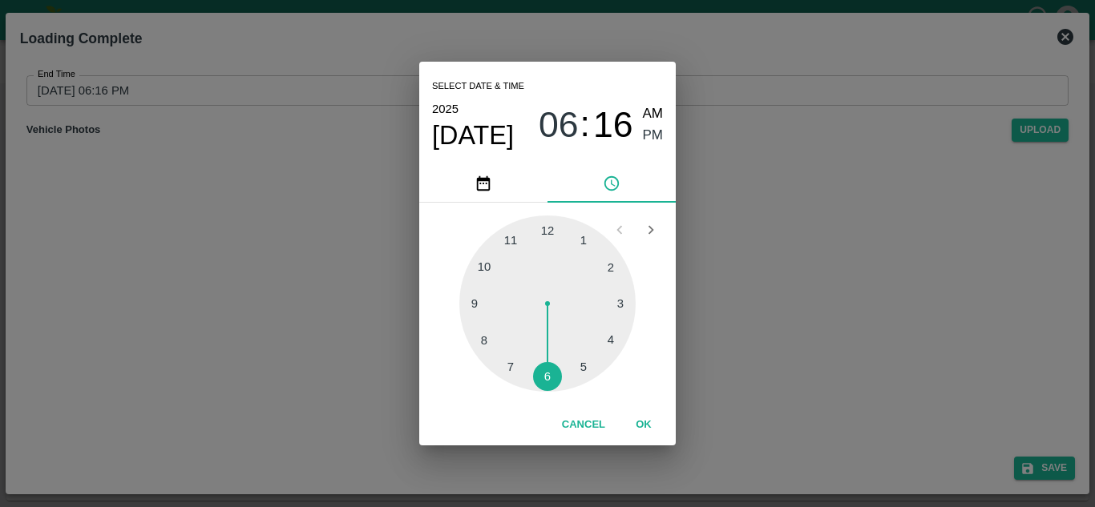
click at [578, 364] on div at bounding box center [547, 304] width 176 height 176
click at [549, 224] on div at bounding box center [547, 304] width 176 height 176
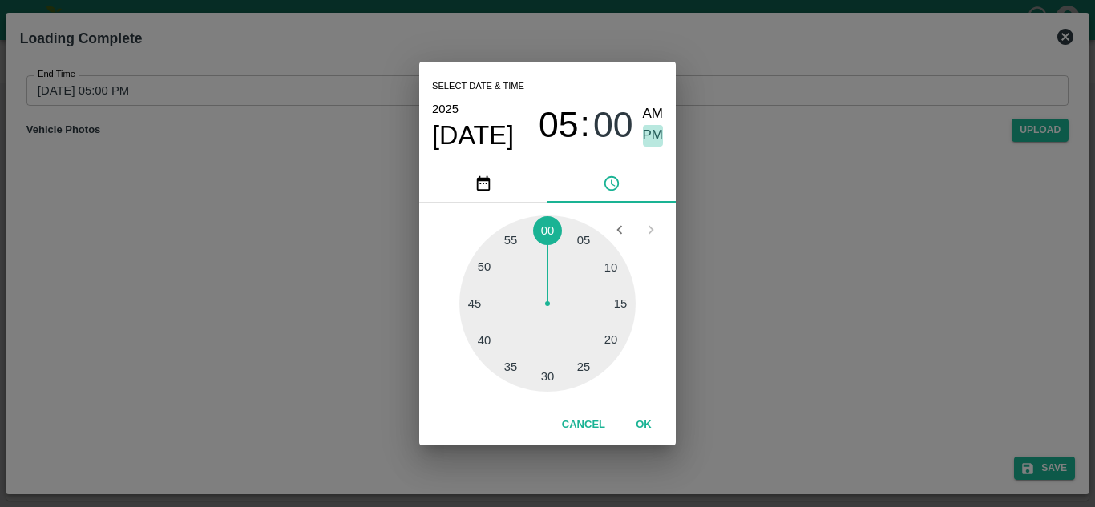
click at [653, 133] on span "PM" at bounding box center [653, 136] width 21 height 22
click at [647, 419] on button "OK" at bounding box center [643, 425] width 51 height 28
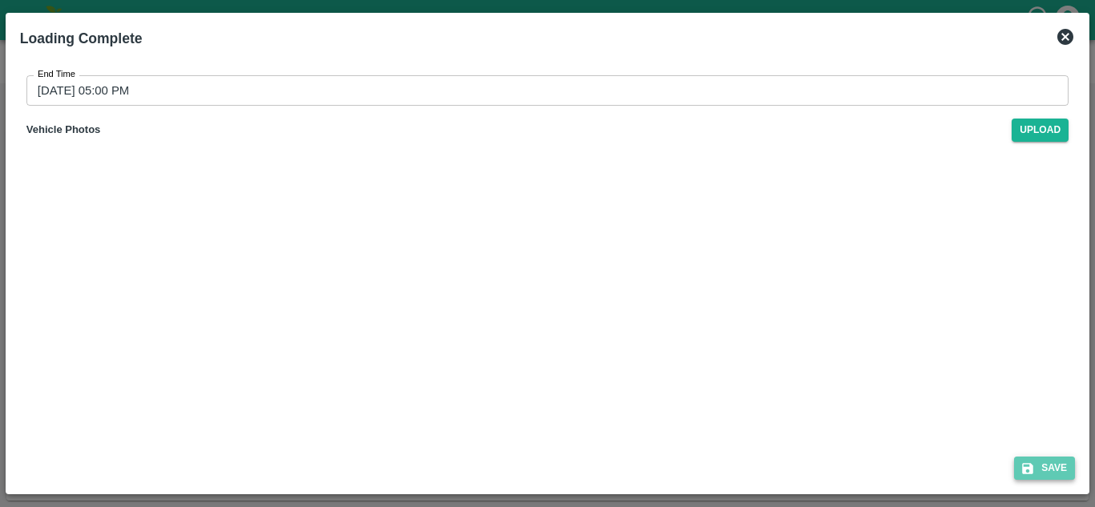
click at [1043, 463] on button "Save" at bounding box center [1044, 468] width 61 height 23
type input "22/09/2025 06:17 PM"
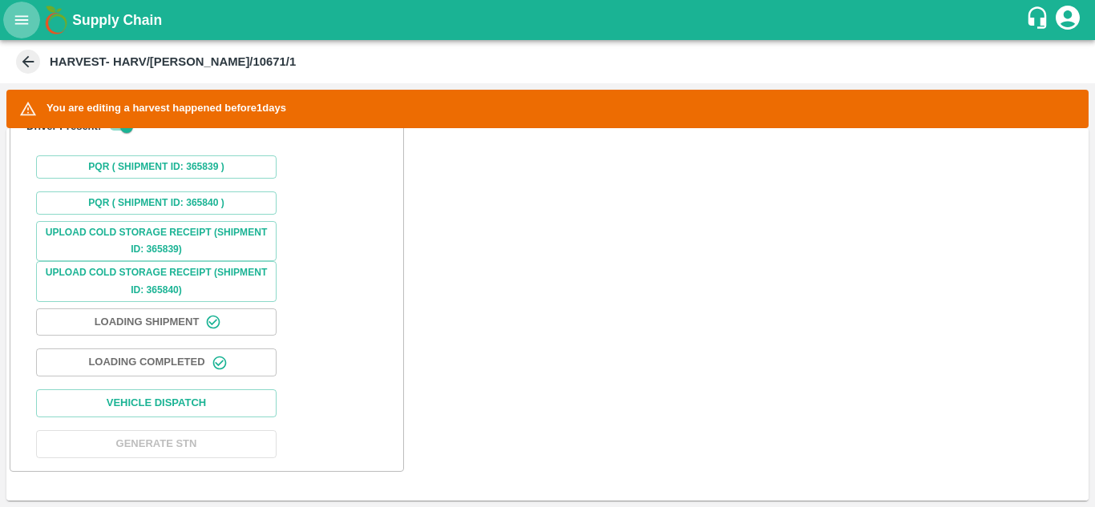
click at [22, 18] on icon "open drawer" at bounding box center [22, 20] width 18 height 18
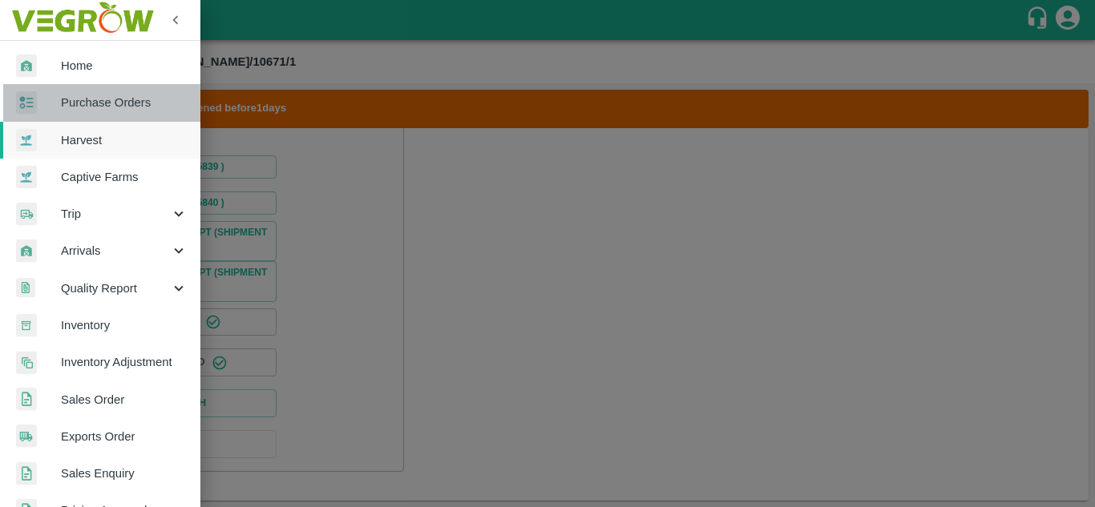
click at [126, 112] on link "Purchase Orders" at bounding box center [100, 102] width 200 height 37
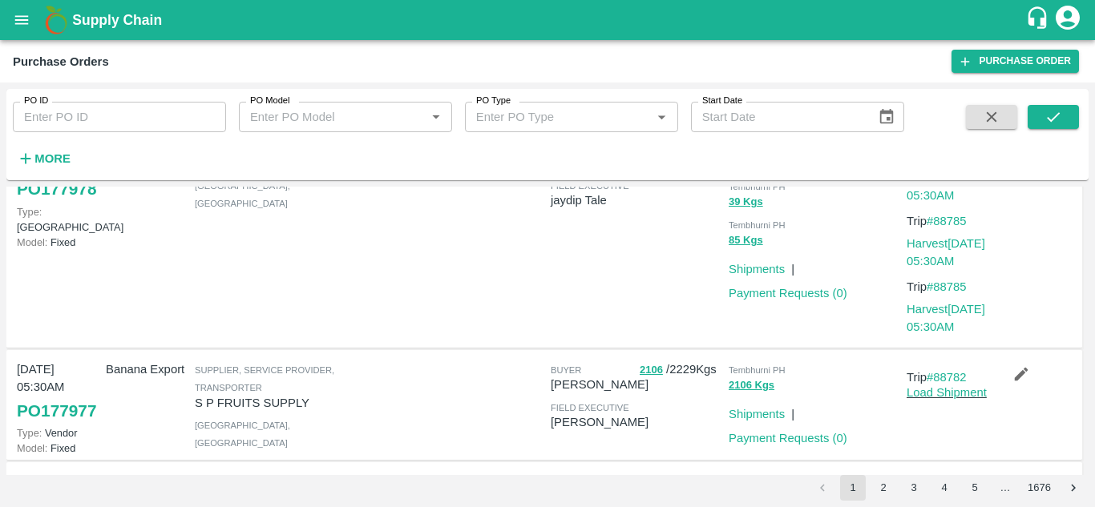
scroll to position [277, 0]
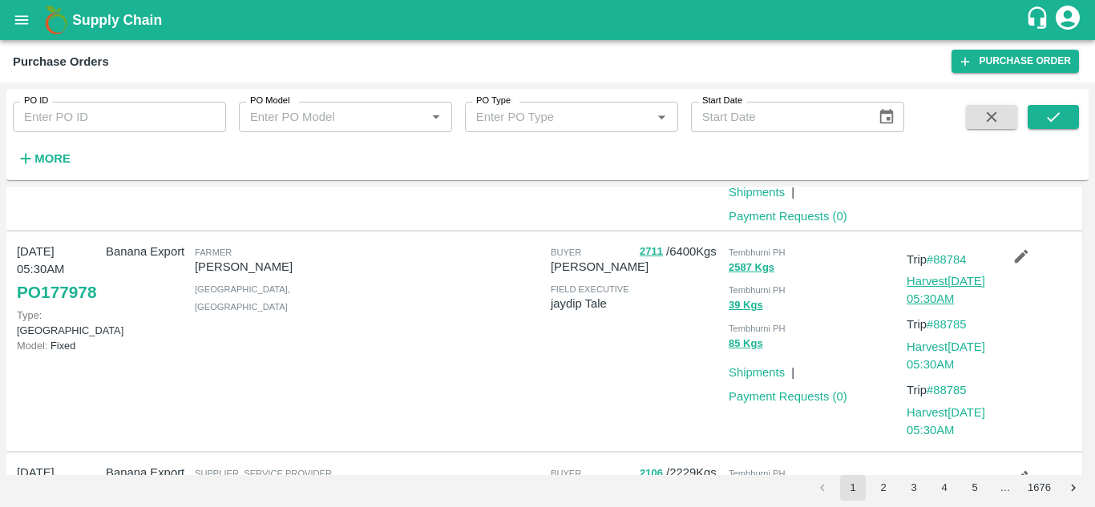
click at [945, 305] on link "Harvest 21 Sep, 05:30AM" at bounding box center [945, 290] width 79 height 30
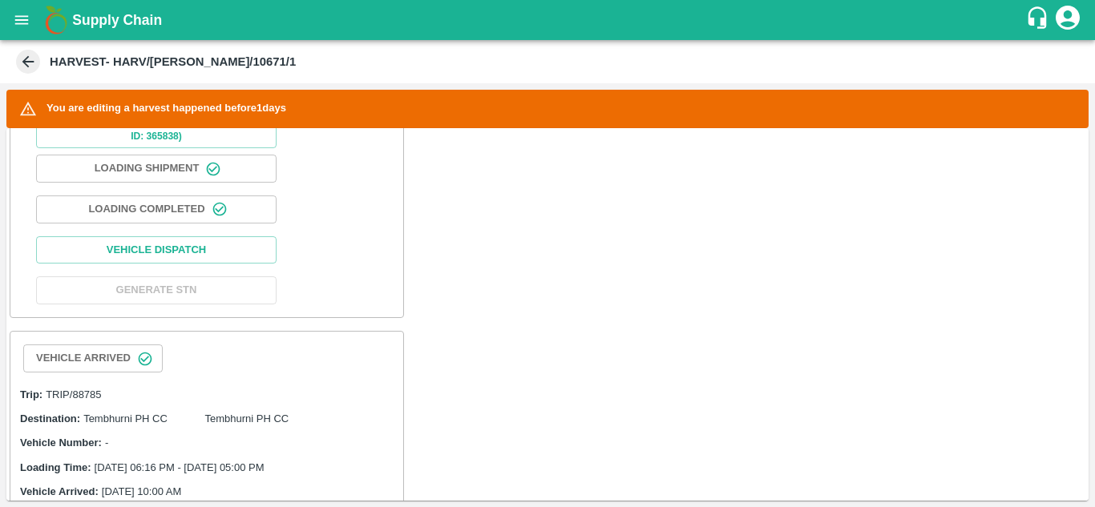
scroll to position [599, 0]
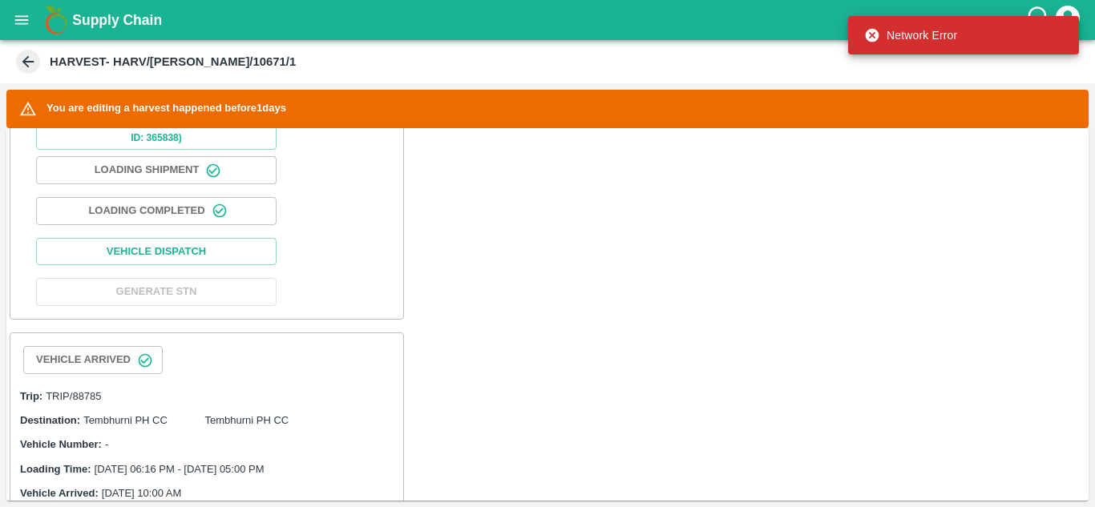
click at [521, 328] on div "Date: [DATE] Status: Completed Grader: Add Grader Harvest Time: [DATE] 10:00 AM…" at bounding box center [547, 314] width 1082 height 373
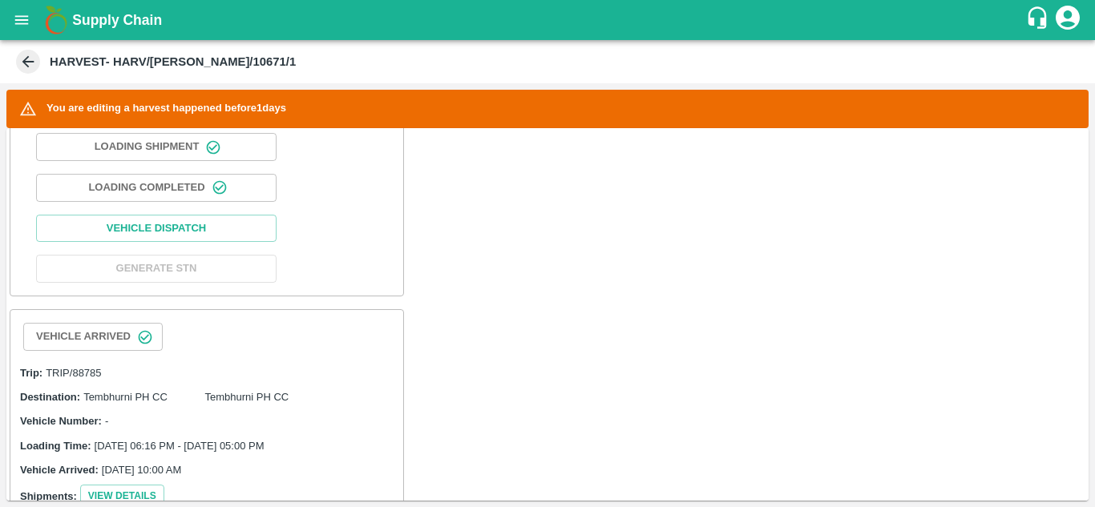
scroll to position [624, 0]
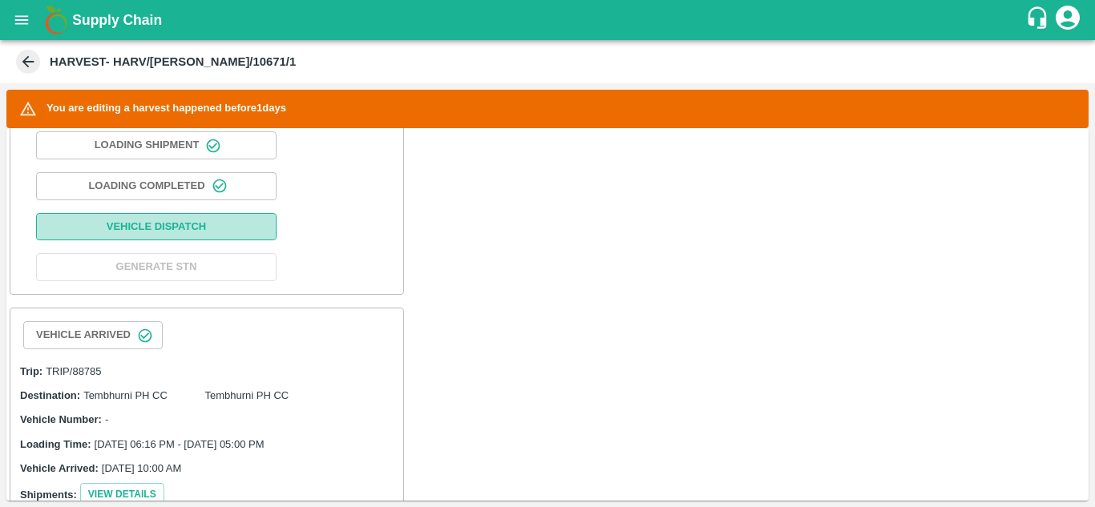
click at [183, 224] on button "Vehicle Dispatch" at bounding box center [156, 227] width 240 height 28
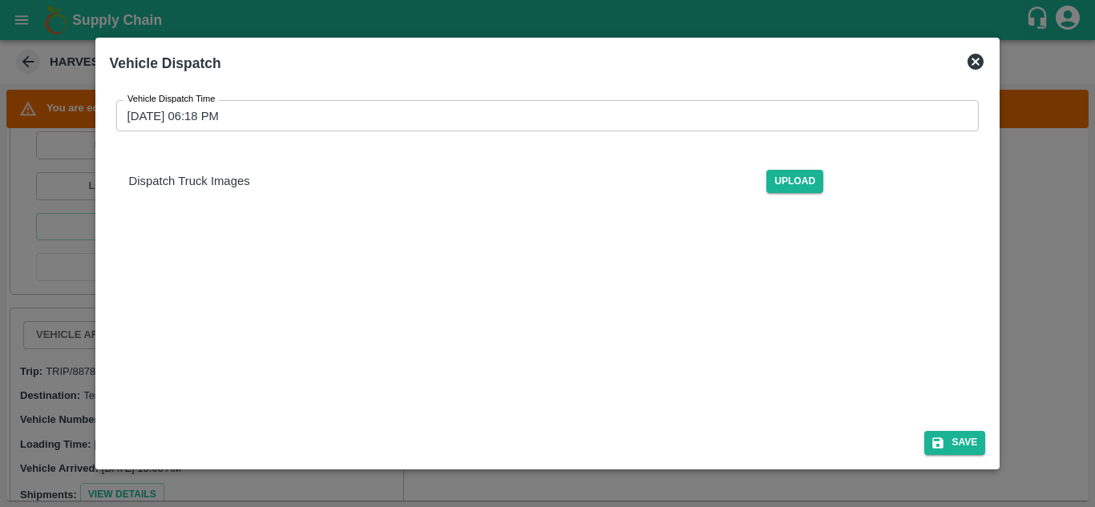
click at [207, 118] on input "[DATE] 06:18 PM" at bounding box center [542, 115] width 852 height 30
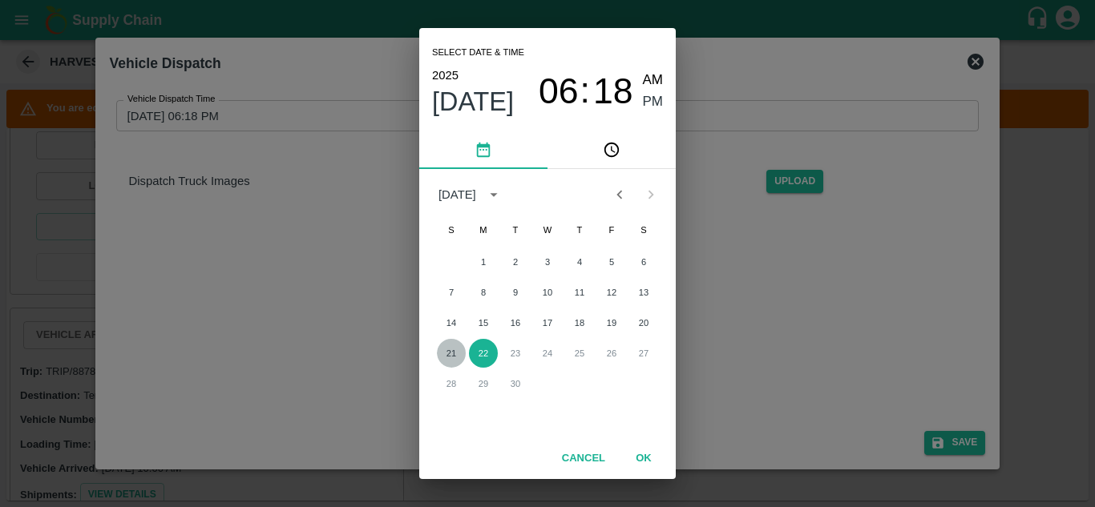
click at [454, 356] on button "21" at bounding box center [451, 353] width 29 height 29
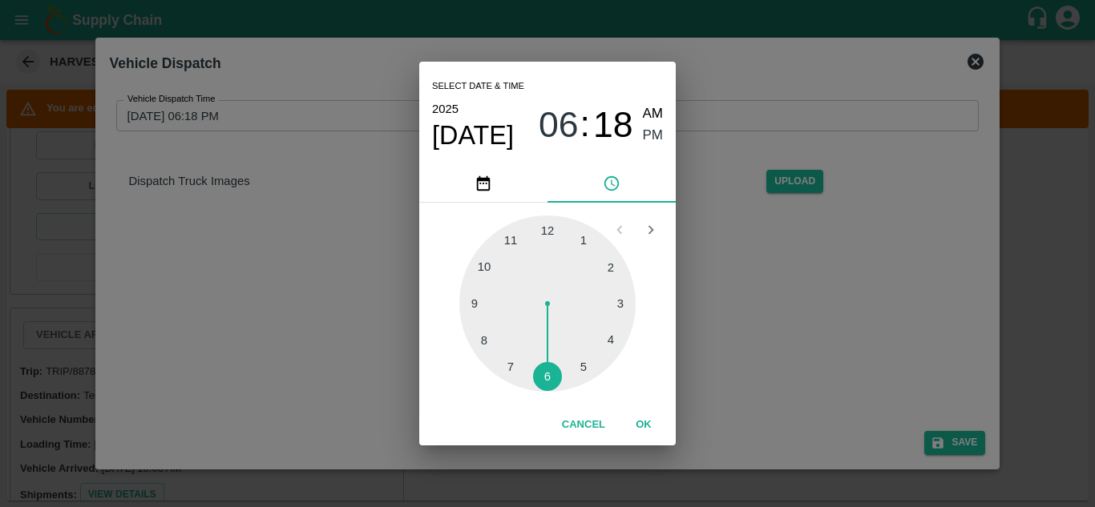
click at [583, 362] on div at bounding box center [547, 304] width 176 height 176
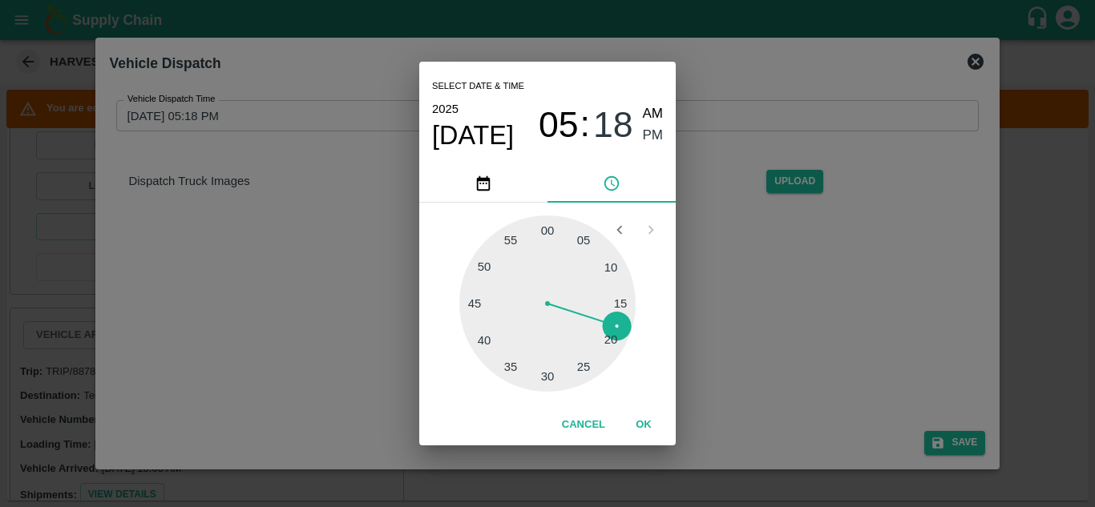
click at [612, 270] on div at bounding box center [547, 304] width 176 height 176
type input "[DATE] 05:10 PM"
click at [653, 131] on span "PM" at bounding box center [653, 136] width 21 height 22
click at [644, 421] on button "OK" at bounding box center [643, 425] width 51 height 28
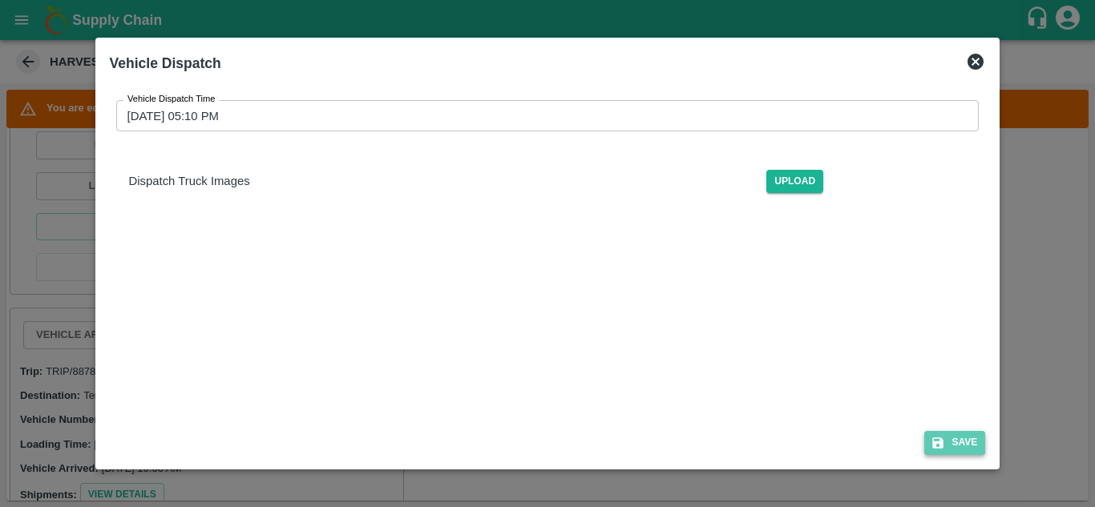
click at [973, 438] on button "Save" at bounding box center [954, 442] width 61 height 23
click at [707, 391] on div "Vehicle Dispatch Time [DATE] 05:10 PM Vehicle Dispatch Time Dispatch Truck Imag…" at bounding box center [548, 289] width 876 height 405
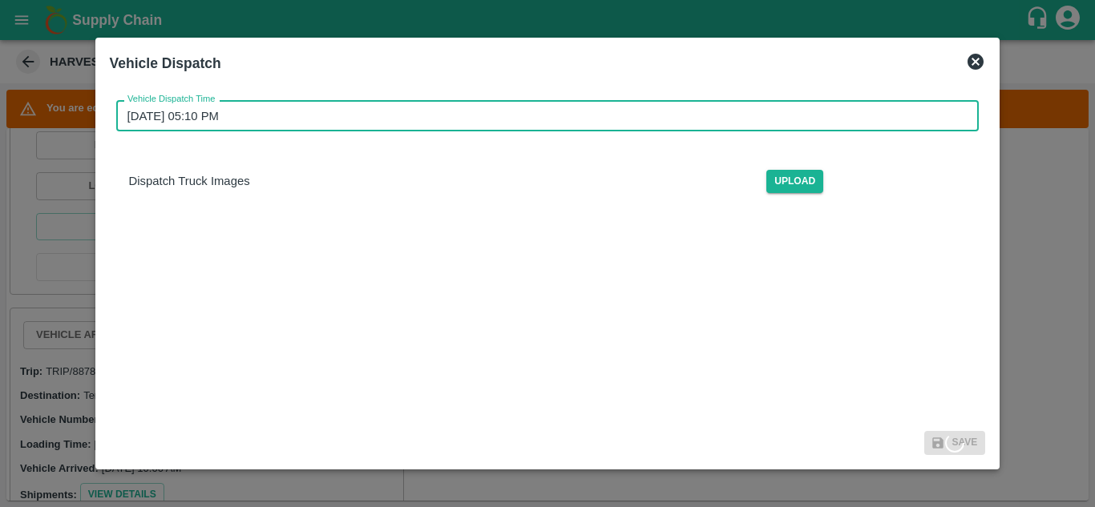
click at [179, 120] on input "[DATE] 05:10 PM" at bounding box center [542, 115] width 852 height 30
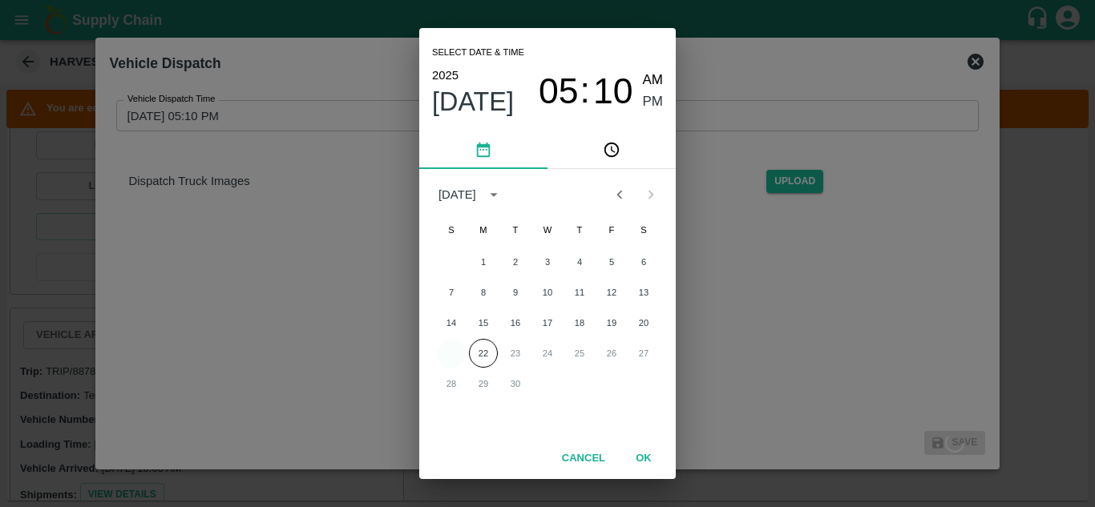
click at [456, 348] on button "21" at bounding box center [451, 353] width 29 height 29
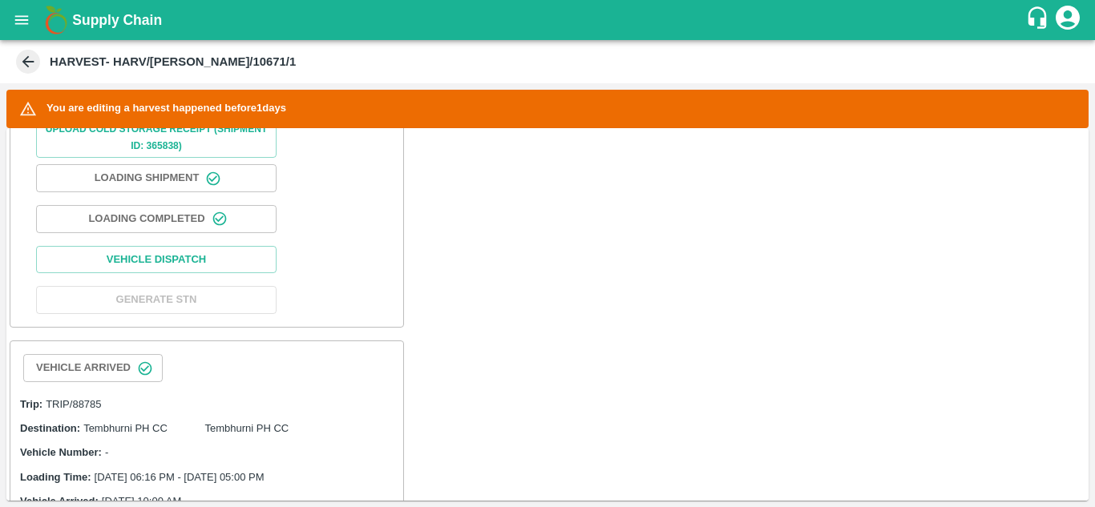
scroll to position [591, 0]
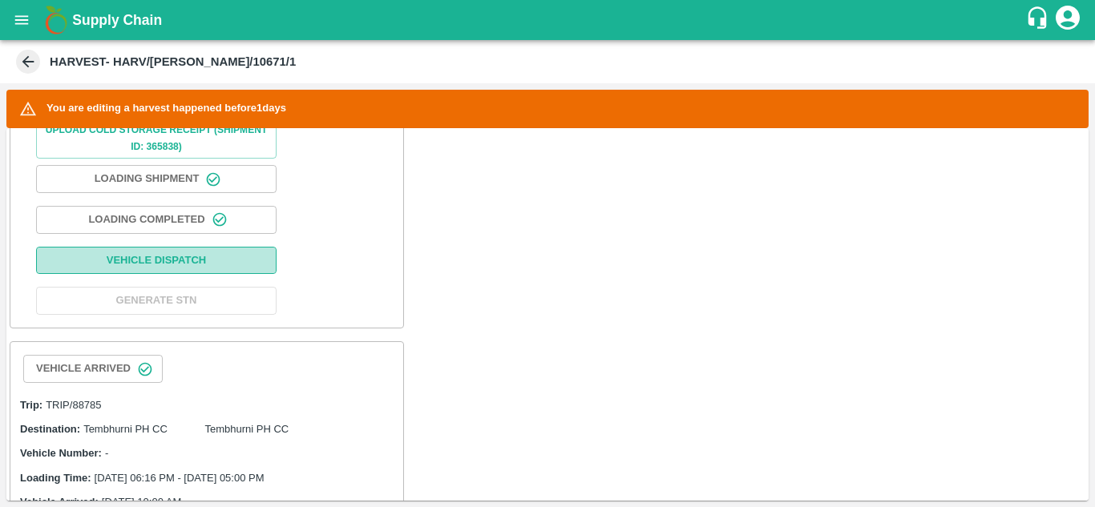
click at [184, 257] on button "Vehicle Dispatch" at bounding box center [156, 261] width 240 height 28
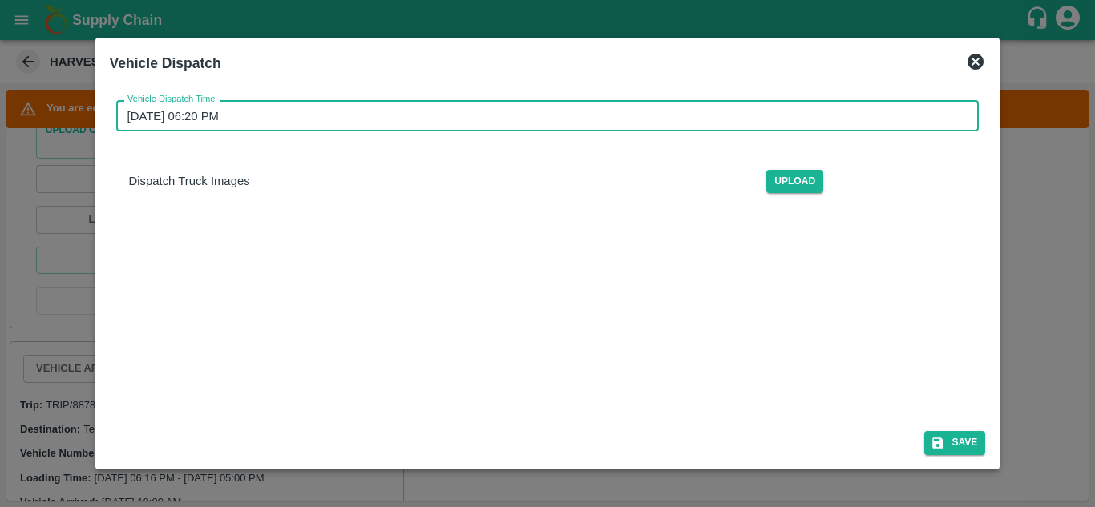
click at [183, 114] on input "[DATE] 06:20 PM" at bounding box center [542, 115] width 852 height 30
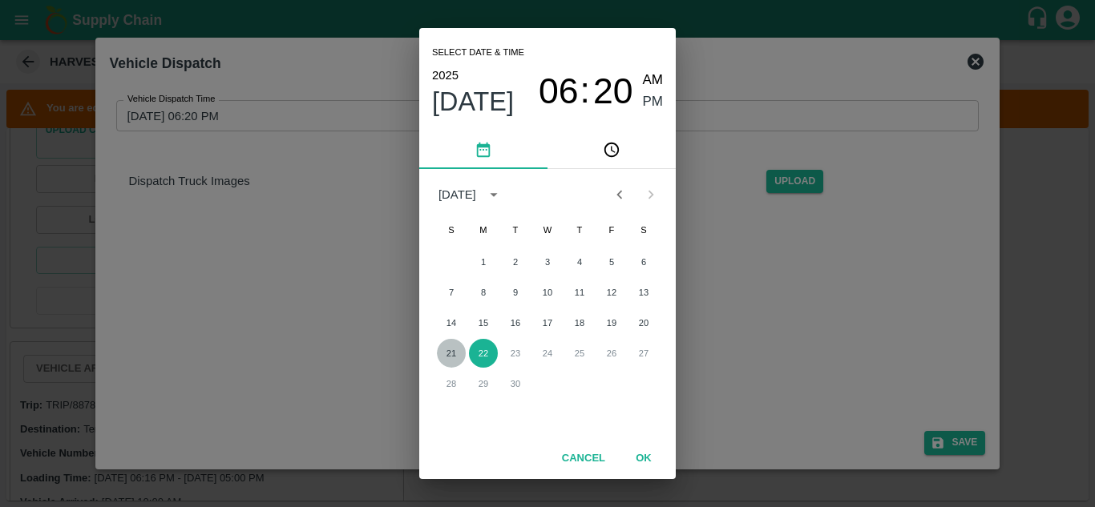
click at [458, 356] on button "21" at bounding box center [451, 353] width 29 height 29
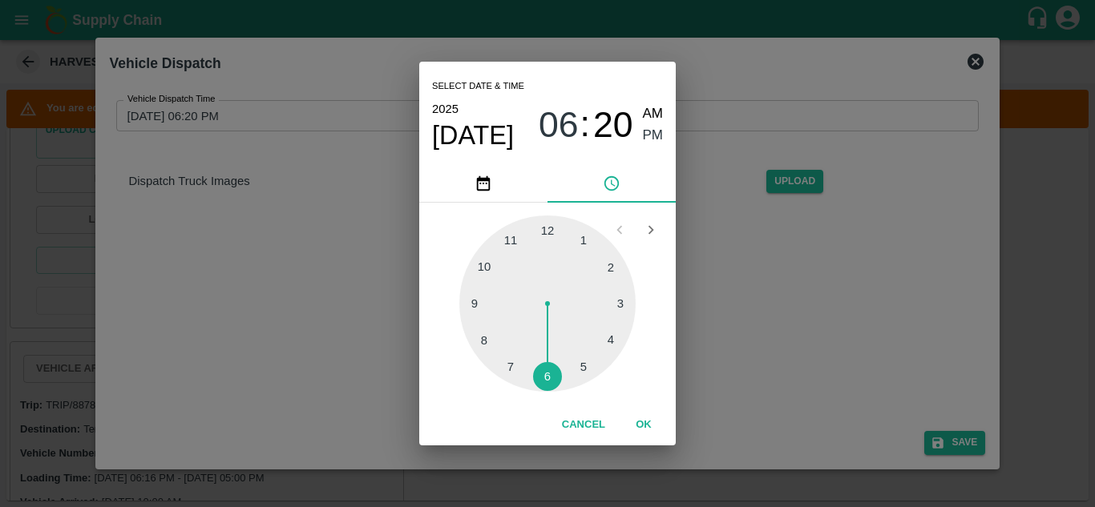
click at [581, 366] on div at bounding box center [547, 304] width 176 height 176
click at [615, 260] on div at bounding box center [547, 304] width 176 height 176
type input "[DATE] 05:09 PM"
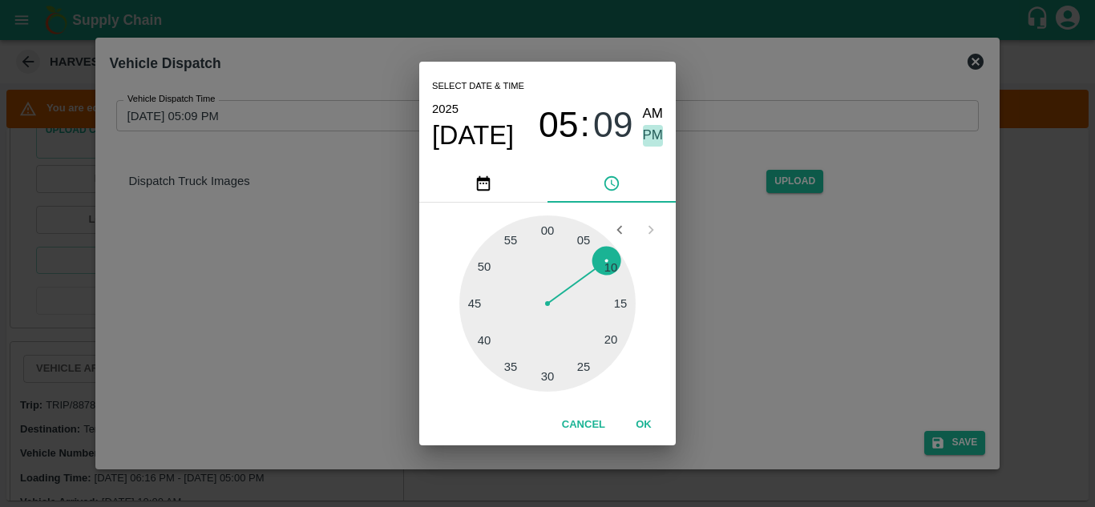
click at [651, 134] on span "PM" at bounding box center [653, 136] width 21 height 22
click at [638, 413] on button "OK" at bounding box center [643, 425] width 51 height 28
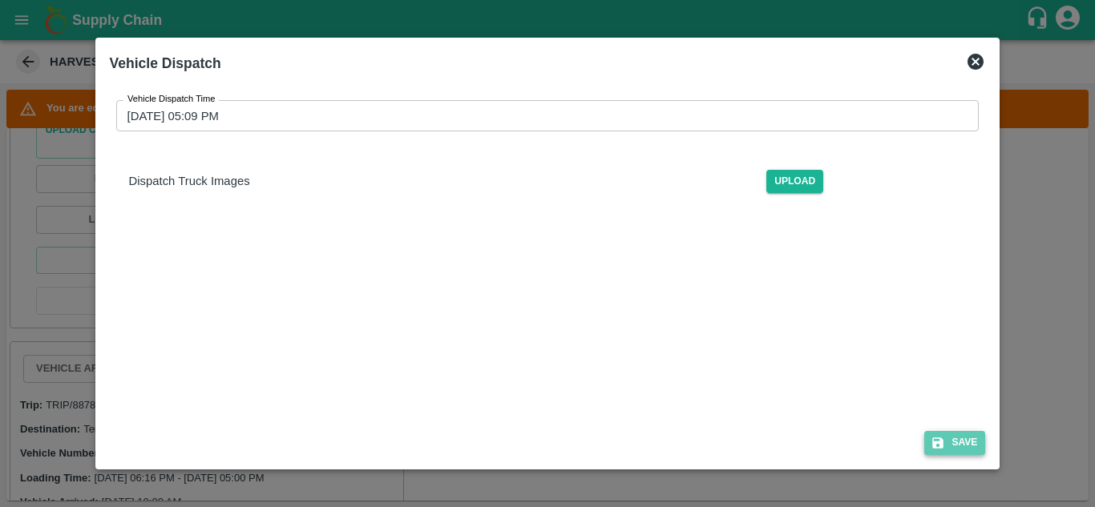
click at [960, 441] on button "Save" at bounding box center [954, 442] width 61 height 23
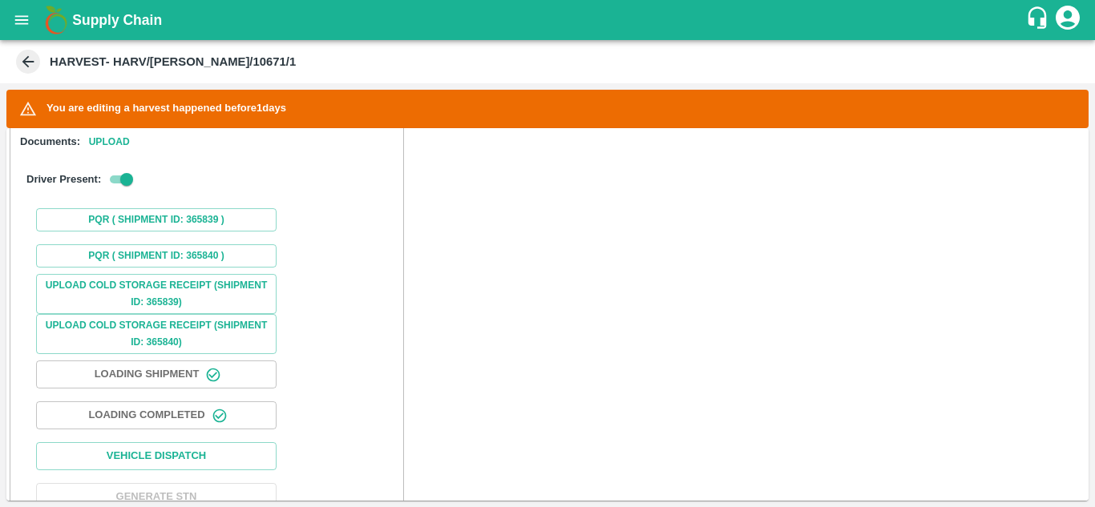
scroll to position [1119, 0]
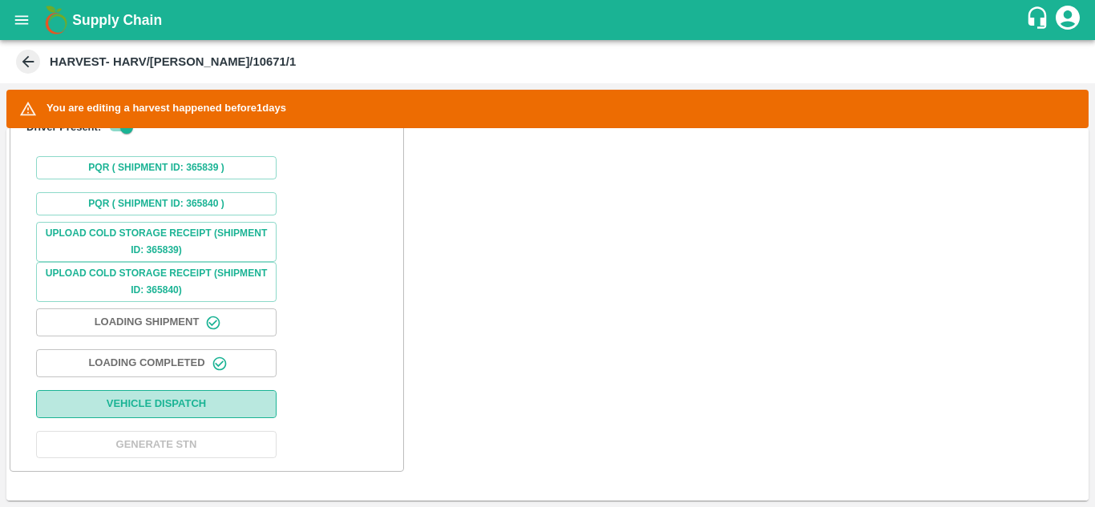
click at [163, 405] on button "Vehicle Dispatch" at bounding box center [156, 404] width 240 height 28
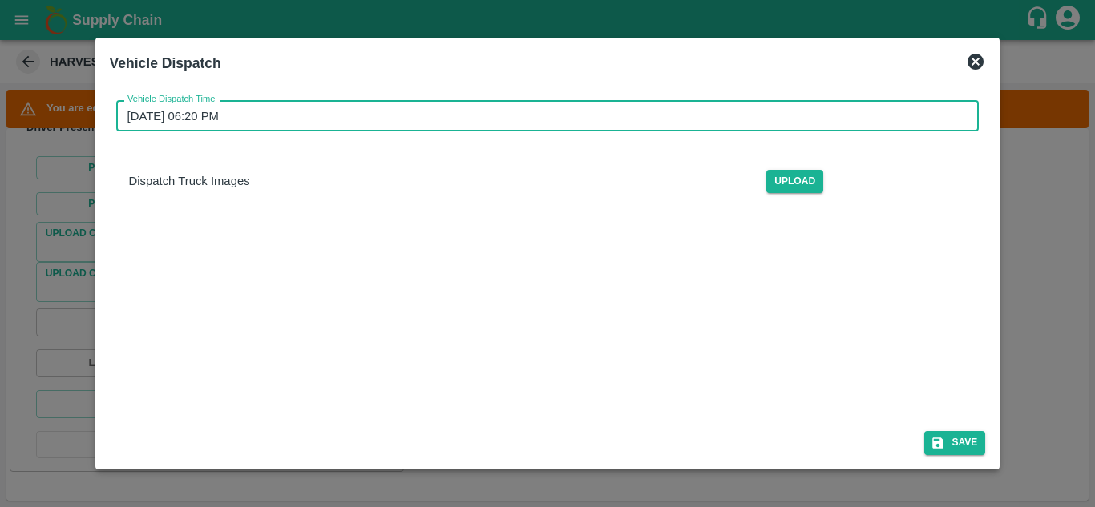
click at [222, 111] on input "[DATE] 06:20 PM" at bounding box center [542, 115] width 852 height 30
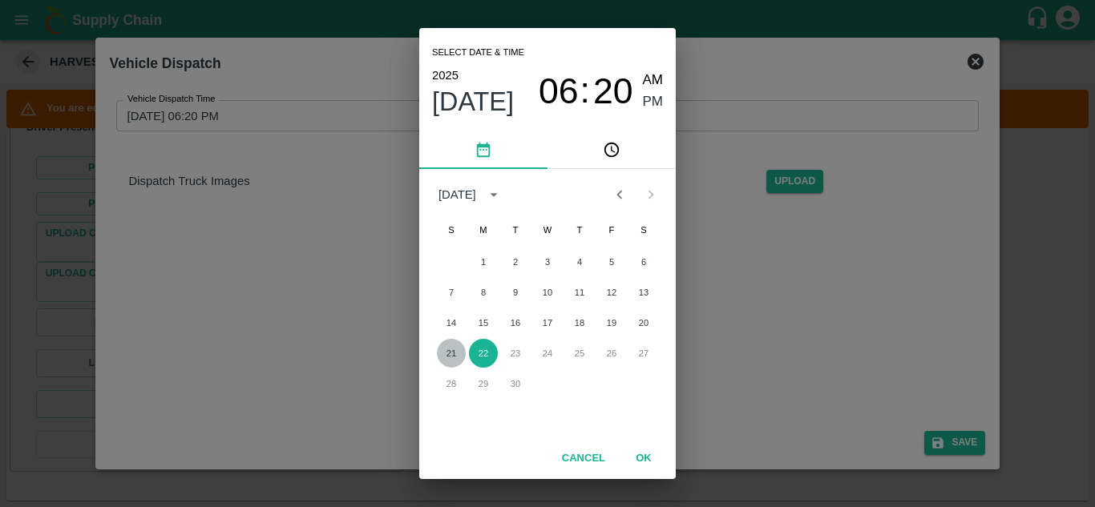
click at [446, 358] on button "21" at bounding box center [451, 353] width 29 height 29
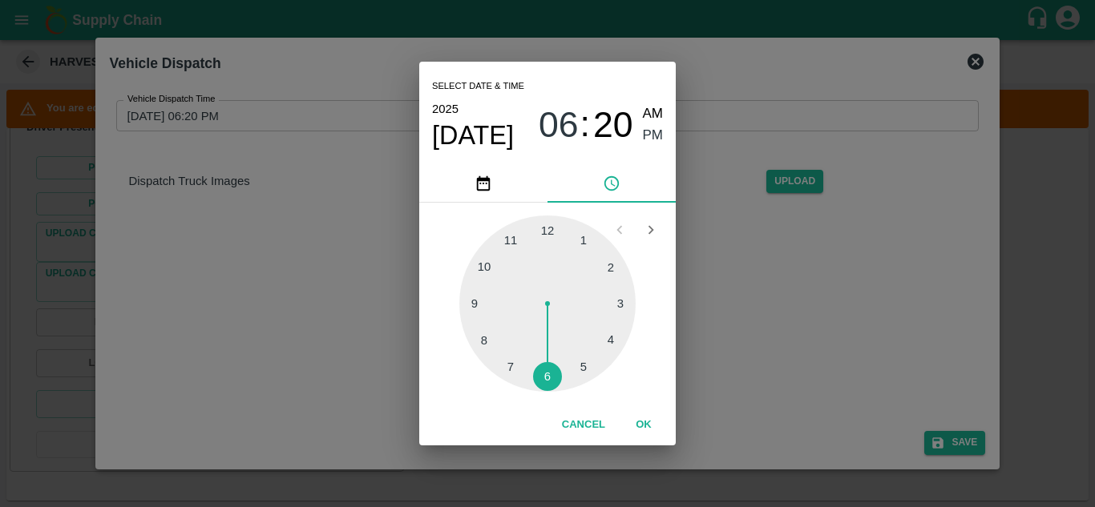
click at [586, 369] on div at bounding box center [547, 304] width 176 height 176
click at [608, 260] on div at bounding box center [547, 304] width 176 height 176
type input "[DATE] 05:09 PM"
click at [609, 259] on div at bounding box center [547, 304] width 176 height 176
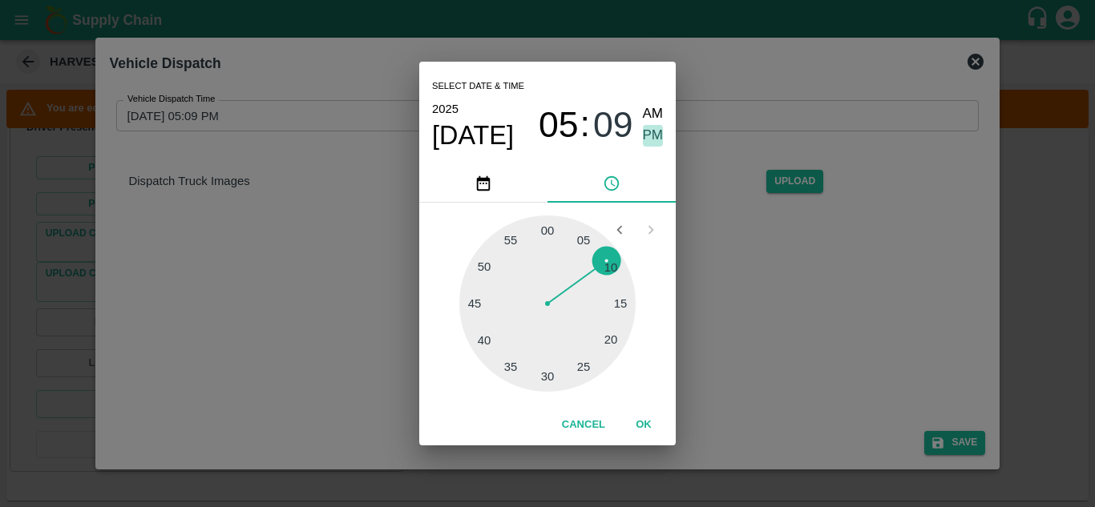
click at [644, 133] on span "PM" at bounding box center [653, 136] width 21 height 22
click at [639, 418] on button "OK" at bounding box center [643, 425] width 51 height 28
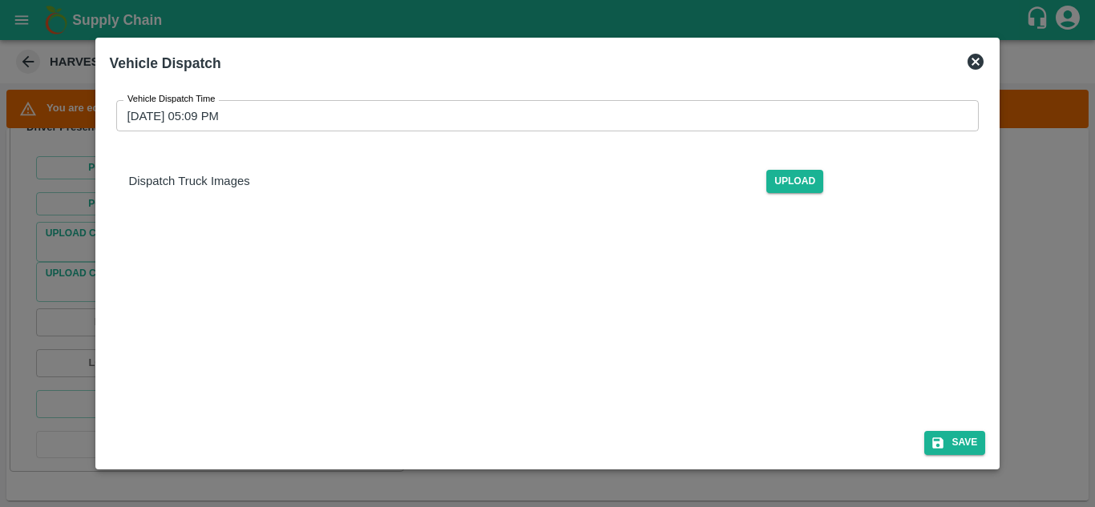
click at [444, 311] on div "Vehicle Dispatch Time [DATE] 05:09 PM Vehicle Dispatch Time Dispatch Truck Imag…" at bounding box center [548, 289] width 876 height 405
click at [972, 440] on button "Save" at bounding box center [954, 442] width 61 height 23
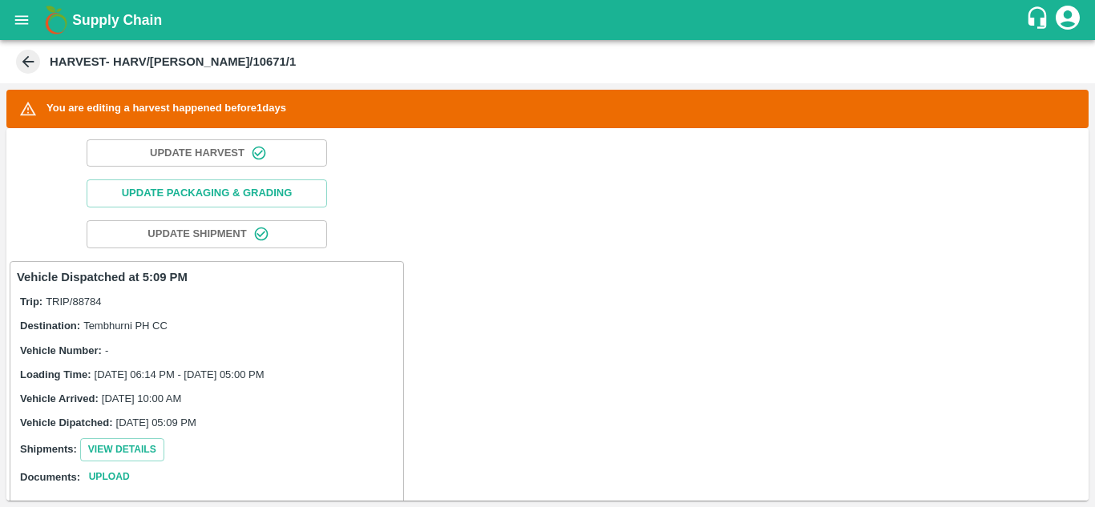
scroll to position [0, 0]
